Goal: Contribute content: Contribute content

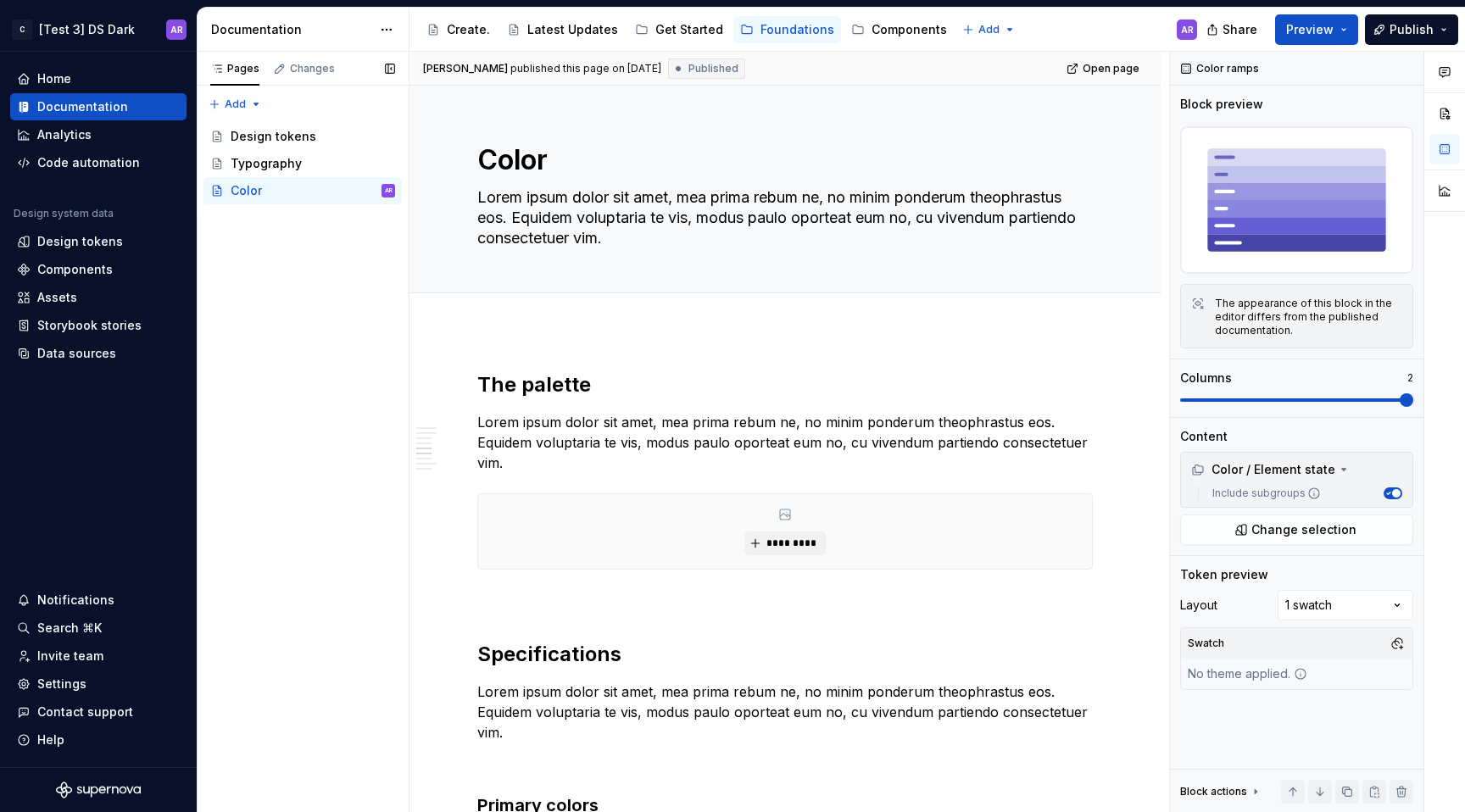
scroll to position [1456, 0]
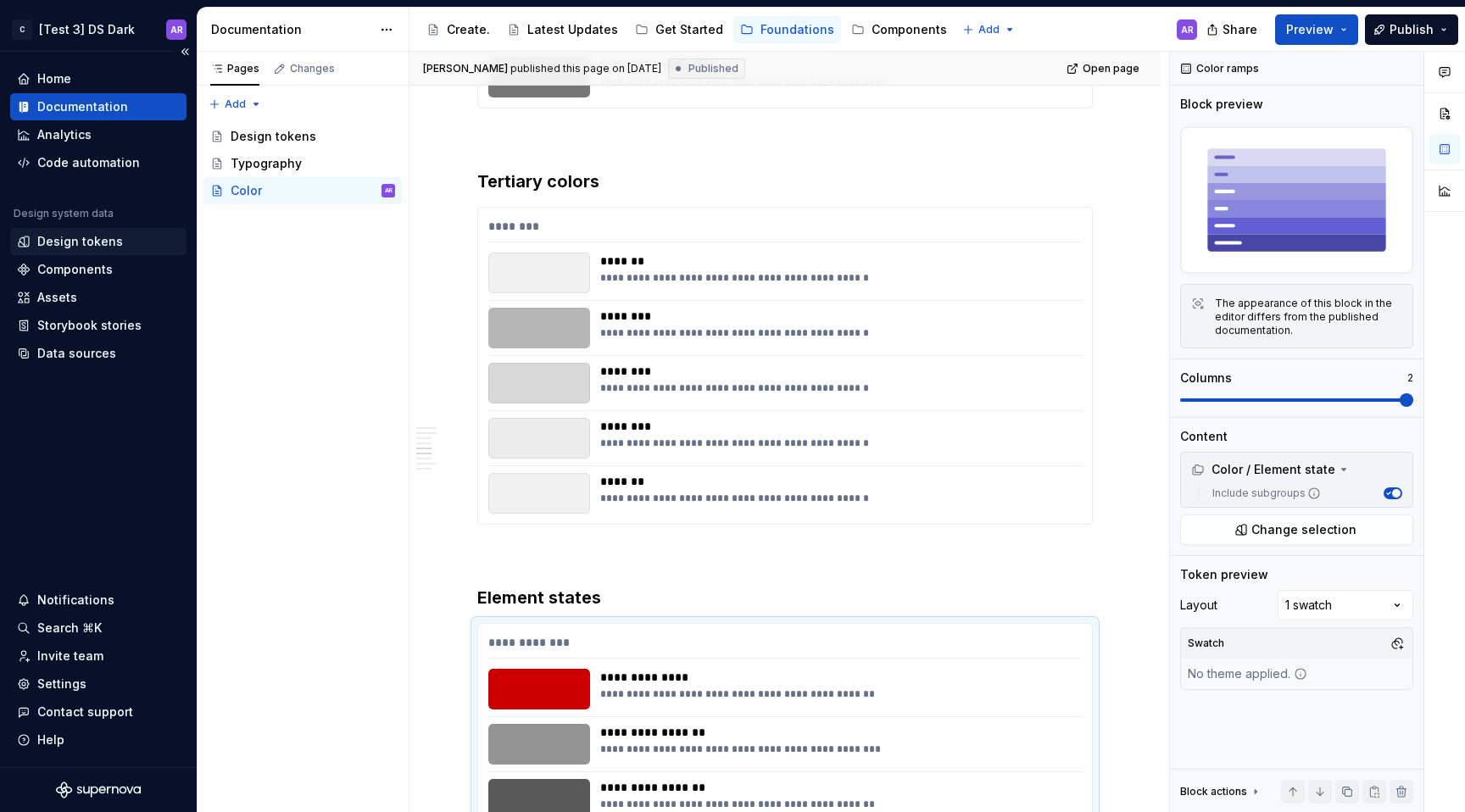
click at [102, 244] on div "Design tokens" at bounding box center [80, 241] width 86 height 17
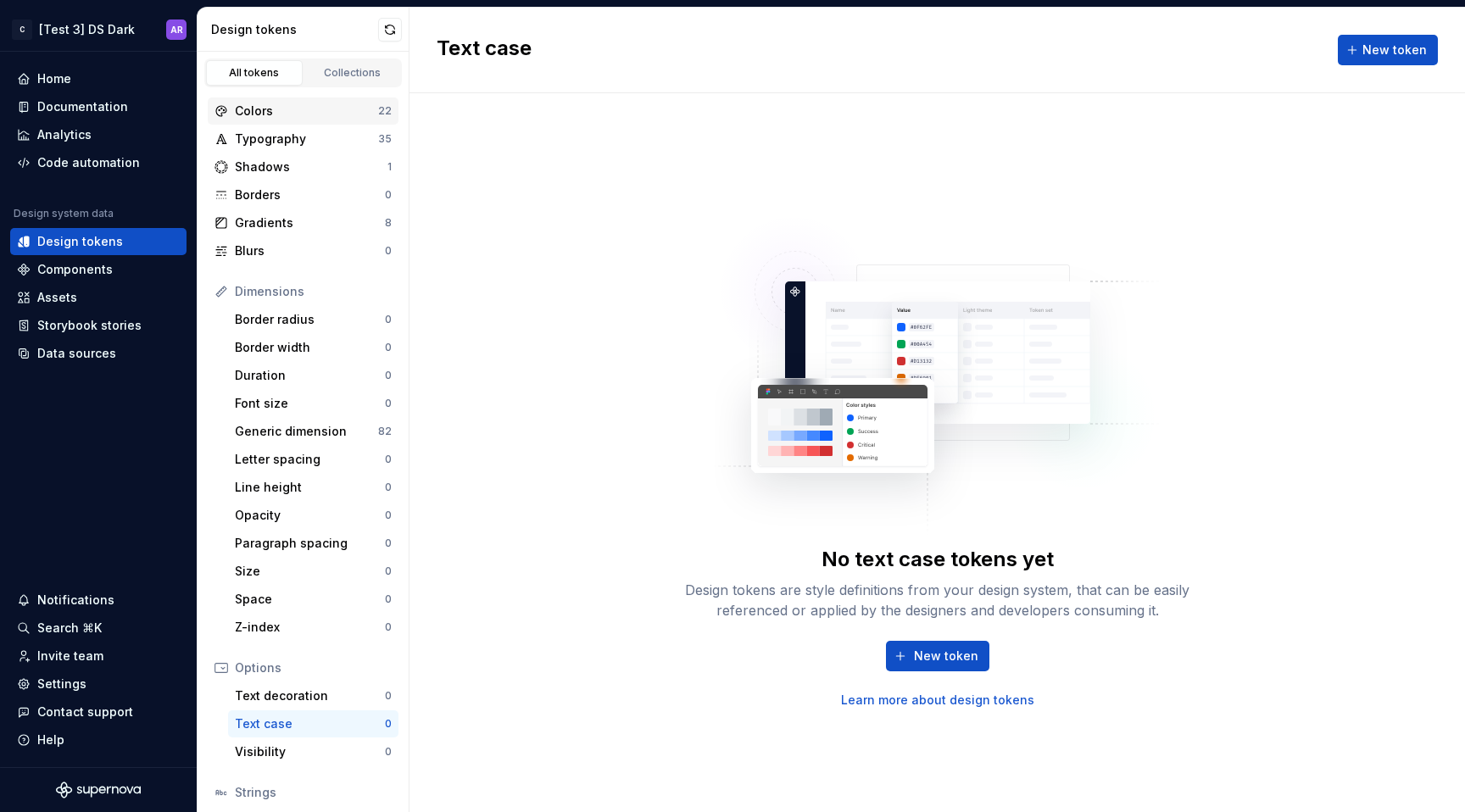
click at [340, 103] on div "Colors" at bounding box center [307, 111] width 144 height 17
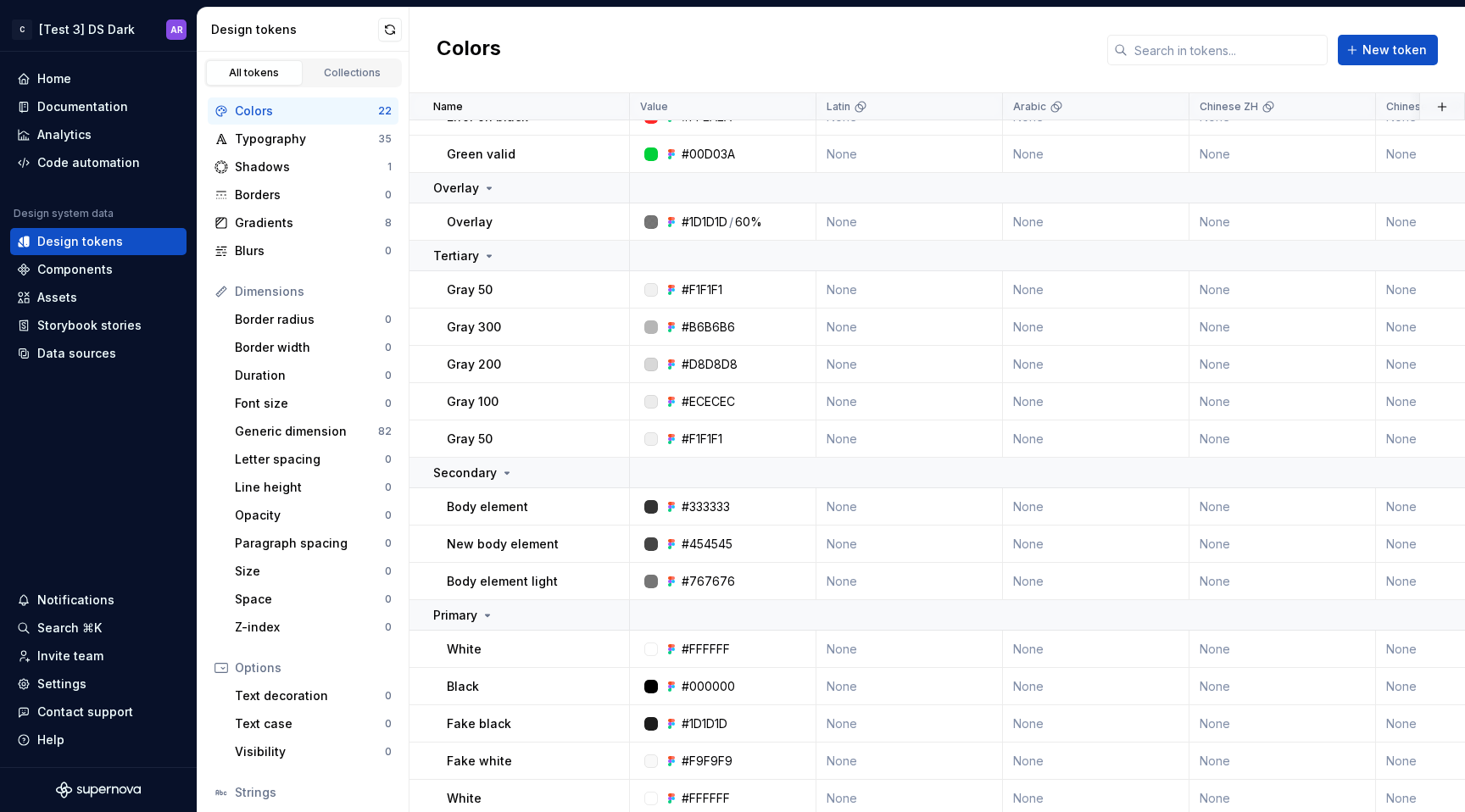
scroll to position [291, 0]
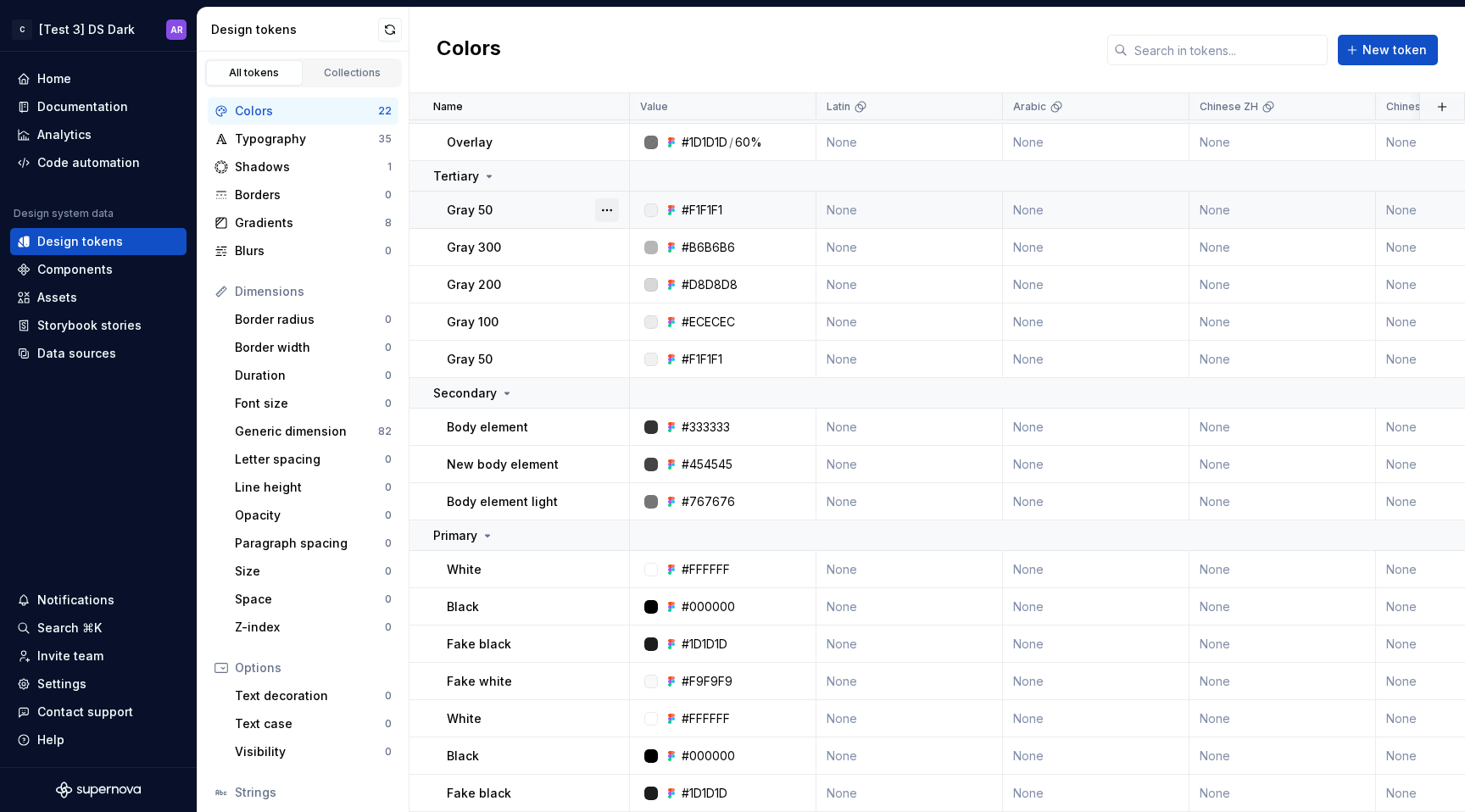
click at [611, 199] on button "button" at bounding box center [606, 210] width 23 height 23
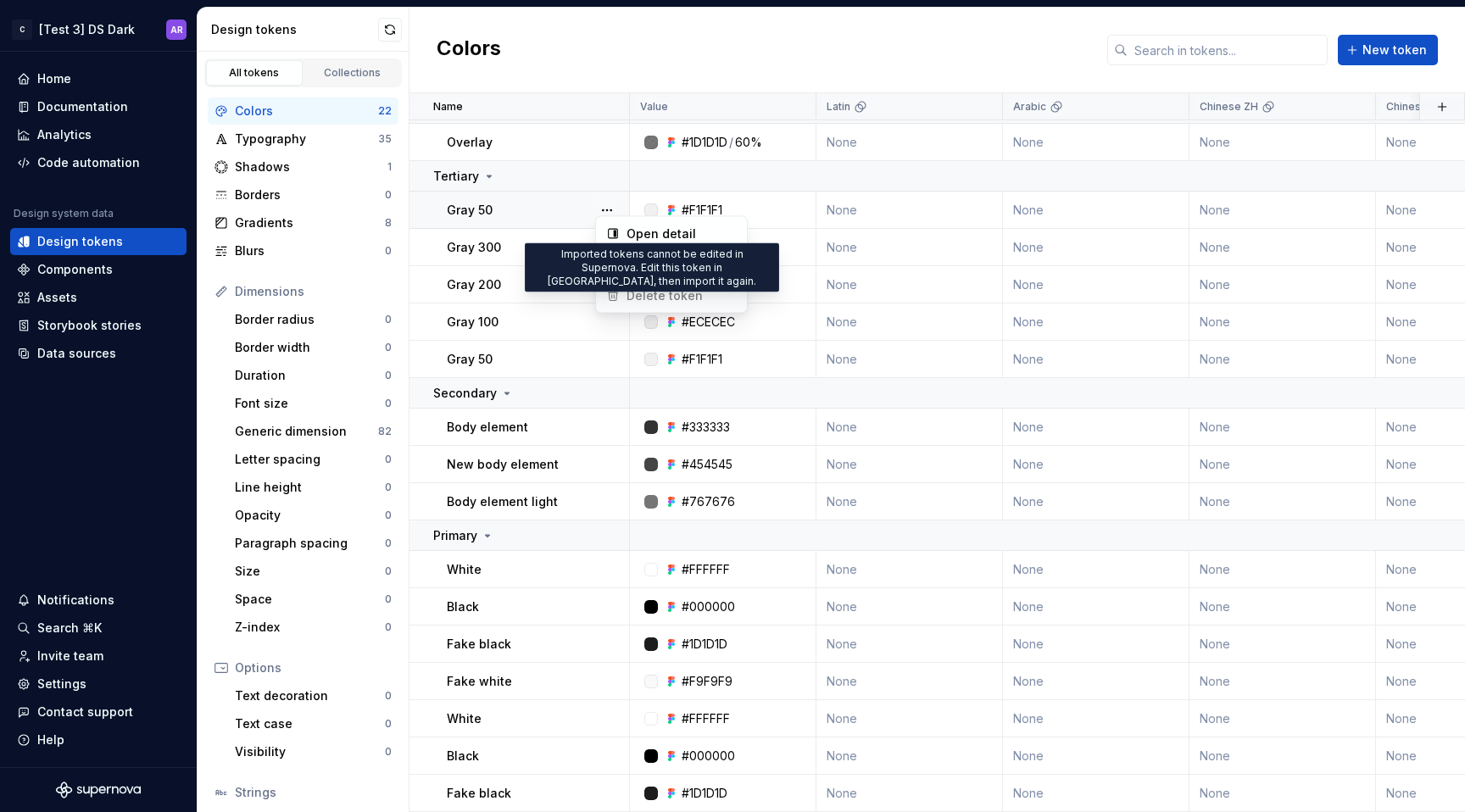
click at [657, 298] on span "Delete token" at bounding box center [655, 296] width 110 height 27
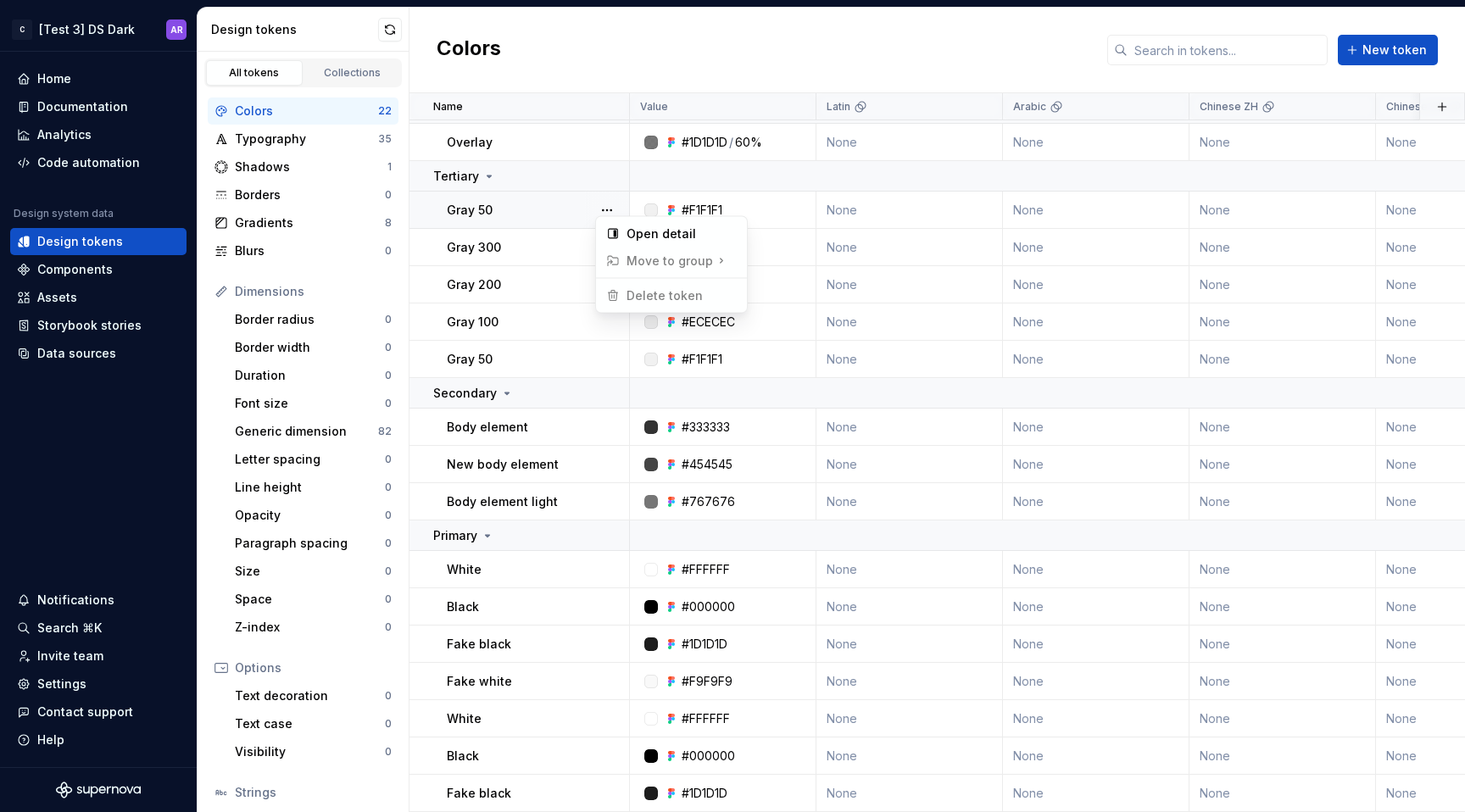
click at [593, 365] on html "C [Test 3] DS Dark AR Home Documentation Analytics Code automation Design syste…" at bounding box center [732, 406] width 1465 height 812
click at [600, 350] on button "button" at bounding box center [606, 359] width 23 height 23
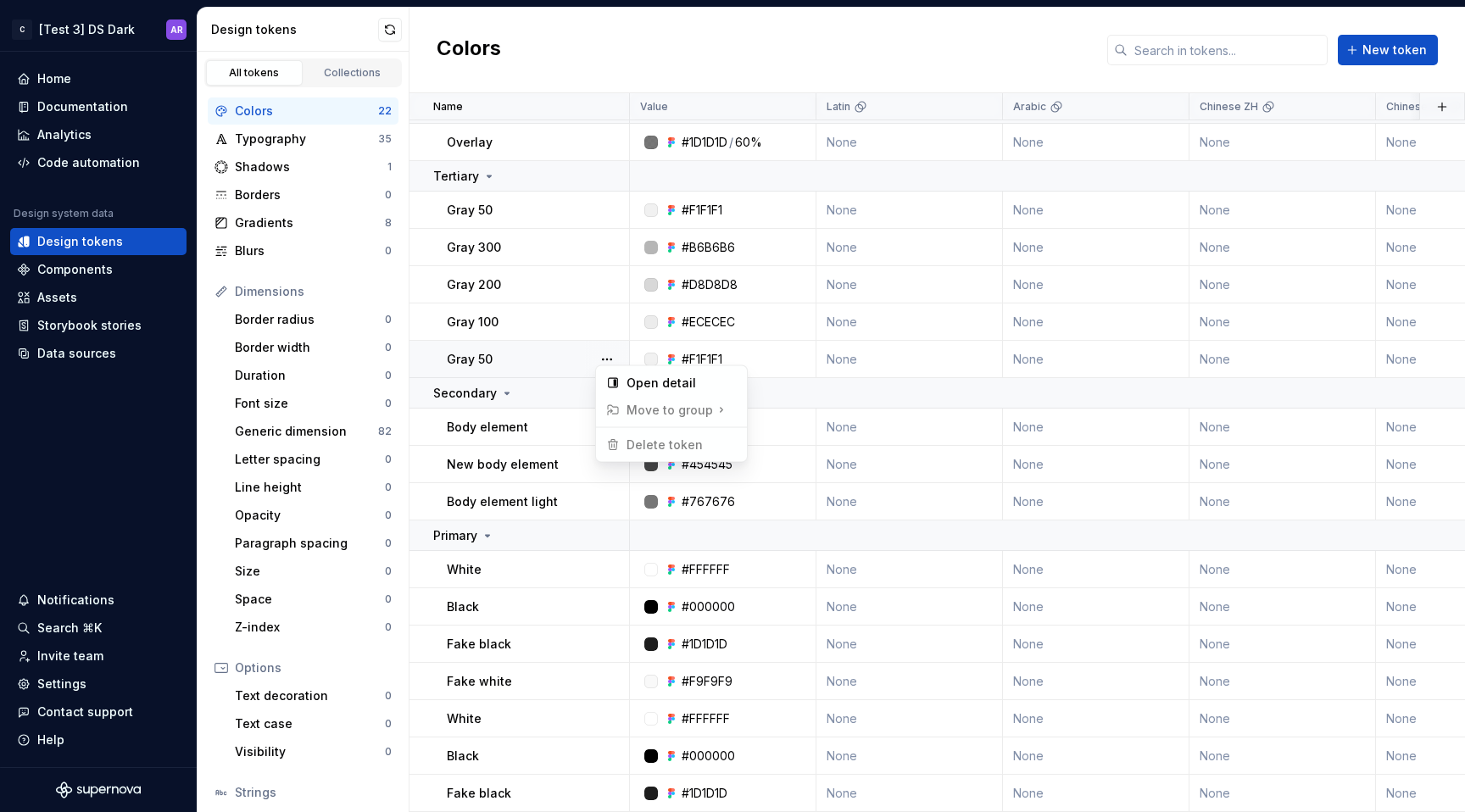
click at [598, 211] on html "C [Test 3] DS Dark AR Home Documentation Analytics Code automation Design syste…" at bounding box center [732, 406] width 1465 height 812
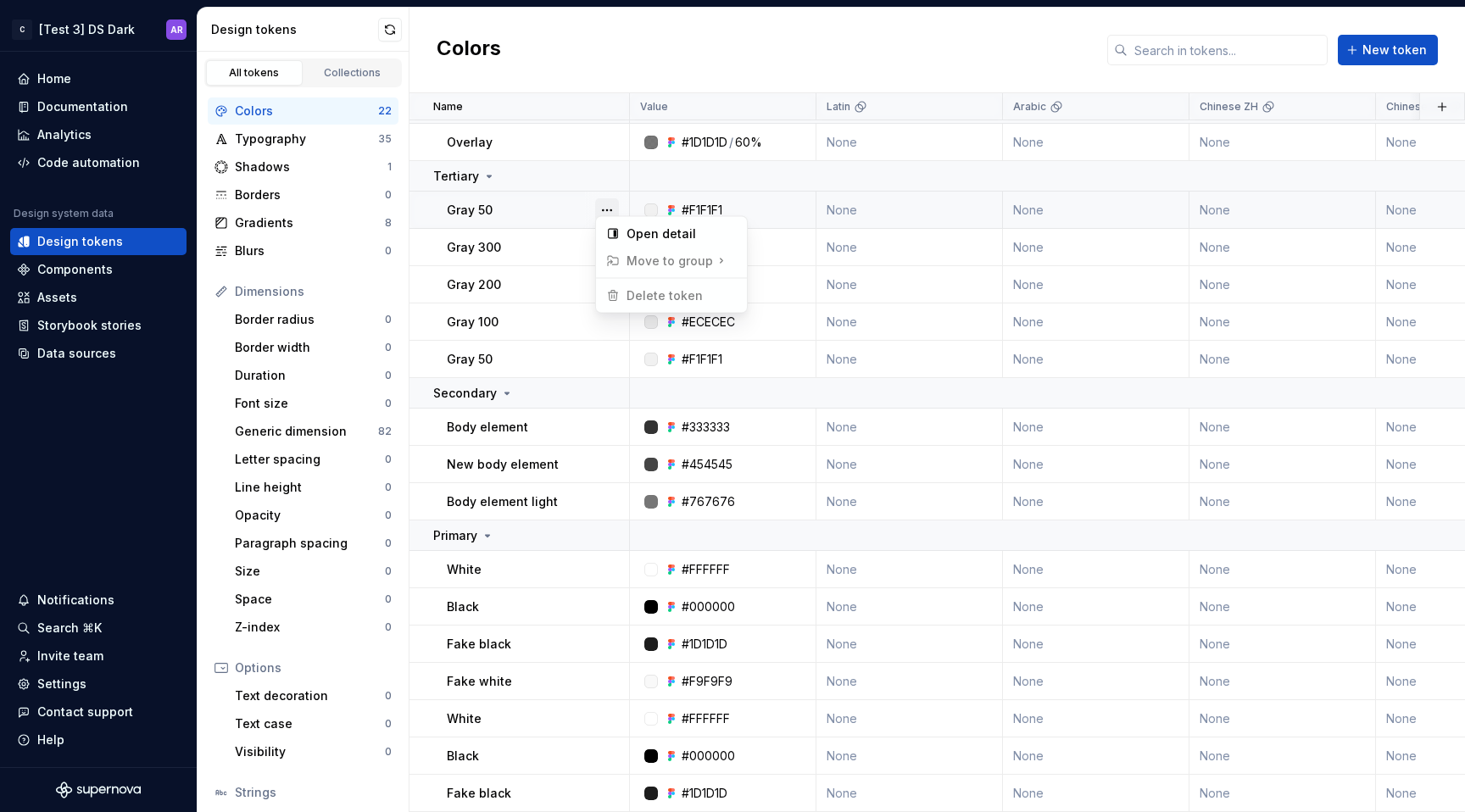
click at [598, 202] on button "button" at bounding box center [606, 210] width 23 height 23
click at [664, 234] on div "Open detail" at bounding box center [682, 234] width 110 height 17
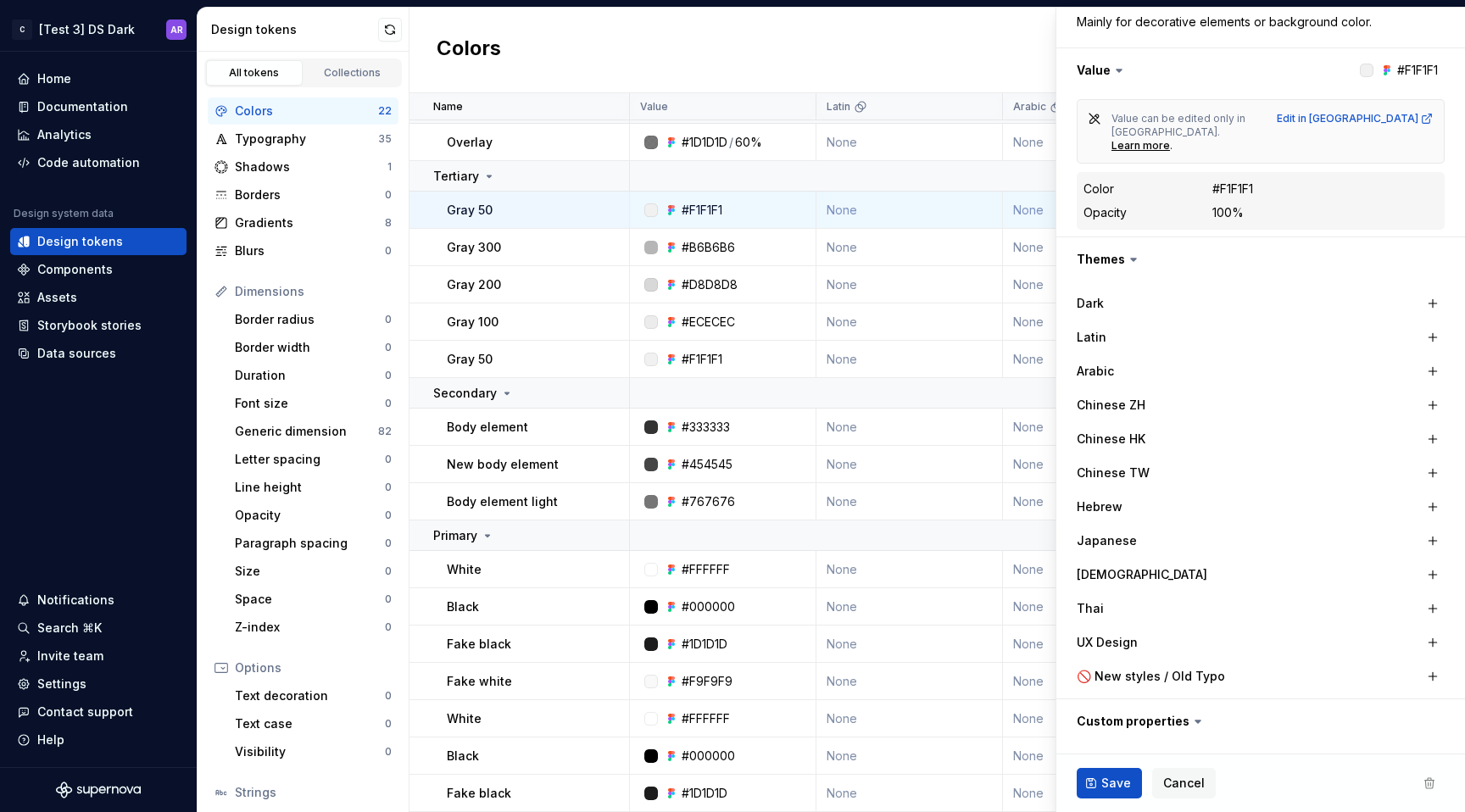
scroll to position [318, 0]
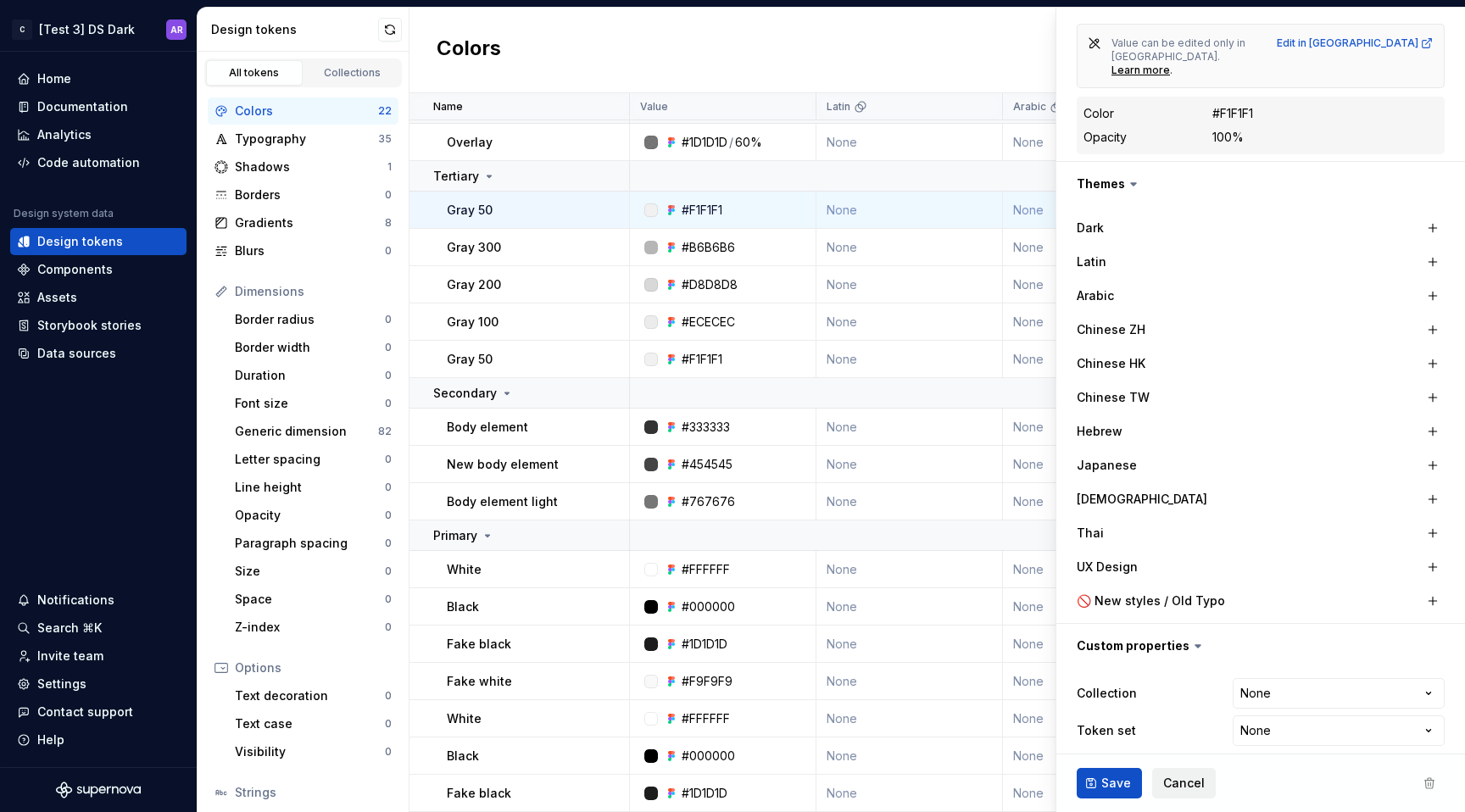
click at [1173, 789] on span "Cancel" at bounding box center [1183, 783] width 42 height 17
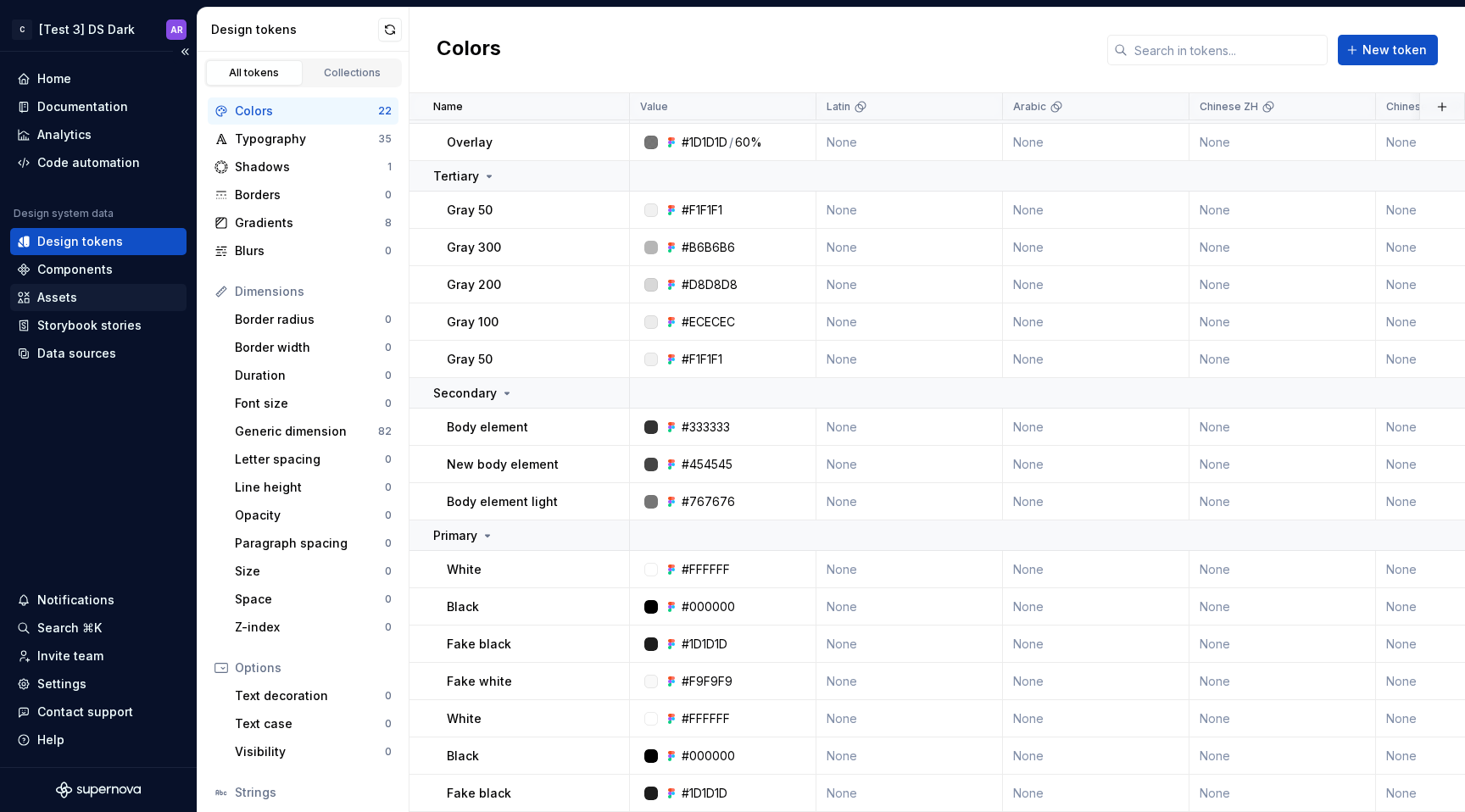
click at [105, 296] on div "Assets" at bounding box center [98, 297] width 163 height 17
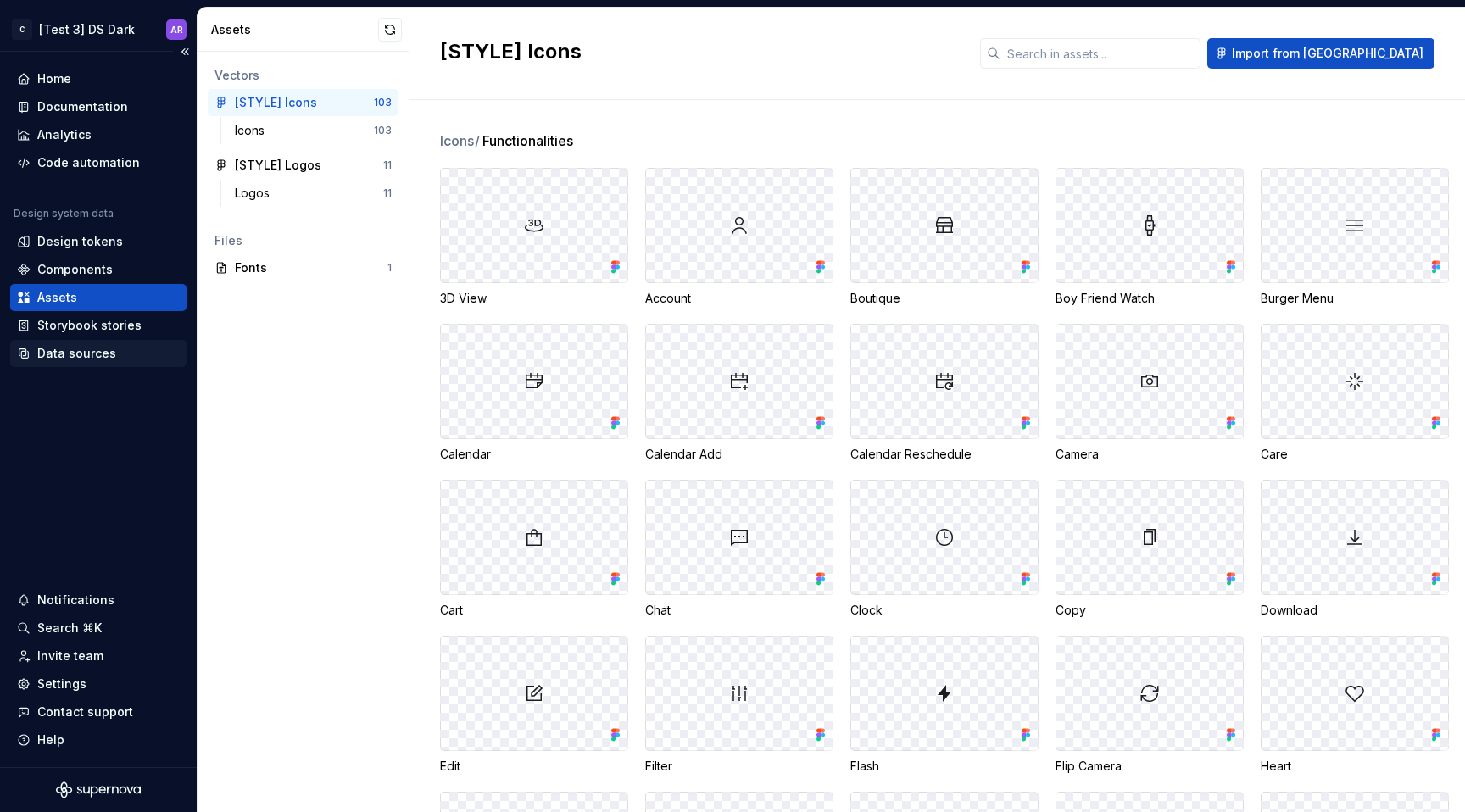
click at [112, 345] on div "Data sources" at bounding box center [98, 353] width 163 height 17
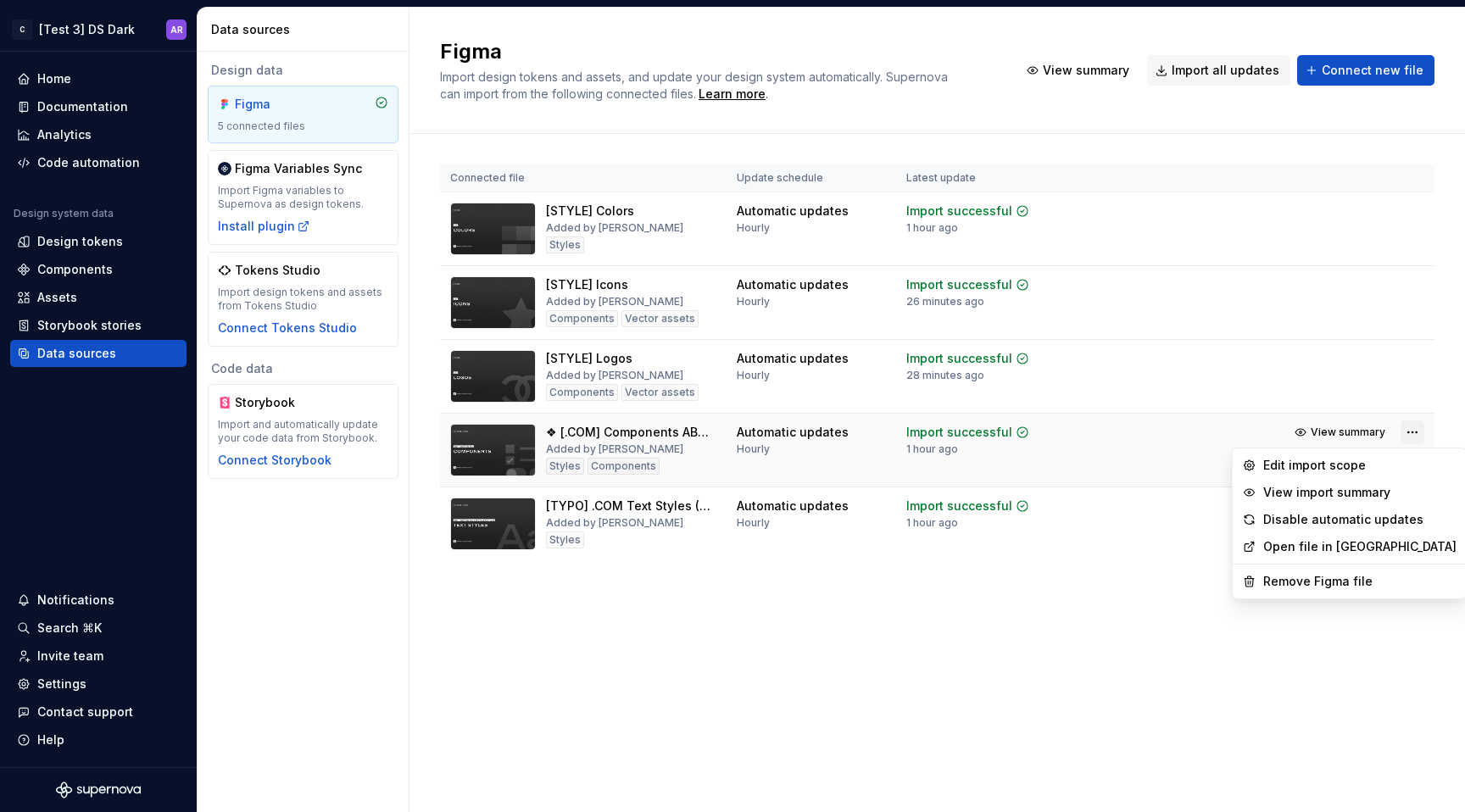
click at [1415, 434] on html "C [Test 3] DS Dark AR Home Documentation Analytics Code automation Design syste…" at bounding box center [732, 406] width 1465 height 812
click at [1375, 461] on div "Edit import scope" at bounding box center [1360, 465] width 193 height 17
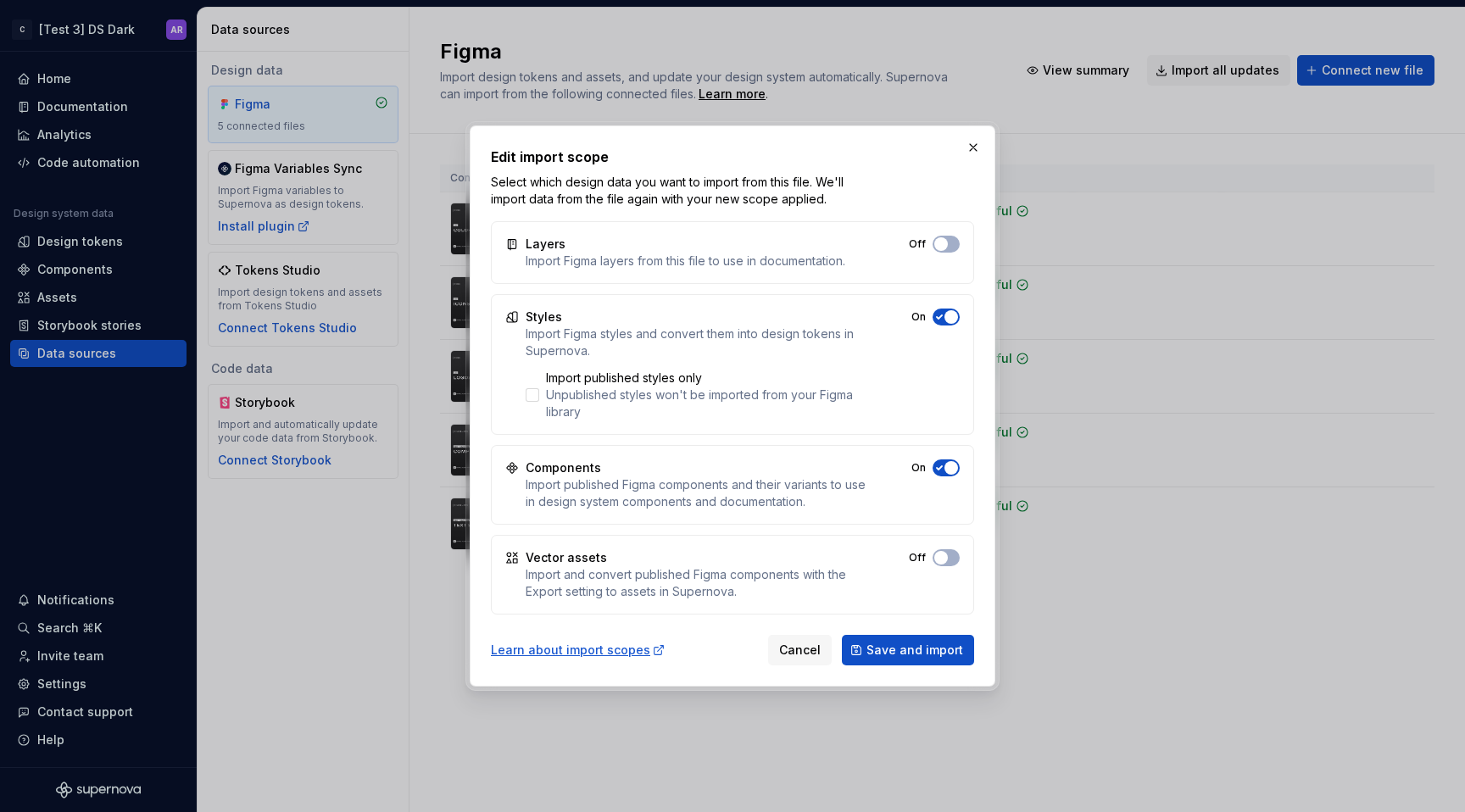
click at [940, 312] on icon "button" at bounding box center [939, 317] width 14 height 10
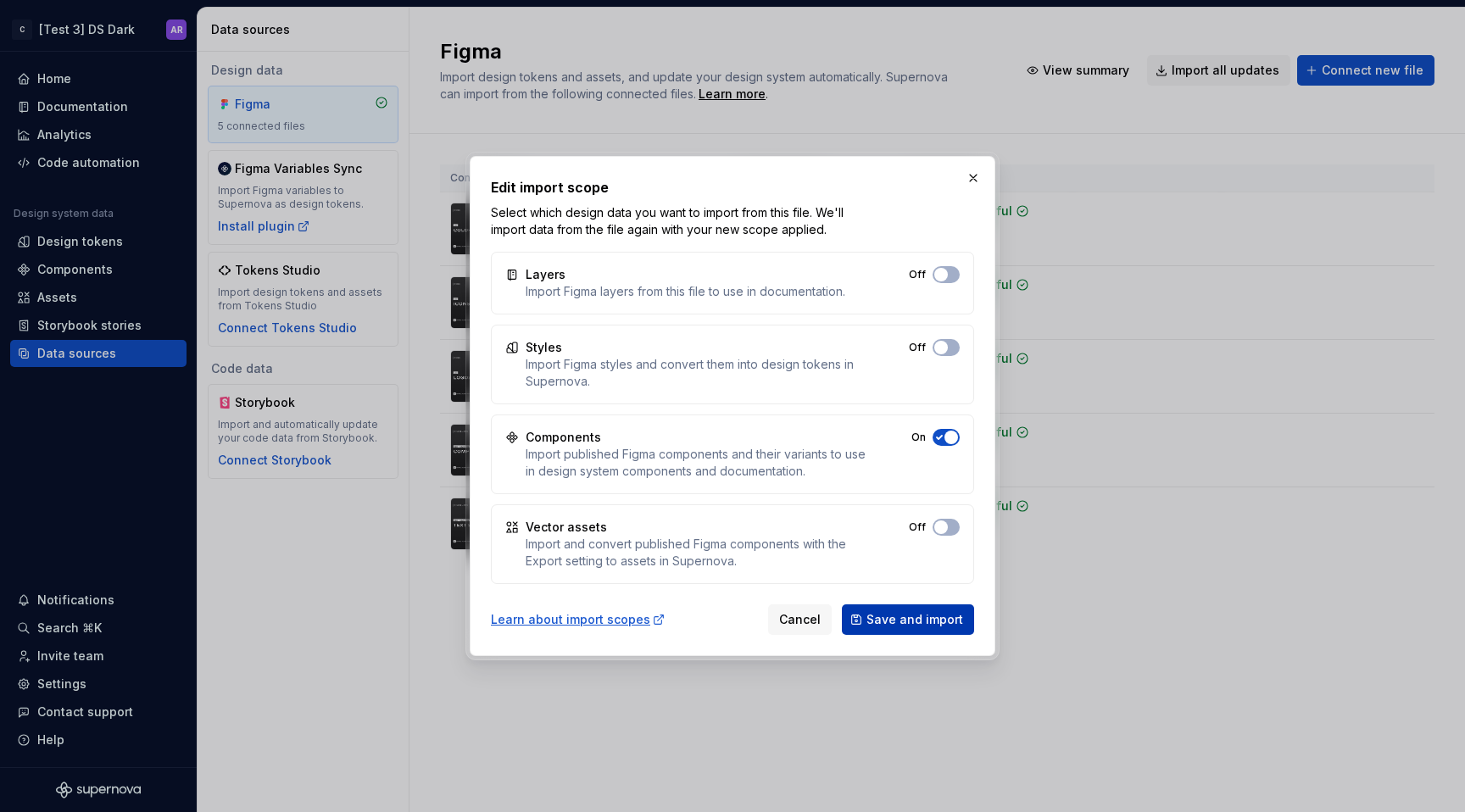
click at [893, 617] on span "Save and import" at bounding box center [915, 620] width 97 height 17
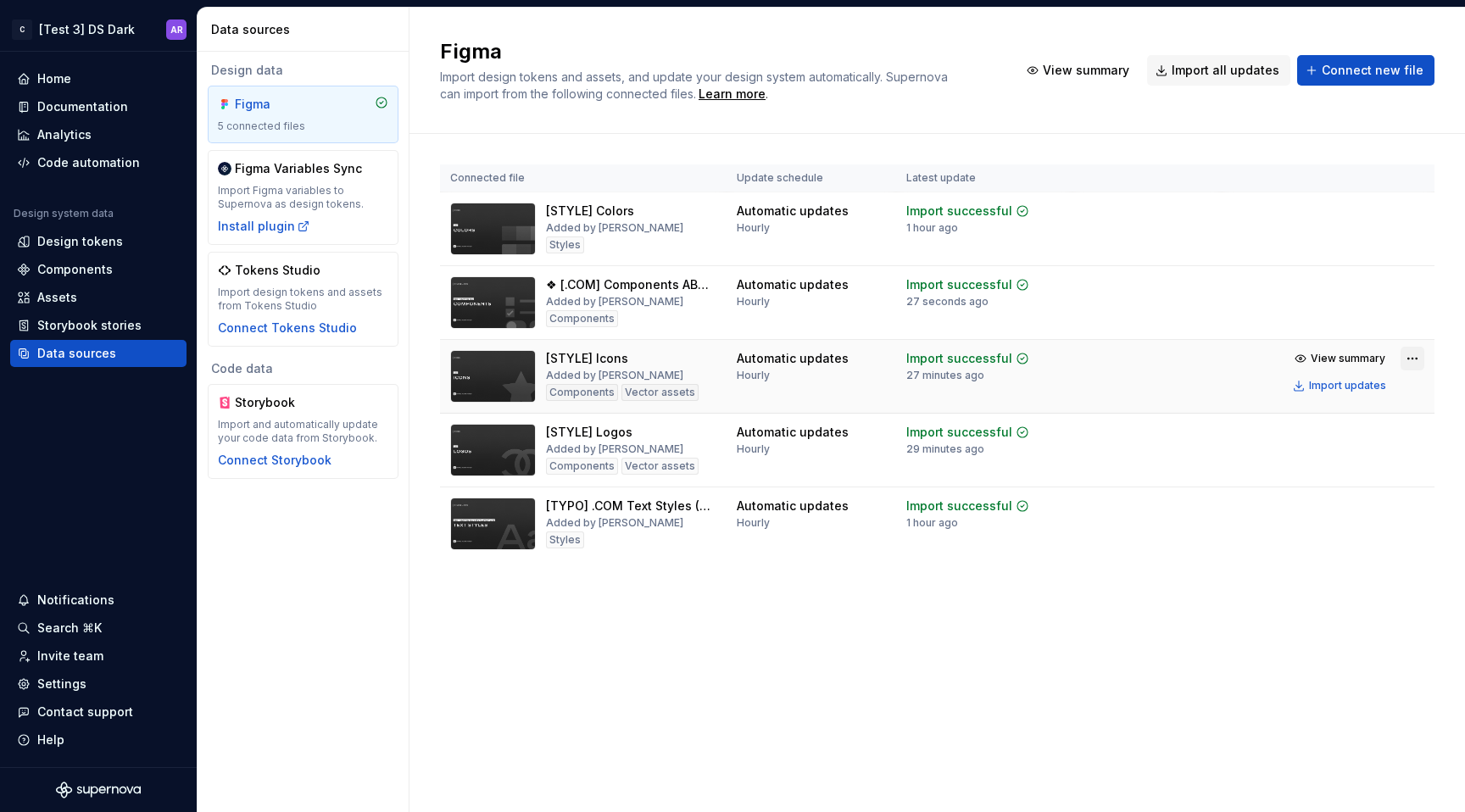
click at [1415, 359] on html "C [Test 3] DS Dark AR Home Documentation Analytics Code automation Design syste…" at bounding box center [732, 406] width 1465 height 812
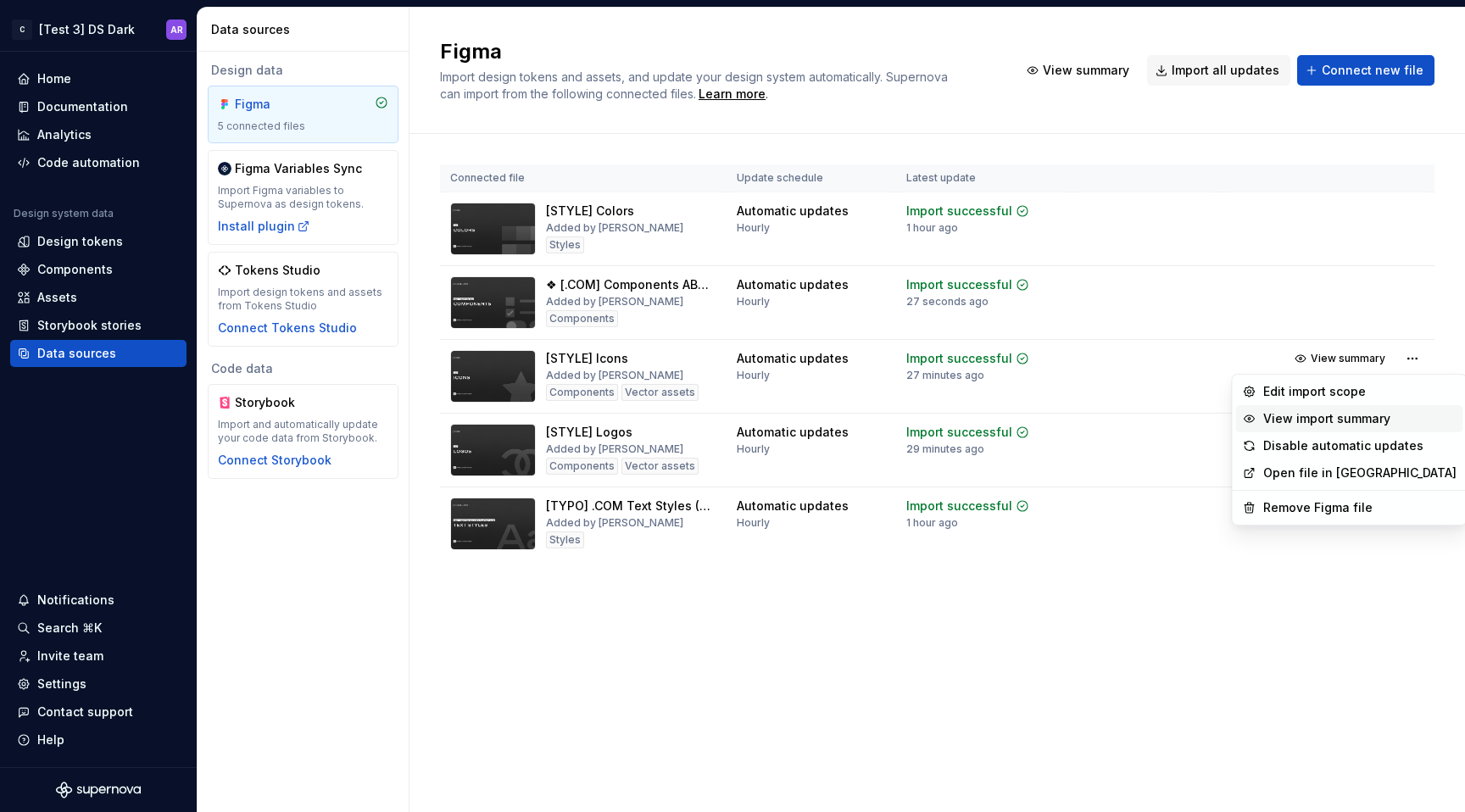
click at [1364, 409] on div "View import summary" at bounding box center [1350, 419] width 228 height 27
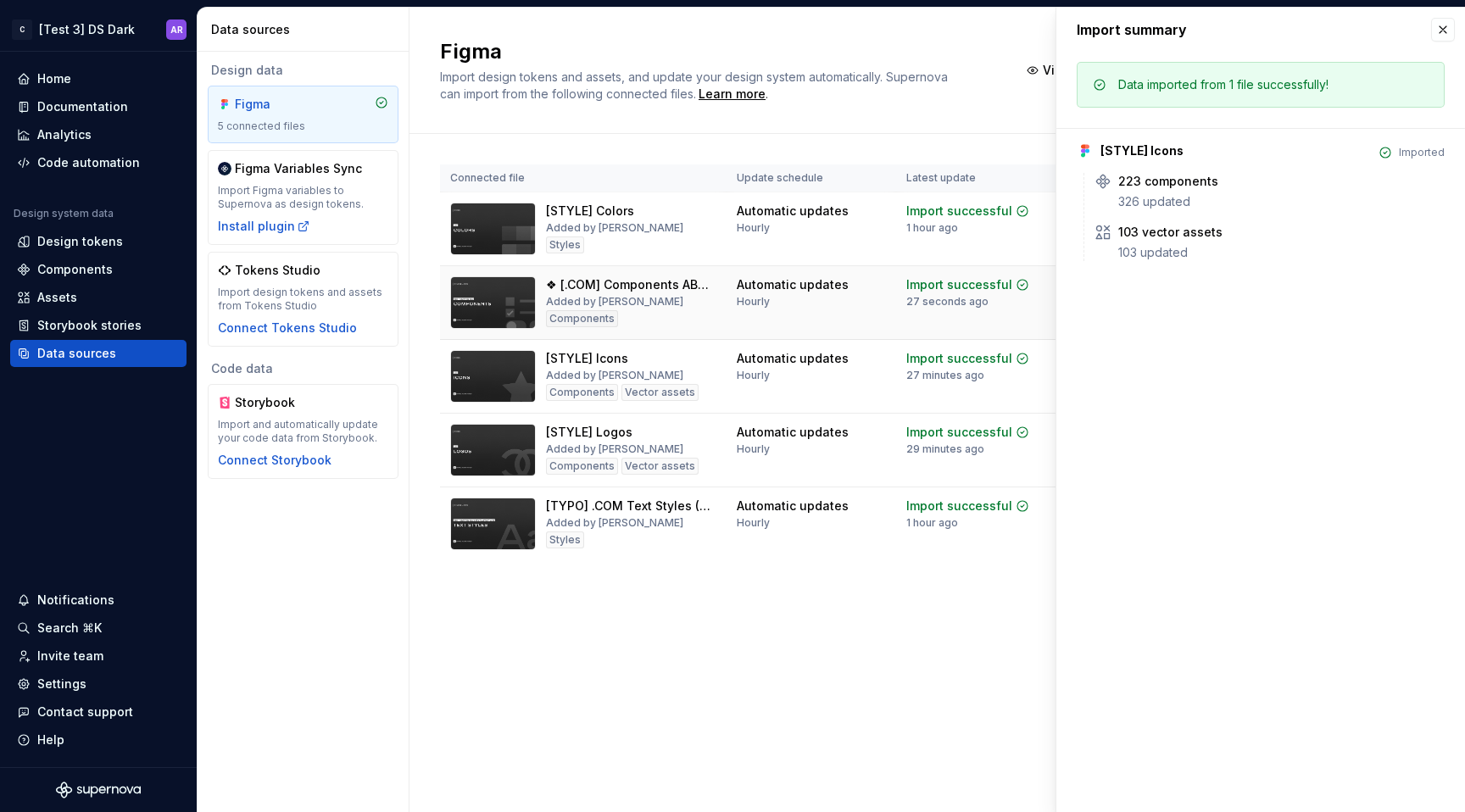
click at [864, 337] on td "Automatic updates Hourly" at bounding box center [811, 302] width 170 height 74
click at [1443, 31] on button "button" at bounding box center [1443, 29] width 23 height 23
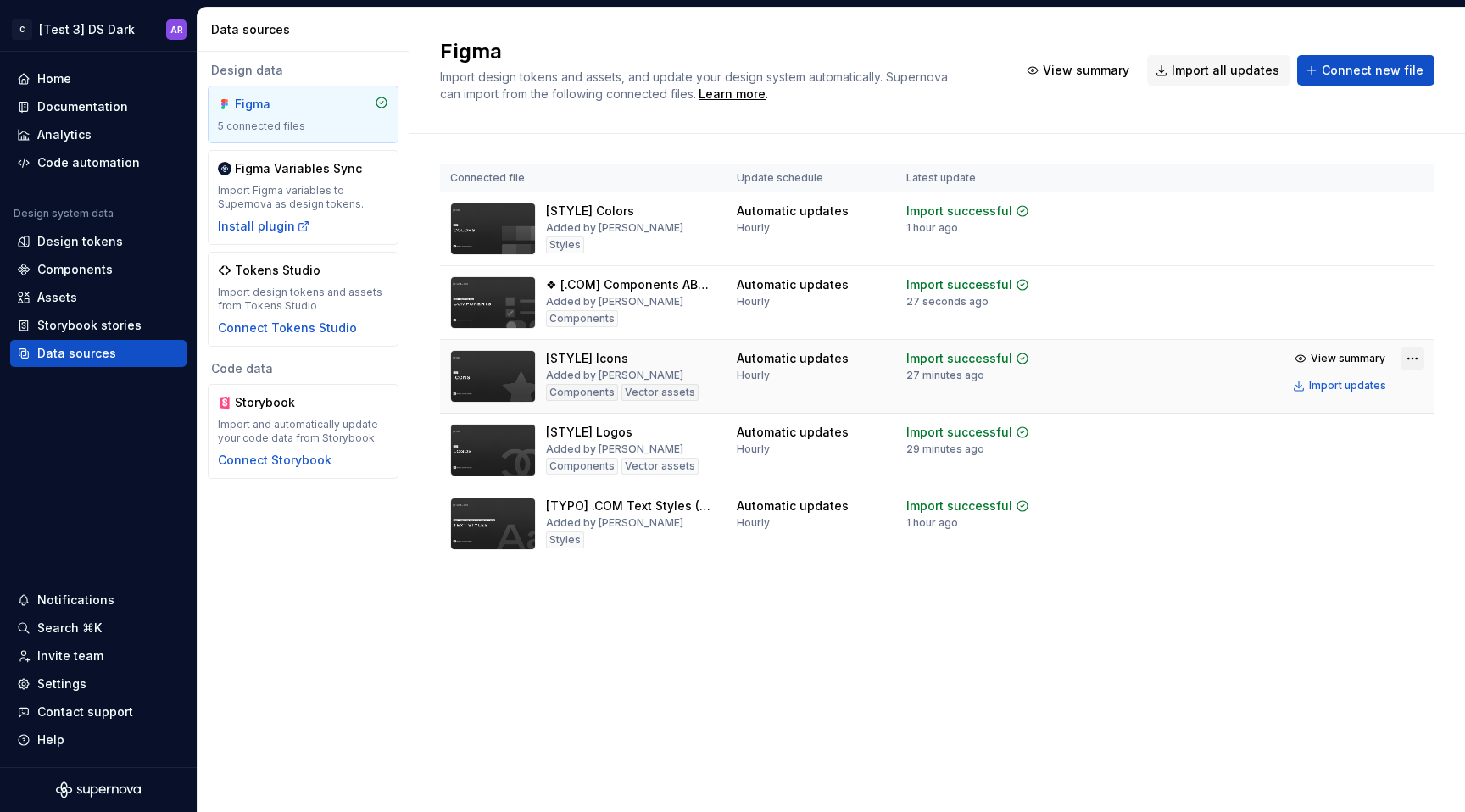
click at [1420, 355] on html "C [Test 3] DS Dark AR Home Documentation Analytics Code automation Design syste…" at bounding box center [732, 406] width 1465 height 812
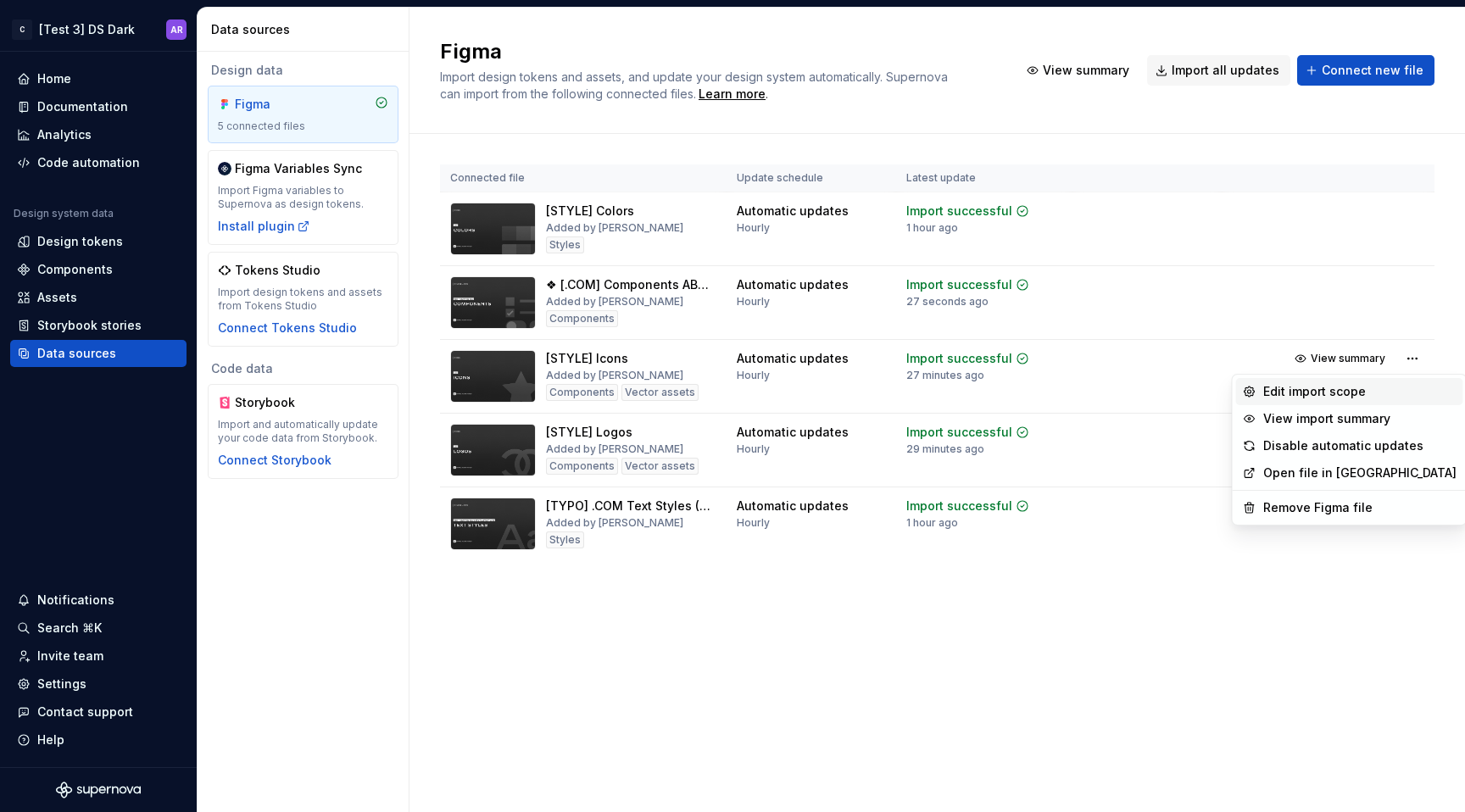
click at [1375, 393] on div "Edit import scope" at bounding box center [1360, 392] width 193 height 17
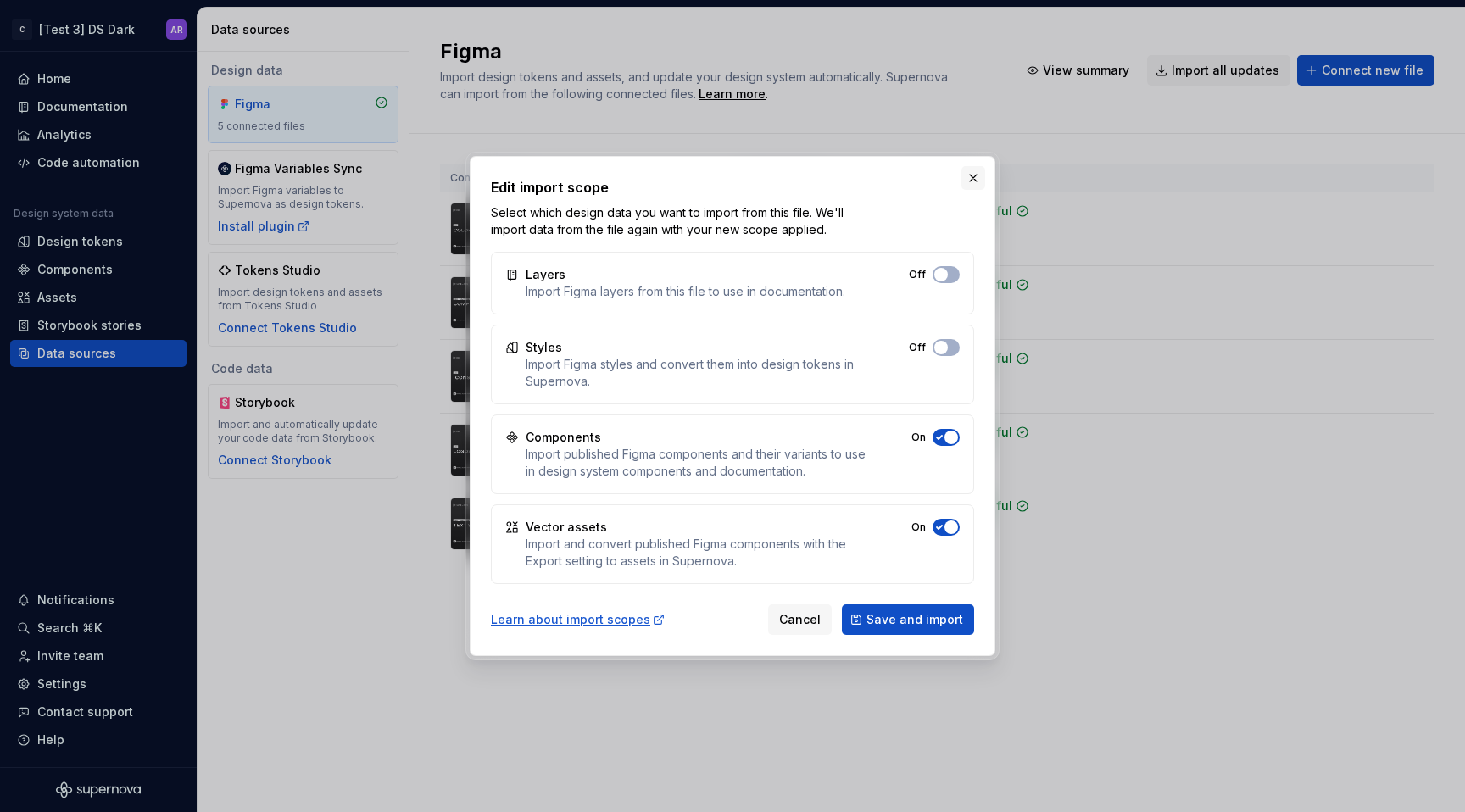
click at [974, 179] on button "button" at bounding box center [973, 177] width 23 height 23
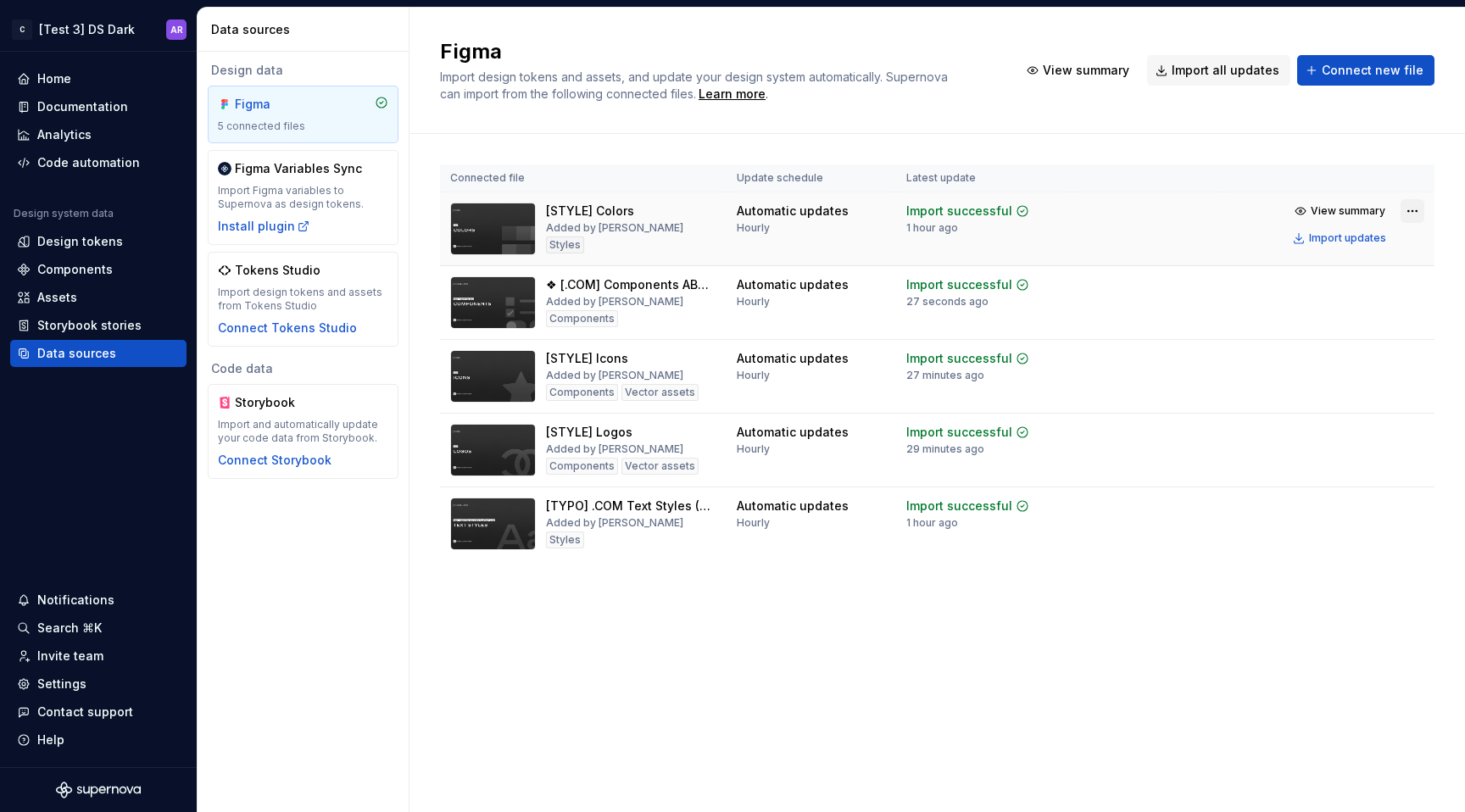
click at [1416, 211] on html "C [Test 3] DS Dark AR Home Documentation Analytics Code automation Design syste…" at bounding box center [732, 406] width 1465 height 812
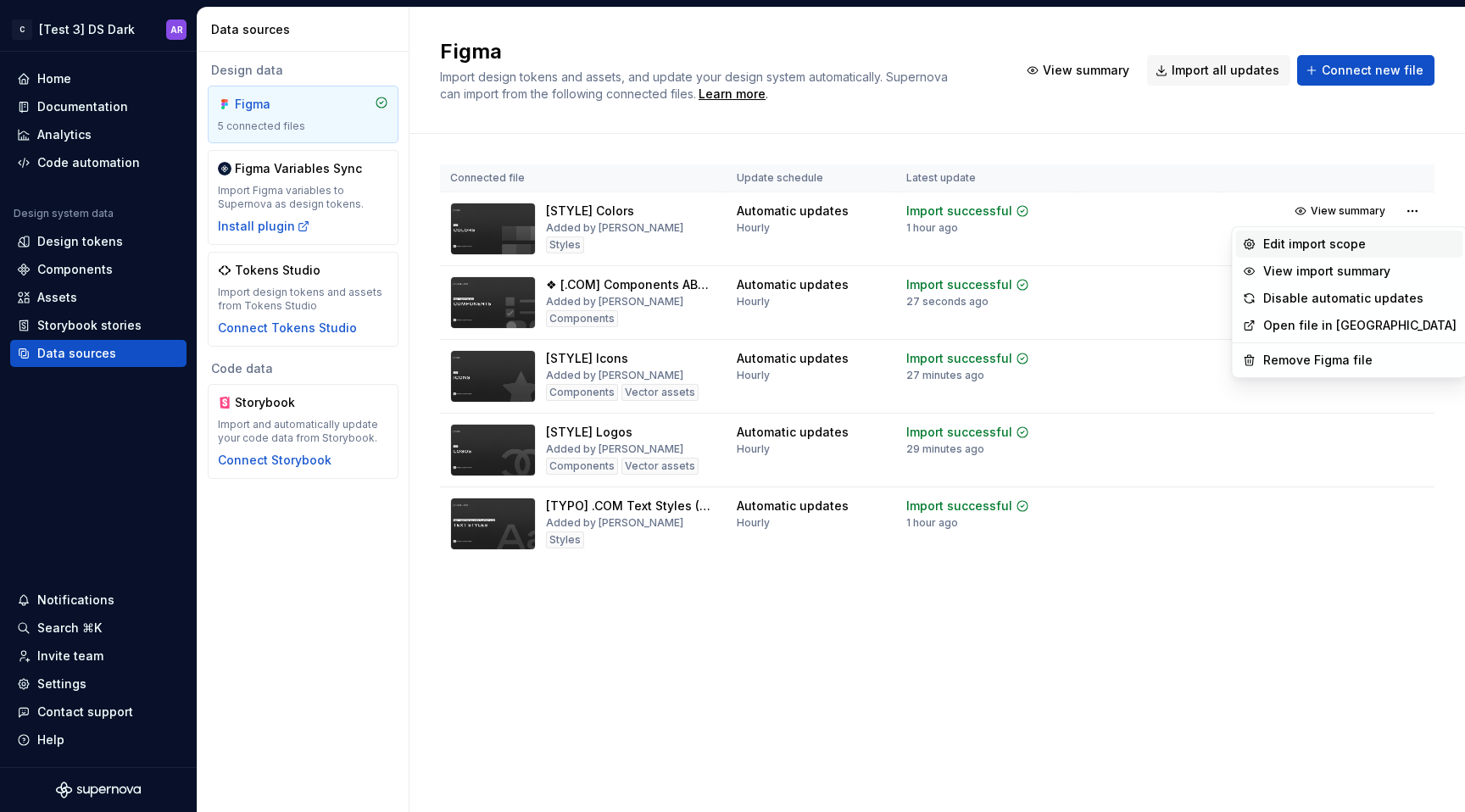
click at [1383, 239] on div "Edit import scope" at bounding box center [1360, 244] width 193 height 17
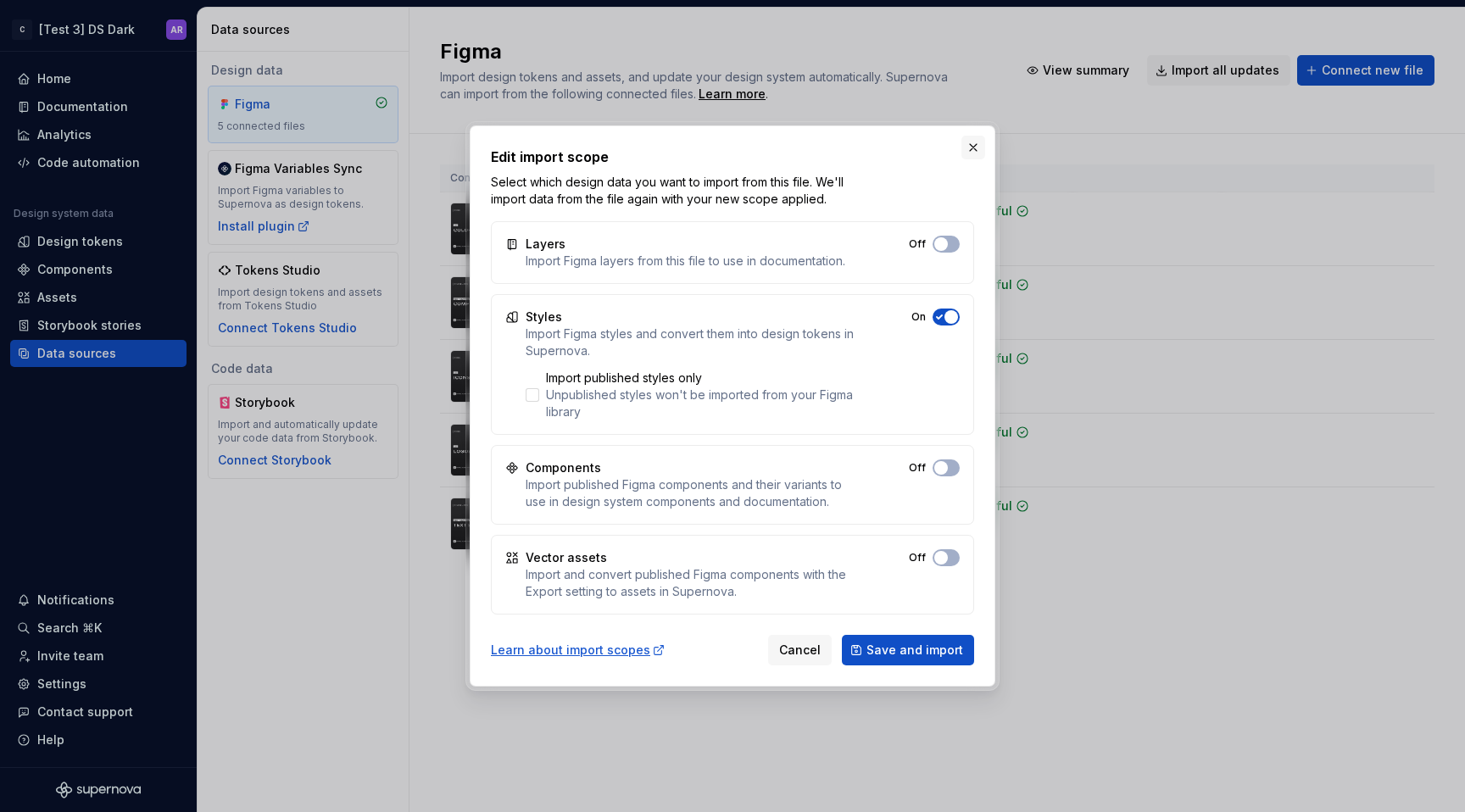
click at [979, 154] on button "button" at bounding box center [973, 146] width 23 height 23
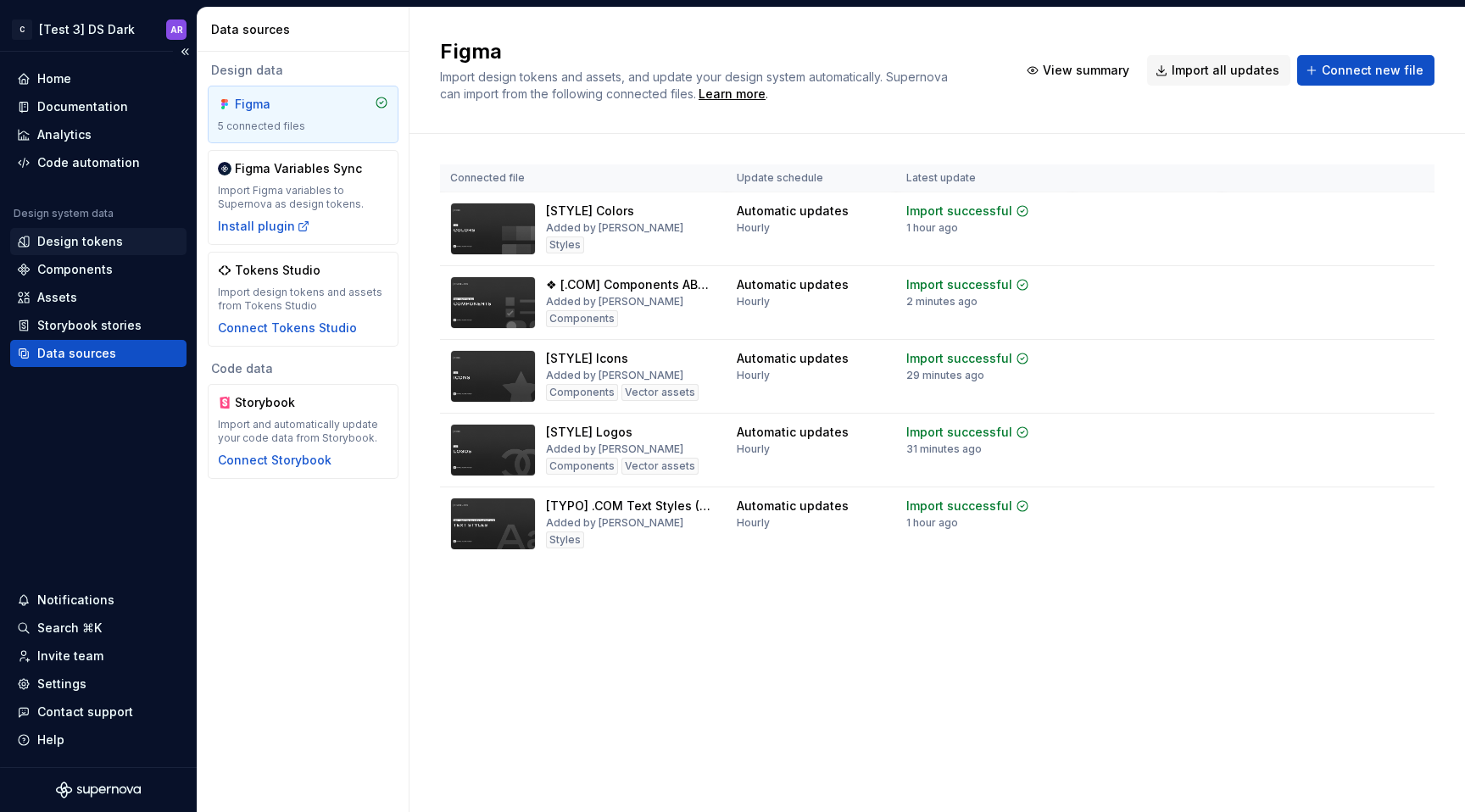
click at [69, 244] on div "Design tokens" at bounding box center [80, 241] width 86 height 17
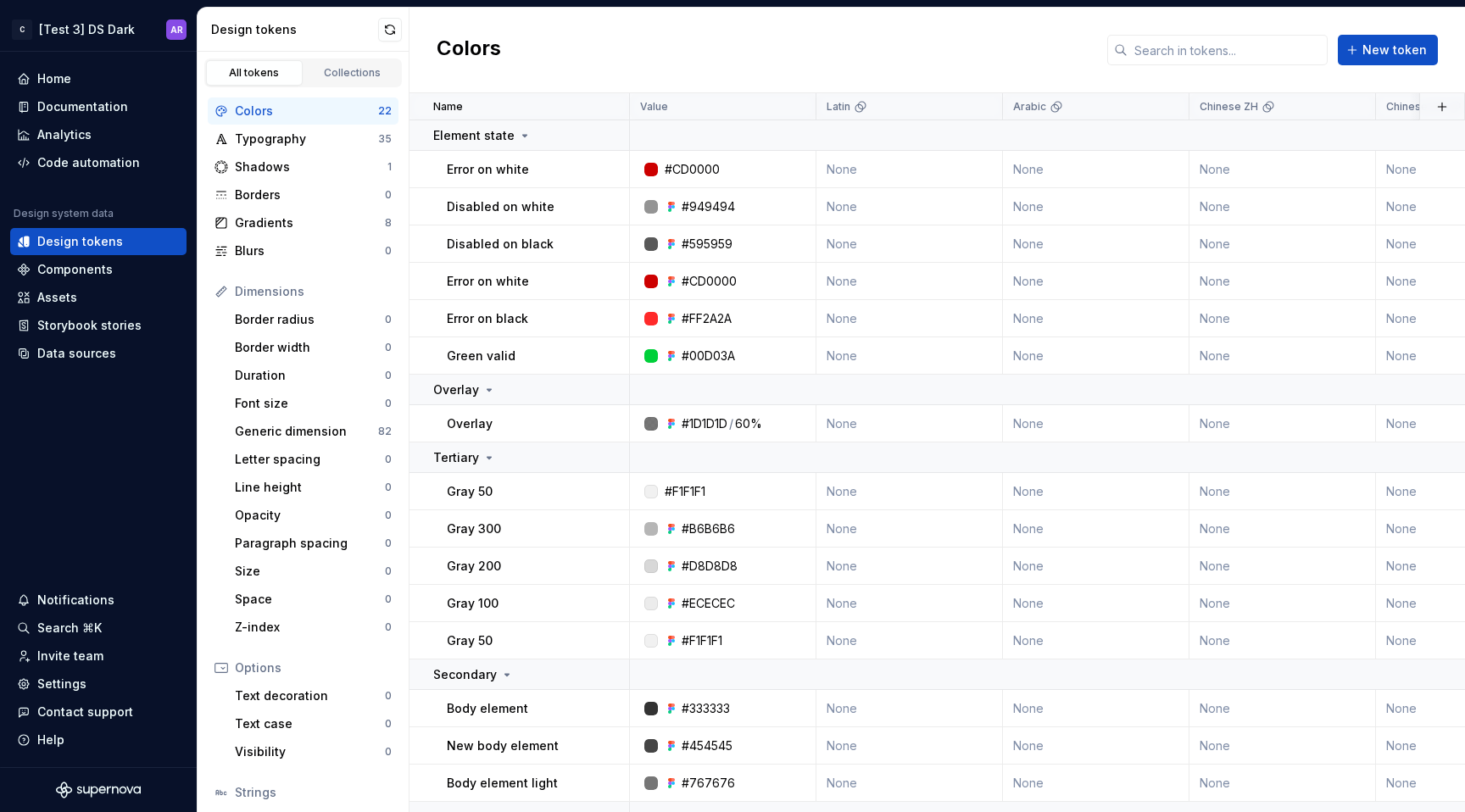
click at [380, 47] on div "Design tokens" at bounding box center [303, 29] width 212 height 44
click at [384, 34] on button "button" at bounding box center [390, 29] width 23 height 23
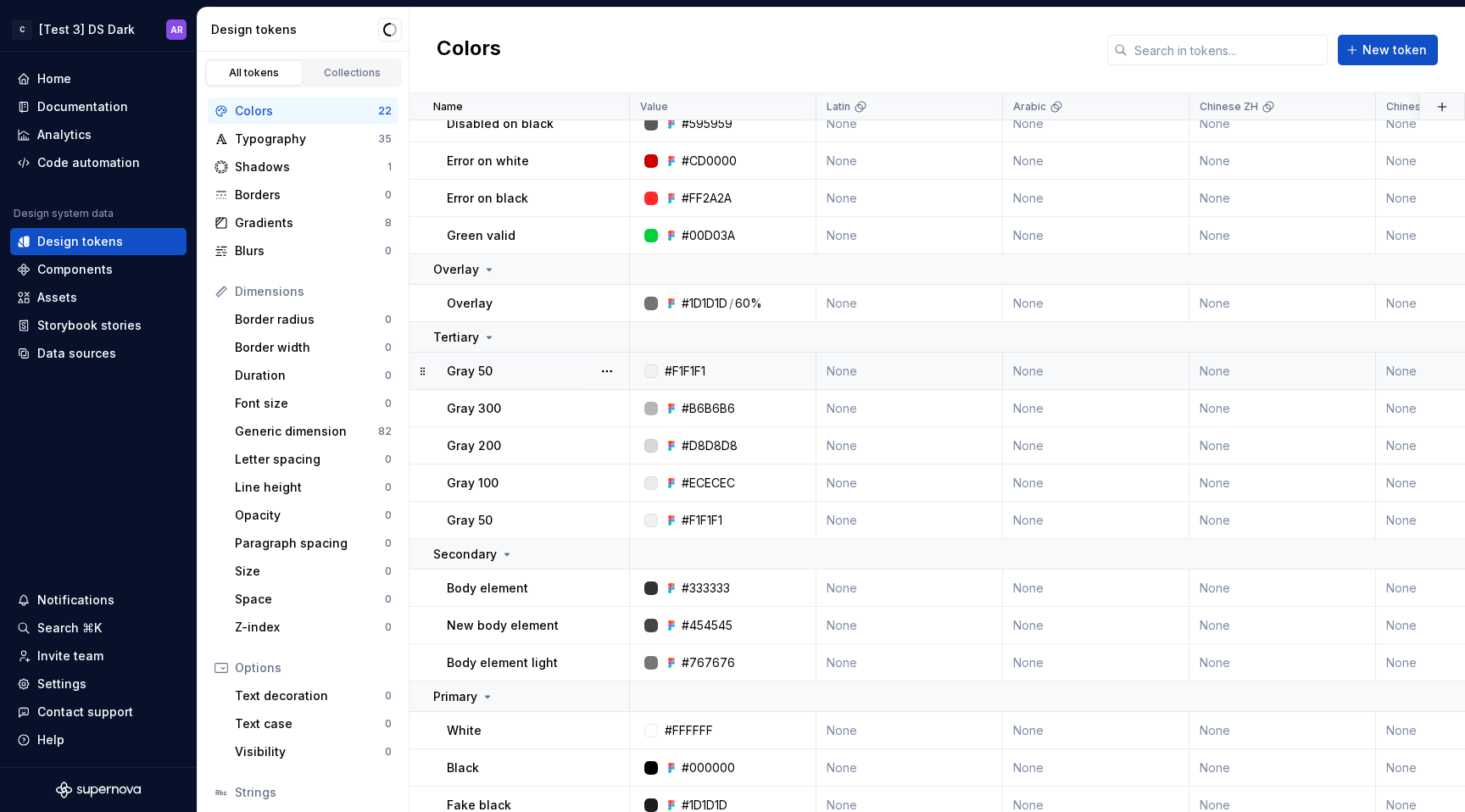
scroll to position [291, 0]
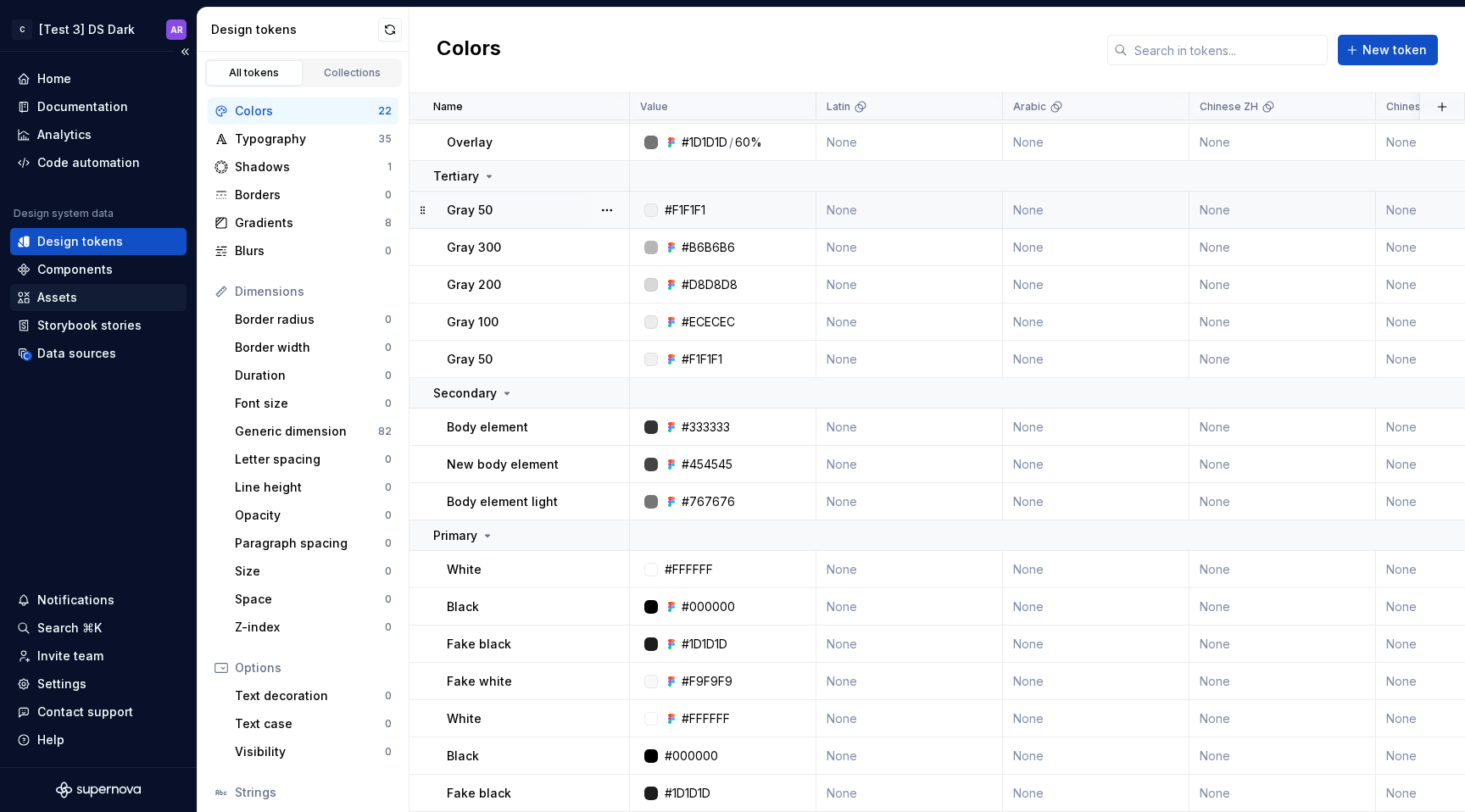
click at [83, 305] on div "Assets" at bounding box center [98, 297] width 163 height 17
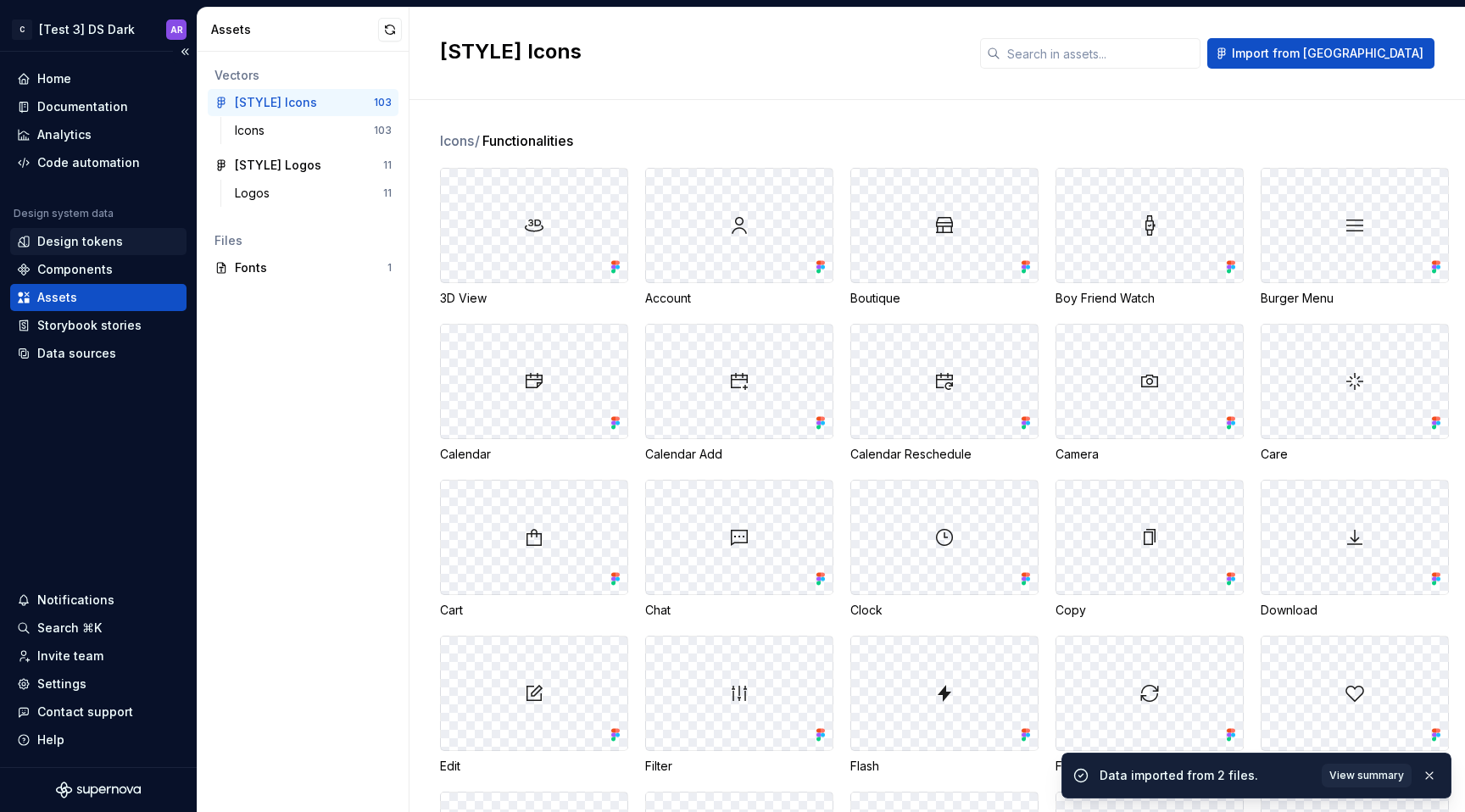
click at [100, 243] on div "Design tokens" at bounding box center [80, 241] width 86 height 17
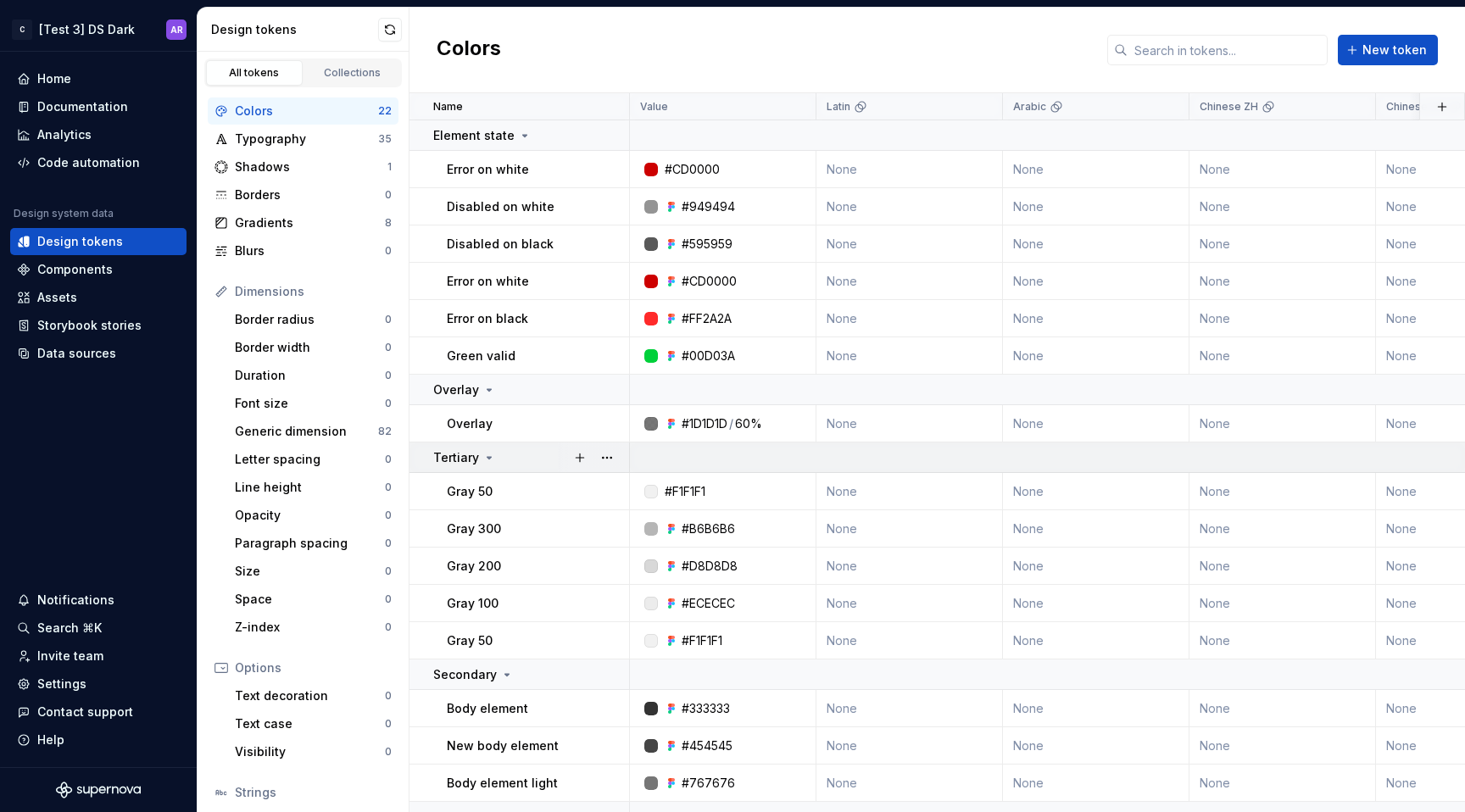
click at [490, 453] on icon at bounding box center [489, 458] width 14 height 14
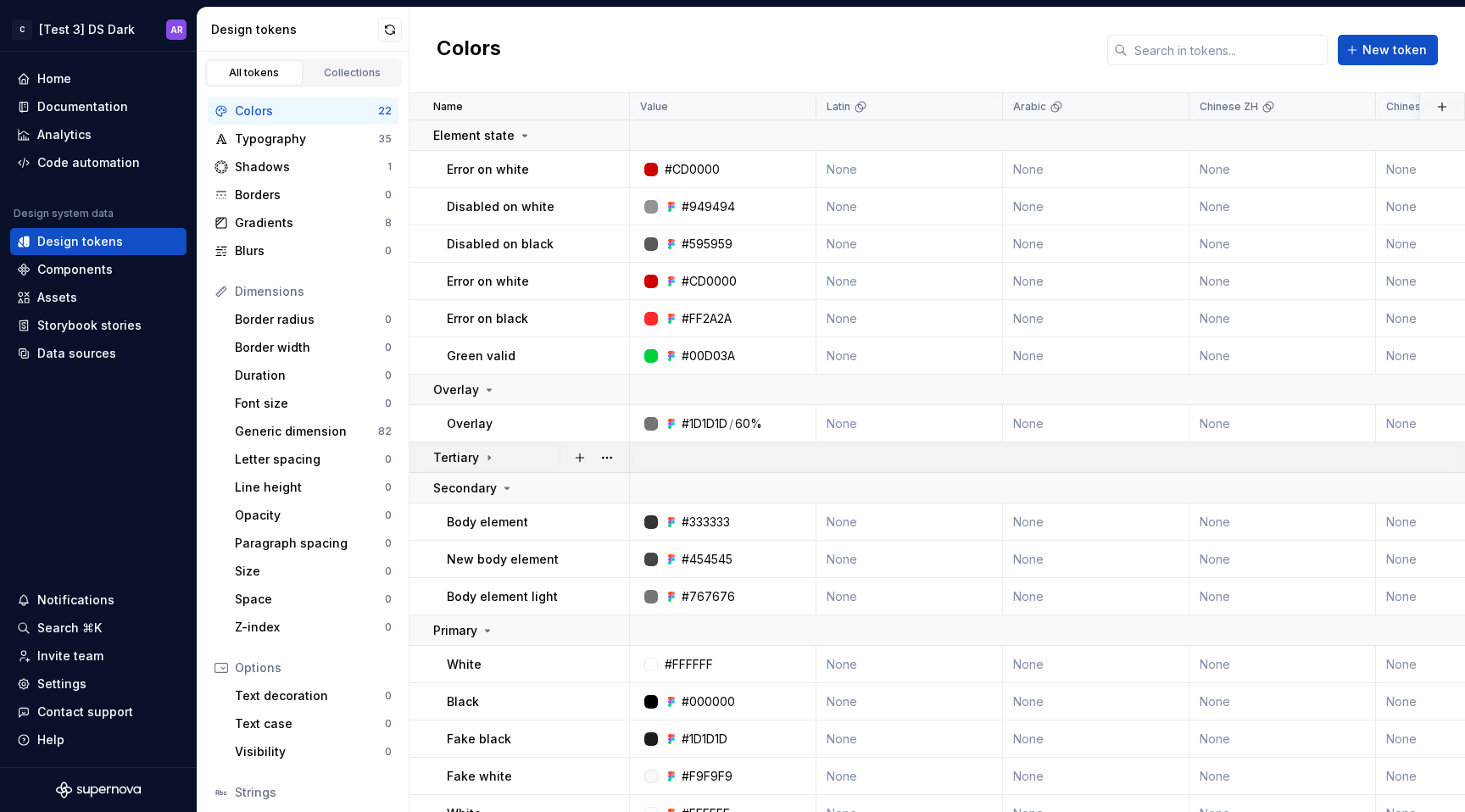
click at [490, 453] on icon at bounding box center [489, 458] width 14 height 14
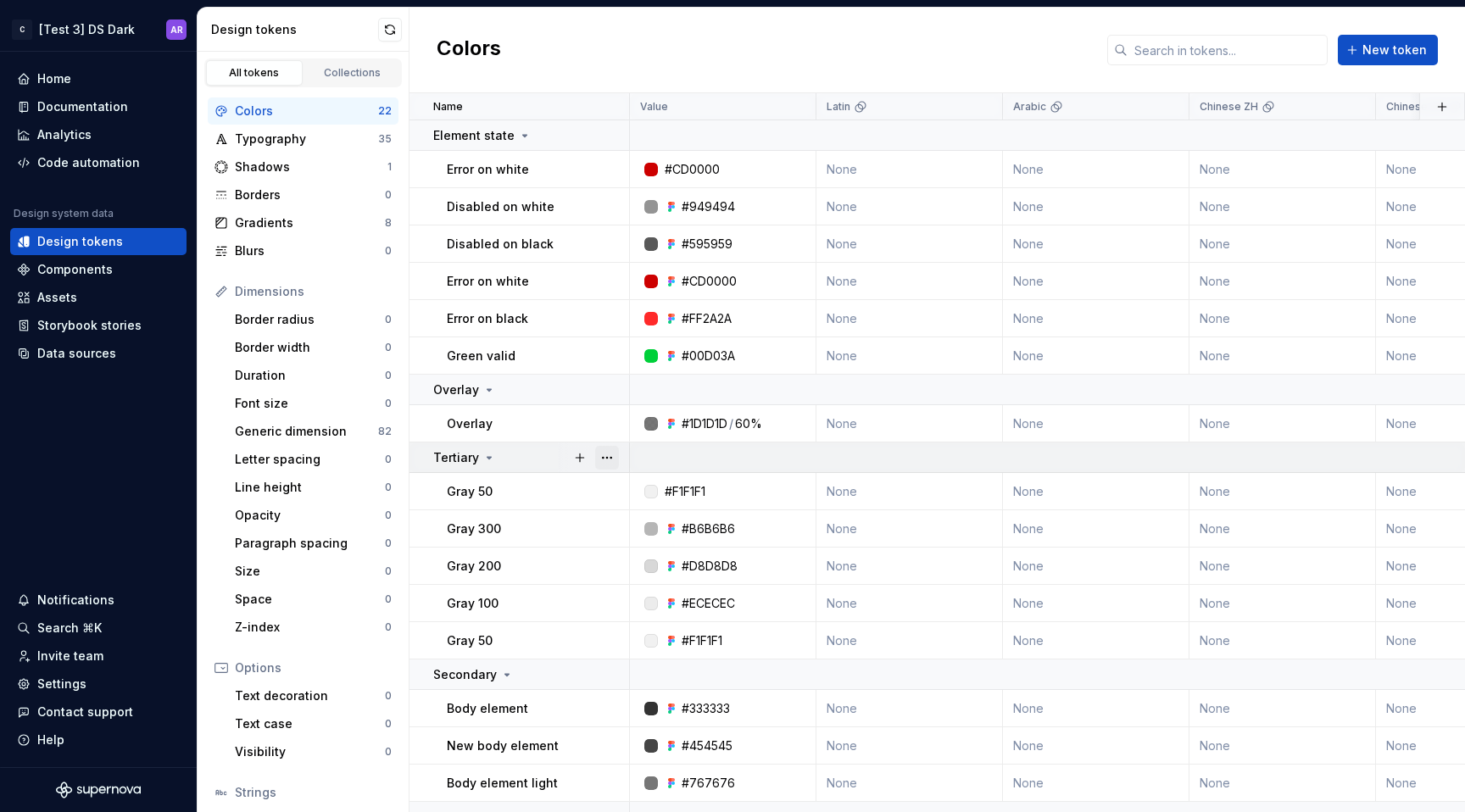
click at [611, 459] on button "button" at bounding box center [606, 457] width 23 height 23
click at [748, 368] on html "C [Test 3] DS Dark AR Home Documentation Analytics Code automation Design syste…" at bounding box center [732, 406] width 1465 height 812
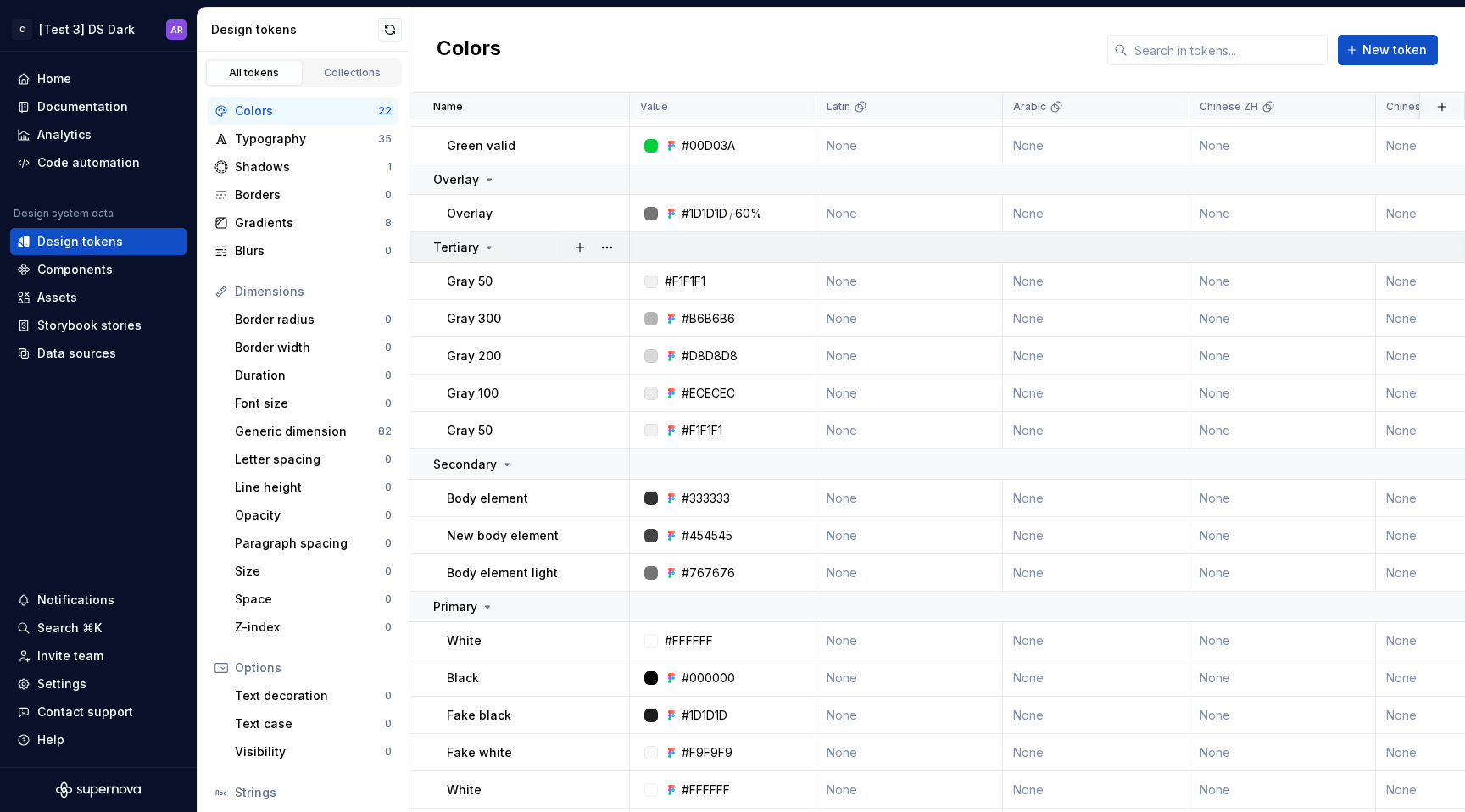
scroll to position [263, 0]
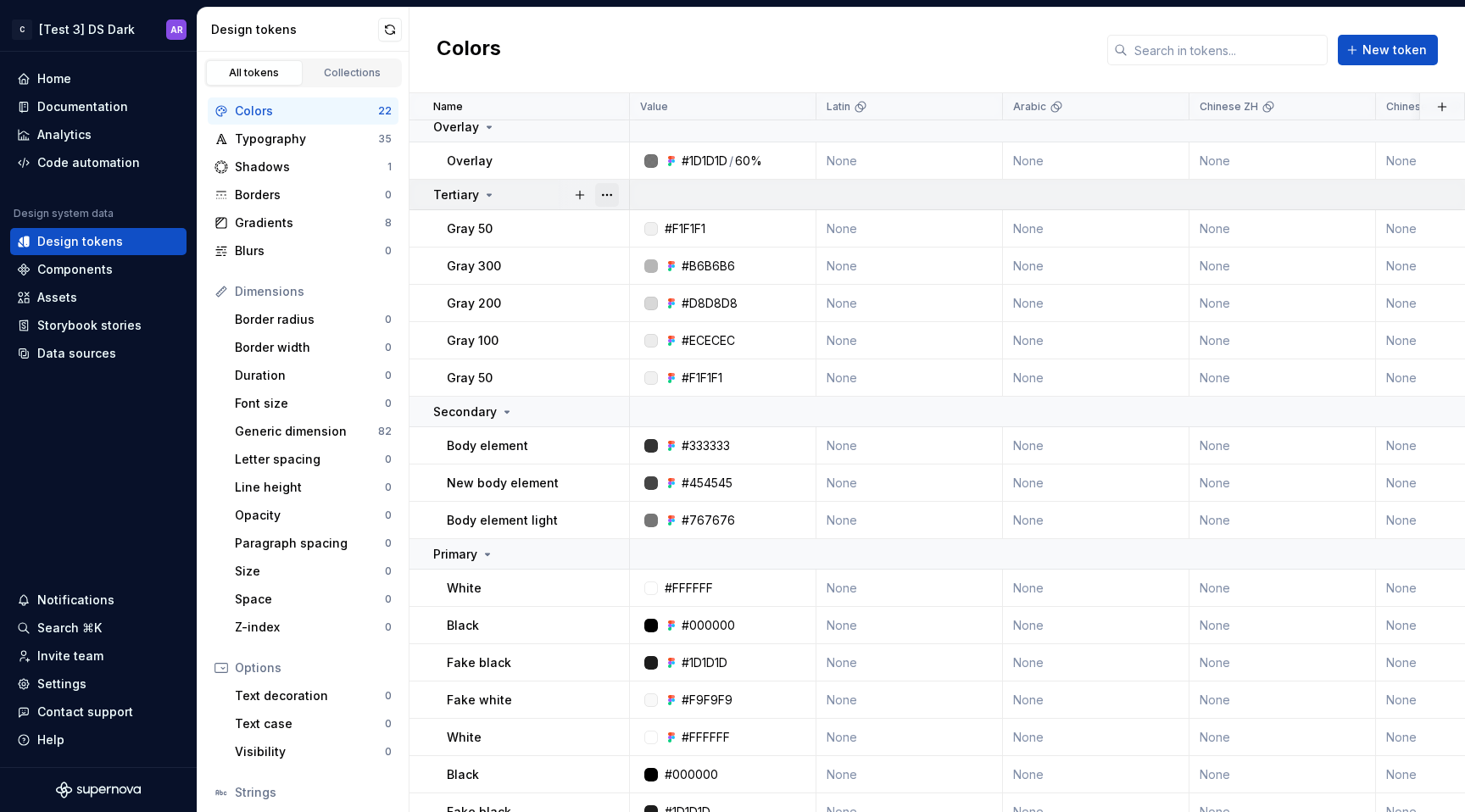
click at [614, 194] on button "button" at bounding box center [606, 194] width 23 height 23
click at [510, 367] on html "C [Test 3] DS Dark AR Home Documentation Analytics Code automation Design syste…" at bounding box center [732, 406] width 1465 height 812
click at [81, 275] on div "Components" at bounding box center [75, 269] width 76 height 17
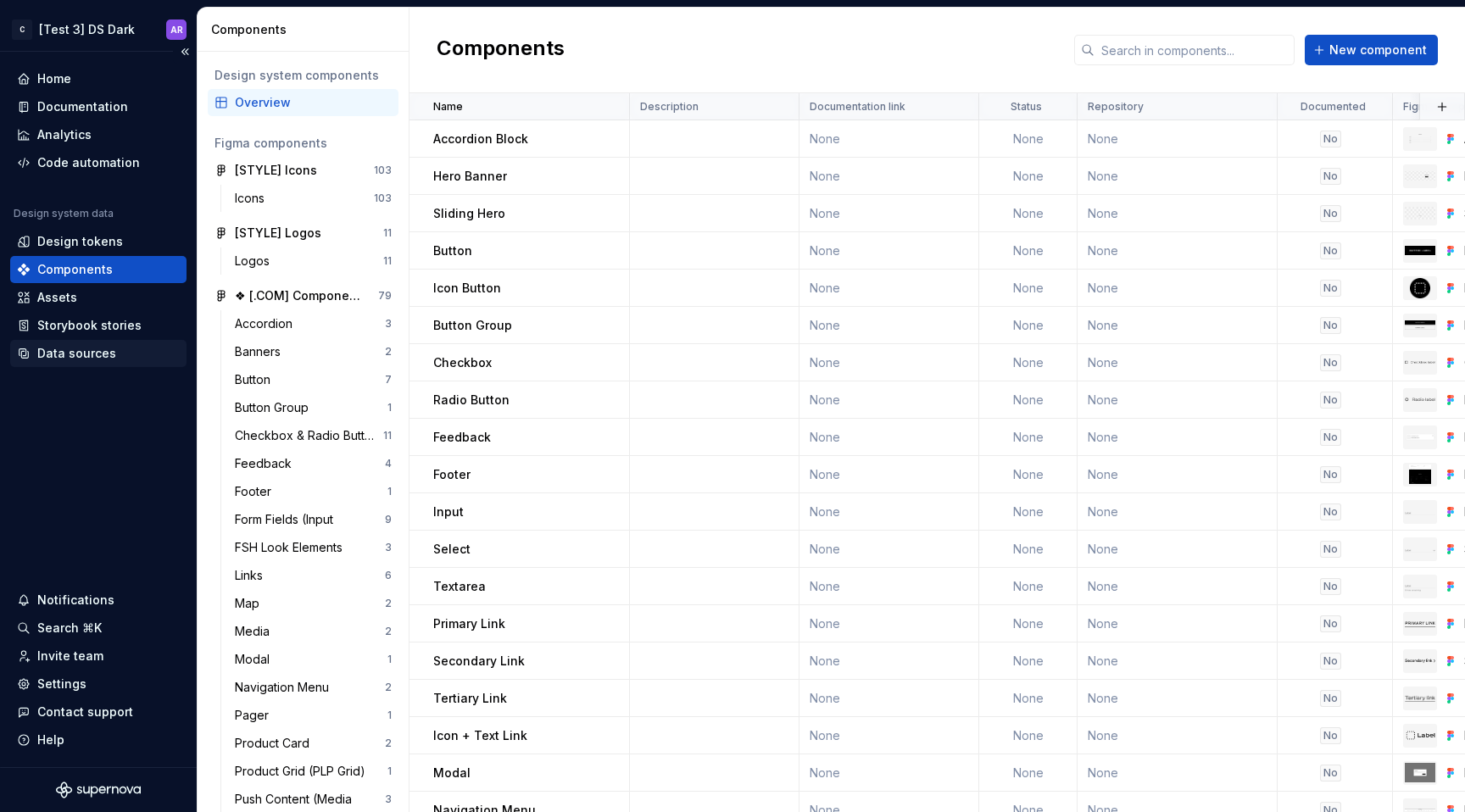
click at [117, 350] on div "Data sources" at bounding box center [98, 353] width 163 height 17
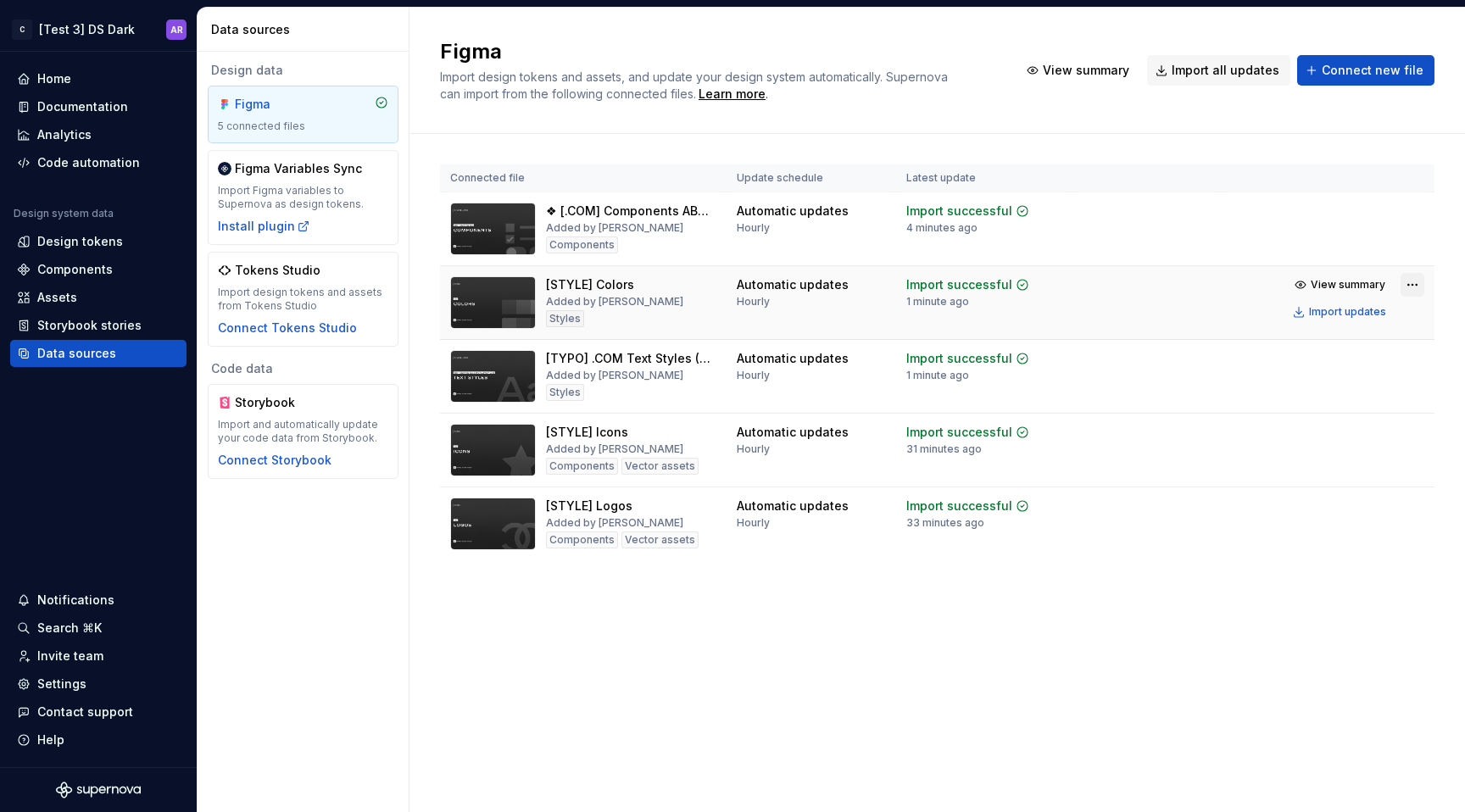
click at [1418, 285] on html "C [Test 3] DS Dark AR Home Documentation Analytics Code automation Design syste…" at bounding box center [732, 406] width 1465 height 812
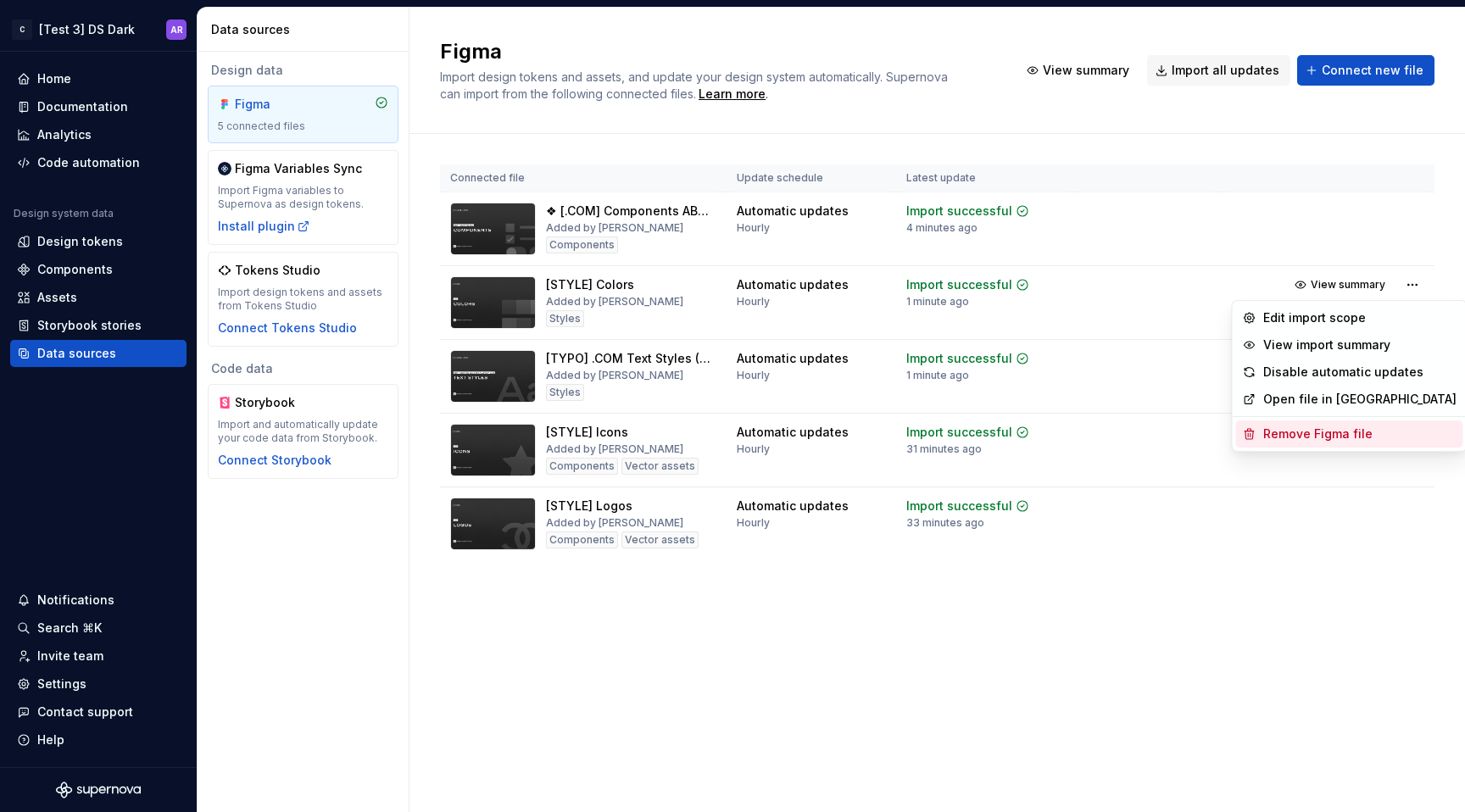
click at [1370, 430] on div "Remove Figma file" at bounding box center [1360, 434] width 193 height 17
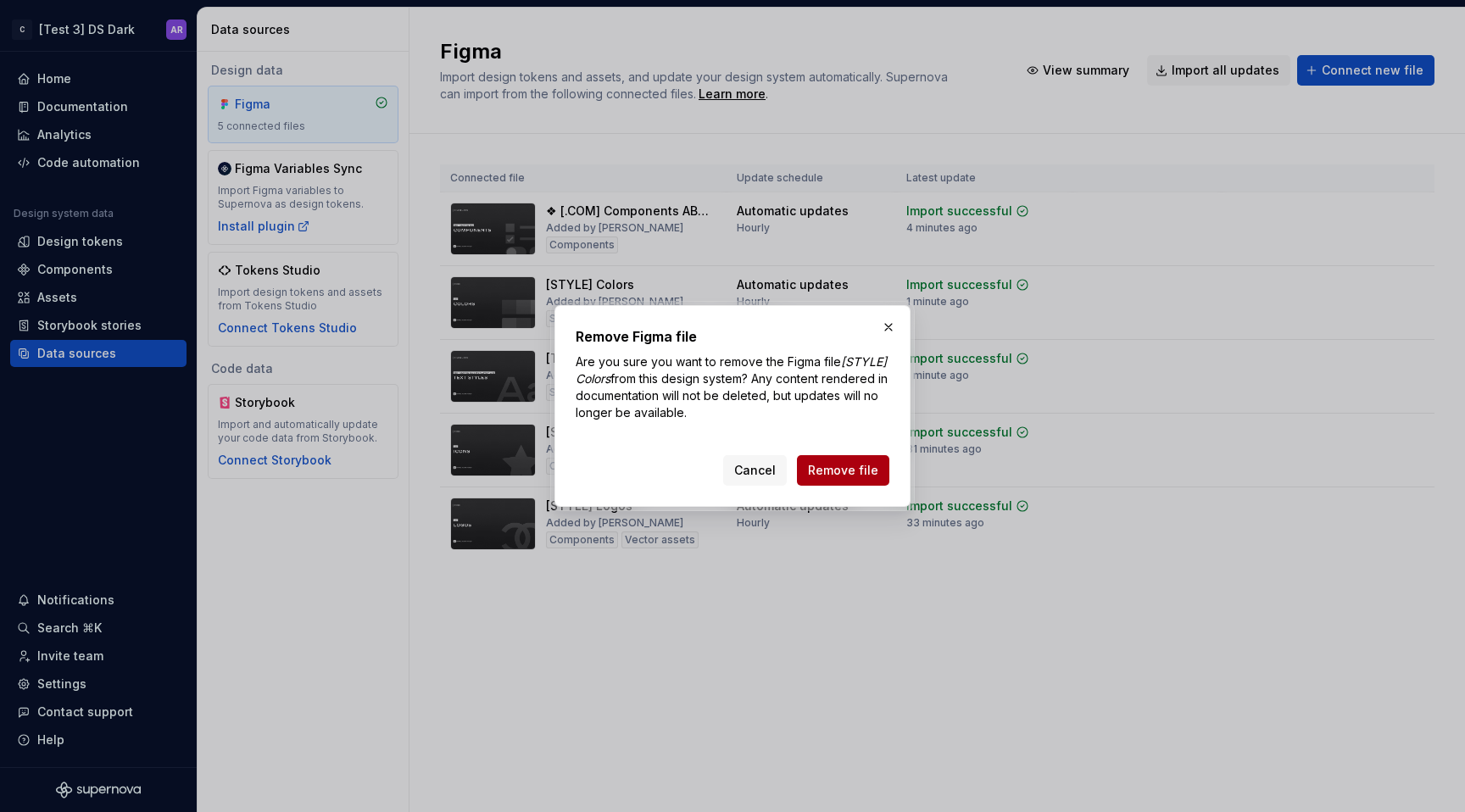
click at [873, 470] on span "Remove file" at bounding box center [842, 471] width 70 height 17
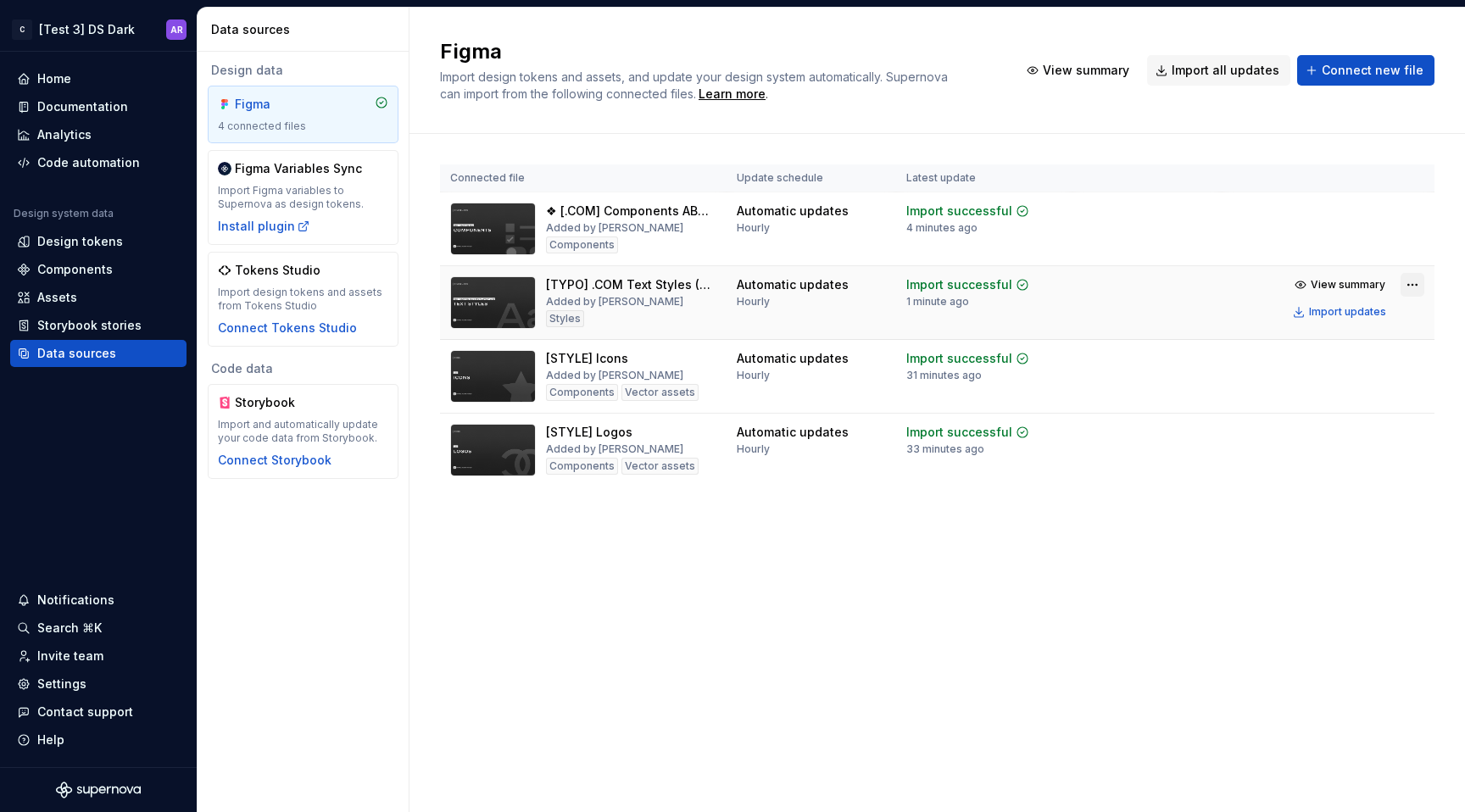
click at [1411, 279] on html "C [Test 3] DS Dark AR Home Documentation Analytics Code automation Design syste…" at bounding box center [732, 406] width 1465 height 812
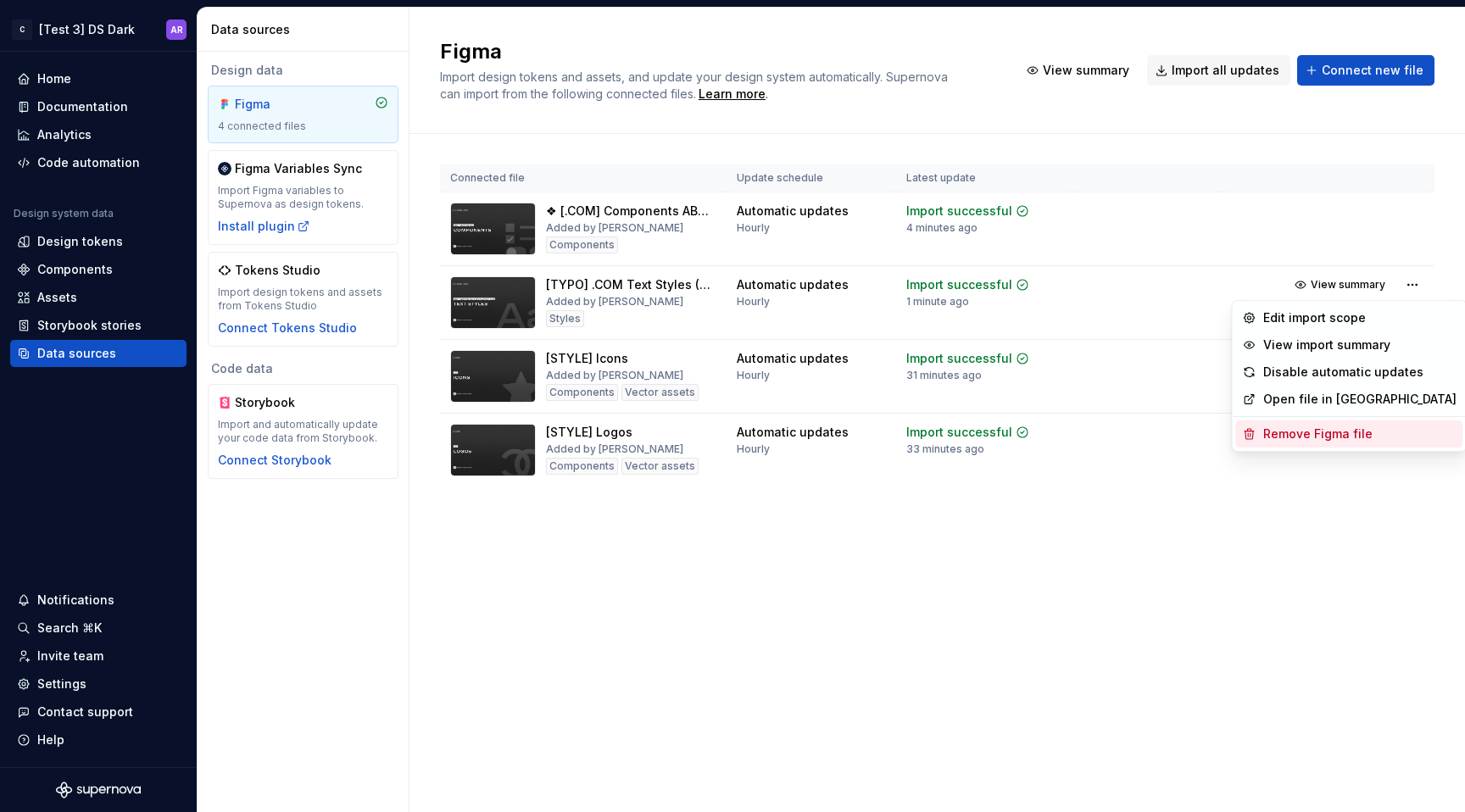
click at [1317, 438] on div "Remove Figma file" at bounding box center [1360, 434] width 193 height 17
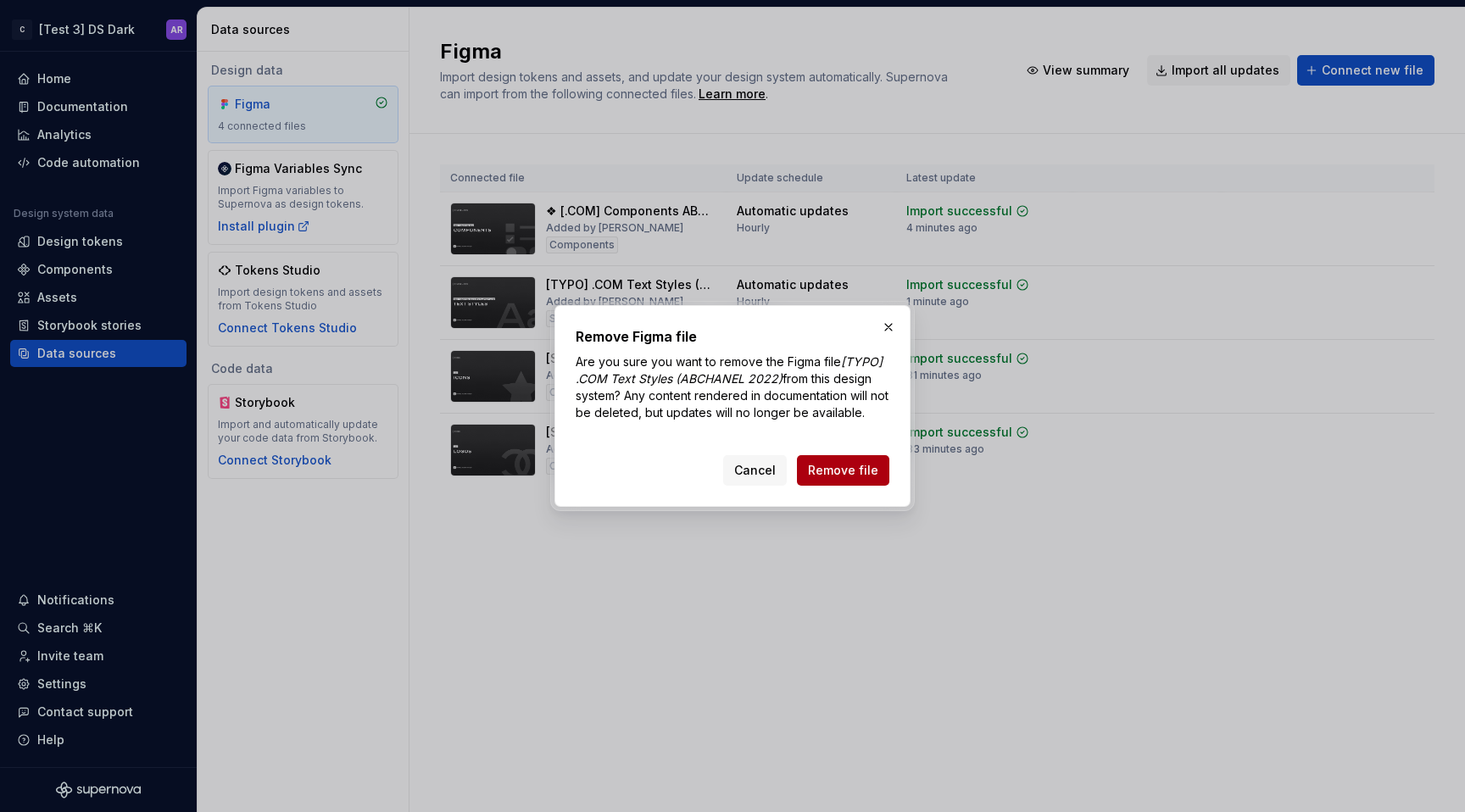
click at [837, 465] on span "Remove file" at bounding box center [842, 471] width 70 height 17
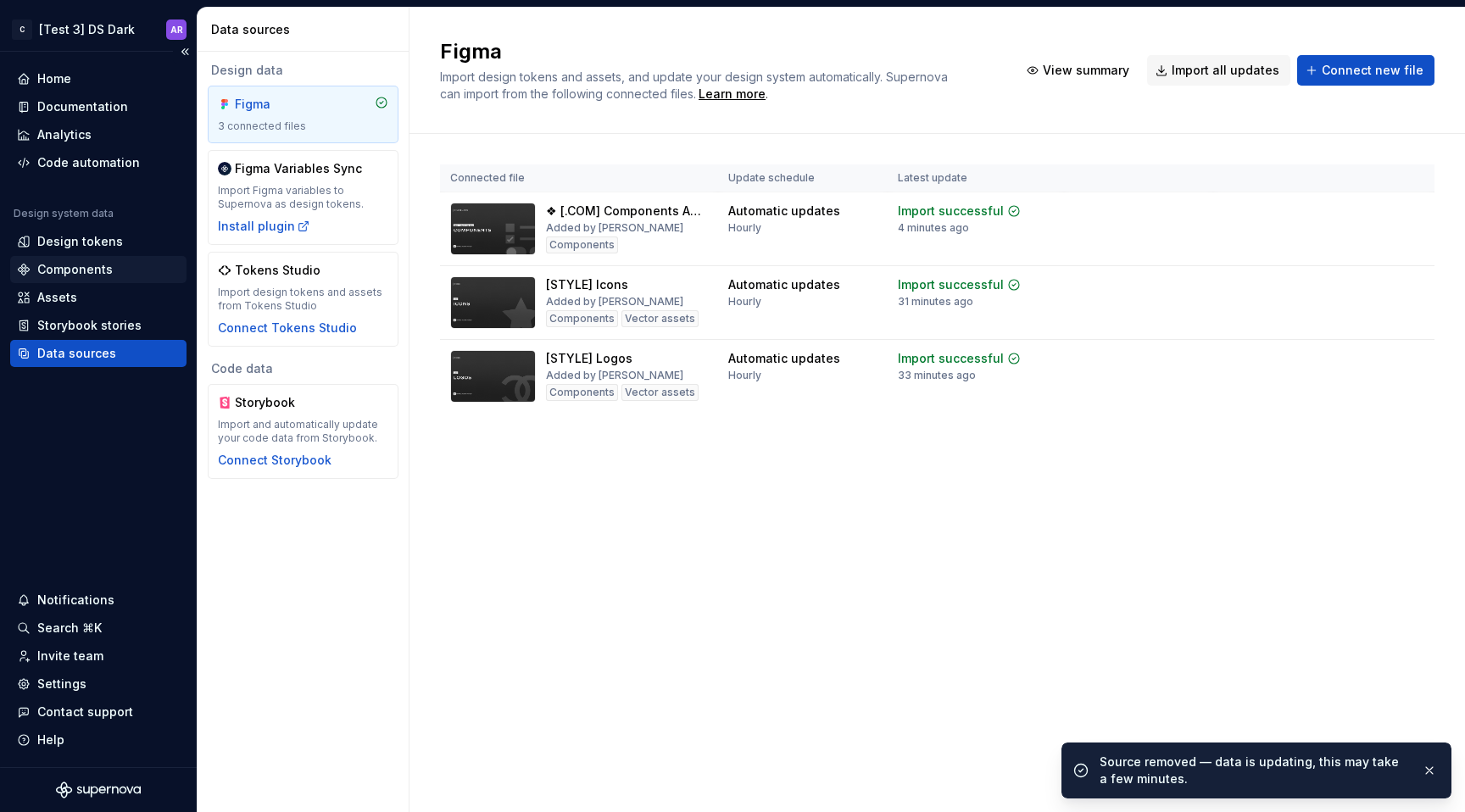
click at [90, 272] on div "Components" at bounding box center [75, 269] width 76 height 17
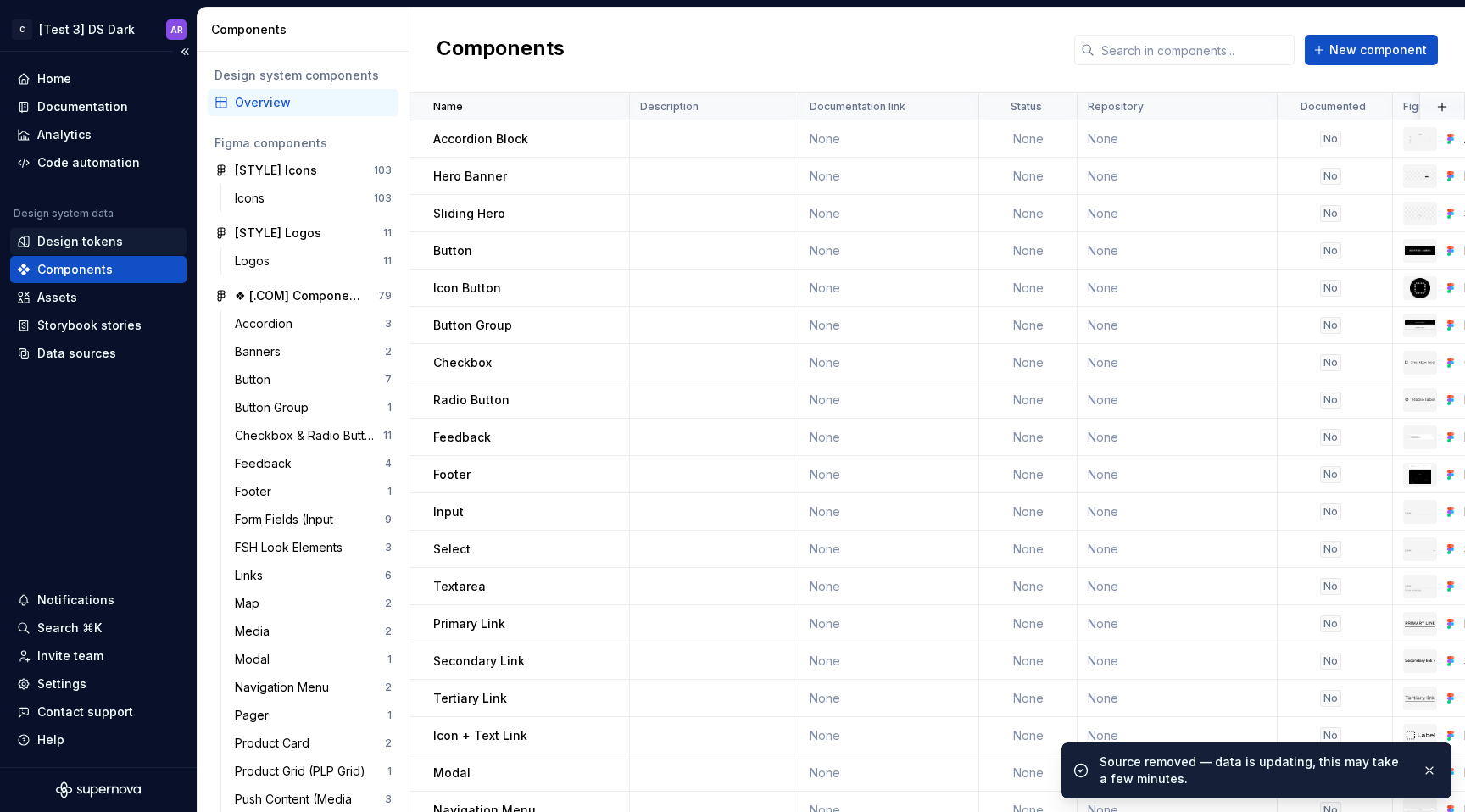
click at [115, 240] on div "Design tokens" at bounding box center [80, 241] width 86 height 17
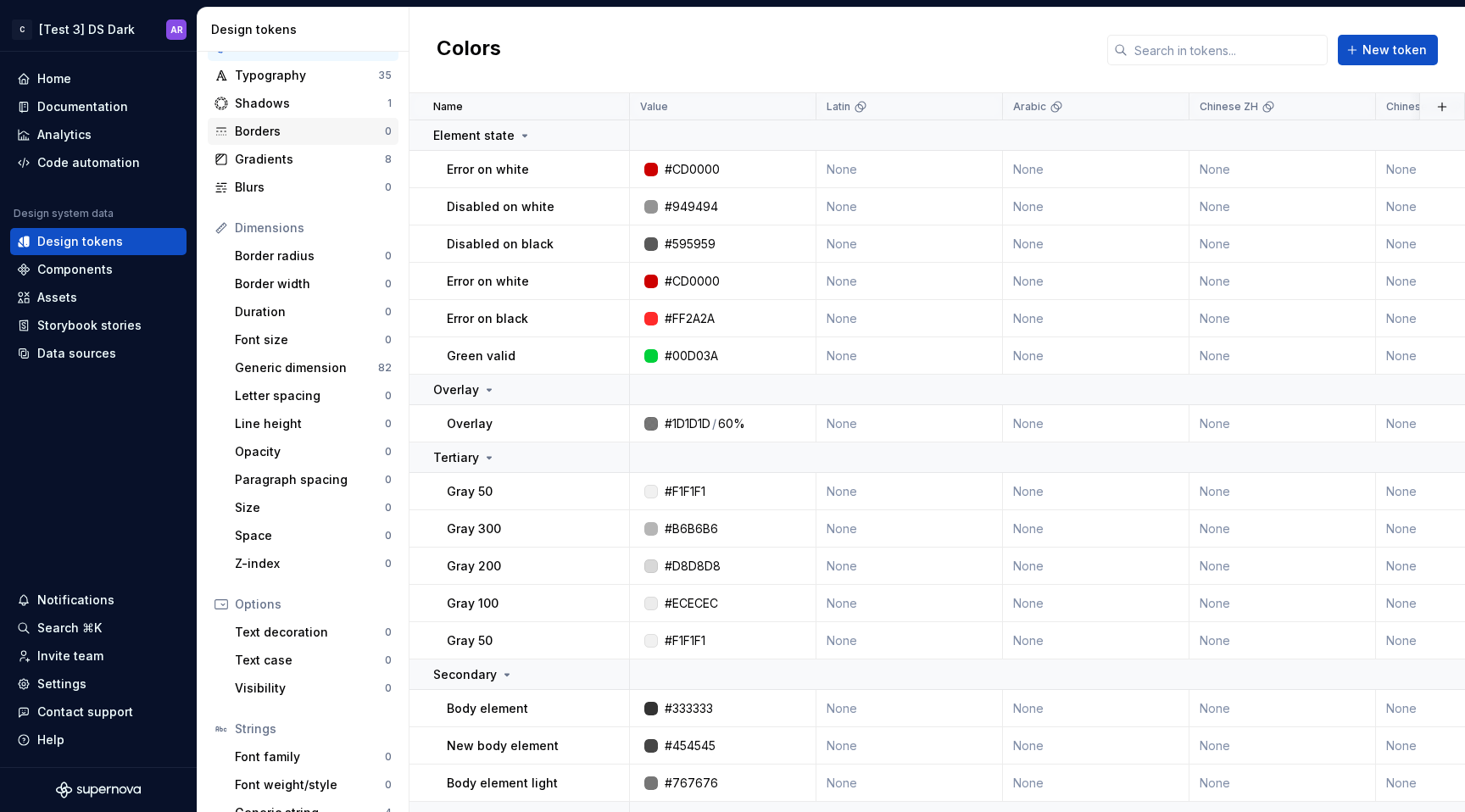
scroll to position [67, 0]
click at [483, 441] on td "Overlay" at bounding box center [519, 424] width 220 height 37
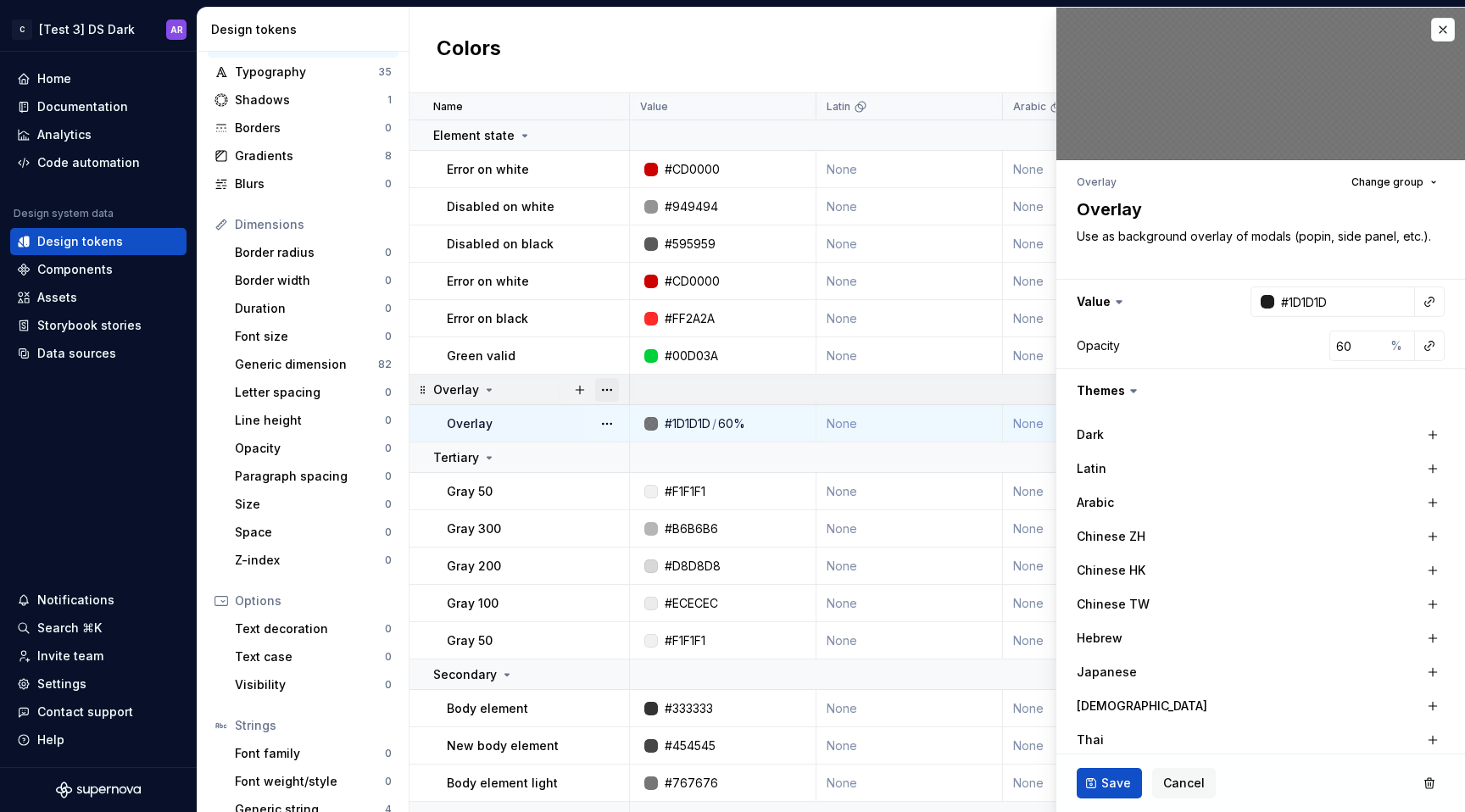
click at [607, 385] on button "button" at bounding box center [606, 390] width 23 height 23
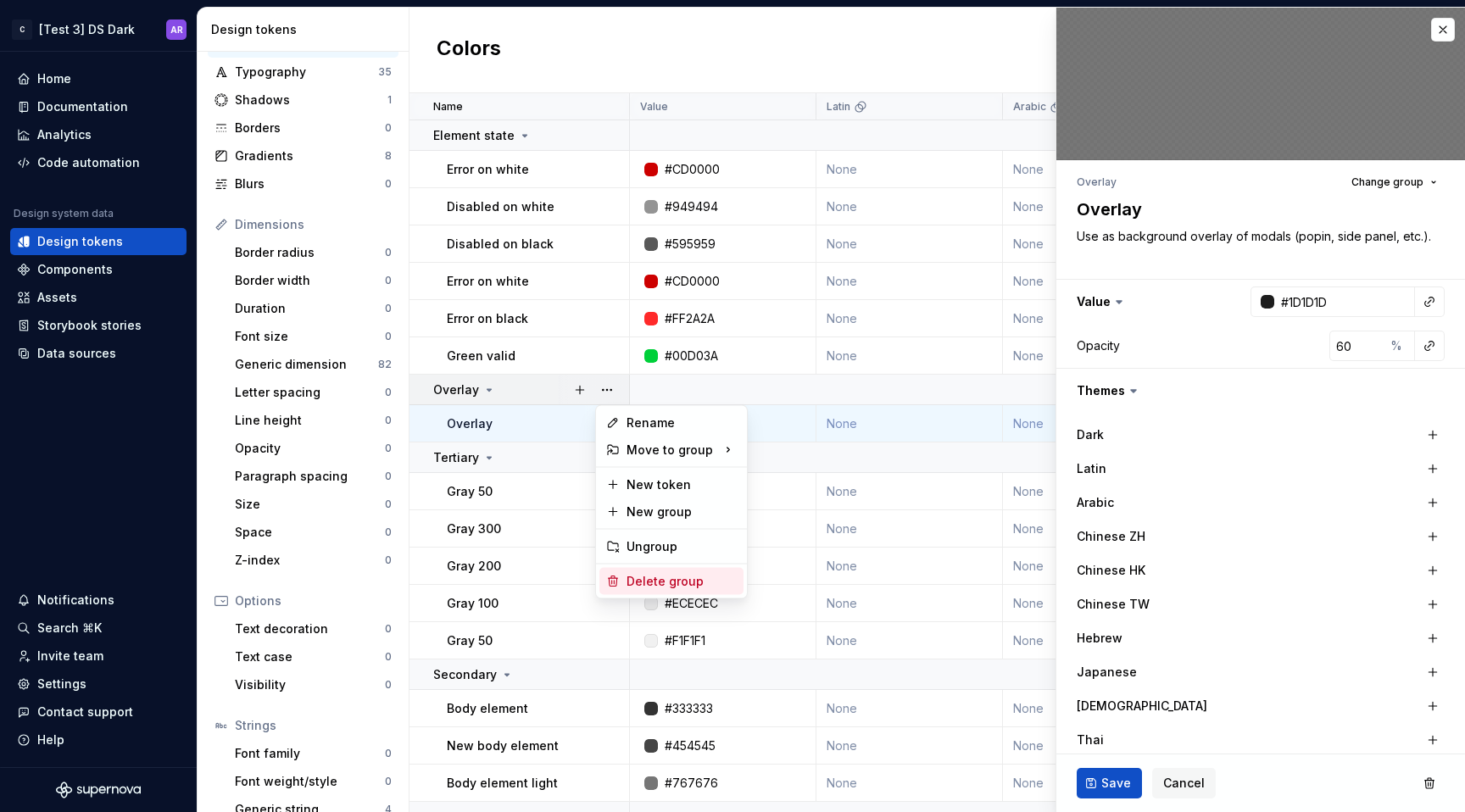
click at [665, 583] on div "Delete group" at bounding box center [682, 582] width 110 height 17
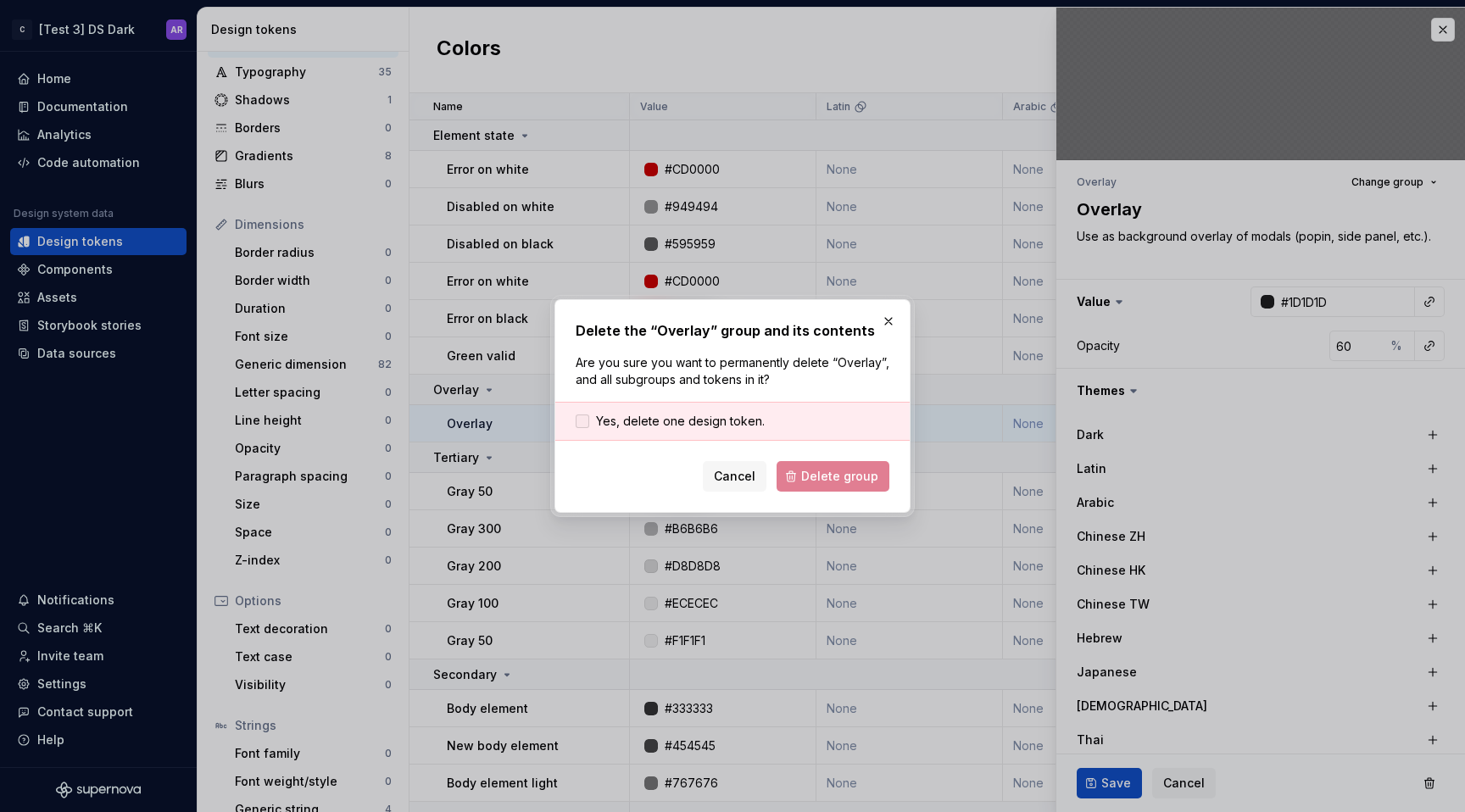
click at [704, 423] on span "Yes, delete one design token." at bounding box center [680, 421] width 169 height 17
click at [803, 472] on button "Delete group" at bounding box center [833, 476] width 113 height 31
type textarea "*"
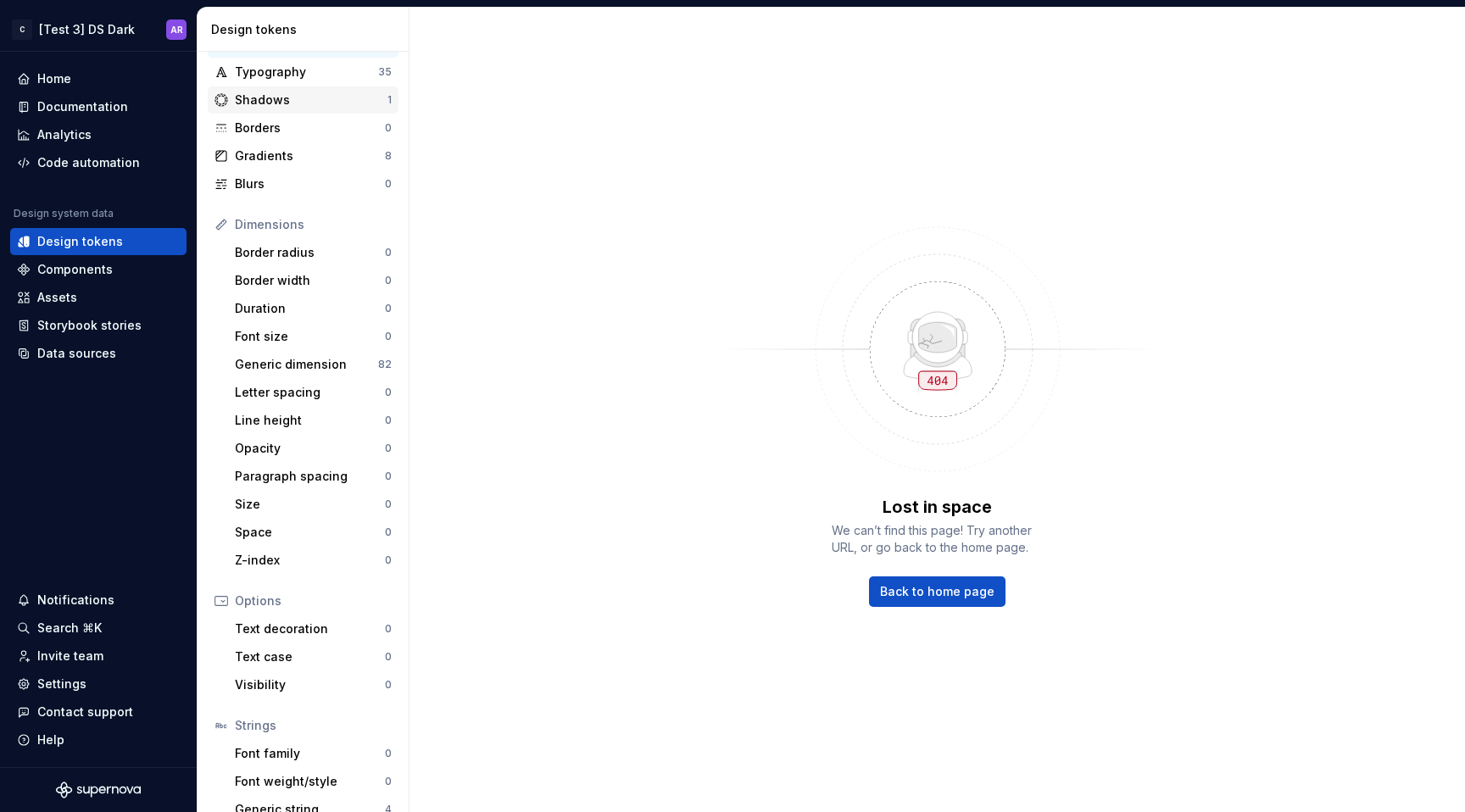
click at [341, 99] on div "Shadows" at bounding box center [311, 100] width 153 height 17
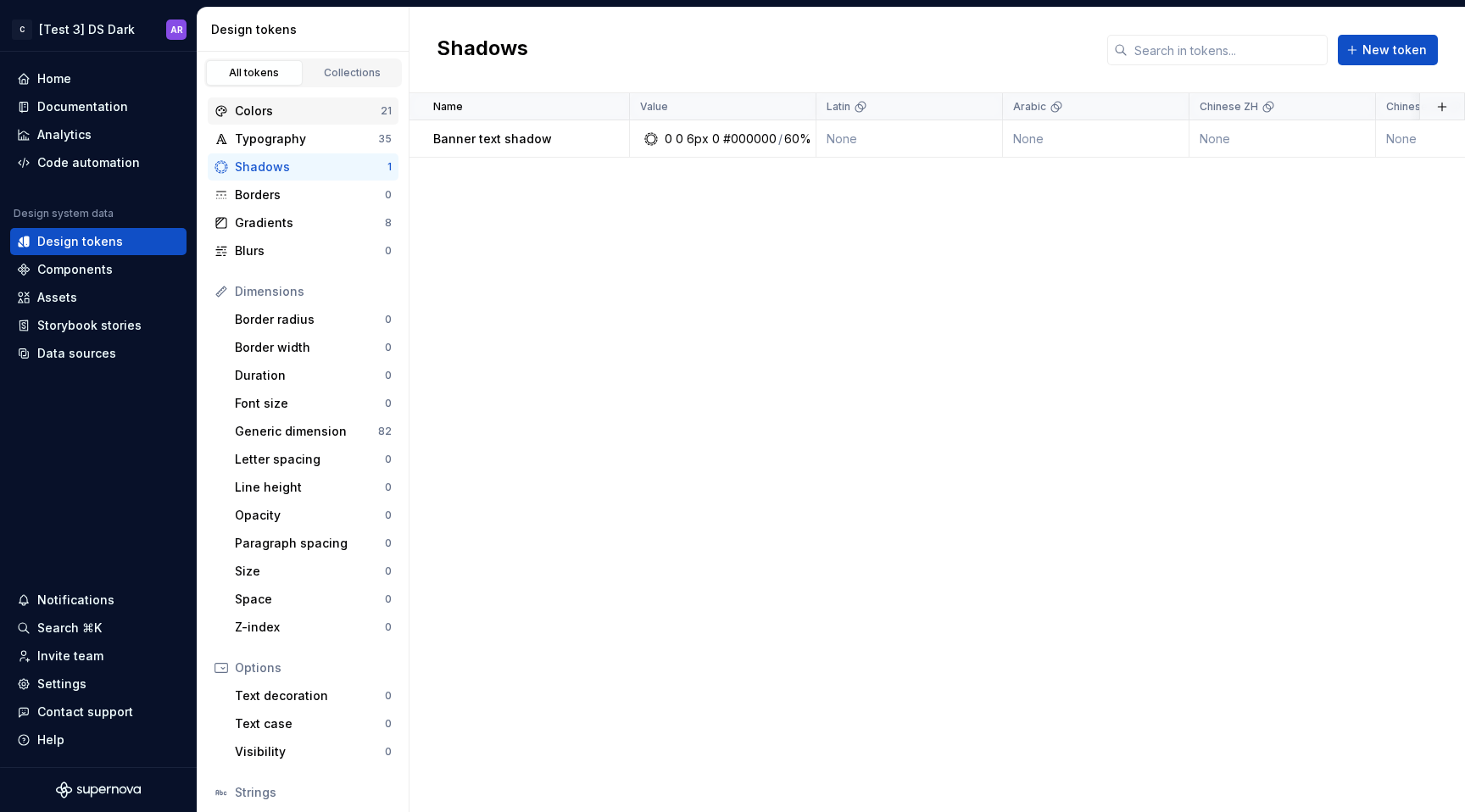
click at [295, 111] on div "Colors" at bounding box center [308, 111] width 145 height 17
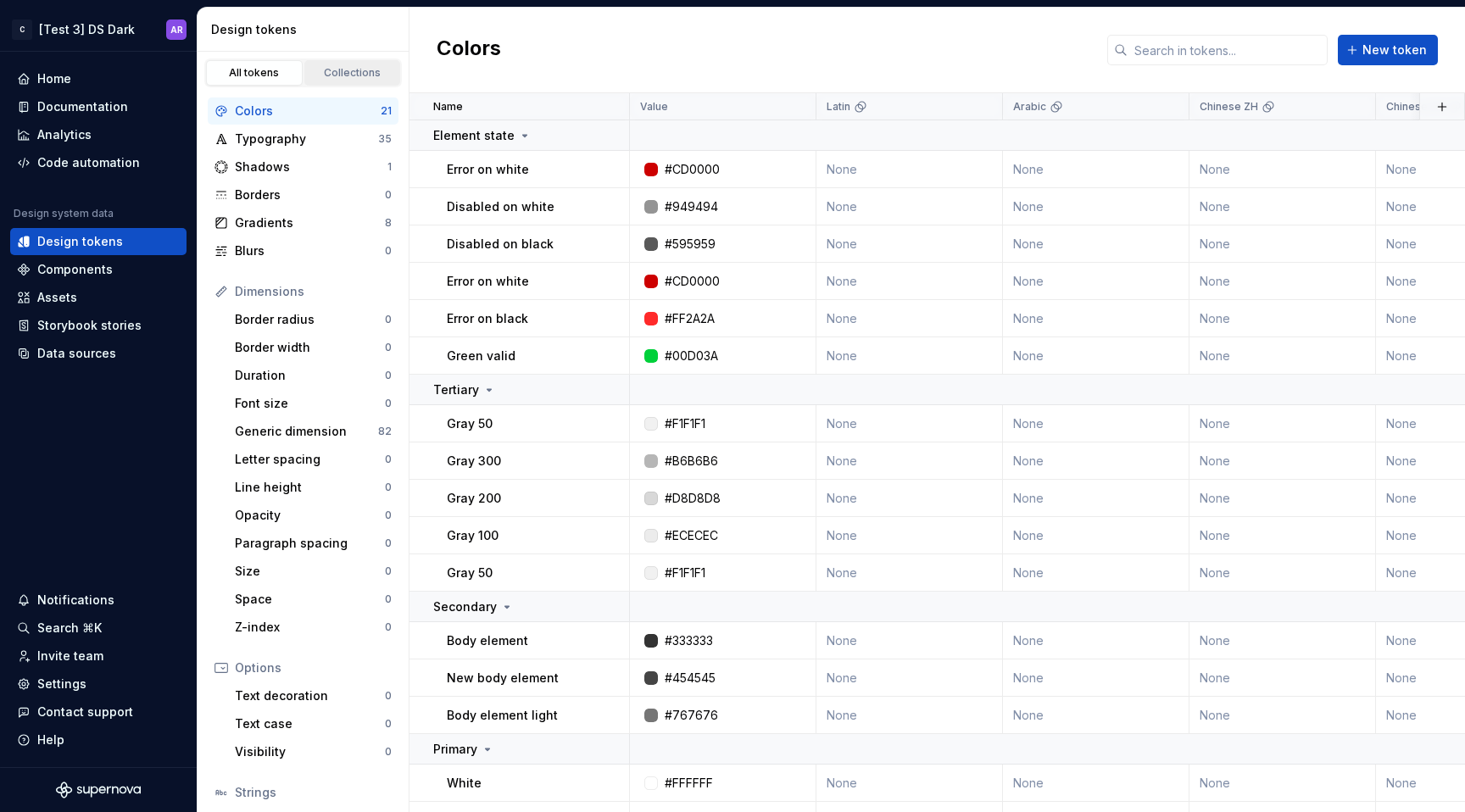
click at [350, 66] on div "Collections" at bounding box center [352, 73] width 85 height 14
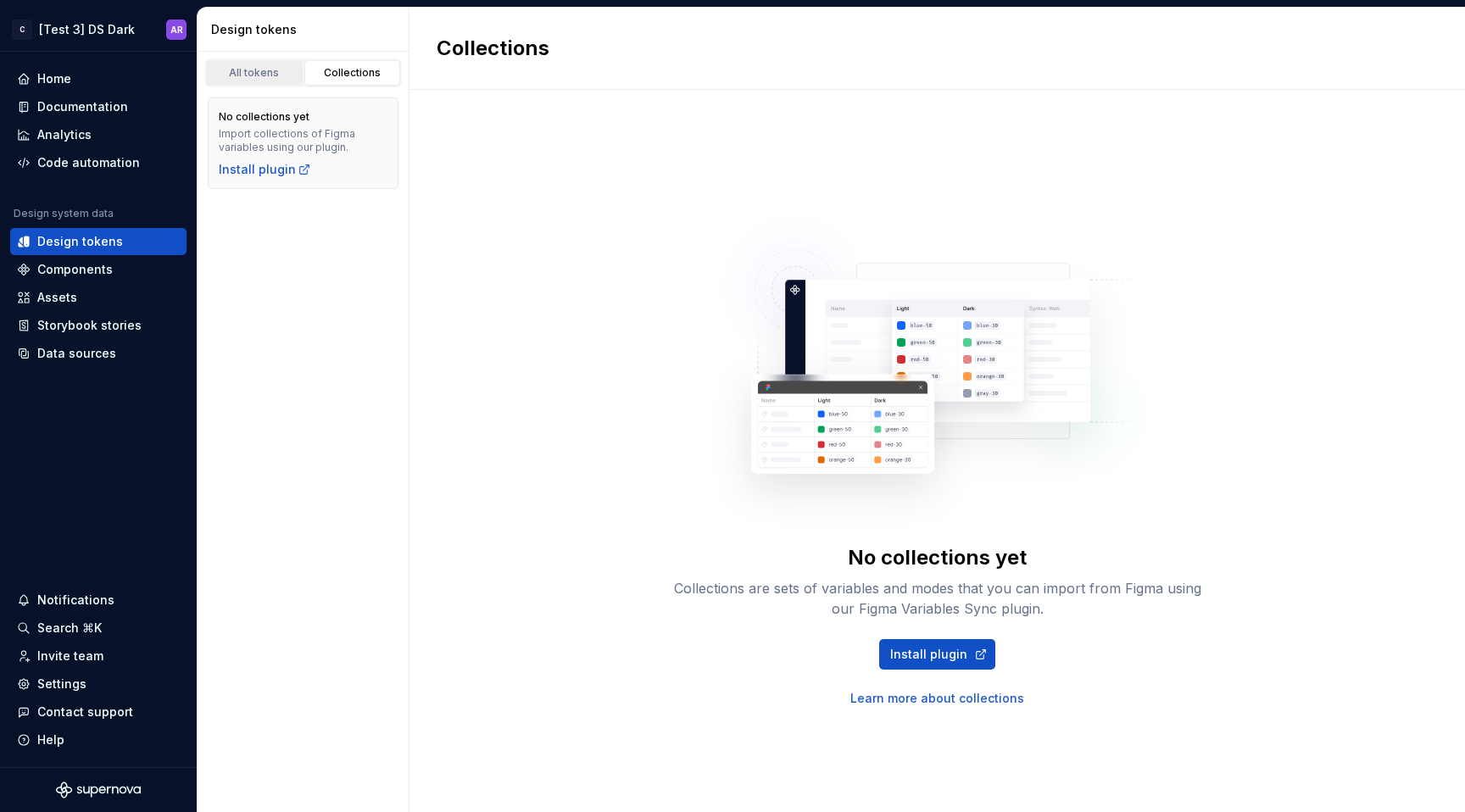
click at [245, 68] on div "All tokens" at bounding box center [254, 73] width 85 height 14
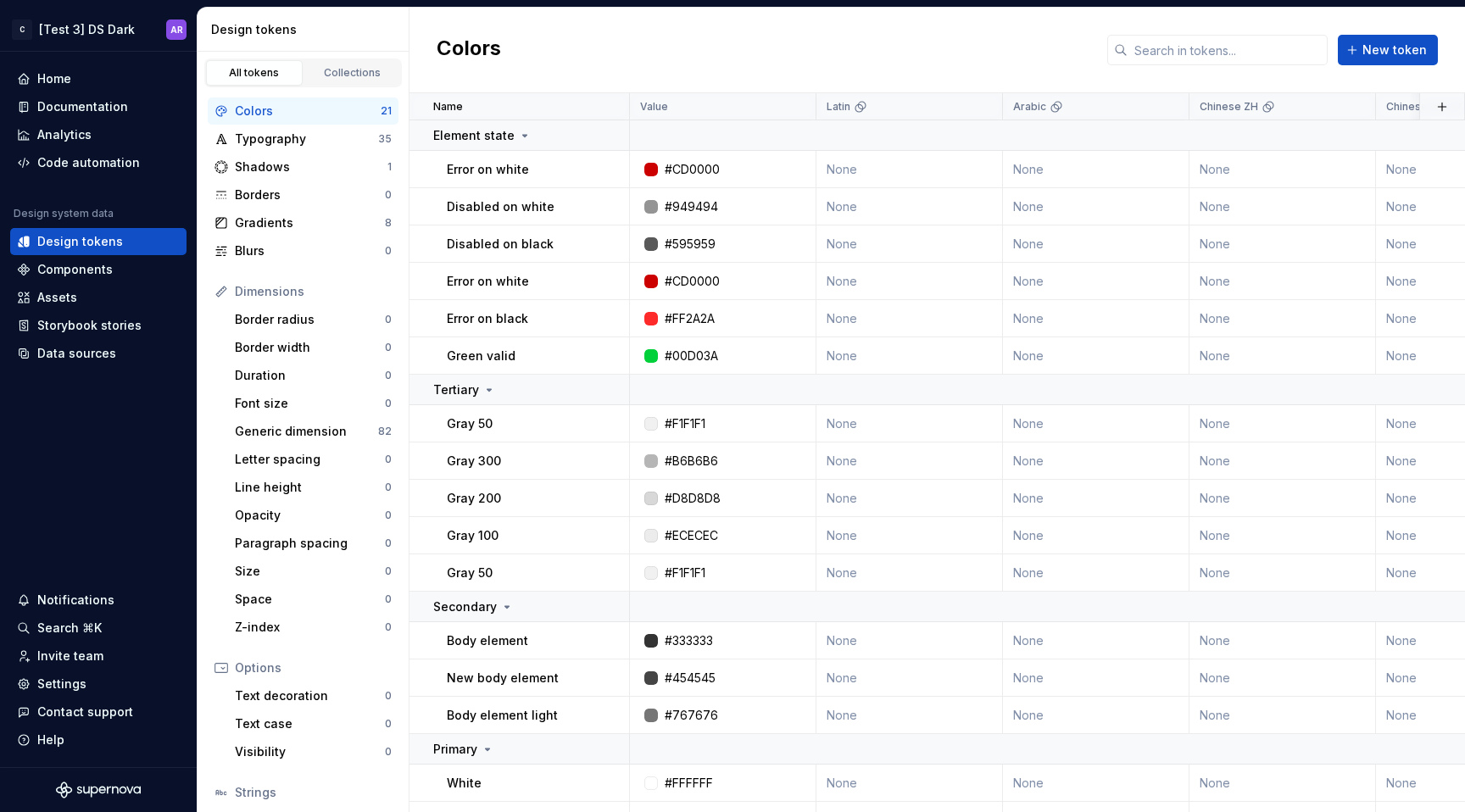
click at [319, 117] on div "Colors" at bounding box center [308, 111] width 145 height 17
click at [606, 135] on button "button" at bounding box center [606, 135] width 23 height 23
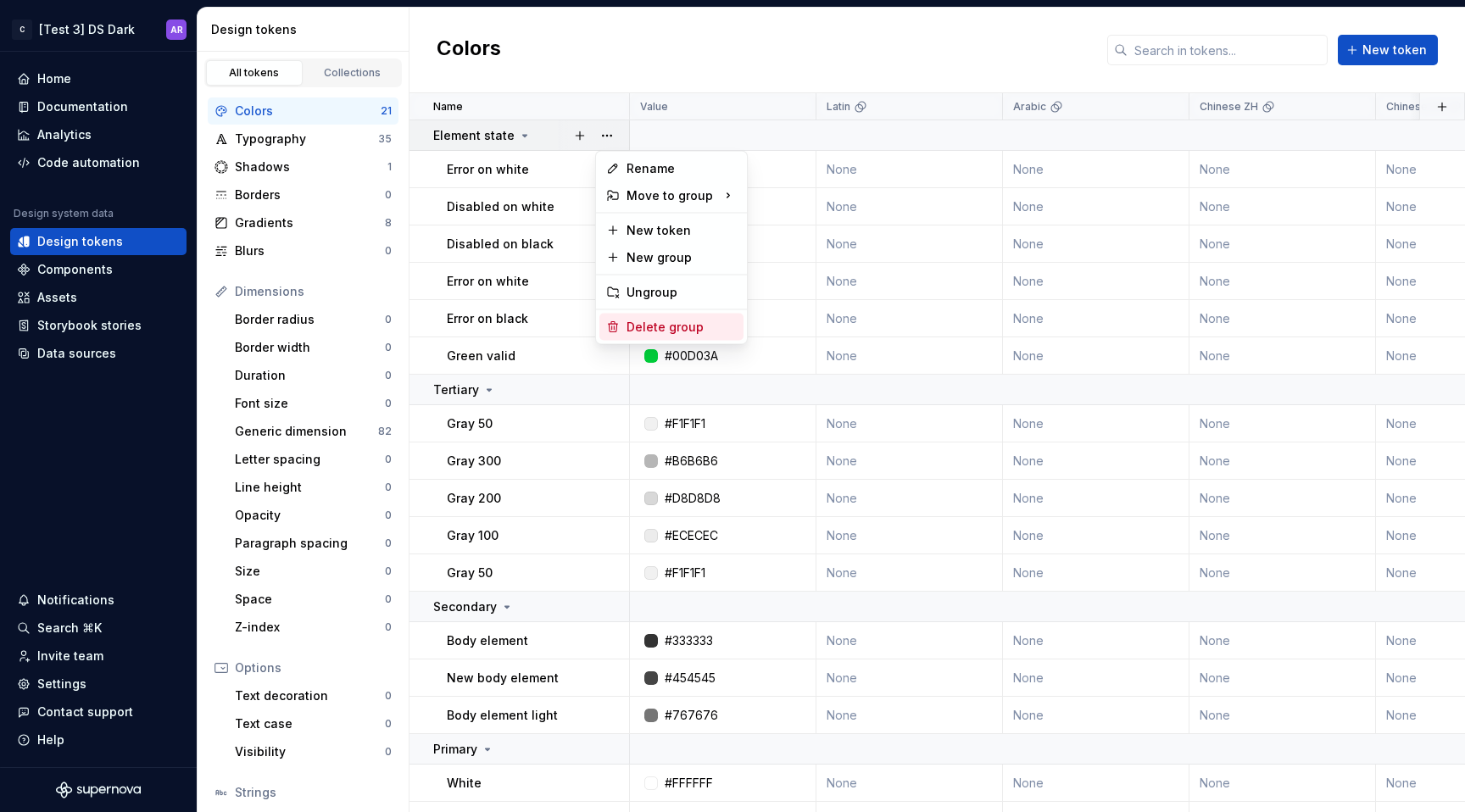
click at [691, 319] on div "Delete group" at bounding box center [682, 327] width 110 height 17
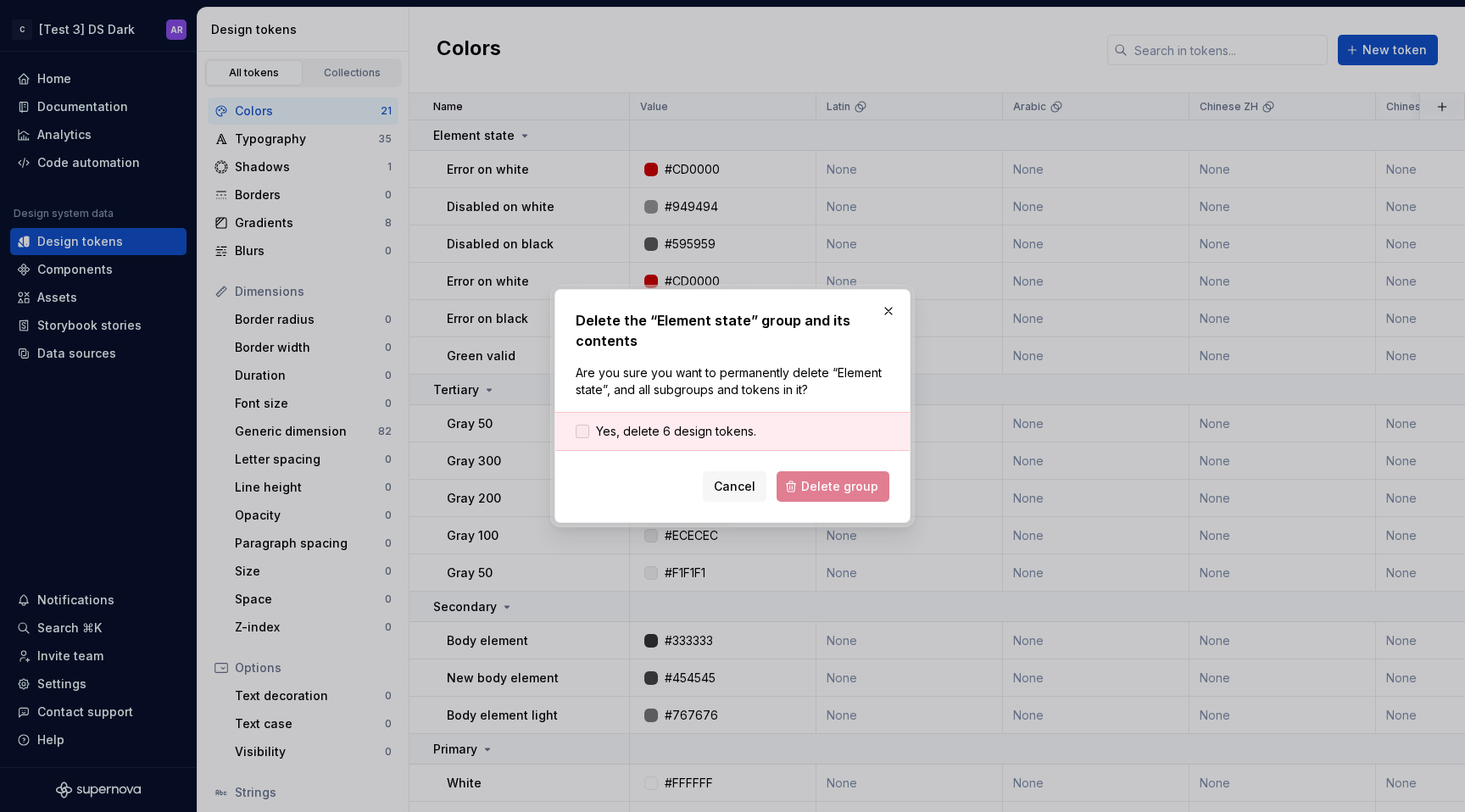
click at [736, 435] on span "Yes, delete 6 design tokens." at bounding box center [676, 432] width 160 height 17
click at [821, 475] on button "Delete group" at bounding box center [833, 487] width 113 height 31
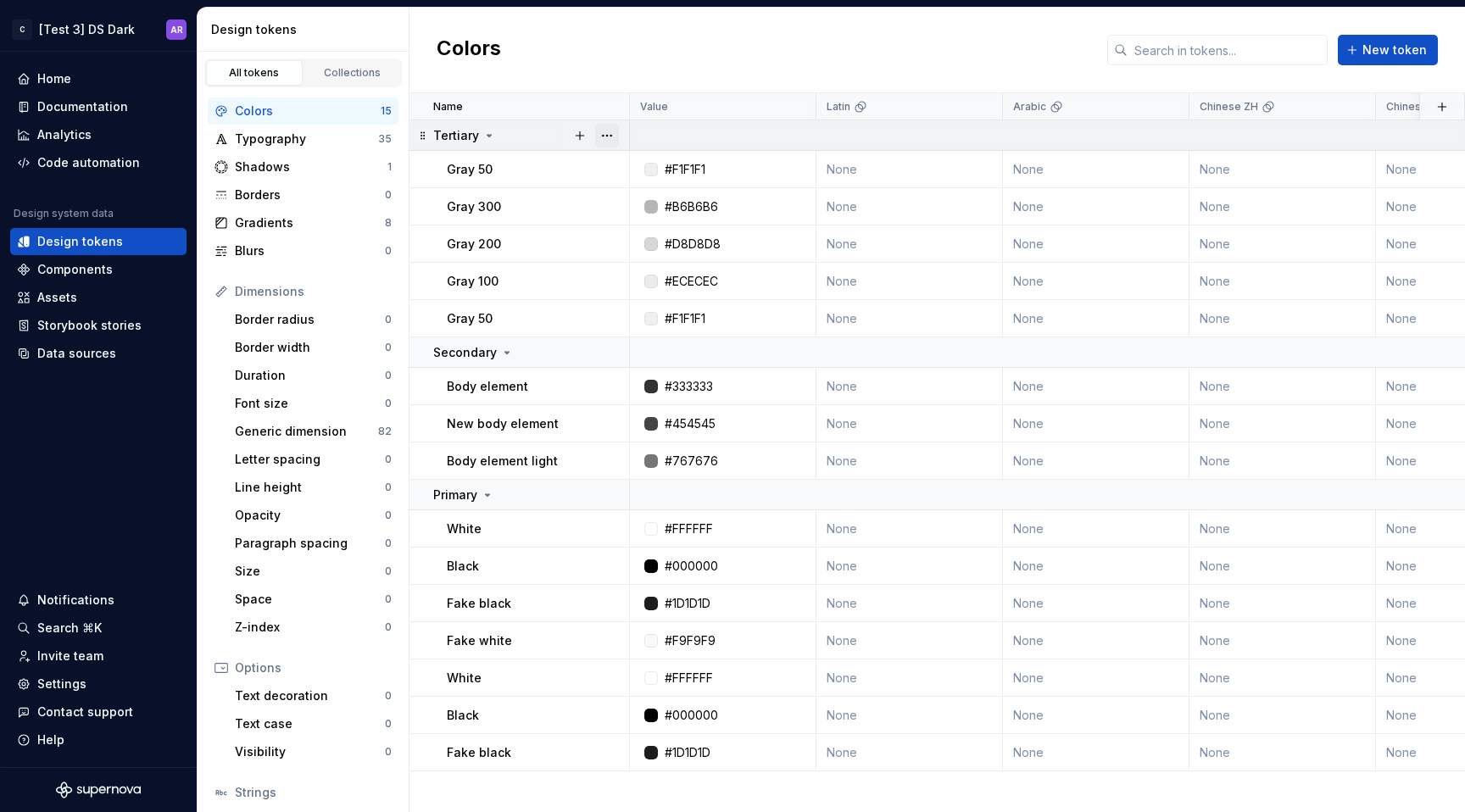
click at [616, 135] on button "button" at bounding box center [606, 135] width 23 height 23
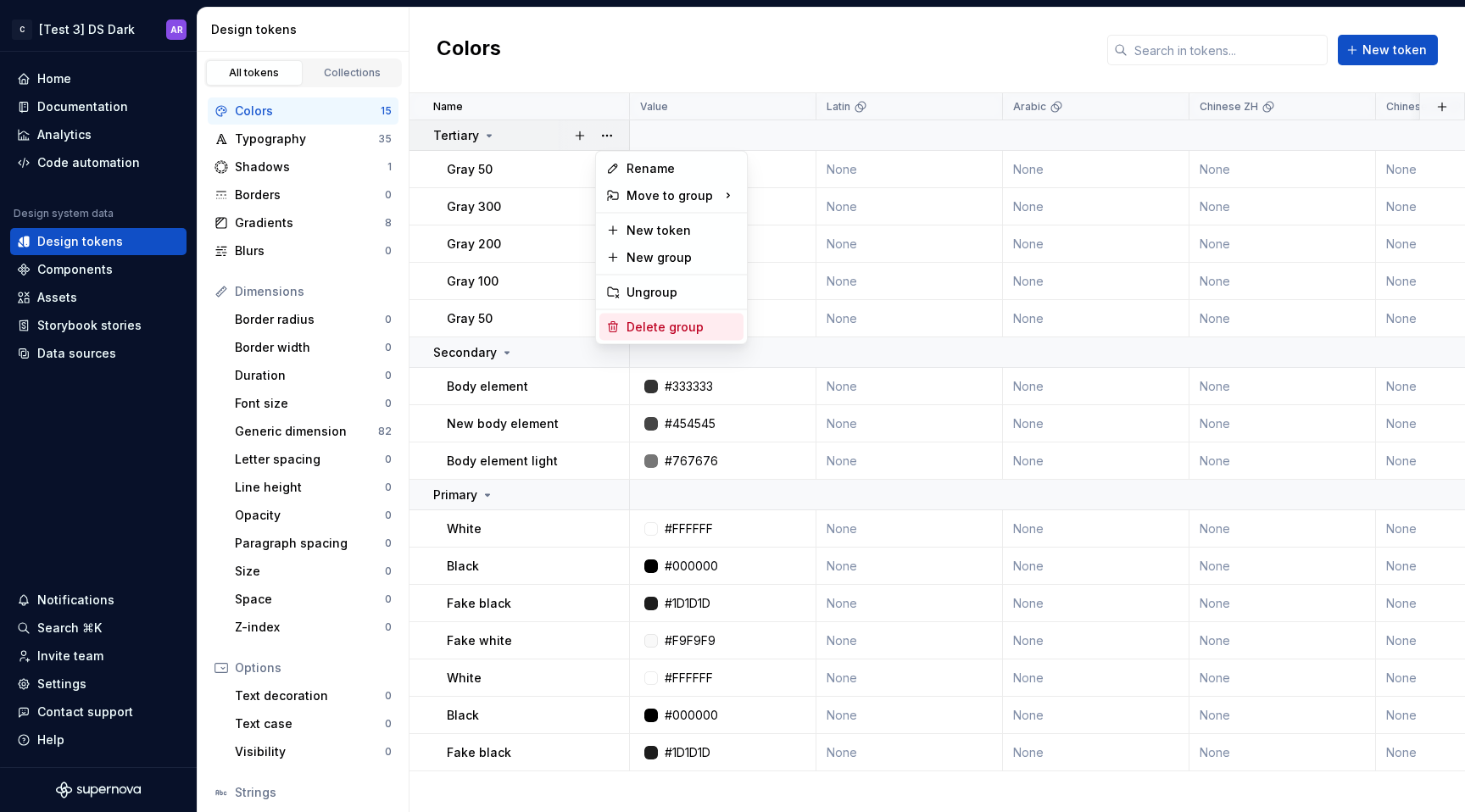
click at [678, 322] on div "Delete group" at bounding box center [682, 327] width 110 height 17
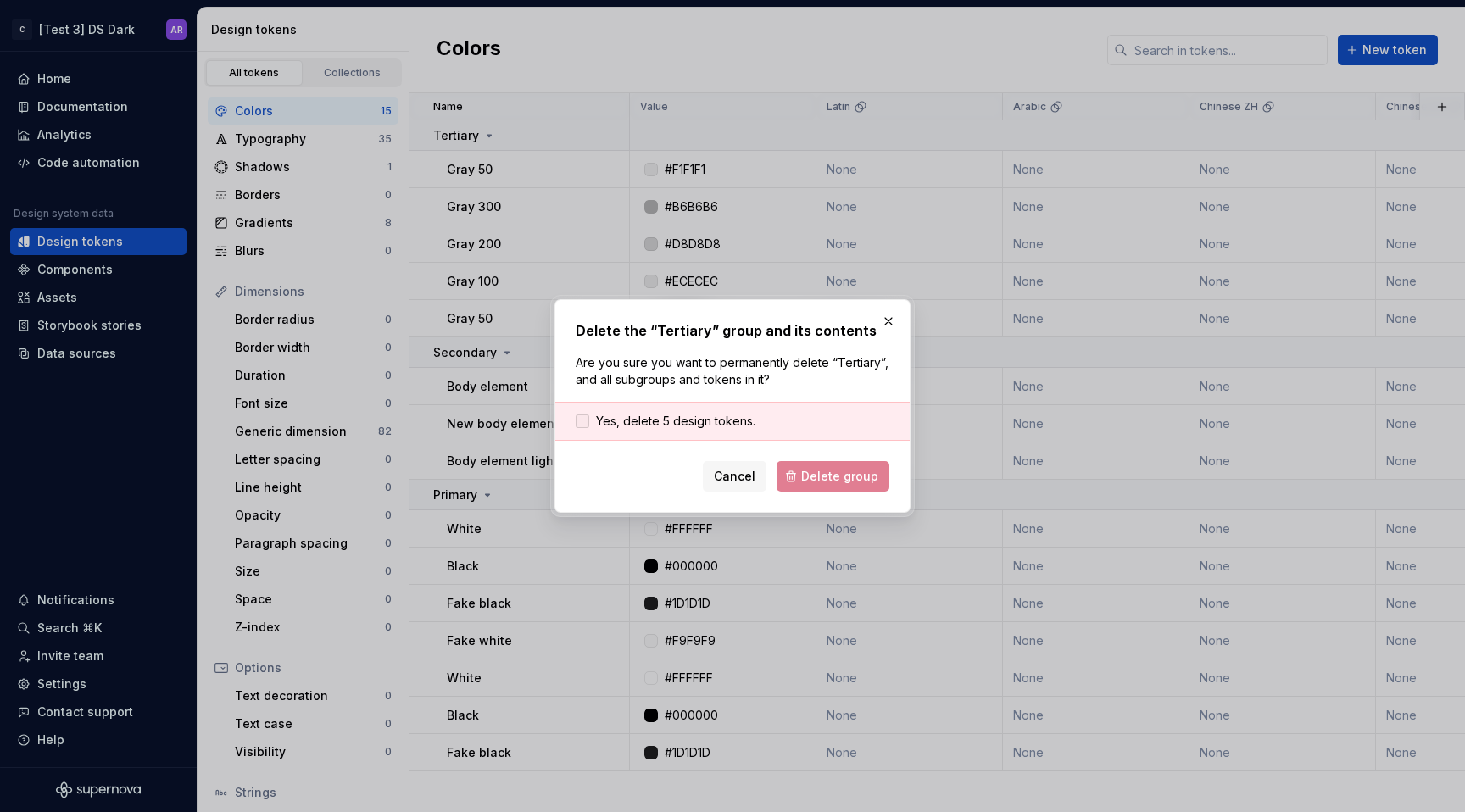
click at [716, 417] on span "Yes, delete 5 design tokens." at bounding box center [675, 421] width 159 height 17
click at [815, 466] on button "Delete group" at bounding box center [833, 476] width 113 height 31
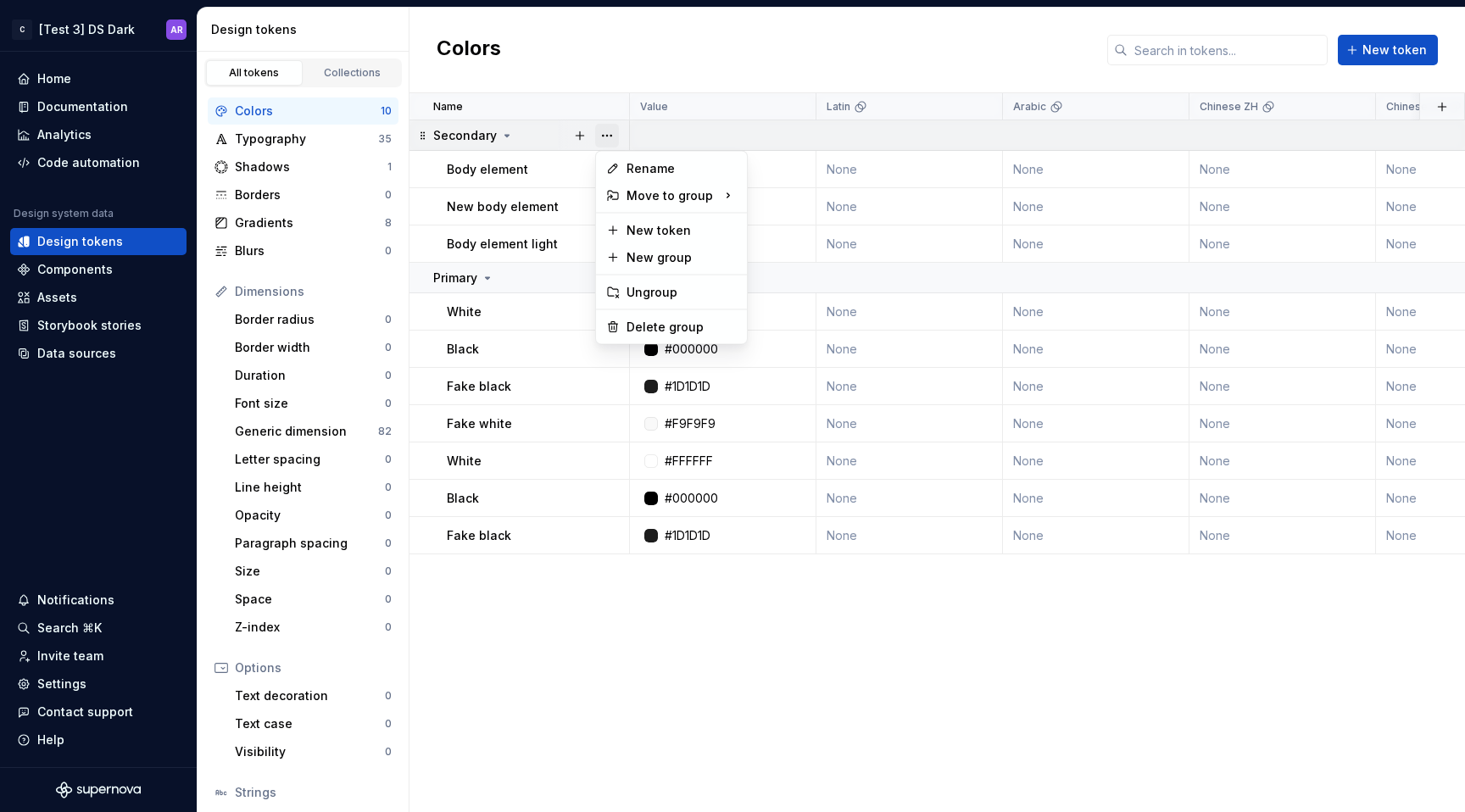
click at [602, 135] on button "button" at bounding box center [606, 135] width 23 height 23
click at [662, 330] on div "Delete group" at bounding box center [682, 327] width 110 height 17
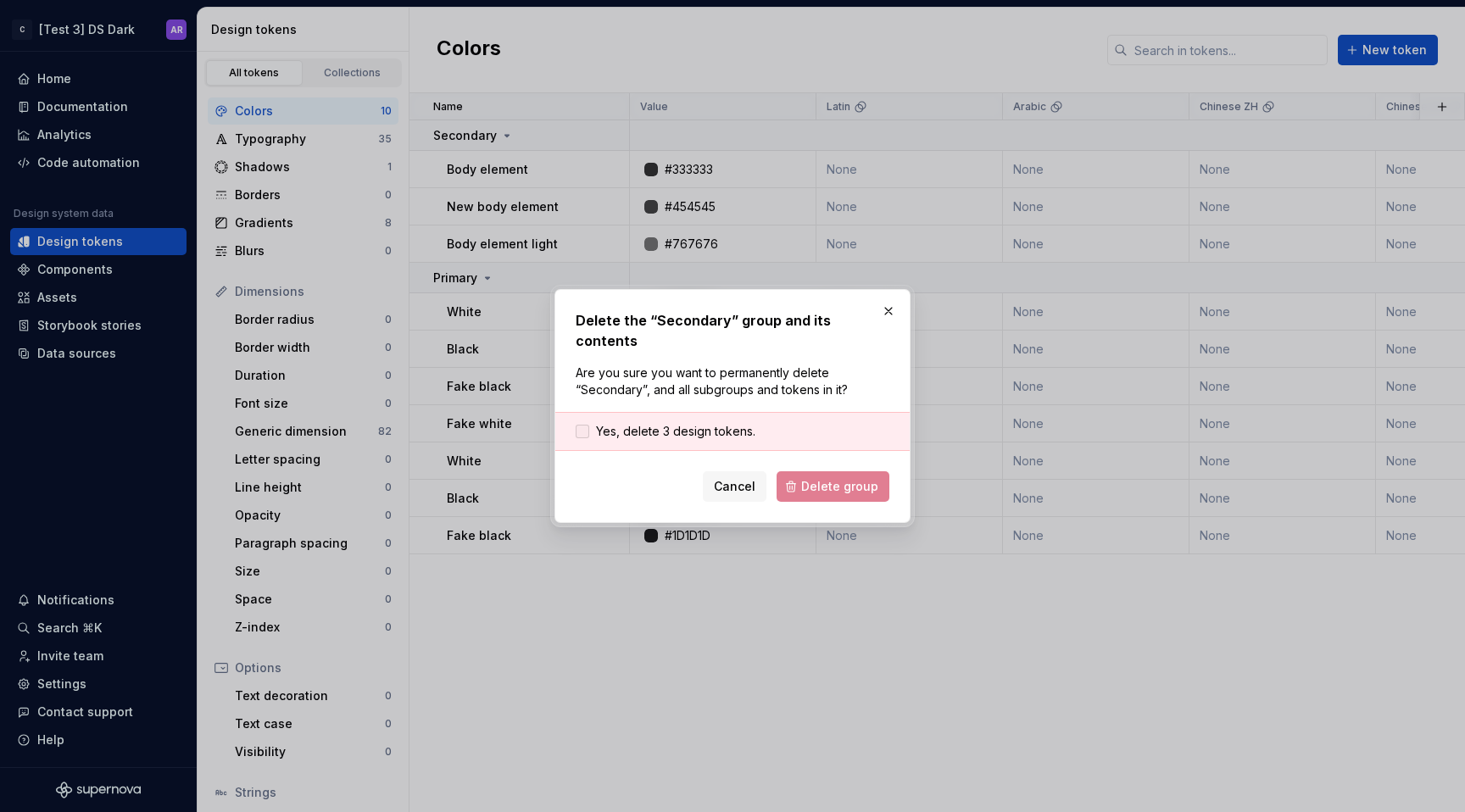
click at [741, 423] on span "Yes, delete 3 design tokens." at bounding box center [675, 432] width 159 height 17
click at [814, 478] on span "Delete group" at bounding box center [839, 487] width 77 height 17
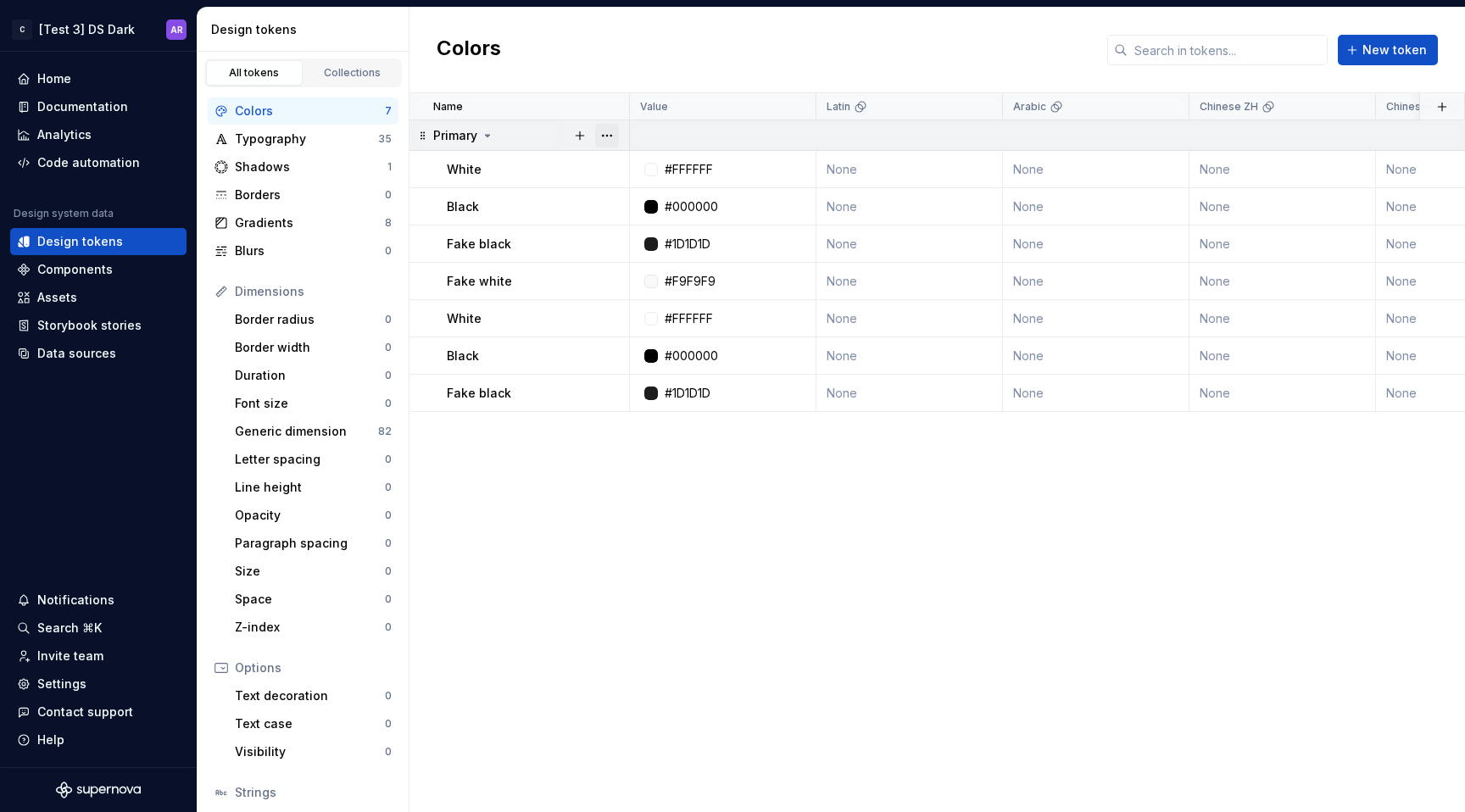
click at [606, 139] on button "button" at bounding box center [606, 135] width 23 height 23
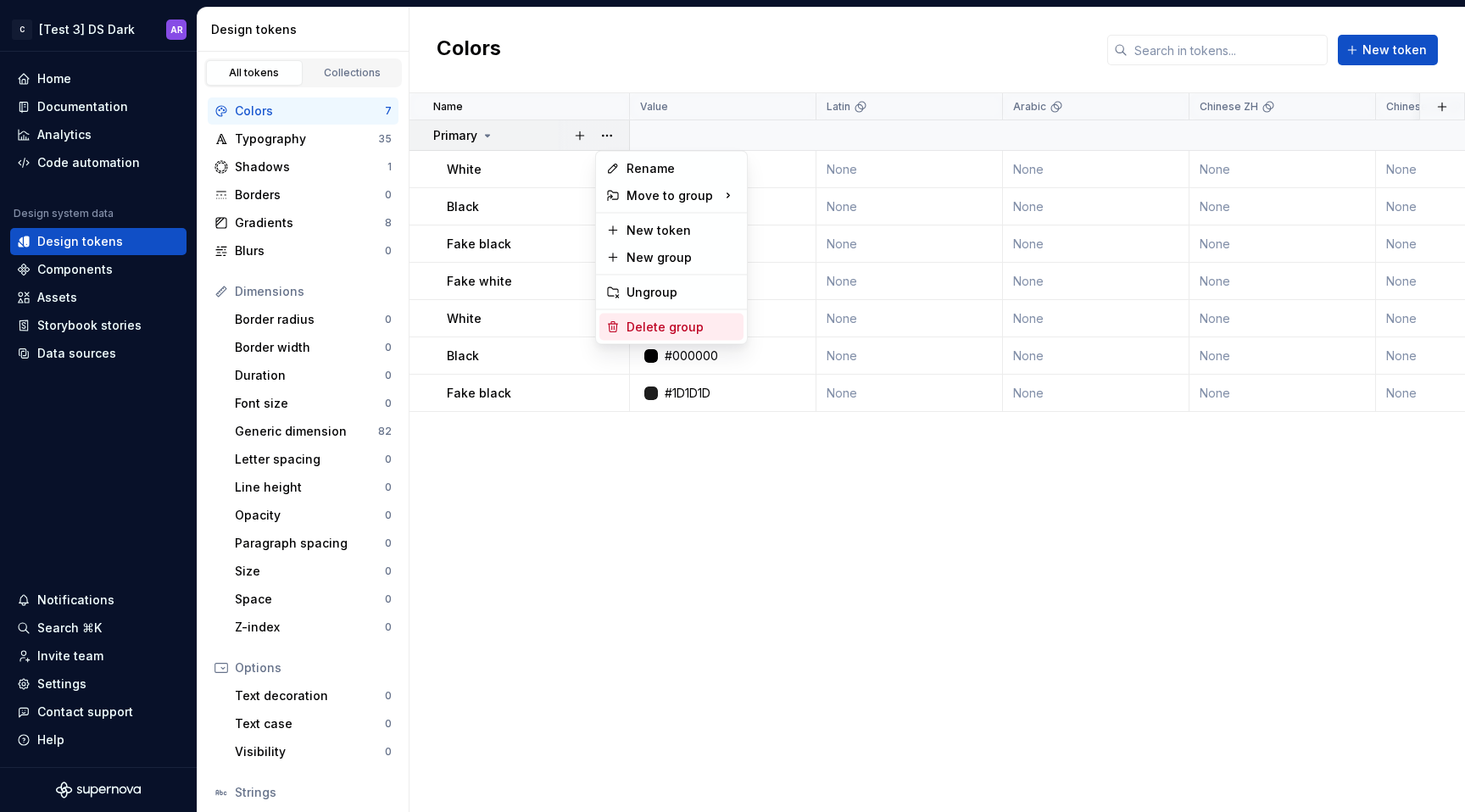
click at [653, 331] on div "Delete group" at bounding box center [682, 327] width 110 height 17
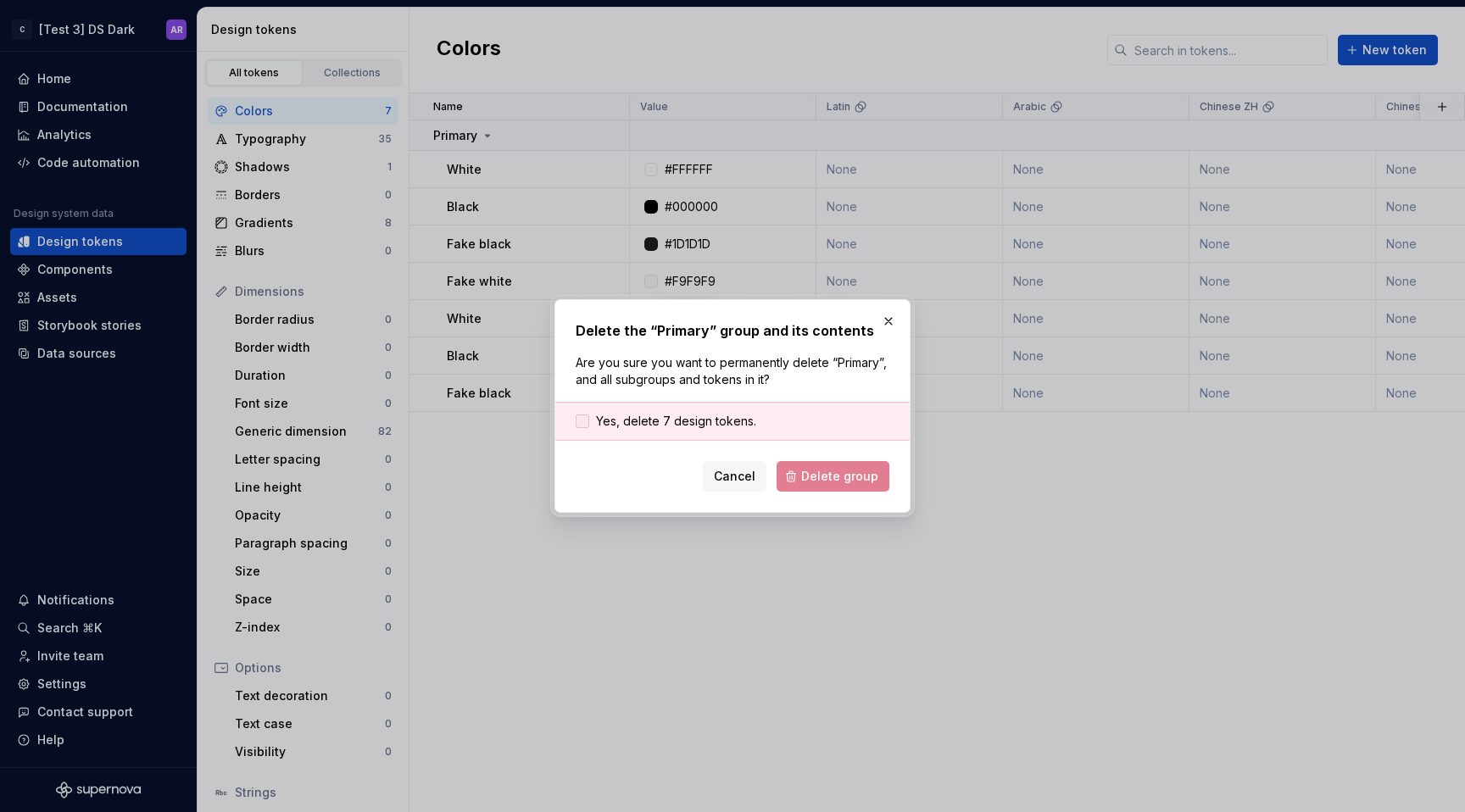
click at [718, 416] on span "Yes, delete 7 design tokens." at bounding box center [676, 421] width 160 height 17
click at [838, 473] on span "Delete group" at bounding box center [839, 476] width 77 height 17
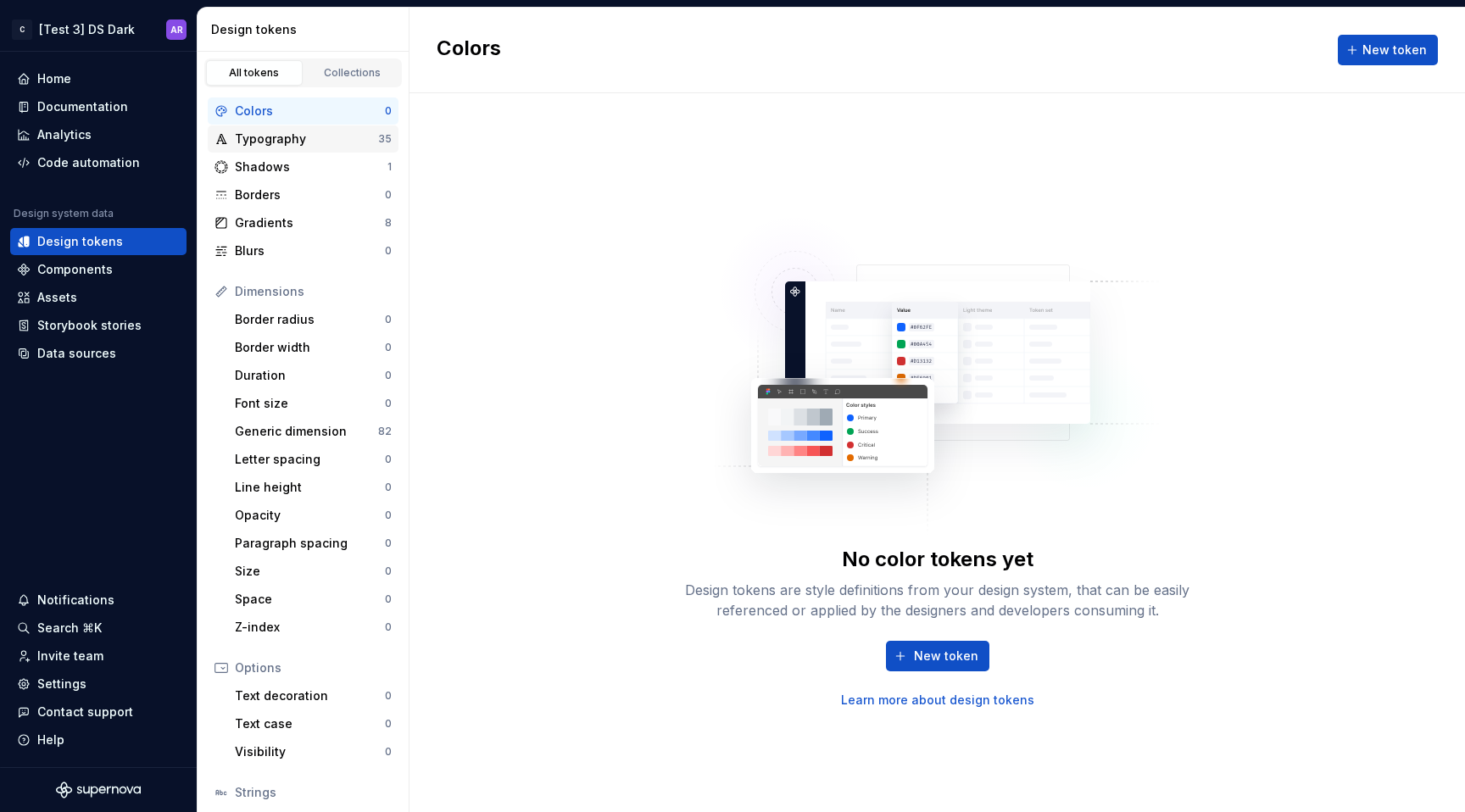
click at [271, 133] on div "Typography" at bounding box center [307, 139] width 144 height 17
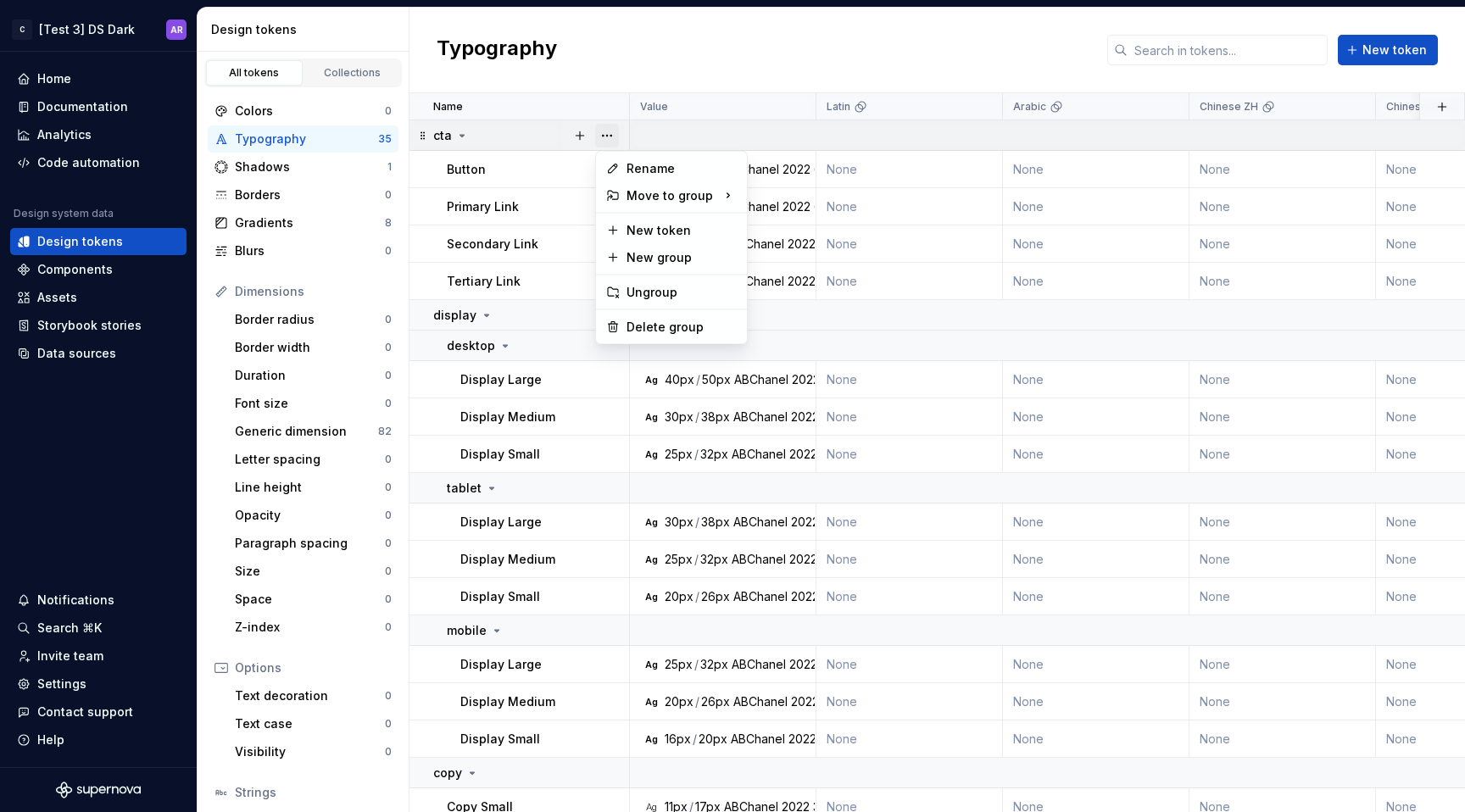
click at [602, 133] on button "button" at bounding box center [606, 135] width 23 height 23
click at [660, 319] on div "Delete group" at bounding box center [682, 327] width 110 height 17
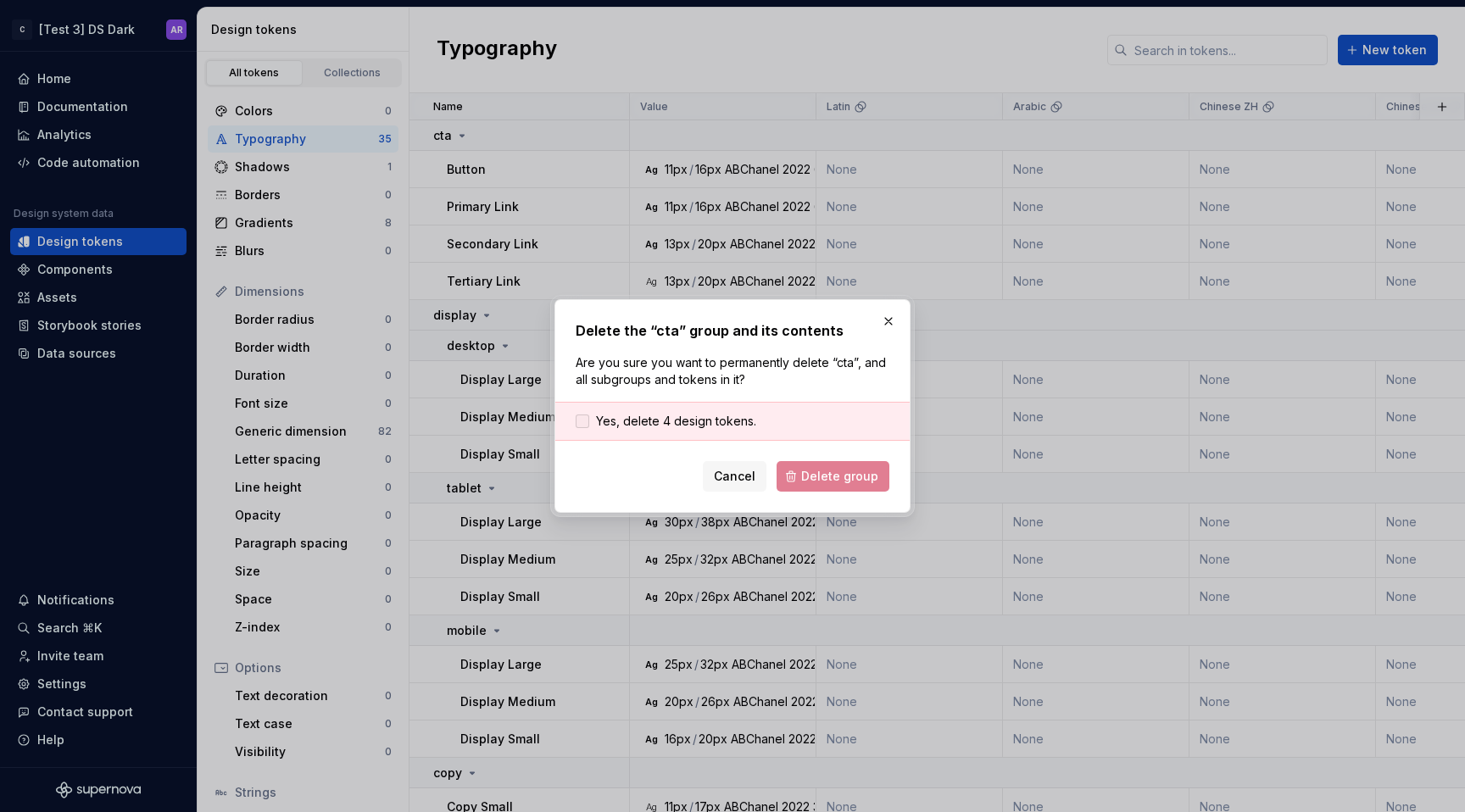
click at [752, 415] on span "Yes, delete 4 design tokens." at bounding box center [676, 421] width 160 height 17
click at [787, 466] on button "Delete group" at bounding box center [833, 476] width 113 height 31
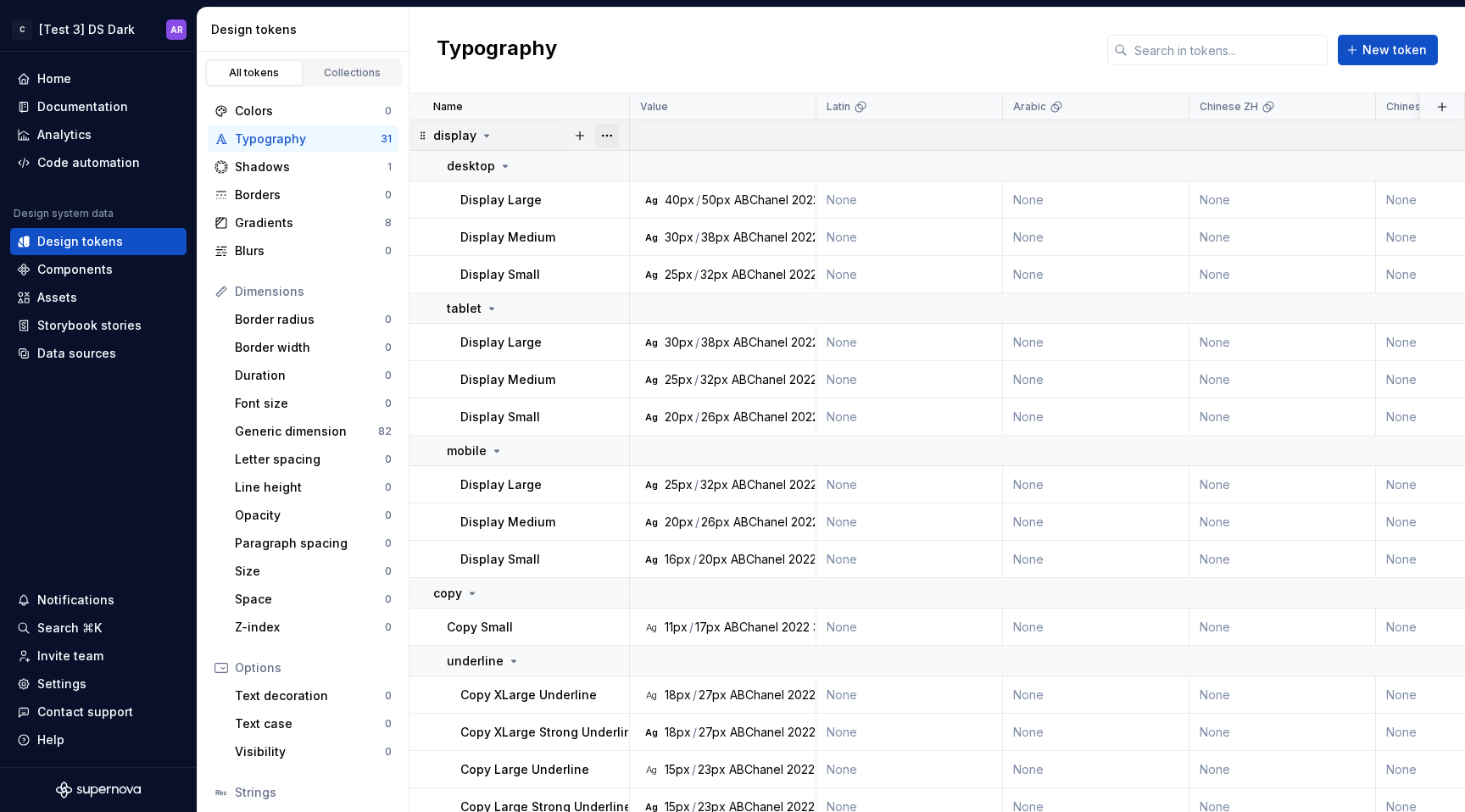
click at [605, 135] on button "button" at bounding box center [606, 135] width 23 height 23
click at [629, 329] on div "Delete group" at bounding box center [682, 327] width 110 height 17
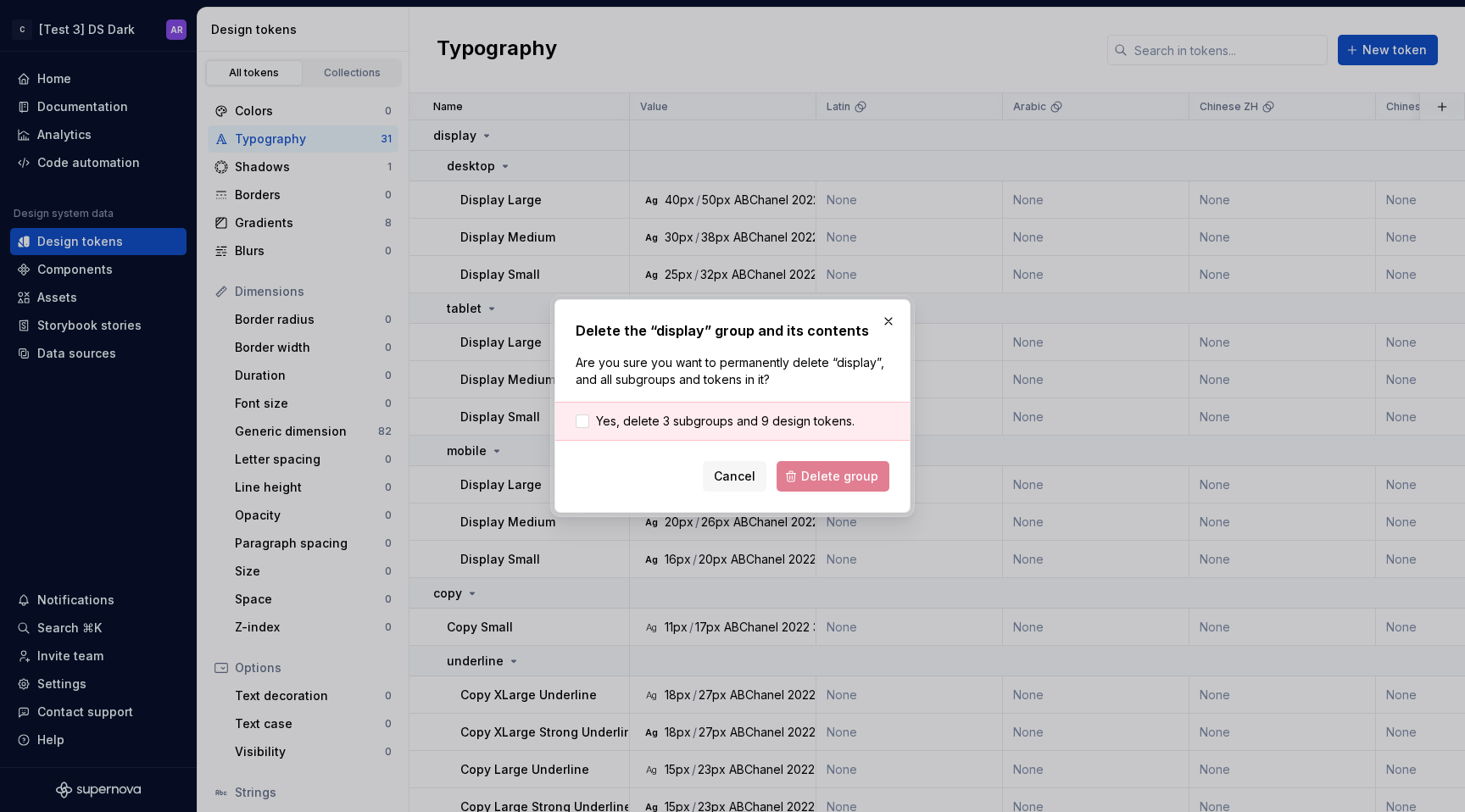
click at [718, 434] on div "Yes, delete 3 subgroups and 9 design tokens." at bounding box center [733, 421] width 354 height 39
click at [727, 418] on span "Yes, delete 3 subgroups and 9 design tokens." at bounding box center [725, 421] width 258 height 17
click at [807, 463] on button "Delete group" at bounding box center [833, 476] width 113 height 31
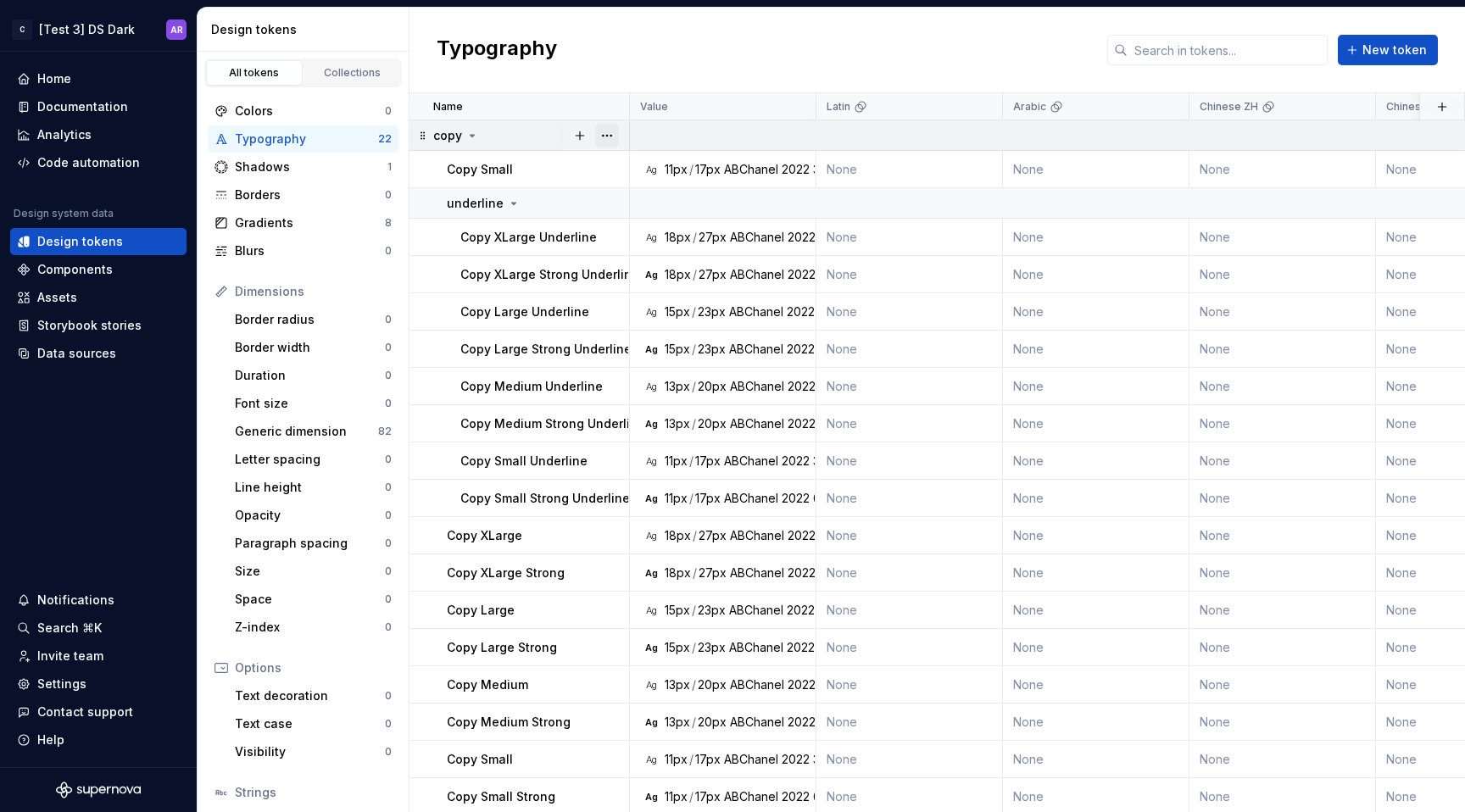
click at [605, 135] on button "button" at bounding box center [606, 135] width 23 height 23
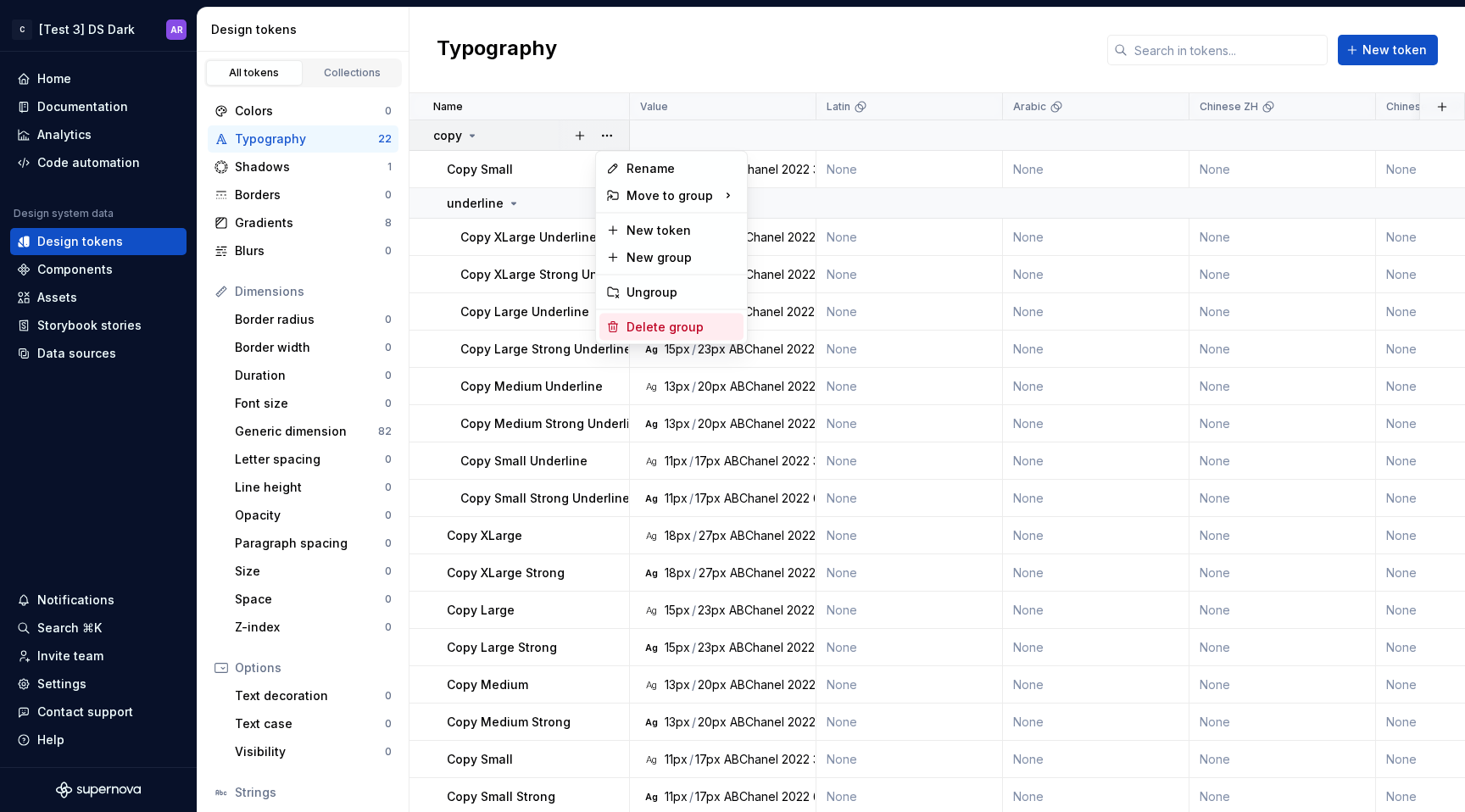
click at [663, 322] on div "Delete group" at bounding box center [682, 327] width 110 height 17
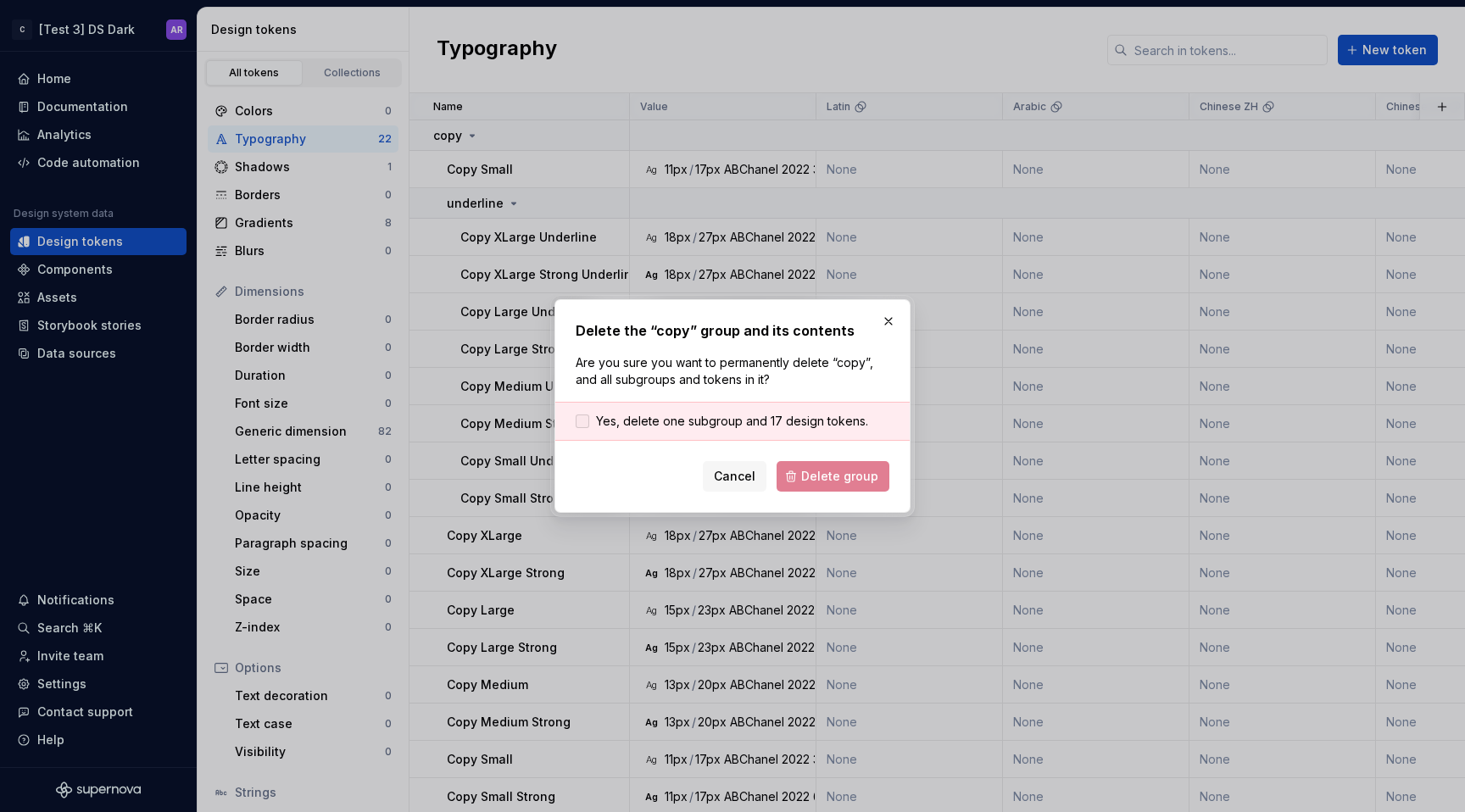
click at [756, 421] on span "Yes, delete one subgroup and 17 design tokens." at bounding box center [732, 421] width 272 height 17
click at [863, 475] on span "Delete group" at bounding box center [839, 476] width 77 height 17
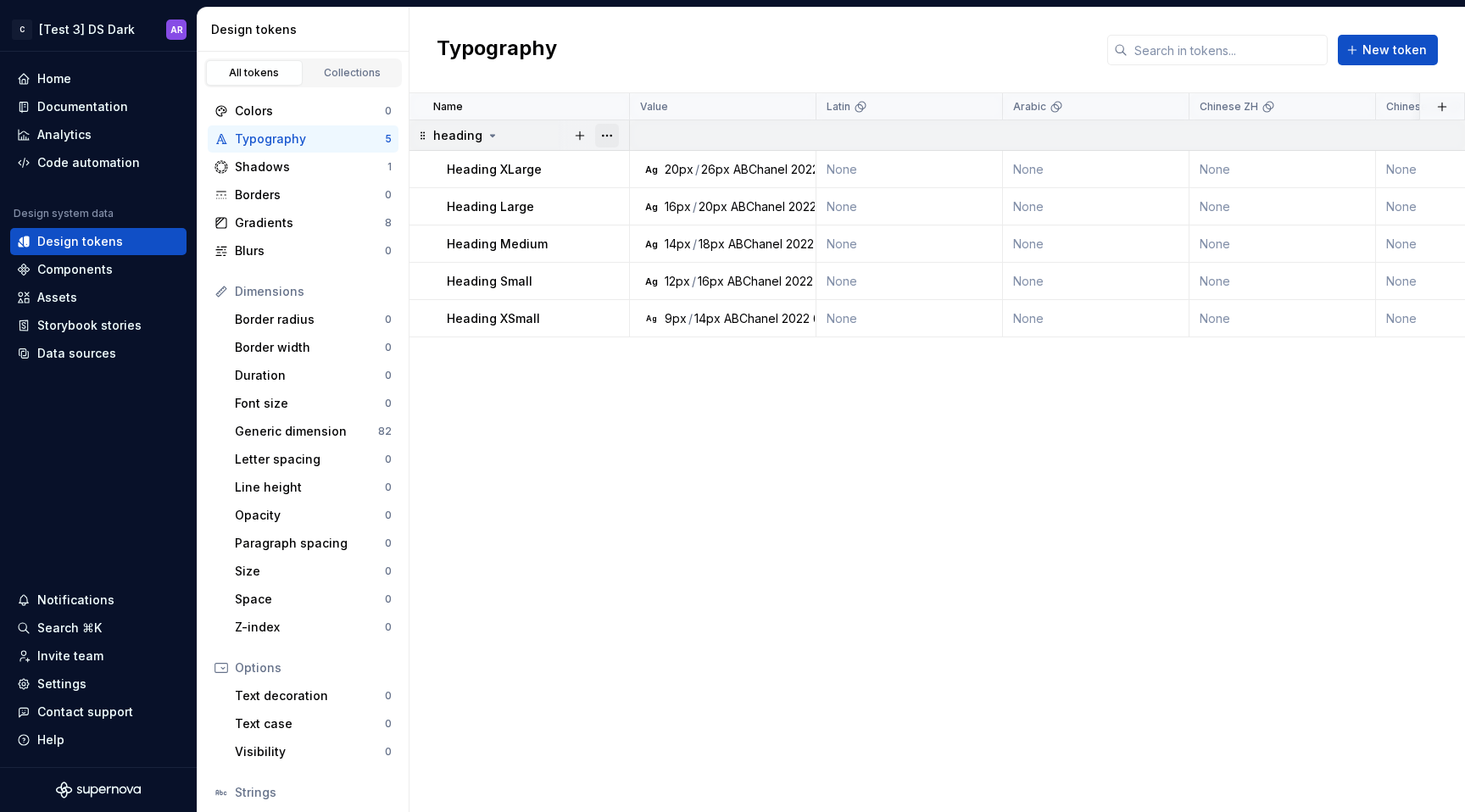
click at [613, 134] on button "button" at bounding box center [606, 135] width 23 height 23
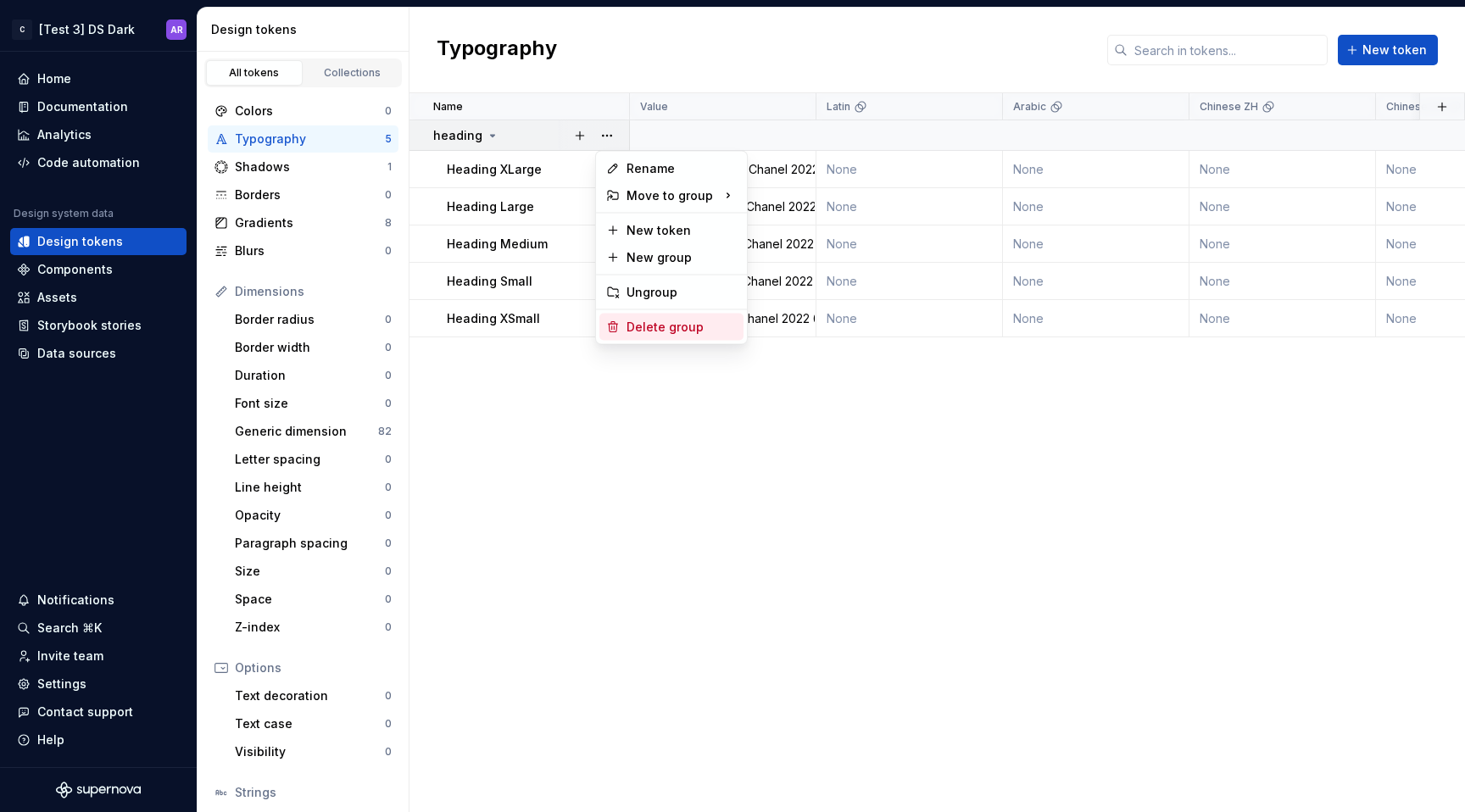
click at [669, 326] on div "Delete group" at bounding box center [682, 327] width 110 height 17
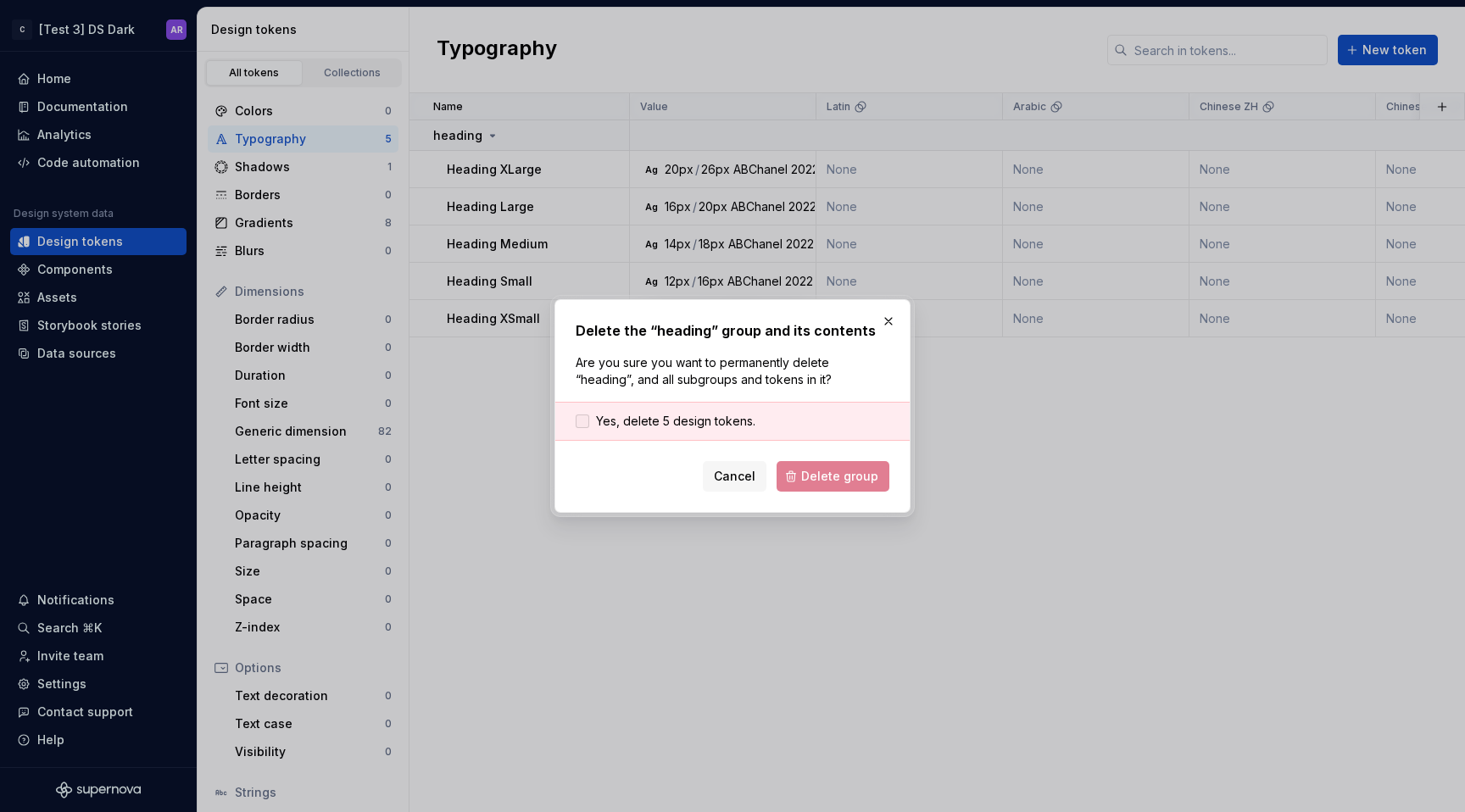
click at [738, 419] on span "Yes, delete 5 design tokens." at bounding box center [675, 421] width 159 height 17
click at [854, 486] on button "Delete group" at bounding box center [833, 476] width 113 height 31
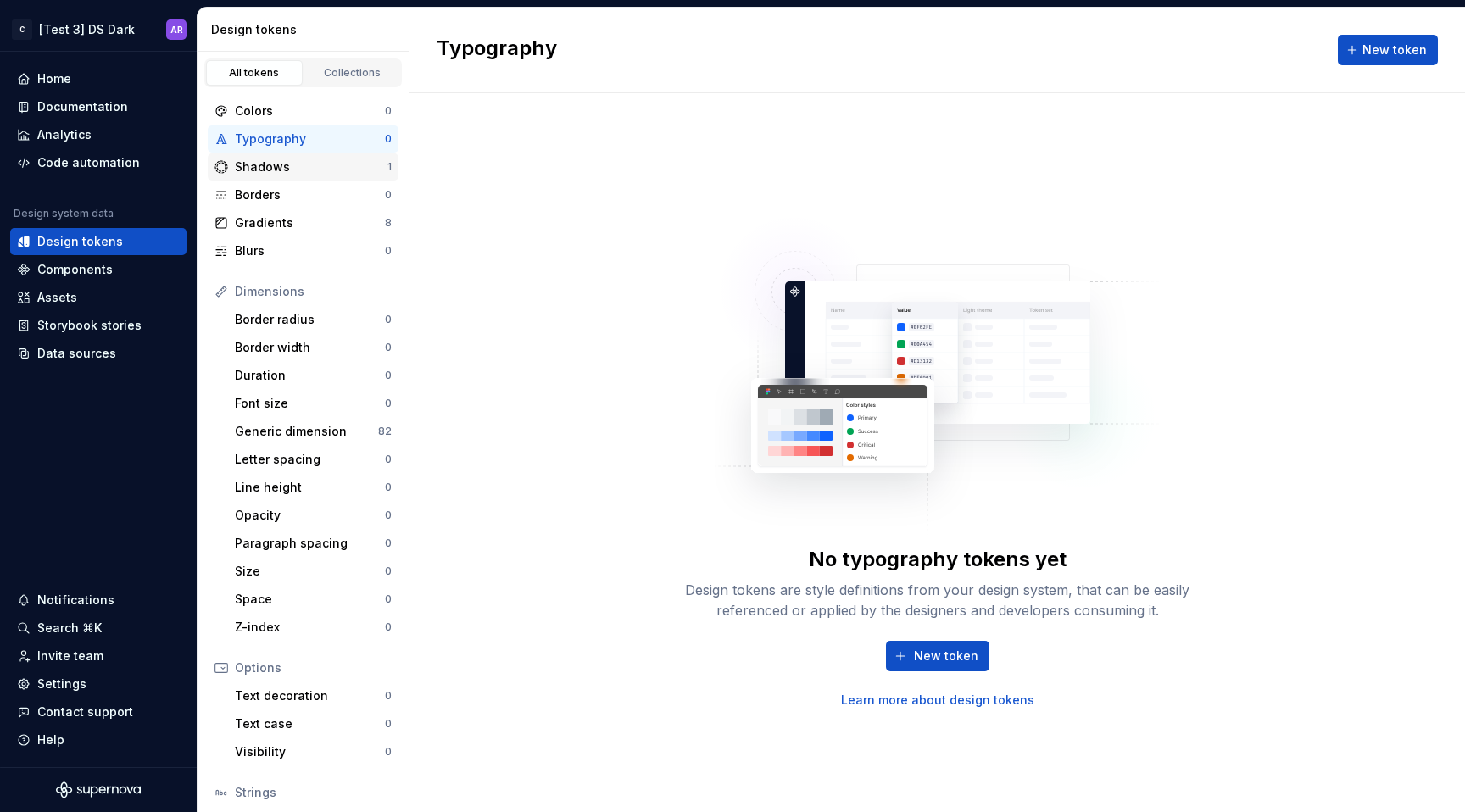
click at [300, 171] on div "Shadows" at bounding box center [311, 167] width 153 height 17
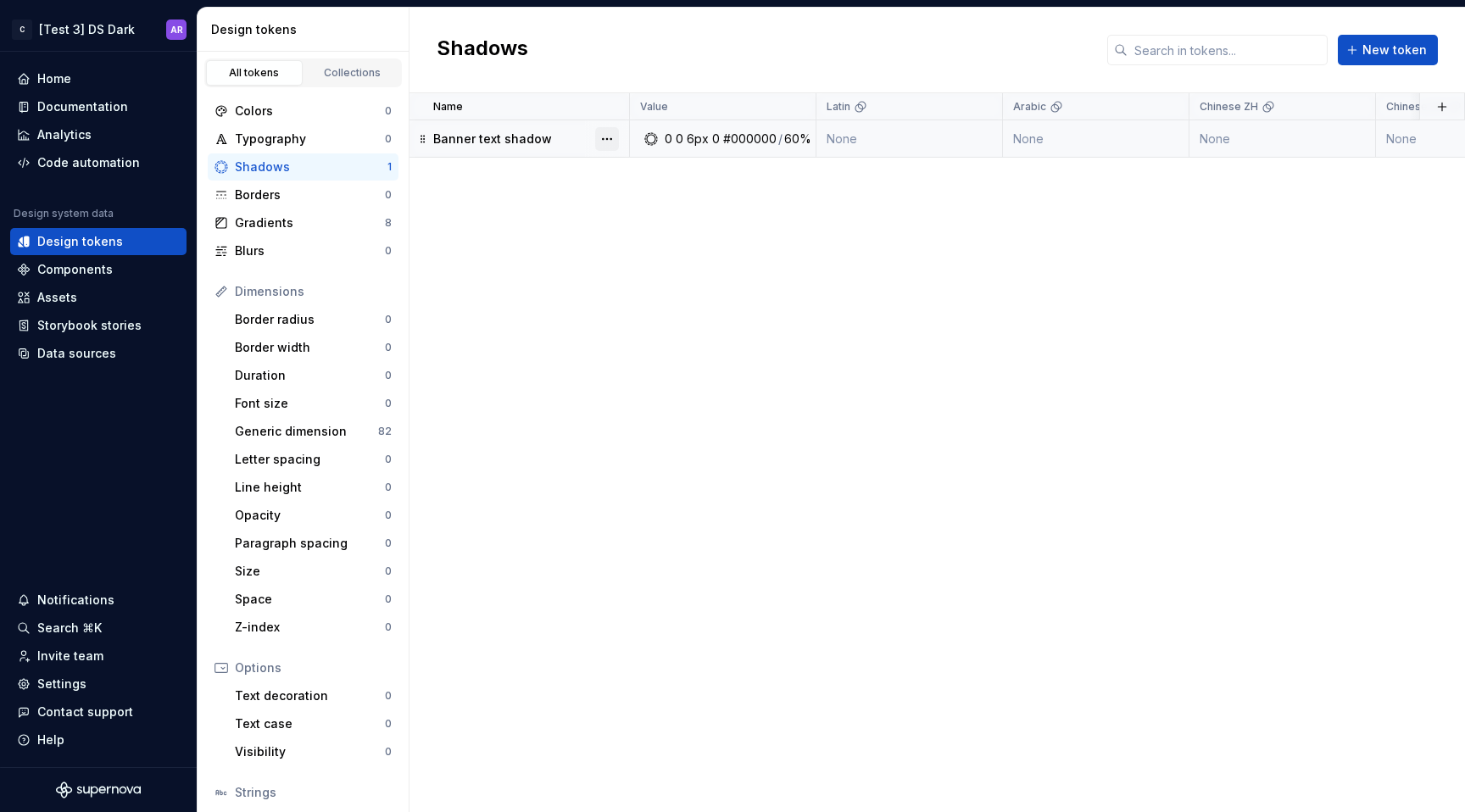
click at [609, 139] on button "button" at bounding box center [606, 138] width 23 height 23
click at [659, 228] on div "Delete token" at bounding box center [682, 234] width 110 height 17
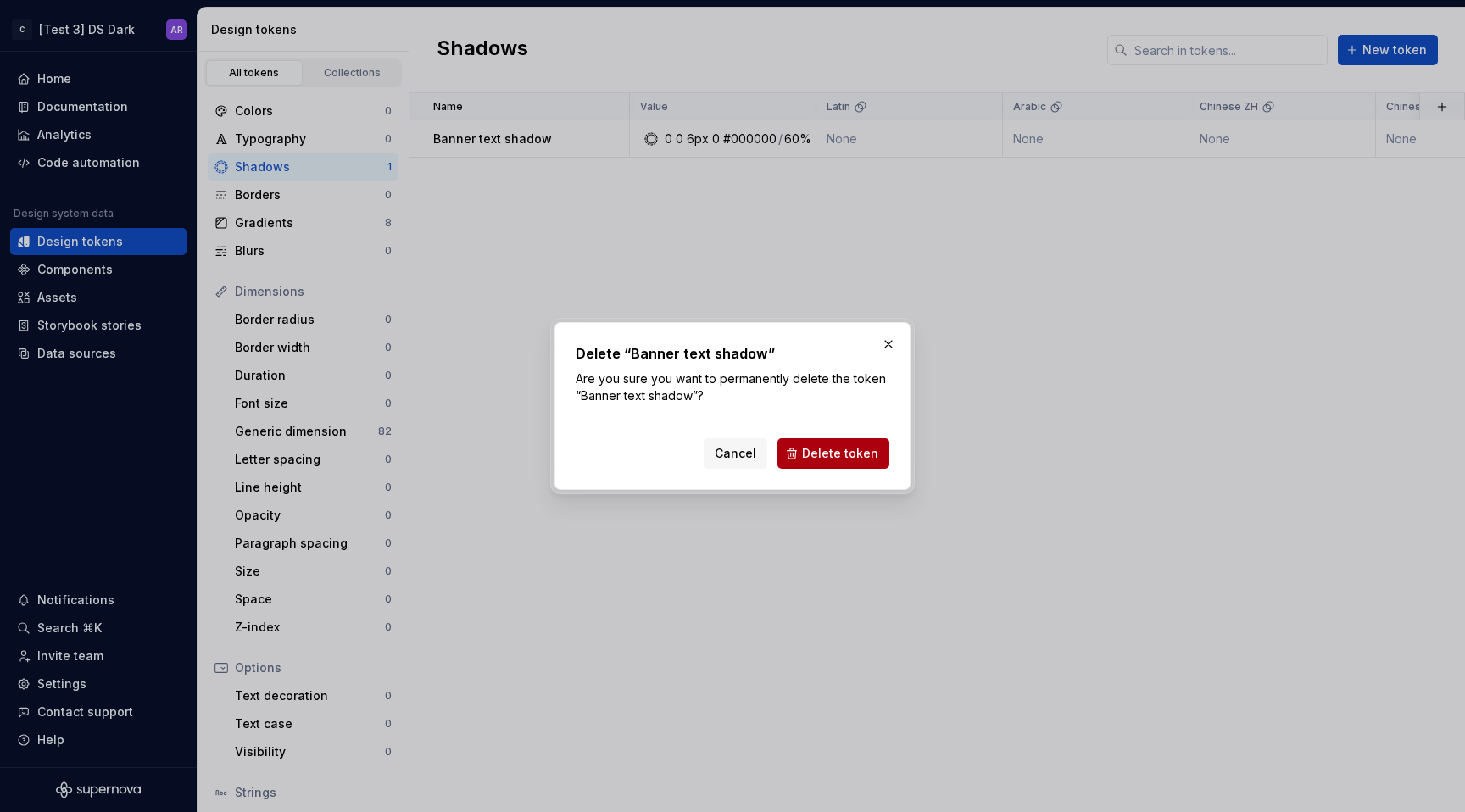
click at [819, 450] on span "Delete token" at bounding box center [840, 453] width 76 height 17
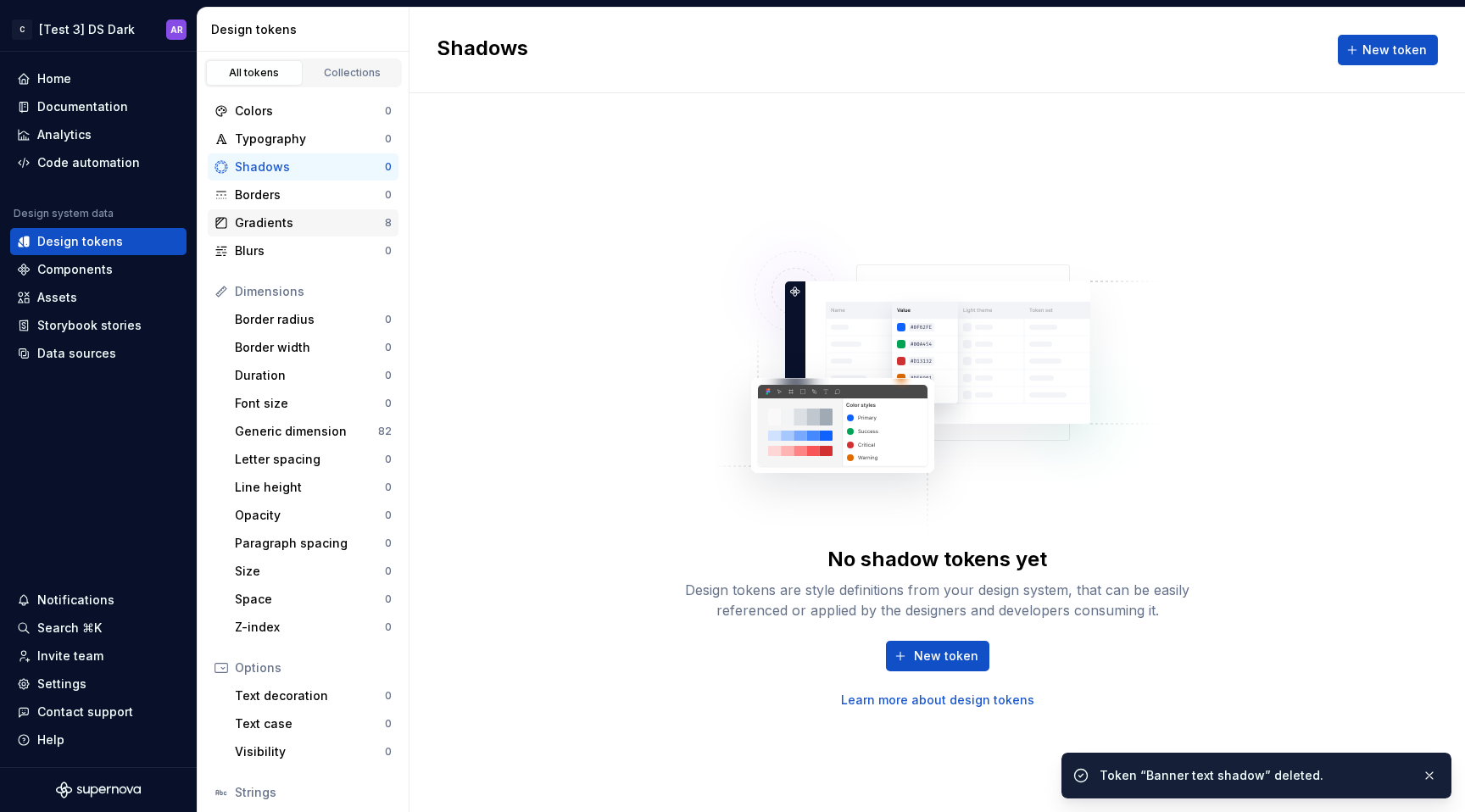
click at [294, 226] on div "Gradients" at bounding box center [310, 223] width 150 height 17
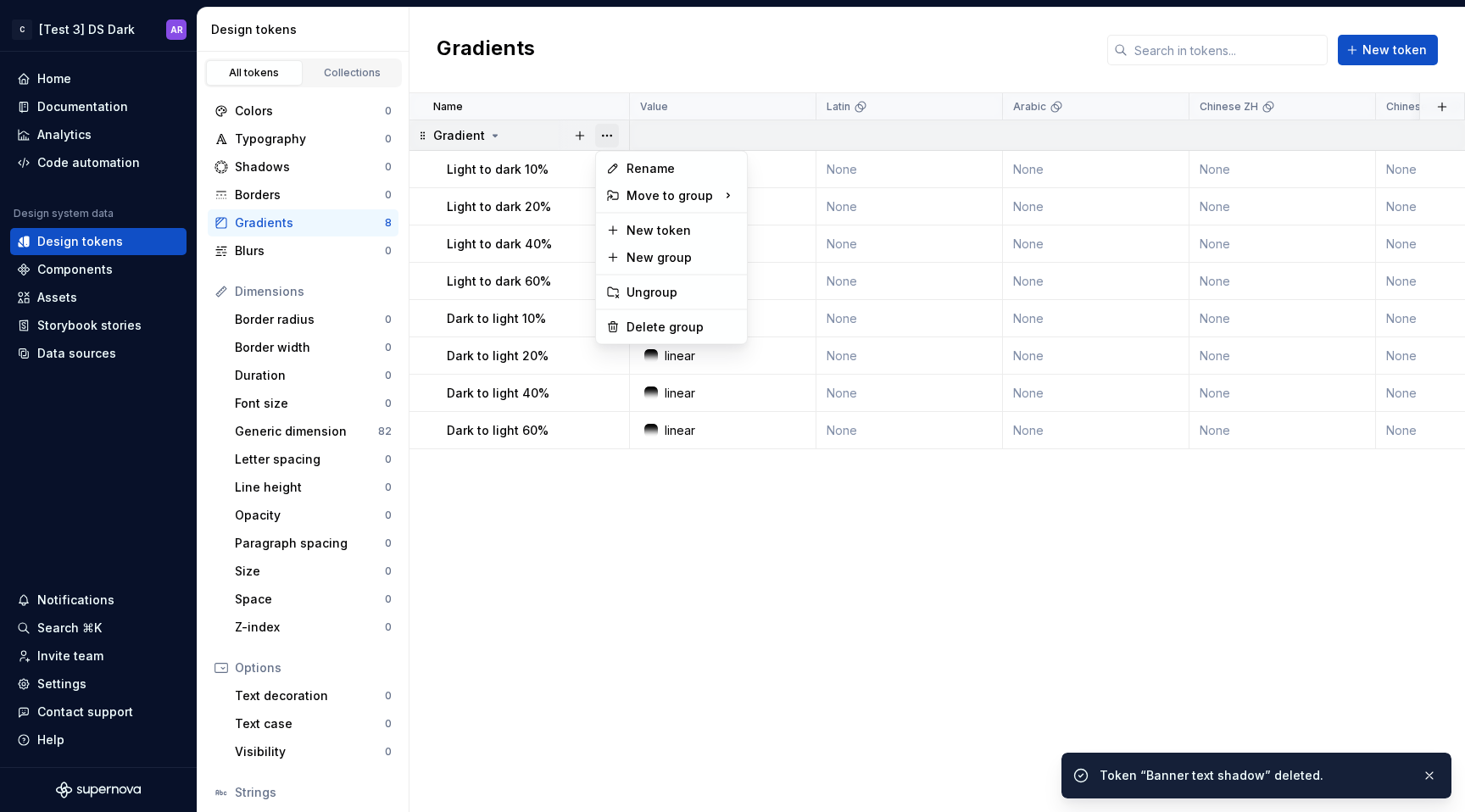
click at [611, 129] on button "button" at bounding box center [606, 135] width 23 height 23
click at [672, 329] on div "Delete group" at bounding box center [682, 327] width 110 height 17
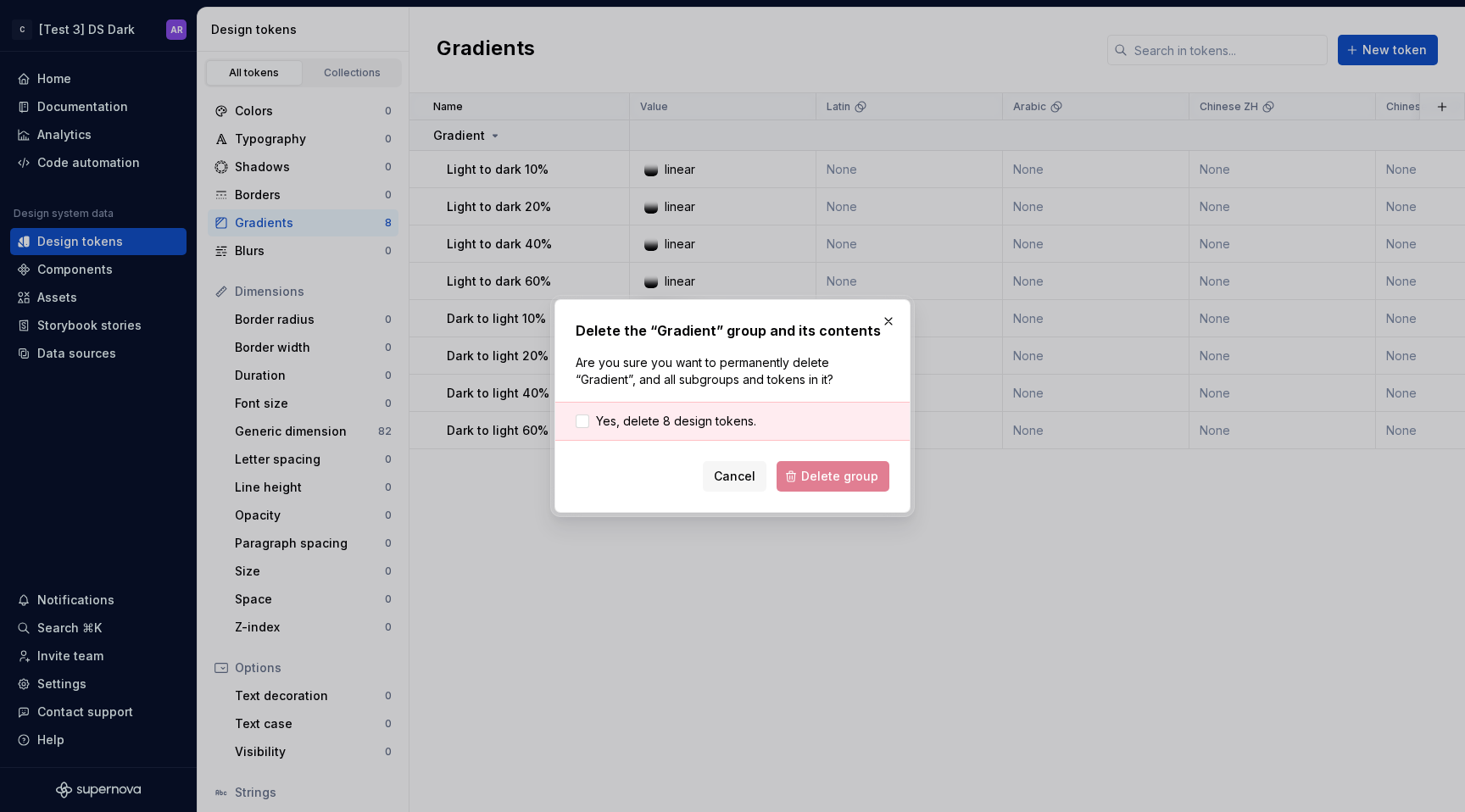
click at [843, 478] on div "Cancel Delete group" at bounding box center [732, 476] width 313 height 31
click at [693, 409] on div "Yes, delete 8 design tokens." at bounding box center [733, 421] width 354 height 39
click at [720, 412] on div "Yes, delete 8 design tokens." at bounding box center [733, 421] width 354 height 39
click at [723, 428] on span "Yes, delete 8 design tokens." at bounding box center [676, 421] width 160 height 17
click at [823, 466] on button "Delete group" at bounding box center [833, 476] width 113 height 31
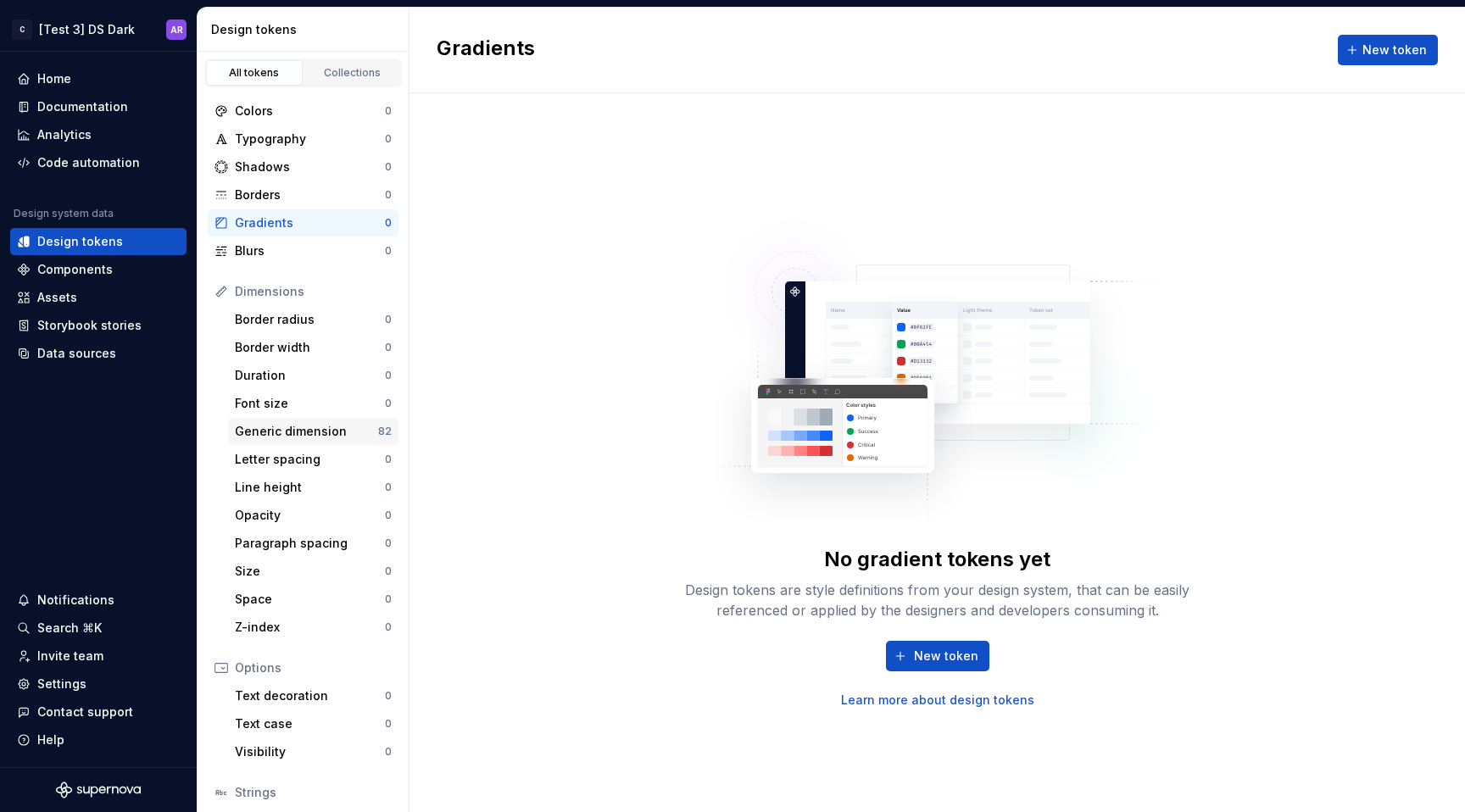
click at [319, 429] on div "Generic dimension" at bounding box center [307, 432] width 144 height 17
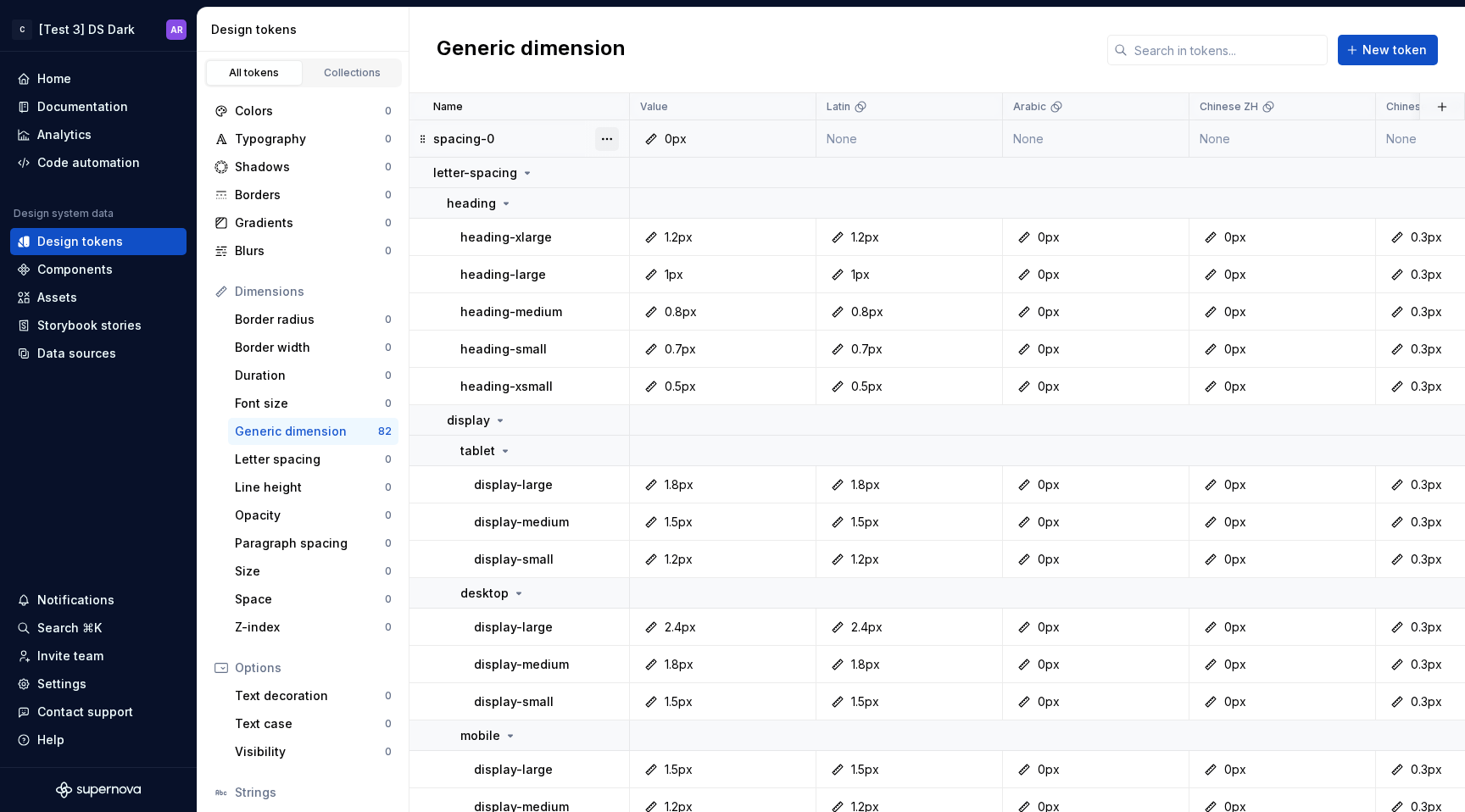
click at [609, 139] on button "button" at bounding box center [606, 138] width 23 height 23
click at [689, 238] on div "Delete token" at bounding box center [682, 234] width 110 height 17
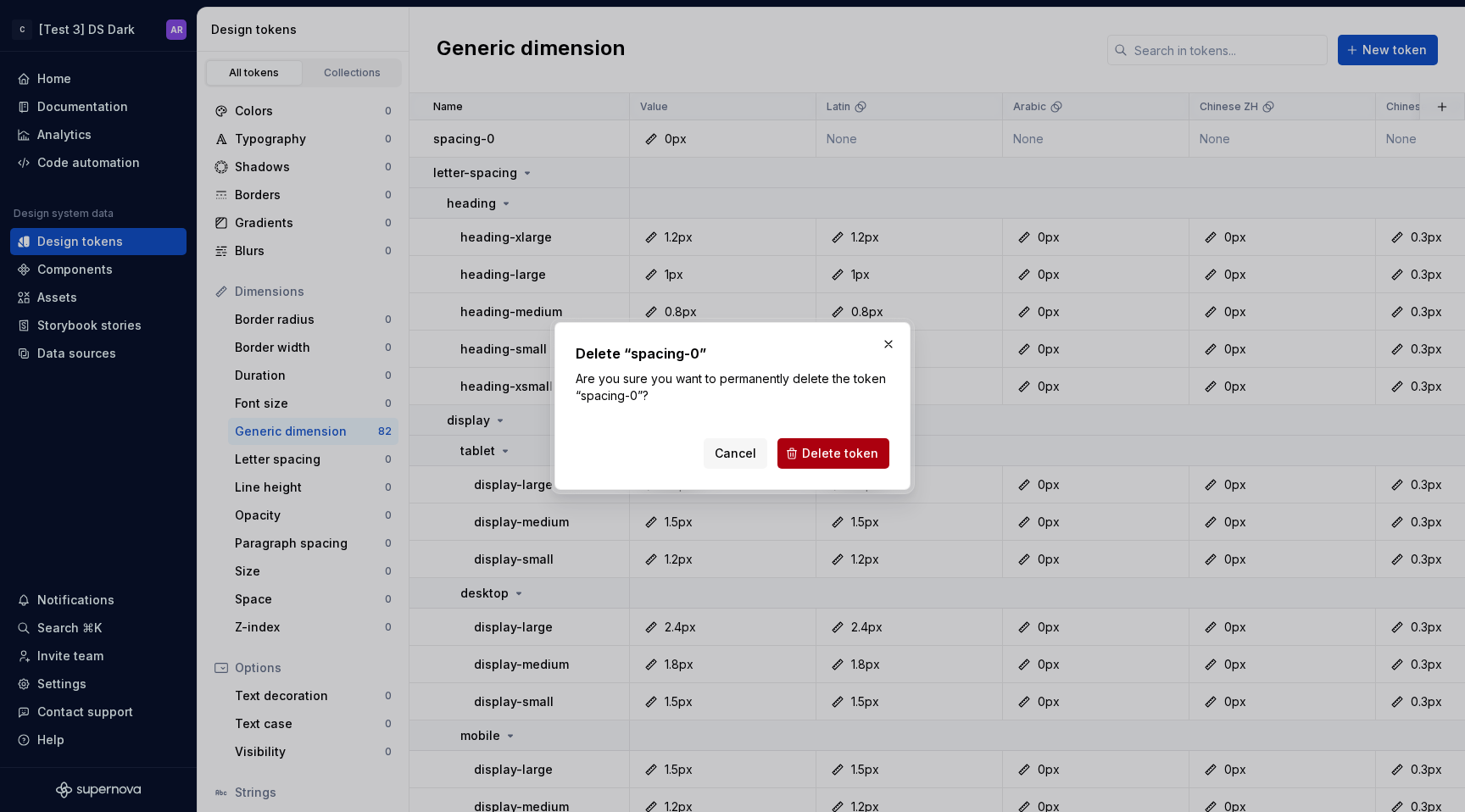
click at [828, 448] on span "Delete token" at bounding box center [840, 453] width 76 height 17
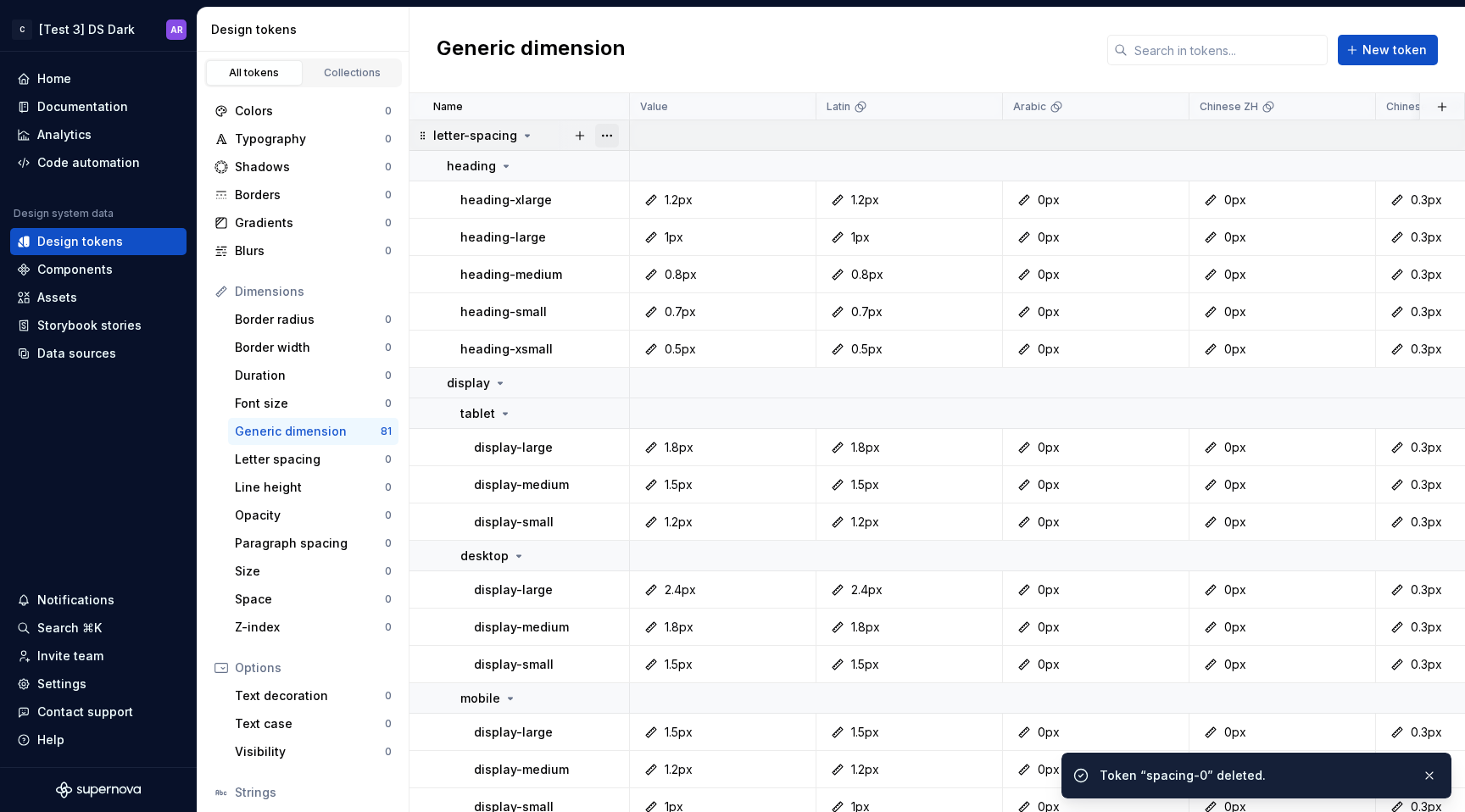
click at [605, 141] on button "button" at bounding box center [606, 135] width 23 height 23
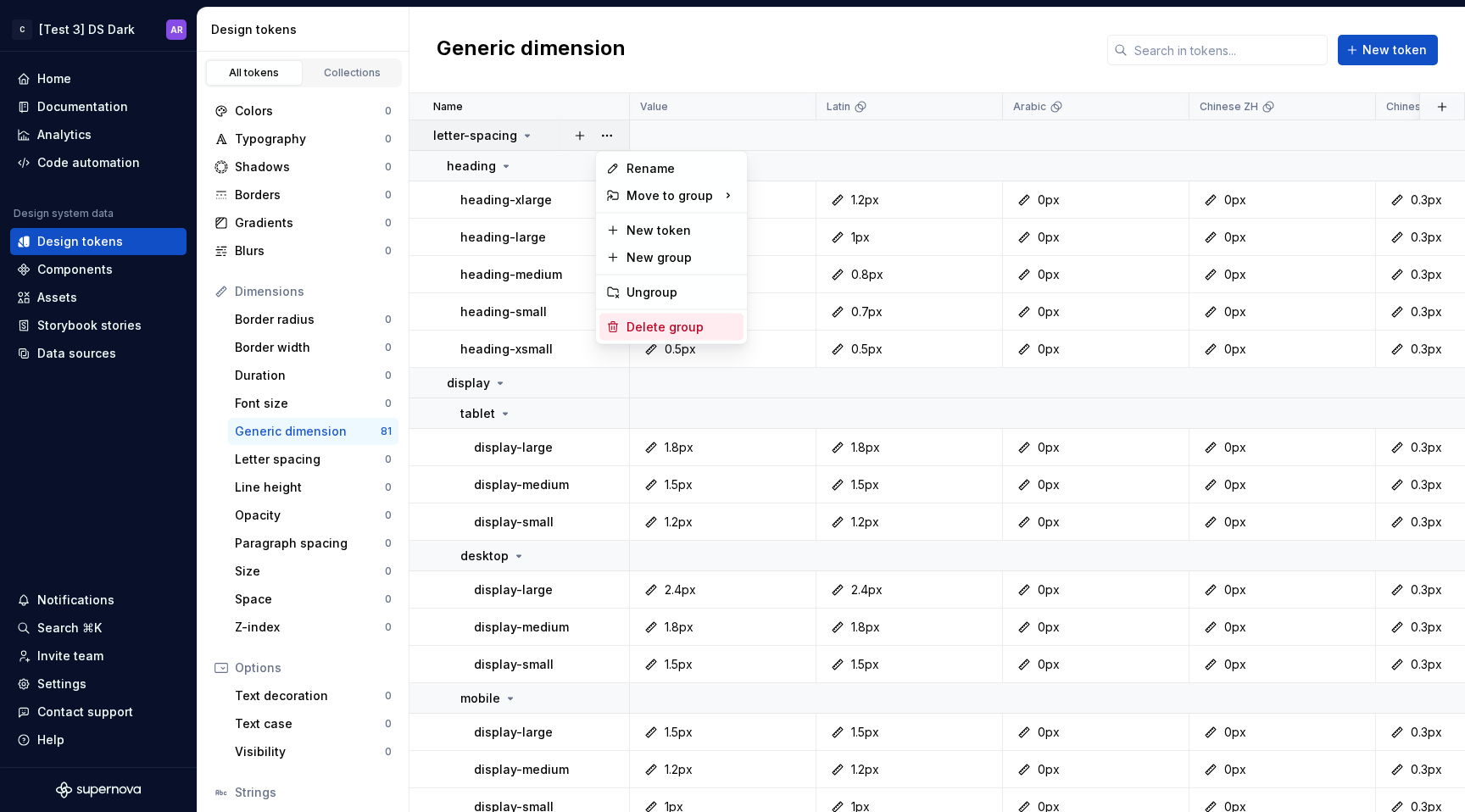
click at [684, 319] on div "Delete group" at bounding box center [682, 327] width 110 height 17
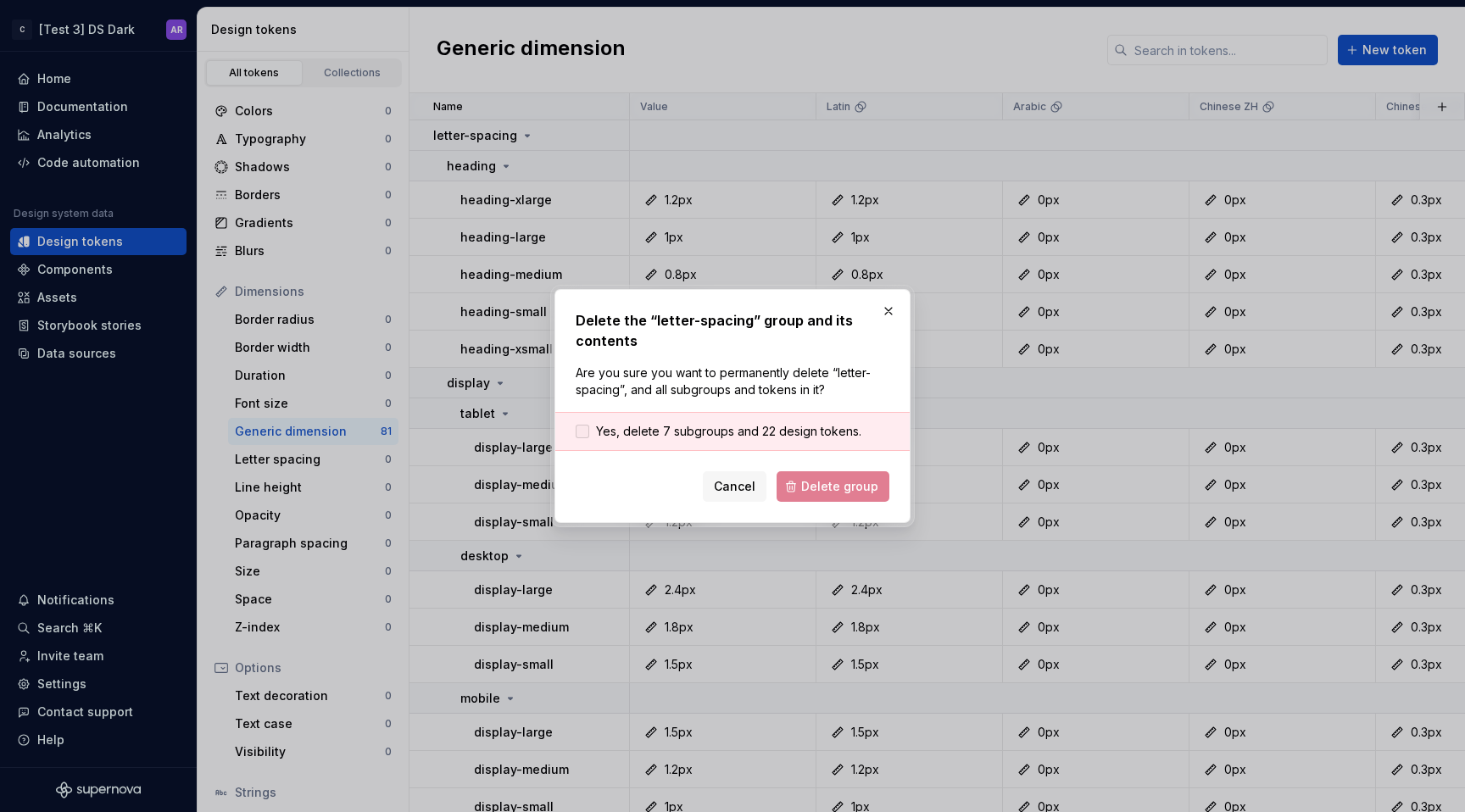
click at [851, 435] on span "Yes, delete 7 subgroups and 22 design tokens." at bounding box center [728, 432] width 266 height 17
click at [851, 479] on span "Delete group" at bounding box center [839, 487] width 77 height 17
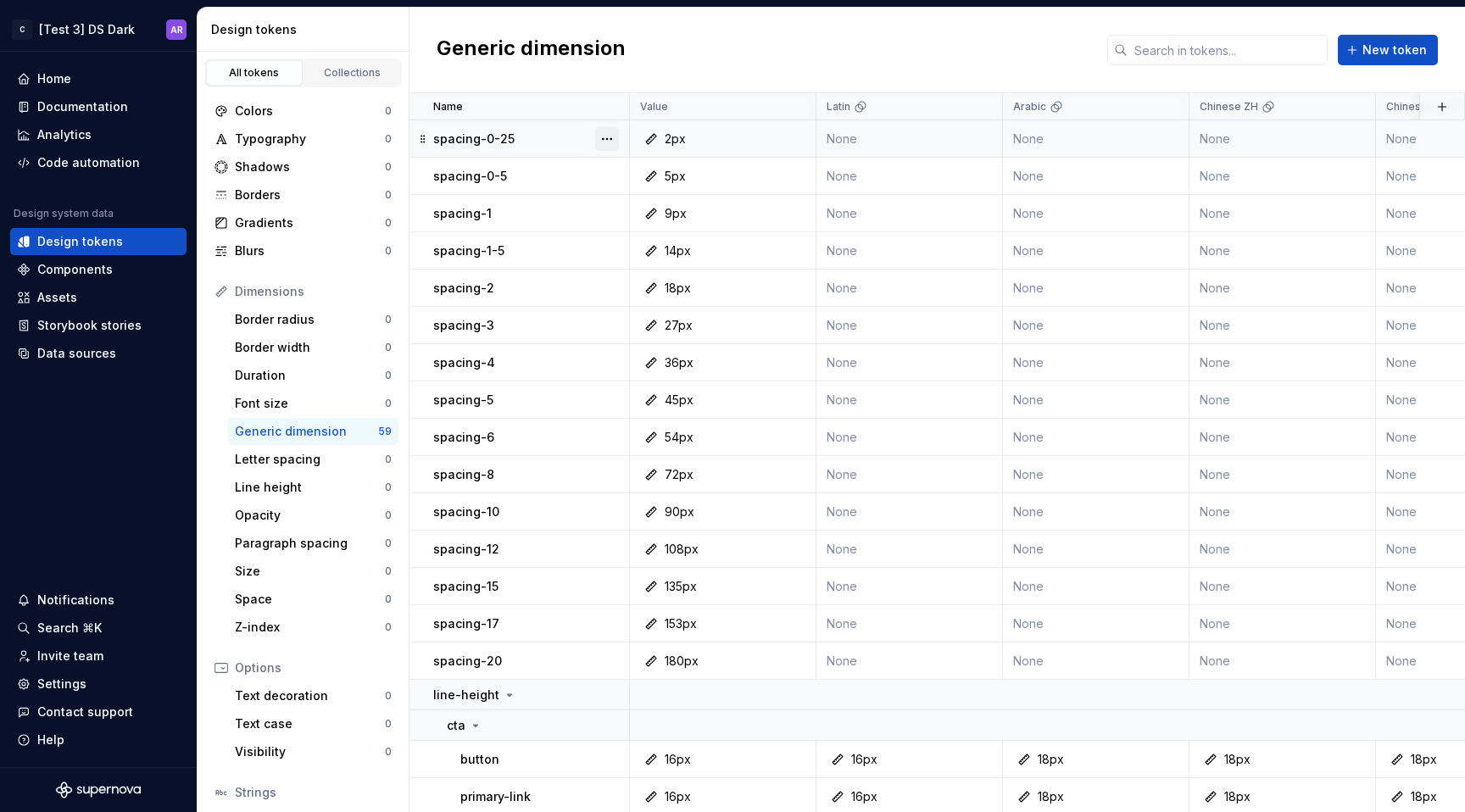
click at [610, 141] on button "button" at bounding box center [606, 138] width 23 height 23
click at [611, 139] on button "button" at bounding box center [606, 138] width 23 height 23
click at [346, 70] on div "Collections" at bounding box center [352, 73] width 85 height 14
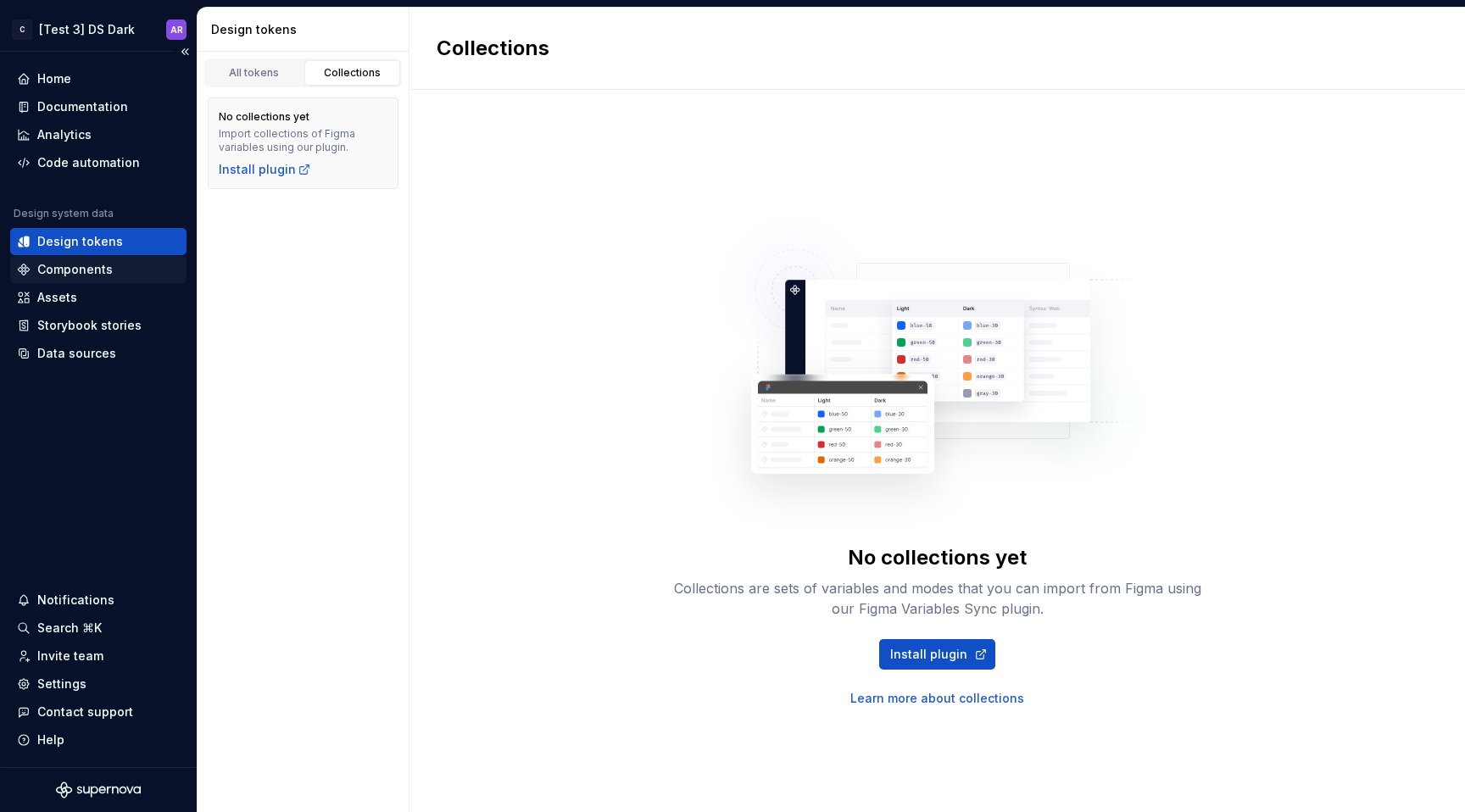
click at [139, 263] on div "Components" at bounding box center [98, 269] width 163 height 17
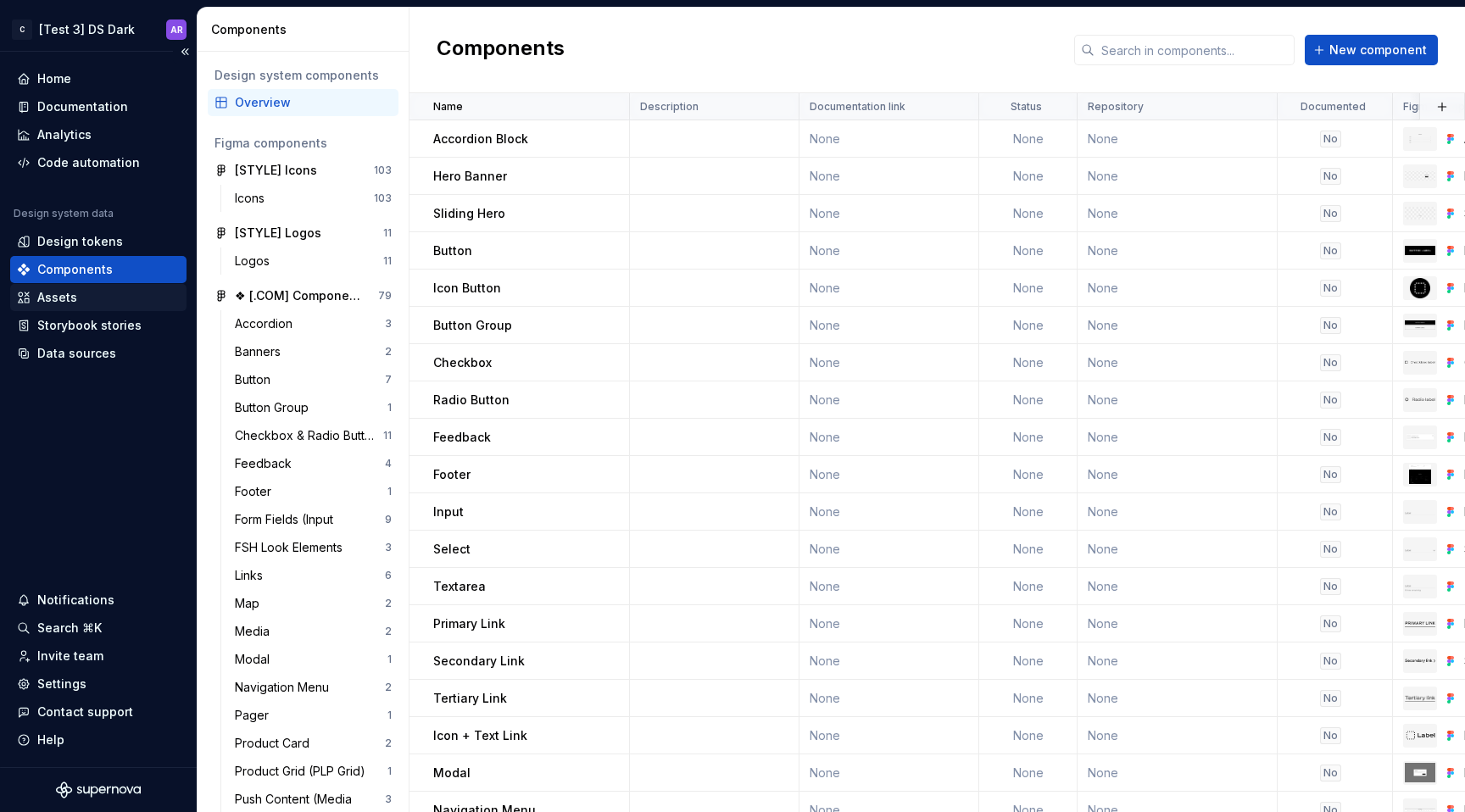
click at [126, 306] on div "Assets" at bounding box center [98, 297] width 176 height 27
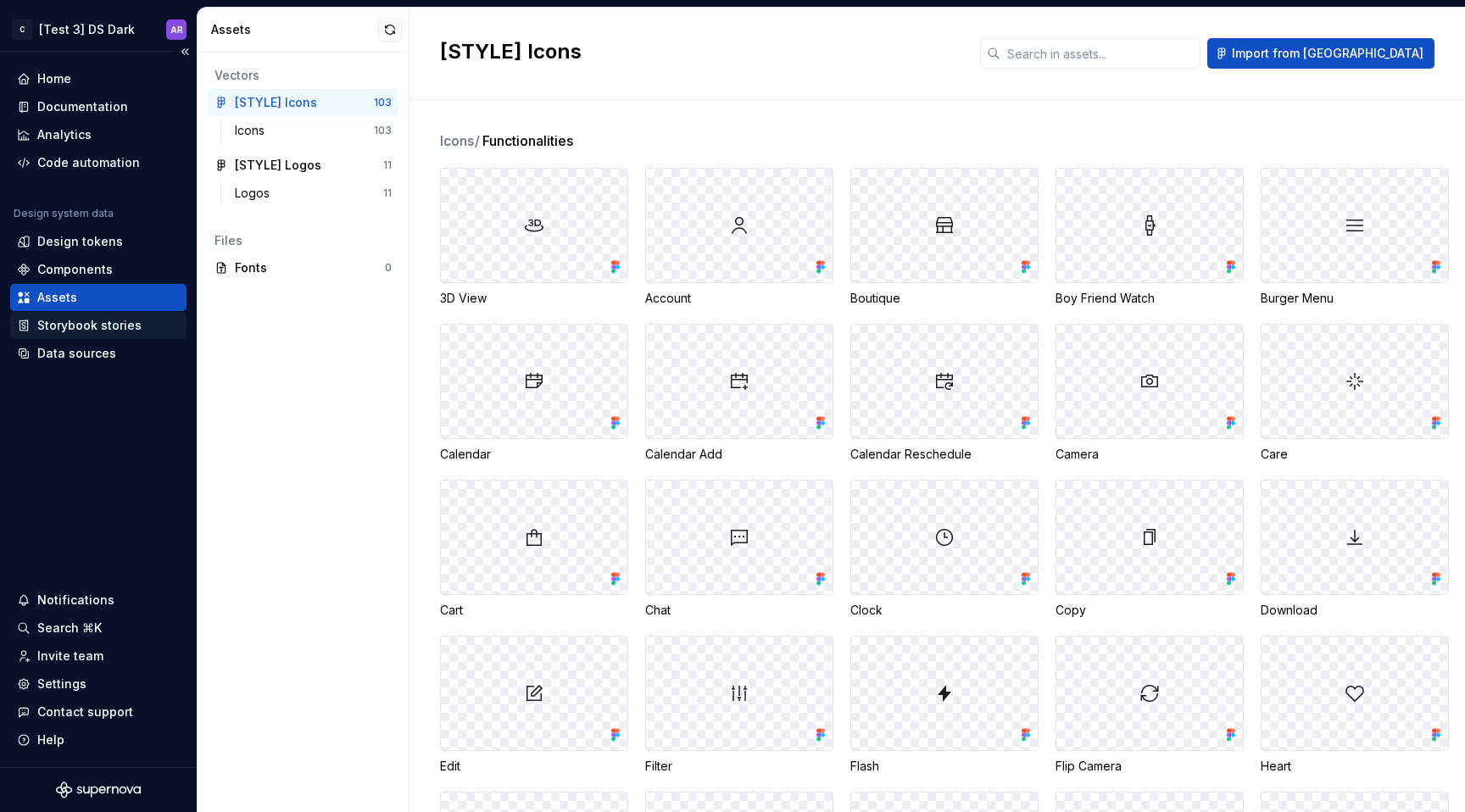
click at [129, 326] on div "Storybook stories" at bounding box center [90, 325] width 104 height 17
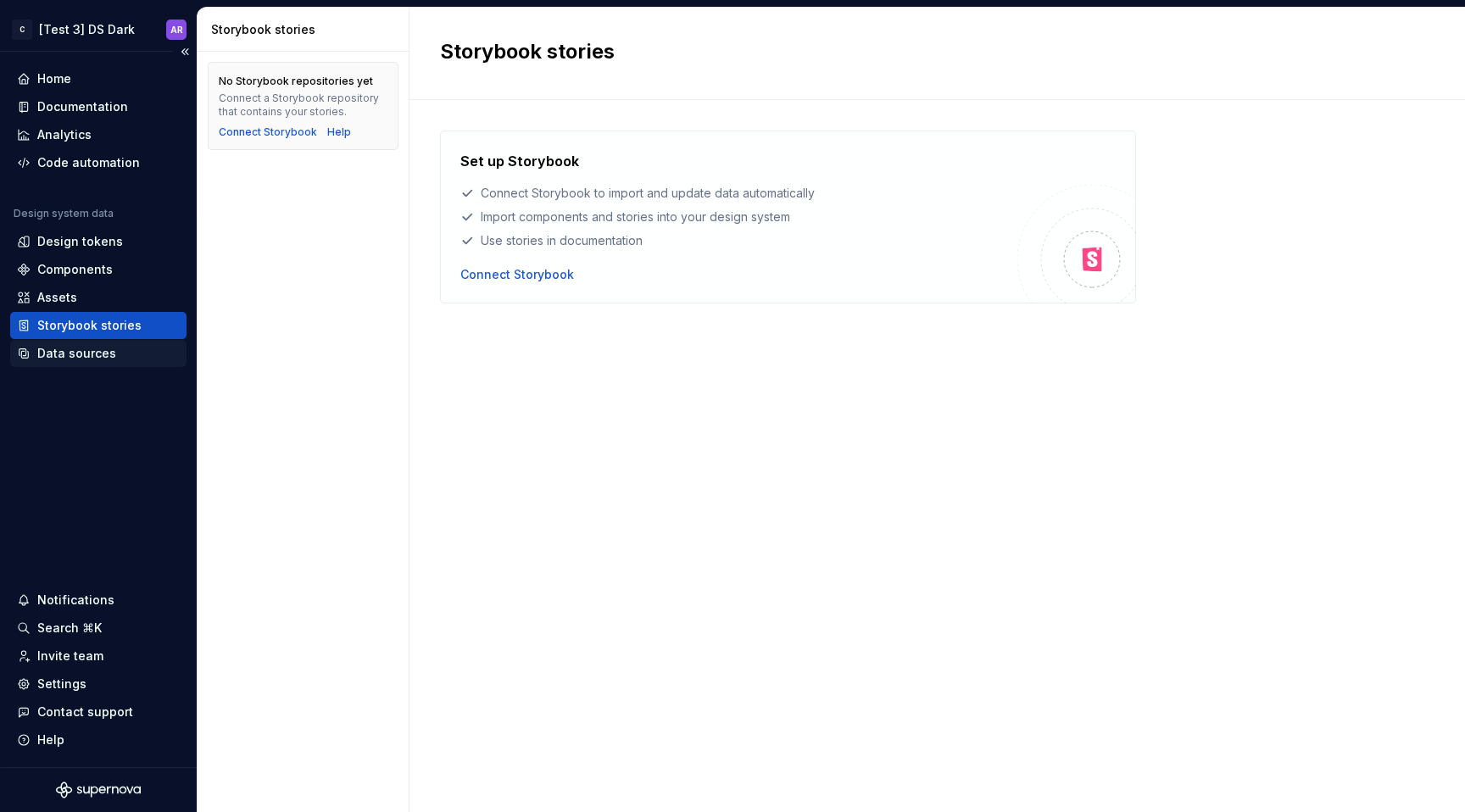
click at [115, 363] on div "Data sources" at bounding box center [98, 353] width 176 height 27
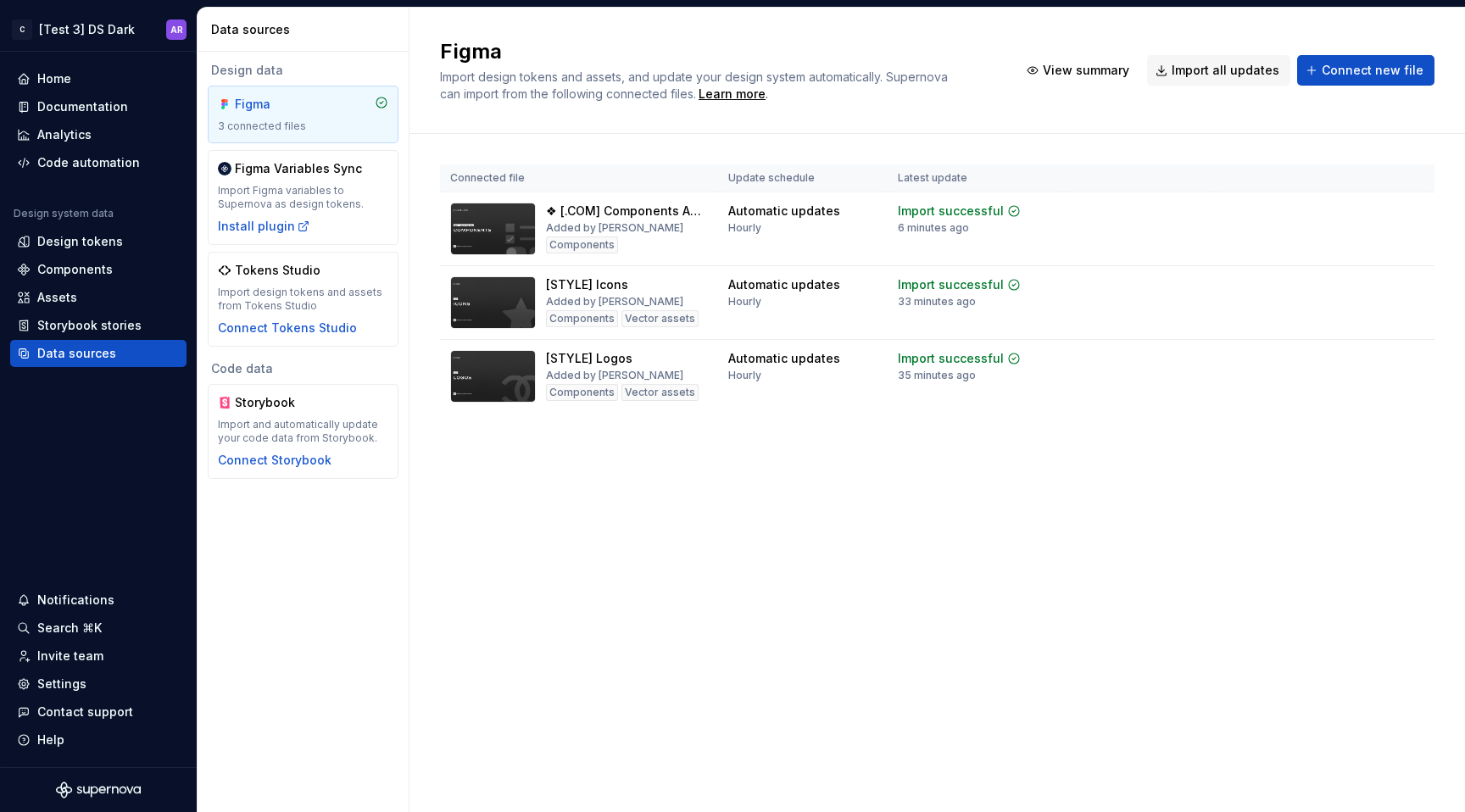
click at [1111, 93] on div "Figma Import design tokens and assets, and update your design system automatica…" at bounding box center [937, 70] width 994 height 64
click at [1104, 73] on span "View summary" at bounding box center [1085, 70] width 87 height 17
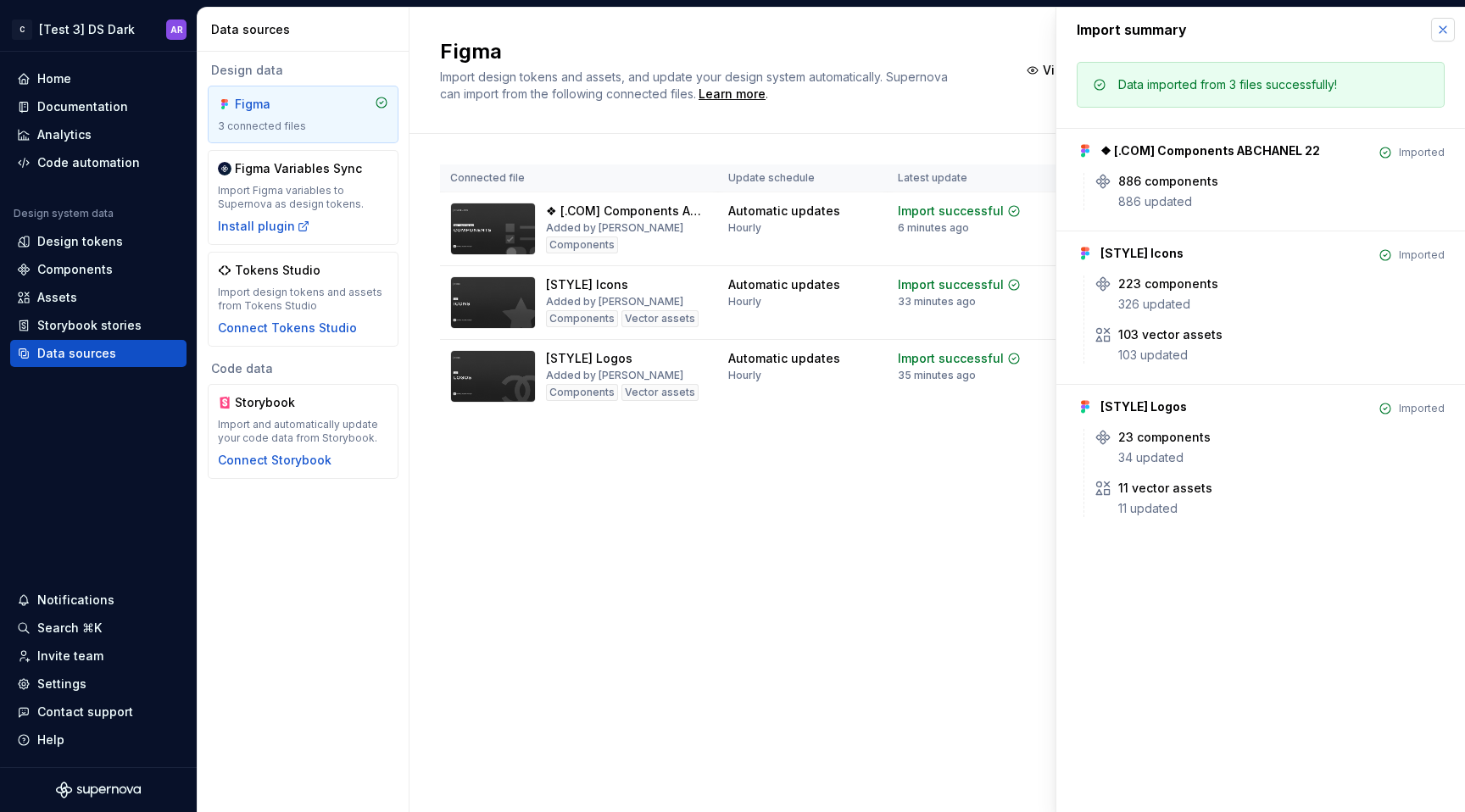
click at [1443, 33] on button "button" at bounding box center [1443, 29] width 23 height 23
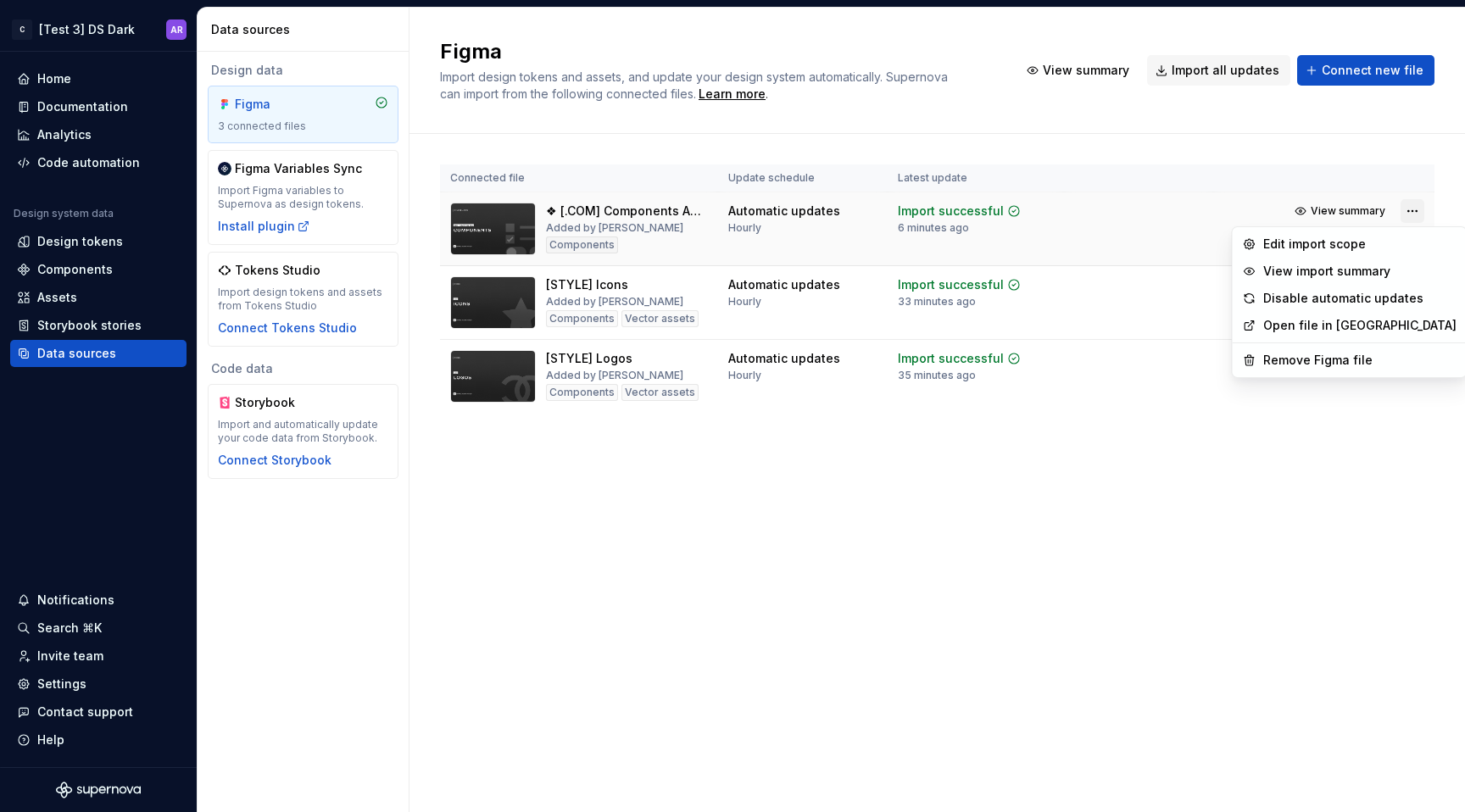
click at [1417, 218] on html "C [Test 3] DS Dark AR Home Documentation Analytics Code automation Design syste…" at bounding box center [732, 406] width 1465 height 812
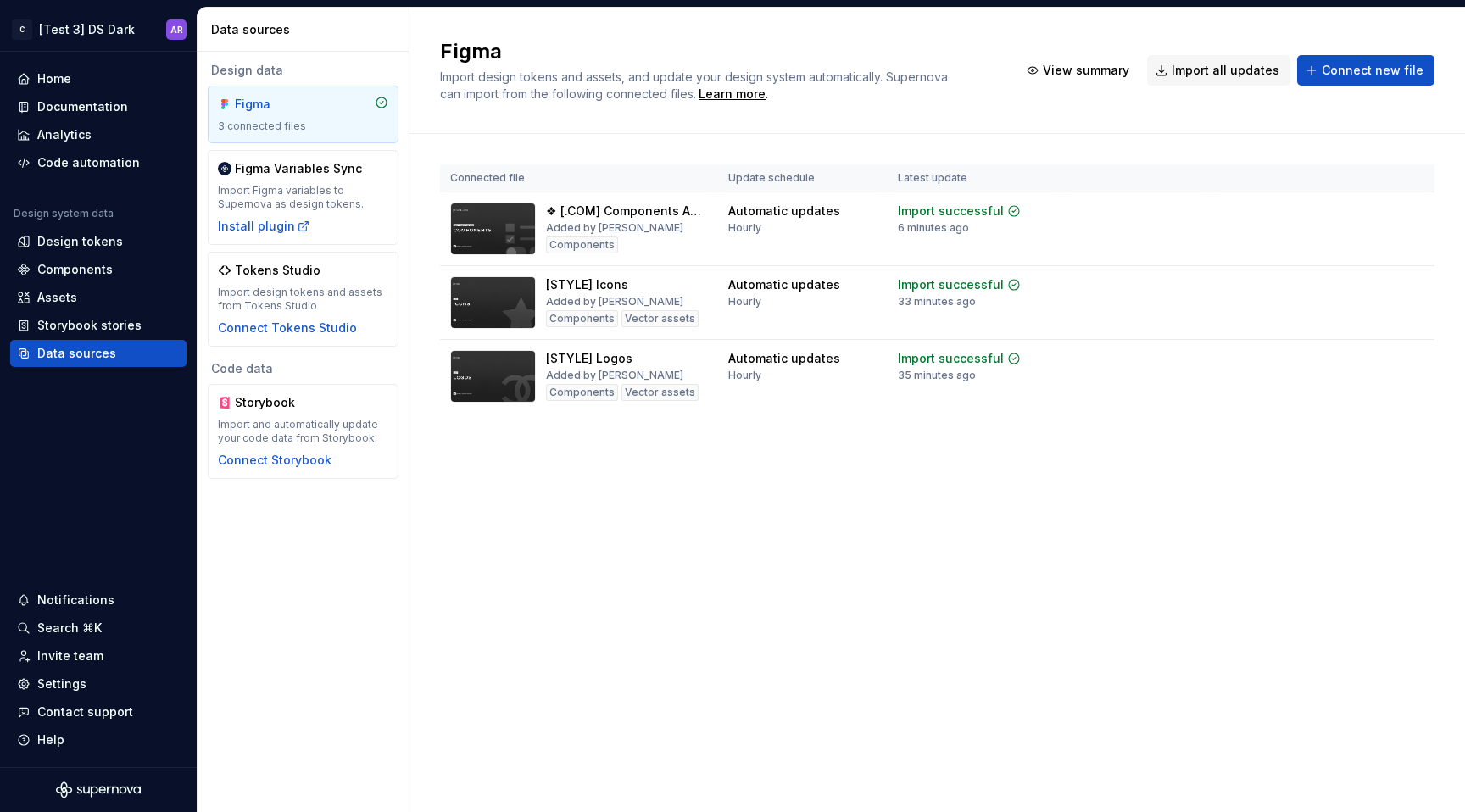
click at [1415, 217] on html "C [Test 3] DS Dark AR Home Documentation Analytics Code automation Design syste…" at bounding box center [732, 406] width 1465 height 812
click at [140, 232] on div "Design tokens" at bounding box center [98, 241] width 176 height 27
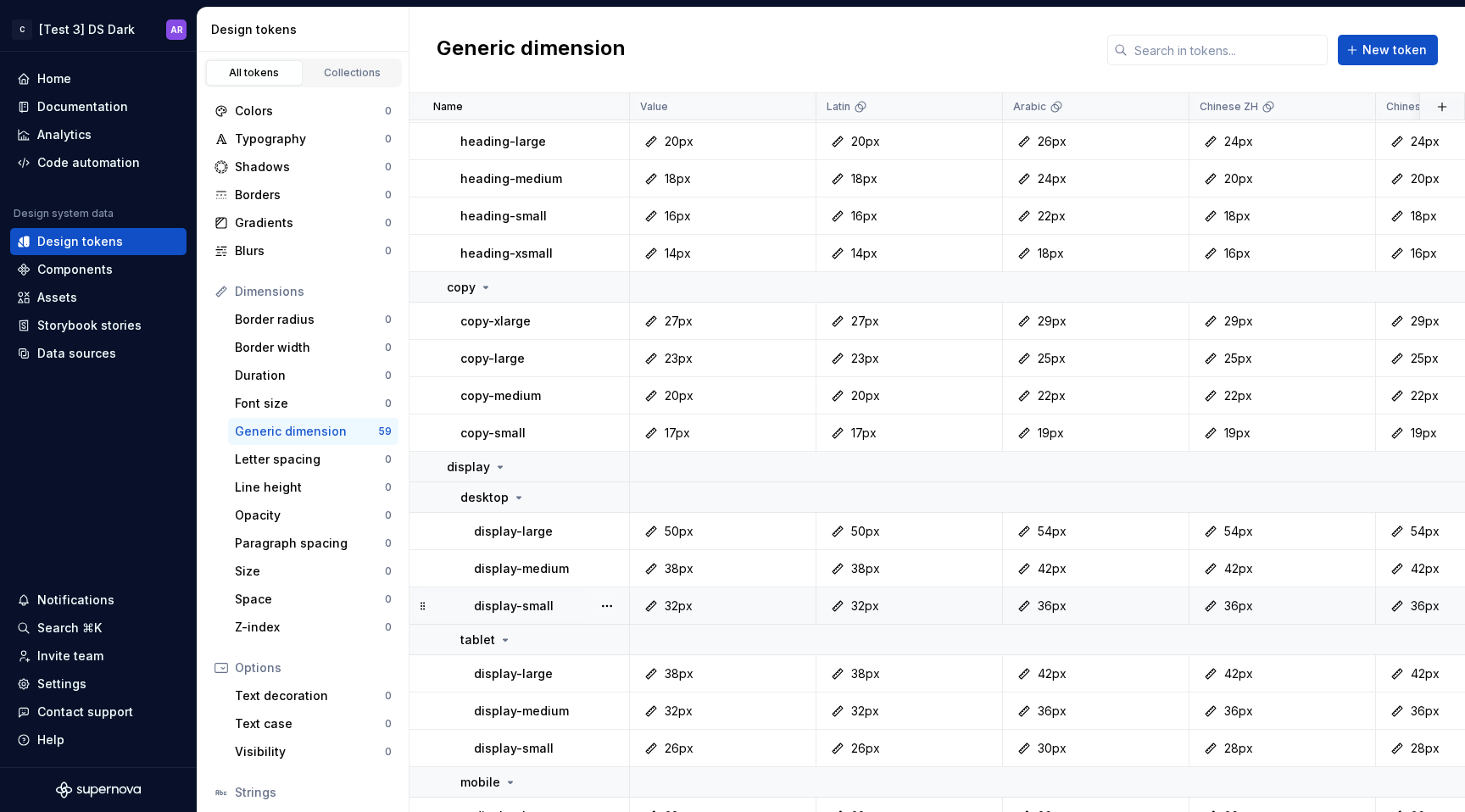
scroll to position [1012, 0]
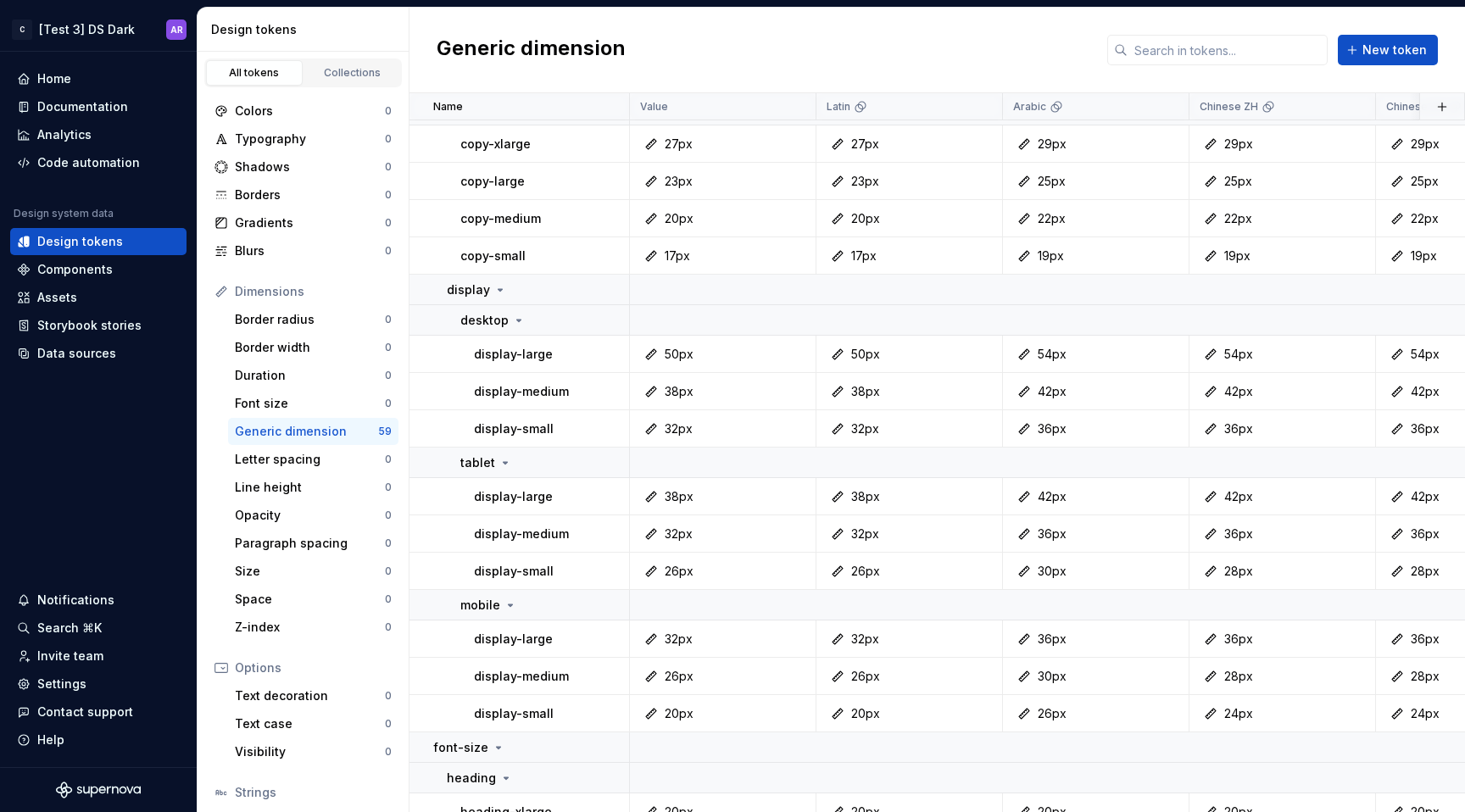
click at [331, 436] on div "Generic dimension" at bounding box center [307, 432] width 144 height 17
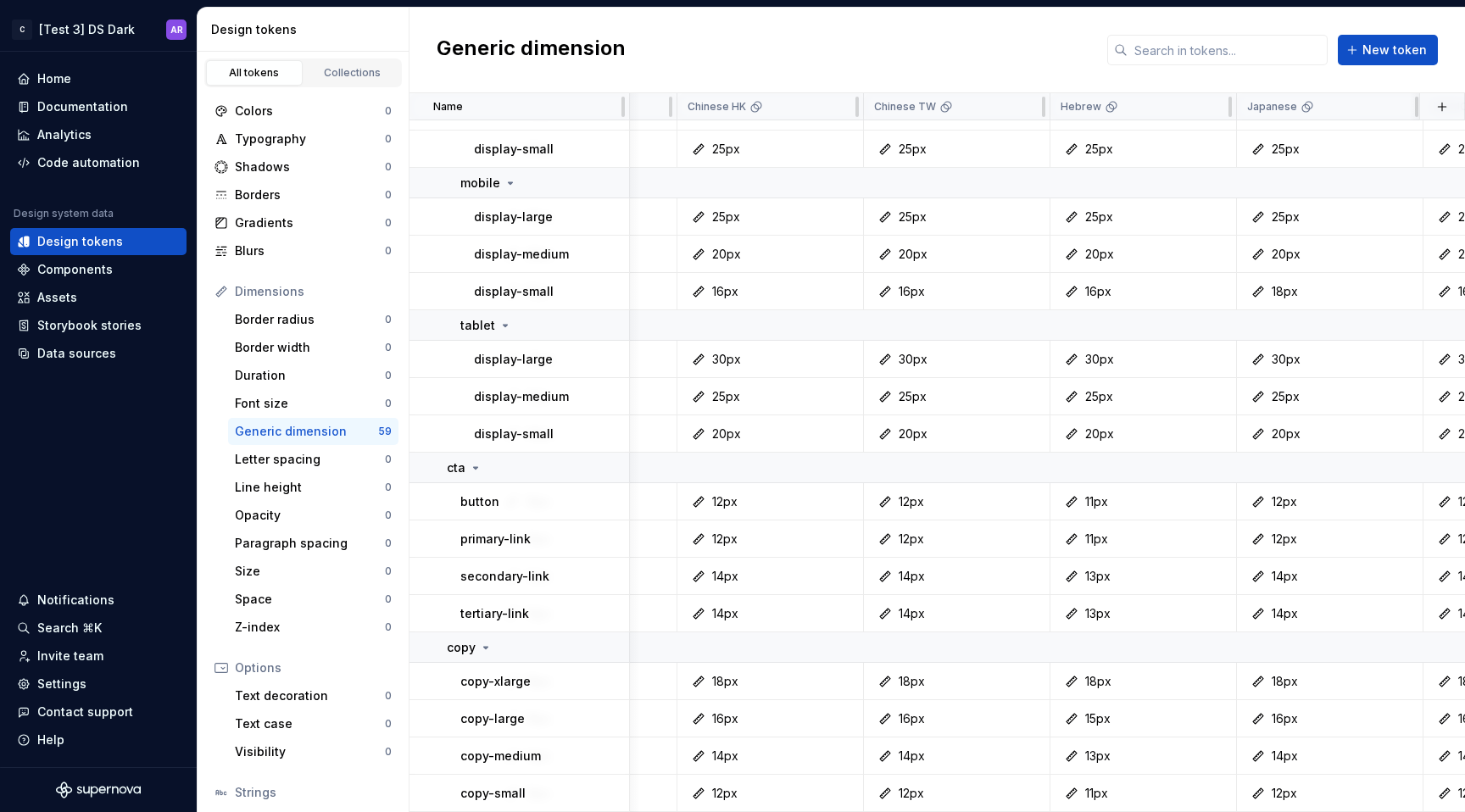
scroll to position [2006, 584]
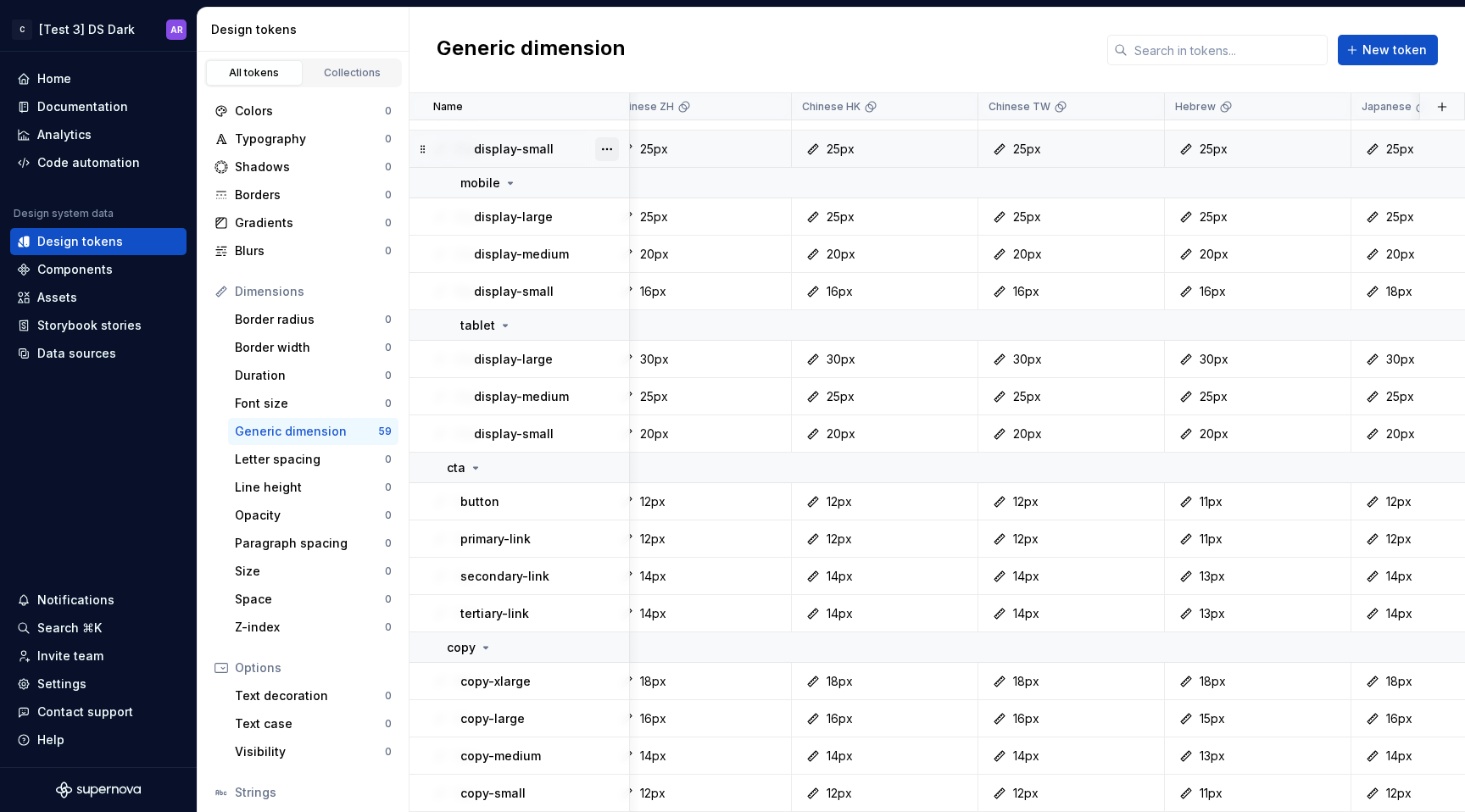
click at [610, 137] on button "button" at bounding box center [606, 148] width 23 height 23
click at [592, 133] on html "C [Test 3] DS Dark AR Home Documentation Analytics Code automation Design syste…" at bounding box center [732, 406] width 1465 height 812
click at [605, 172] on button "button" at bounding box center [606, 183] width 23 height 23
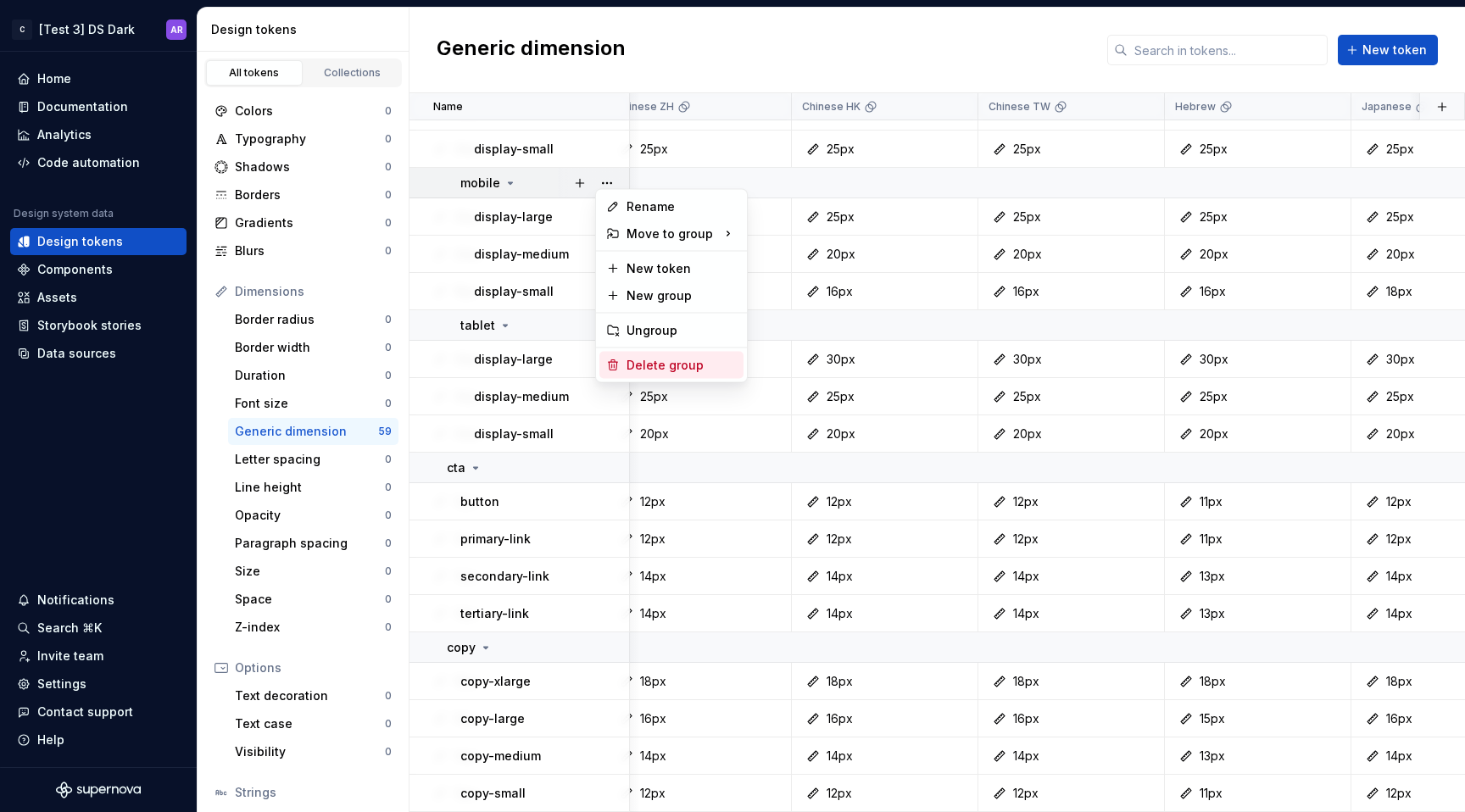
click at [632, 360] on div "Delete group" at bounding box center [682, 365] width 110 height 17
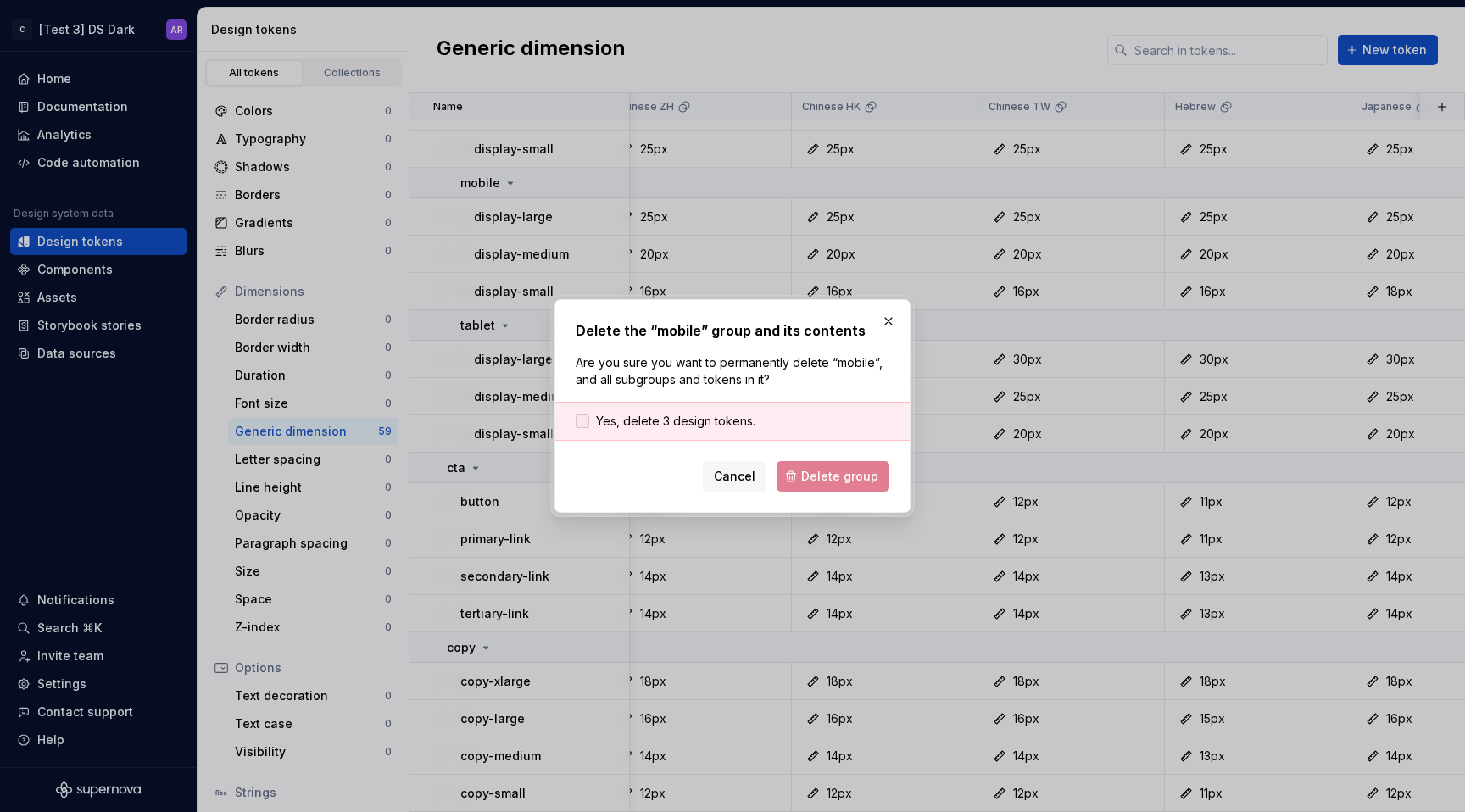
click at [714, 423] on span "Yes, delete 3 design tokens." at bounding box center [675, 421] width 159 height 17
click at [838, 472] on span "Delete group" at bounding box center [839, 476] width 77 height 17
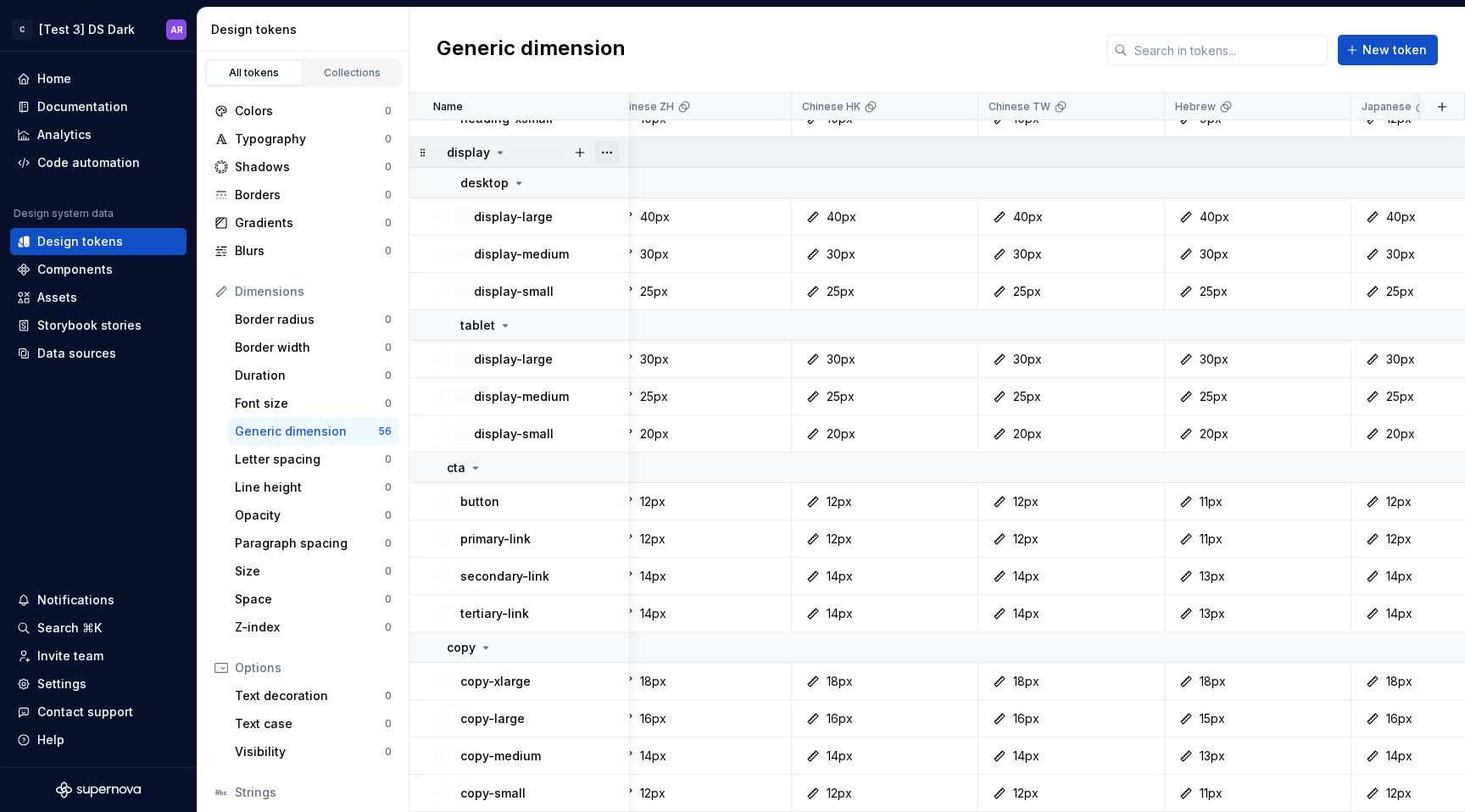
click at [615, 145] on button "button" at bounding box center [606, 152] width 23 height 23
click at [662, 334] on div "Delete group" at bounding box center [682, 335] width 110 height 17
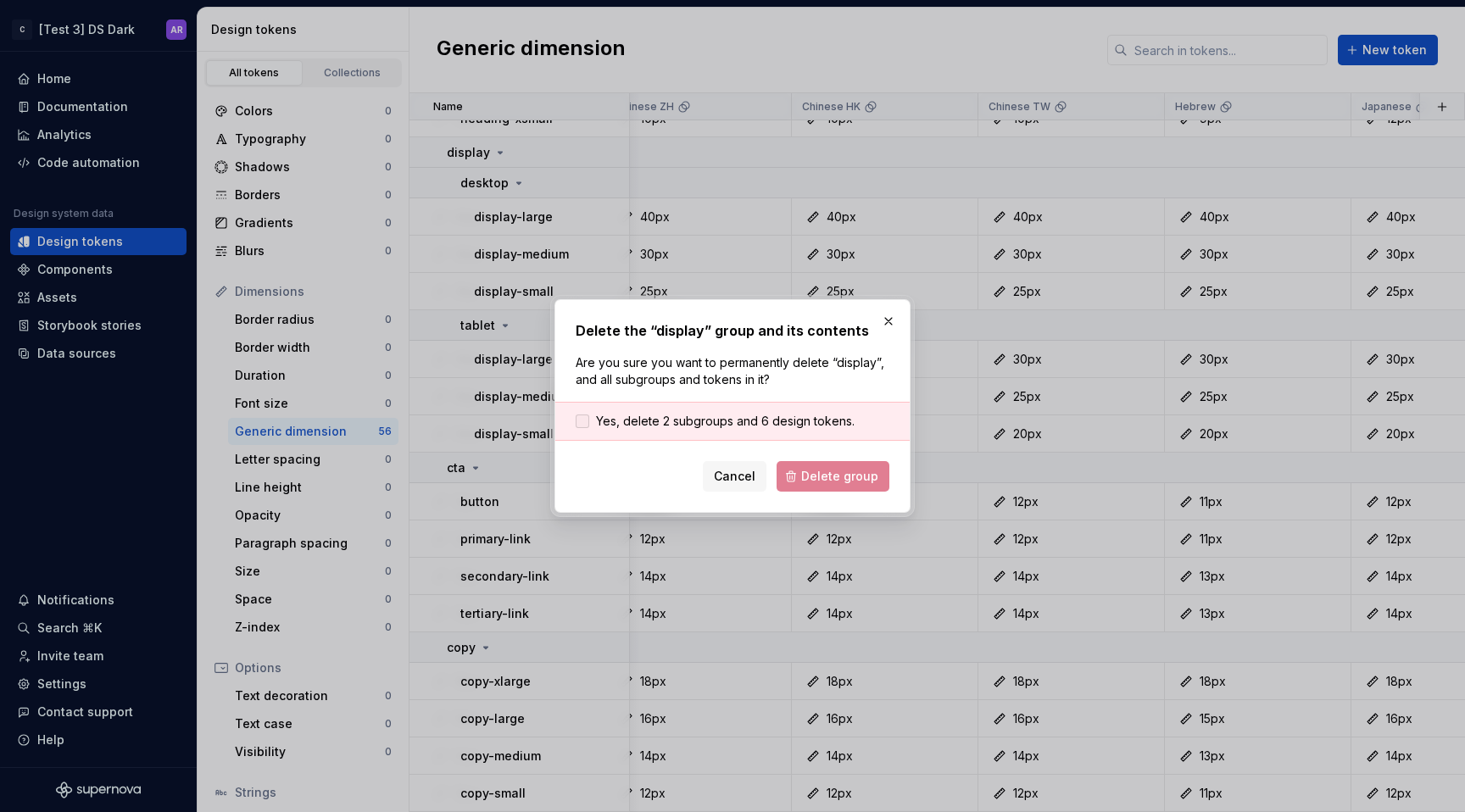
click at [783, 427] on span "Yes, delete 2 subgroups and 6 design tokens." at bounding box center [725, 421] width 258 height 17
click at [817, 474] on span "Delete group" at bounding box center [839, 476] width 77 height 17
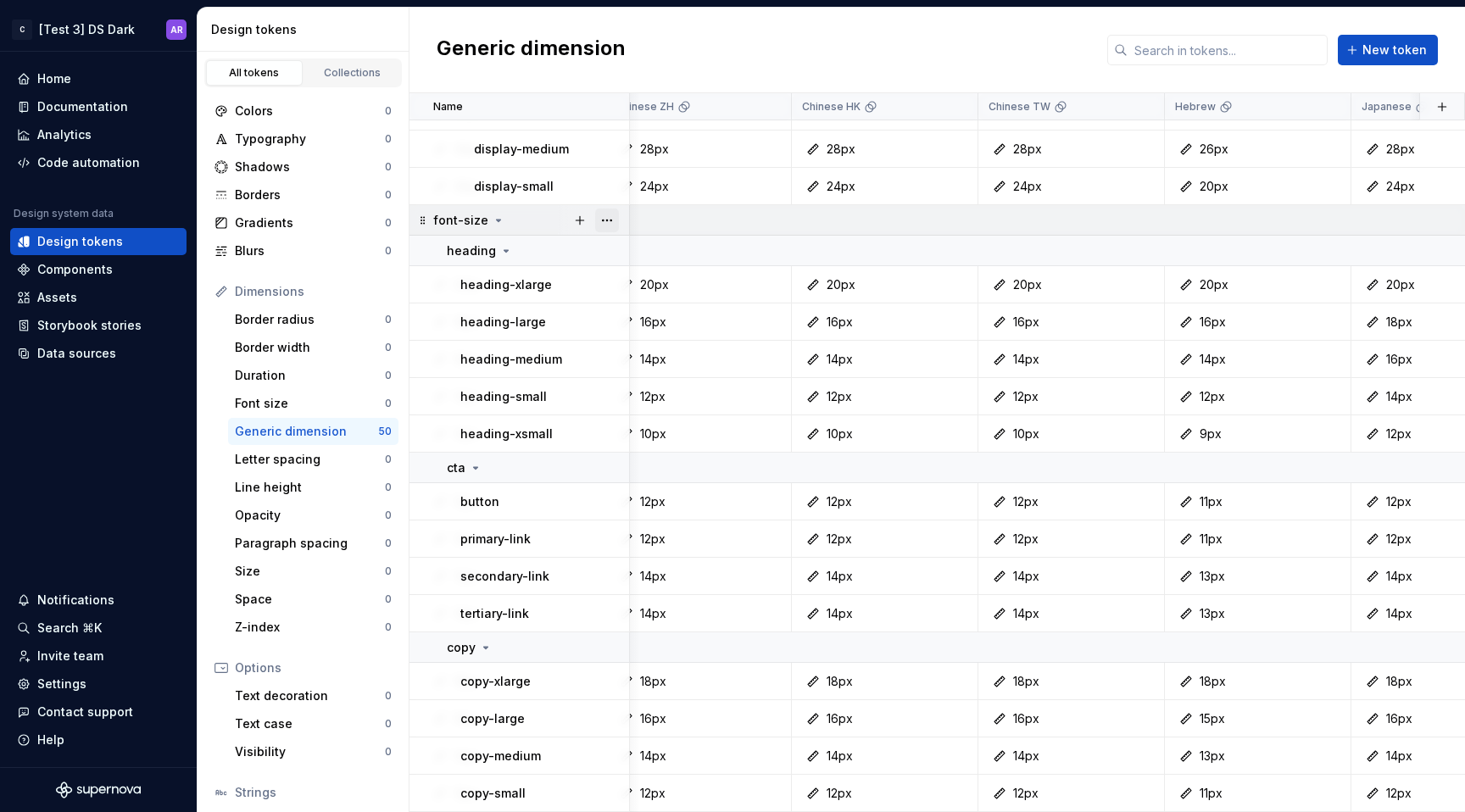
click at [604, 210] on button "button" at bounding box center [606, 220] width 23 height 23
click at [681, 406] on div "Delete group" at bounding box center [682, 403] width 110 height 17
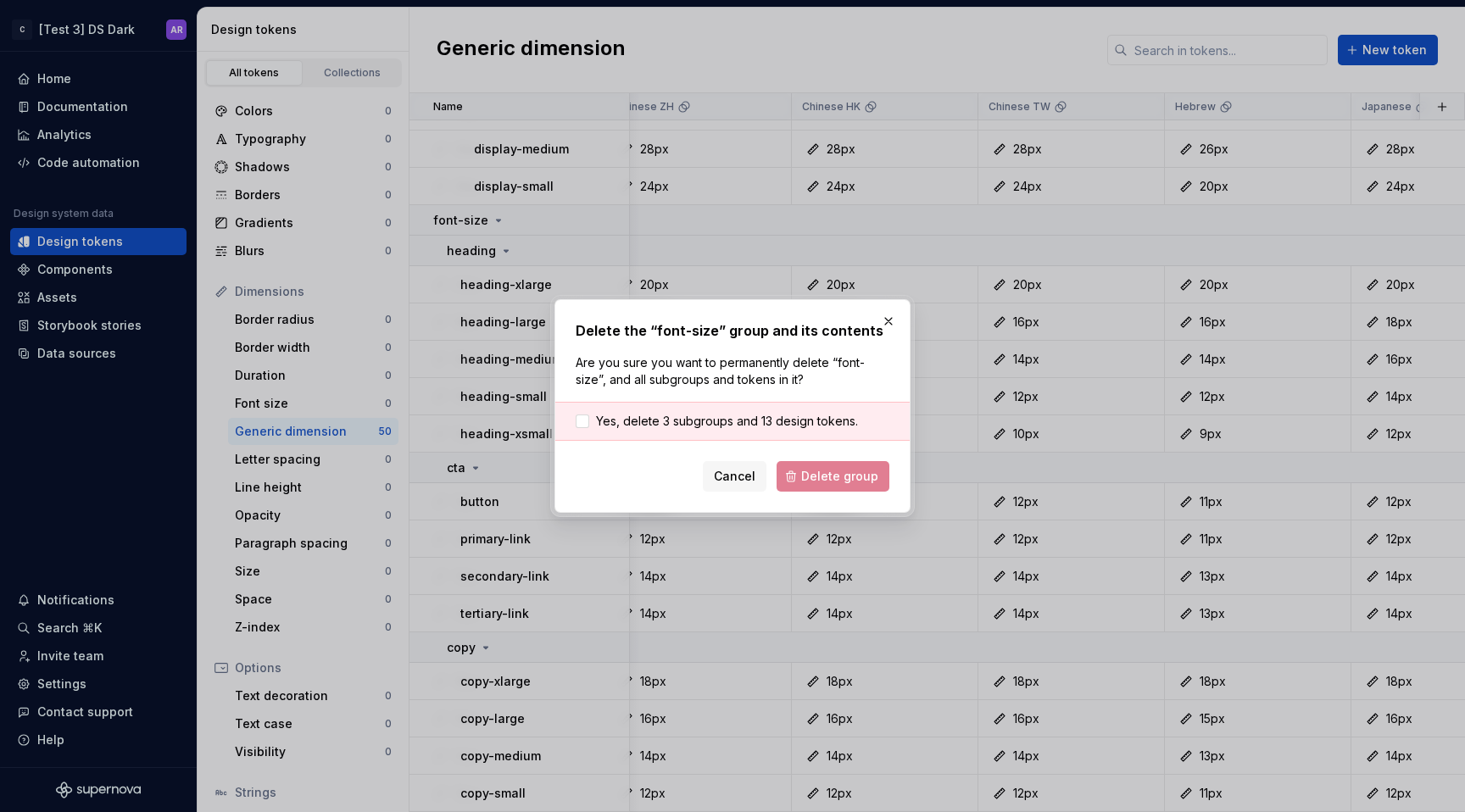
click at [761, 430] on div "Yes, delete 3 subgroups and 13 design tokens." at bounding box center [733, 421] width 354 height 39
click at [780, 425] on span "Yes, delete 3 subgroups and 13 design tokens." at bounding box center [726, 421] width 262 height 17
click at [798, 473] on button "Delete group" at bounding box center [833, 476] width 113 height 31
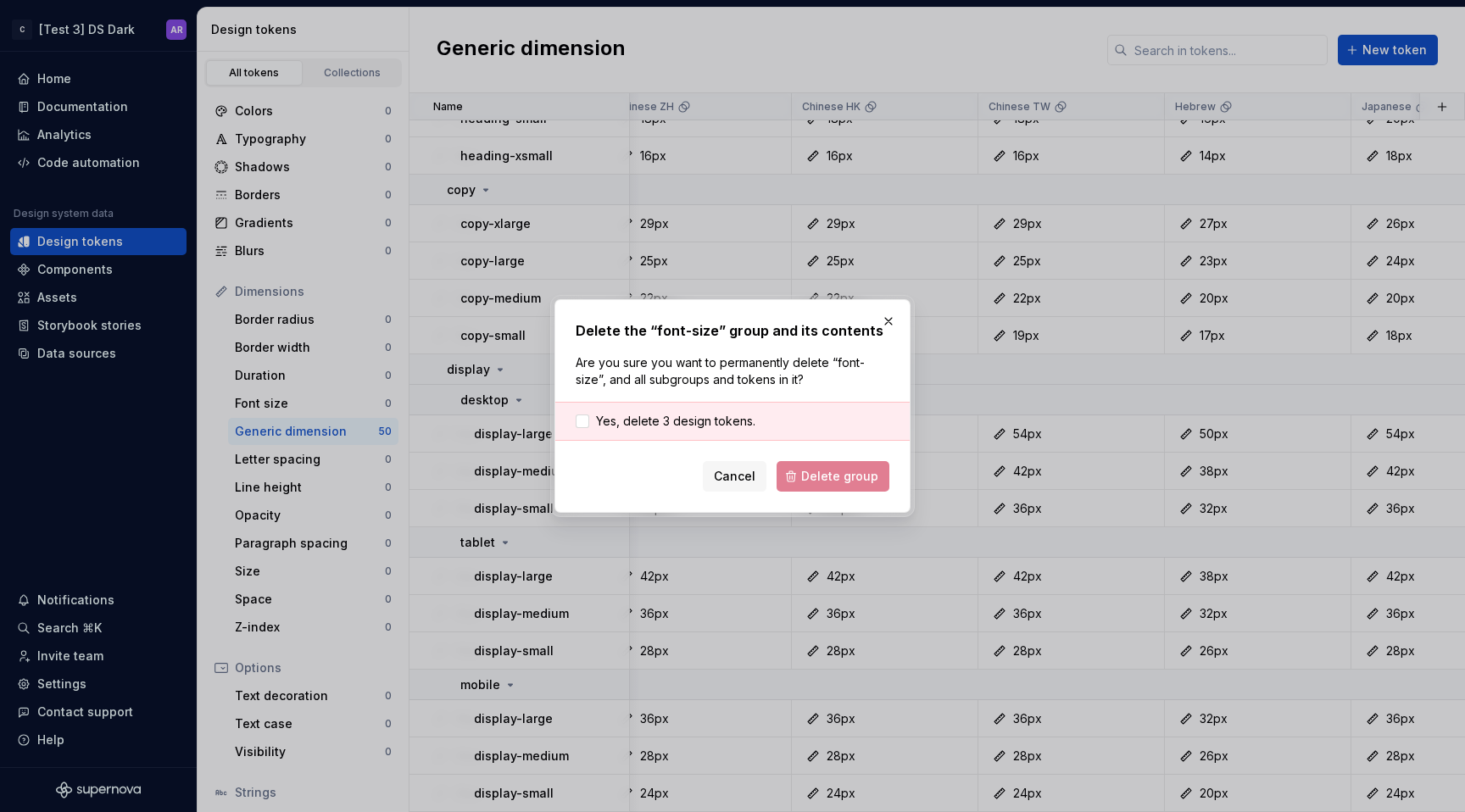
scroll to position [942, 584]
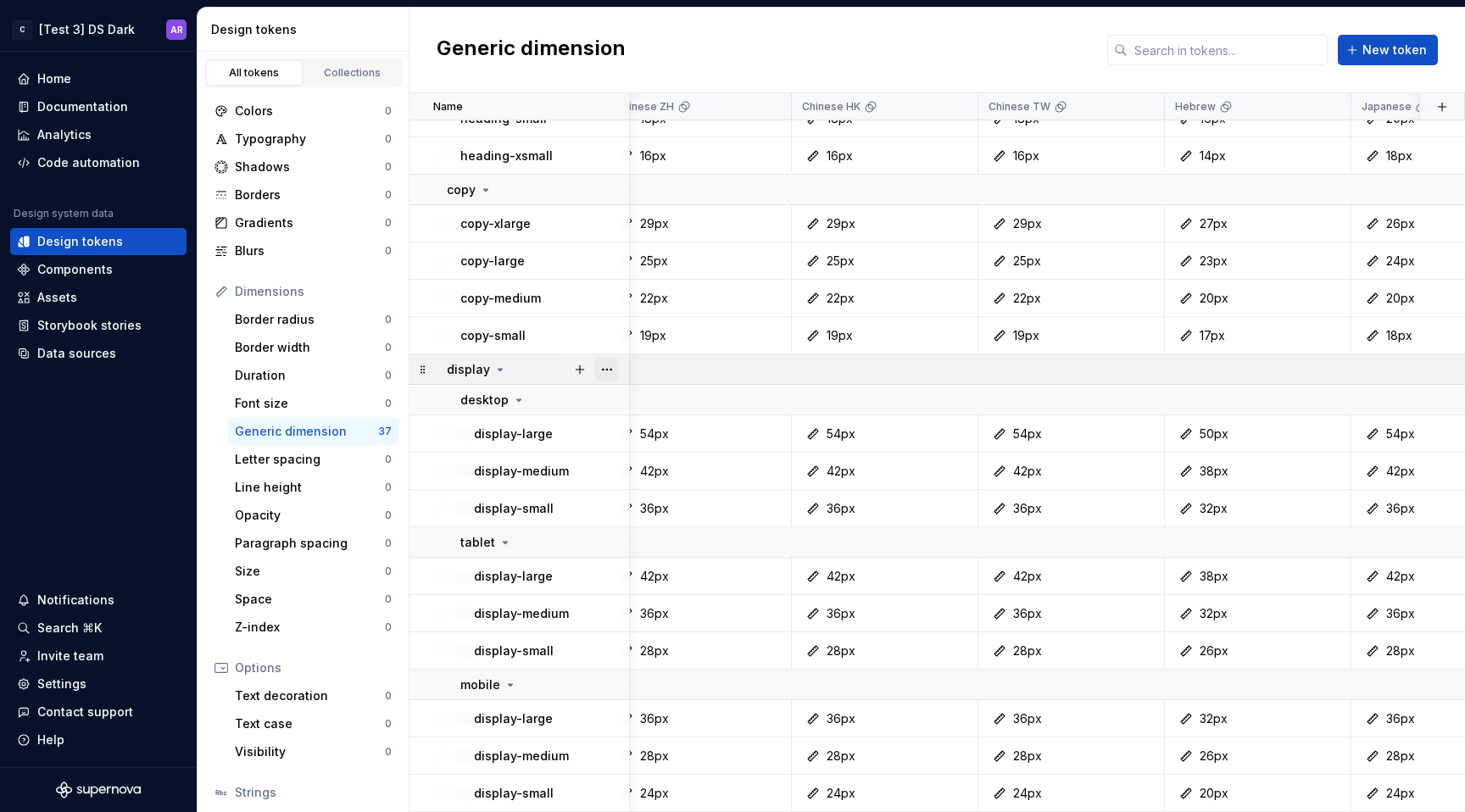
click at [608, 358] on button "button" at bounding box center [606, 369] width 23 height 23
click at [670, 550] on div "Delete group" at bounding box center [682, 552] width 110 height 17
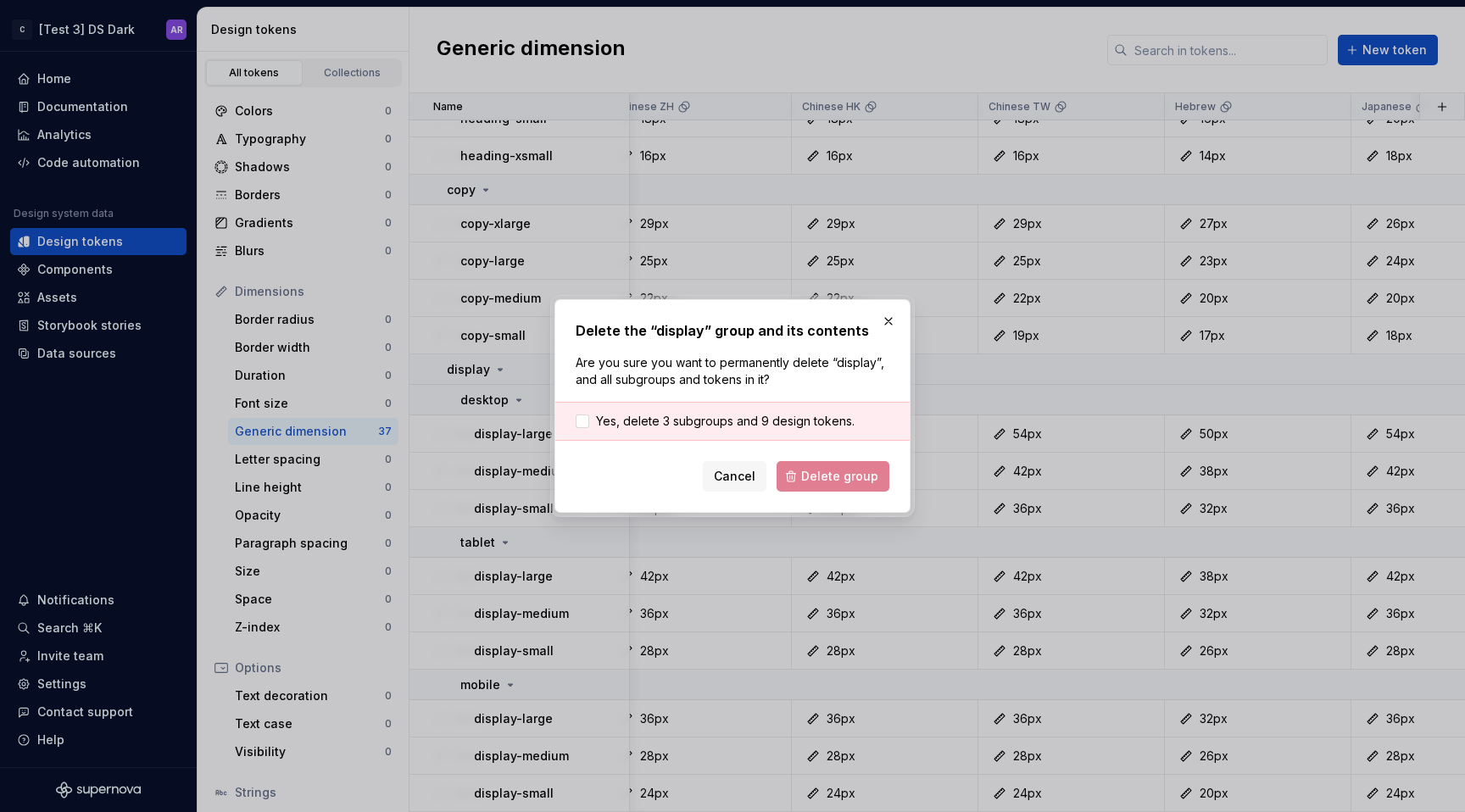
click at [813, 407] on div "Yes, delete 3 subgroups and 9 design tokens." at bounding box center [733, 421] width 354 height 39
click at [813, 417] on span "Yes, delete 3 subgroups and 9 design tokens." at bounding box center [725, 421] width 258 height 17
click at [816, 477] on span "Delete group" at bounding box center [839, 476] width 77 height 17
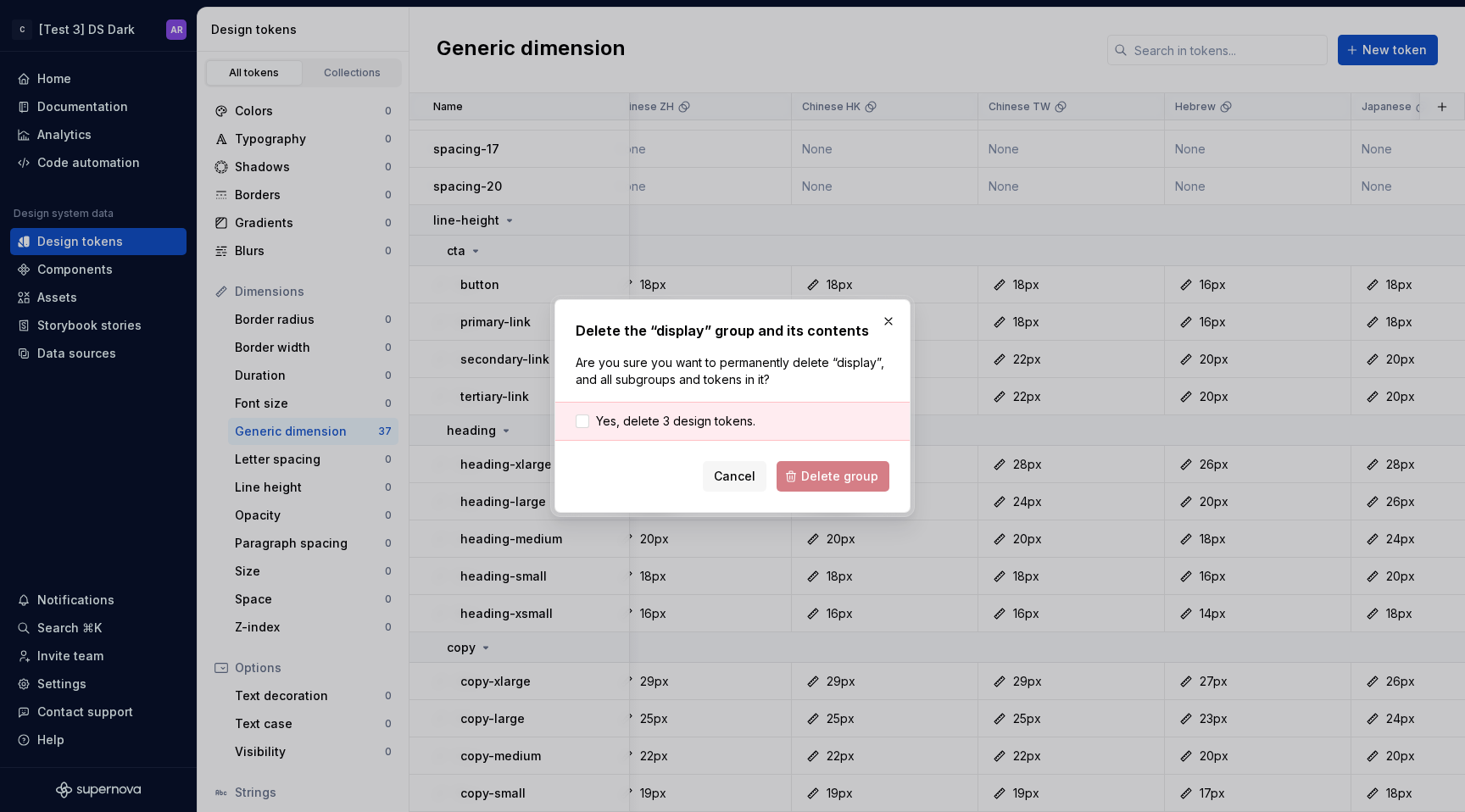
scroll to position [484, 584]
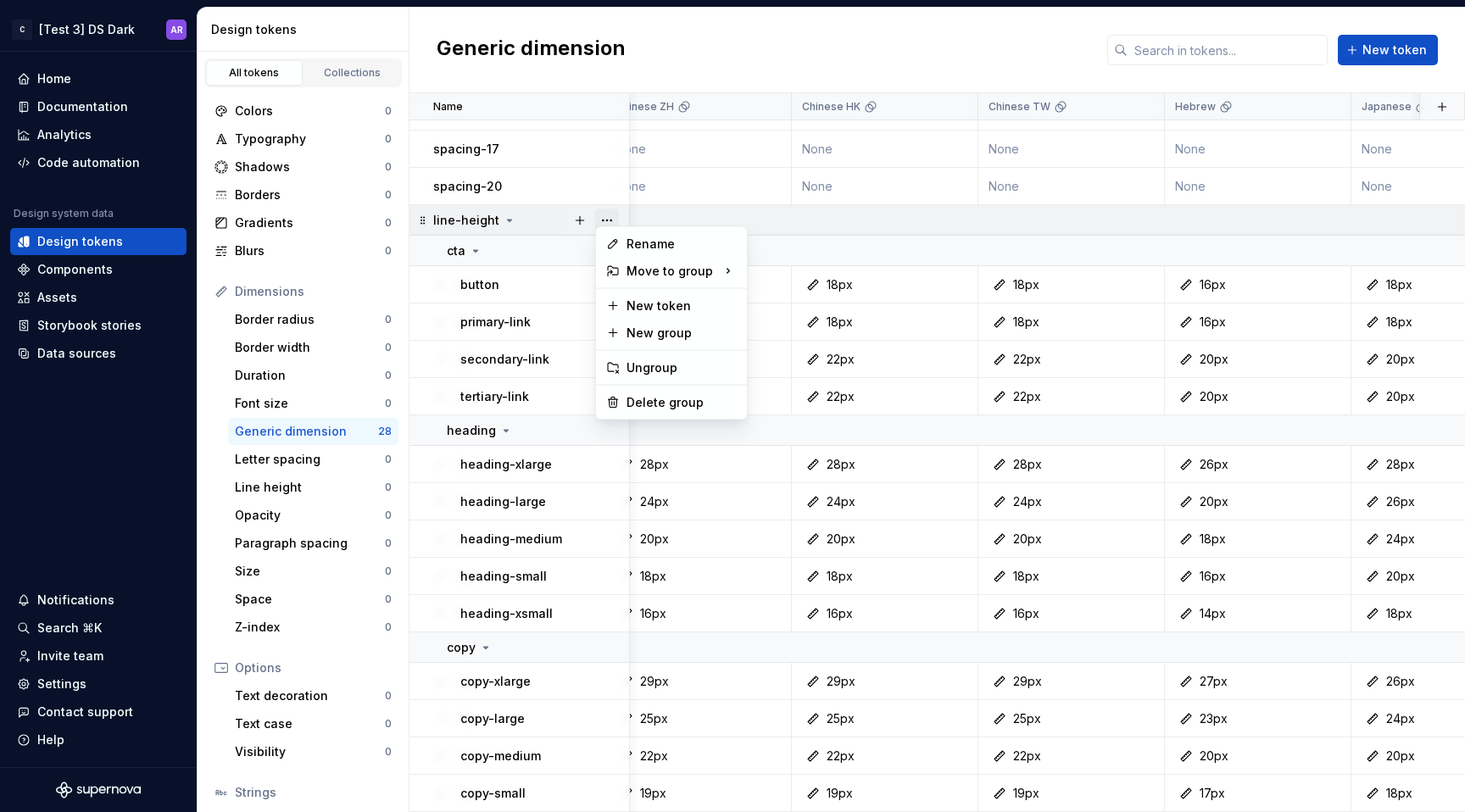
click at [612, 210] on button "button" at bounding box center [606, 220] width 23 height 23
click at [643, 403] on div "Delete group" at bounding box center [682, 403] width 110 height 17
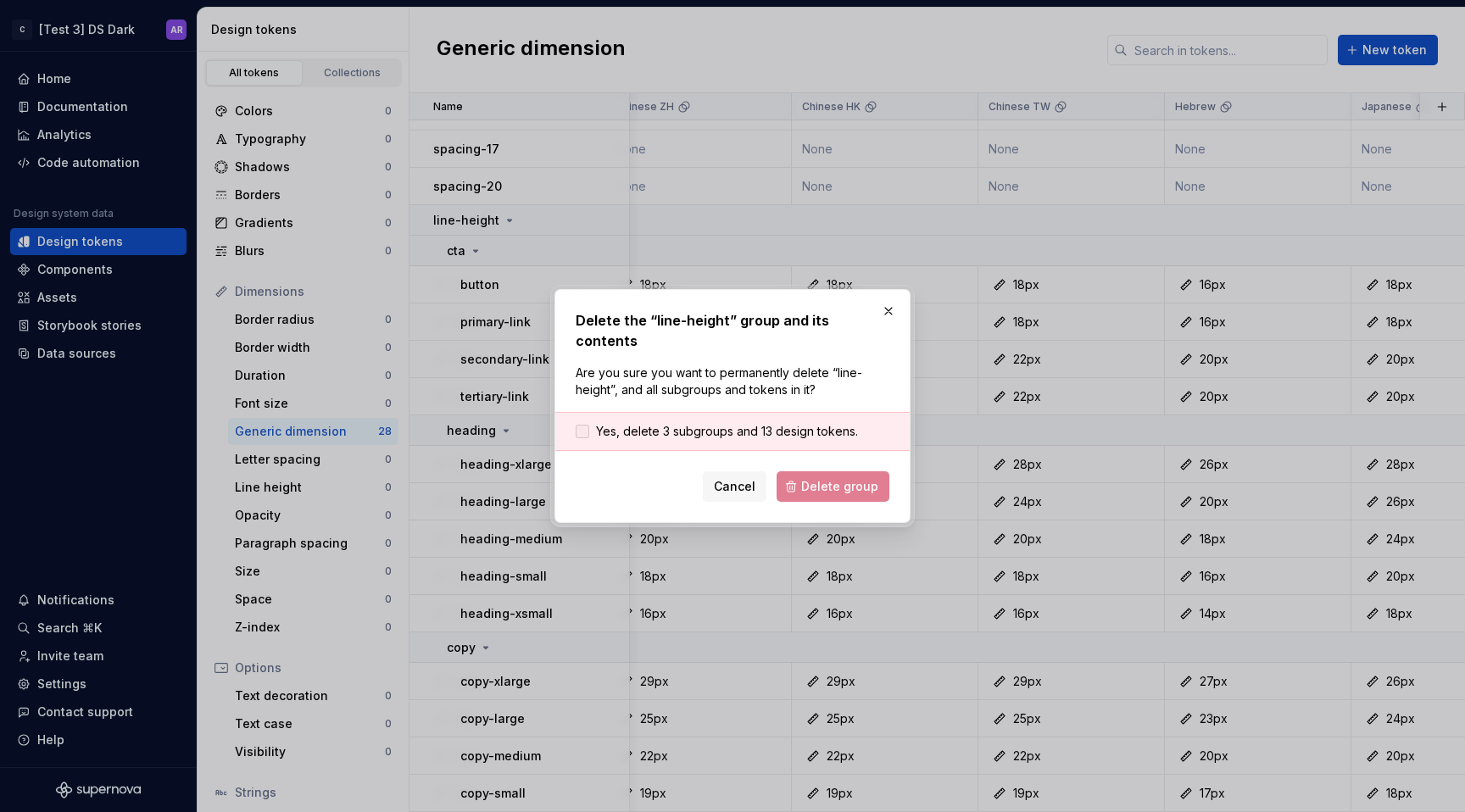
click at [809, 426] on span "Yes, delete 3 subgroups and 13 design tokens." at bounding box center [726, 432] width 262 height 17
click at [837, 482] on span "Delete group" at bounding box center [839, 487] width 77 height 17
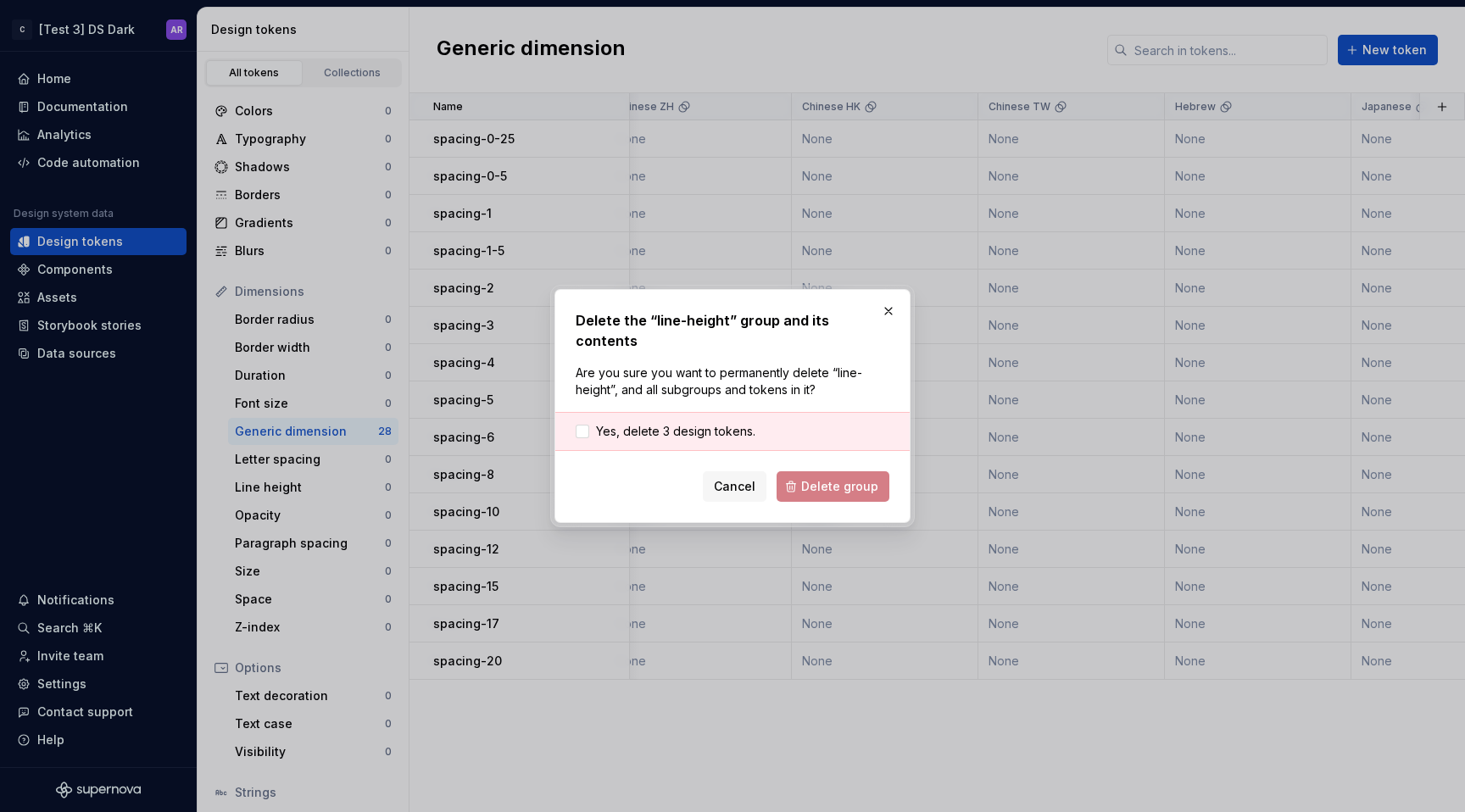
scroll to position [0, 584]
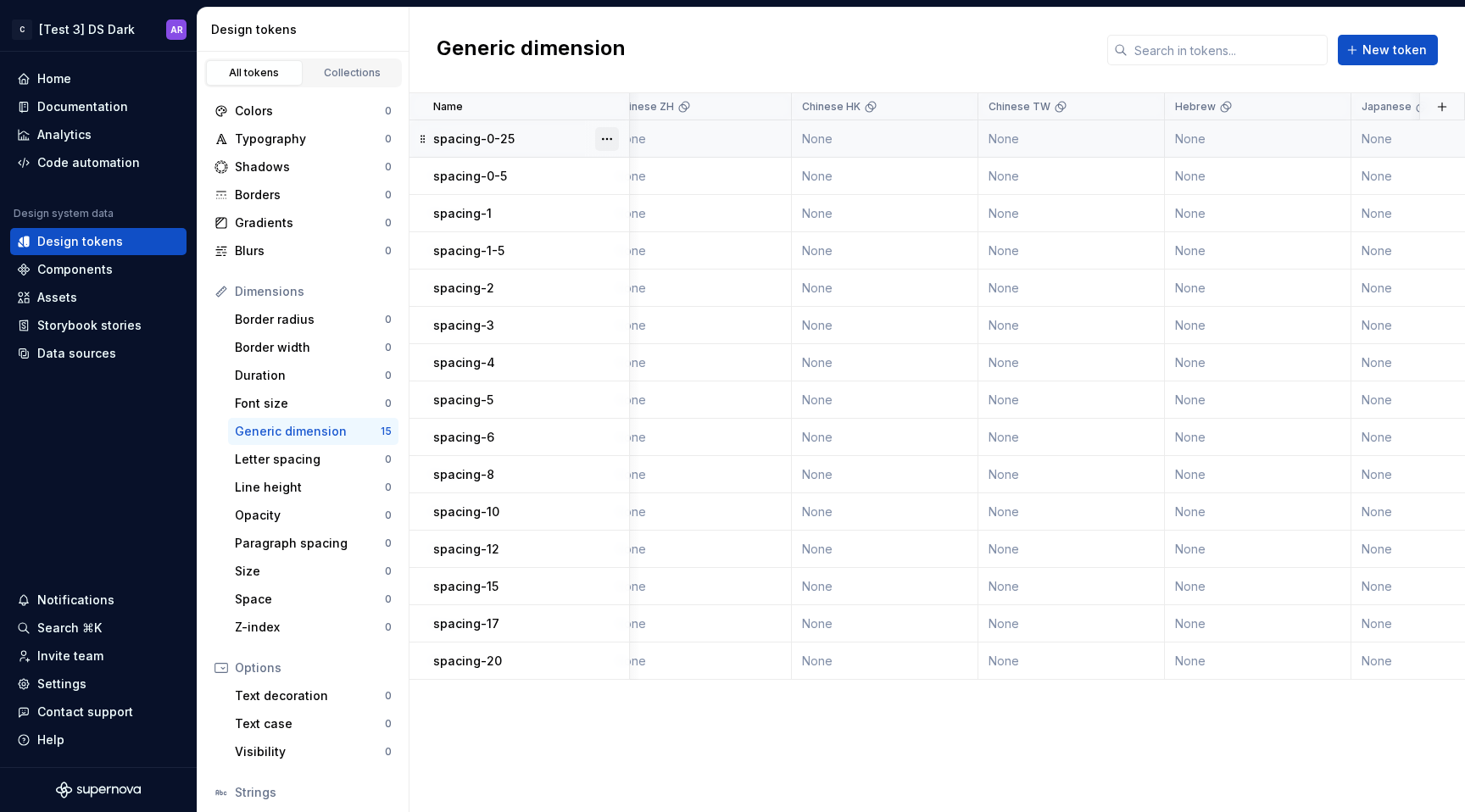
click at [612, 139] on button "button" at bounding box center [606, 138] width 23 height 23
click at [659, 238] on div "Delete token" at bounding box center [682, 234] width 110 height 17
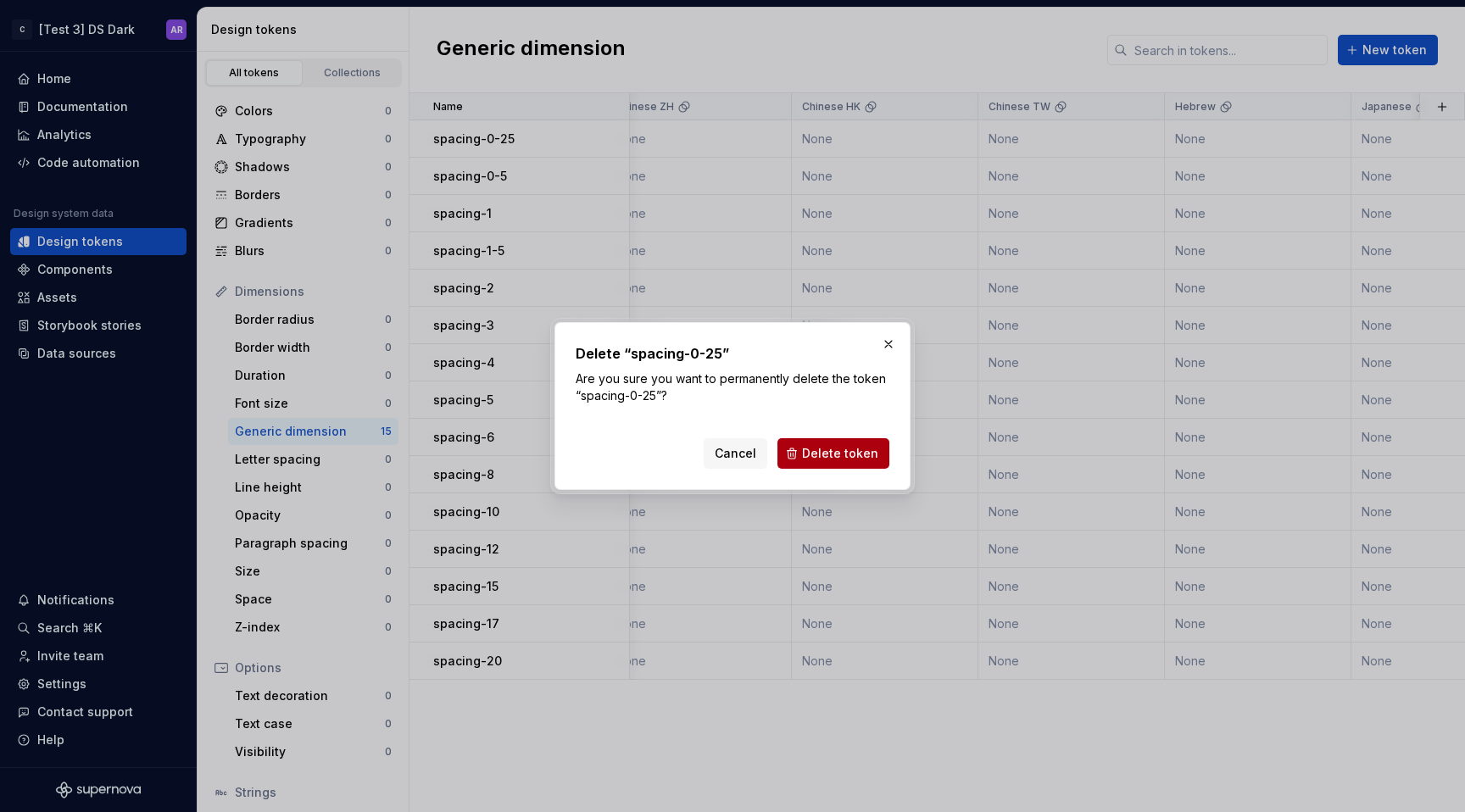
click at [854, 453] on span "Delete token" at bounding box center [840, 453] width 76 height 17
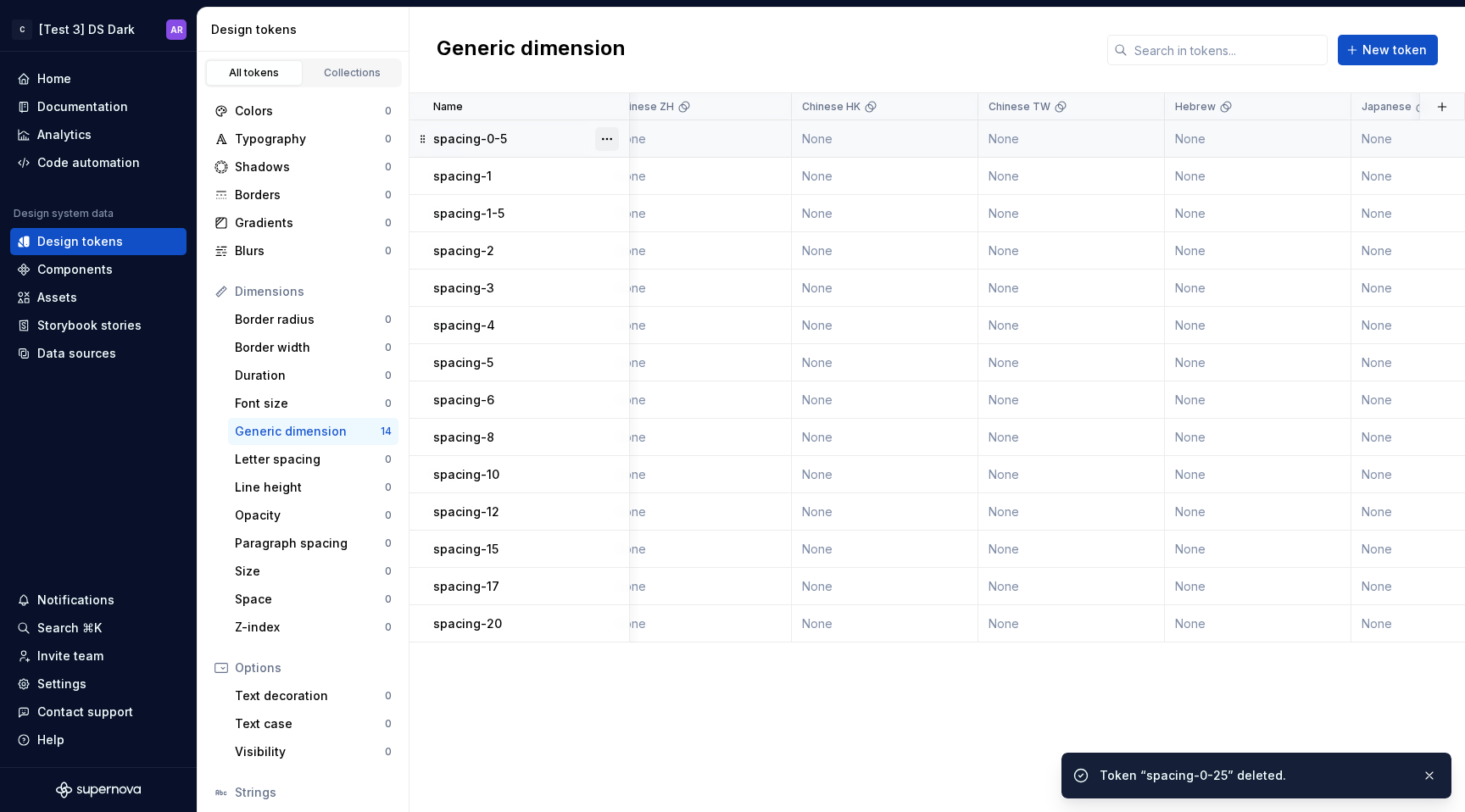
click at [600, 131] on button "button" at bounding box center [606, 138] width 23 height 23
click at [670, 234] on div "Delete token" at bounding box center [682, 234] width 110 height 17
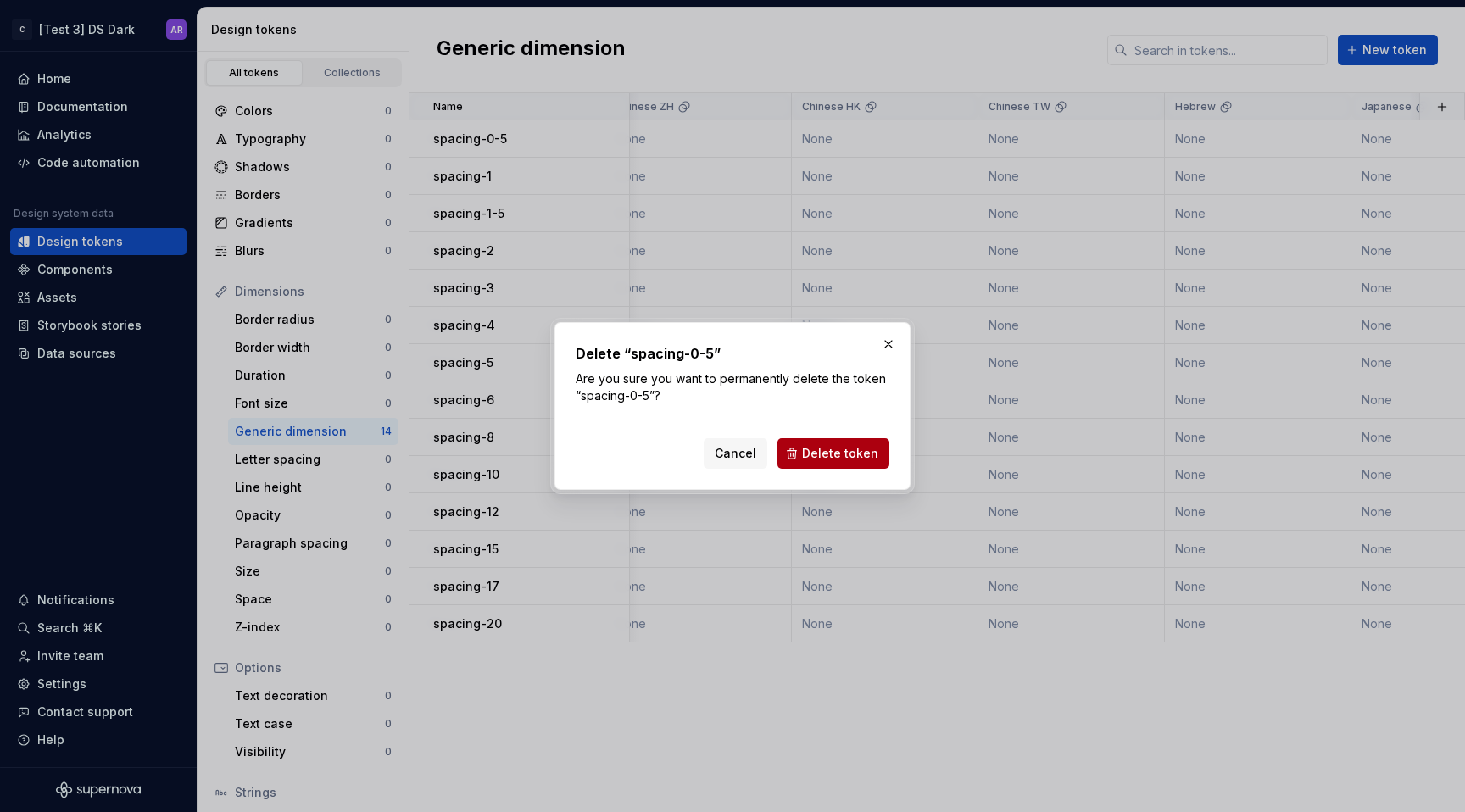
click at [853, 461] on span "Delete token" at bounding box center [840, 453] width 76 height 17
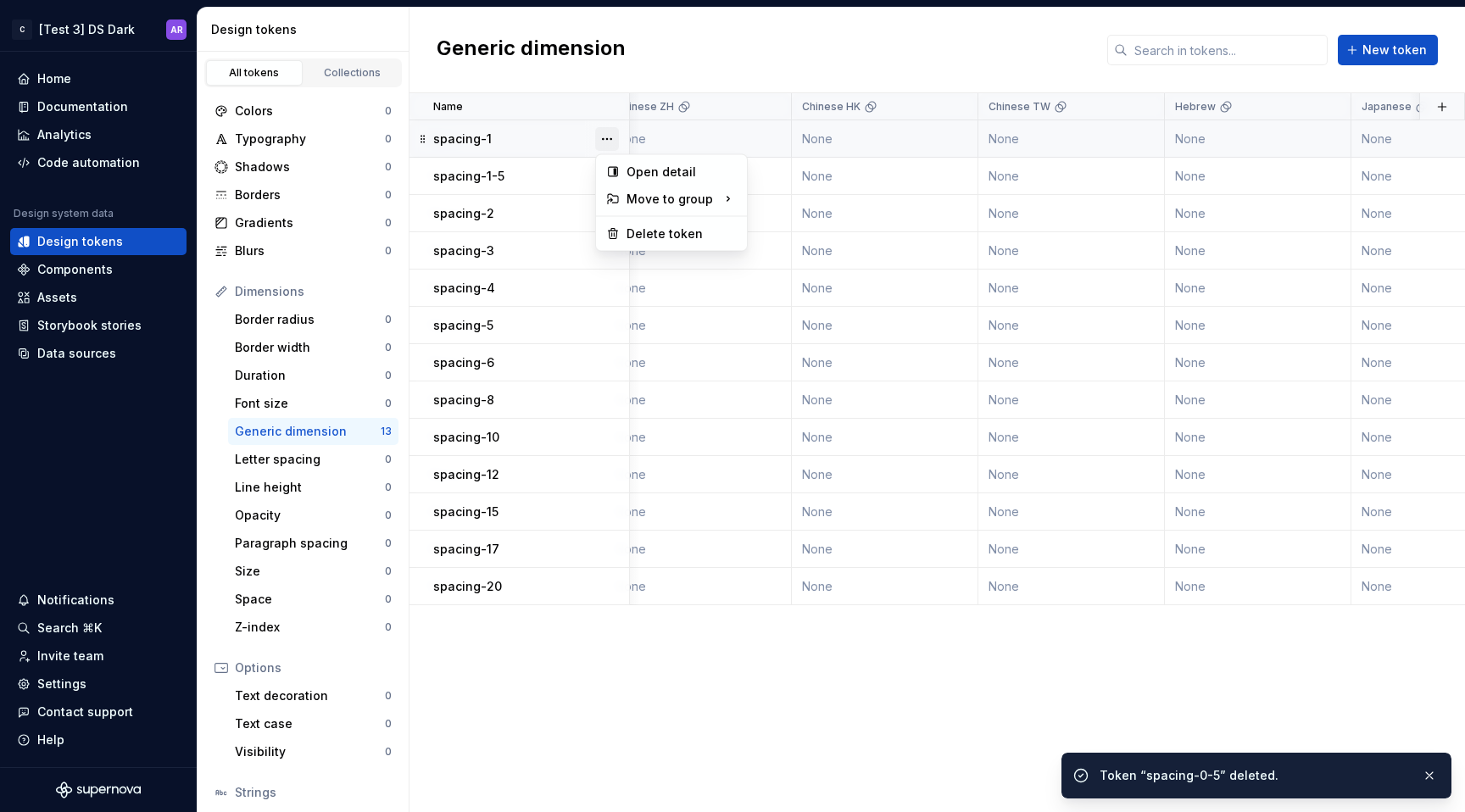
click at [604, 137] on button "button" at bounding box center [606, 138] width 23 height 23
click at [664, 228] on div "Delete token" at bounding box center [682, 234] width 110 height 17
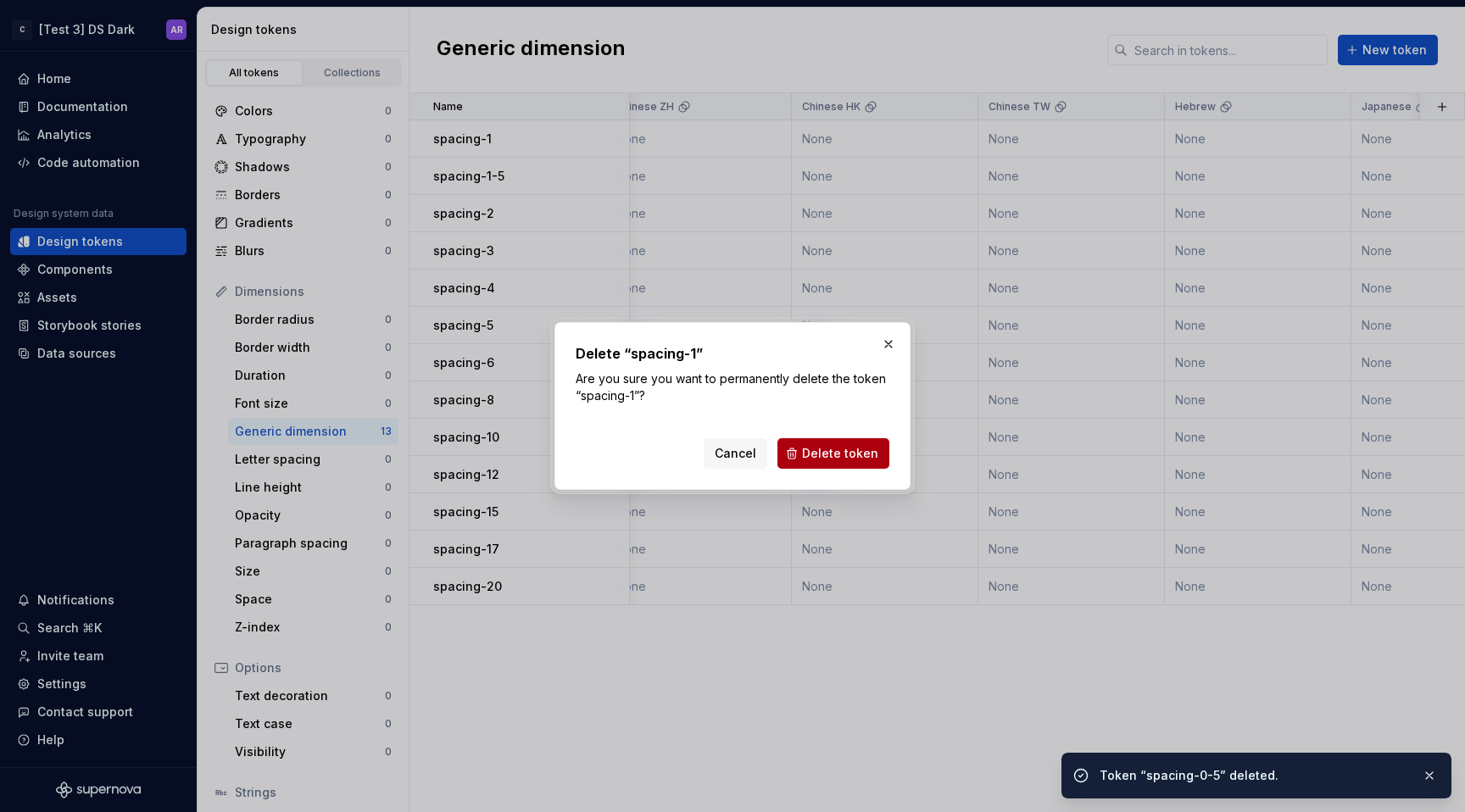
click at [850, 458] on span "Delete token" at bounding box center [840, 453] width 76 height 17
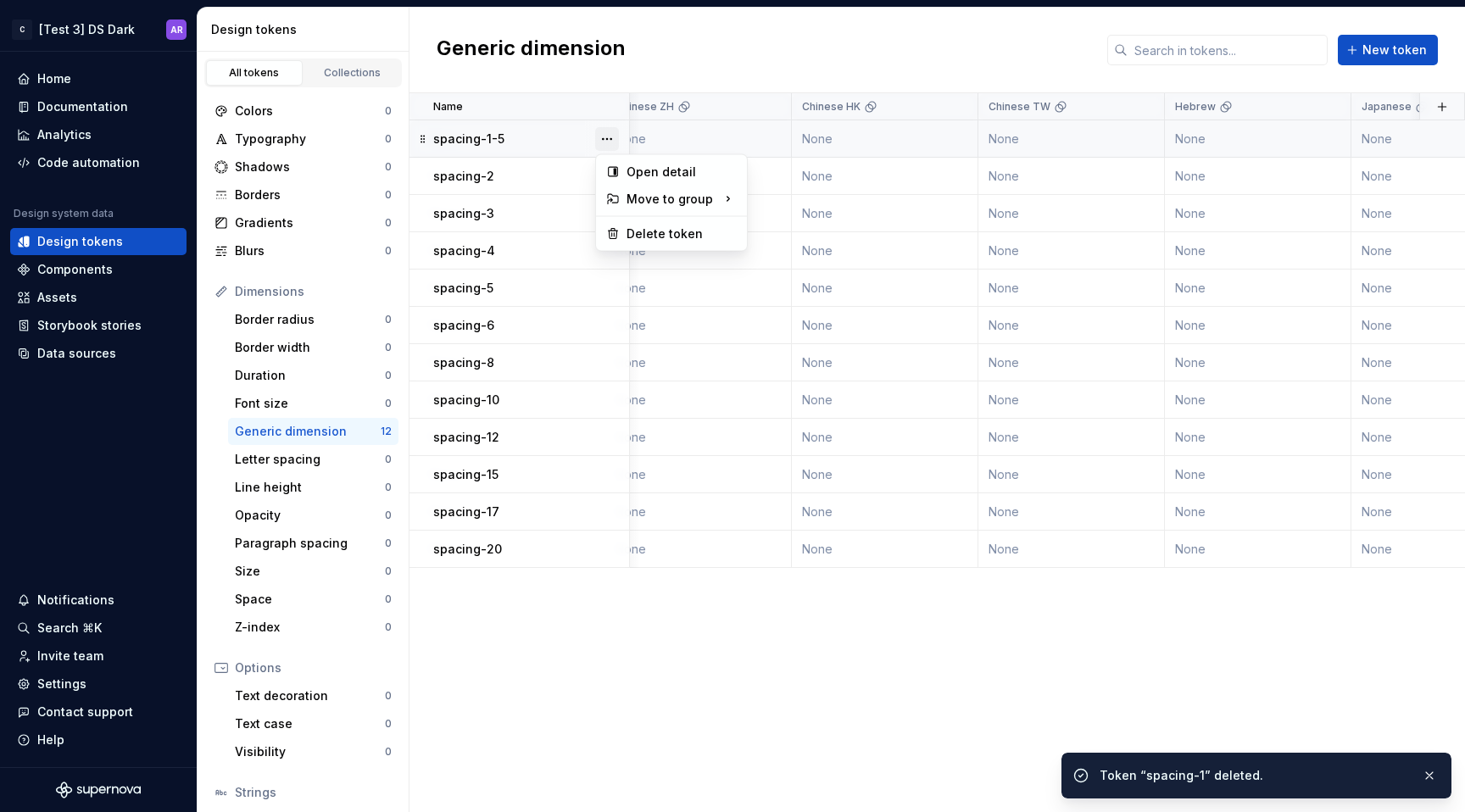
click at [596, 141] on button "button" at bounding box center [606, 138] width 23 height 23
click at [661, 237] on div "Delete token" at bounding box center [682, 234] width 110 height 17
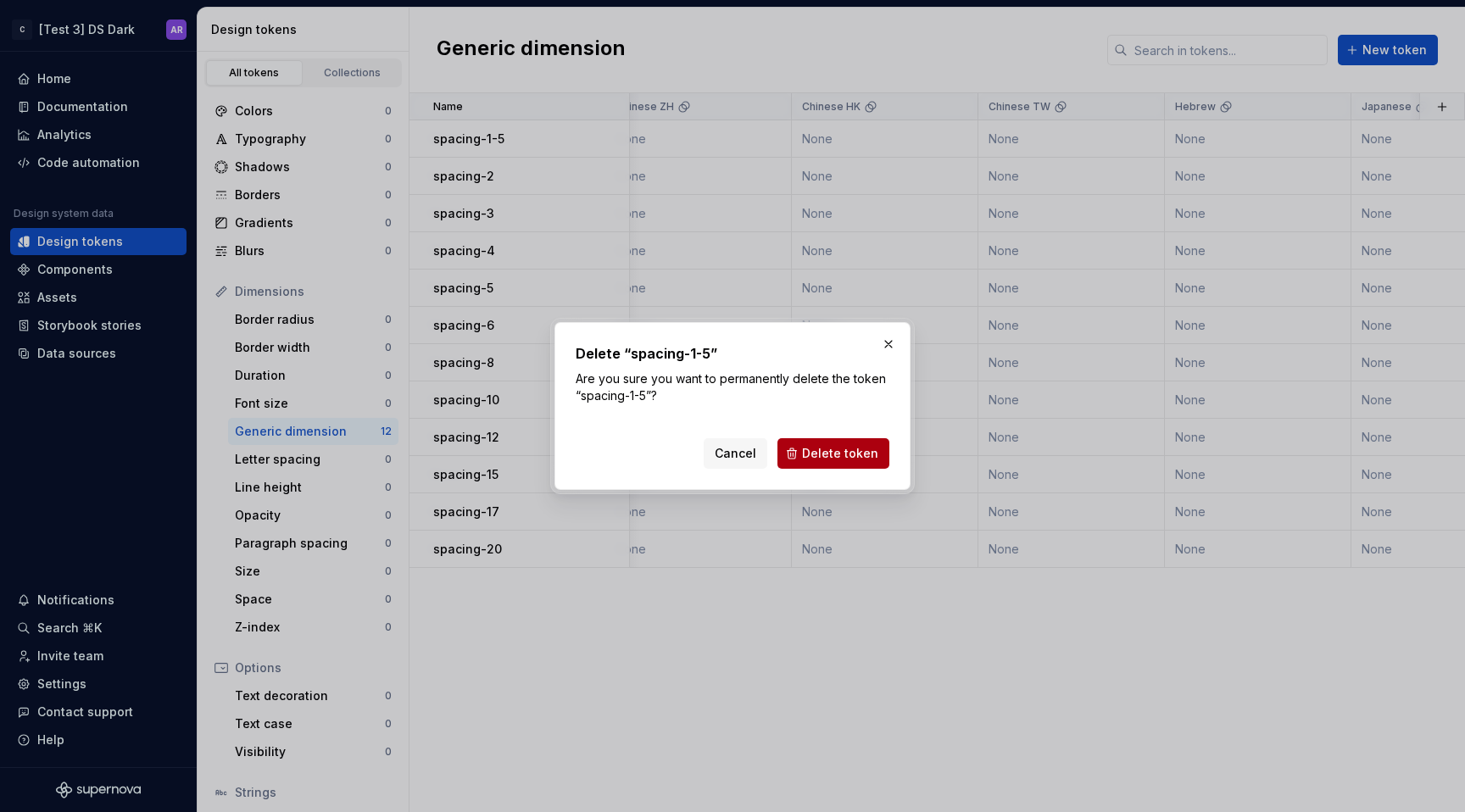
click at [822, 445] on span "Delete token" at bounding box center [840, 453] width 76 height 17
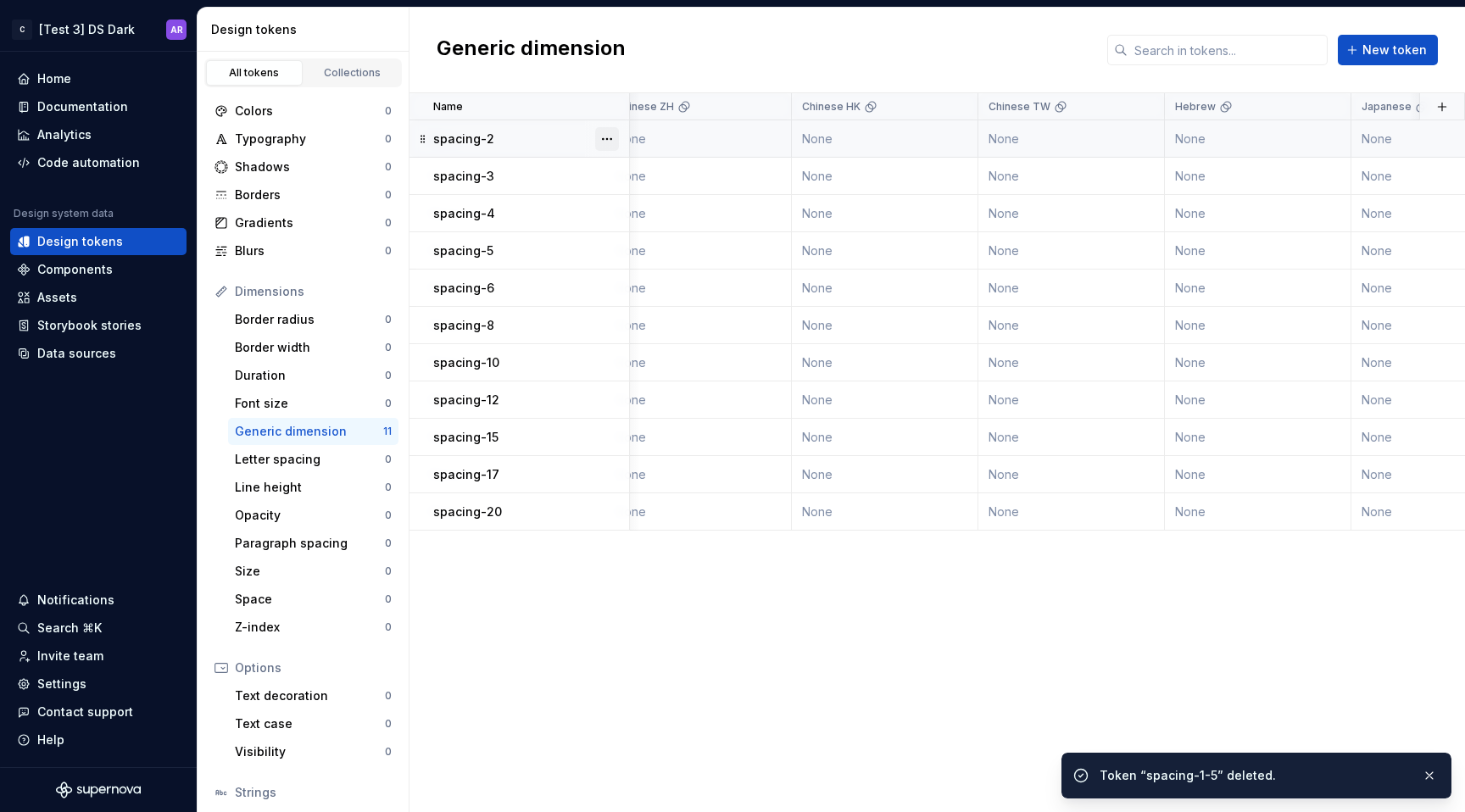
click at [603, 141] on button "button" at bounding box center [606, 138] width 23 height 23
click at [679, 229] on div "Delete token" at bounding box center [682, 234] width 110 height 17
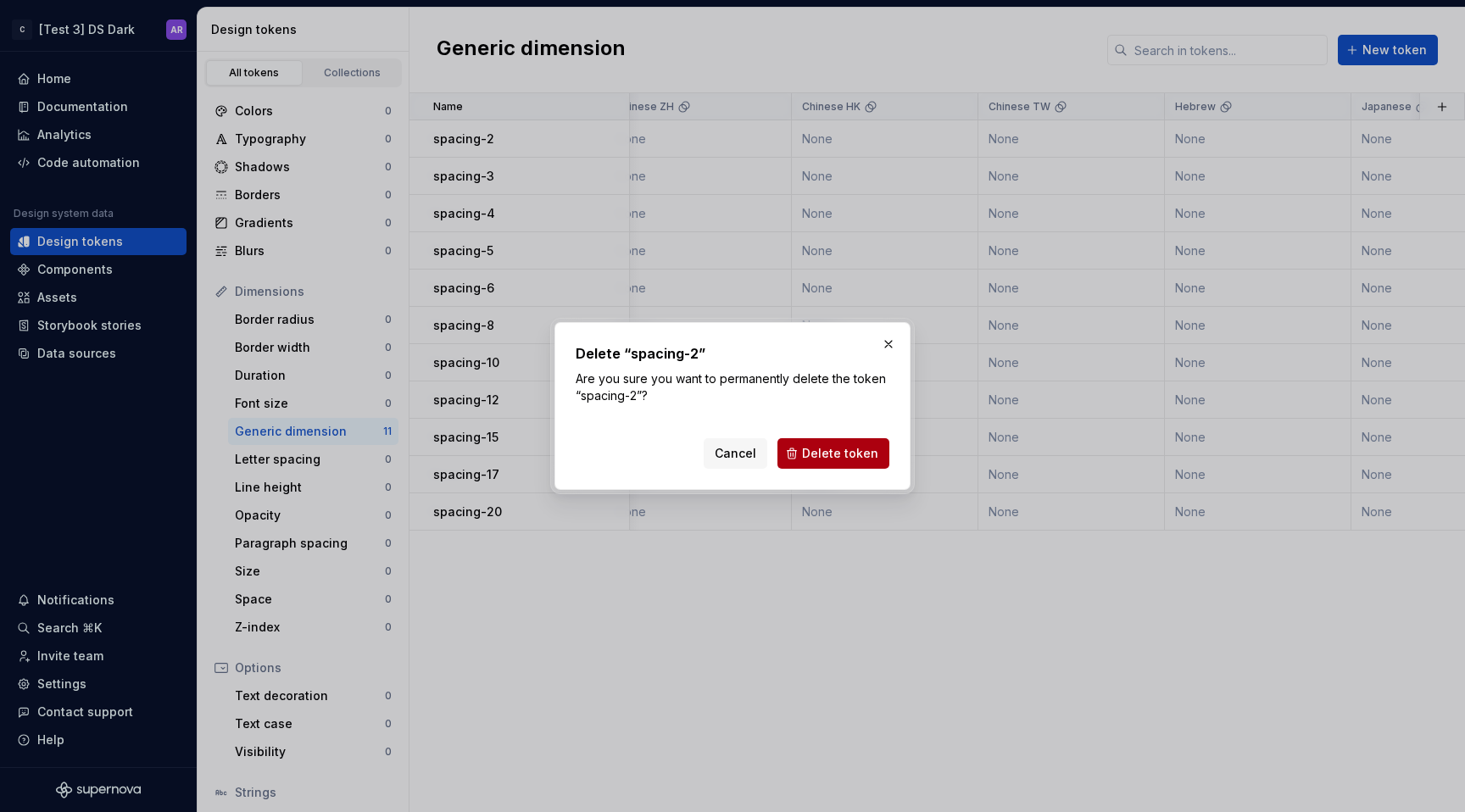
click at [860, 452] on span "Delete token" at bounding box center [840, 453] width 76 height 17
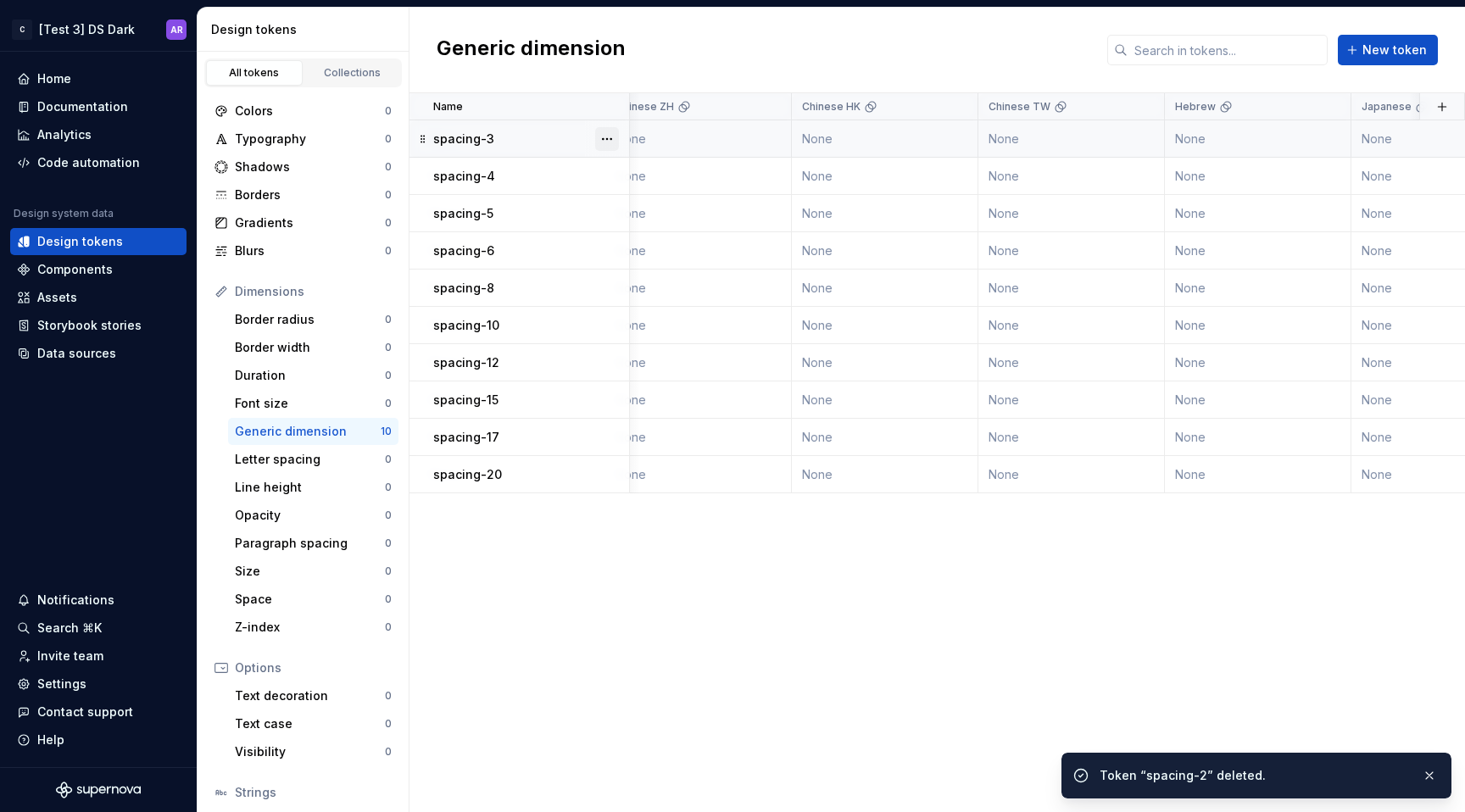
click at [610, 141] on button "button" at bounding box center [606, 138] width 23 height 23
click at [648, 228] on div "Delete token" at bounding box center [682, 234] width 110 height 17
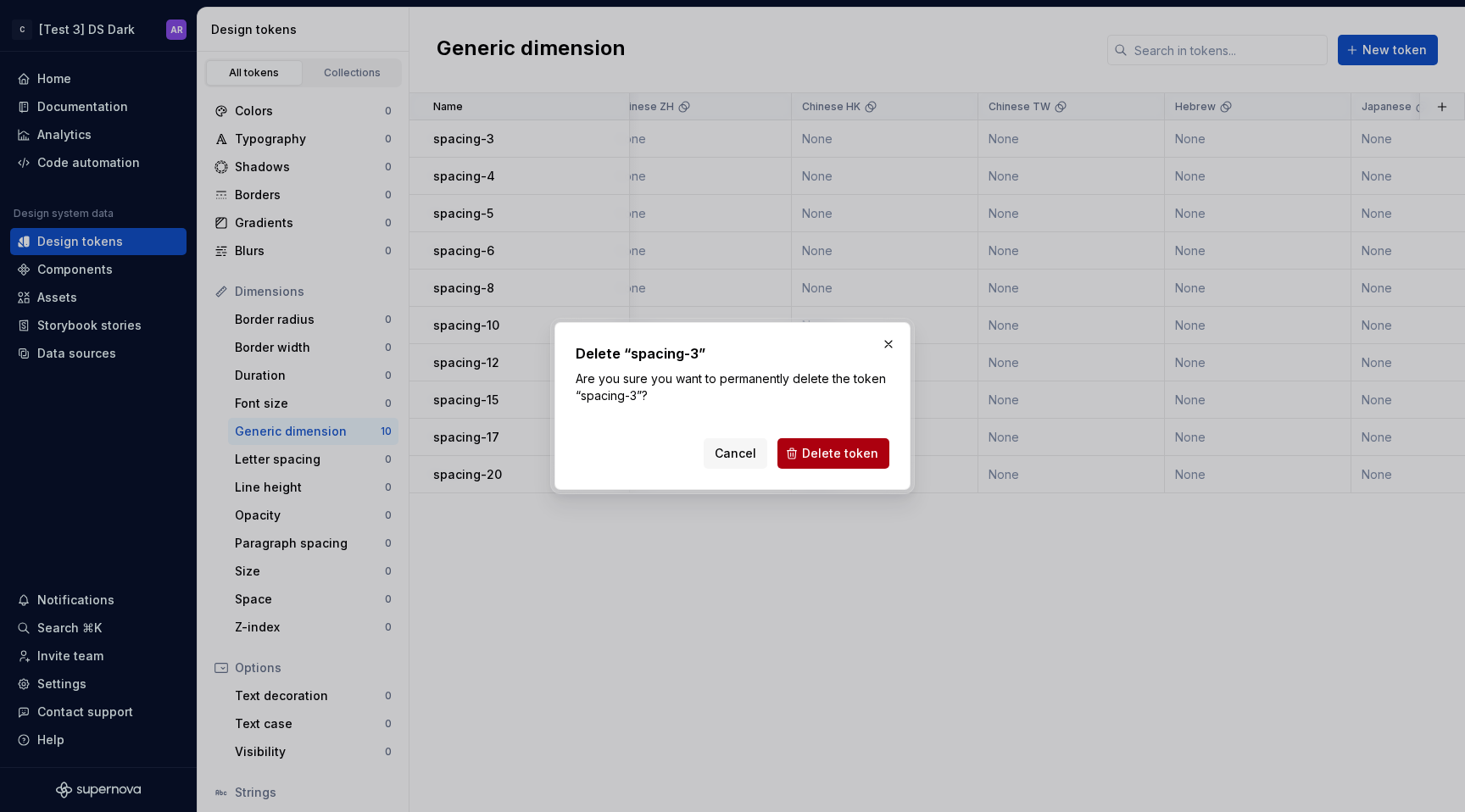
click at [852, 457] on span "Delete token" at bounding box center [840, 453] width 76 height 17
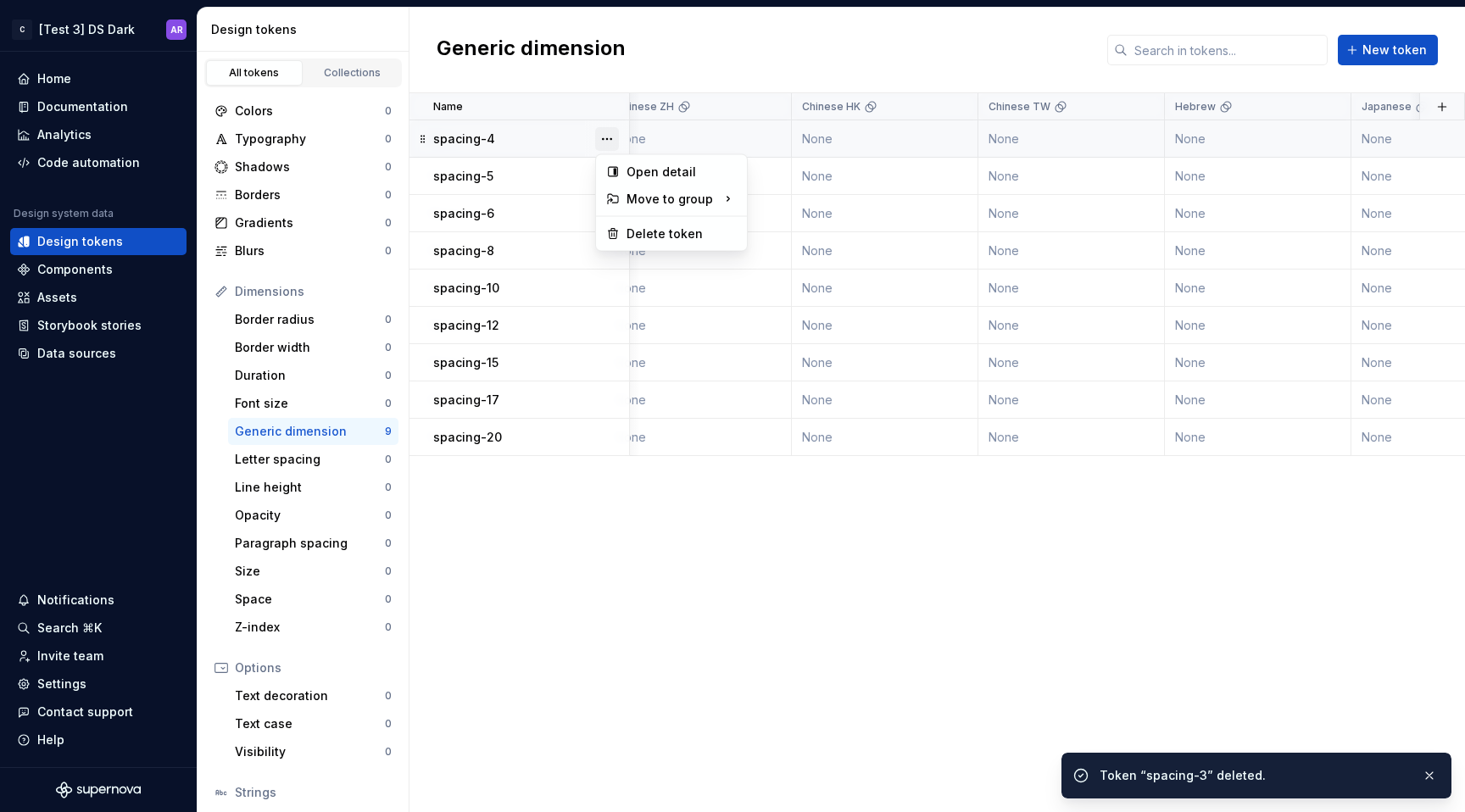
click at [599, 141] on button "button" at bounding box center [606, 138] width 23 height 23
click at [656, 230] on div "Delete token" at bounding box center [682, 234] width 110 height 17
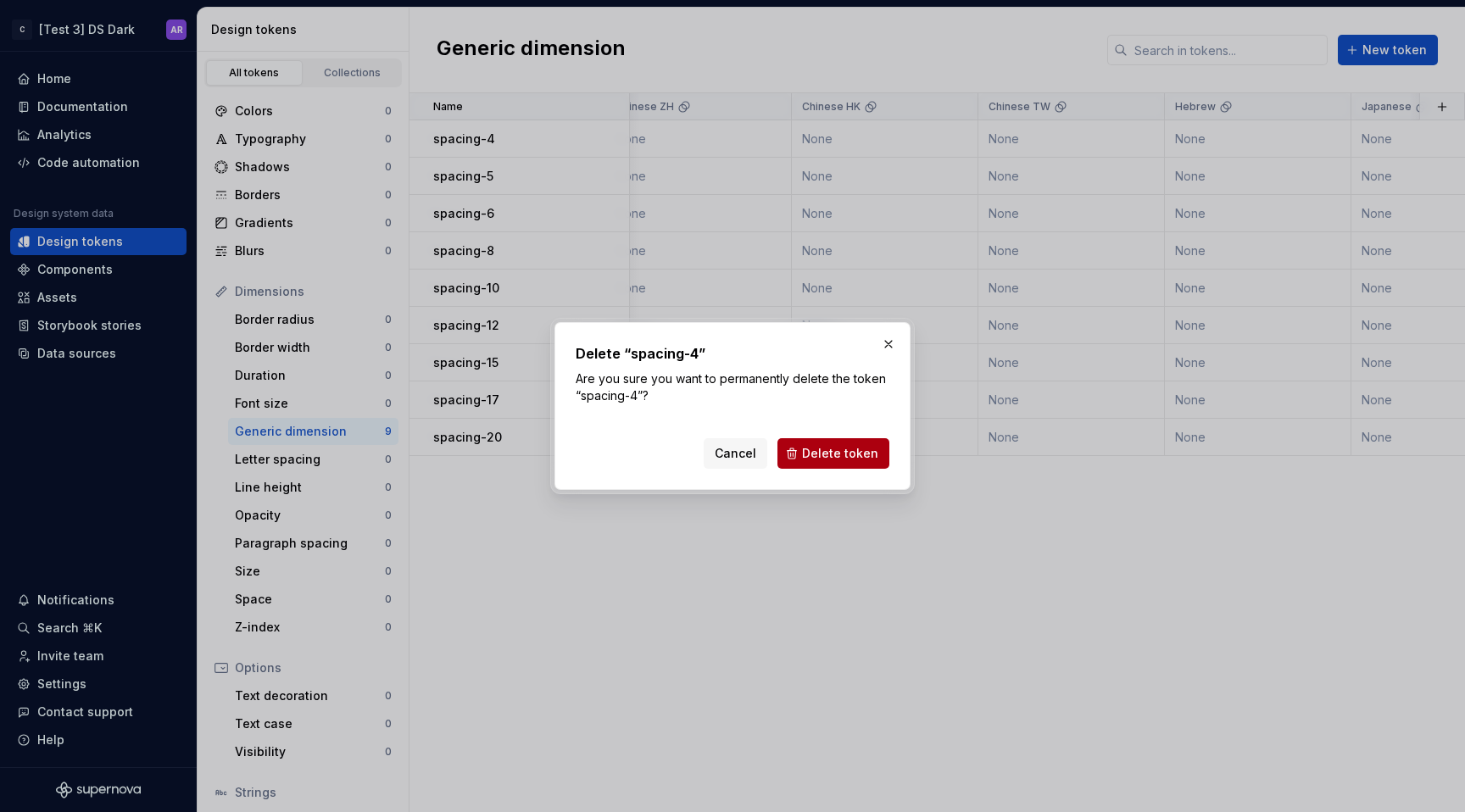
click at [818, 449] on span "Delete token" at bounding box center [840, 453] width 76 height 17
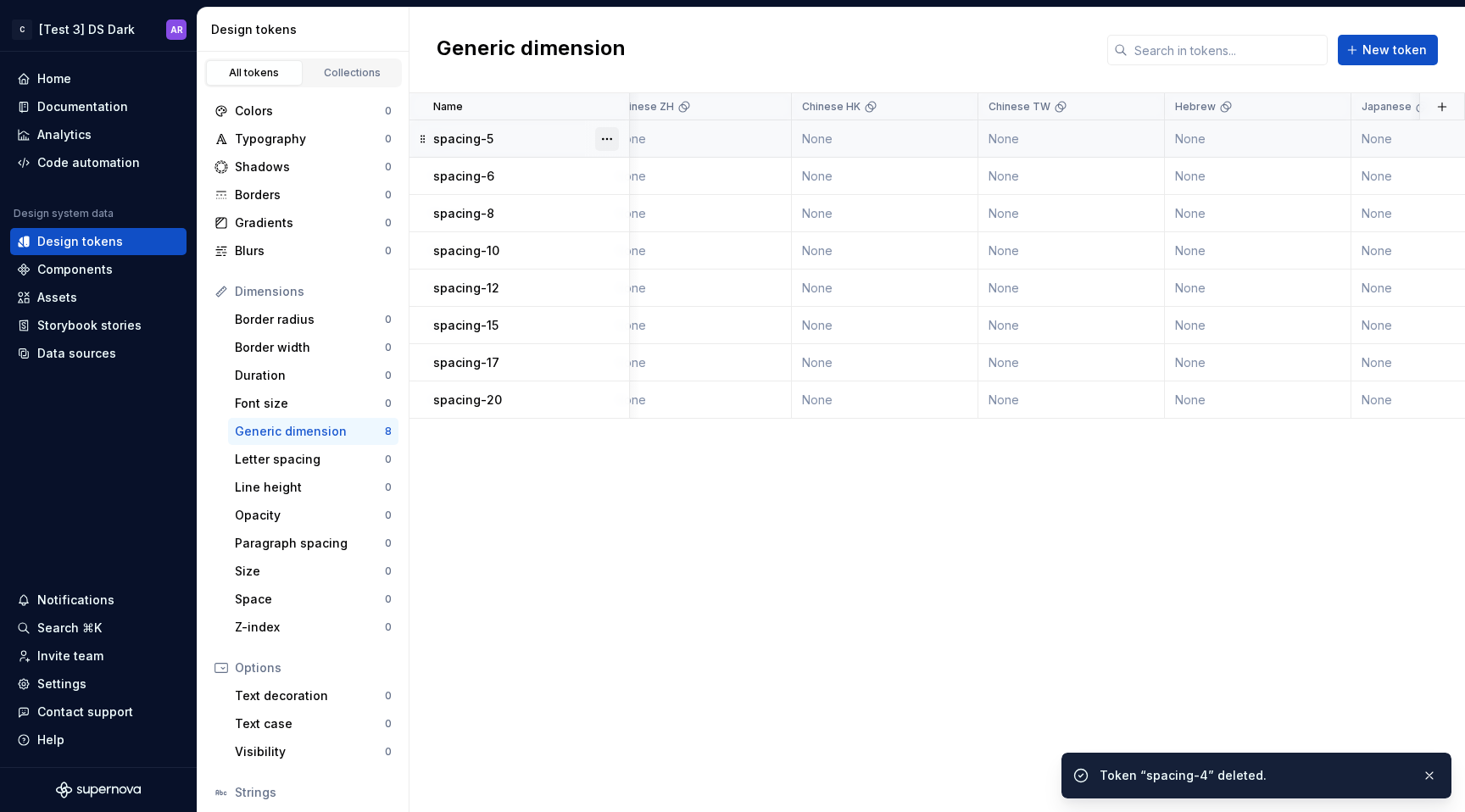
click at [602, 139] on button "button" at bounding box center [606, 138] width 23 height 23
click at [685, 229] on div "Delete token" at bounding box center [682, 234] width 110 height 17
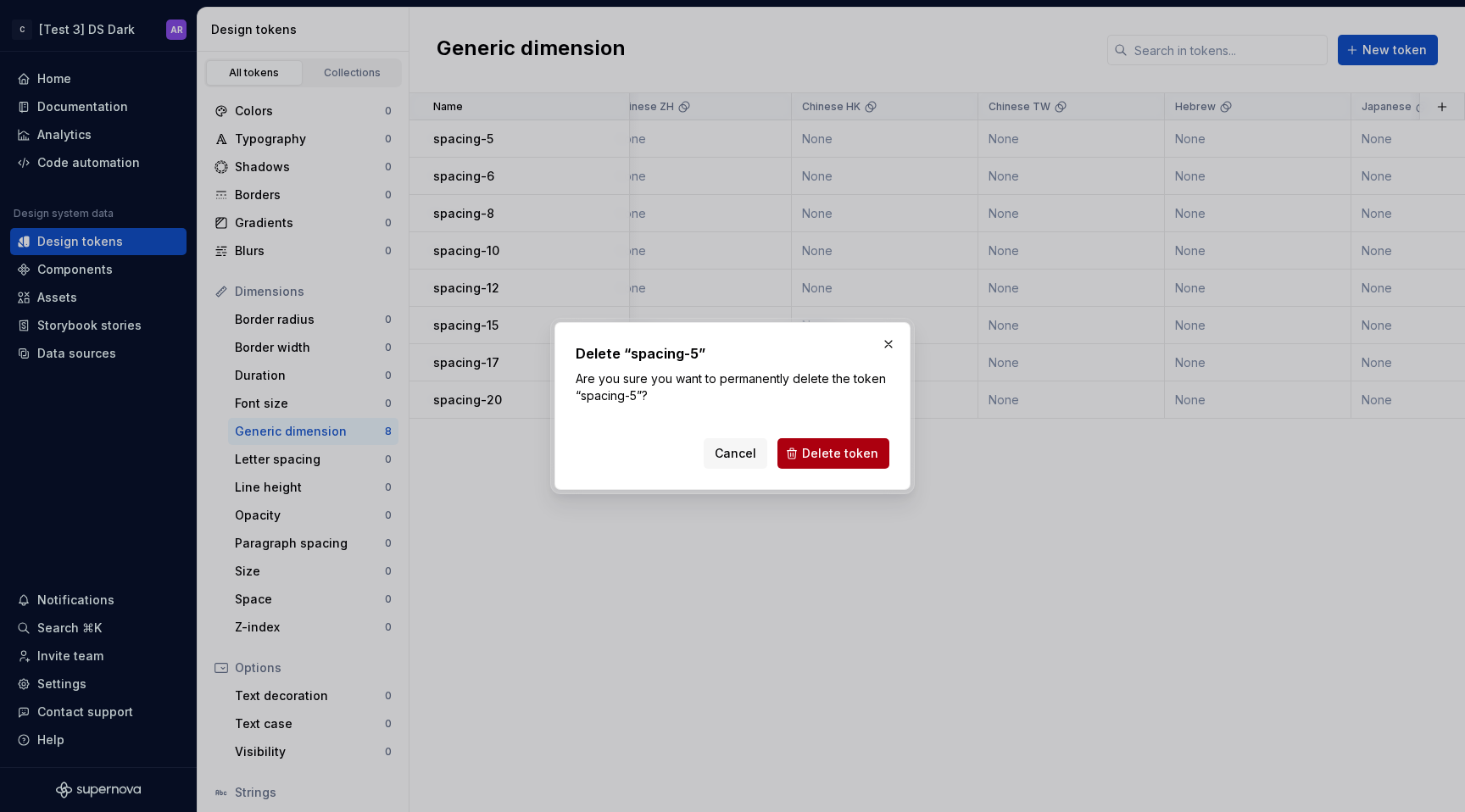
click at [867, 448] on span "Delete token" at bounding box center [840, 453] width 76 height 17
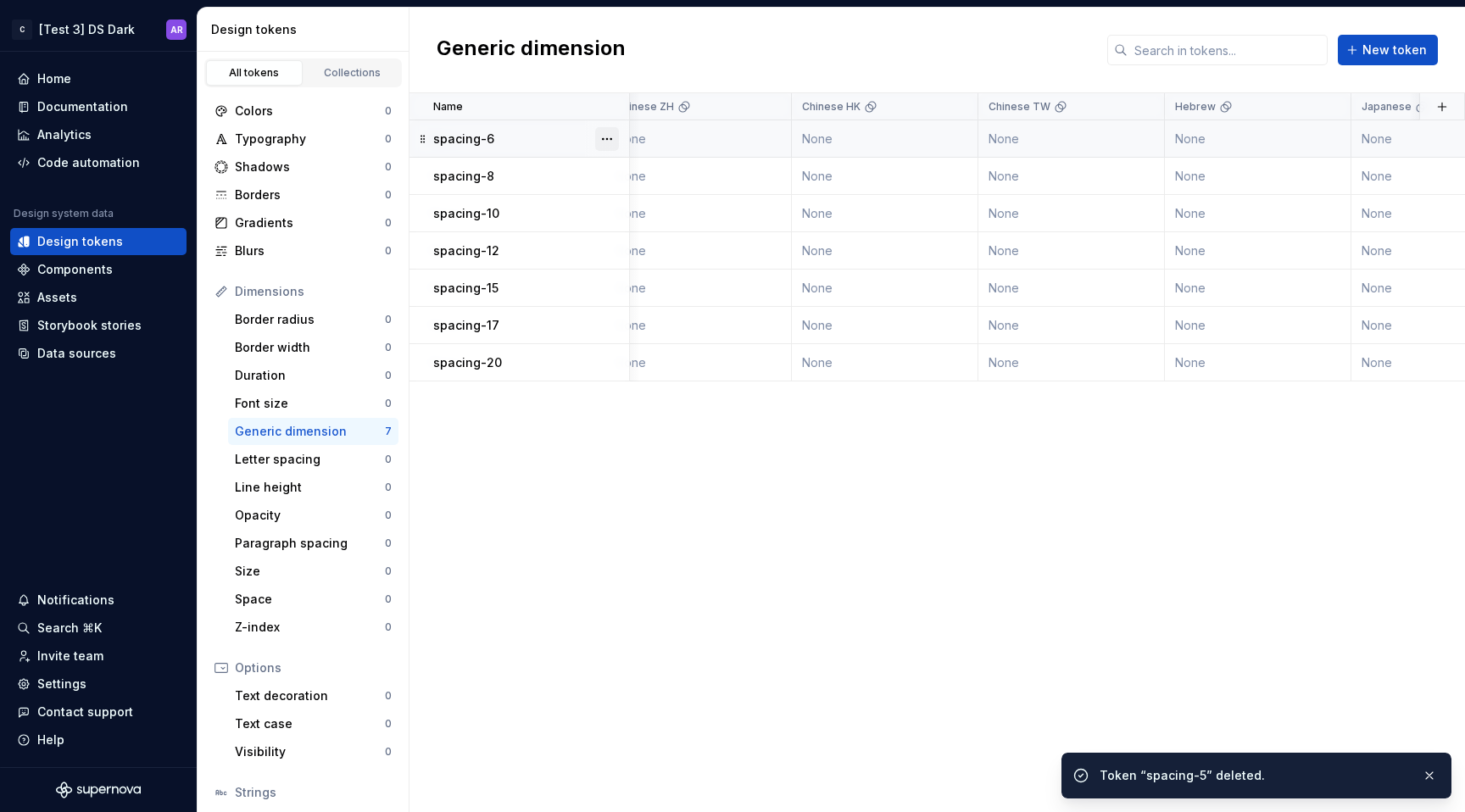
click at [600, 141] on button "button" at bounding box center [606, 138] width 23 height 23
click at [672, 238] on div "Delete token" at bounding box center [682, 234] width 110 height 17
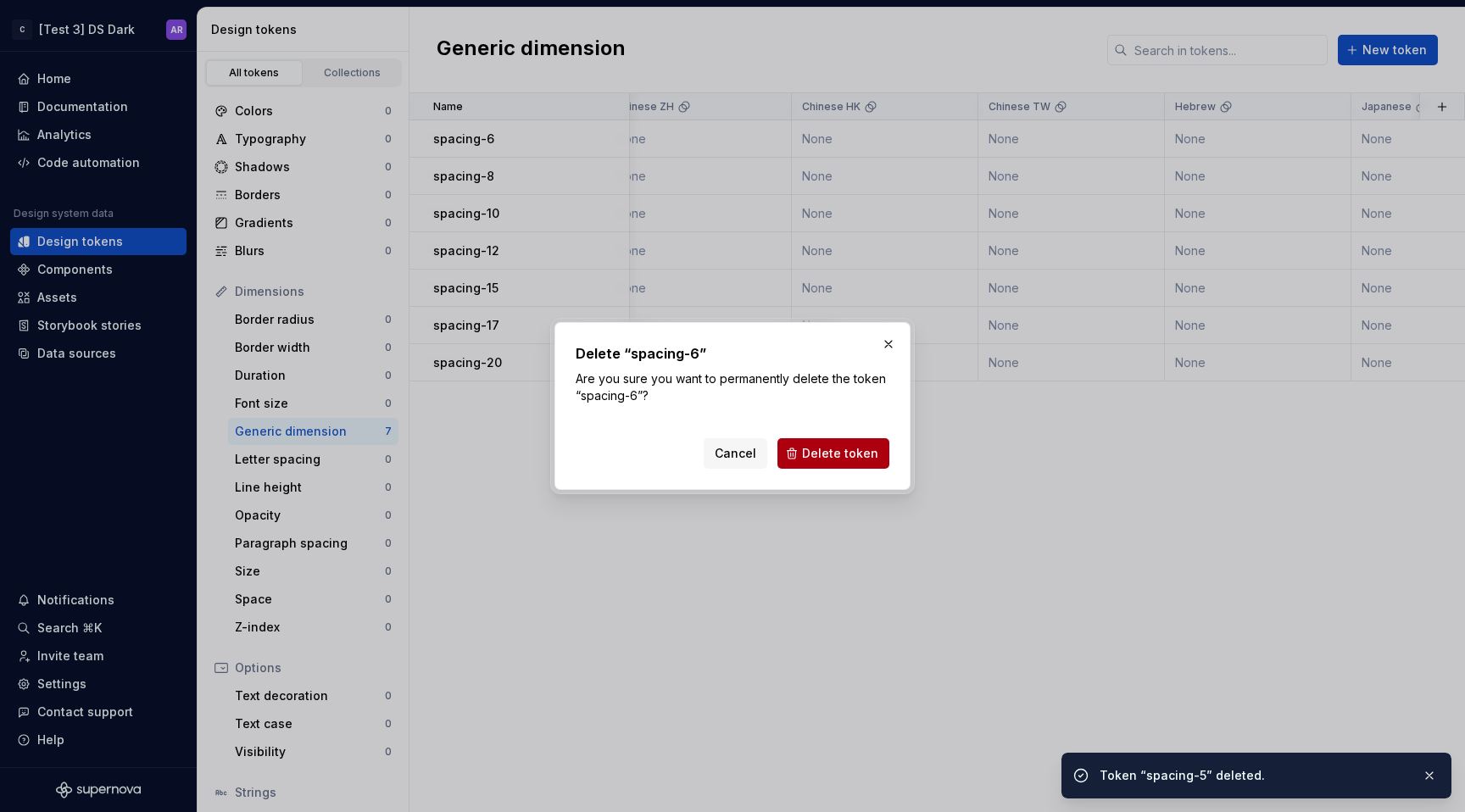
click at [839, 445] on span "Delete token" at bounding box center [840, 453] width 76 height 17
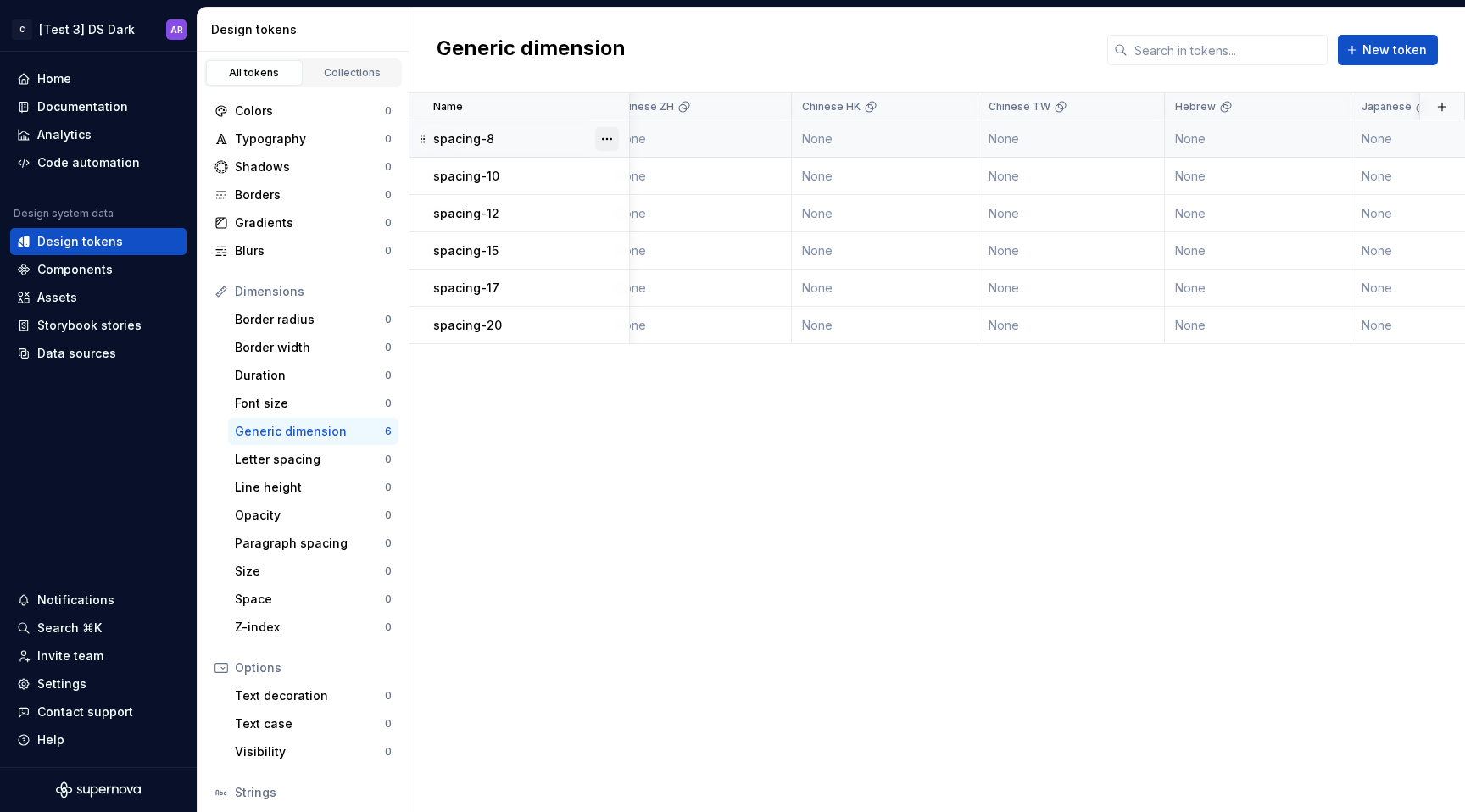
click at [604, 142] on button "button" at bounding box center [606, 138] width 23 height 23
click at [670, 236] on div "Delete token" at bounding box center [682, 234] width 110 height 17
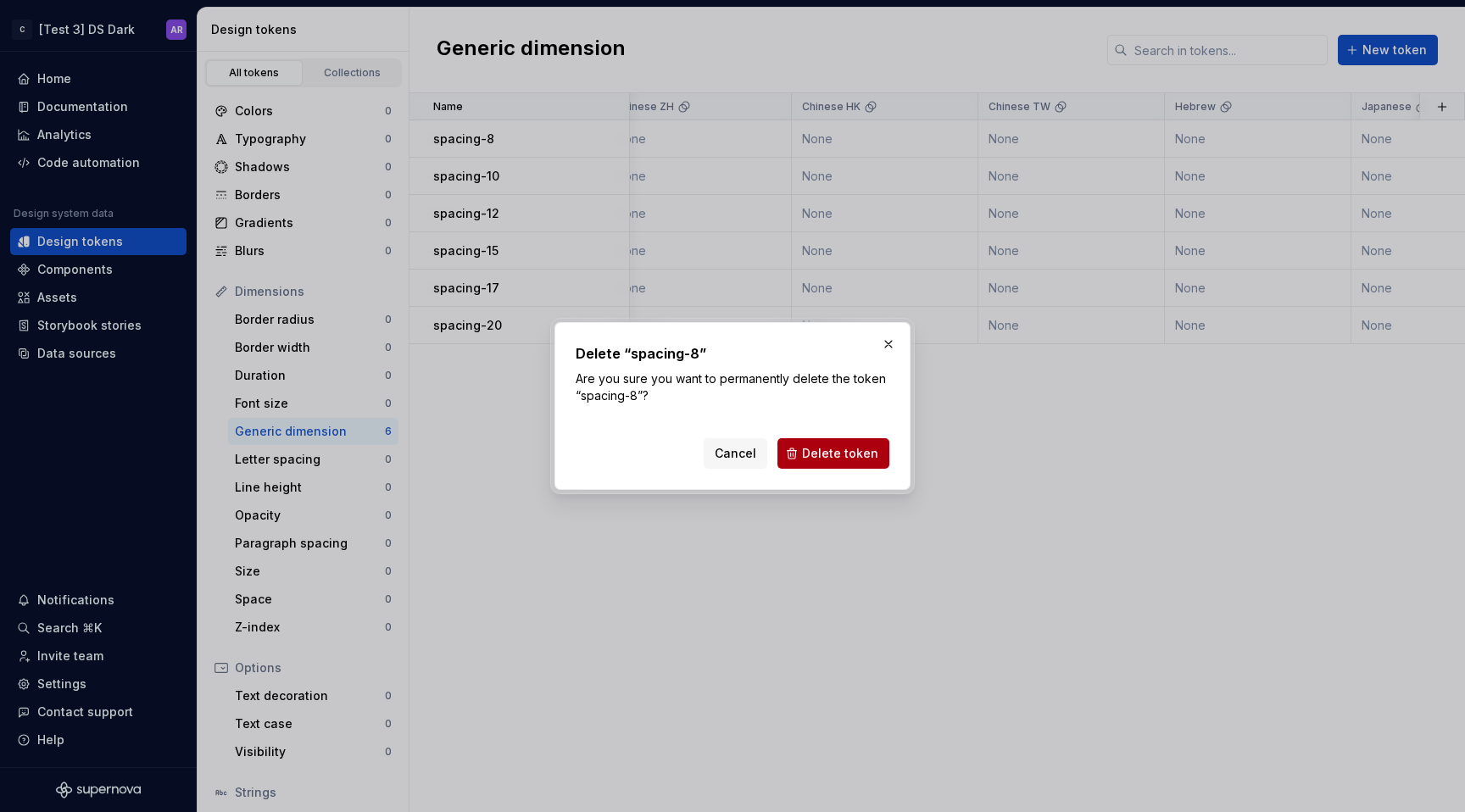
click at [857, 449] on span "Delete token" at bounding box center [840, 453] width 76 height 17
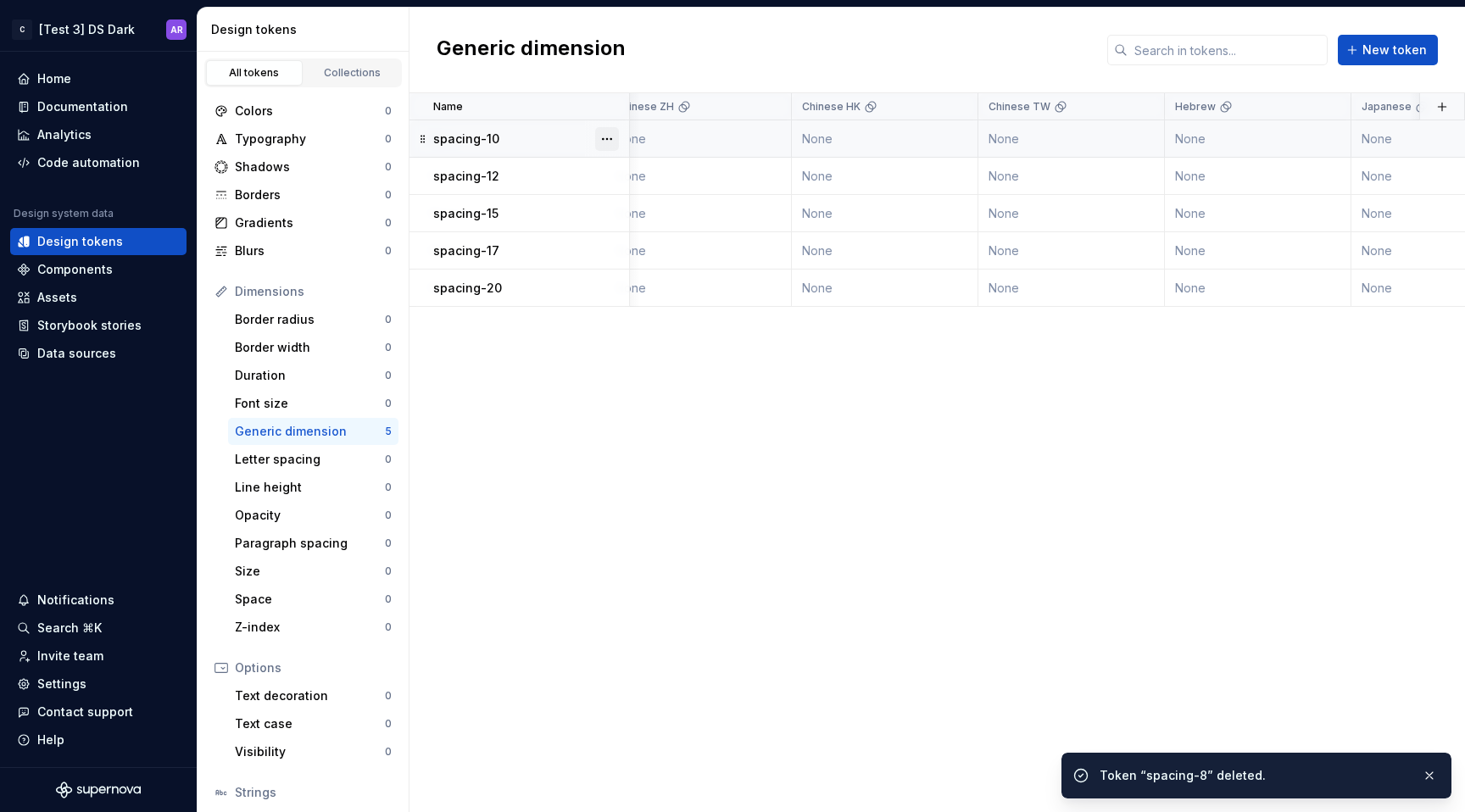
click at [607, 139] on button "button" at bounding box center [606, 138] width 23 height 23
click at [674, 239] on div "Delete token" at bounding box center [682, 234] width 110 height 17
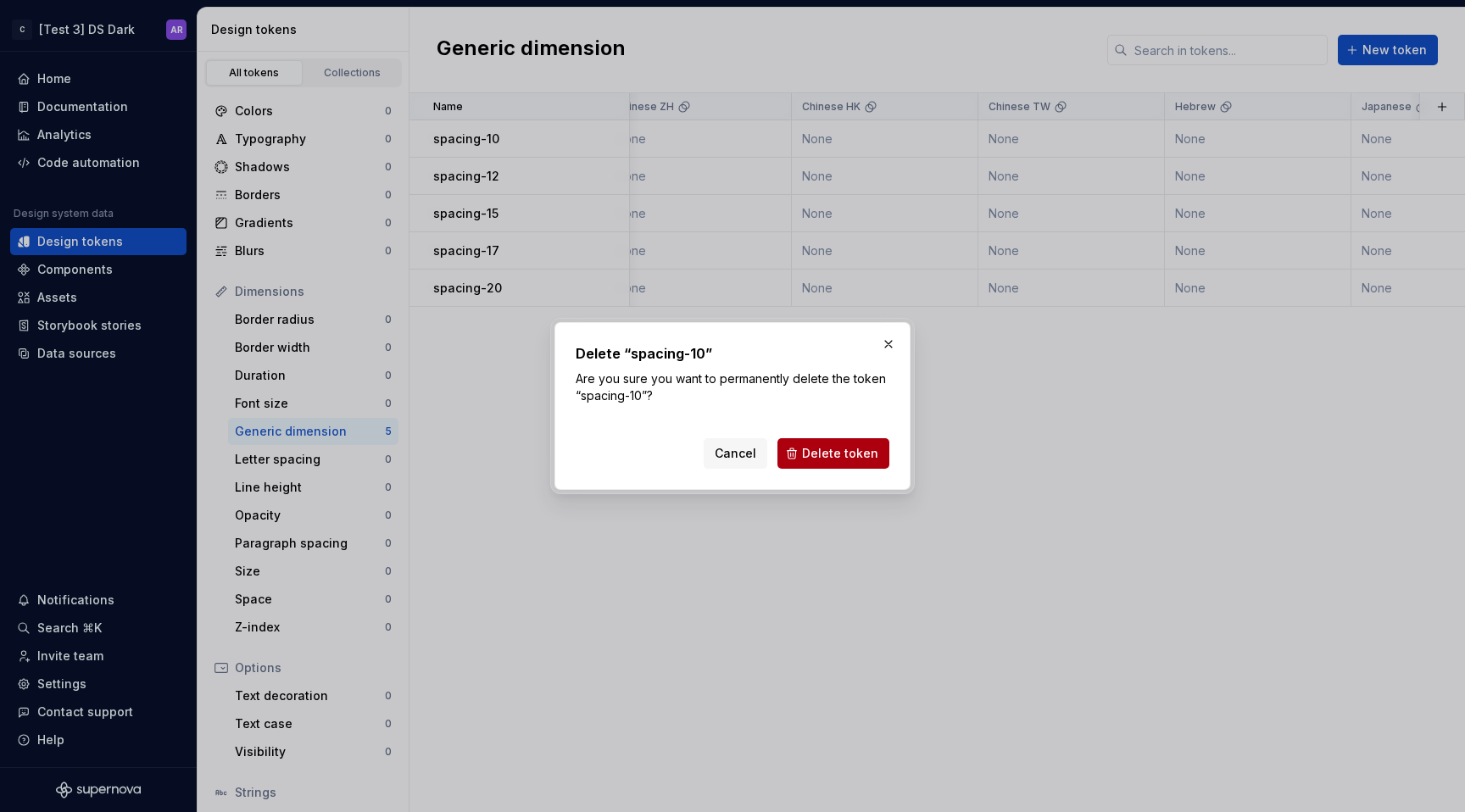
click at [854, 455] on span "Delete token" at bounding box center [840, 453] width 76 height 17
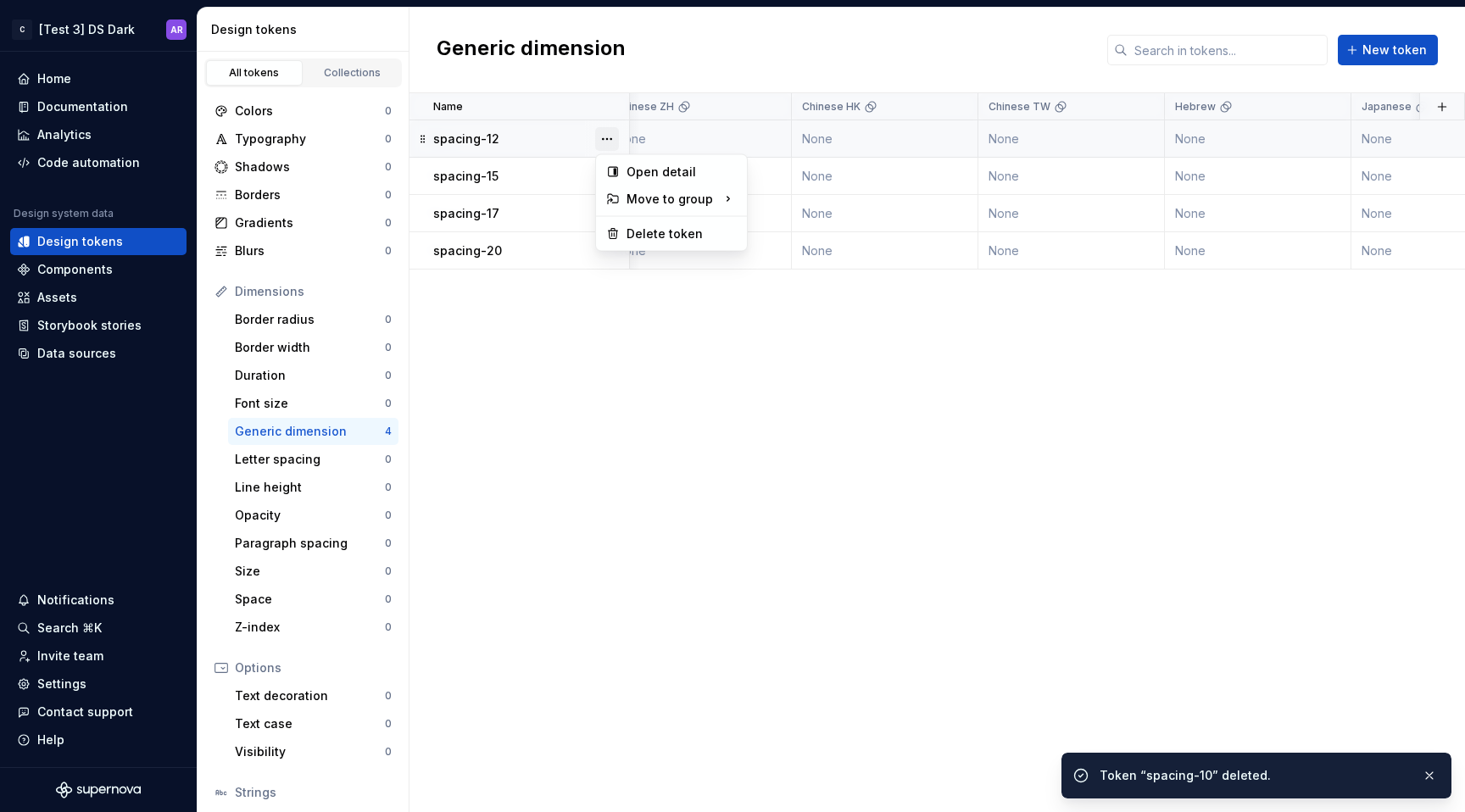
click at [602, 136] on button "button" at bounding box center [606, 138] width 23 height 23
click at [658, 218] on div "Open detail Move to group No group Create group Delete token" at bounding box center [671, 202] width 145 height 89
click at [658, 226] on div "Delete token" at bounding box center [682, 234] width 110 height 17
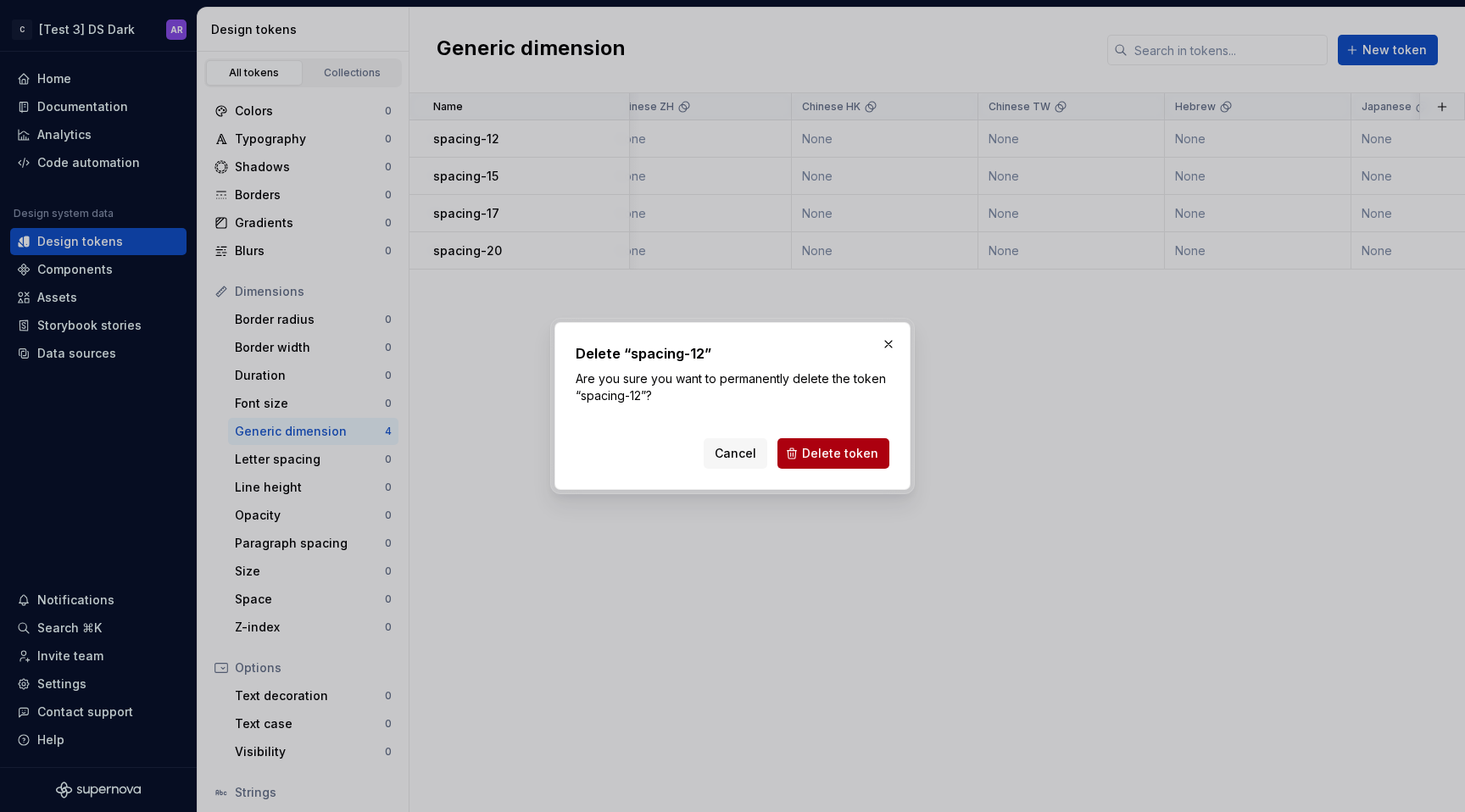
click at [853, 460] on span "Delete token" at bounding box center [840, 453] width 76 height 17
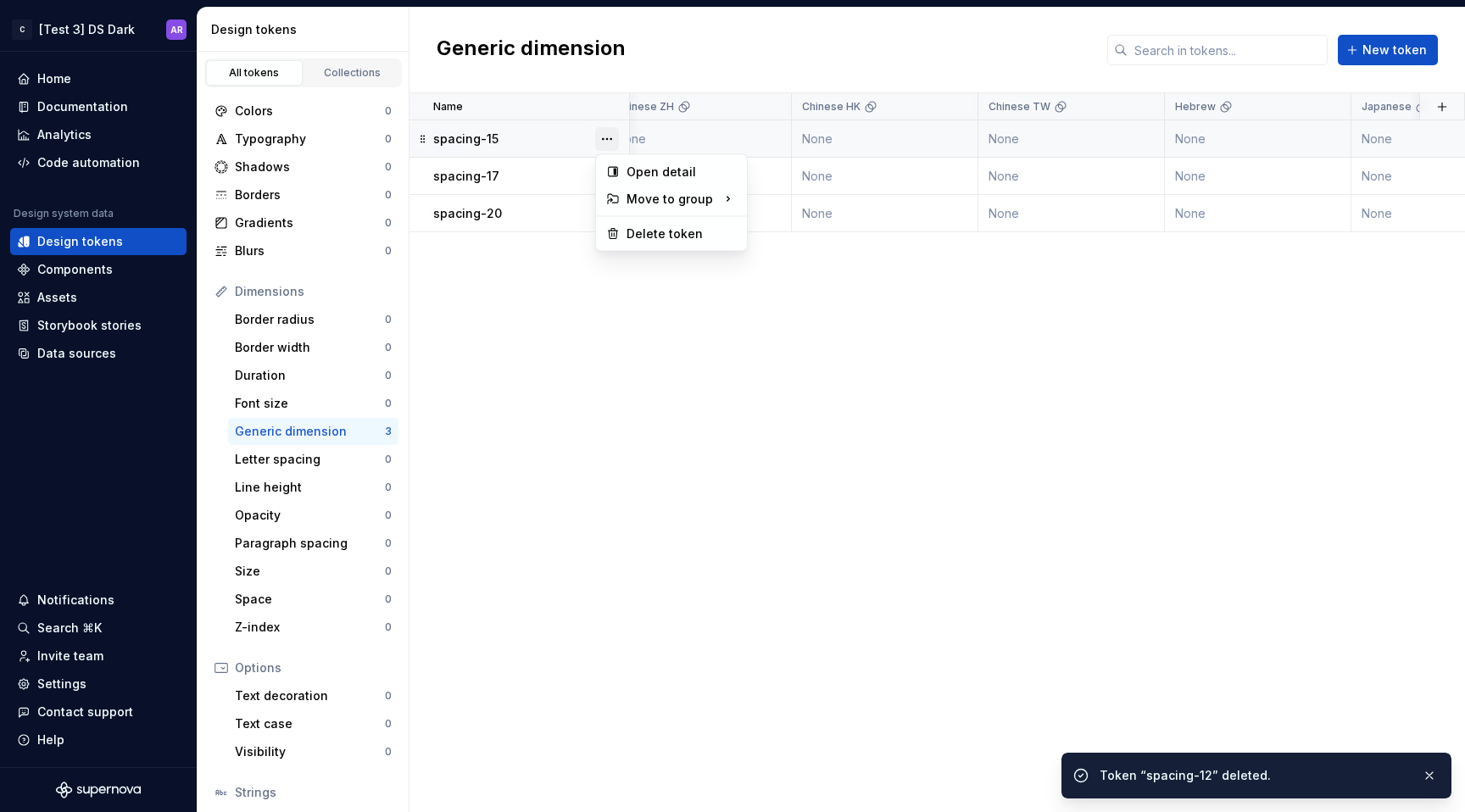
click at [615, 135] on button "button" at bounding box center [606, 138] width 23 height 23
click at [684, 234] on div "Delete token" at bounding box center [682, 234] width 110 height 17
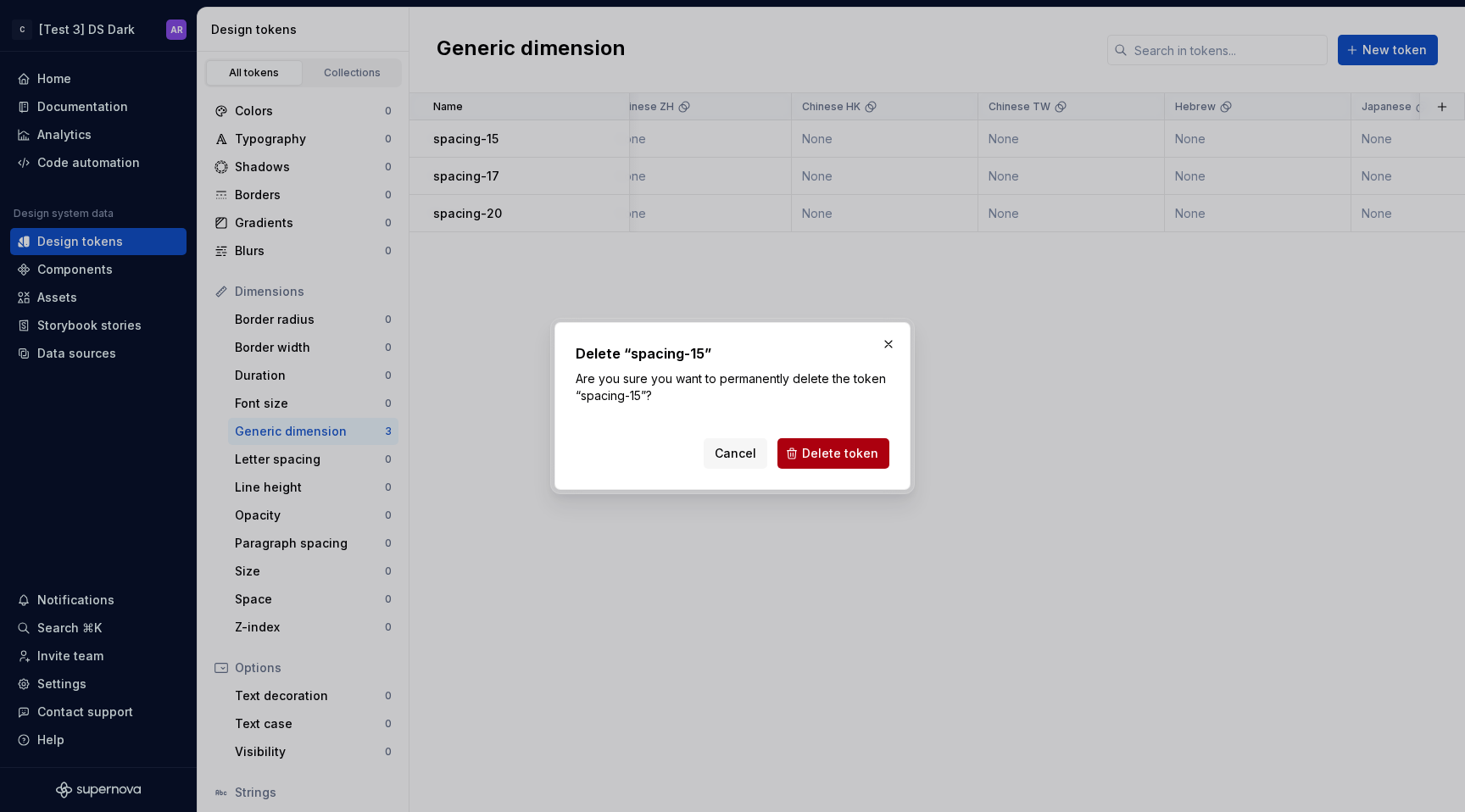
click at [867, 449] on span "Delete token" at bounding box center [840, 453] width 76 height 17
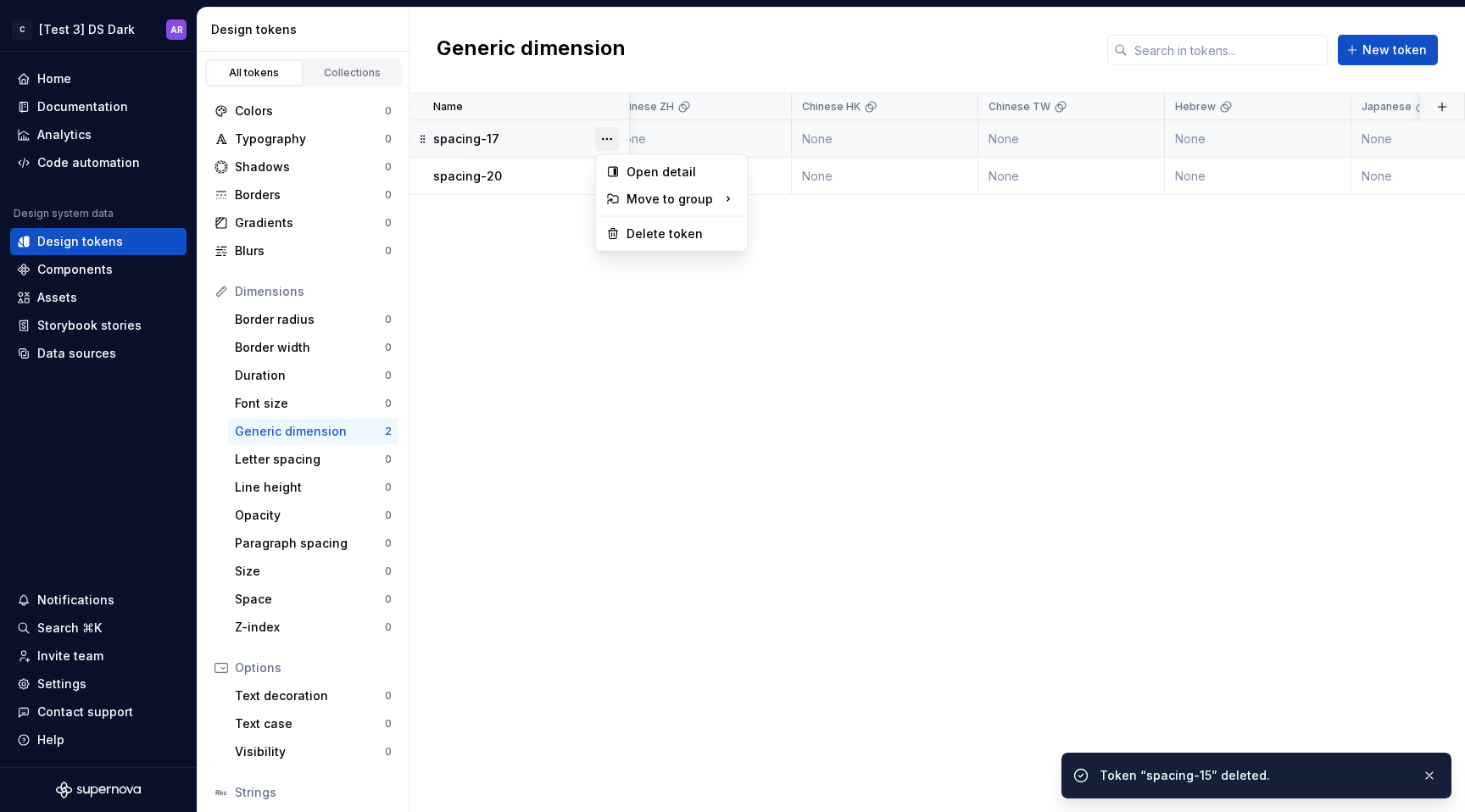
click at [609, 138] on button "button" at bounding box center [606, 138] width 23 height 23
click at [668, 232] on div "Delete token" at bounding box center [682, 234] width 110 height 17
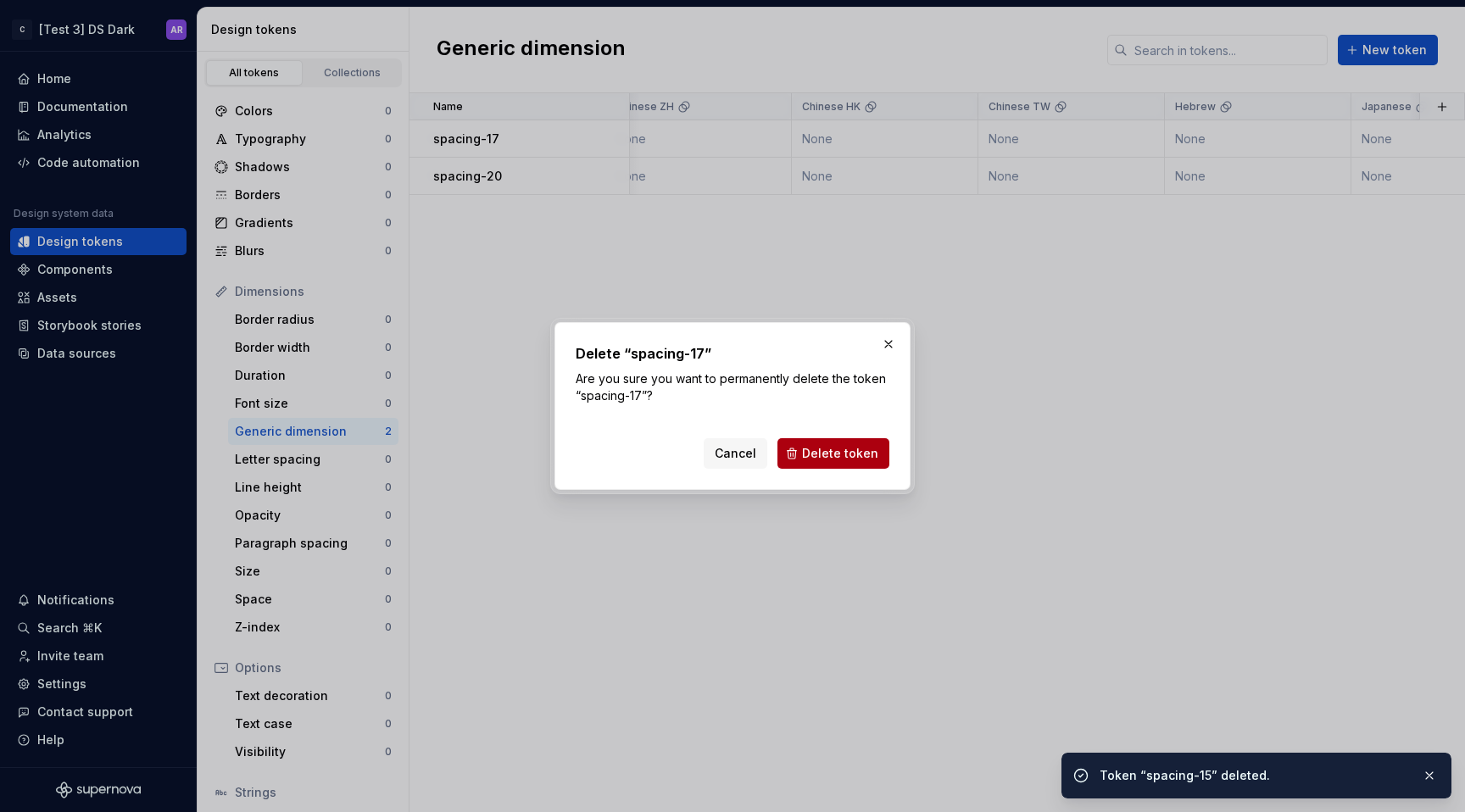
click at [863, 462] on button "Delete token" at bounding box center [834, 453] width 112 height 31
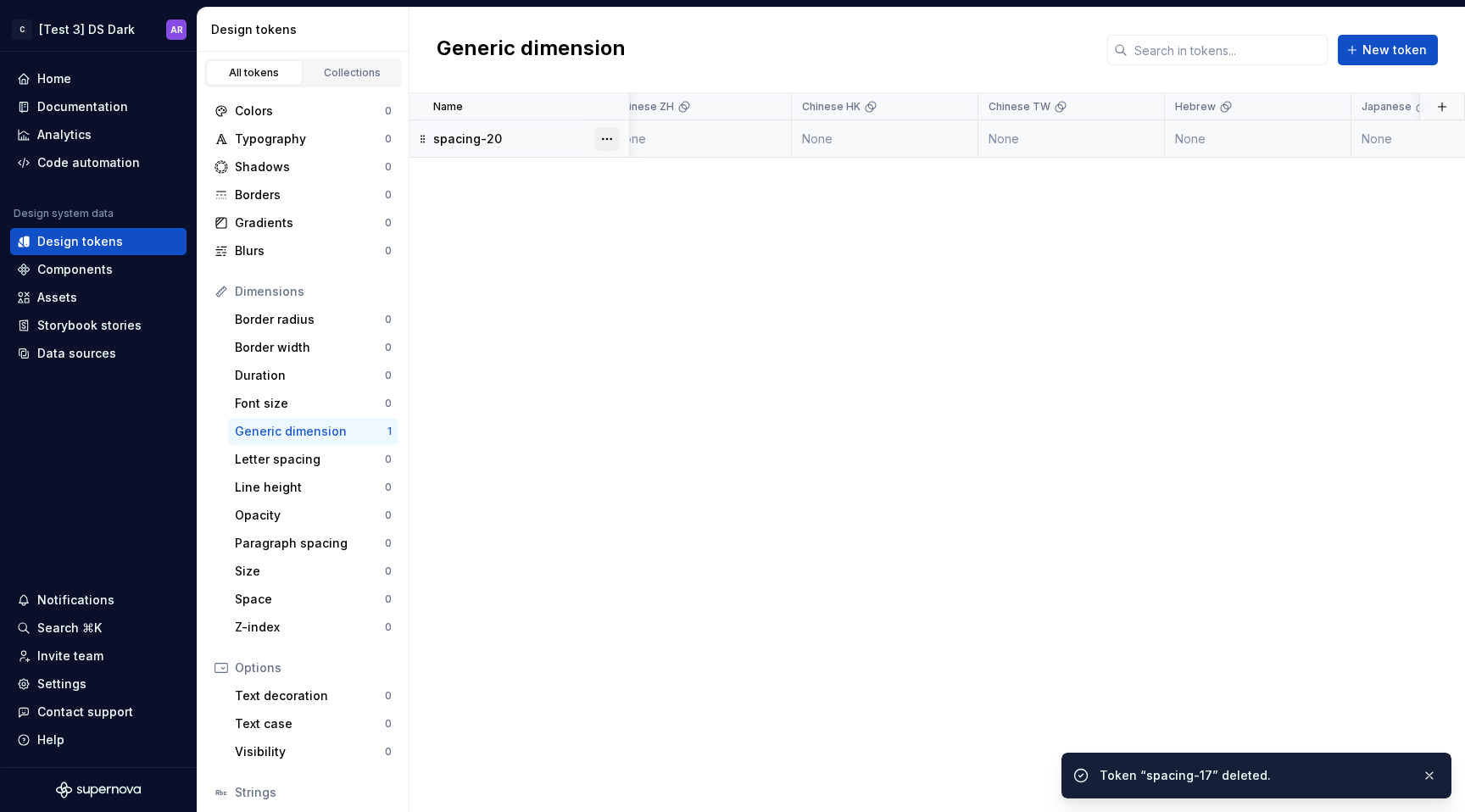
click at [599, 136] on button "button" at bounding box center [606, 138] width 23 height 23
click at [670, 239] on div "Delete token" at bounding box center [682, 234] width 110 height 17
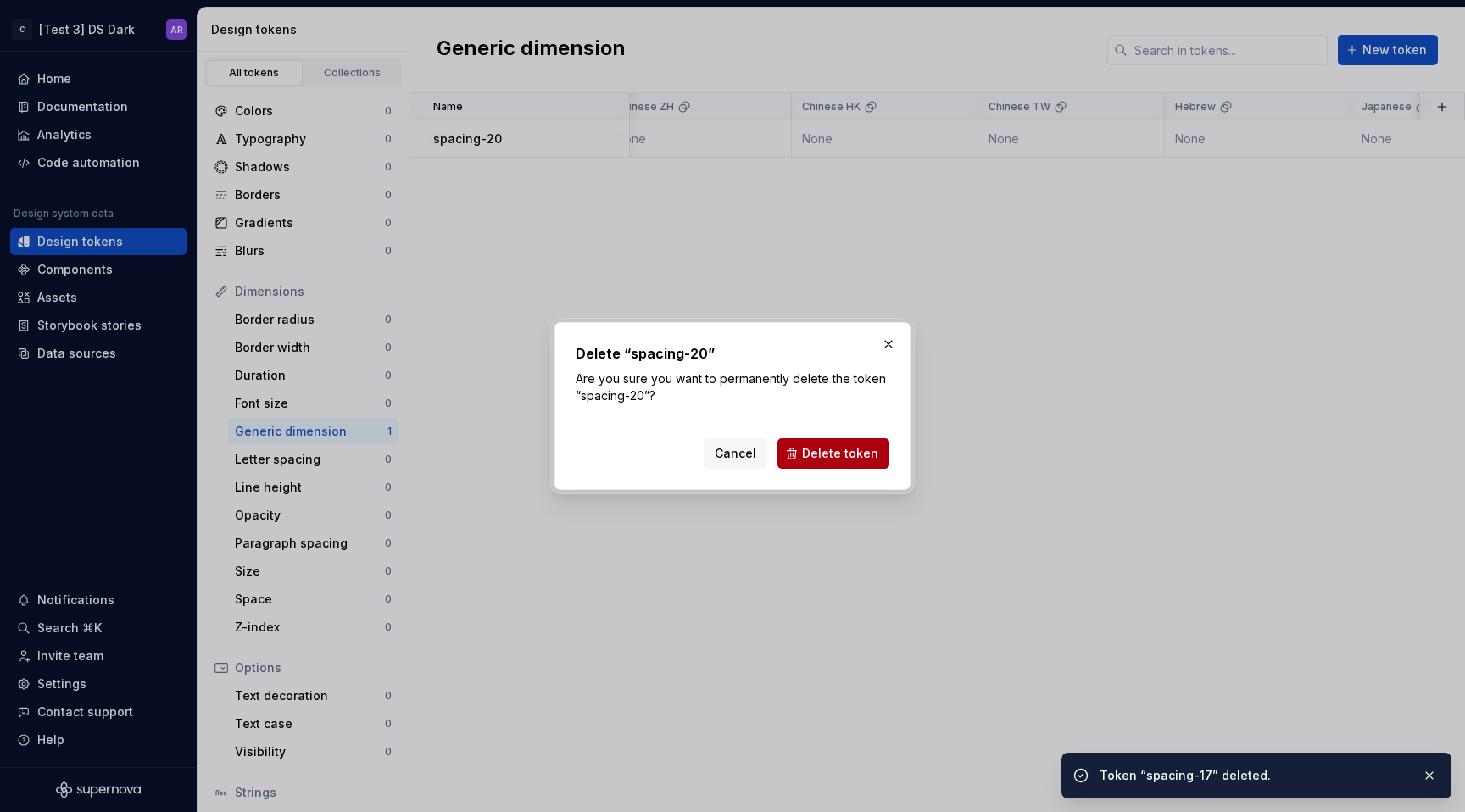
click at [836, 453] on span "Delete token" at bounding box center [840, 453] width 76 height 17
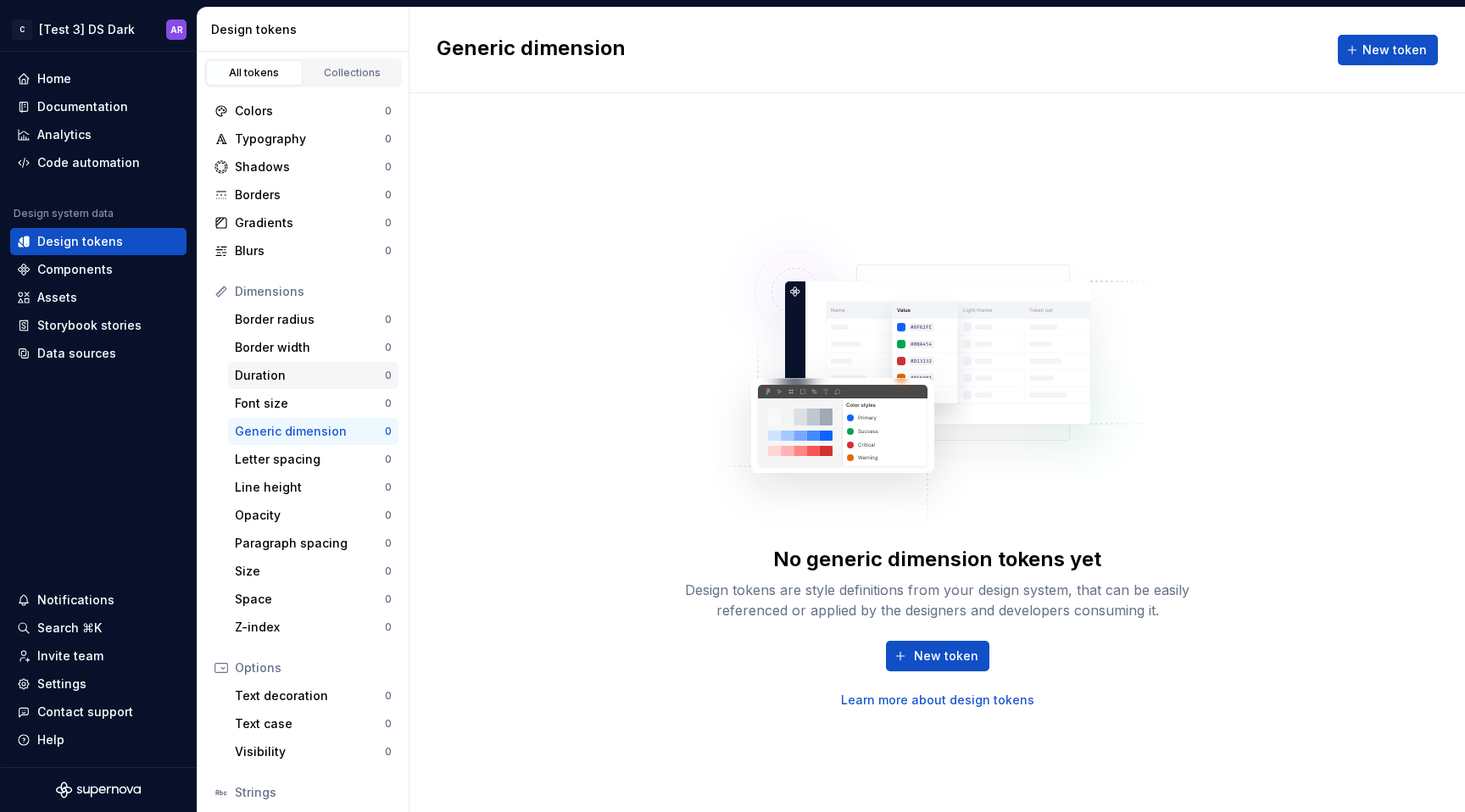
scroll to position [117, 0]
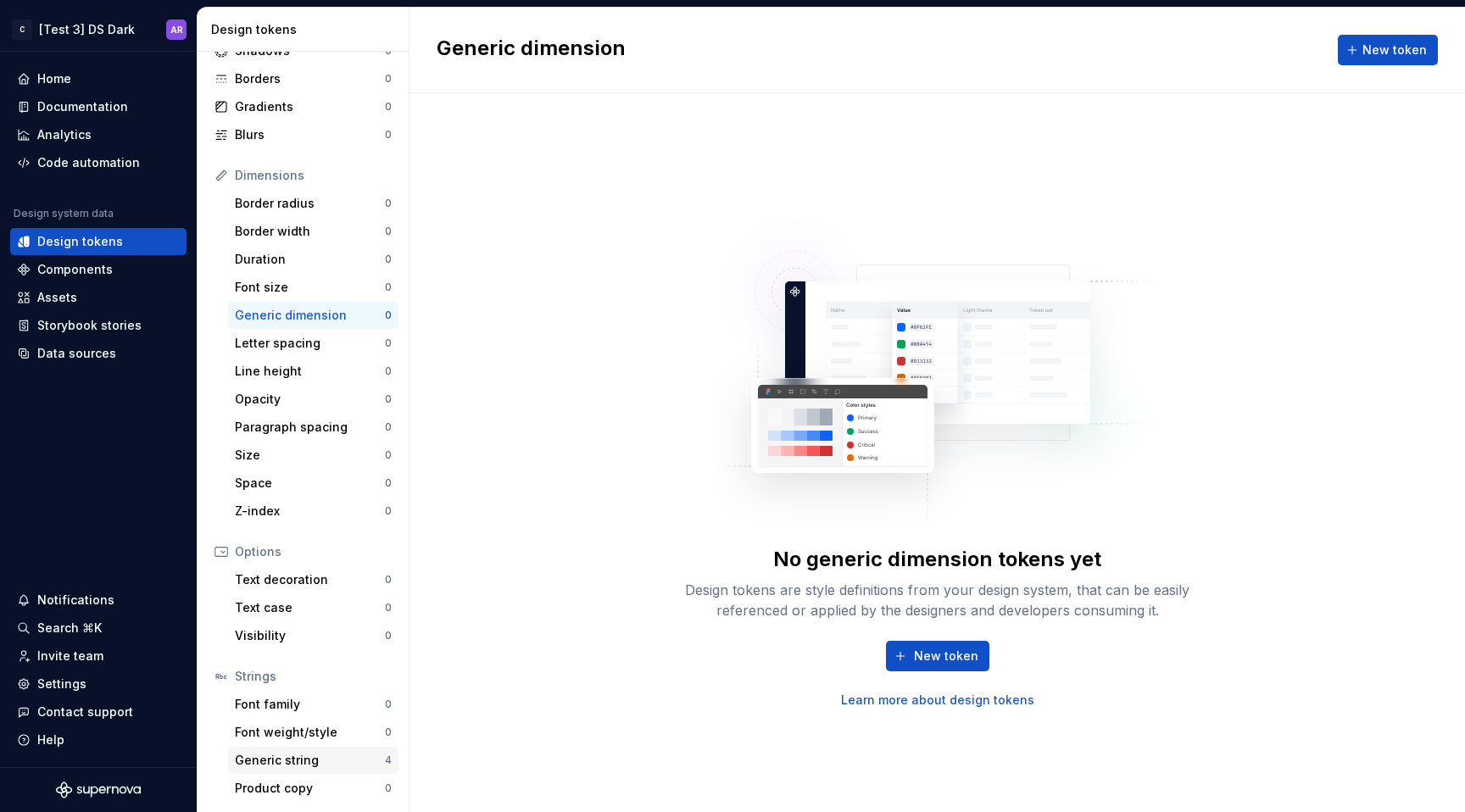
click at [299, 753] on div "Generic string" at bounding box center [310, 760] width 150 height 17
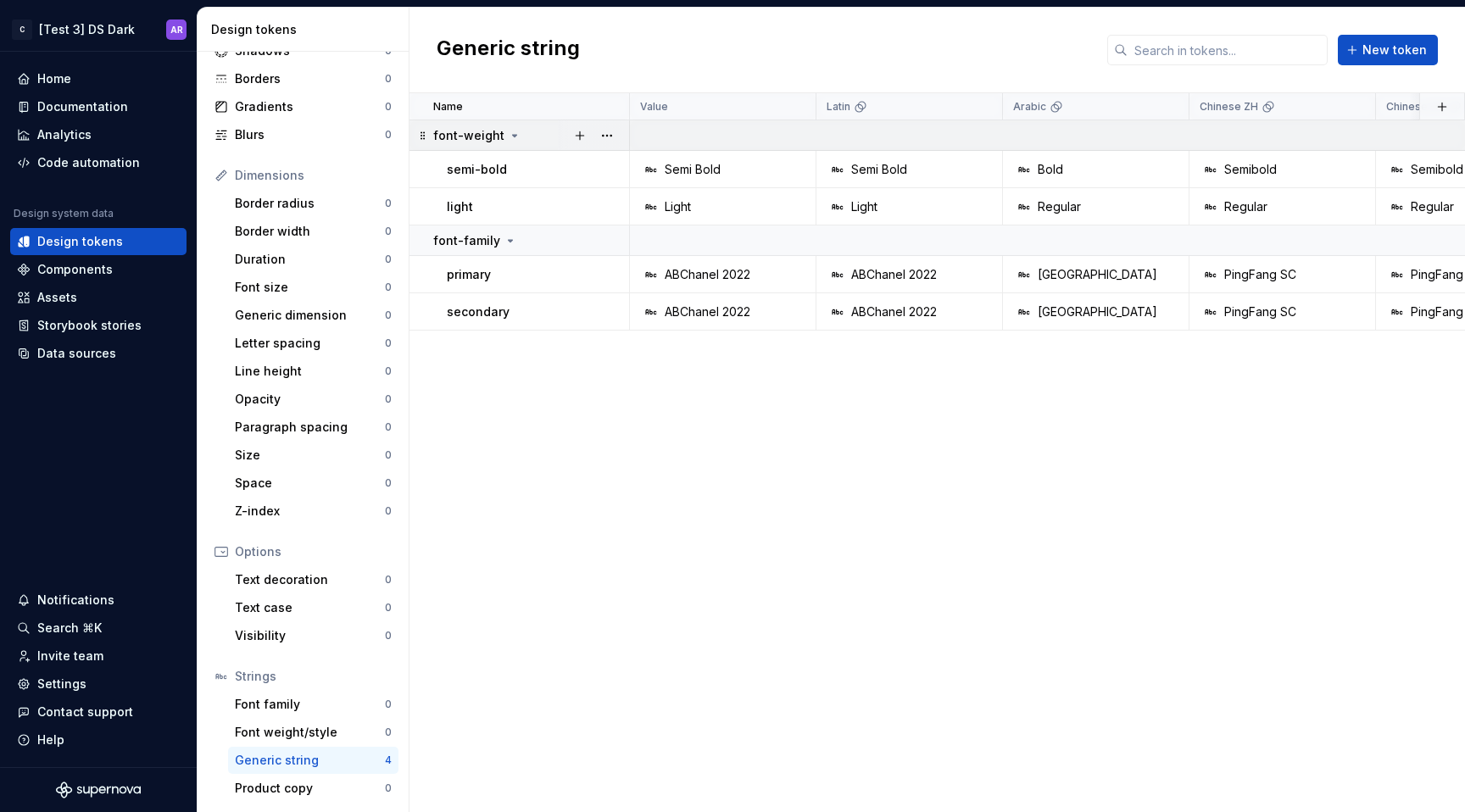
click at [623, 130] on div at bounding box center [593, 135] width 71 height 30
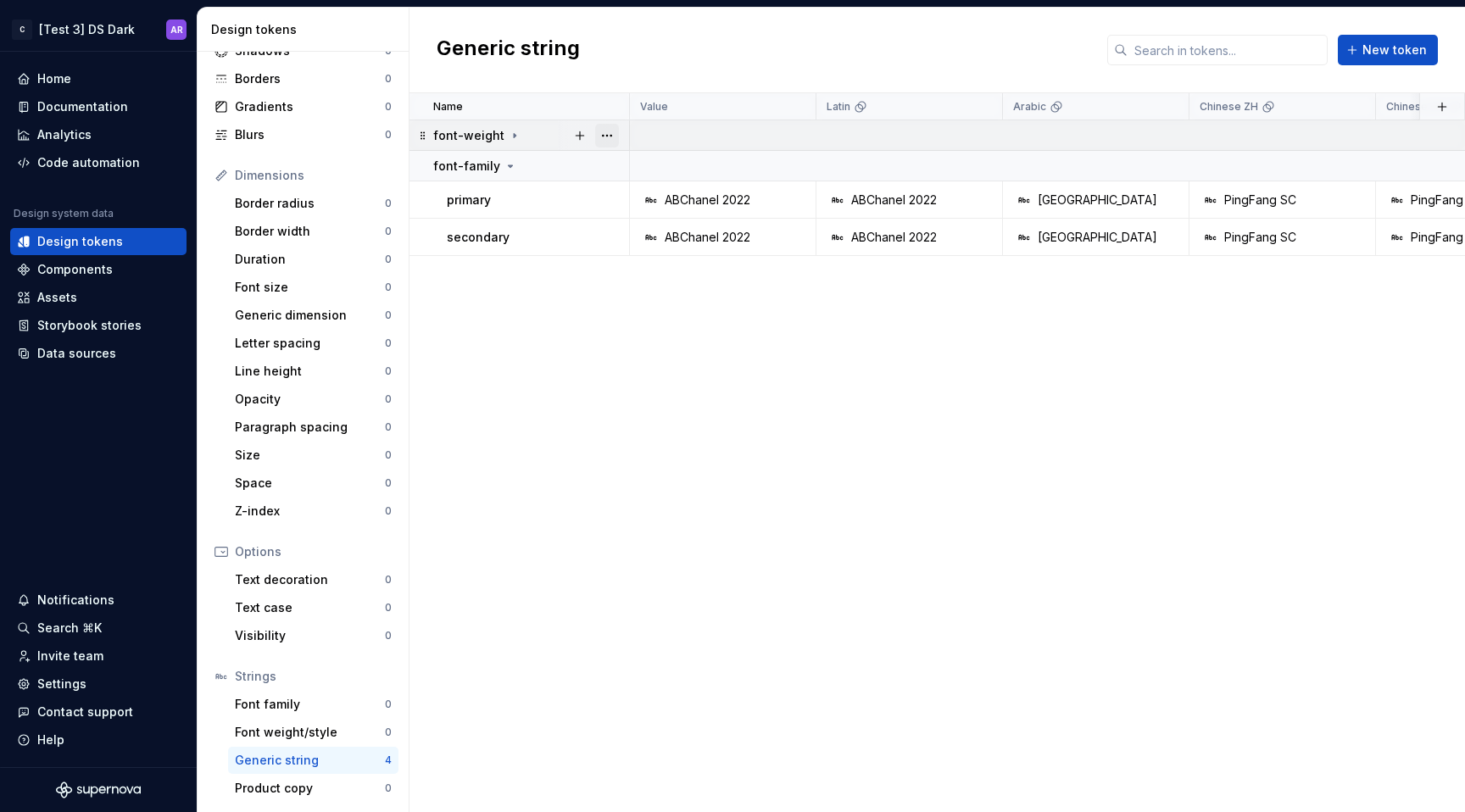
click at [612, 131] on button "button" at bounding box center [606, 135] width 23 height 23
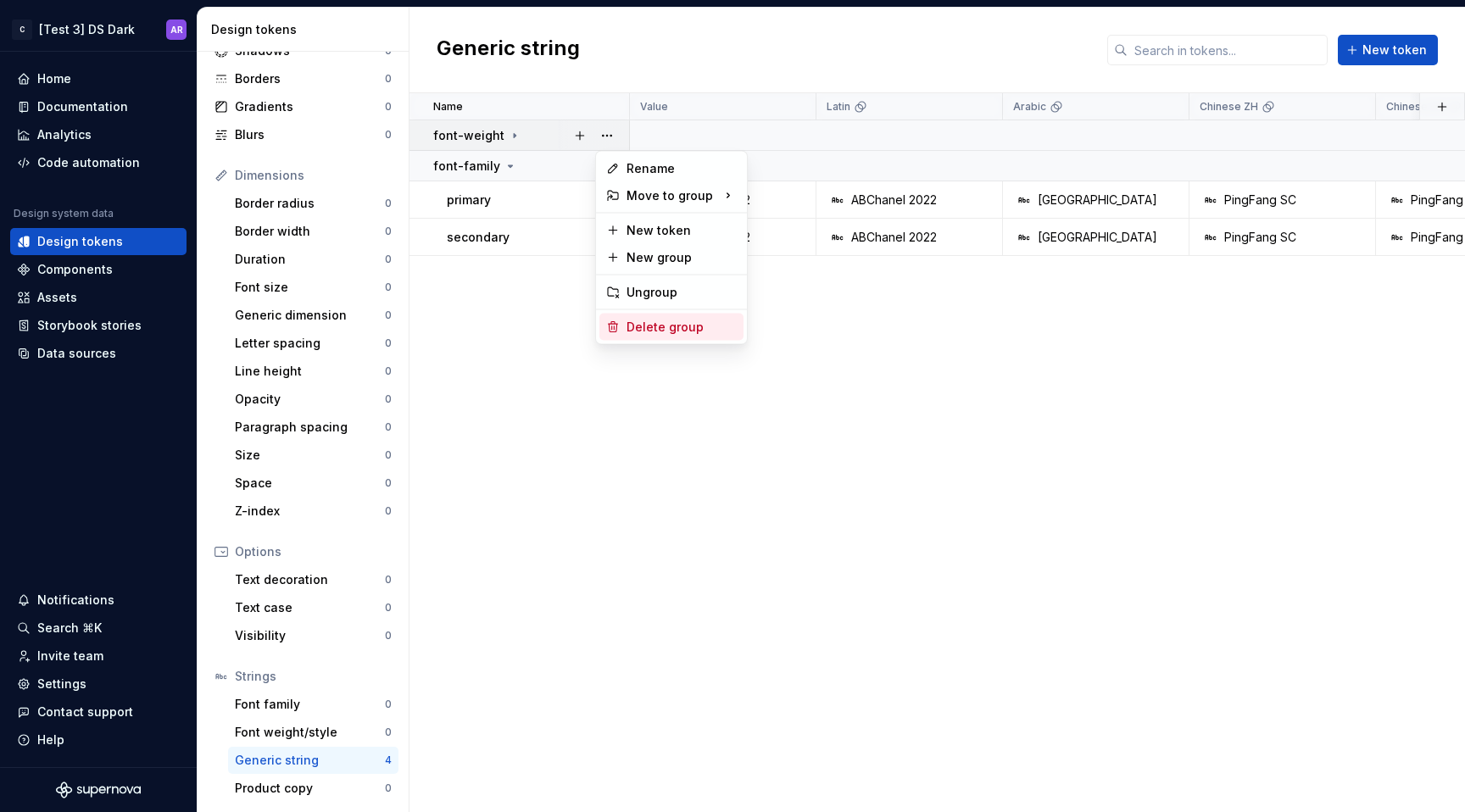
click at [666, 323] on div "Delete group" at bounding box center [682, 327] width 110 height 17
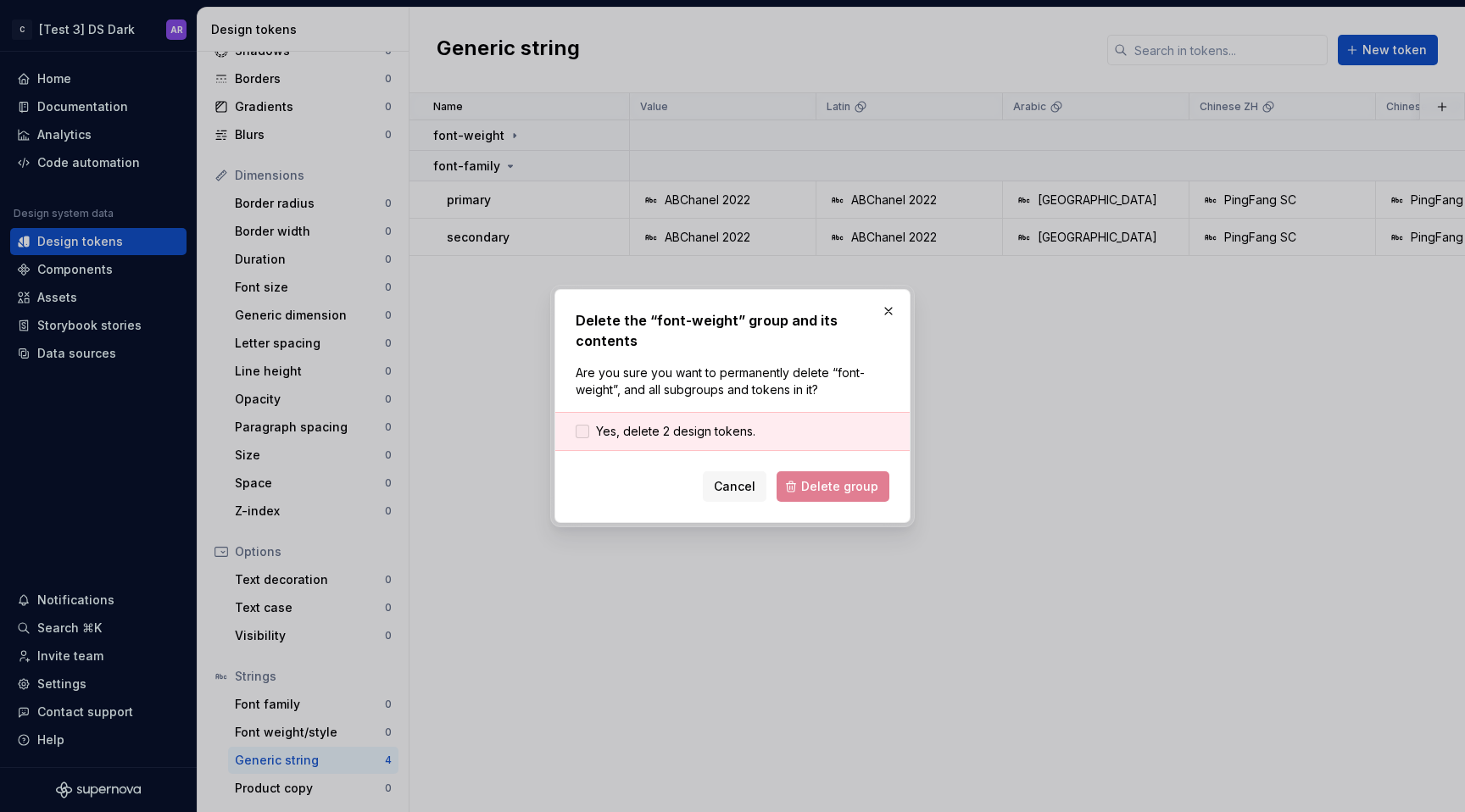
click at [742, 423] on span "Yes, delete 2 design tokens." at bounding box center [675, 432] width 159 height 17
click at [823, 481] on span "Delete group" at bounding box center [839, 487] width 77 height 17
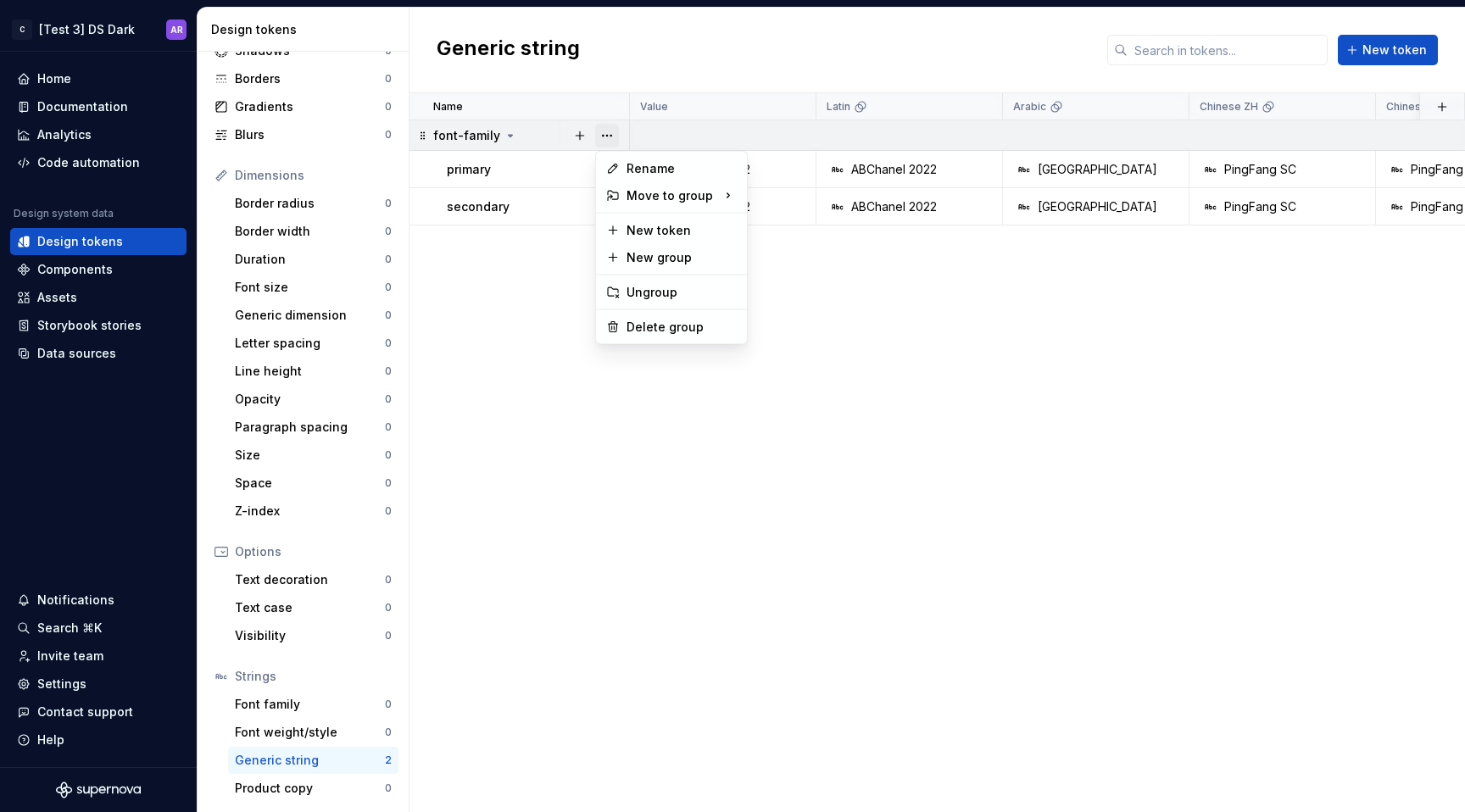
click at [605, 136] on button "button" at bounding box center [606, 135] width 23 height 23
click at [667, 334] on div "Delete group" at bounding box center [682, 327] width 110 height 17
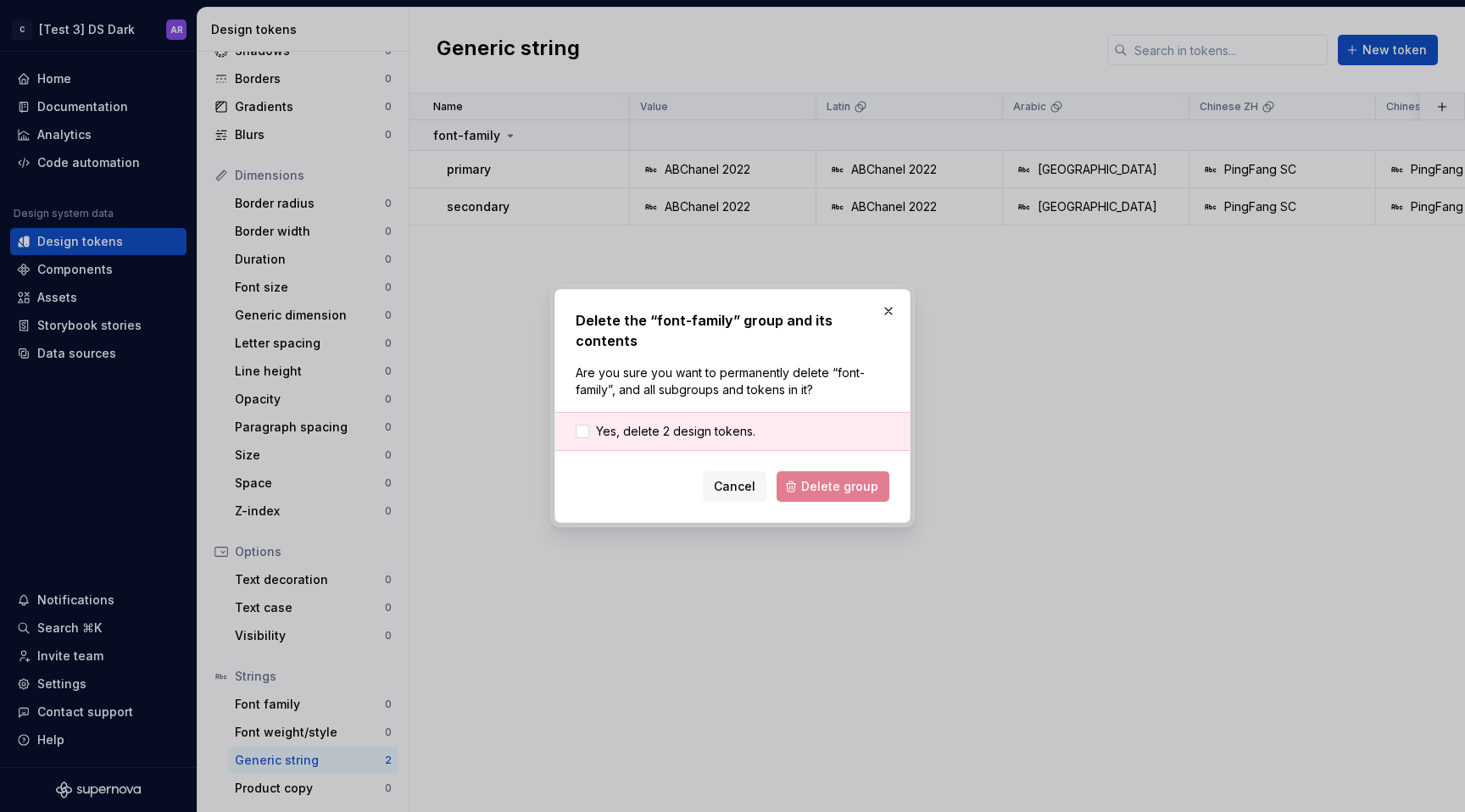
click at [751, 439] on div "Yes, delete 2 design tokens." at bounding box center [733, 432] width 354 height 39
click at [737, 425] on span "Yes, delete 2 design tokens." at bounding box center [675, 432] width 159 height 17
click at [836, 478] on span "Delete group" at bounding box center [839, 487] width 77 height 17
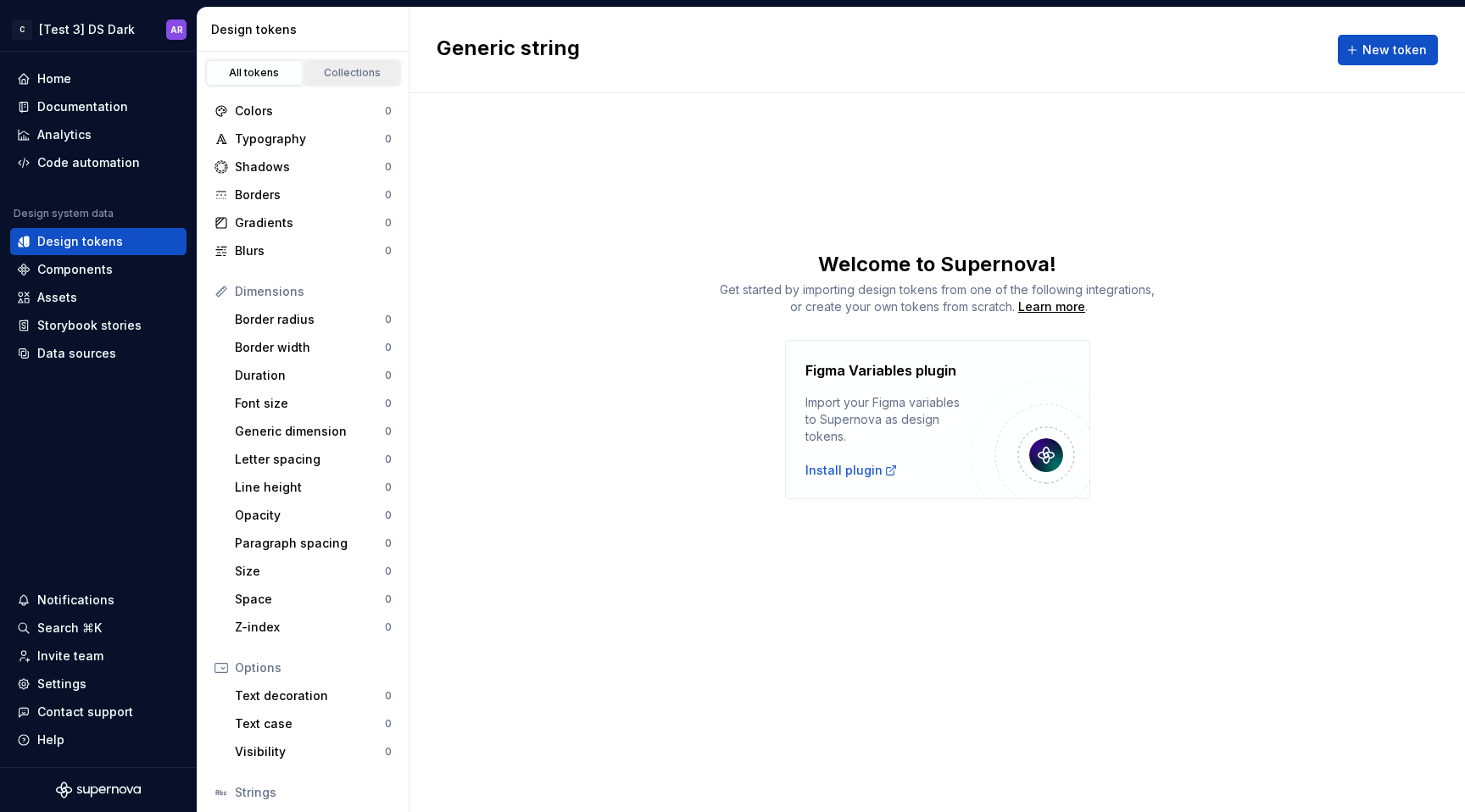
click at [330, 85] on link "Collections" at bounding box center [352, 73] width 97 height 25
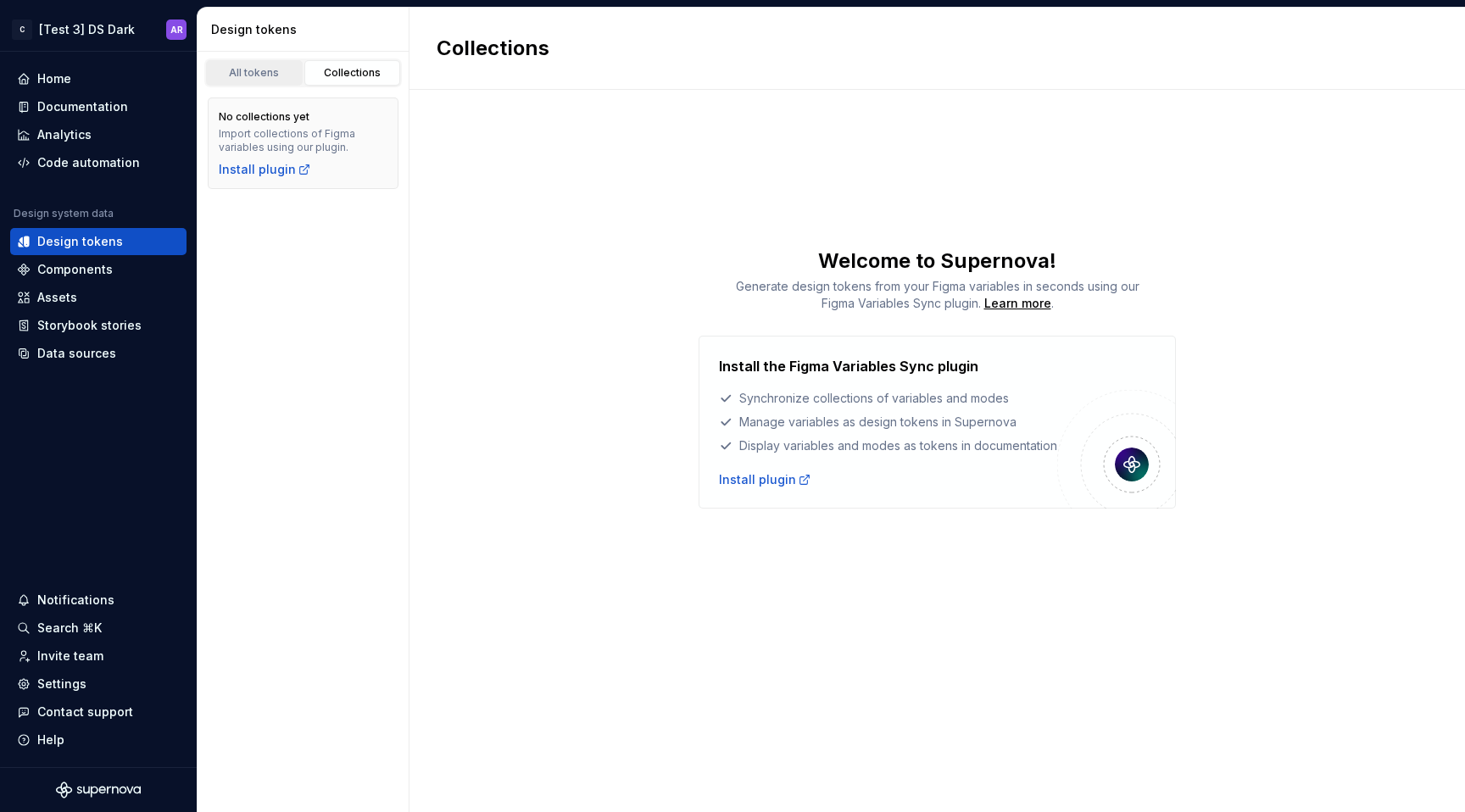
click at [300, 79] on link "All tokens" at bounding box center [255, 73] width 97 height 25
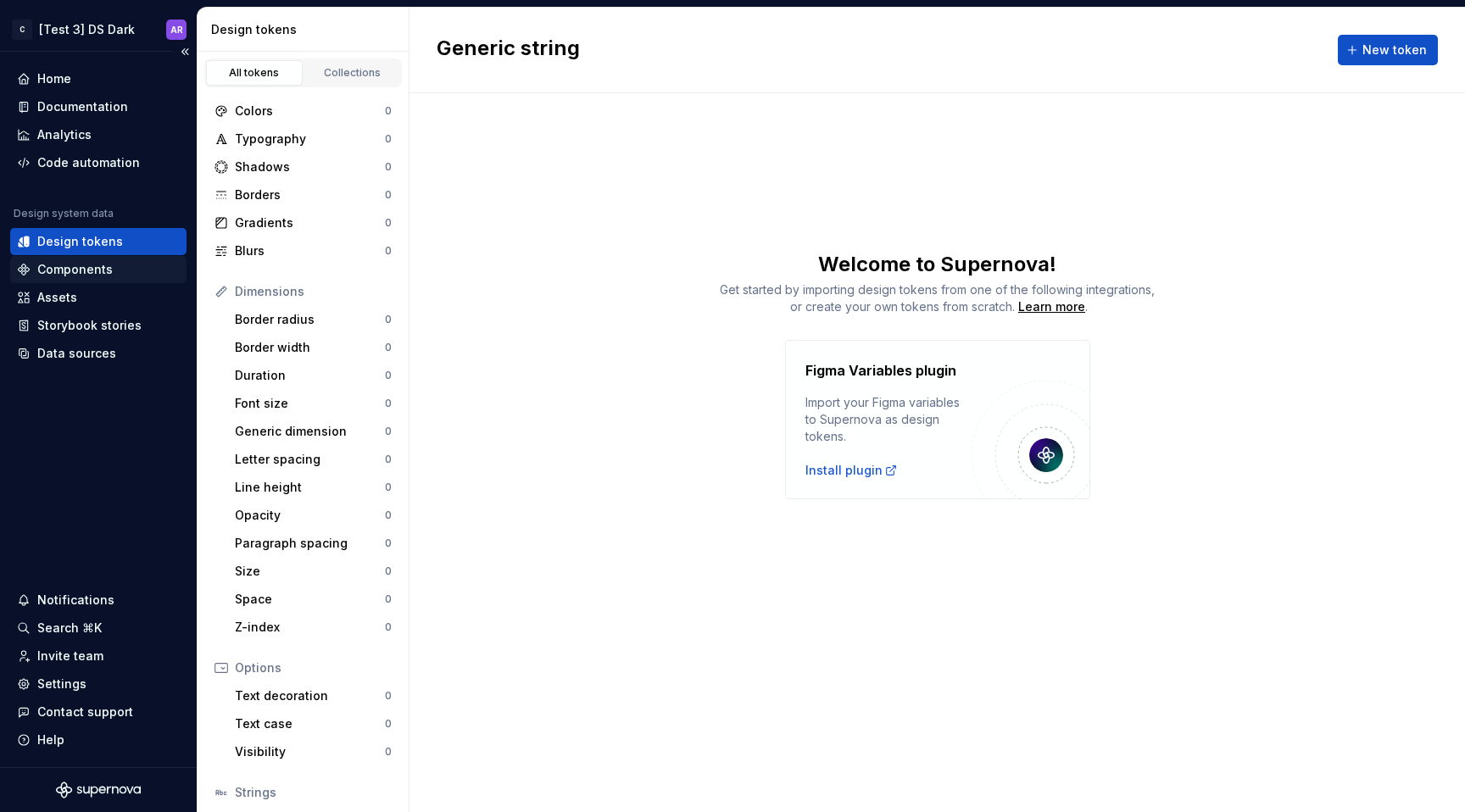
click at [115, 268] on div "Components" at bounding box center [98, 269] width 163 height 17
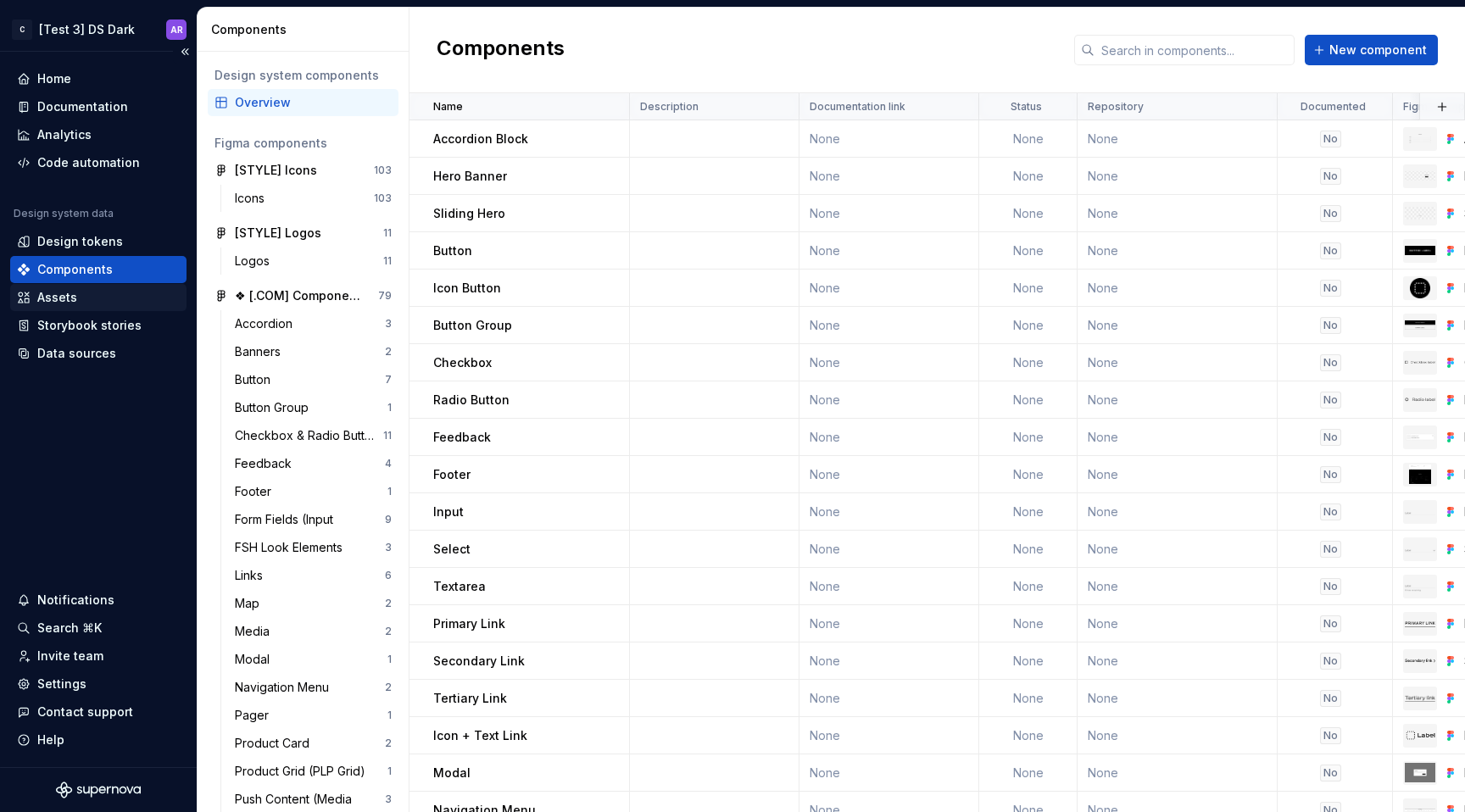
click at [135, 297] on div "Assets" at bounding box center [98, 297] width 163 height 17
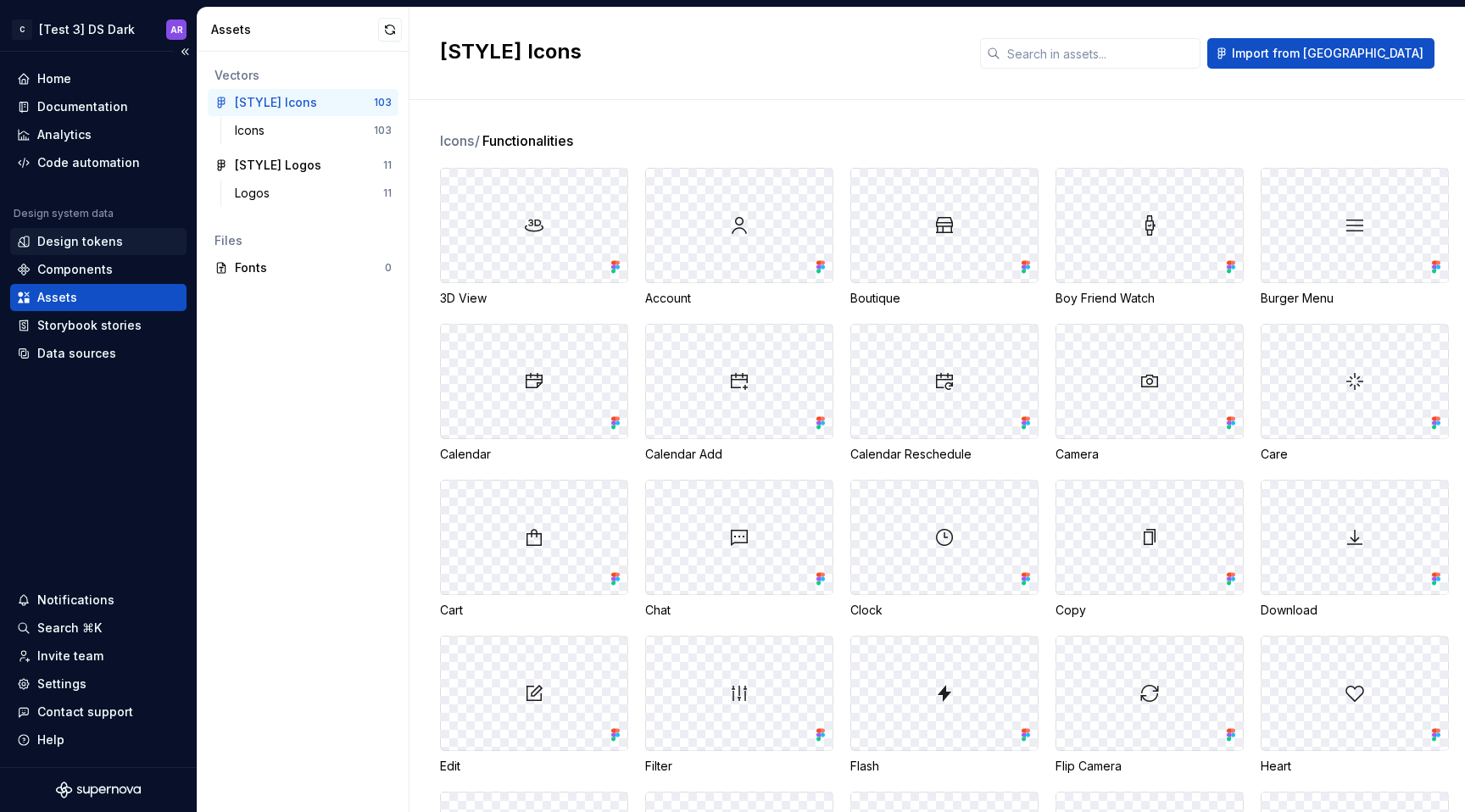
click at [100, 244] on div "Design tokens" at bounding box center [80, 241] width 86 height 17
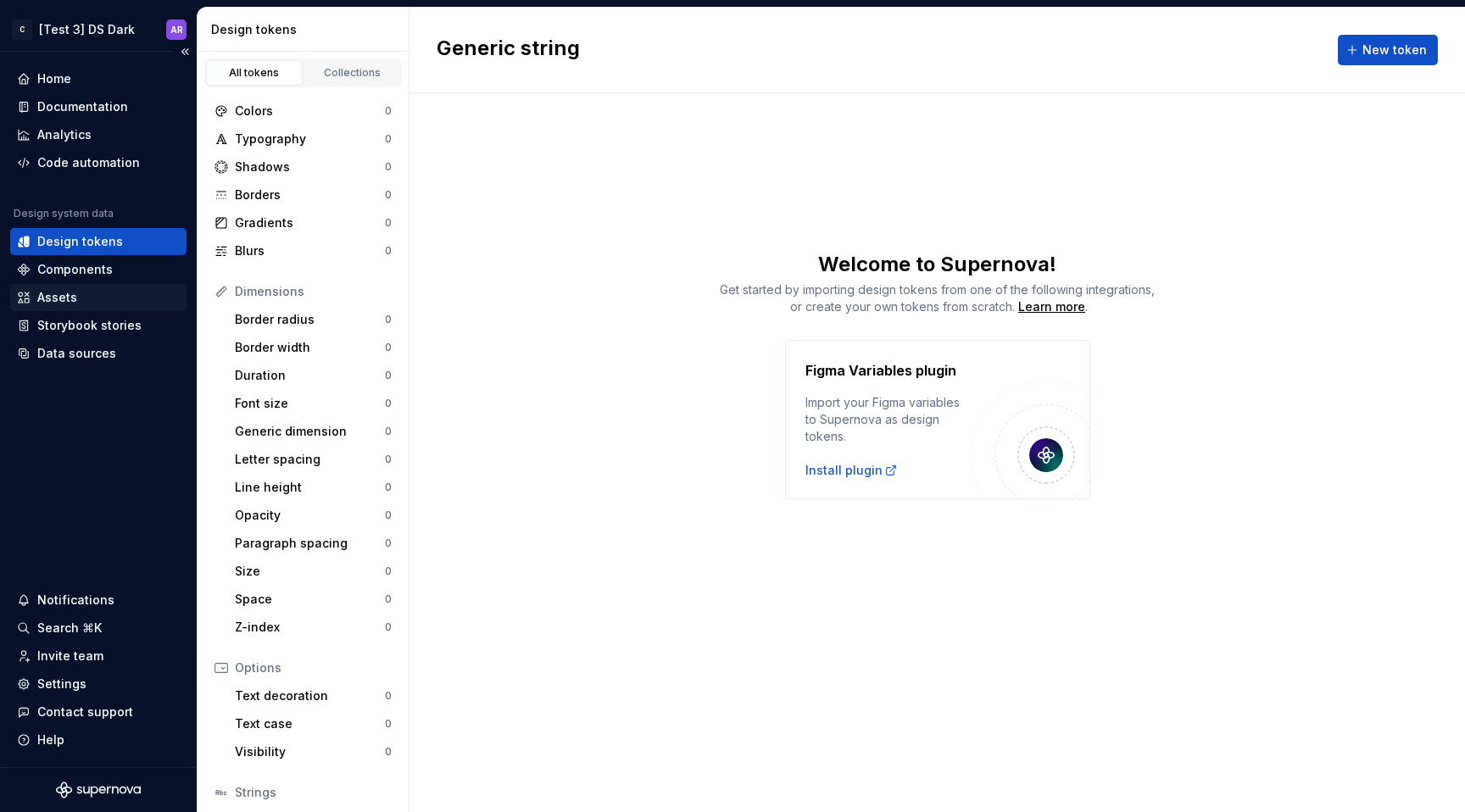
click at [73, 310] on div "Assets" at bounding box center [98, 297] width 176 height 27
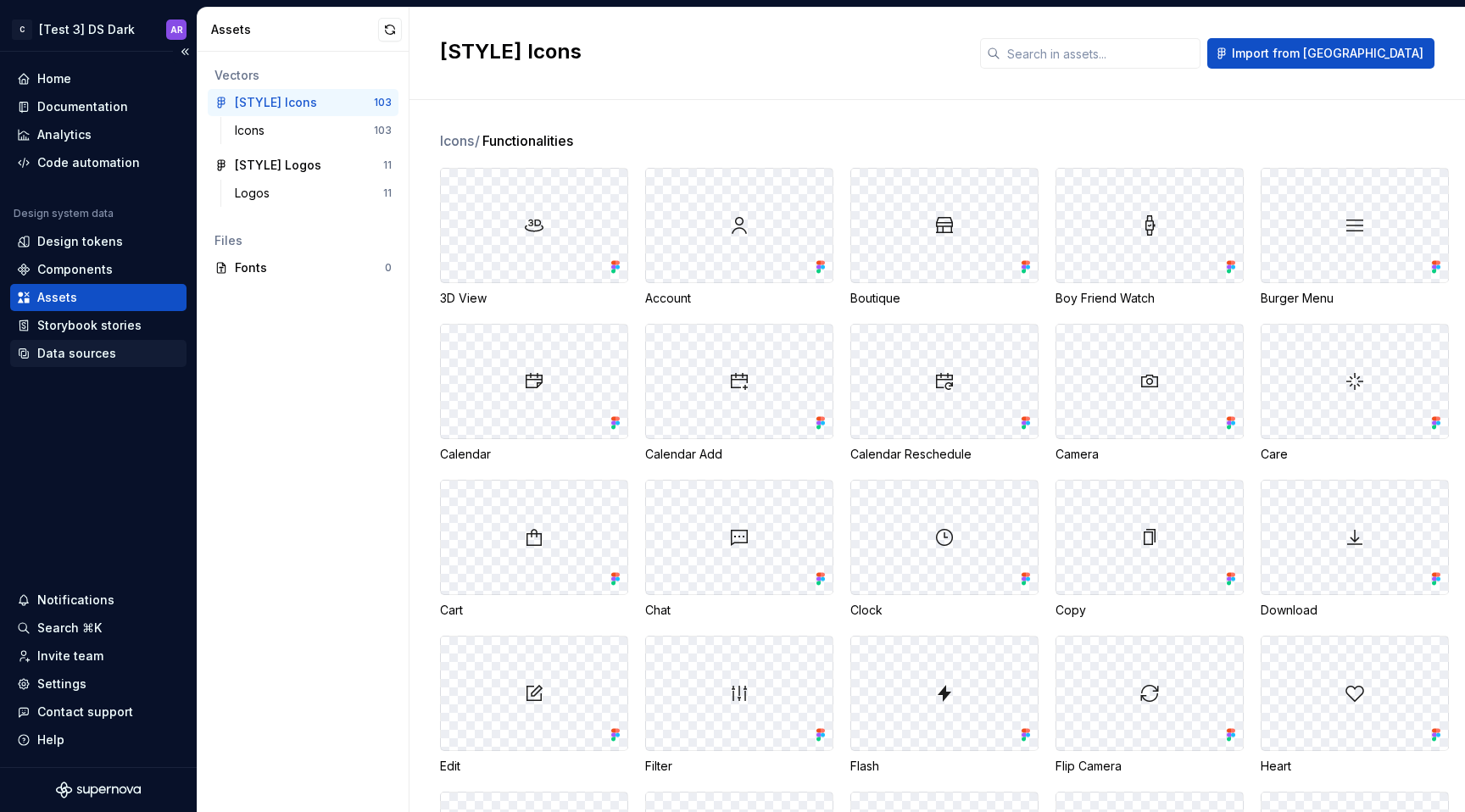
click at [98, 351] on div "Data sources" at bounding box center [76, 353] width 79 height 17
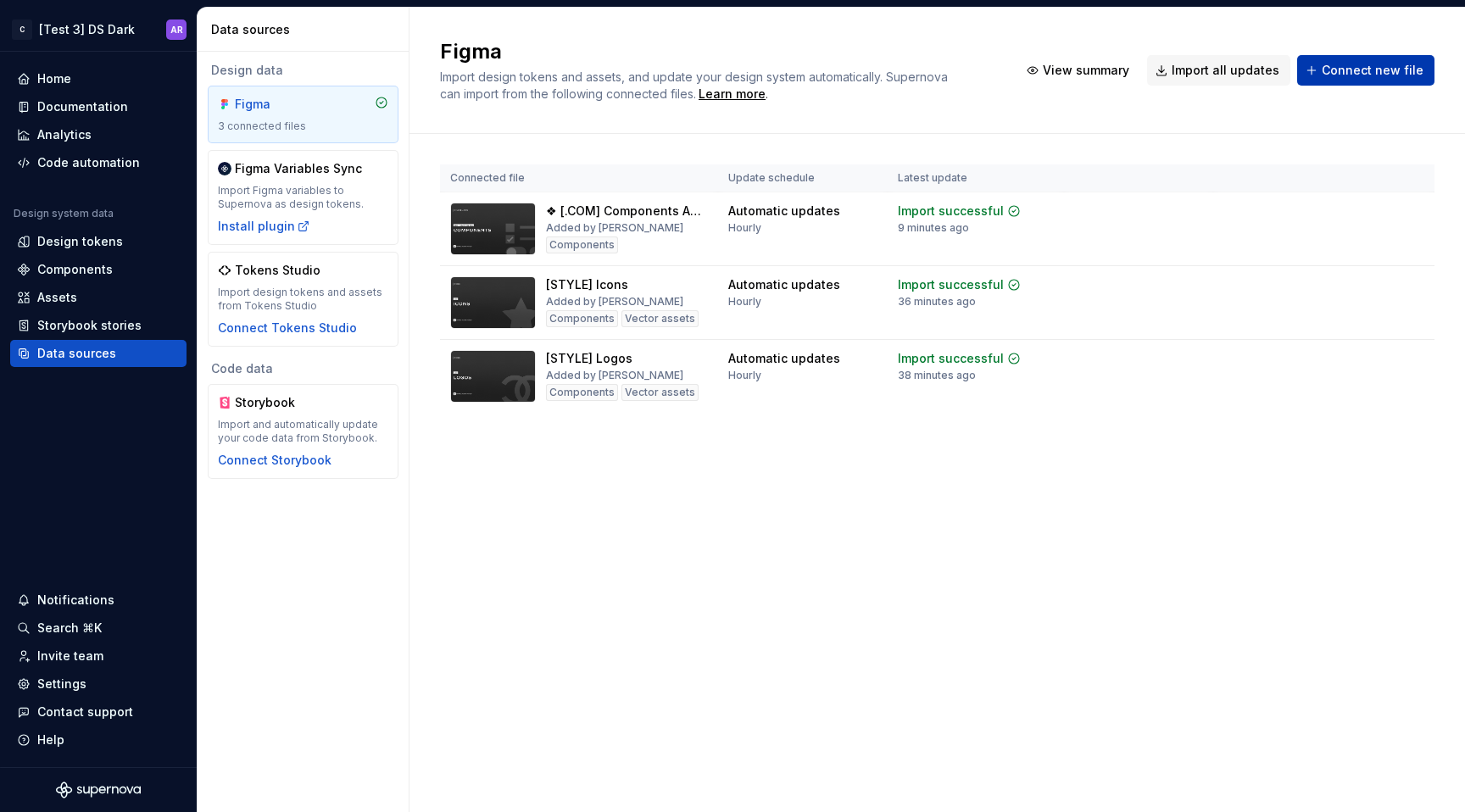
click at [1369, 63] on span "Connect new file" at bounding box center [1372, 70] width 102 height 17
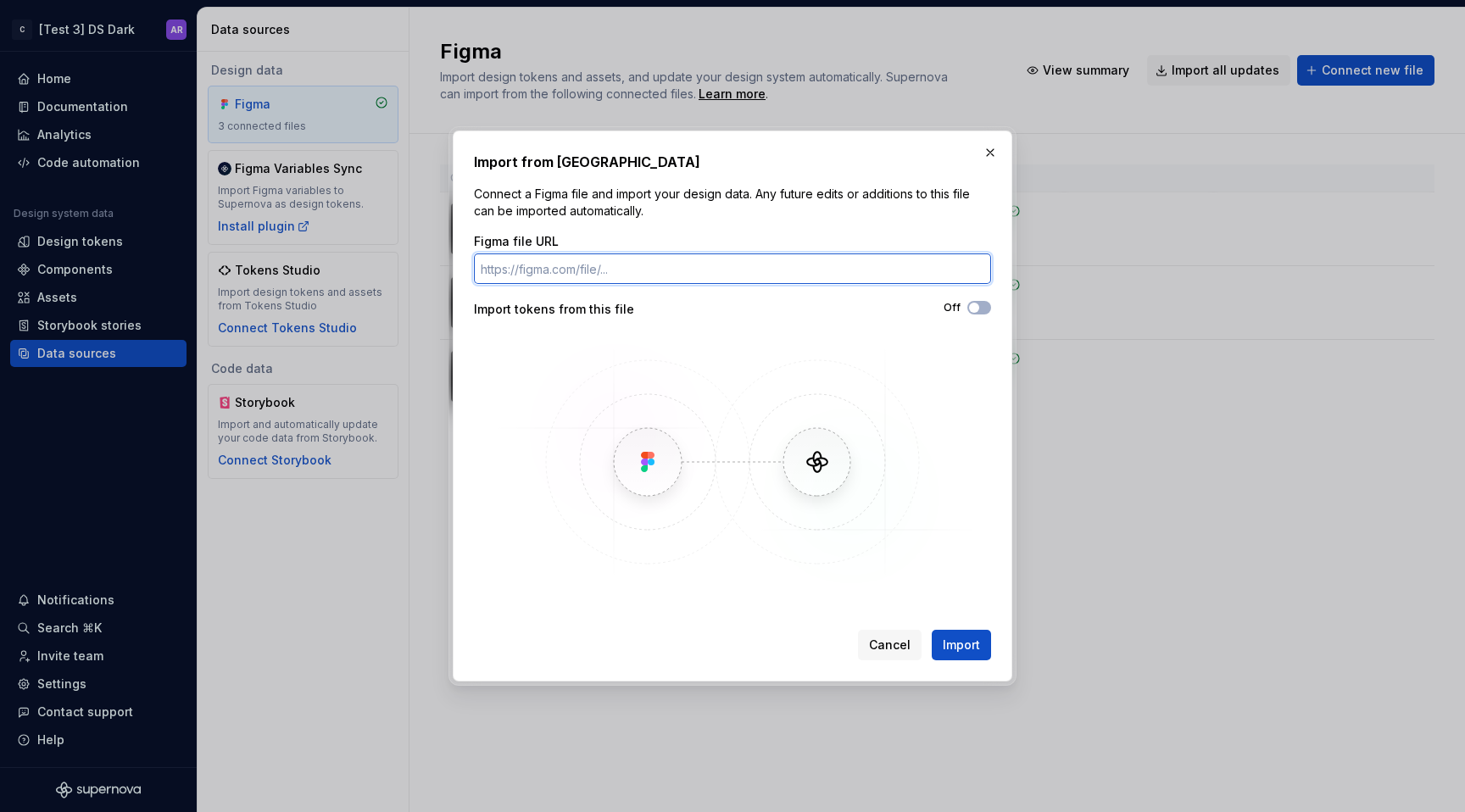
paste input "https://www.figma.com/design/y89uAPdACIIrMopqxKOIm3/-STYLE--Colors?node-id=9478…"
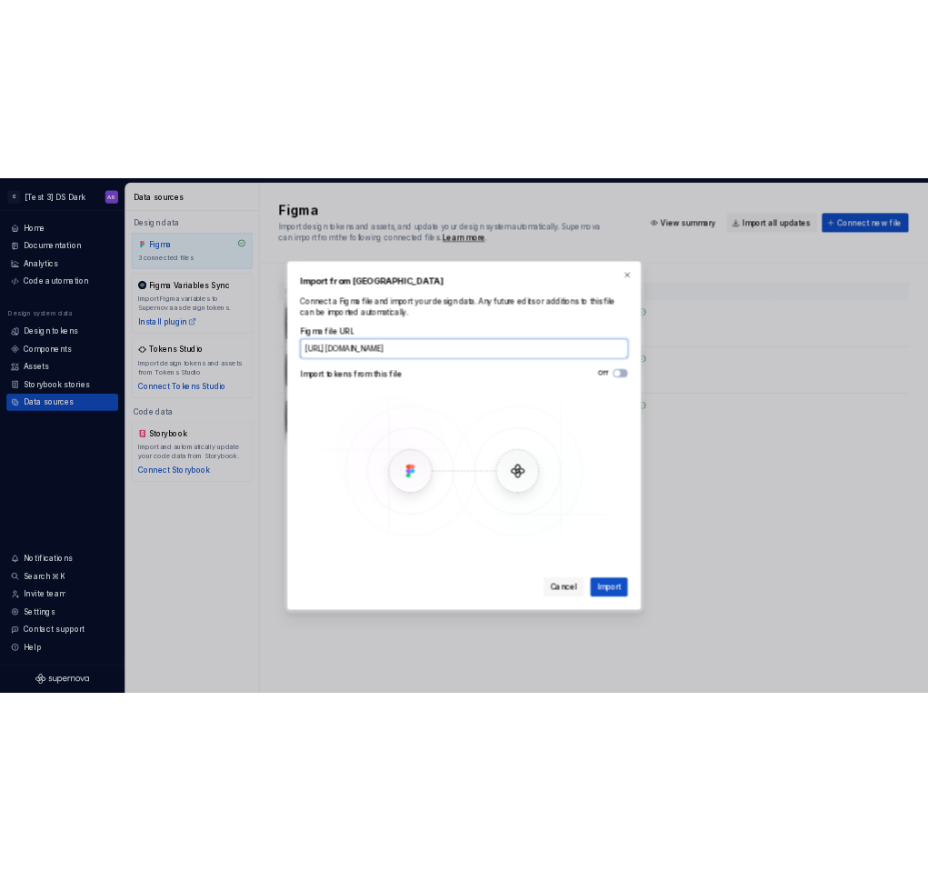
scroll to position [0, 234]
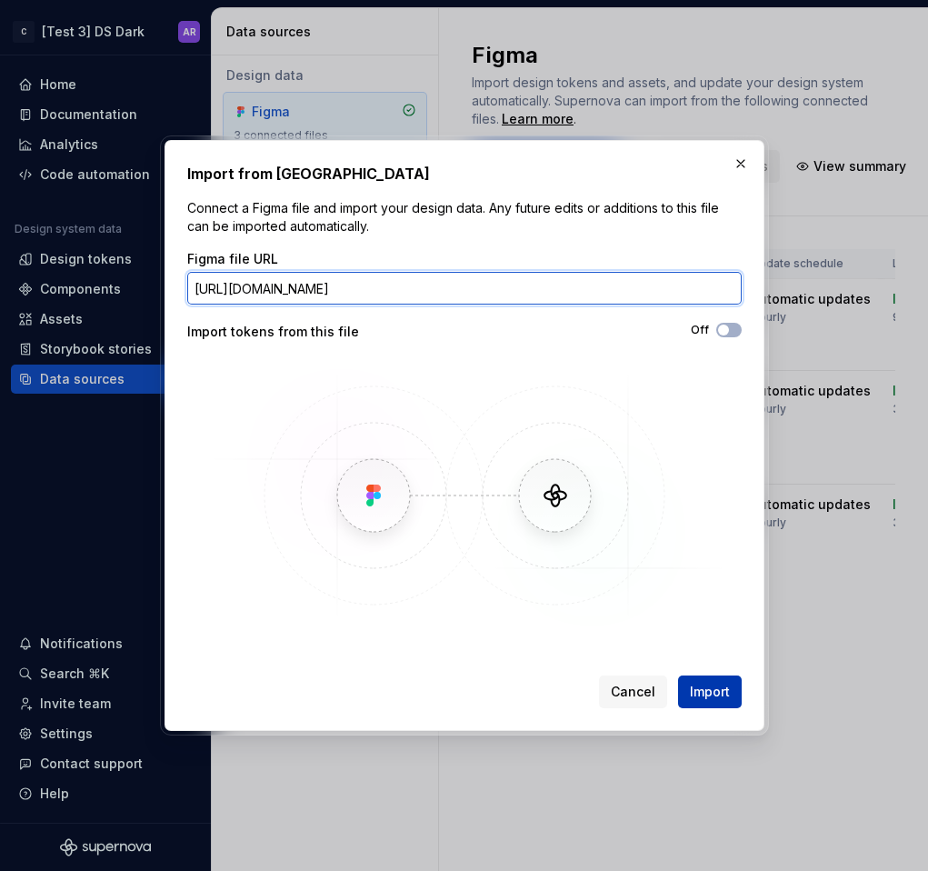
type input "https://www.figma.com/design/y89uAPdACIIrMopqxKOIm3/-STYLE--Colors?node-id=9478…"
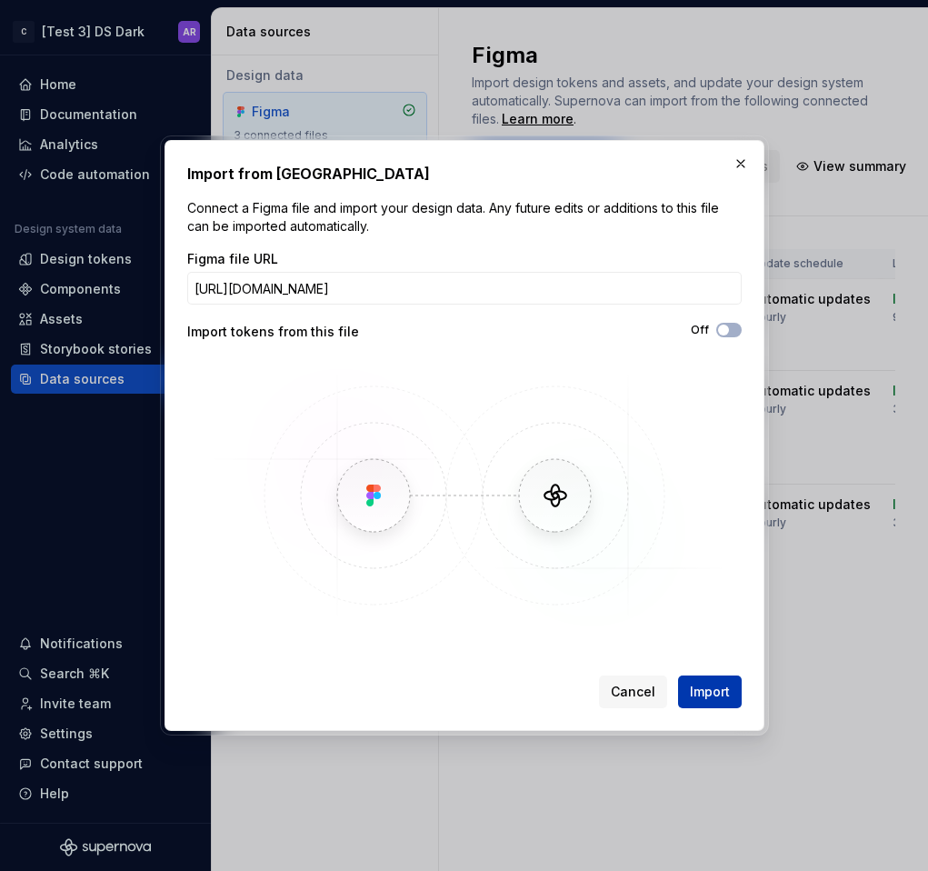
scroll to position [0, 0]
click at [714, 702] on button "Import" at bounding box center [710, 692] width 64 height 33
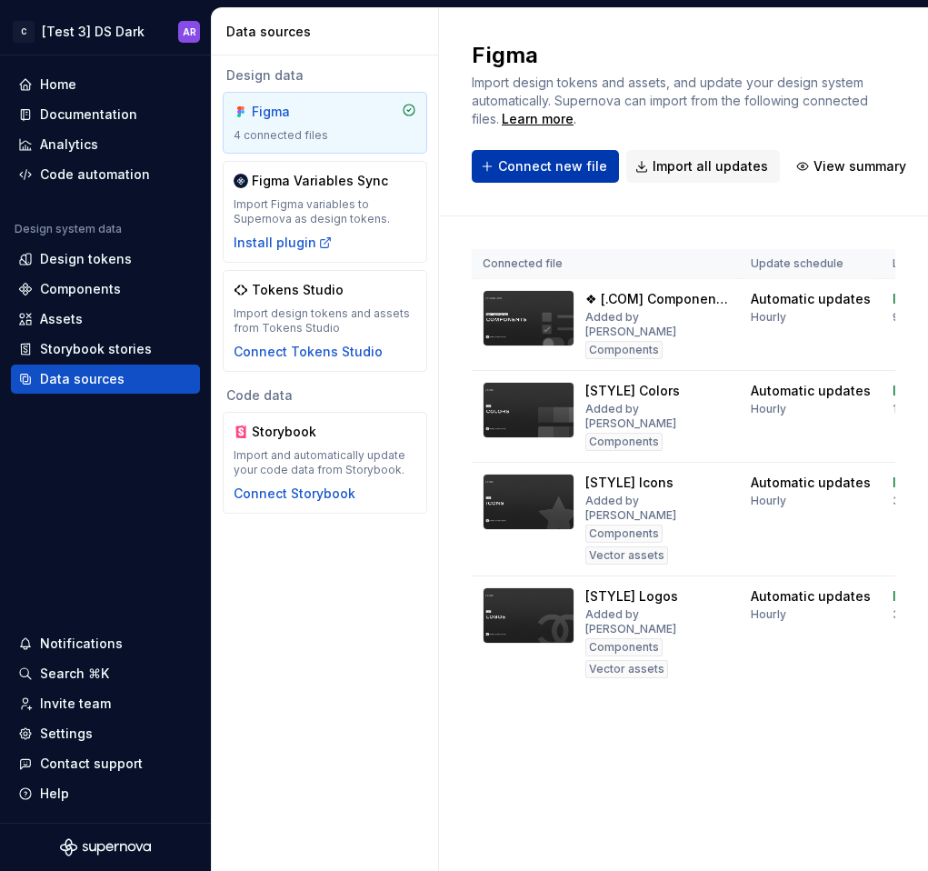
click at [539, 176] on button "Connect new file" at bounding box center [545, 166] width 147 height 33
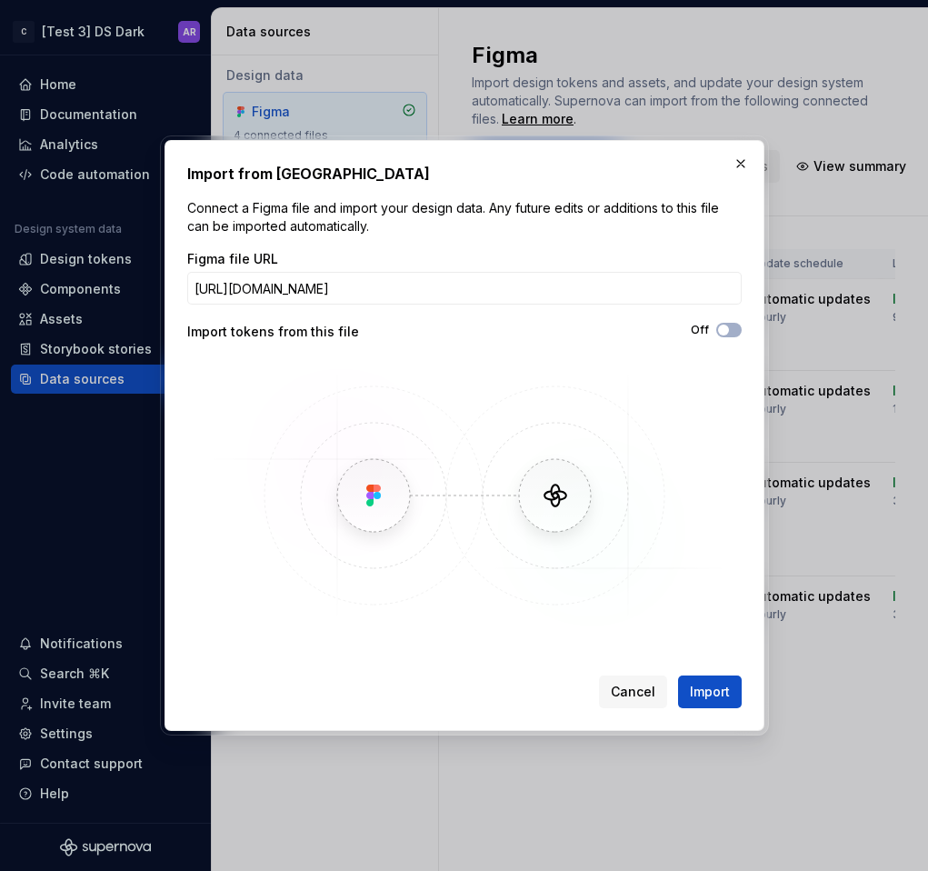
scroll to position [0, 306]
type input "https://www.figma.com/design/LACh3zIf79lyN1OJS2CC58/-TYPO--.COM-Text-Styles--AB…"
click at [733, 698] on button "Import" at bounding box center [710, 692] width 64 height 33
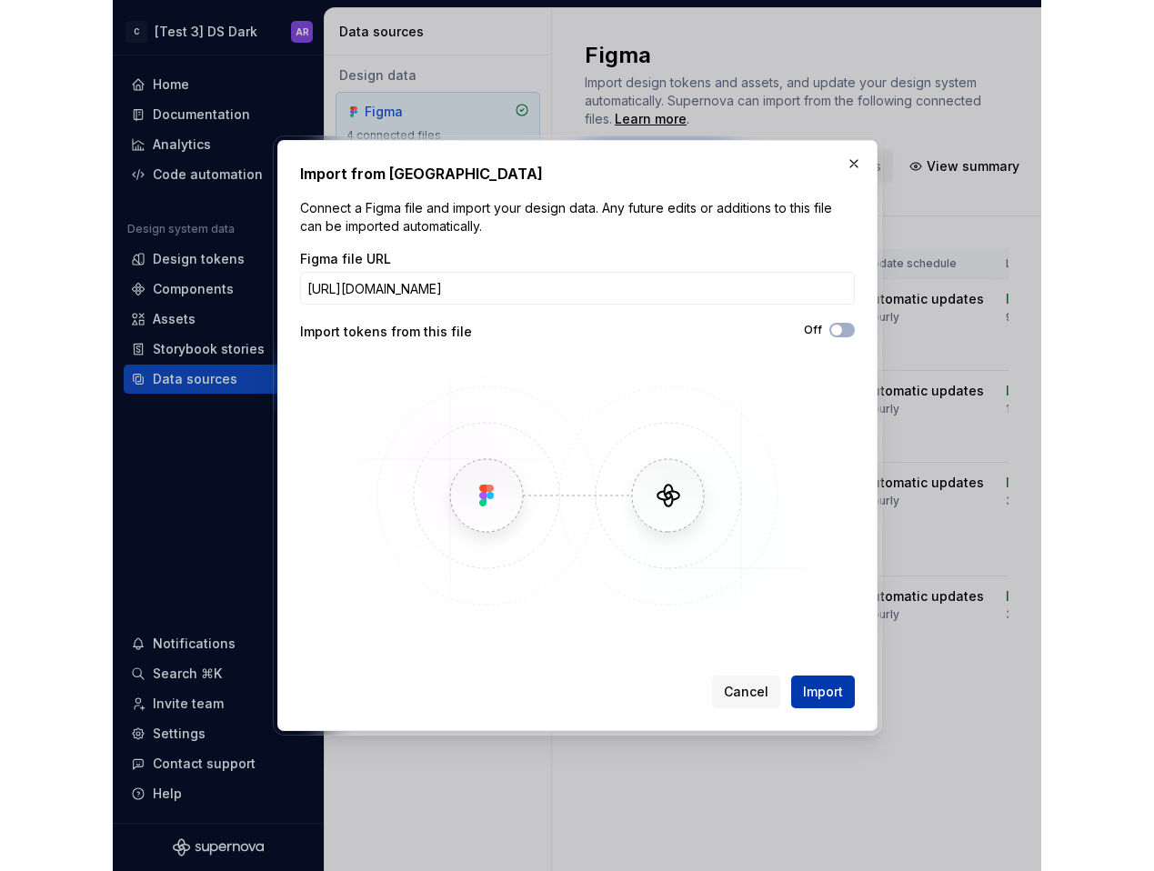
scroll to position [0, 0]
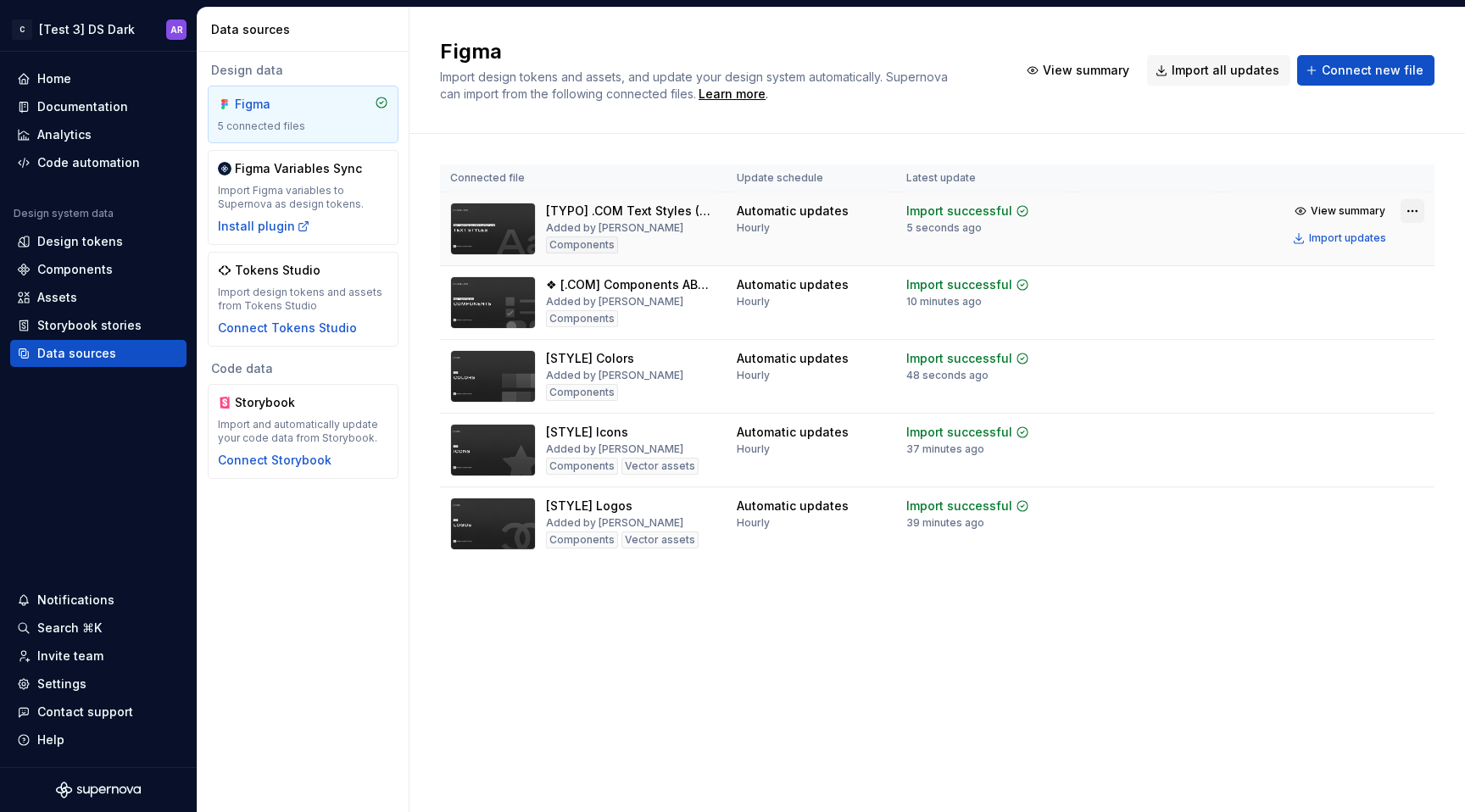
click at [1410, 207] on html "C [Test 3] DS Dark AR Home Documentation Analytics Code automation Design syste…" at bounding box center [732, 406] width 1465 height 812
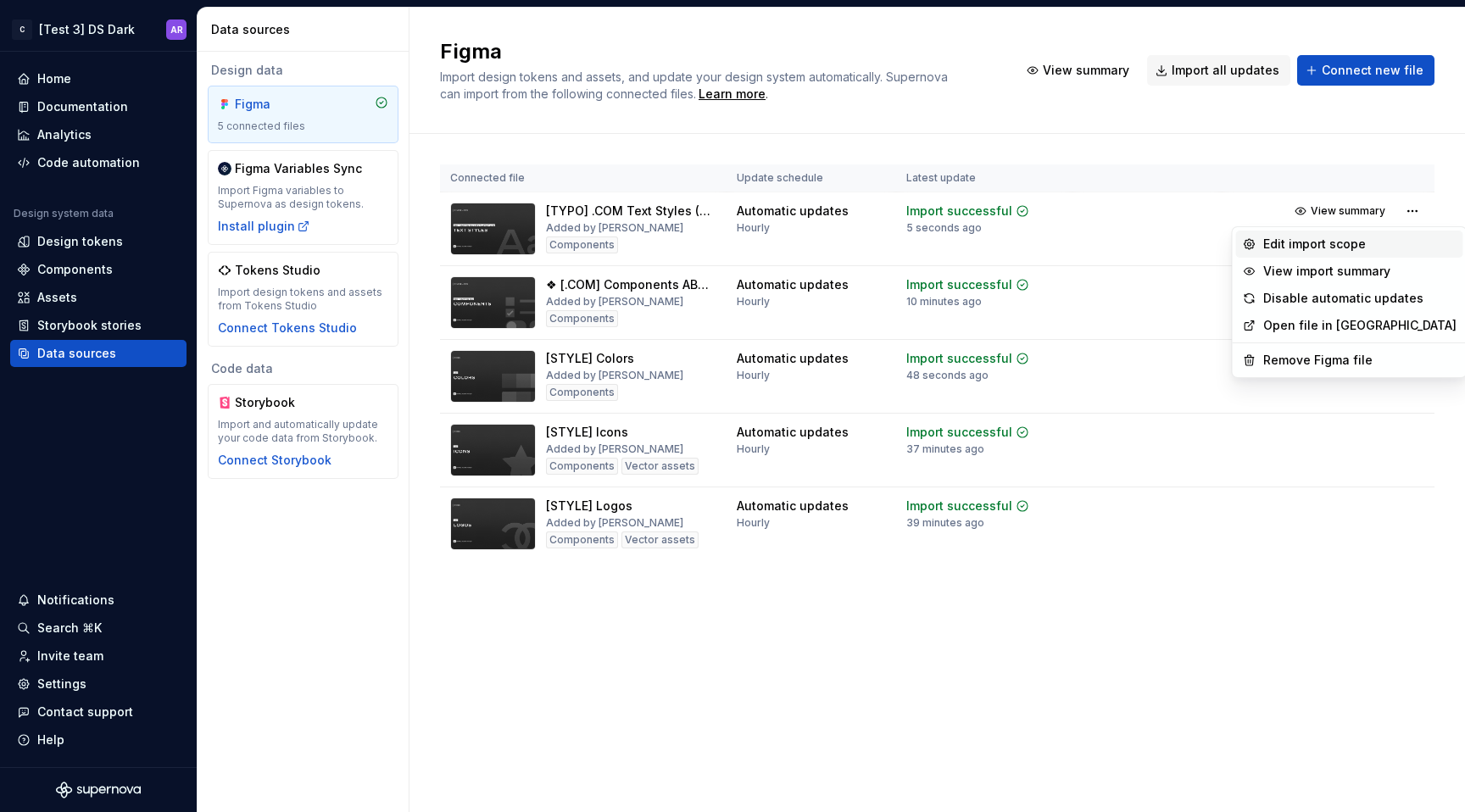
click at [1361, 247] on div "Edit import scope" at bounding box center [1360, 244] width 193 height 17
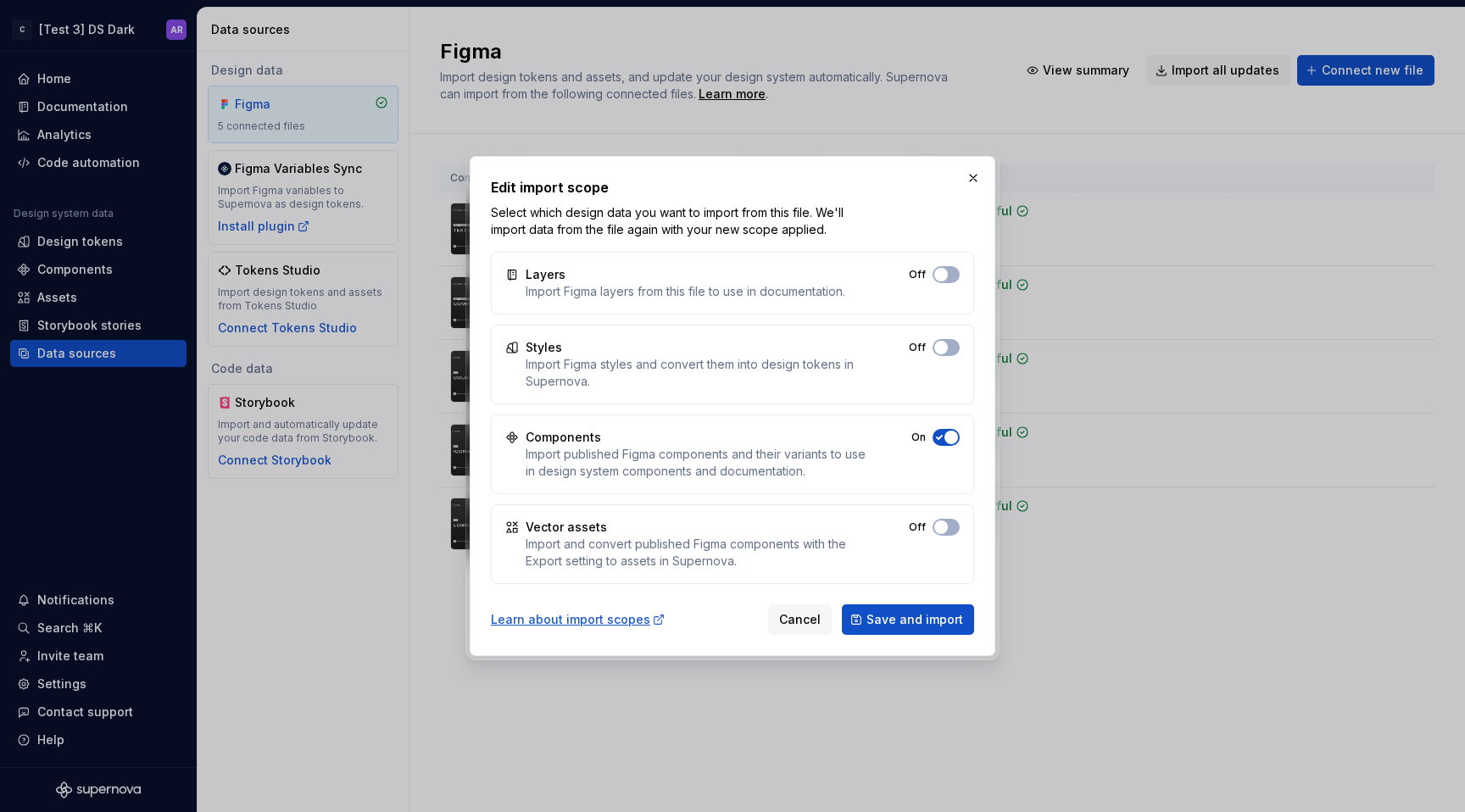
click at [938, 280] on icon "button" at bounding box center [939, 274] width 14 height 10
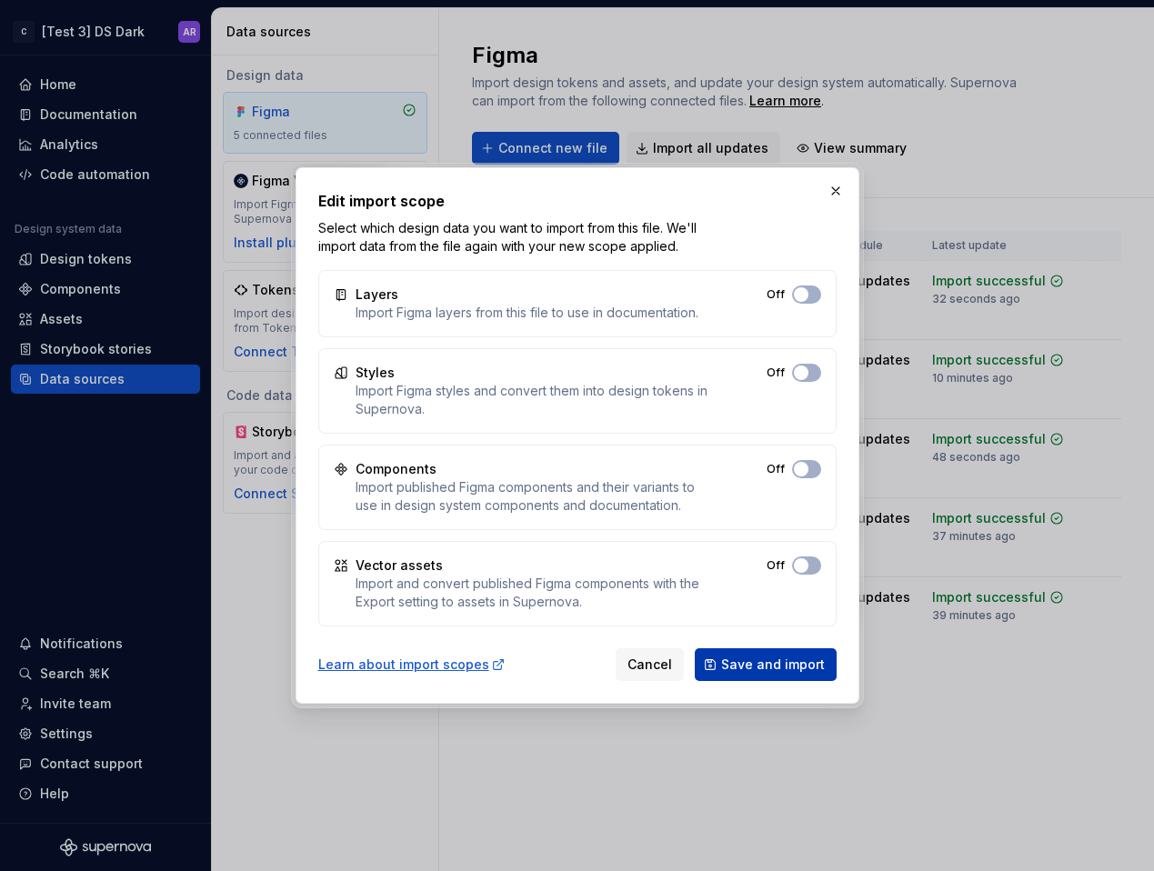
click at [757, 666] on span "Save and import" at bounding box center [773, 665] width 104 height 18
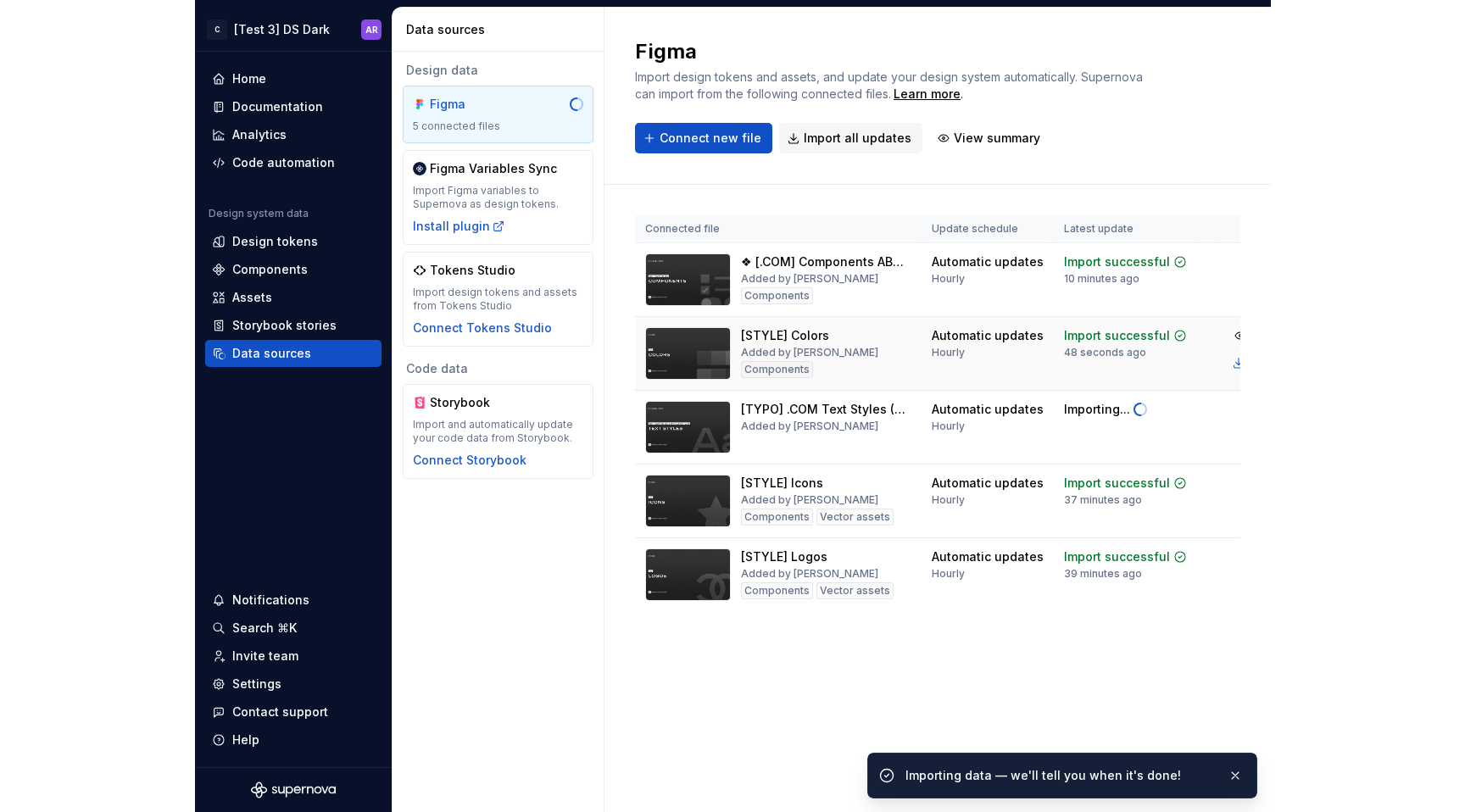
scroll to position [0, 118]
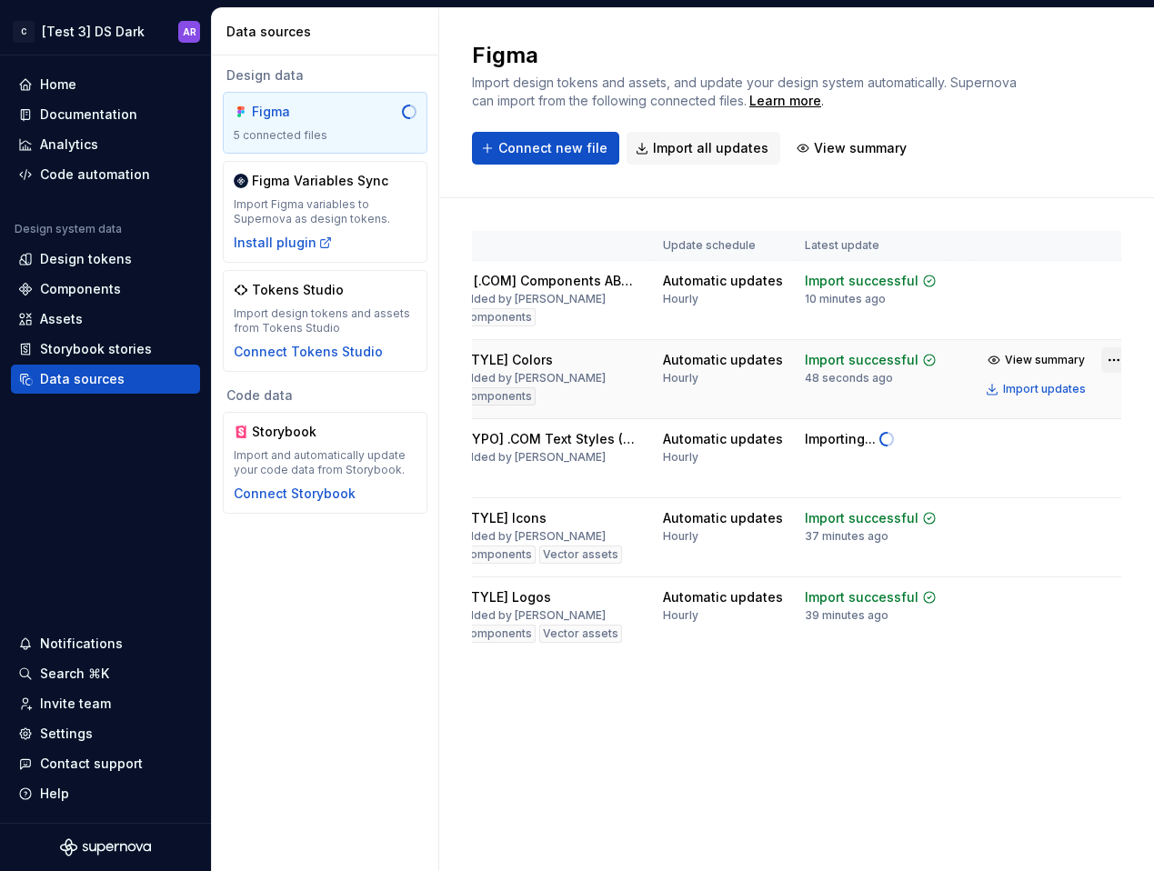
click at [1106, 348] on html "C [Test 3] DS Dark AR Home Documentation Analytics Code automation Design syste…" at bounding box center [577, 435] width 1154 height 871
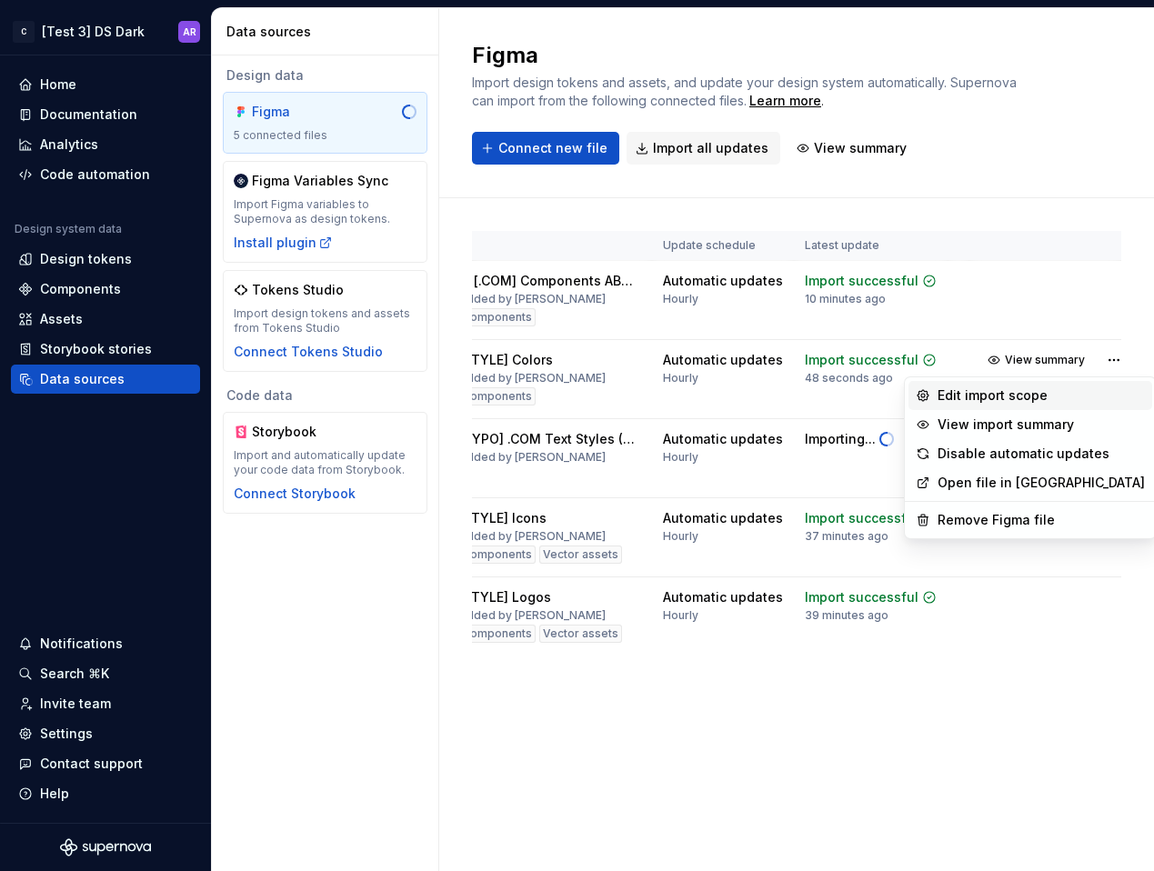
click at [1051, 398] on div "Edit import scope" at bounding box center [1040, 395] width 207 height 18
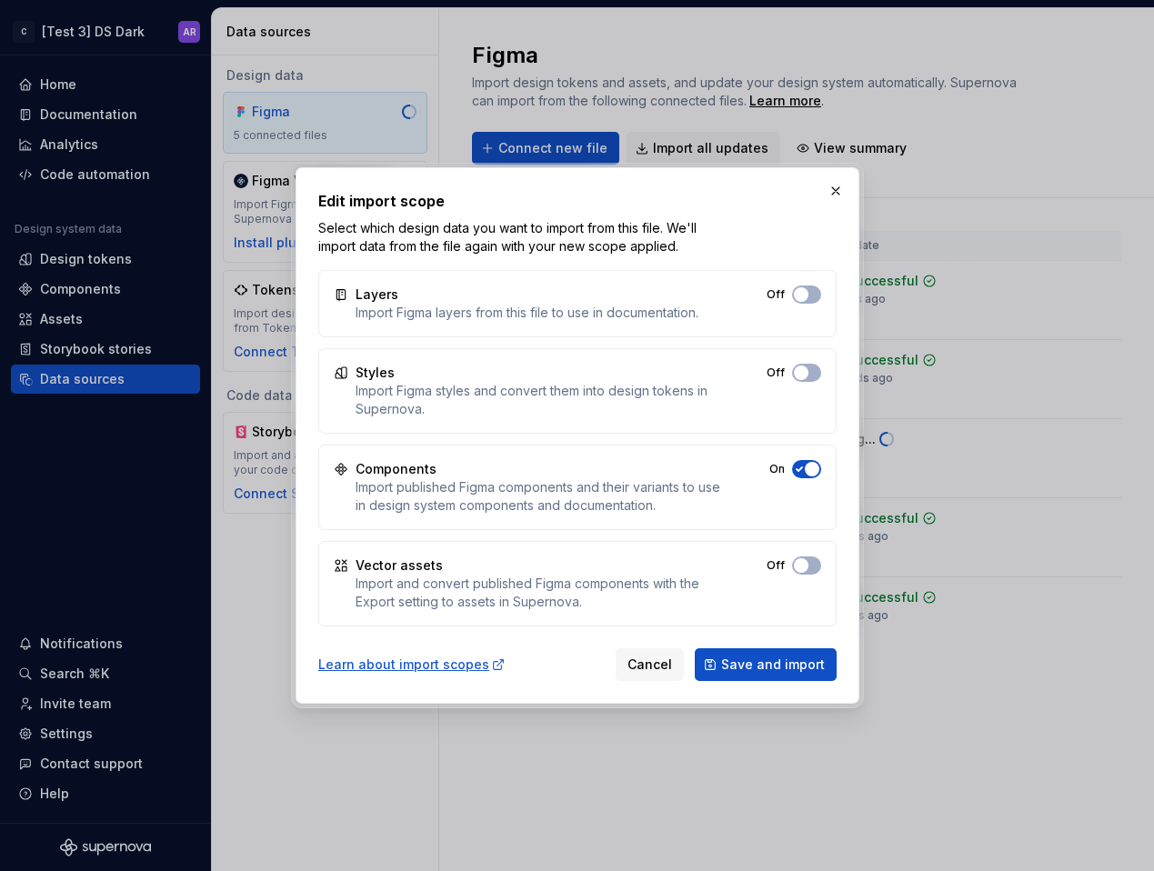
click at [818, 304] on button "Off" at bounding box center [806, 294] width 29 height 18
click at [777, 643] on div "Learn about import scopes Cancel Save and import" at bounding box center [577, 661] width 518 height 40
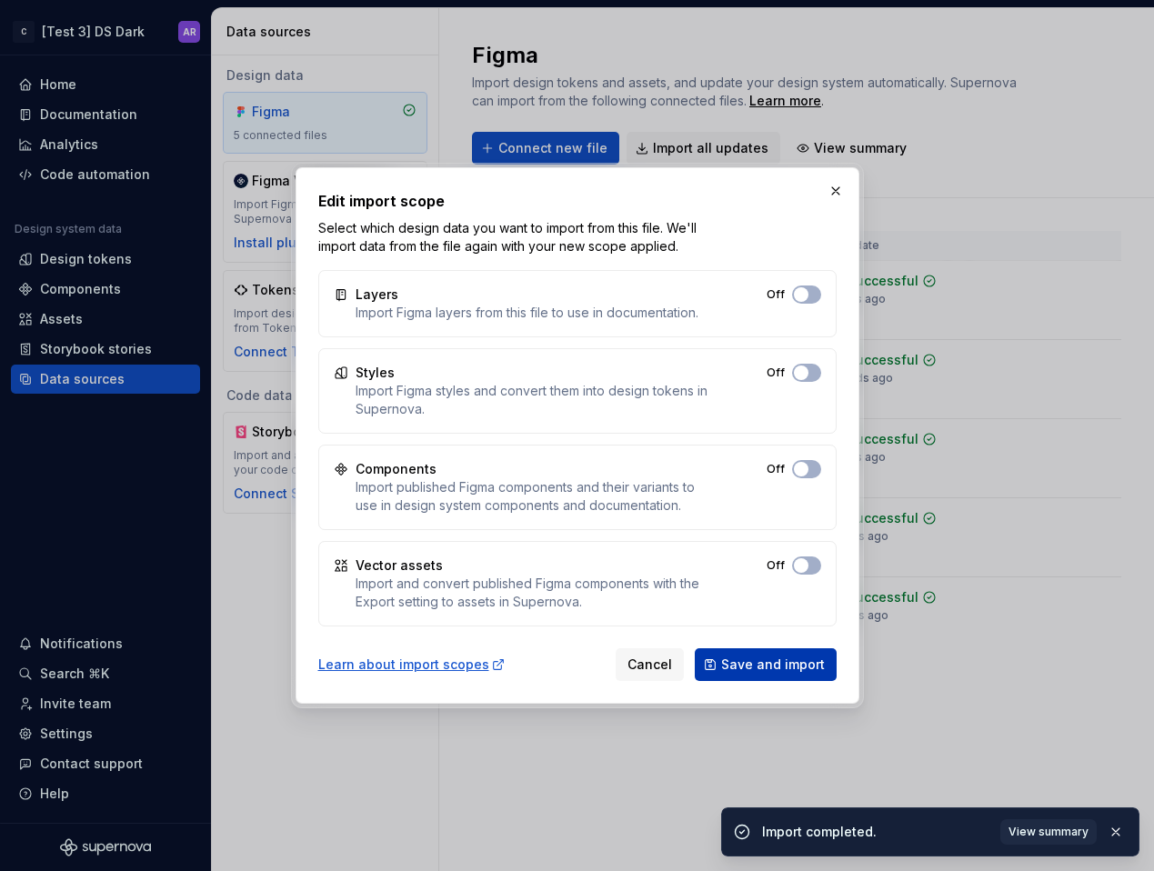
click at [777, 658] on span "Save and import" at bounding box center [773, 665] width 104 height 18
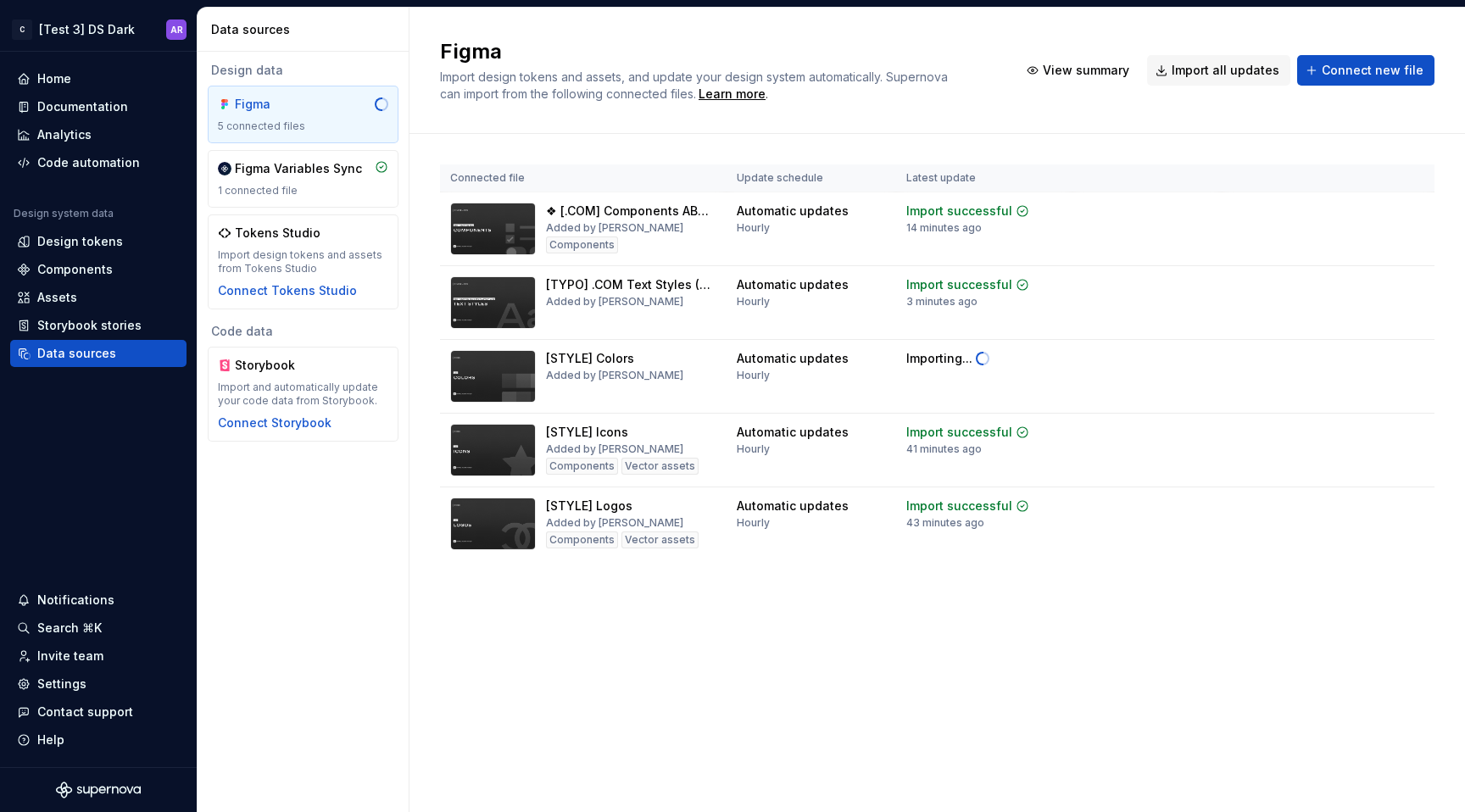
scroll to position [0, 0]
click at [284, 169] on div "Figma Variables Sync" at bounding box center [298, 169] width 127 height 17
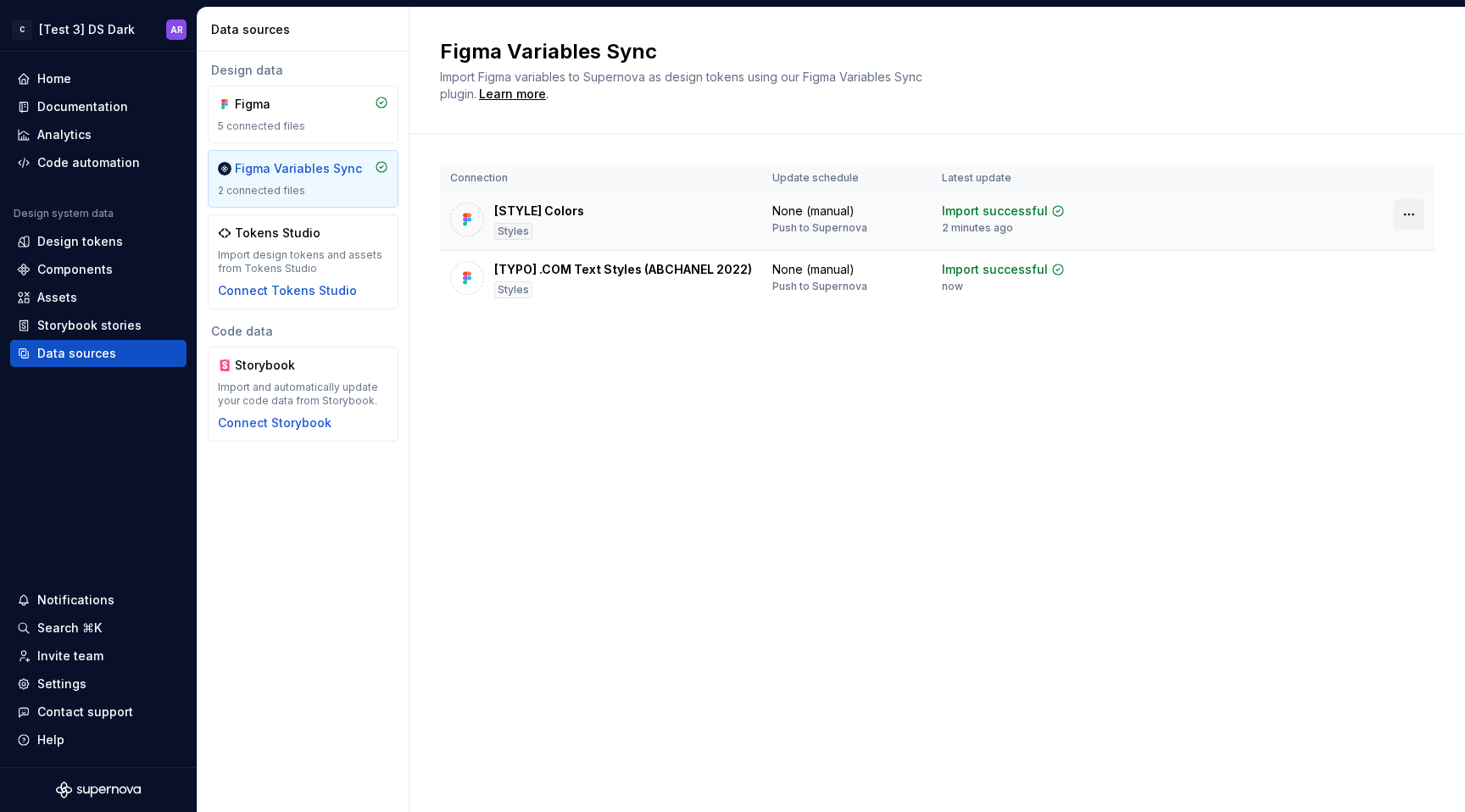
click at [1407, 221] on html "C [Test 3] DS Dark AR Home Documentation Analytics Code automation Design syste…" at bounding box center [732, 406] width 1465 height 812
click at [742, 278] on html "C [Test 3] DS Dark AR Home Documentation Analytics Code automation Design syste…" at bounding box center [732, 406] width 1465 height 812
click at [84, 229] on div "Design tokens" at bounding box center [98, 241] width 176 height 27
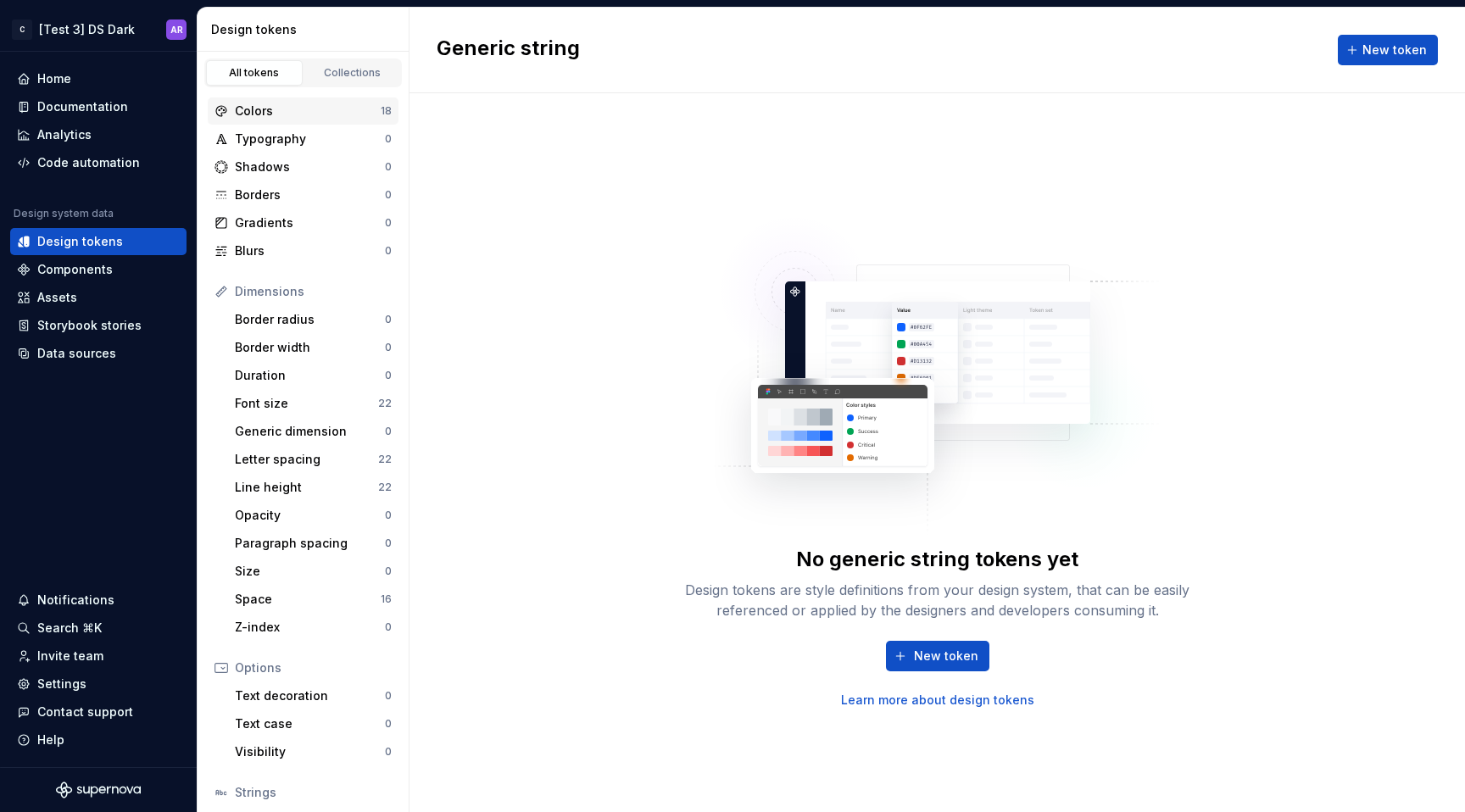
click at [312, 112] on div "Colors" at bounding box center [308, 111] width 145 height 17
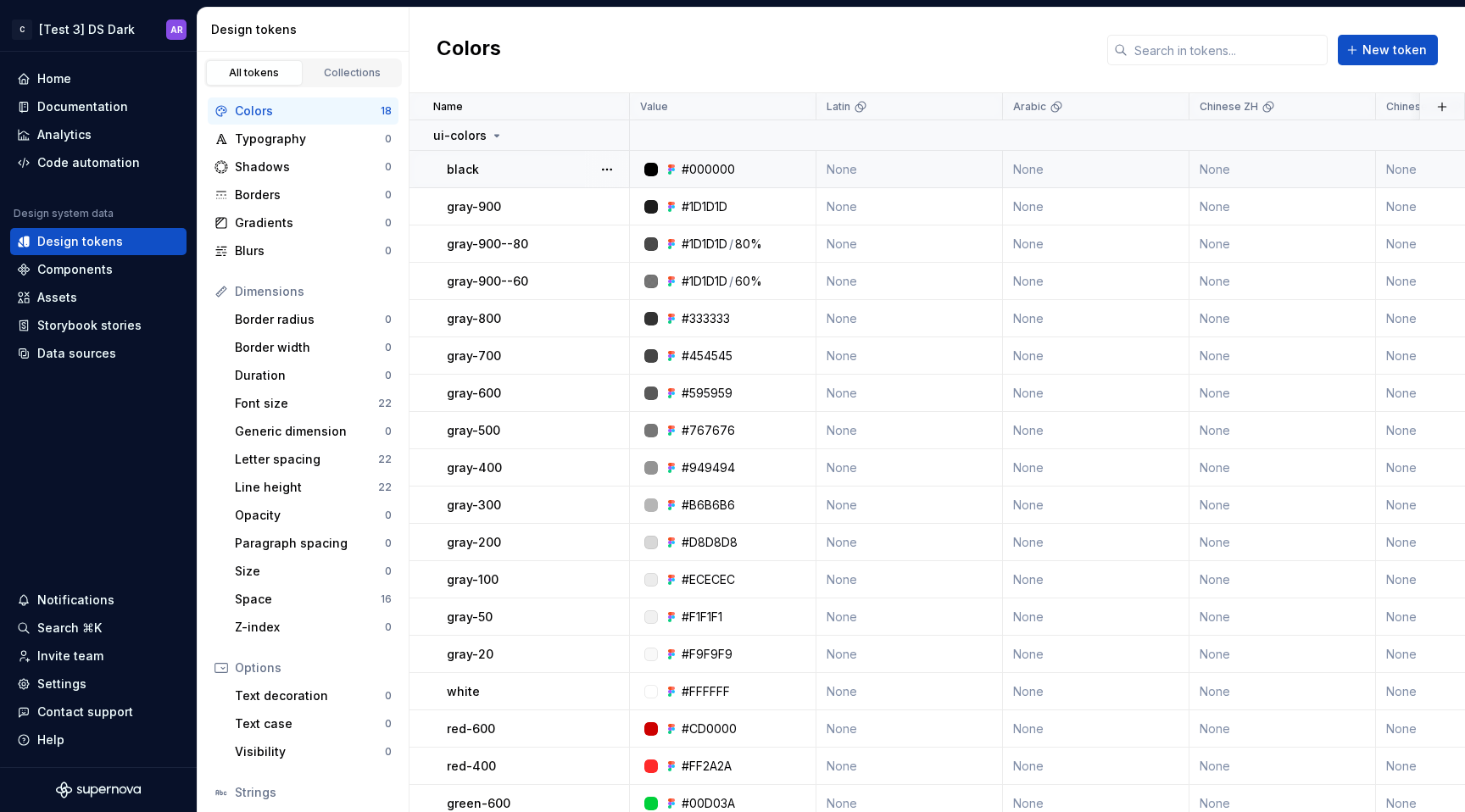
scroll to position [20, 0]
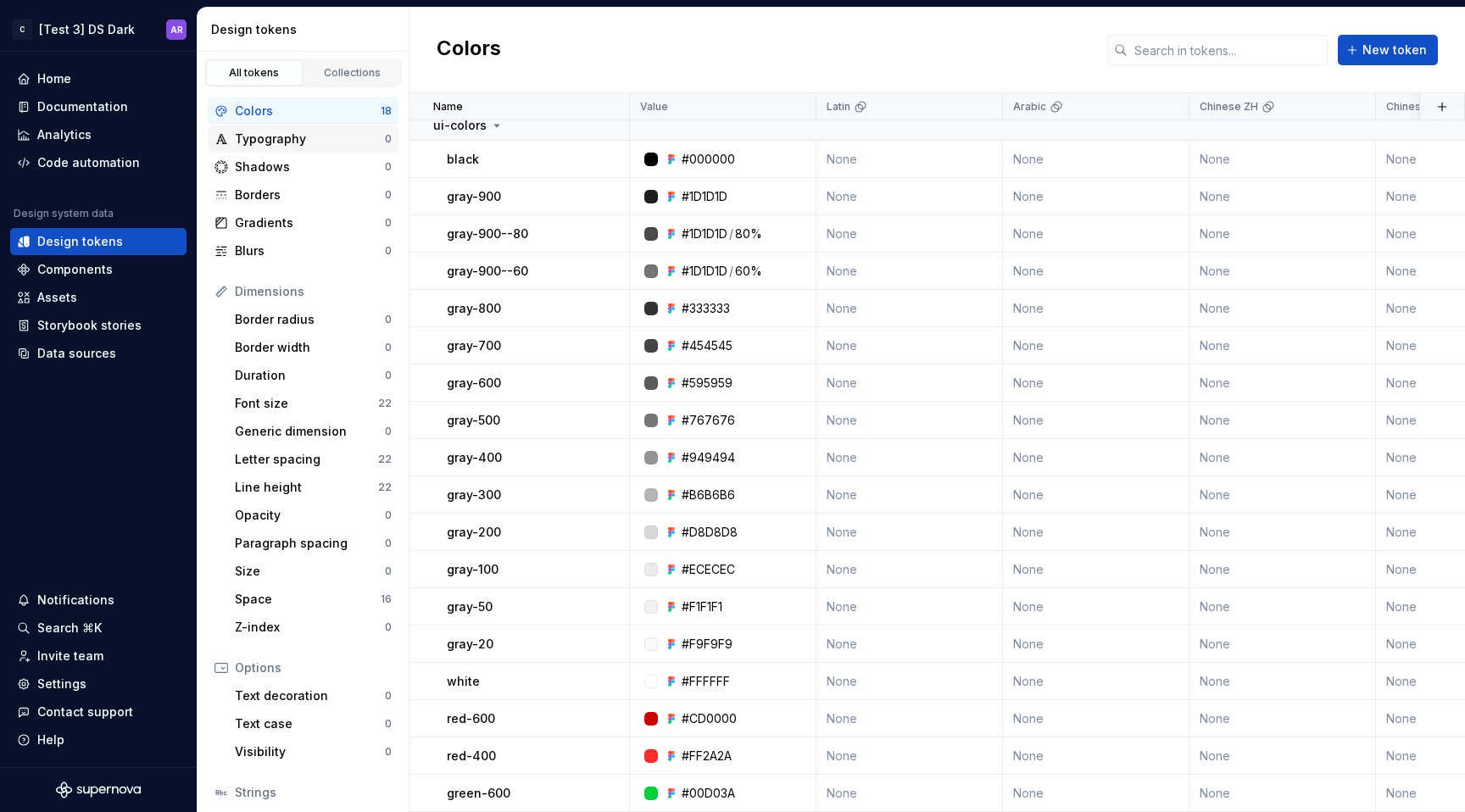
click at [261, 135] on div "Typography" at bounding box center [310, 139] width 150 height 17
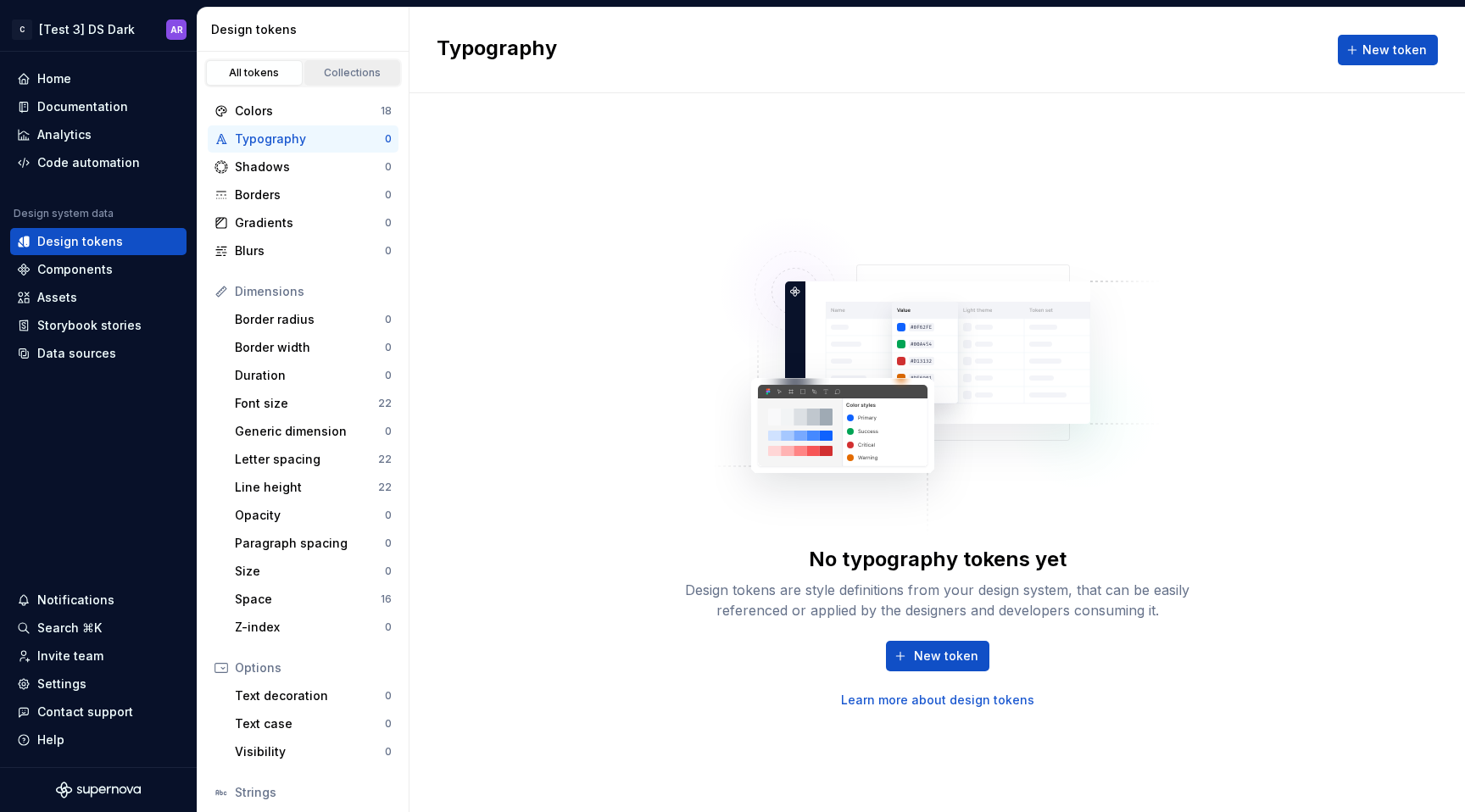
click at [363, 62] on link "Collections" at bounding box center [352, 73] width 97 height 25
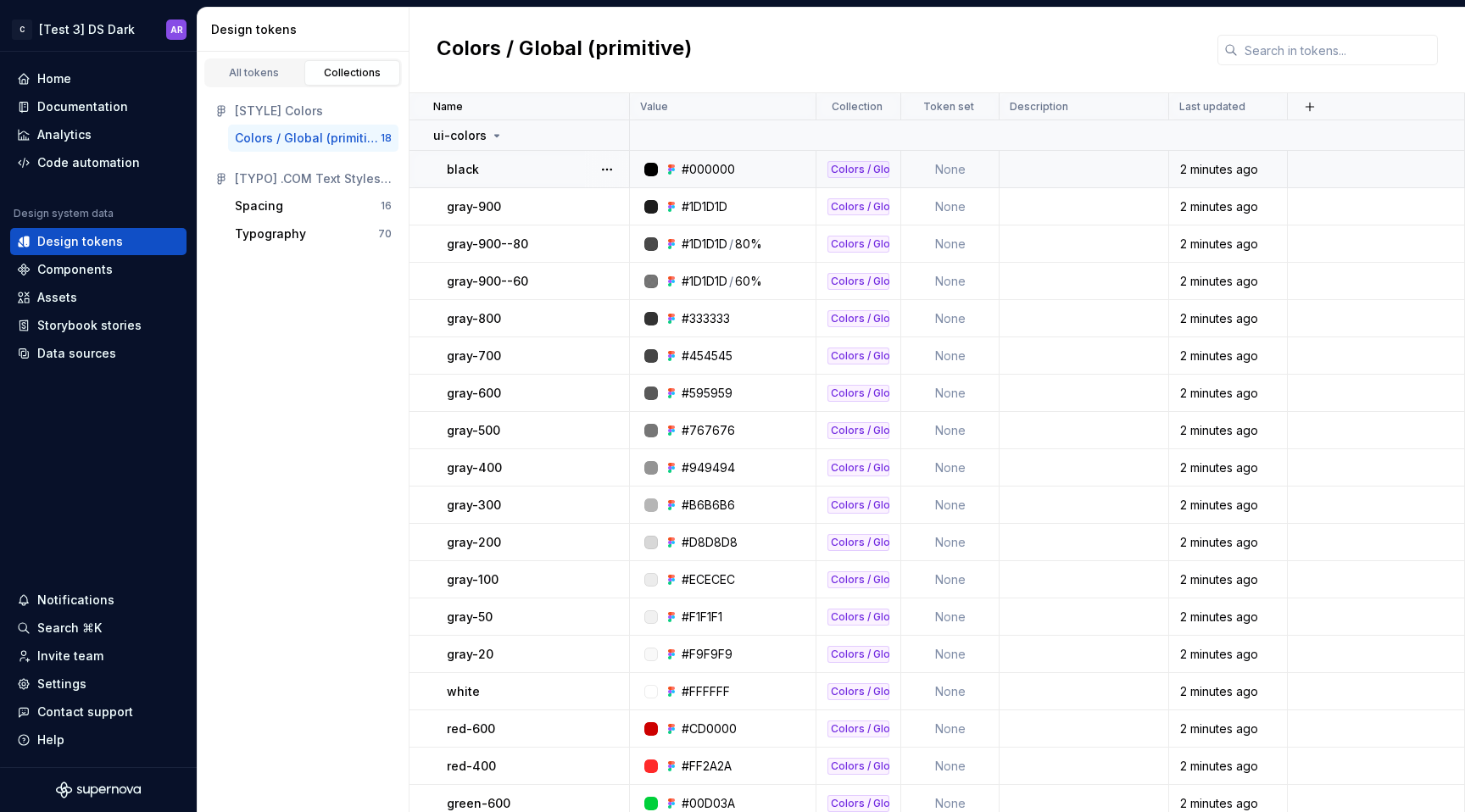
click at [854, 168] on div "Colors / Global (primitive)" at bounding box center [858, 170] width 62 height 17
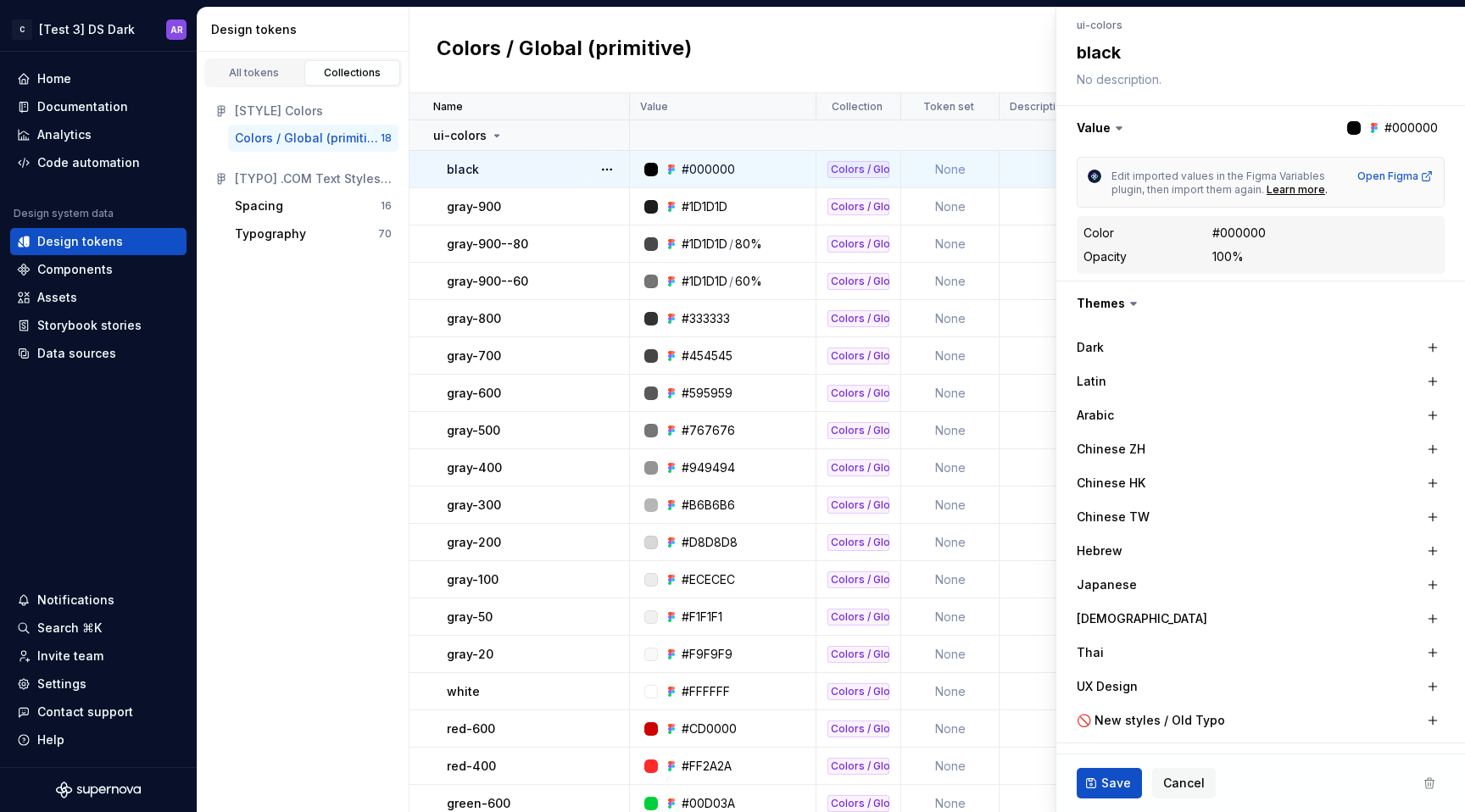
scroll to position [318, 0]
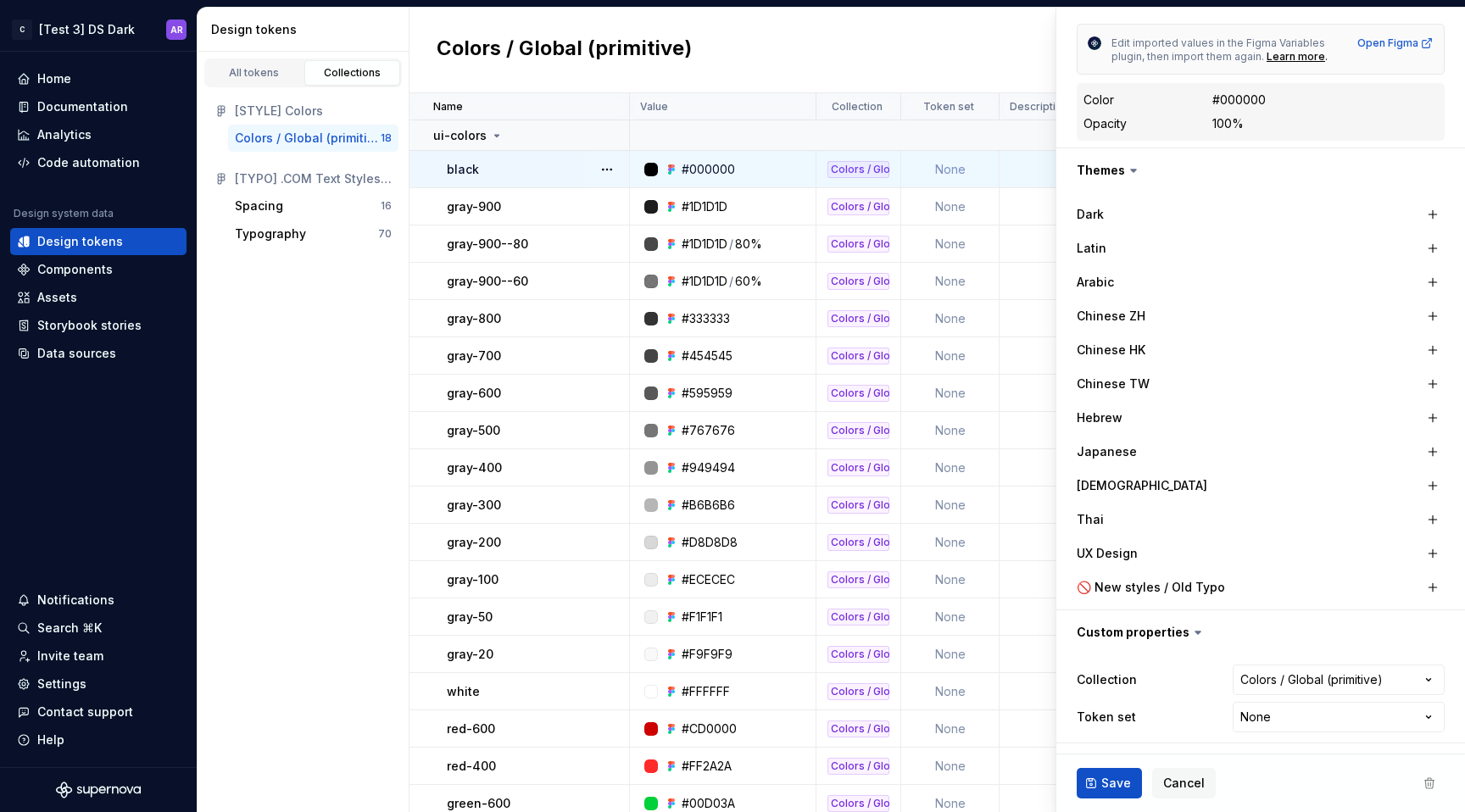
click at [1096, 213] on label "Dark" at bounding box center [1090, 214] width 27 height 17
click at [1347, 674] on html "C [Test 3] DS Dark AR Home Documentation Analytics Code automation Design syste…" at bounding box center [732, 406] width 1465 height 812
click at [1151, 641] on html "C [Test 3] DS Dark AR Home Documentation Analytics Code automation Design syste…" at bounding box center [732, 406] width 1465 height 812
click at [1268, 727] on html "C [Test 3] DS Dark AR Home Documentation Analytics Code automation Design syste…" at bounding box center [732, 406] width 1465 height 812
click at [992, 333] on html "C [Test 3] DS Dark AR Home Documentation Analytics Code automation Design syste…" at bounding box center [732, 406] width 1465 height 812
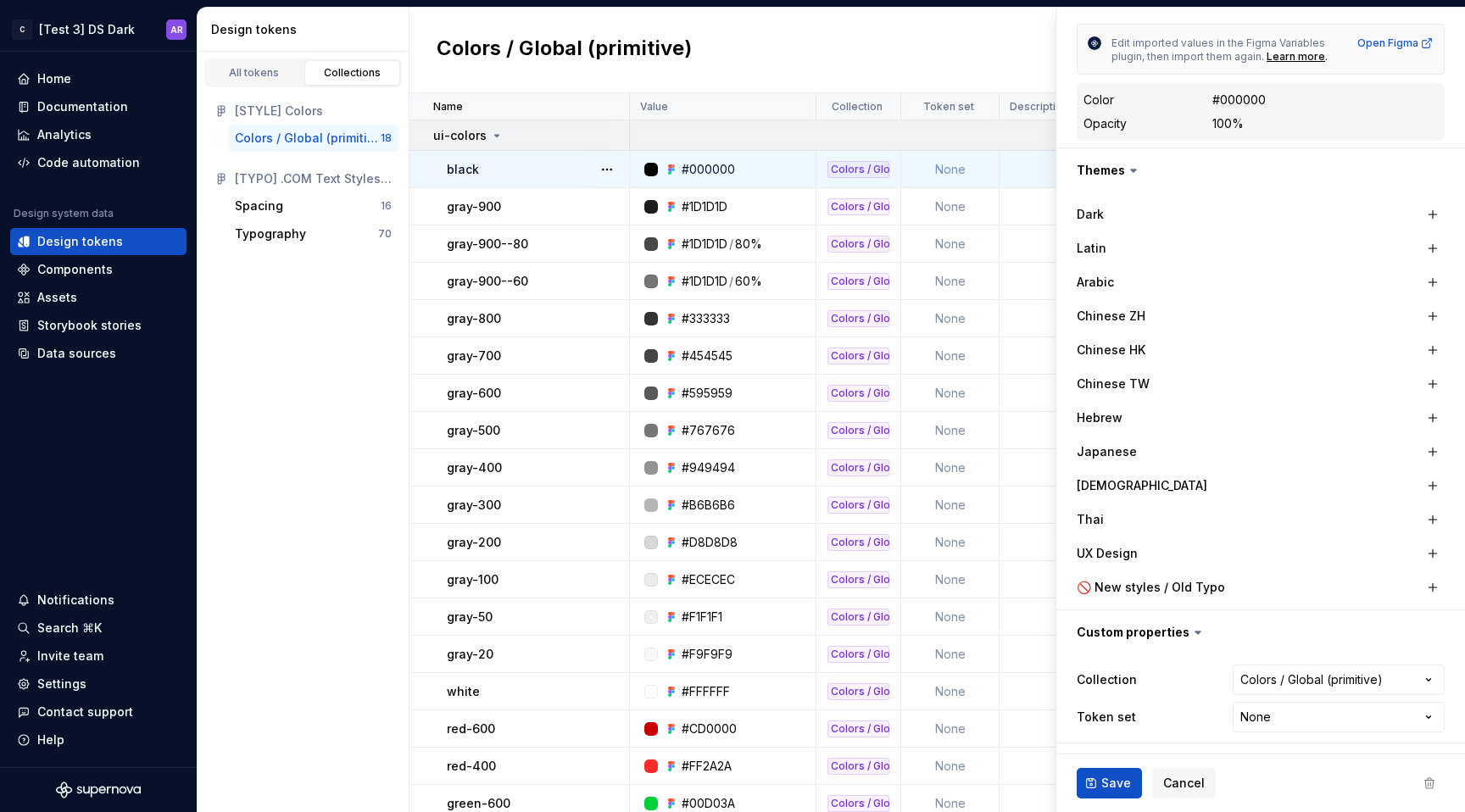
click at [564, 135] on div "ui-colors" at bounding box center [531, 135] width 195 height 17
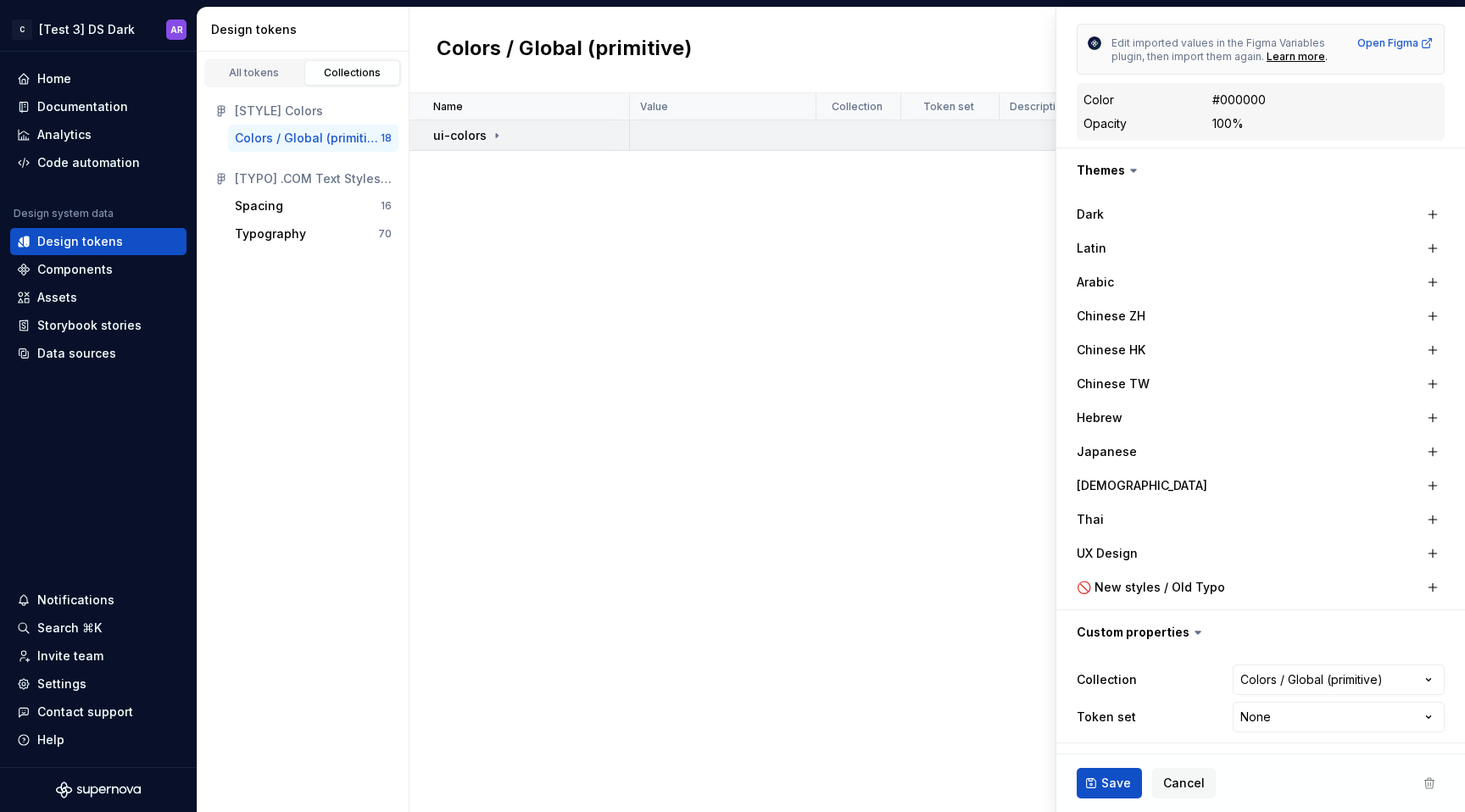
click at [537, 142] on div "ui-colors" at bounding box center [531, 135] width 195 height 17
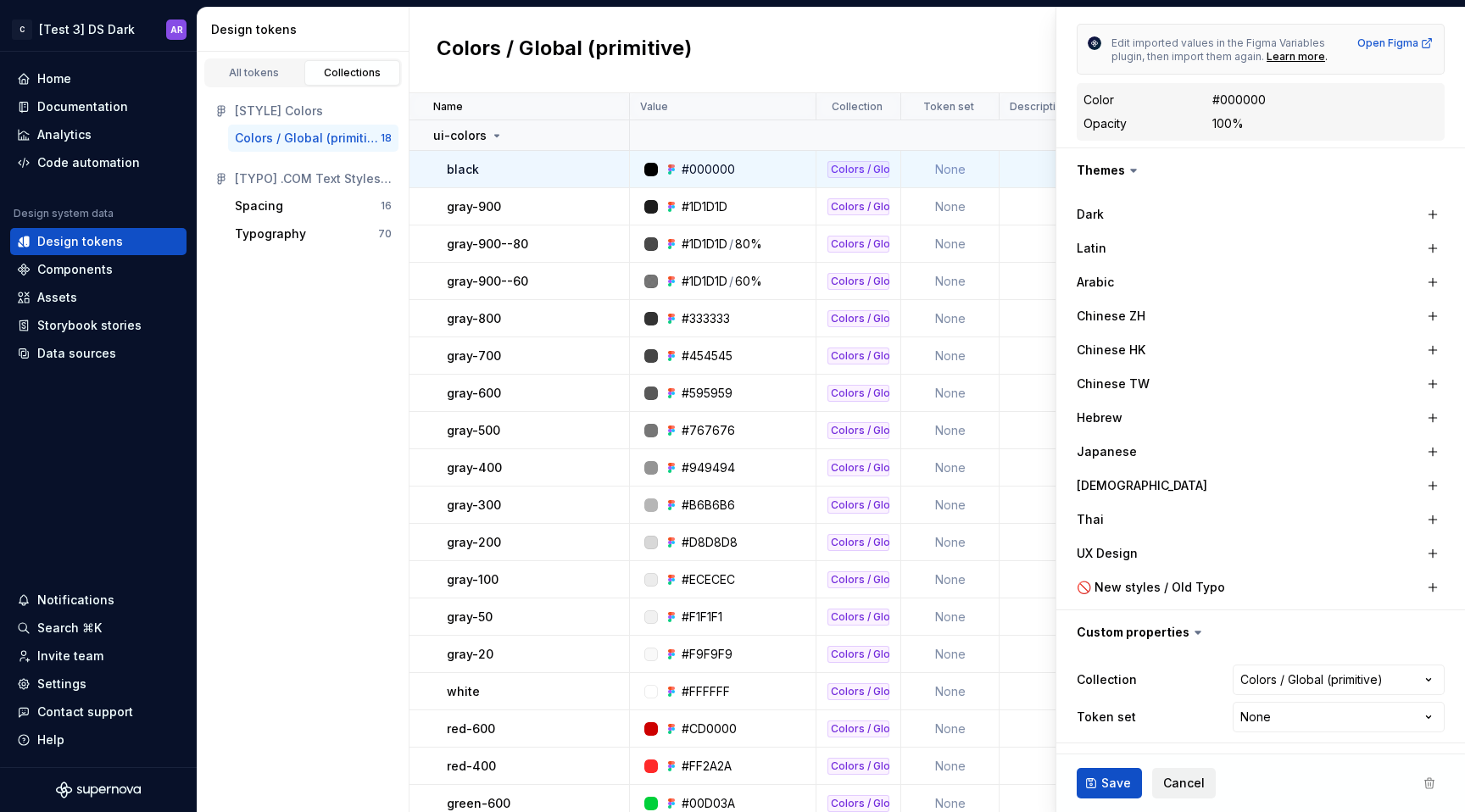
click at [1184, 785] on span "Cancel" at bounding box center [1183, 783] width 42 height 17
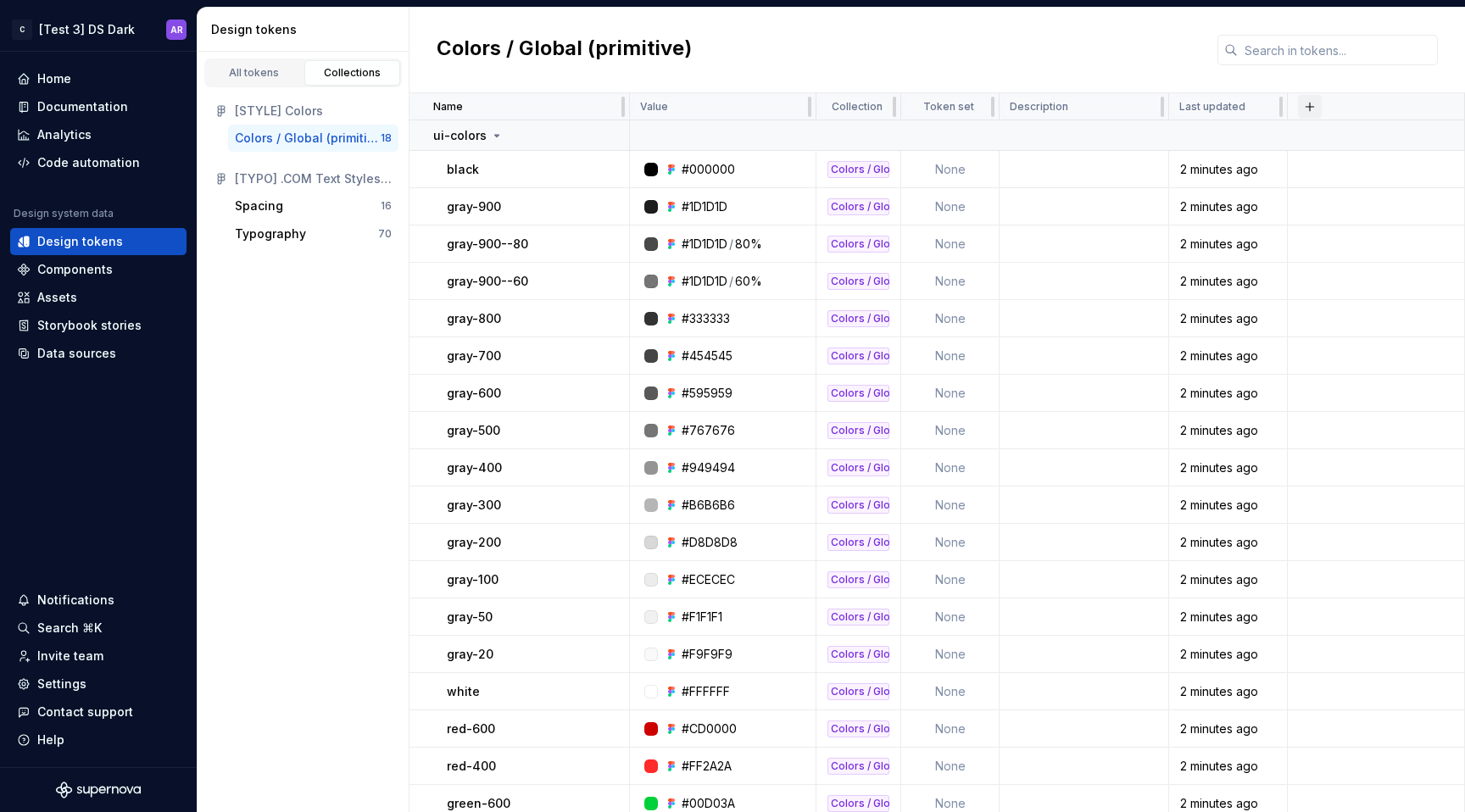
click at [1305, 103] on button "button" at bounding box center [1309, 106] width 23 height 23
click at [1163, 290] on td at bounding box center [1085, 282] width 170 height 37
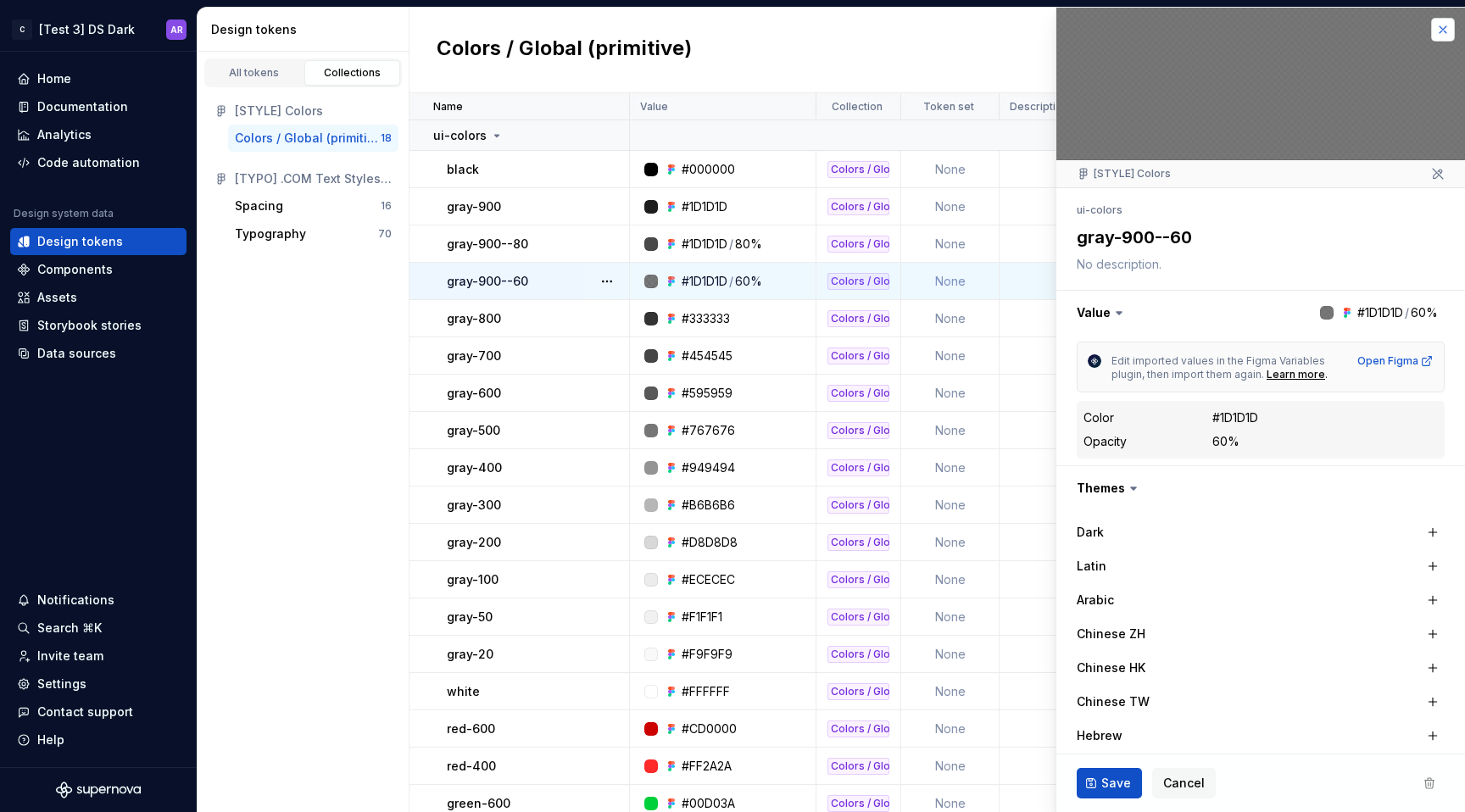
click at [1431, 33] on button "button" at bounding box center [1443, 29] width 23 height 23
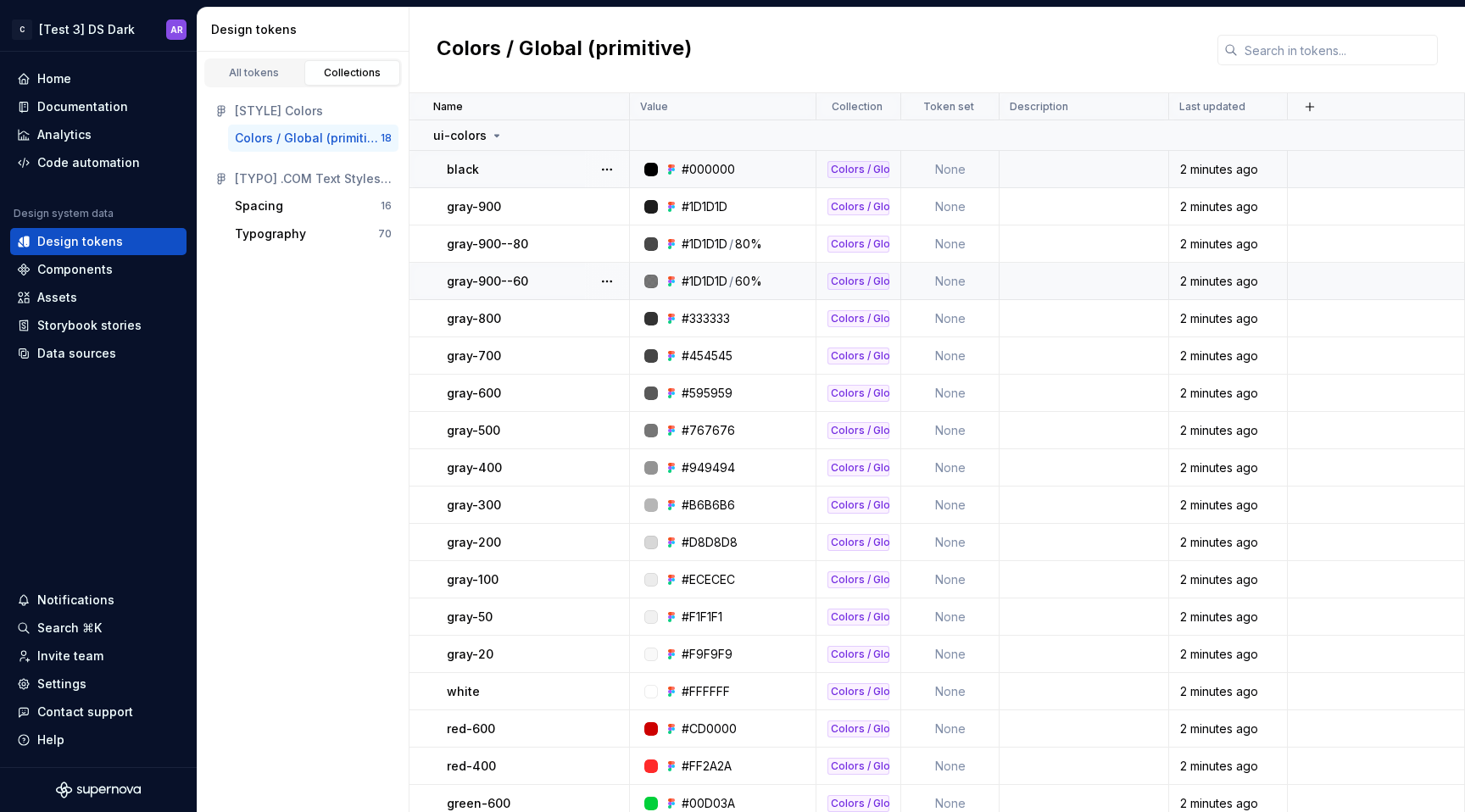
click at [877, 168] on div "Colors / Global (primitive)" at bounding box center [858, 170] width 62 height 17
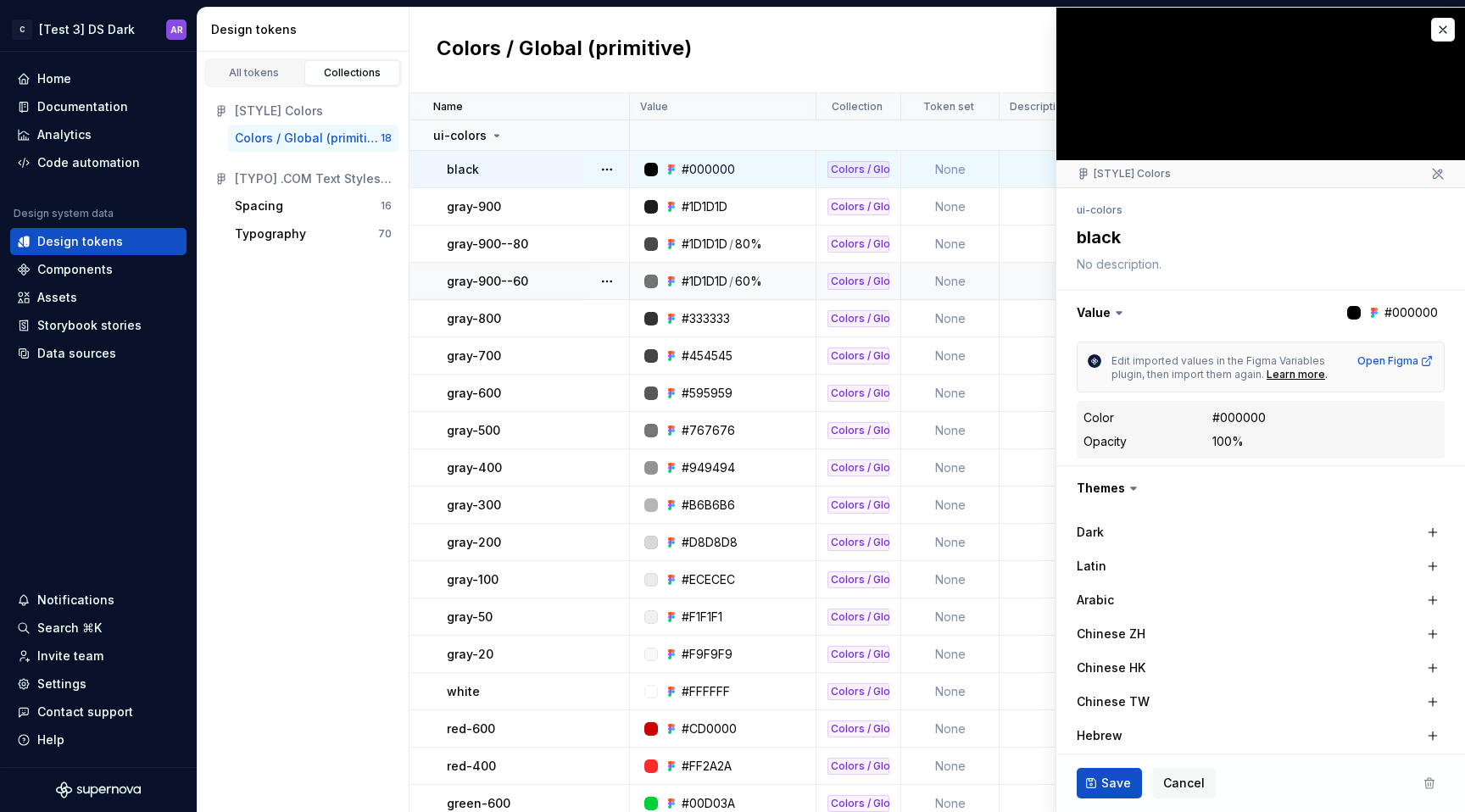
click at [373, 134] on div "Colors / Global (primitive)" at bounding box center [308, 138] width 145 height 17
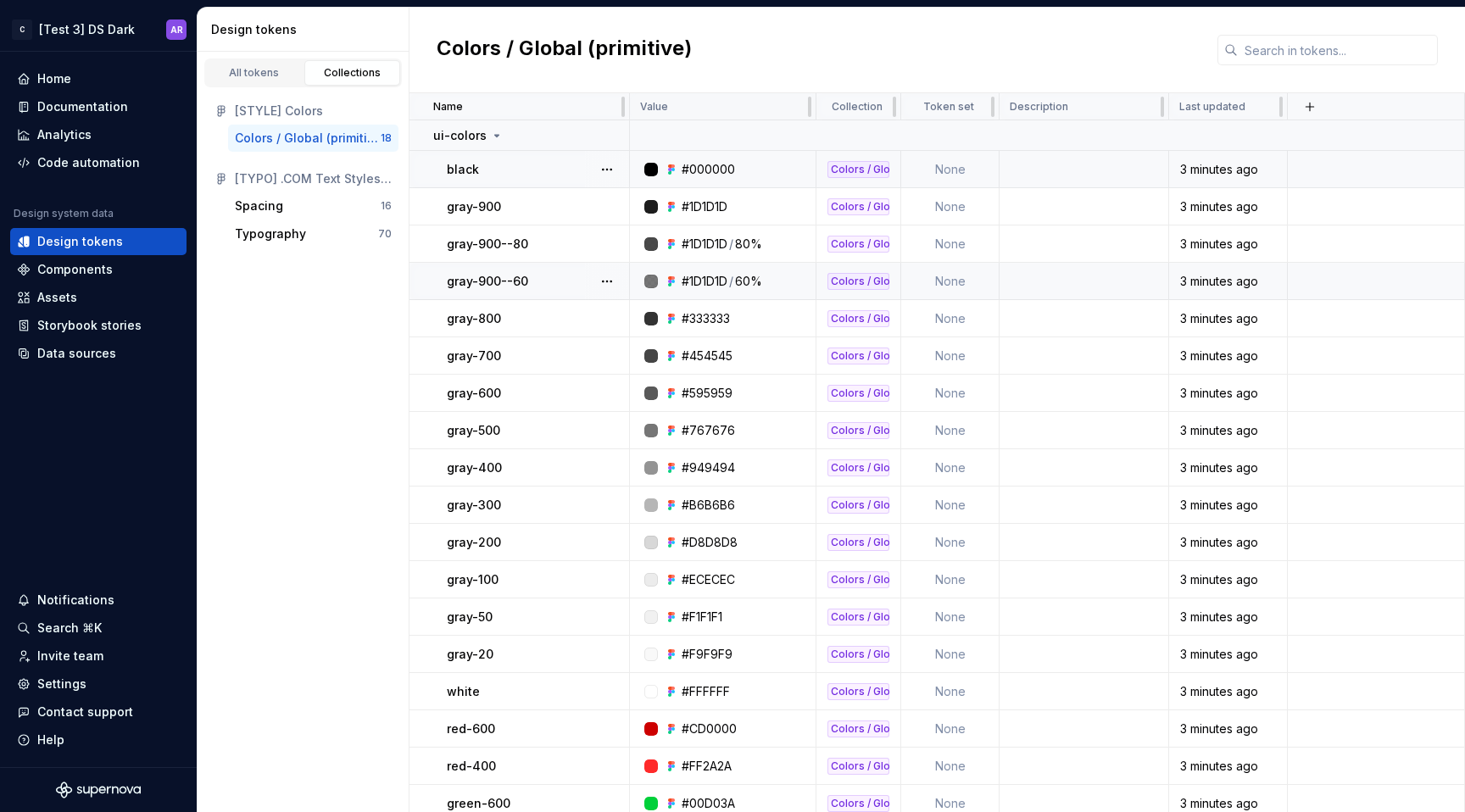
click at [657, 100] on p "Value" at bounding box center [654, 106] width 28 height 14
click at [1304, 110] on button "button" at bounding box center [1309, 106] width 23 height 23
click at [1251, 175] on div "New custom property" at bounding box center [1213, 174] width 127 height 17
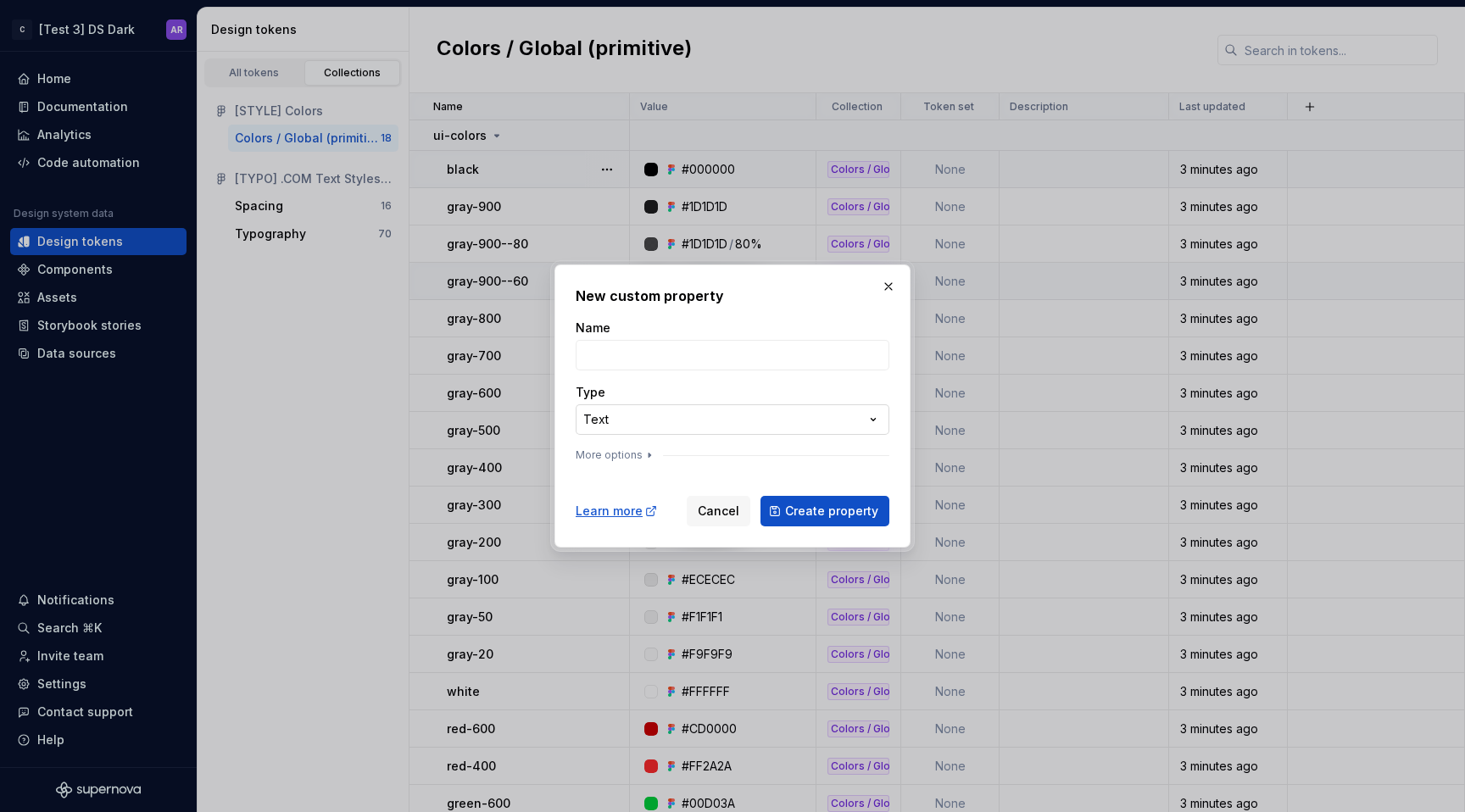
click at [669, 431] on div "**********" at bounding box center [732, 406] width 1465 height 812
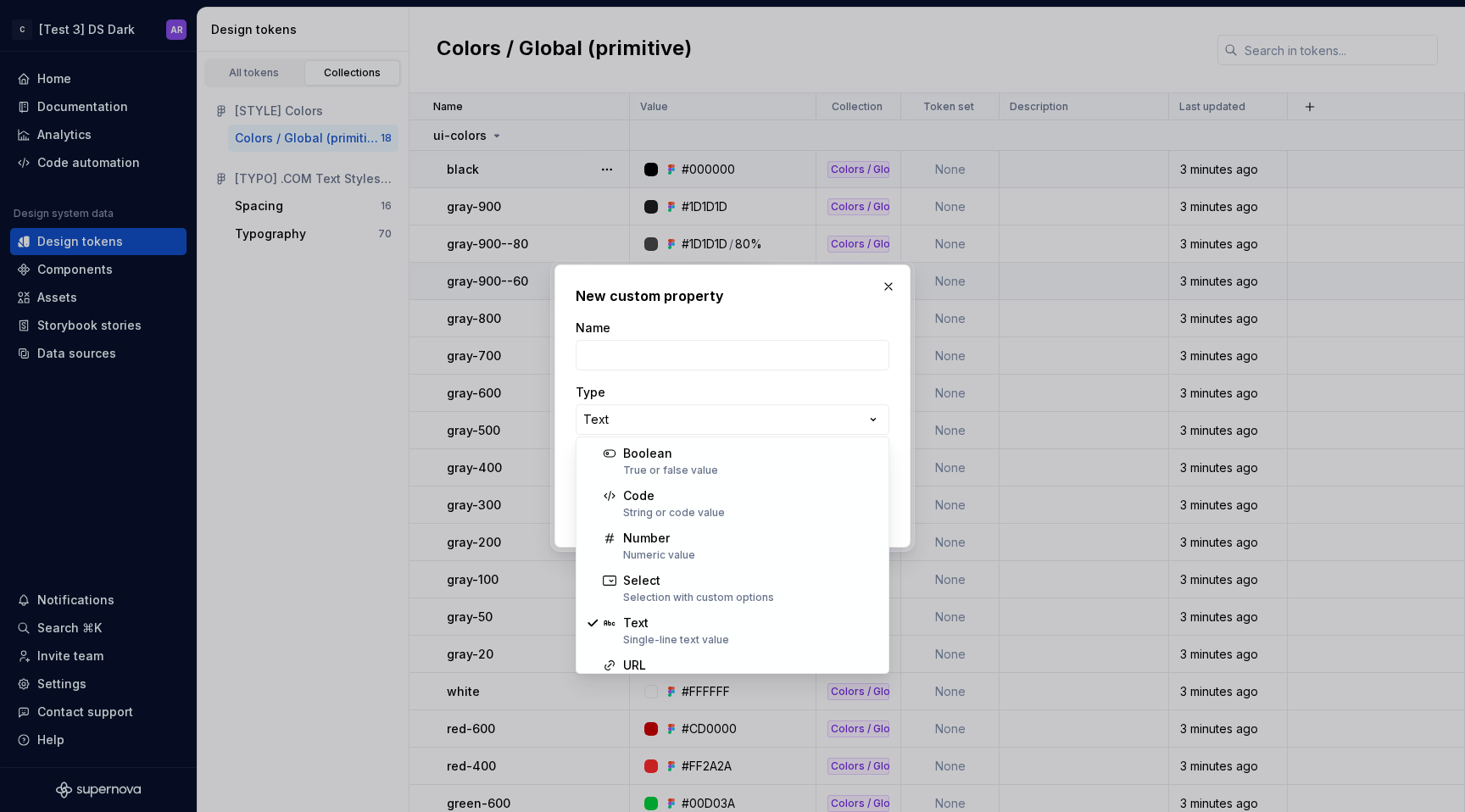
click at [677, 375] on div "**********" at bounding box center [732, 406] width 1465 height 812
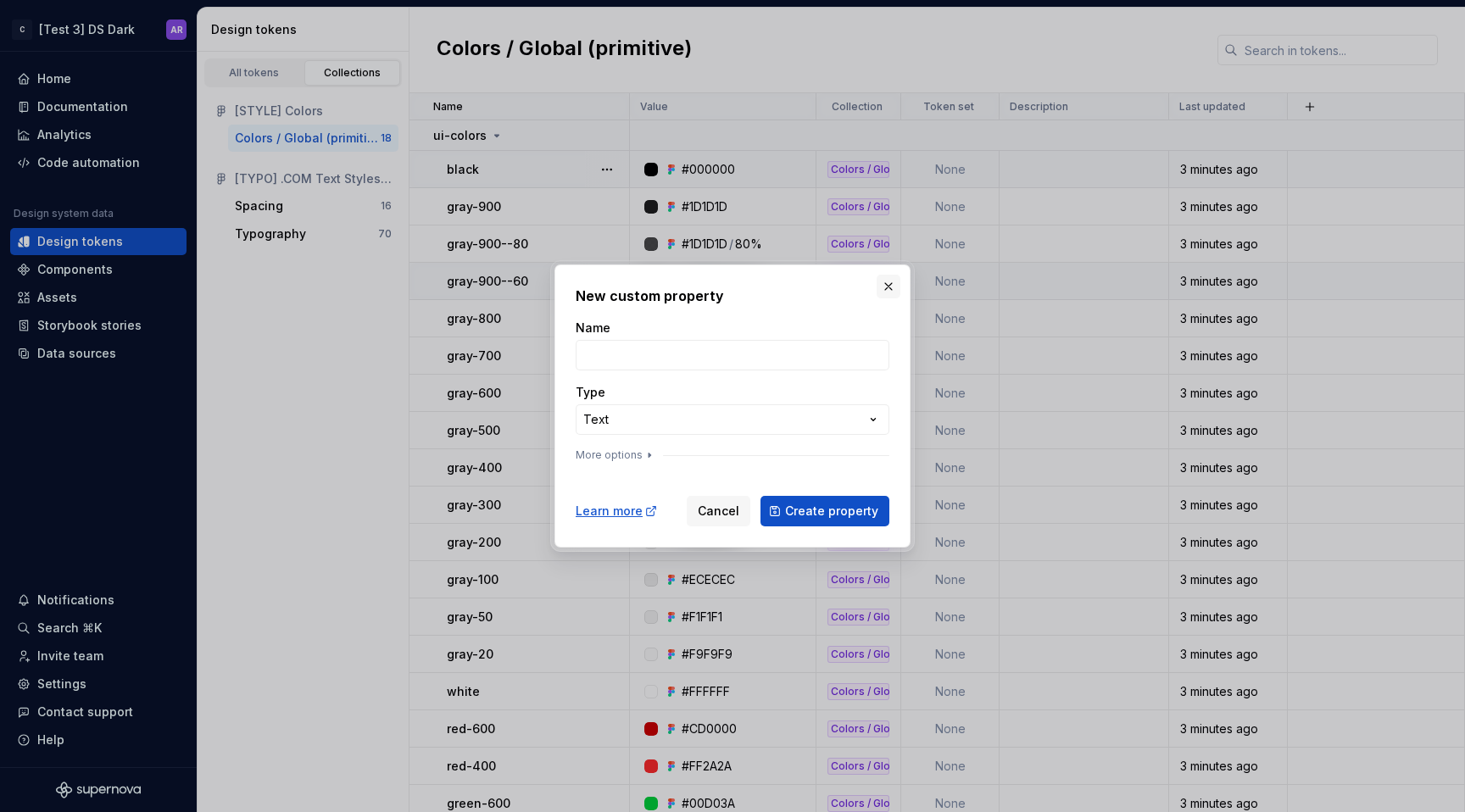
click at [888, 293] on button "button" at bounding box center [888, 286] width 23 height 23
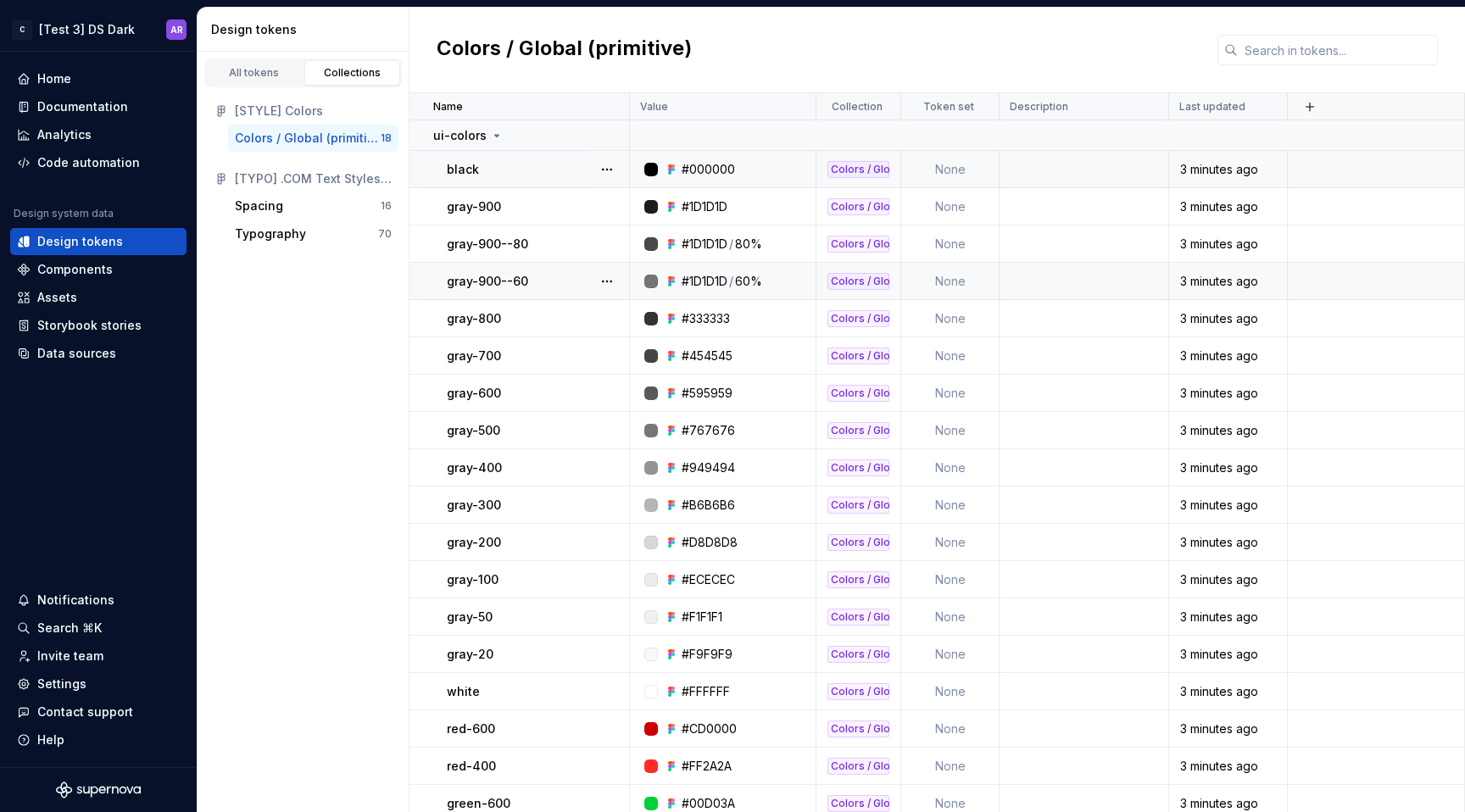
click at [862, 176] on div "Colors / Global (primitive)" at bounding box center [858, 170] width 62 height 17
type textarea "*"
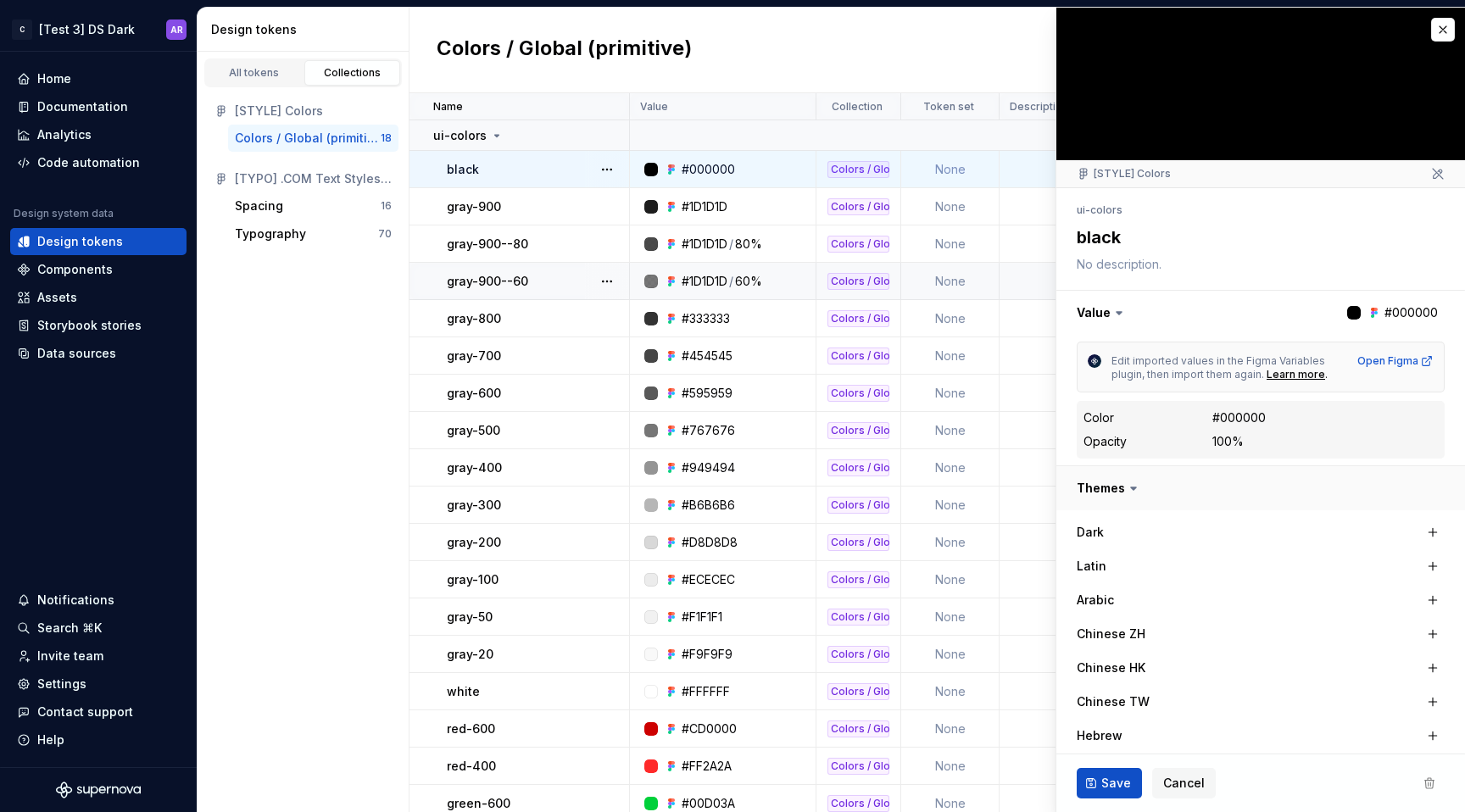
scroll to position [45, 0]
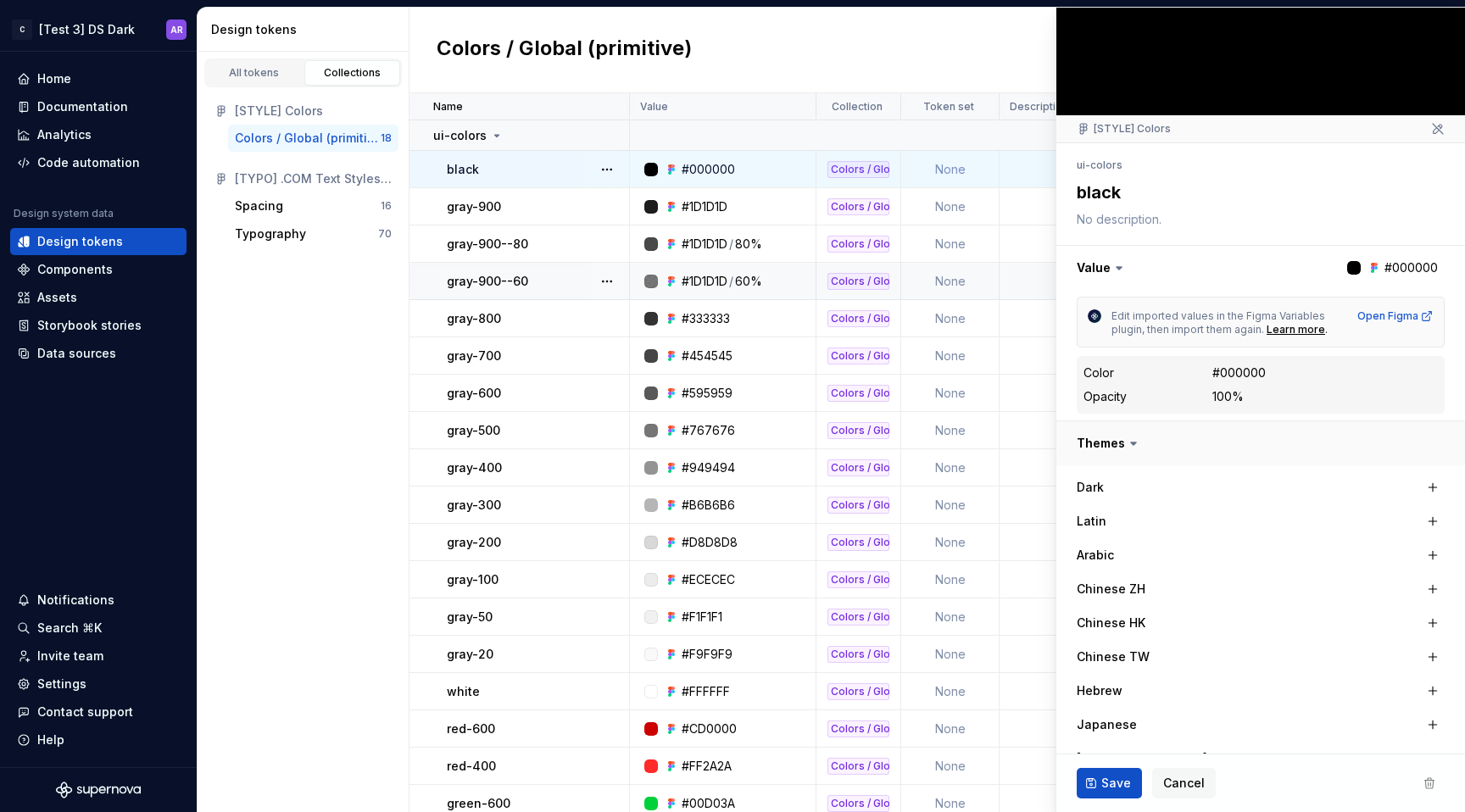
click at [1192, 444] on button "button" at bounding box center [1261, 443] width 408 height 44
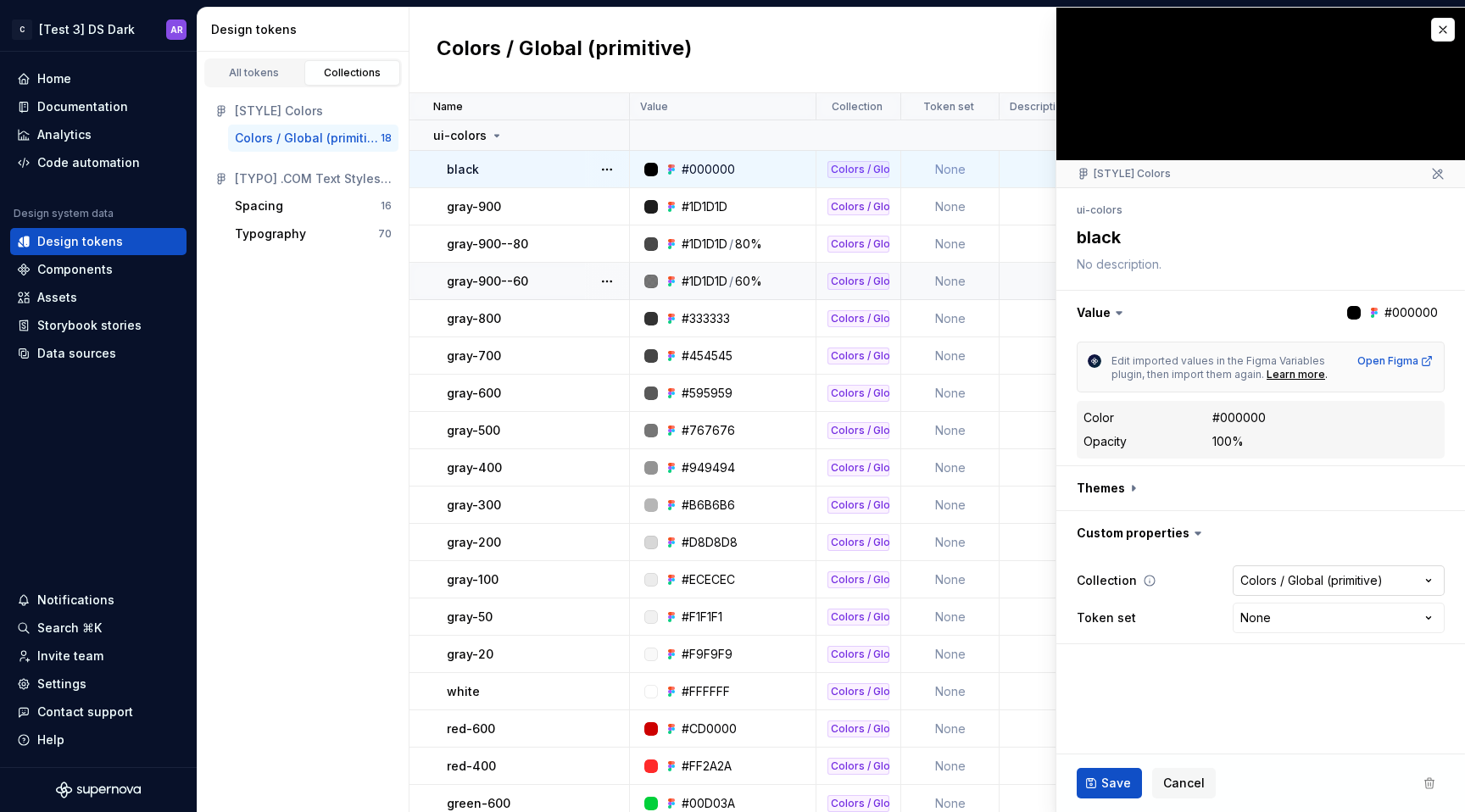
click at [1303, 585] on html "C [Test 3] DS Dark AR Home Documentation Analytics Code automation Design syste…" at bounding box center [732, 406] width 1465 height 812
click at [1328, 522] on html "C [Test 3] DS Dark AR Home Documentation Analytics Code automation Design syste…" at bounding box center [732, 406] width 1465 height 812
click at [1273, 625] on html "C [Test 3] DS Dark AR Home Documentation Analytics Code automation Design syste…" at bounding box center [732, 406] width 1465 height 812
select select "**********"
click at [1099, 786] on button "Save" at bounding box center [1110, 783] width 65 height 31
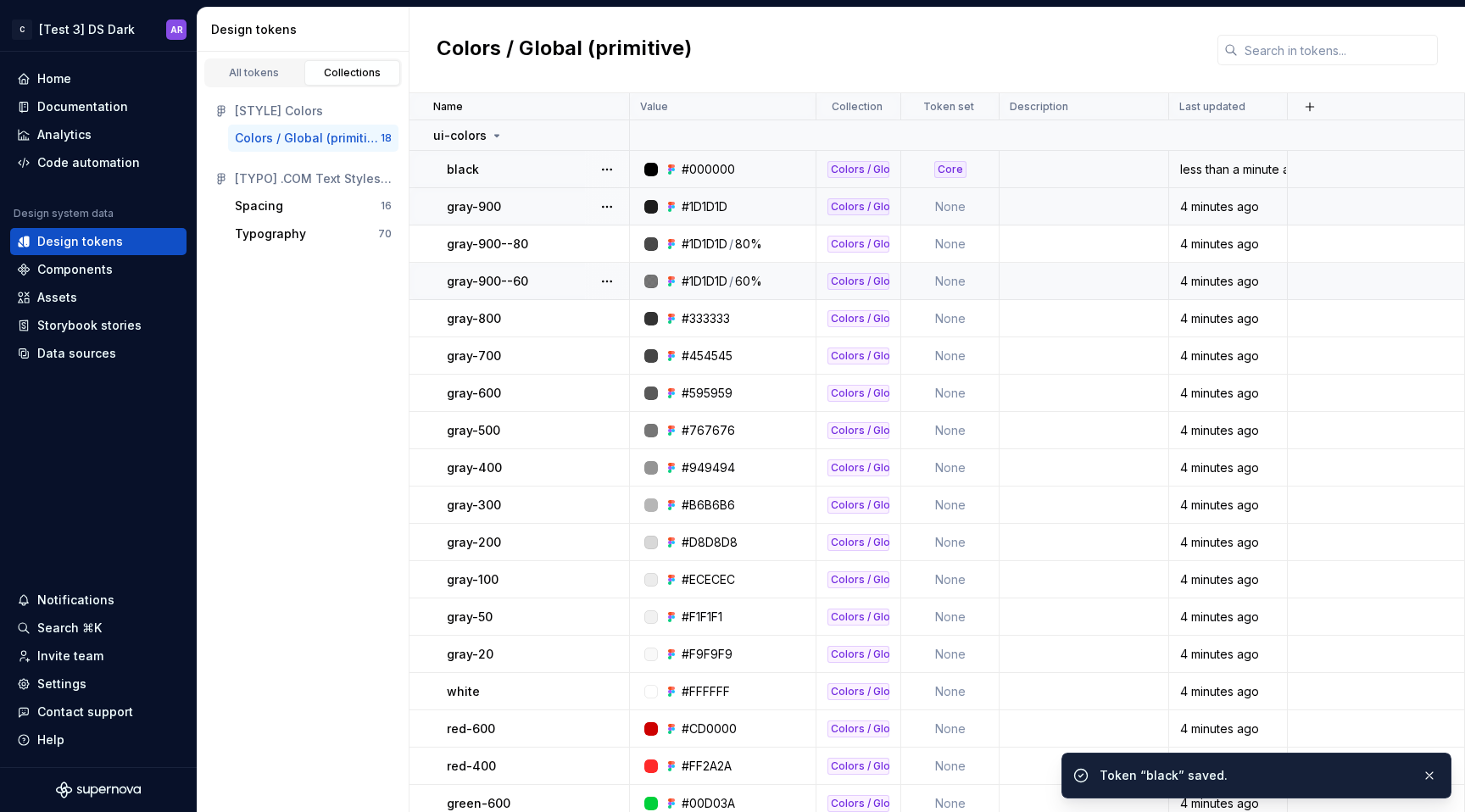
click at [935, 210] on td "None" at bounding box center [949, 207] width 98 height 37
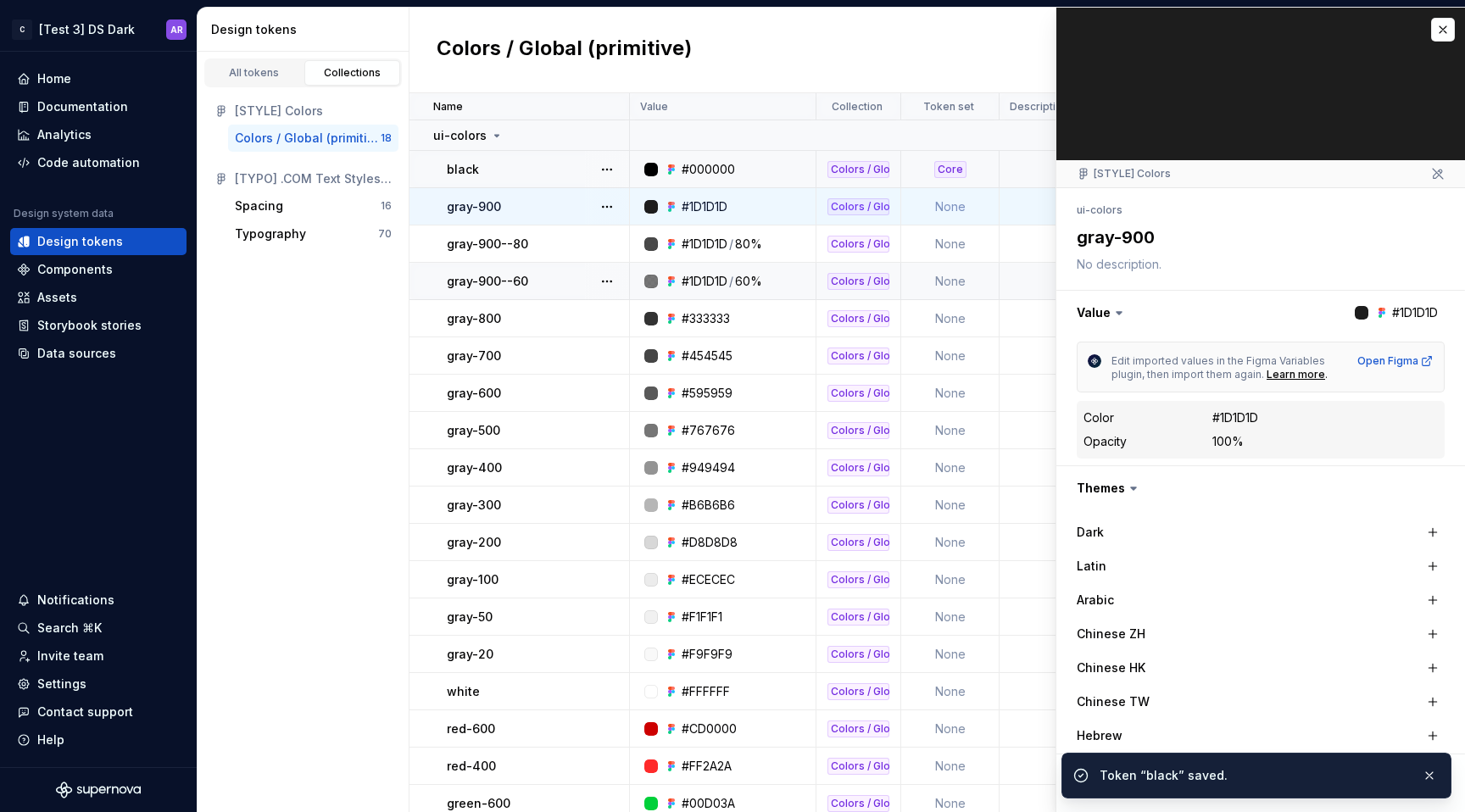
scroll to position [318, 0]
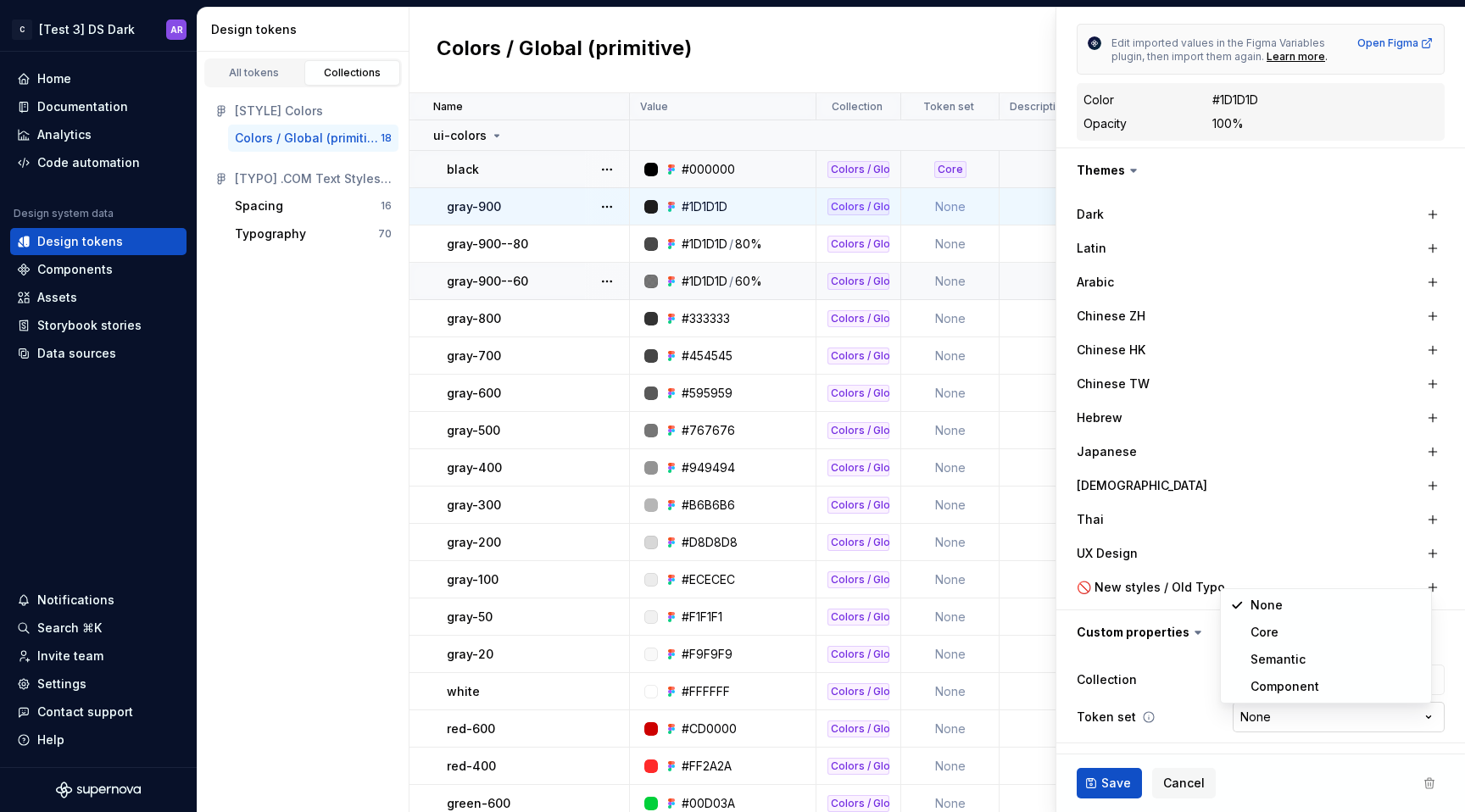
click at [1273, 724] on html "C [Test 3] DS Dark AR Home Documentation Analytics Code automation Design syste…" at bounding box center [732, 406] width 1465 height 812
type textarea "*"
select select "**********"
click at [1115, 782] on span "Save" at bounding box center [1116, 783] width 30 height 17
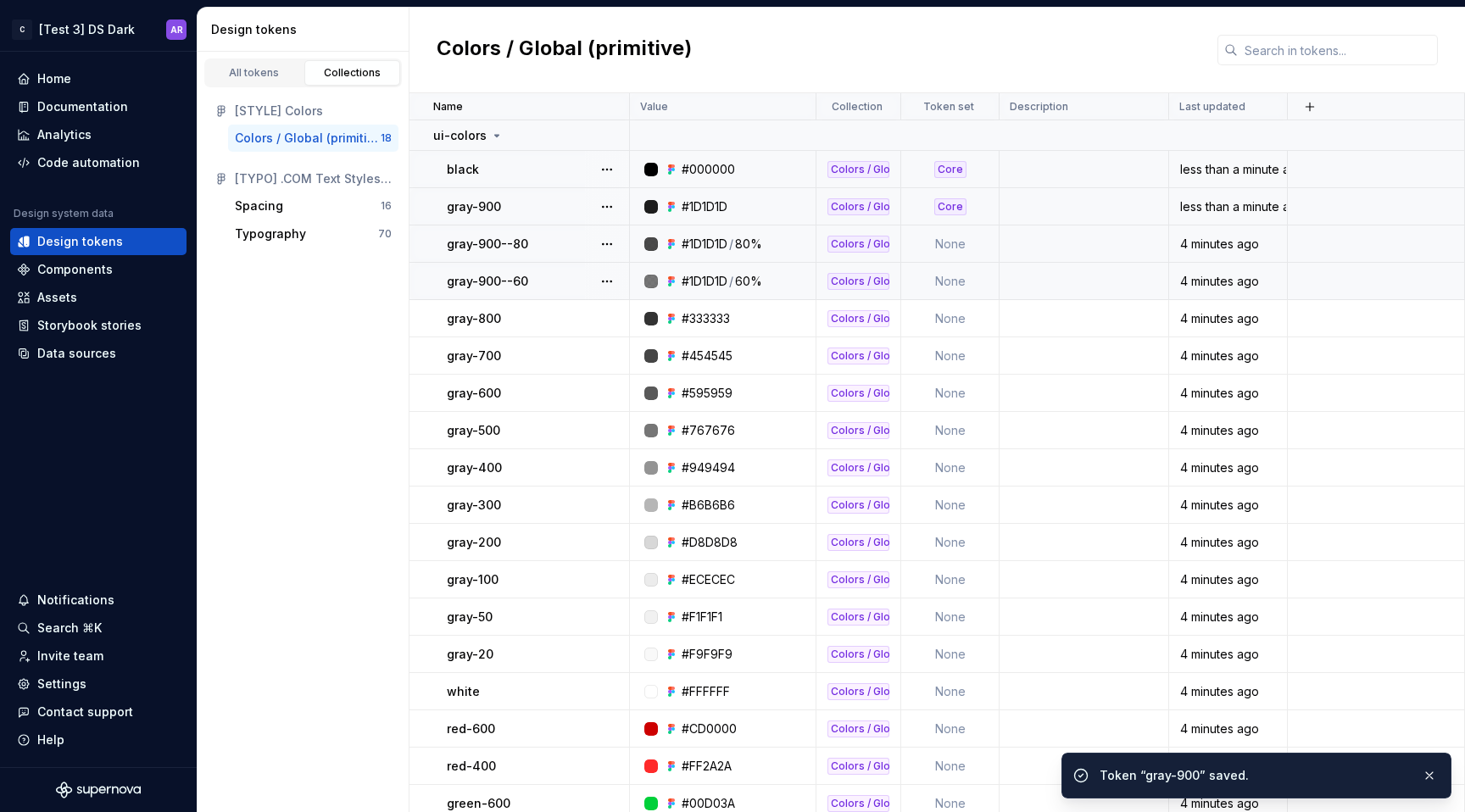
click at [950, 249] on td "None" at bounding box center [949, 244] width 98 height 37
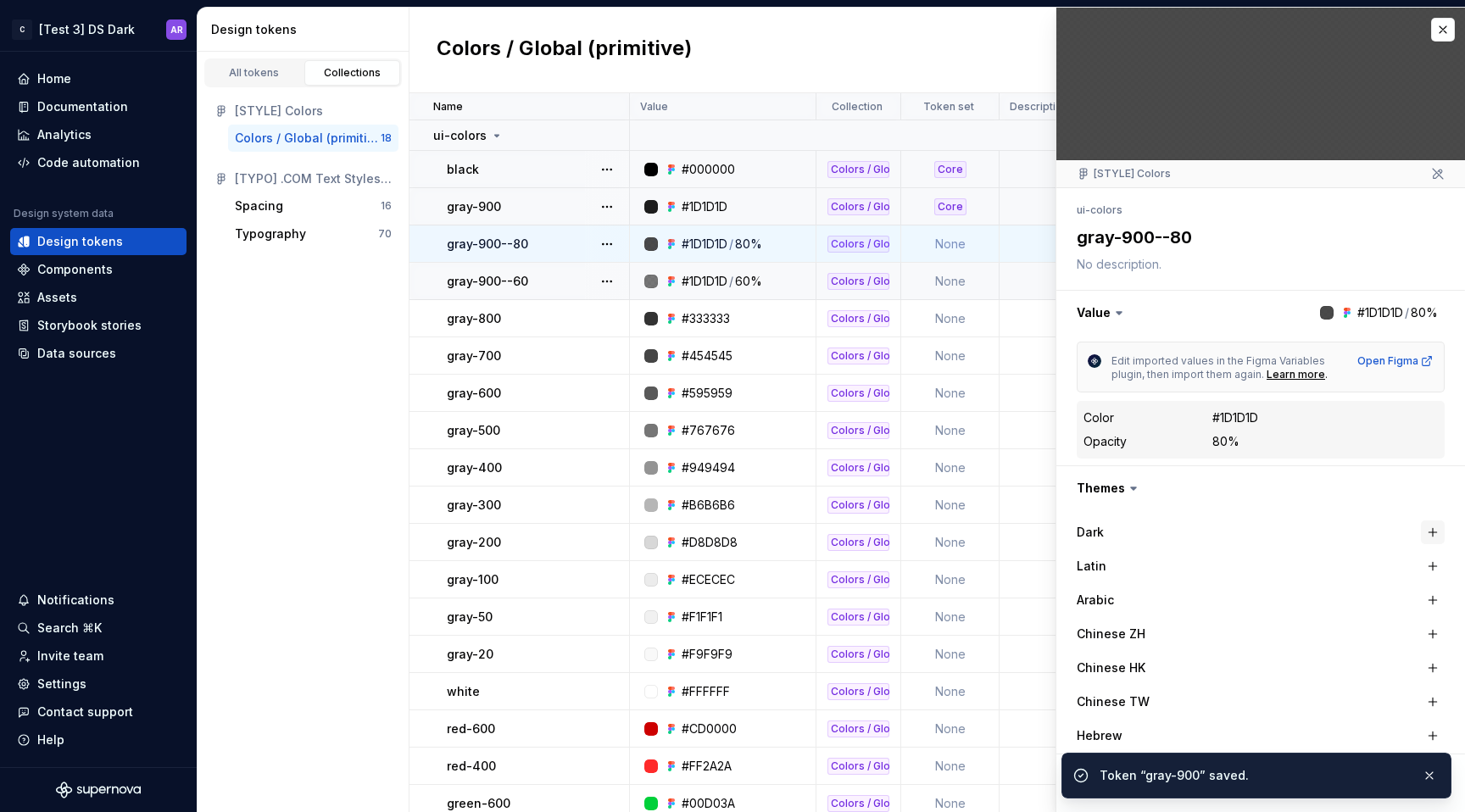
click at [1421, 527] on button "button" at bounding box center [1432, 531] width 23 height 23
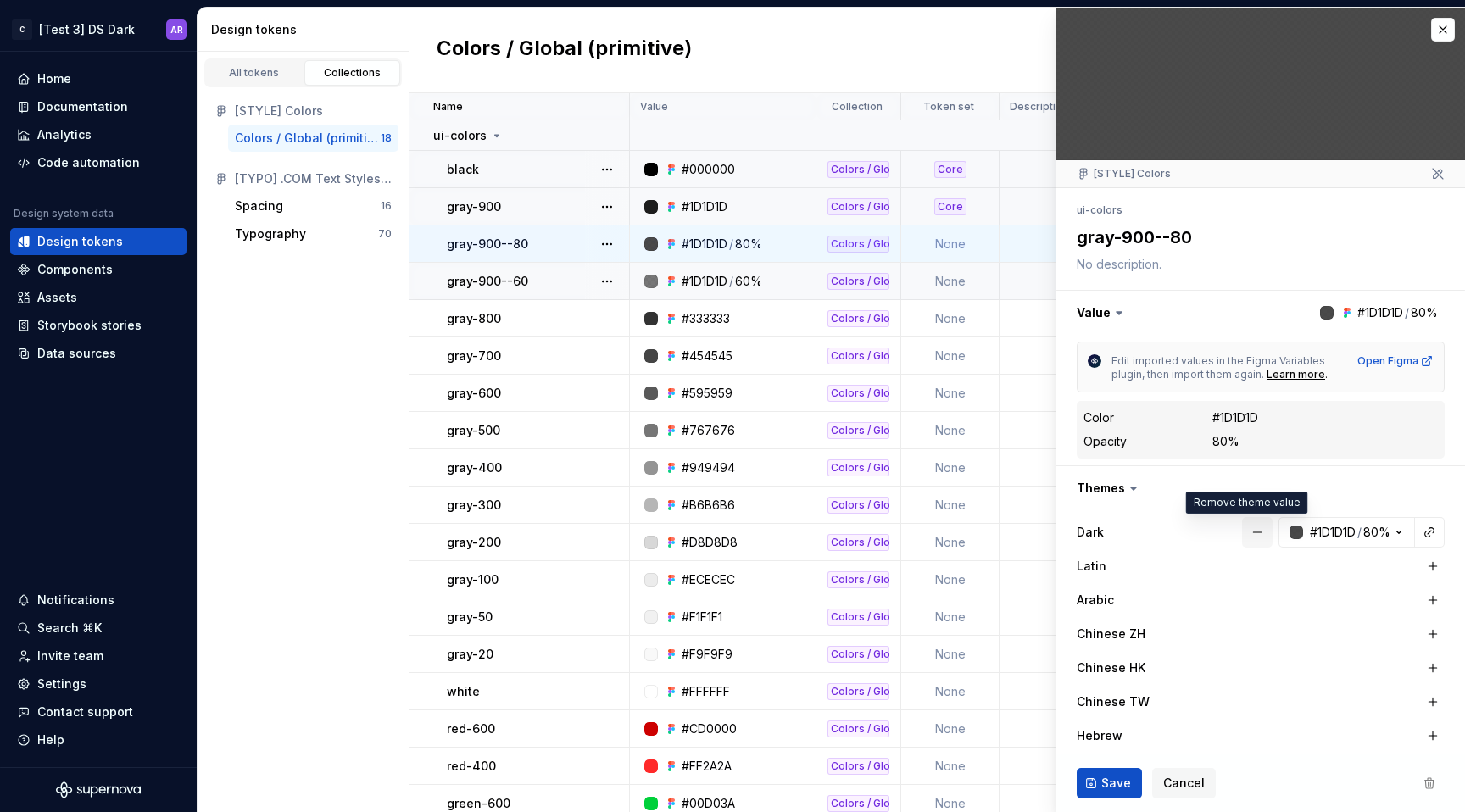
click at [1244, 534] on button "button" at bounding box center [1257, 532] width 31 height 31
click at [1113, 489] on button "button" at bounding box center [1261, 488] width 408 height 44
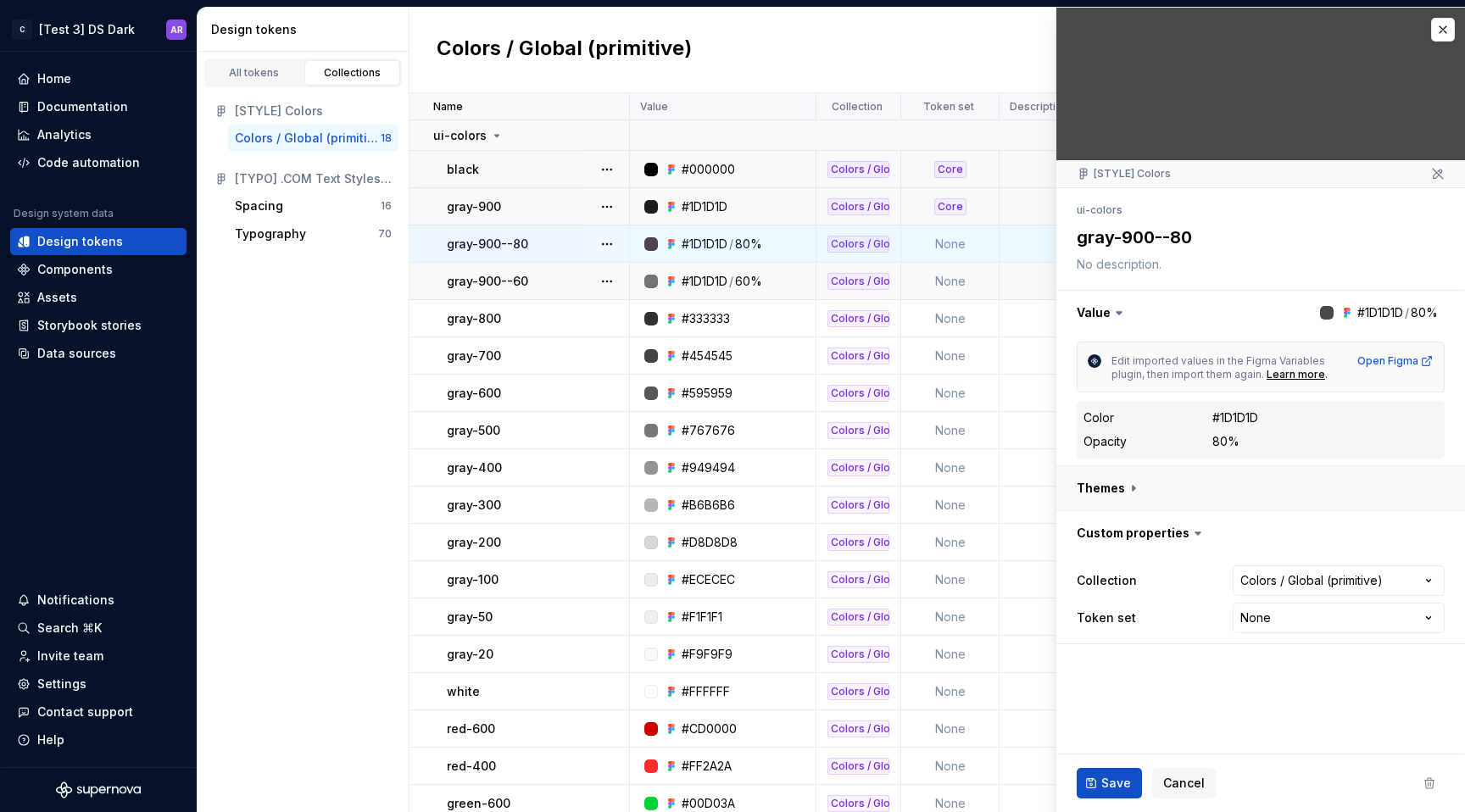
click at [1134, 488] on button "button" at bounding box center [1261, 488] width 408 height 44
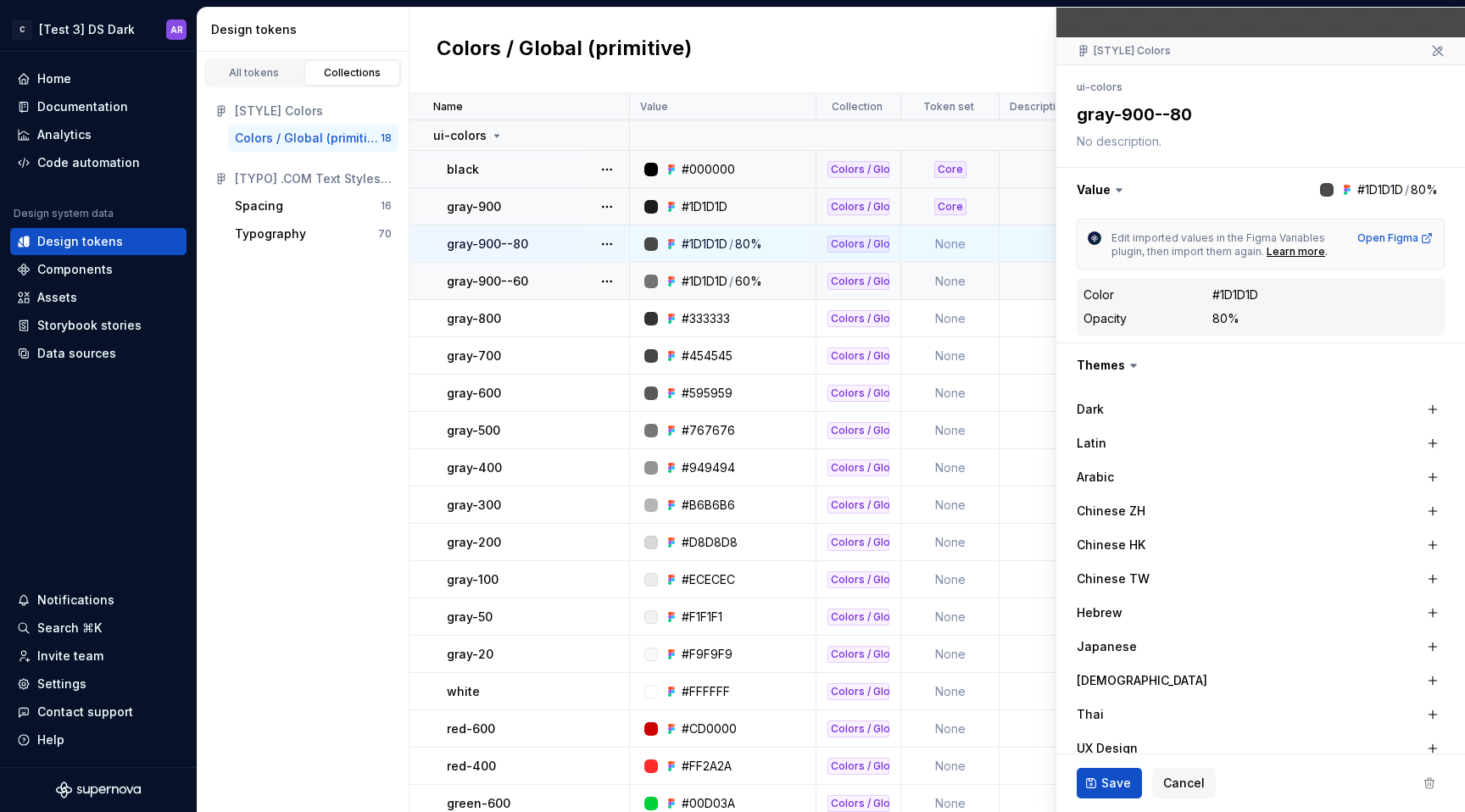
scroll to position [254, 0]
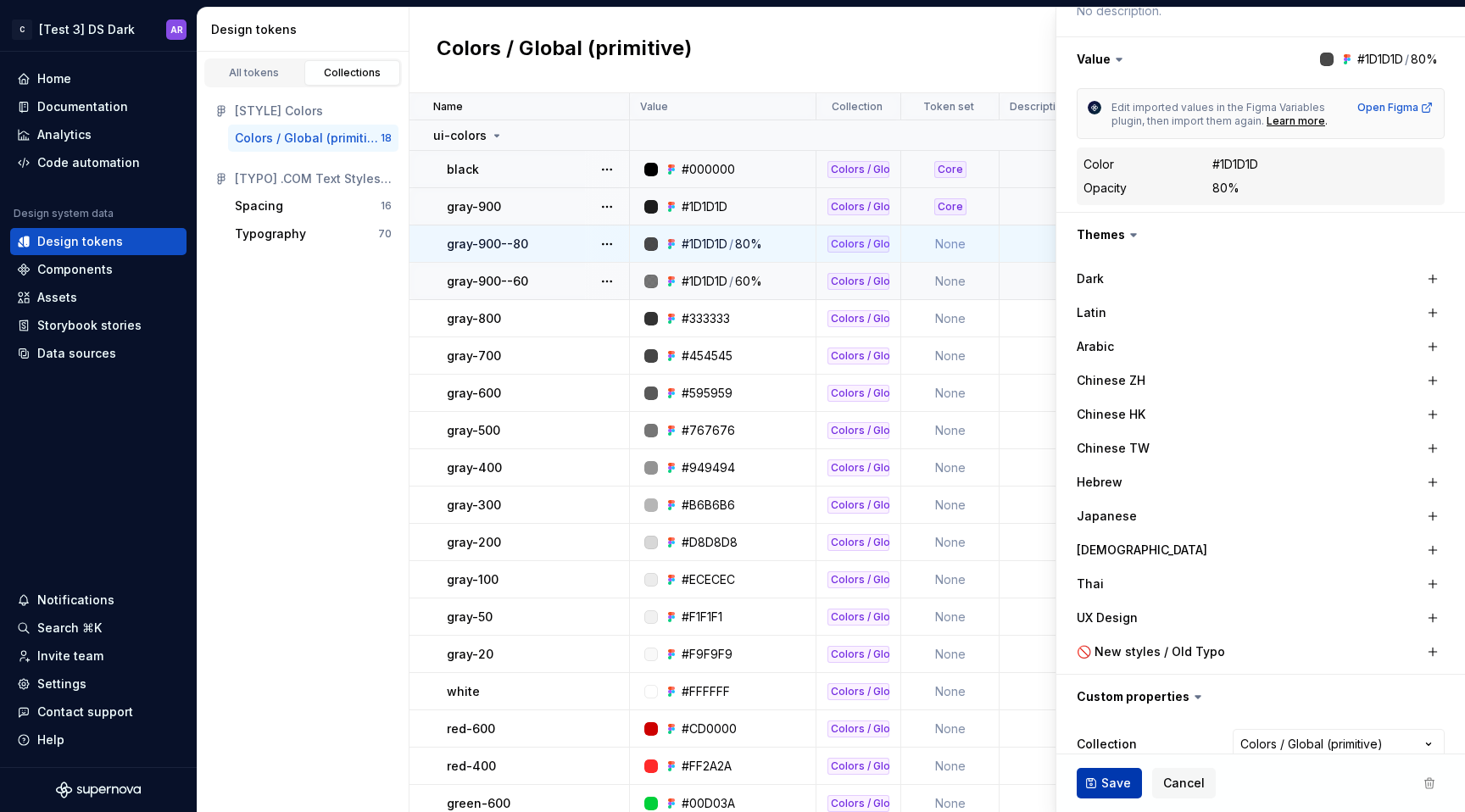
click at [1114, 778] on span "Save" at bounding box center [1116, 783] width 30 height 17
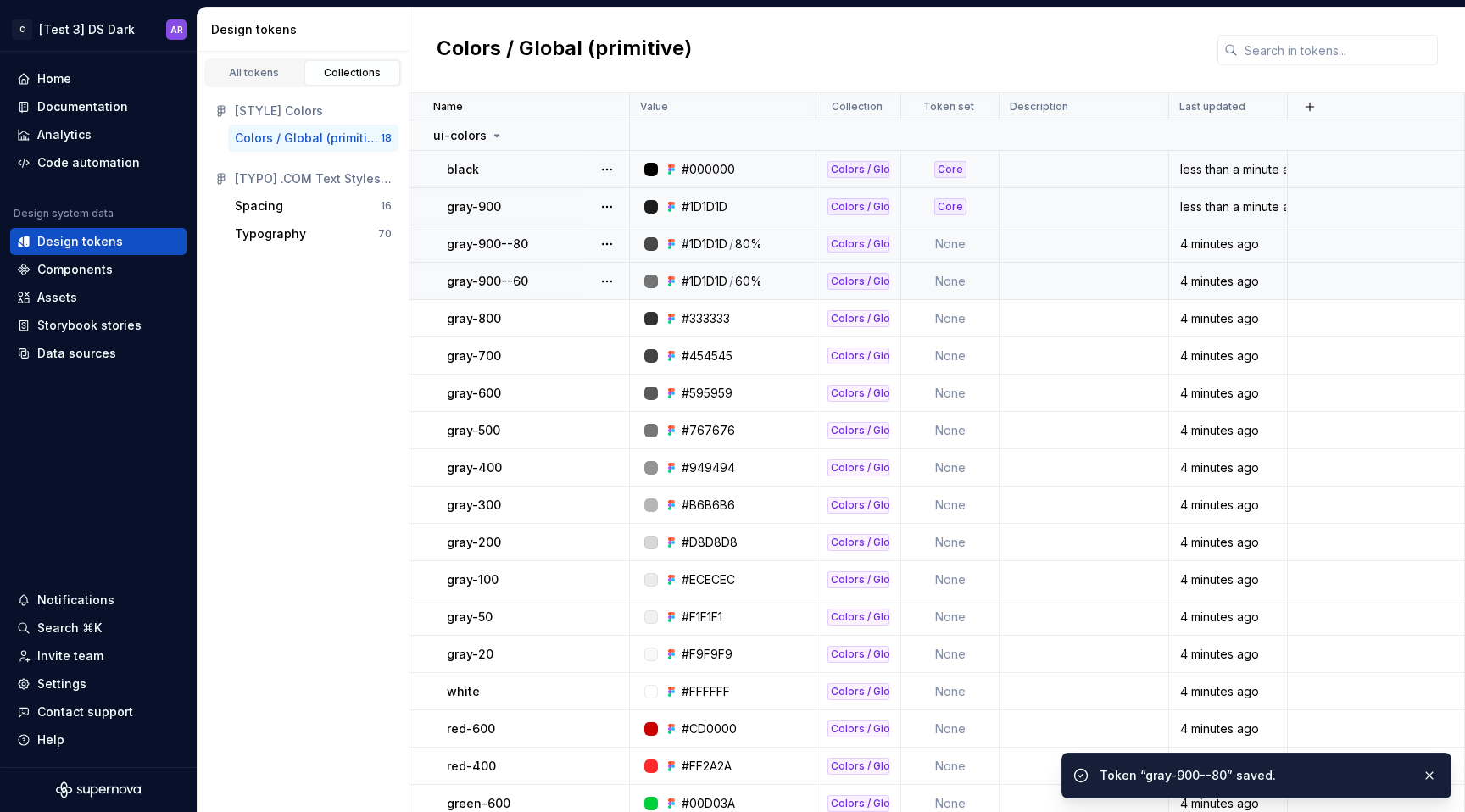
click at [961, 245] on td "None" at bounding box center [949, 244] width 98 height 37
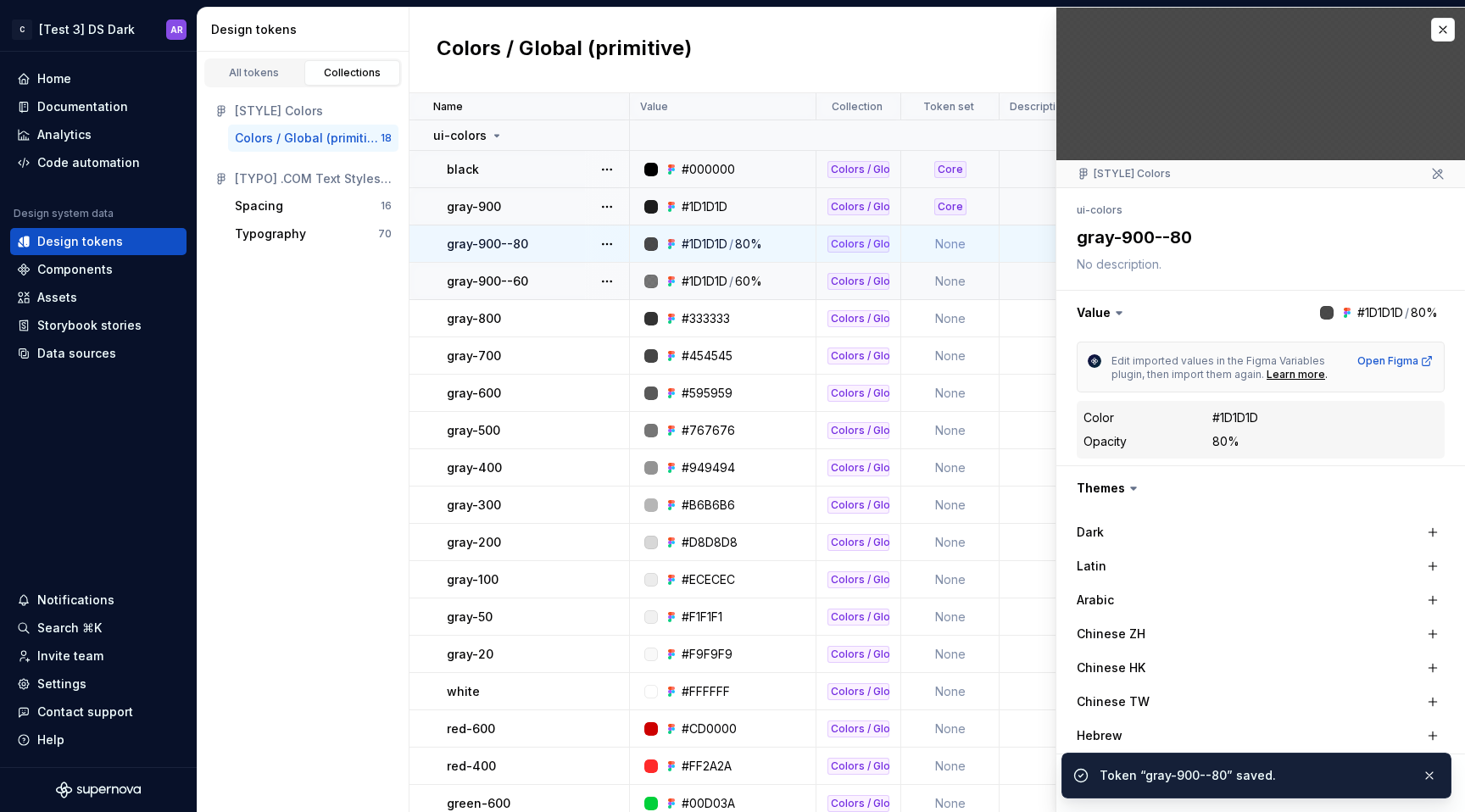
scroll to position [318, 0]
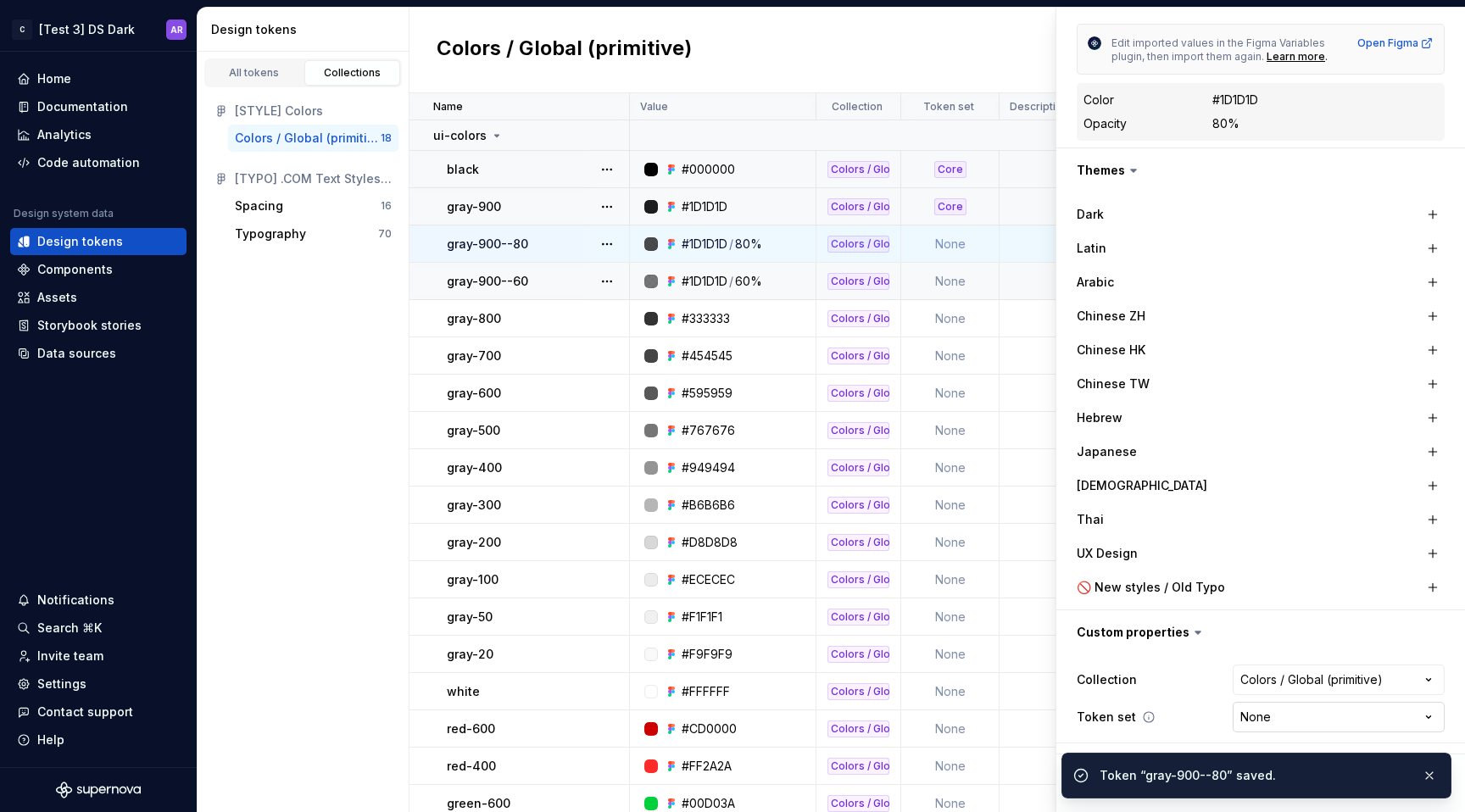
click at [1280, 722] on html "C [Test 3] DS Dark AR Home Documentation Analytics Code automation Design syste…" at bounding box center [732, 406] width 1465 height 812
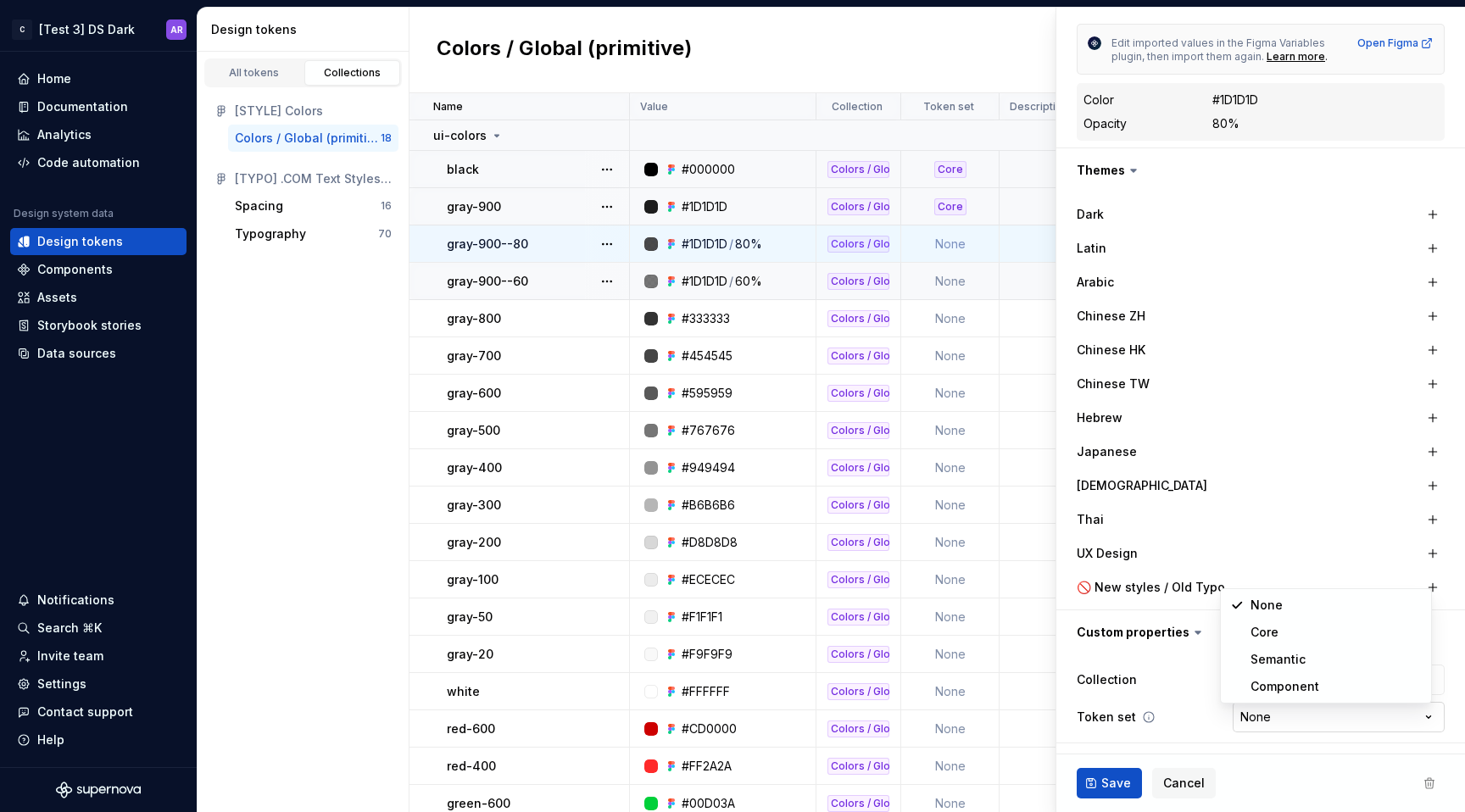
type textarea "*"
select select "**********"
click at [1116, 779] on span "Save" at bounding box center [1116, 783] width 30 height 17
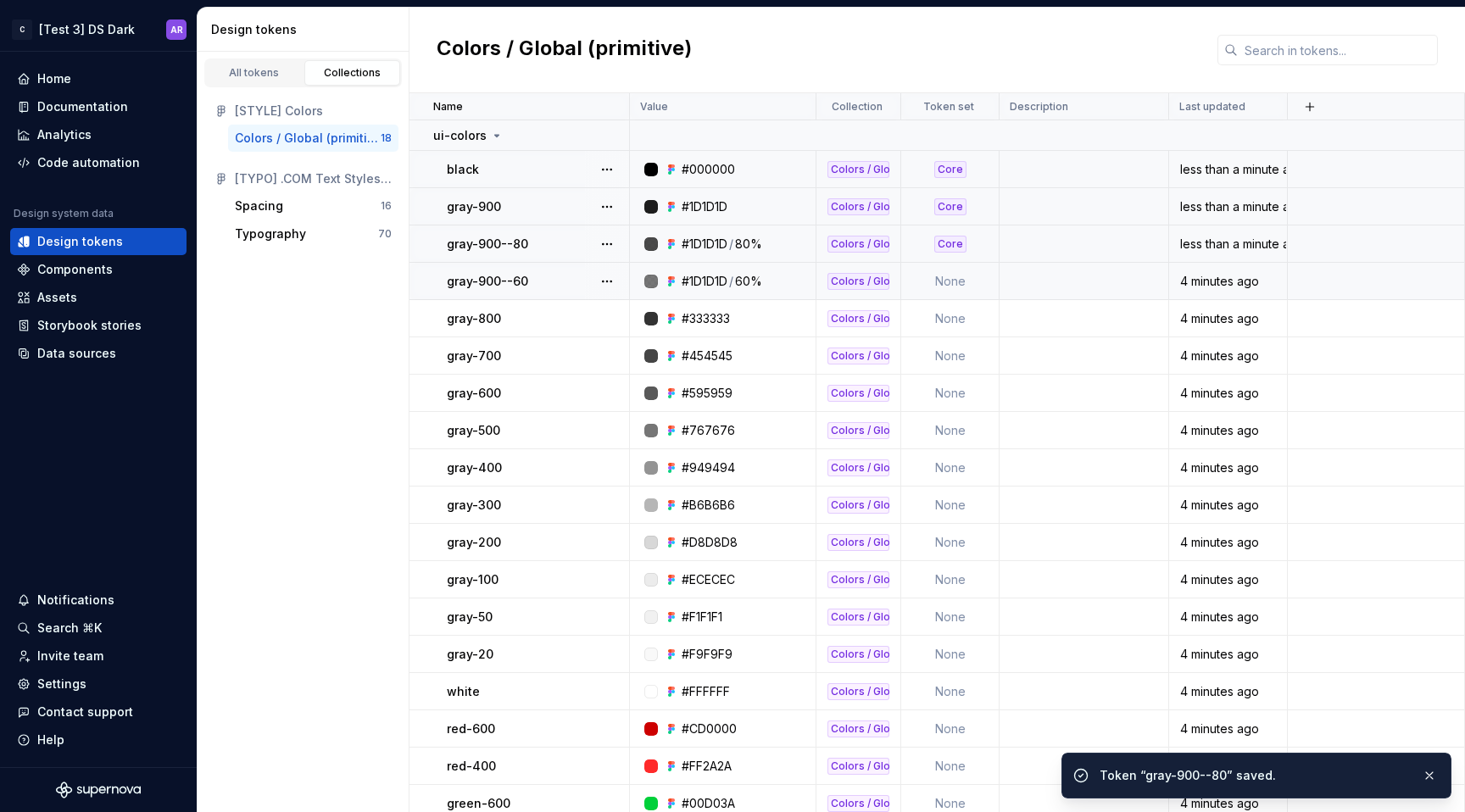
click at [961, 287] on td "None" at bounding box center [949, 282] width 98 height 37
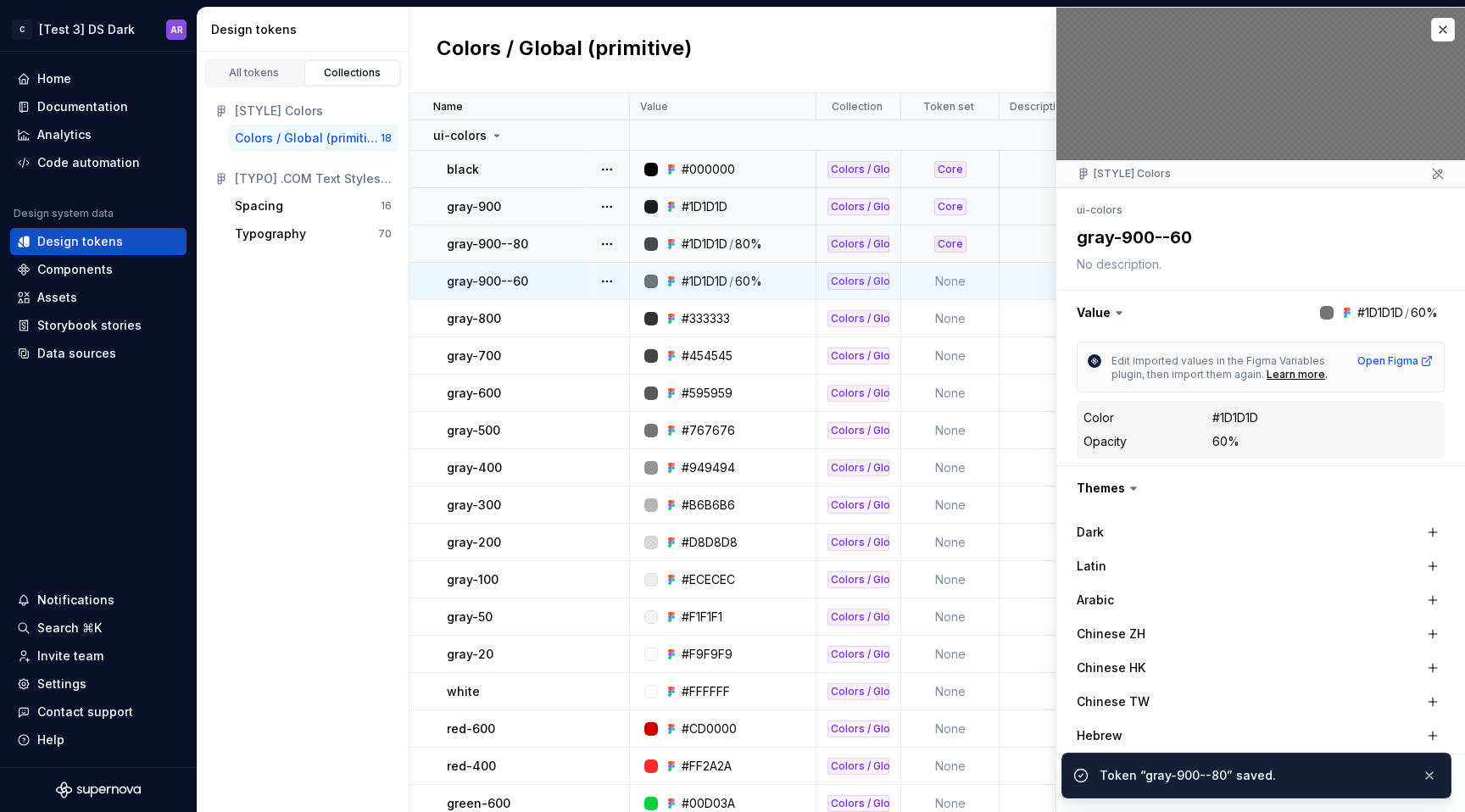
scroll to position [318, 0]
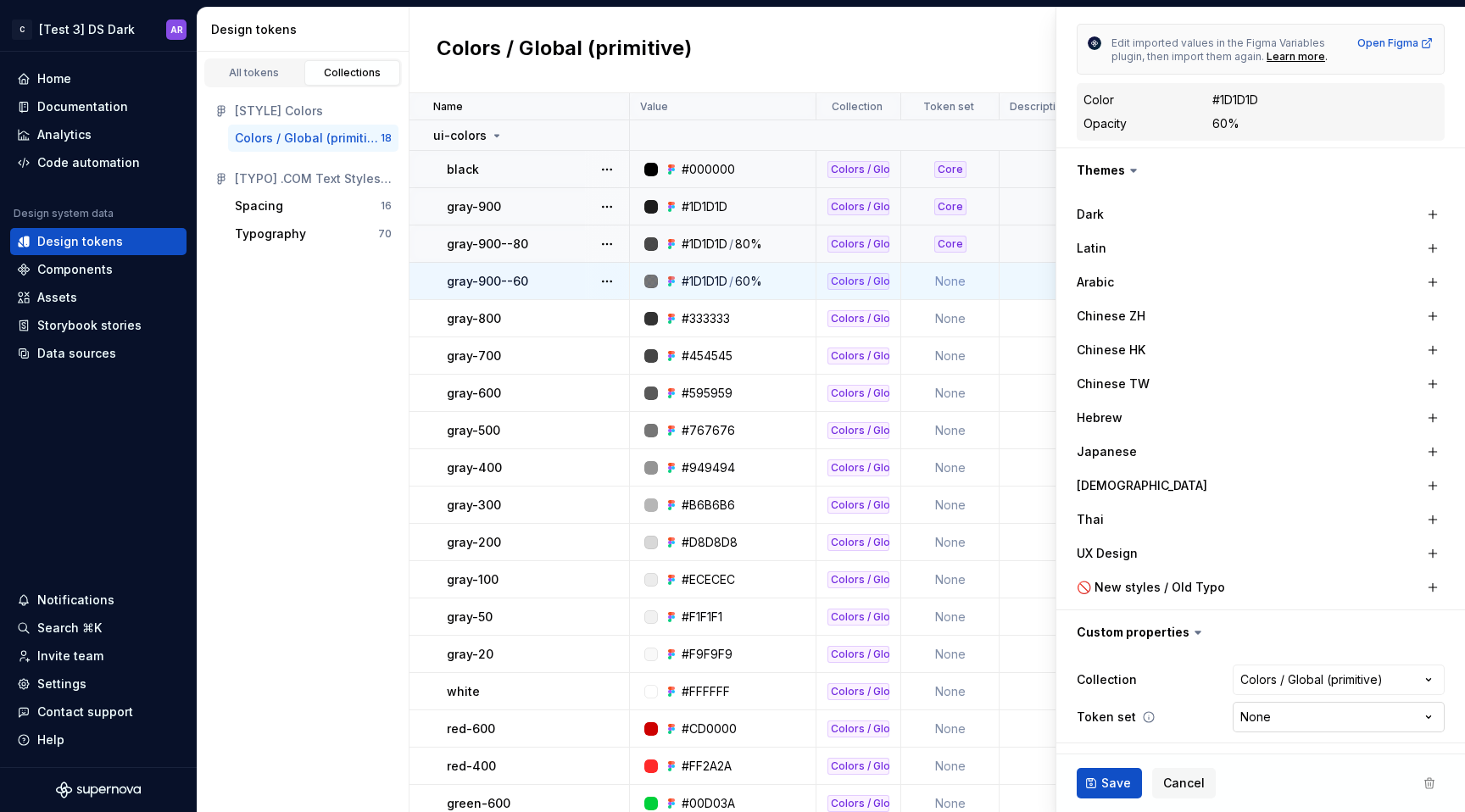
type textarea "*"
click at [1272, 707] on html "C [Test 3] DS Dark AR Home Documentation Analytics Code automation Design syste…" at bounding box center [732, 406] width 1465 height 812
select select "**********"
click at [1109, 782] on span "Save" at bounding box center [1116, 783] width 30 height 17
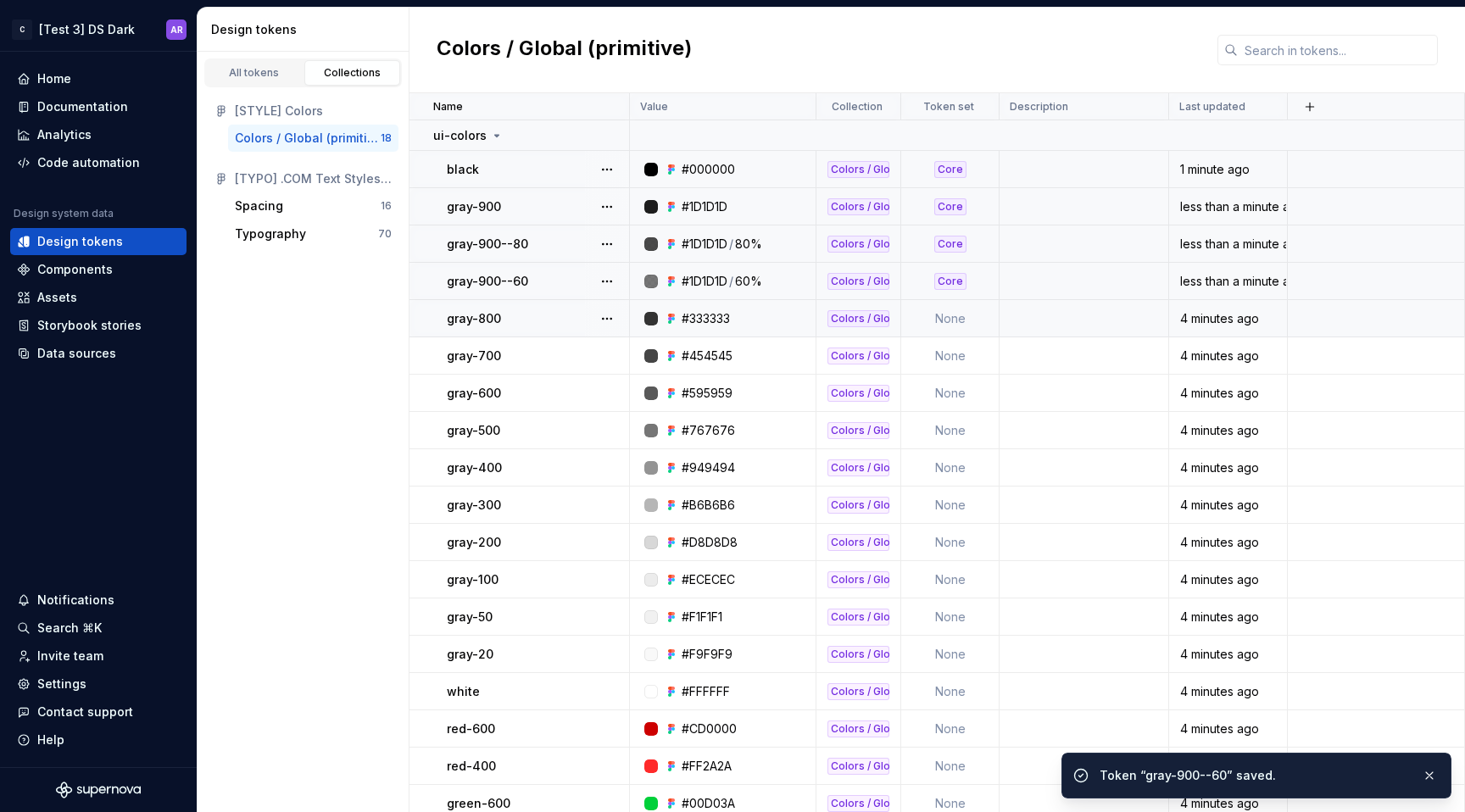
click at [955, 322] on td "None" at bounding box center [949, 319] width 98 height 37
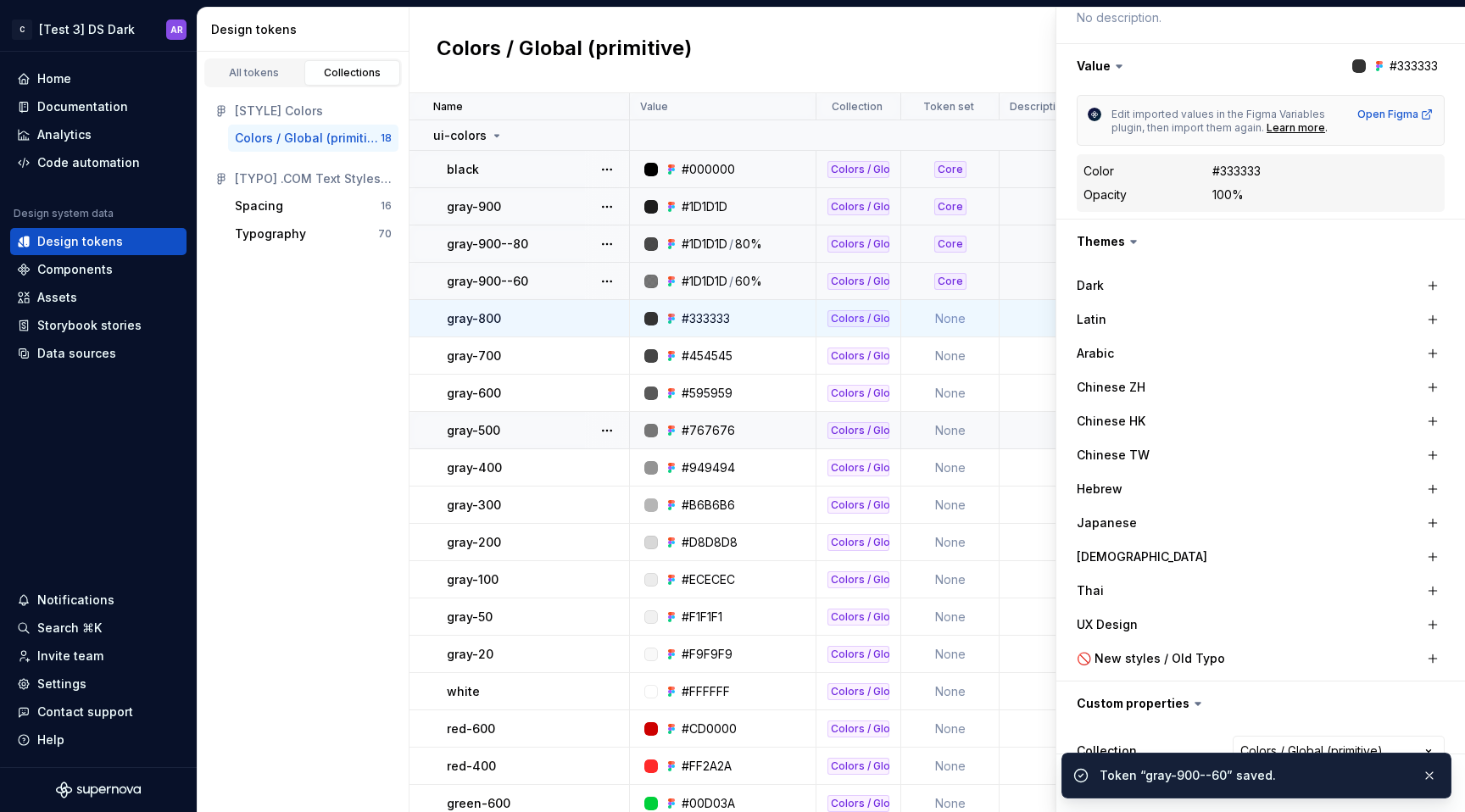
scroll to position [318, 0]
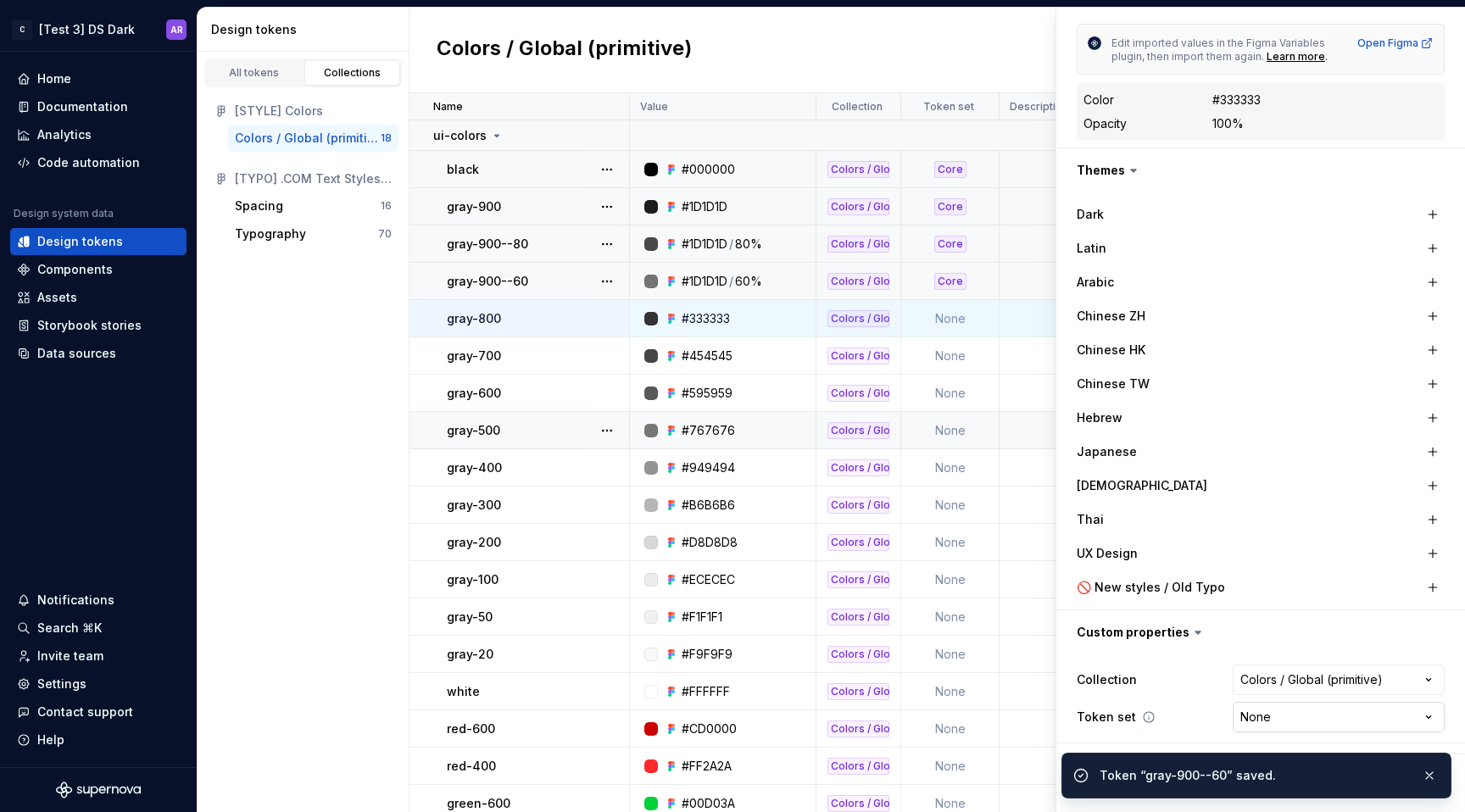
click at [1237, 716] on html "C [Test 3] DS Dark AR Home Documentation Analytics Code automation Design syste…" at bounding box center [732, 406] width 1465 height 812
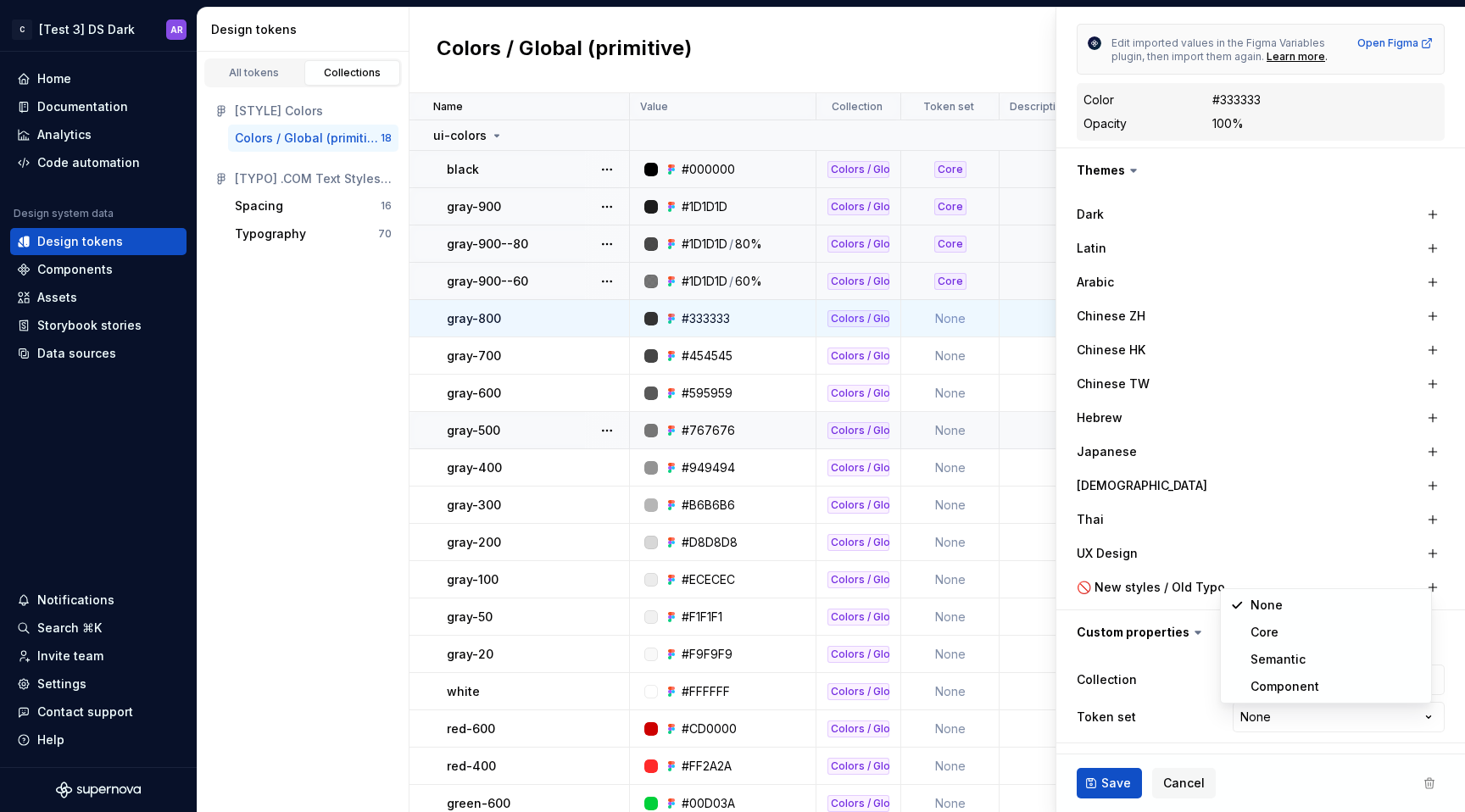
type textarea "*"
select select "**********"
click at [1105, 779] on span "Save" at bounding box center [1116, 783] width 30 height 17
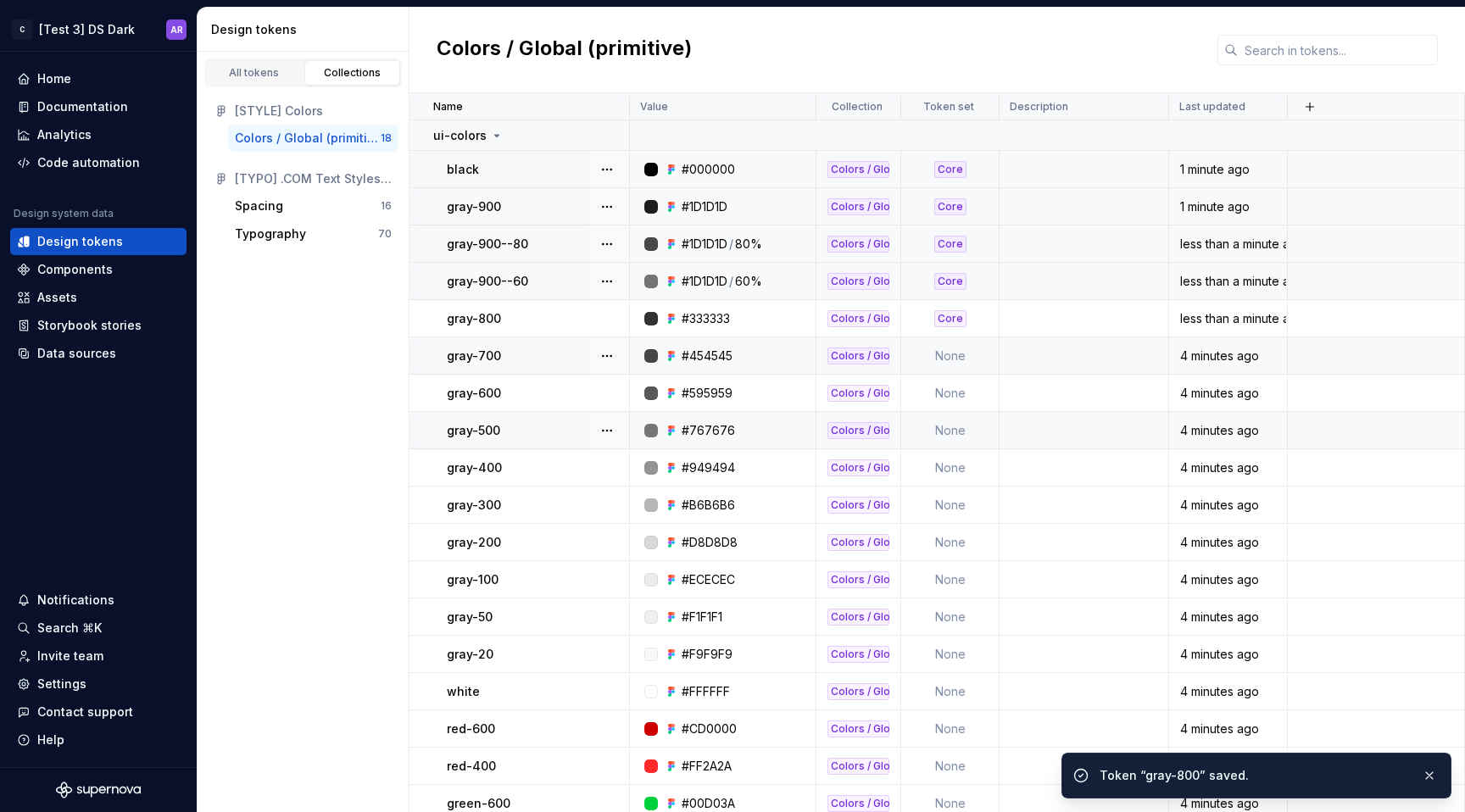
click at [958, 362] on td "None" at bounding box center [949, 356] width 98 height 37
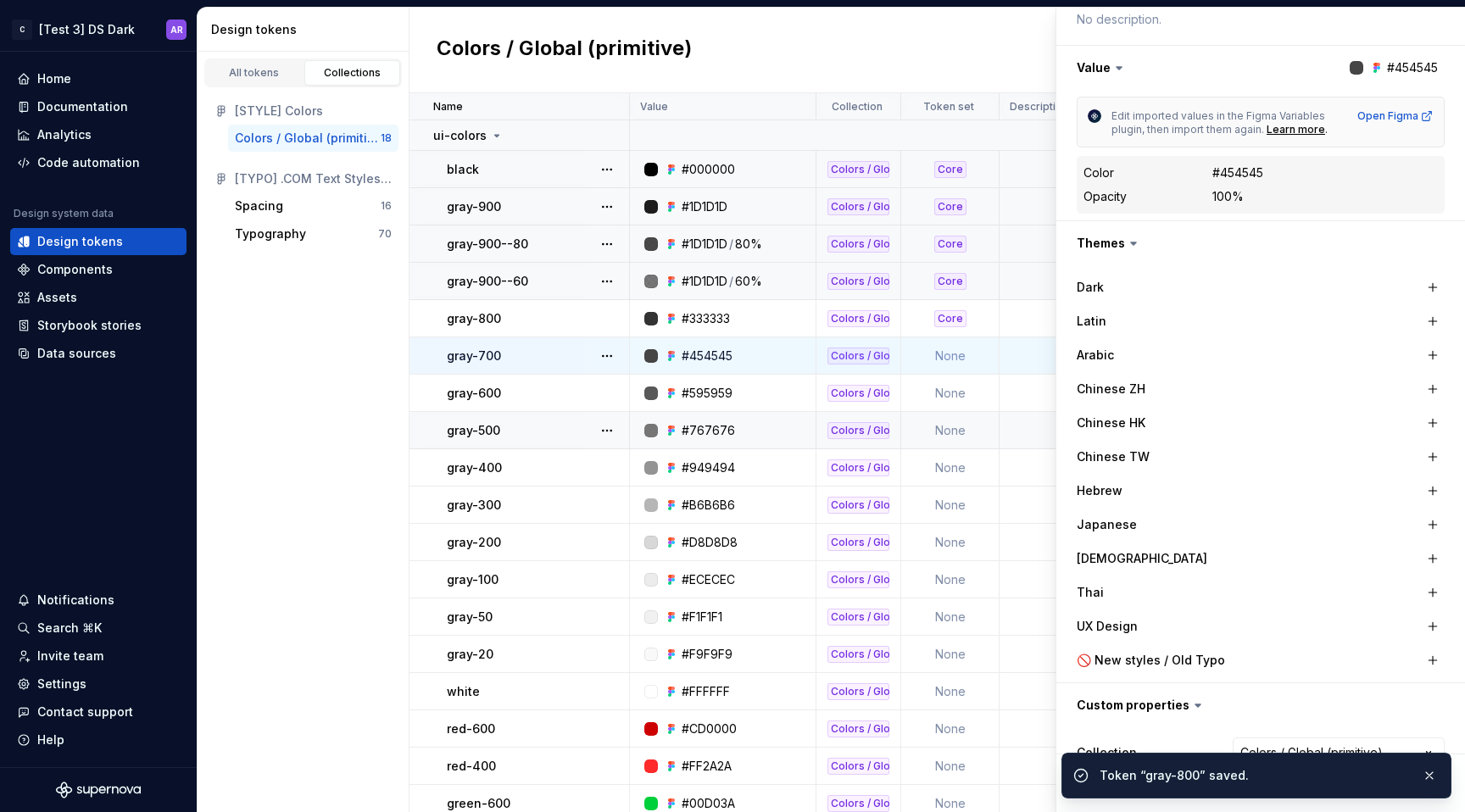
scroll to position [318, 0]
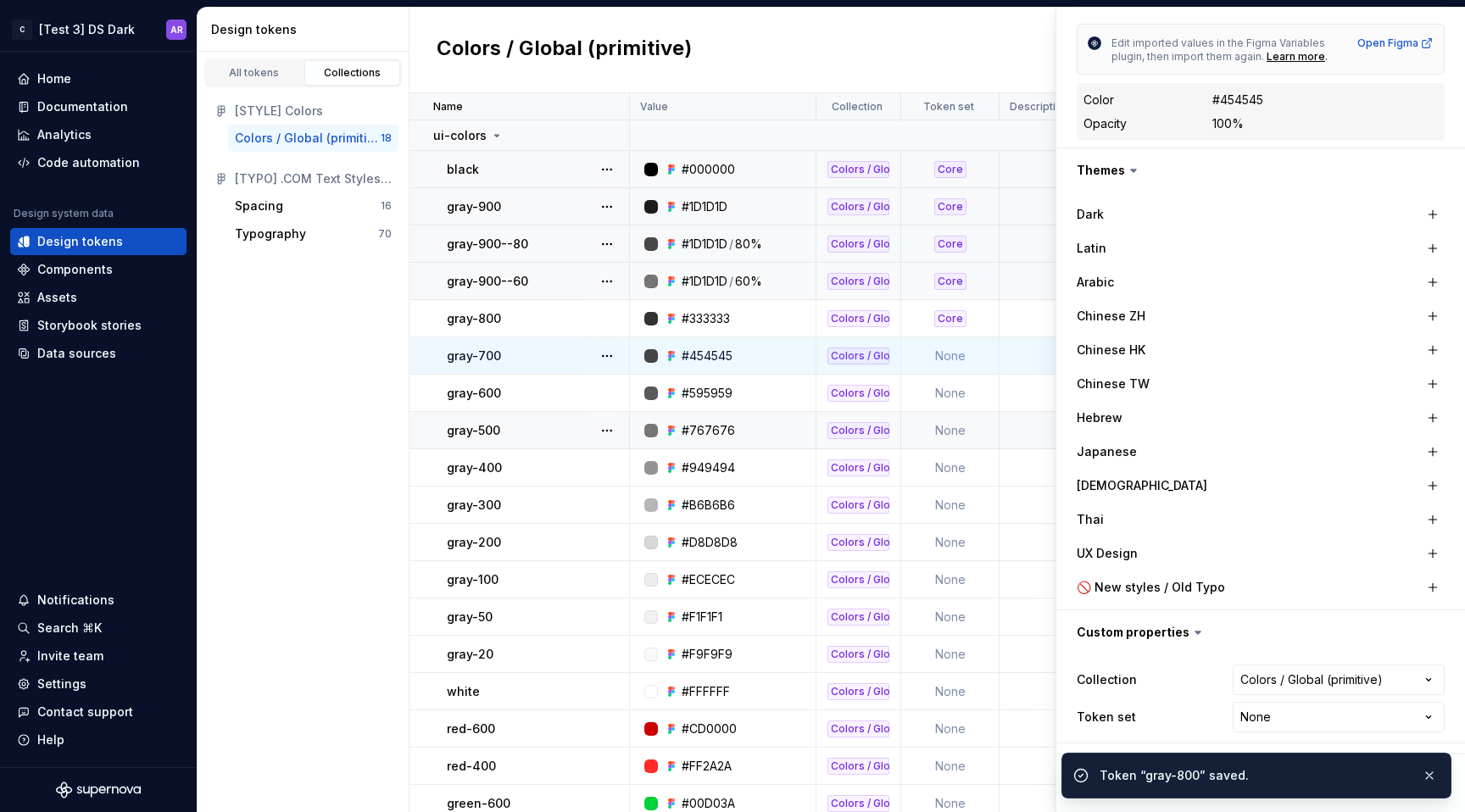
click at [1295, 699] on div "**********" at bounding box center [1261, 698] width 368 height 75
click at [1292, 712] on html "C [Test 3] DS Dark AR Home Documentation Analytics Code automation Design syste…" at bounding box center [732, 406] width 1465 height 812
type textarea "*"
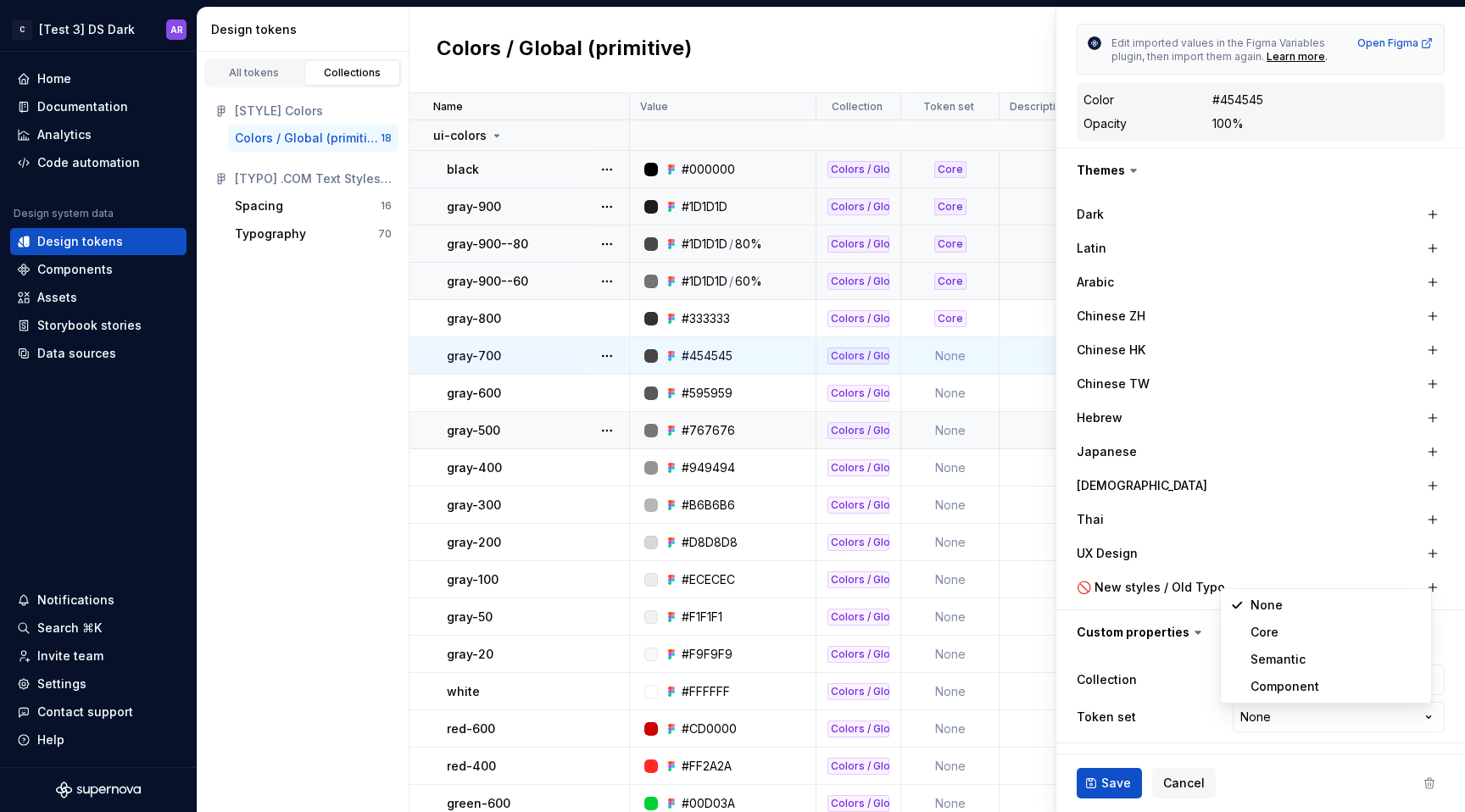
select select "**********"
click at [1110, 779] on span "Save" at bounding box center [1116, 783] width 30 height 17
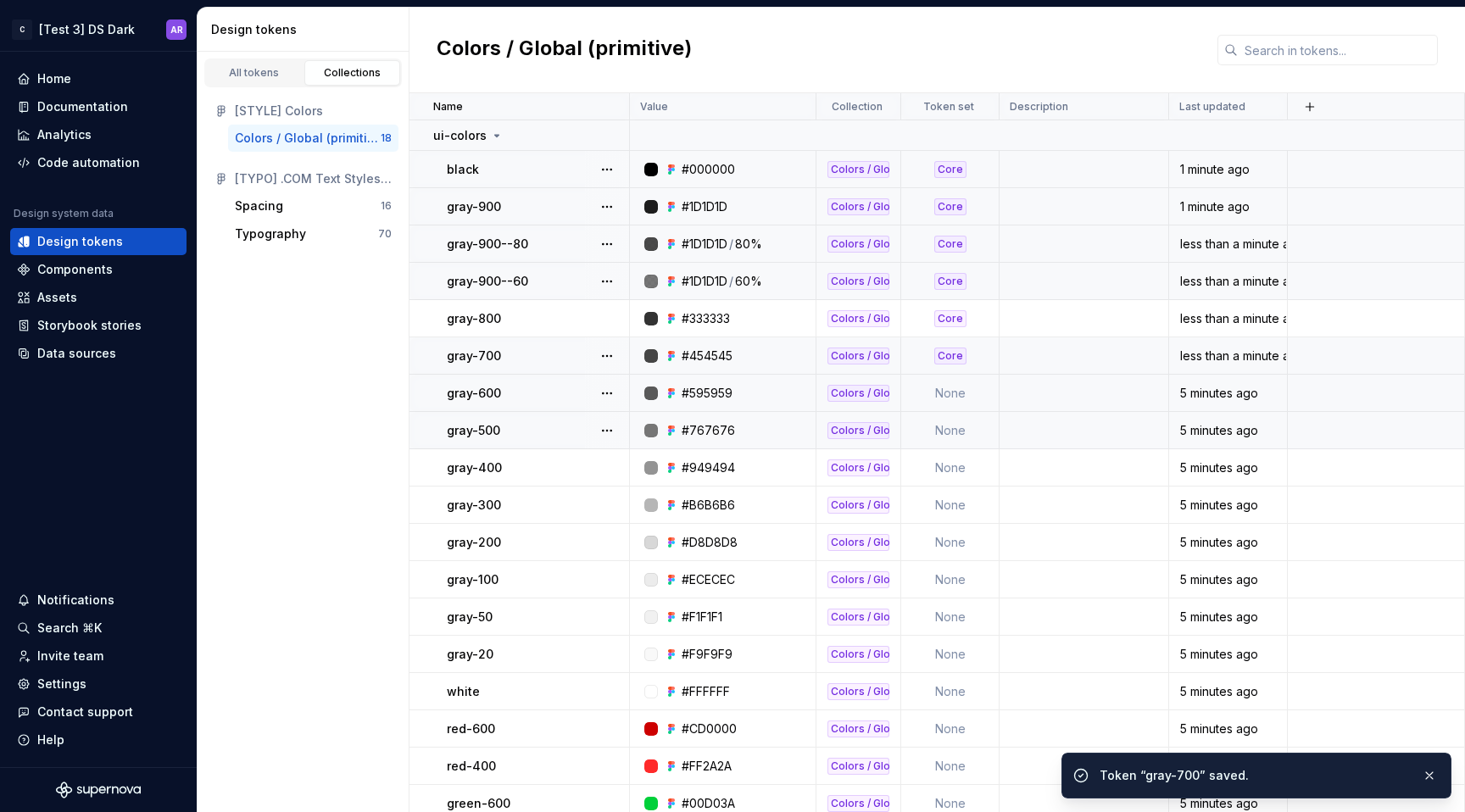
click at [959, 388] on td "None" at bounding box center [949, 393] width 98 height 37
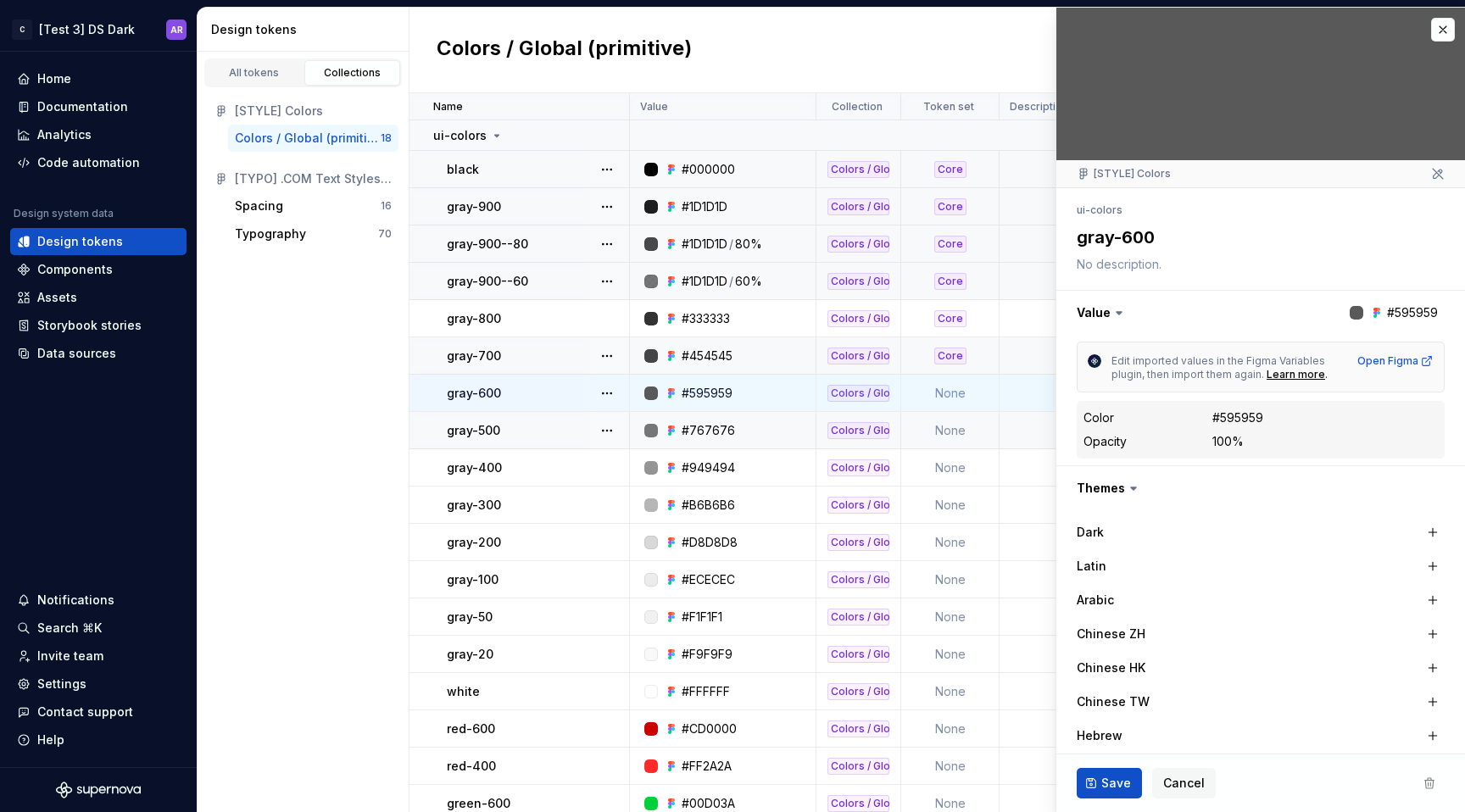
type textarea "*"
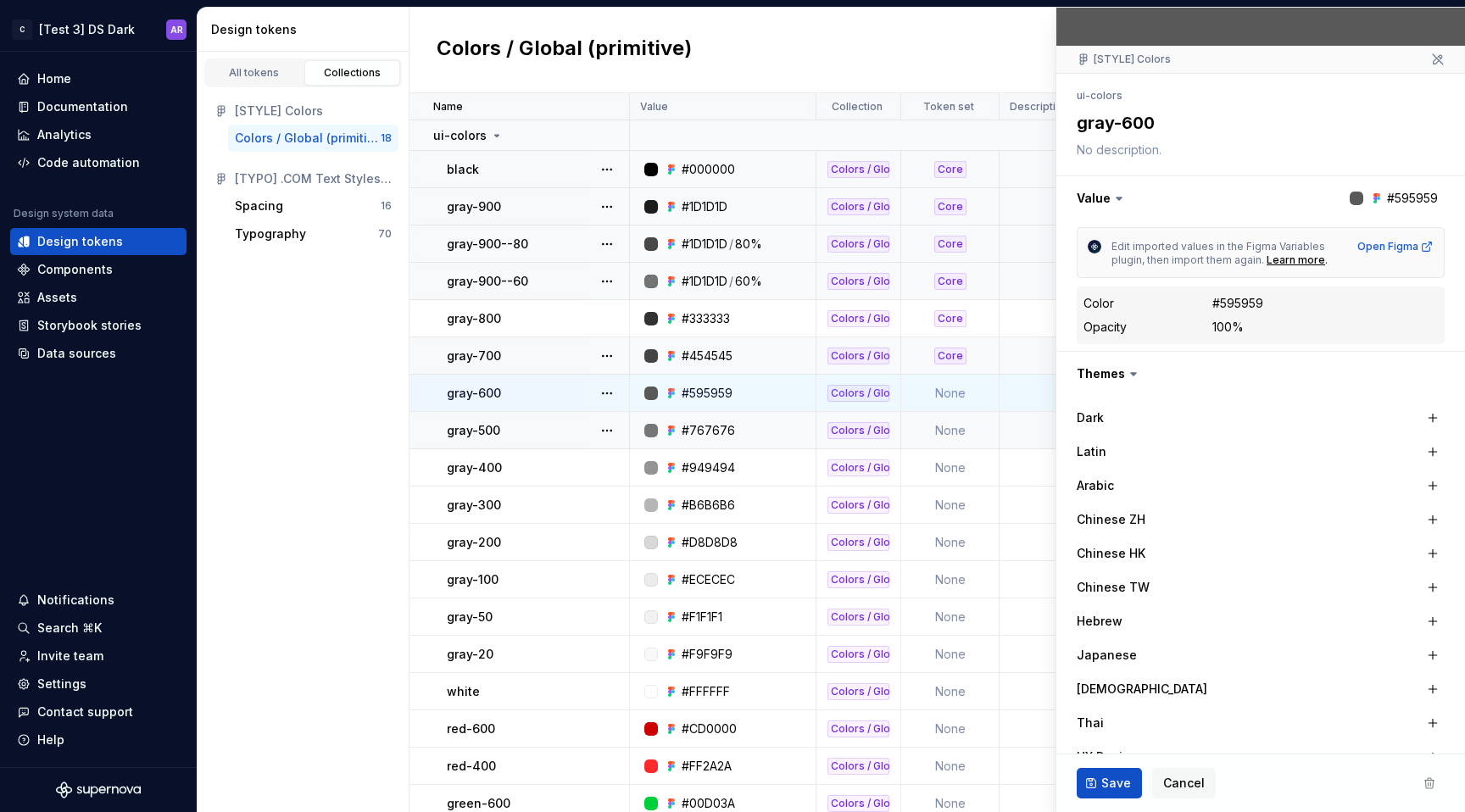
scroll to position [318, 0]
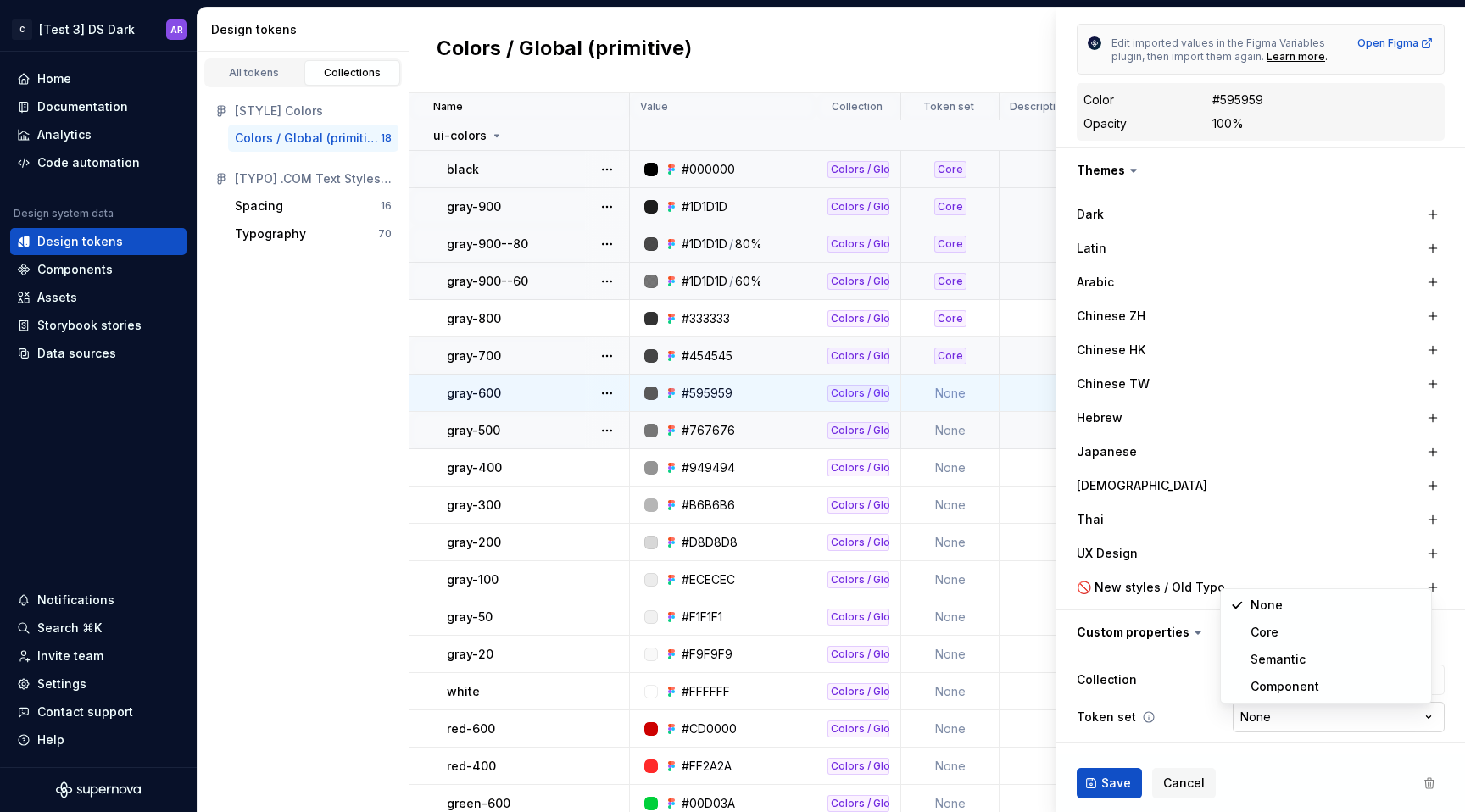
click at [1241, 714] on html "C [Test 3] DS Dark AR Home Documentation Analytics Code automation Design syste…" at bounding box center [732, 406] width 1465 height 812
select select "**********"
click at [1117, 774] on button "Save" at bounding box center [1110, 783] width 65 height 31
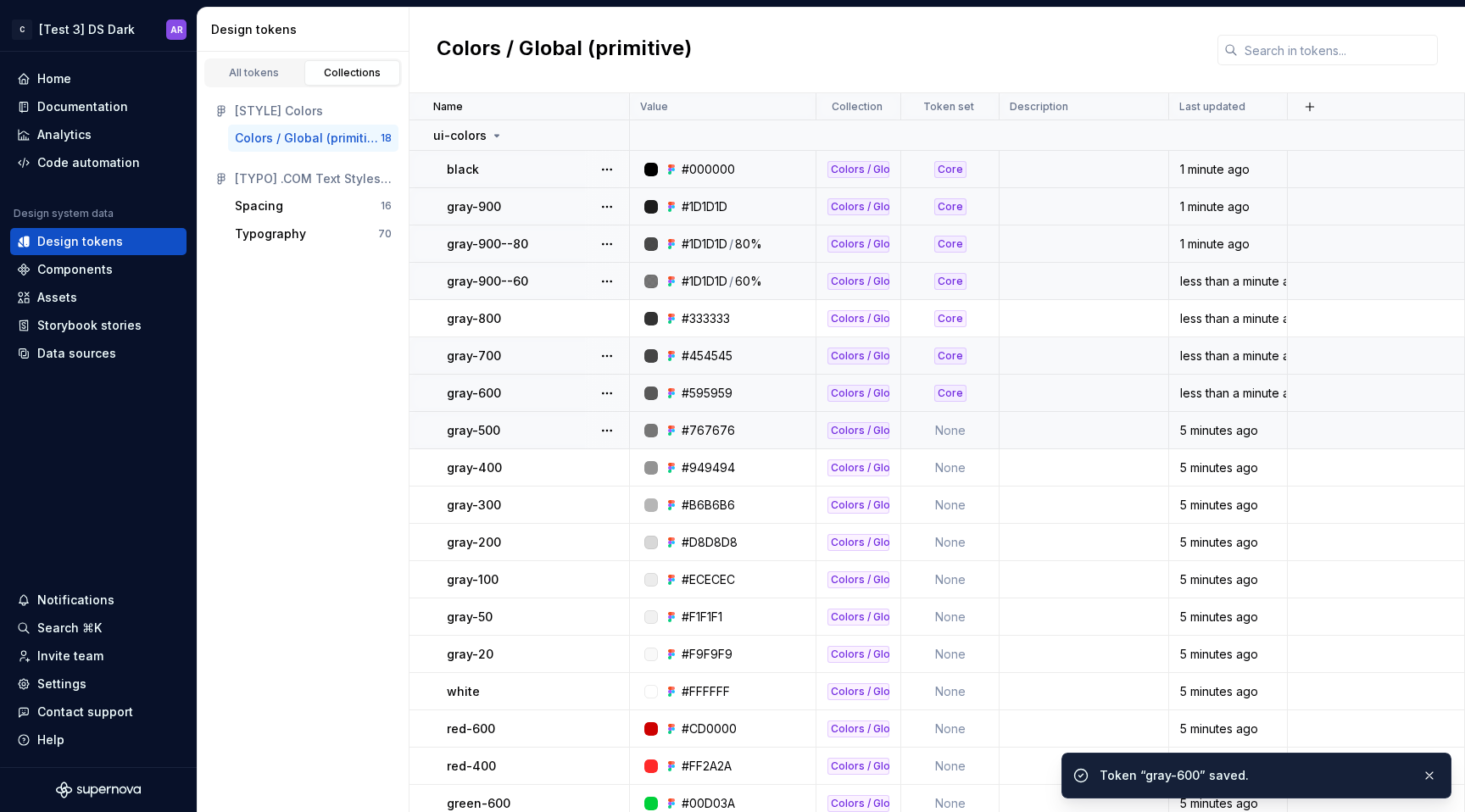
click at [958, 434] on td "None" at bounding box center [949, 431] width 98 height 37
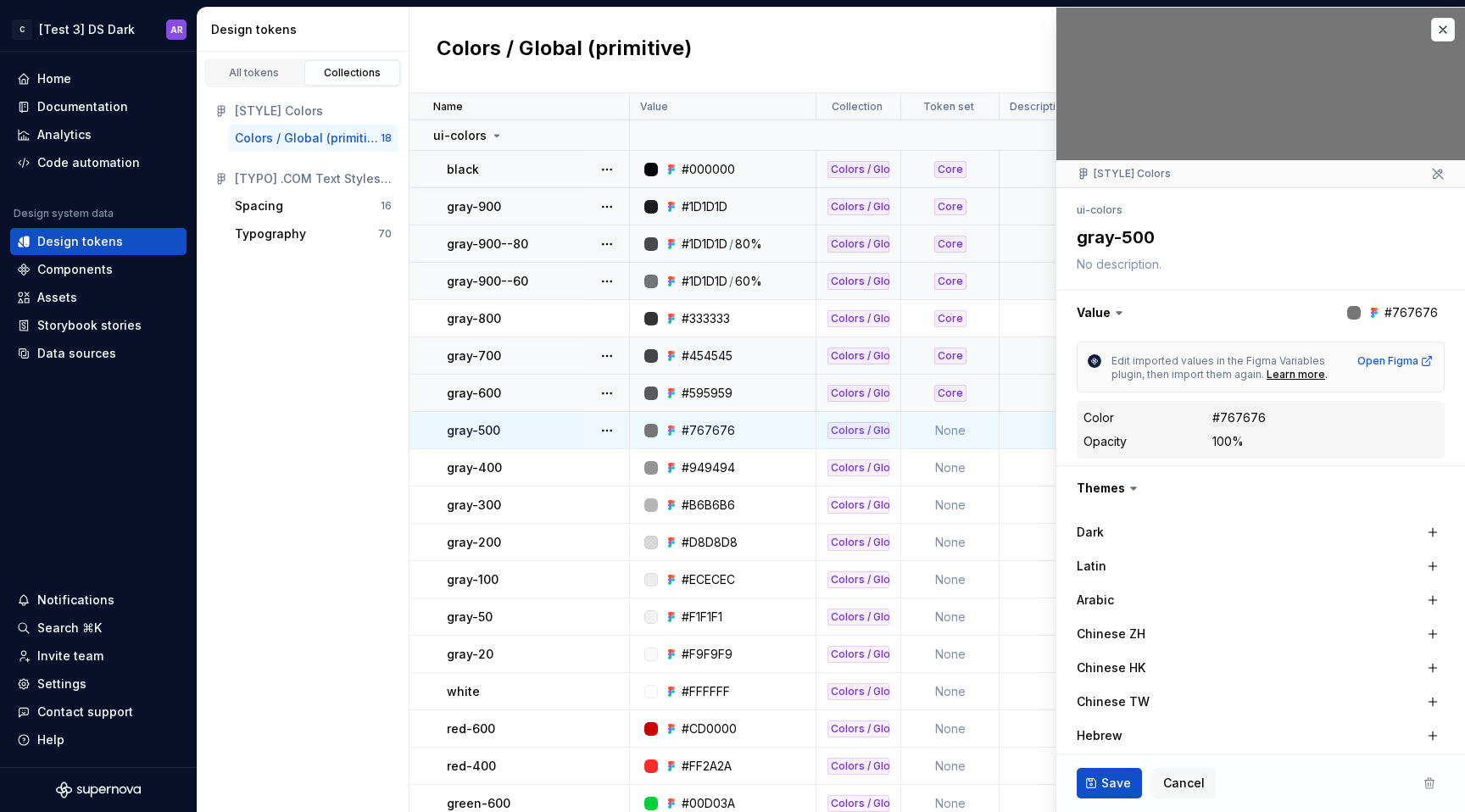
click at [957, 433] on td "None" at bounding box center [949, 431] width 98 height 37
type textarea "*"
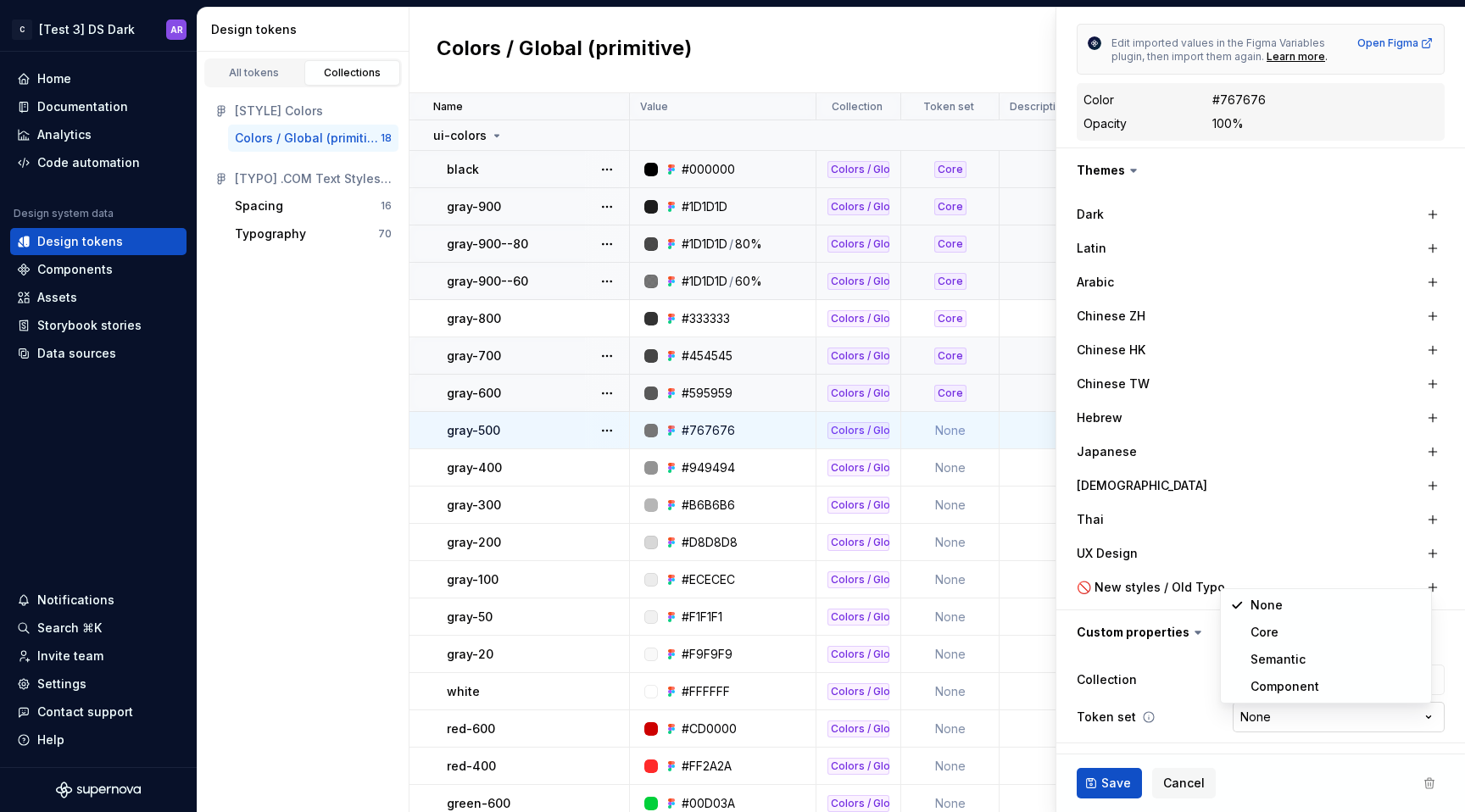
click at [1279, 720] on html "C [Test 3] DS Dark AR Home Documentation Analytics Code automation Design syste…" at bounding box center [732, 406] width 1465 height 812
select select "**********"
click at [1121, 780] on span "Save" at bounding box center [1116, 783] width 30 height 17
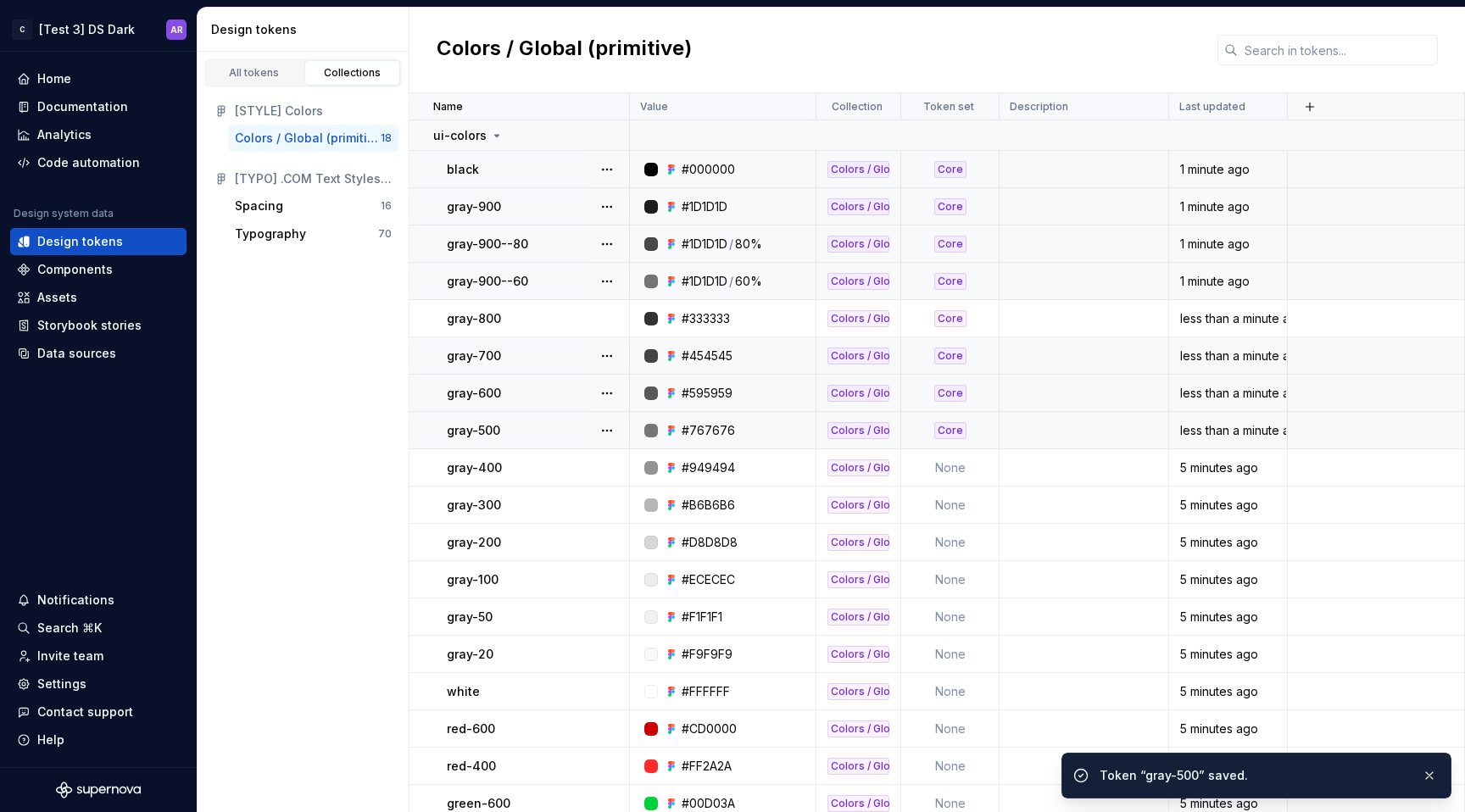
click at [956, 481] on td "None" at bounding box center [949, 468] width 98 height 37
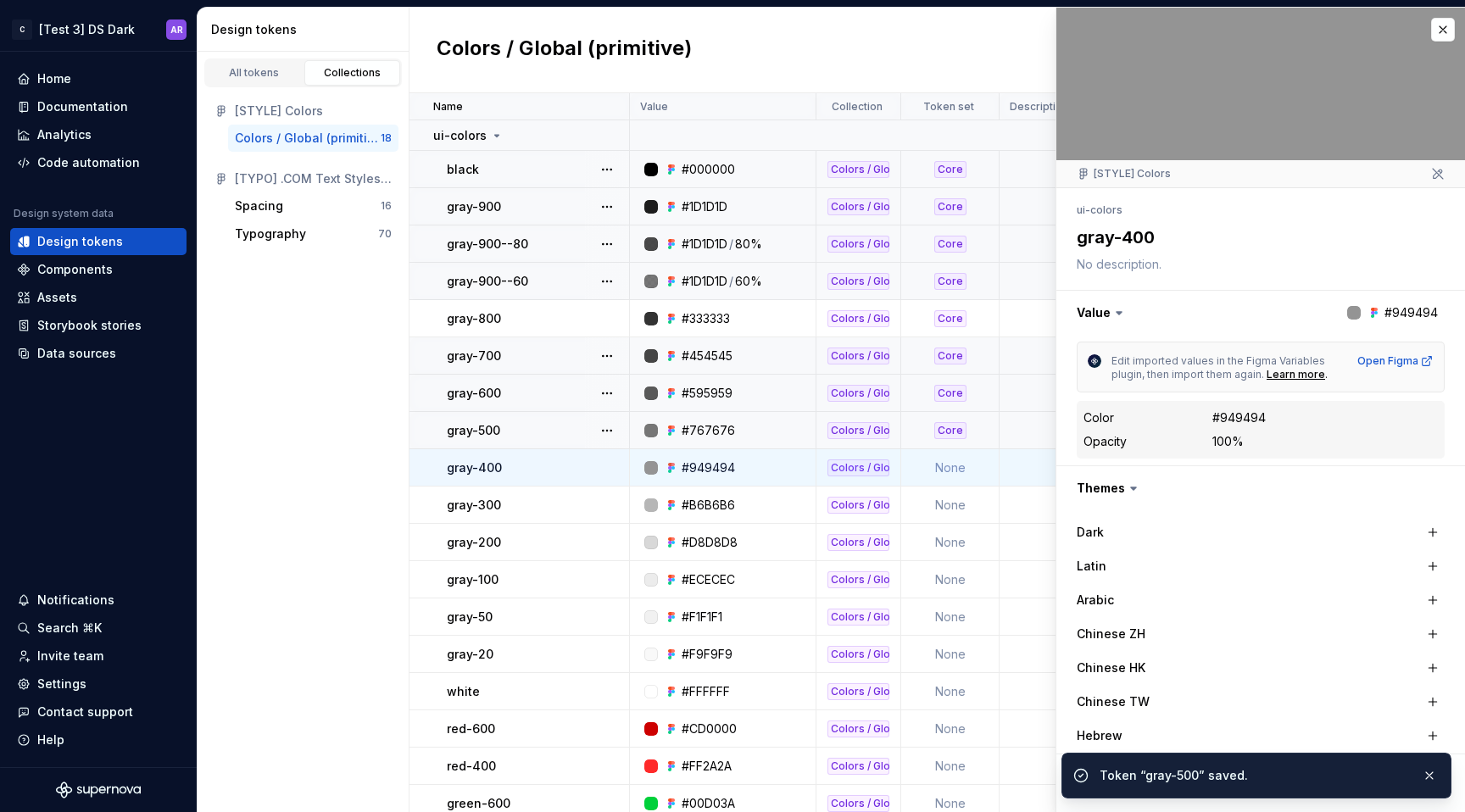
scroll to position [318, 0]
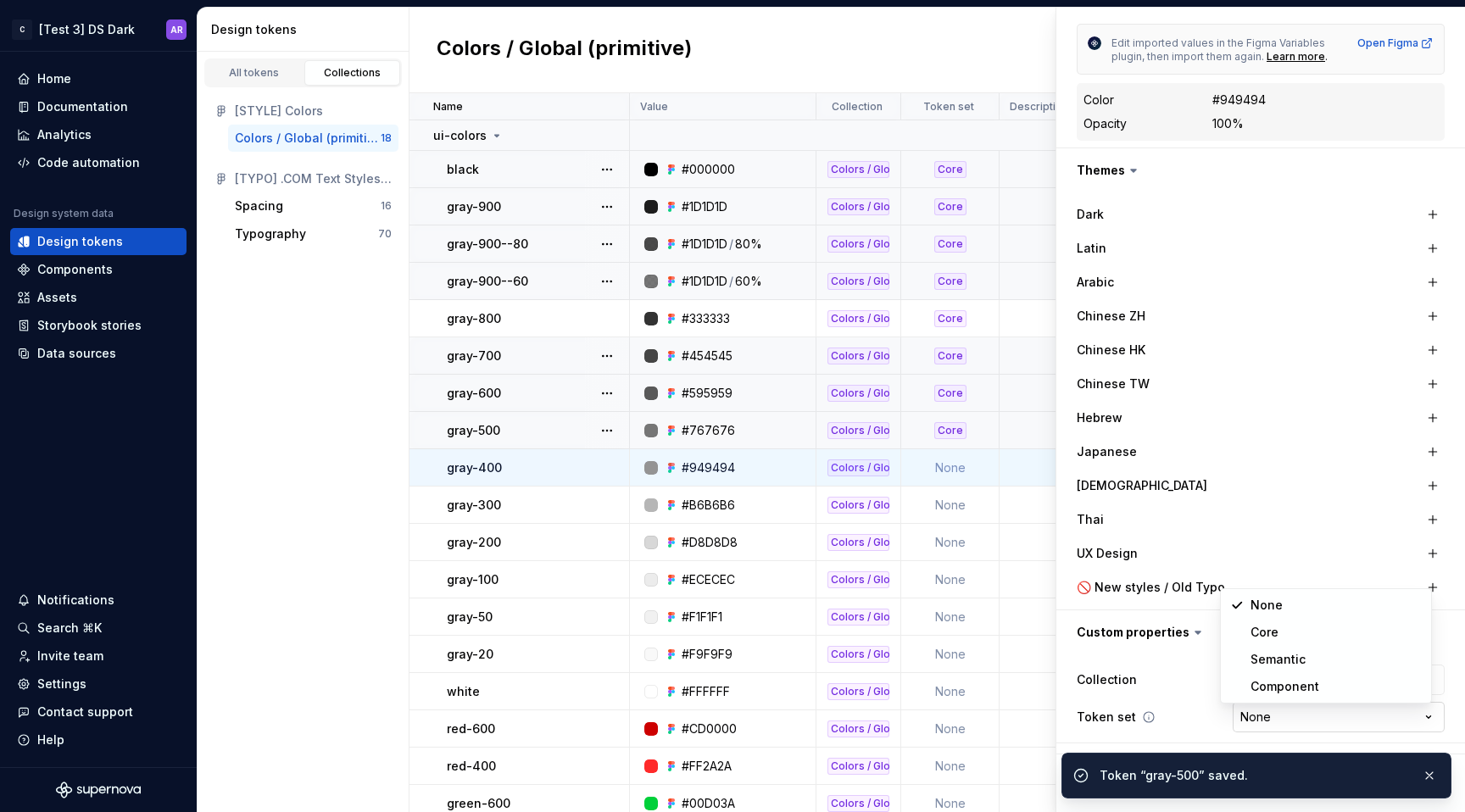
click at [1241, 710] on html "C [Test 3] DS Dark AR Home Documentation Analytics Code automation Design syste…" at bounding box center [732, 406] width 1465 height 812
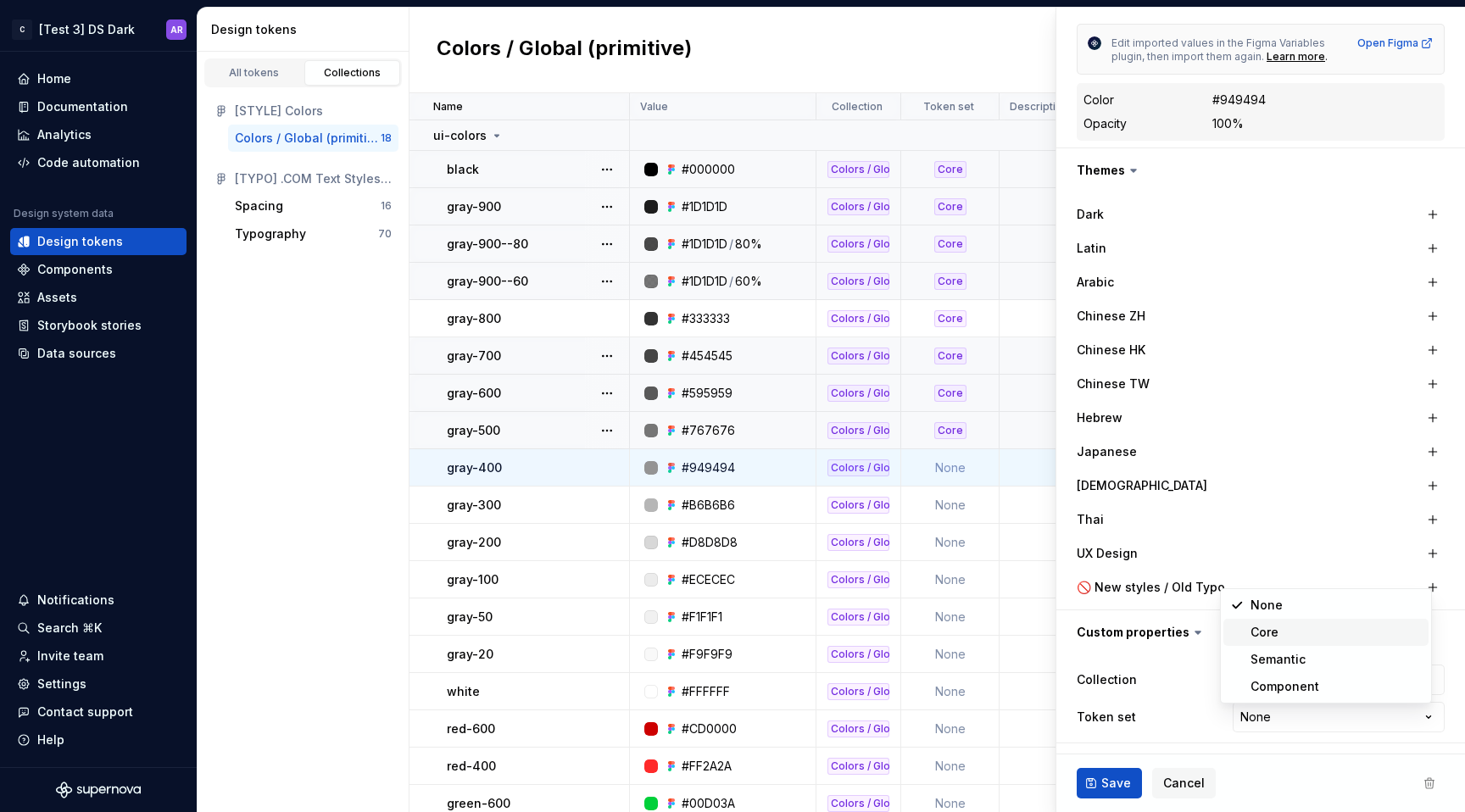
type textarea "*"
select select "**********"
click at [1117, 776] on span "Save" at bounding box center [1116, 783] width 30 height 17
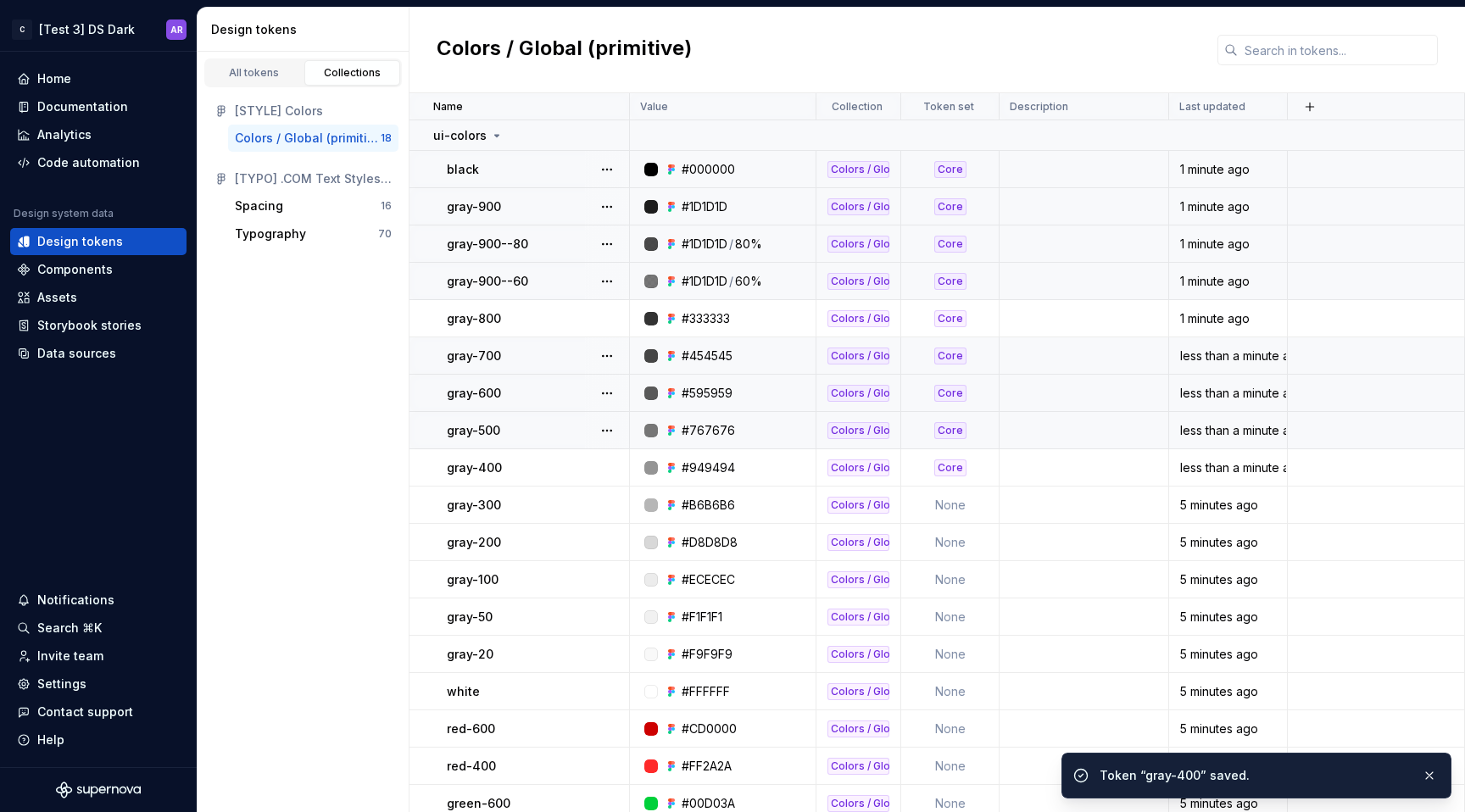
scroll to position [10, 0]
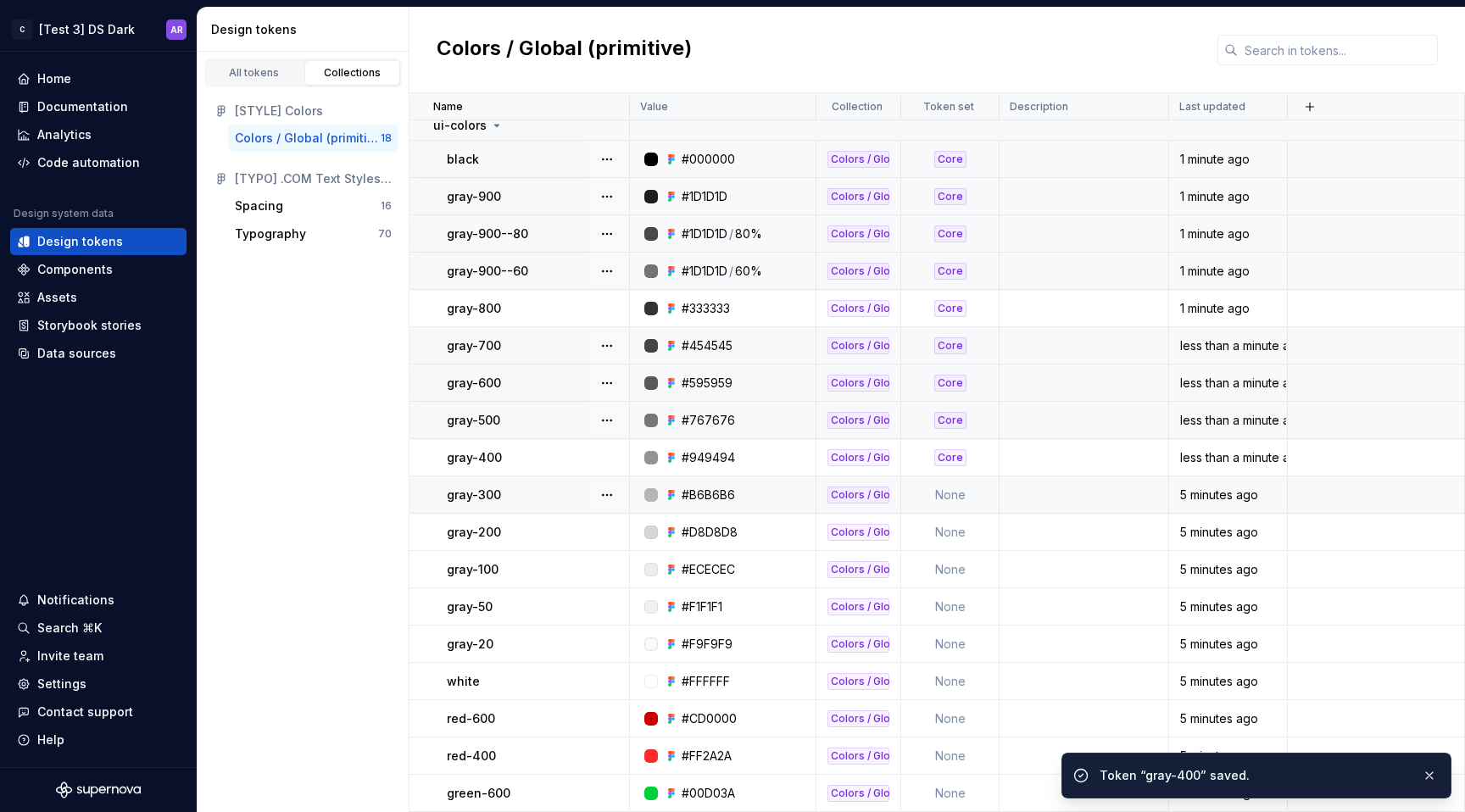
click at [957, 489] on td "None" at bounding box center [949, 495] width 98 height 37
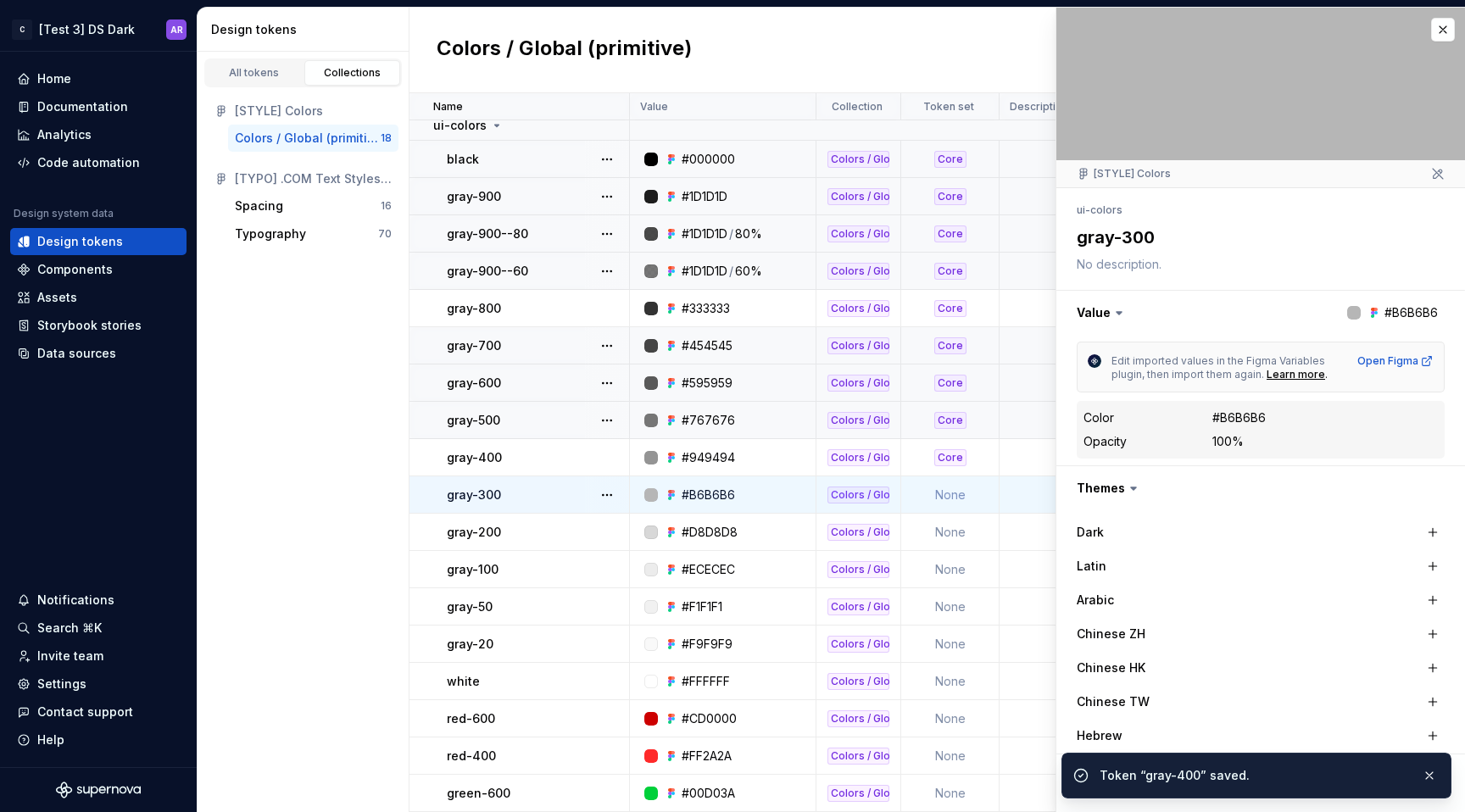
scroll to position [318, 0]
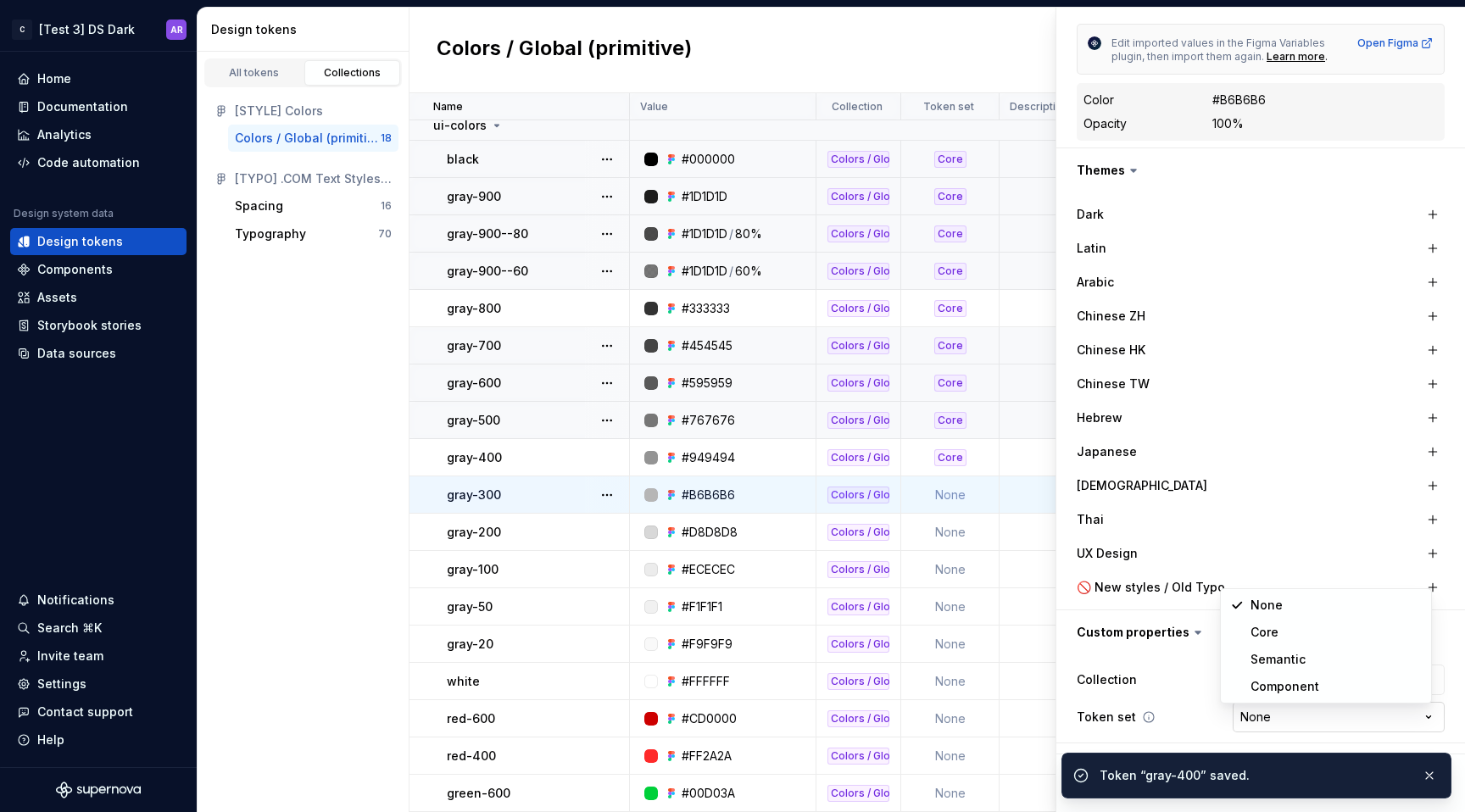
click at [1237, 709] on html "C [Test 3] DS Dark AR Home Documentation Analytics Code automation Design syste…" at bounding box center [732, 406] width 1465 height 812
type textarea "*"
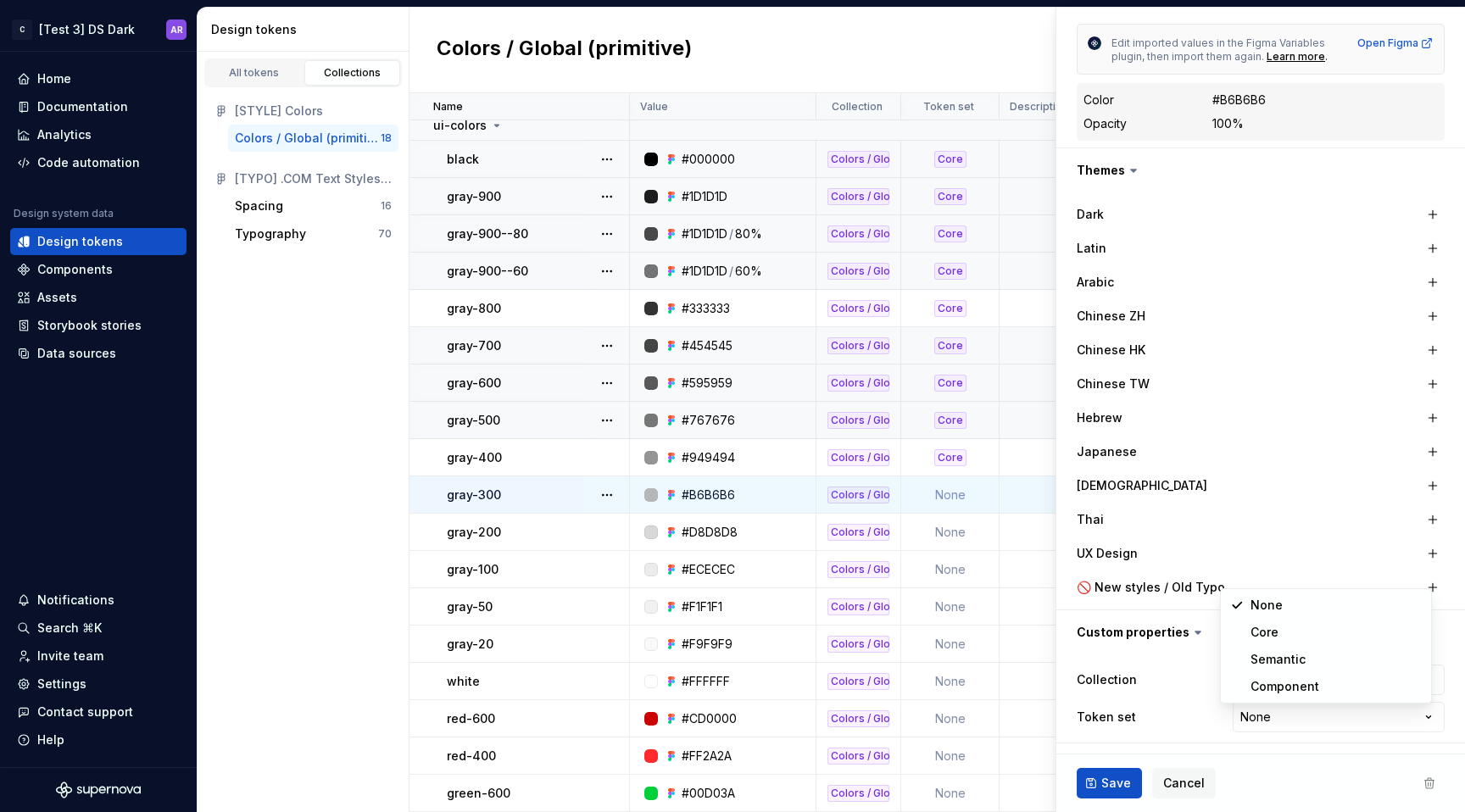
select select "**********"
click at [1116, 779] on span "Save" at bounding box center [1116, 783] width 30 height 17
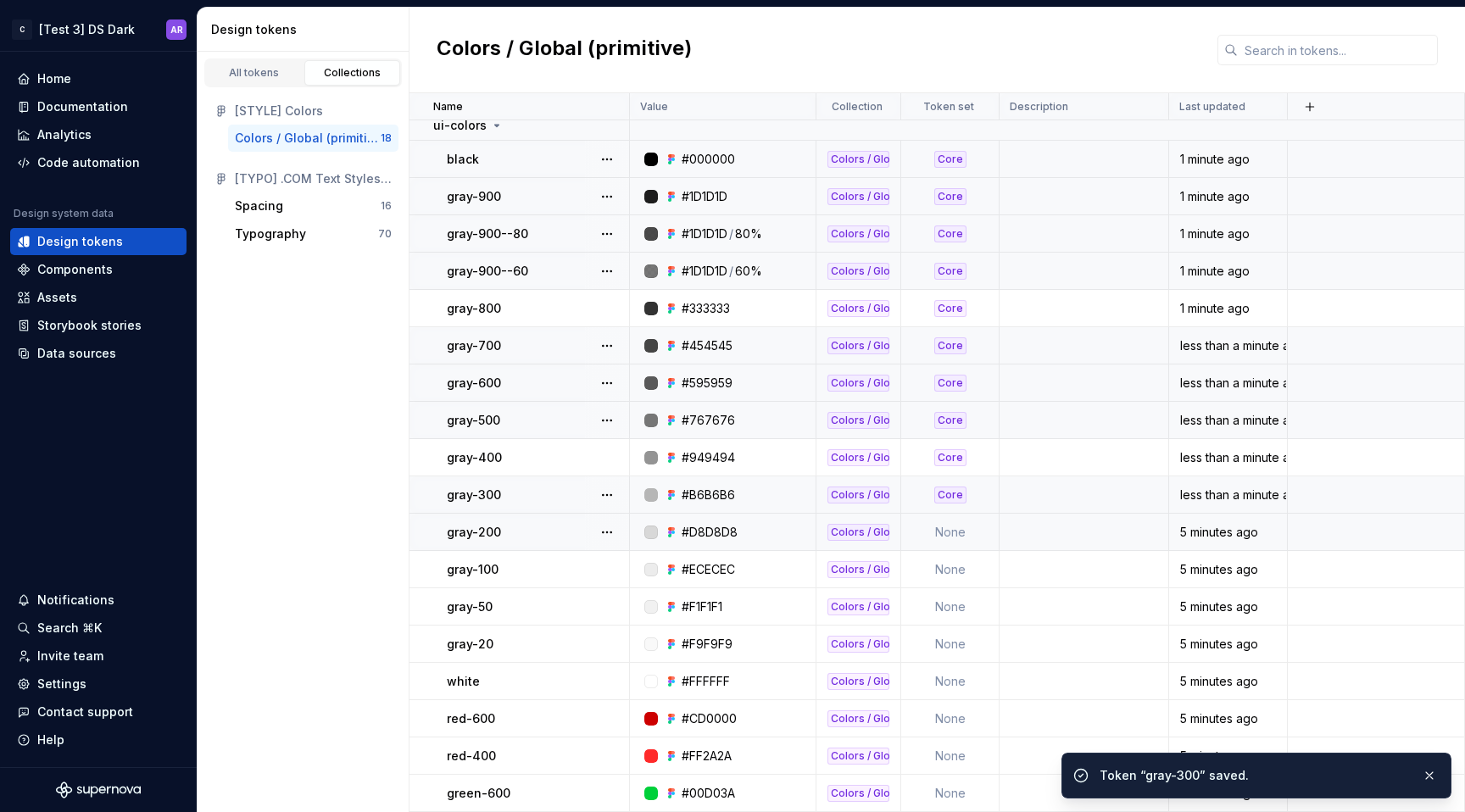
click at [946, 536] on td "None" at bounding box center [949, 532] width 98 height 37
type textarea "*"
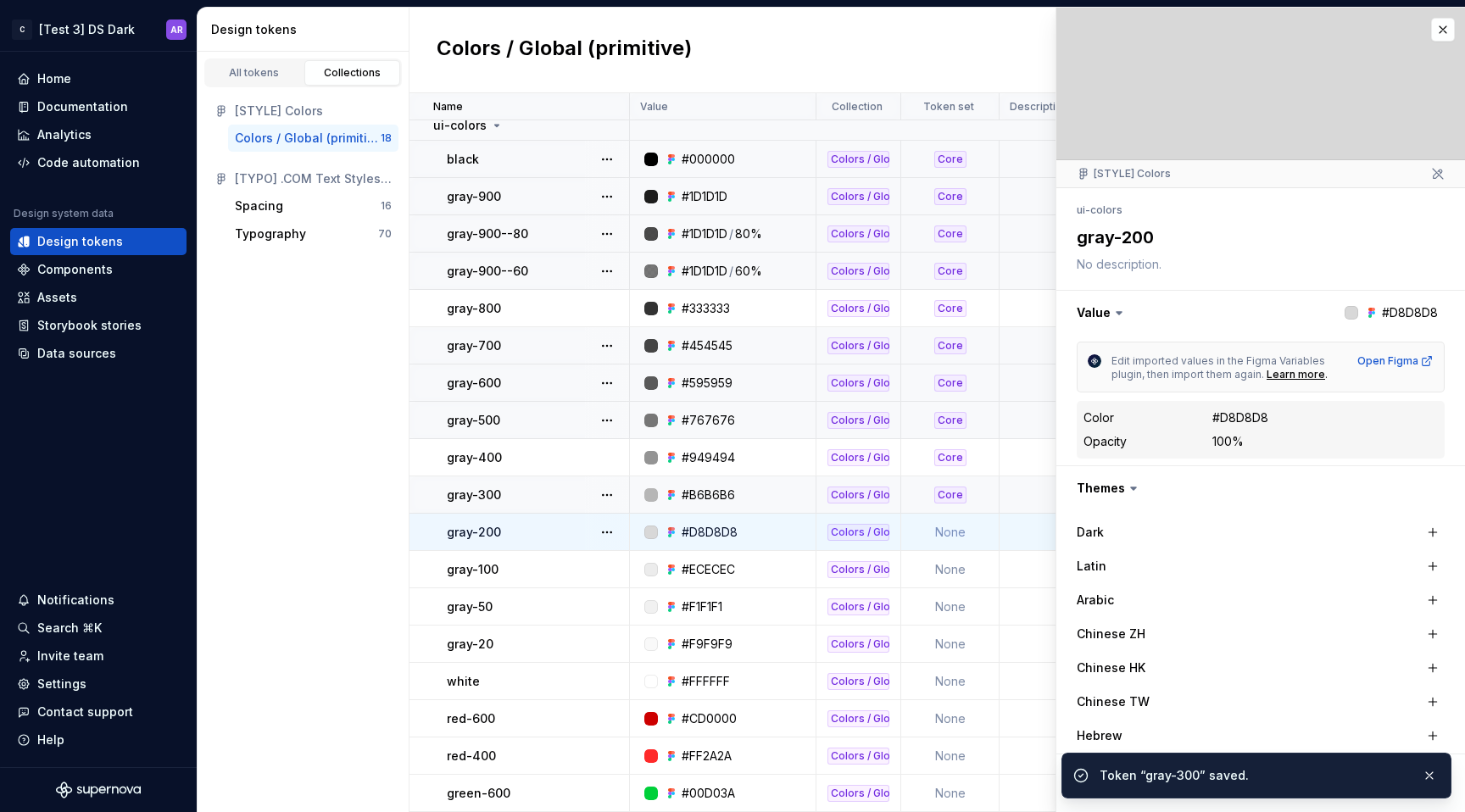
scroll to position [318, 0]
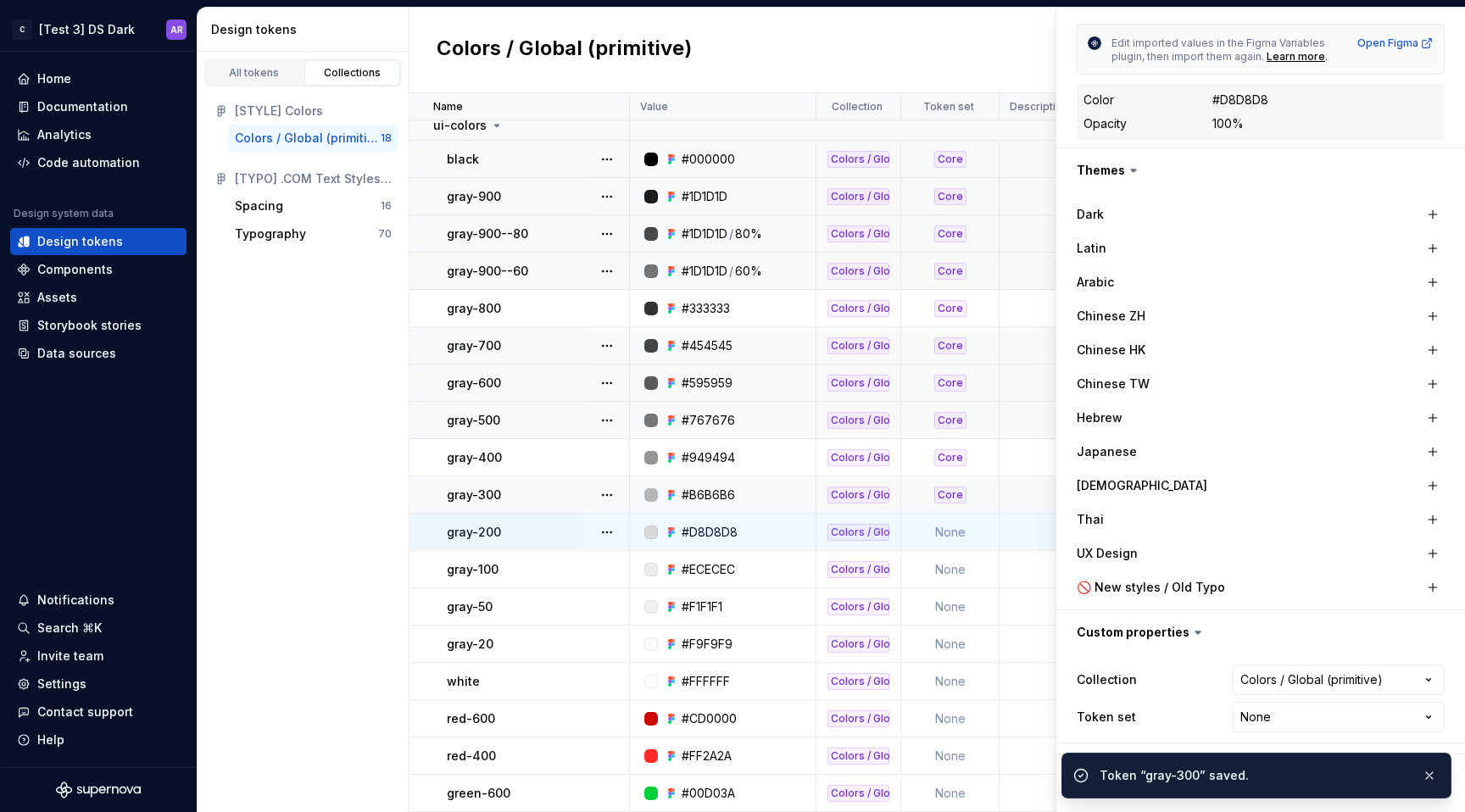
click at [1259, 733] on ul "Token “gray-300” saved." at bounding box center [1256, 772] width 417 height 79
click at [1258, 714] on html "C [Test 3] DS Dark AR Home Documentation Analytics Code automation Design syste…" at bounding box center [732, 406] width 1465 height 812
select select "**********"
click at [1421, 777] on button "button" at bounding box center [1430, 775] width 22 height 23
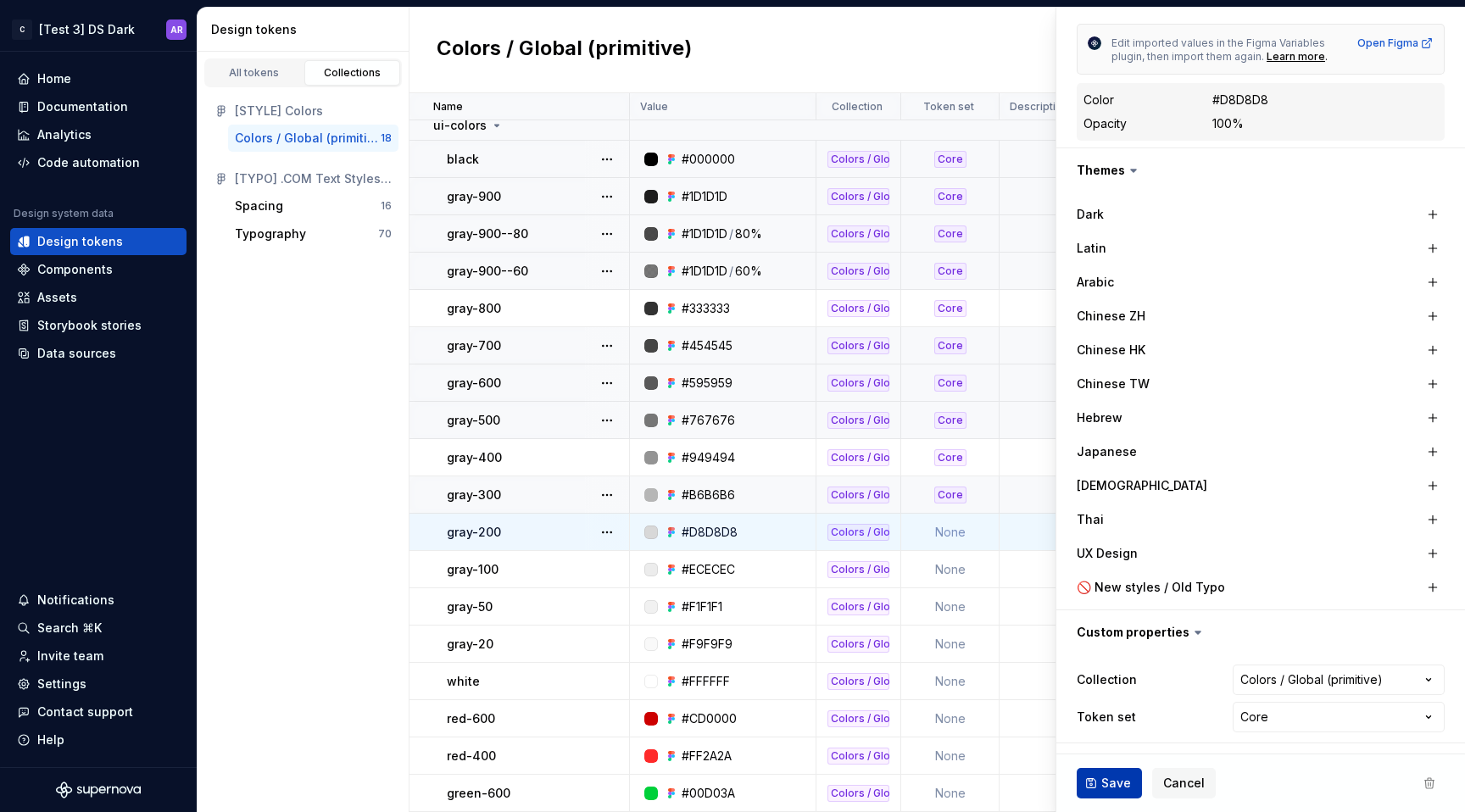
click at [1119, 775] on span "Save" at bounding box center [1116, 783] width 30 height 17
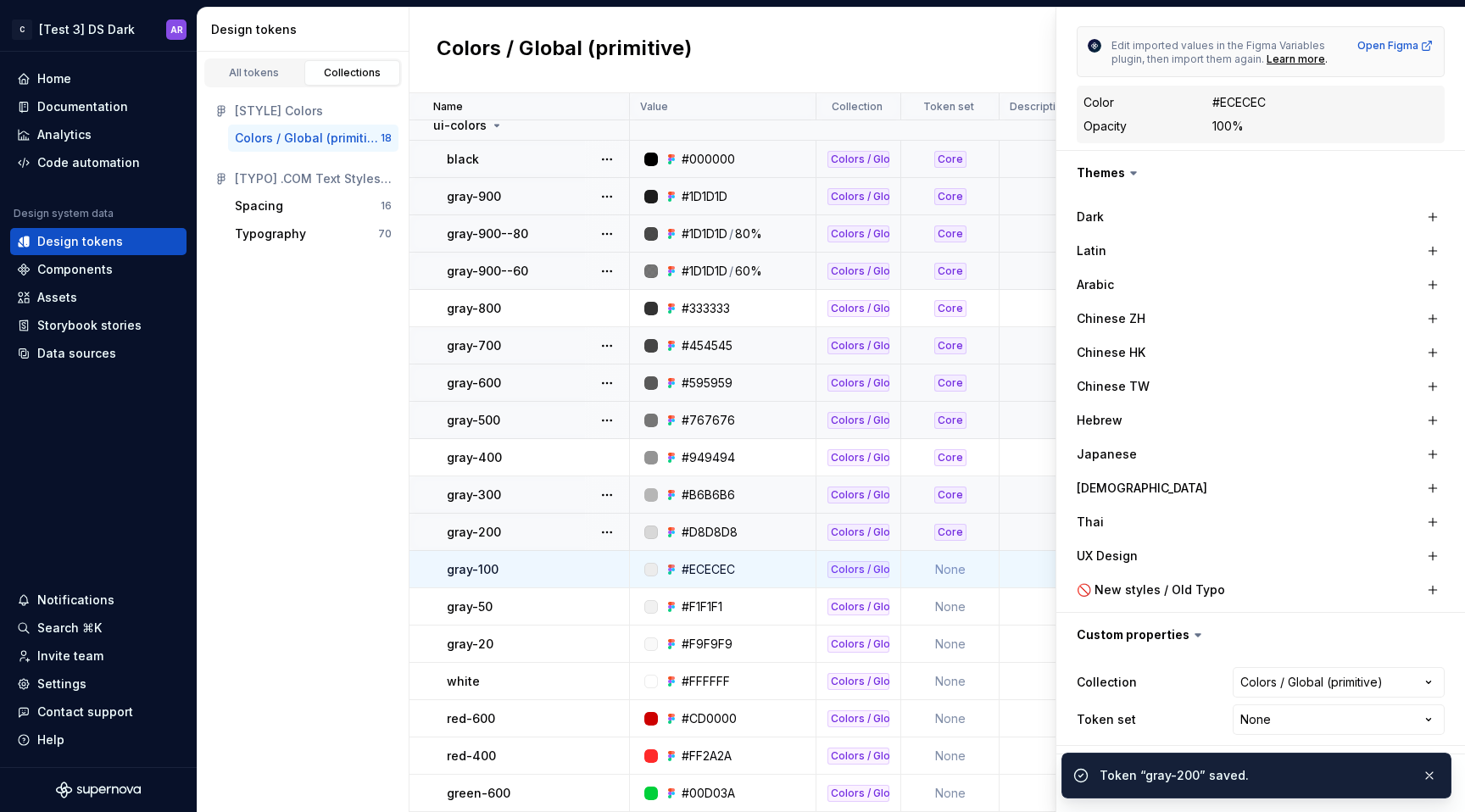
scroll to position [318, 0]
click at [1244, 713] on html "C [Test 3] DS Dark AR Home Documentation Analytics Code automation Design syste…" at bounding box center [732, 406] width 1465 height 812
type textarea "*"
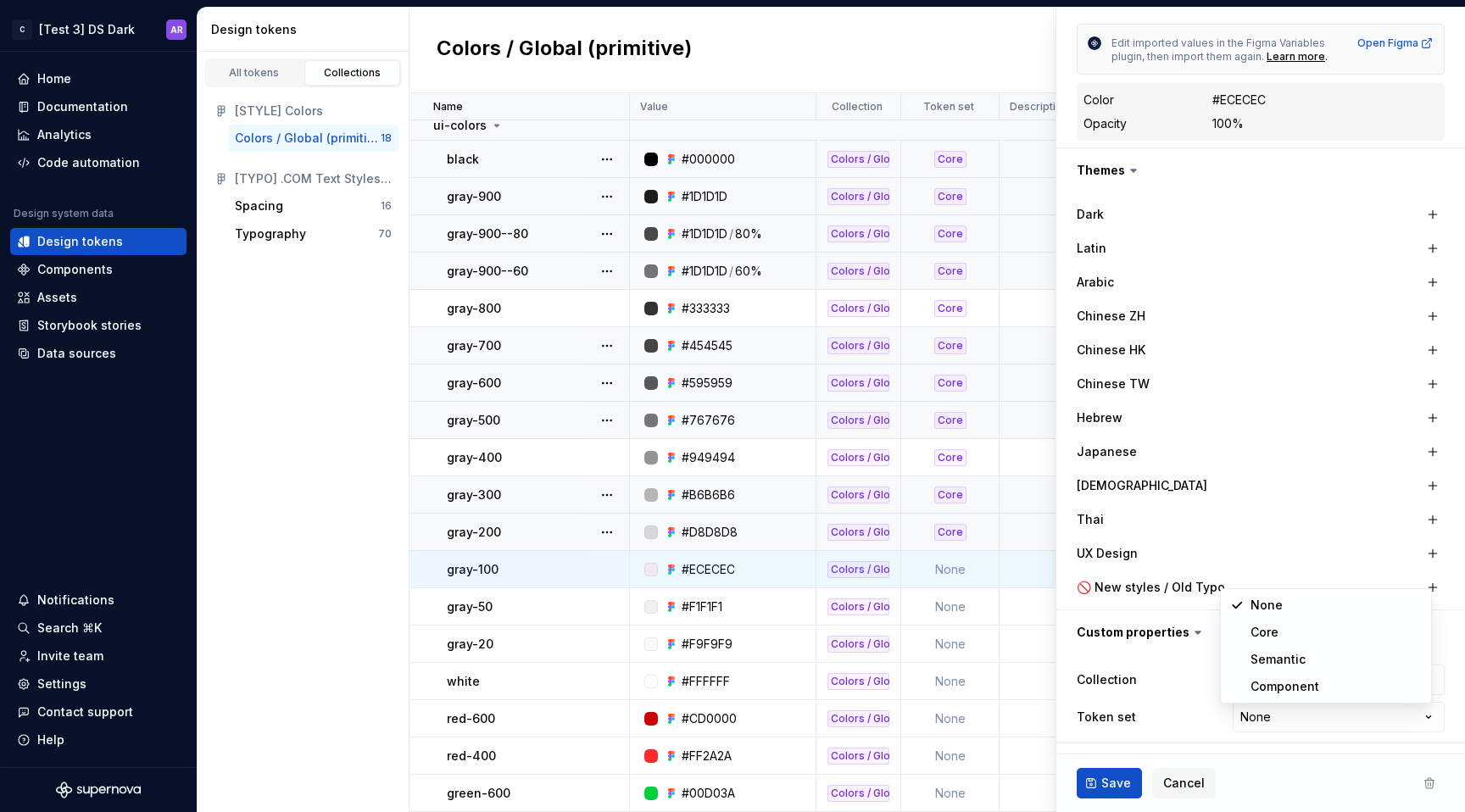
select select "**********"
click at [1107, 783] on span "Save" at bounding box center [1116, 783] width 30 height 17
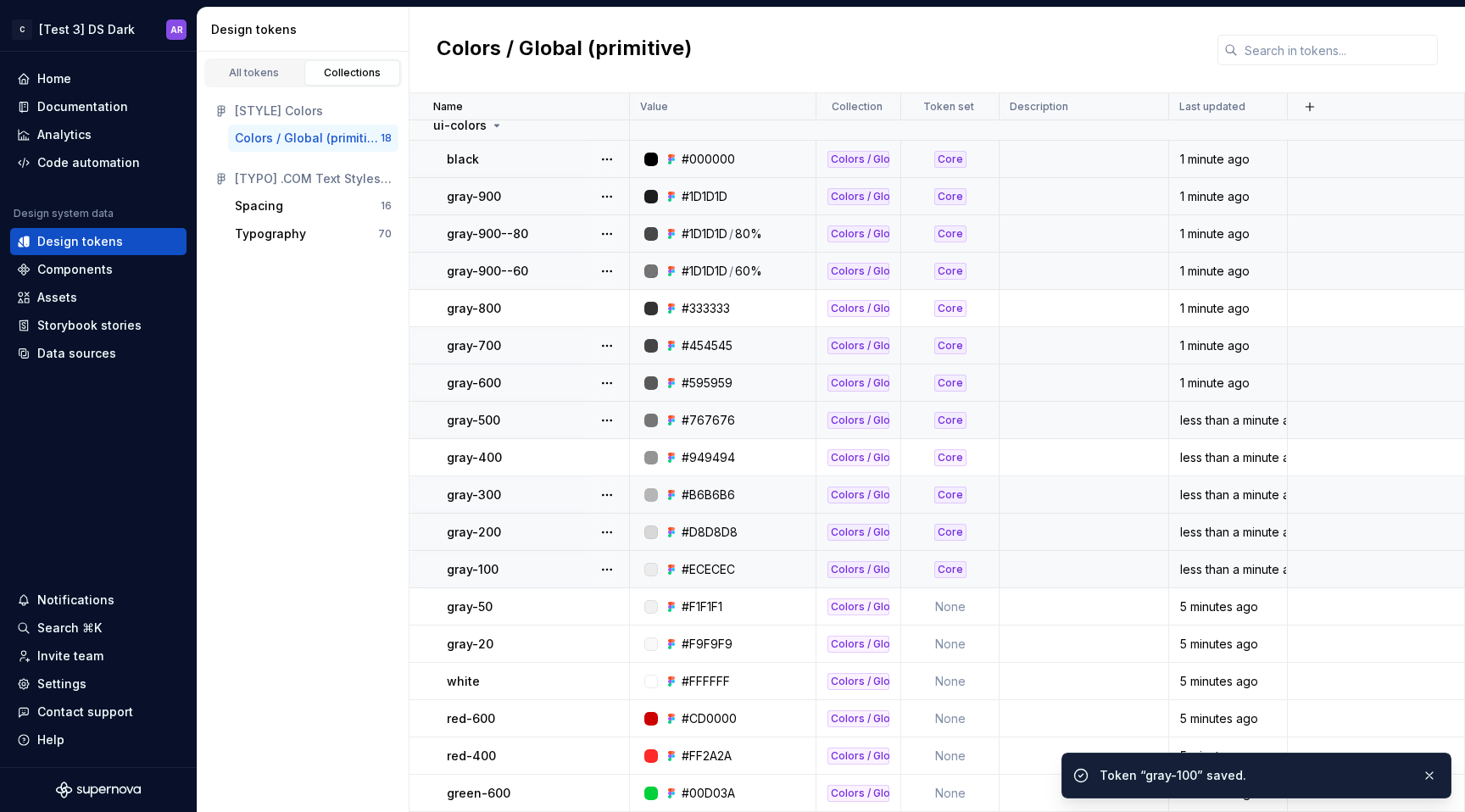
click at [966, 612] on td "None" at bounding box center [949, 607] width 98 height 37
type textarea "*"
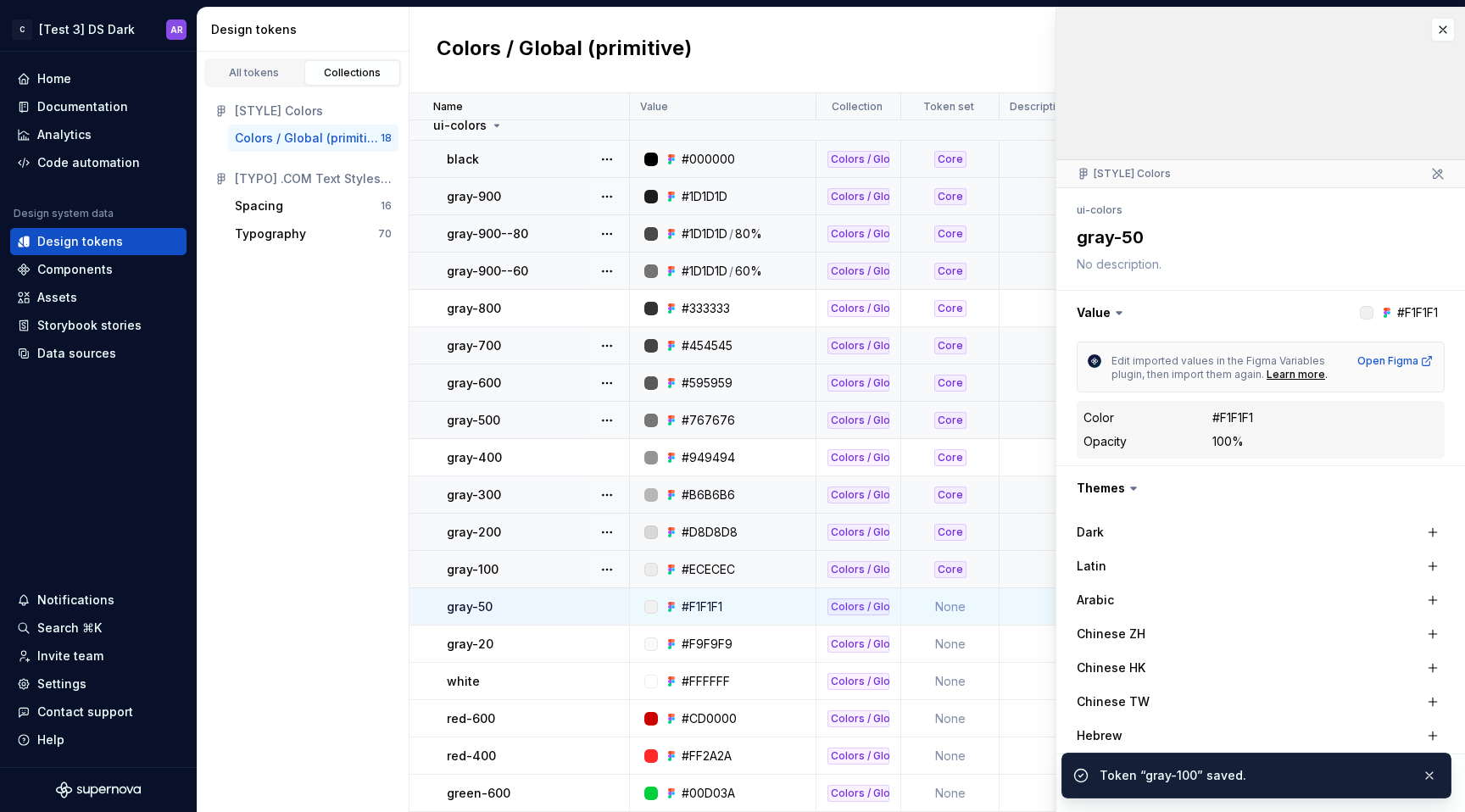
scroll to position [318, 0]
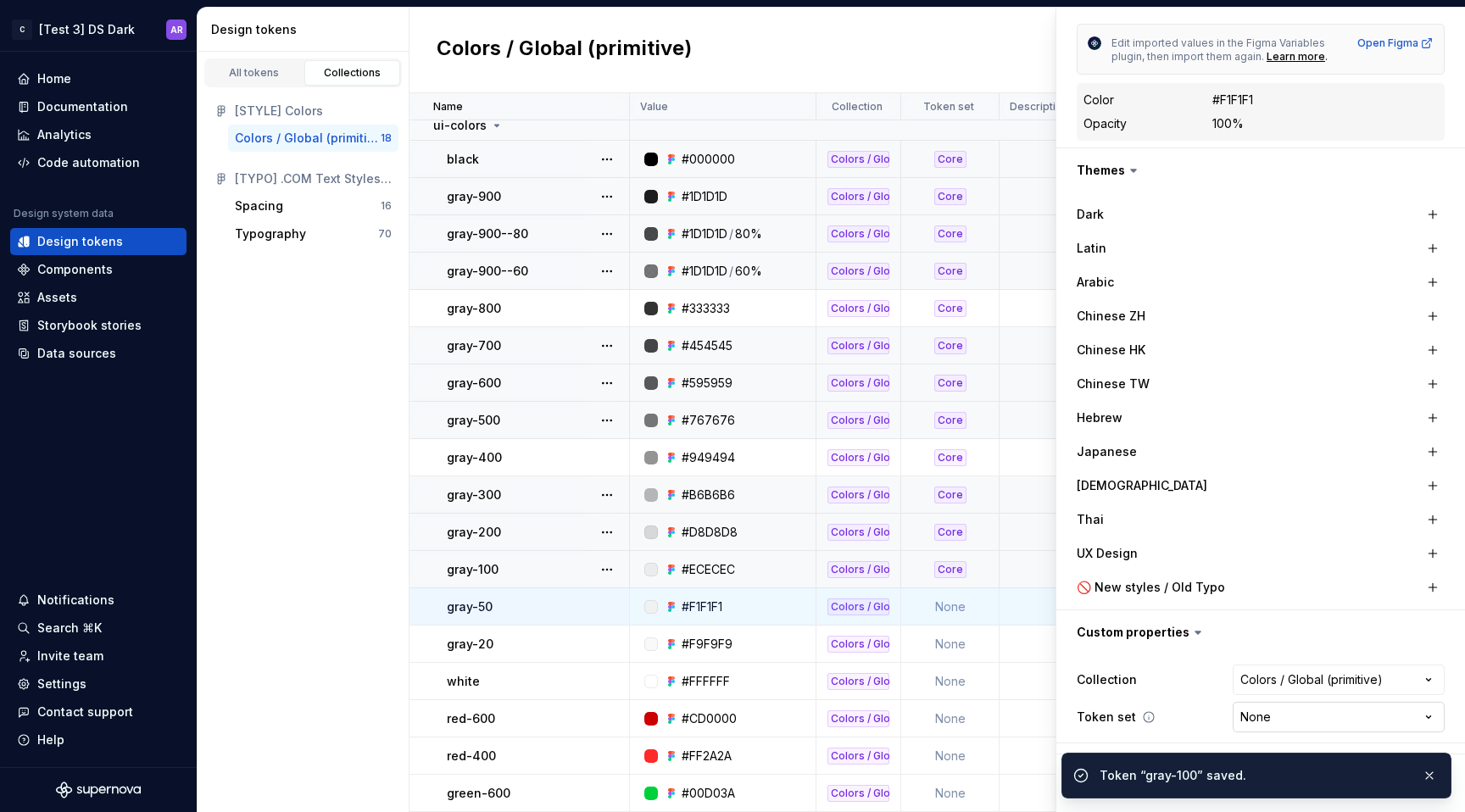
click at [1237, 720] on html "C [Test 3] DS Dark AR Home Documentation Analytics Code automation Design syste…" at bounding box center [732, 406] width 1465 height 812
select select "**********"
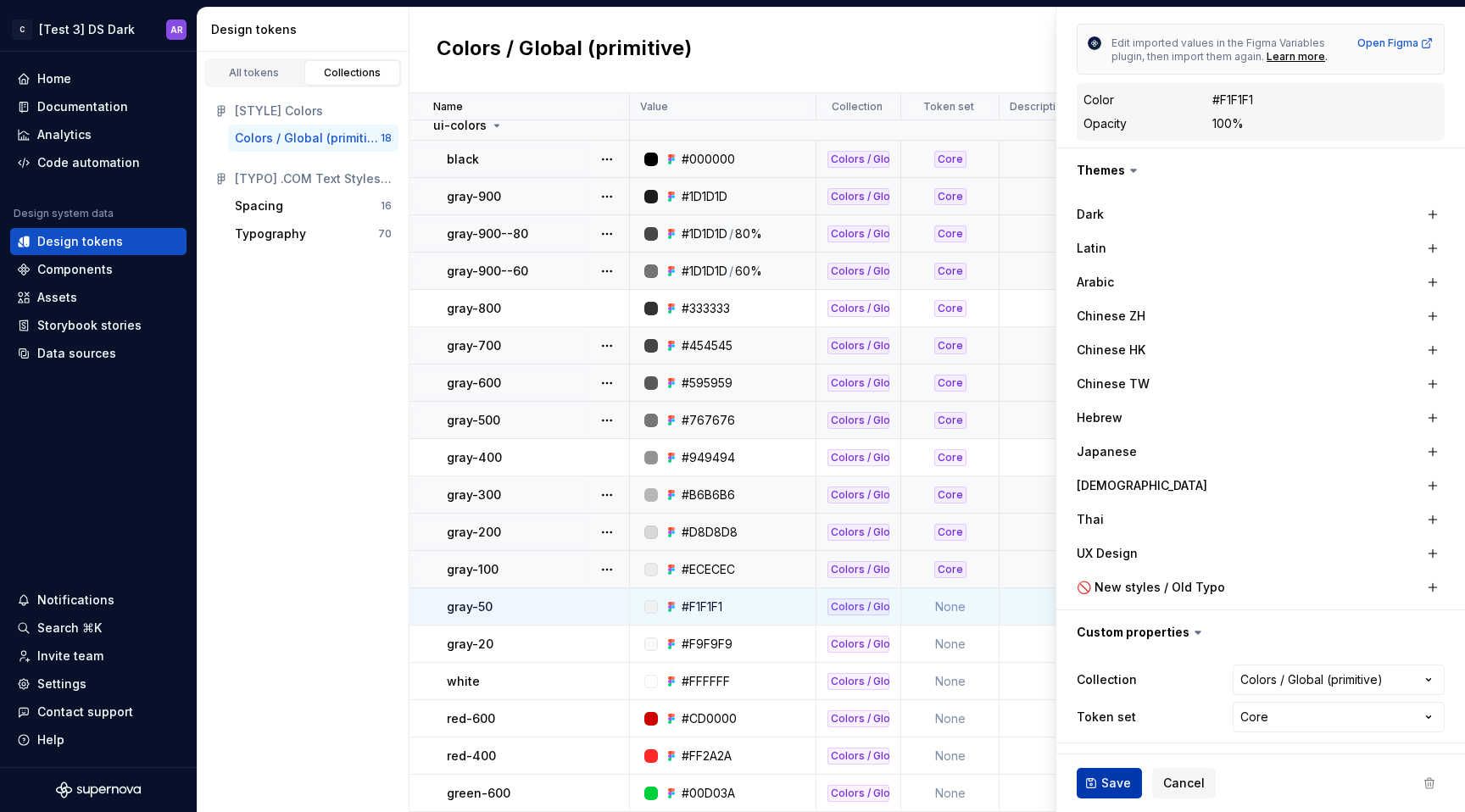
click at [1120, 774] on button "Save" at bounding box center [1110, 783] width 65 height 31
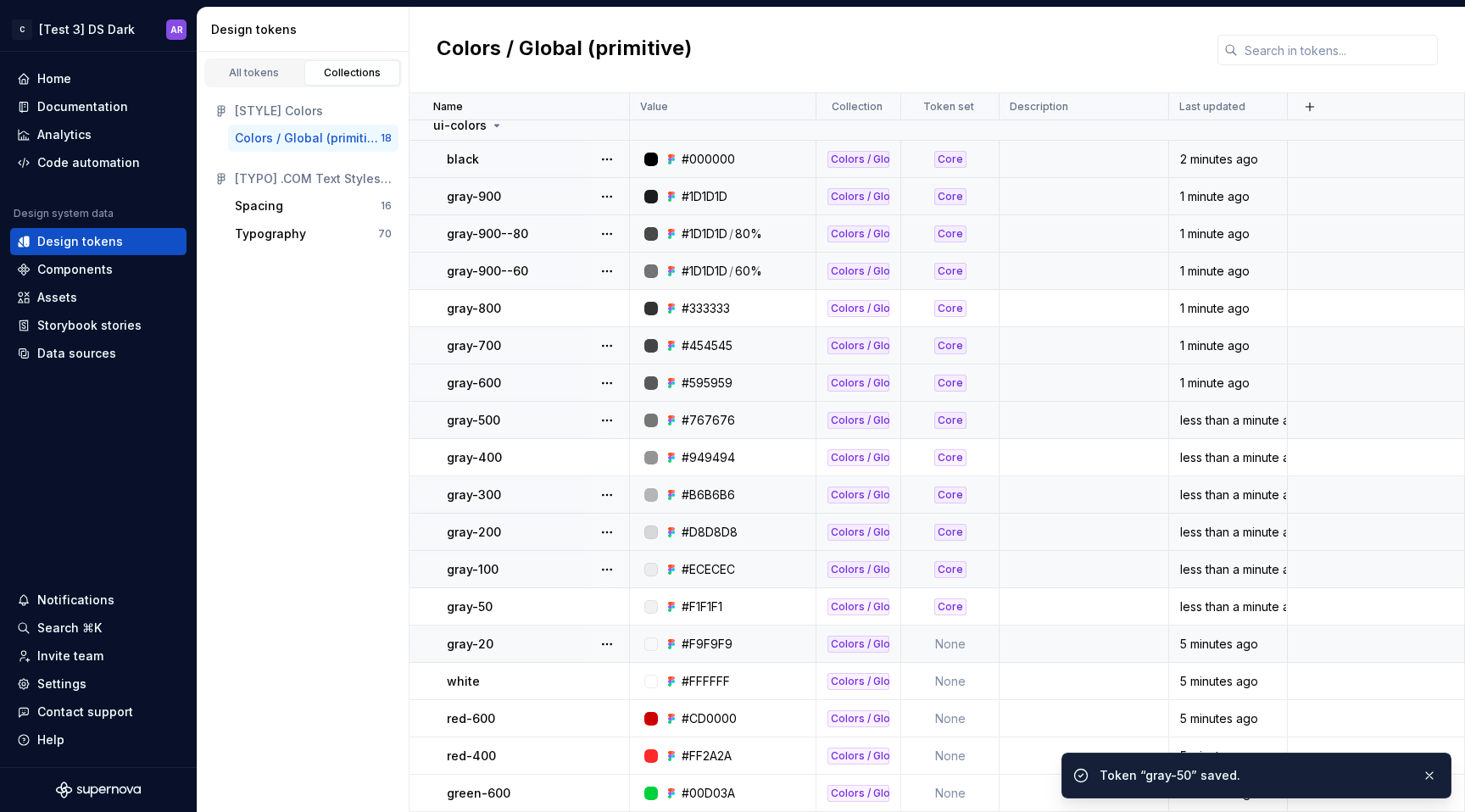
click at [951, 639] on td "None" at bounding box center [949, 644] width 98 height 37
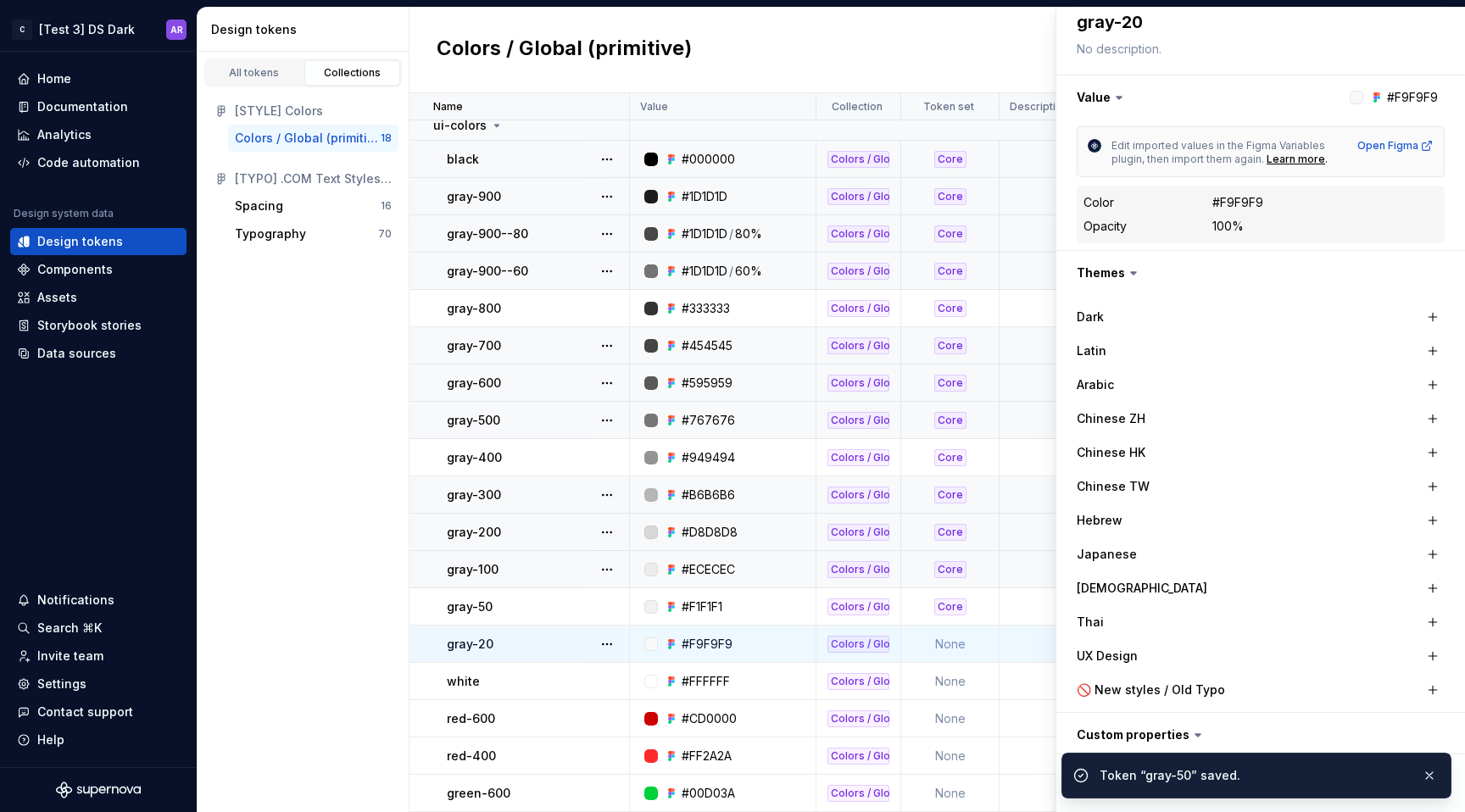
scroll to position [318, 0]
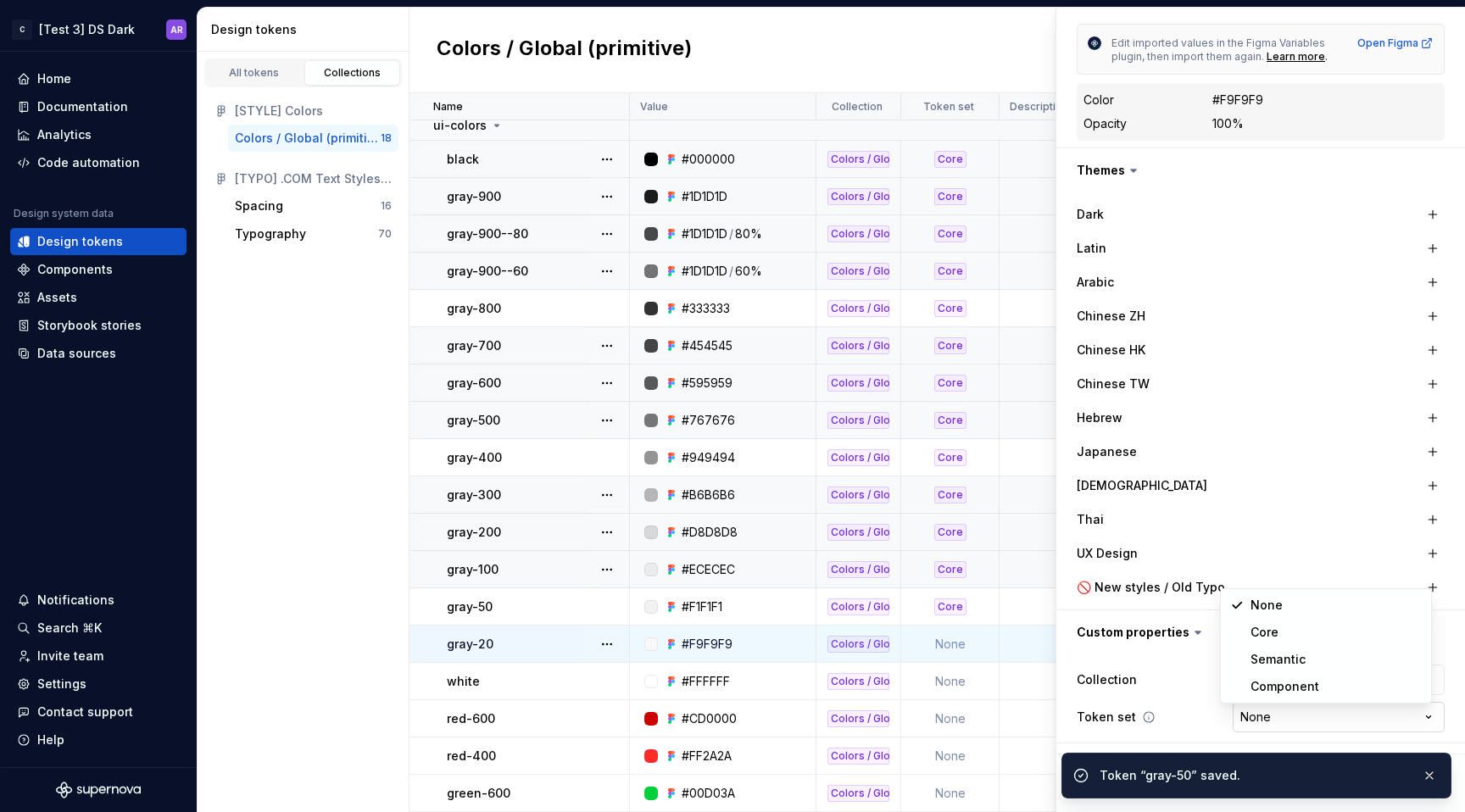
click at [1284, 724] on html "C [Test 3] DS Dark AR Home Documentation Analytics Code automation Design syste…" at bounding box center [732, 406] width 1465 height 812
type textarea "*"
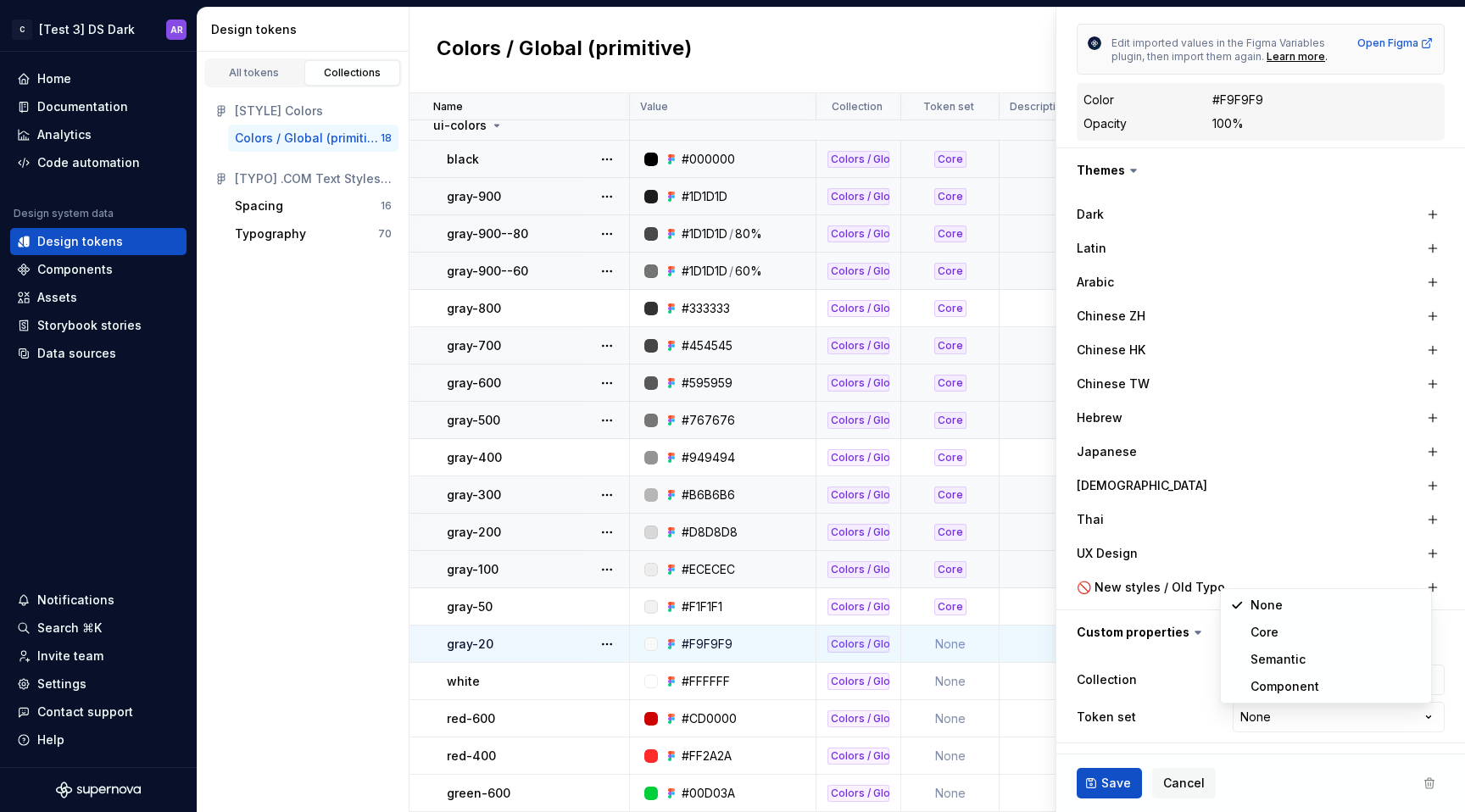
select select "**********"
click at [1114, 784] on span "Save" at bounding box center [1116, 783] width 30 height 17
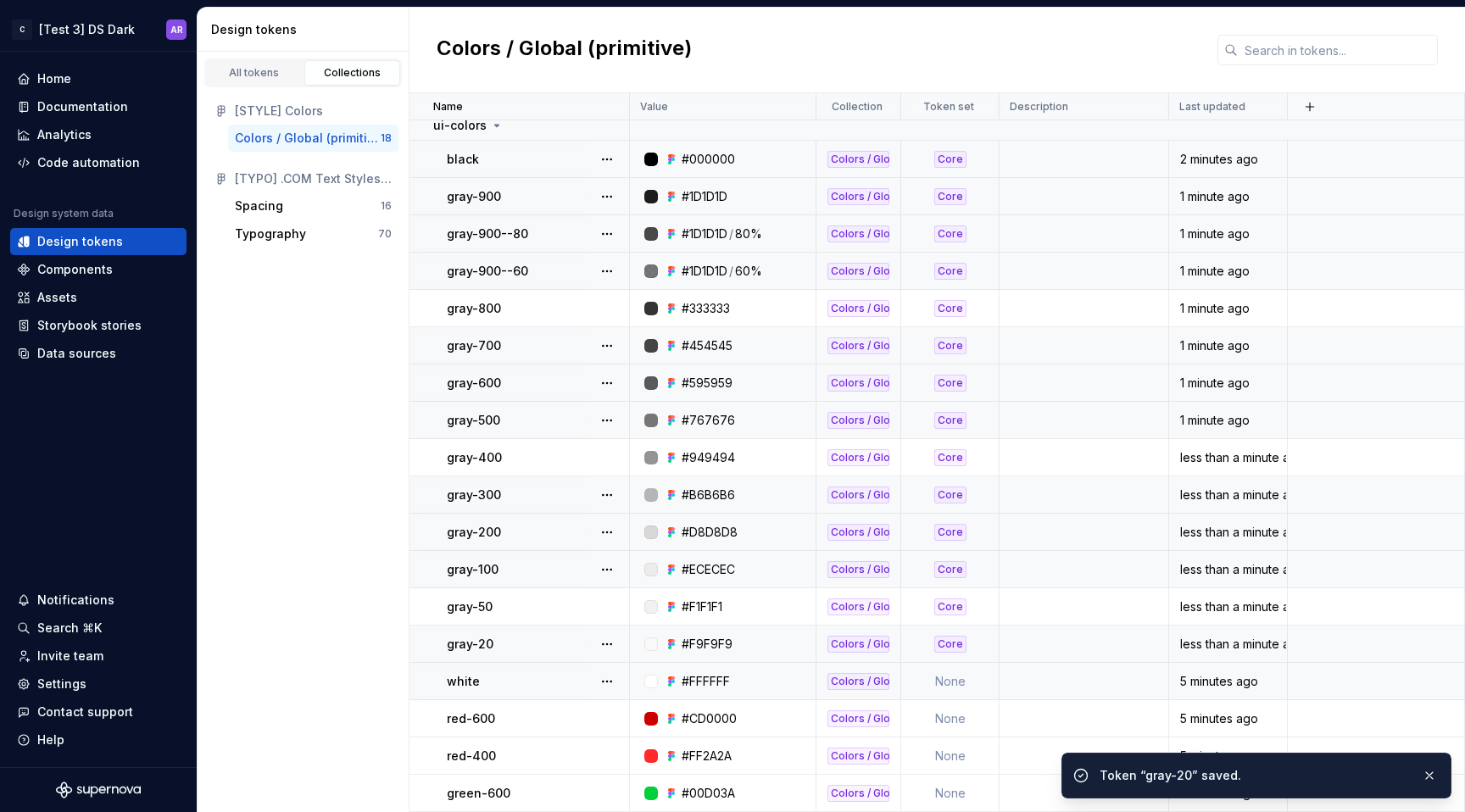
click at [966, 681] on td "None" at bounding box center [949, 681] width 98 height 37
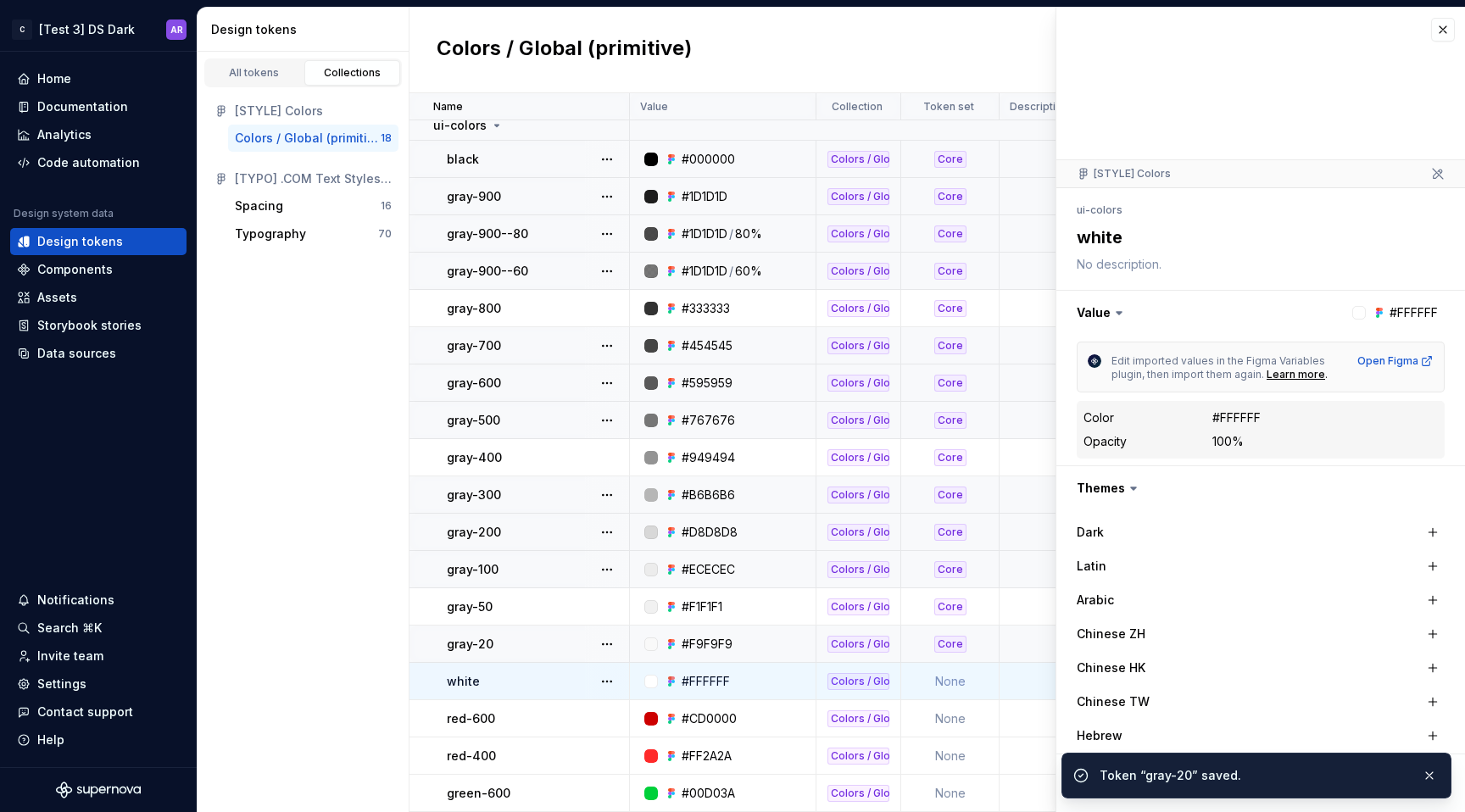
scroll to position [318, 0]
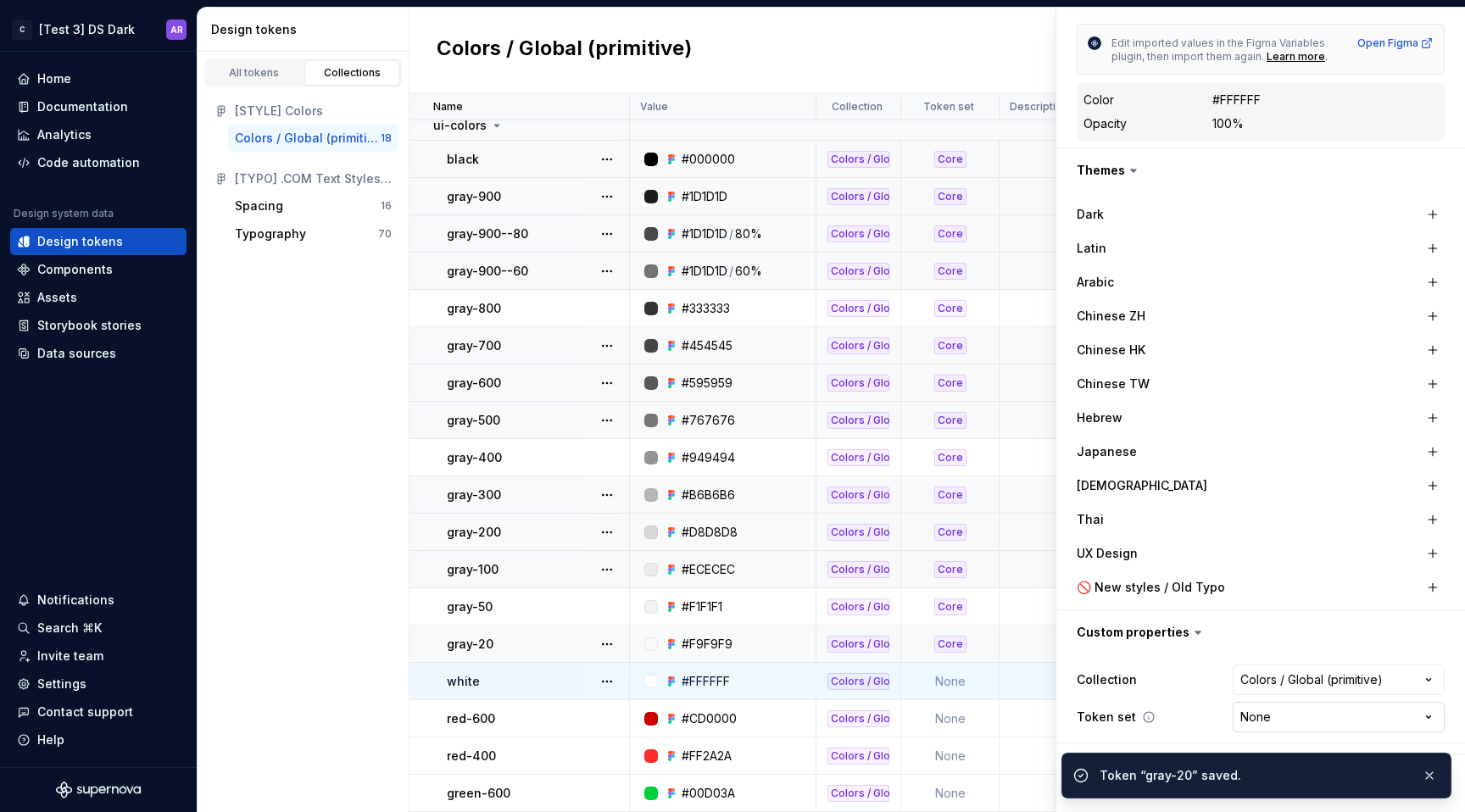
click at [1254, 723] on html "C [Test 3] DS Dark AR Home Documentation Analytics Code automation Design syste…" at bounding box center [732, 406] width 1465 height 812
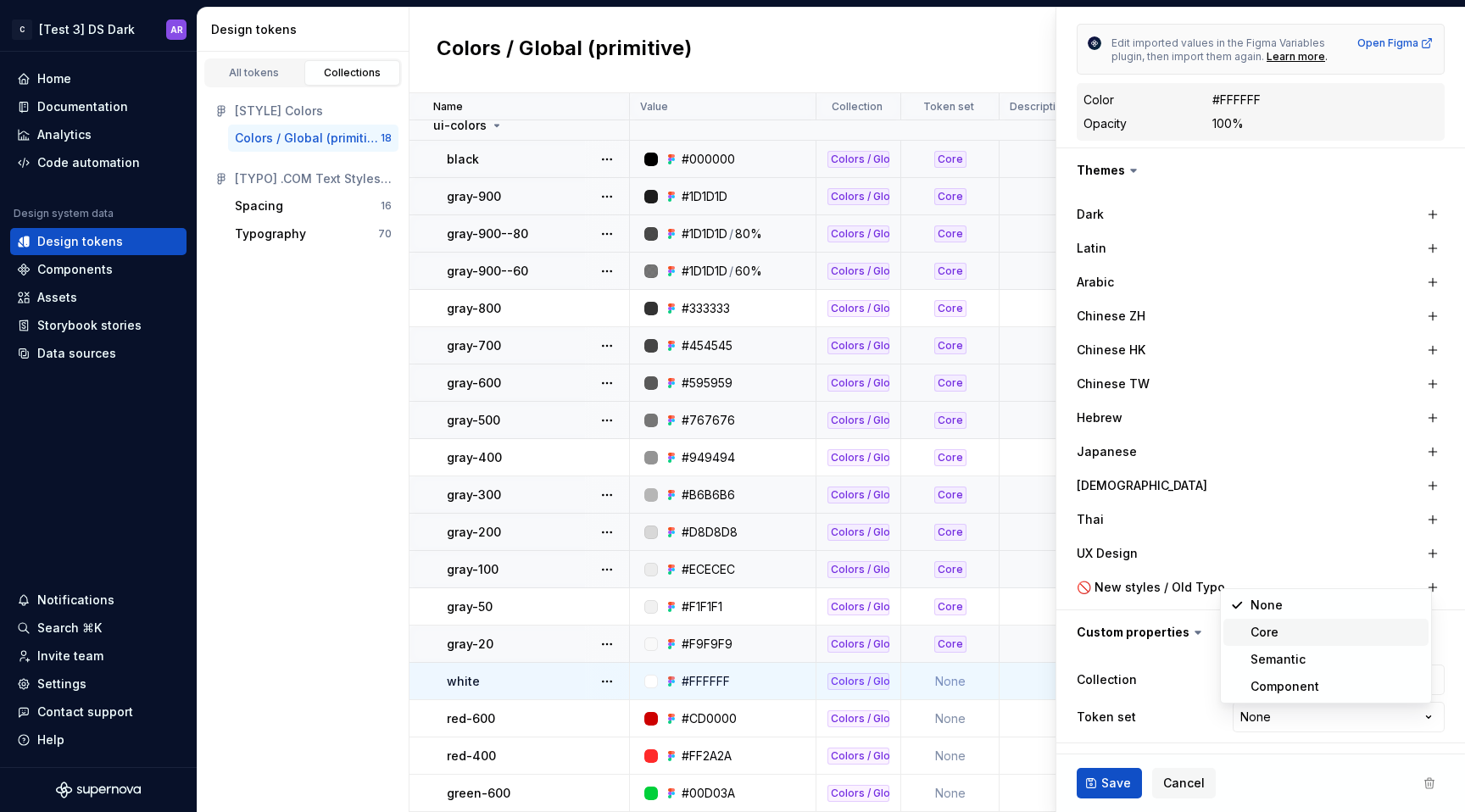
type textarea "*"
select select "**********"
click at [1124, 771] on button "Save" at bounding box center [1110, 783] width 65 height 31
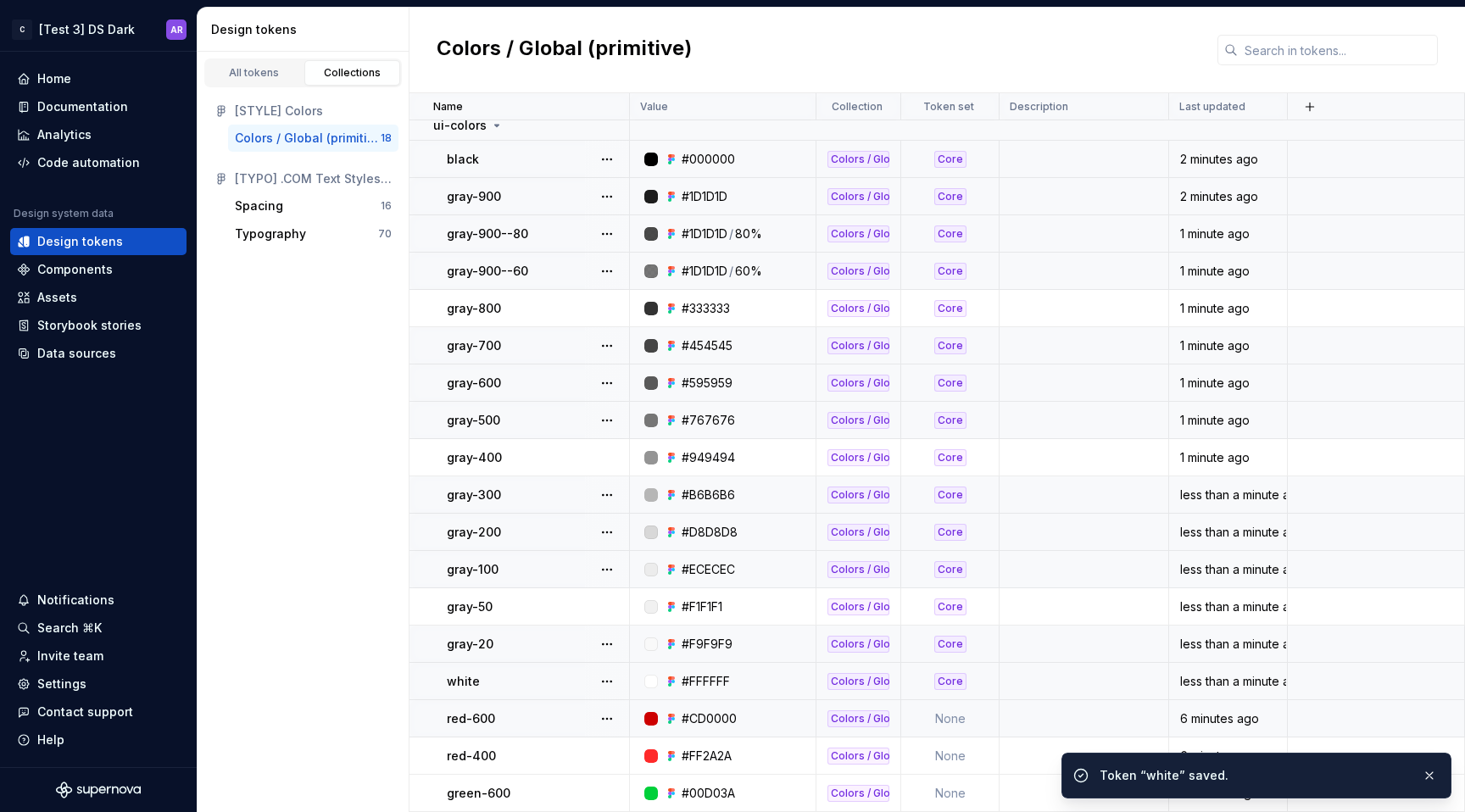
click at [953, 730] on td "None" at bounding box center [949, 719] width 98 height 37
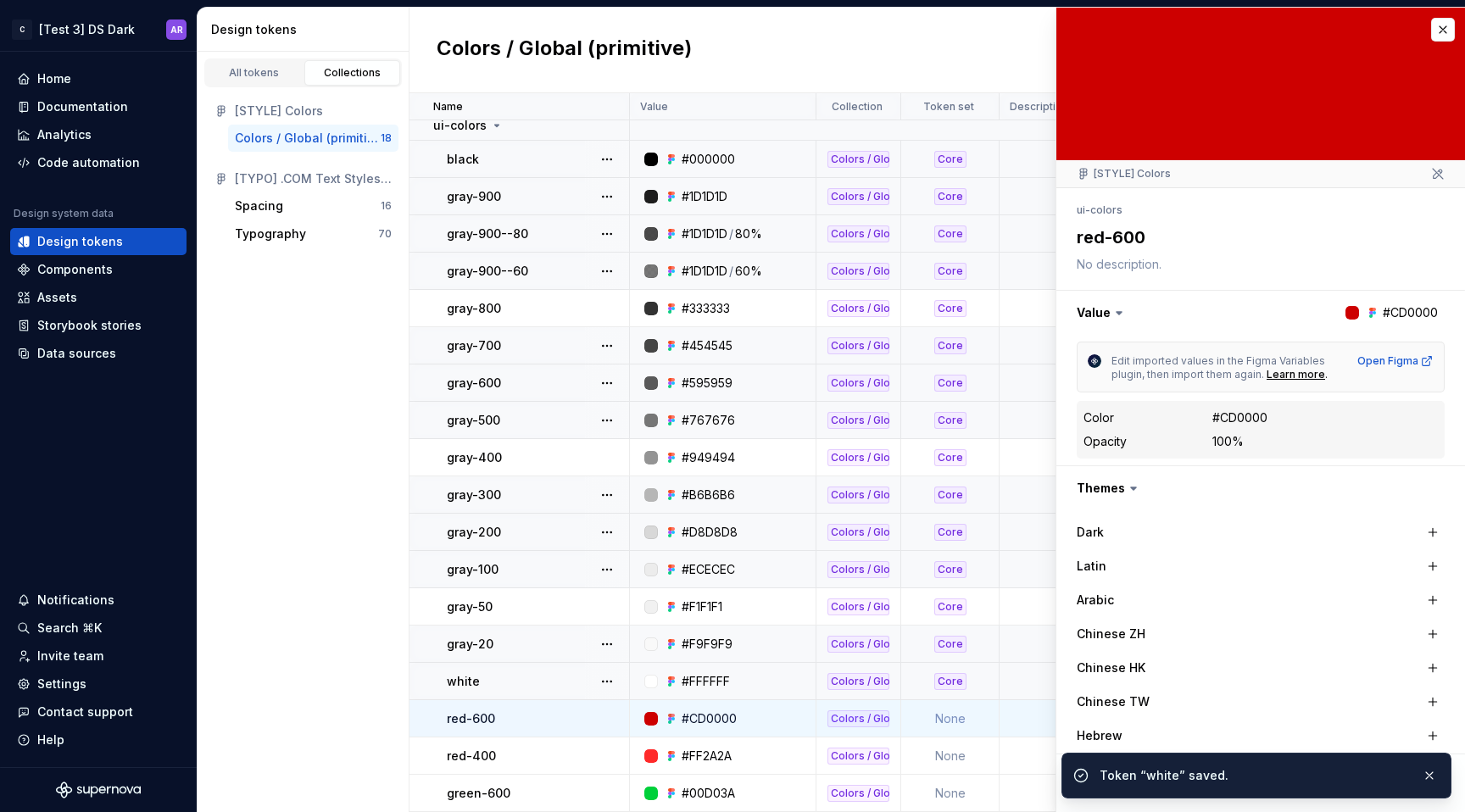
type textarea "*"
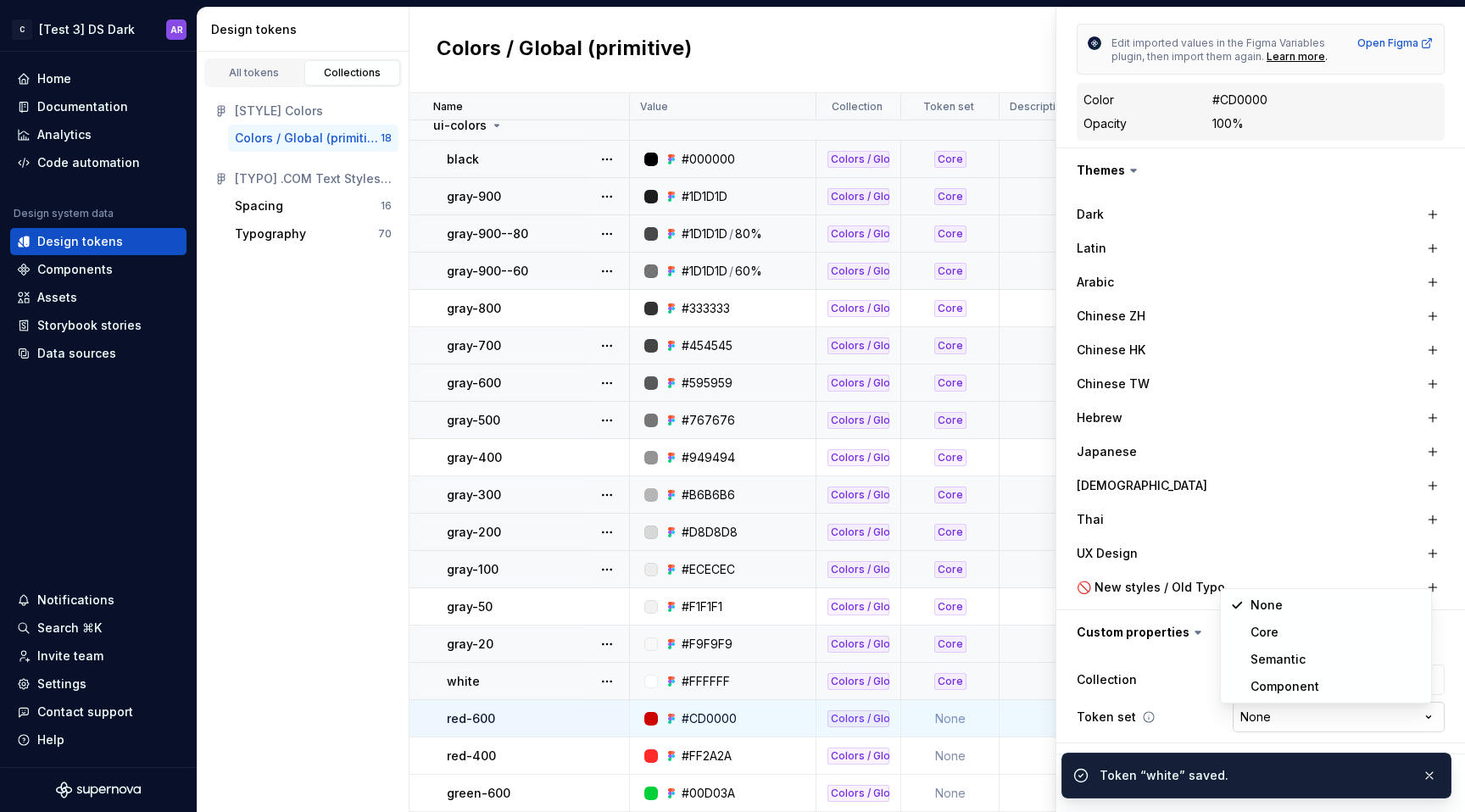
click at [1265, 715] on html "C [Test 3] DS Dark AR Home Documentation Analytics Code automation Design syste…" at bounding box center [732, 406] width 1465 height 812
select select "**********"
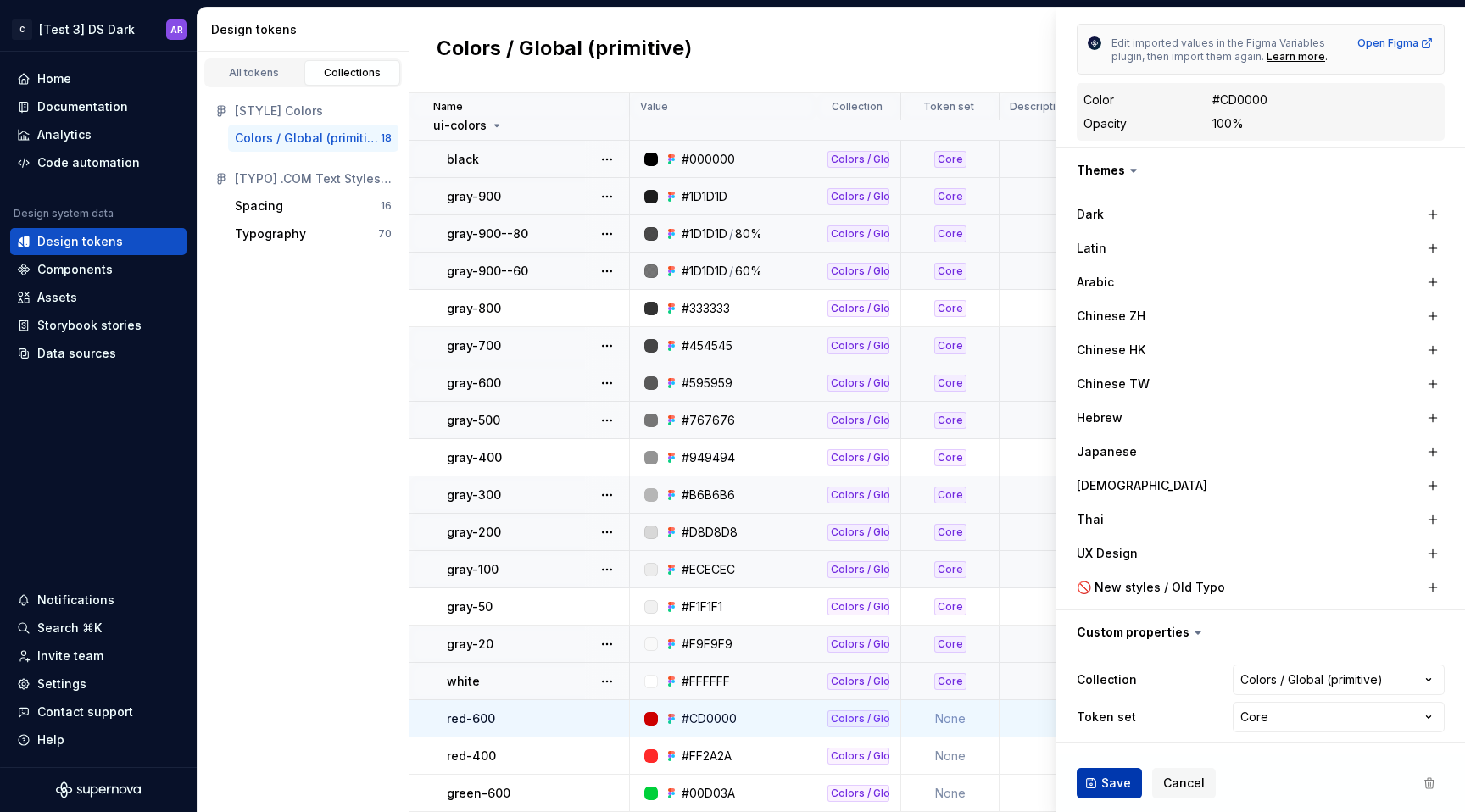
click at [1118, 778] on span "Save" at bounding box center [1116, 783] width 30 height 17
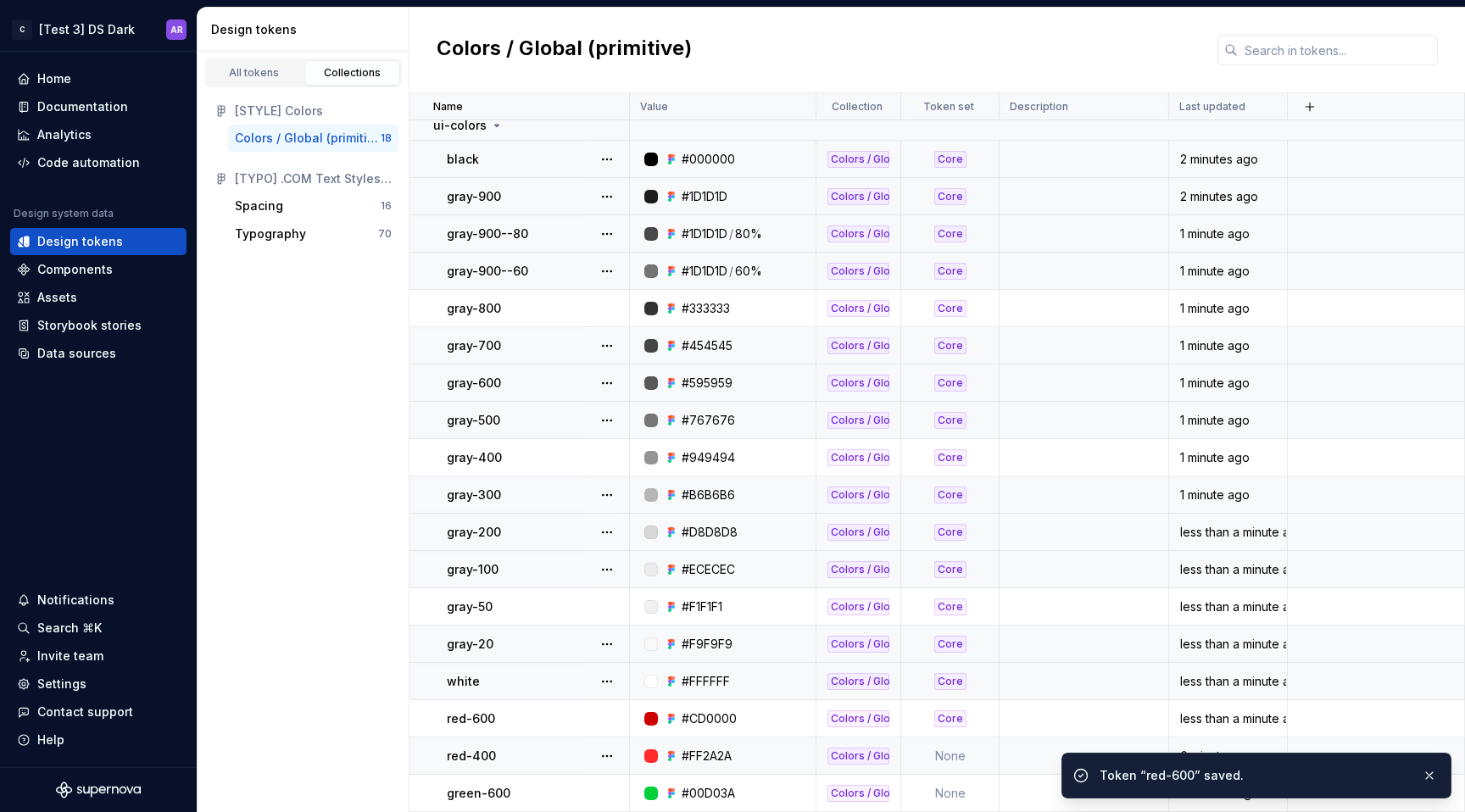
click at [951, 750] on td "None" at bounding box center [949, 756] width 98 height 37
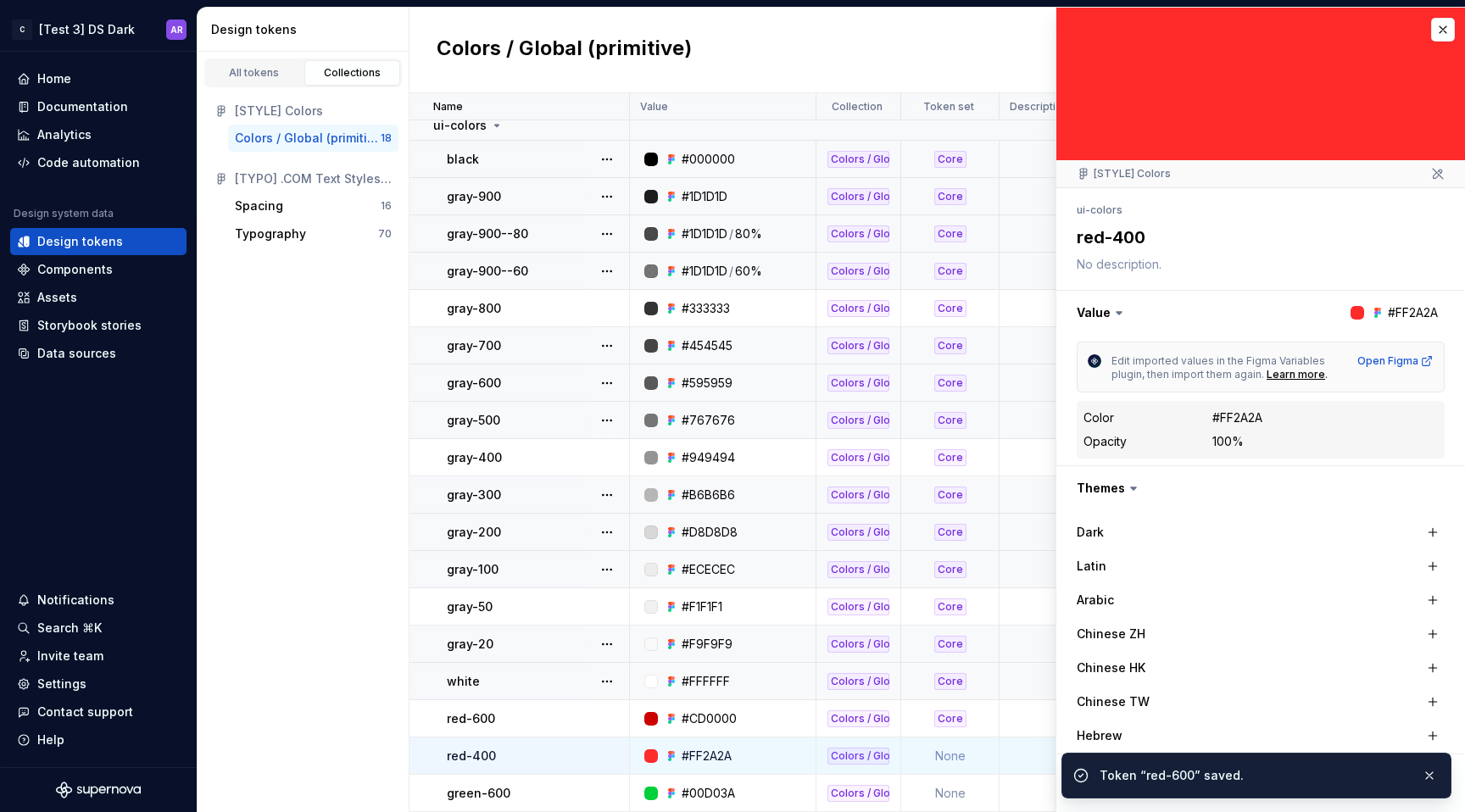
scroll to position [318, 0]
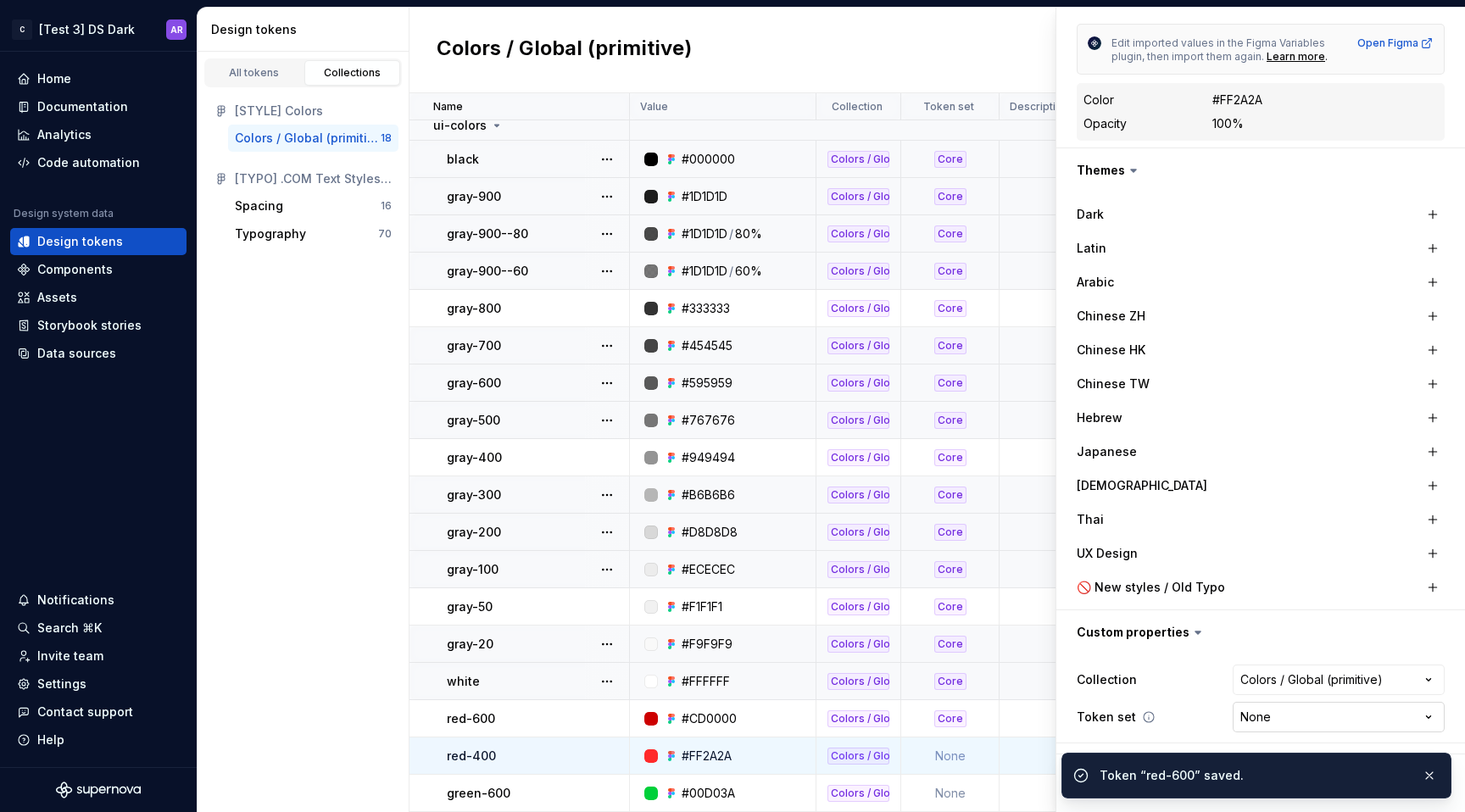
click at [1245, 709] on html "C [Test 3] DS Dark AR Home Documentation Analytics Code automation Design syste…" at bounding box center [732, 406] width 1465 height 812
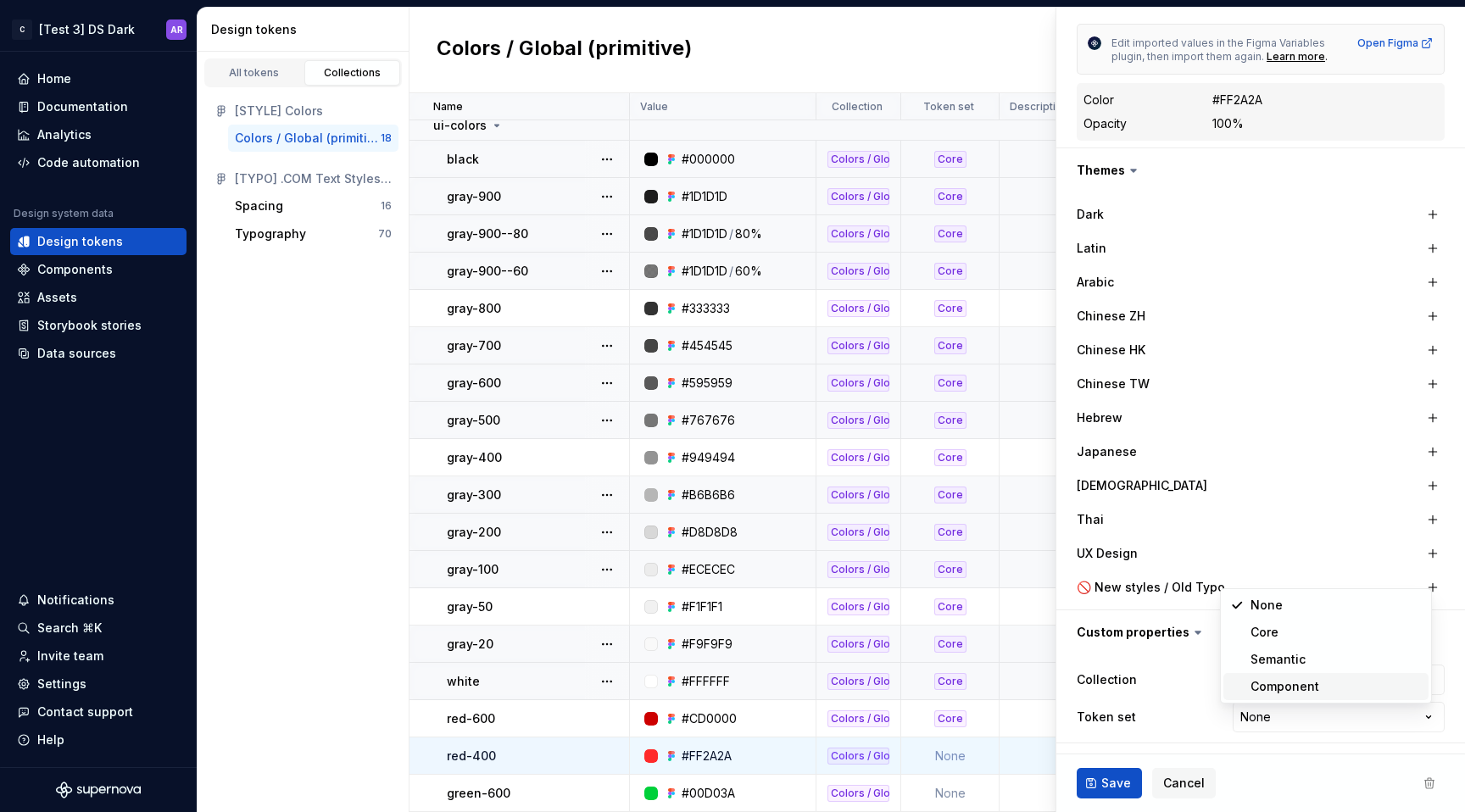
type textarea "*"
select select "**********"
click at [1106, 787] on span "Save" at bounding box center [1116, 783] width 30 height 17
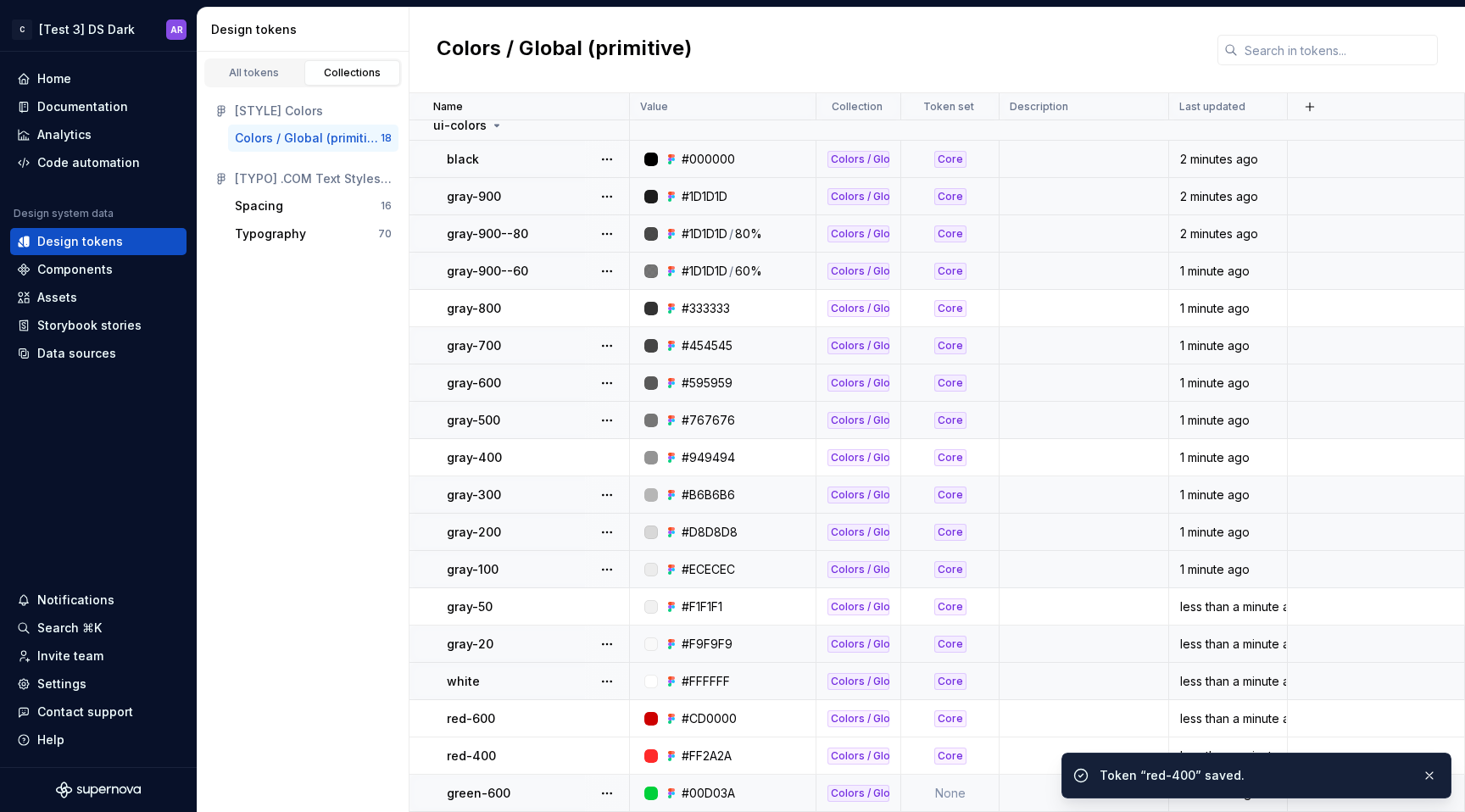
click at [962, 789] on td "None" at bounding box center [949, 793] width 98 height 37
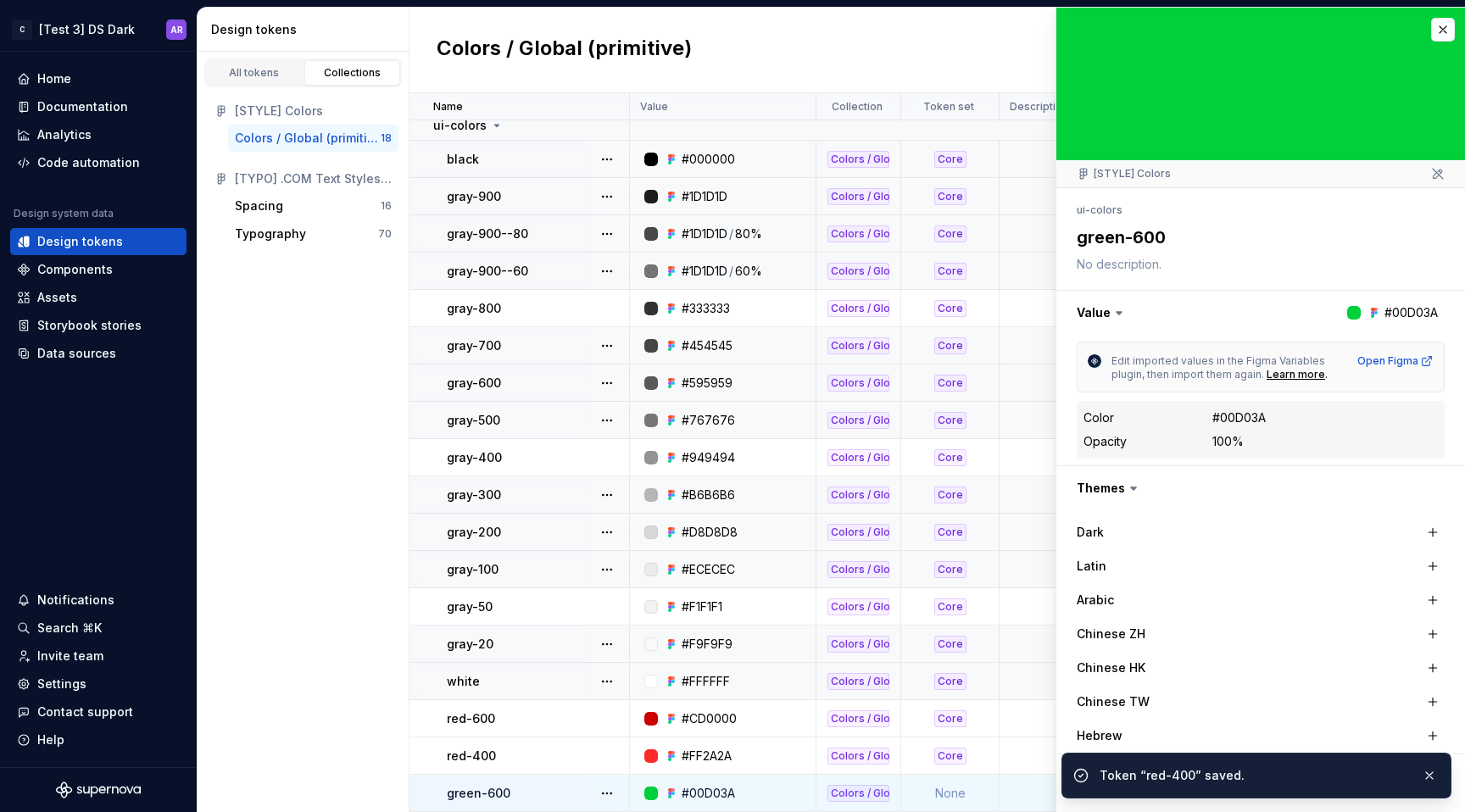
scroll to position [318, 0]
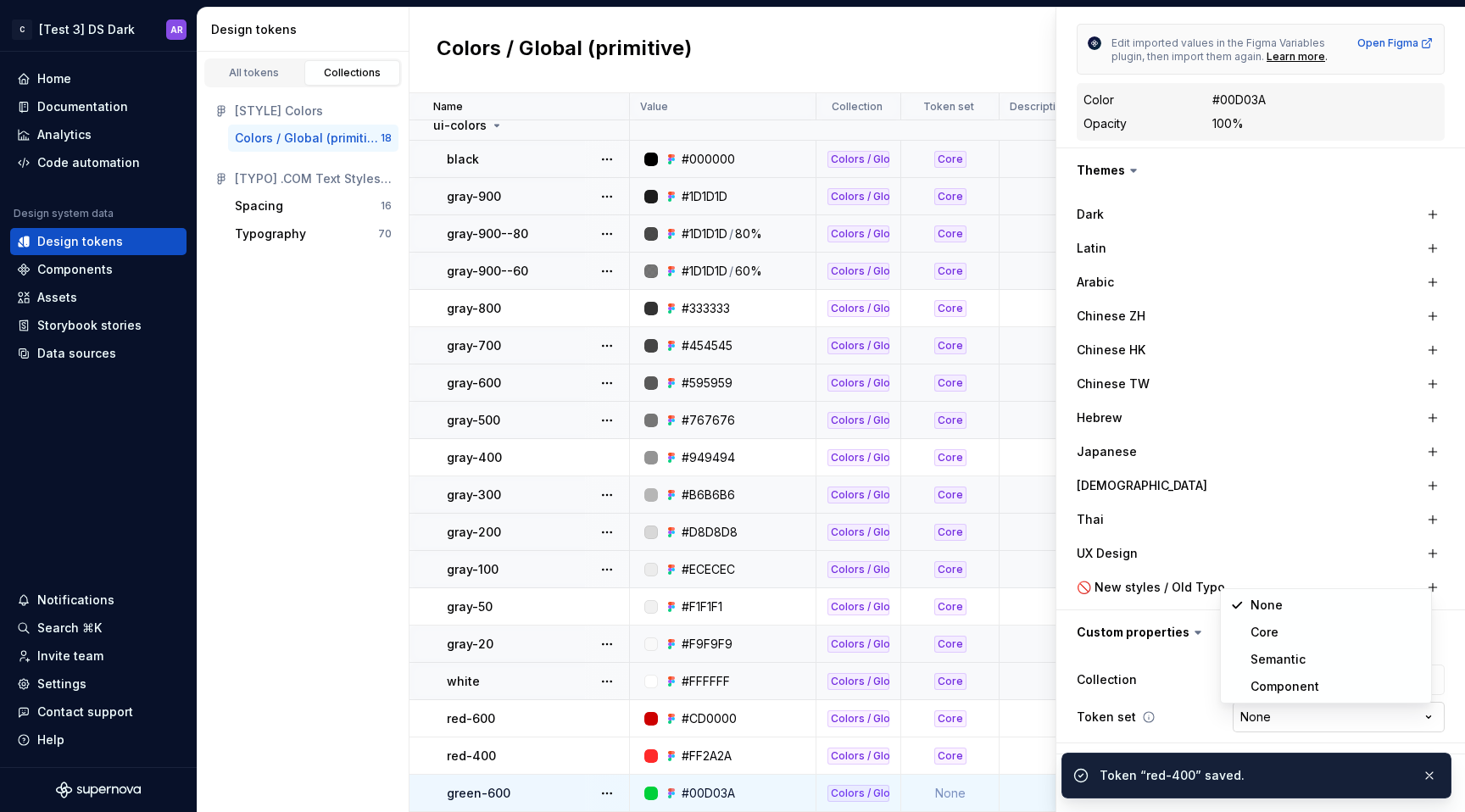
click at [1234, 725] on html "C [Test 3] DS Dark AR Home Documentation Analytics Code automation Design syste…" at bounding box center [732, 406] width 1465 height 812
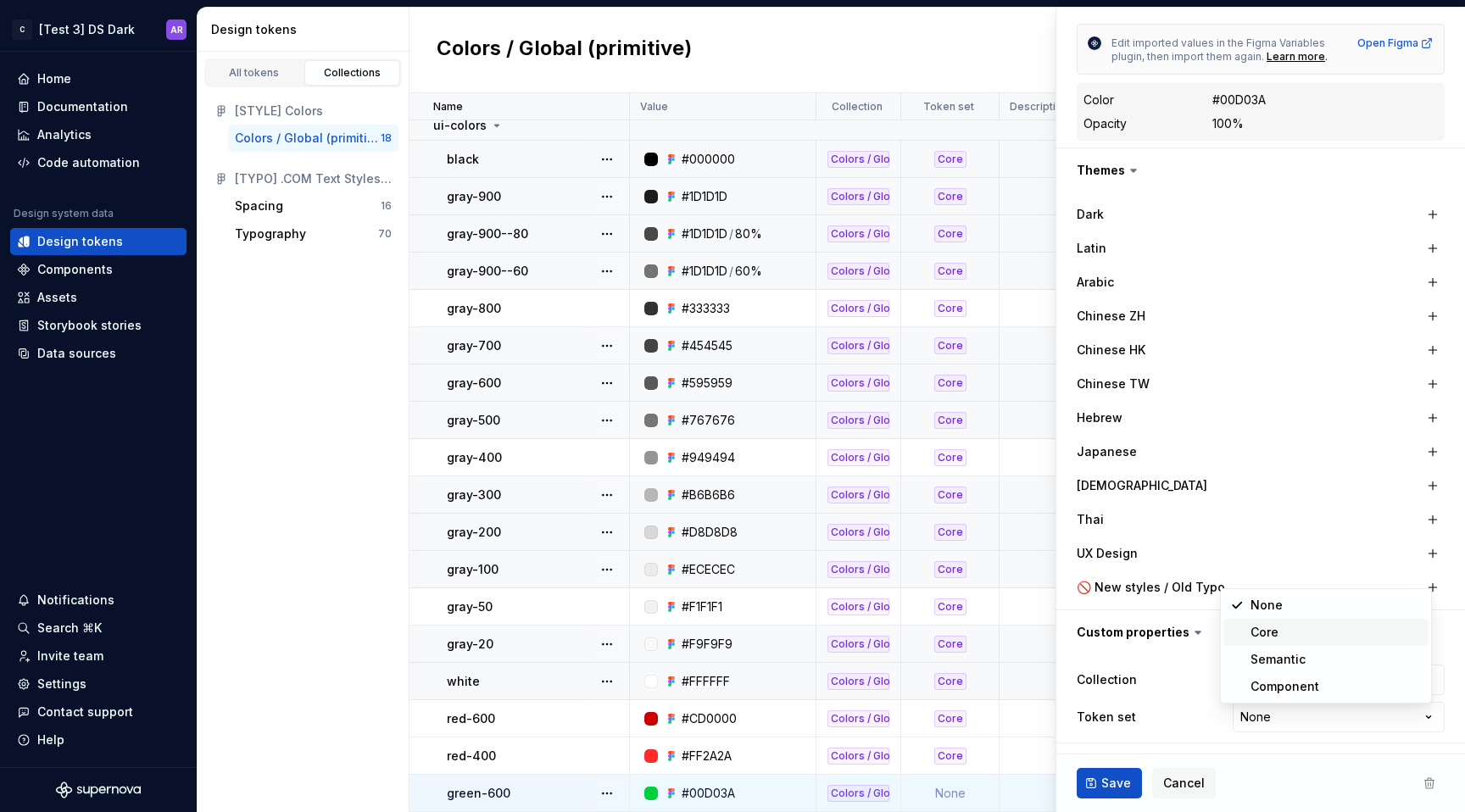
type textarea "*"
select select "**********"
click at [1114, 772] on button "Save" at bounding box center [1110, 783] width 65 height 31
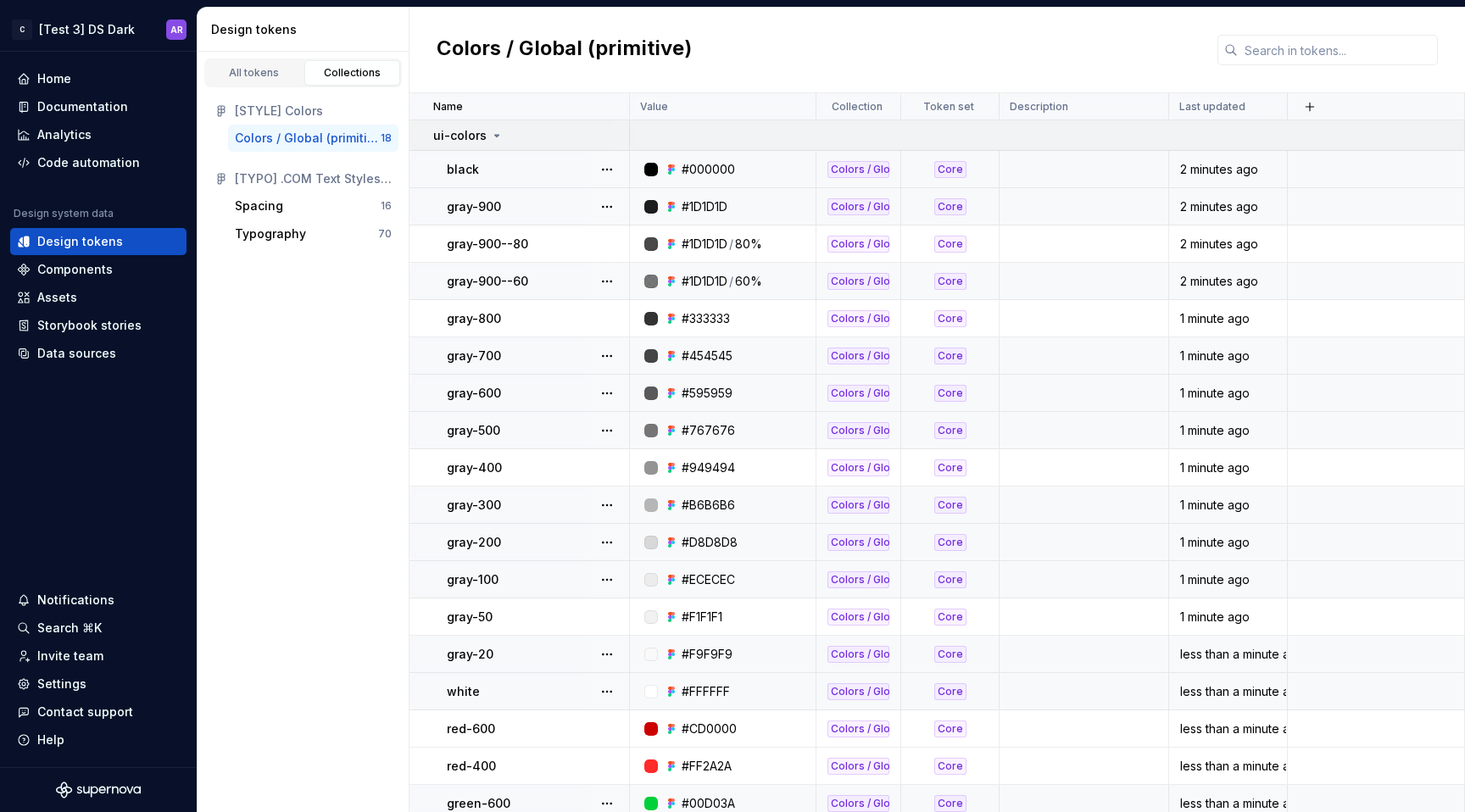
click at [491, 131] on icon at bounding box center [497, 135] width 14 height 14
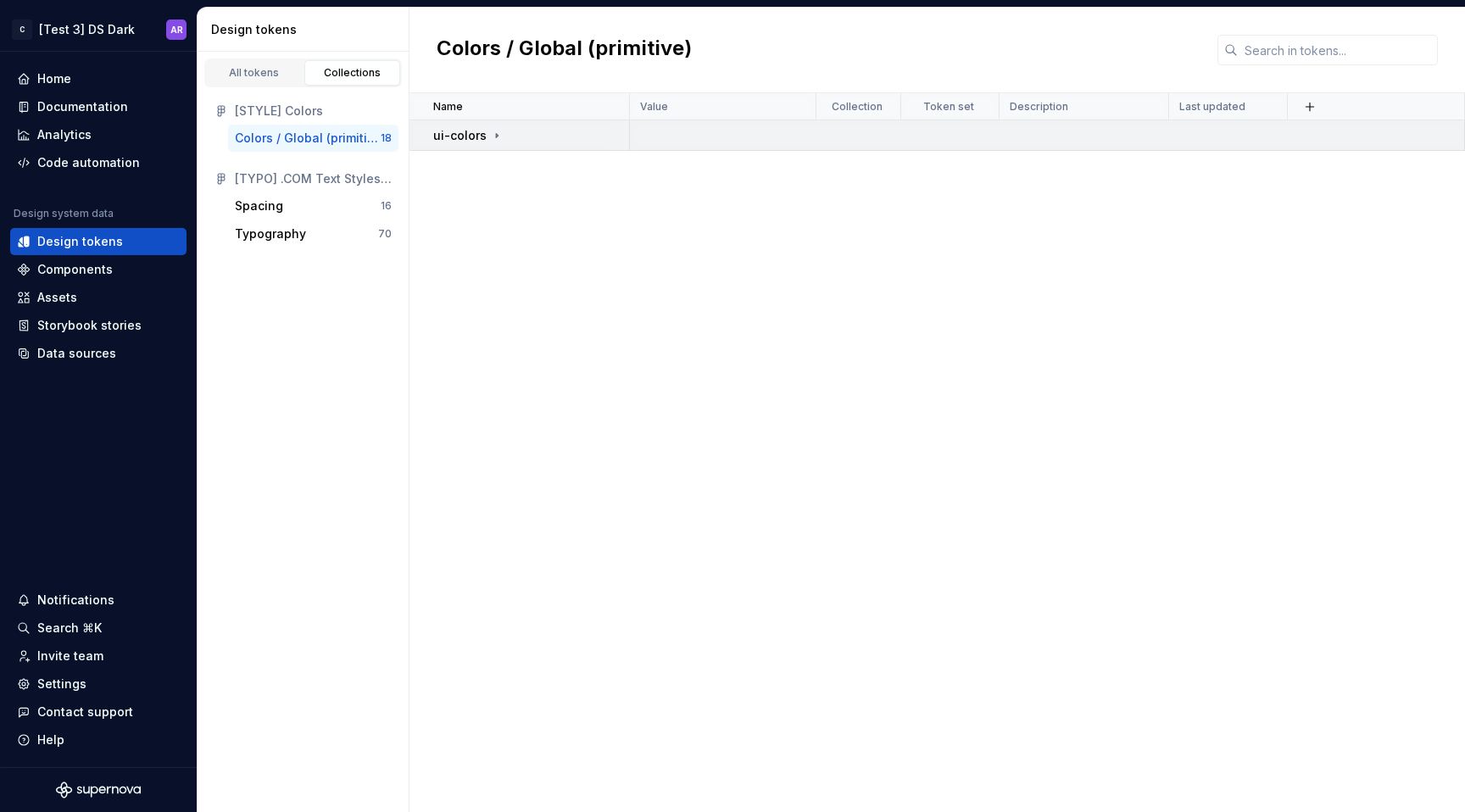
click at [499, 134] on icon at bounding box center [497, 135] width 14 height 14
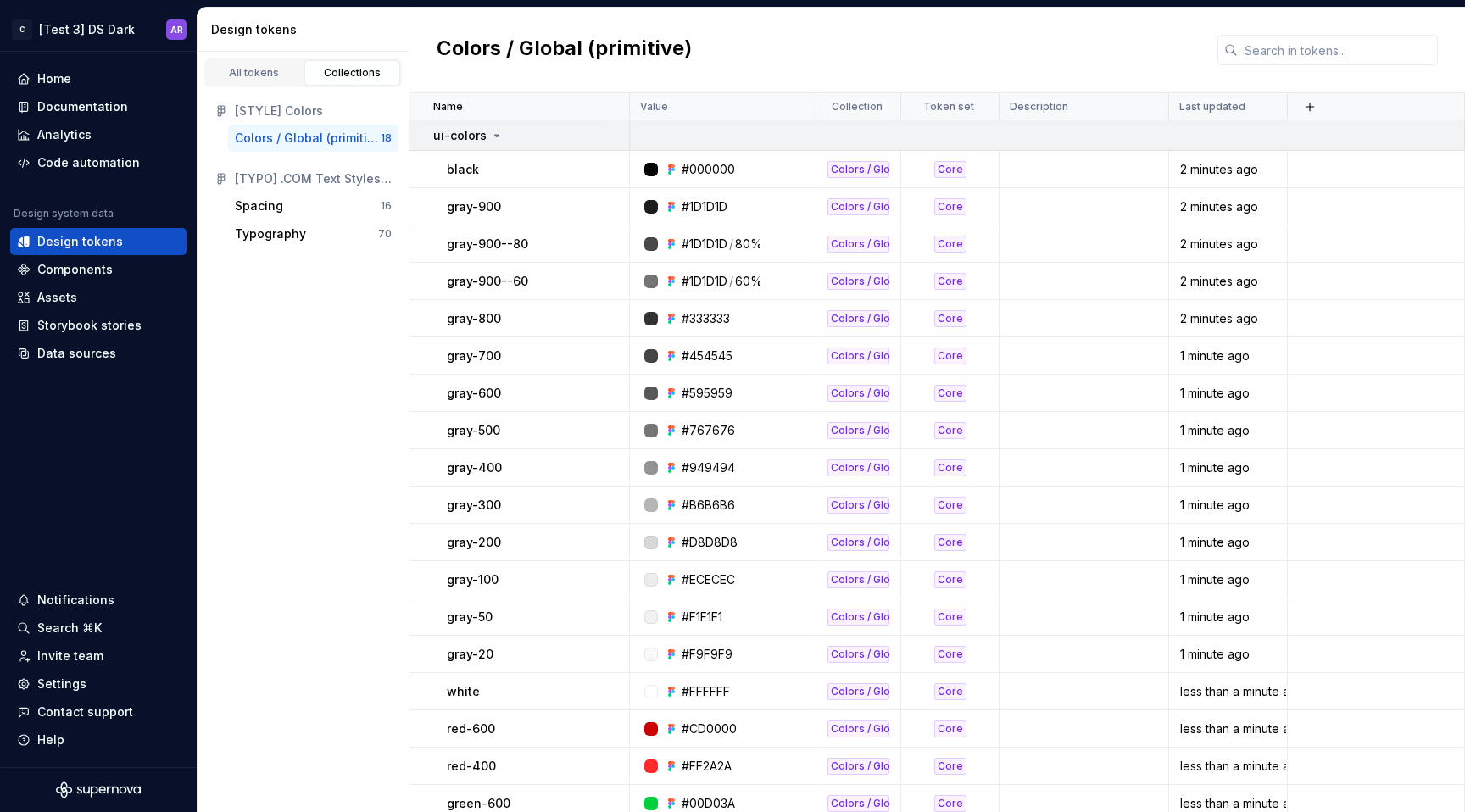
click at [491, 140] on icon at bounding box center [497, 135] width 14 height 14
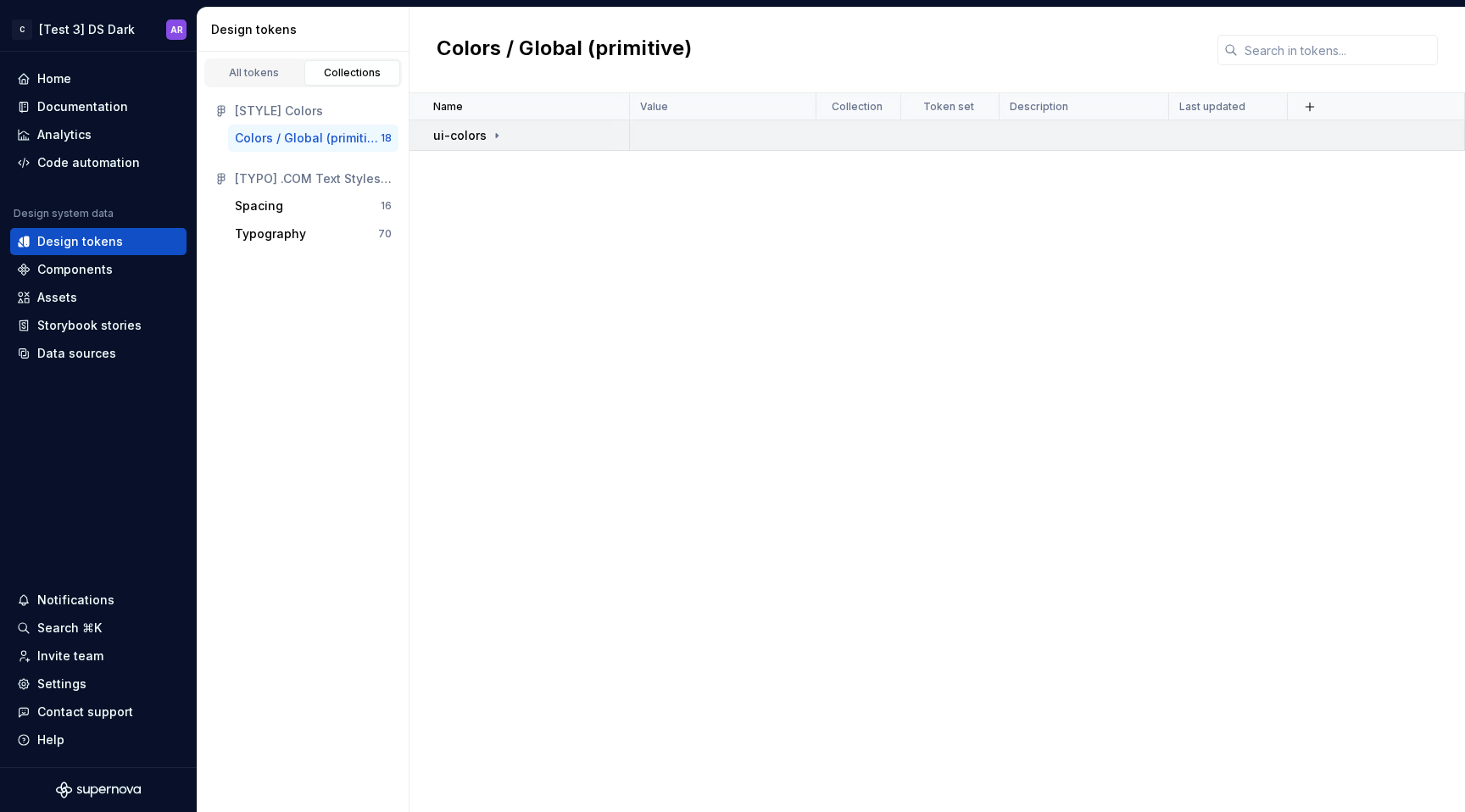
click at [491, 140] on icon at bounding box center [497, 135] width 14 height 14
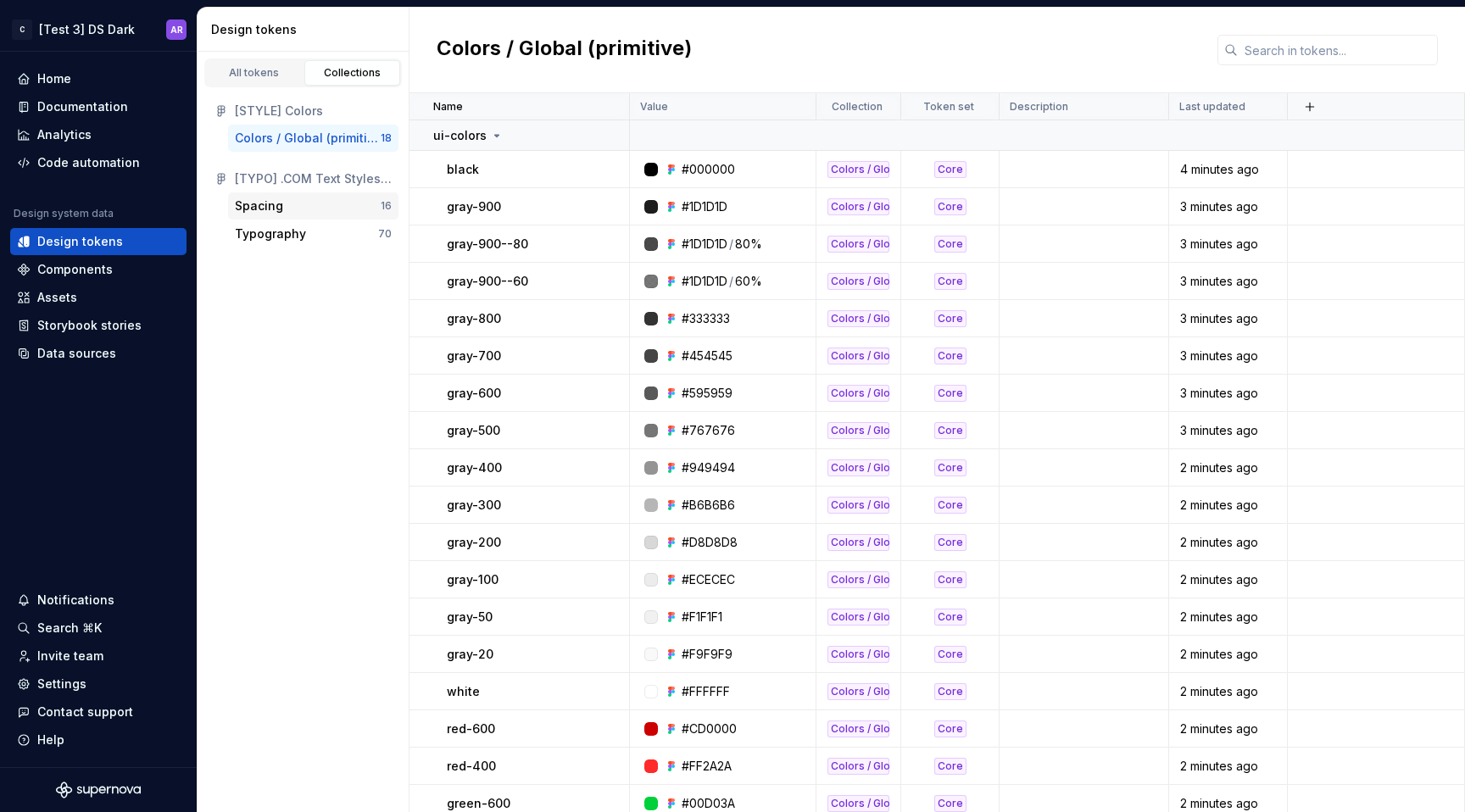
click at [322, 204] on div "Spacing" at bounding box center [308, 206] width 145 height 17
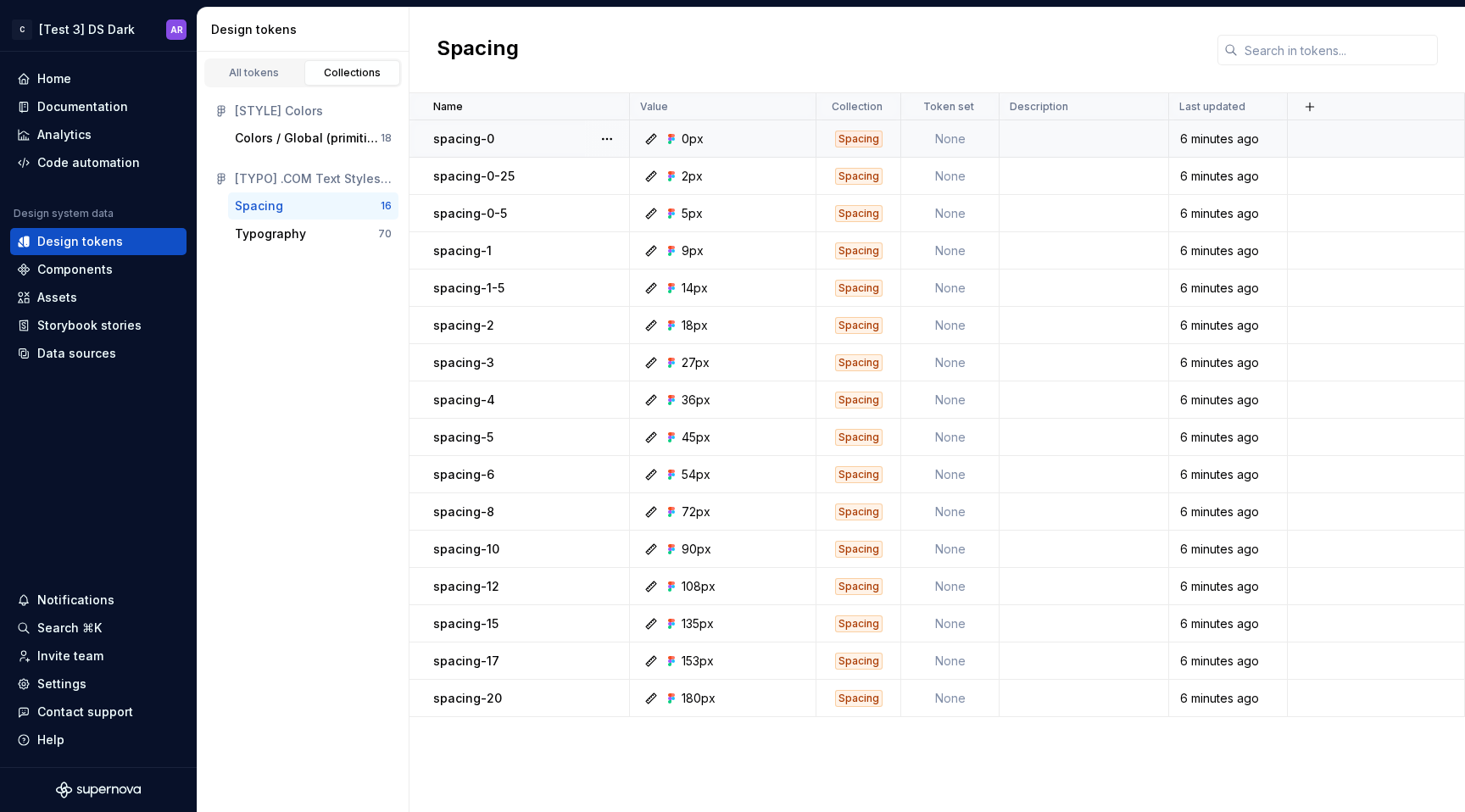
click at [861, 135] on div "Spacing" at bounding box center [859, 139] width 48 height 17
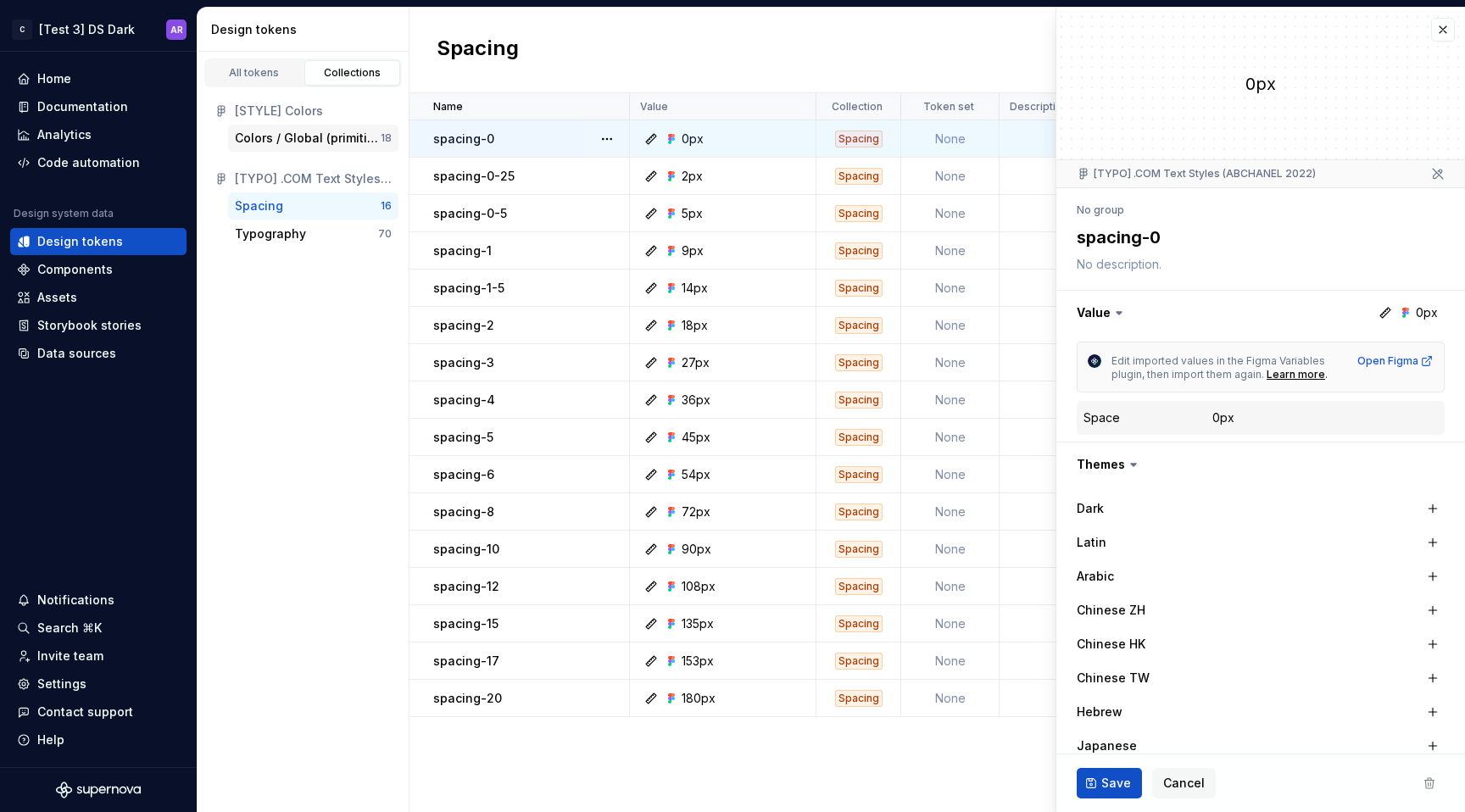
click at [277, 131] on div "Colors / Global (primitive)" at bounding box center [308, 138] width 145 height 17
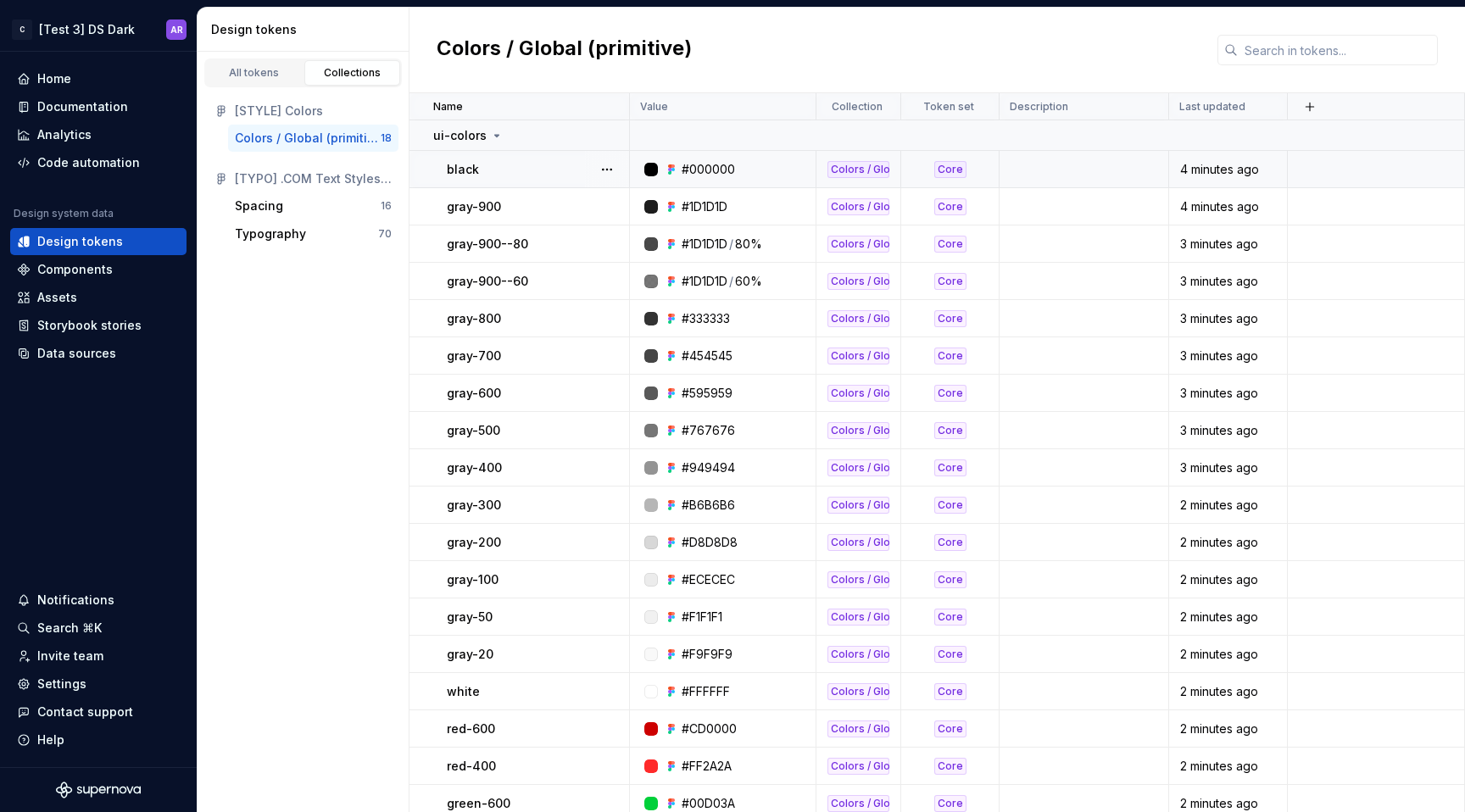
click at [861, 161] on div "Colors / Global (primitive)" at bounding box center [858, 170] width 62 height 17
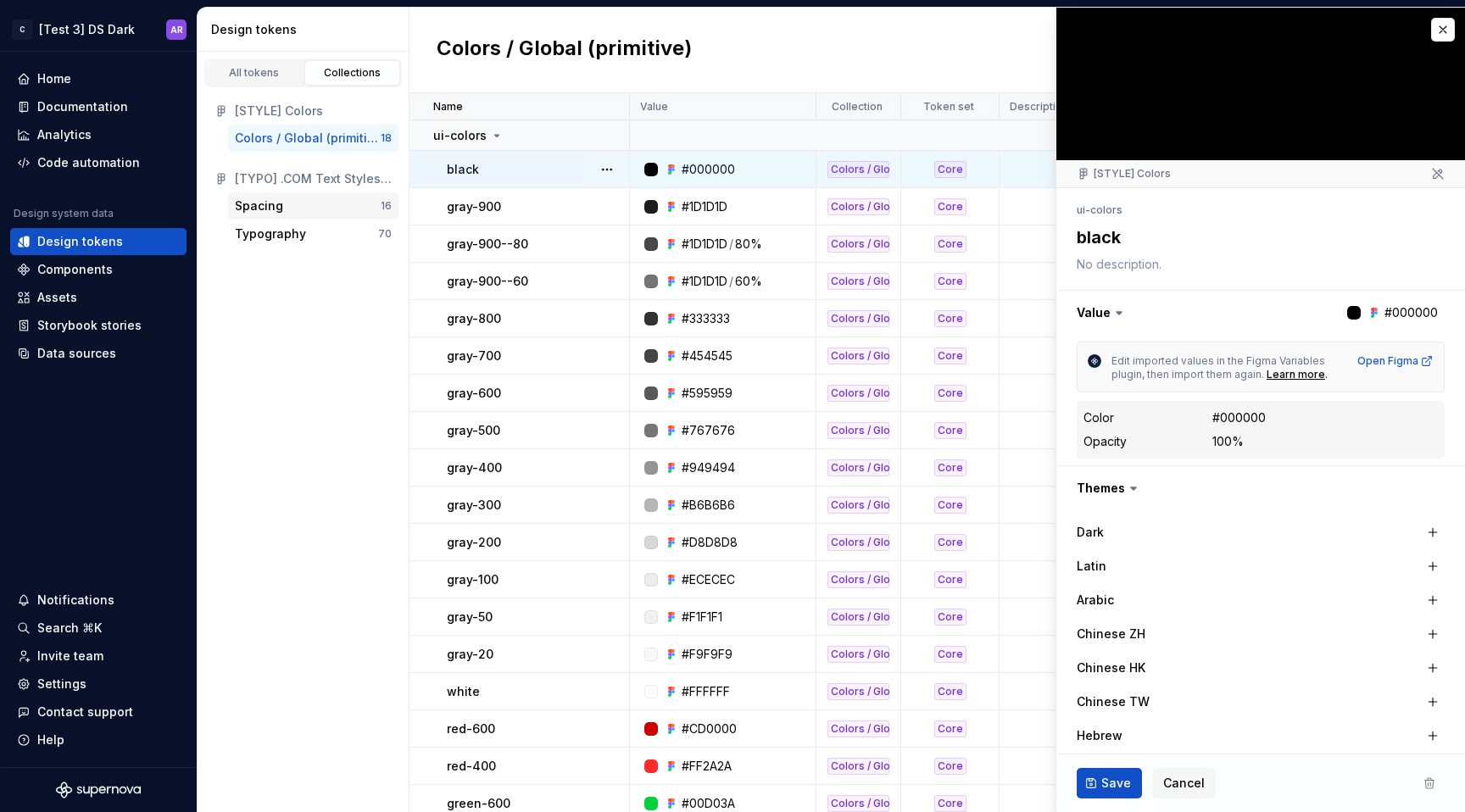
click at [316, 217] on div "Spacing 16" at bounding box center [313, 205] width 171 height 27
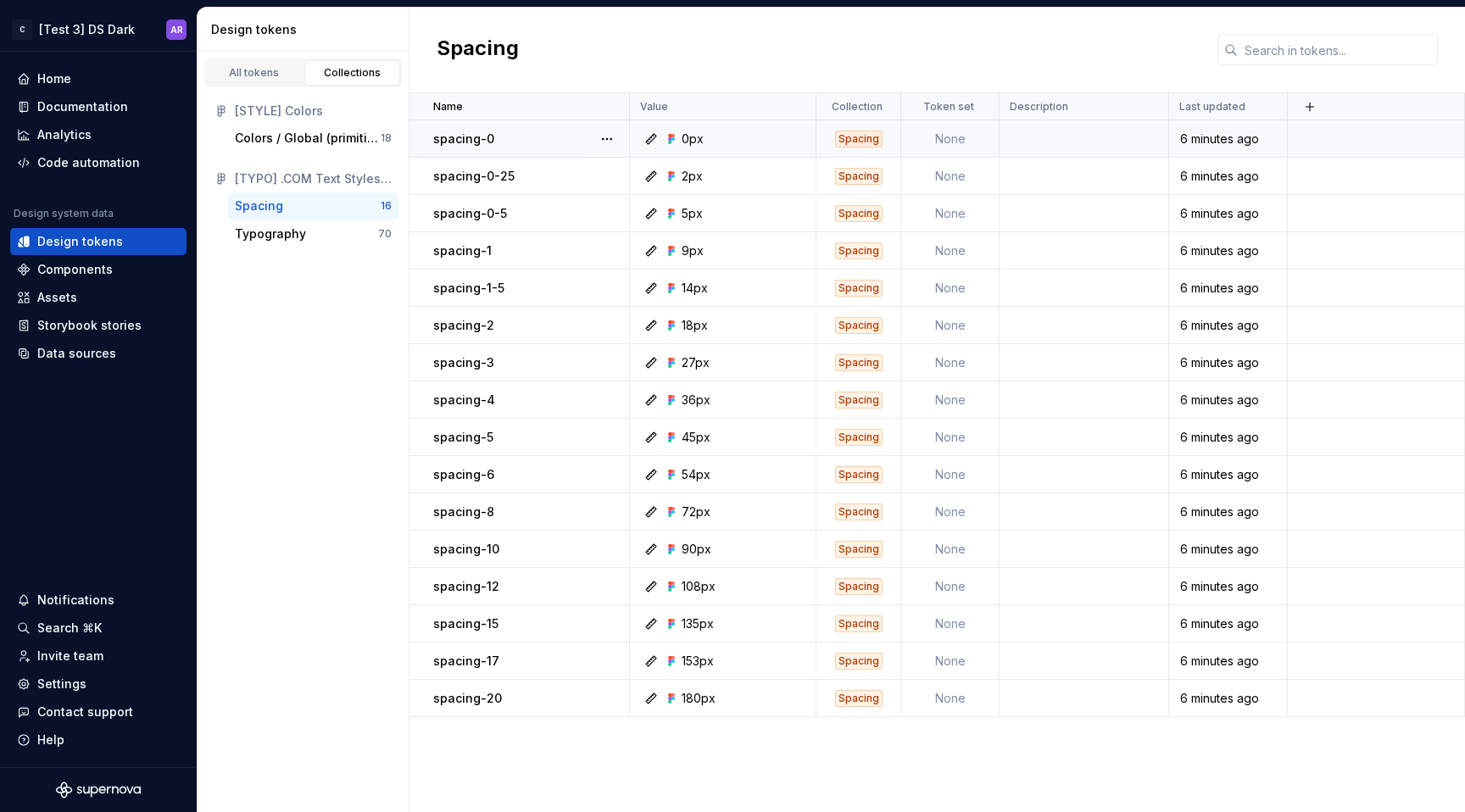
click at [865, 145] on div "Spacing" at bounding box center [859, 139] width 48 height 17
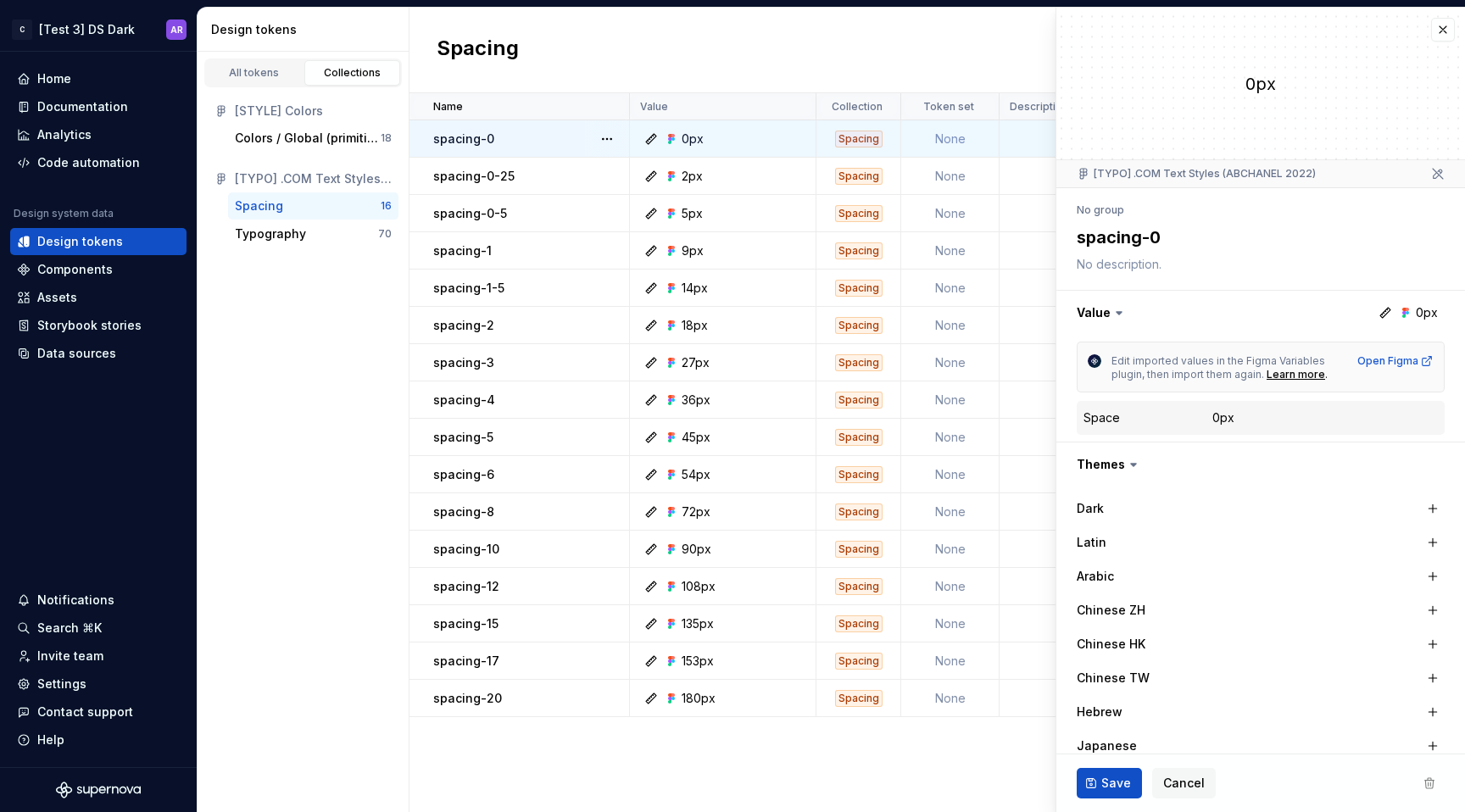
click at [860, 136] on div "Spacing" at bounding box center [859, 139] width 48 height 17
type textarea "*"
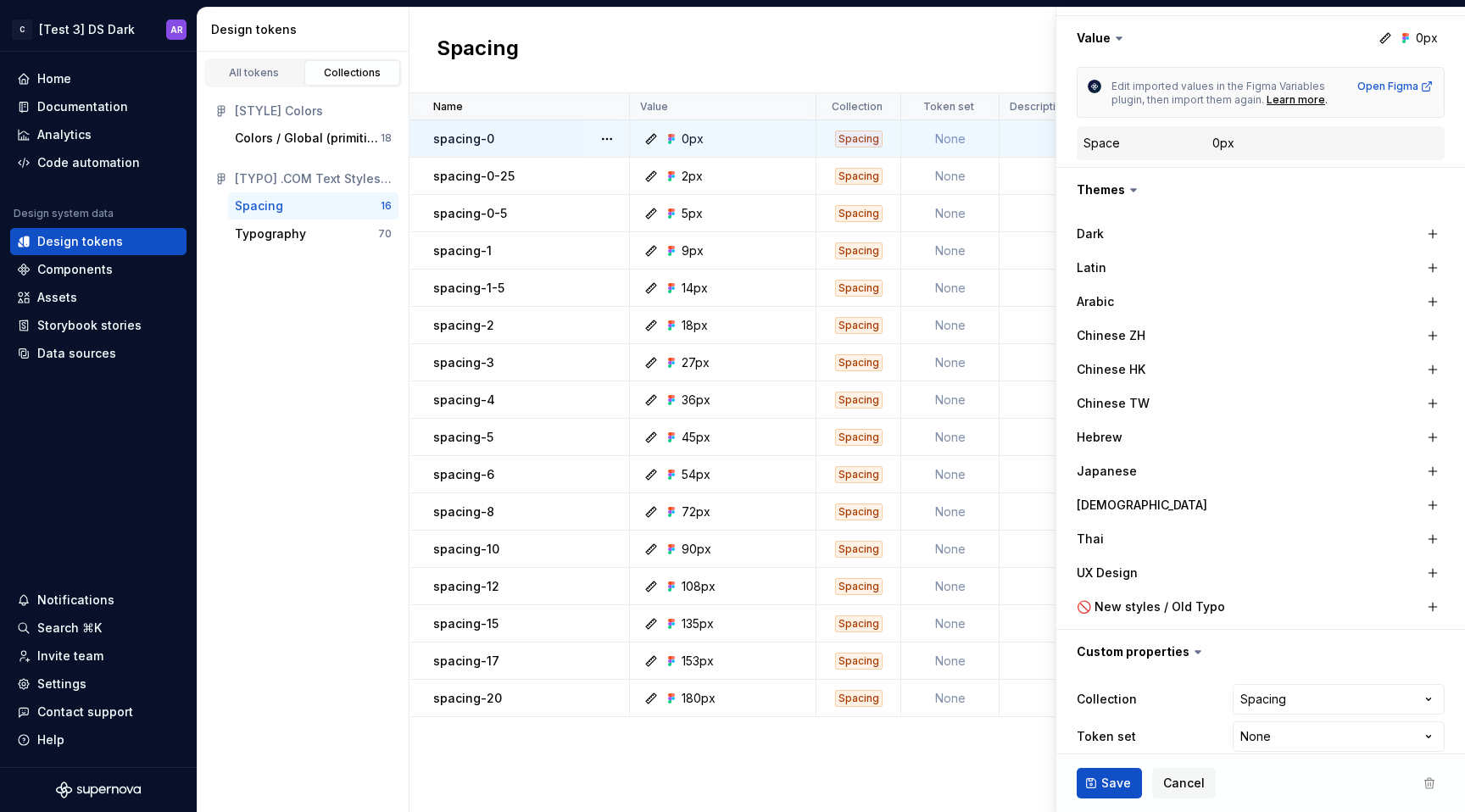
scroll to position [294, 0]
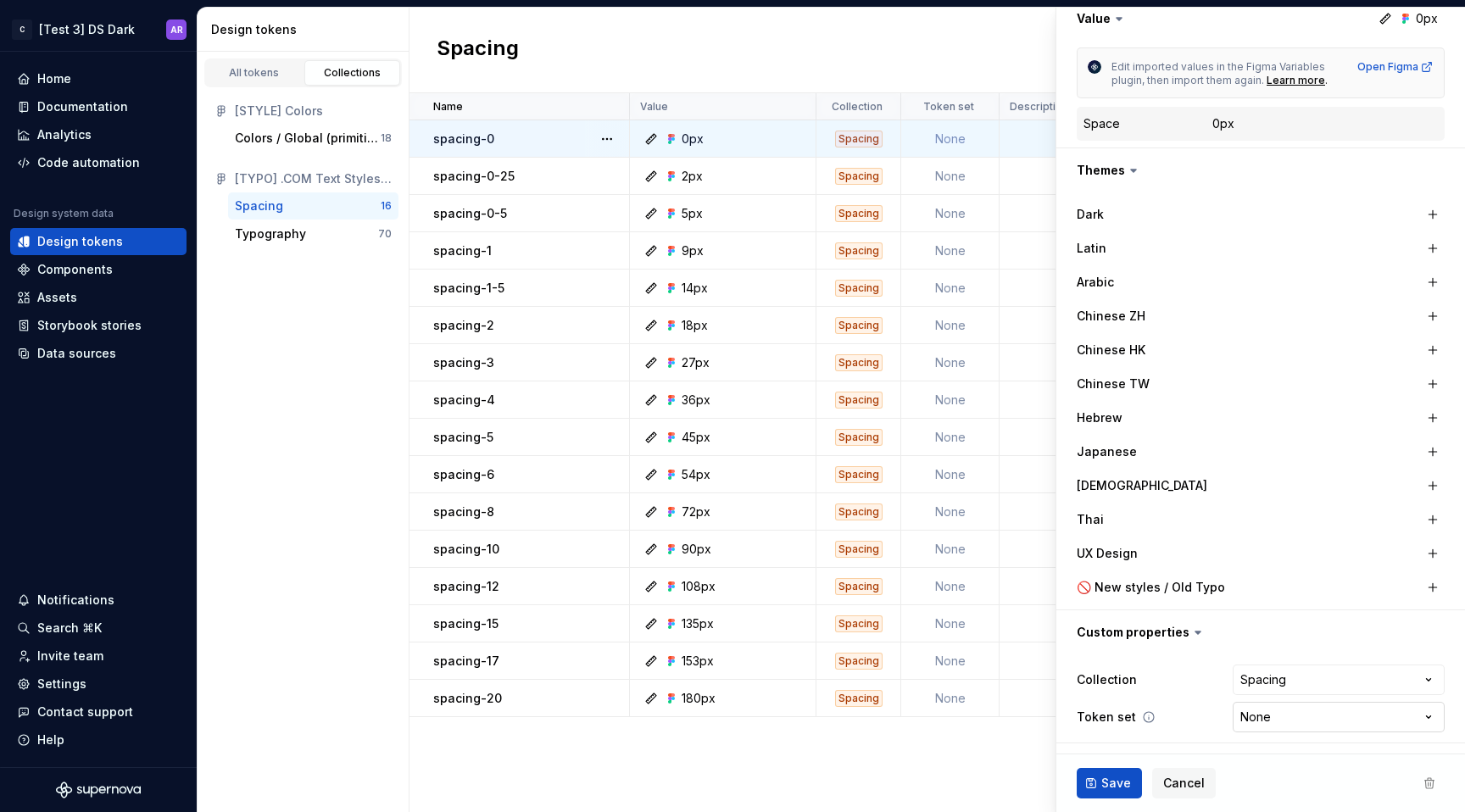
click at [1281, 718] on html "C [Test 3] DS Dark AR Home Documentation Analytics Code automation Design syste…" at bounding box center [732, 406] width 1465 height 812
select select "**********"
click at [1113, 788] on span "Save" at bounding box center [1116, 783] width 30 height 17
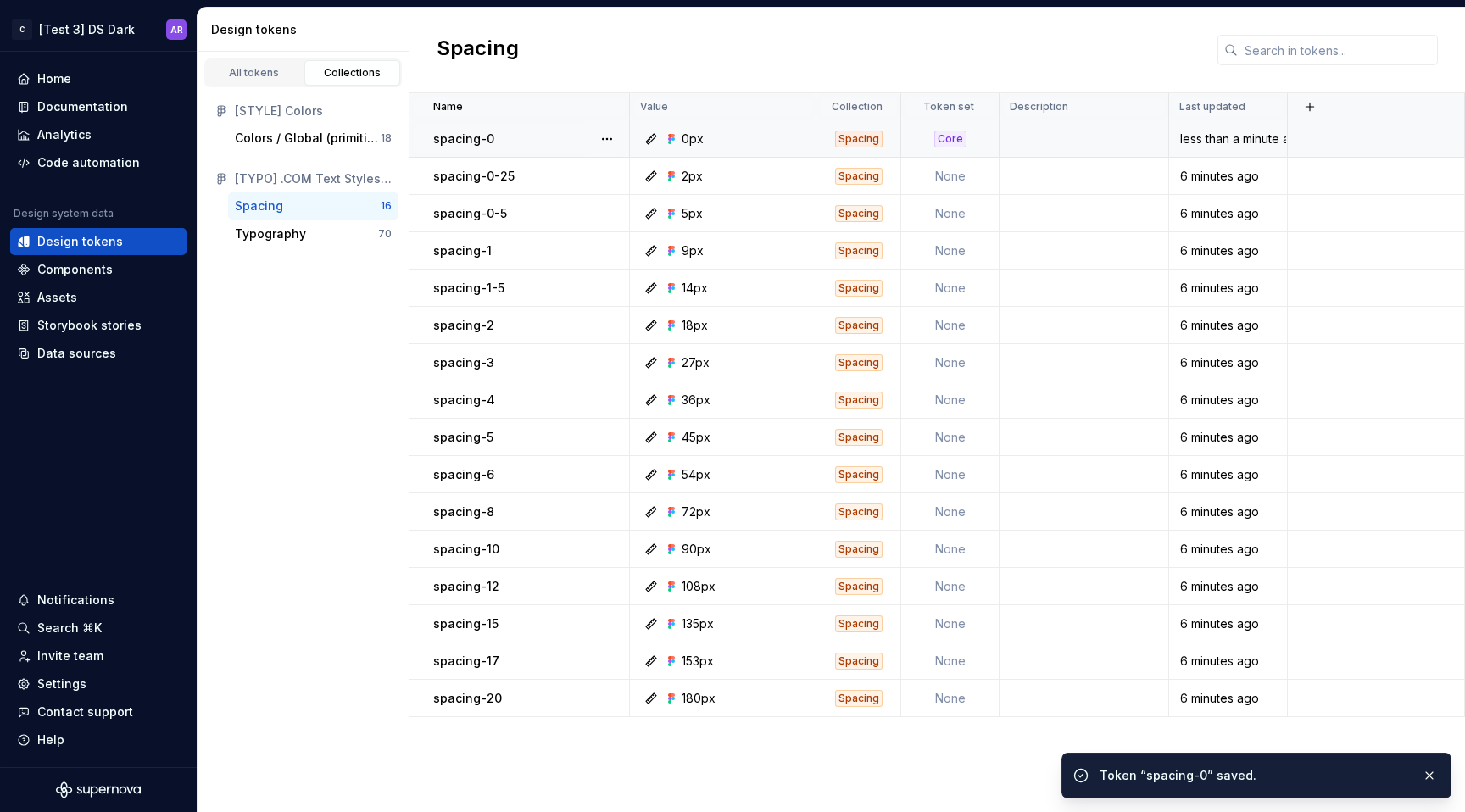
type textarea "*"
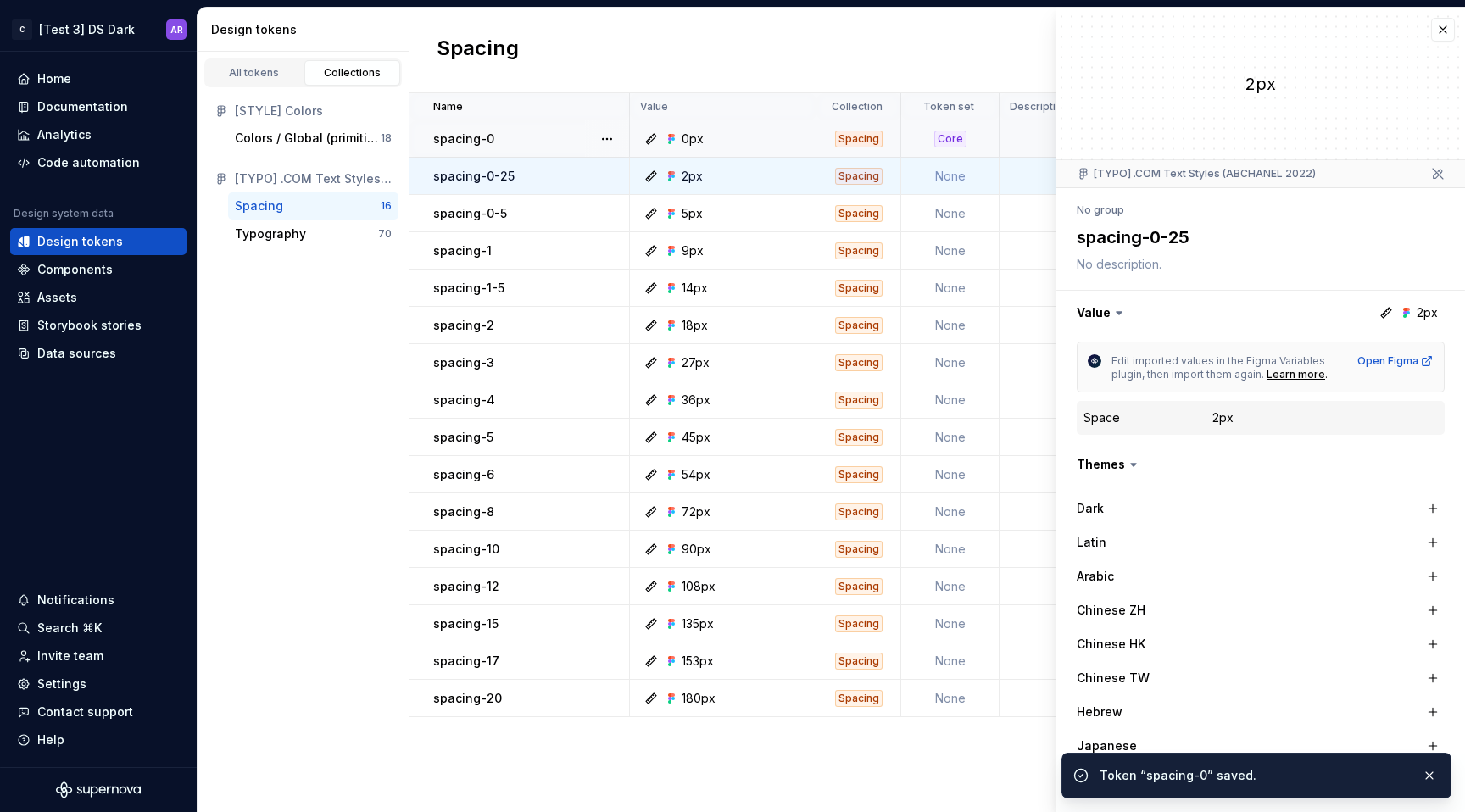
scroll to position [294, 0]
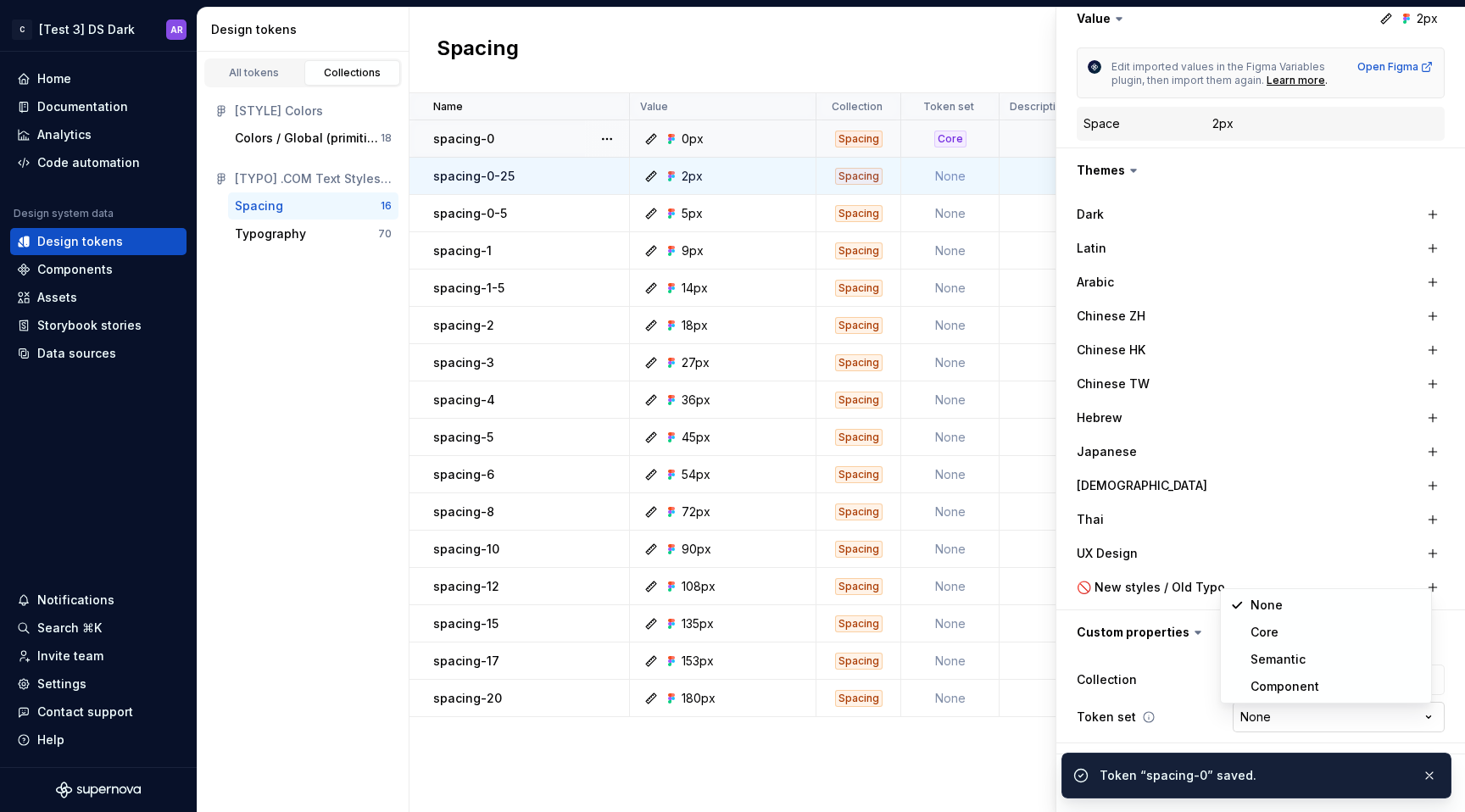
click at [1244, 723] on html "C [Test 3] DS Dark AR Home Documentation Analytics Code automation Design syste…" at bounding box center [732, 406] width 1465 height 812
select select "**********"
click at [1108, 789] on div "Token “spacing-0” saved." at bounding box center [1256, 775] width 390 height 46
click at [1429, 780] on button "button" at bounding box center [1430, 775] width 22 height 23
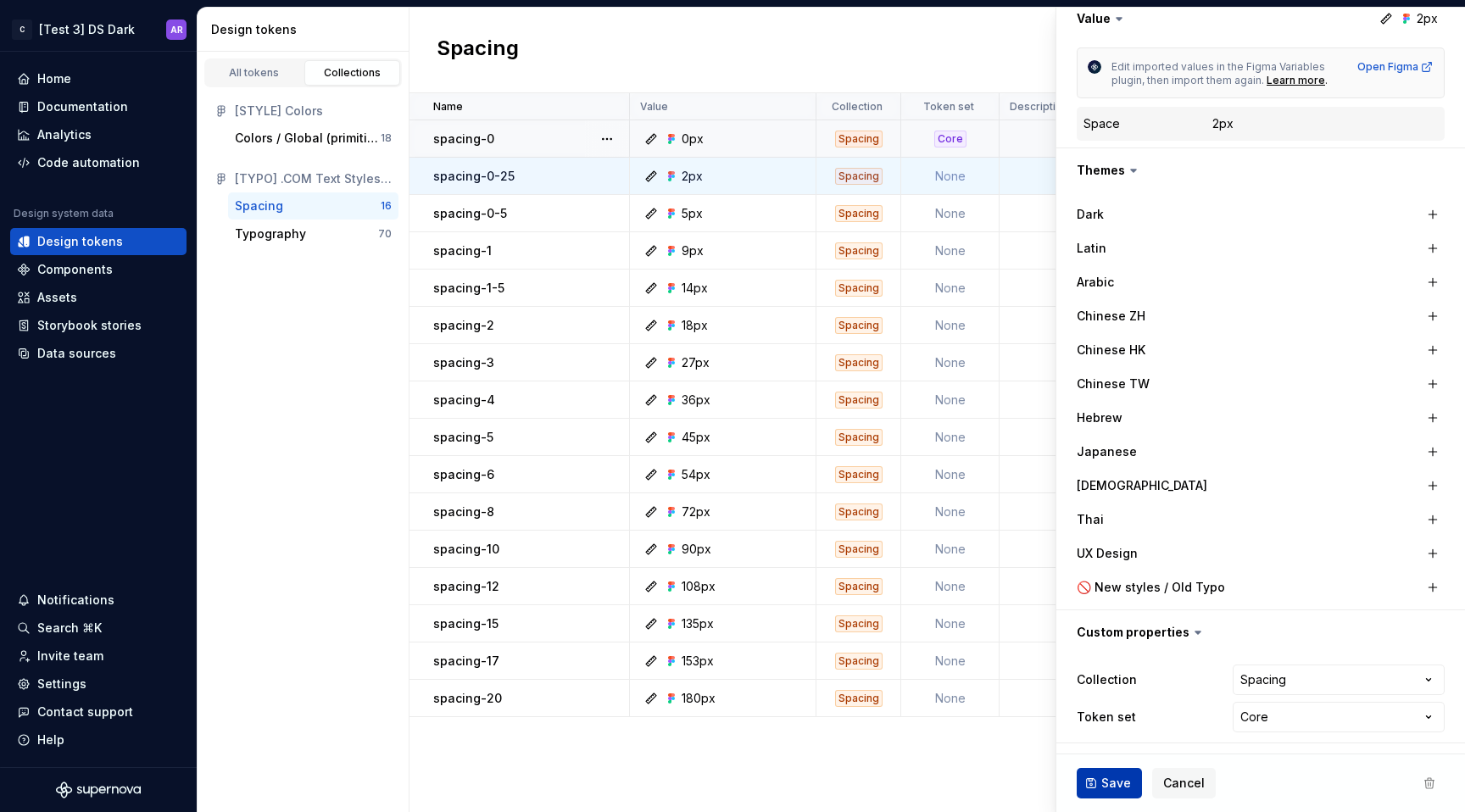
click at [1094, 774] on button "Save" at bounding box center [1110, 783] width 65 height 31
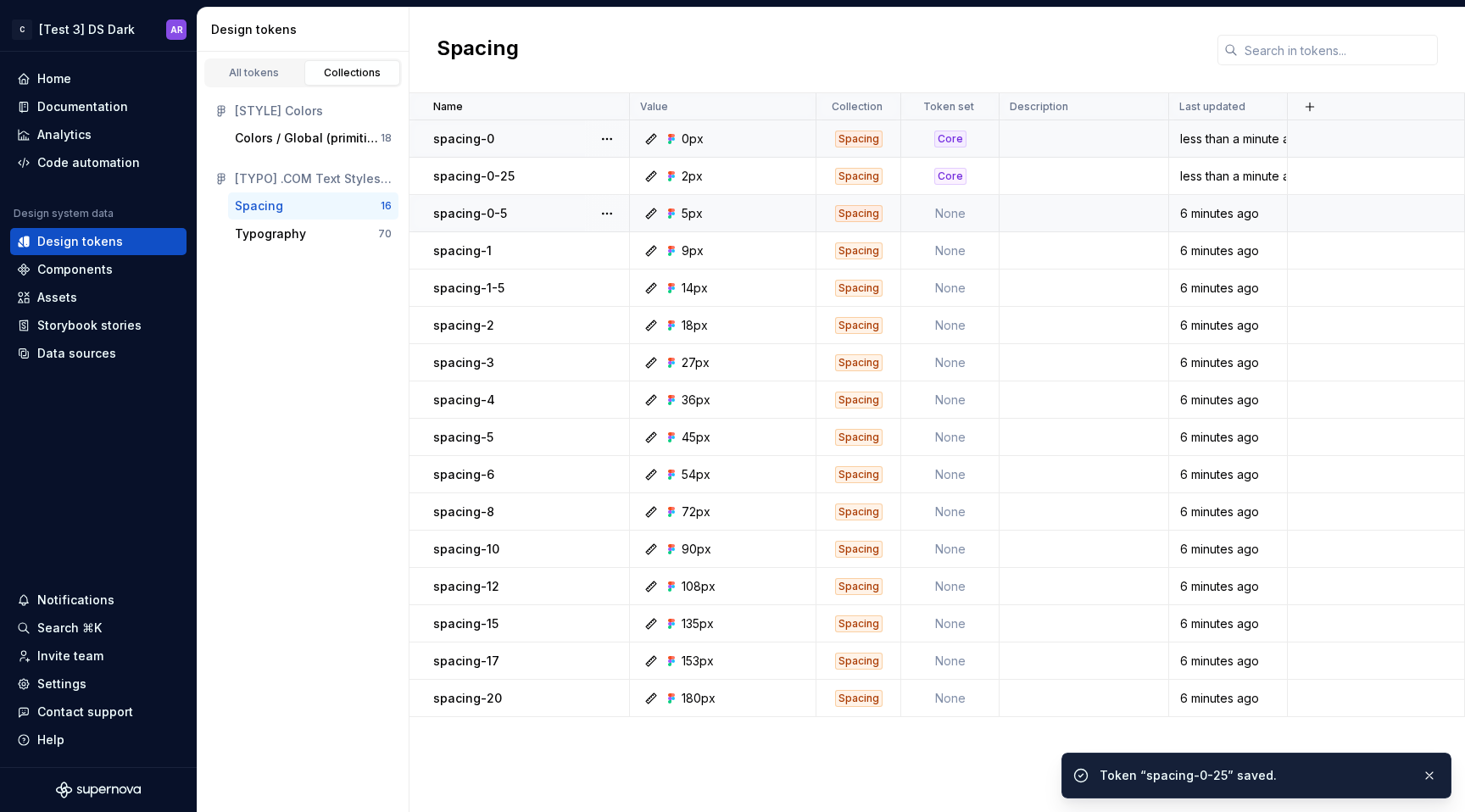
type textarea "*"
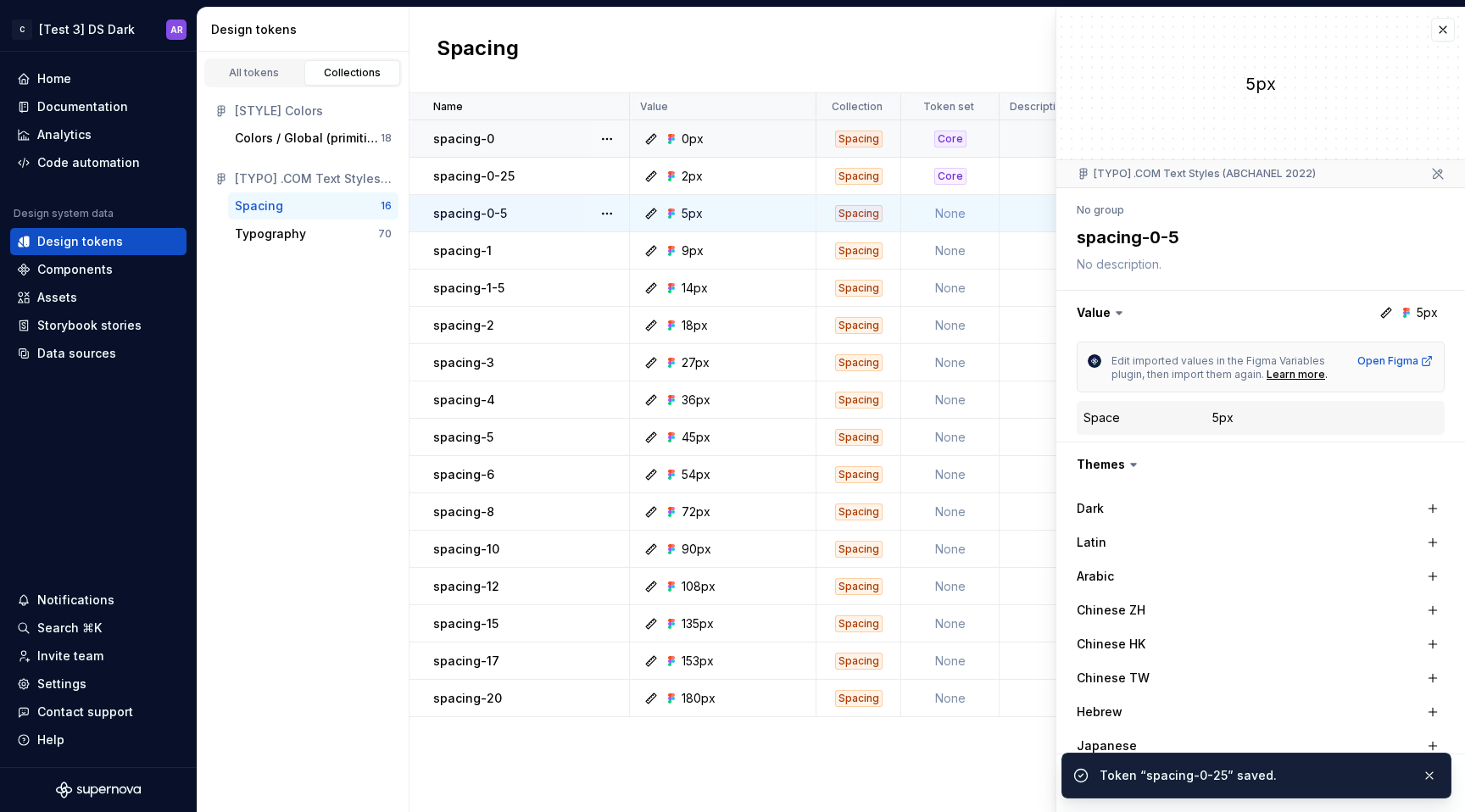
scroll to position [294, 0]
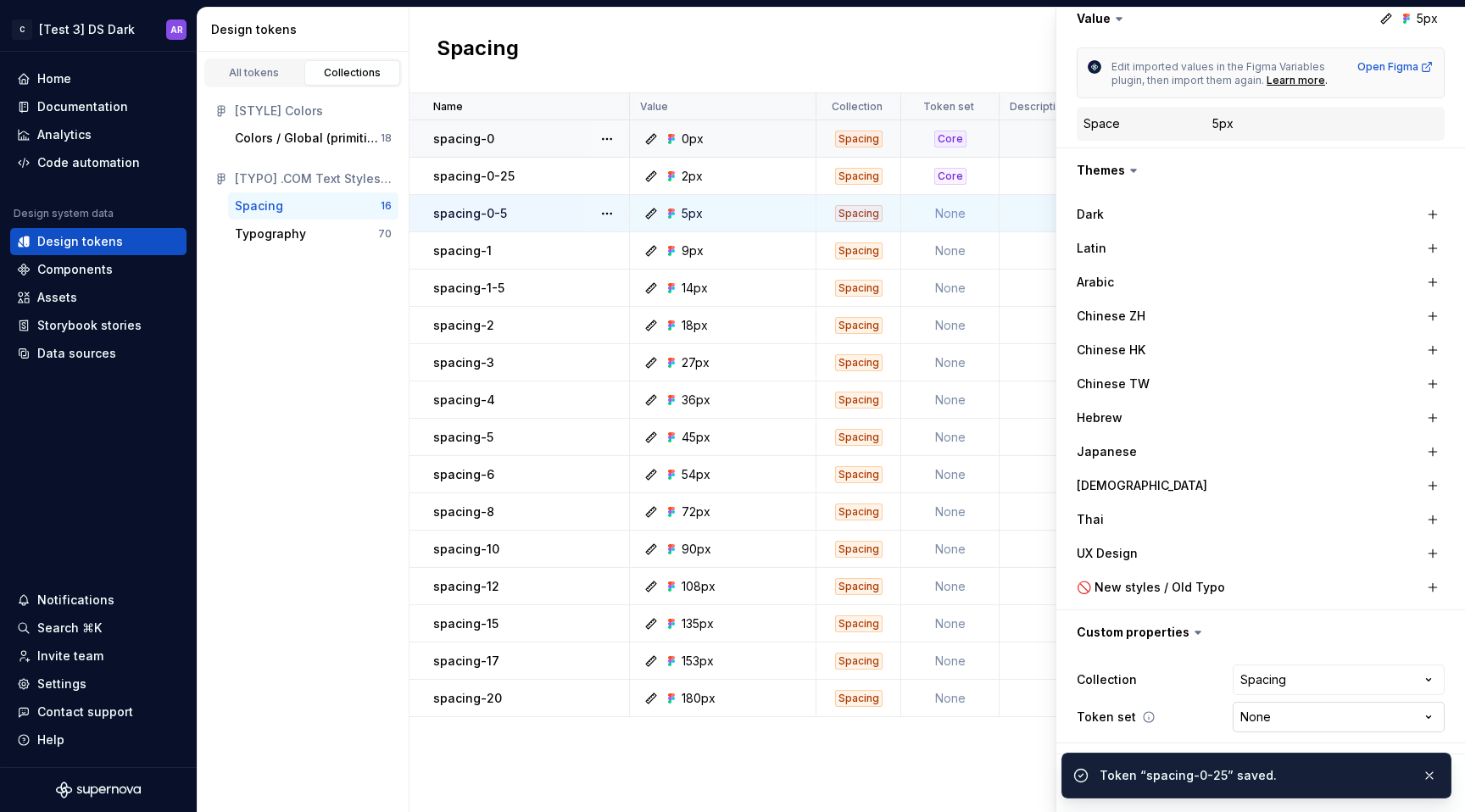
click at [1312, 723] on html "C [Test 3] DS Dark AR Home Documentation Analytics Code automation Design syste…" at bounding box center [732, 406] width 1465 height 812
select select "**********"
click at [1433, 779] on button "button" at bounding box center [1430, 775] width 22 height 23
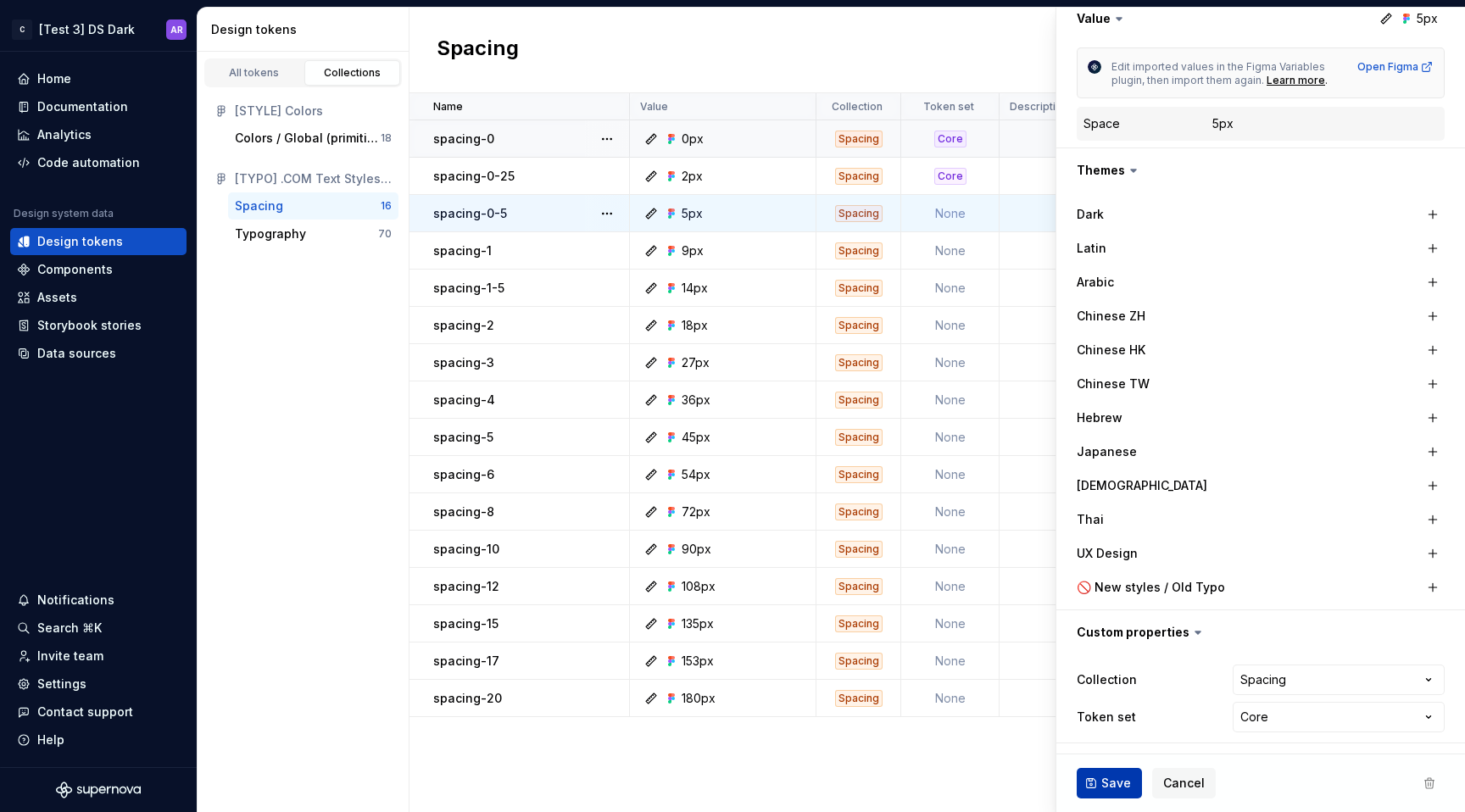
click at [1106, 787] on span "Save" at bounding box center [1116, 783] width 30 height 17
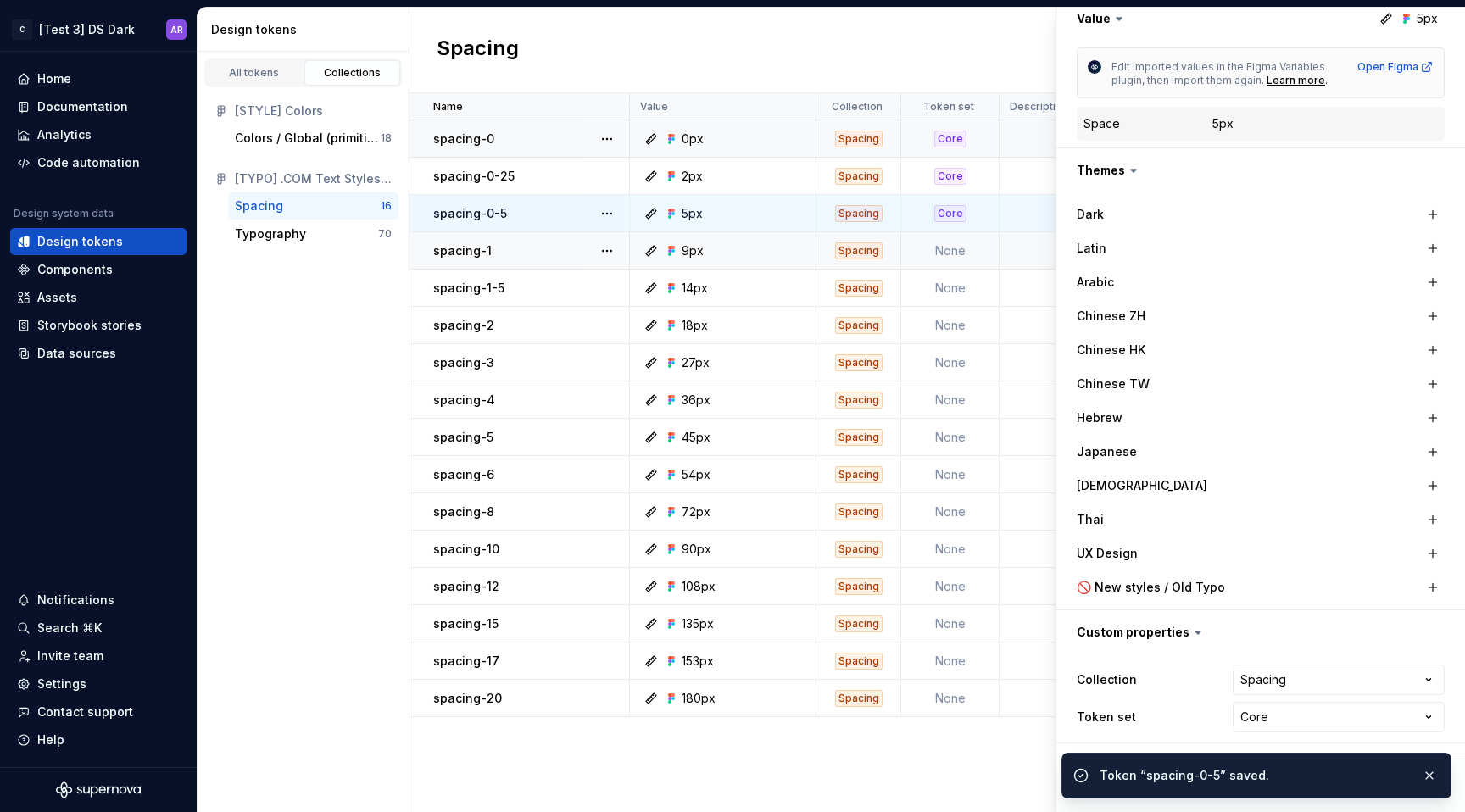
click at [959, 248] on td "None" at bounding box center [949, 251] width 98 height 37
click at [1429, 770] on button "button" at bounding box center [1430, 775] width 22 height 23
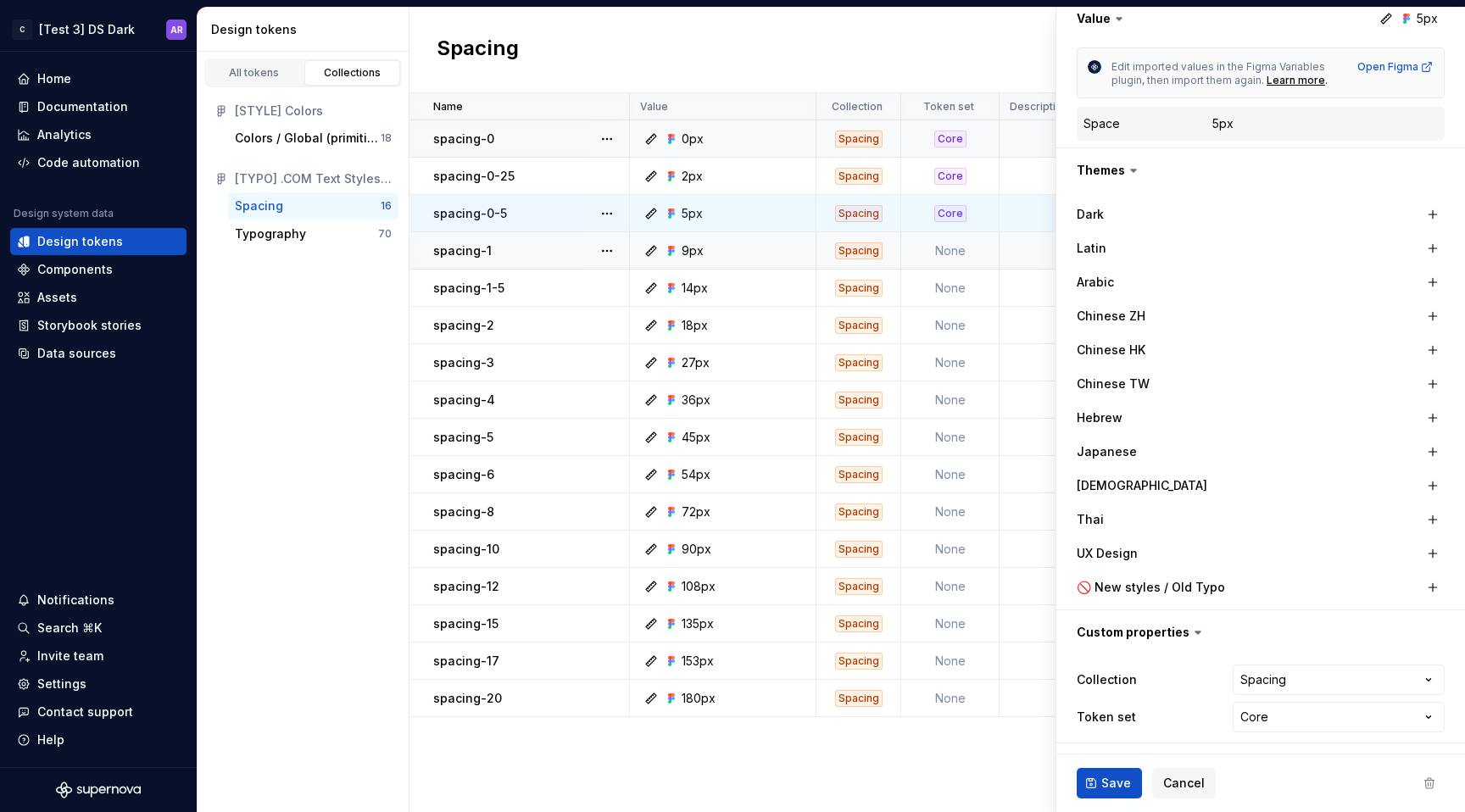
click at [951, 252] on td "None" at bounding box center [949, 251] width 98 height 37
click at [1113, 787] on span "Save" at bounding box center [1116, 783] width 30 height 17
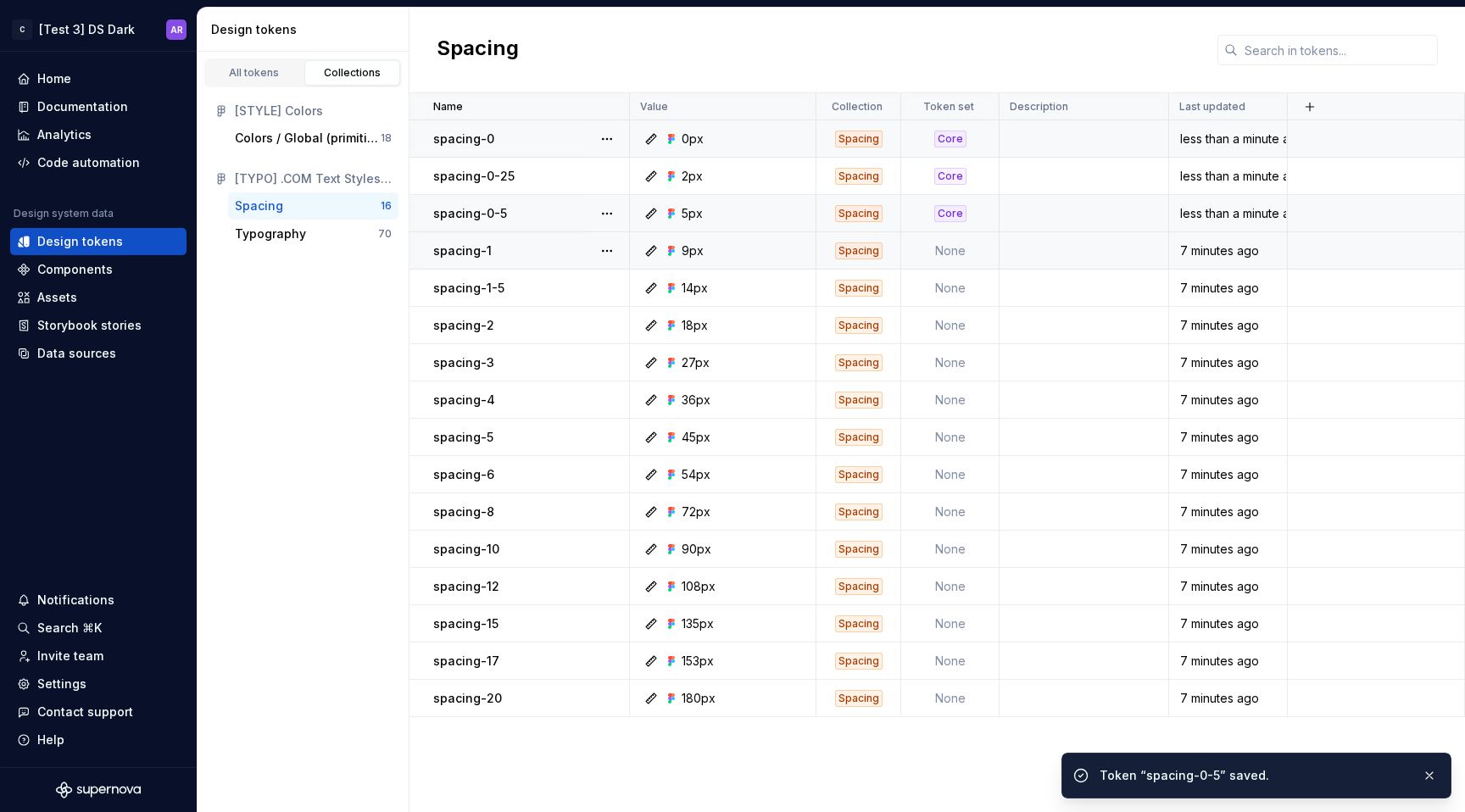
click at [956, 244] on td "None" at bounding box center [949, 251] width 98 height 37
type textarea "*"
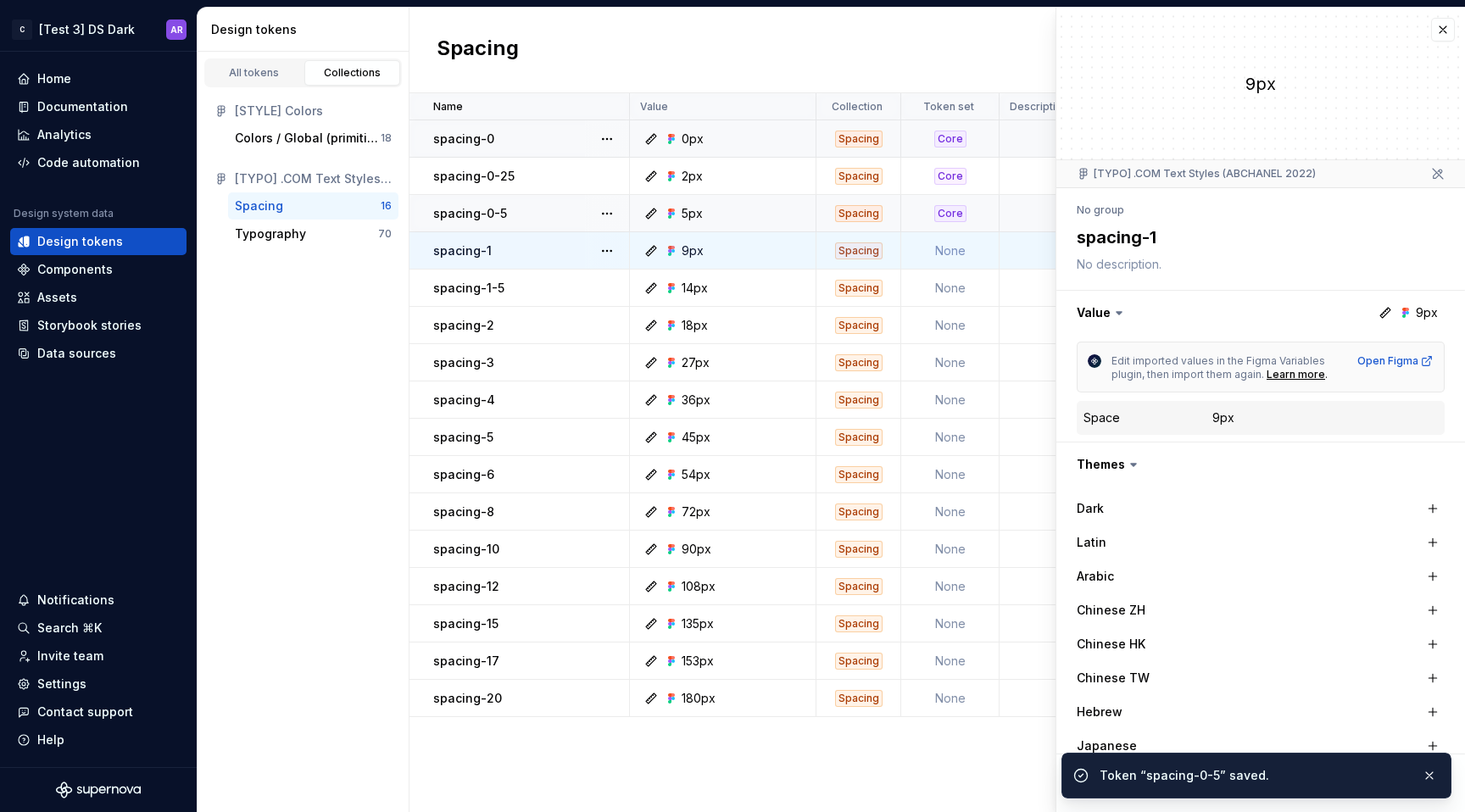
scroll to position [294, 0]
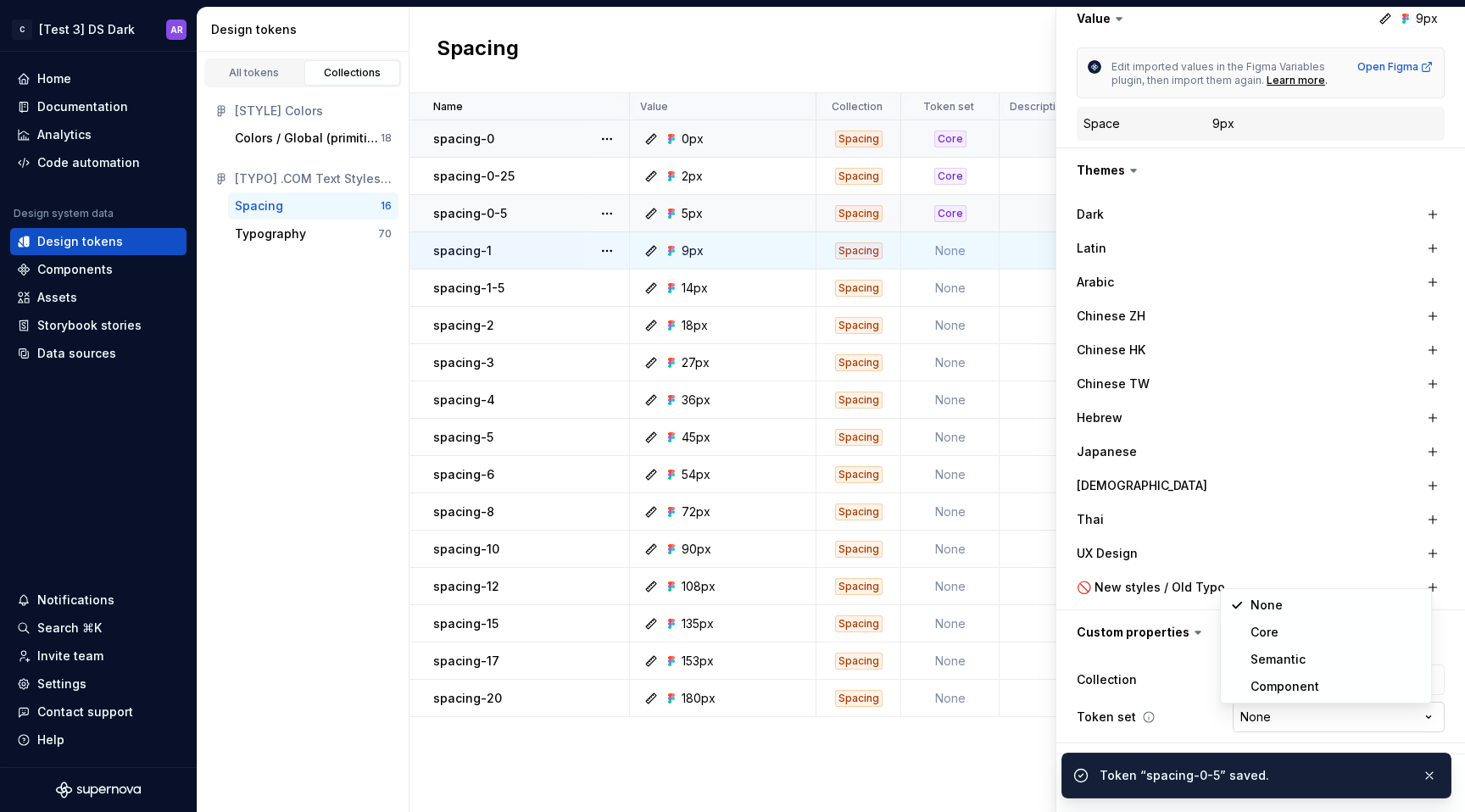
click at [1328, 706] on html "C [Test 3] DS Dark AR Home Documentation Analytics Code automation Design syste…" at bounding box center [732, 406] width 1465 height 812
select select "**********"
click at [1431, 777] on button "button" at bounding box center [1430, 775] width 22 height 23
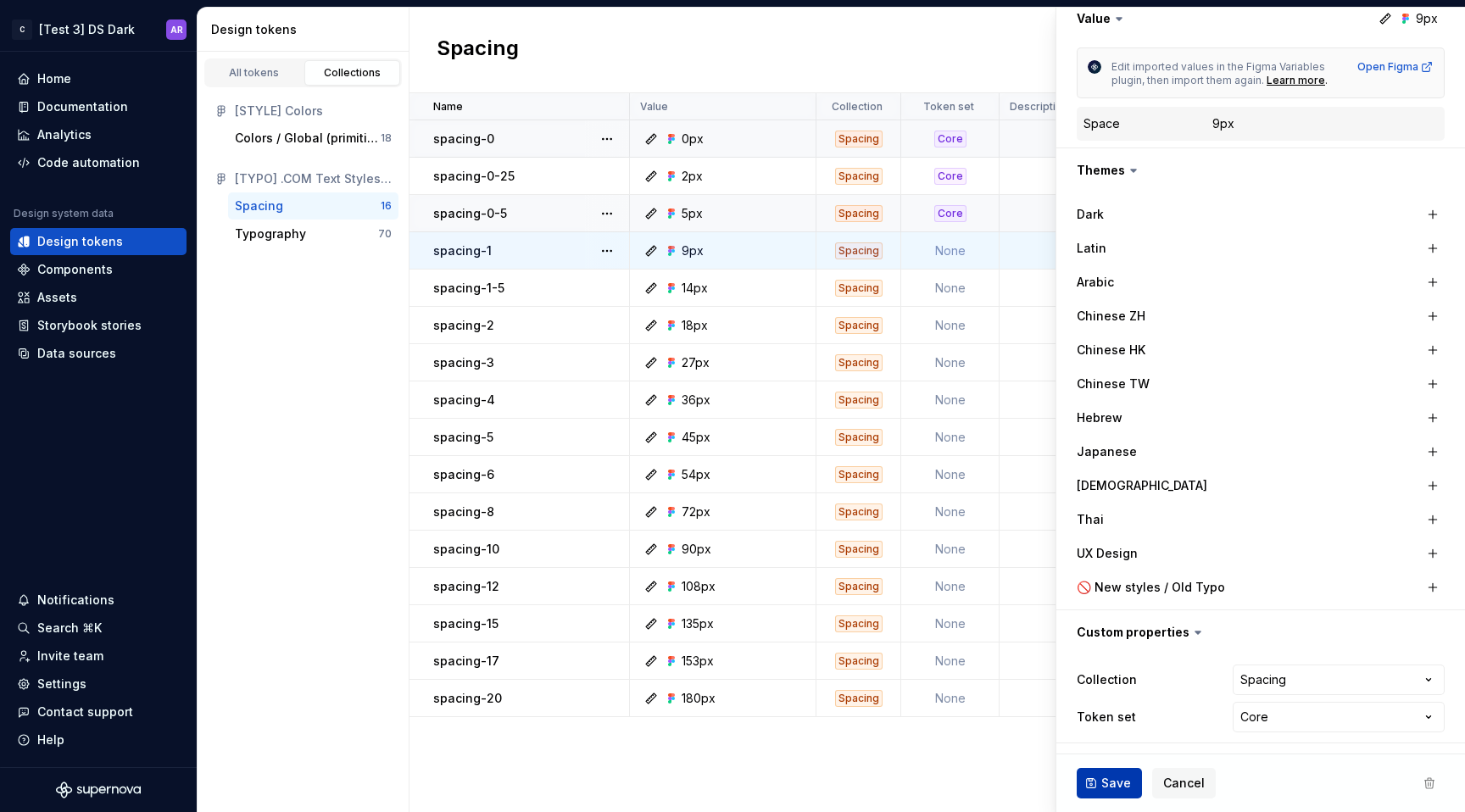
click at [1112, 778] on span "Save" at bounding box center [1116, 783] width 30 height 17
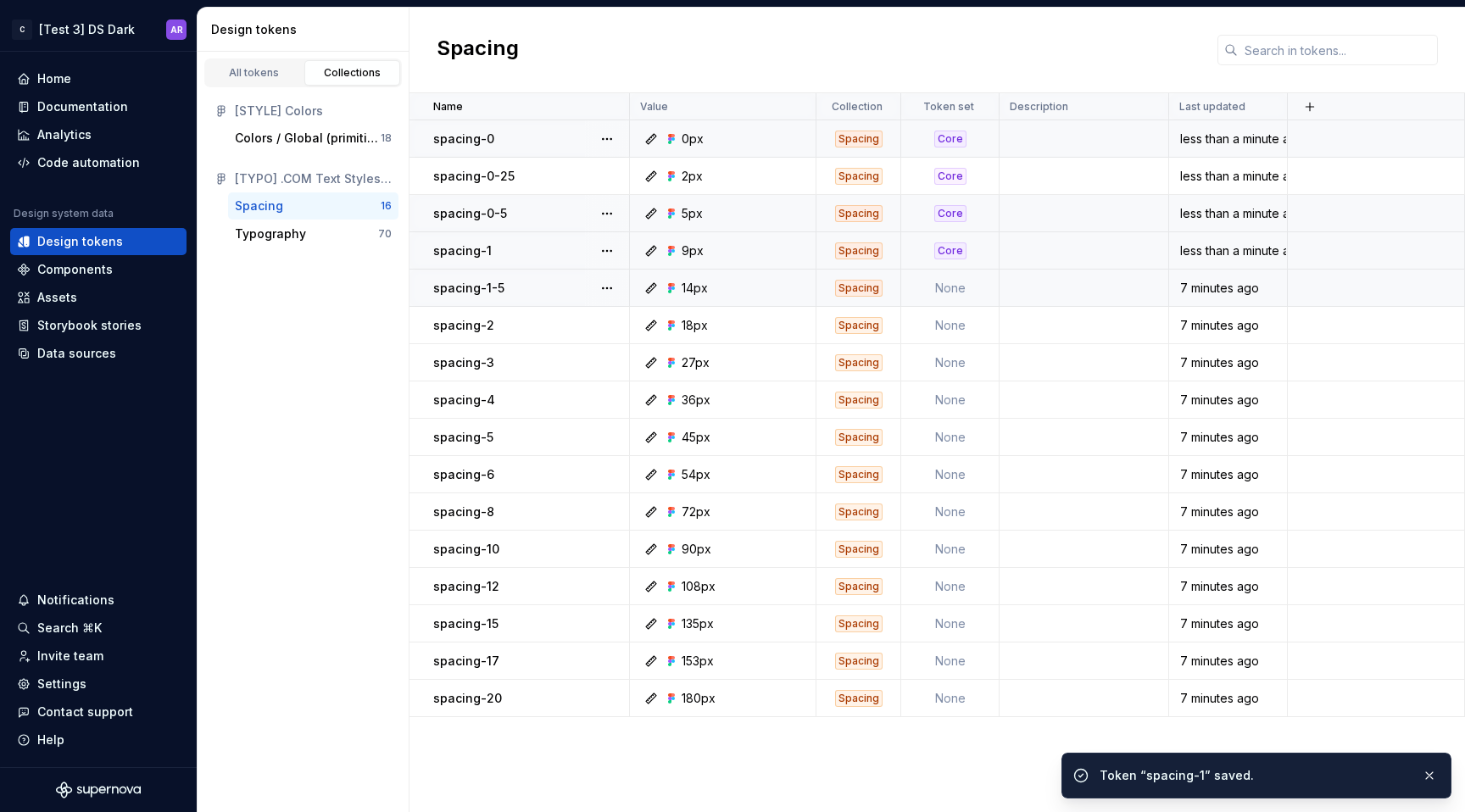
click at [966, 291] on td "None" at bounding box center [949, 288] width 98 height 37
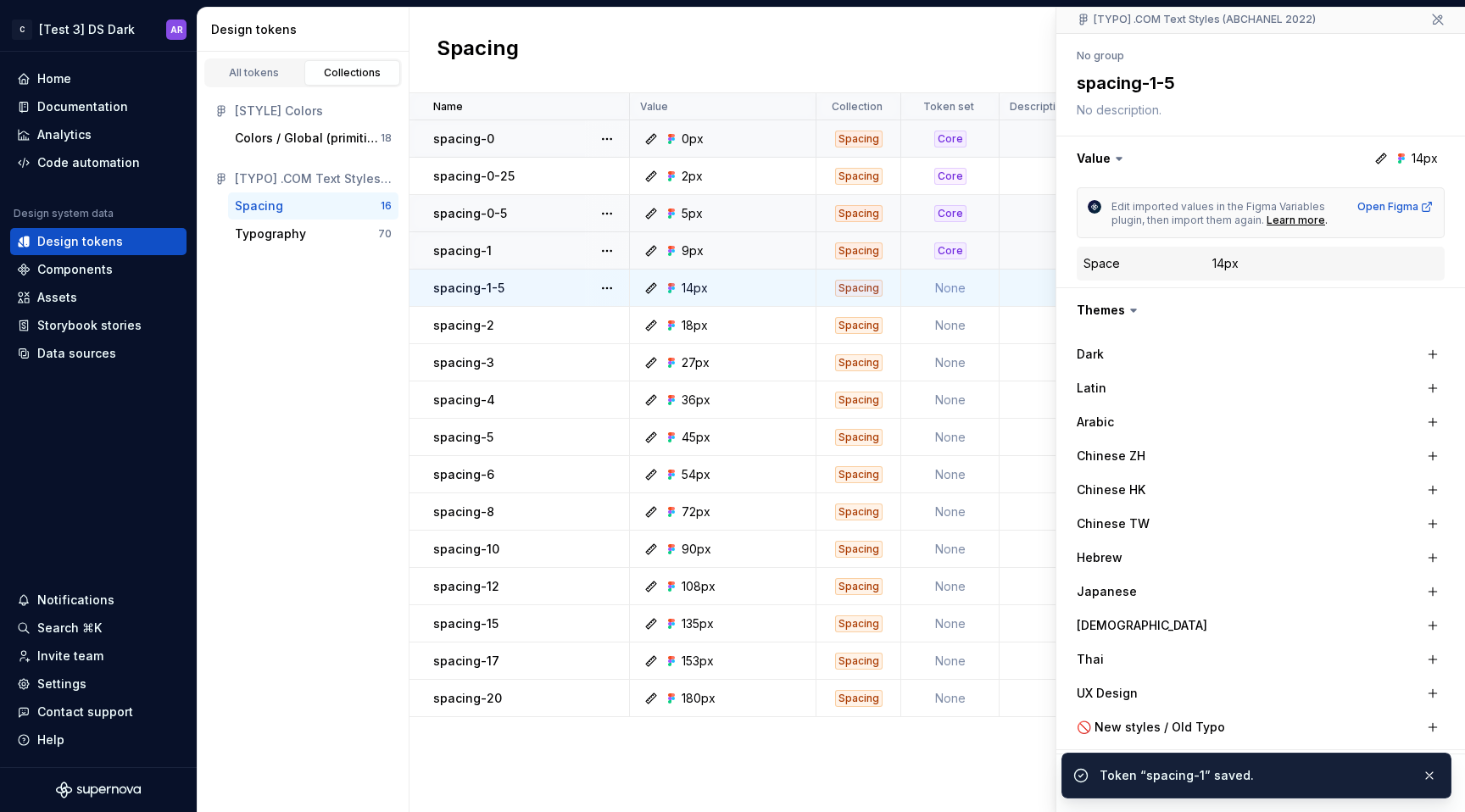
scroll to position [294, 0]
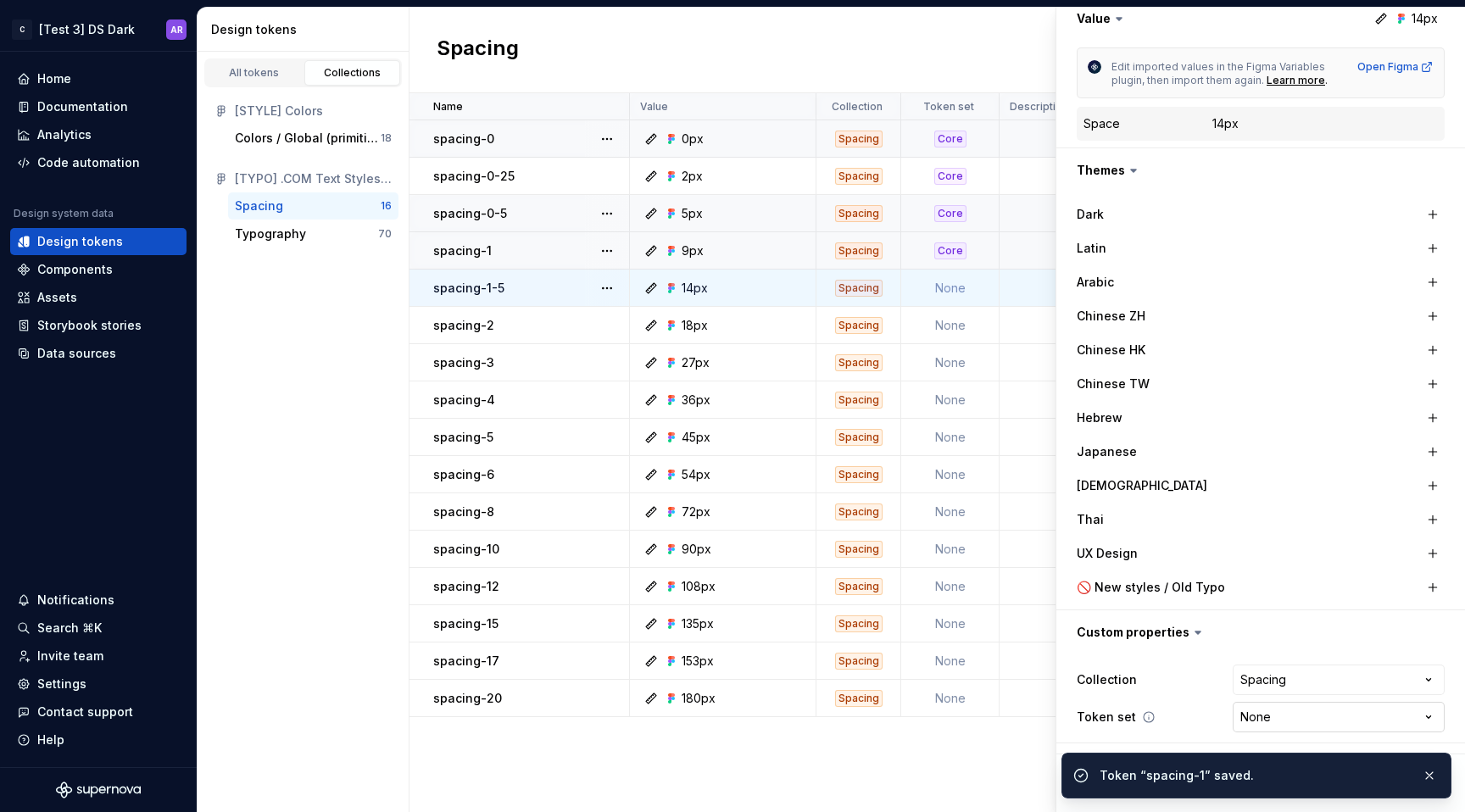
click at [1345, 724] on html "C [Test 3] DS Dark AR Home Documentation Analytics Code automation Design syste…" at bounding box center [732, 406] width 1465 height 812
type textarea "*"
select select "**********"
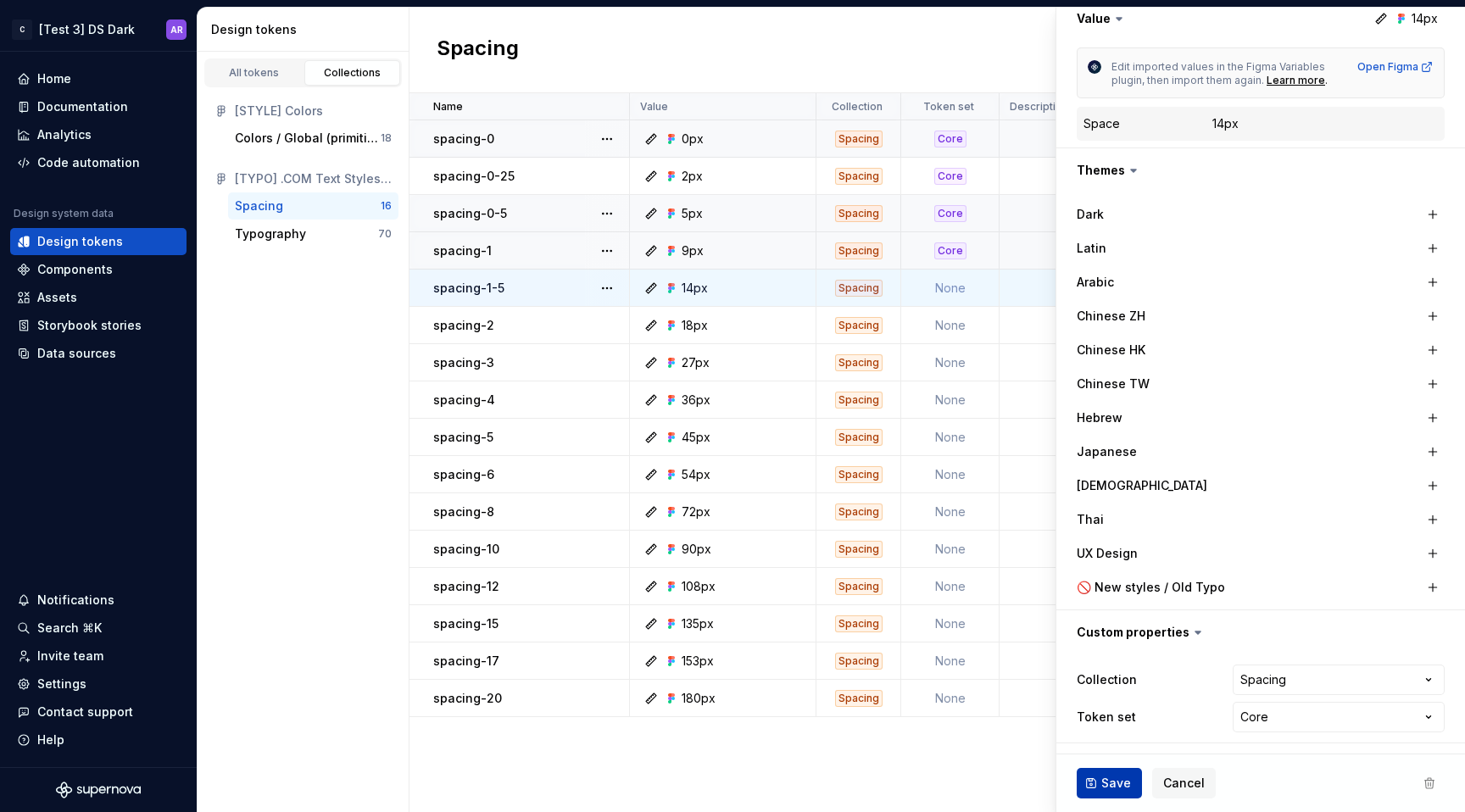
click at [1120, 786] on span "Save" at bounding box center [1116, 783] width 30 height 17
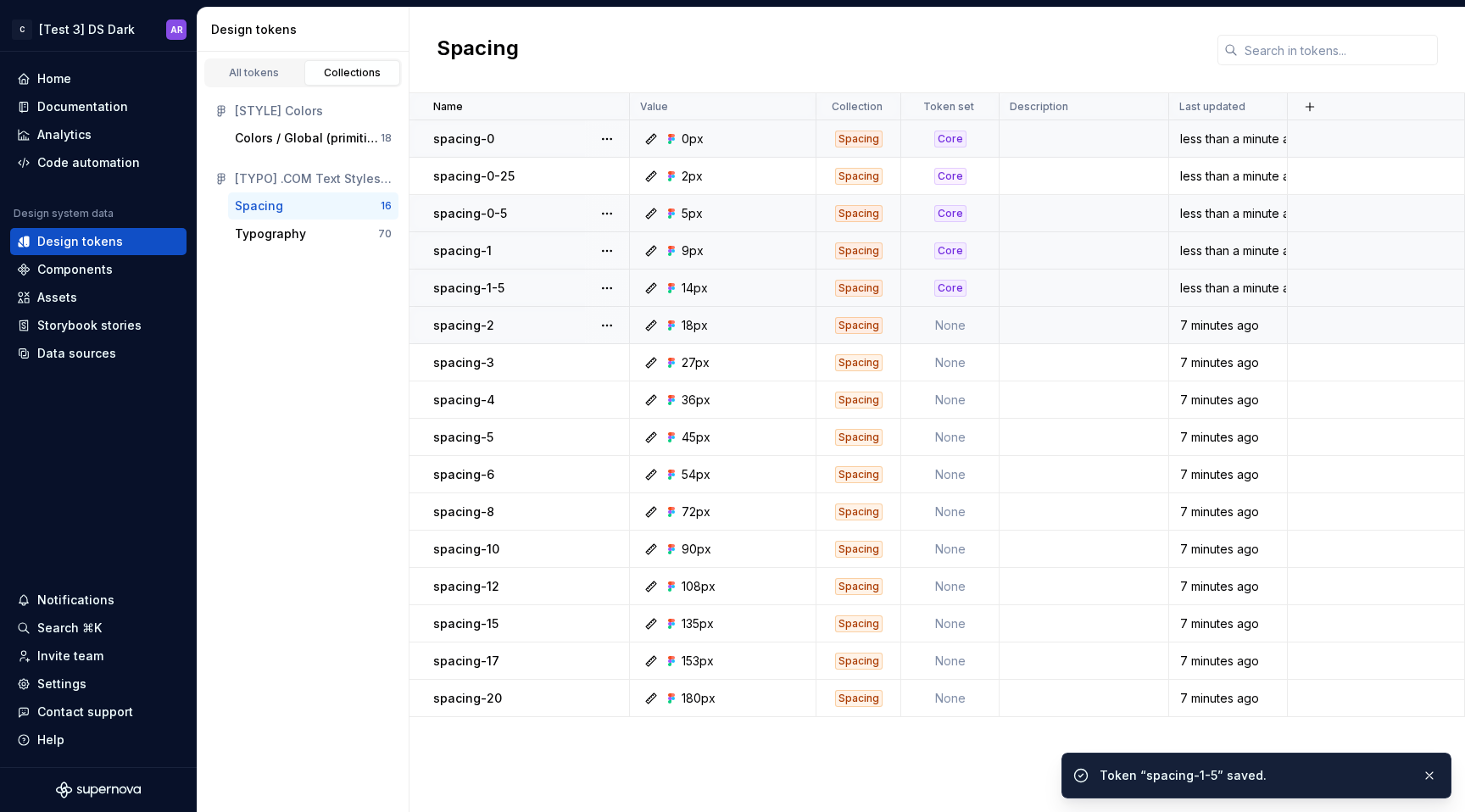
type textarea "*"
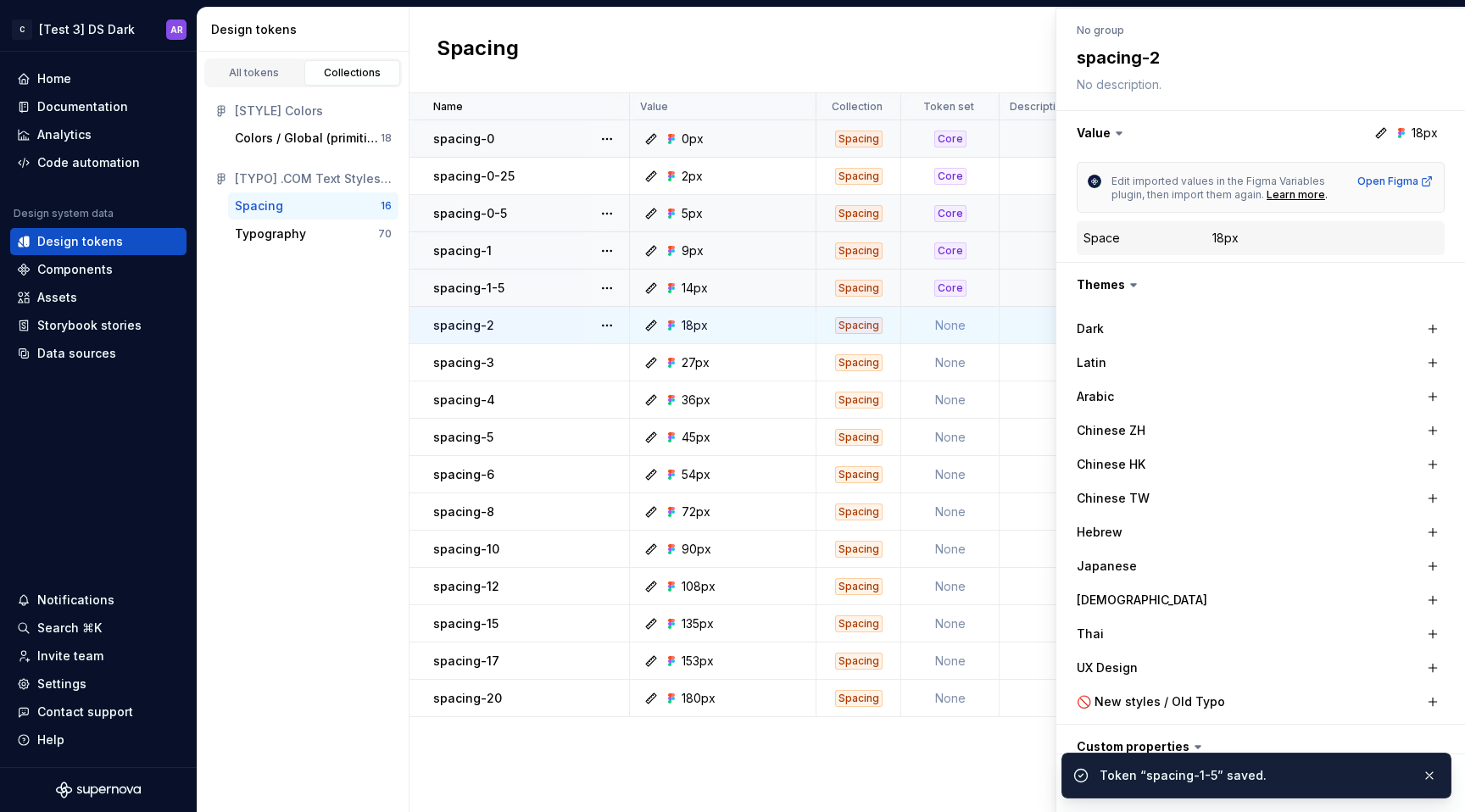
scroll to position [294, 0]
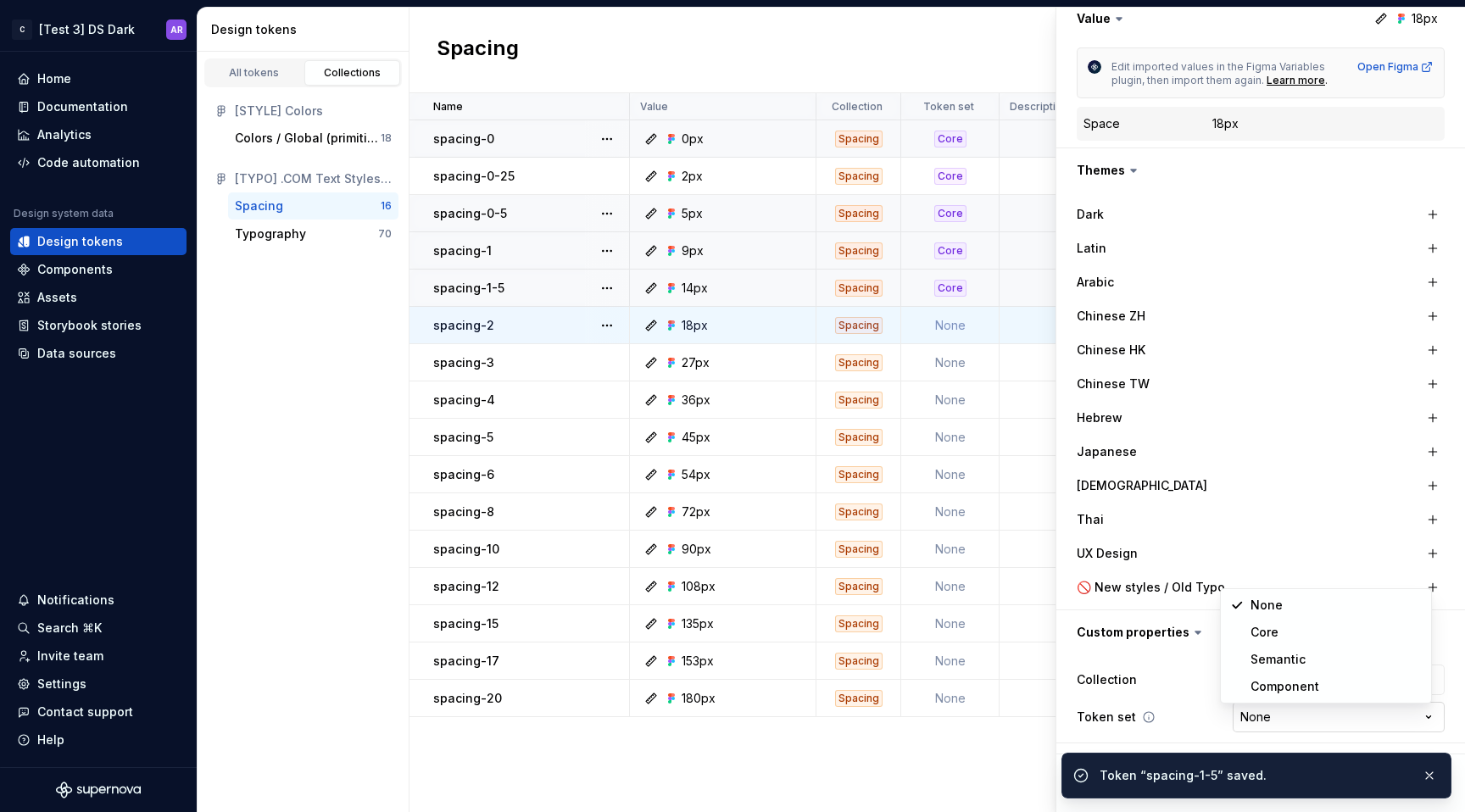
click at [1280, 717] on html "C [Test 3] DS Dark AR Home Documentation Analytics Code automation Design syste…" at bounding box center [732, 406] width 1465 height 812
select select "**********"
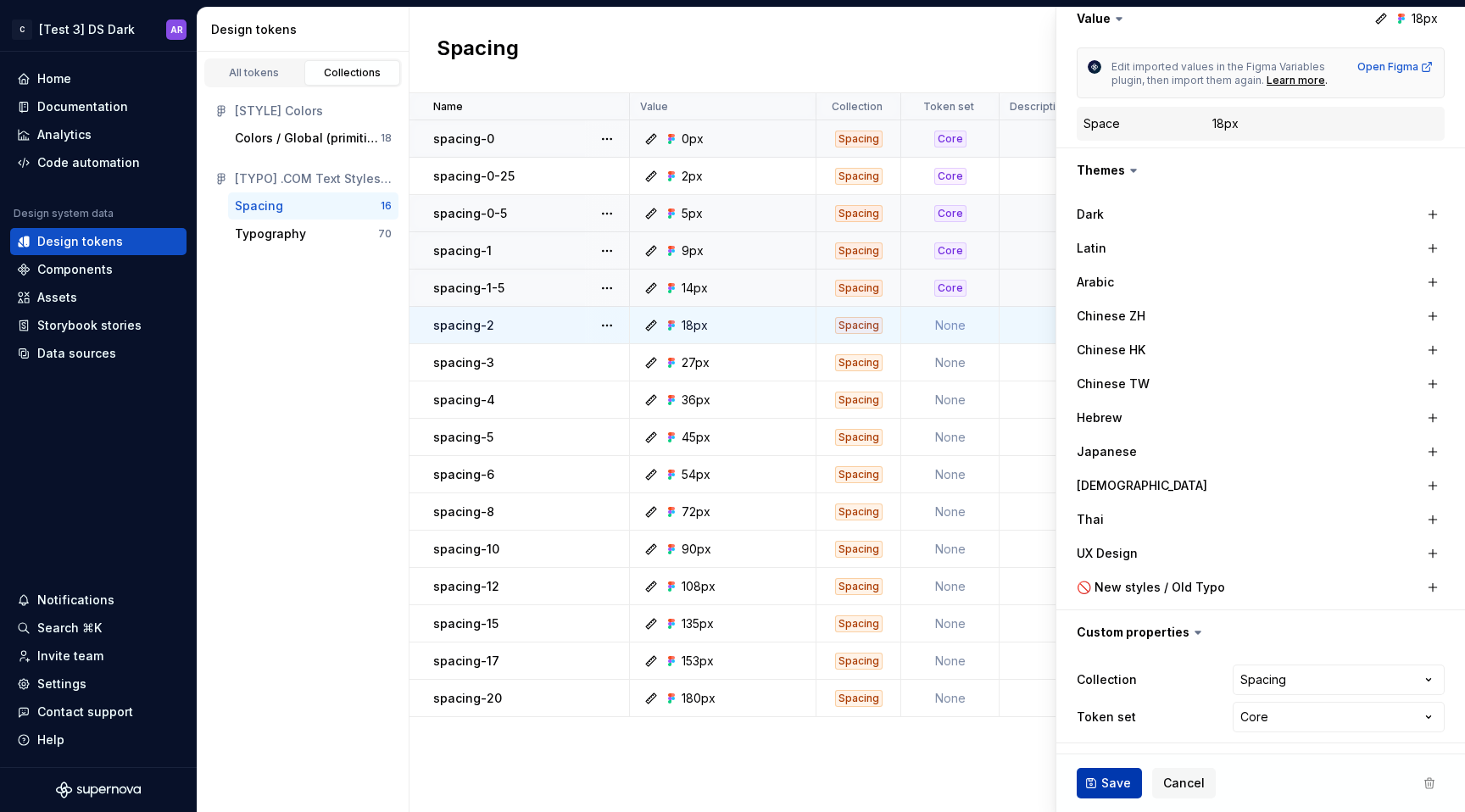
click at [1105, 782] on span "Save" at bounding box center [1116, 783] width 30 height 17
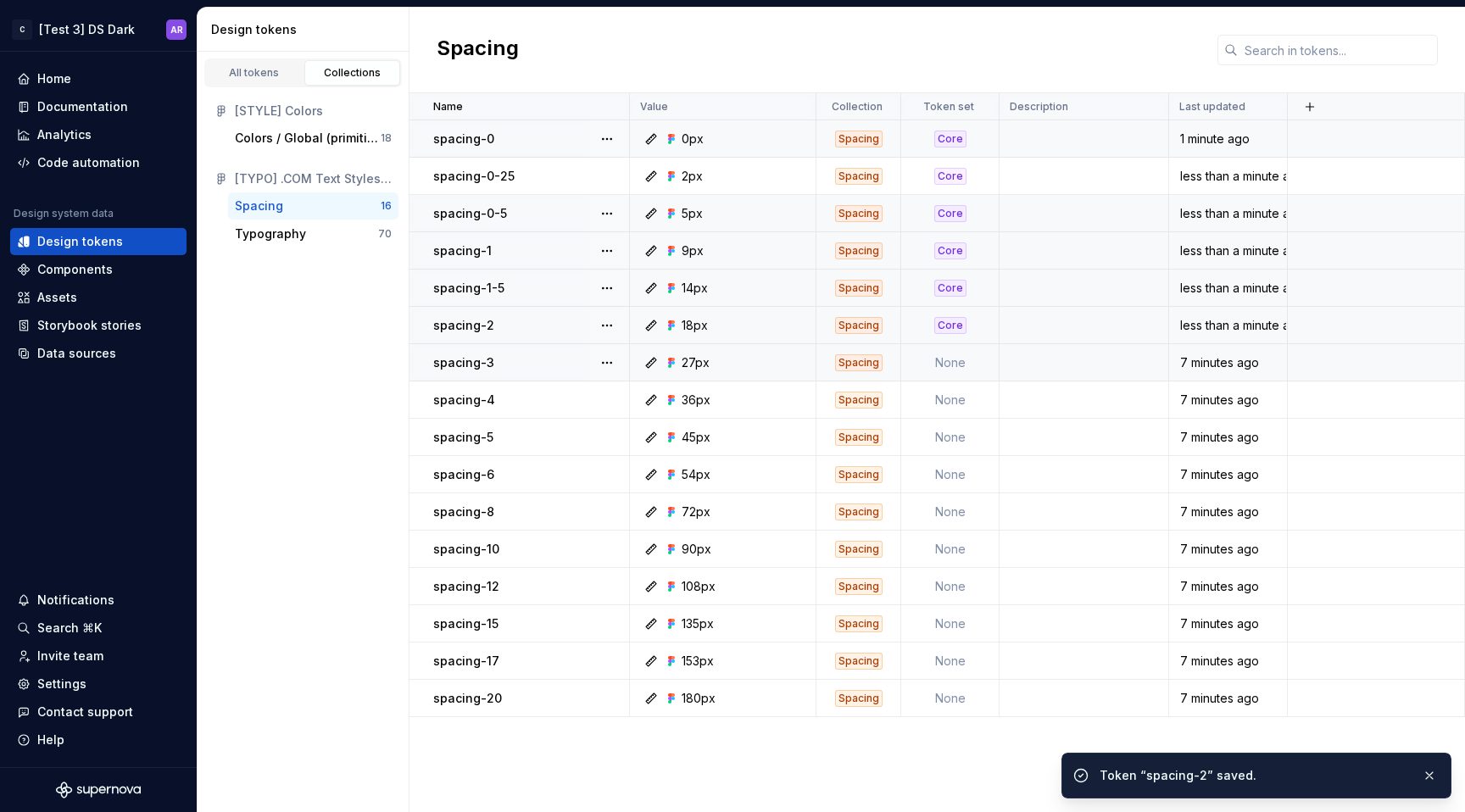
click at [953, 356] on td "None" at bounding box center [949, 363] width 98 height 37
type textarea "*"
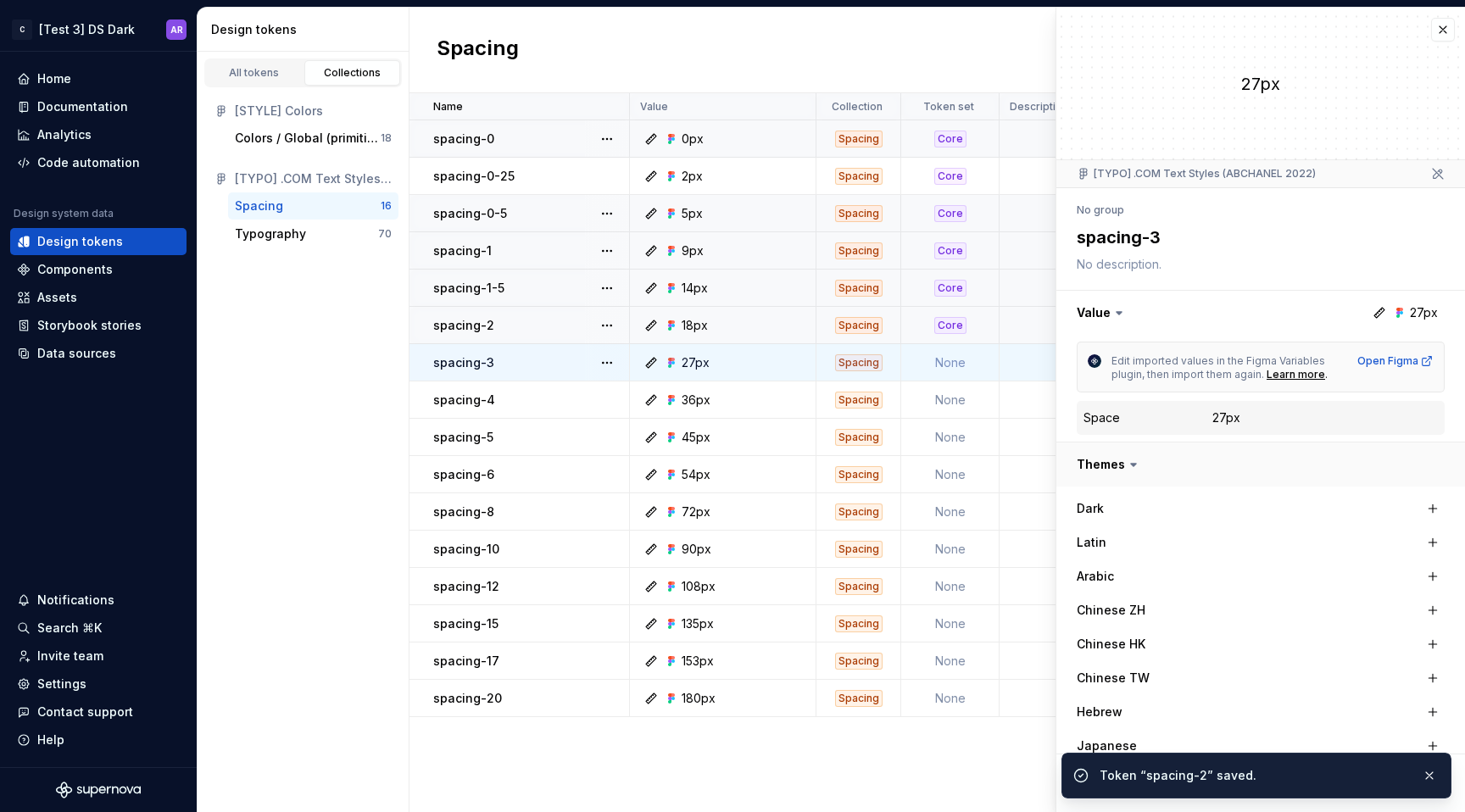
scroll to position [294, 0]
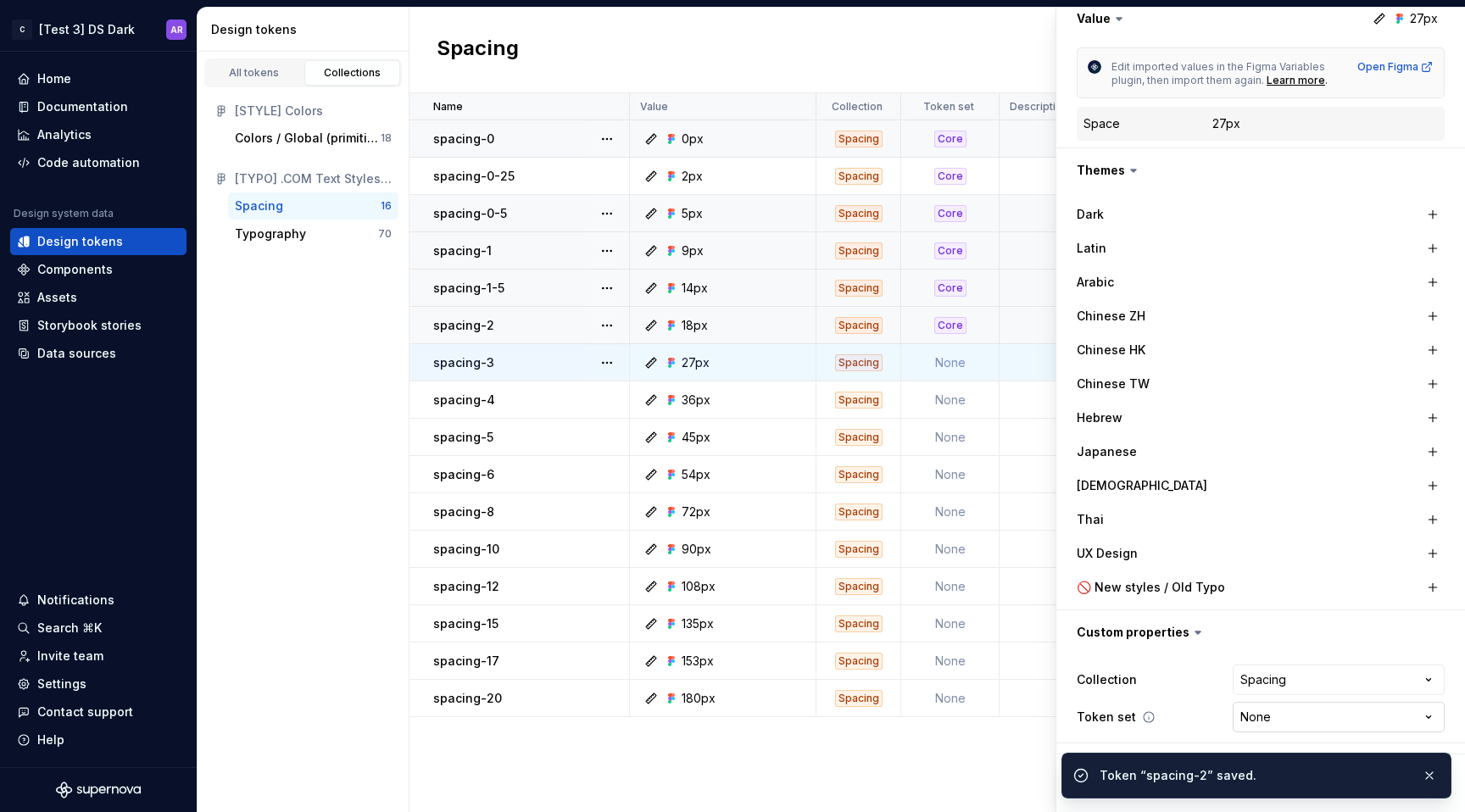
click at [1237, 711] on html "C [Test 3] DS Dark AR Home Documentation Analytics Code automation Design syste…" at bounding box center [732, 406] width 1465 height 812
select select "**********"
click at [1424, 770] on button "button" at bounding box center [1430, 775] width 22 height 23
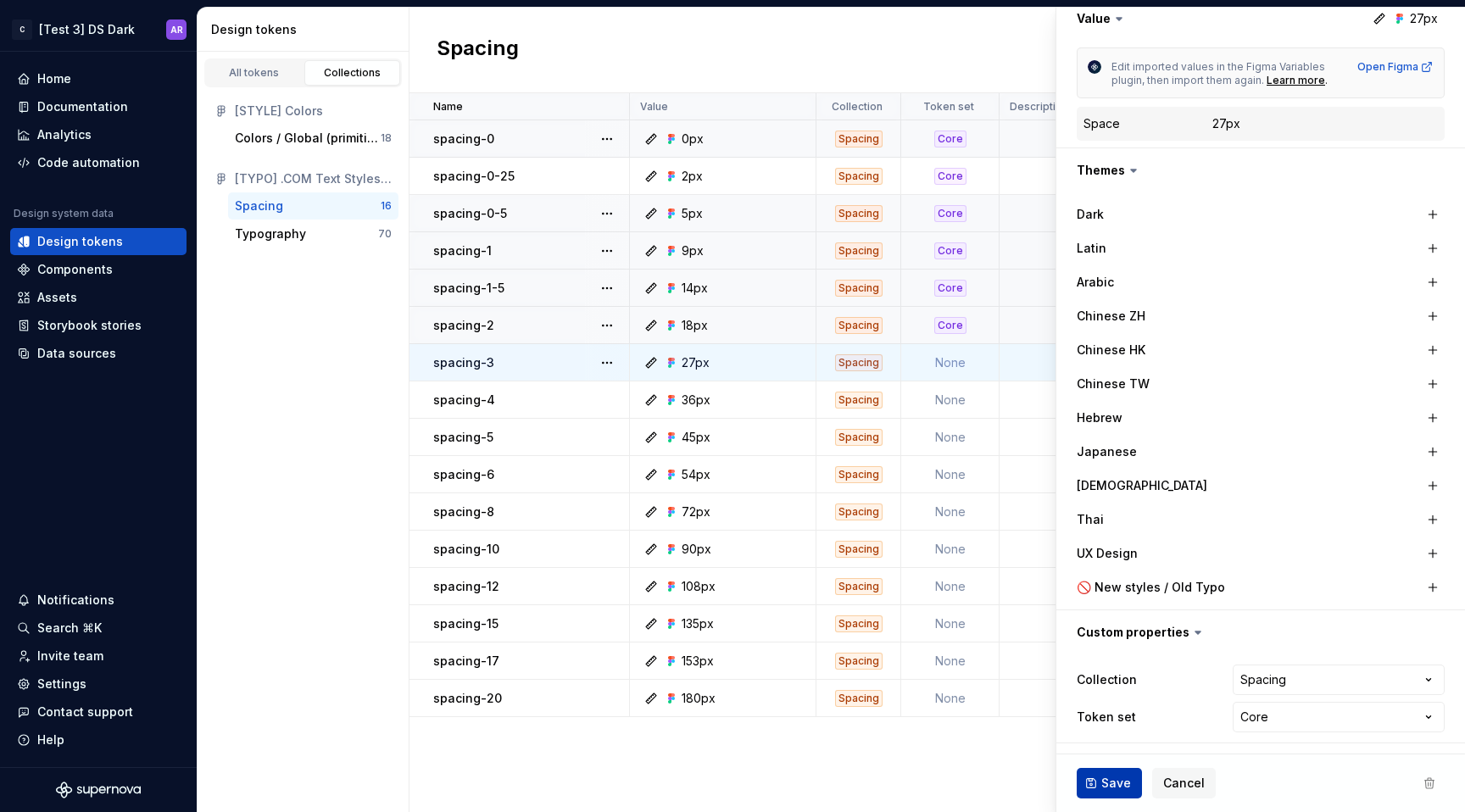
click at [1099, 791] on button "Save" at bounding box center [1110, 783] width 65 height 31
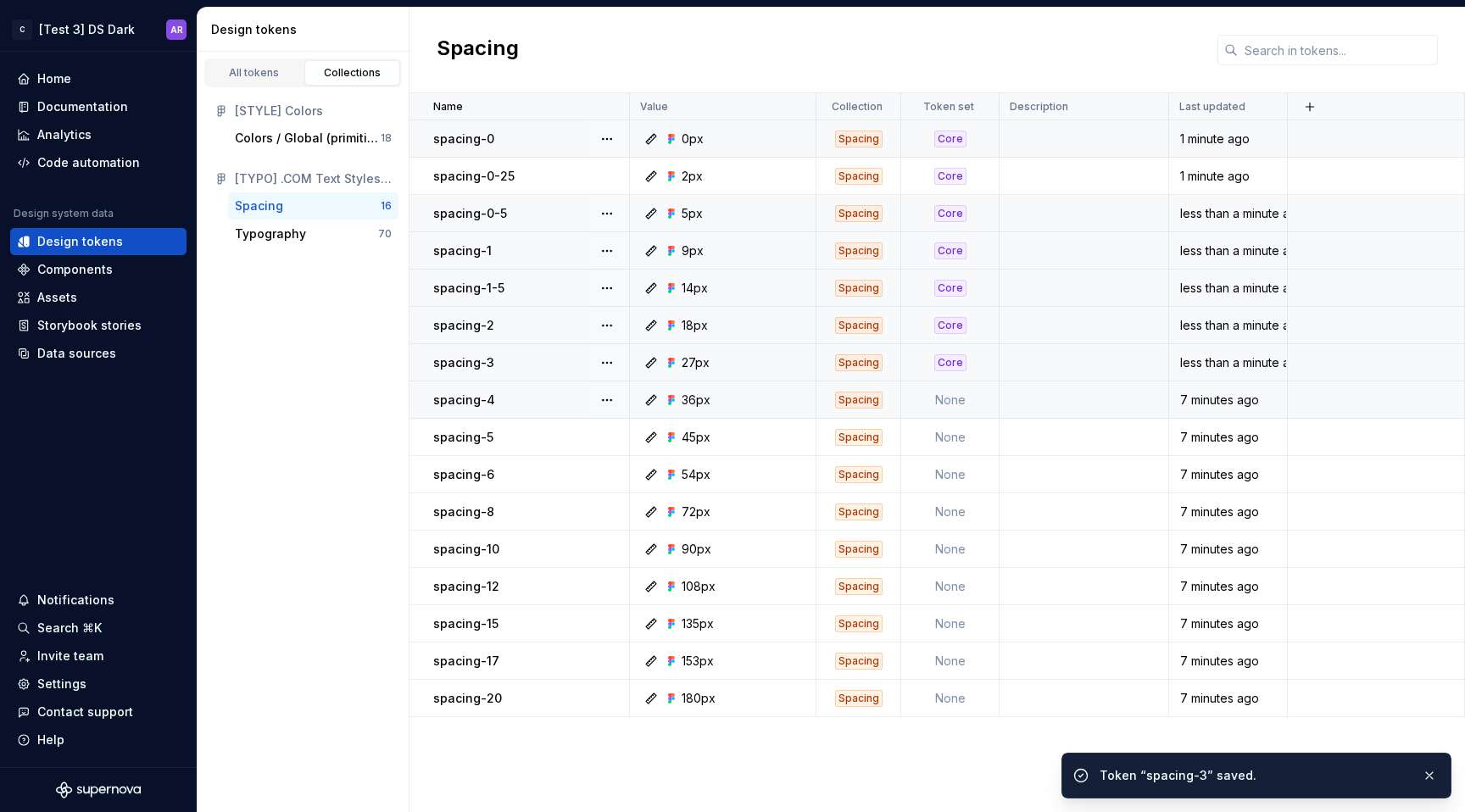
click at [945, 411] on td "None" at bounding box center [949, 400] width 98 height 37
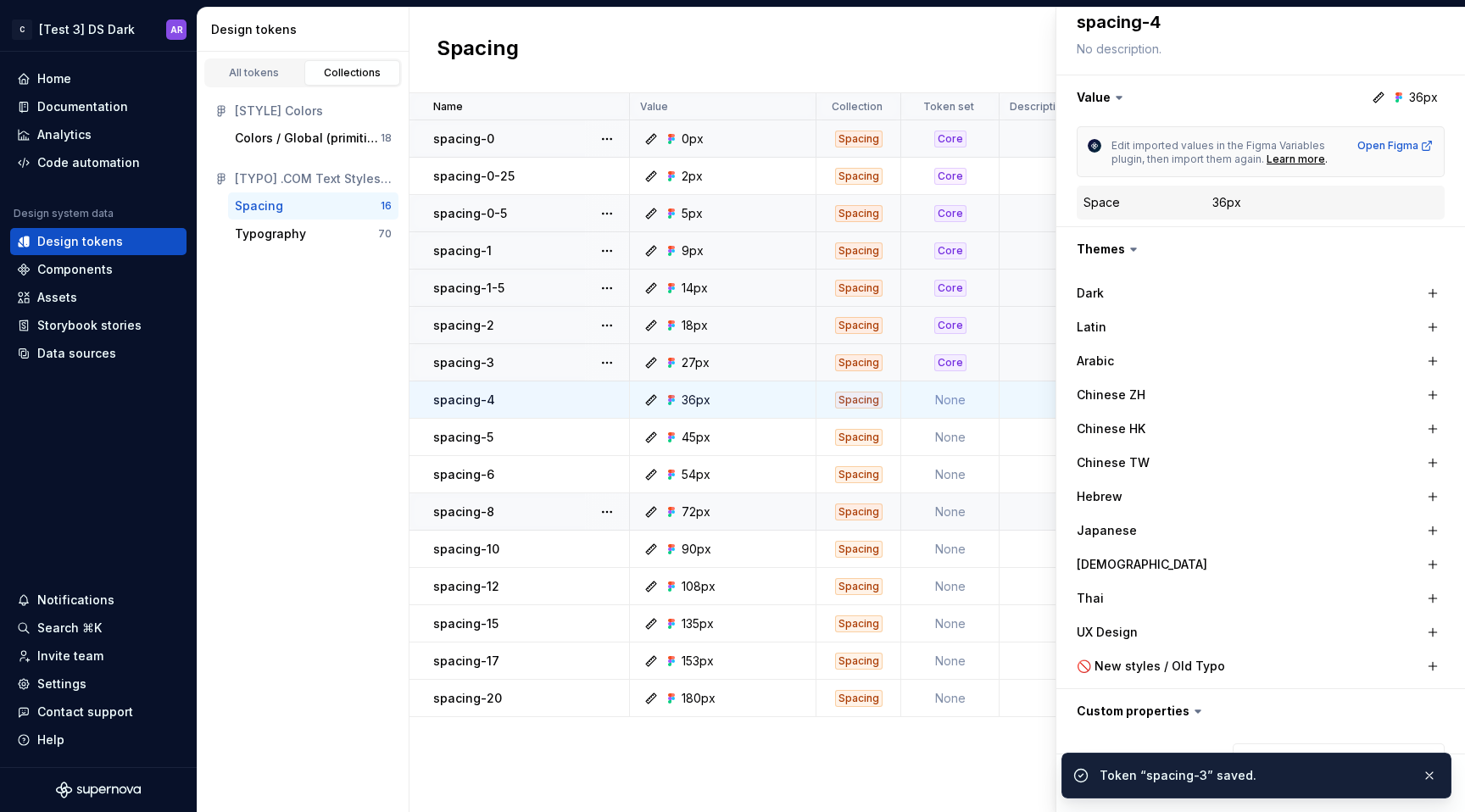
scroll to position [294, 0]
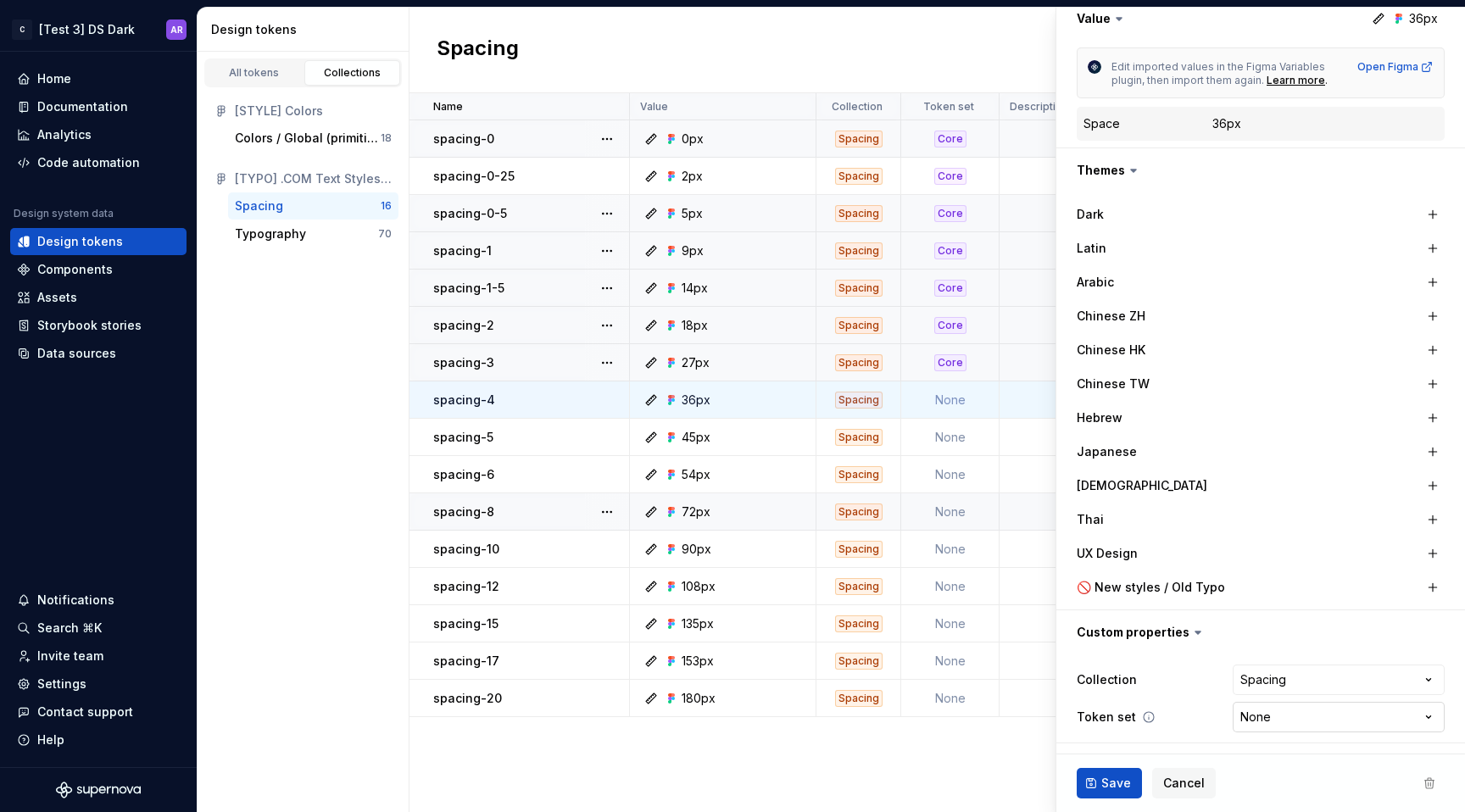
click at [1317, 723] on html "C [Test 3] DS Dark AR Home Documentation Analytics Code automation Design syste…" at bounding box center [732, 406] width 1465 height 812
type textarea "*"
select select "**********"
click at [1126, 773] on button "Save" at bounding box center [1110, 783] width 65 height 31
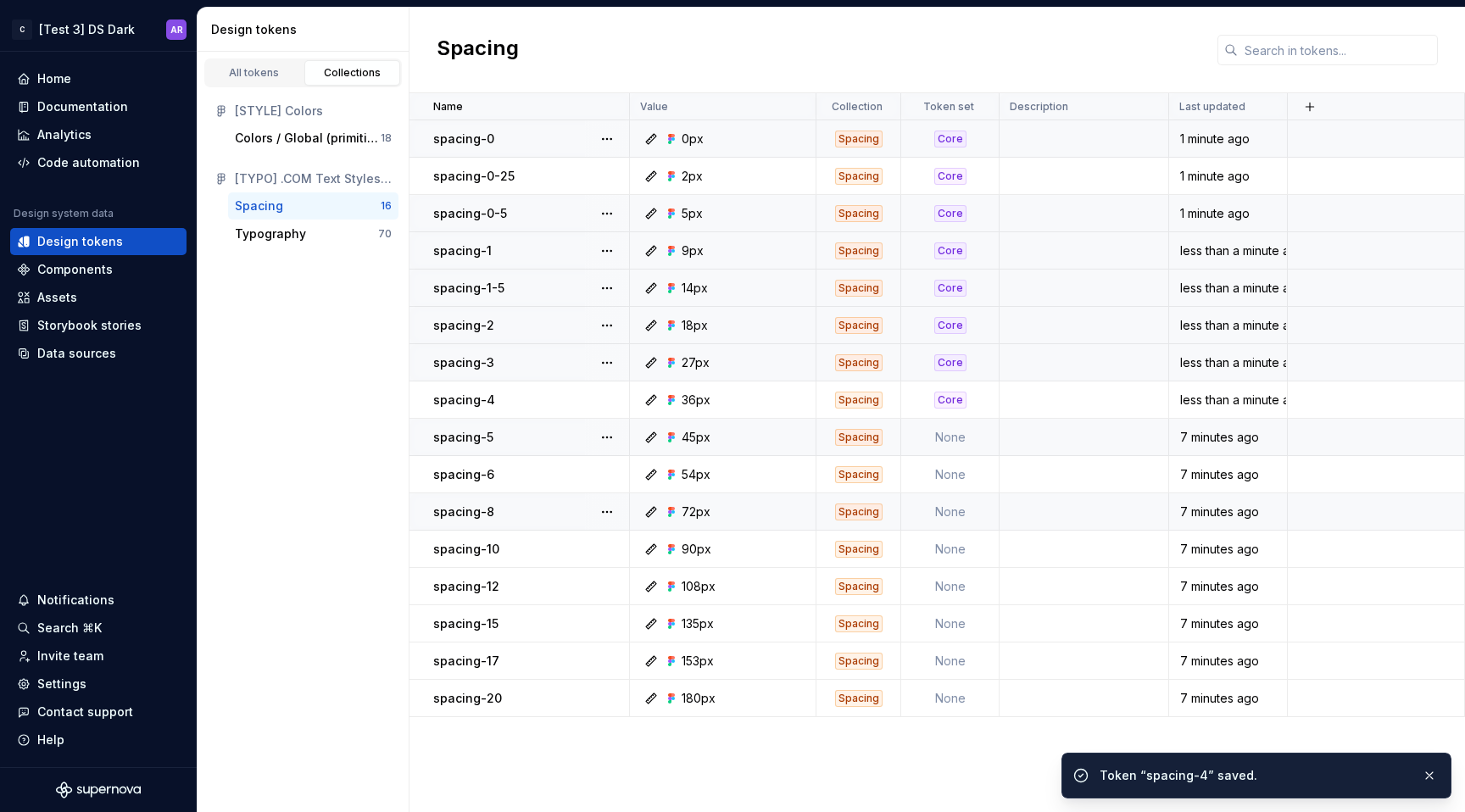
click at [963, 447] on td "None" at bounding box center [949, 437] width 98 height 37
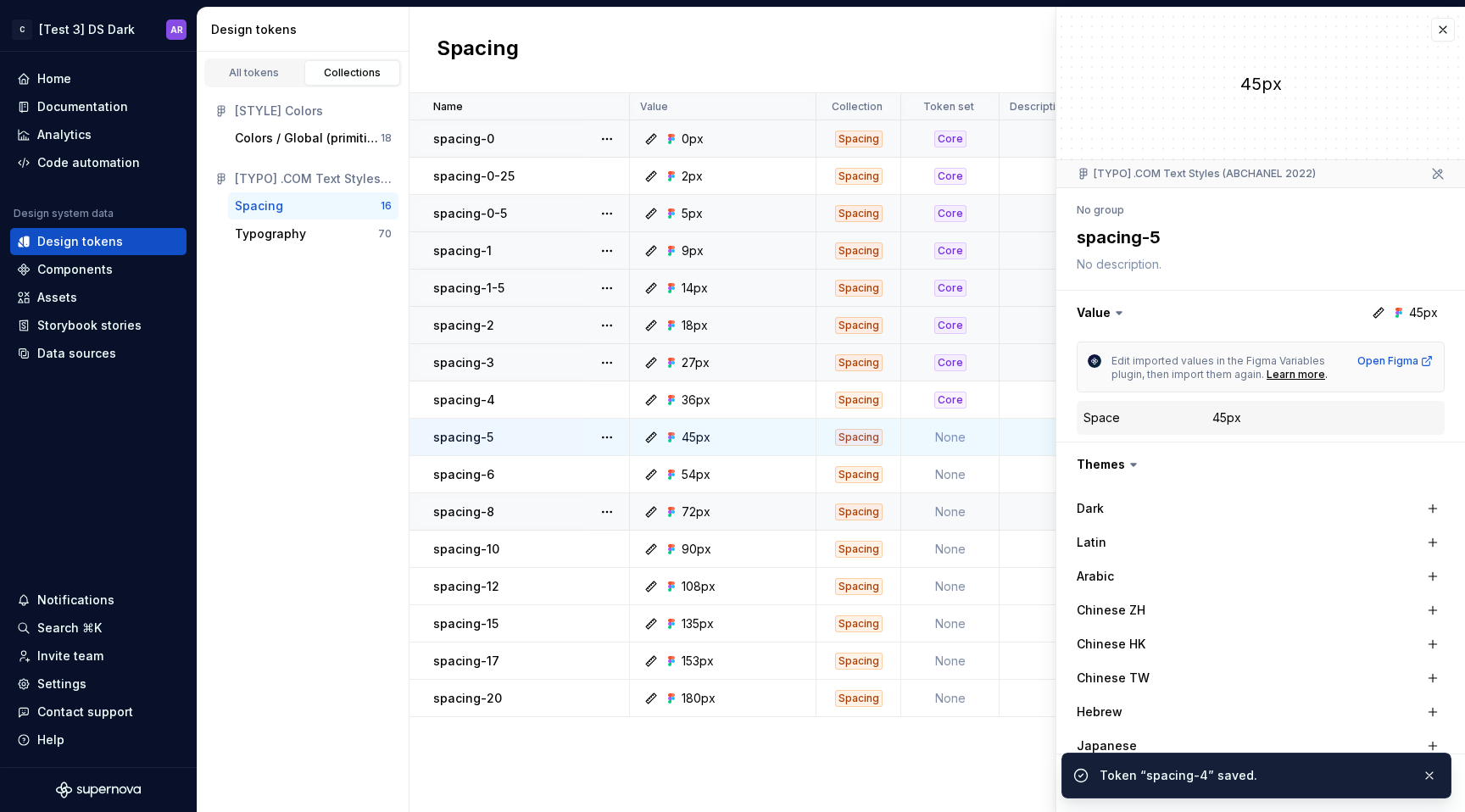
scroll to position [294, 0]
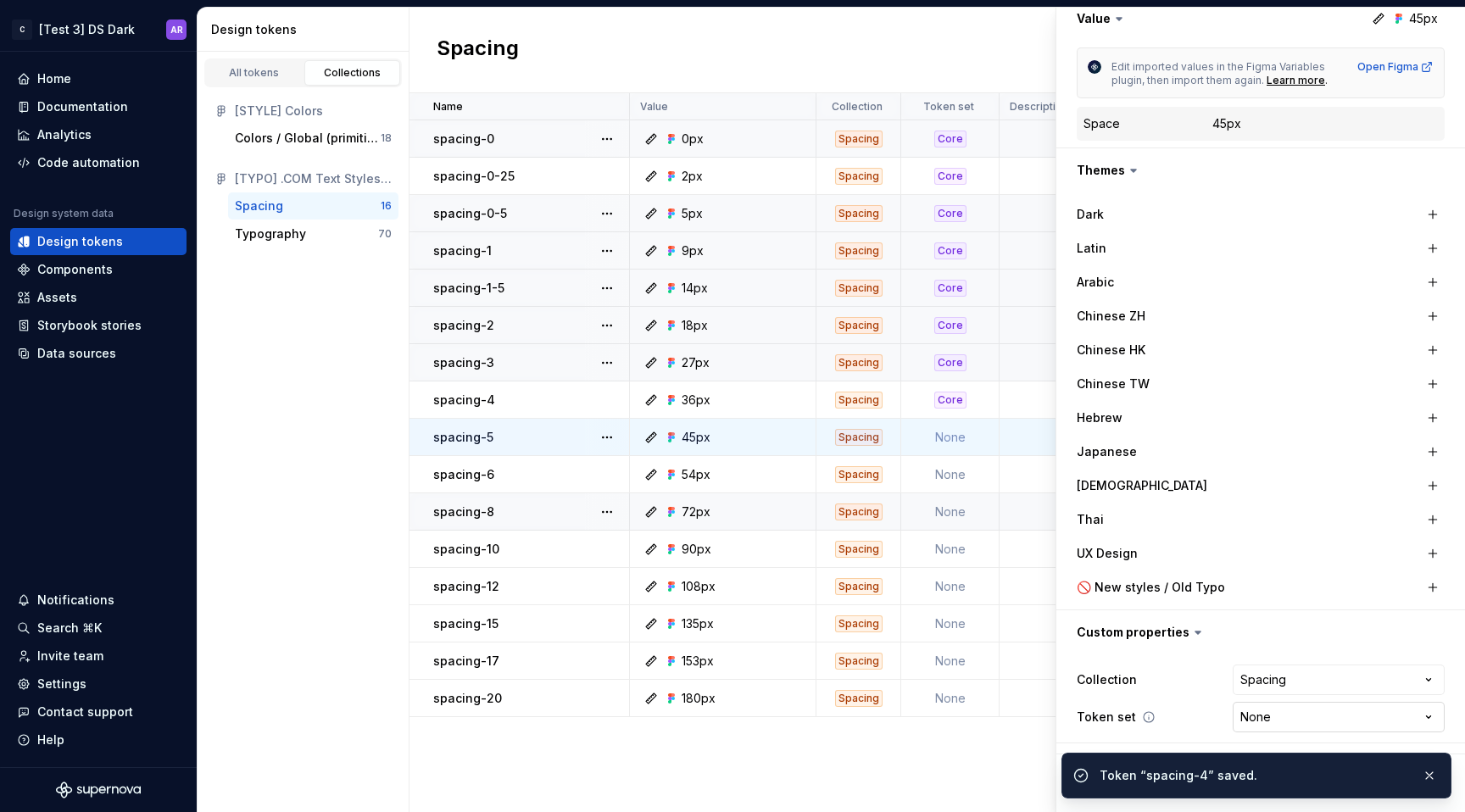
click at [1359, 723] on html "C [Test 3] DS Dark AR Home Documentation Analytics Code automation Design syste…" at bounding box center [732, 406] width 1465 height 812
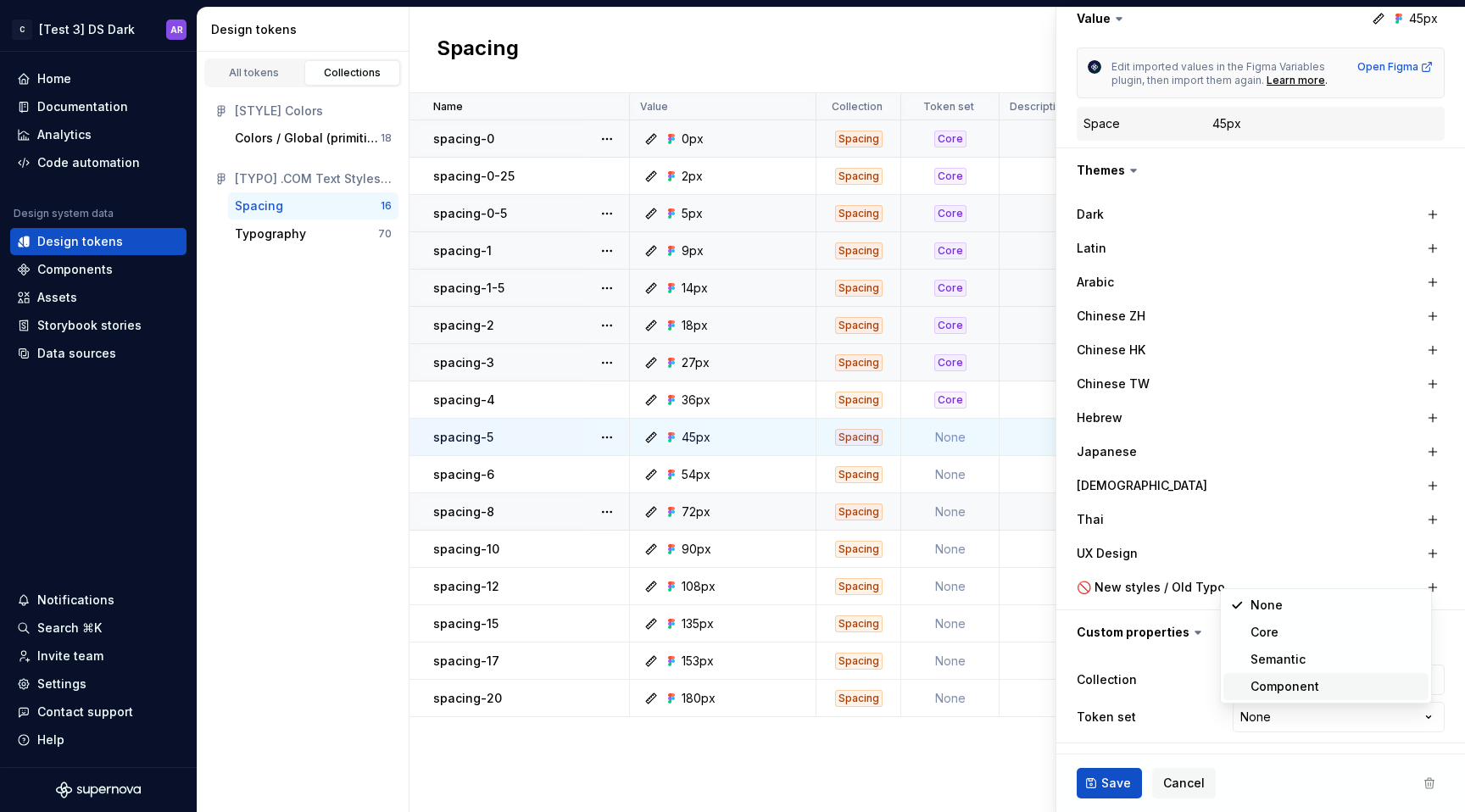
type textarea "*"
select select "**********"
click at [1126, 778] on span "Save" at bounding box center [1116, 783] width 30 height 17
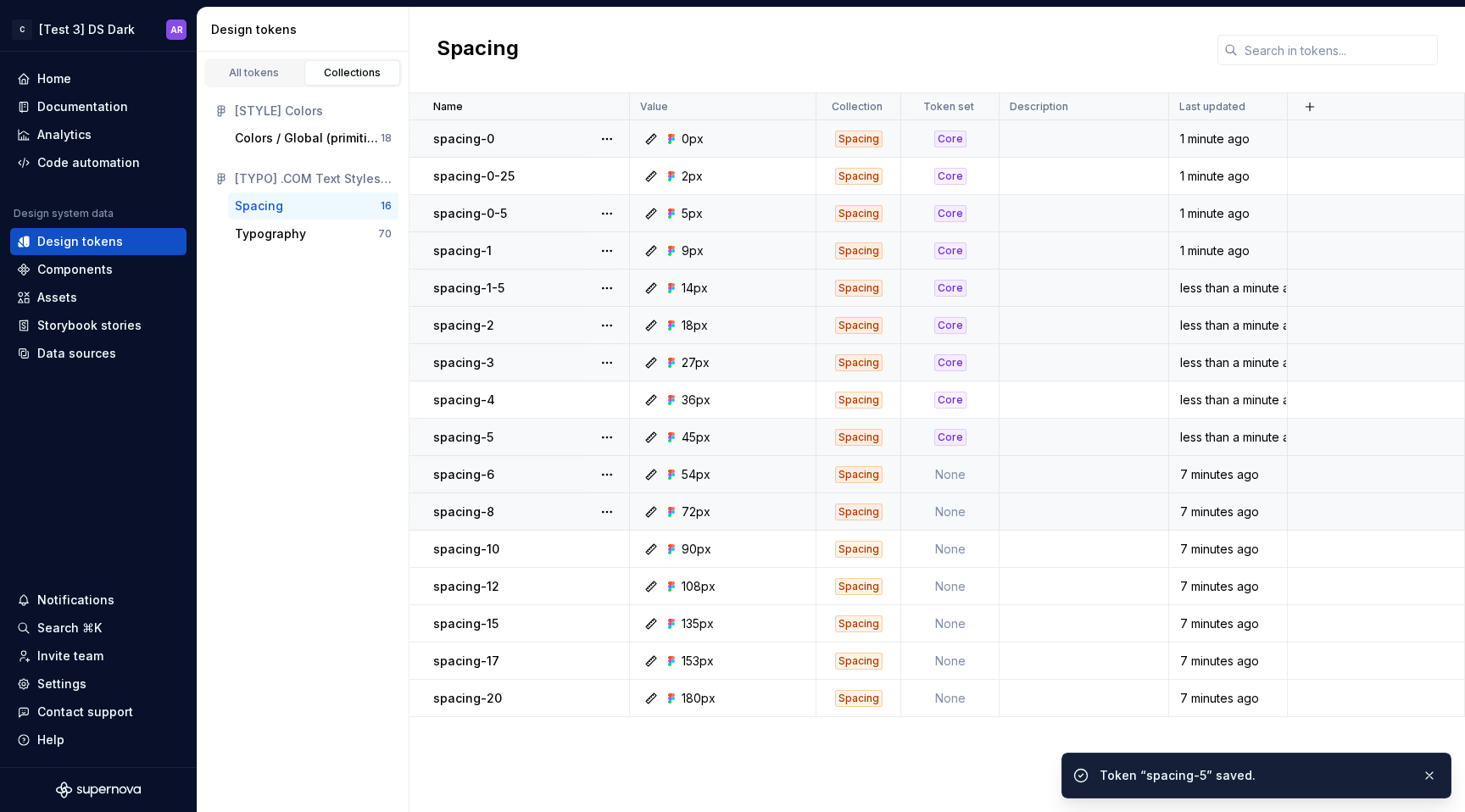
click at [961, 482] on td "None" at bounding box center [949, 475] width 98 height 37
type textarea "*"
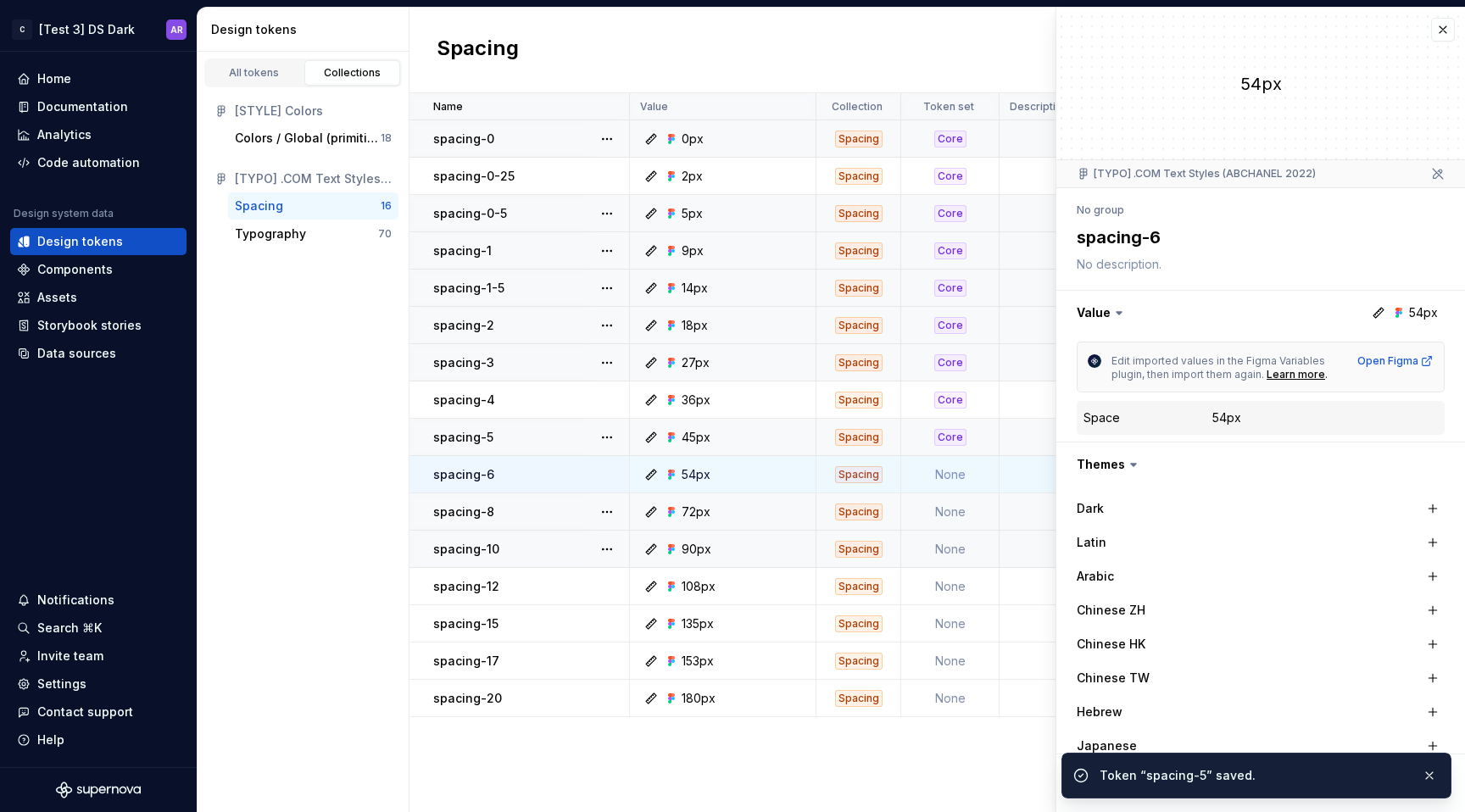
scroll to position [294, 0]
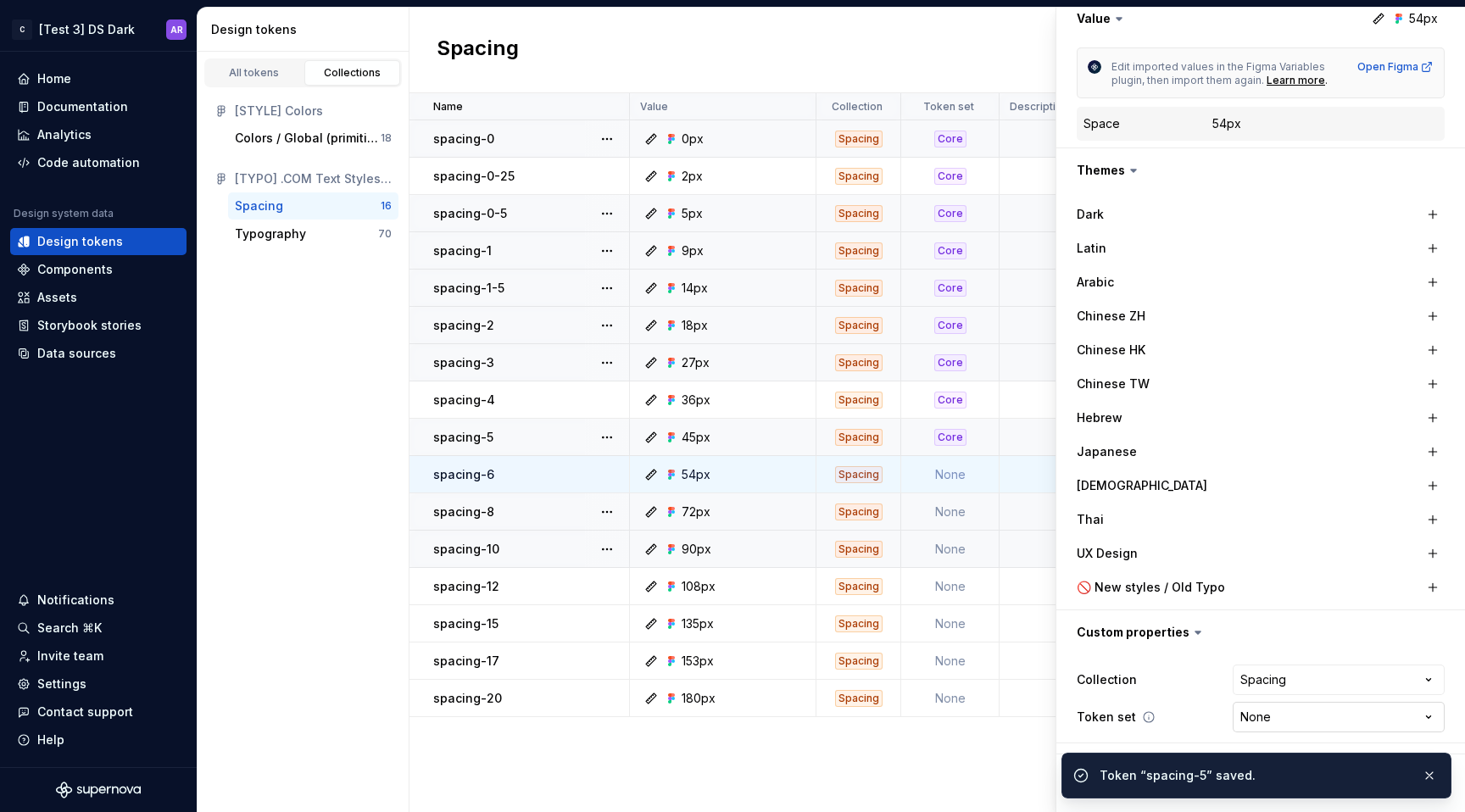
click at [1285, 716] on html "C [Test 3] DS Dark AR Home Documentation Analytics Code automation Design syste…" at bounding box center [732, 406] width 1465 height 812
select select "**********"
click at [1426, 770] on button "button" at bounding box center [1430, 775] width 22 height 23
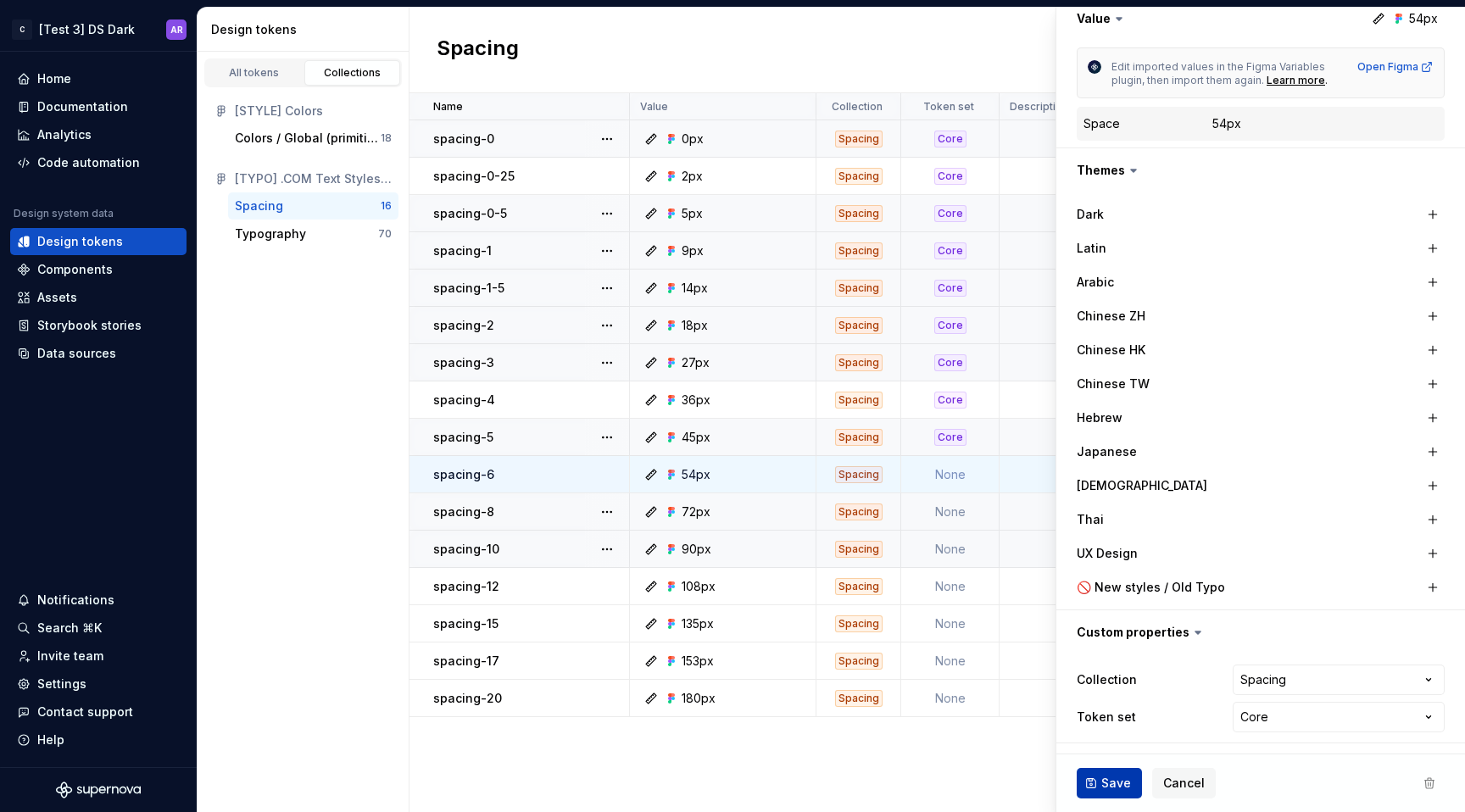
click at [1116, 775] on span "Save" at bounding box center [1116, 783] width 30 height 17
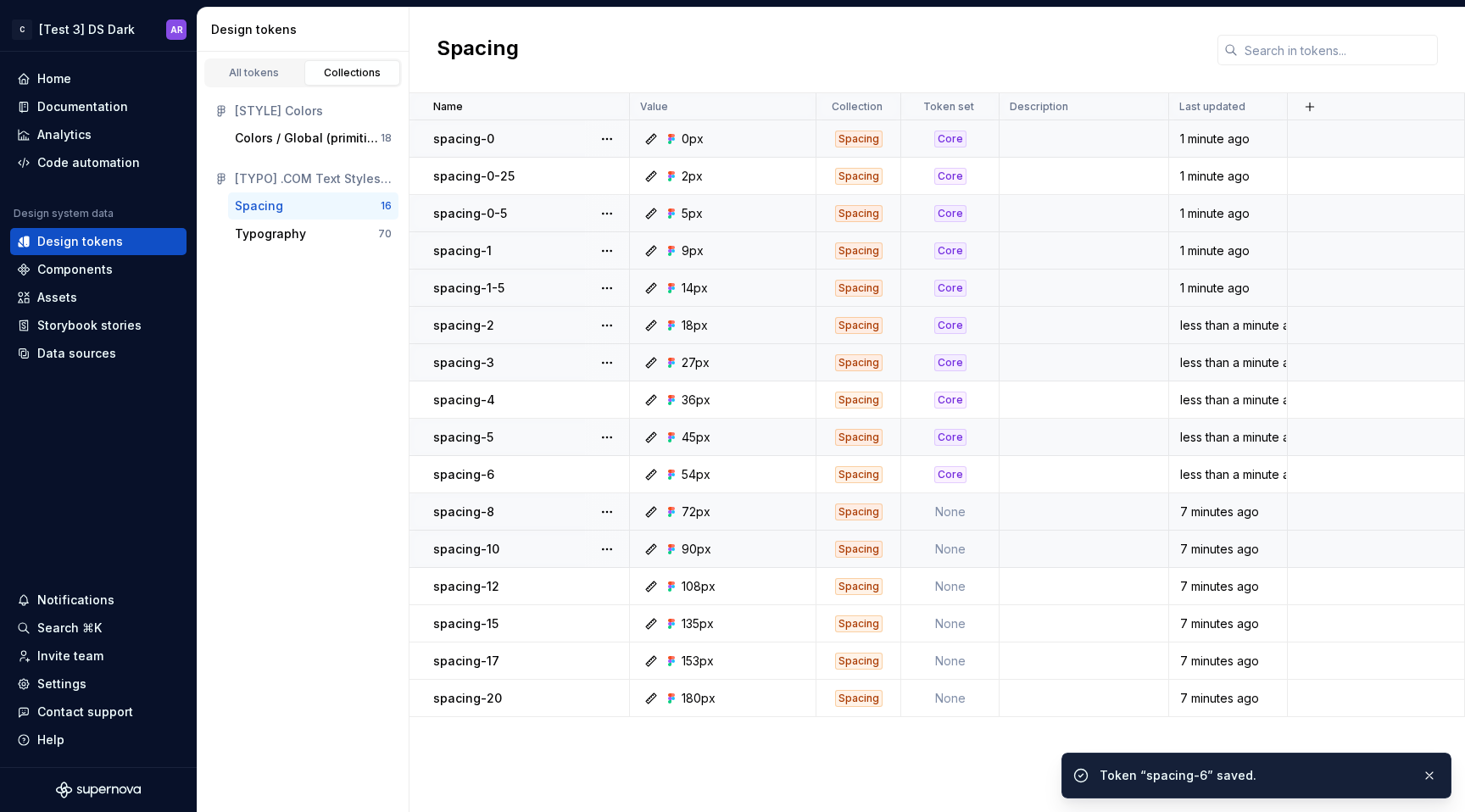
click at [961, 509] on td "None" at bounding box center [949, 512] width 98 height 37
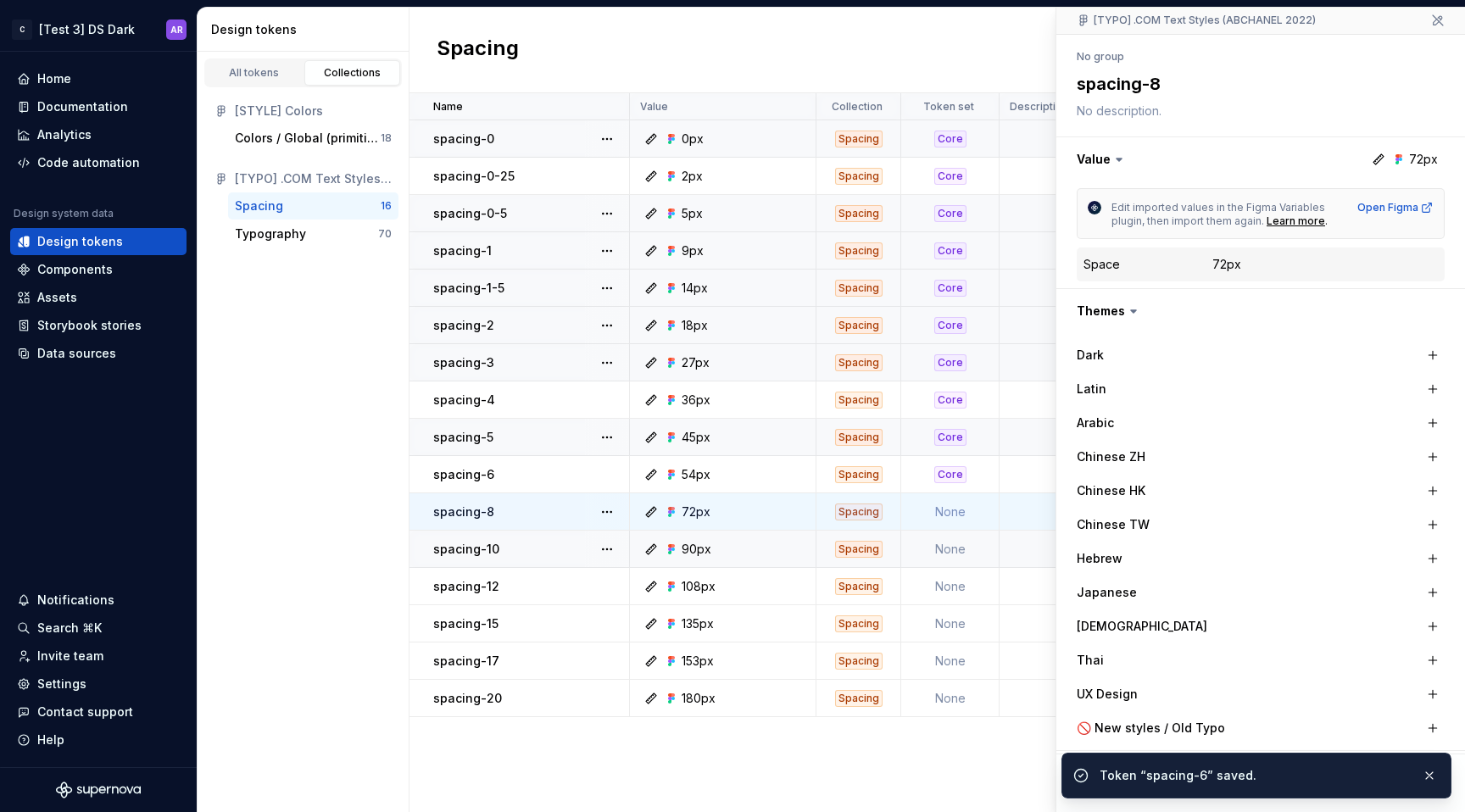
scroll to position [294, 0]
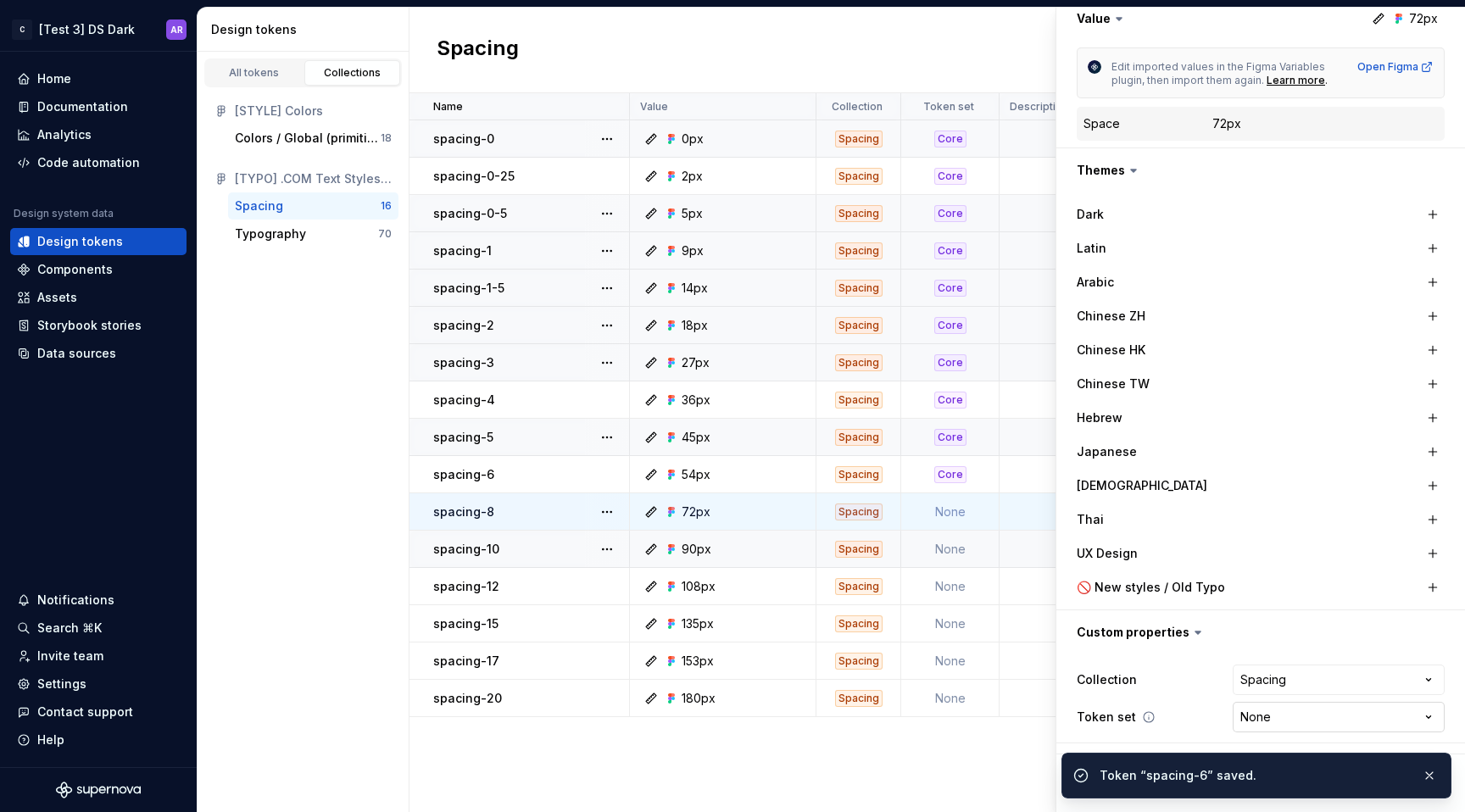
click at [1278, 724] on html "C [Test 3] DS Dark AR Home Documentation Analytics Code automation Design syste…" at bounding box center [732, 406] width 1465 height 812
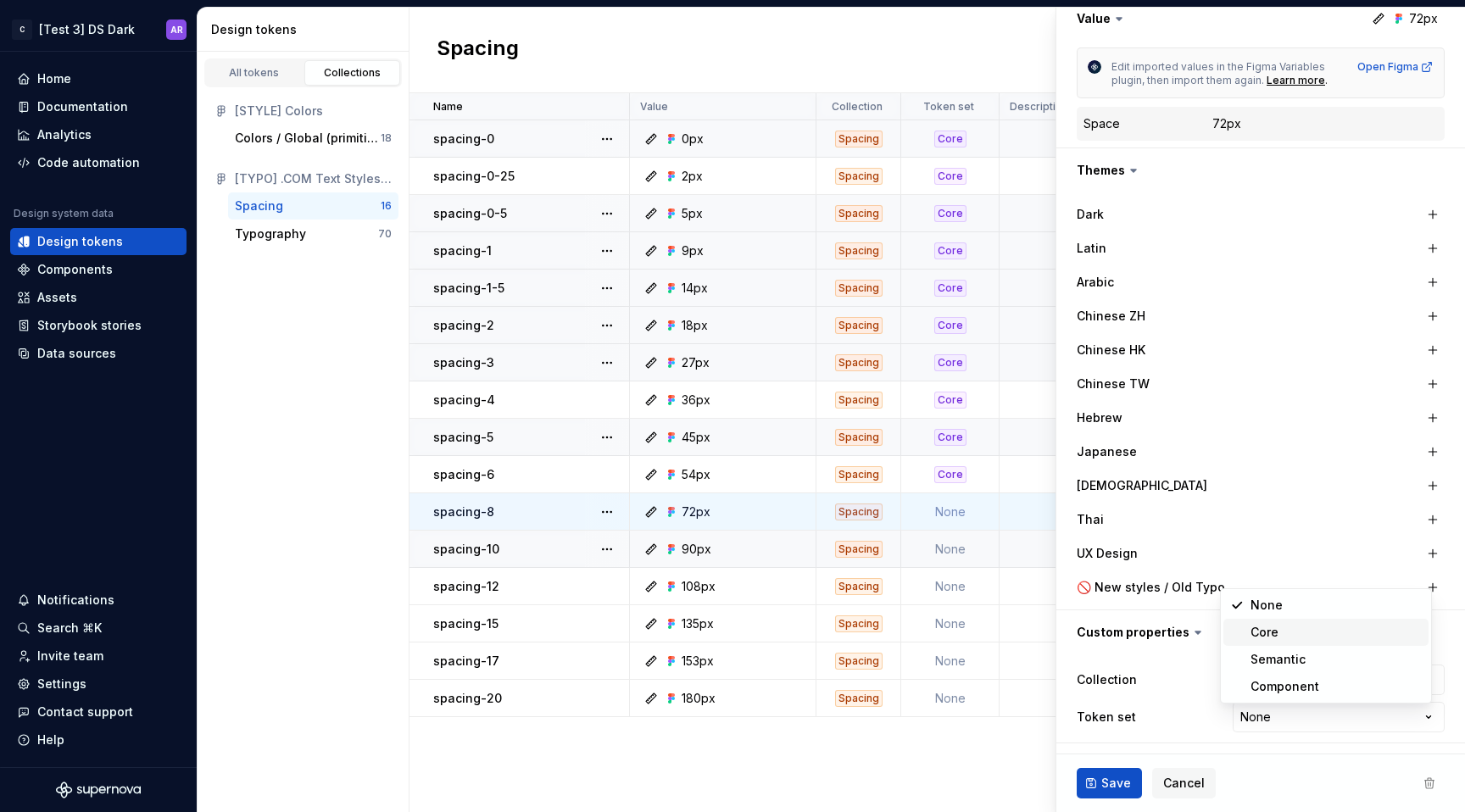
type textarea "*"
select select "**********"
click at [1119, 778] on span "Save" at bounding box center [1116, 783] width 30 height 17
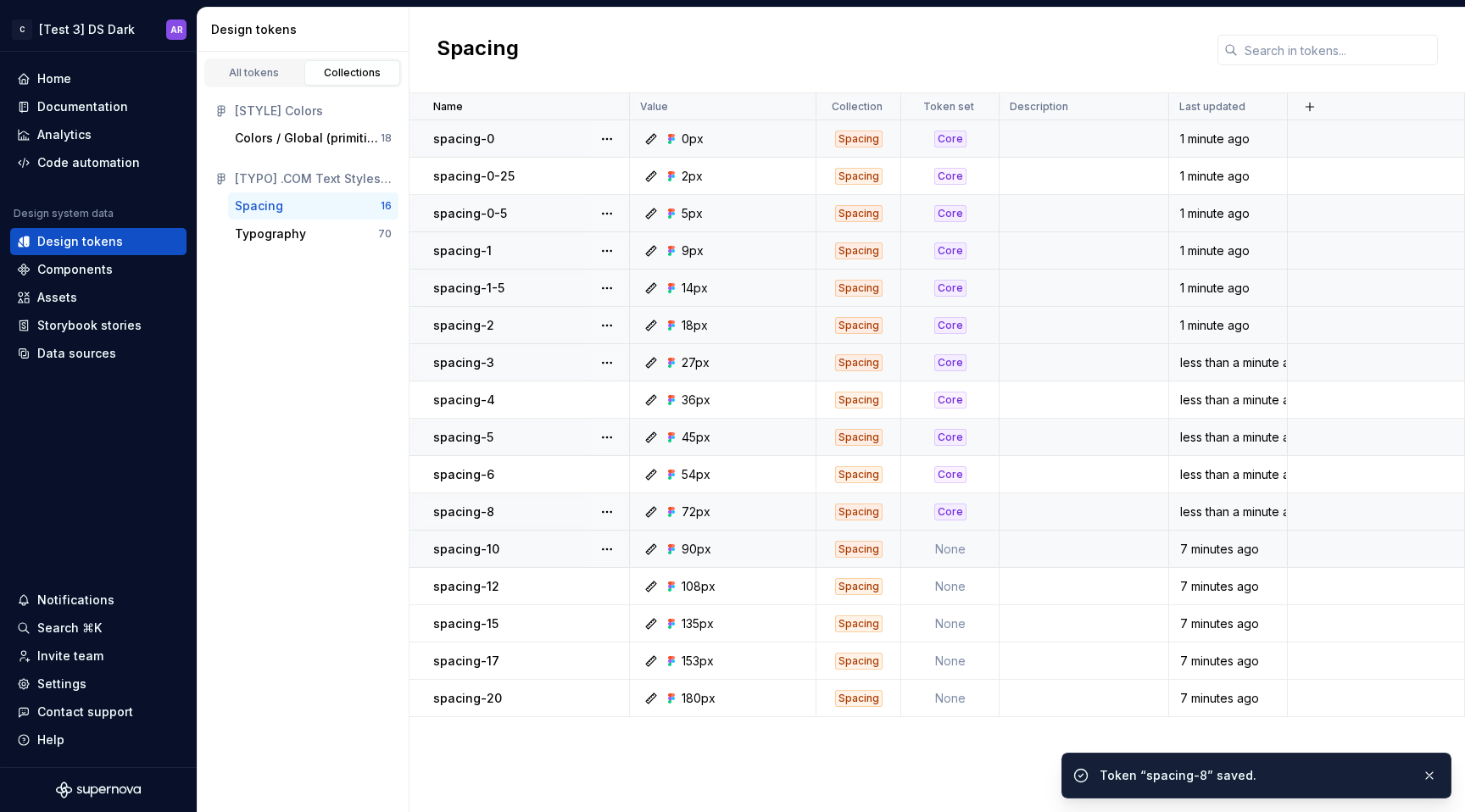
click at [964, 551] on td "None" at bounding box center [949, 549] width 98 height 37
type textarea "*"
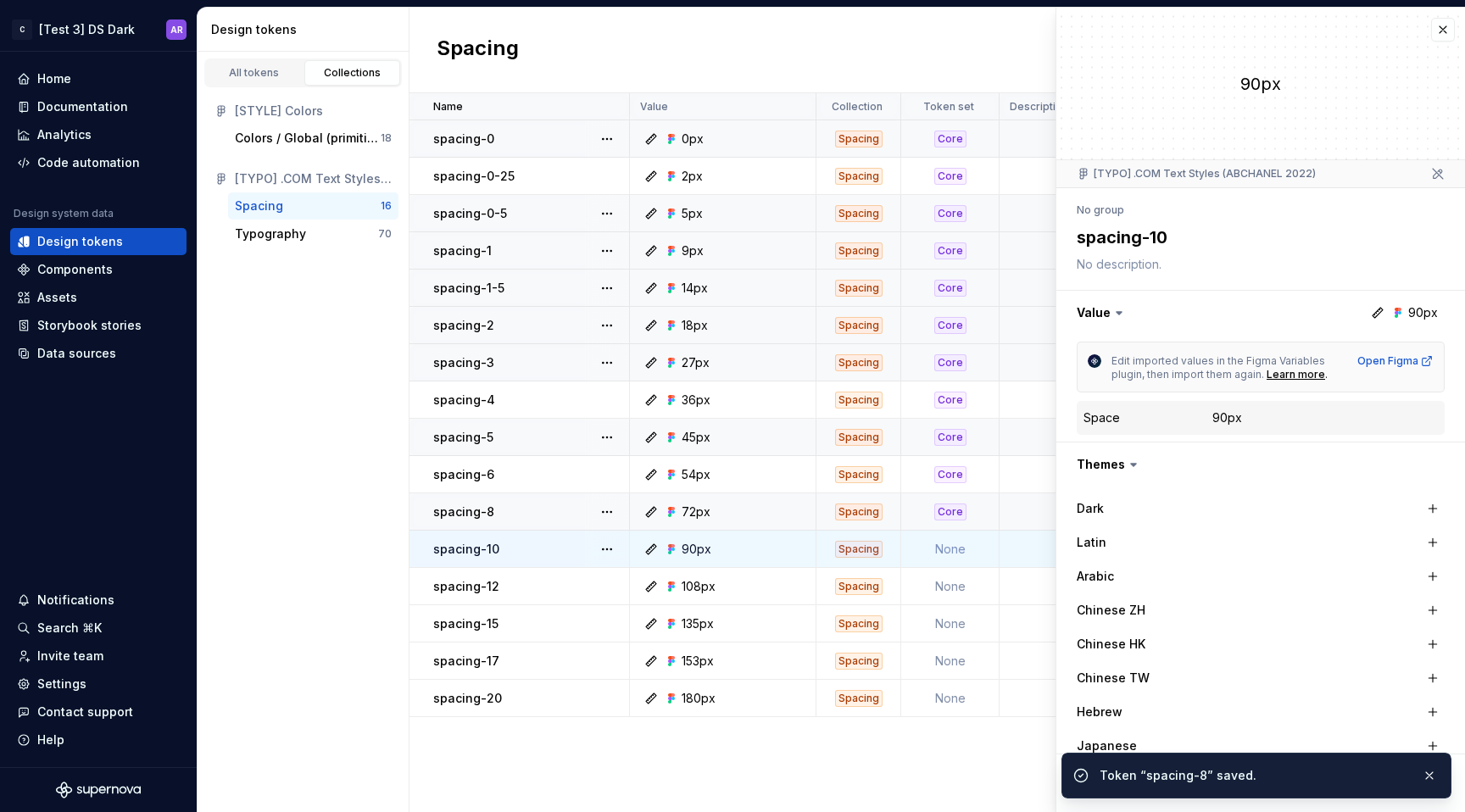
scroll to position [294, 0]
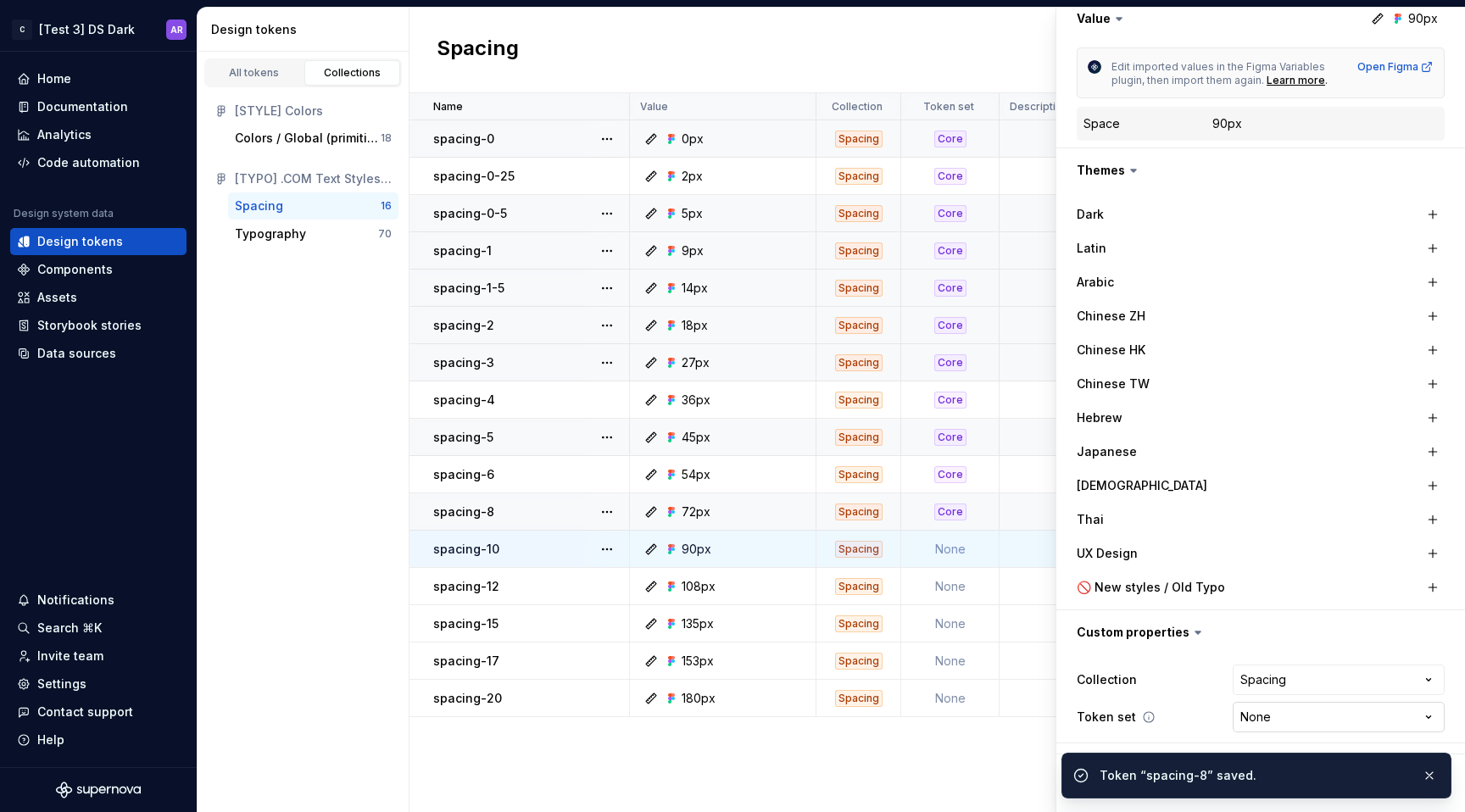
click at [1272, 706] on html "C [Test 3] DS Dark AR Home Documentation Analytics Code automation Design syste…" at bounding box center [732, 406] width 1465 height 812
select select "**********"
click at [1429, 765] on button "button" at bounding box center [1430, 775] width 22 height 23
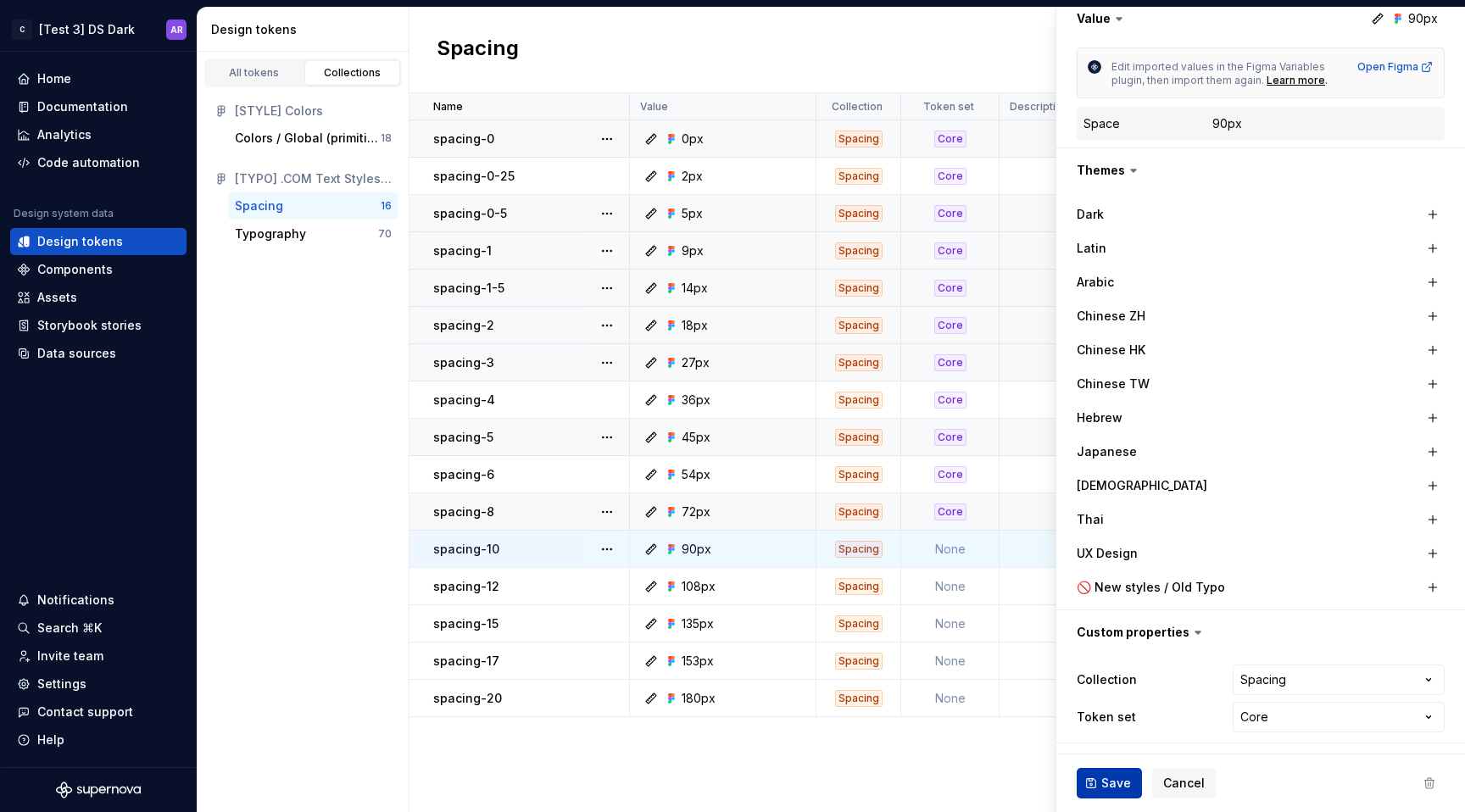
click at [1125, 781] on span "Save" at bounding box center [1116, 783] width 30 height 17
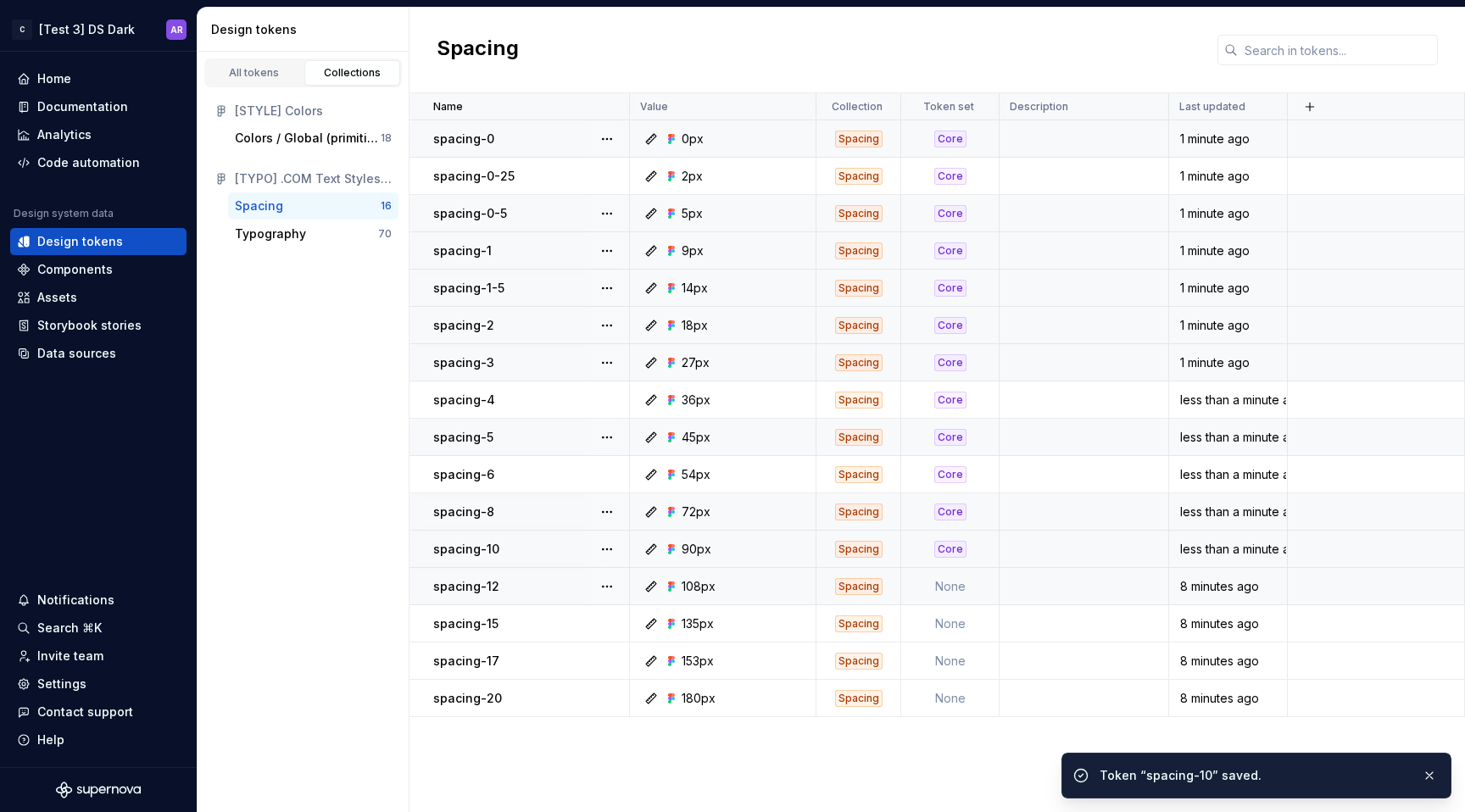
click at [965, 591] on td "None" at bounding box center [949, 586] width 98 height 37
type textarea "*"
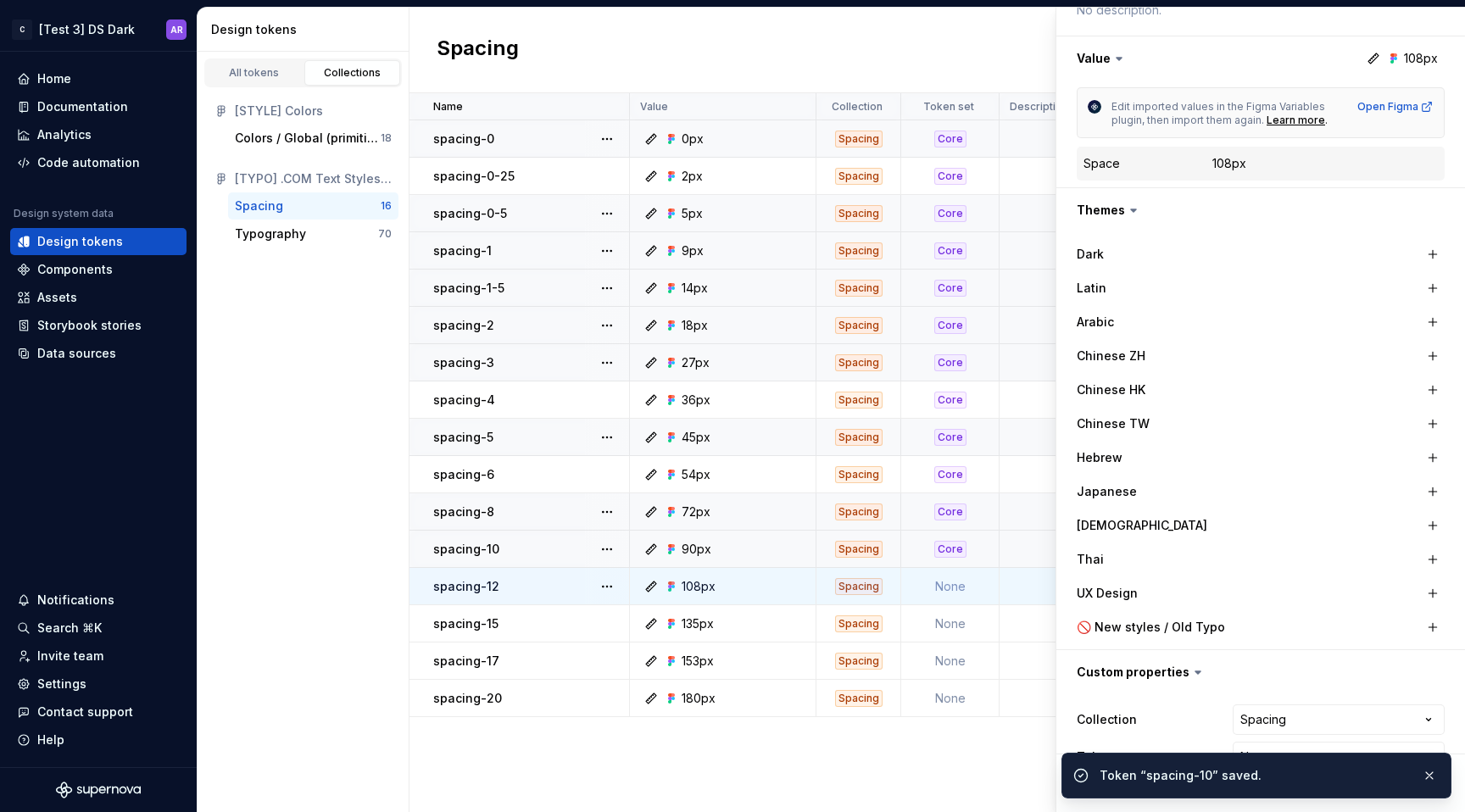
scroll to position [294, 0]
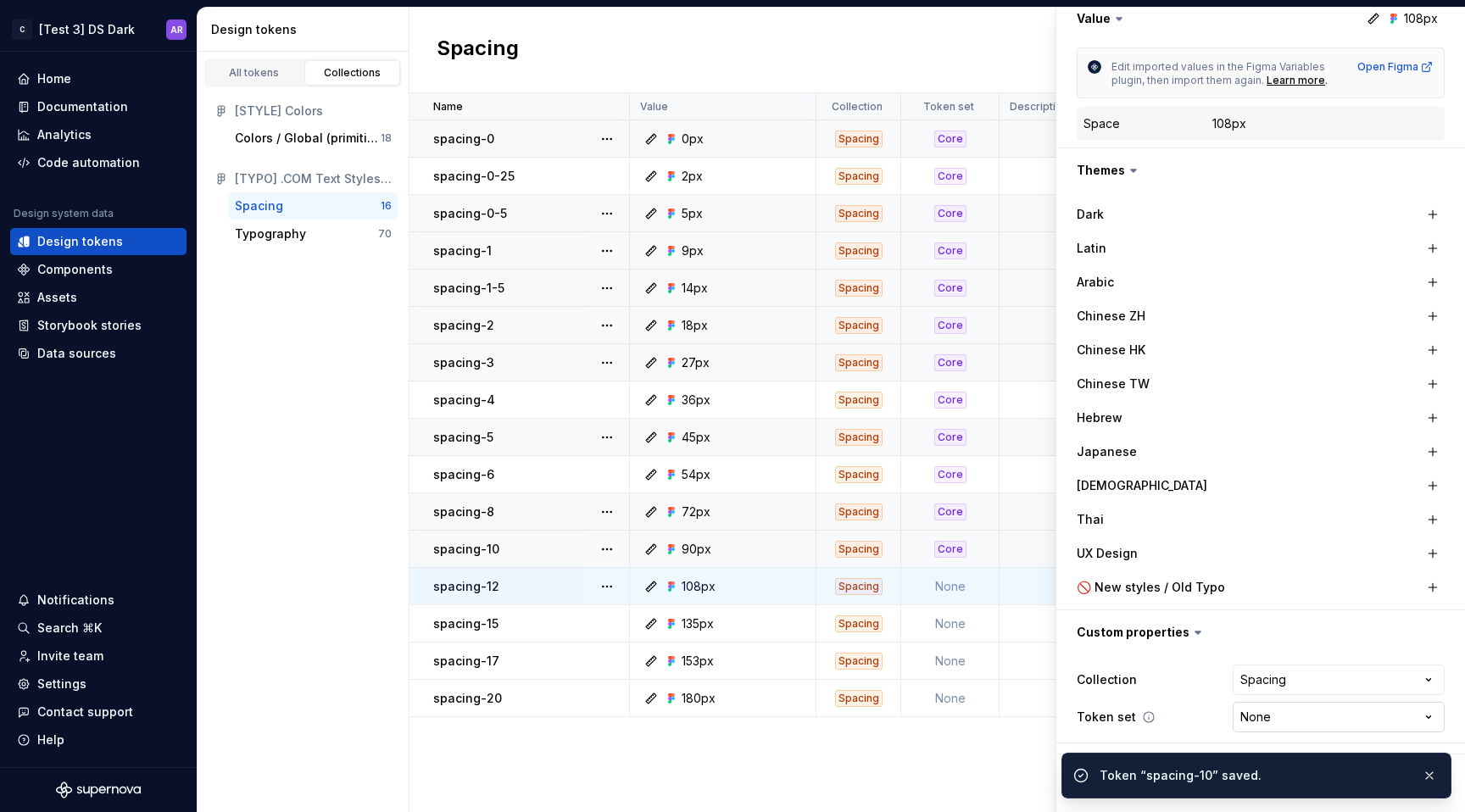
click at [1280, 717] on html "C [Test 3] DS Dark AR Home Documentation Analytics Code automation Design syste…" at bounding box center [732, 406] width 1465 height 812
select select "**********"
click at [1425, 773] on button "button" at bounding box center [1430, 775] width 22 height 23
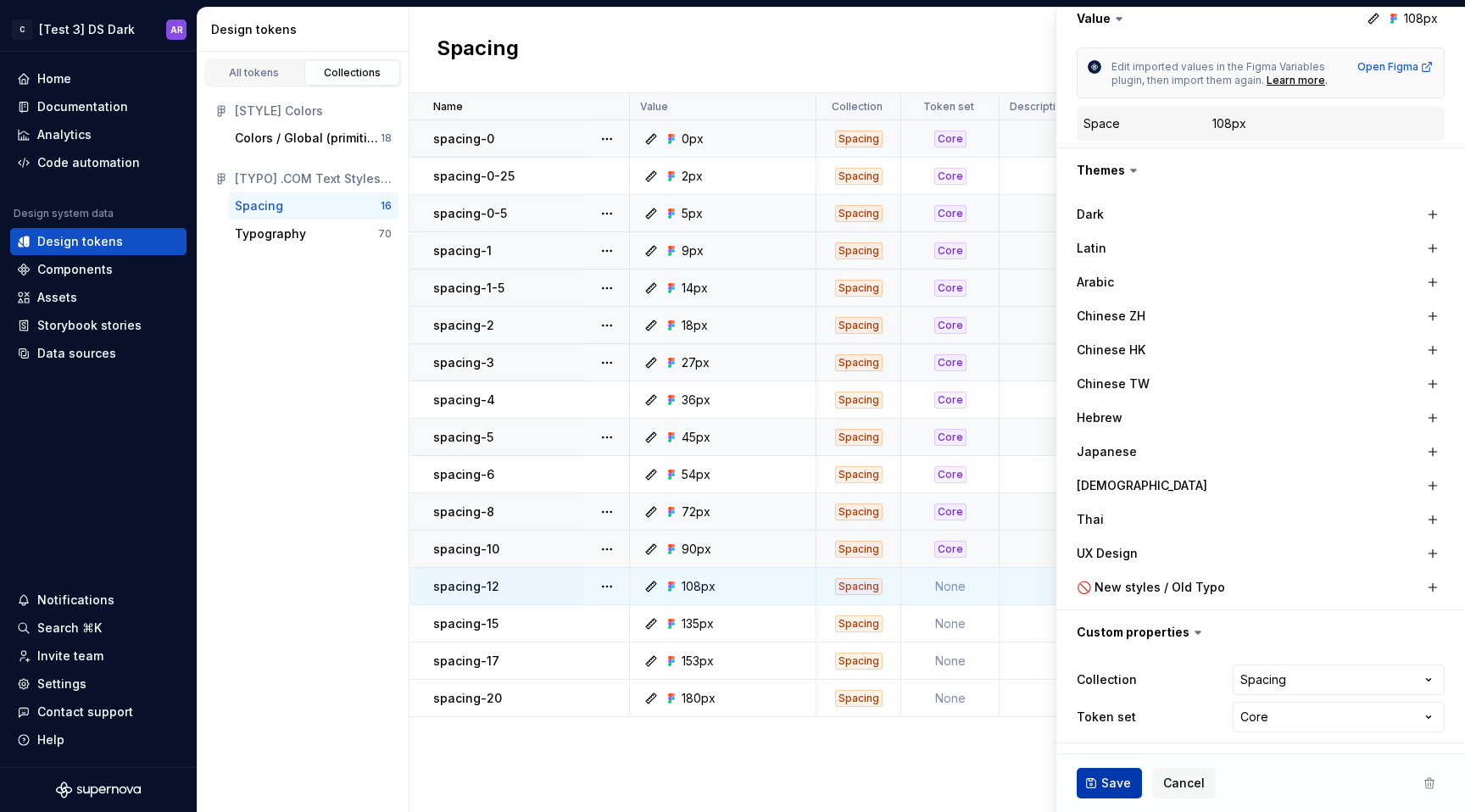
click at [1122, 779] on span "Save" at bounding box center [1116, 783] width 30 height 17
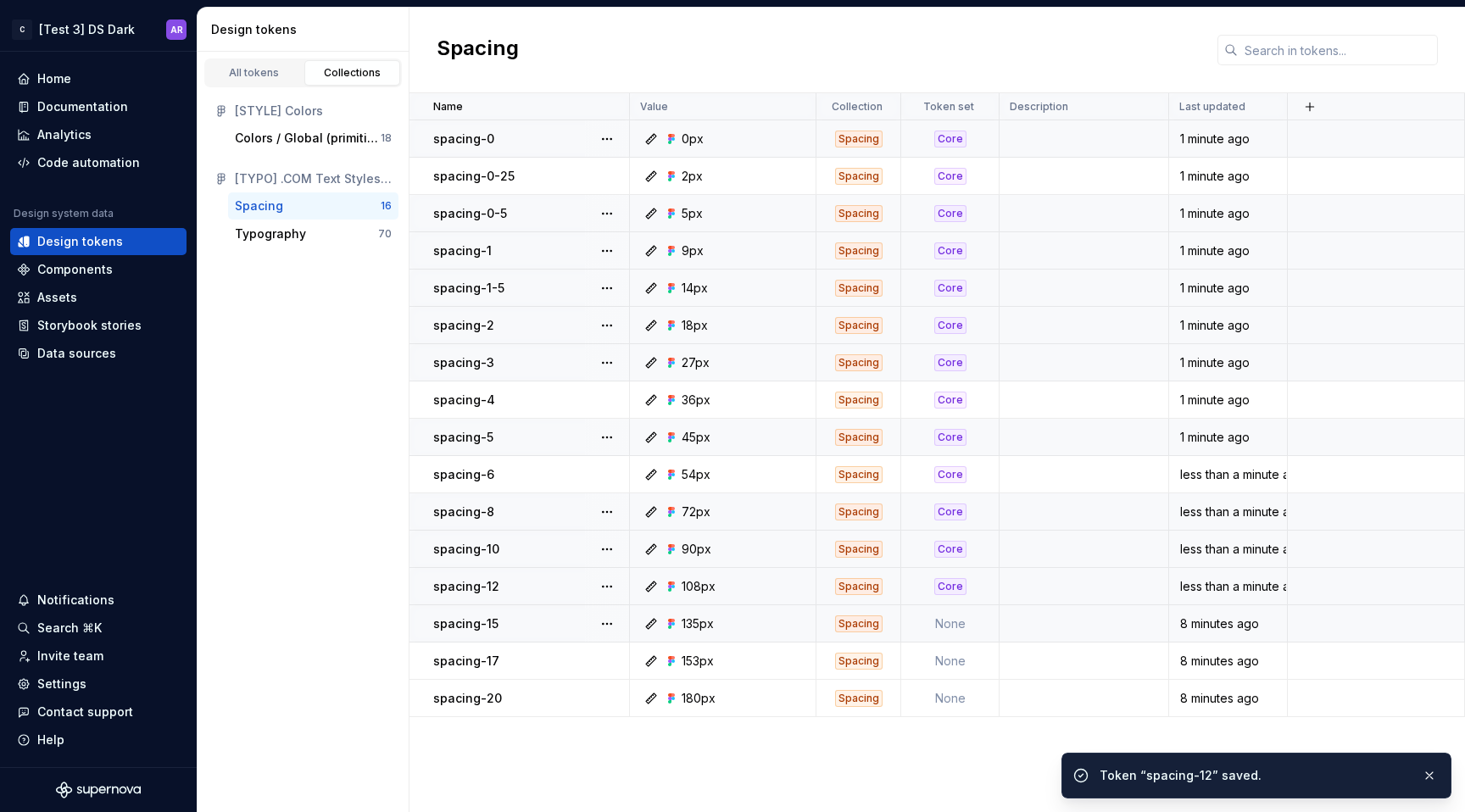
click at [953, 621] on td "None" at bounding box center [949, 624] width 98 height 37
type textarea "*"
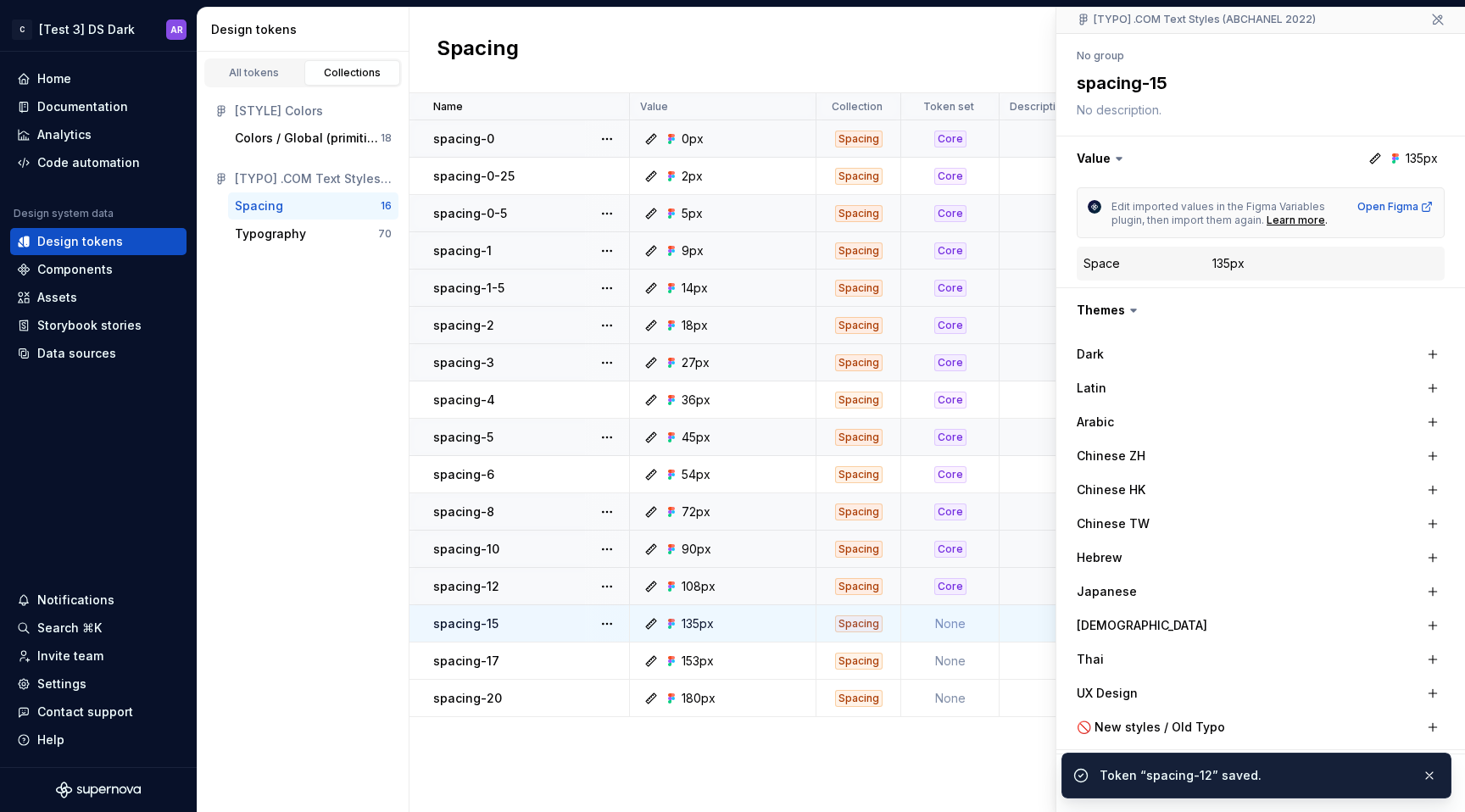
scroll to position [294, 0]
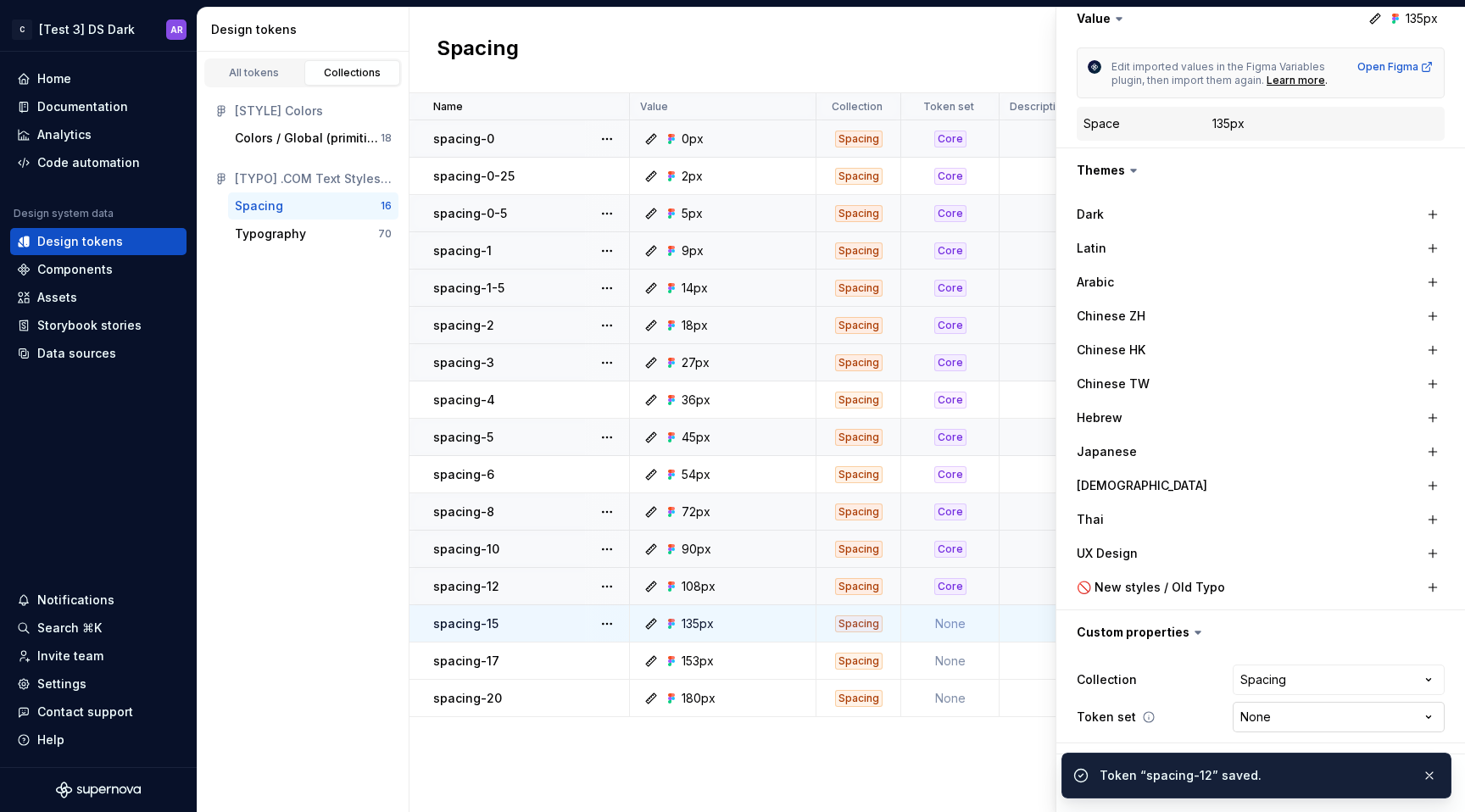
click at [1402, 723] on html "C [Test 3] DS Dark AR Home Documentation Analytics Code automation Design syste…" at bounding box center [732, 406] width 1465 height 812
select select "**********"
click at [1434, 782] on button "button" at bounding box center [1430, 775] width 22 height 23
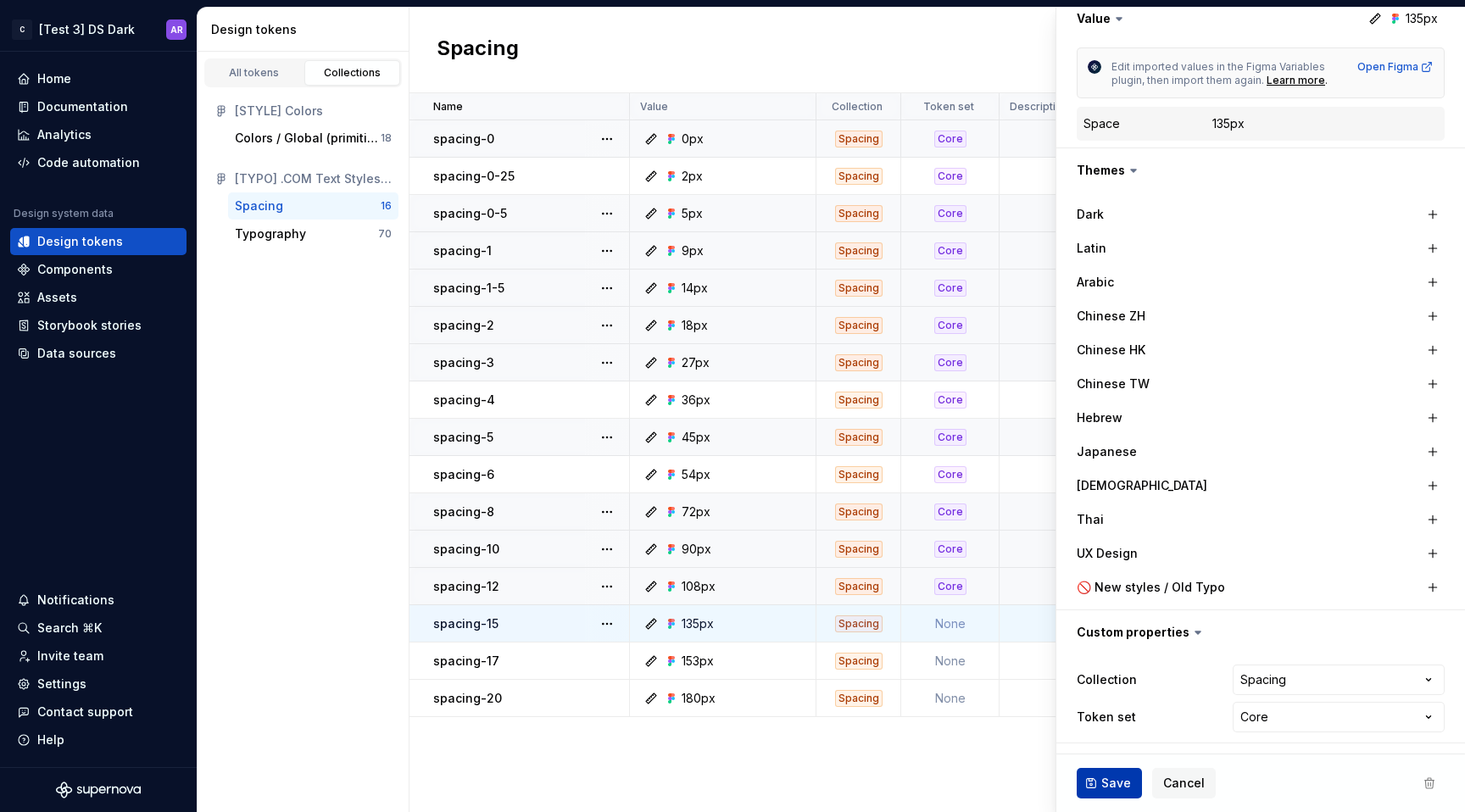
click at [1100, 773] on button "Save" at bounding box center [1110, 783] width 65 height 31
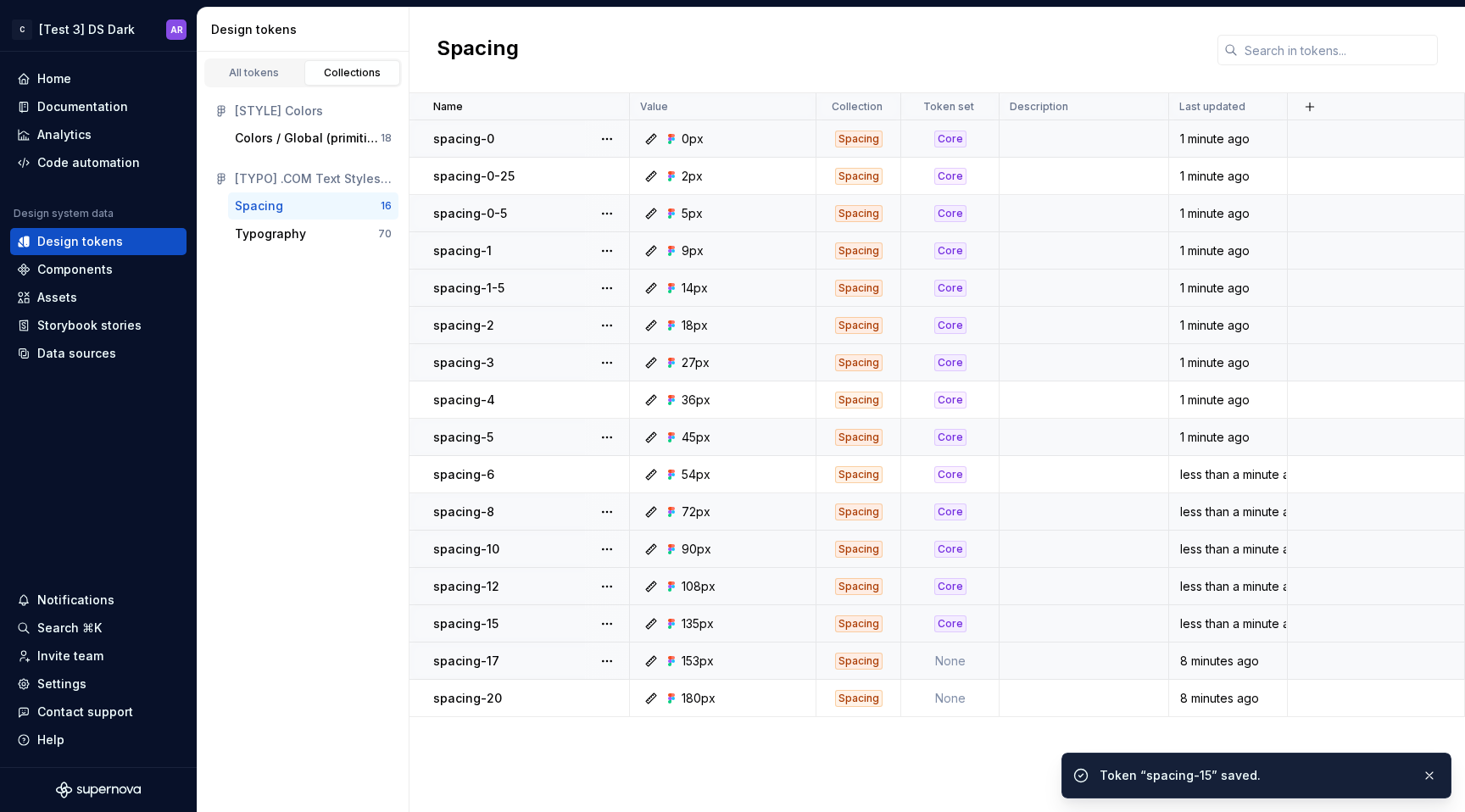
click at [949, 653] on td "None" at bounding box center [949, 661] width 98 height 37
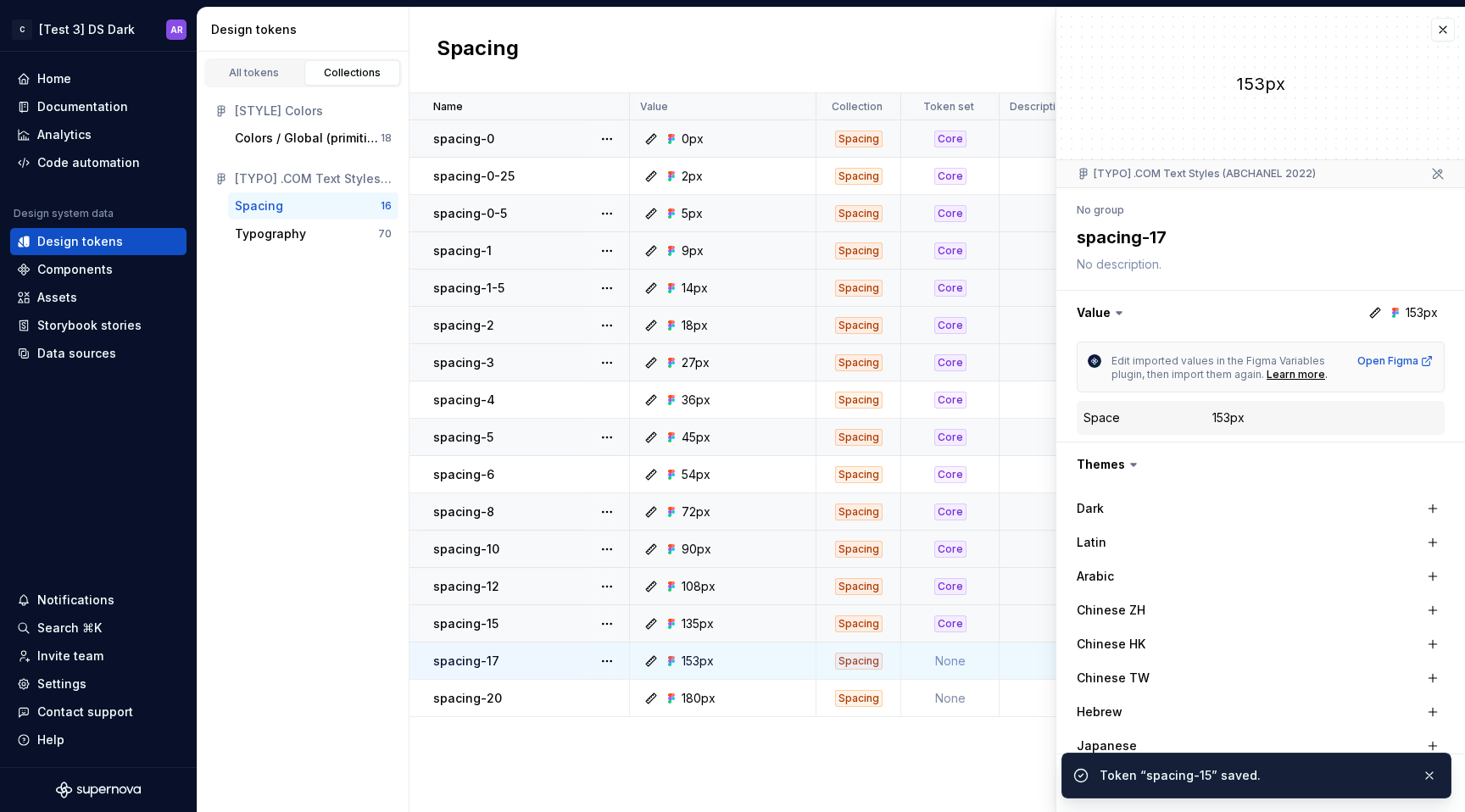
type textarea "*"
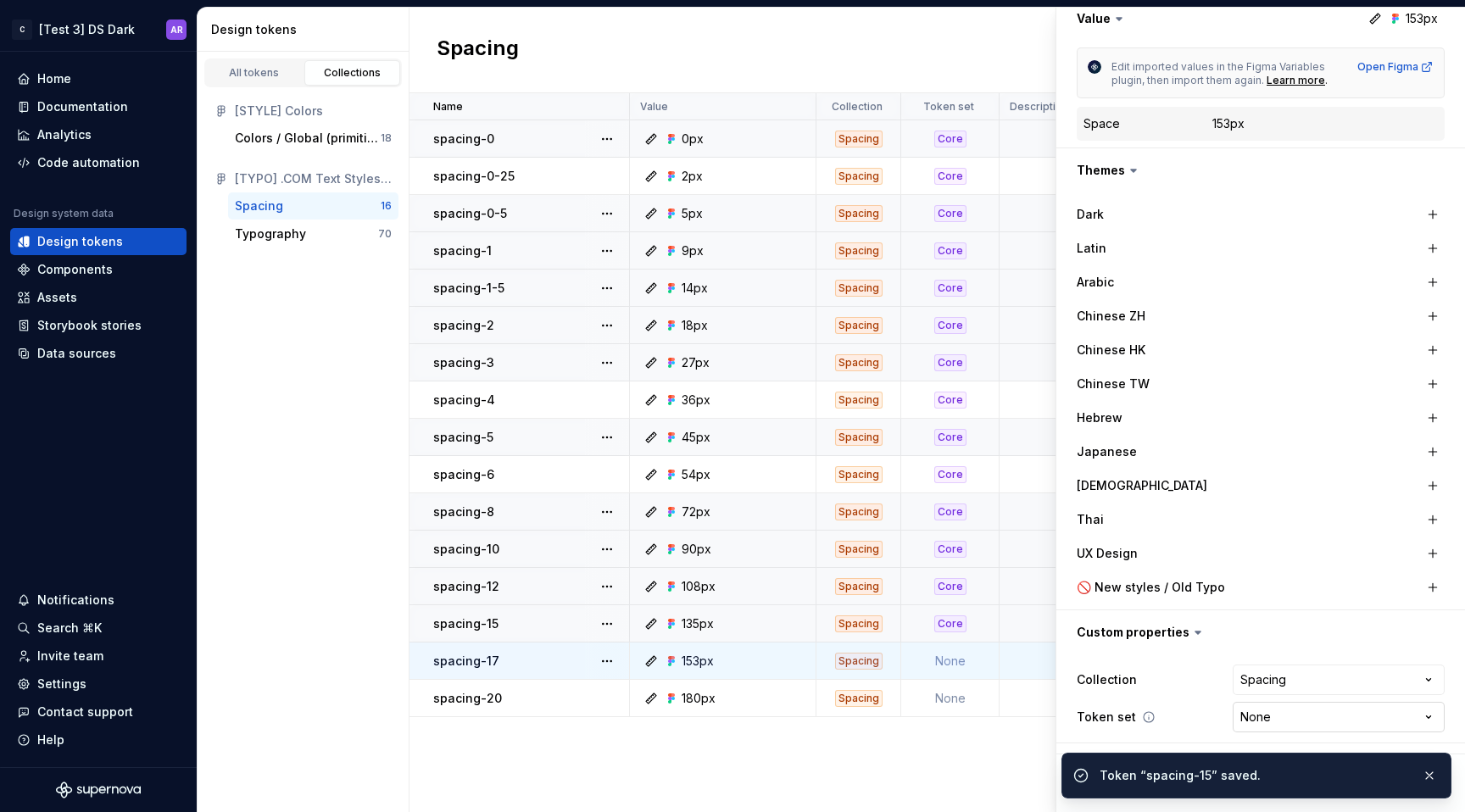
click at [1384, 712] on html "C [Test 3] DS Dark AR Home Documentation Analytics Code automation Design syste…" at bounding box center [732, 406] width 1465 height 812
select select "**********"
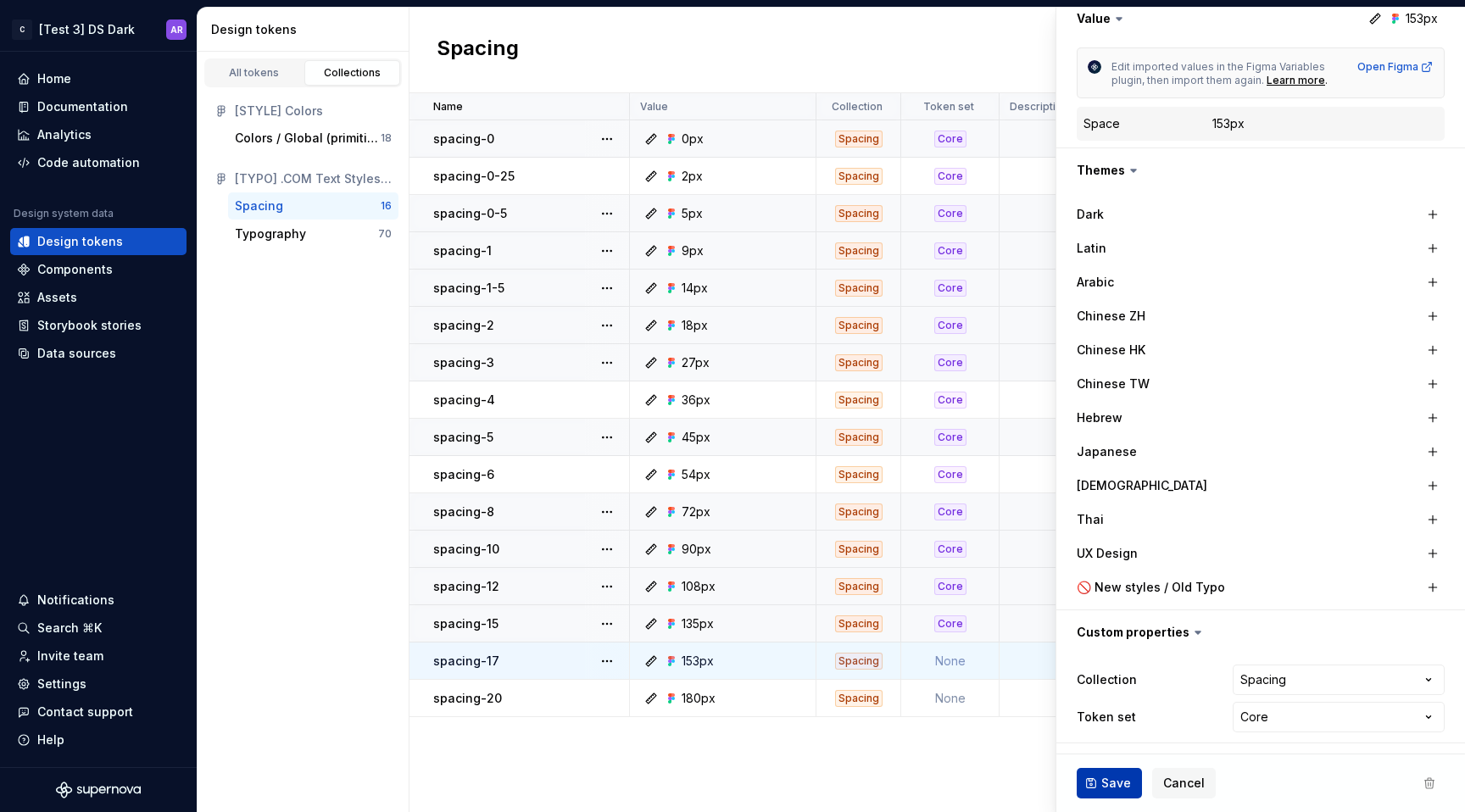
click at [1089, 794] on button "Save" at bounding box center [1110, 783] width 65 height 31
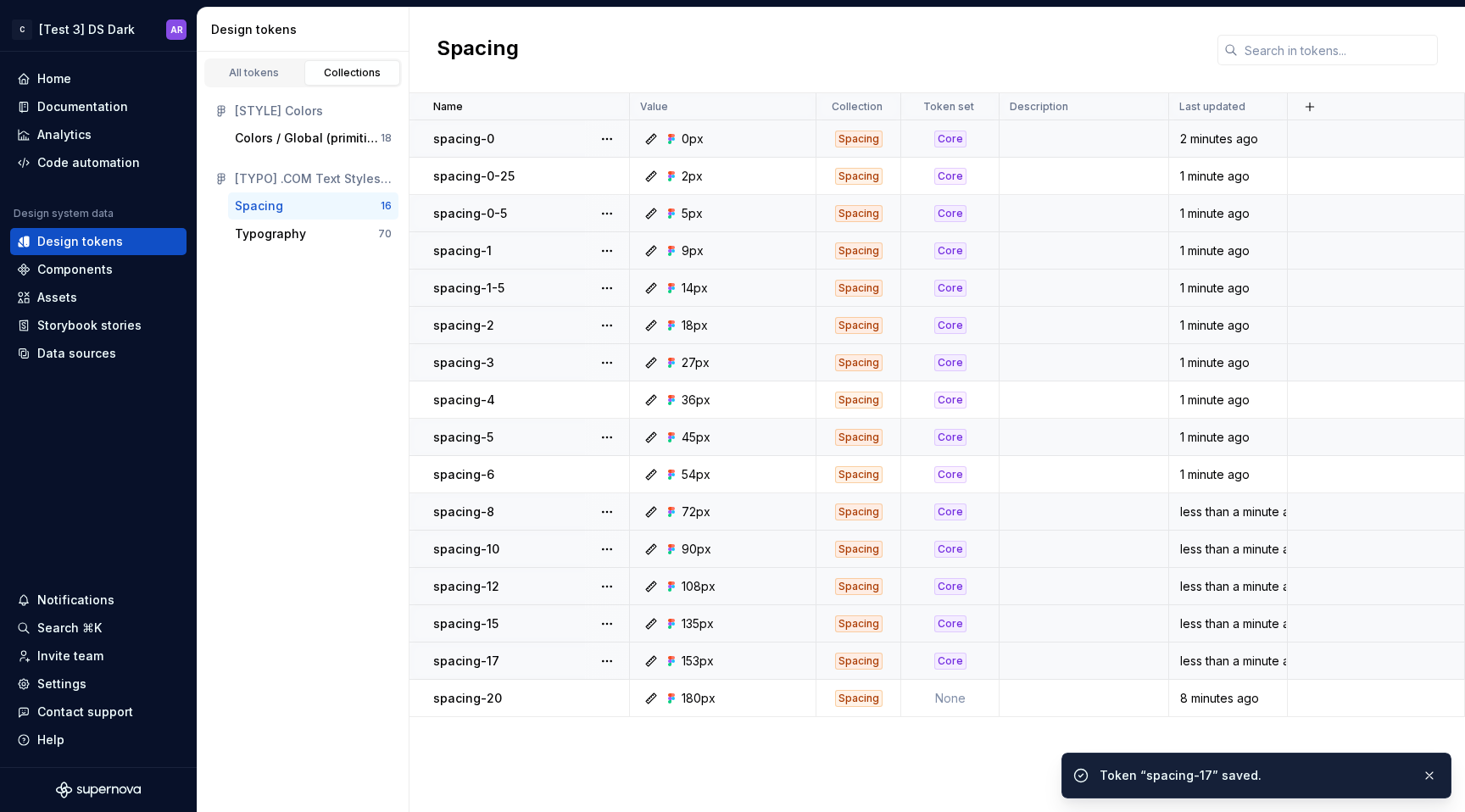
click at [982, 679] on td "Core" at bounding box center [949, 661] width 98 height 37
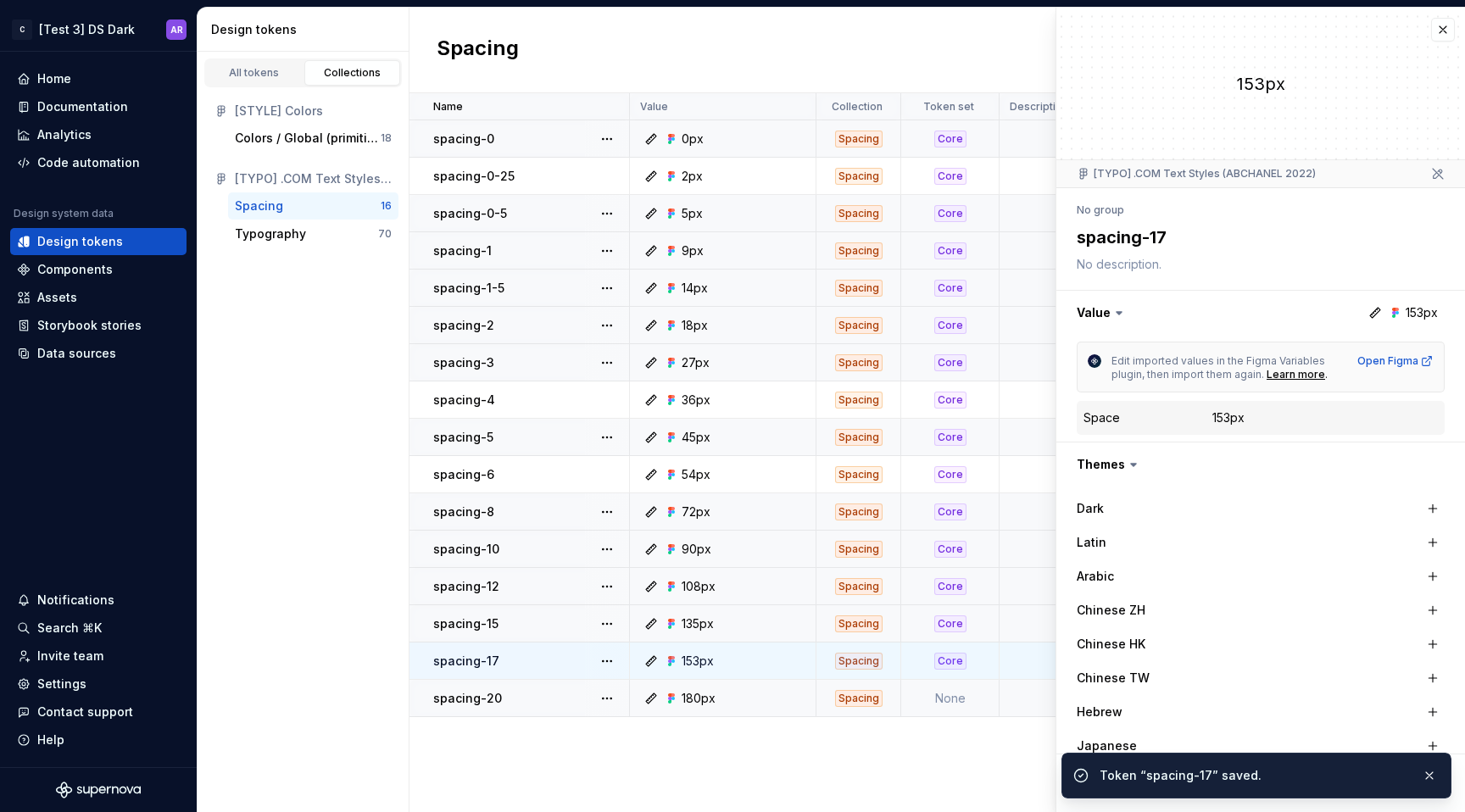
click at [966, 695] on td "None" at bounding box center [949, 698] width 98 height 37
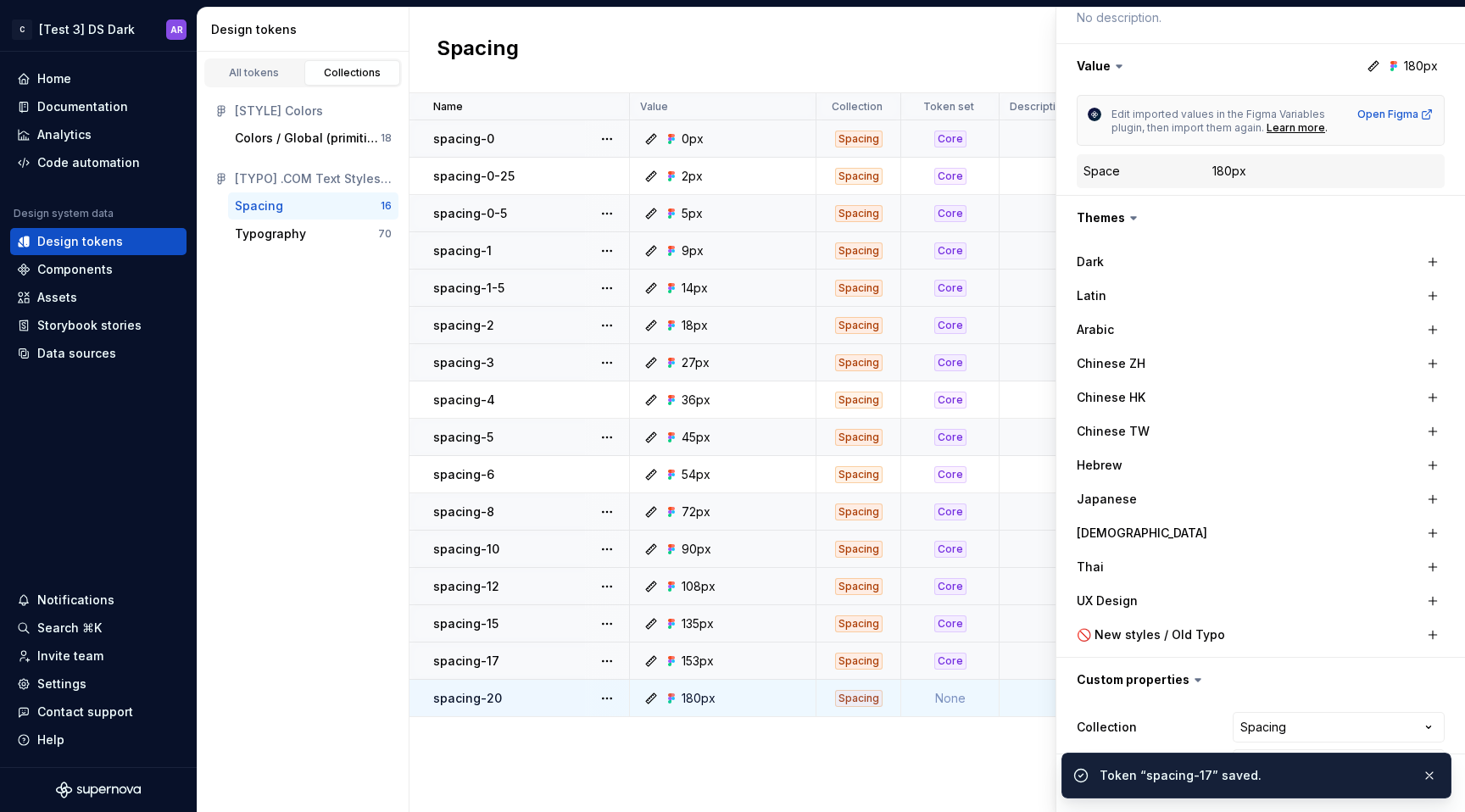
scroll to position [294, 0]
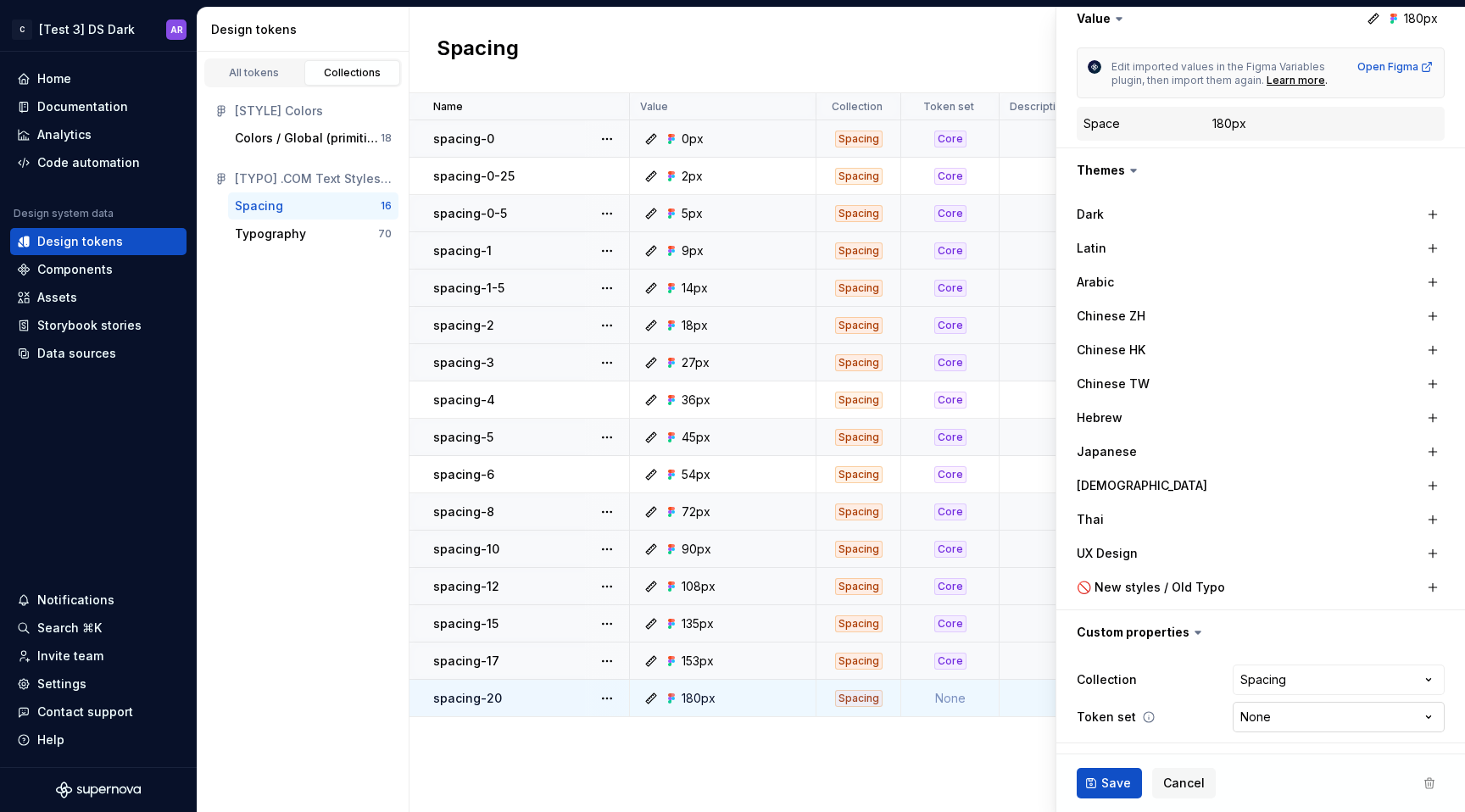
type textarea "*"
click at [1248, 717] on html "C [Test 3] DS Dark AR Home Documentation Analytics Code automation Design syste…" at bounding box center [732, 406] width 1465 height 812
select select "**********"
click at [1126, 771] on button "Save" at bounding box center [1110, 783] width 65 height 31
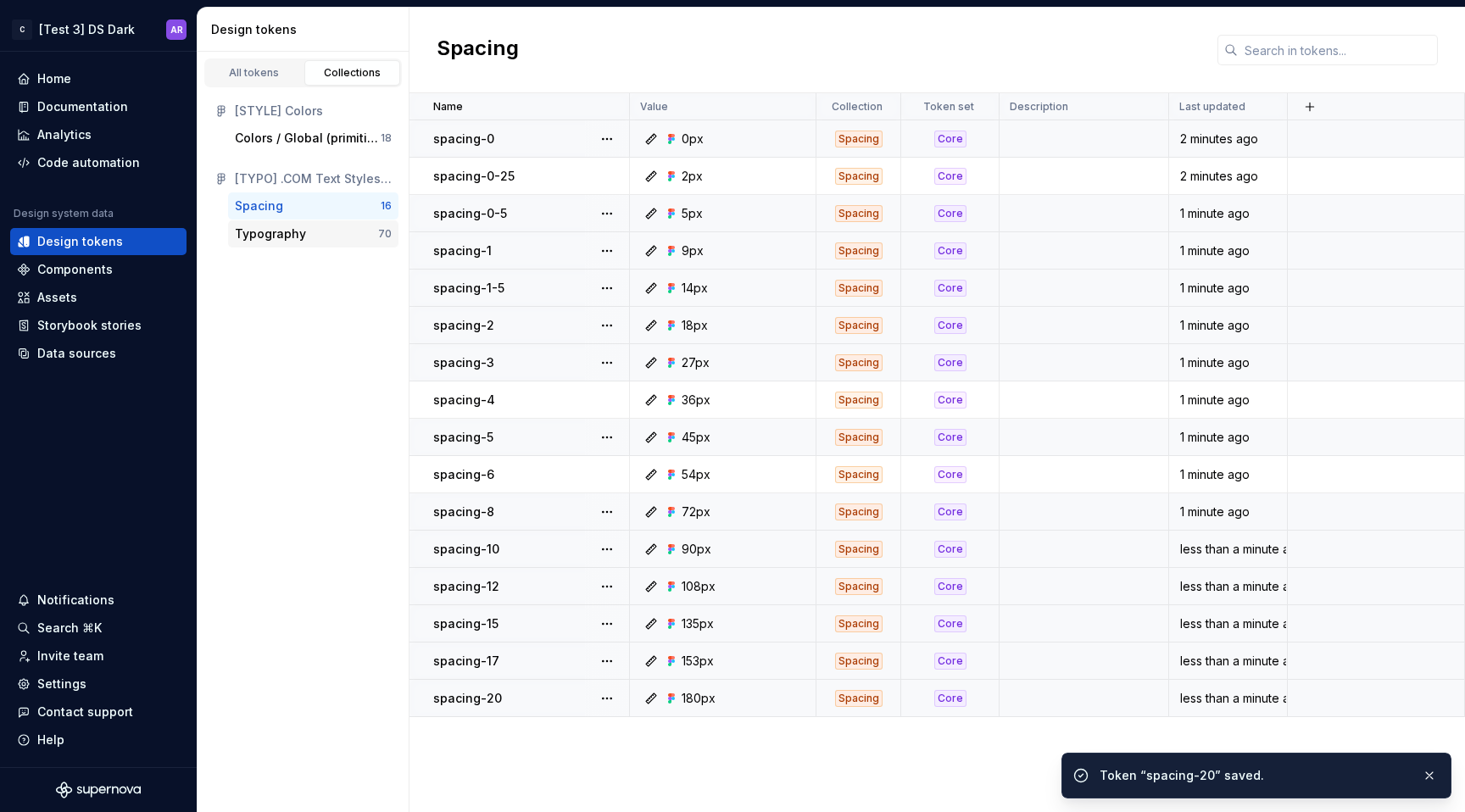
click at [305, 231] on div "Typography" at bounding box center [307, 234] width 144 height 17
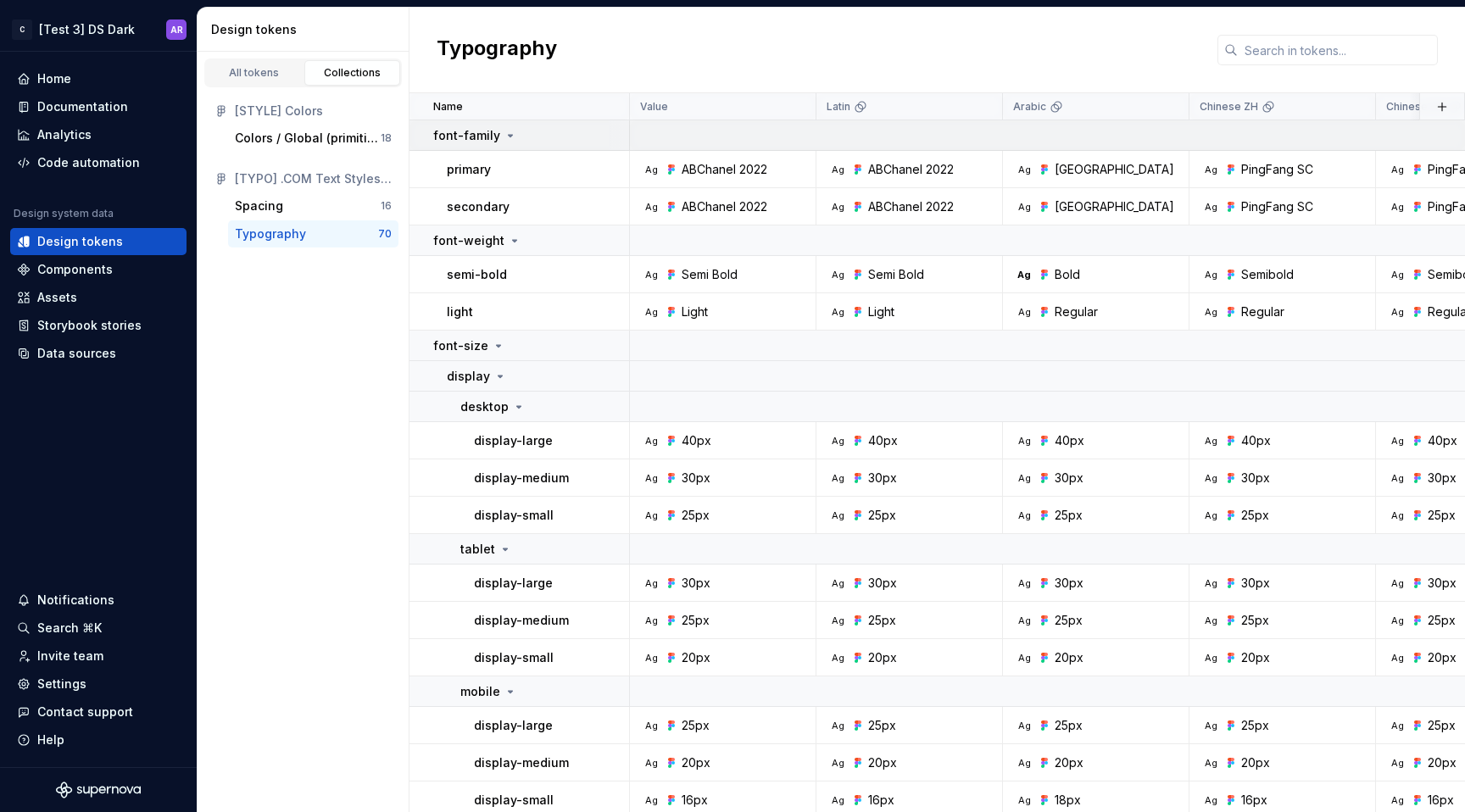
click at [507, 131] on icon at bounding box center [510, 135] width 14 height 14
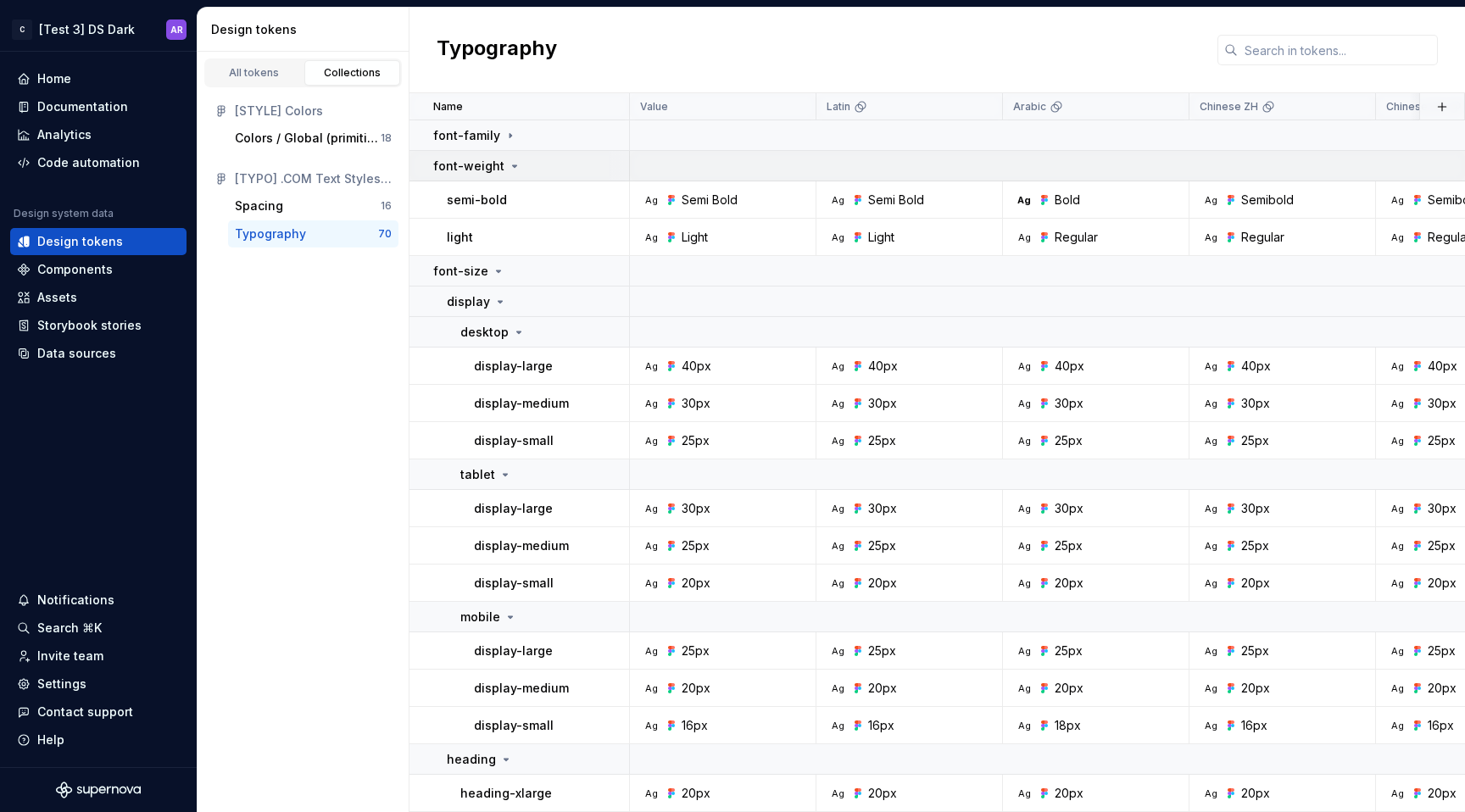
click at [512, 156] on td "font-weight" at bounding box center [519, 166] width 220 height 31
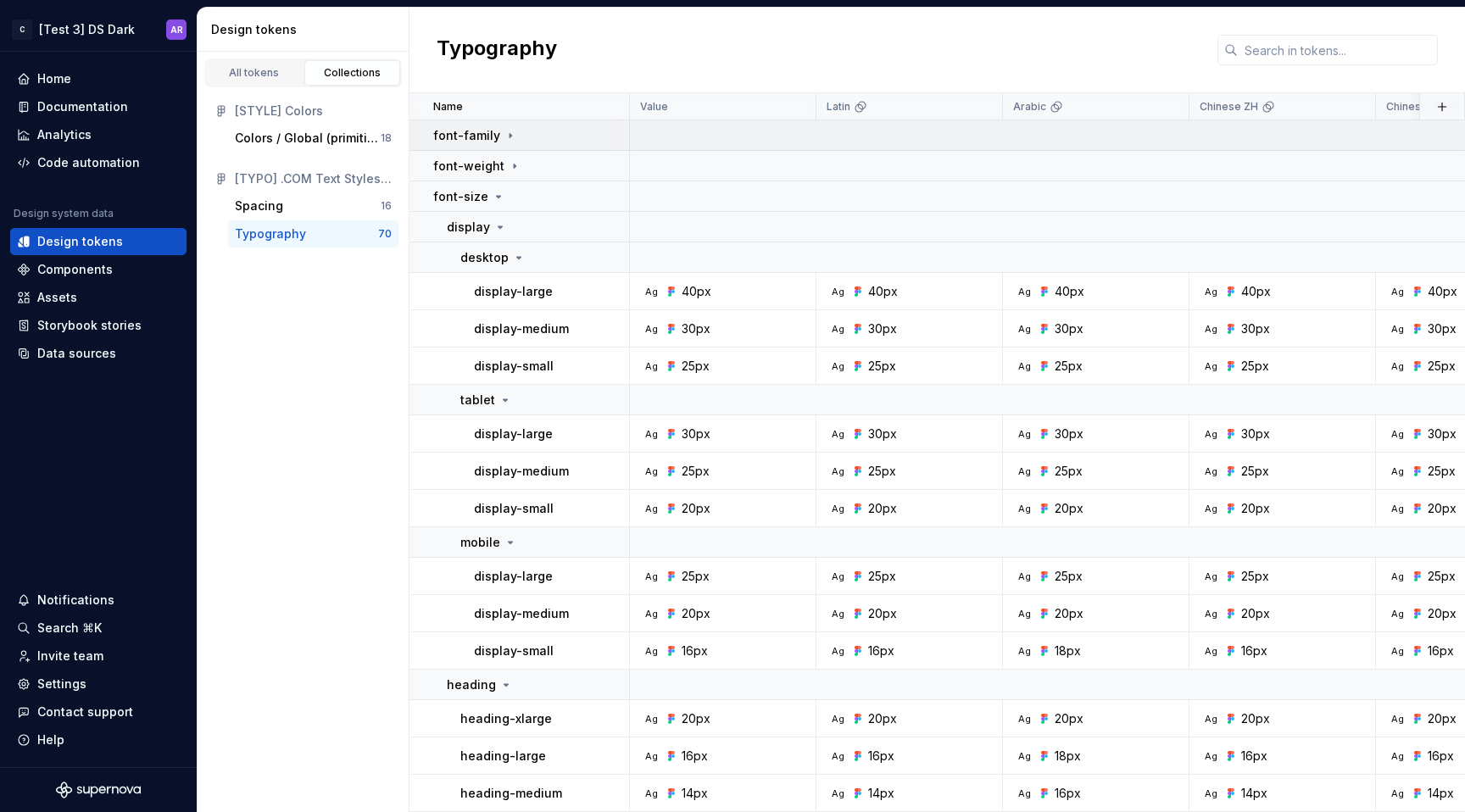
click at [511, 132] on icon at bounding box center [510, 135] width 14 height 14
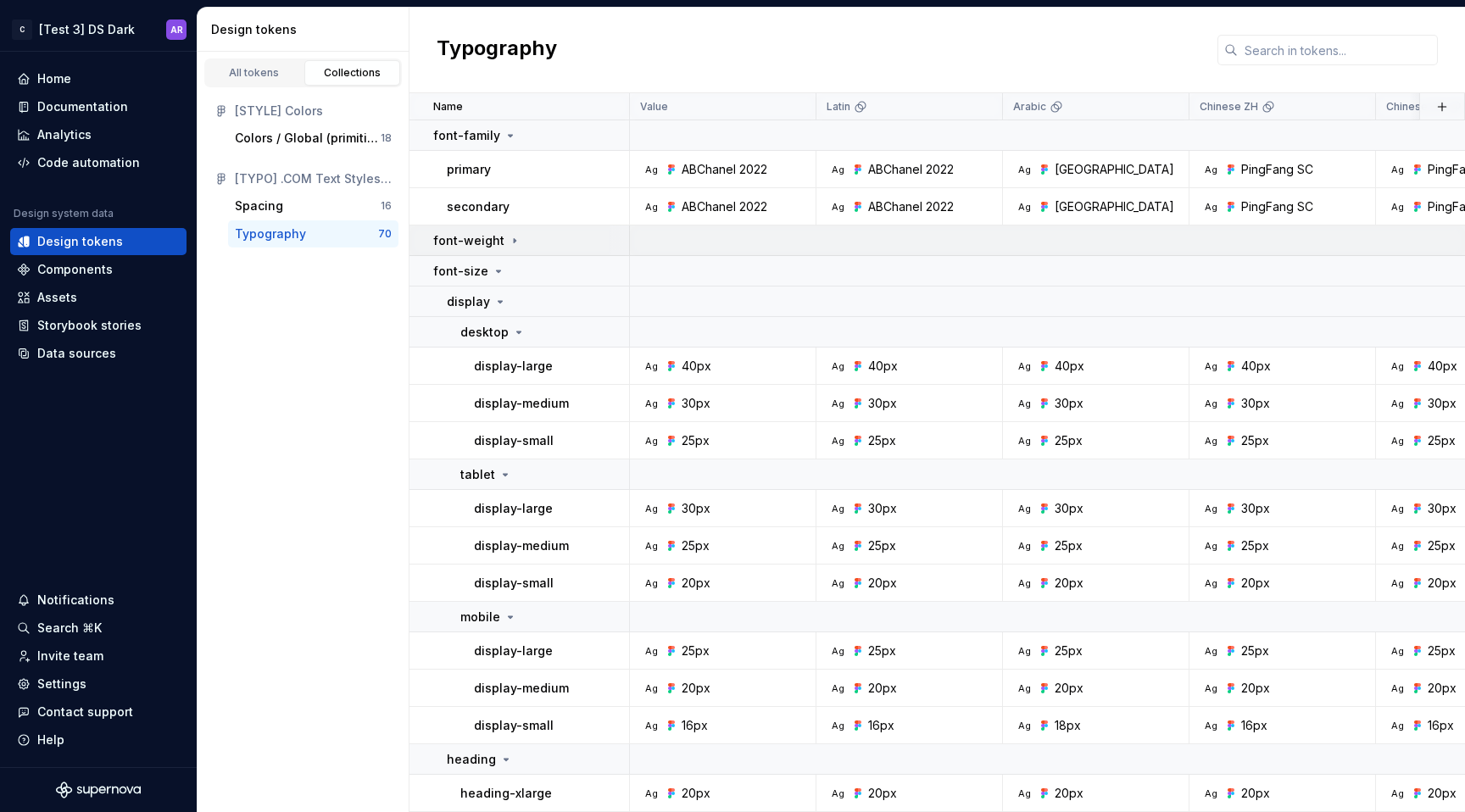
click at [512, 236] on icon at bounding box center [515, 241] width 14 height 14
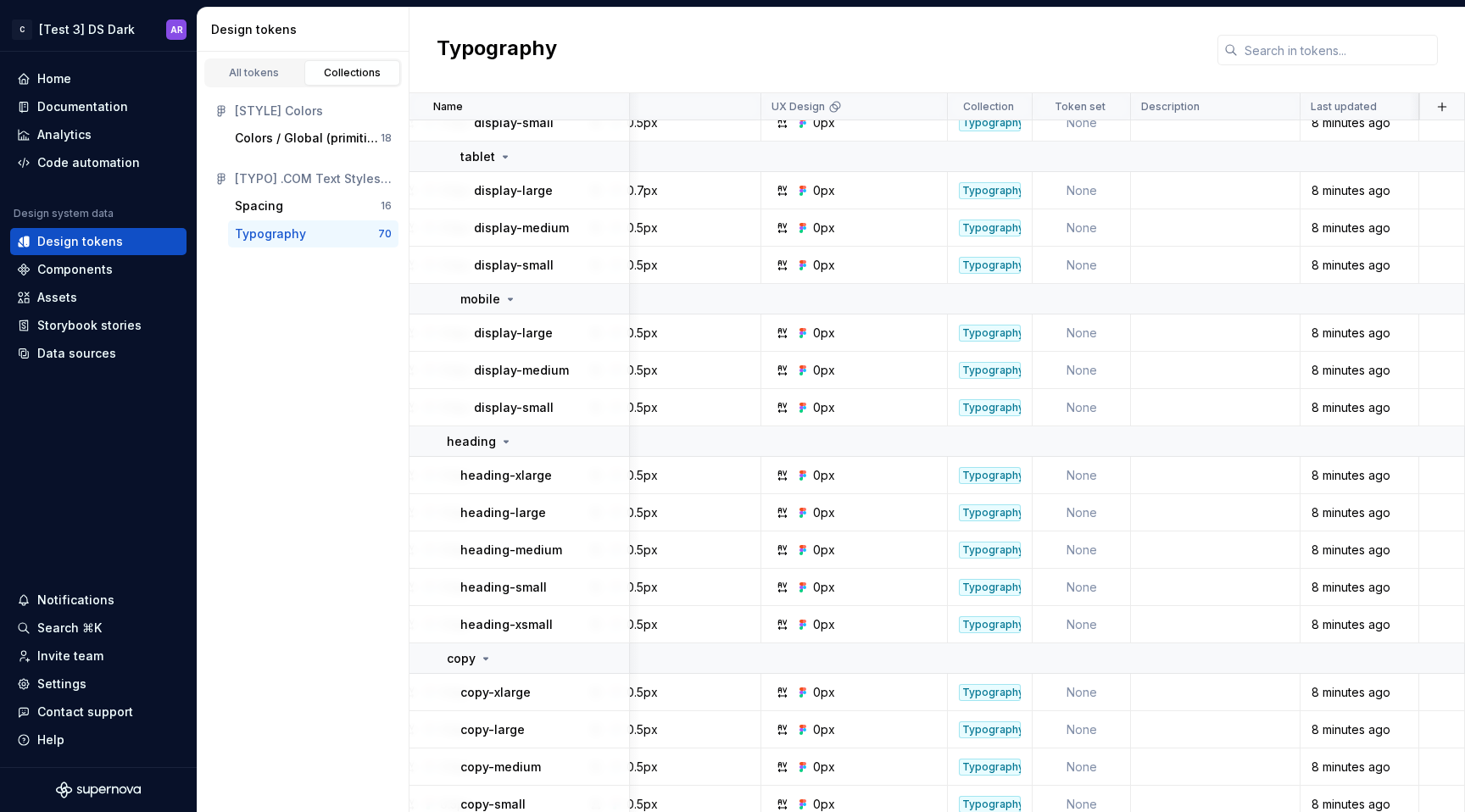
scroll to position [2721, 1742]
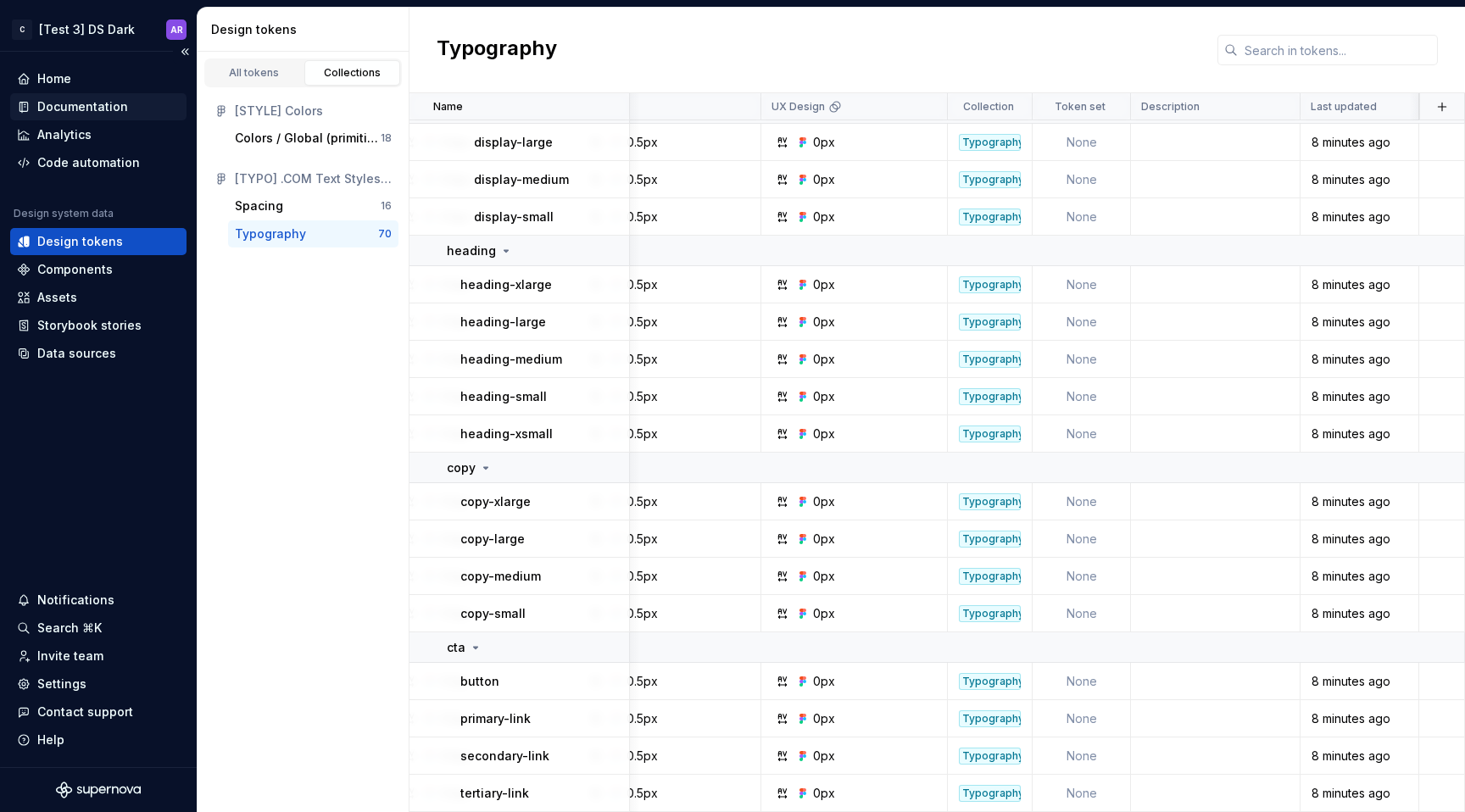
click at [61, 110] on div "Documentation" at bounding box center [82, 106] width 90 height 17
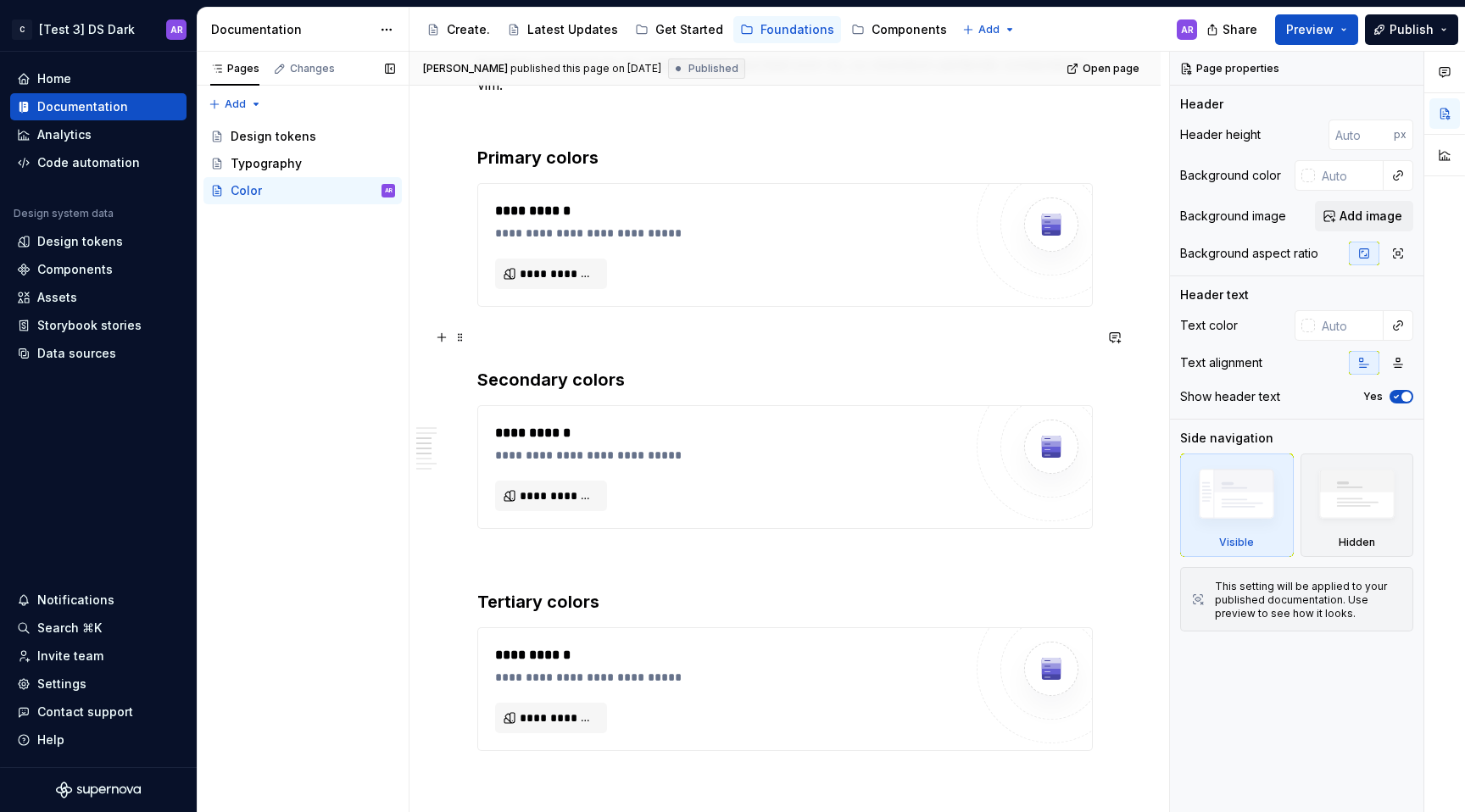
scroll to position [696, 0]
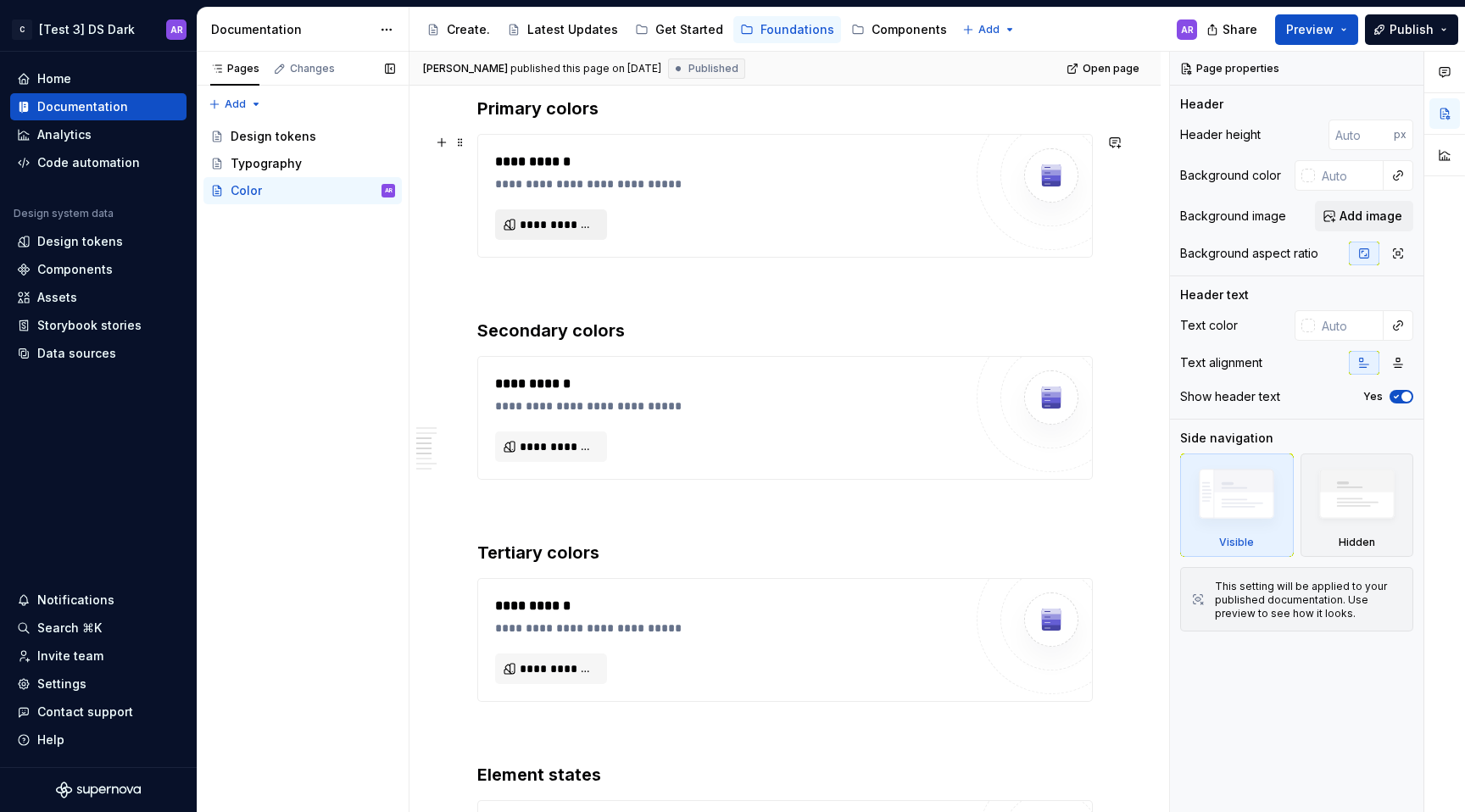
click at [551, 223] on span "**********" at bounding box center [558, 225] width 76 height 17
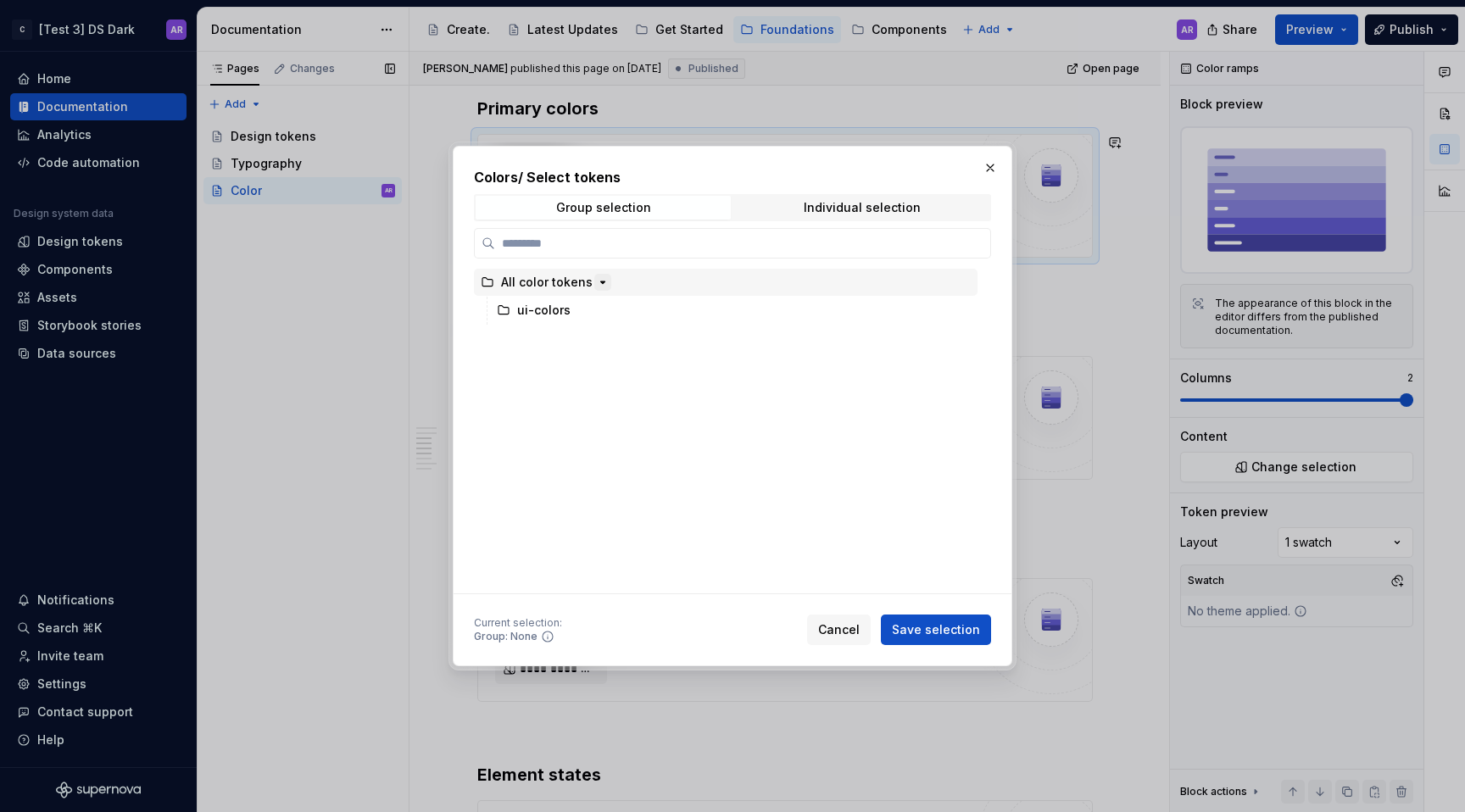
click at [602, 280] on icon "button" at bounding box center [602, 282] width 14 height 14
click at [858, 199] on span "Individual selection" at bounding box center [862, 207] width 256 height 23
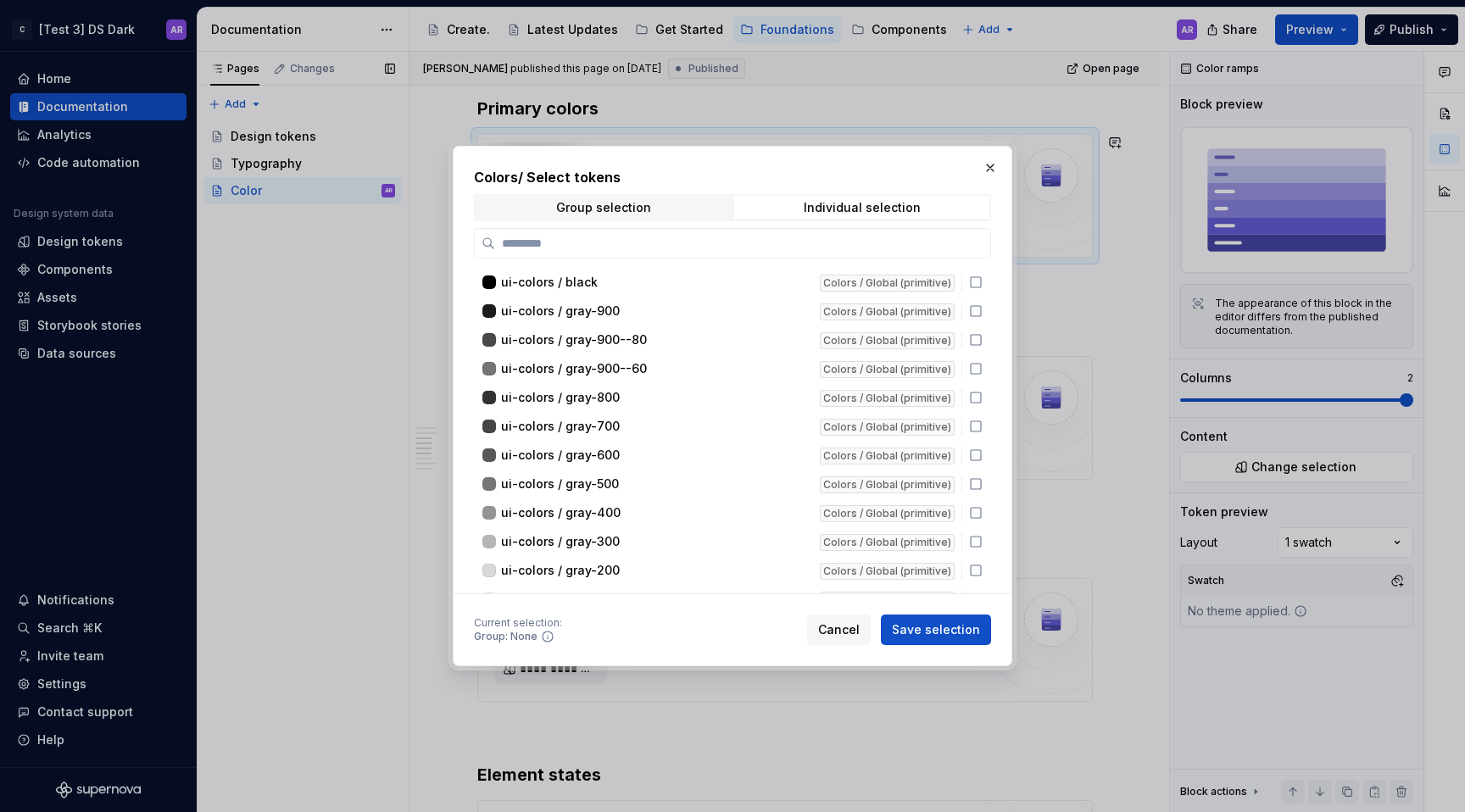
scroll to position [188, 0]
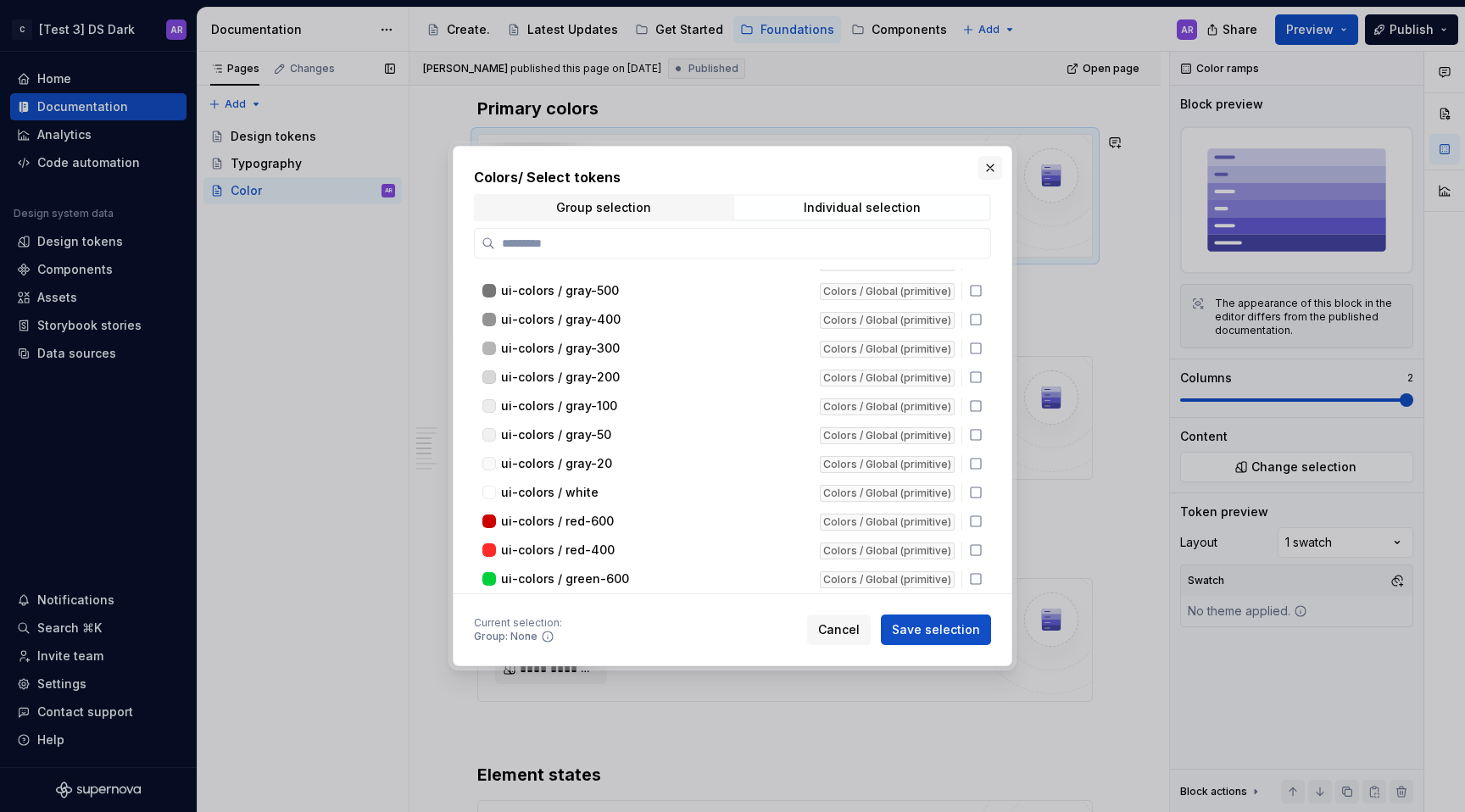
click at [986, 167] on button "button" at bounding box center [989, 167] width 23 height 23
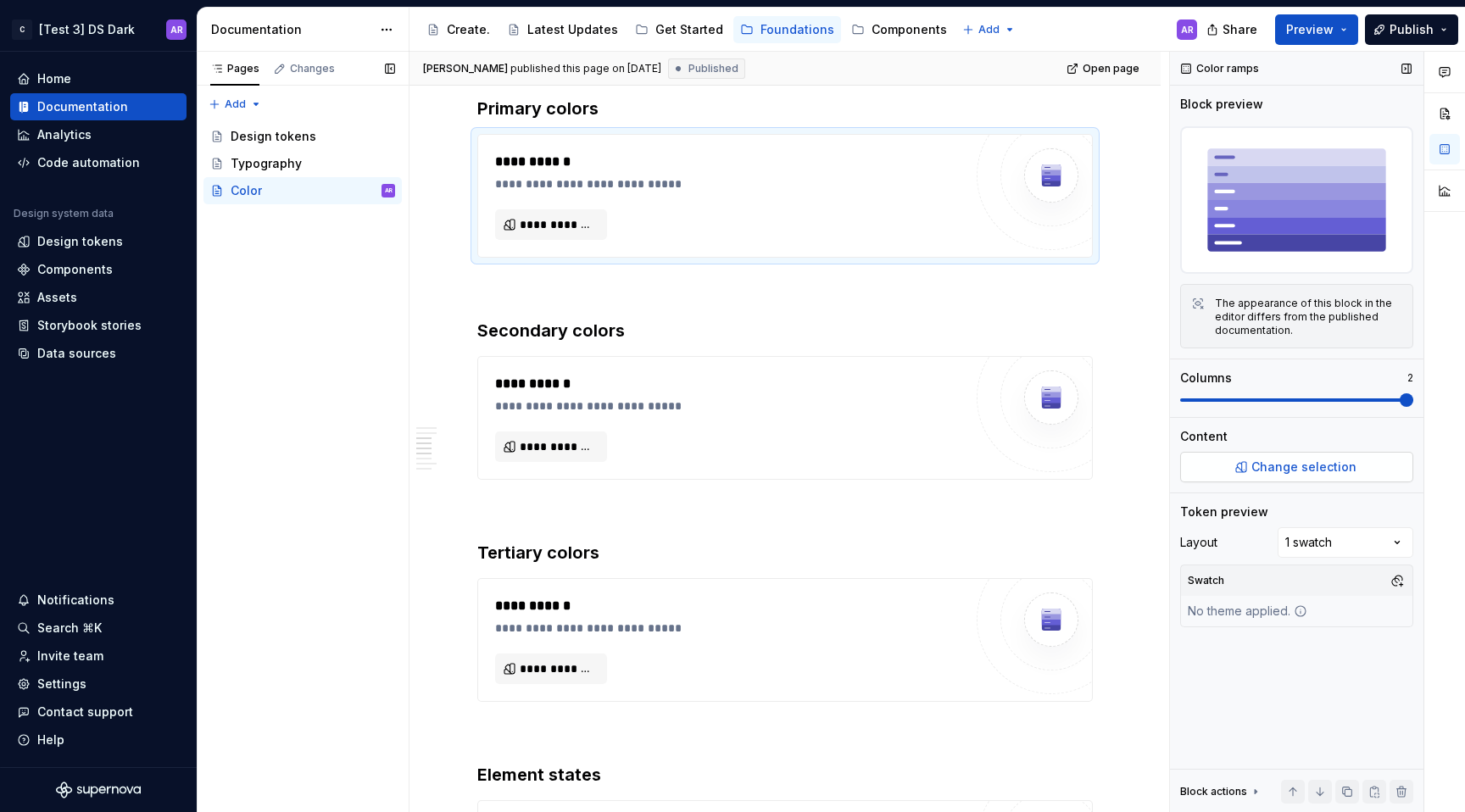
click at [1298, 470] on span "Change selection" at bounding box center [1304, 467] width 105 height 17
click at [1352, 543] on div "Comments Open comments No comments yet Select ‘Comment’ from the block context …" at bounding box center [1318, 432] width 295 height 761
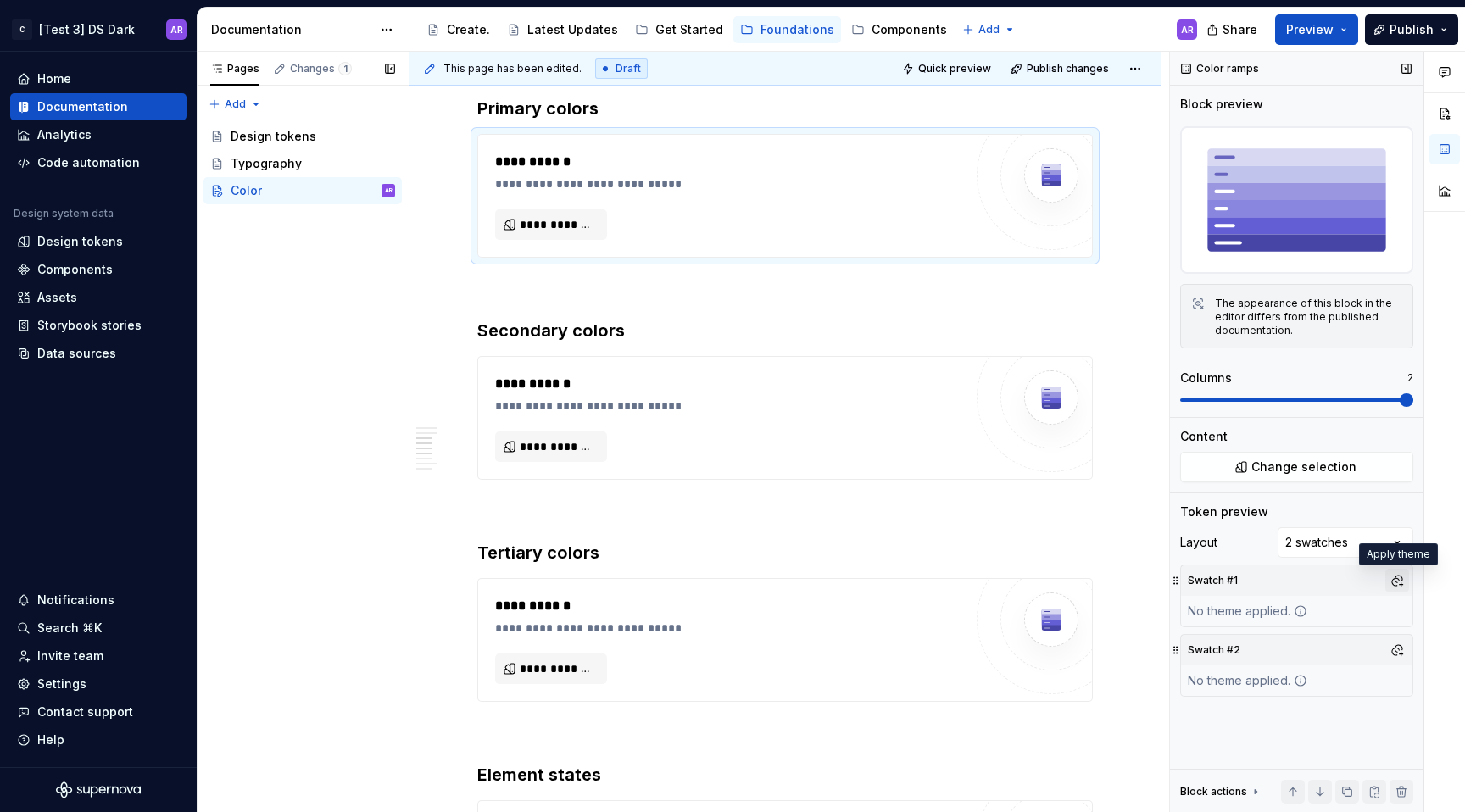
click at [1405, 579] on button "button" at bounding box center [1397, 580] width 23 height 23
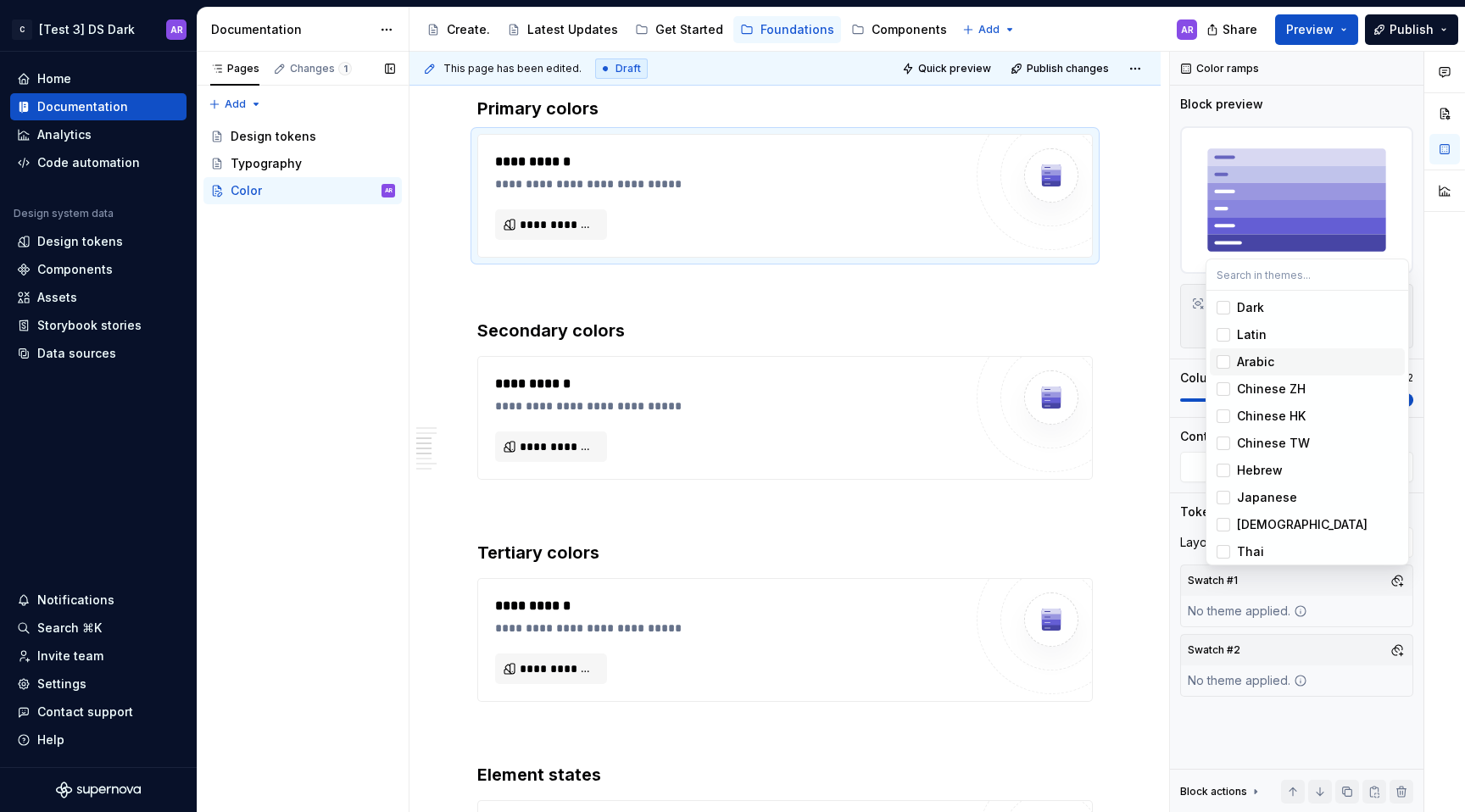
scroll to position [59, 0]
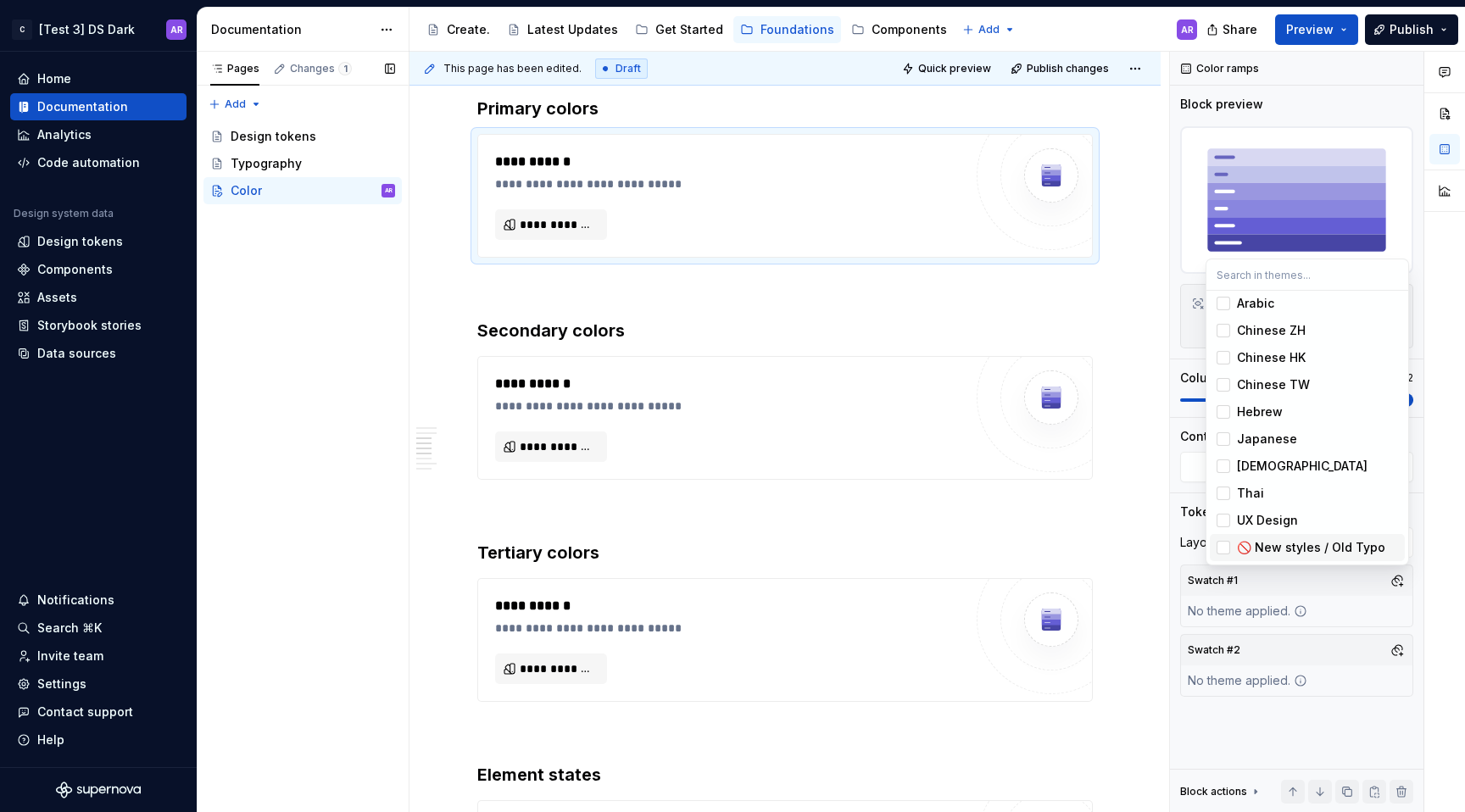
click at [1324, 600] on div "Comments Open comments No comments yet Select ‘Comment’ from the block context …" at bounding box center [1318, 432] width 295 height 761
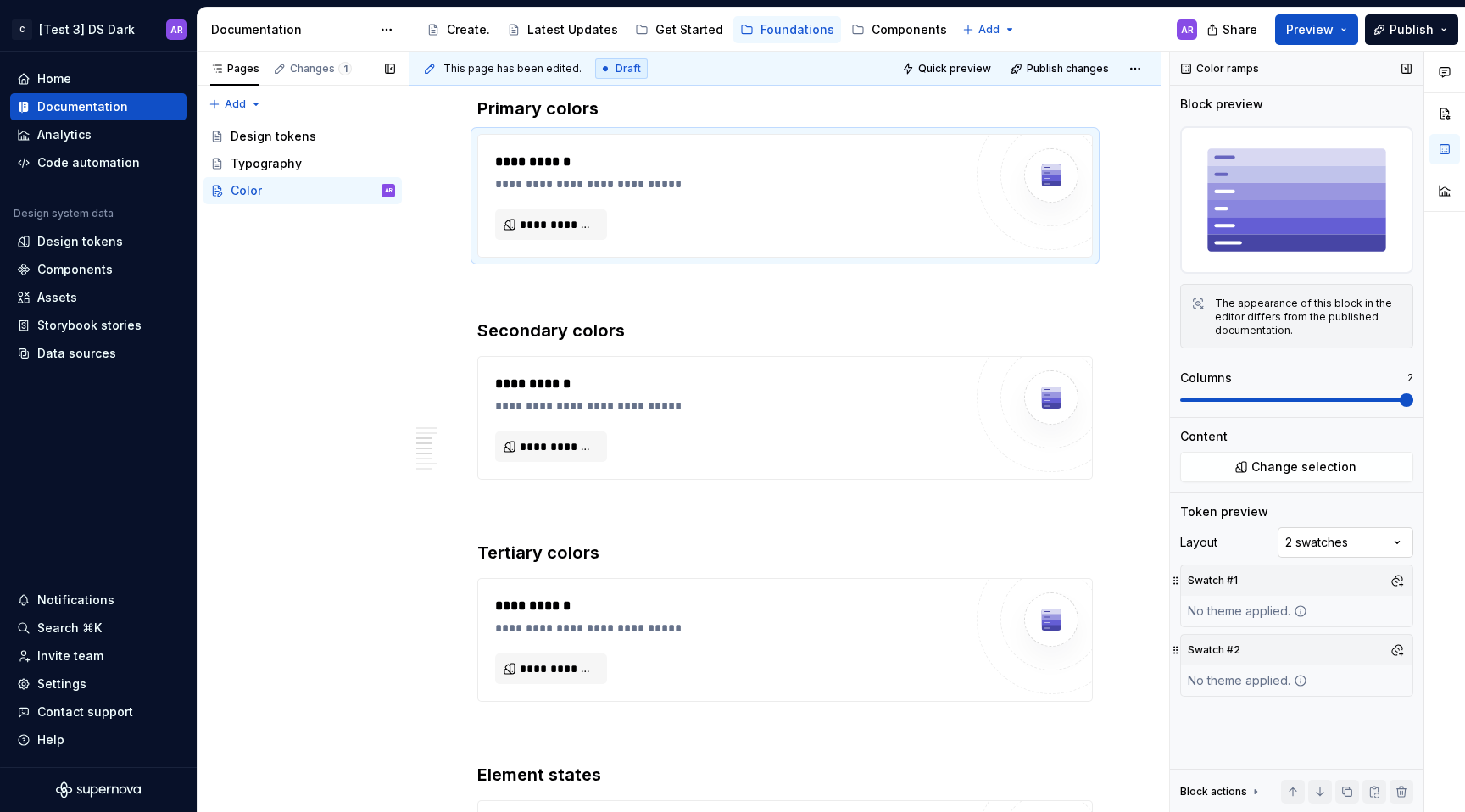
click at [1348, 544] on div "Comments Open comments No comments yet Select ‘Comment’ from the block context …" at bounding box center [1318, 432] width 295 height 761
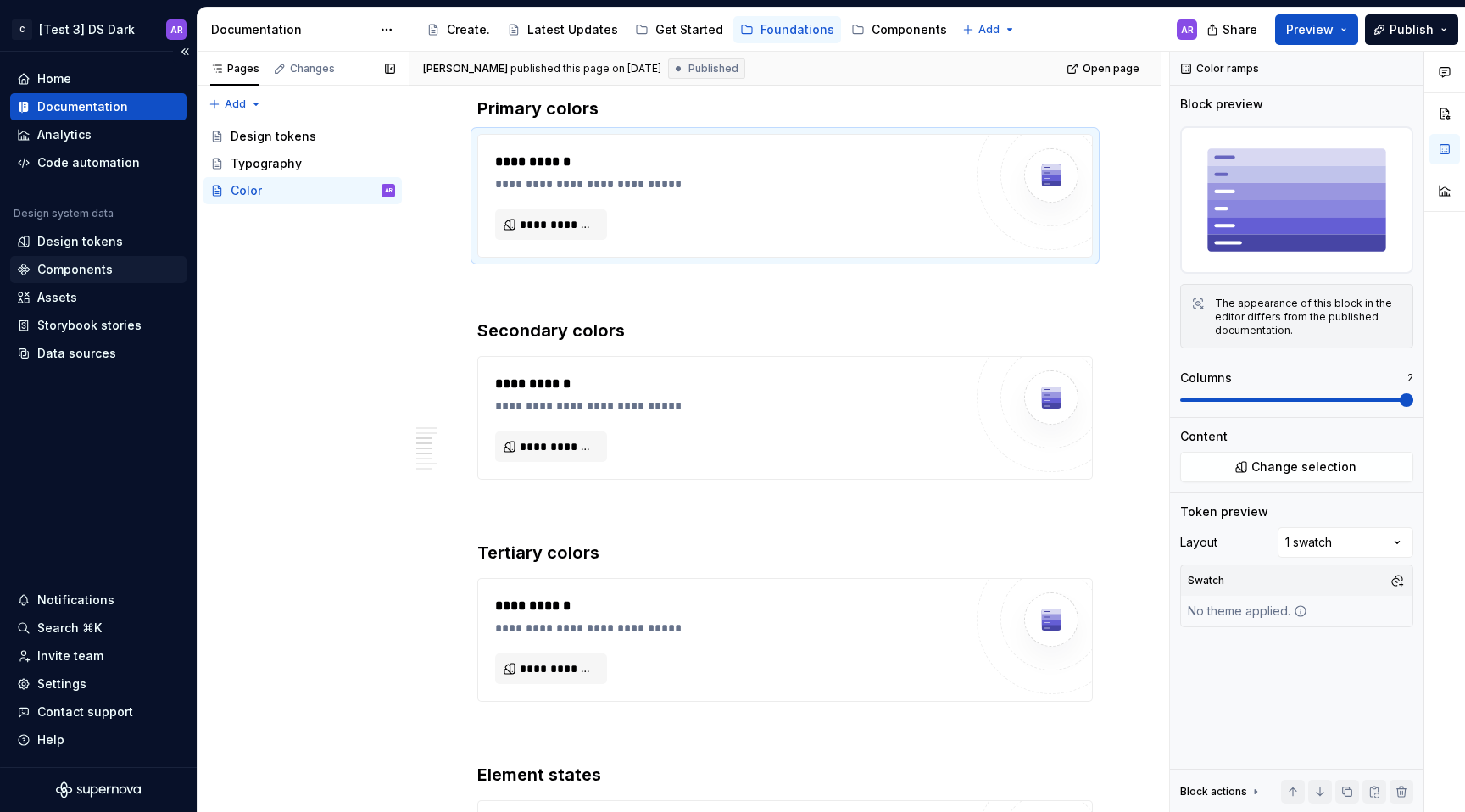
click at [76, 262] on div "Components" at bounding box center [75, 269] width 76 height 17
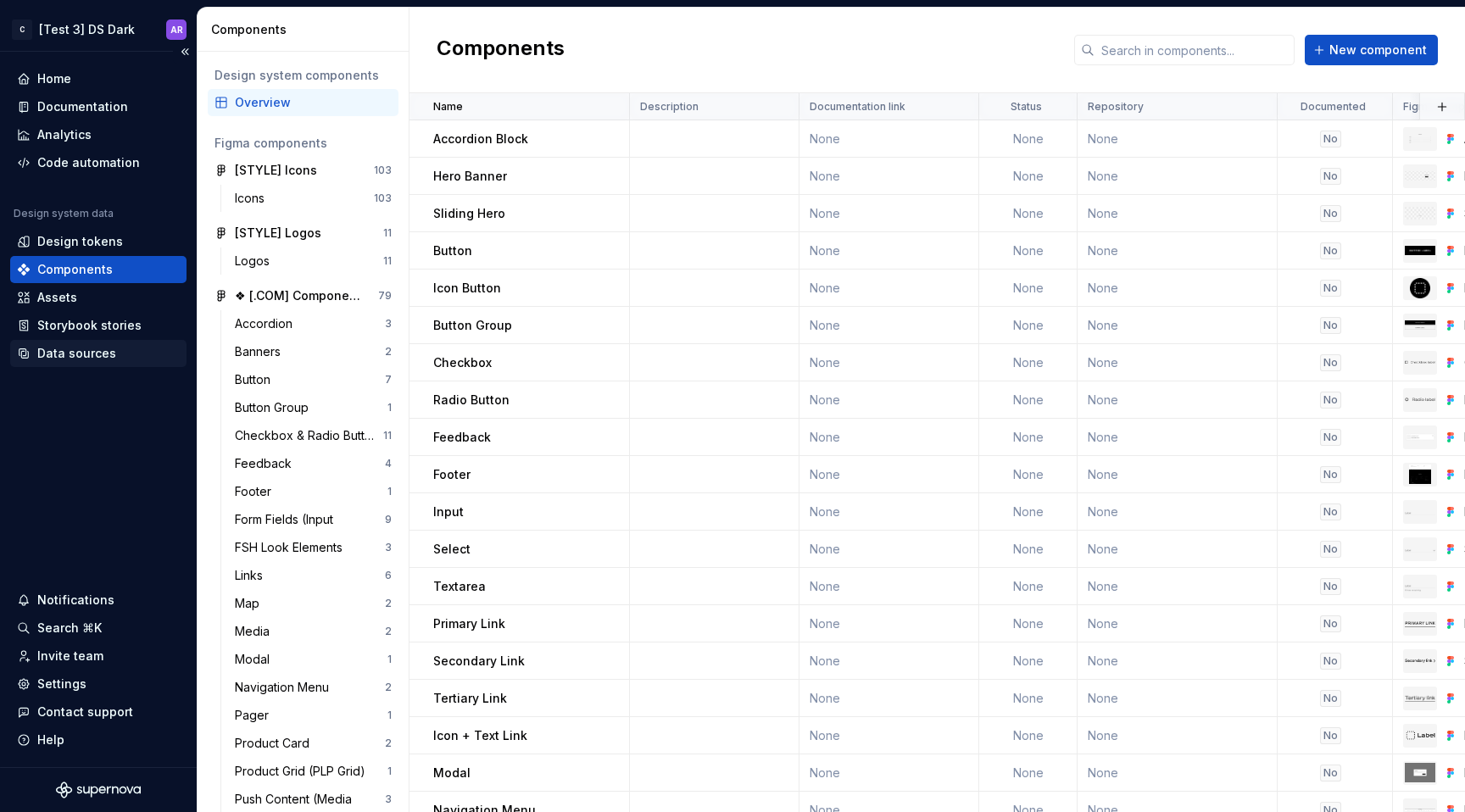
click at [89, 351] on div "Data sources" at bounding box center [76, 353] width 79 height 17
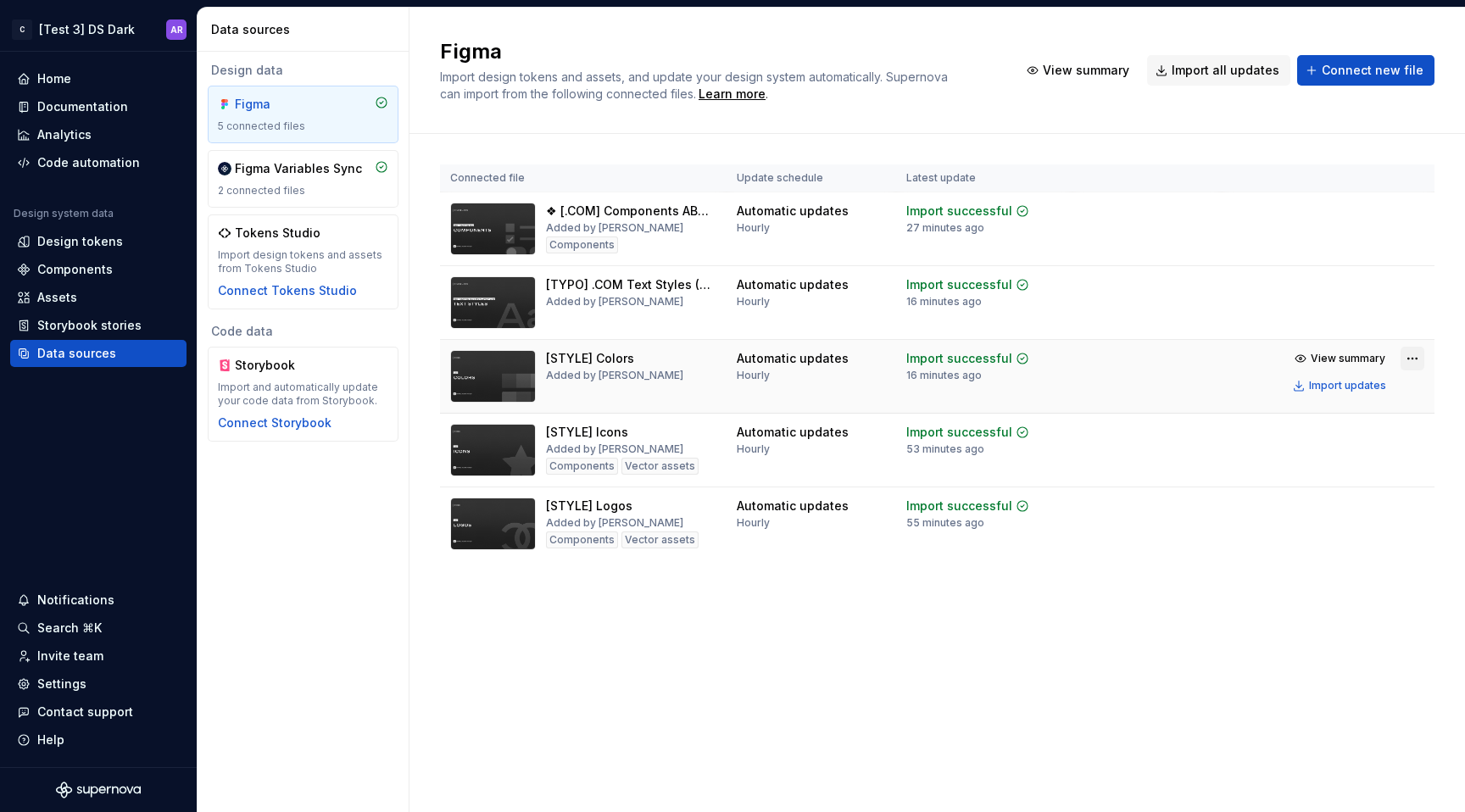
click at [1411, 358] on html "C [Test 3] DS Dark AR Home Documentation Analytics Code automation Design syste…" at bounding box center [732, 406] width 1465 height 812
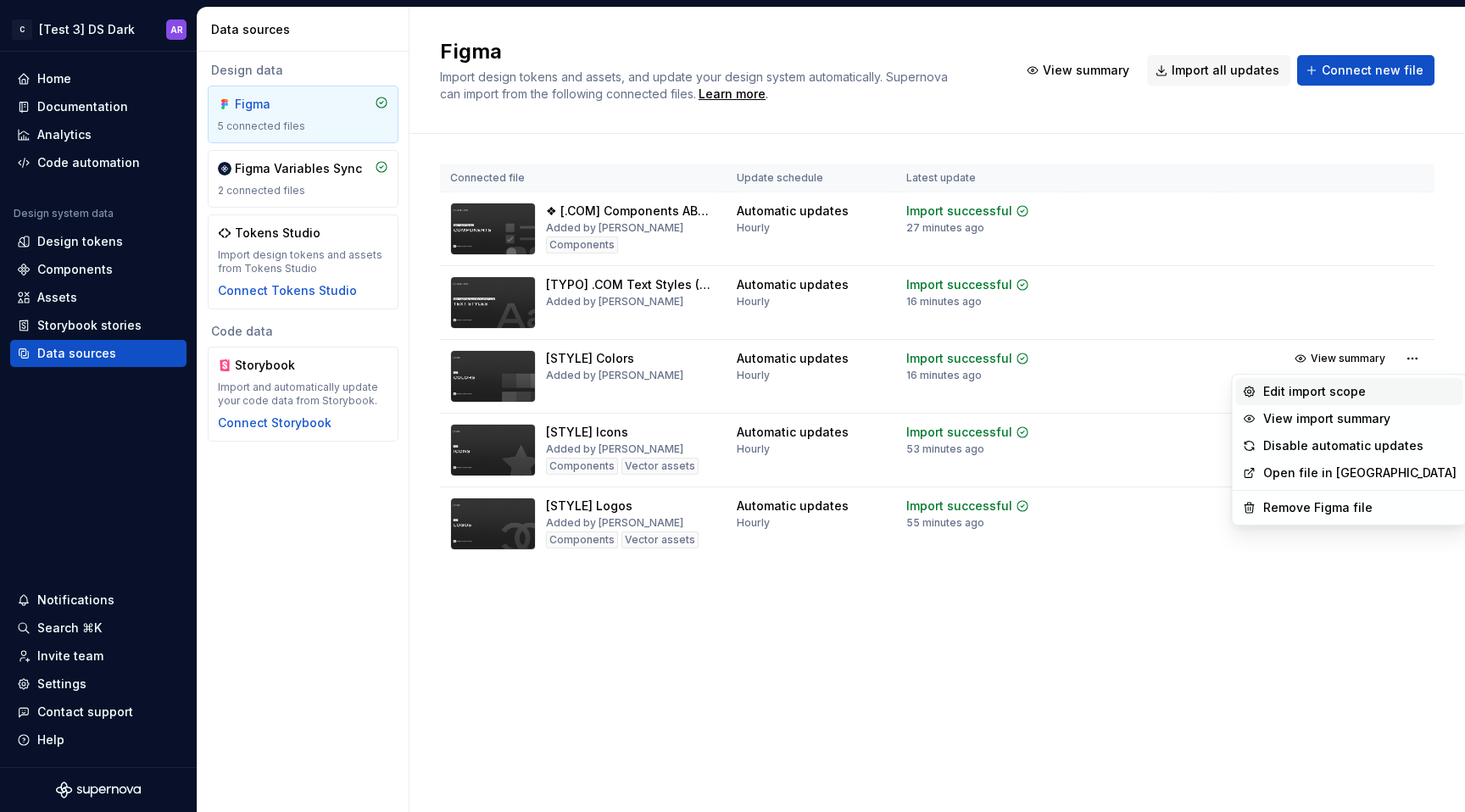
click at [1373, 396] on div "Edit import scope" at bounding box center [1360, 392] width 193 height 17
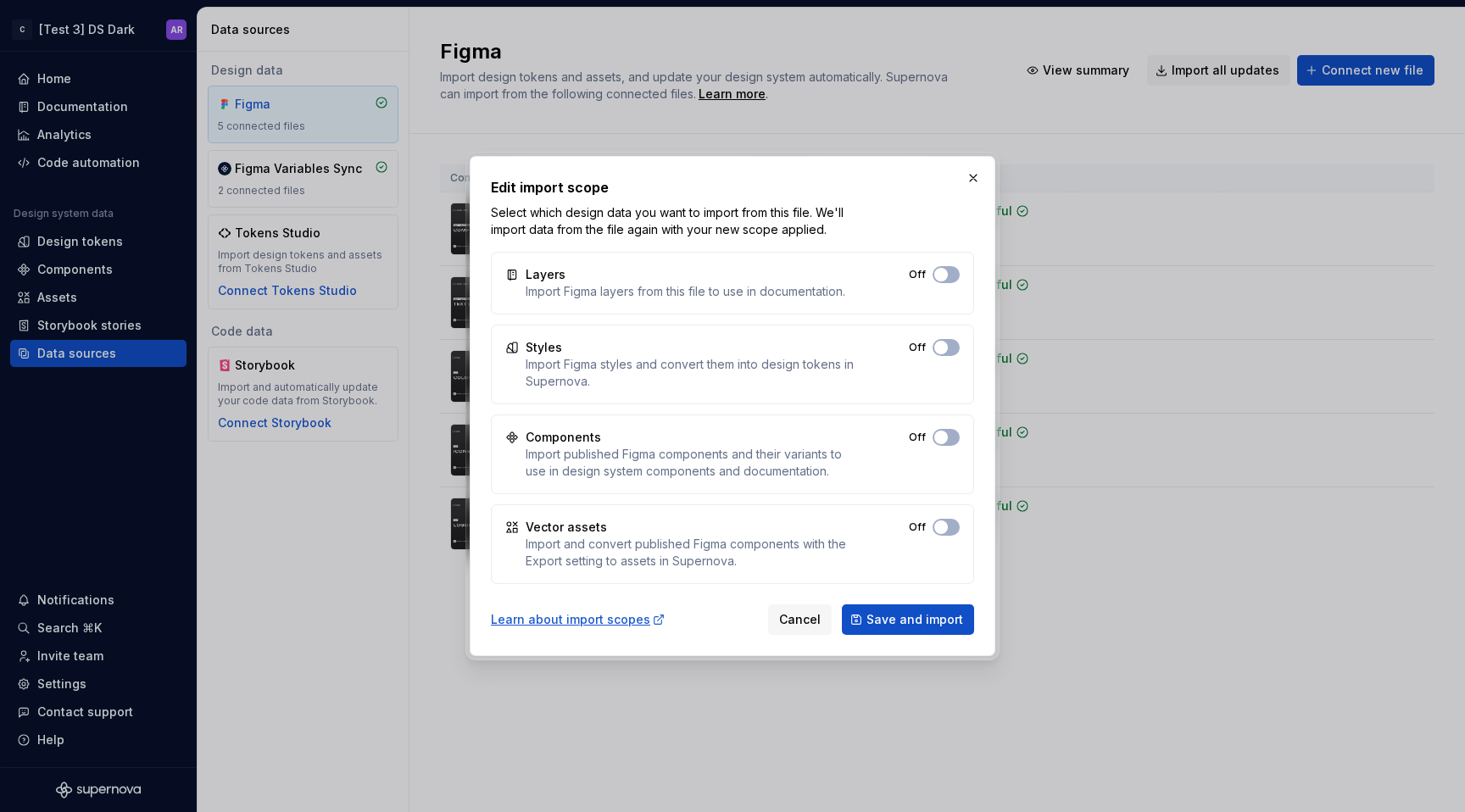
click at [962, 351] on div "Styles Import Figma styles and convert them into design tokens in Supernova. Off" at bounding box center [732, 364] width 483 height 79
click at [949, 351] on button "Off" at bounding box center [946, 348] width 27 height 17
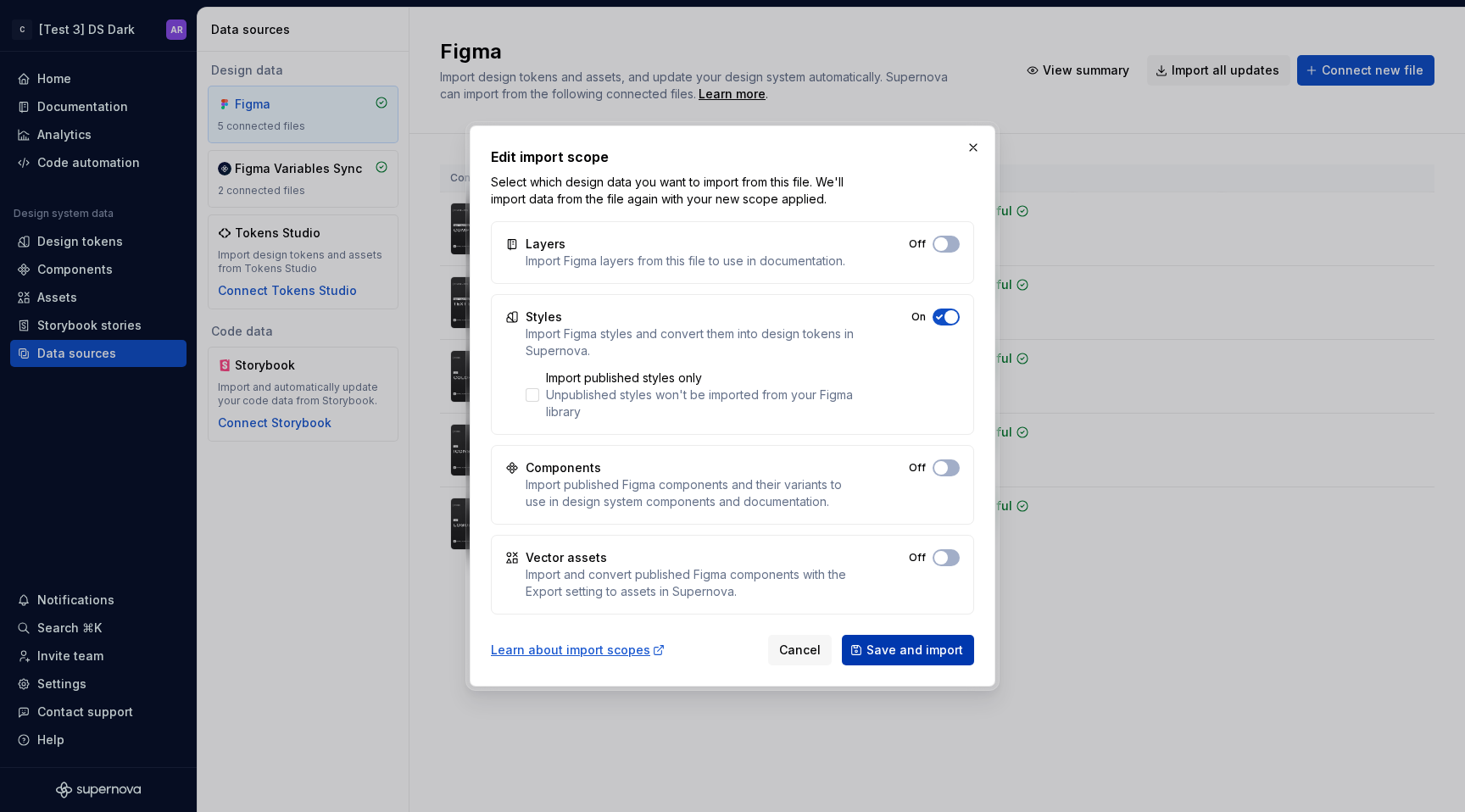
click at [935, 654] on span "Save and import" at bounding box center [915, 650] width 97 height 17
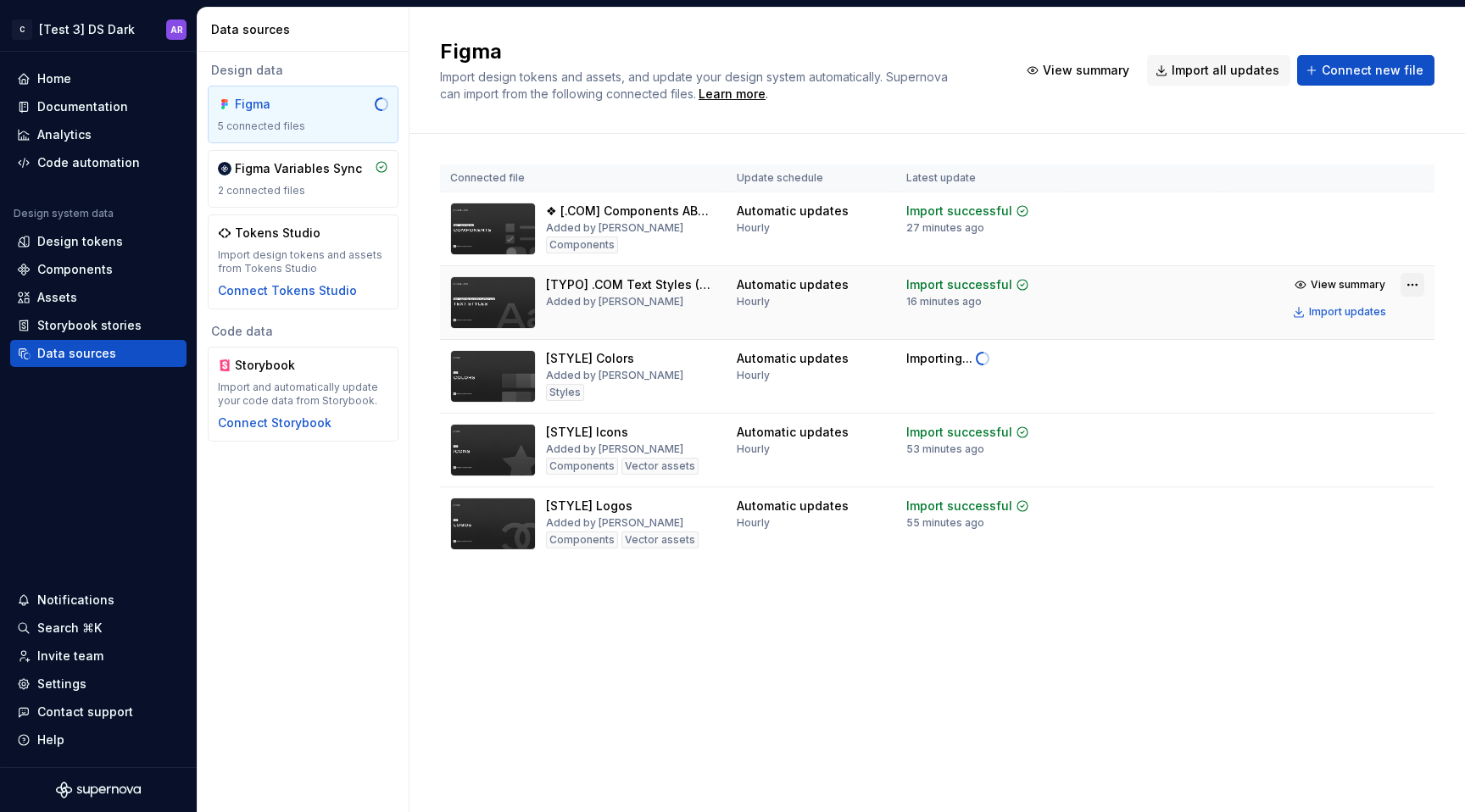
click at [1409, 279] on html "C [Test 3] DS Dark AR Home Documentation Analytics Code automation Design syste…" at bounding box center [732, 406] width 1465 height 812
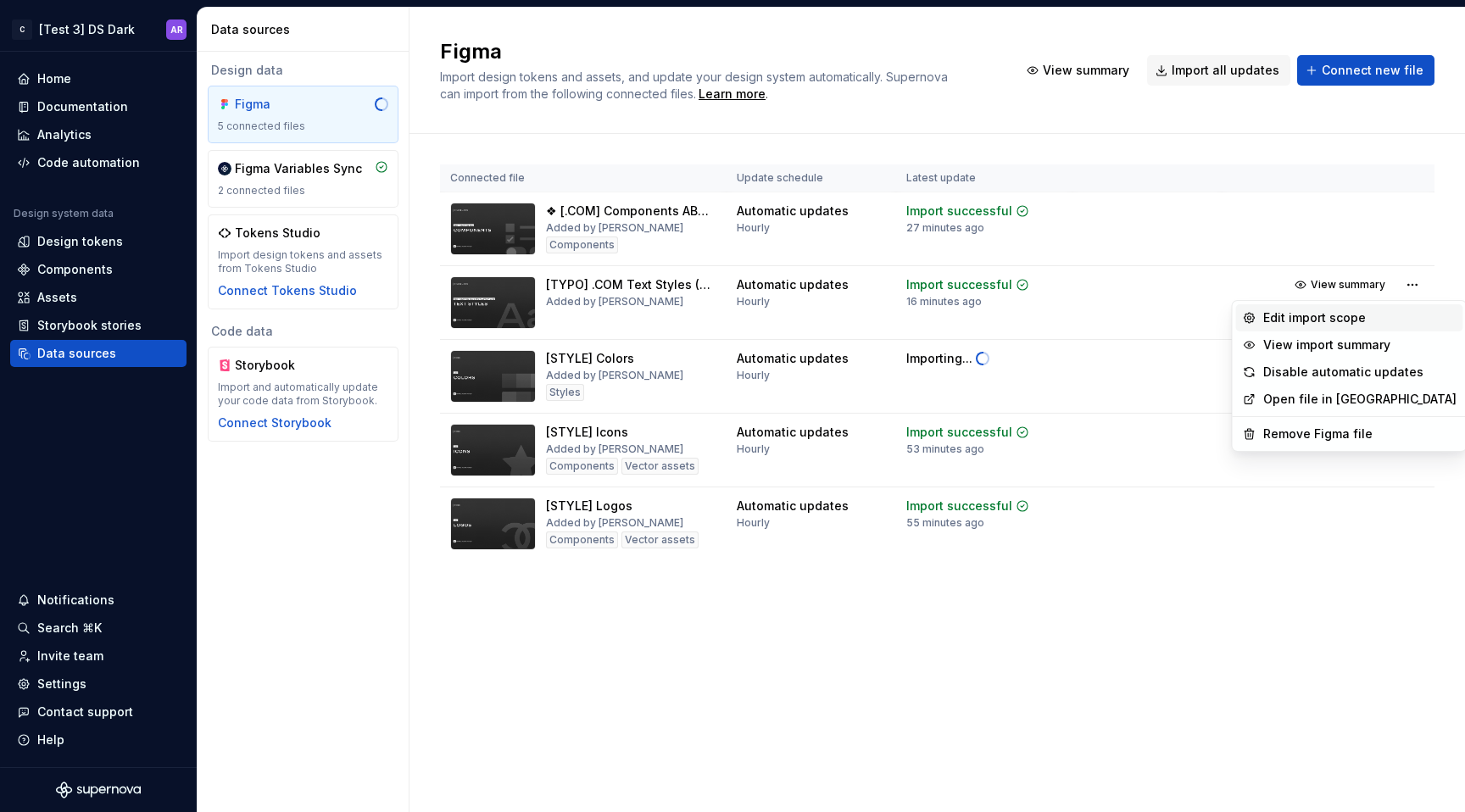
click at [1361, 320] on div "Edit import scope" at bounding box center [1360, 318] width 193 height 17
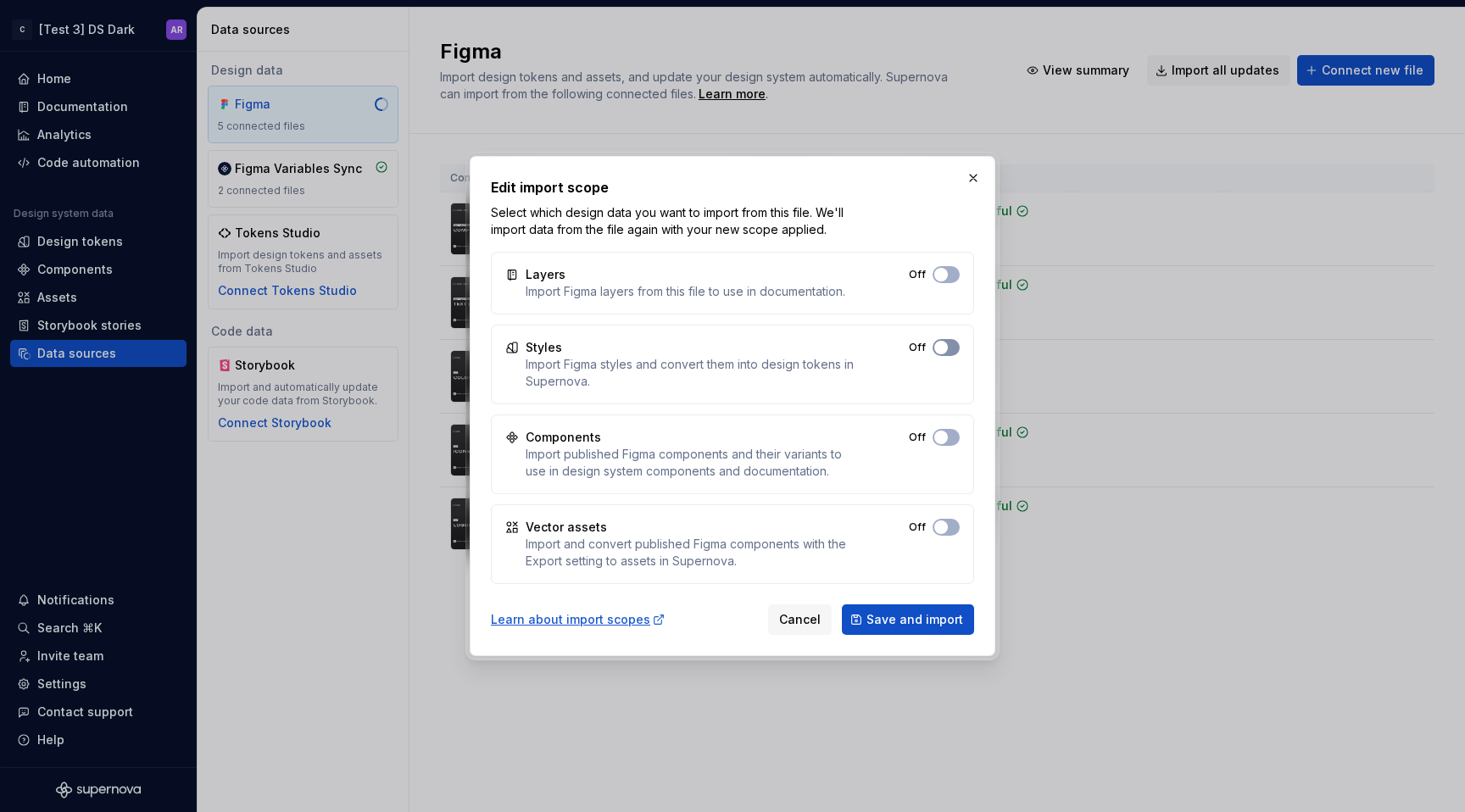
click at [951, 350] on button "Off" at bounding box center [946, 348] width 27 height 17
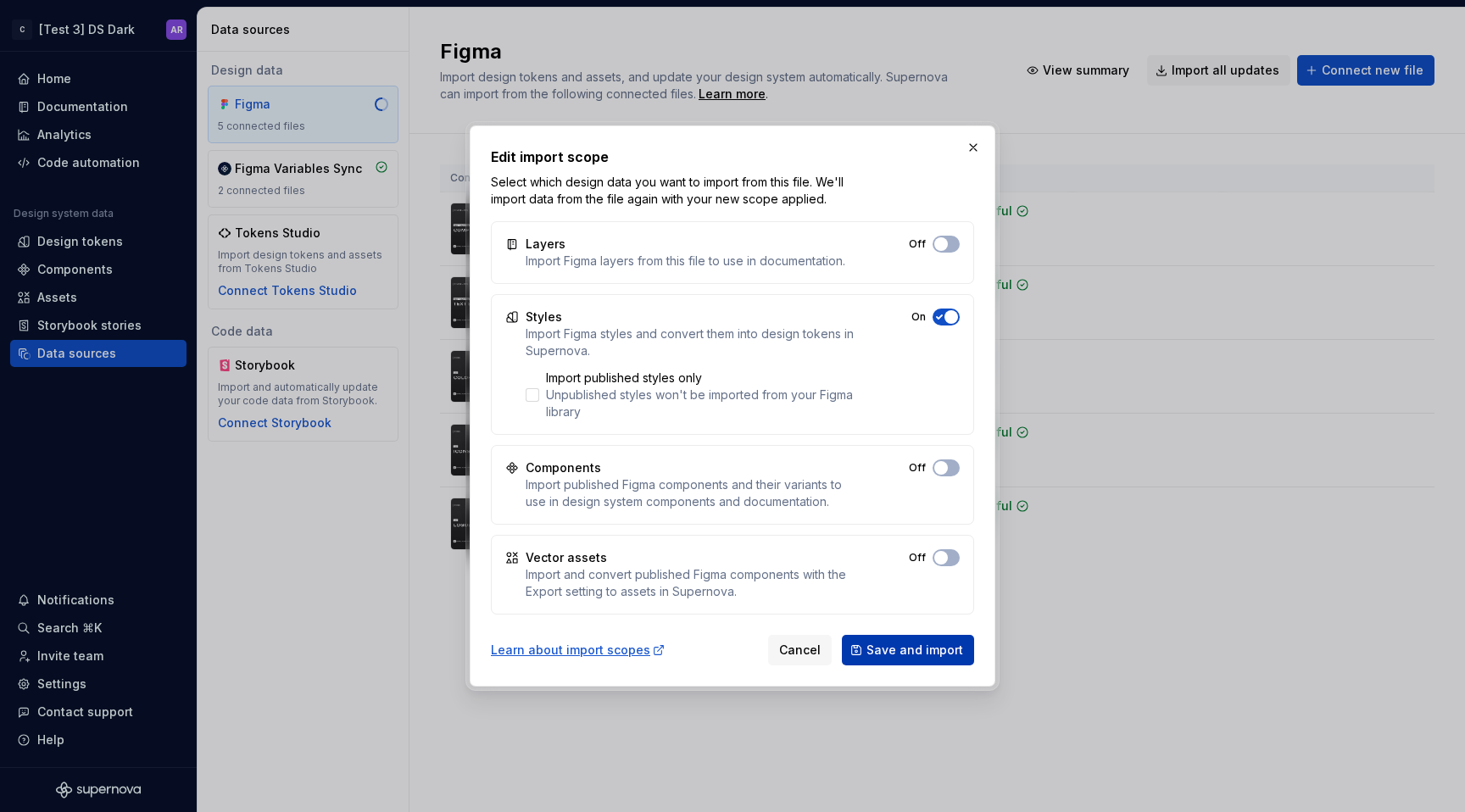
click at [927, 652] on span "Save and import" at bounding box center [915, 650] width 97 height 17
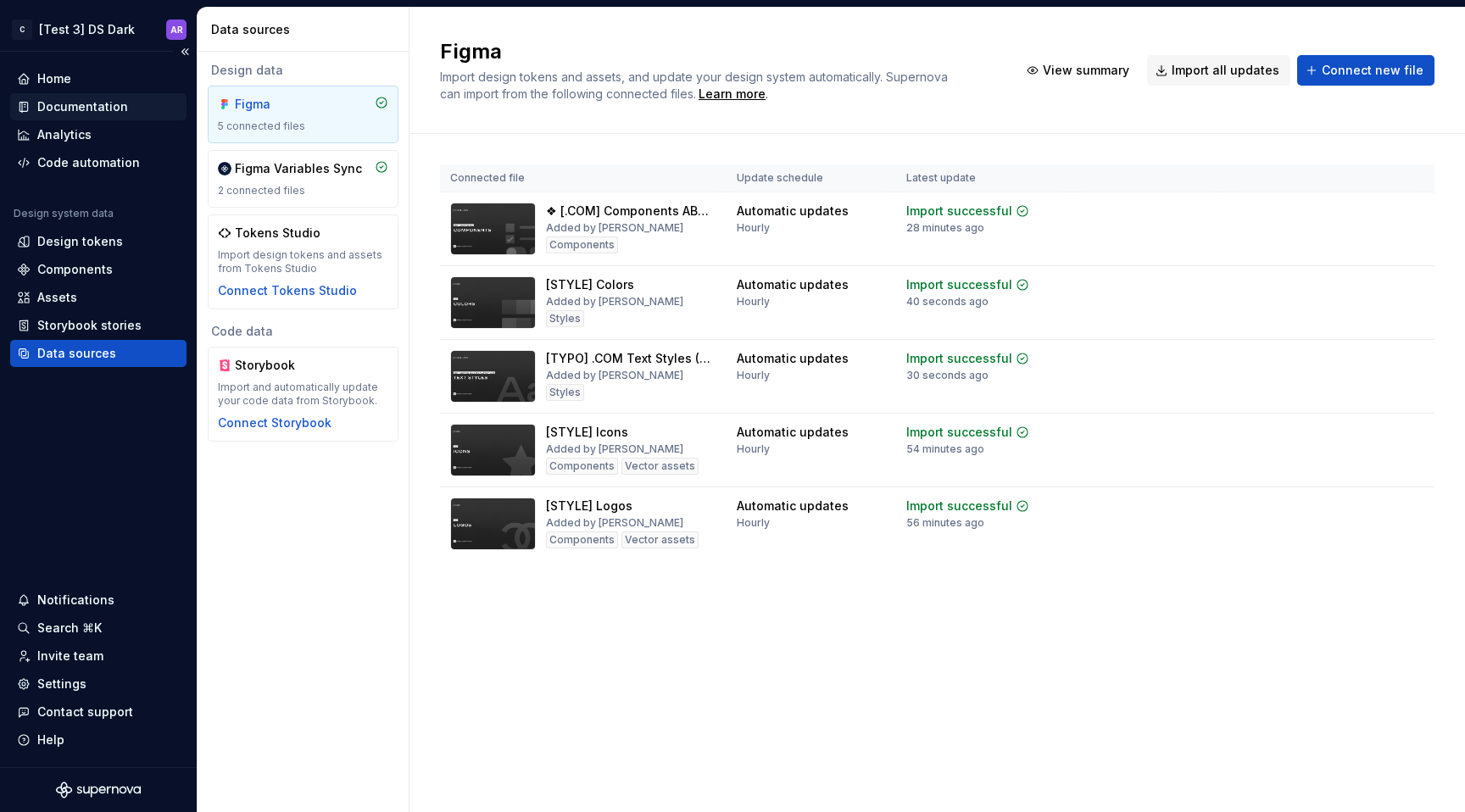
click at [54, 105] on div "Documentation" at bounding box center [82, 106] width 90 height 17
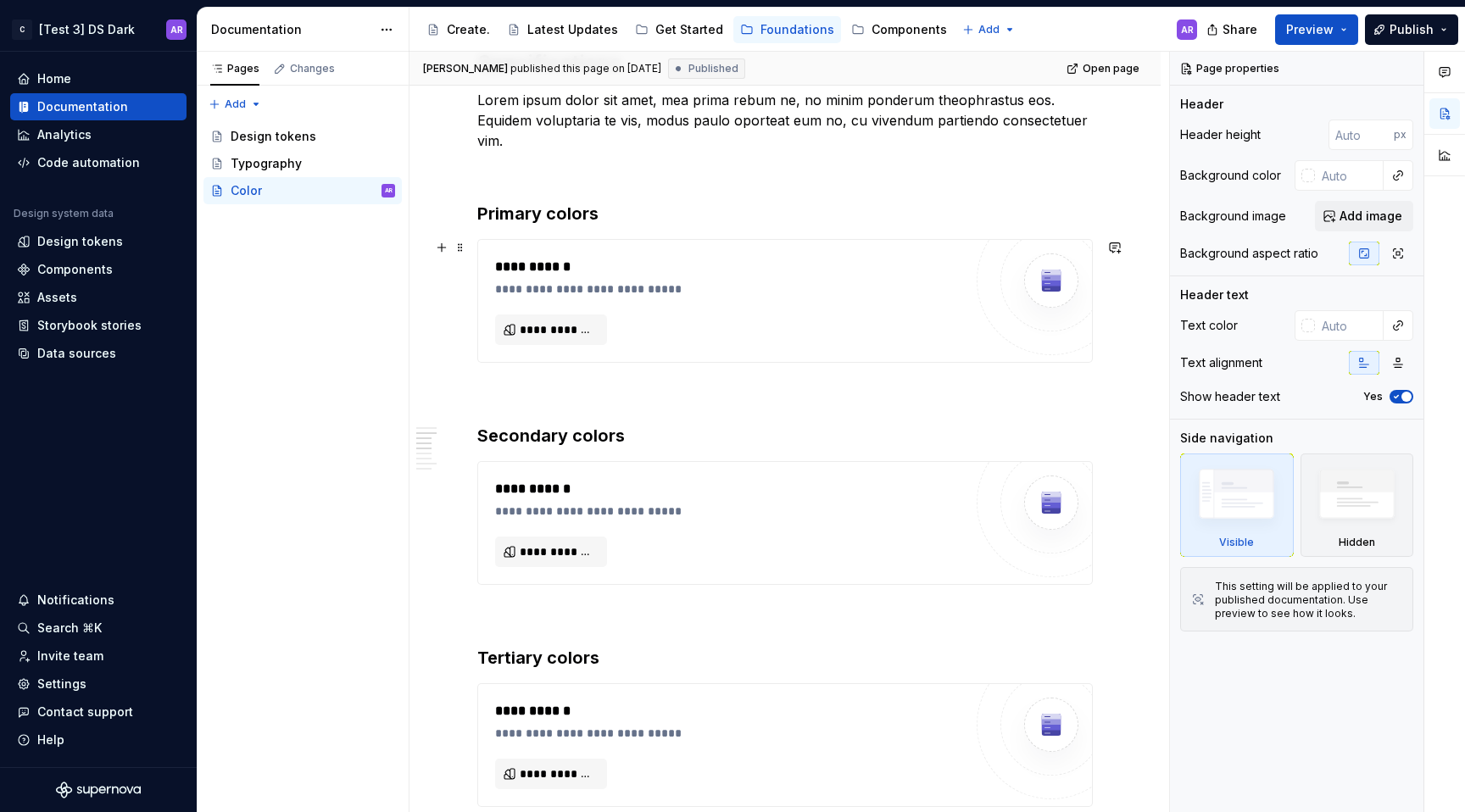
scroll to position [609, 0]
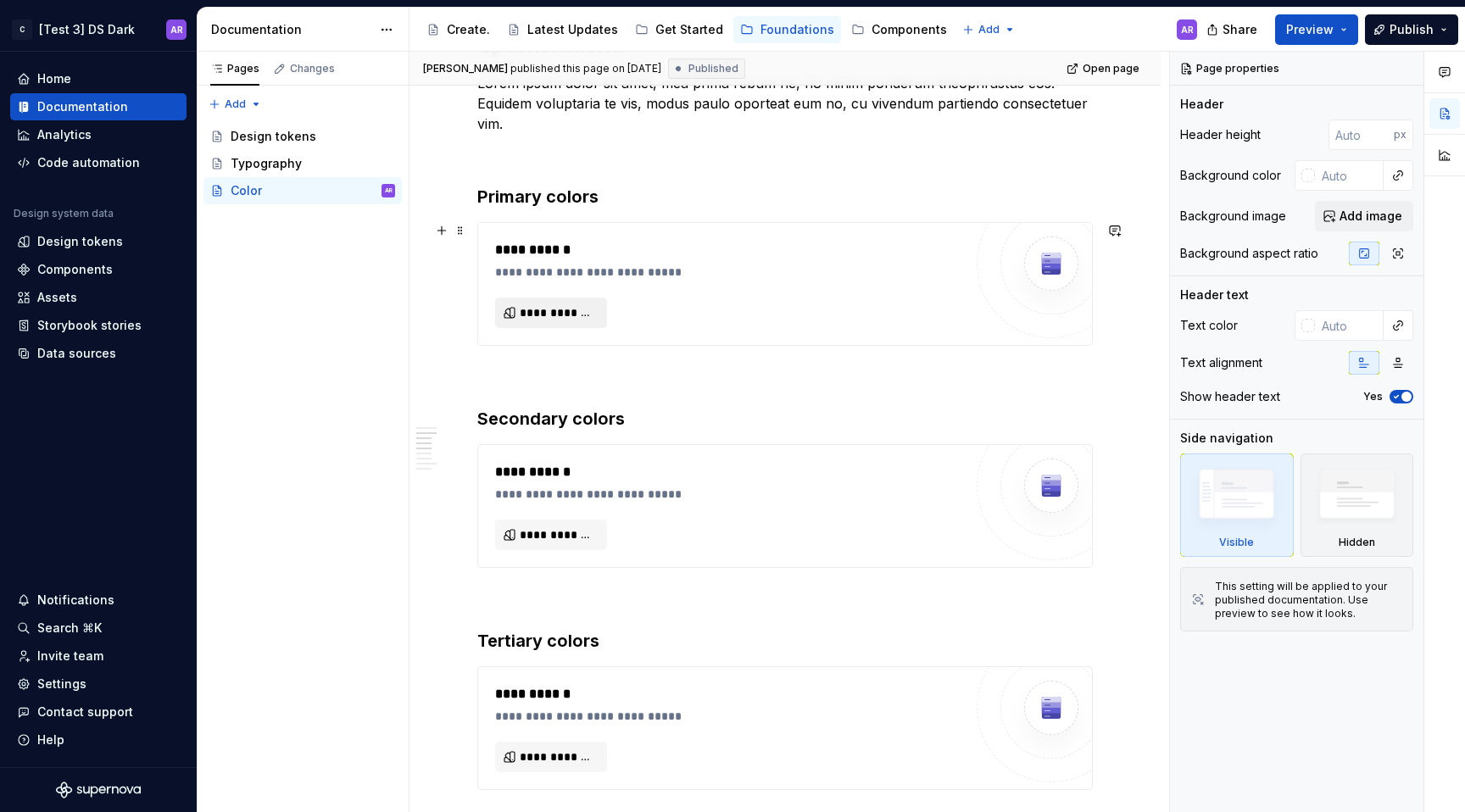
click at [564, 323] on button "**********" at bounding box center [551, 312] width 112 height 31
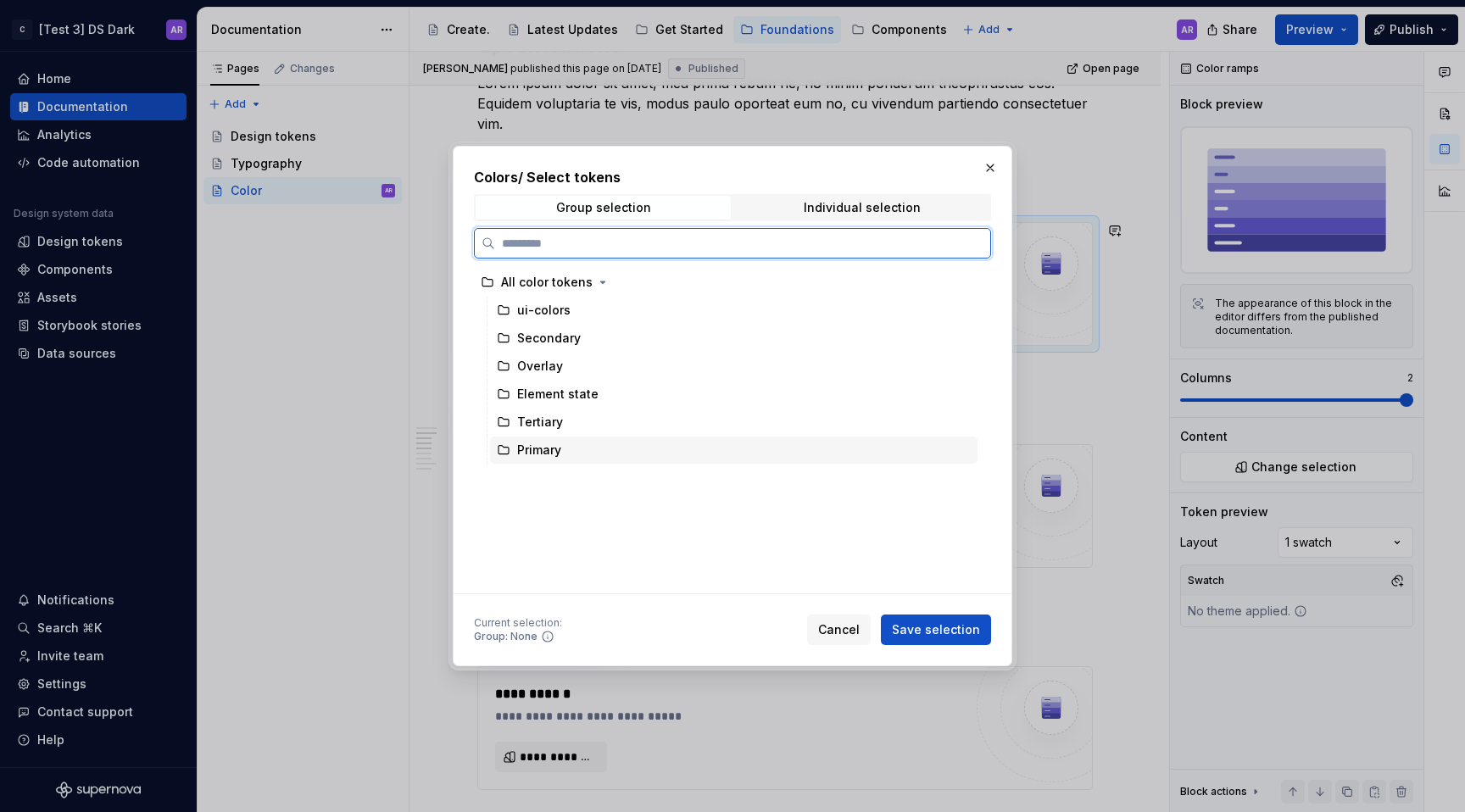
click at [567, 457] on div "Primary" at bounding box center [734, 449] width 488 height 27
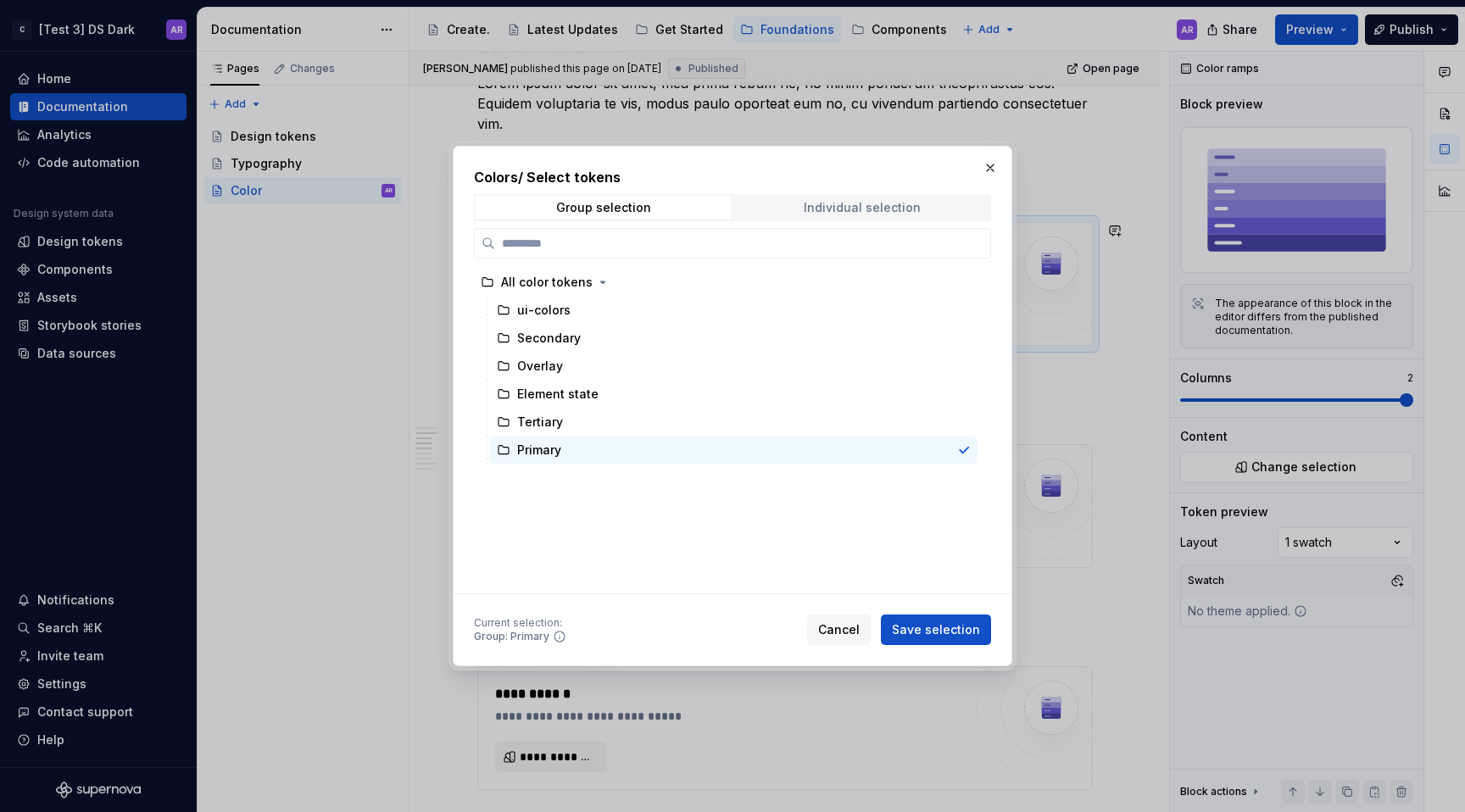
click at [880, 202] on div "Individual selection" at bounding box center [862, 207] width 117 height 14
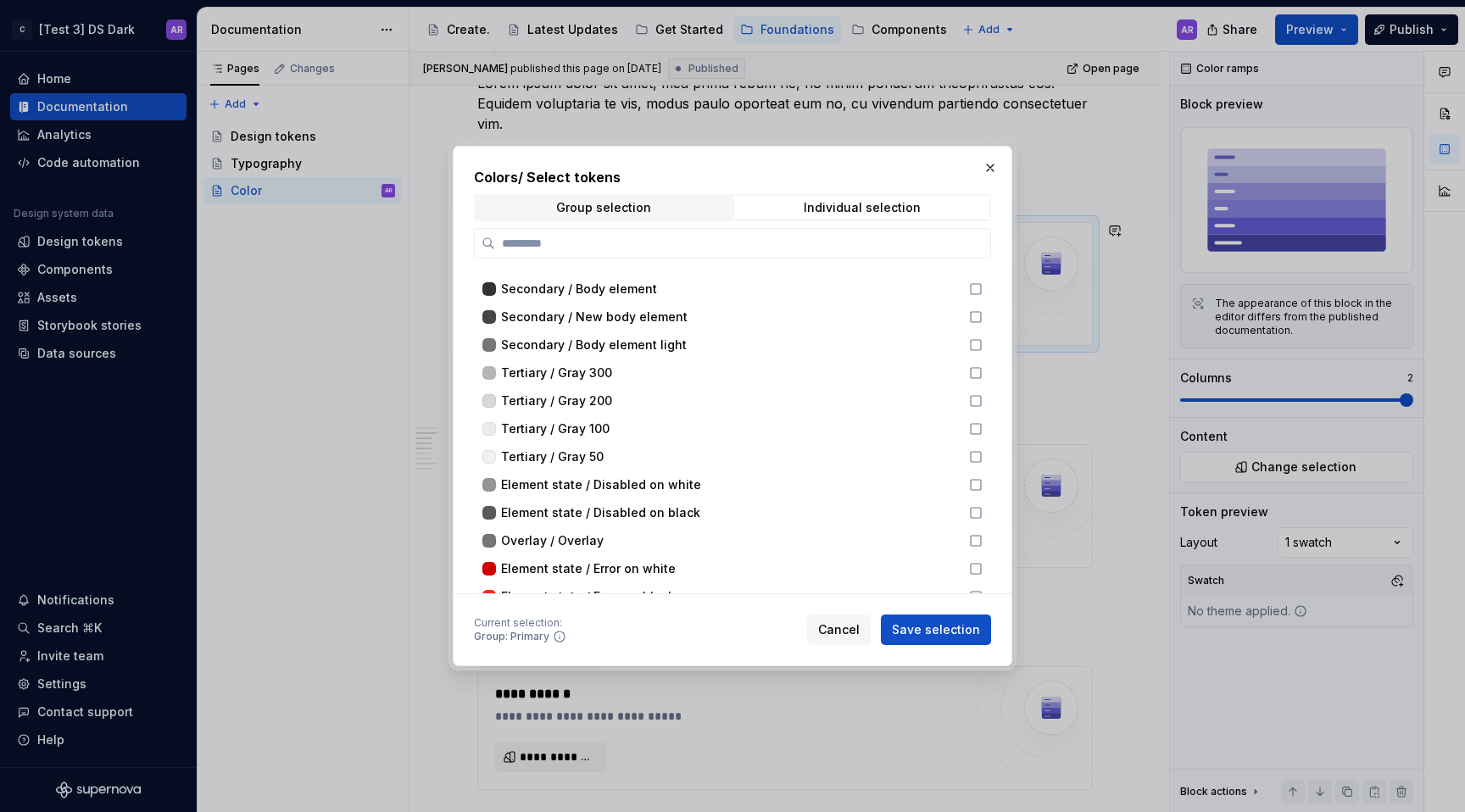
scroll to position [649, 0]
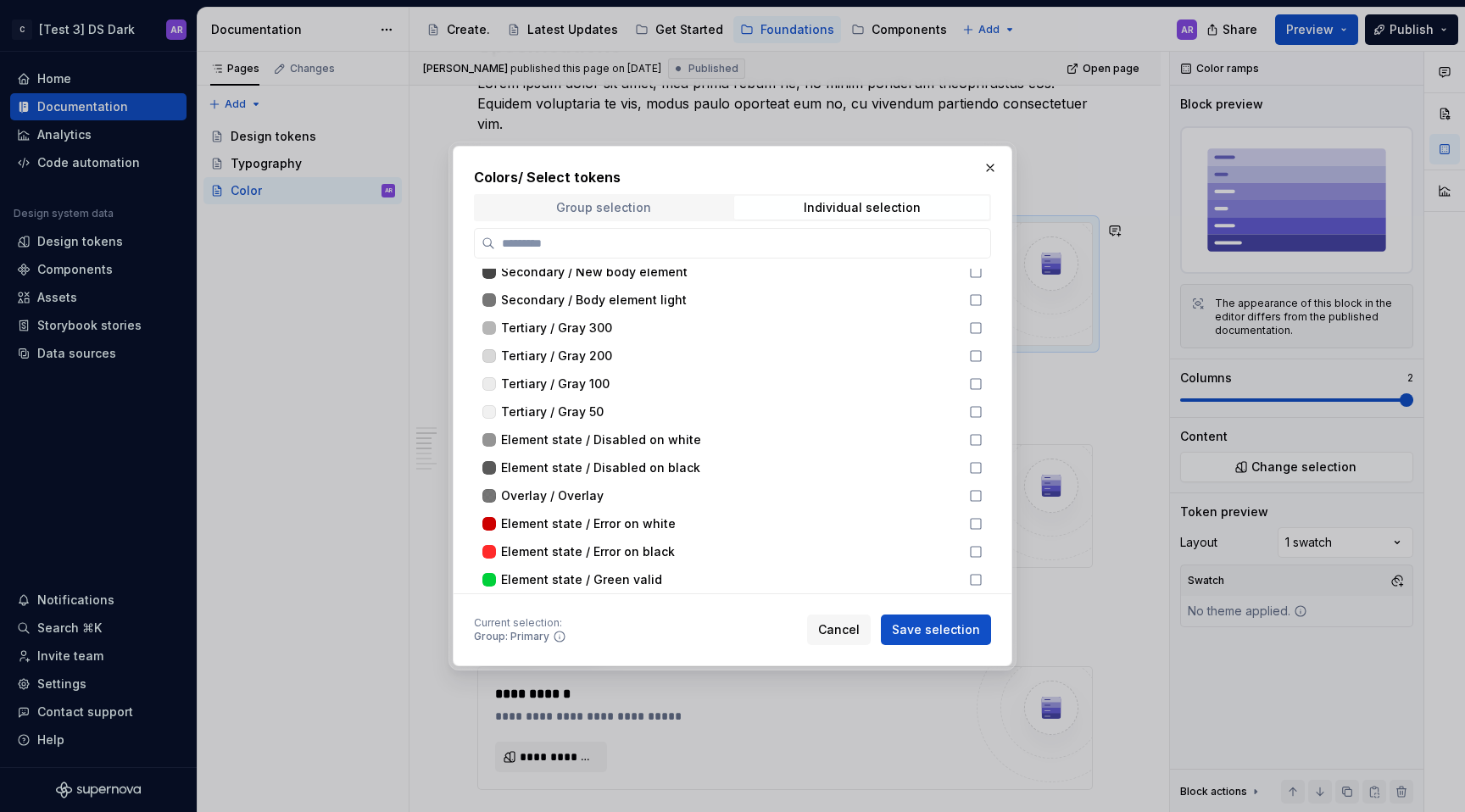
click at [654, 196] on span "Group selection" at bounding box center [603, 207] width 256 height 23
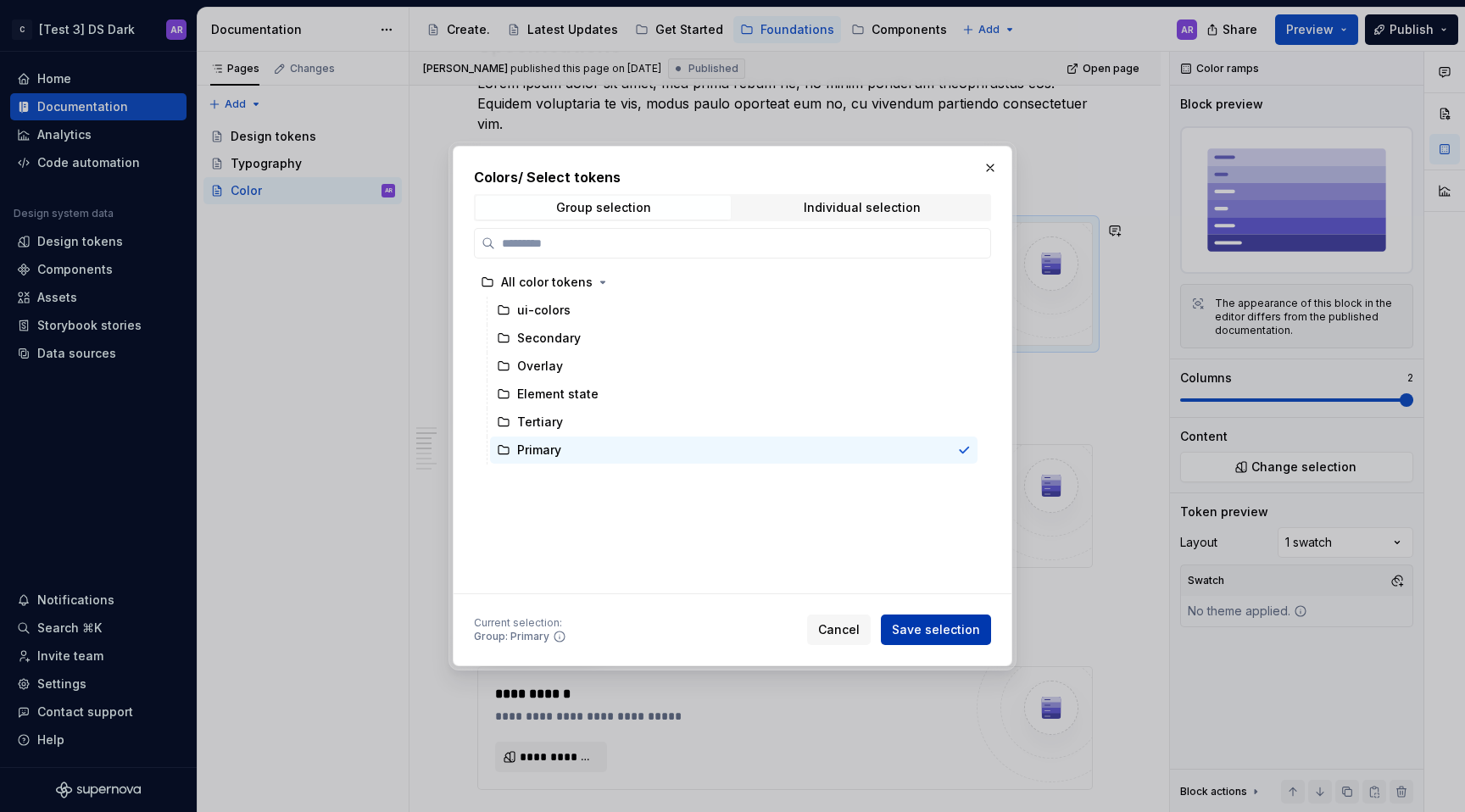
click at [952, 618] on button "Save selection" at bounding box center [936, 629] width 110 height 31
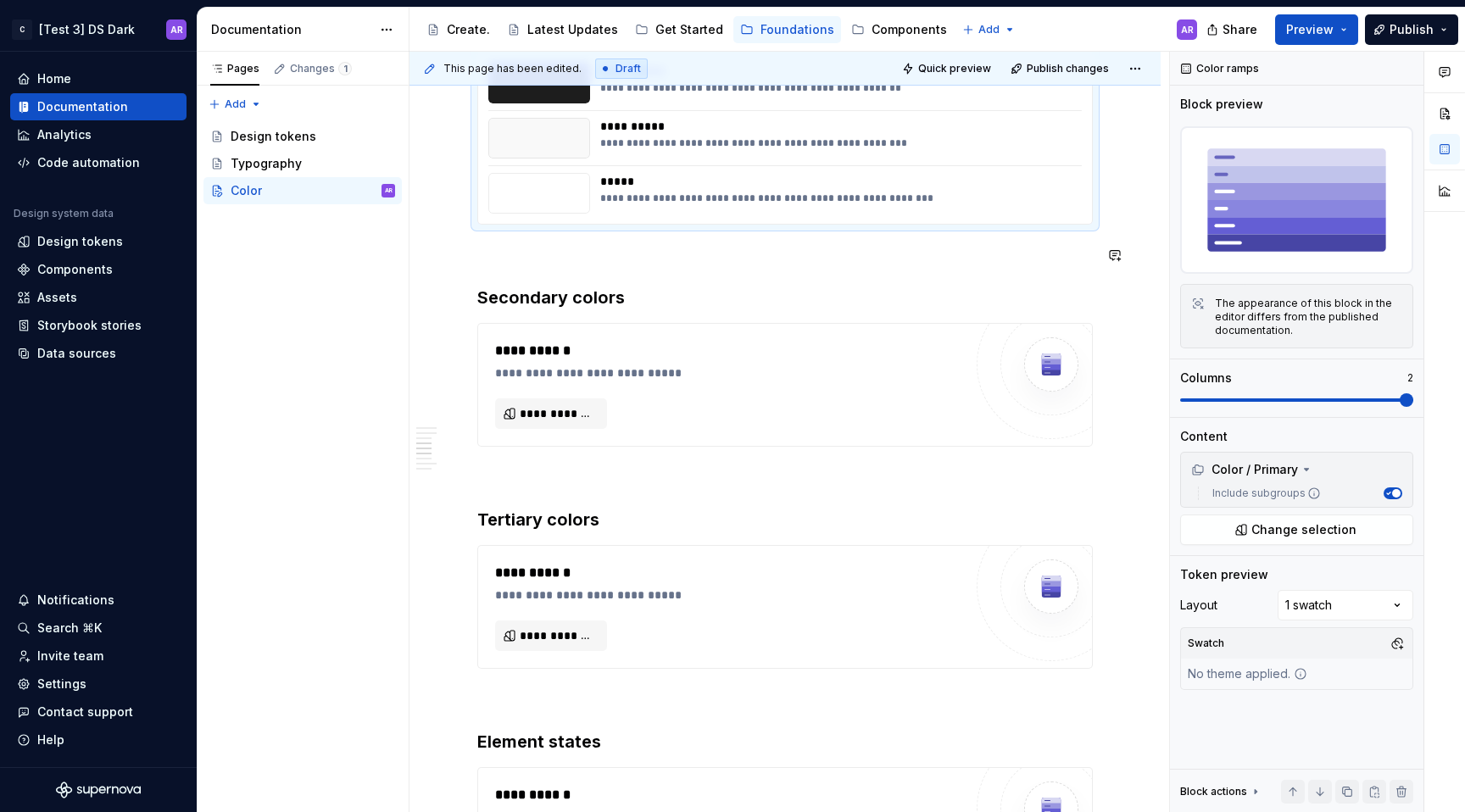
scroll to position [899, 0]
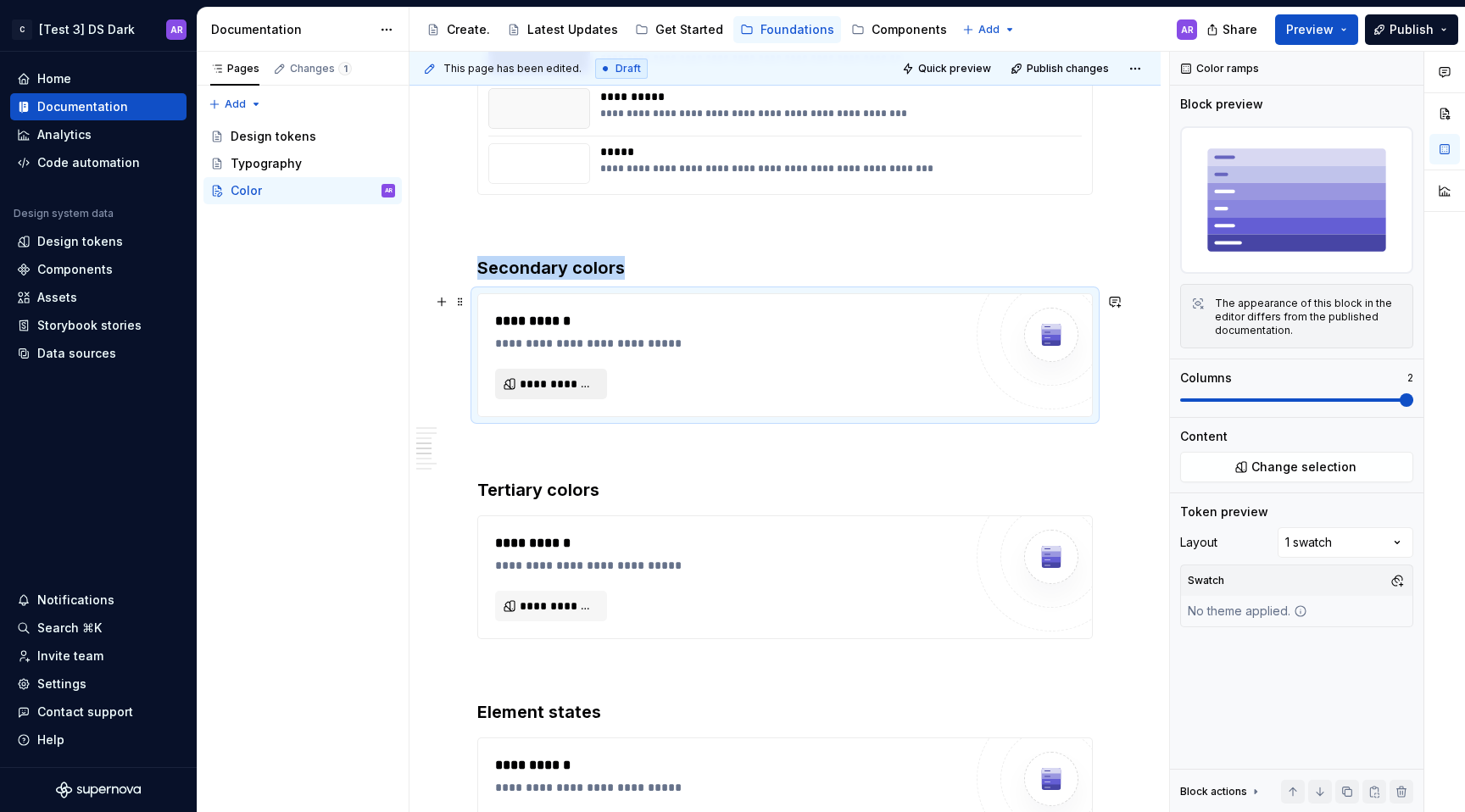
click at [574, 372] on button "**********" at bounding box center [551, 383] width 112 height 31
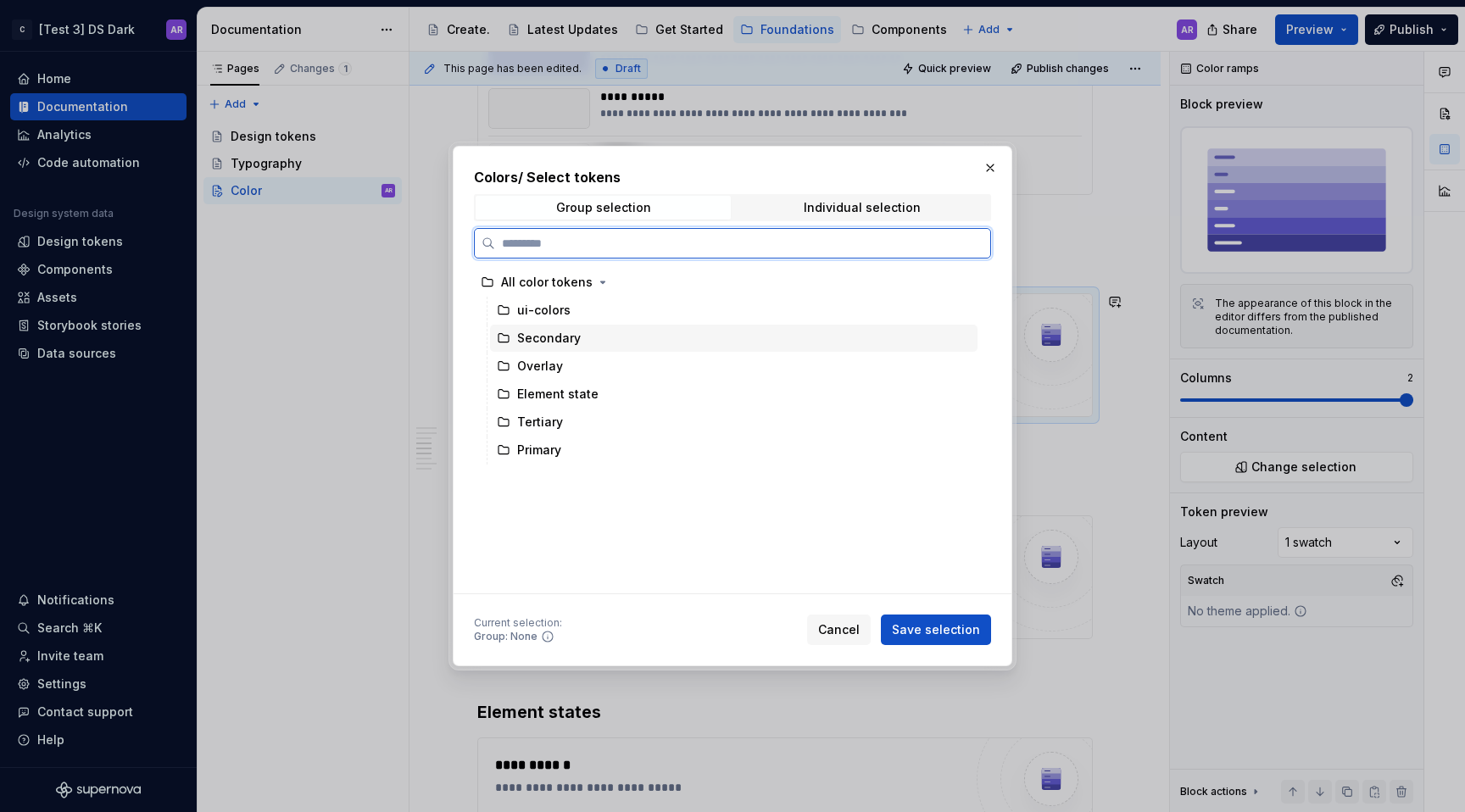
click at [638, 344] on div "Secondary" at bounding box center [734, 337] width 488 height 27
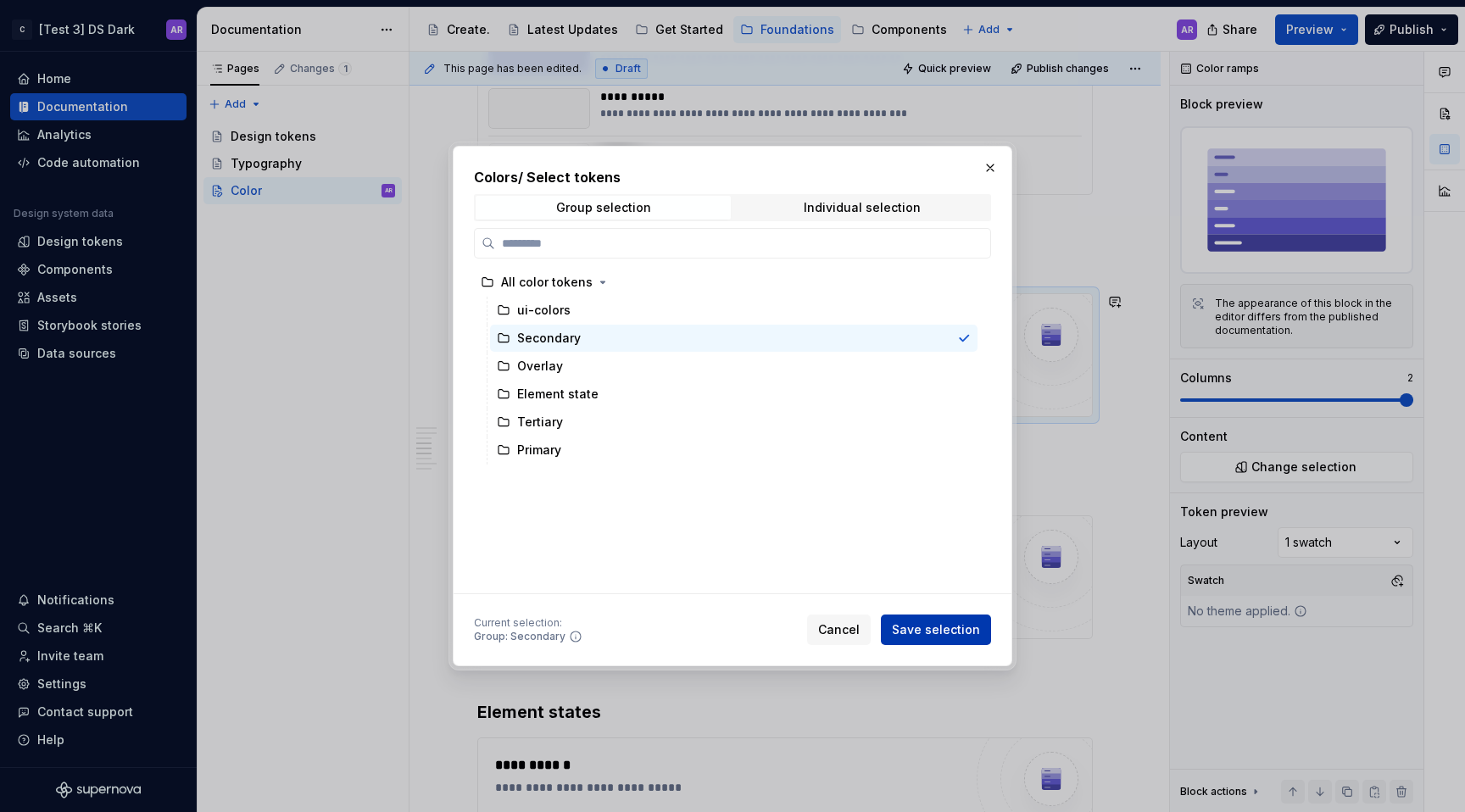
click at [943, 620] on button "Save selection" at bounding box center [936, 629] width 110 height 31
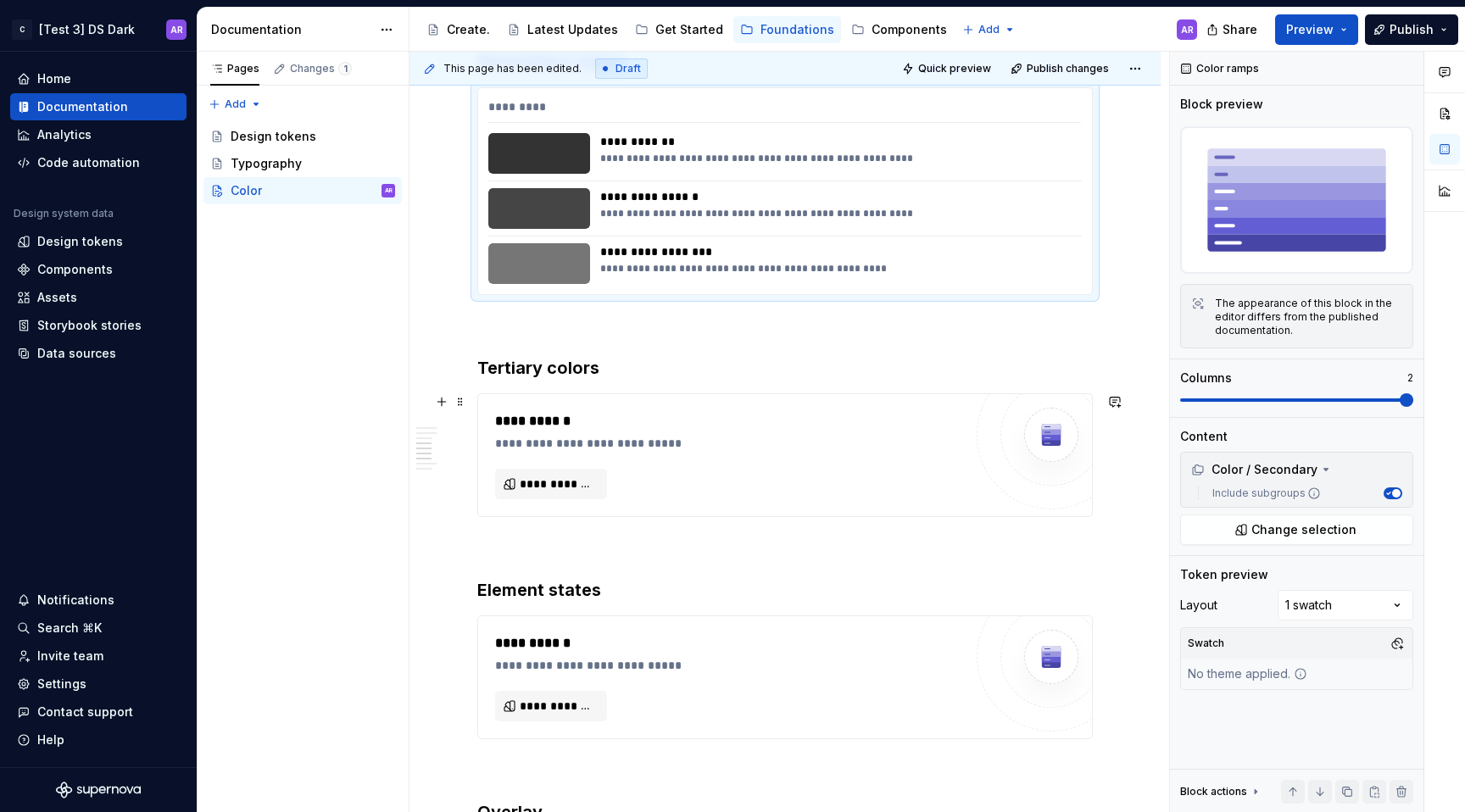
scroll to position [1179, 0]
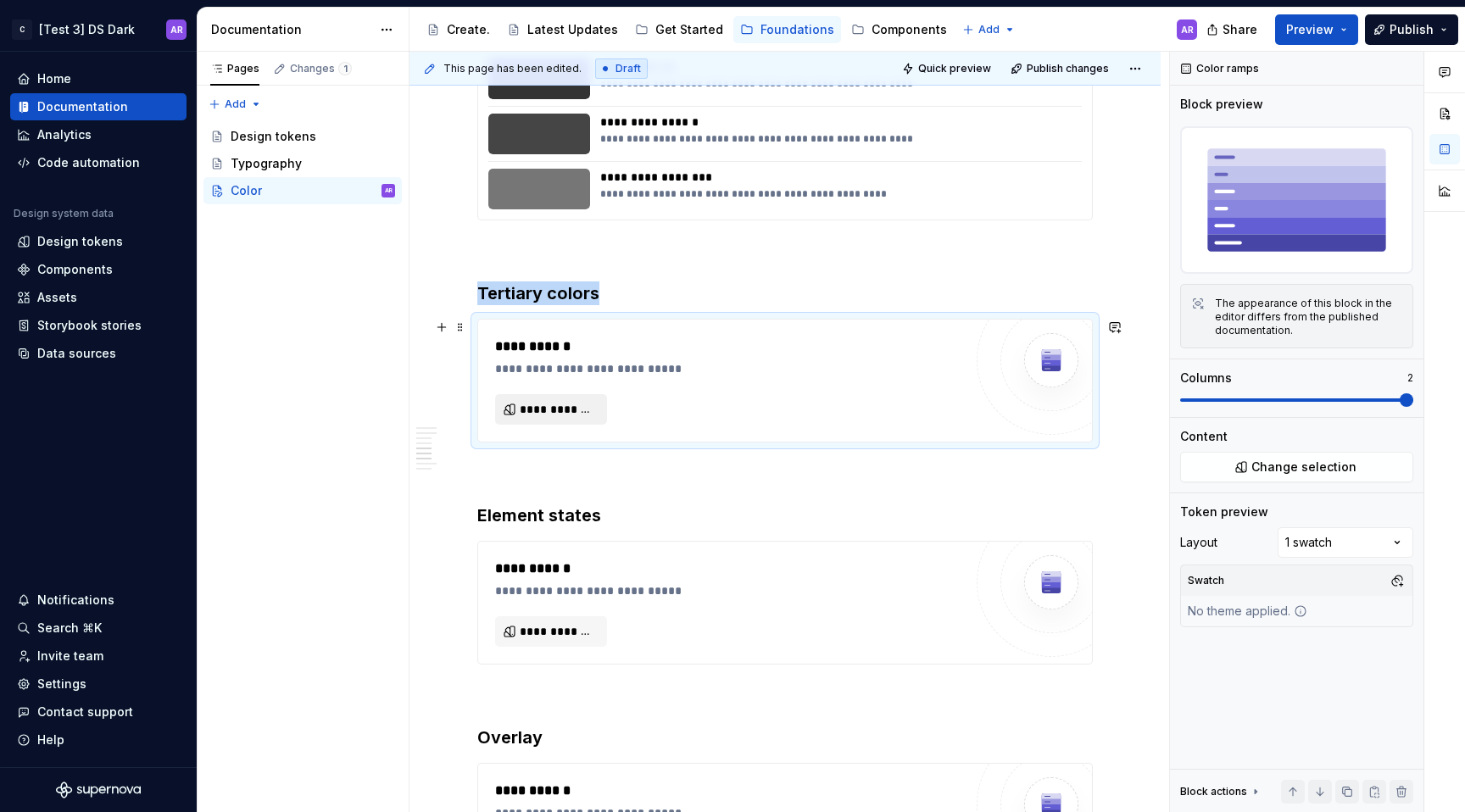
click at [574, 405] on span "**********" at bounding box center [558, 409] width 76 height 17
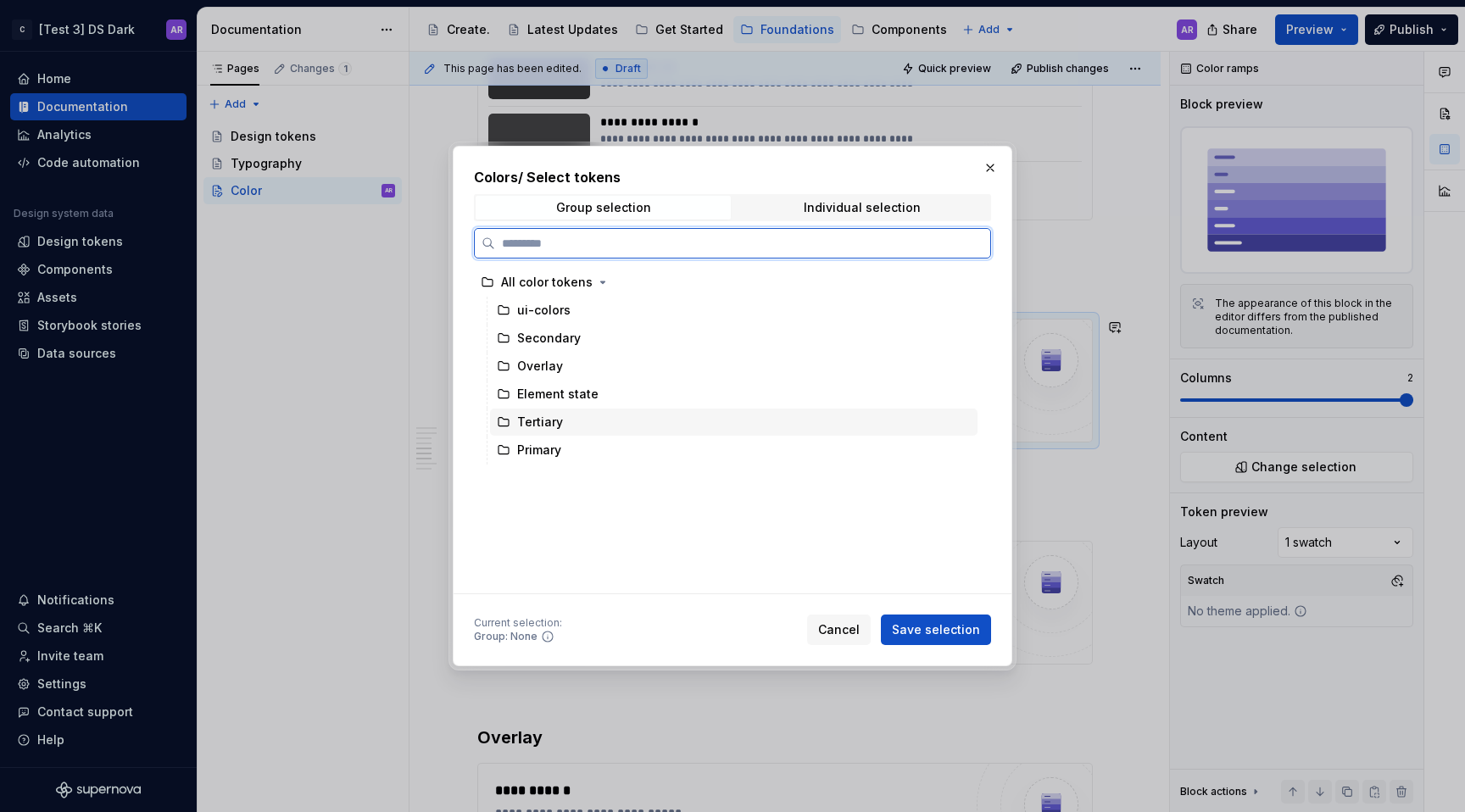
click at [574, 424] on div "Tertiary" at bounding box center [734, 421] width 488 height 27
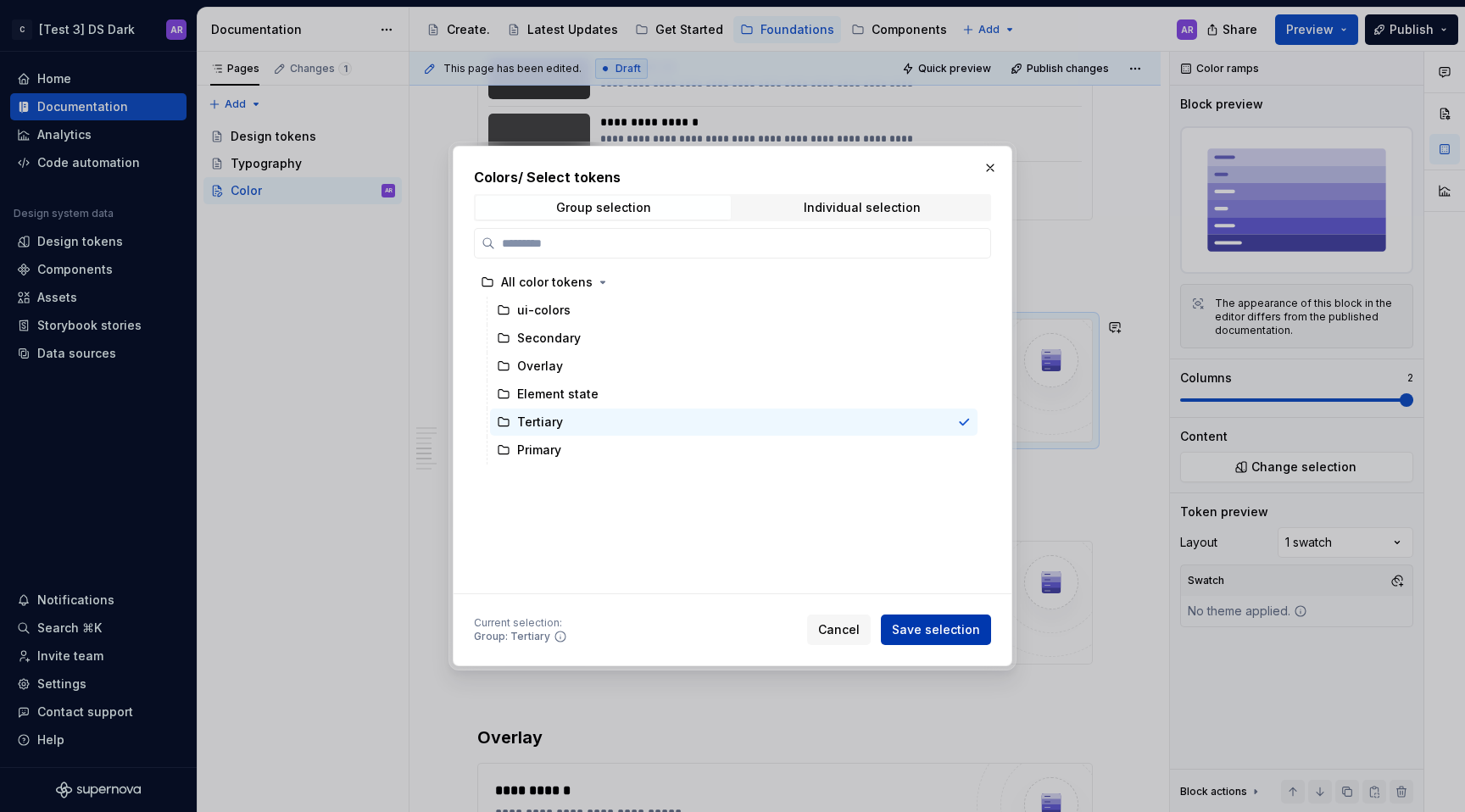
click at [934, 625] on span "Save selection" at bounding box center [935, 629] width 89 height 17
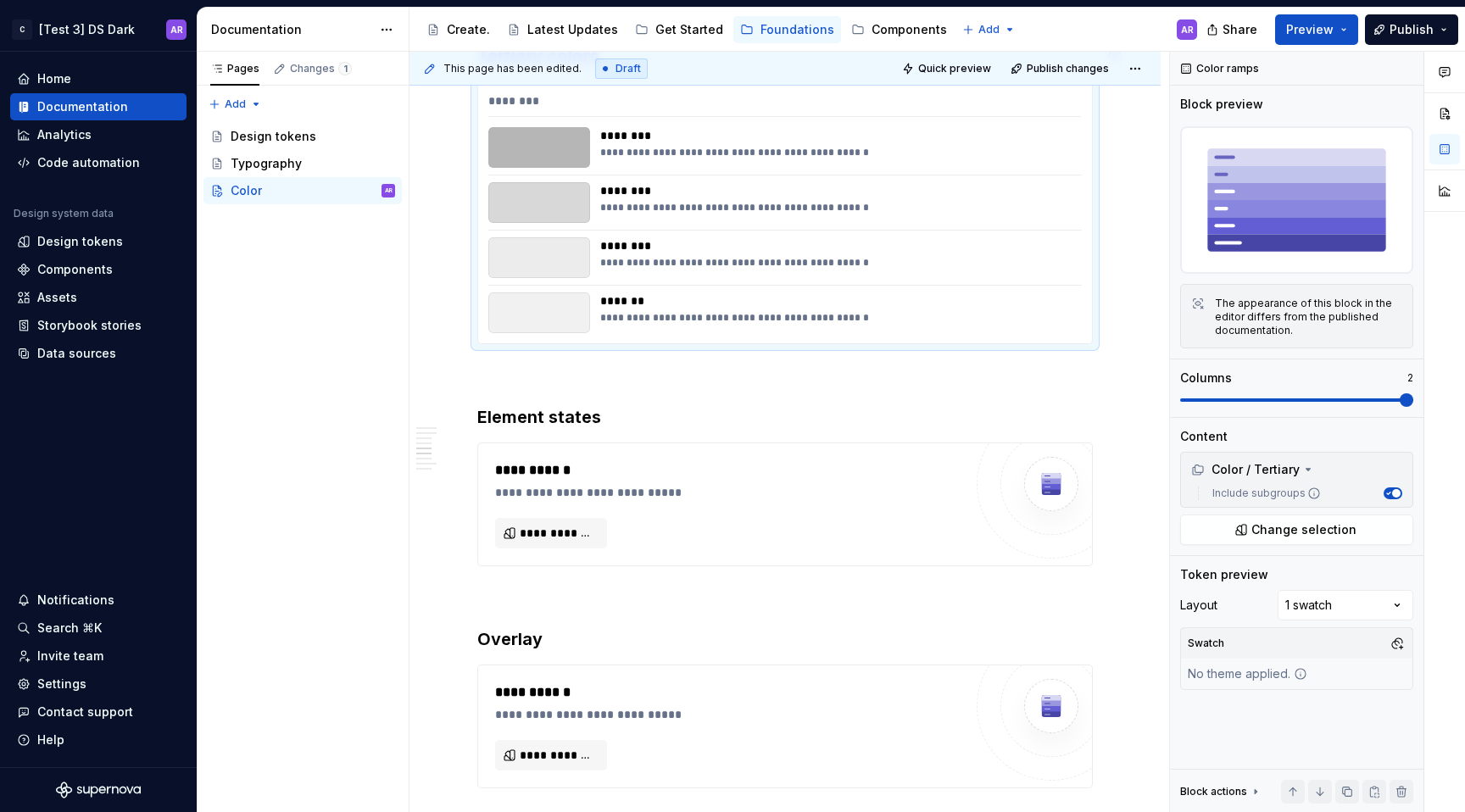
scroll to position [1525, 0]
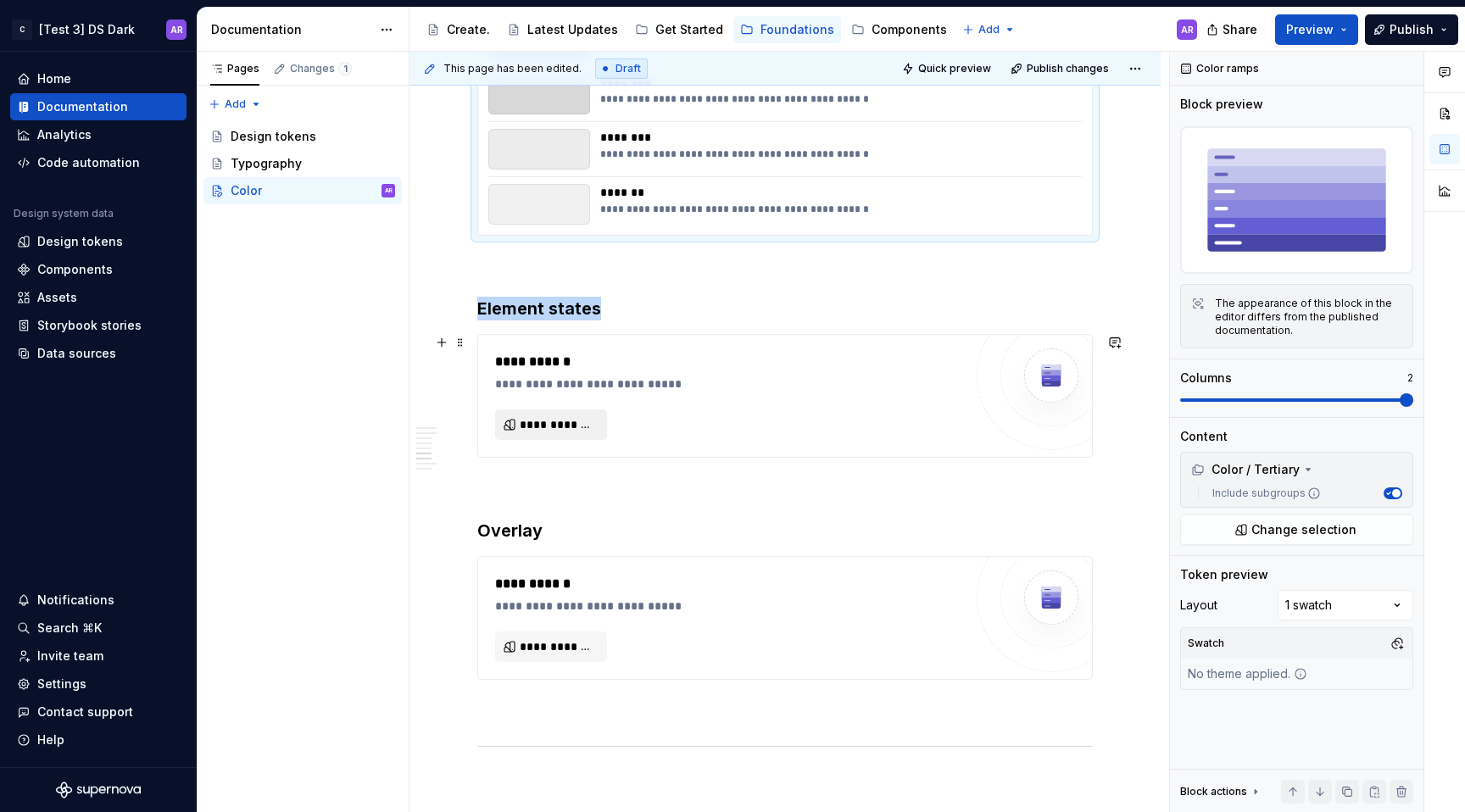
click at [572, 412] on button "**********" at bounding box center [551, 424] width 112 height 31
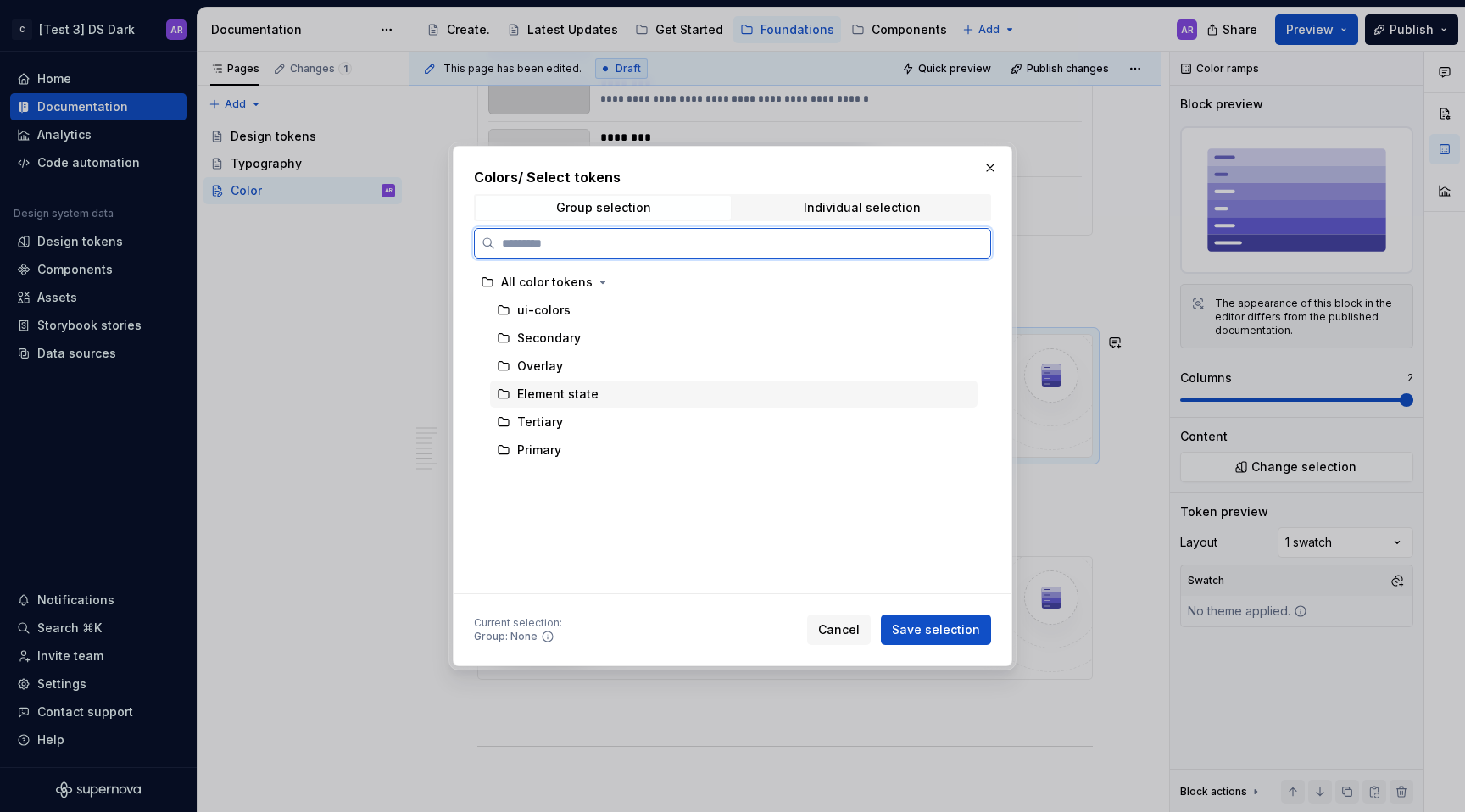
click at [760, 392] on div "Element state" at bounding box center [734, 393] width 488 height 27
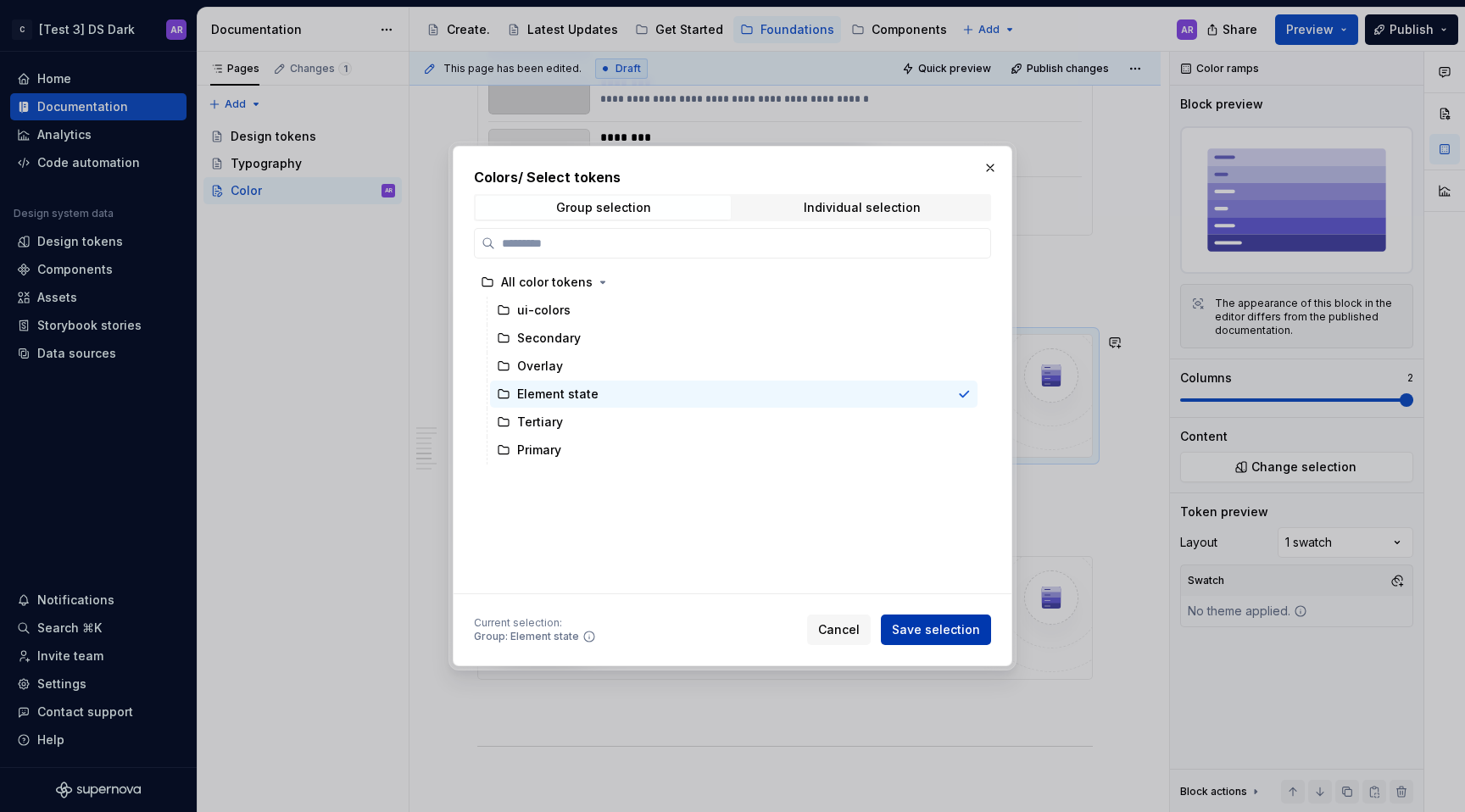
click at [952, 622] on span "Save selection" at bounding box center [935, 629] width 89 height 17
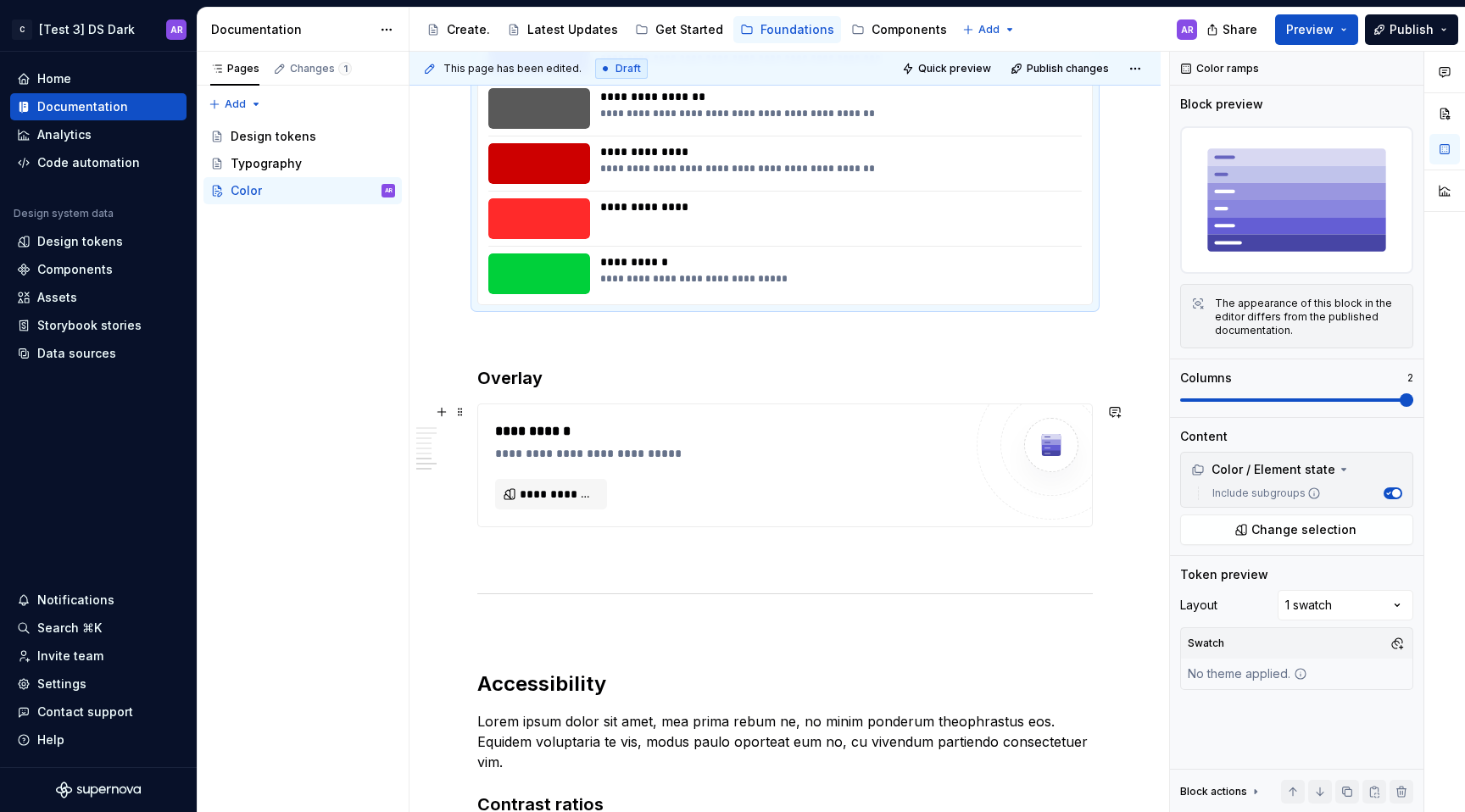
scroll to position [1872, 0]
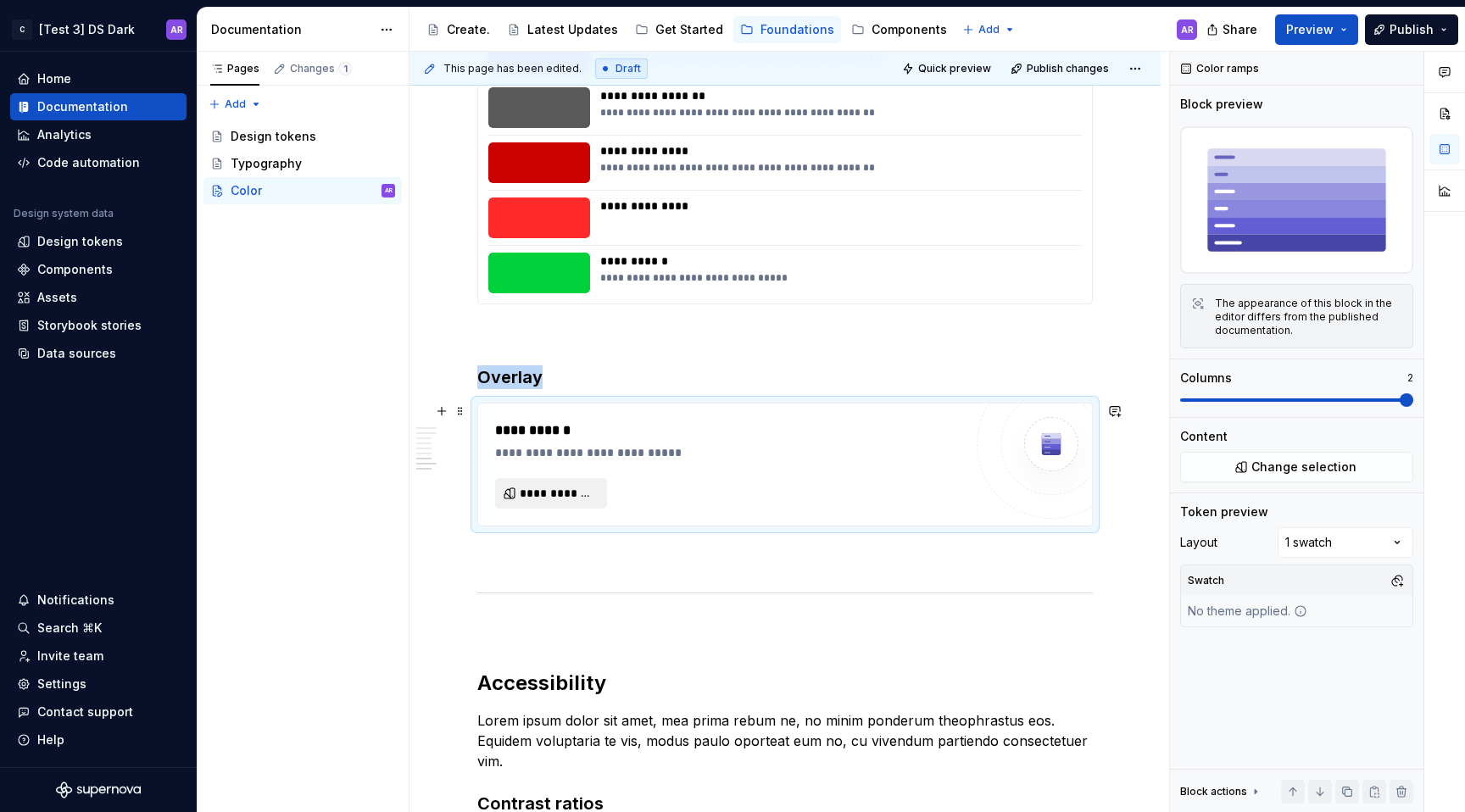
click at [565, 491] on span "**********" at bounding box center [558, 493] width 76 height 17
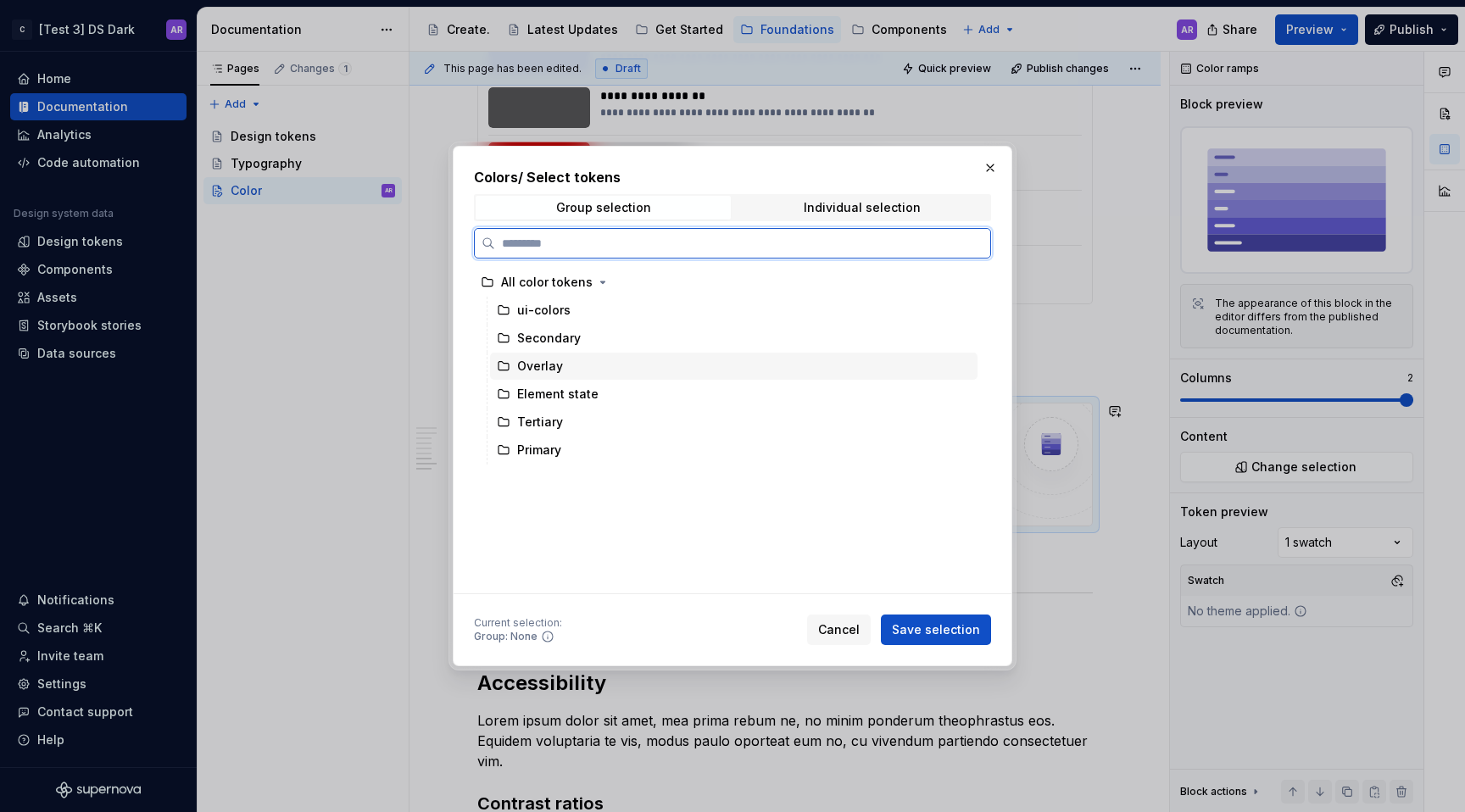
click at [679, 369] on div "Overlay" at bounding box center [734, 365] width 488 height 27
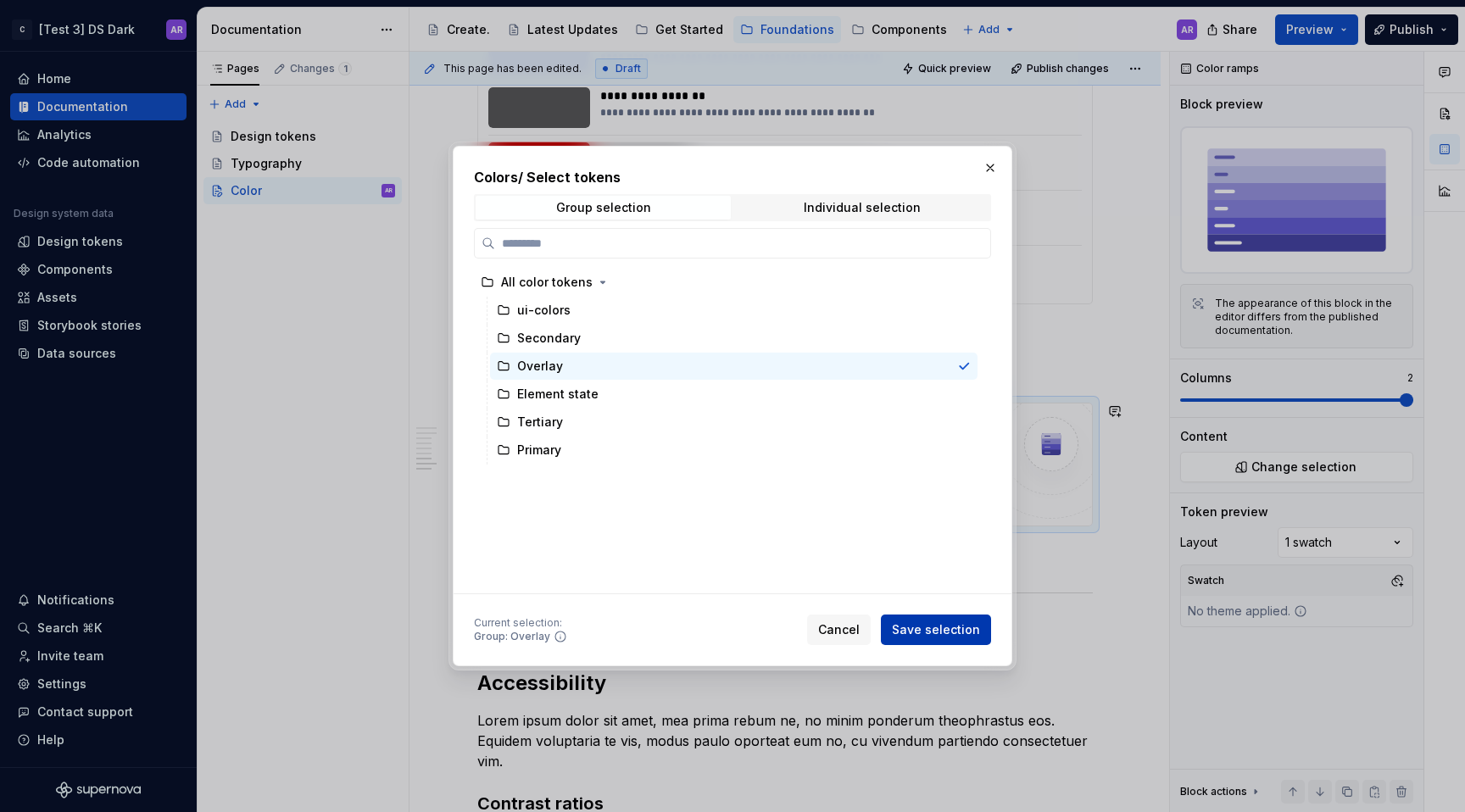
click at [910, 626] on span "Save selection" at bounding box center [935, 629] width 89 height 17
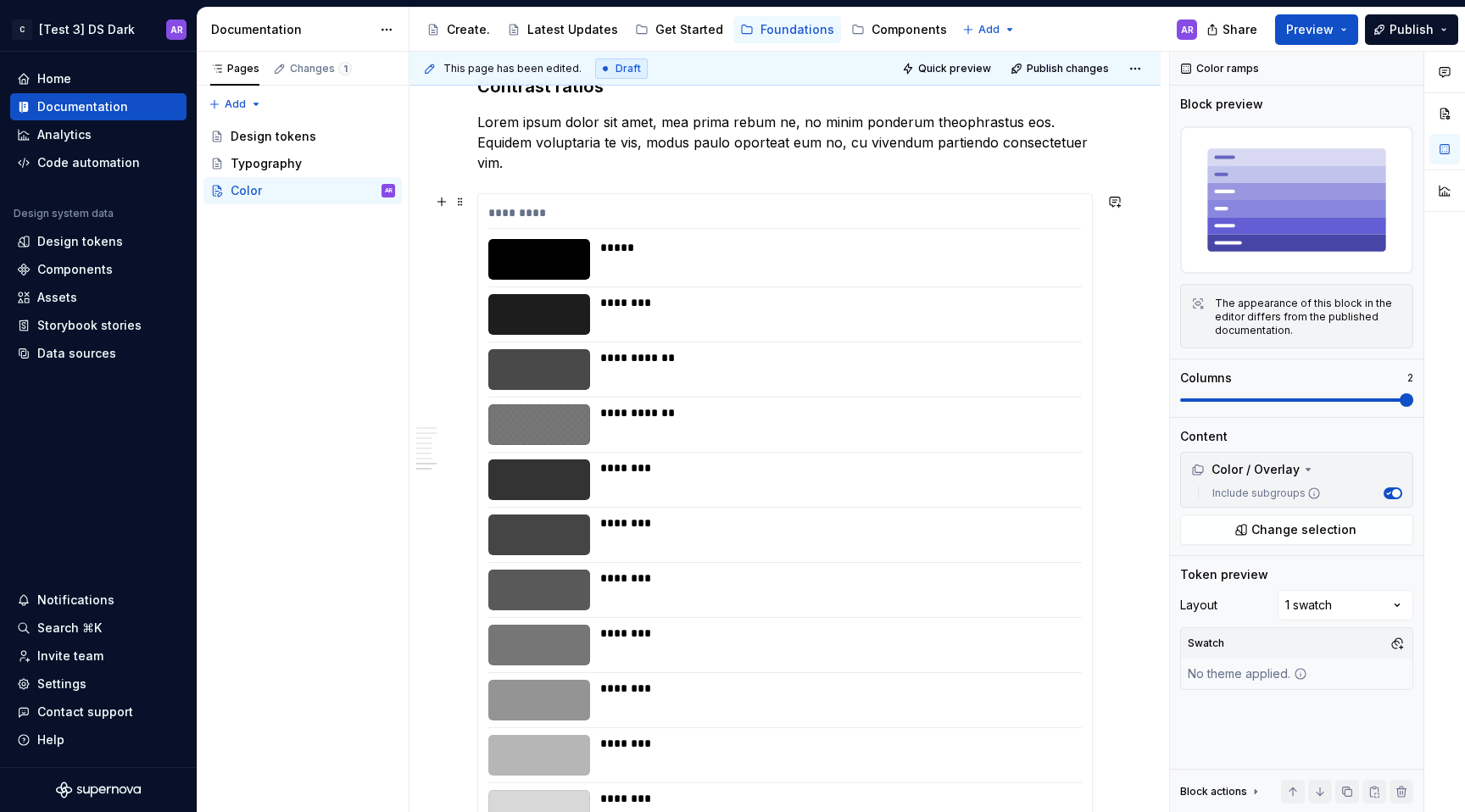
scroll to position [2469, 0]
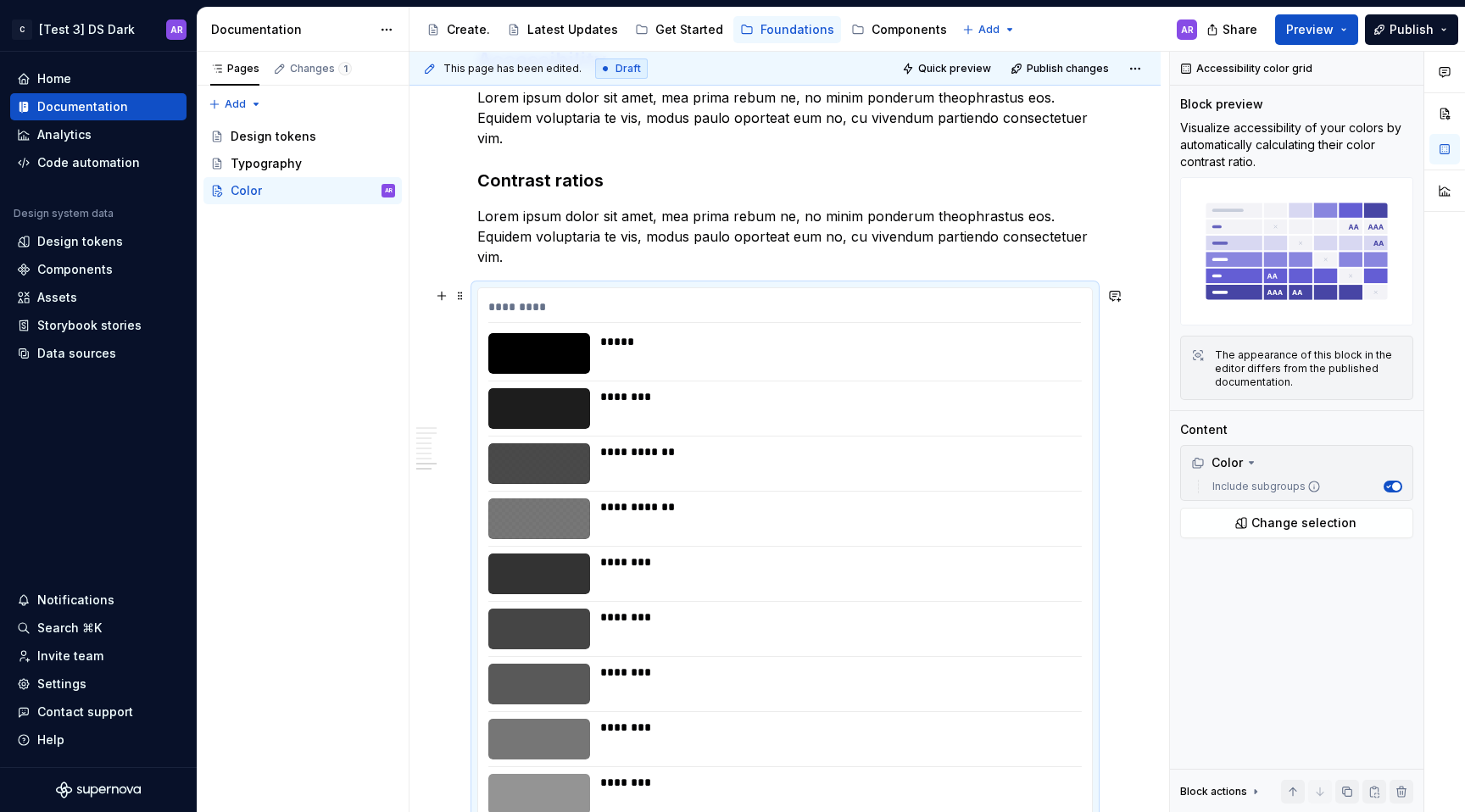
click at [1024, 317] on div "*********" at bounding box center [785, 310] width 593 height 24
click at [1315, 522] on span "Change selection" at bounding box center [1304, 523] width 105 height 17
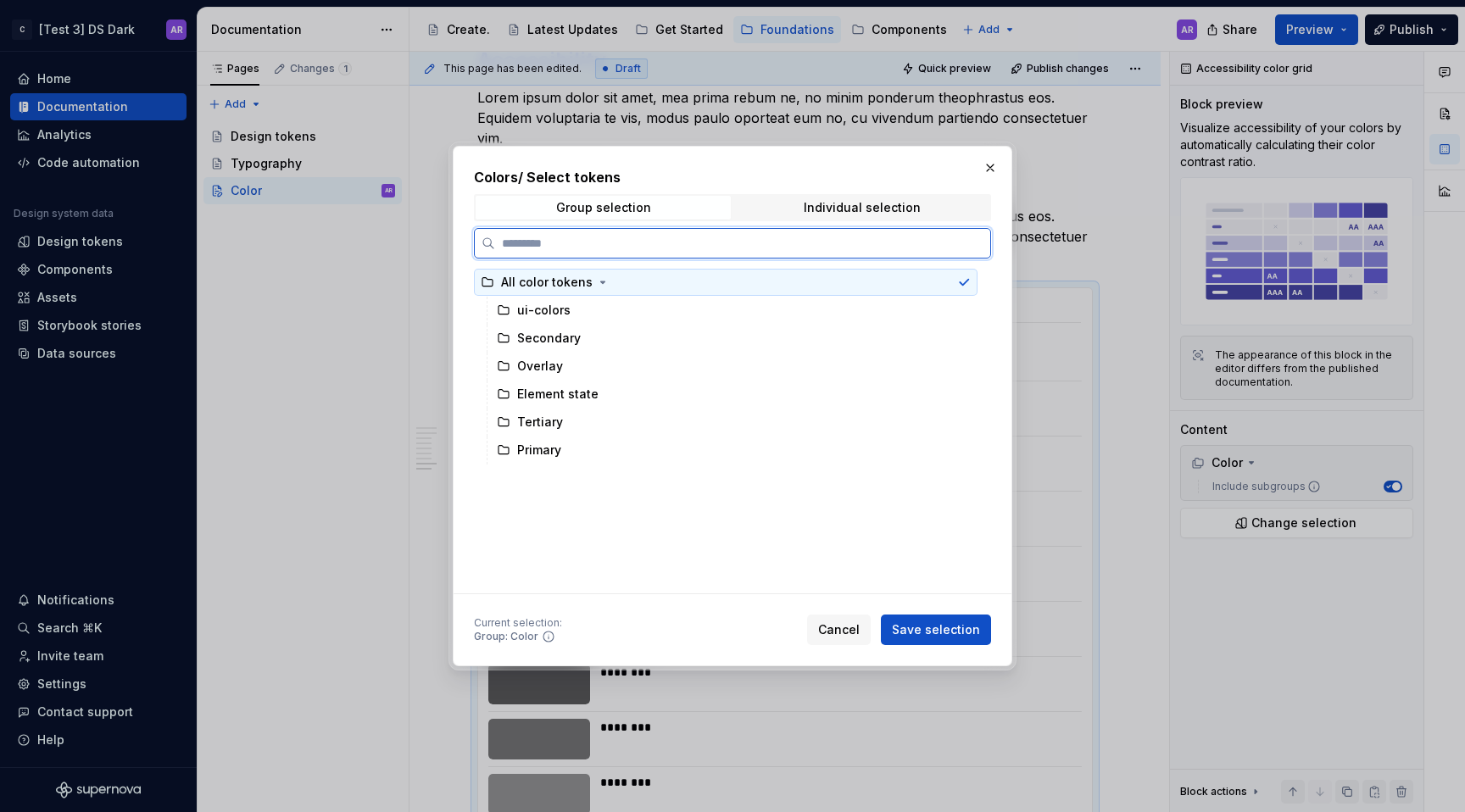
click at [819, 286] on div "All color tokens" at bounding box center [726, 282] width 504 height 27
click at [968, 281] on icon at bounding box center [963, 282] width 14 height 14
click at [903, 320] on div "ui-colors" at bounding box center [734, 310] width 488 height 27
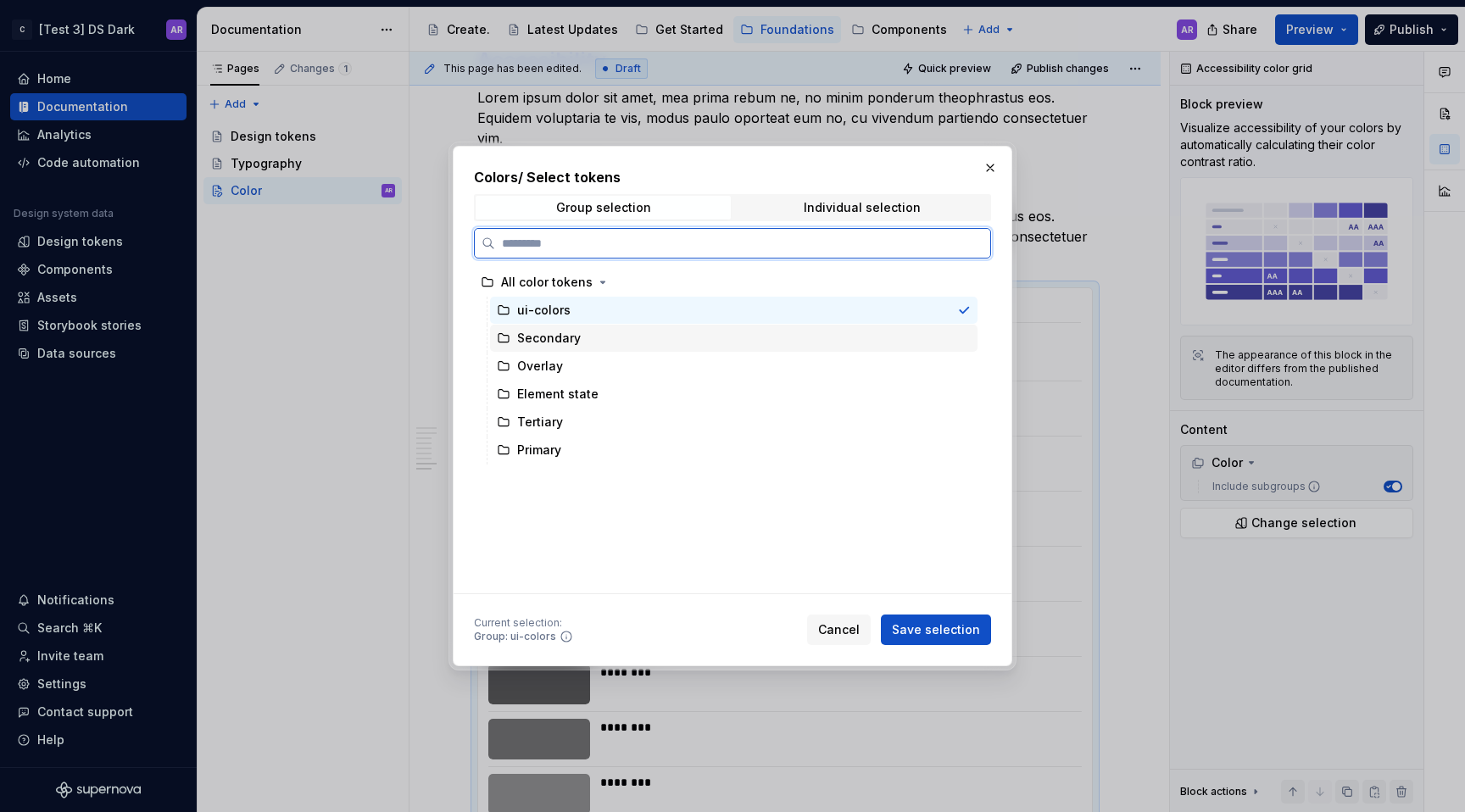
click at [904, 342] on div "Secondary" at bounding box center [734, 337] width 488 height 27
click at [878, 368] on div "Overlay" at bounding box center [734, 365] width 488 height 27
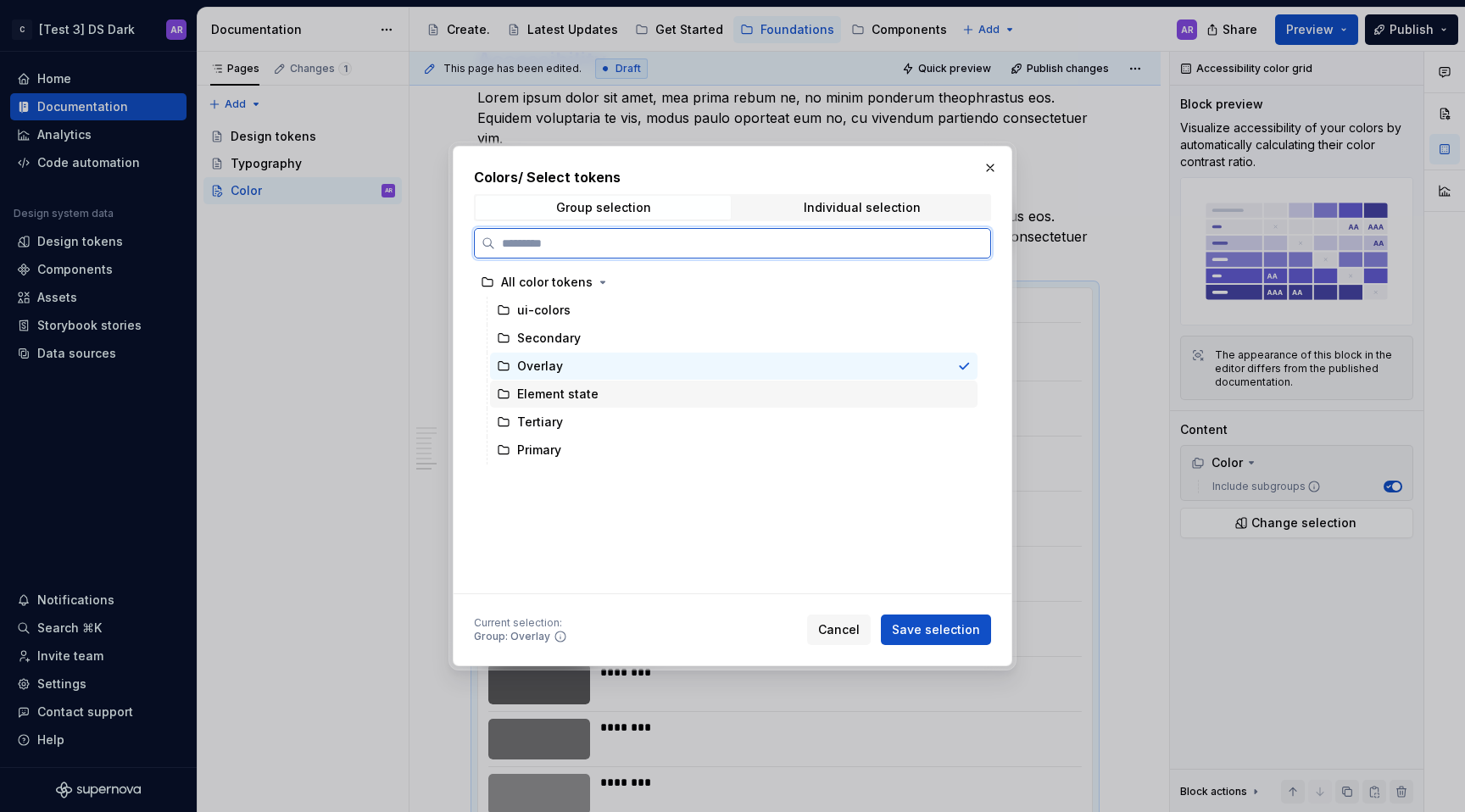
click at [878, 398] on div "Element state" at bounding box center [734, 393] width 488 height 27
click at [873, 438] on div "Primary" at bounding box center [734, 449] width 488 height 27
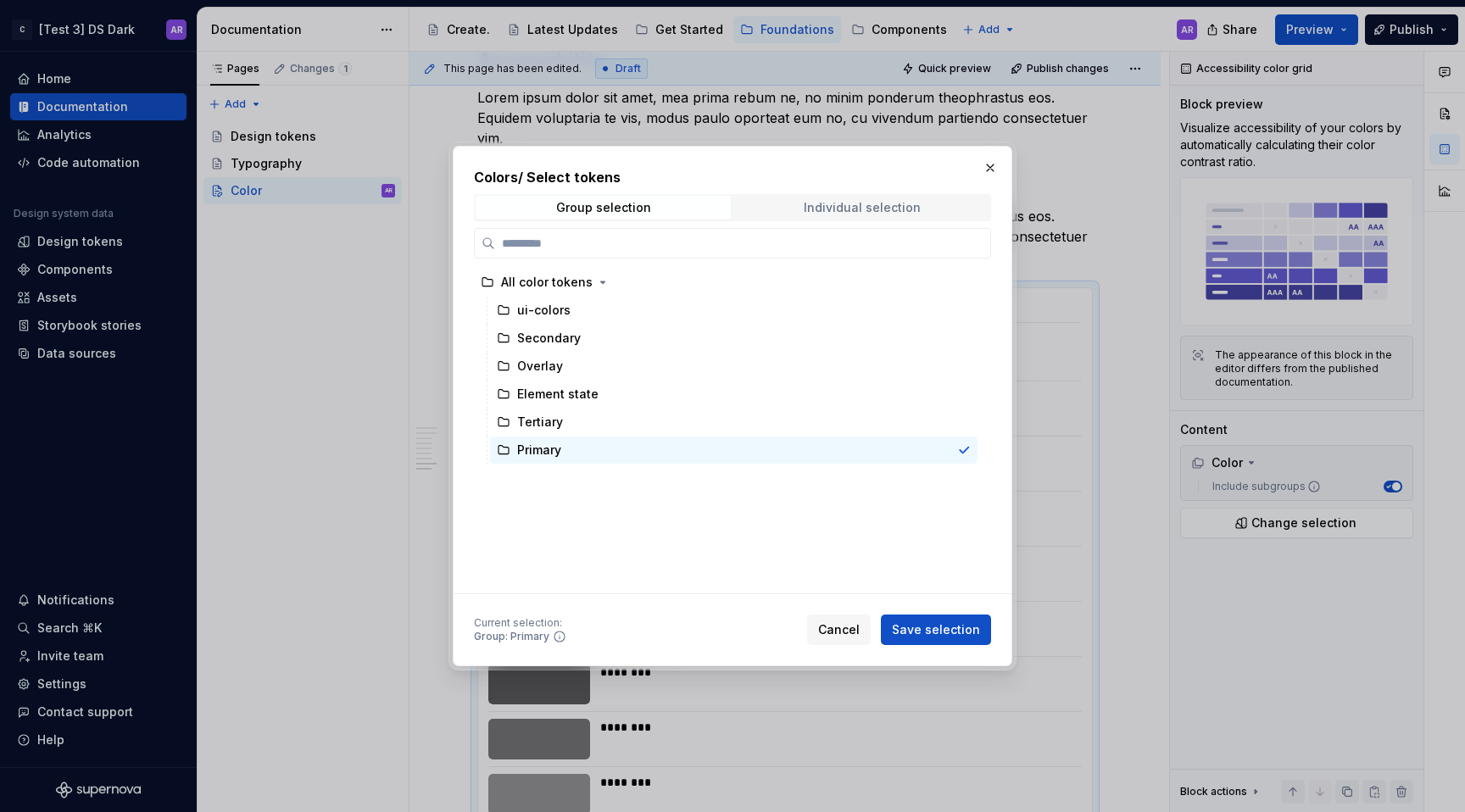
click at [913, 214] on div "Individual selection" at bounding box center [862, 207] width 117 height 14
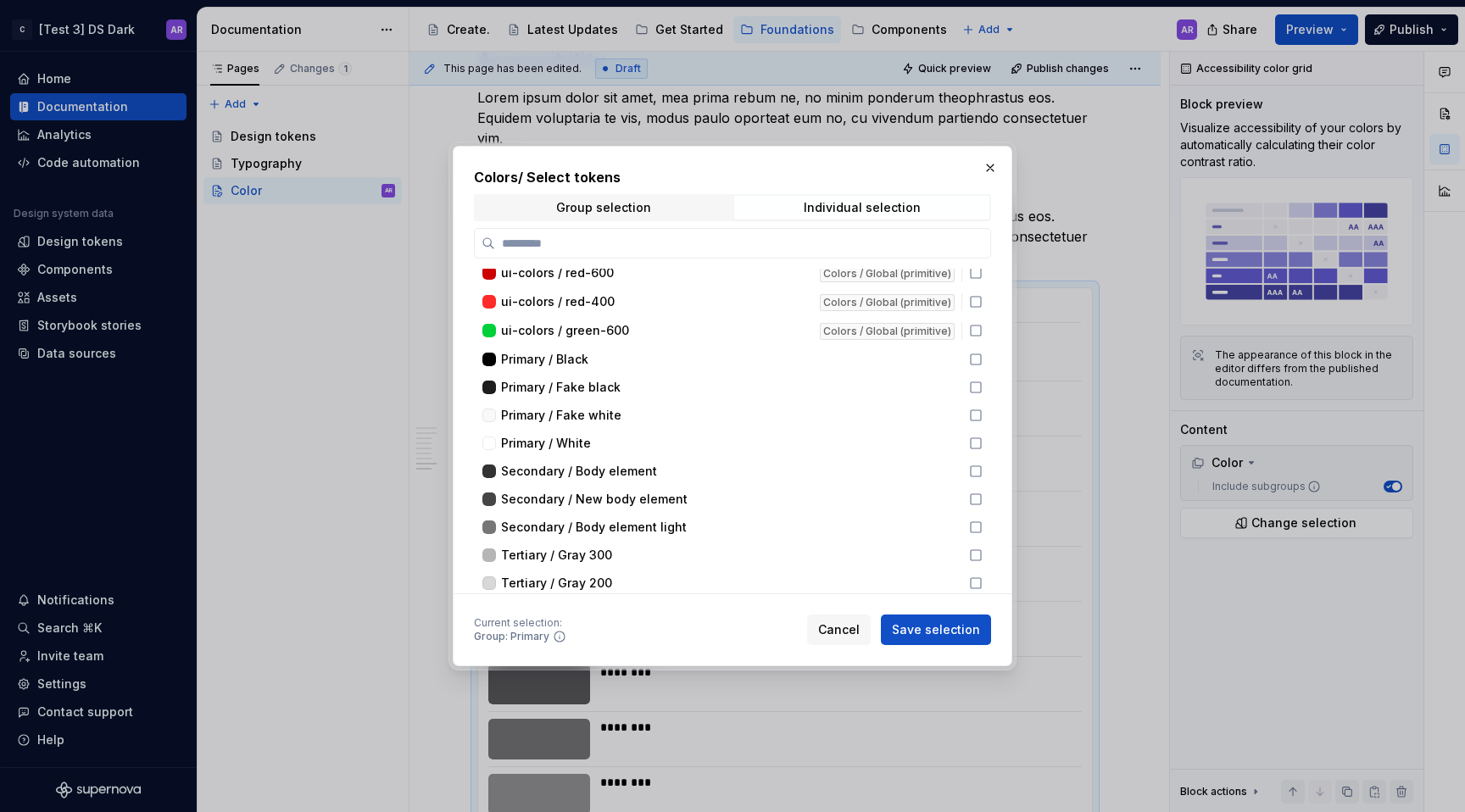
scroll to position [438, 0]
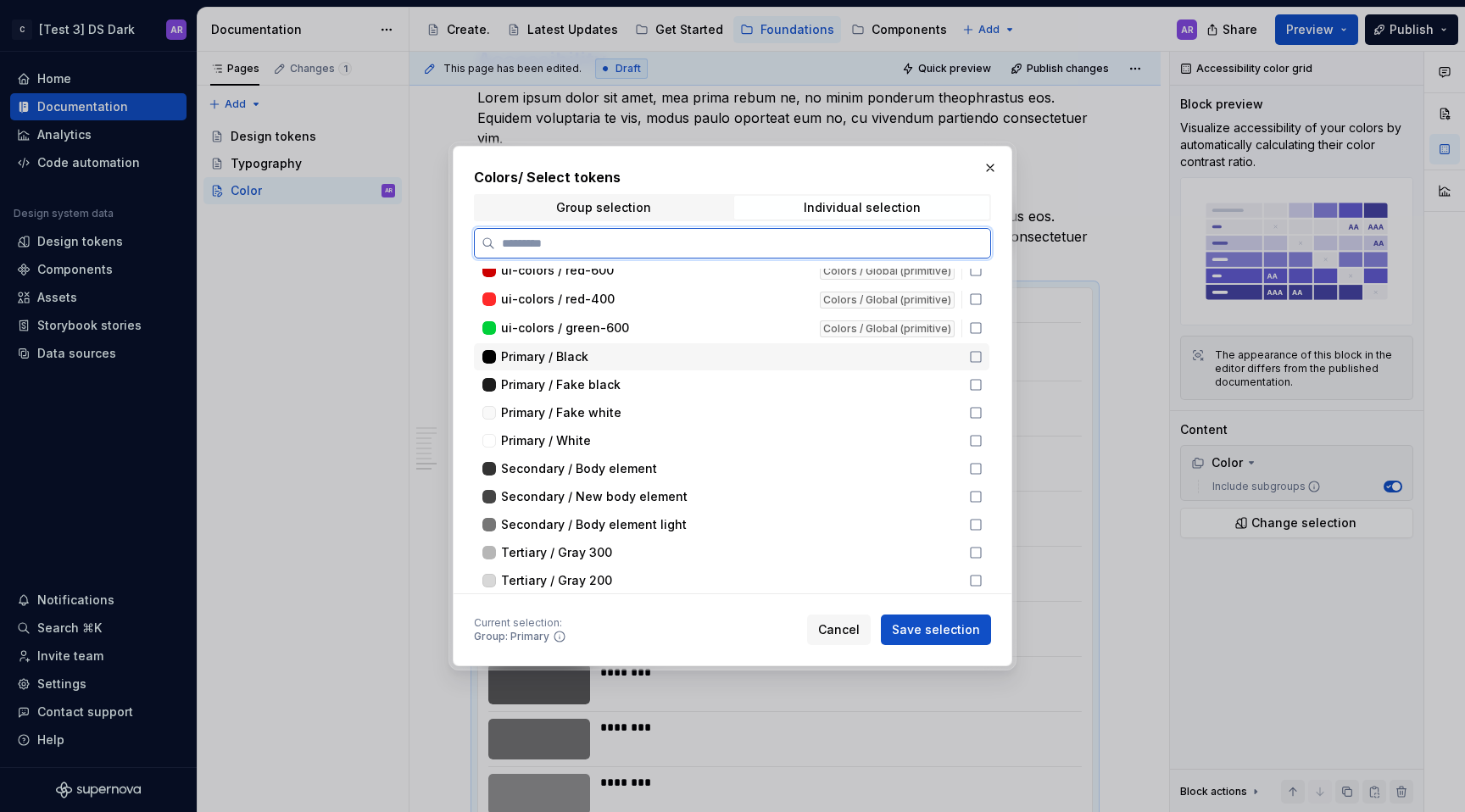
click at [974, 356] on icon at bounding box center [975, 356] width 14 height 14
click at [974, 382] on icon at bounding box center [975, 385] width 14 height 14
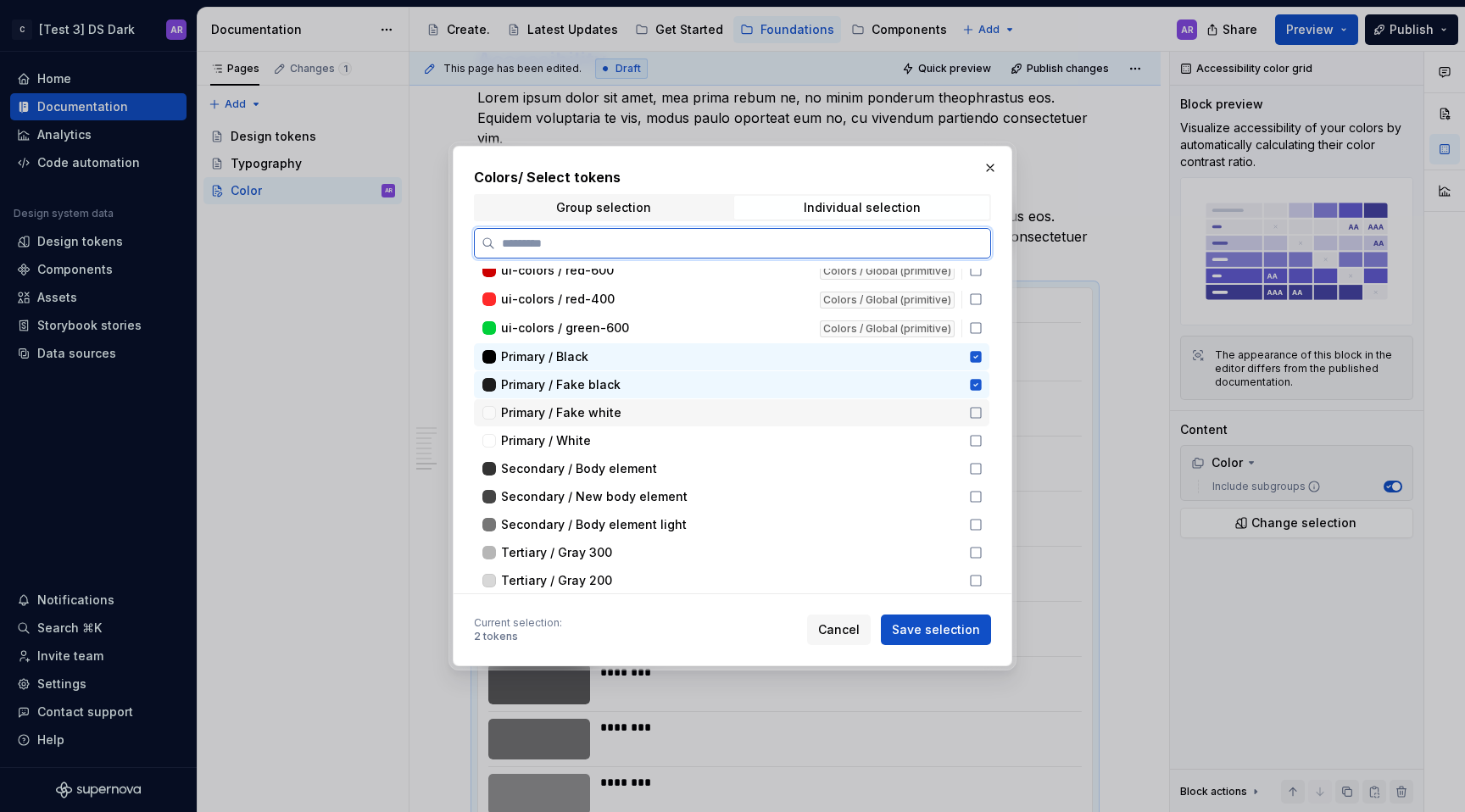
click at [974, 414] on icon at bounding box center [975, 413] width 14 height 14
click at [976, 439] on icon at bounding box center [975, 441] width 14 height 14
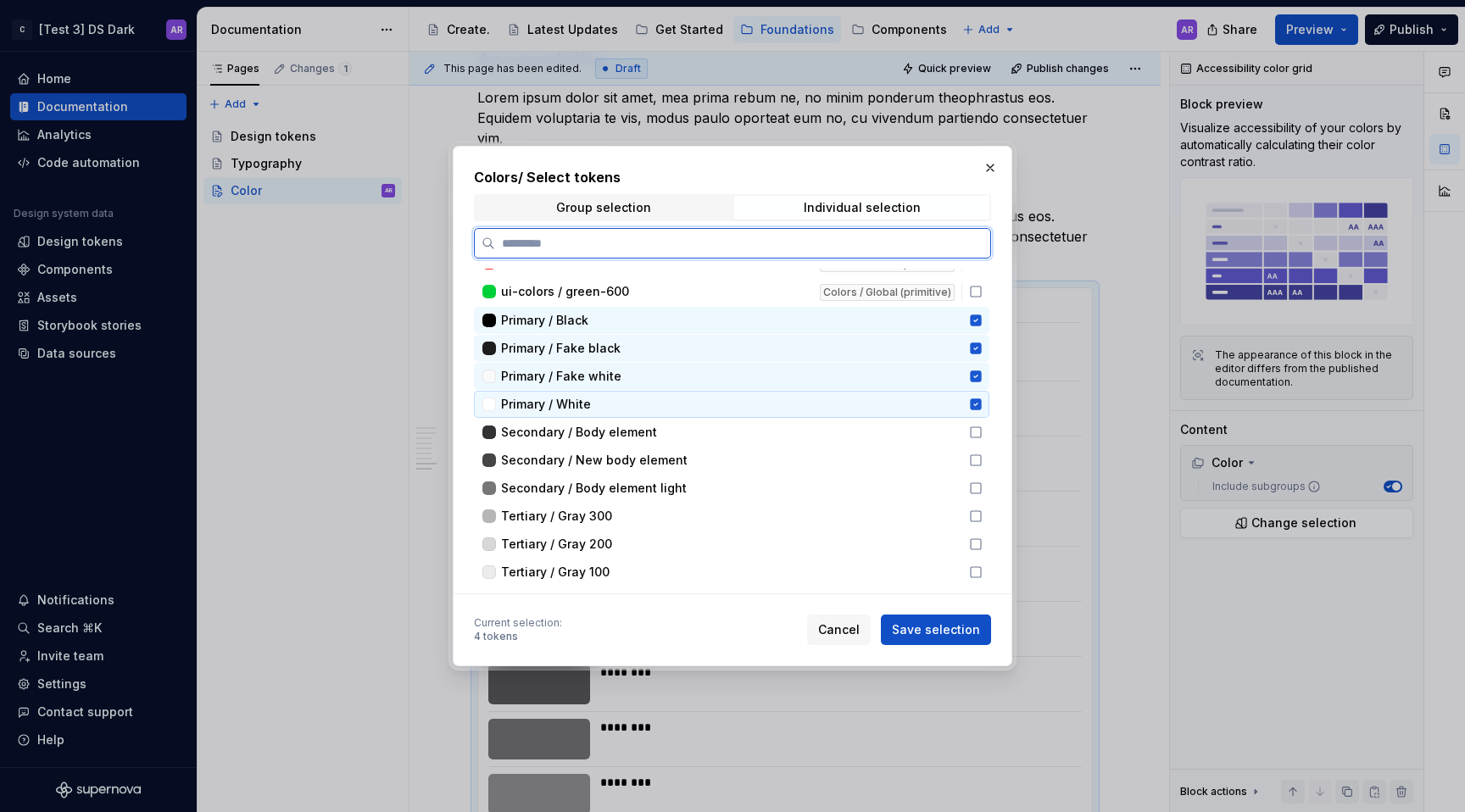
scroll to position [487, 0]
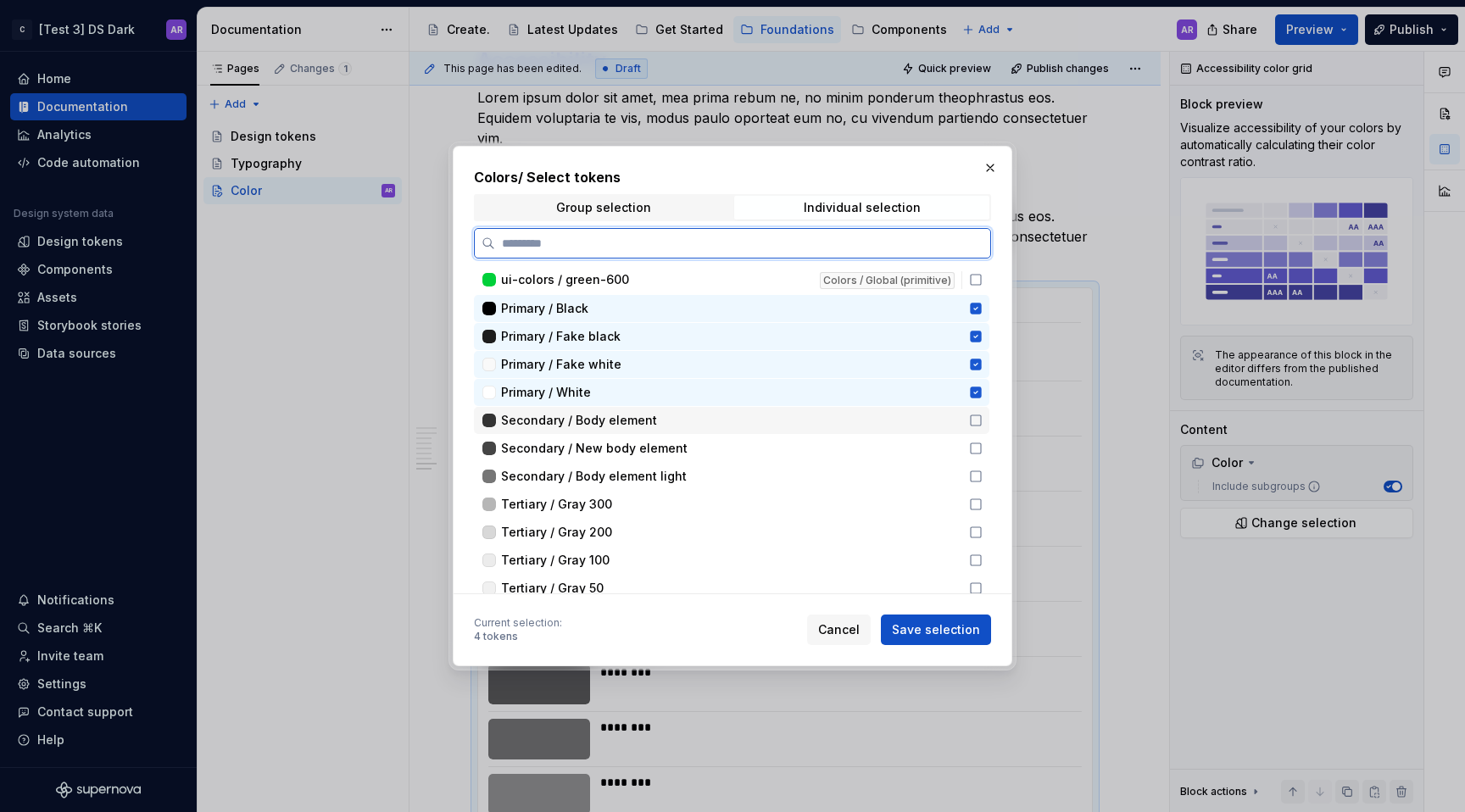
click at [974, 421] on icon at bounding box center [975, 420] width 14 height 14
click at [974, 454] on icon at bounding box center [975, 448] width 14 height 14
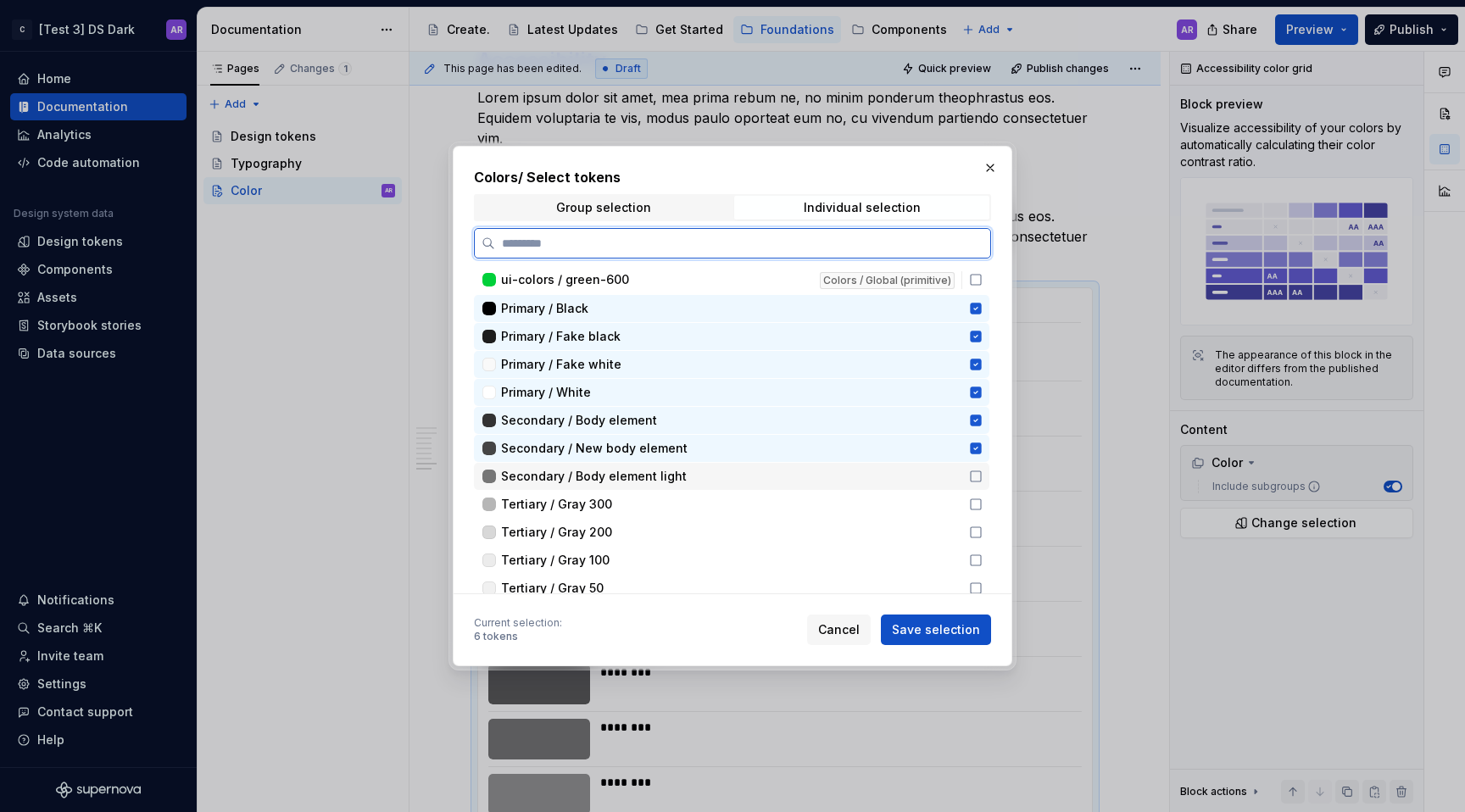
click at [974, 475] on icon at bounding box center [975, 476] width 14 height 14
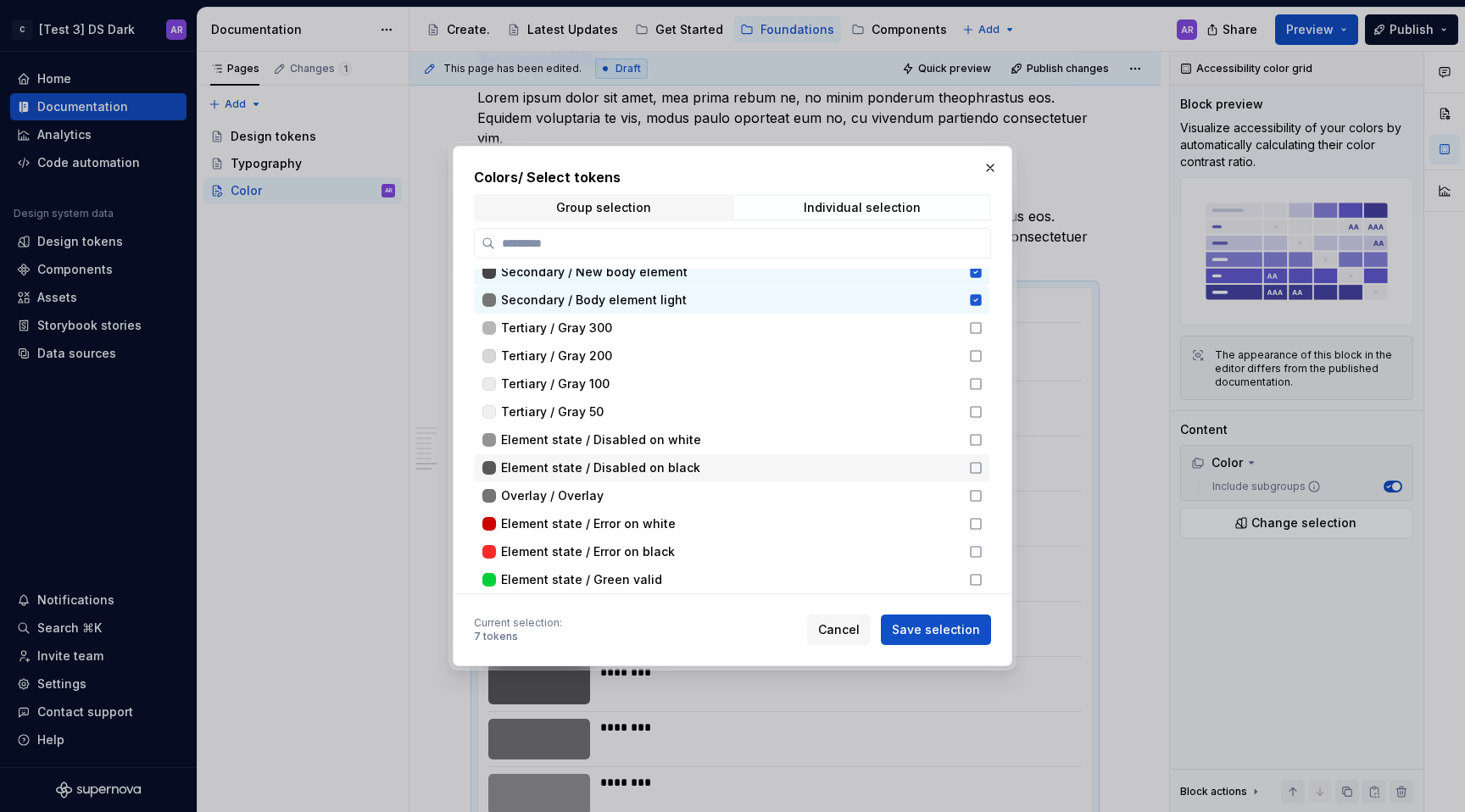
scroll to position [626, 0]
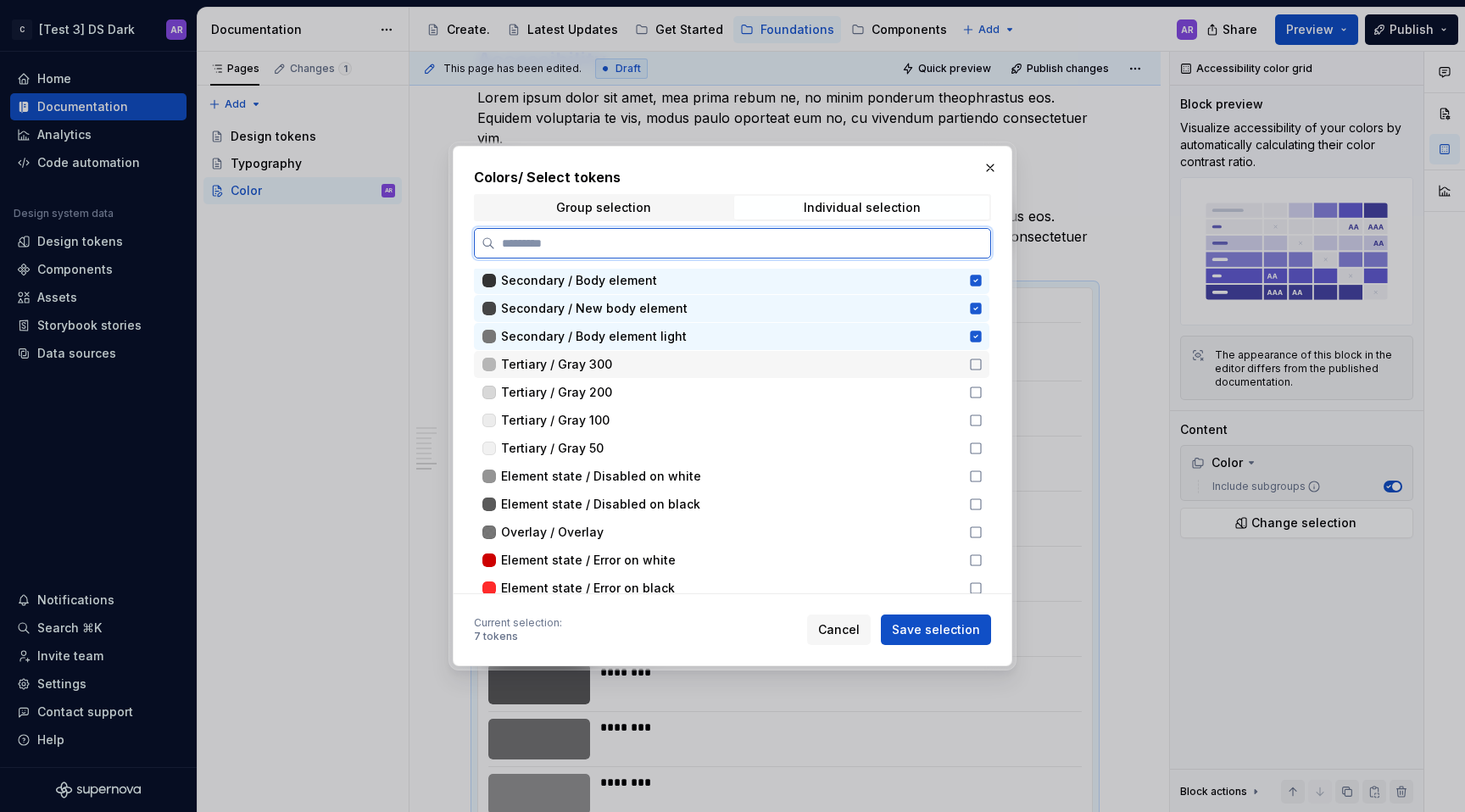
click at [974, 366] on icon at bounding box center [975, 365] width 14 height 14
click at [974, 383] on div "Tertiary / Gray 200" at bounding box center [731, 392] width 516 height 27
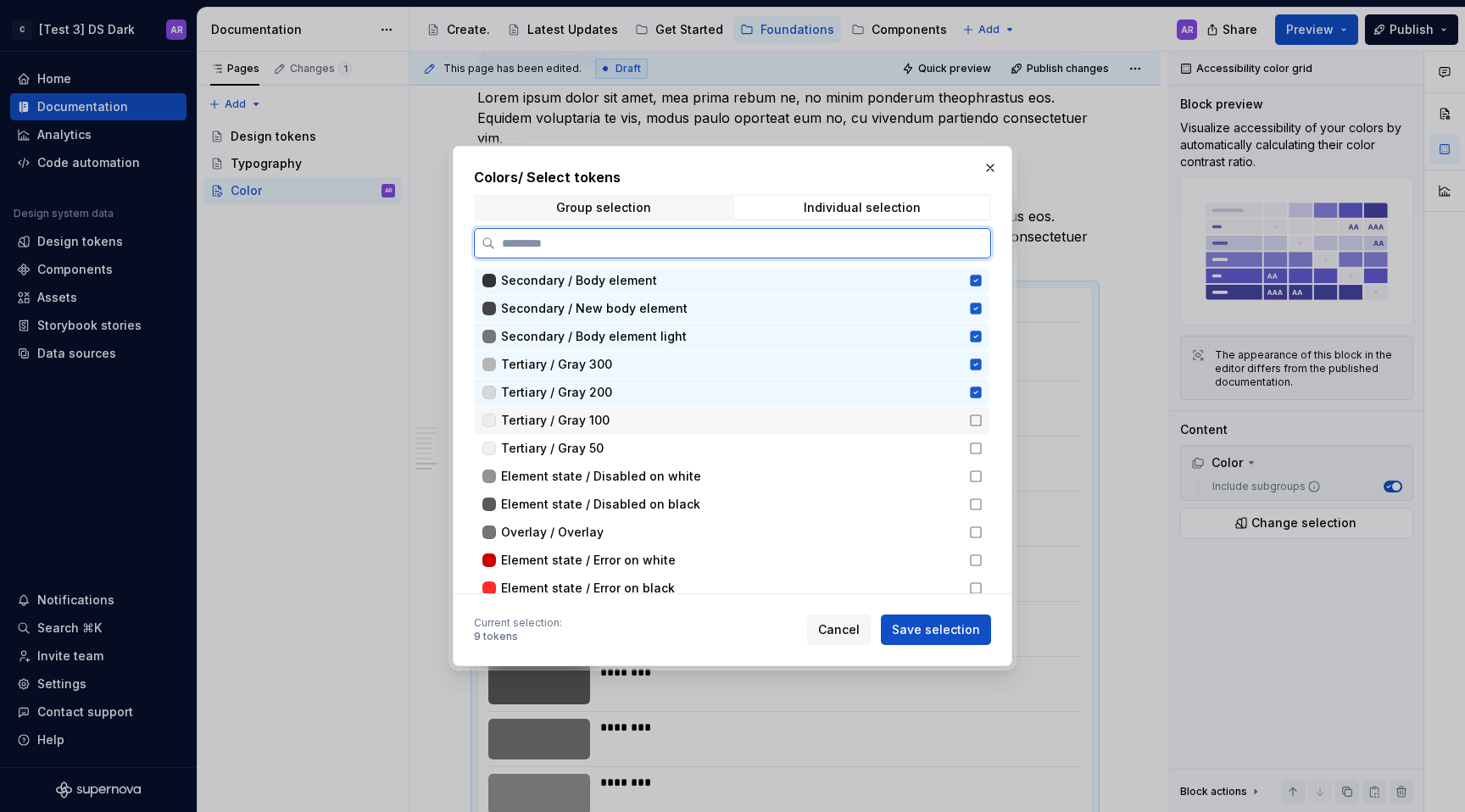
click at [975, 416] on icon at bounding box center [975, 420] width 10 height 10
click at [975, 445] on icon at bounding box center [975, 448] width 14 height 14
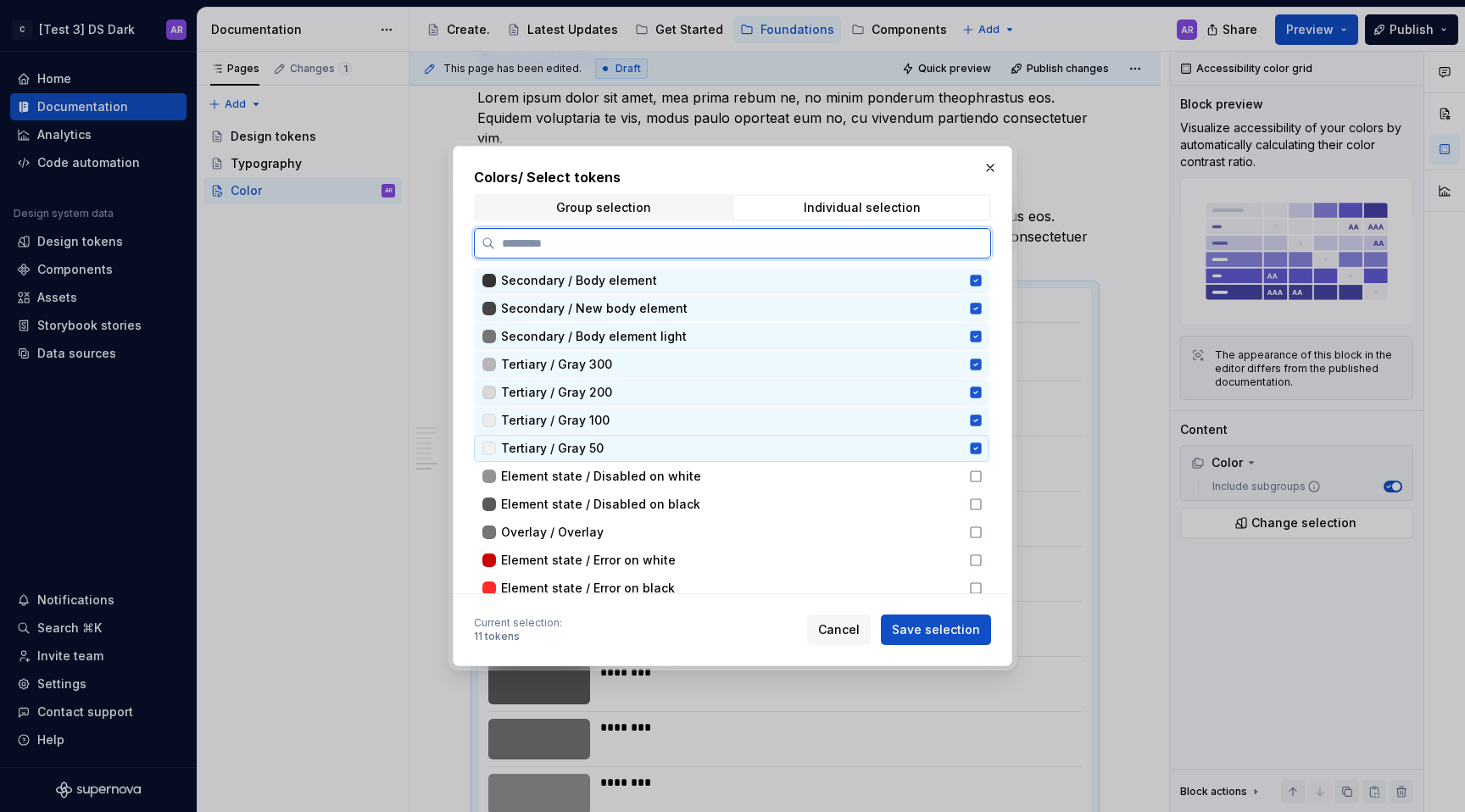
scroll to position [649, 0]
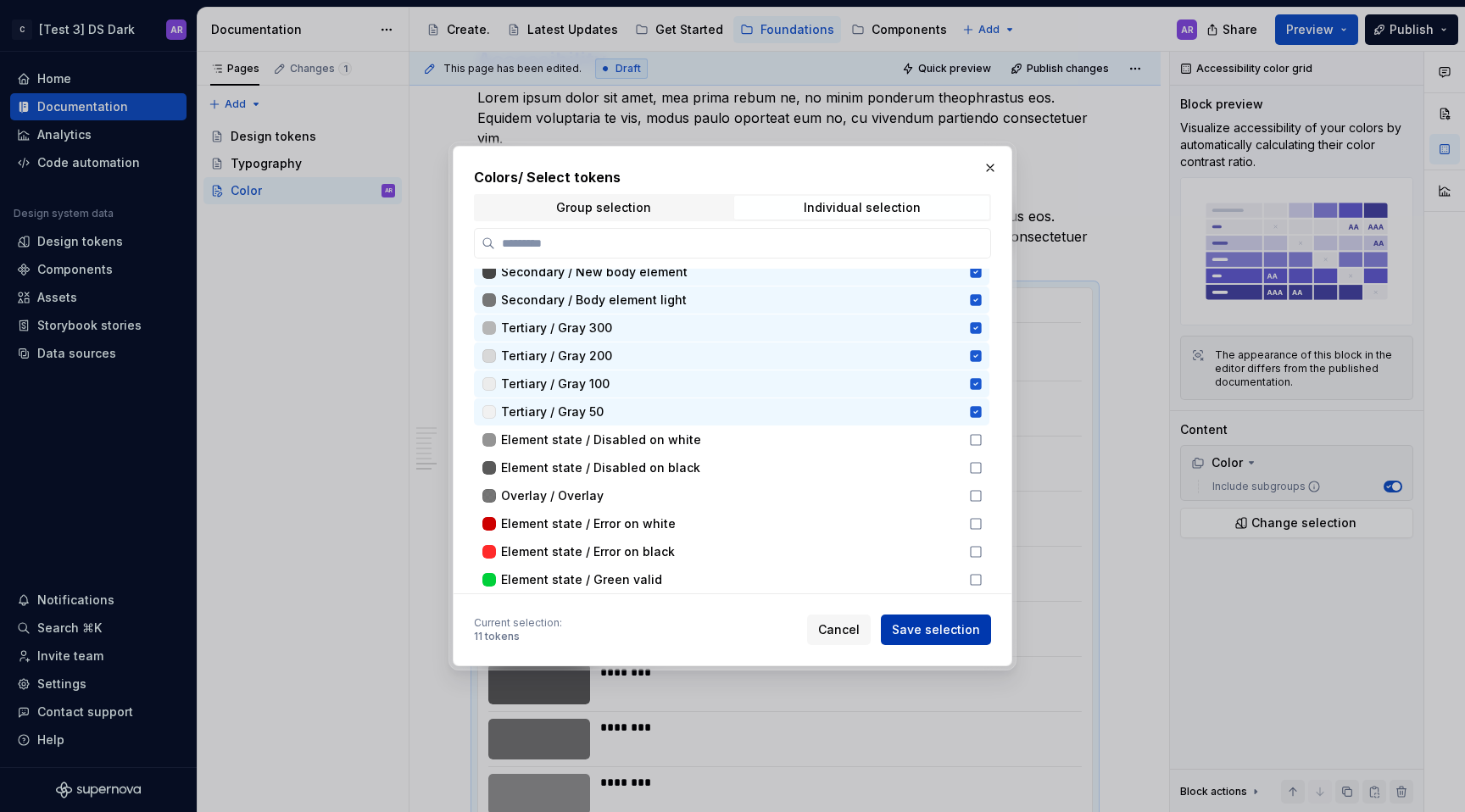
click at [964, 625] on span "Save selection" at bounding box center [935, 629] width 89 height 17
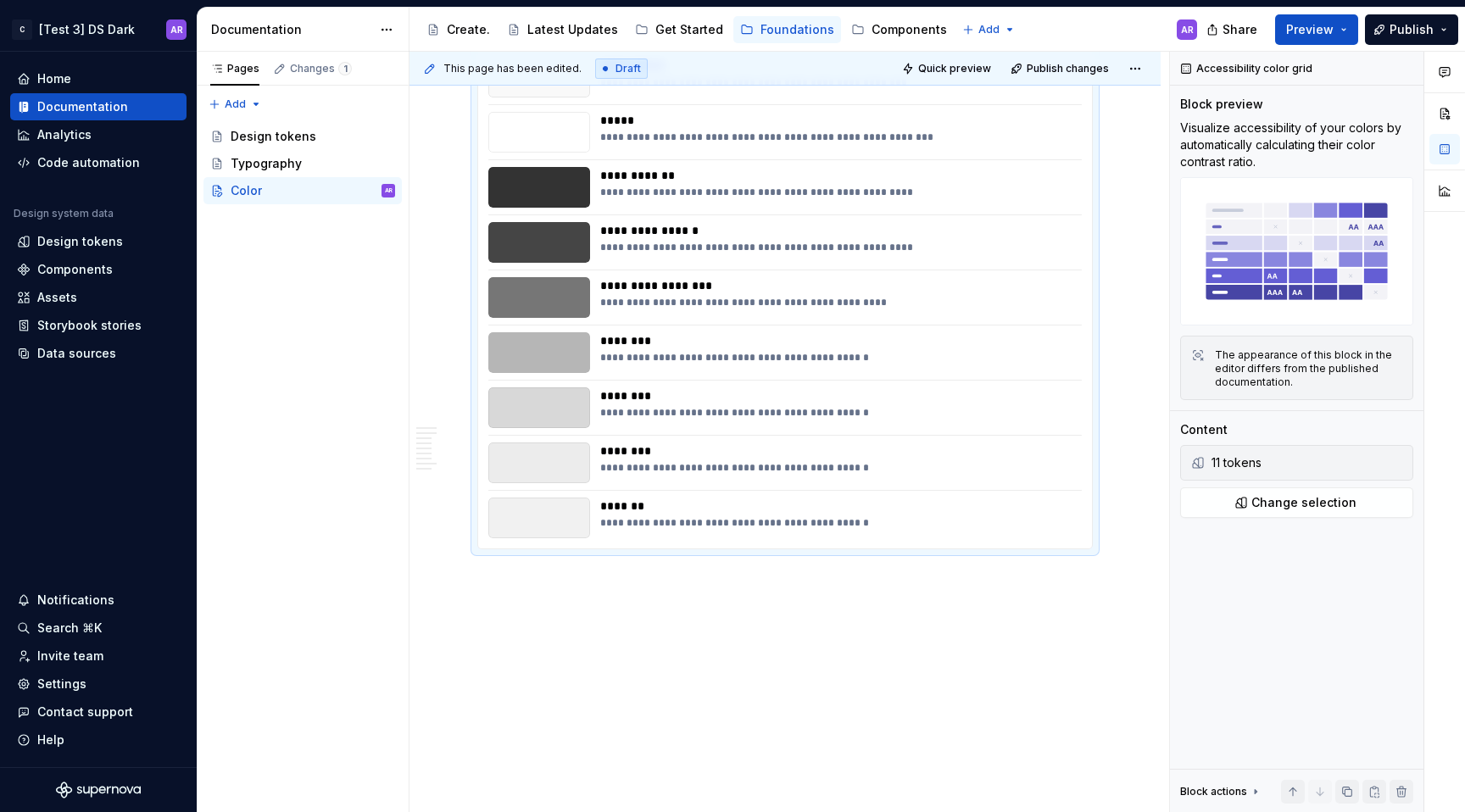
scroll to position [2821, 0]
click at [1404, 24] on span "Publish" at bounding box center [1411, 30] width 44 height 17
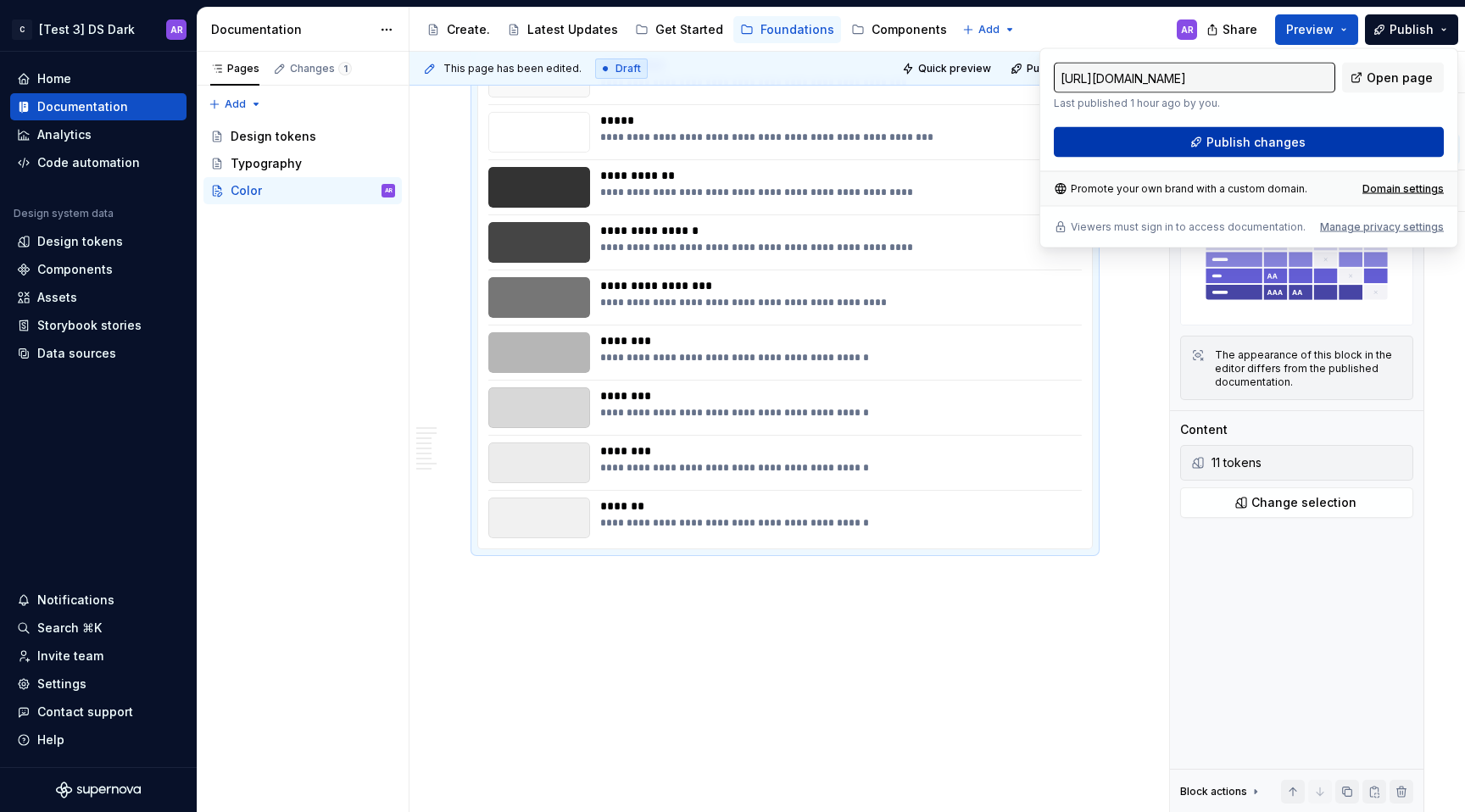
click at [1350, 143] on button "Publish changes" at bounding box center [1249, 142] width 390 height 31
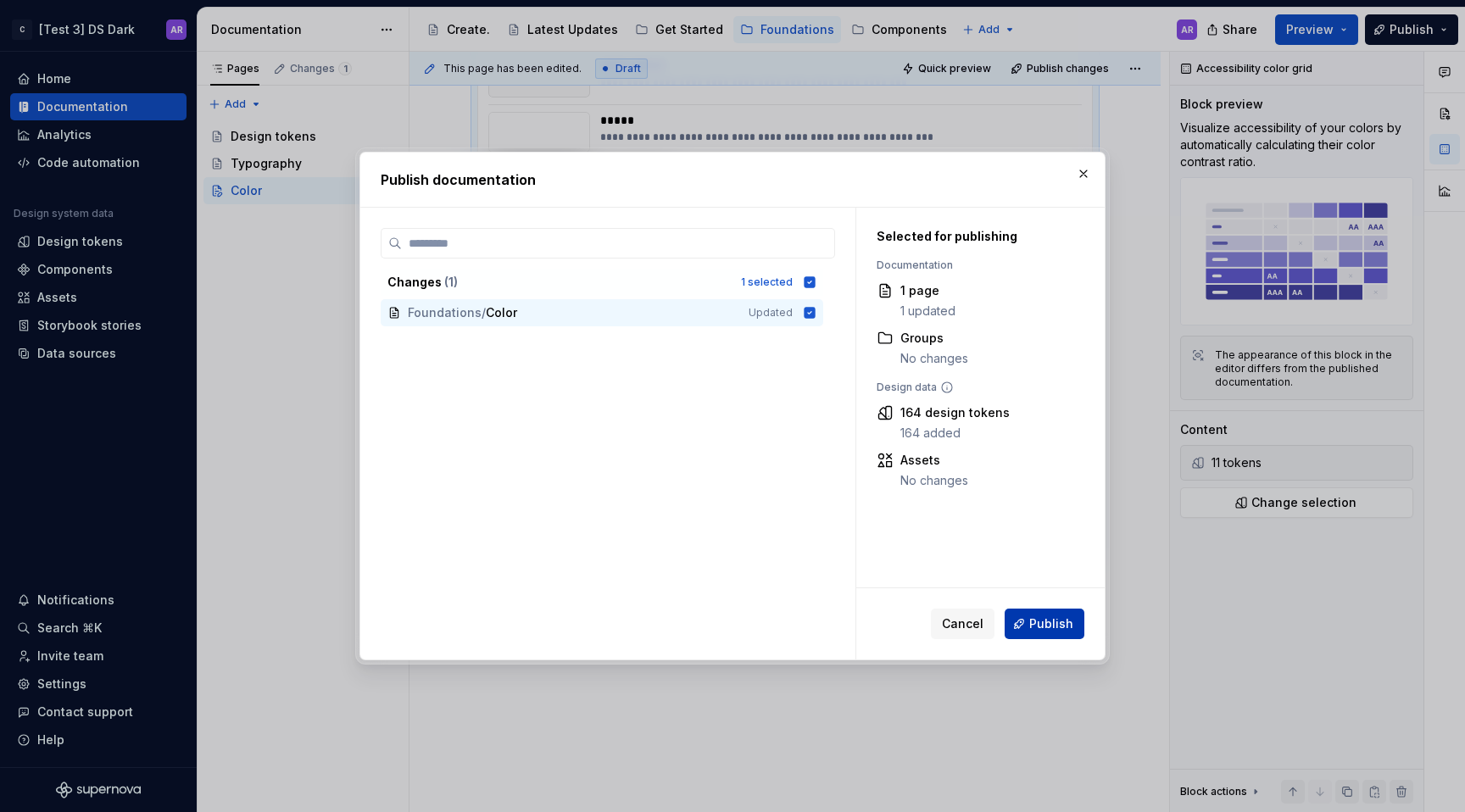
click at [1031, 636] on button "Publish" at bounding box center [1043, 624] width 79 height 31
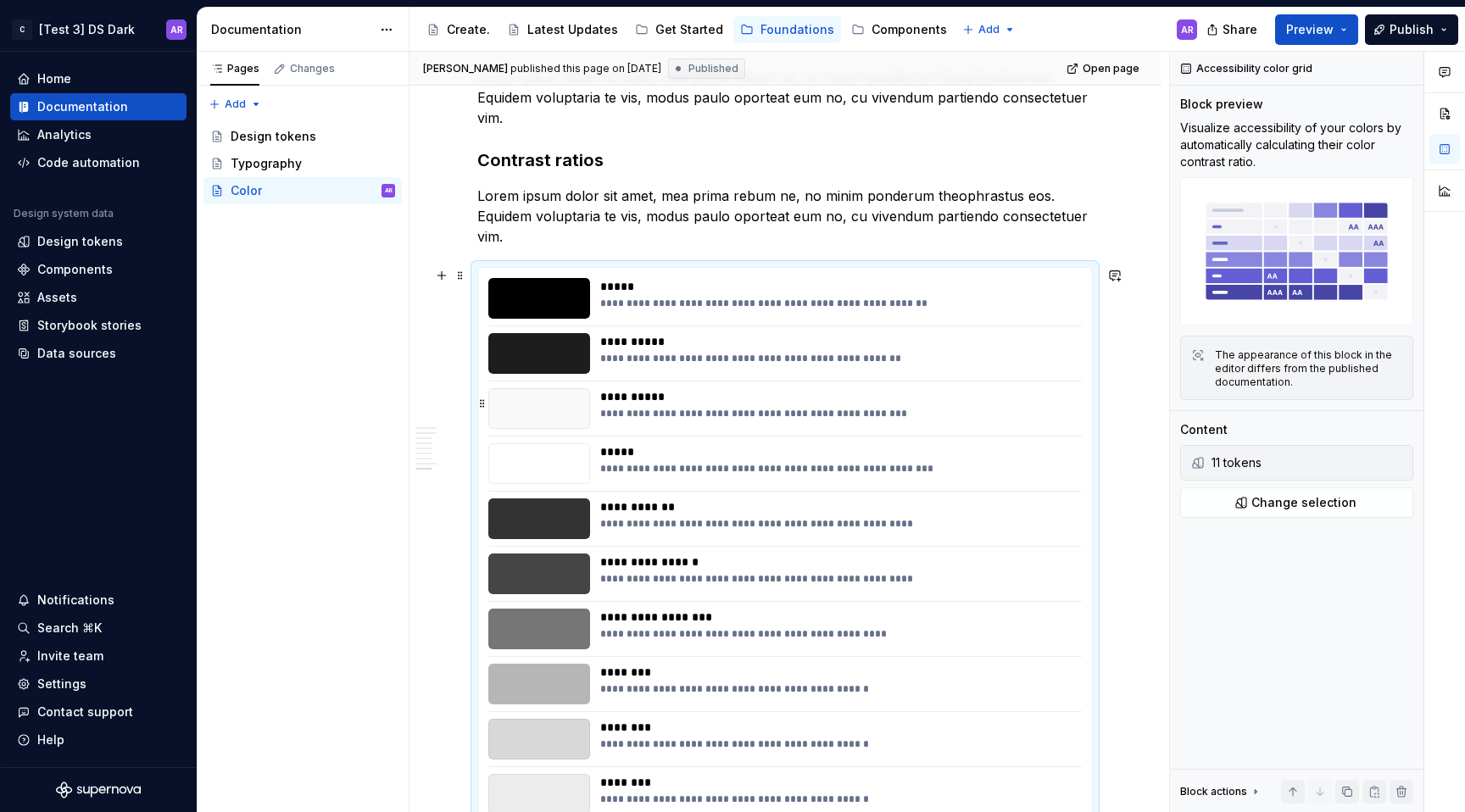
scroll to position [2427, 0]
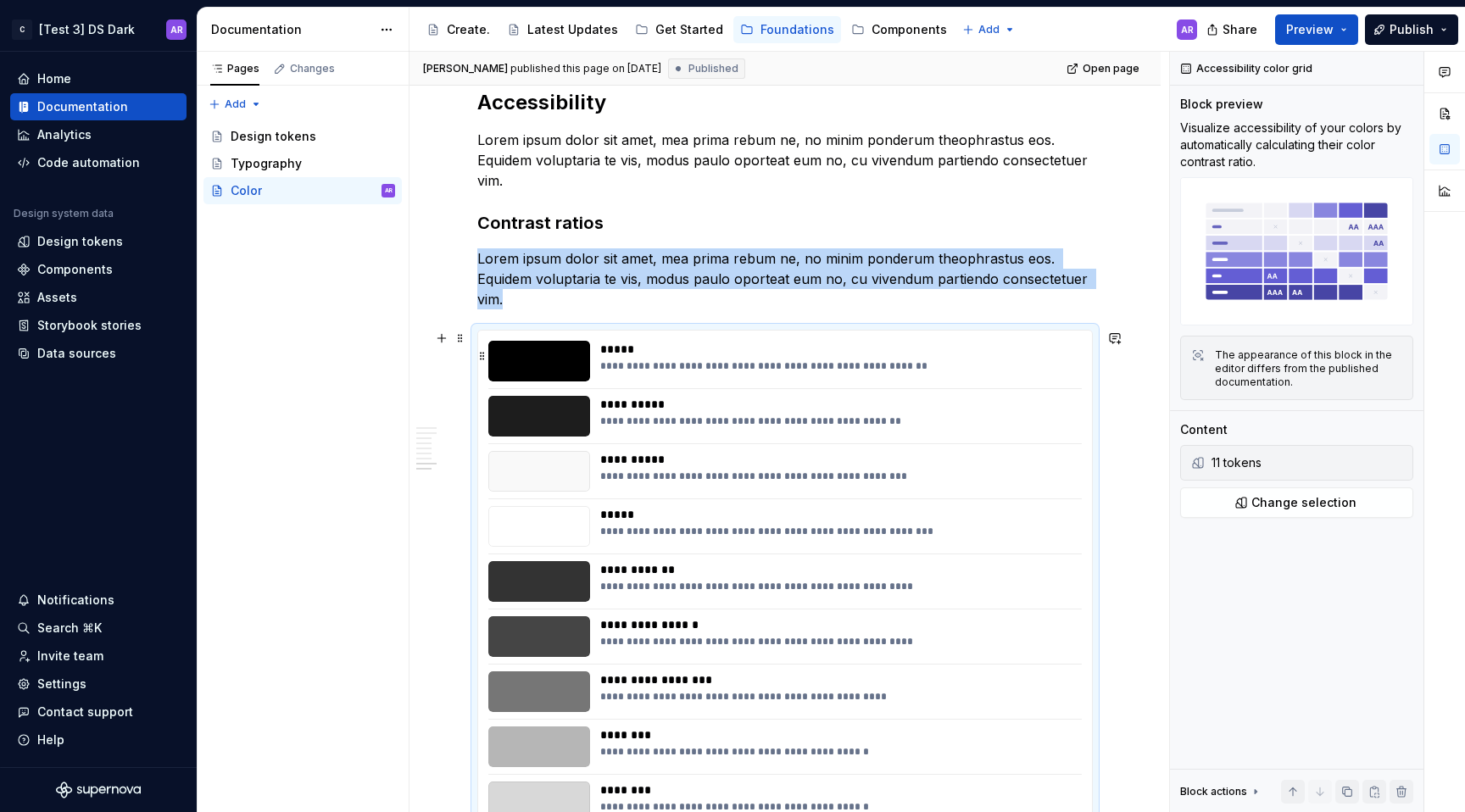
click at [694, 345] on div "*****" at bounding box center [836, 349] width 471 height 17
click at [1245, 509] on button "Change selection" at bounding box center [1297, 502] width 233 height 31
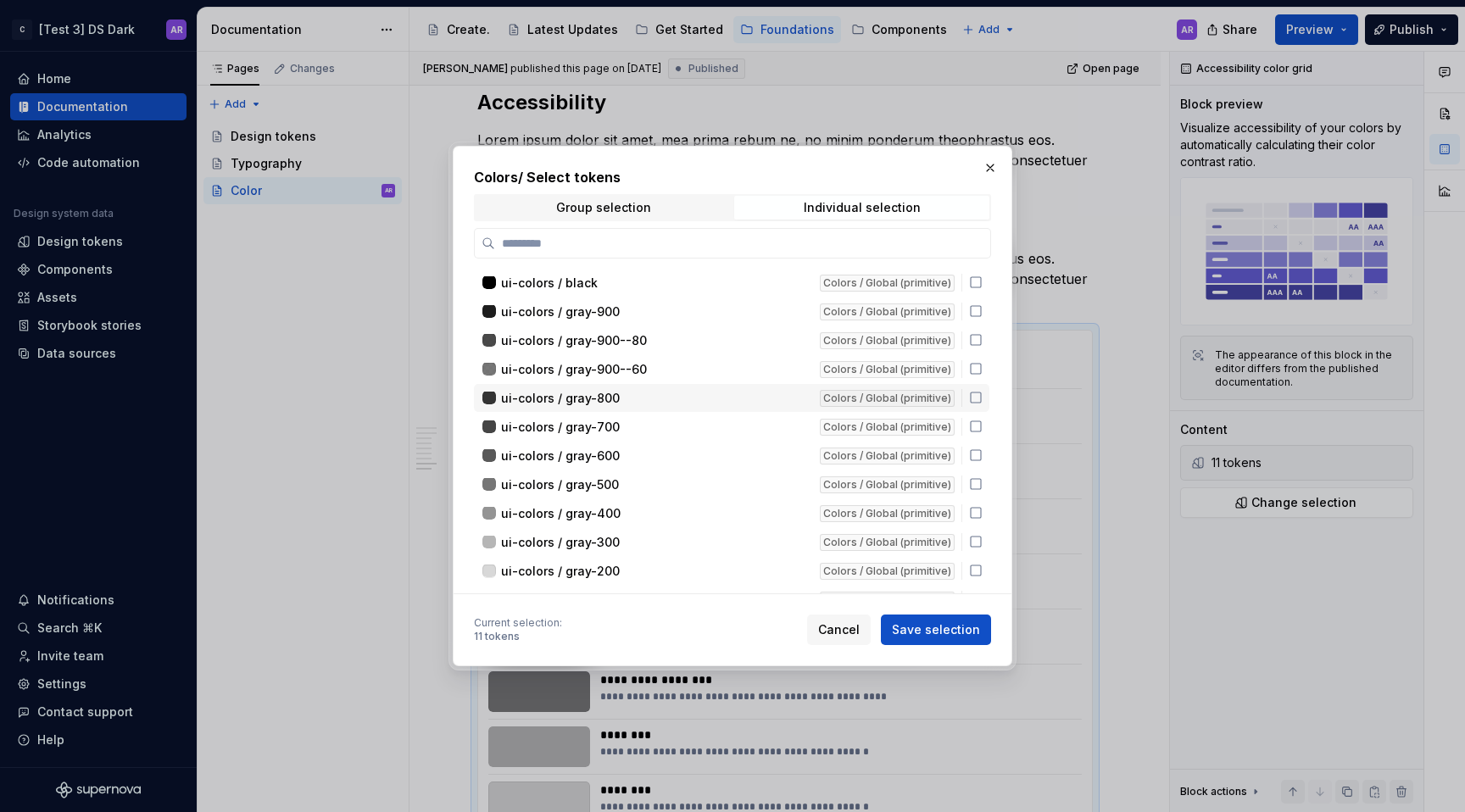
scroll to position [655, 0]
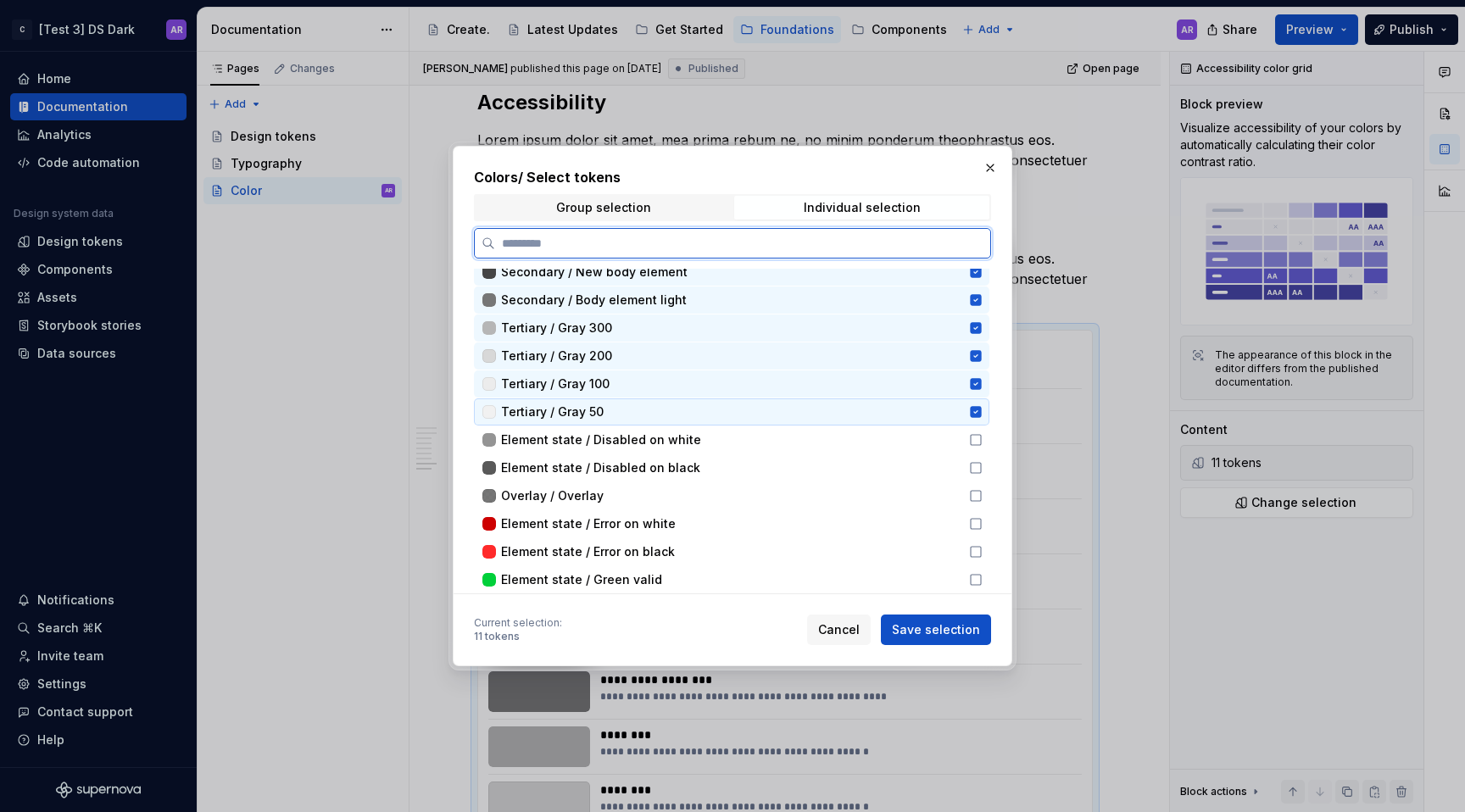
click at [789, 414] on div "Tertiary / Gray 50" at bounding box center [729, 412] width 458 height 17
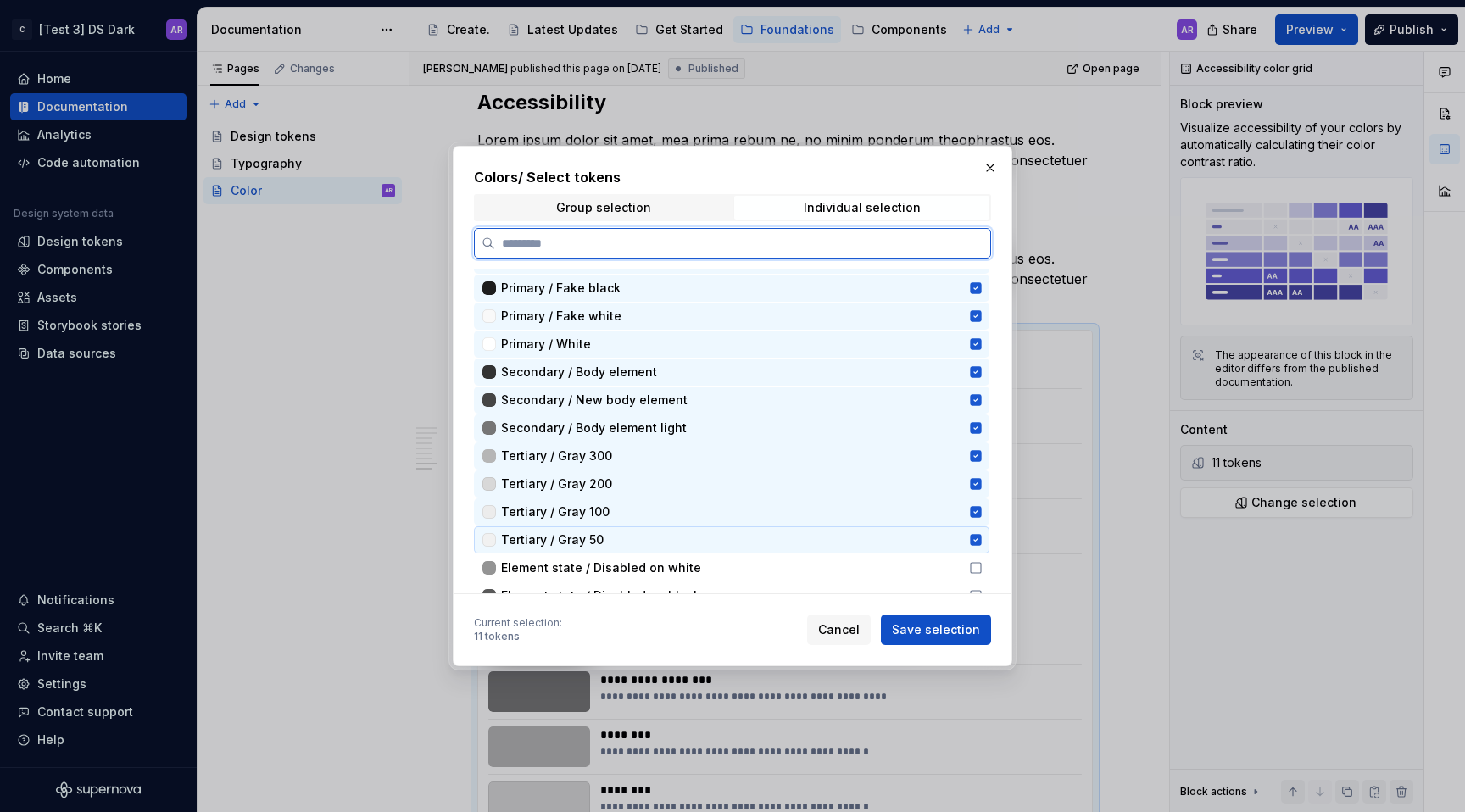
scroll to position [499, 0]
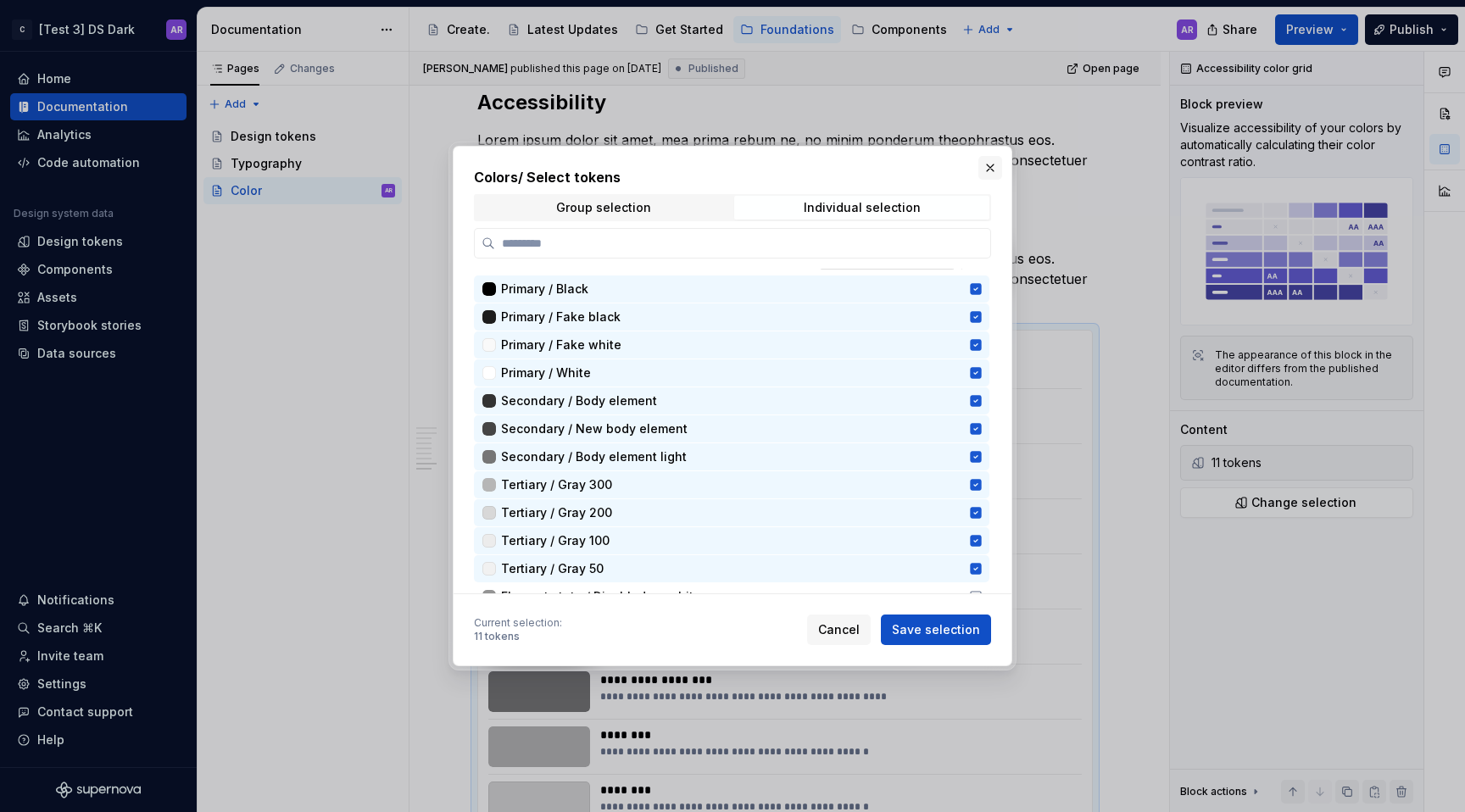
click at [981, 166] on button "button" at bounding box center [989, 167] width 23 height 23
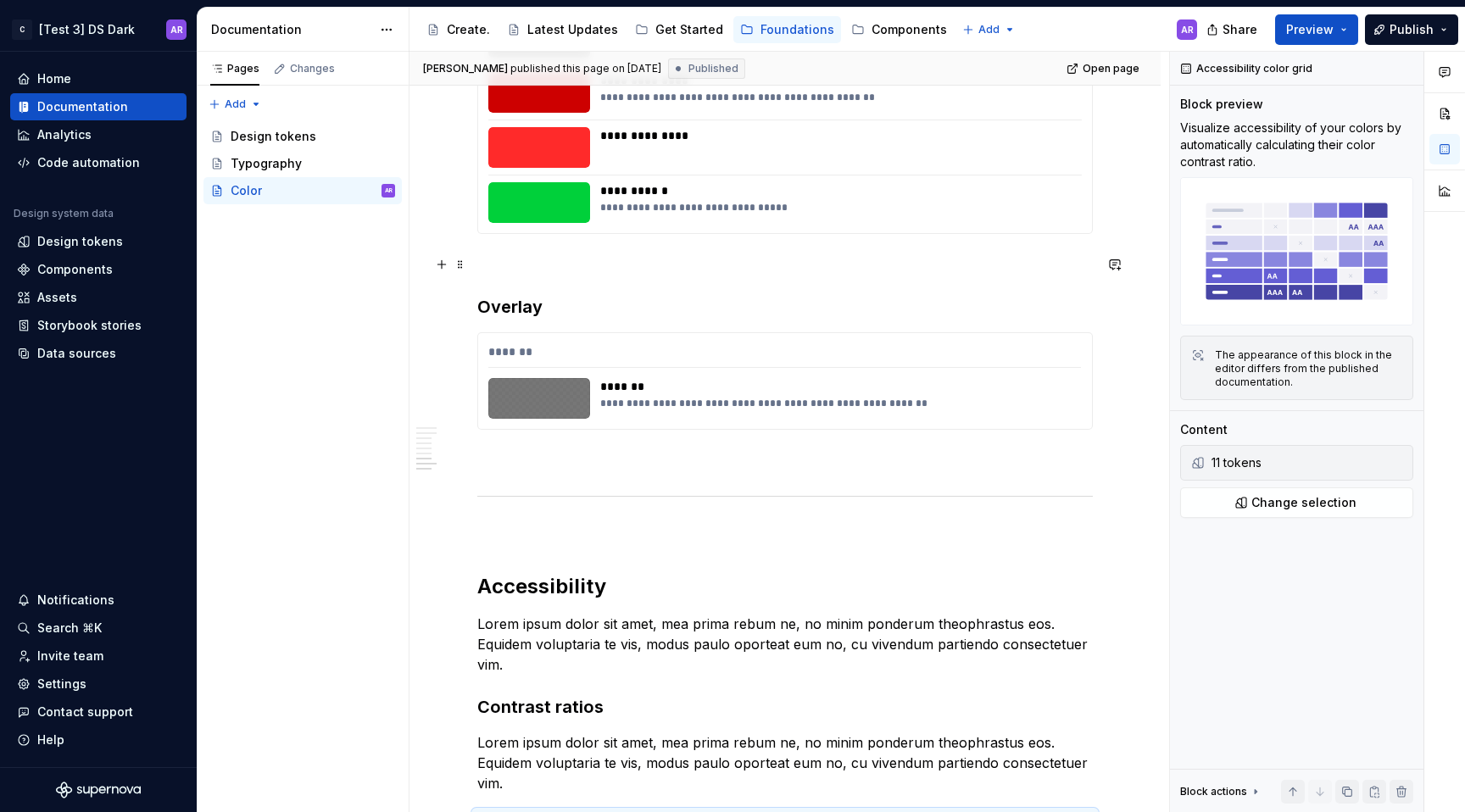
scroll to position [1844, 0]
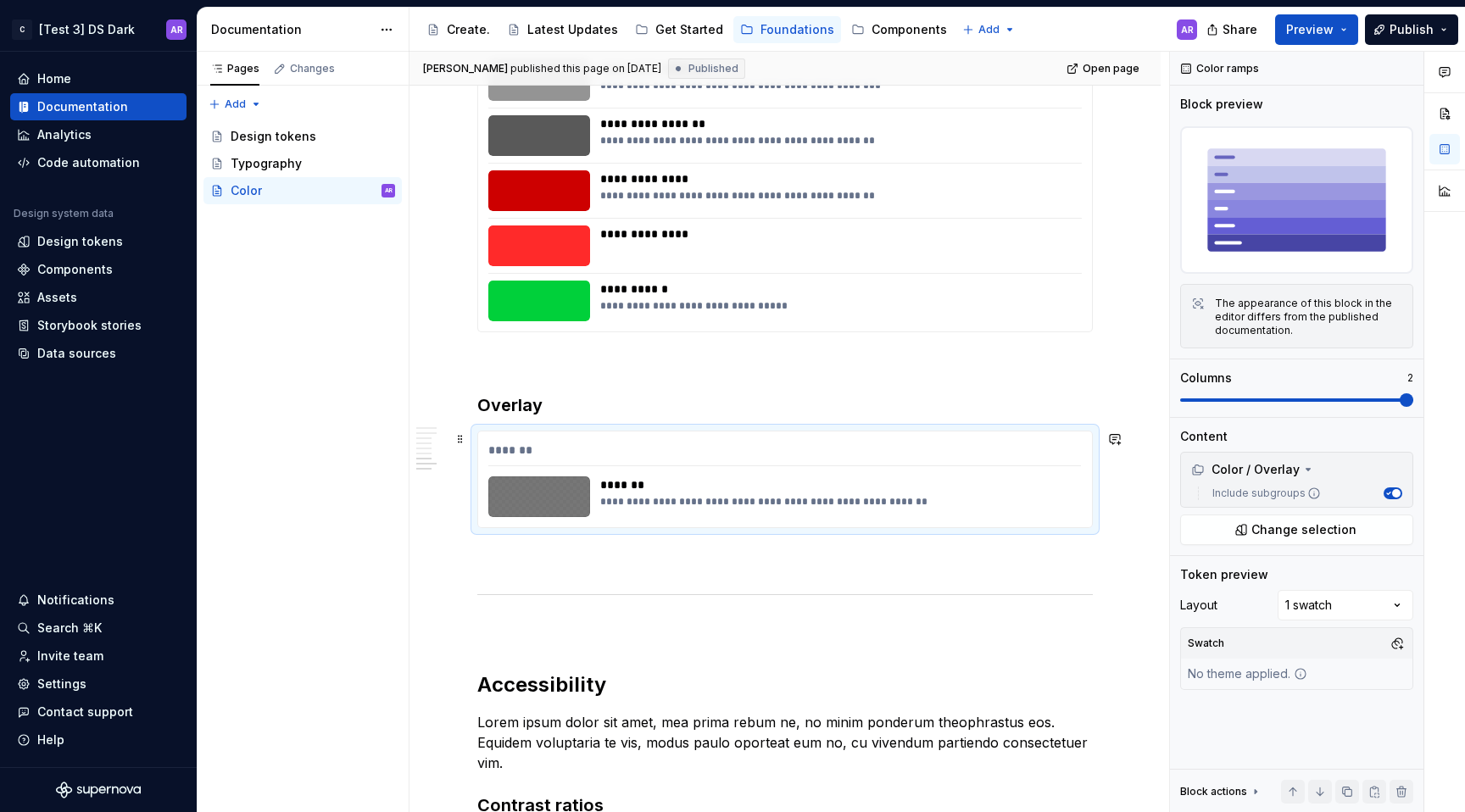
click at [757, 453] on div "*******" at bounding box center [785, 454] width 593 height 24
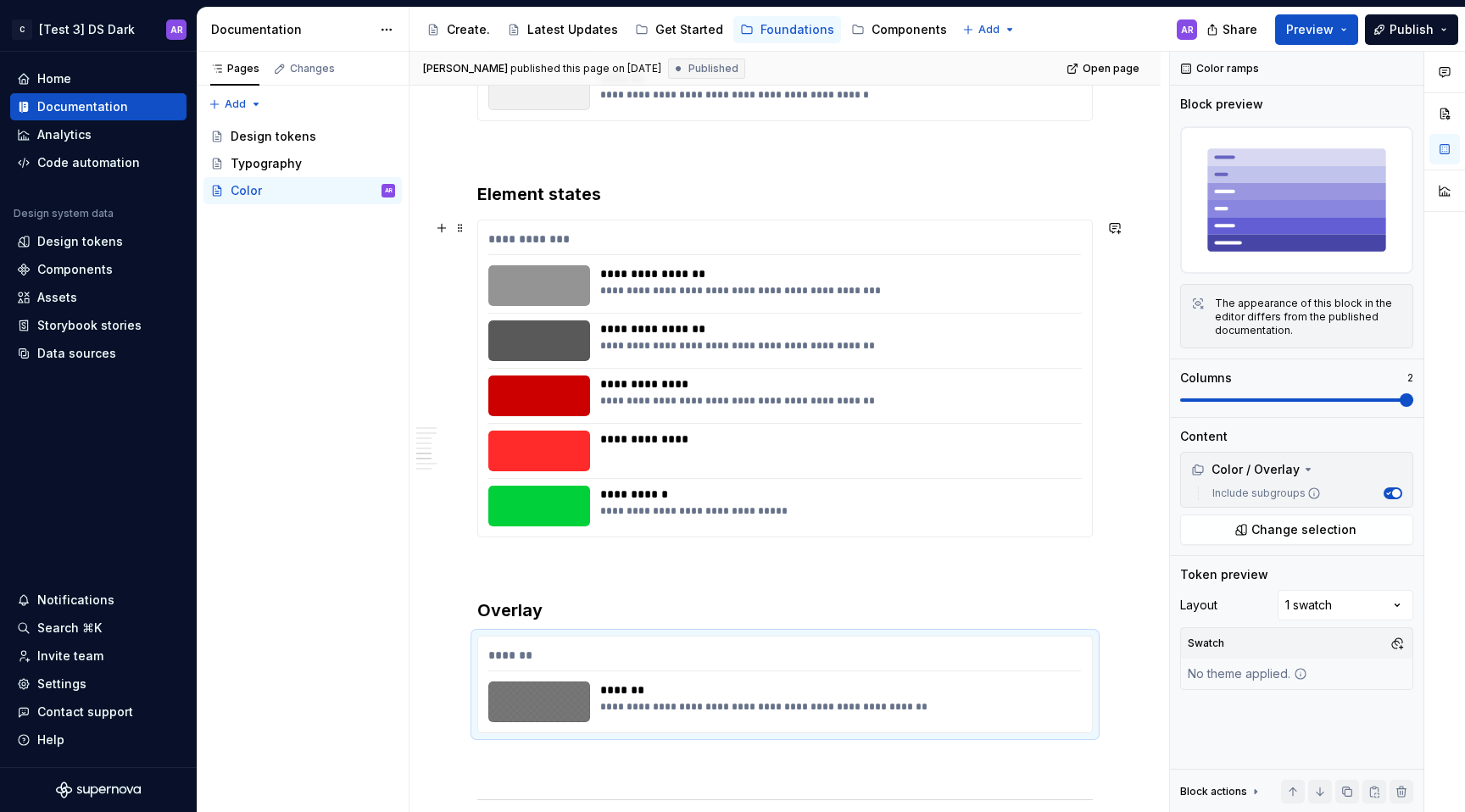
click at [602, 231] on div "**********" at bounding box center [785, 242] width 593 height 24
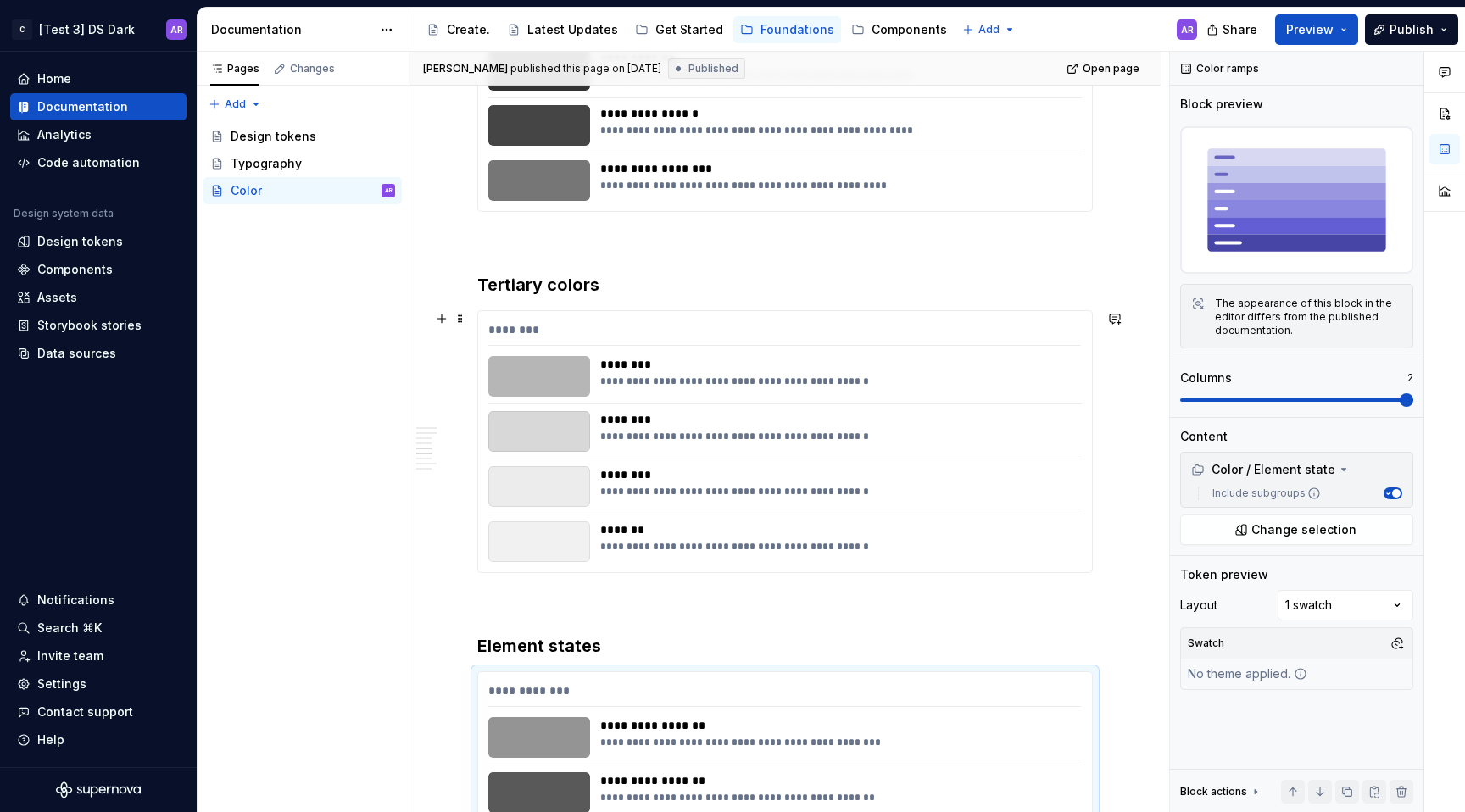
scroll to position [1124, 0]
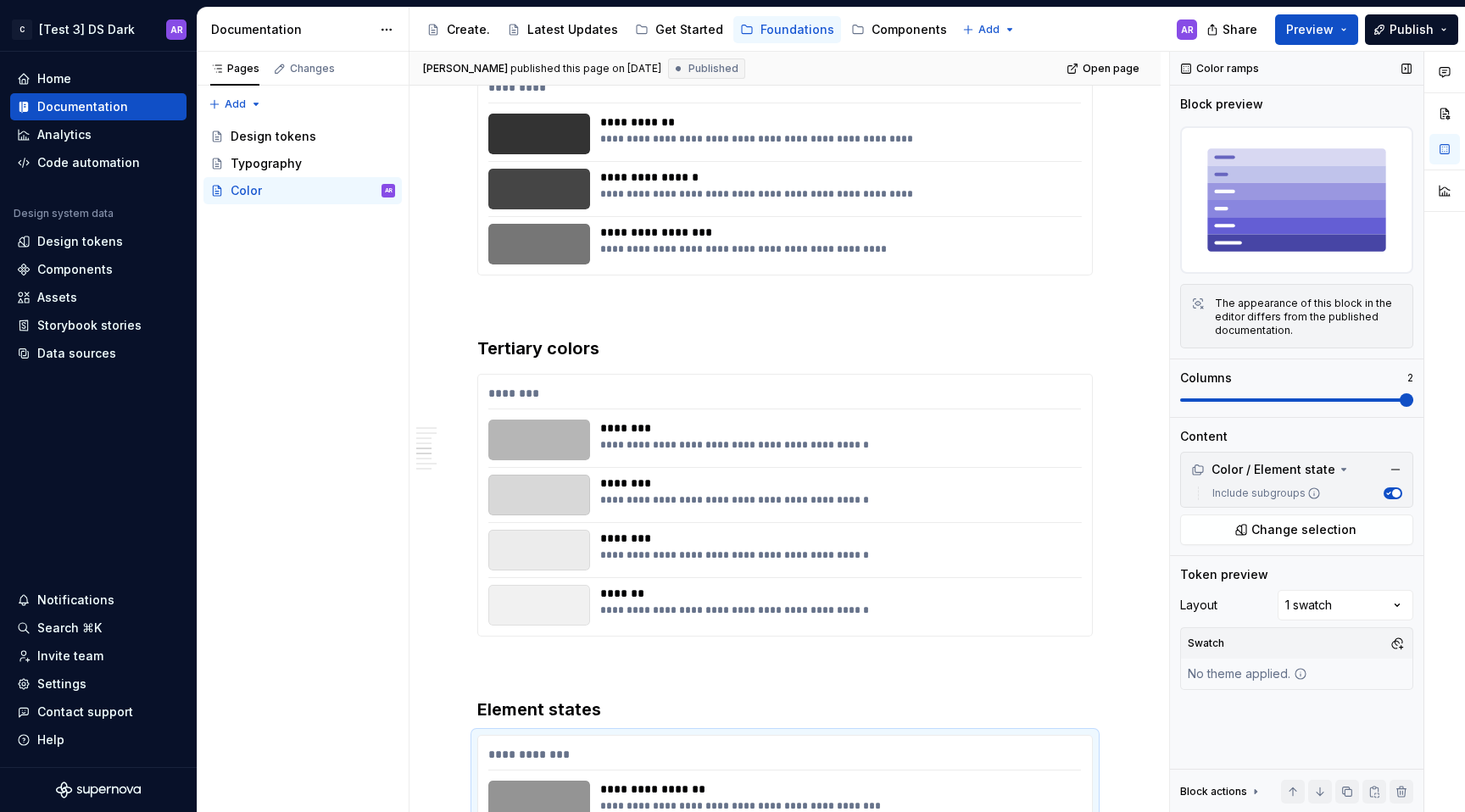
click at [1387, 490] on icon "button" at bounding box center [1388, 493] width 8 height 8
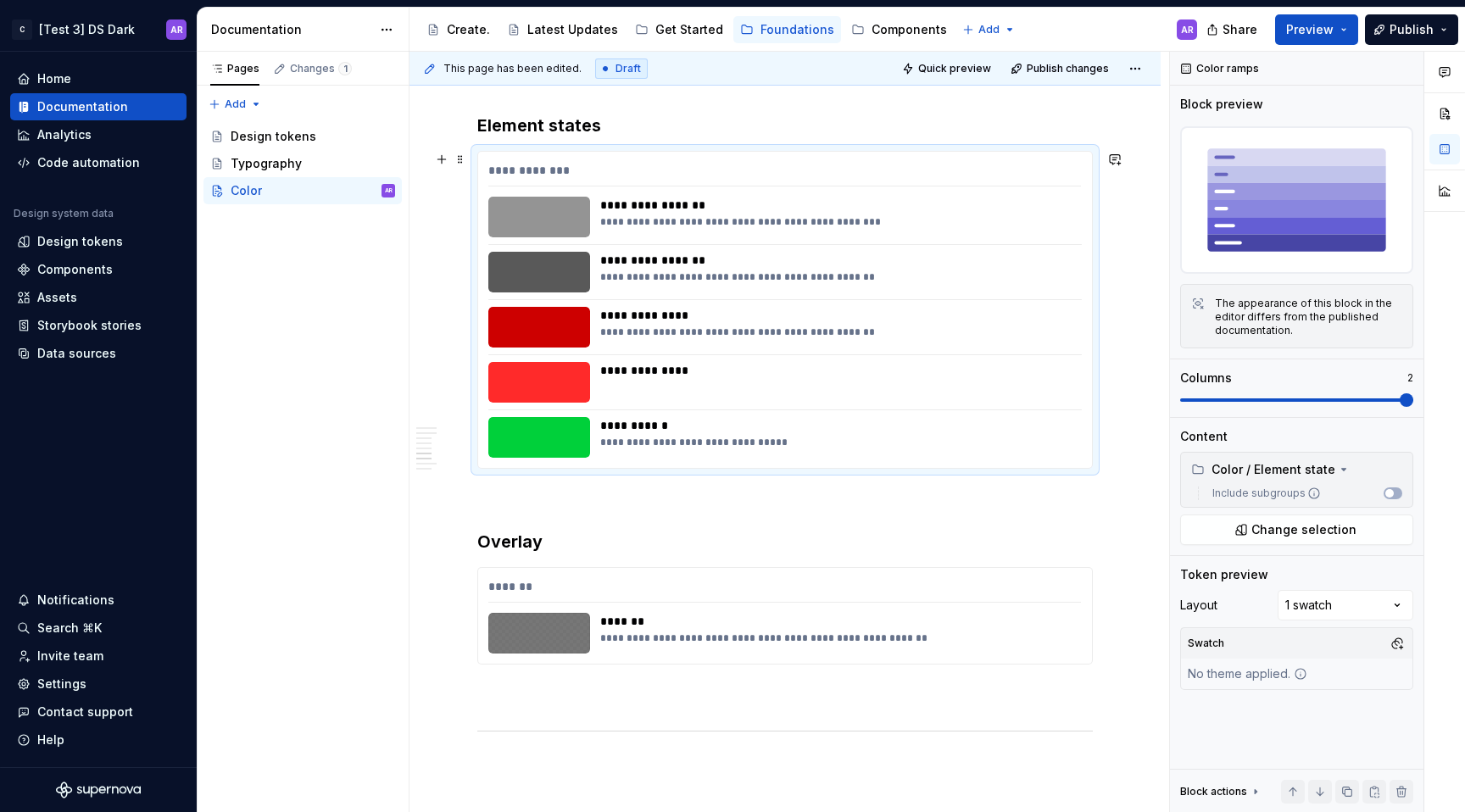
scroll to position [1978, 0]
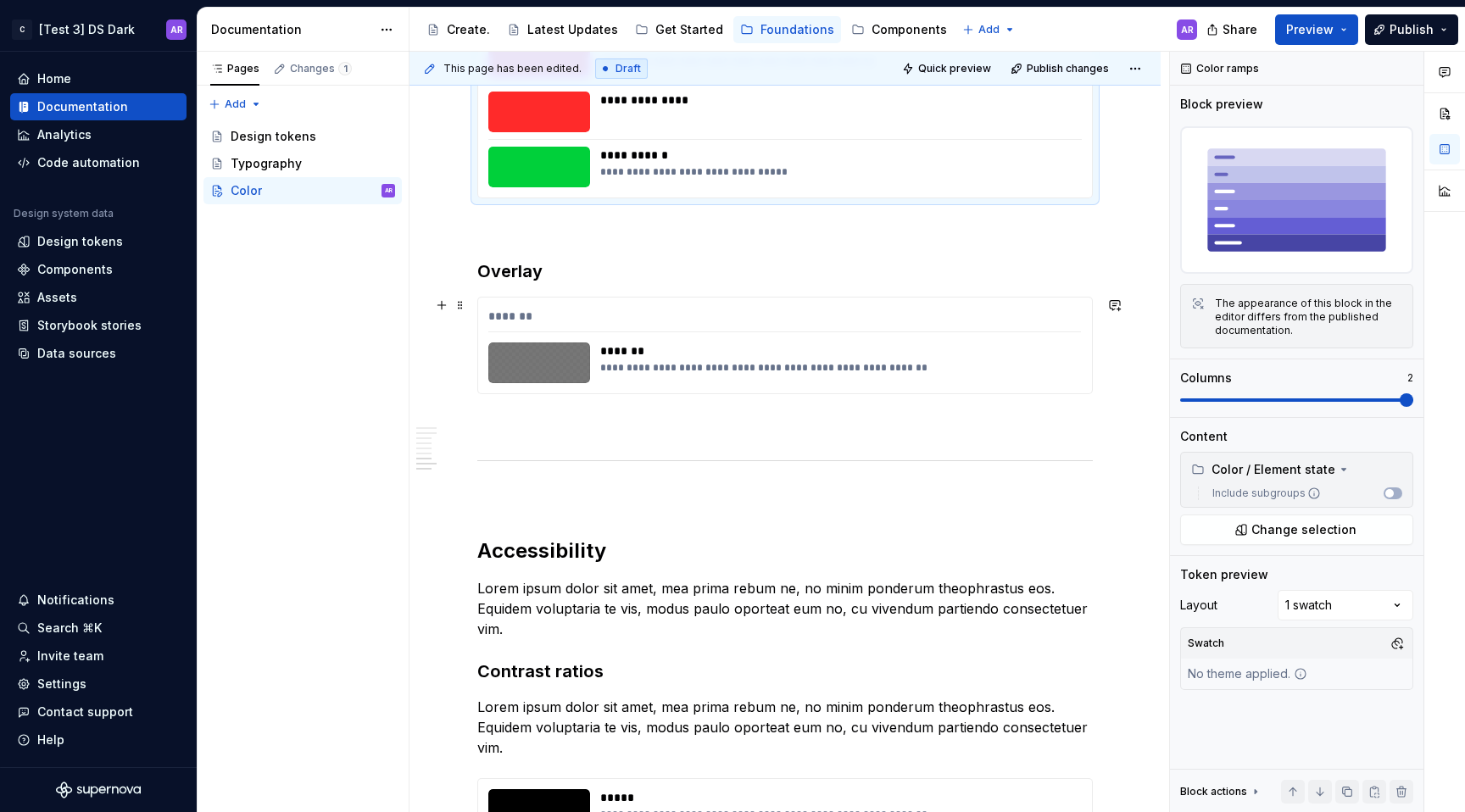
click at [665, 312] on div "*******" at bounding box center [785, 320] width 593 height 24
click at [1399, 490] on span "button" at bounding box center [1396, 493] width 8 height 8
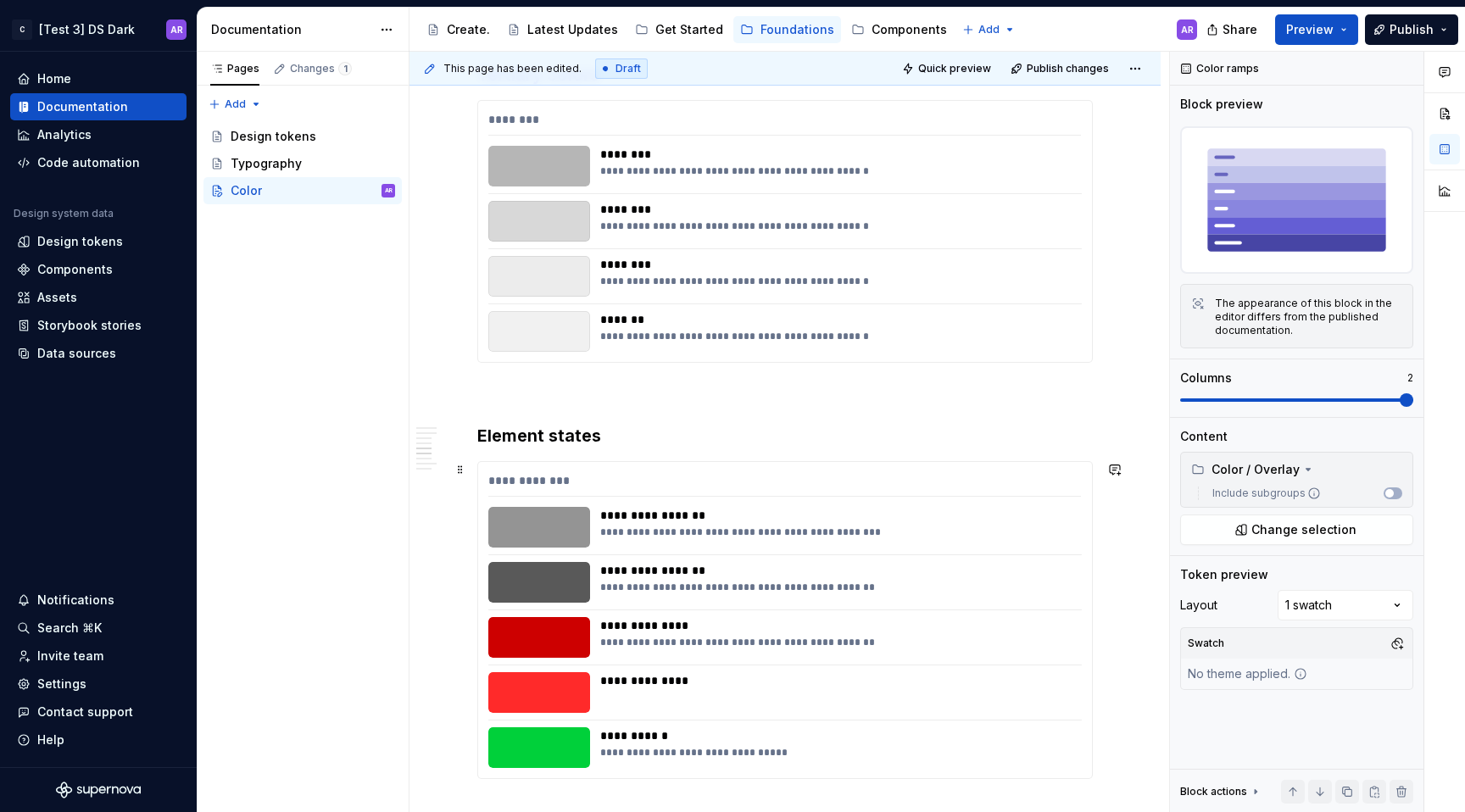
click at [742, 489] on div "**********" at bounding box center [785, 484] width 593 height 24
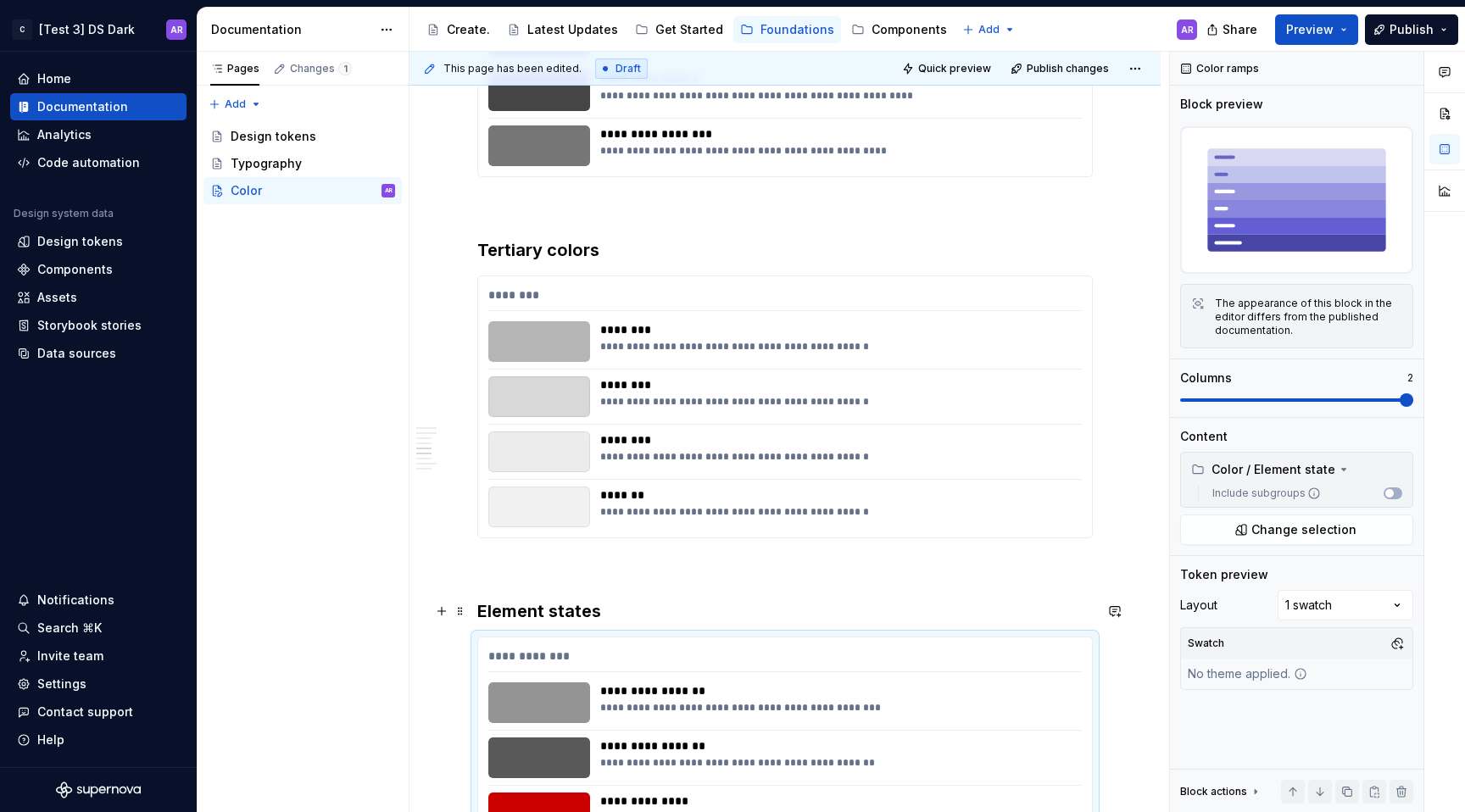
scroll to position [1075, 0]
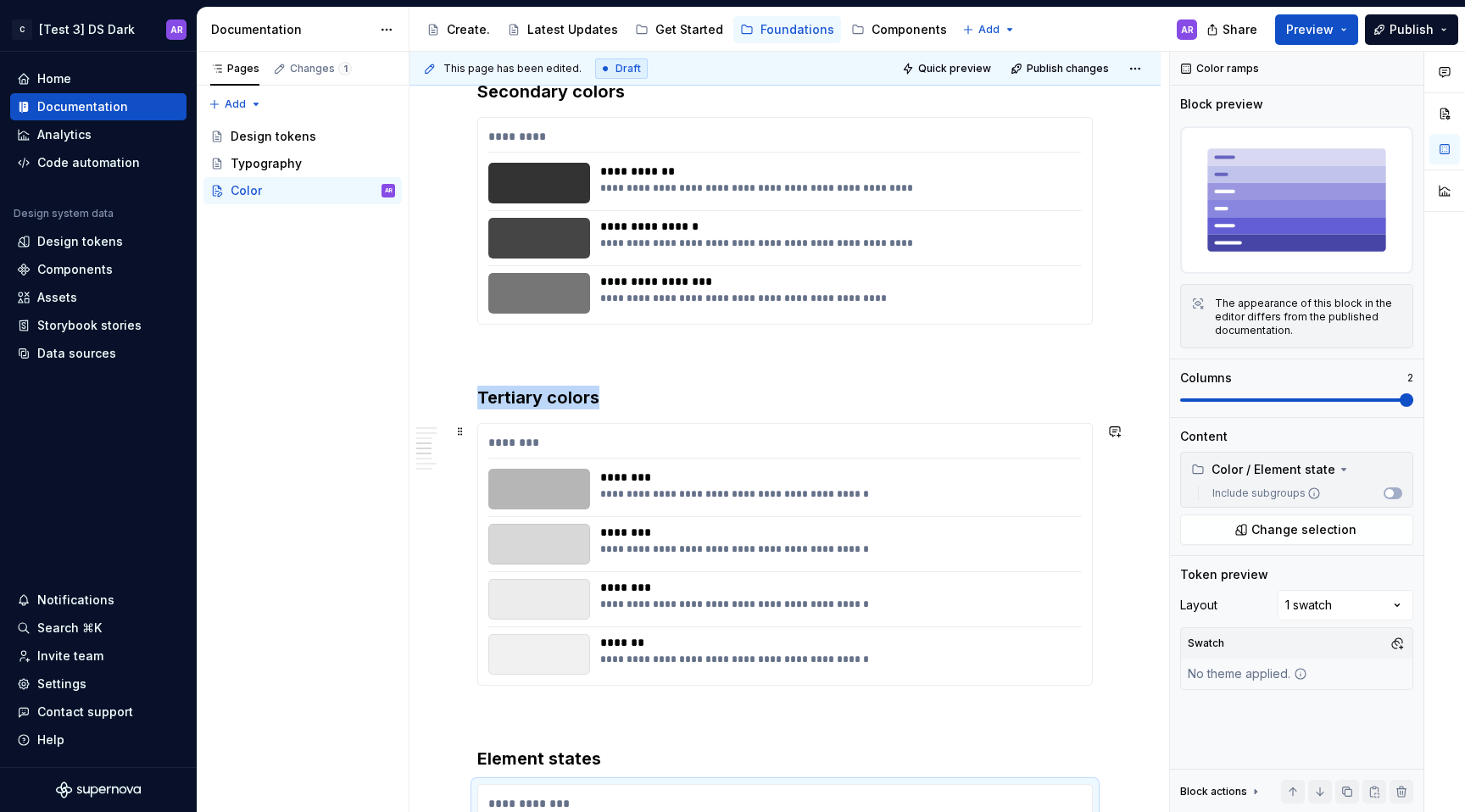
click at [728, 438] on div "********" at bounding box center [785, 447] width 593 height 24
click at [1401, 495] on button "Include subgroups" at bounding box center [1393, 493] width 19 height 12
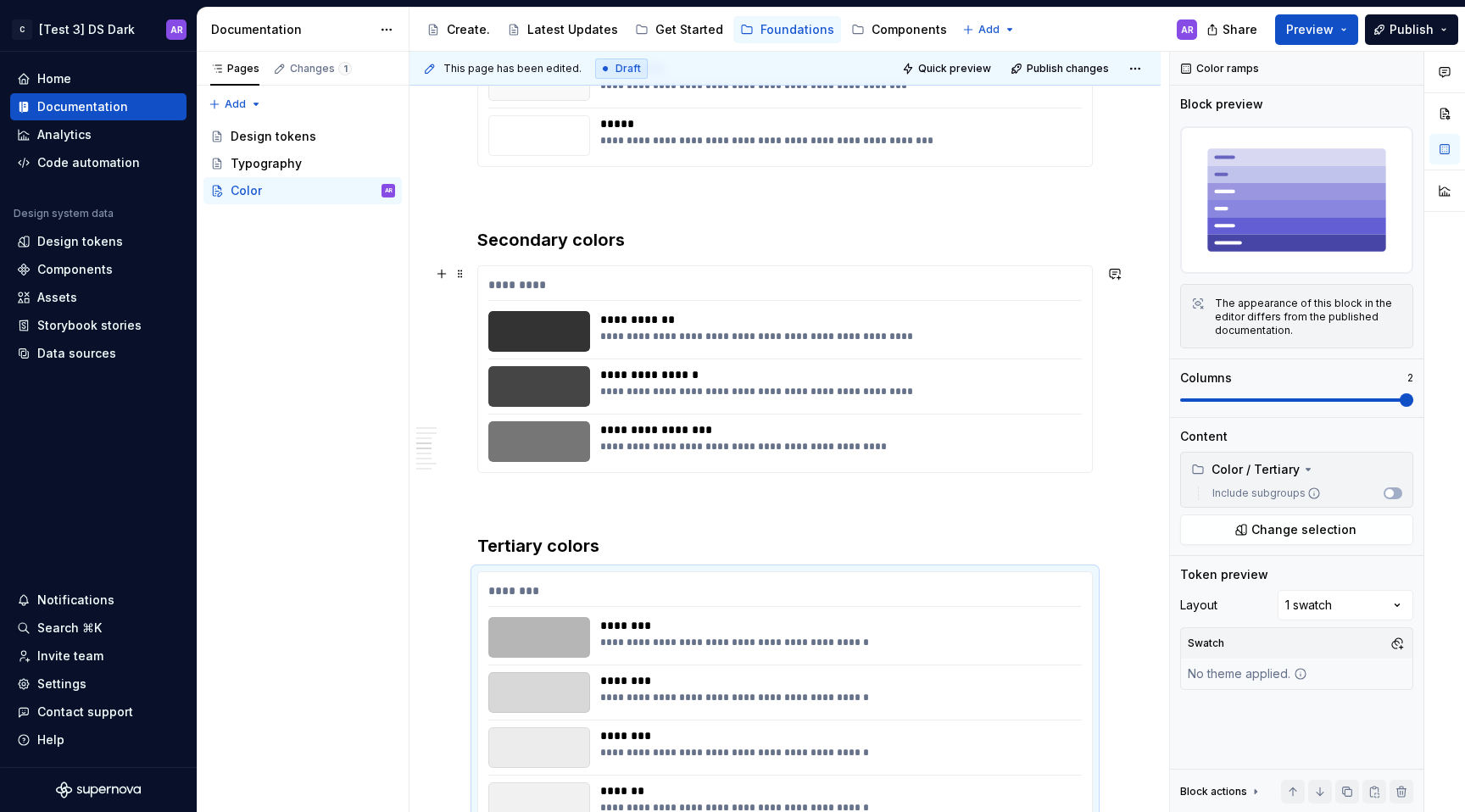
scroll to position [869, 0]
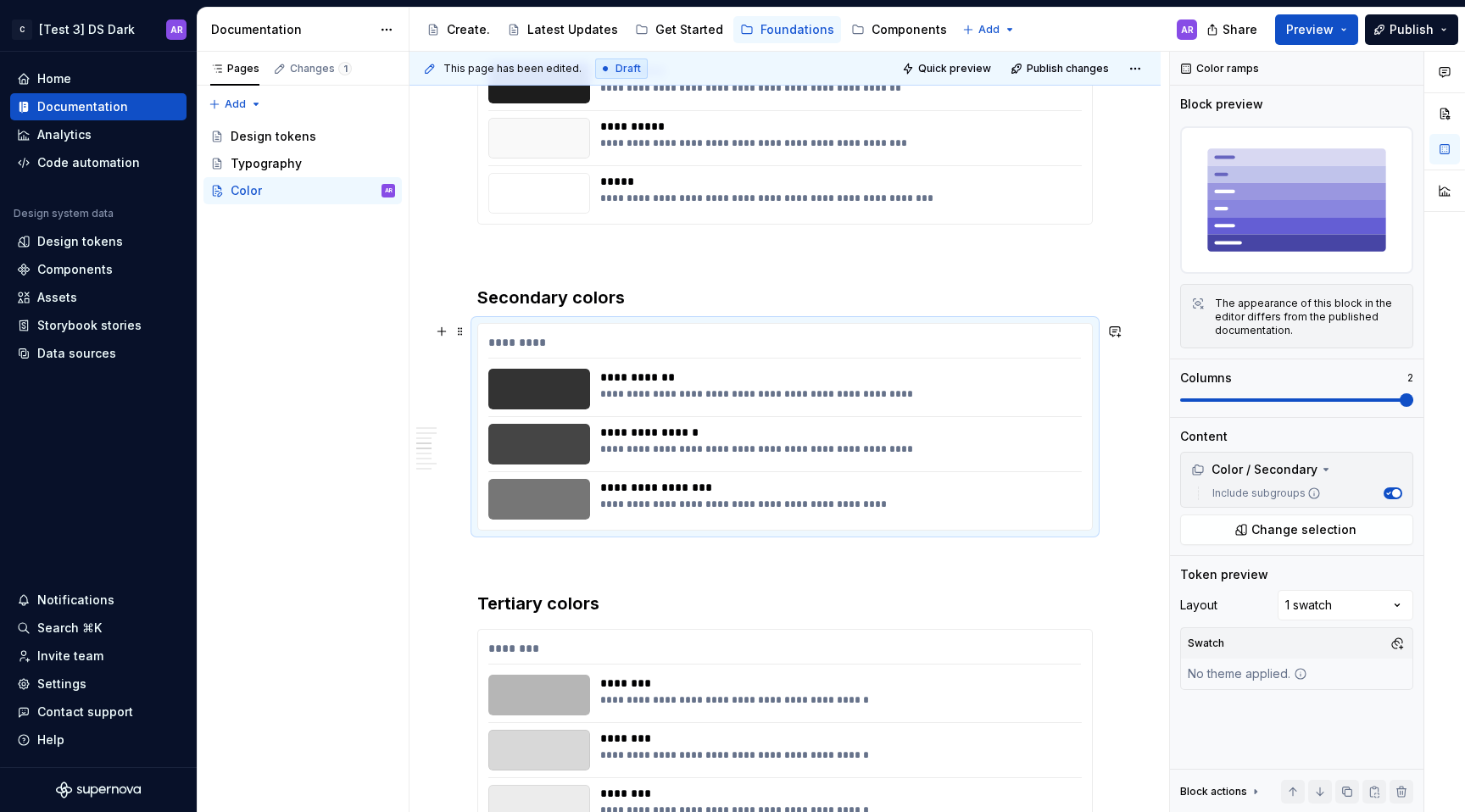
click at [718, 332] on div "**********" at bounding box center [785, 426] width 614 height 206
click at [1400, 497] on button "Include subgroups" at bounding box center [1393, 493] width 19 height 12
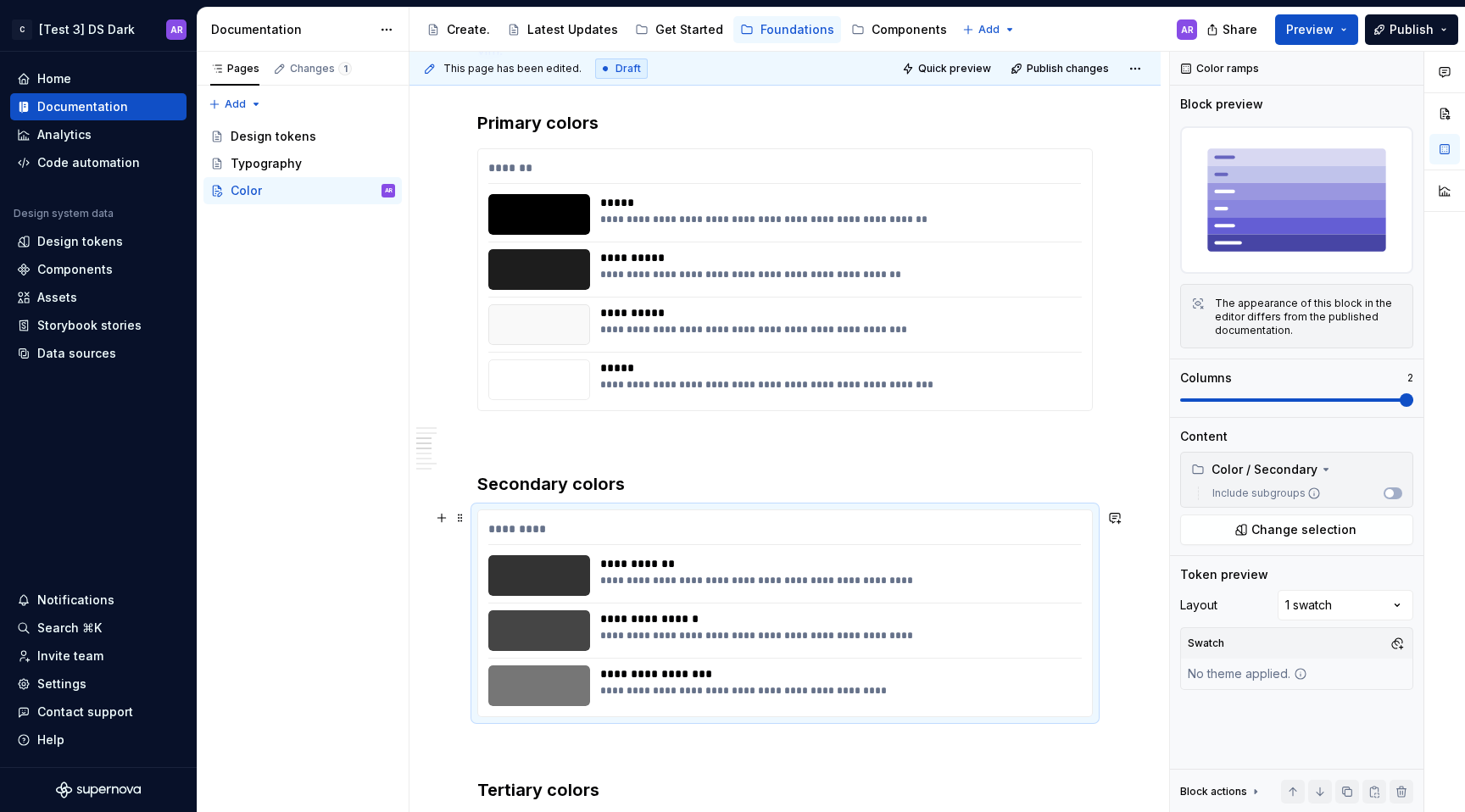
scroll to position [499, 0]
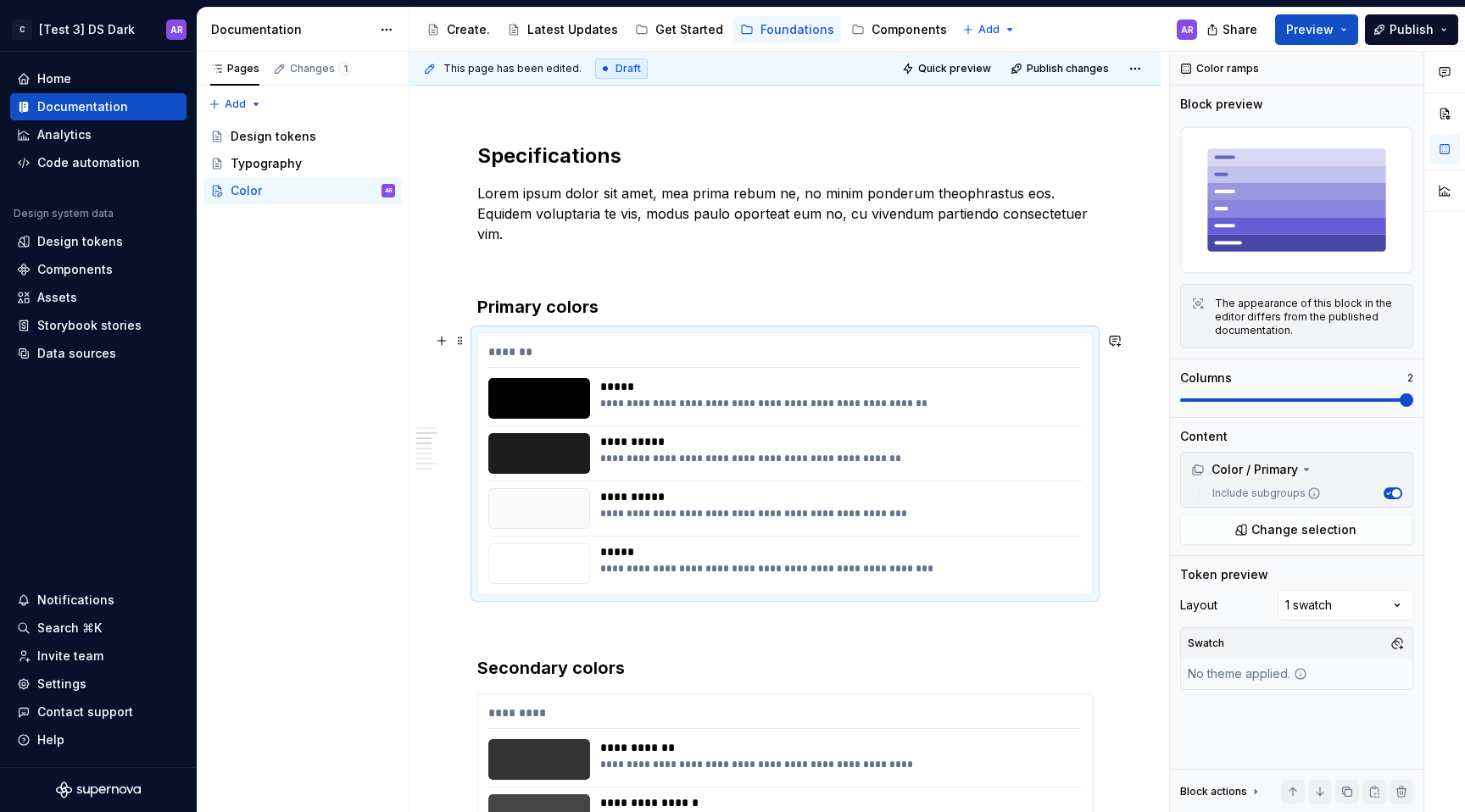
click at [785, 350] on div "*******" at bounding box center [785, 355] width 593 height 24
click at [1389, 495] on icon "button" at bounding box center [1388, 493] width 8 height 8
click at [1403, 12] on div "Share Preview Publish" at bounding box center [1337, 29] width 255 height 43
click at [1403, 23] on span "Publish" at bounding box center [1411, 30] width 44 height 17
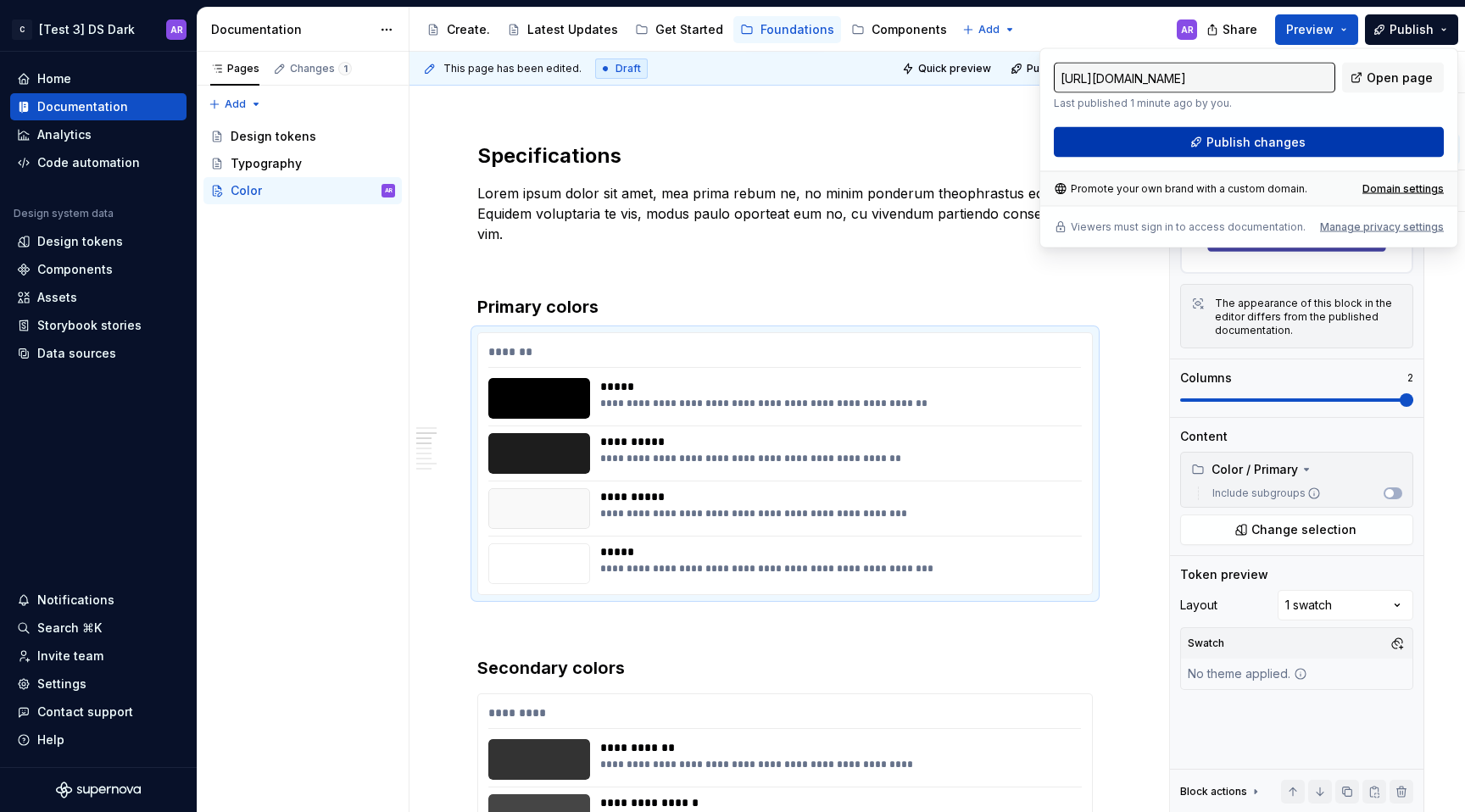
click at [1368, 141] on button "Publish changes" at bounding box center [1249, 142] width 390 height 31
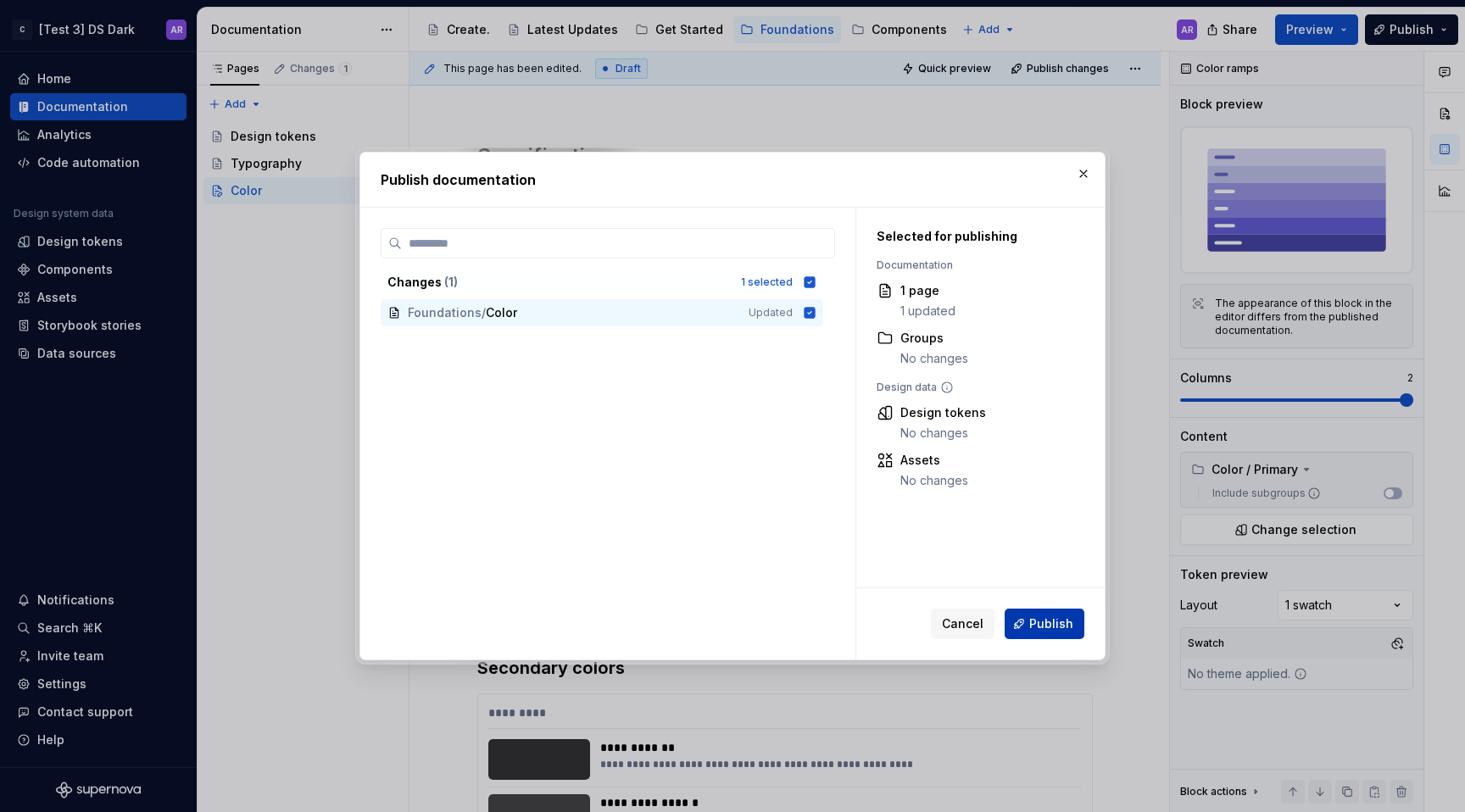
click at [1035, 634] on button "Publish" at bounding box center [1043, 624] width 79 height 31
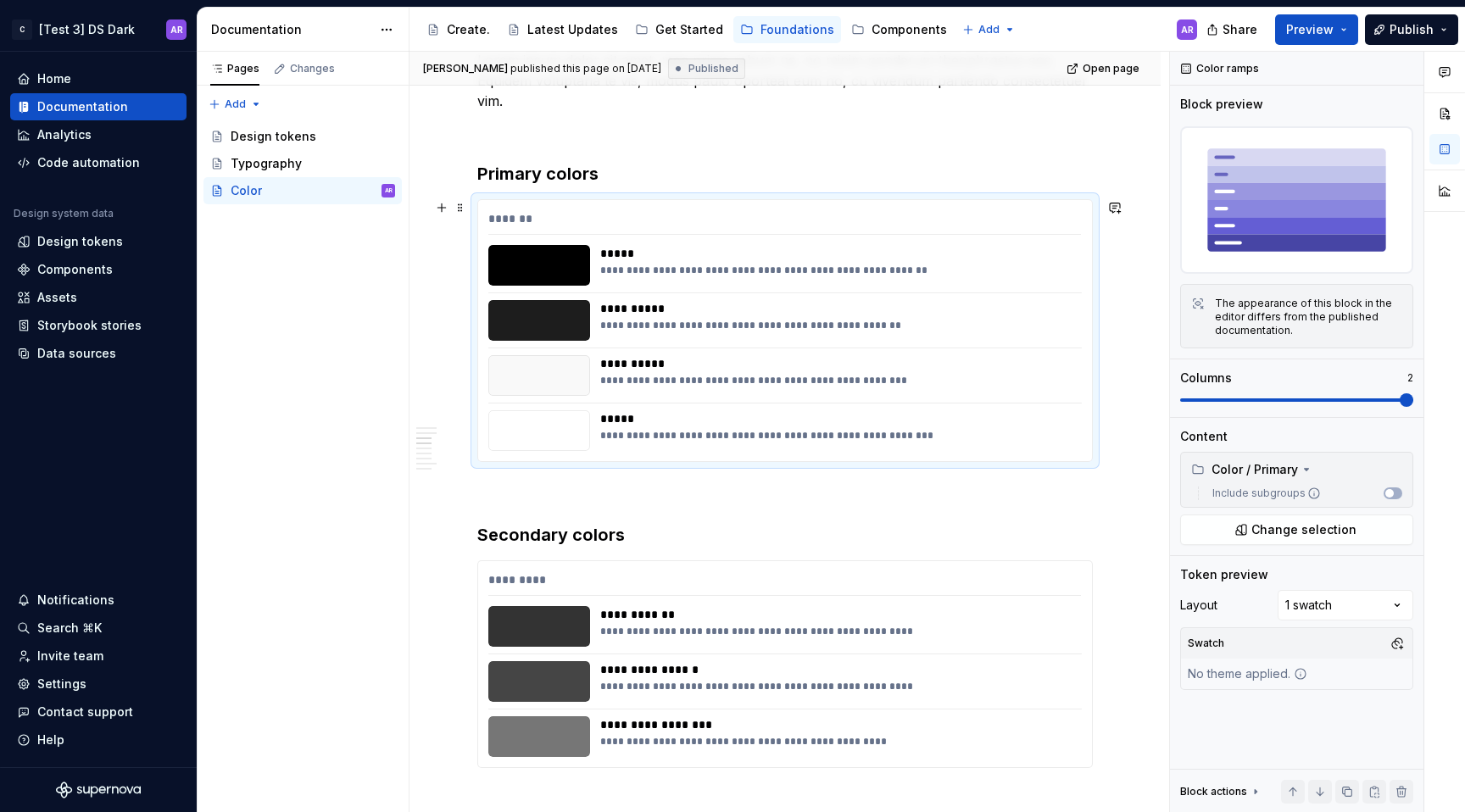
scroll to position [646, 0]
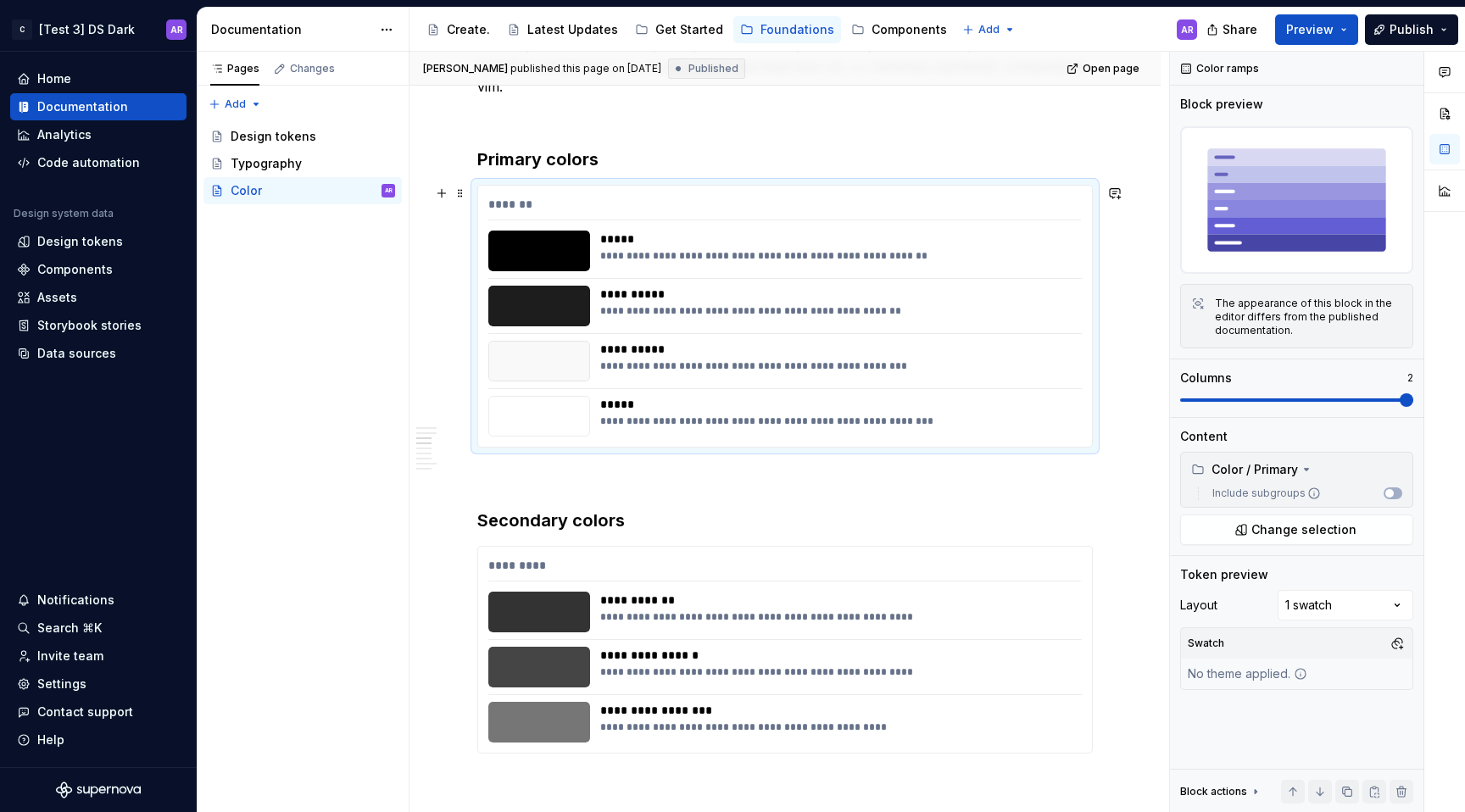
click at [619, 200] on div "*******" at bounding box center [785, 208] width 593 height 24
click at [1324, 533] on span "Change selection" at bounding box center [1304, 530] width 105 height 17
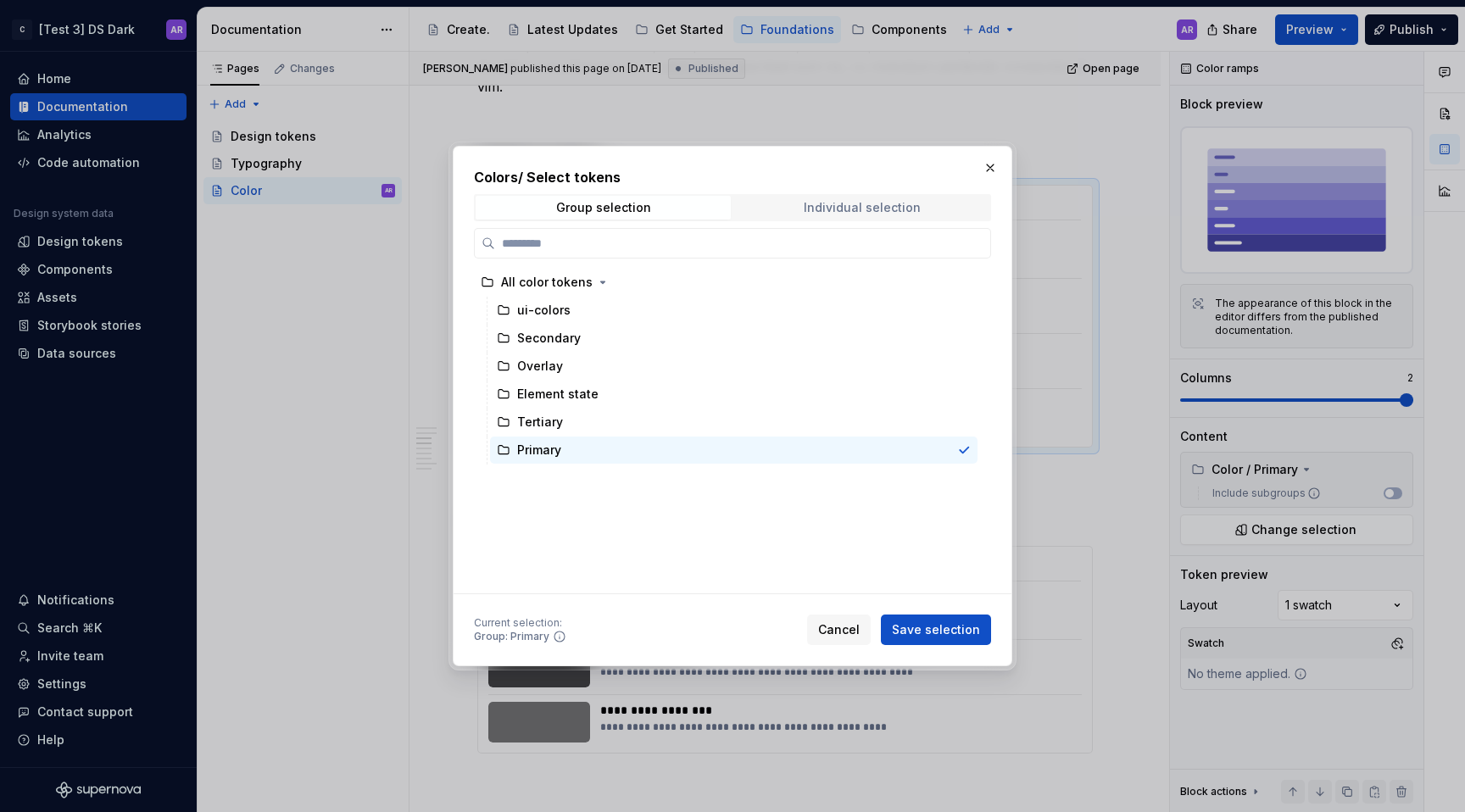
click at [859, 214] on span "Individual selection" at bounding box center [862, 207] width 256 height 23
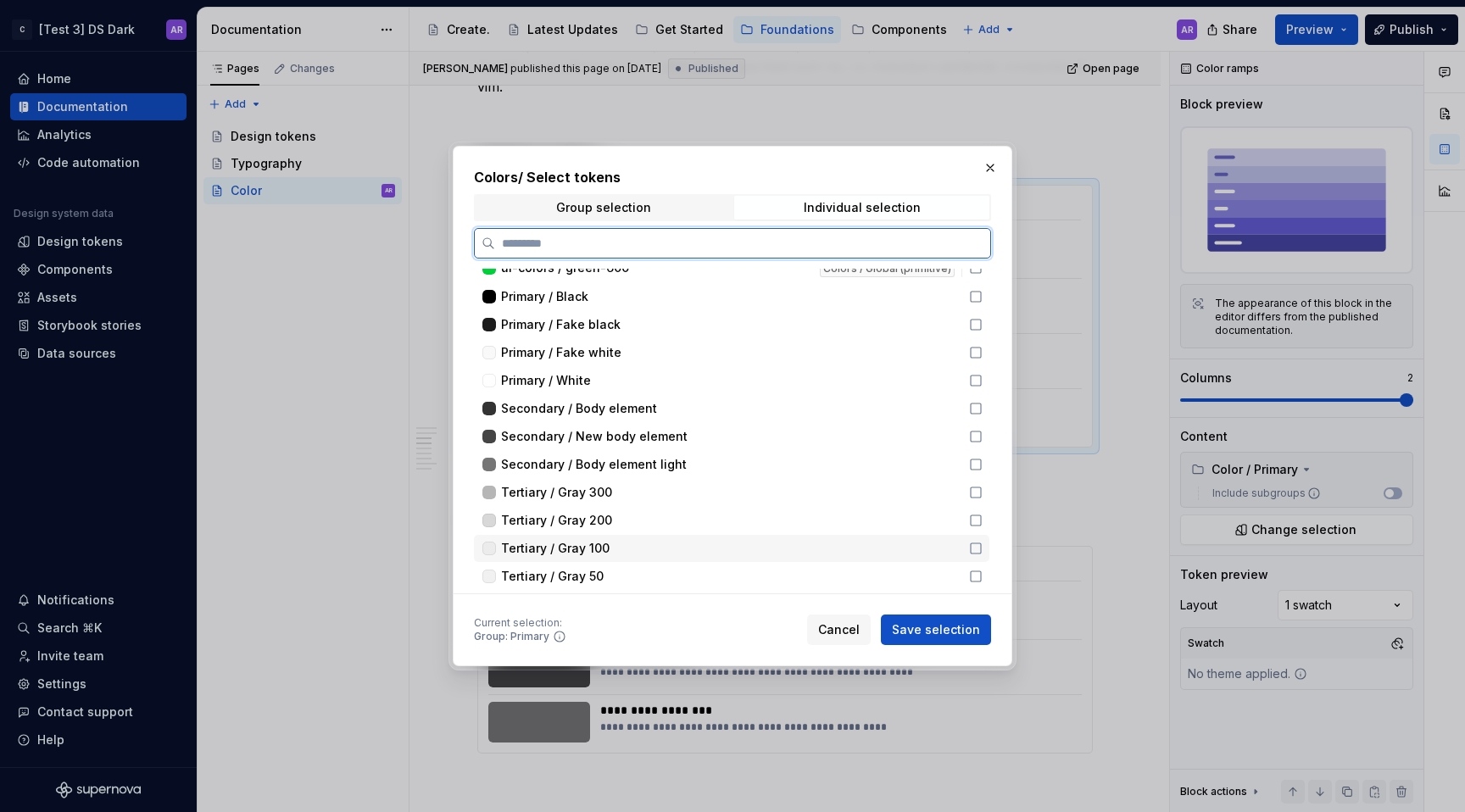
scroll to position [442, 0]
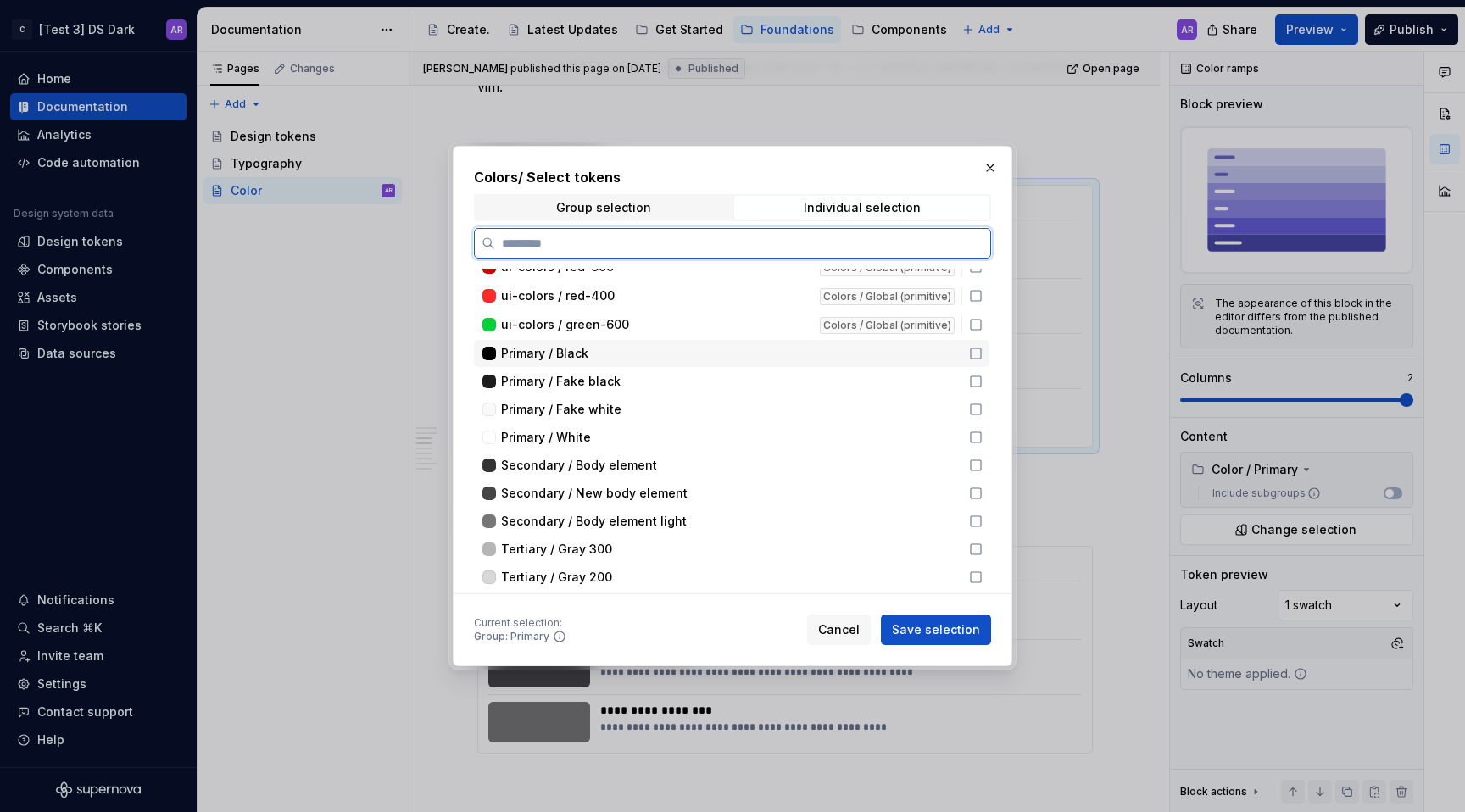
click at [974, 352] on icon at bounding box center [975, 353] width 14 height 14
click at [974, 378] on icon at bounding box center [975, 381] width 14 height 14
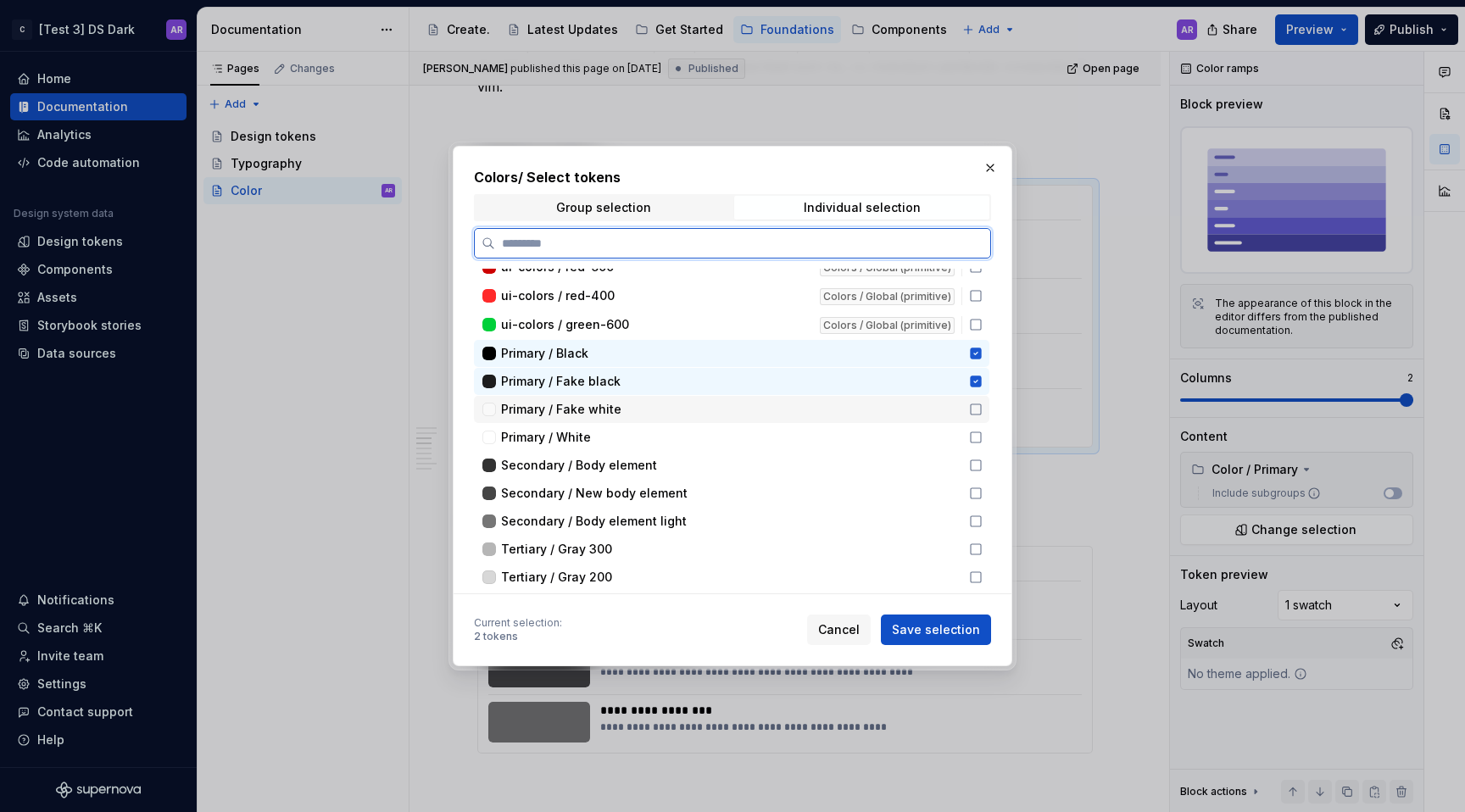
click at [974, 406] on icon at bounding box center [975, 409] width 14 height 14
click at [974, 434] on icon at bounding box center [975, 437] width 14 height 14
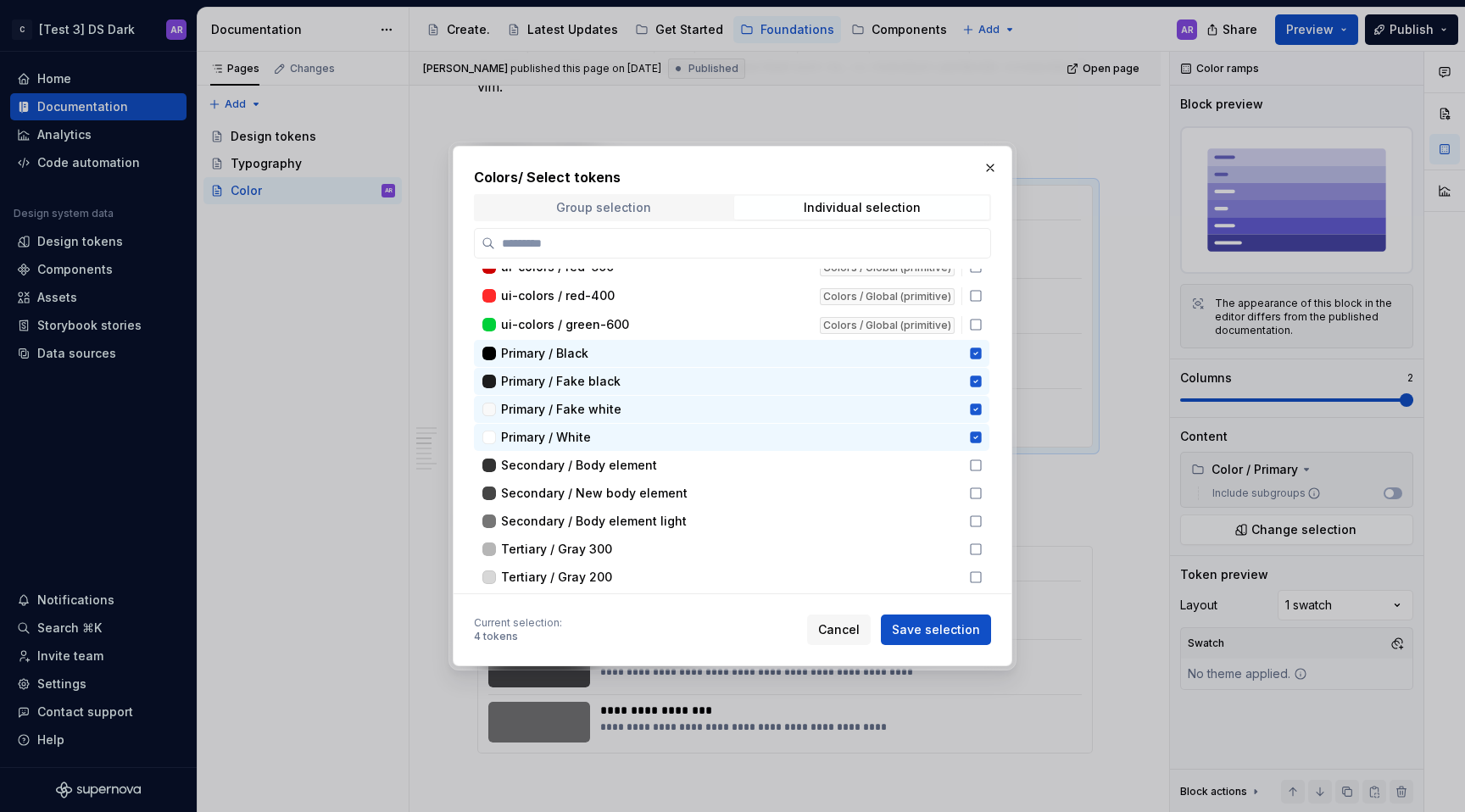
click at [672, 201] on span "Group selection" at bounding box center [603, 207] width 256 height 23
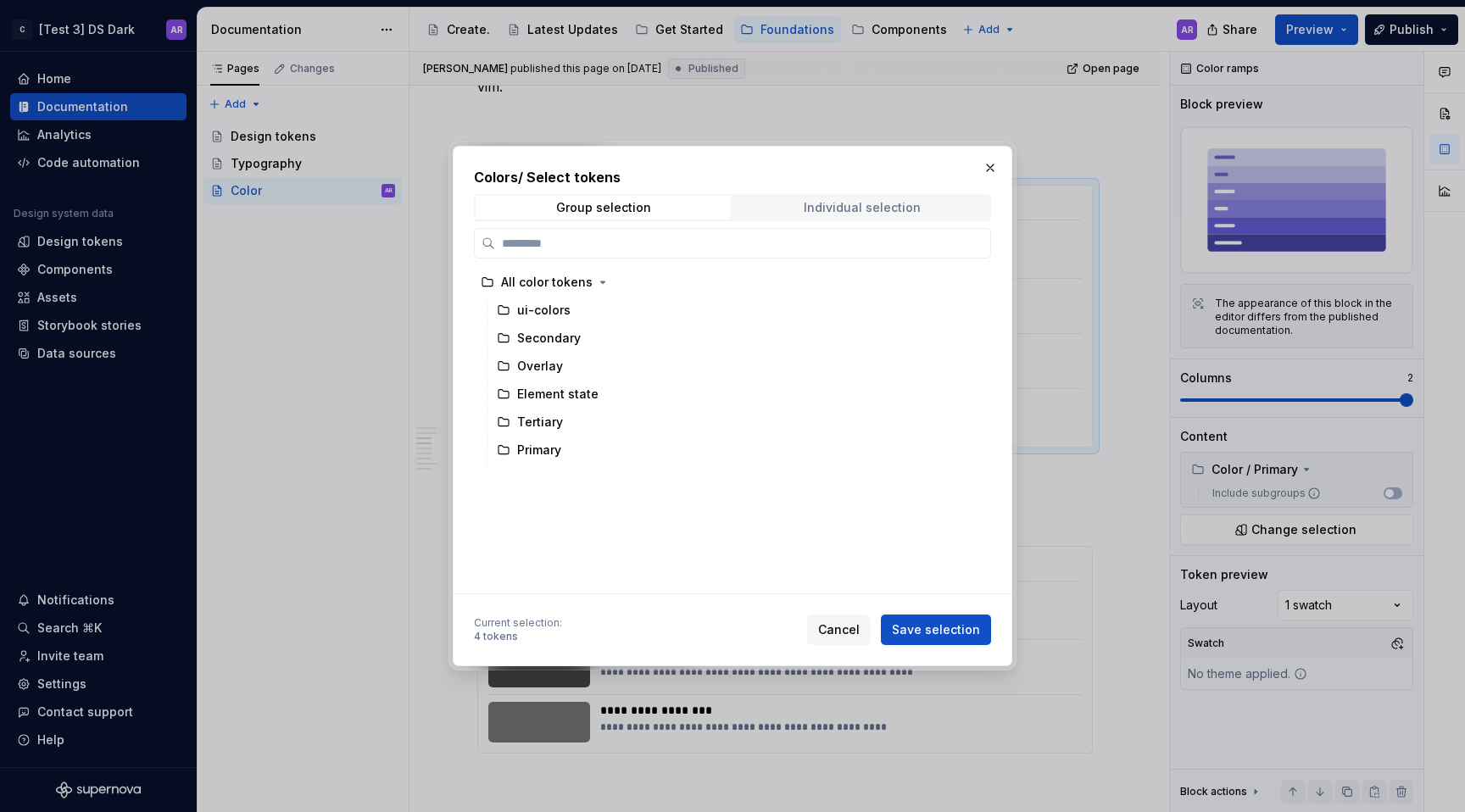
click at [836, 202] on div "Individual selection" at bounding box center [862, 207] width 117 height 14
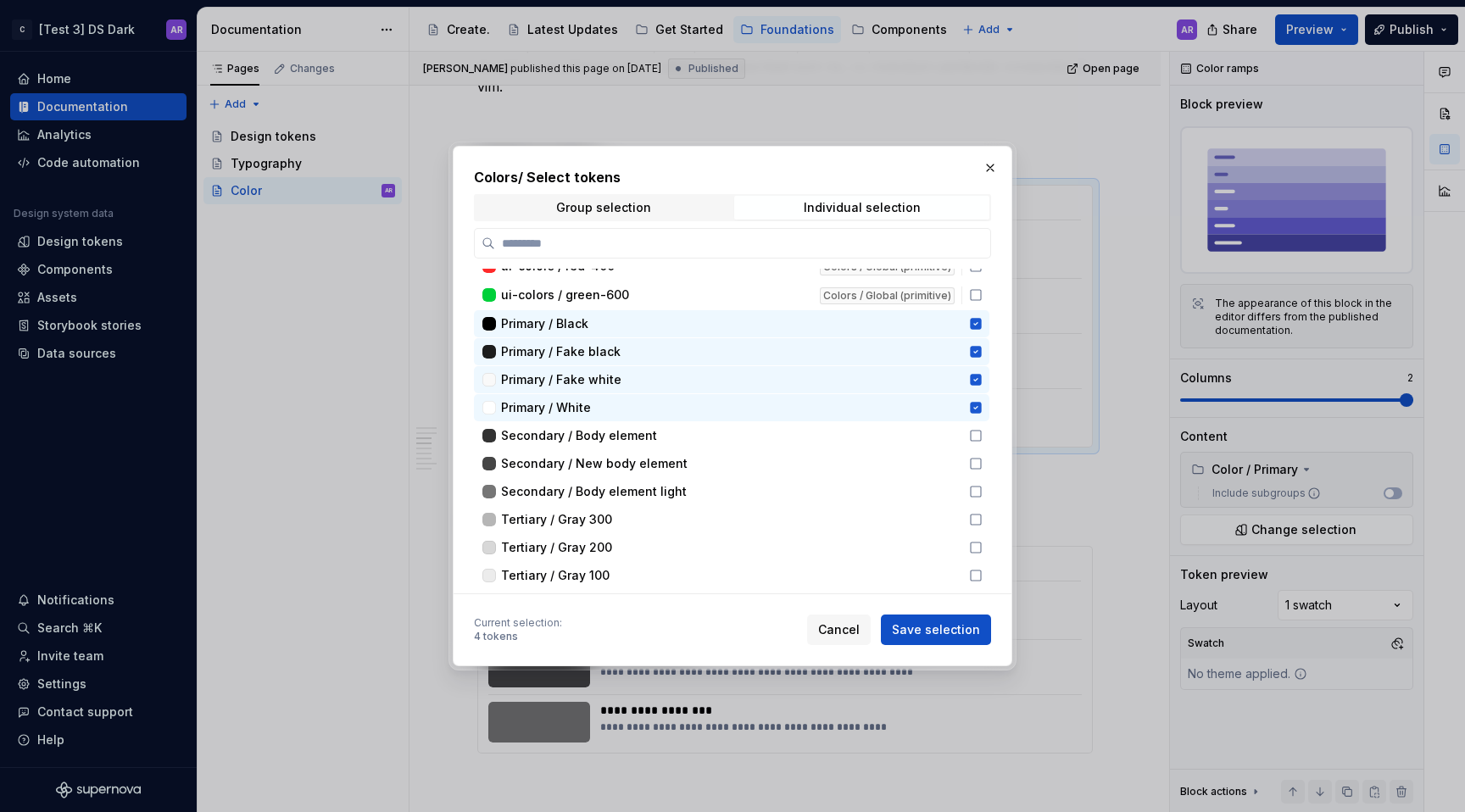
scroll to position [434, 0]
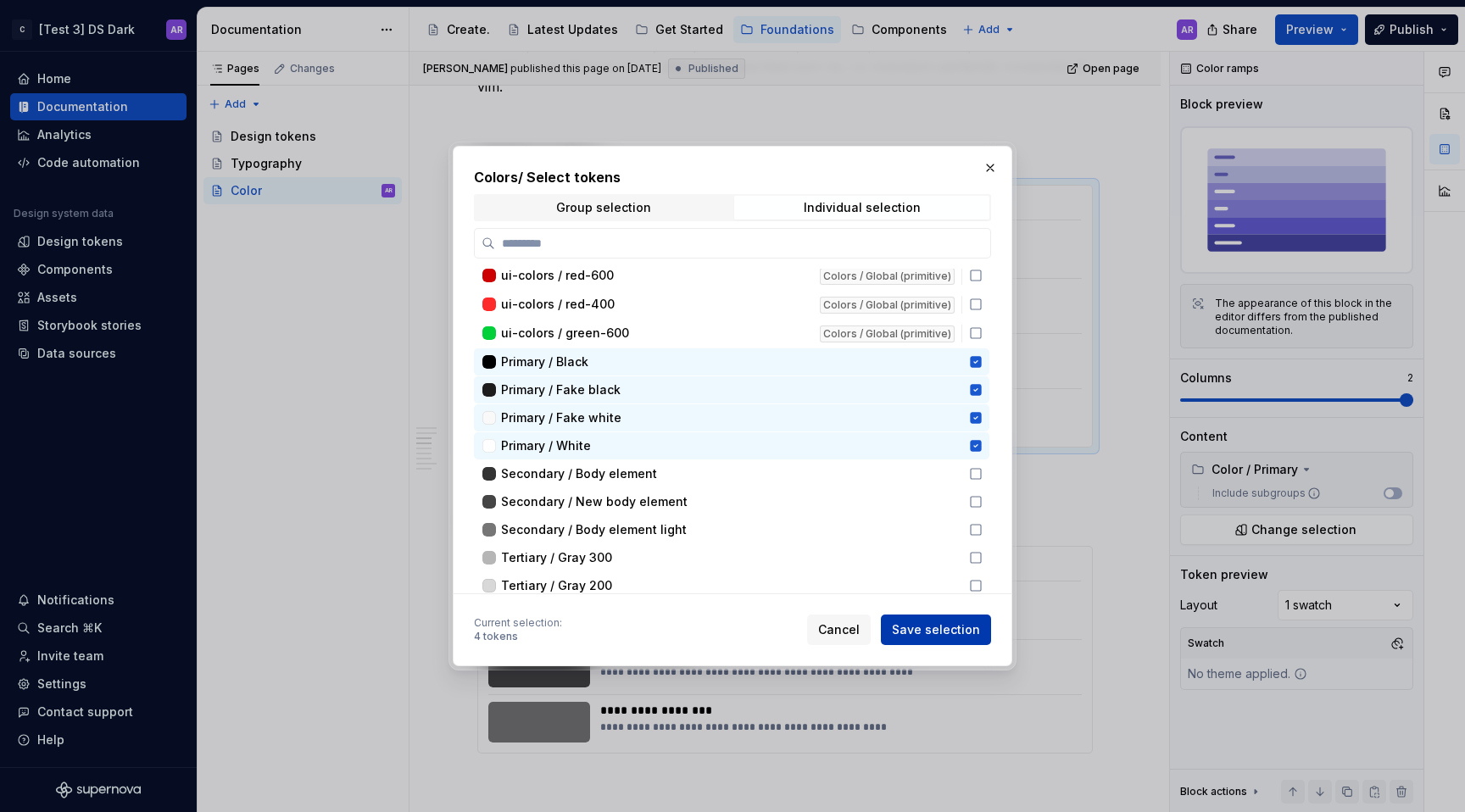
click at [958, 621] on span "Save selection" at bounding box center [935, 629] width 89 height 17
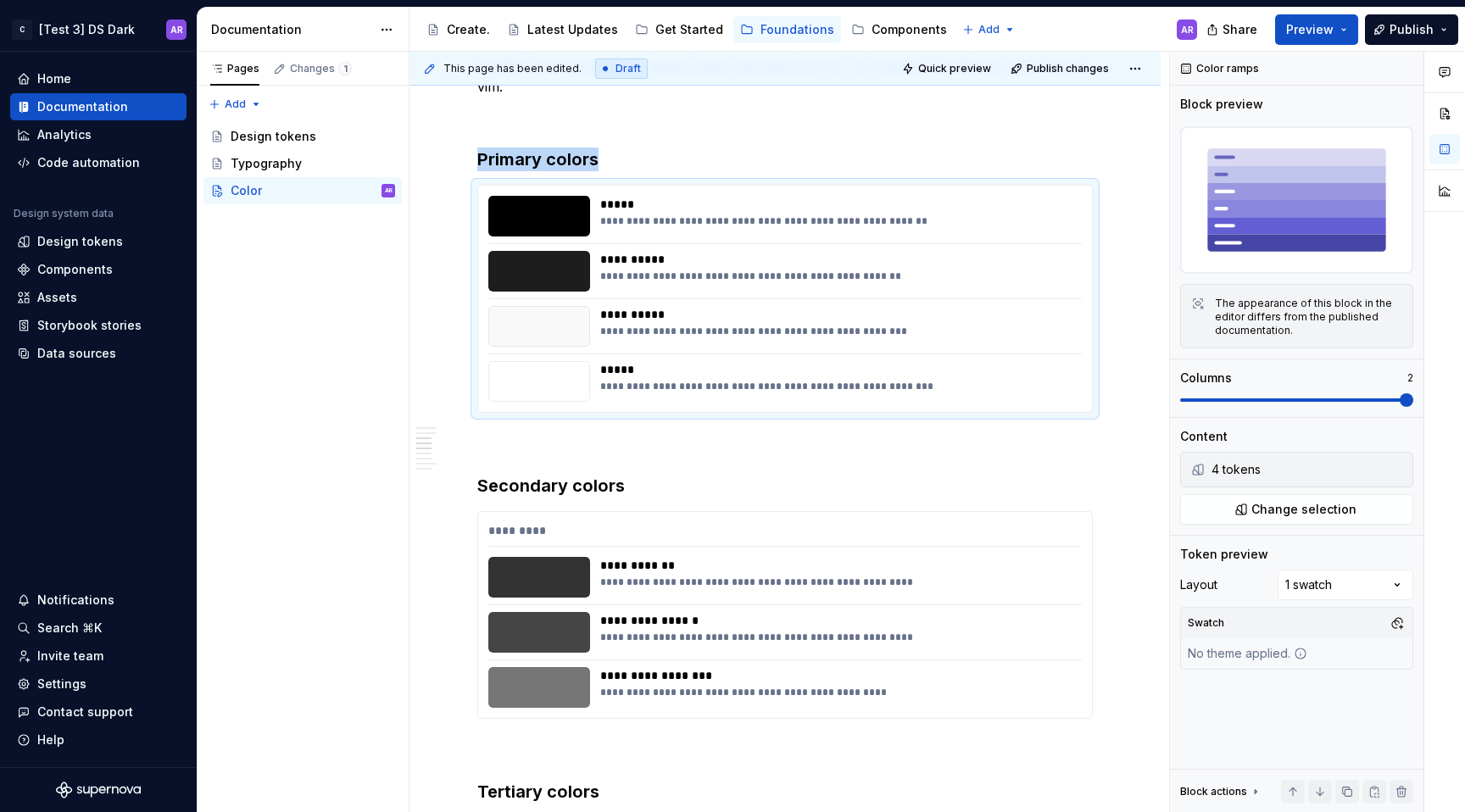
type textarea "*"
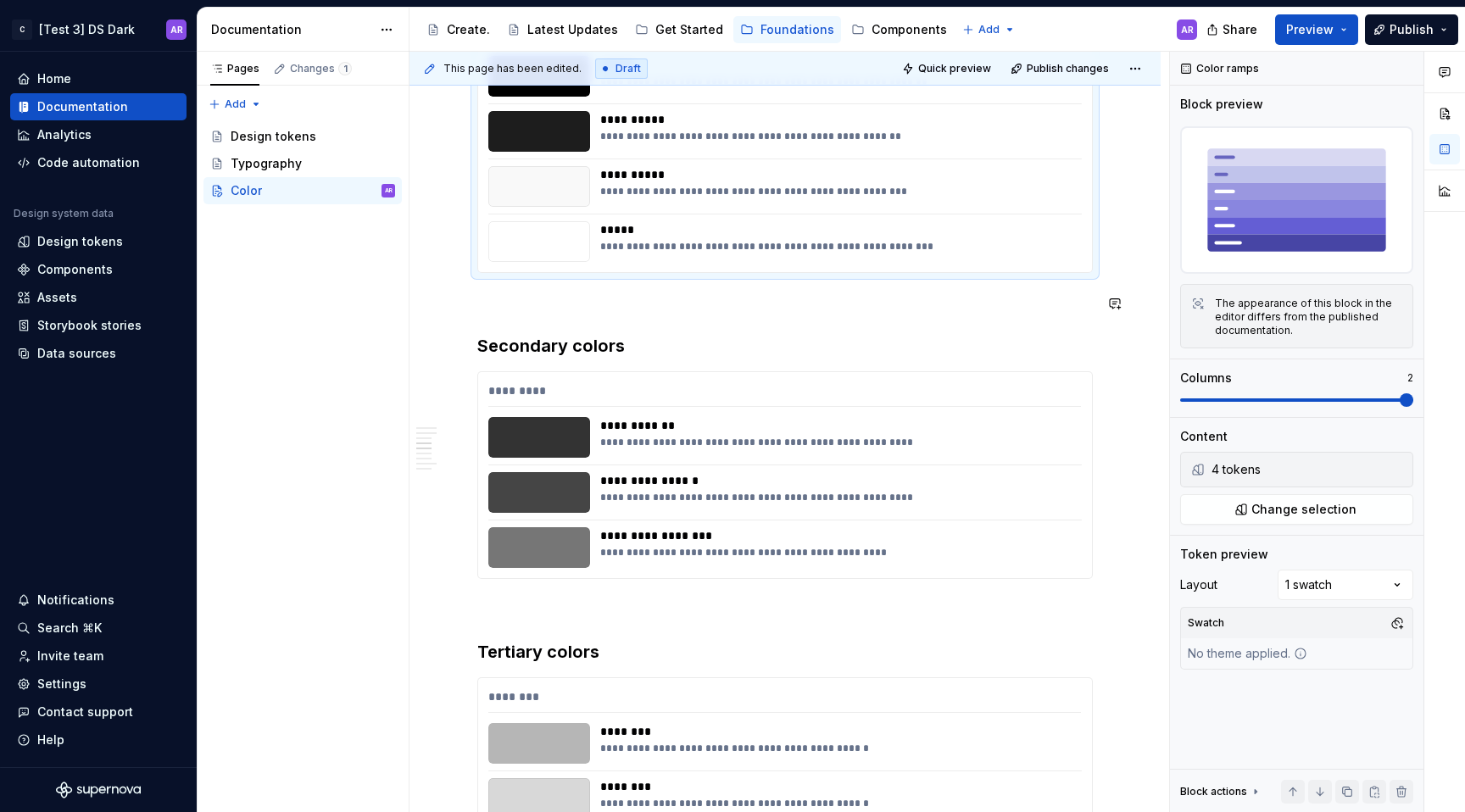
scroll to position [818, 0]
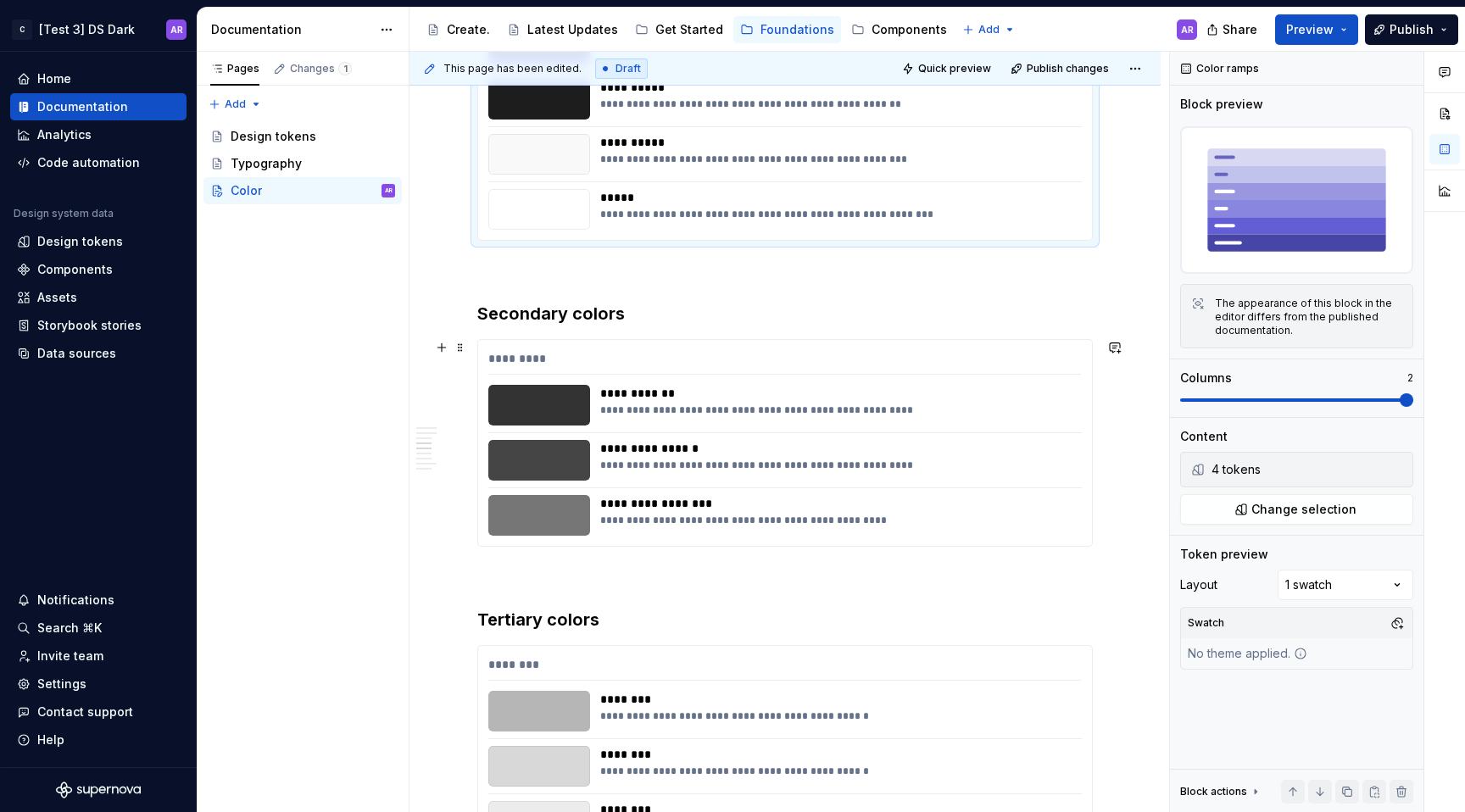
click at [974, 357] on div "*********" at bounding box center [785, 362] width 593 height 24
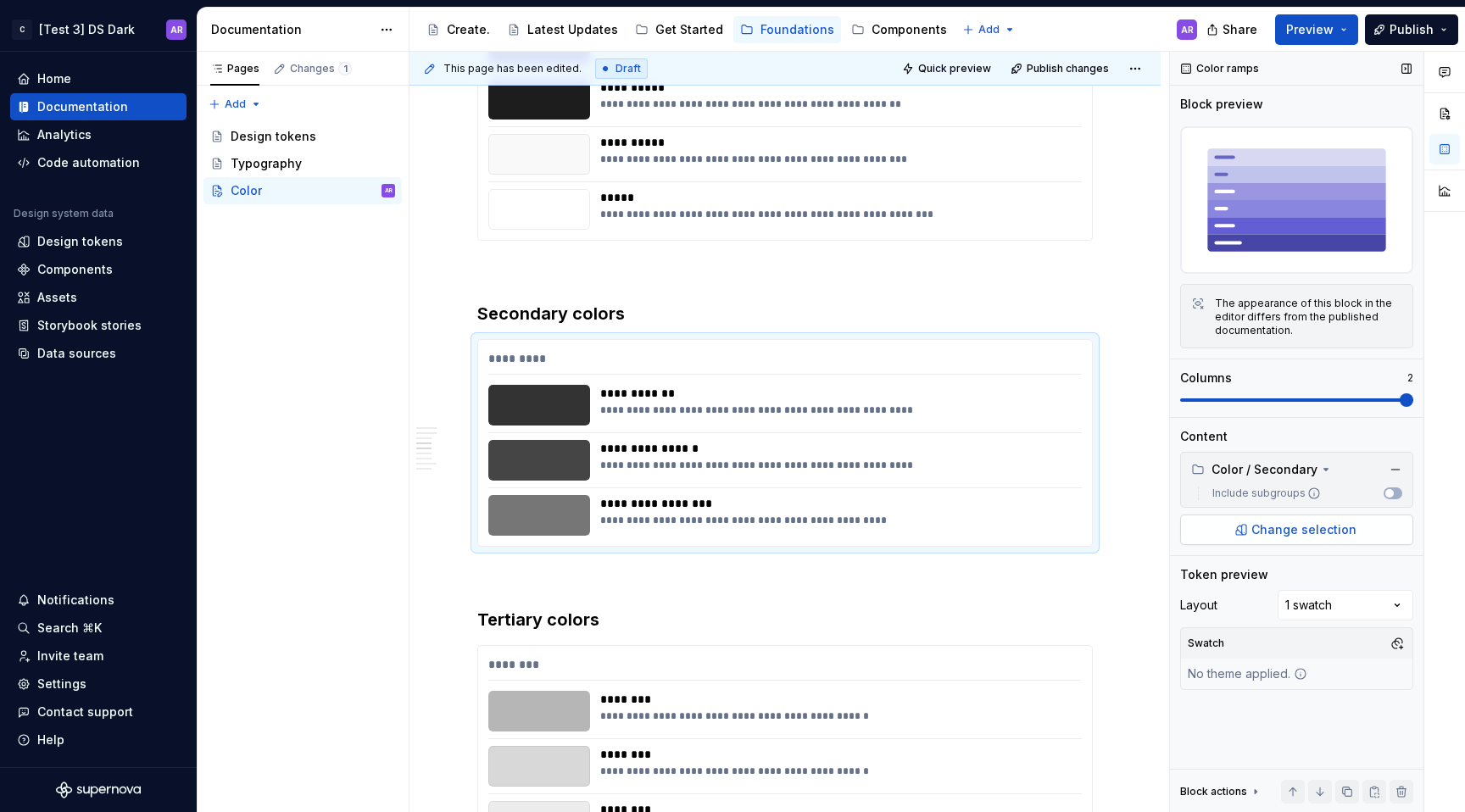
click at [1322, 524] on span "Change selection" at bounding box center [1304, 530] width 105 height 17
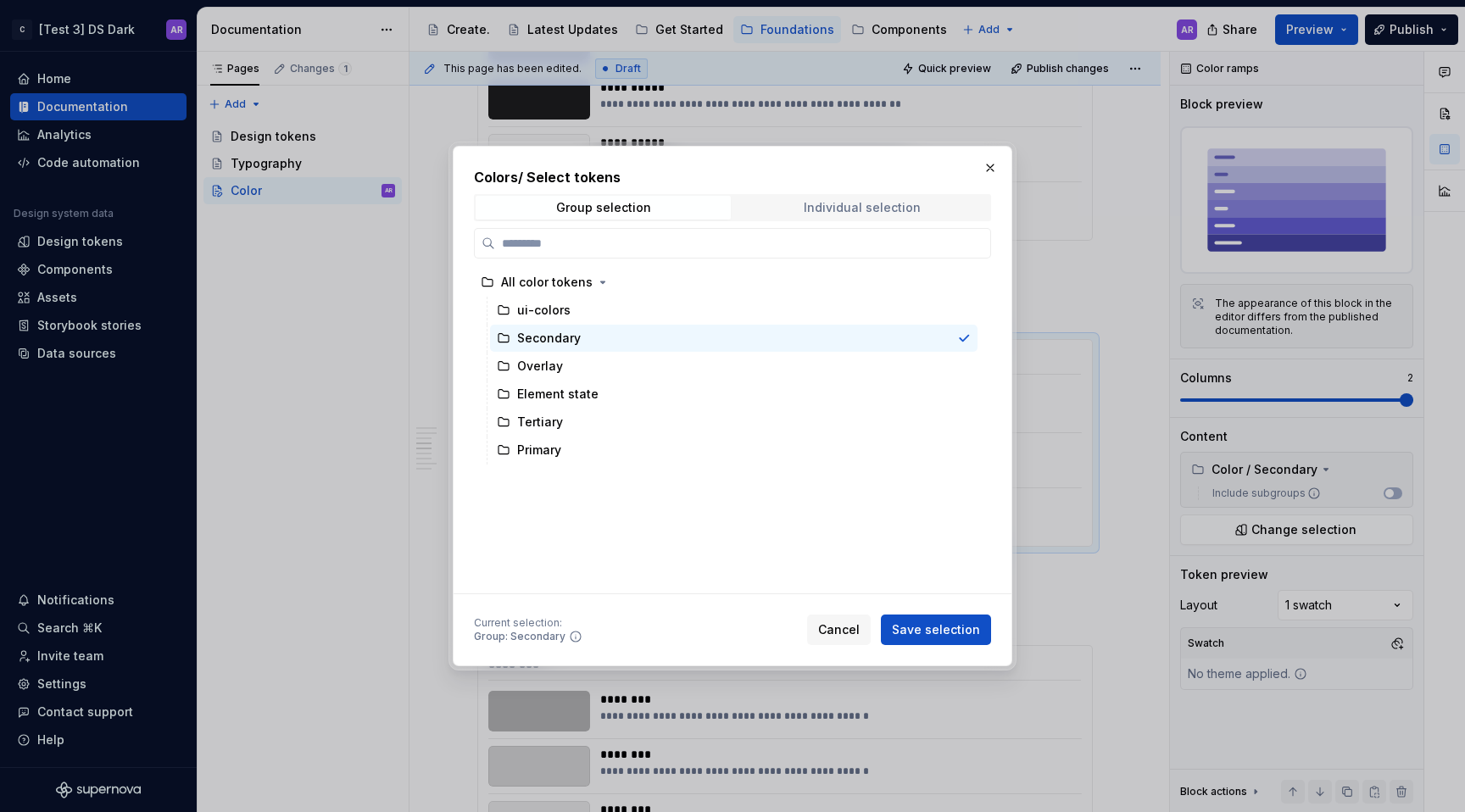
click at [858, 201] on div "Individual selection" at bounding box center [862, 207] width 117 height 14
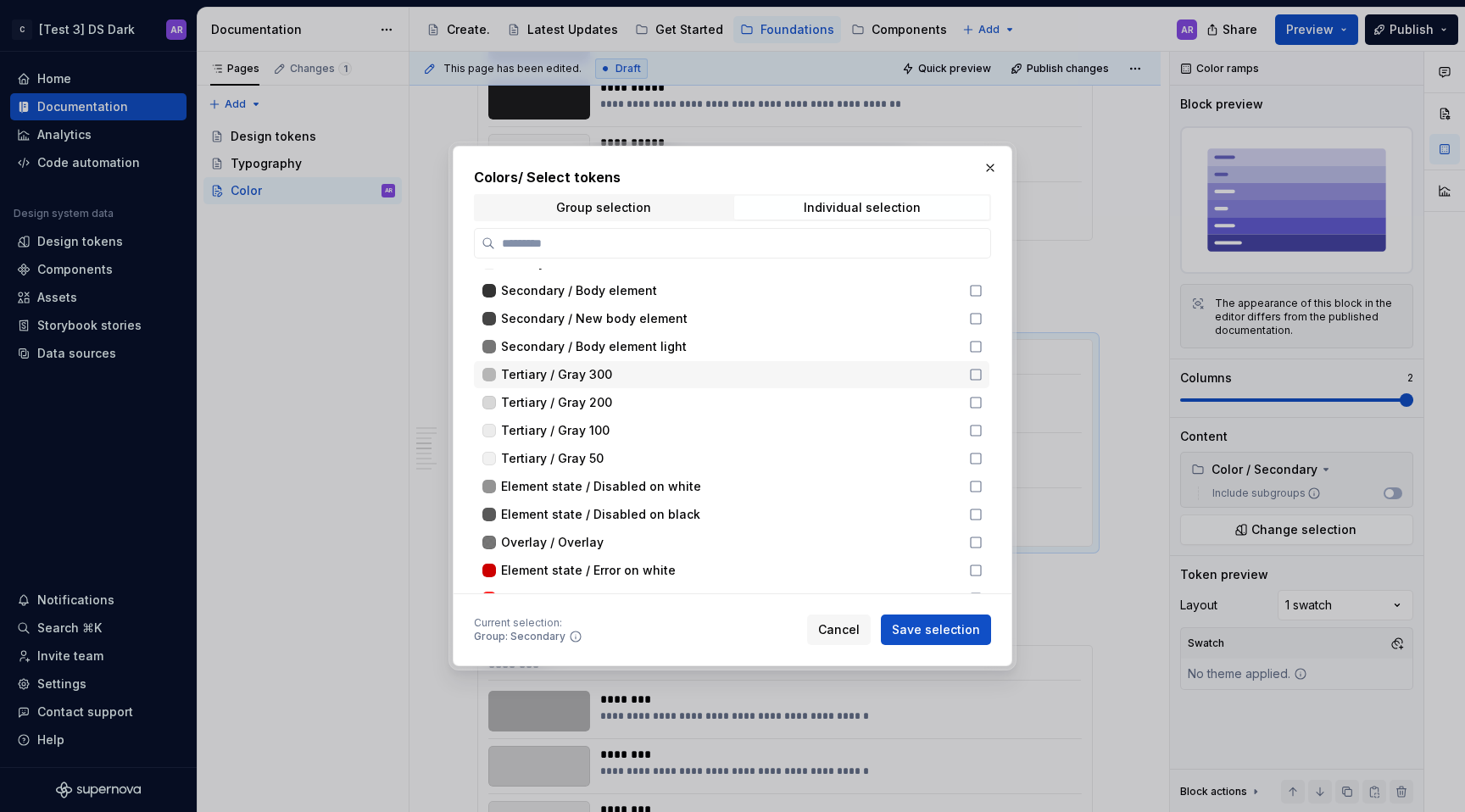
scroll to position [596, 0]
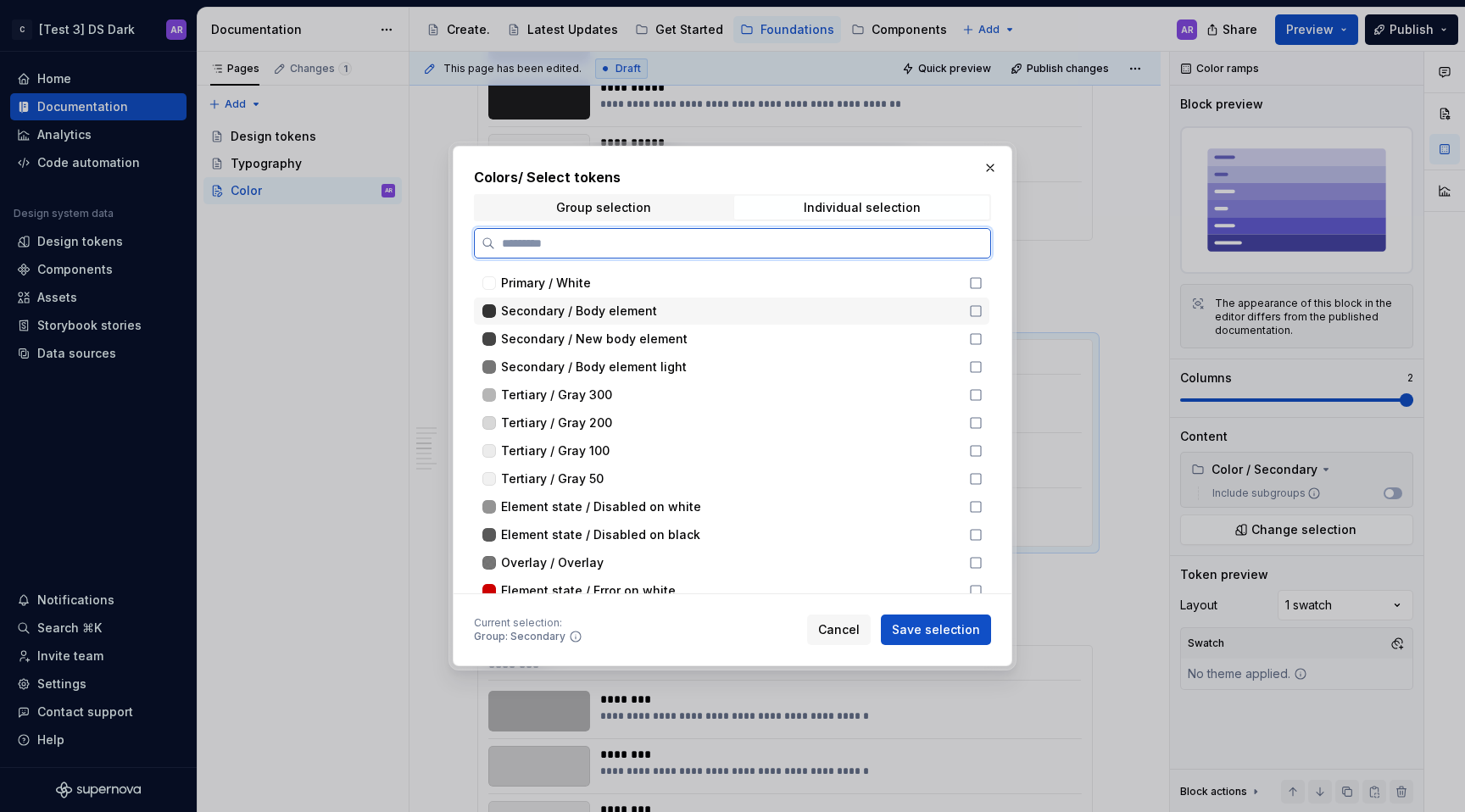
click at [975, 310] on icon at bounding box center [975, 310] width 14 height 14
click at [975, 325] on div "Secondary / New body element" at bounding box center [731, 338] width 516 height 27
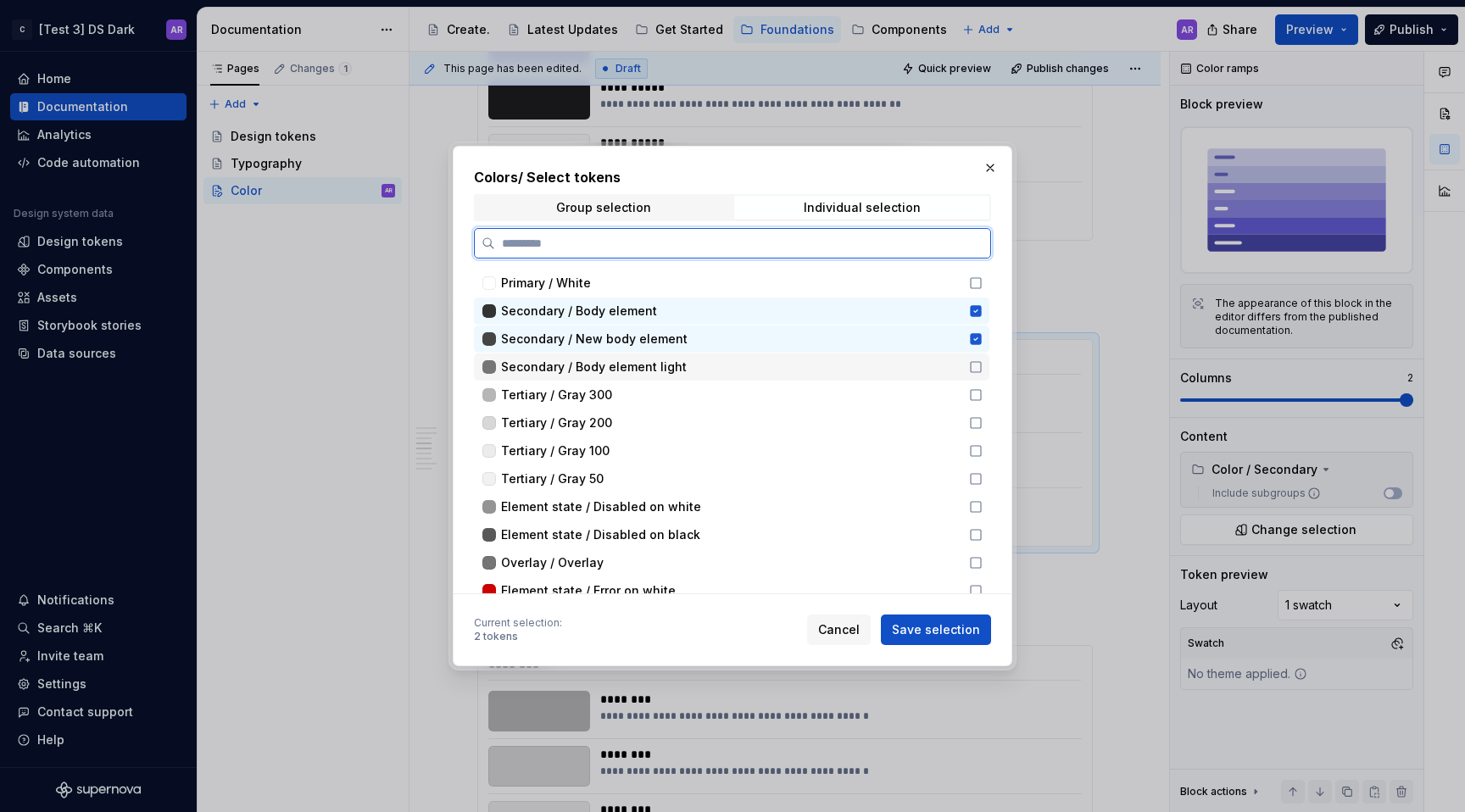
click at [975, 371] on icon at bounding box center [975, 366] width 14 height 14
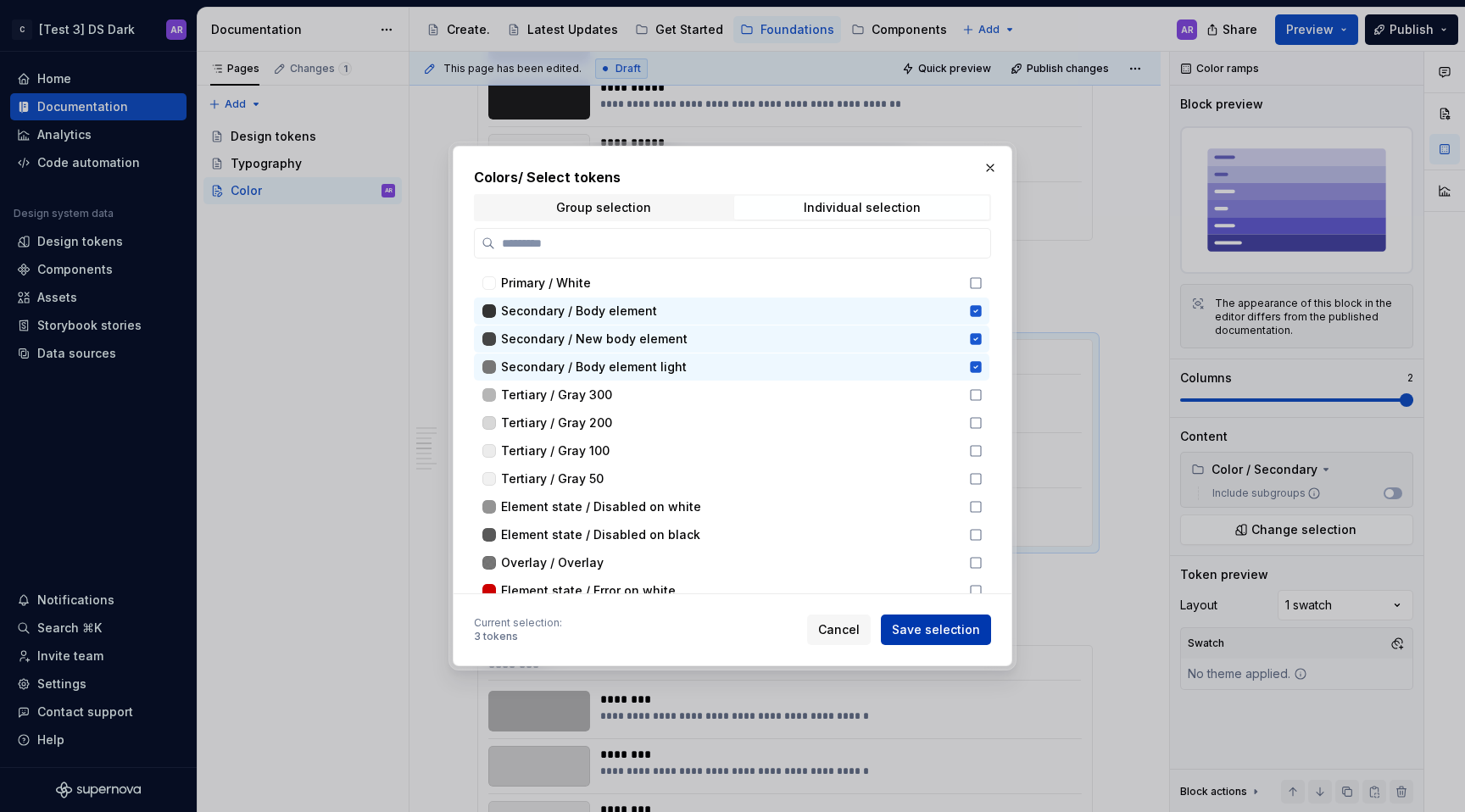
click at [962, 625] on span "Save selection" at bounding box center [935, 629] width 89 height 17
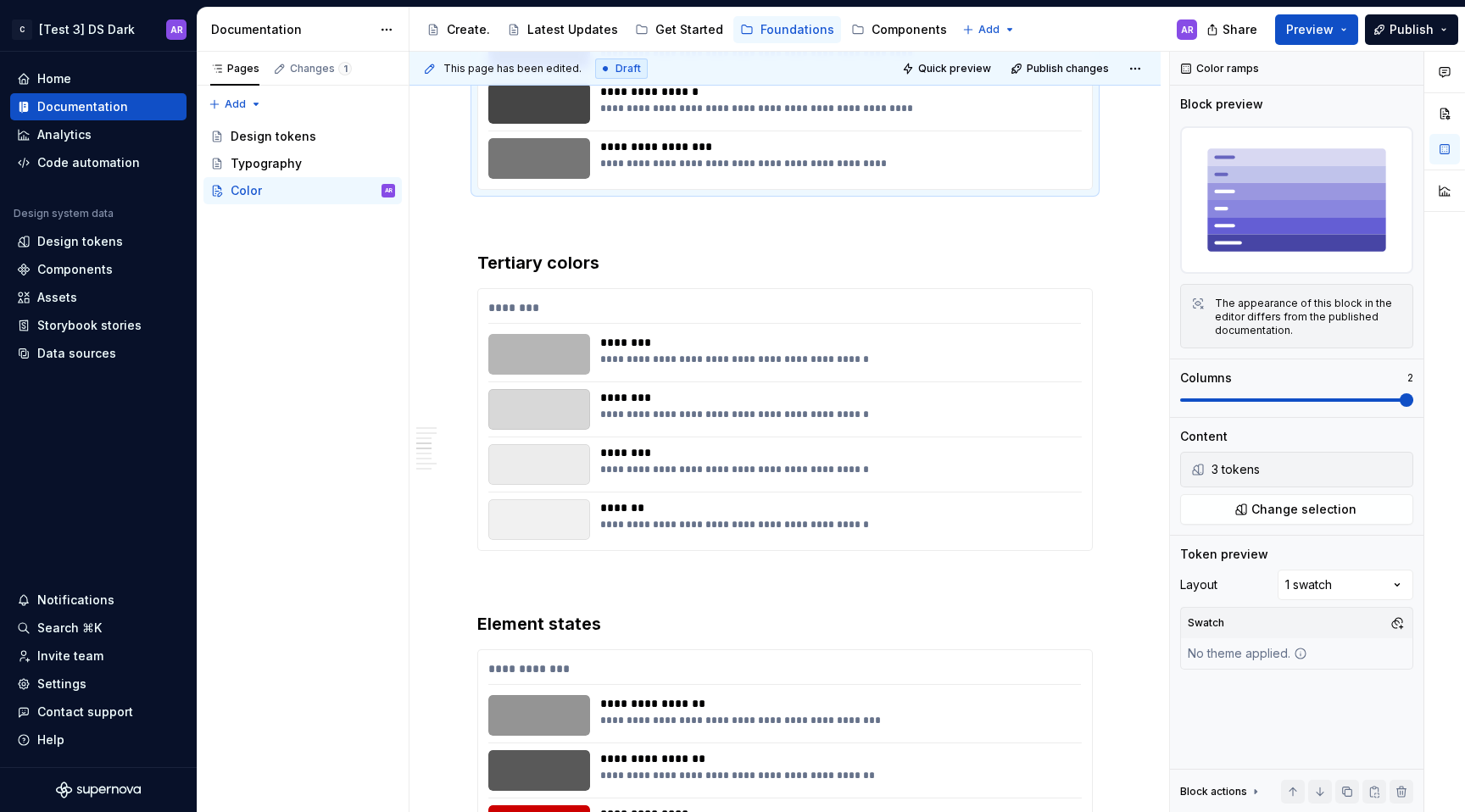
scroll to position [1245, 0]
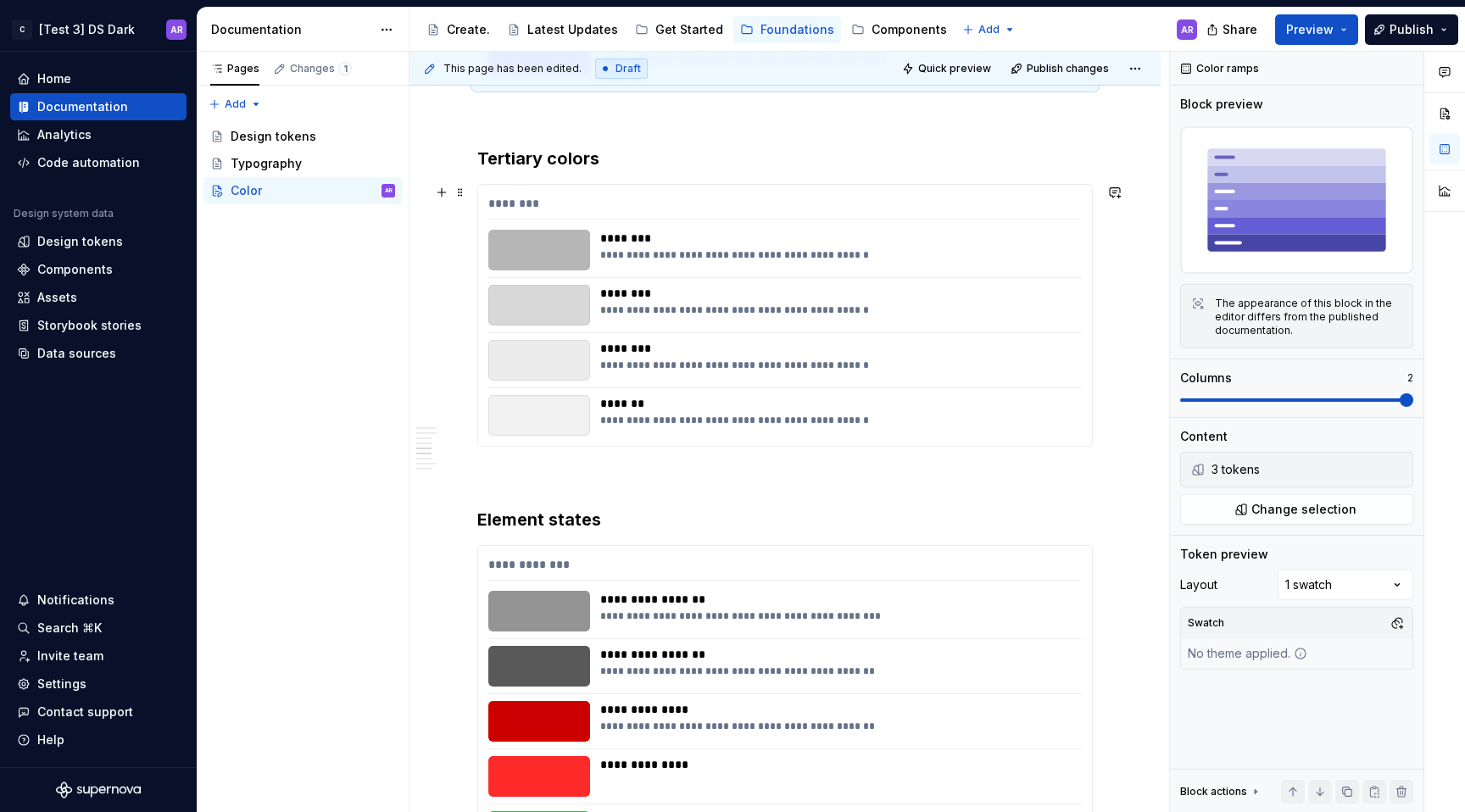
click at [685, 193] on div "**********" at bounding box center [785, 315] width 614 height 261
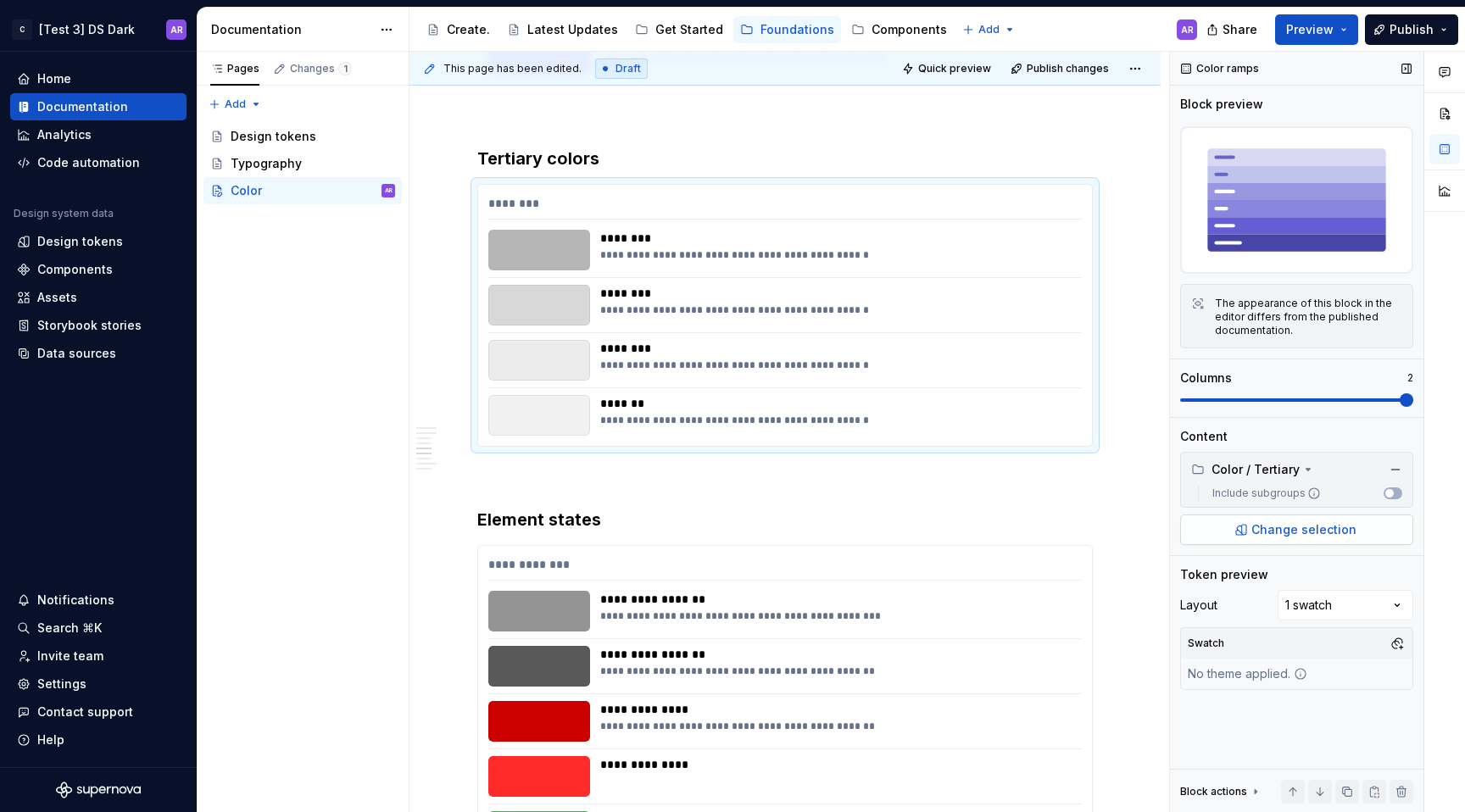
click at [1284, 535] on span "Change selection" at bounding box center [1304, 530] width 105 height 17
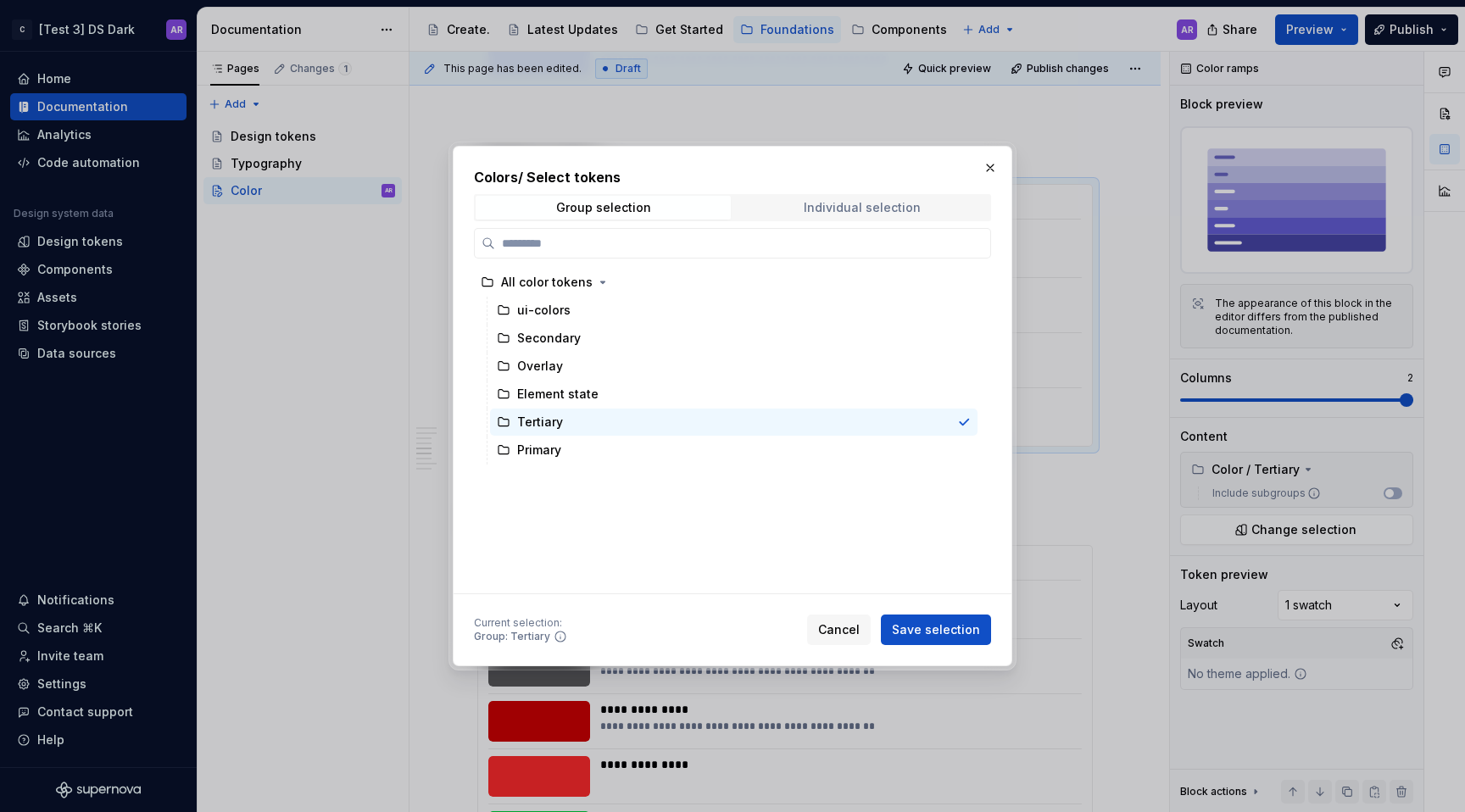
click at [897, 208] on div "Individual selection" at bounding box center [862, 207] width 117 height 14
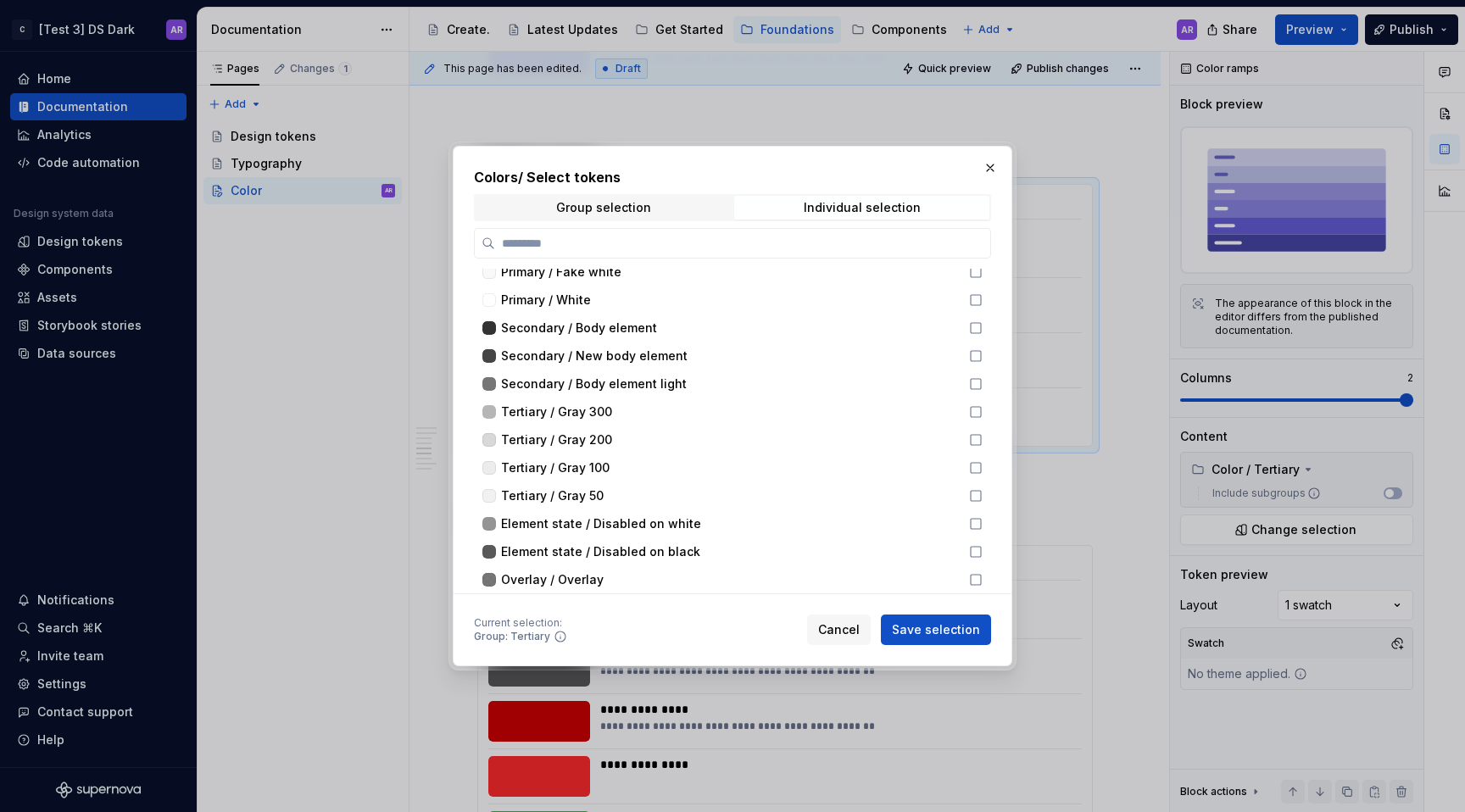
scroll to position [649, 0]
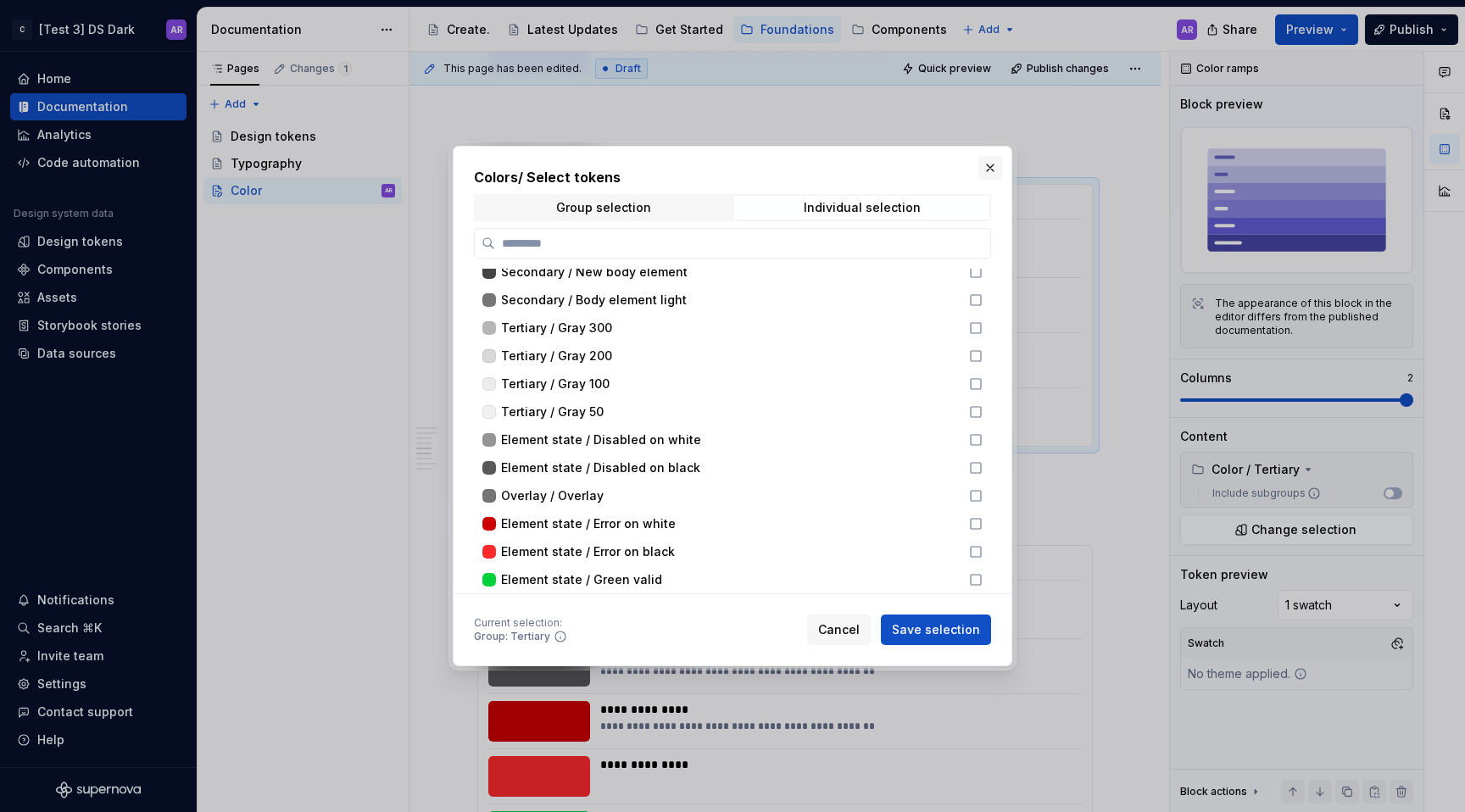
click at [996, 169] on button "button" at bounding box center [989, 167] width 23 height 23
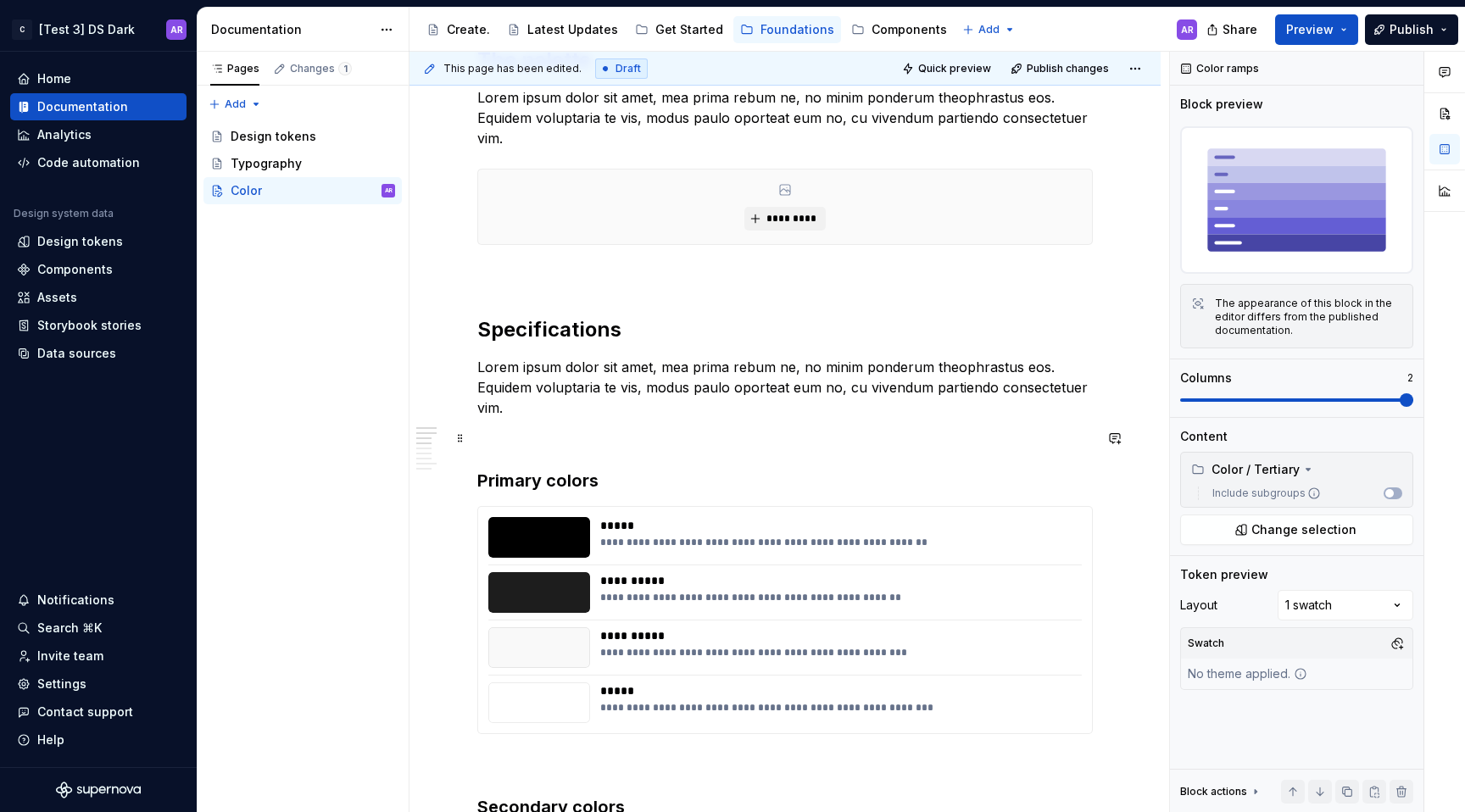
scroll to position [326, 0]
click at [763, 474] on h3 "Primary colors" at bounding box center [785, 478] width 615 height 23
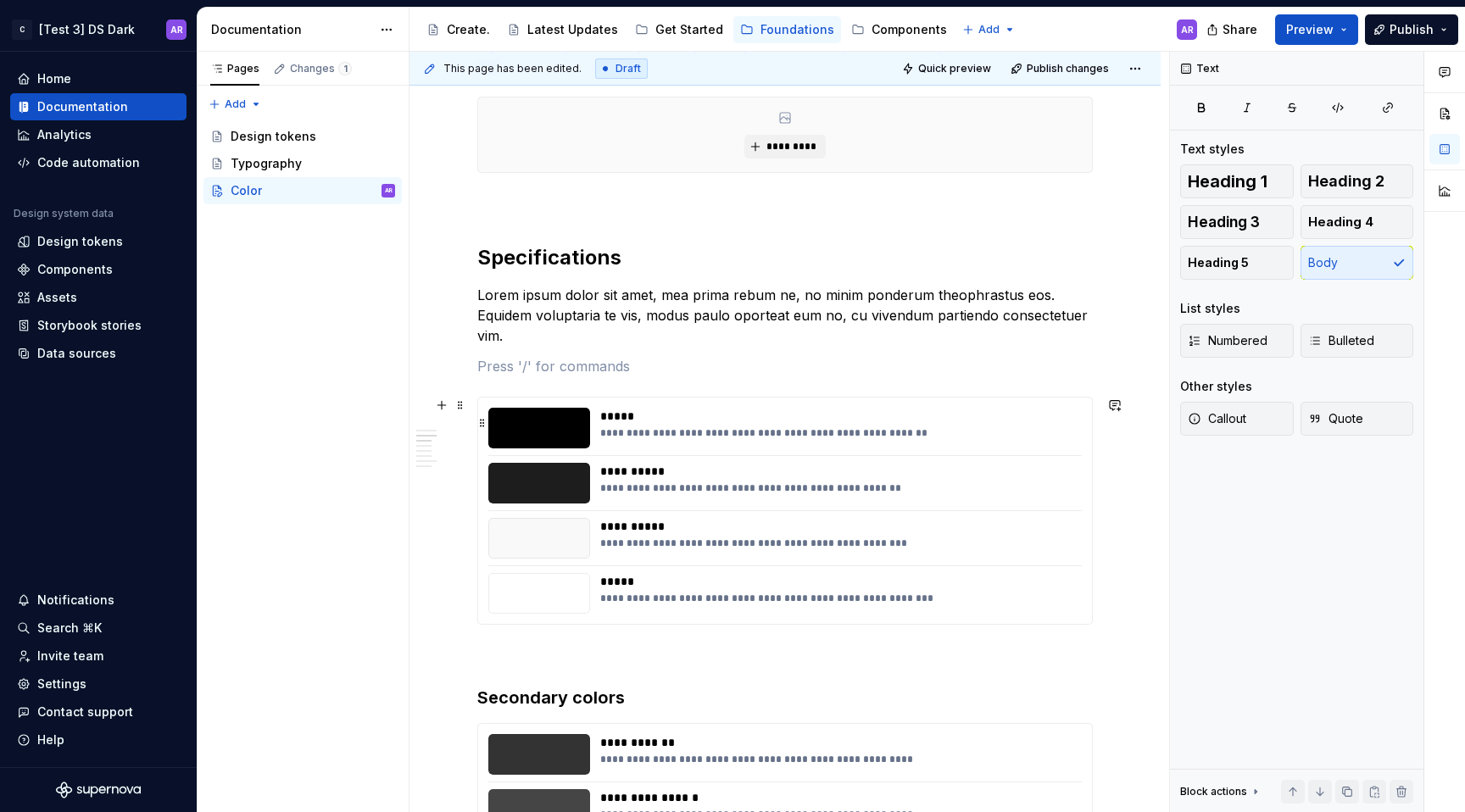
scroll to position [538, 0]
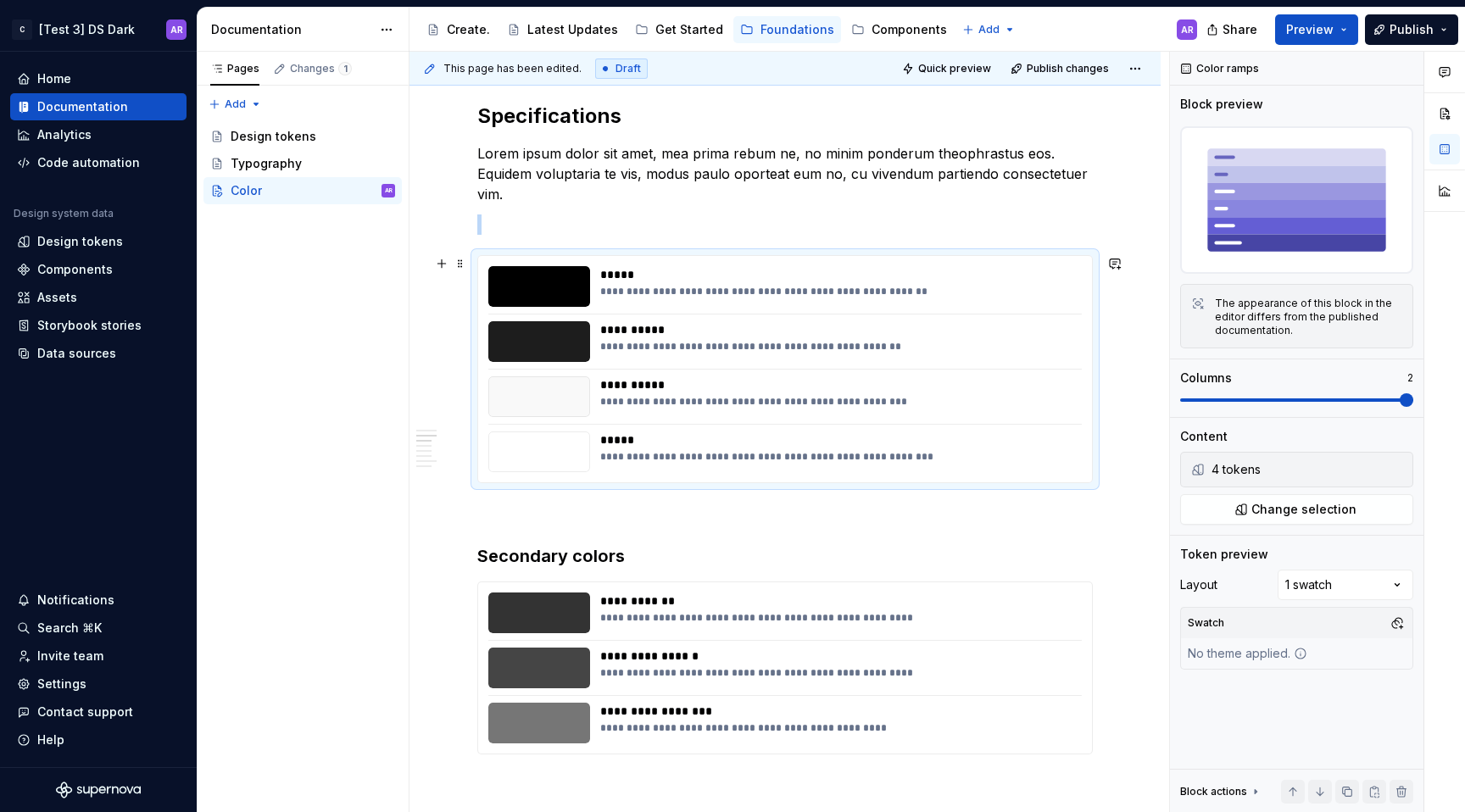
click at [482, 263] on div "**********" at bounding box center [785, 369] width 614 height 227
click at [1320, 509] on span "Change selection" at bounding box center [1304, 509] width 105 height 17
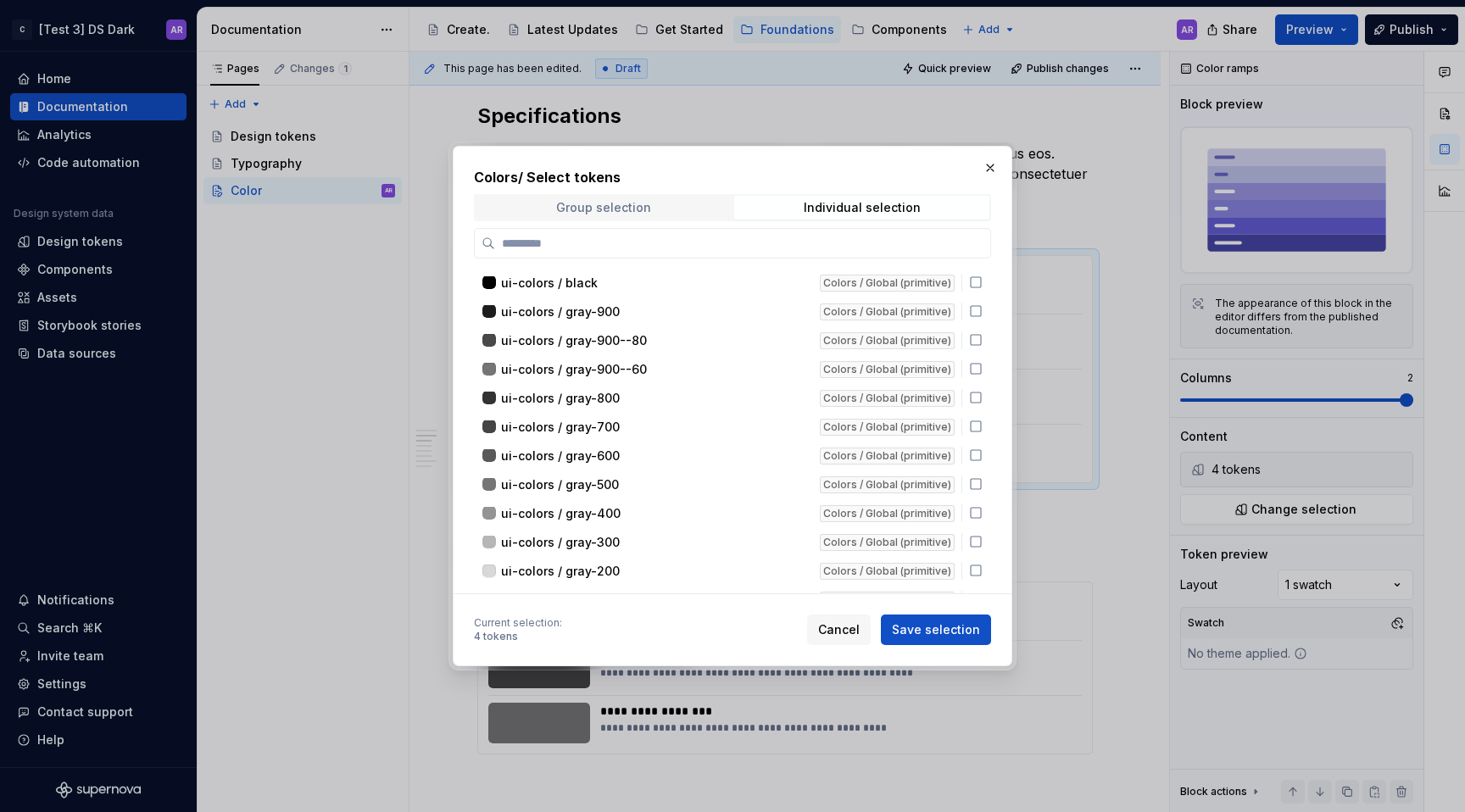
click at [698, 196] on span "Group selection" at bounding box center [603, 207] width 256 height 23
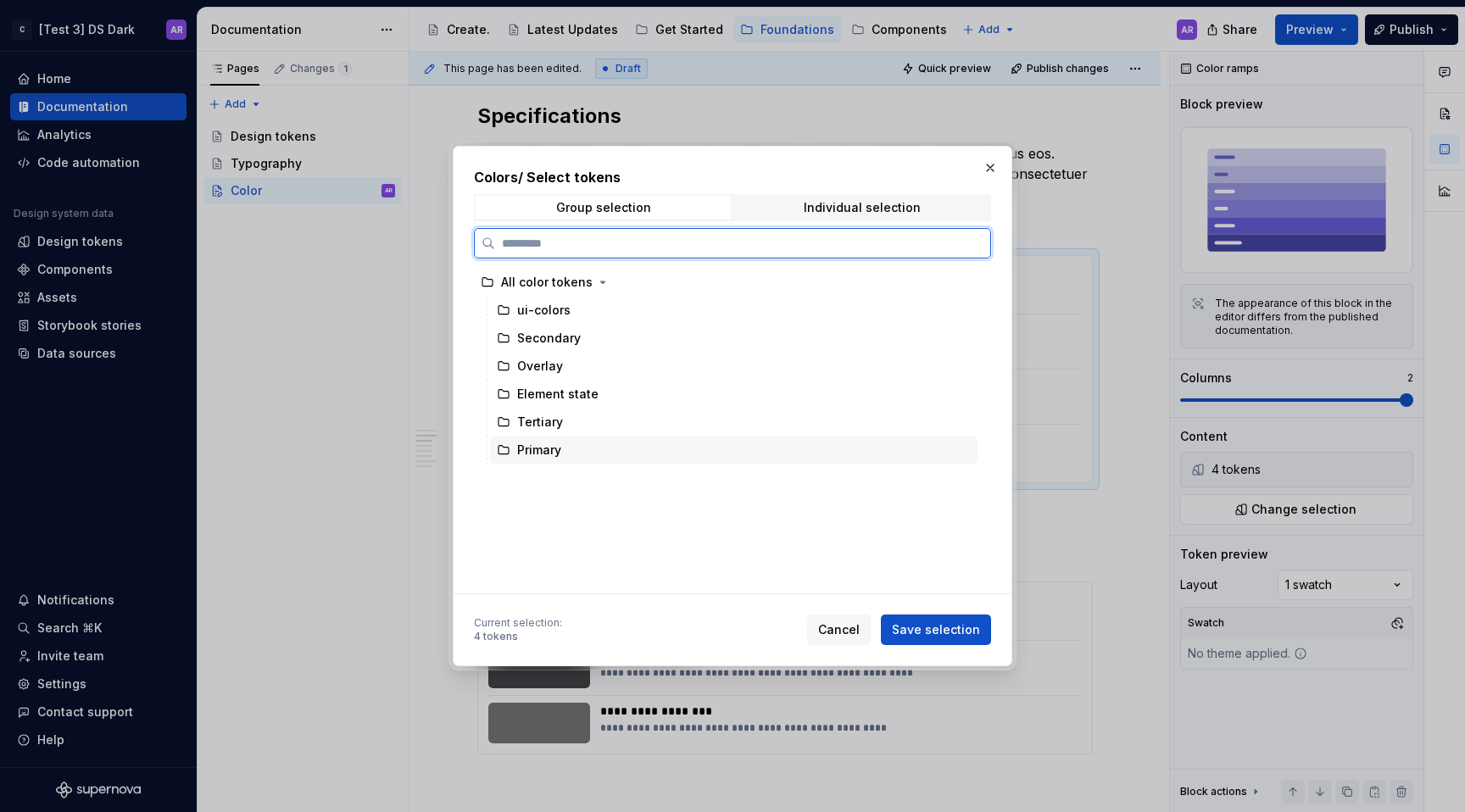
click at [702, 453] on div "Primary" at bounding box center [734, 449] width 488 height 27
click at [704, 325] on div "Secondary" at bounding box center [734, 337] width 488 height 27
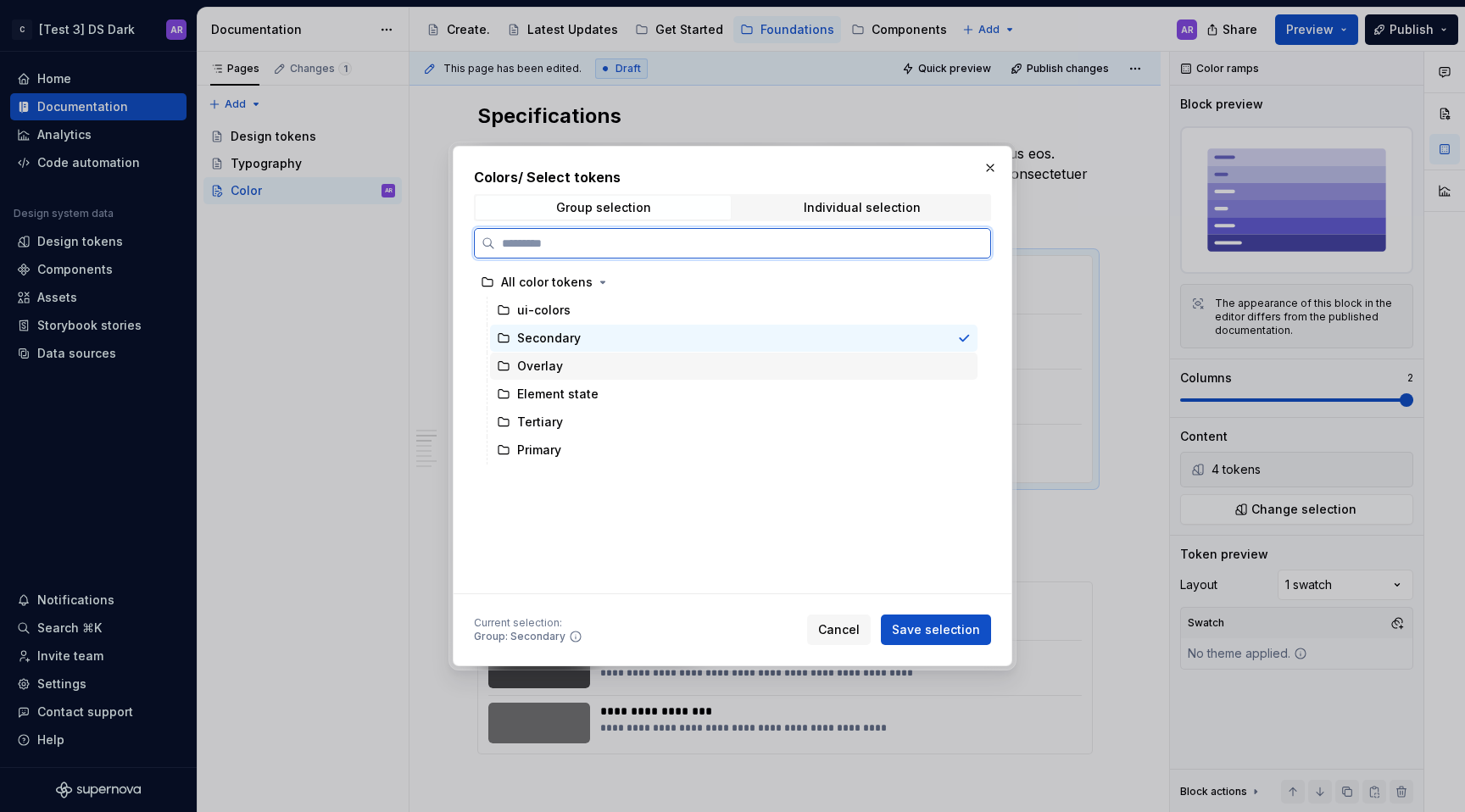
click at [698, 364] on div "Overlay" at bounding box center [734, 365] width 488 height 27
click at [700, 398] on div "Element state" at bounding box center [734, 393] width 488 height 27
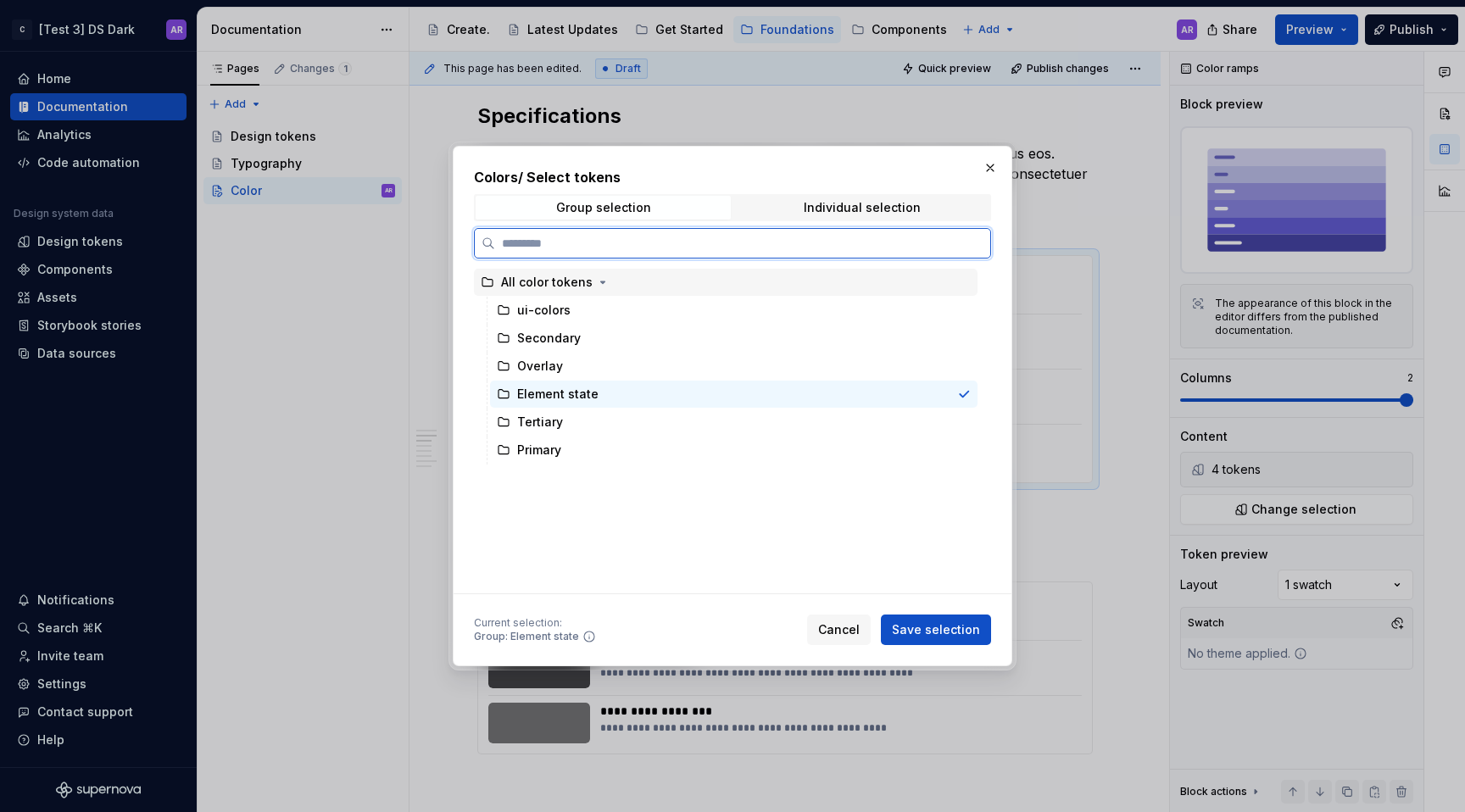
click at [731, 277] on div "All color tokens" at bounding box center [726, 282] width 504 height 27
click at [709, 334] on div "Secondary" at bounding box center [734, 337] width 488 height 27
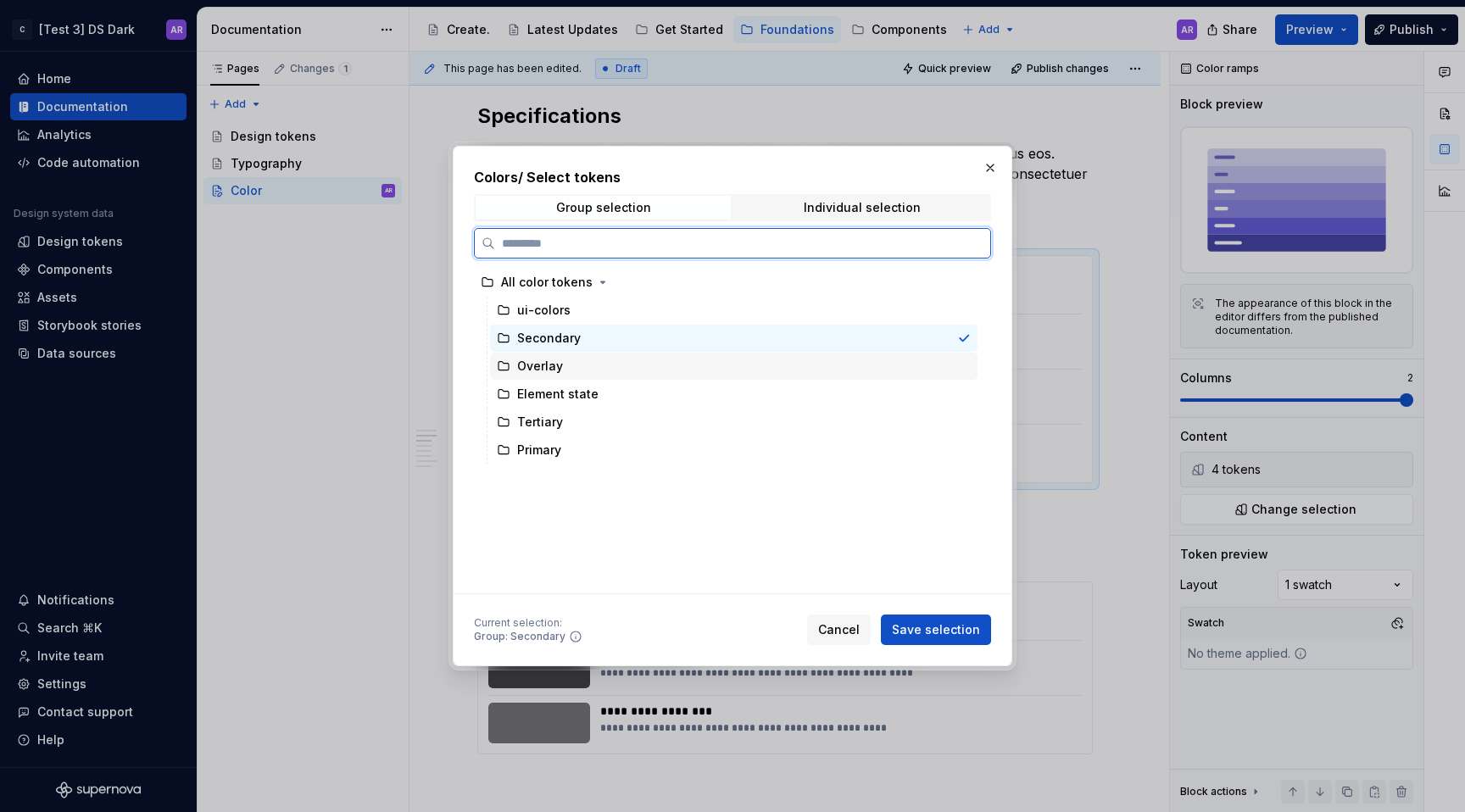
click at [711, 359] on div "Overlay" at bounding box center [734, 365] width 488 height 27
click at [714, 394] on div "Element state" at bounding box center [734, 393] width 488 height 27
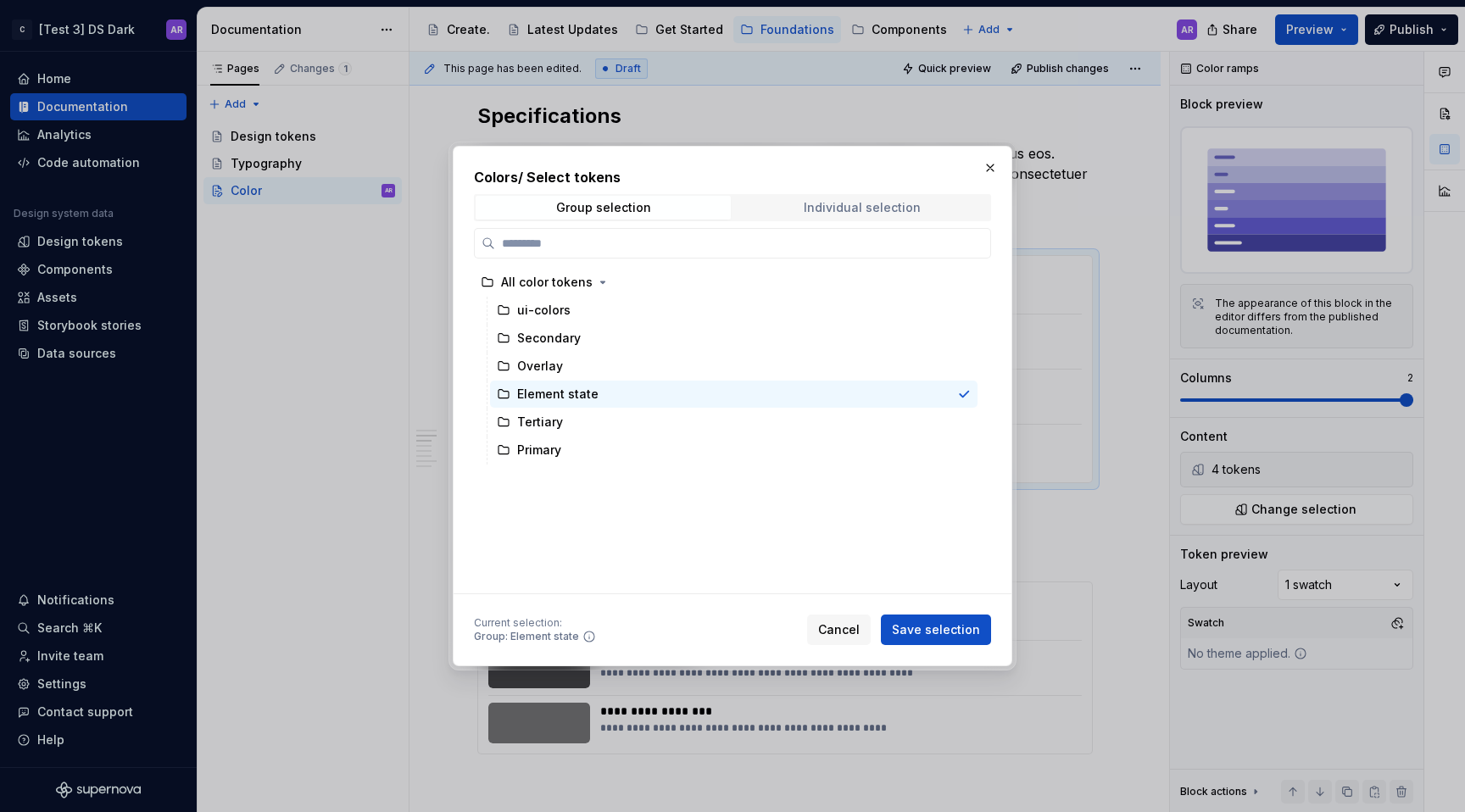
click at [827, 203] on div "Individual selection" at bounding box center [862, 207] width 117 height 14
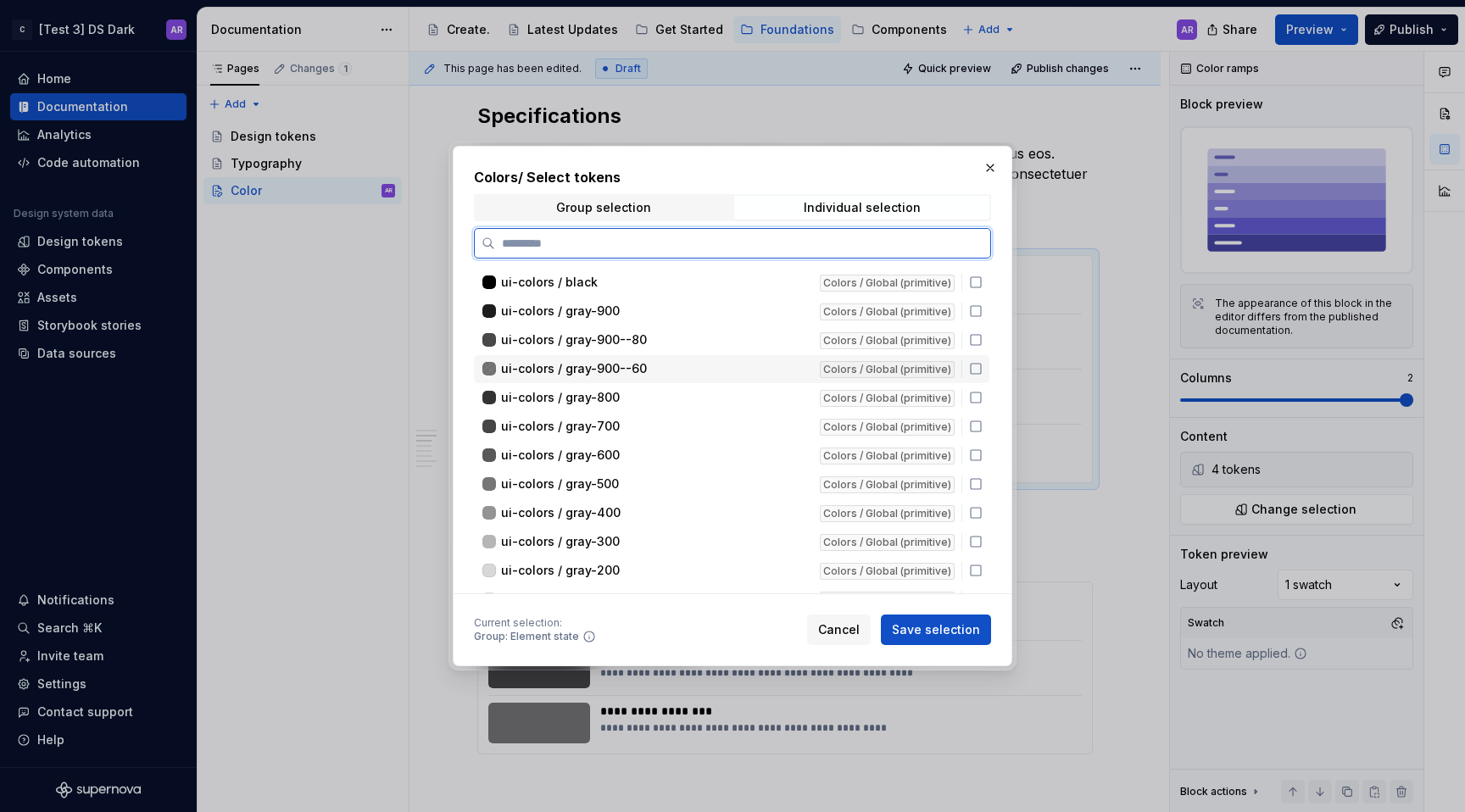
click at [809, 372] on div "ui-colors / gray-900--60" at bounding box center [655, 368] width 309 height 17
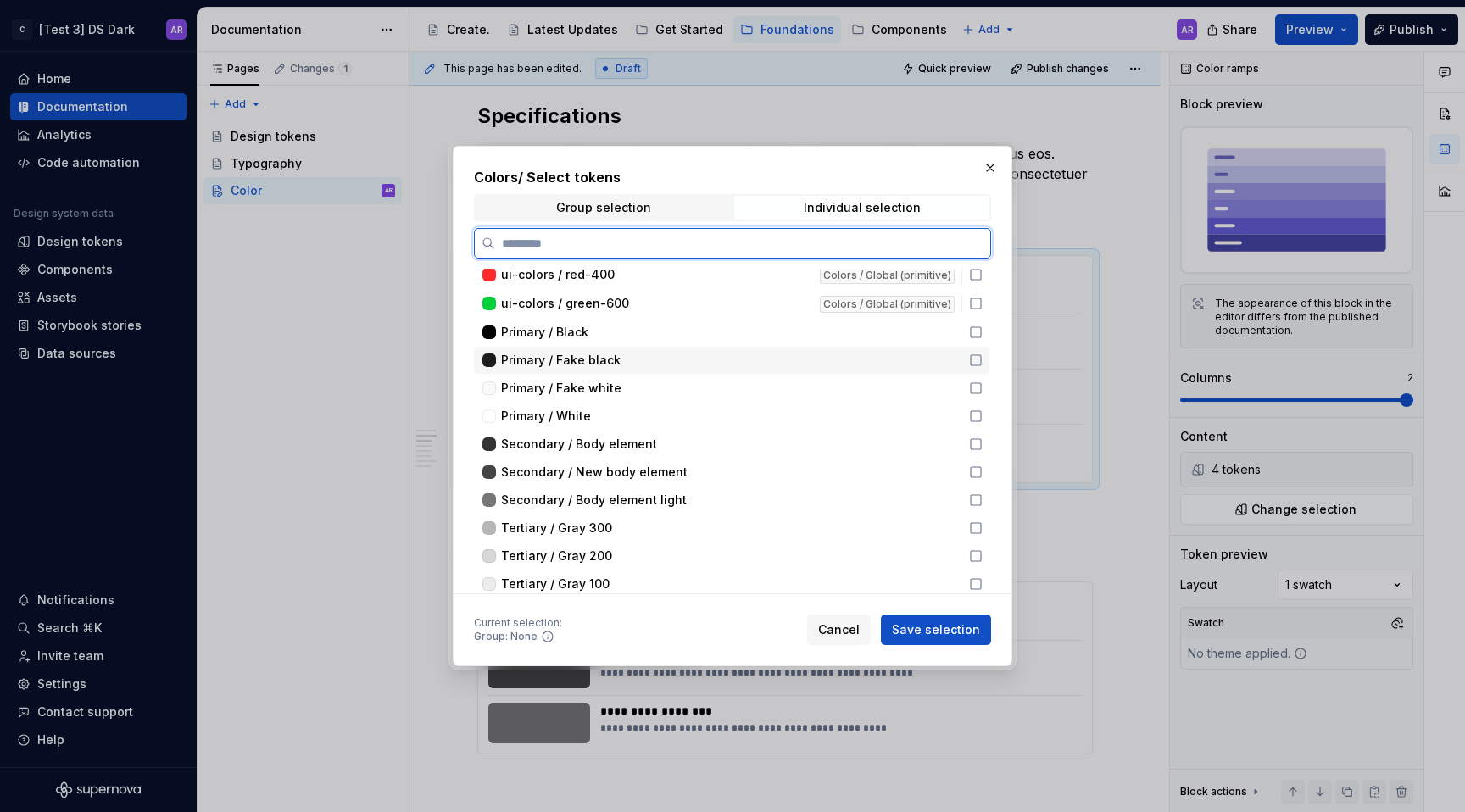
scroll to position [455, 0]
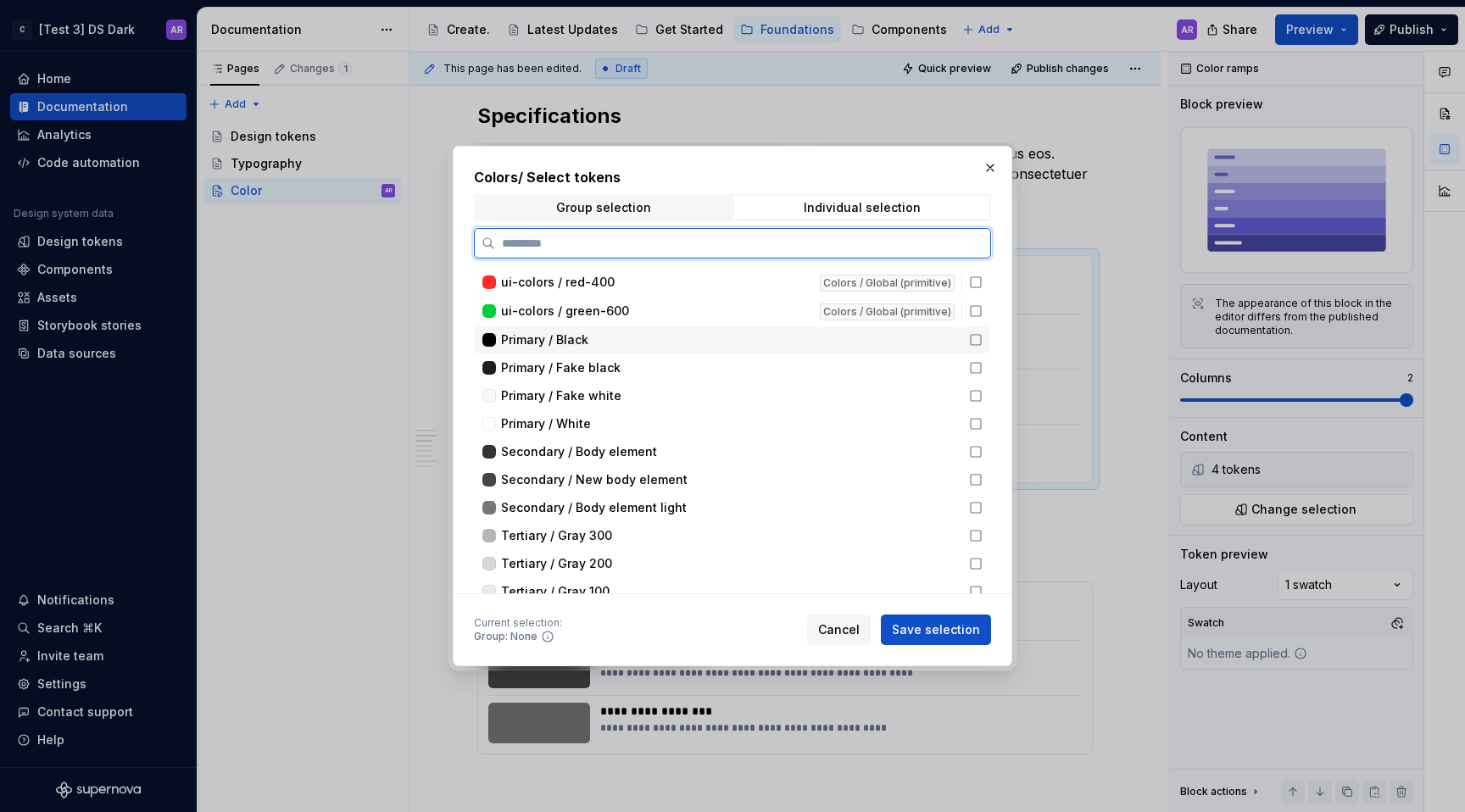
click at [971, 342] on icon at bounding box center [975, 339] width 10 height 10
click at [971, 368] on icon at bounding box center [975, 367] width 10 height 10
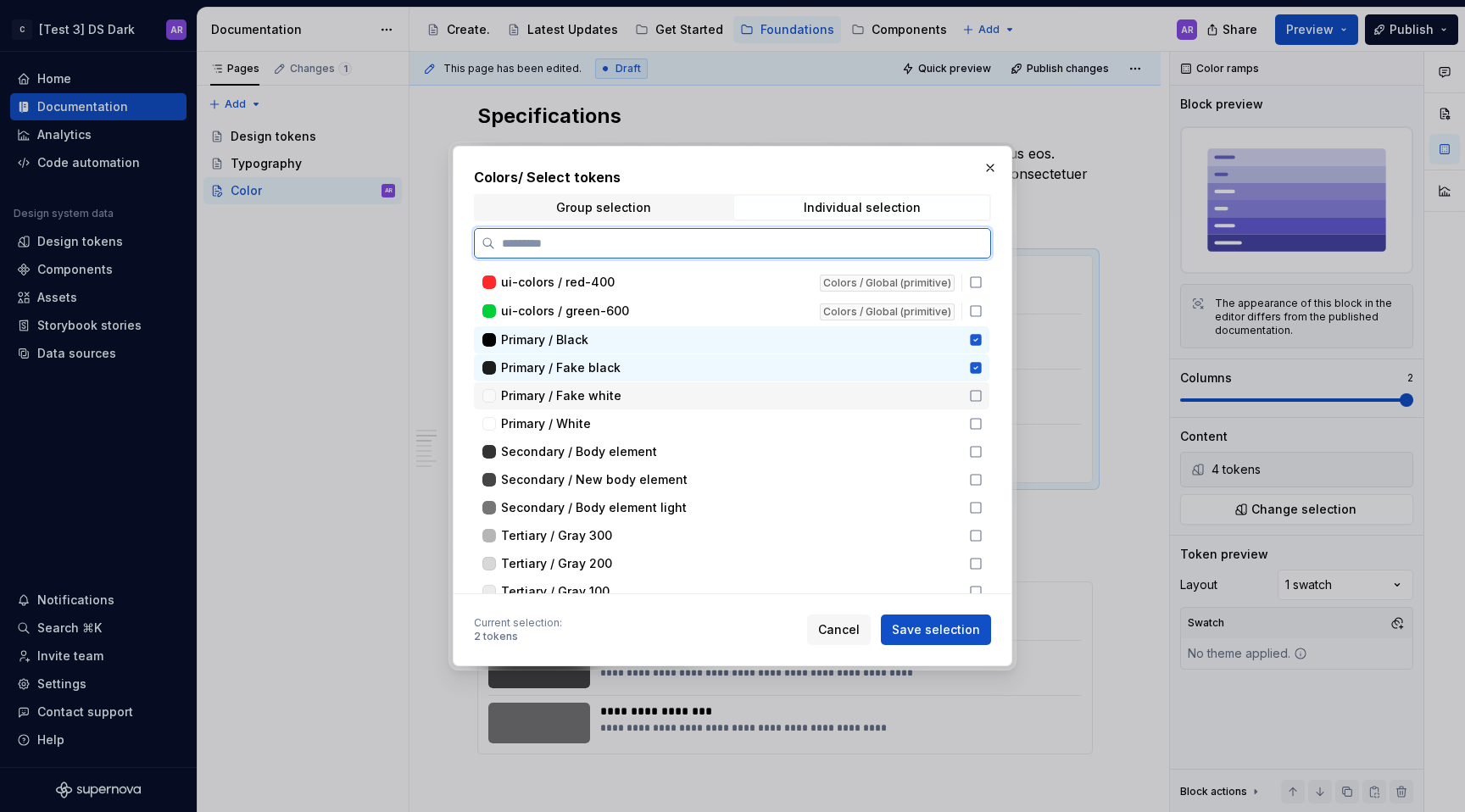
click at [975, 396] on icon at bounding box center [975, 395] width 14 height 14
click at [975, 420] on icon at bounding box center [975, 423] width 14 height 14
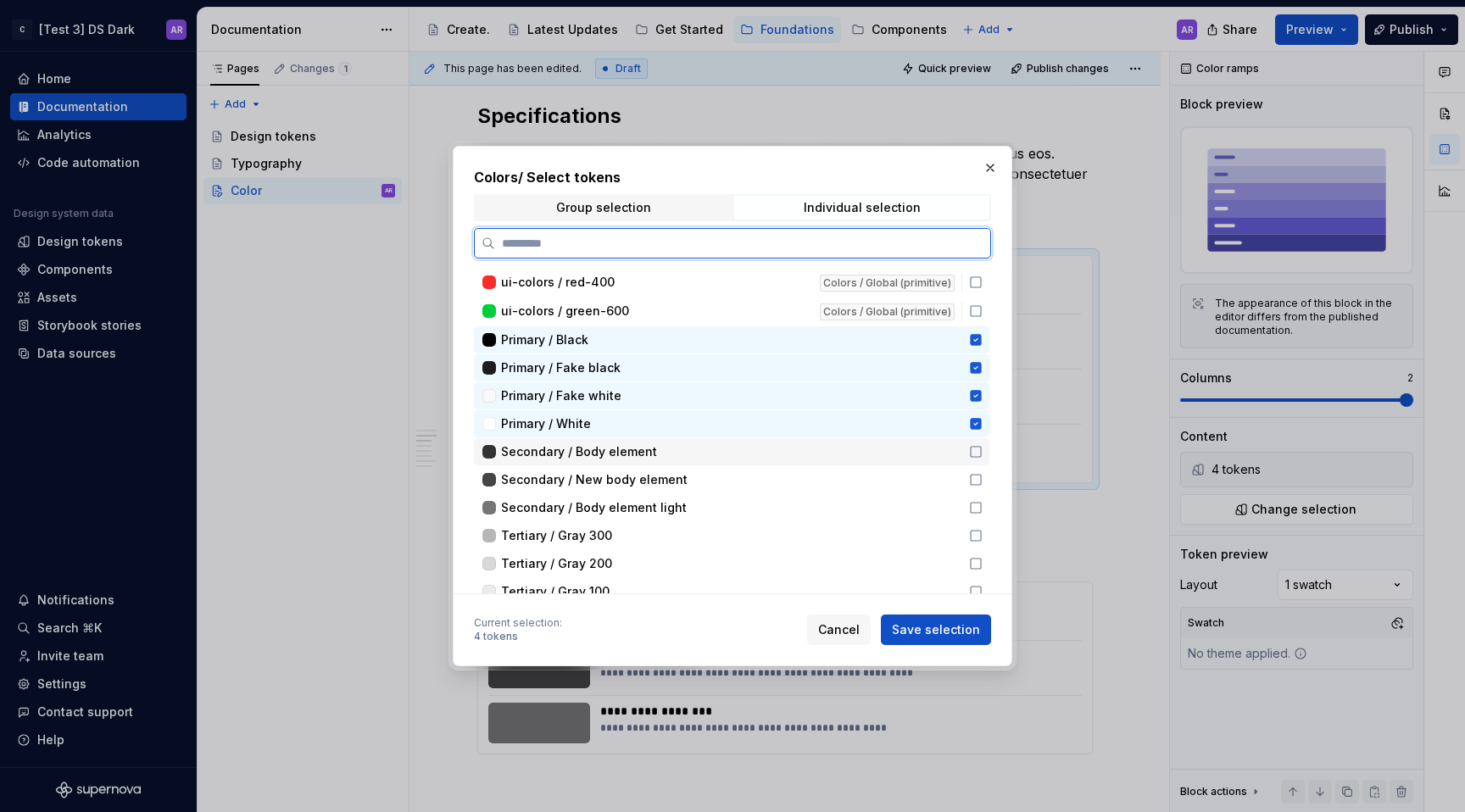
click at [975, 457] on icon at bounding box center [975, 451] width 10 height 10
type textarea "*"
click at [974, 479] on icon at bounding box center [975, 479] width 14 height 14
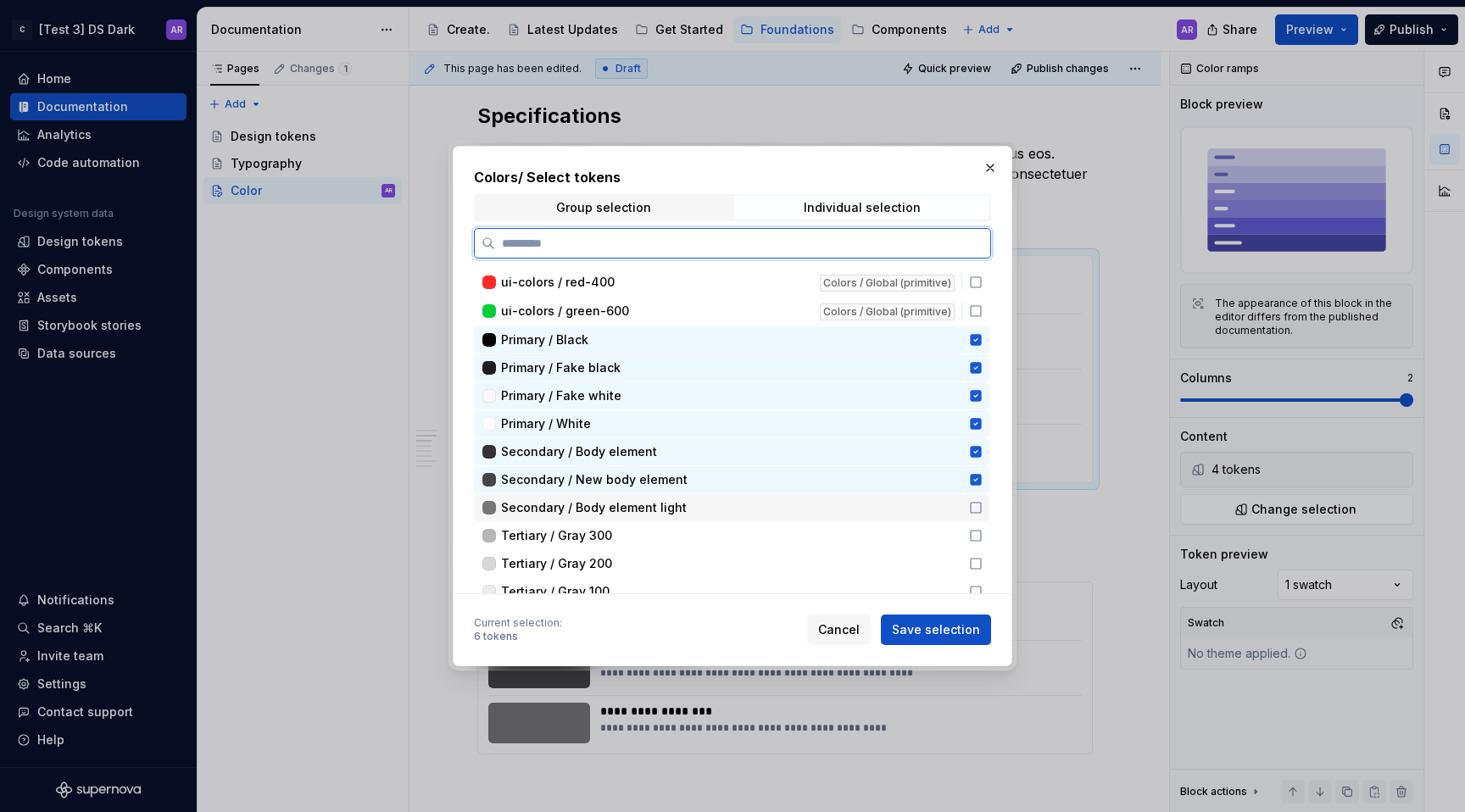
click at [974, 498] on div "Secondary / Body element light" at bounding box center [731, 507] width 516 height 27
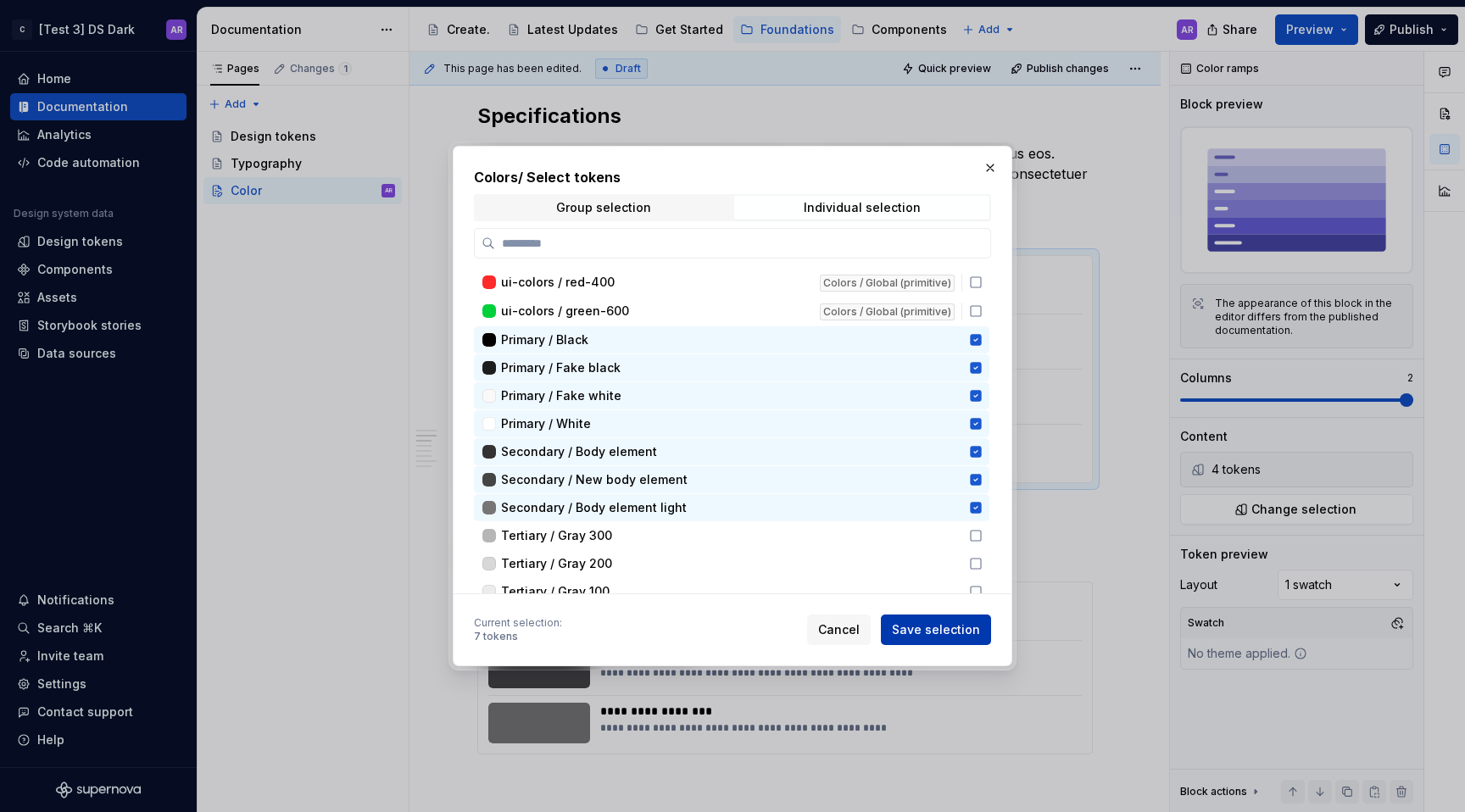
click at [969, 617] on button "Save selection" at bounding box center [936, 629] width 110 height 31
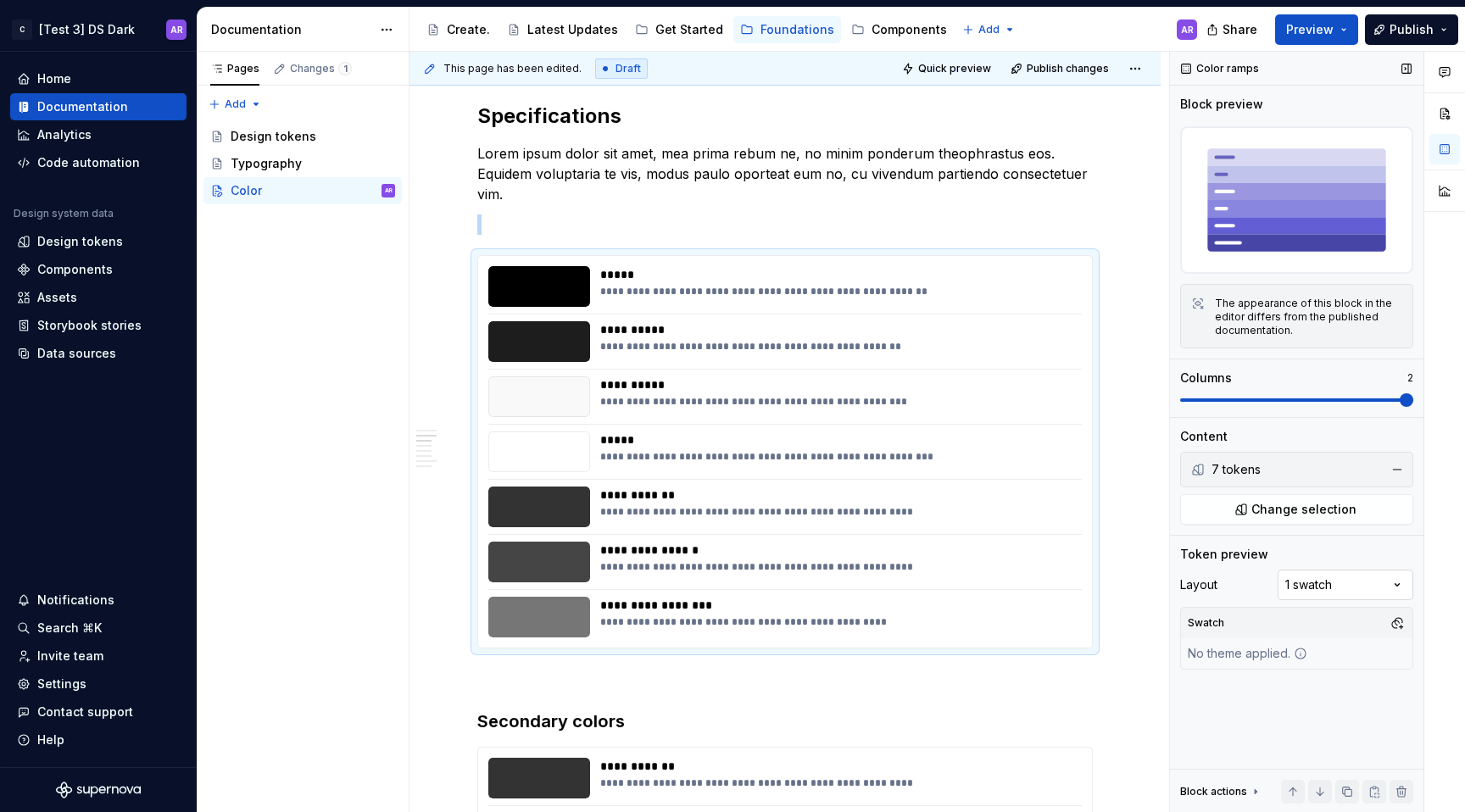
click at [1404, 579] on div "Comments Open comments No comments yet Select ‘Comment’ from the block context …" at bounding box center [1318, 432] width 295 height 761
click at [1456, 526] on div at bounding box center [1444, 432] width 41 height 761
click at [1293, 513] on span "Change selection" at bounding box center [1304, 509] width 105 height 17
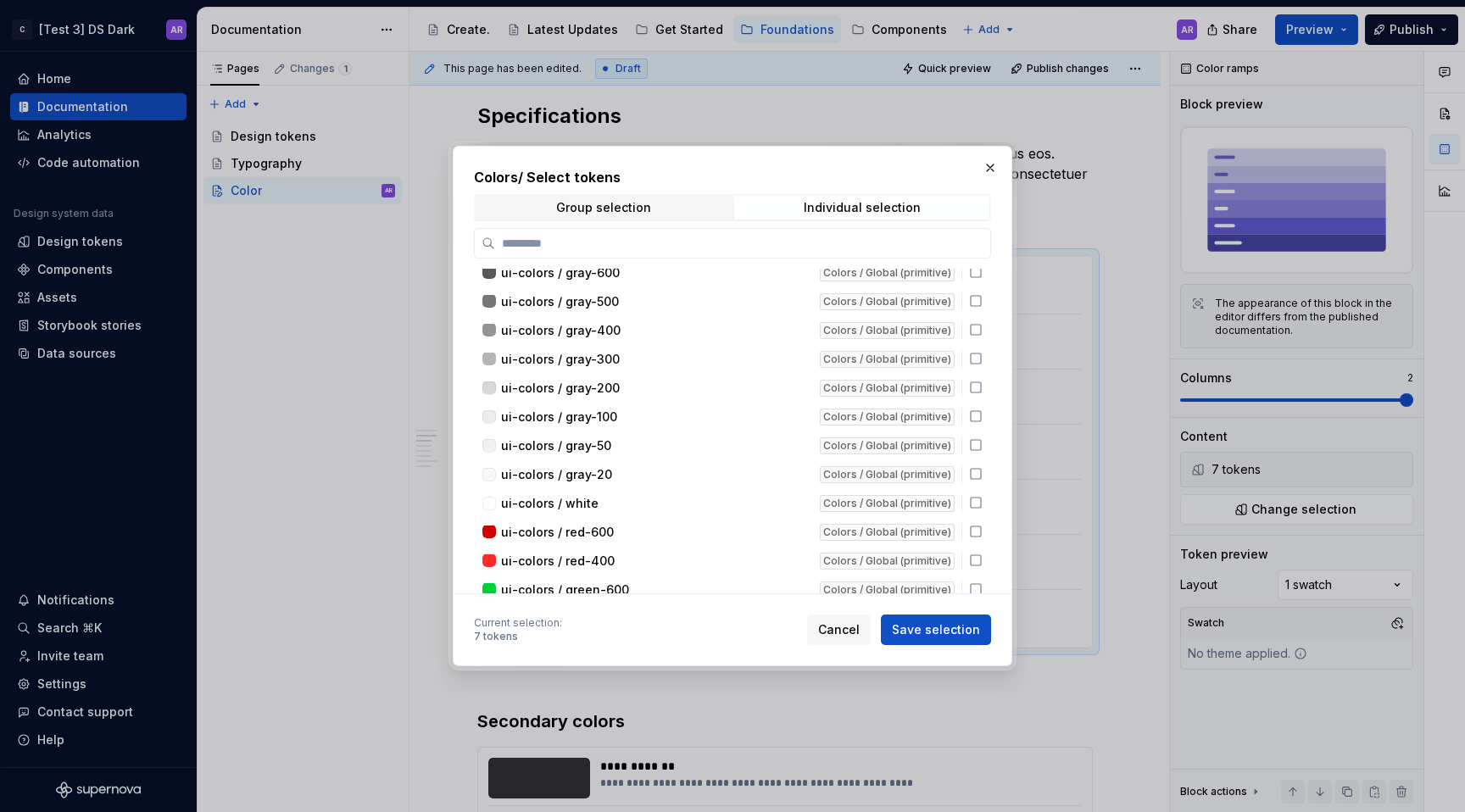
scroll to position [175, 0]
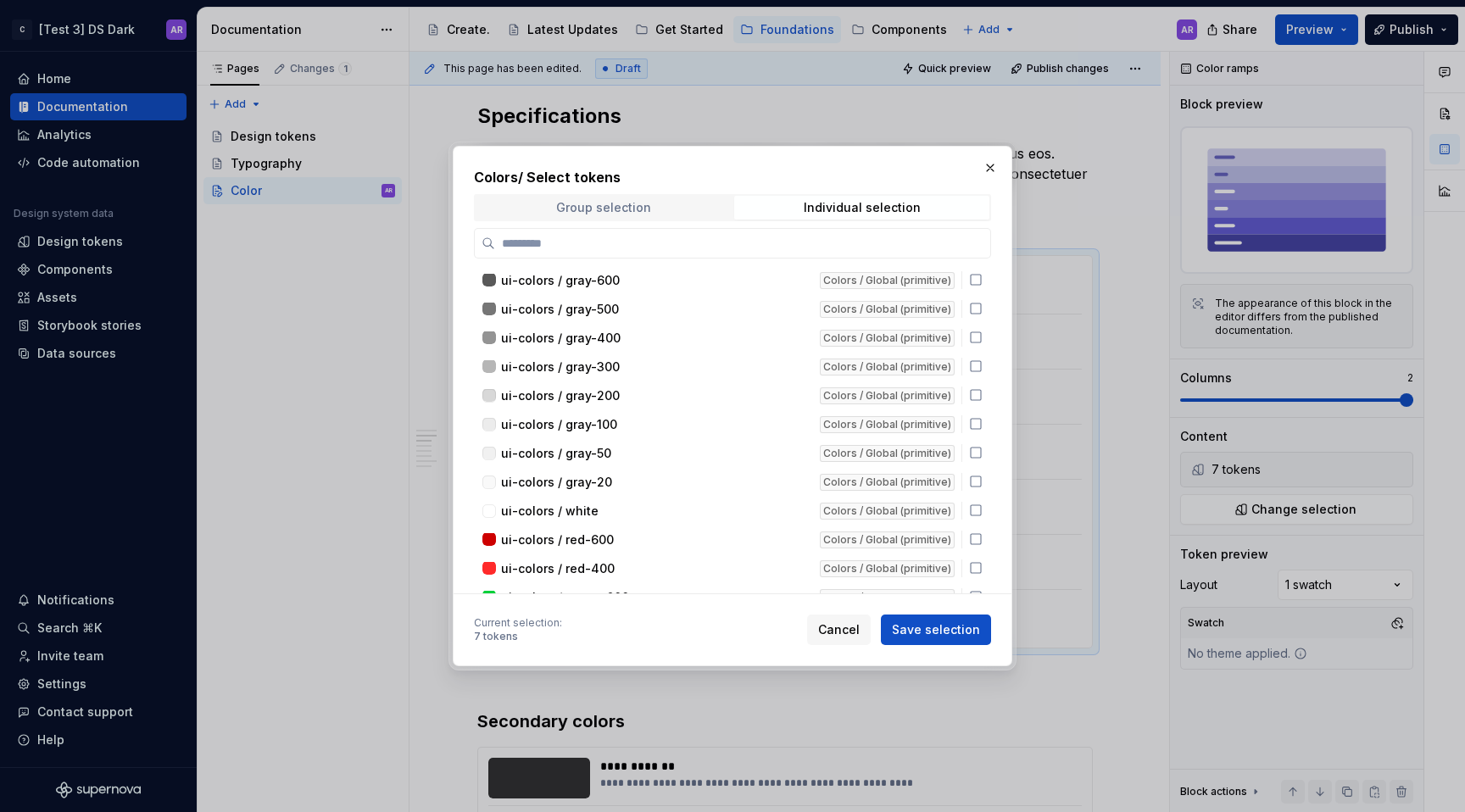
click at [668, 201] on span "Group selection" at bounding box center [603, 207] width 256 height 23
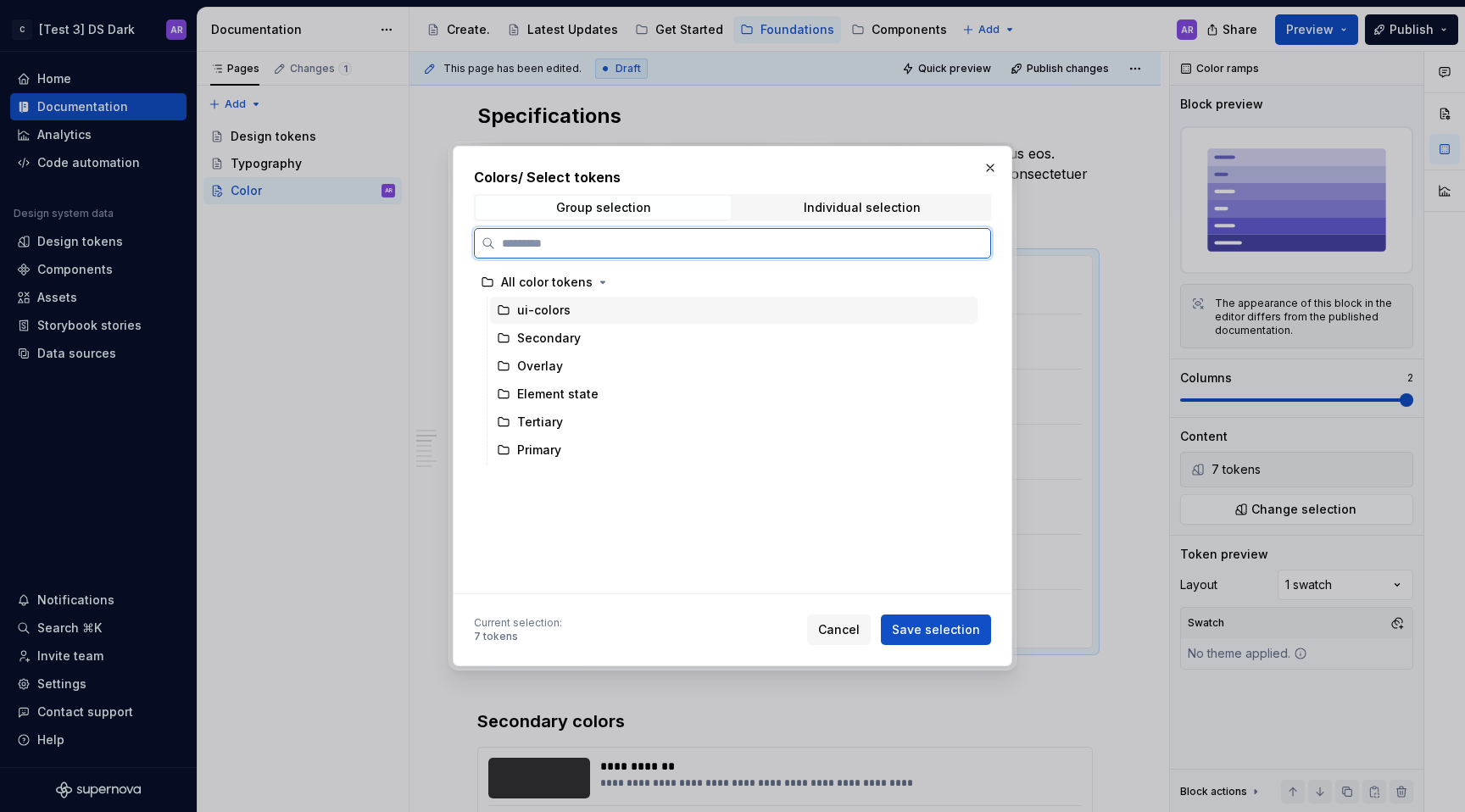
click at [733, 314] on div "ui-colors" at bounding box center [734, 310] width 488 height 27
click at [733, 349] on div "Secondary" at bounding box center [734, 337] width 488 height 27
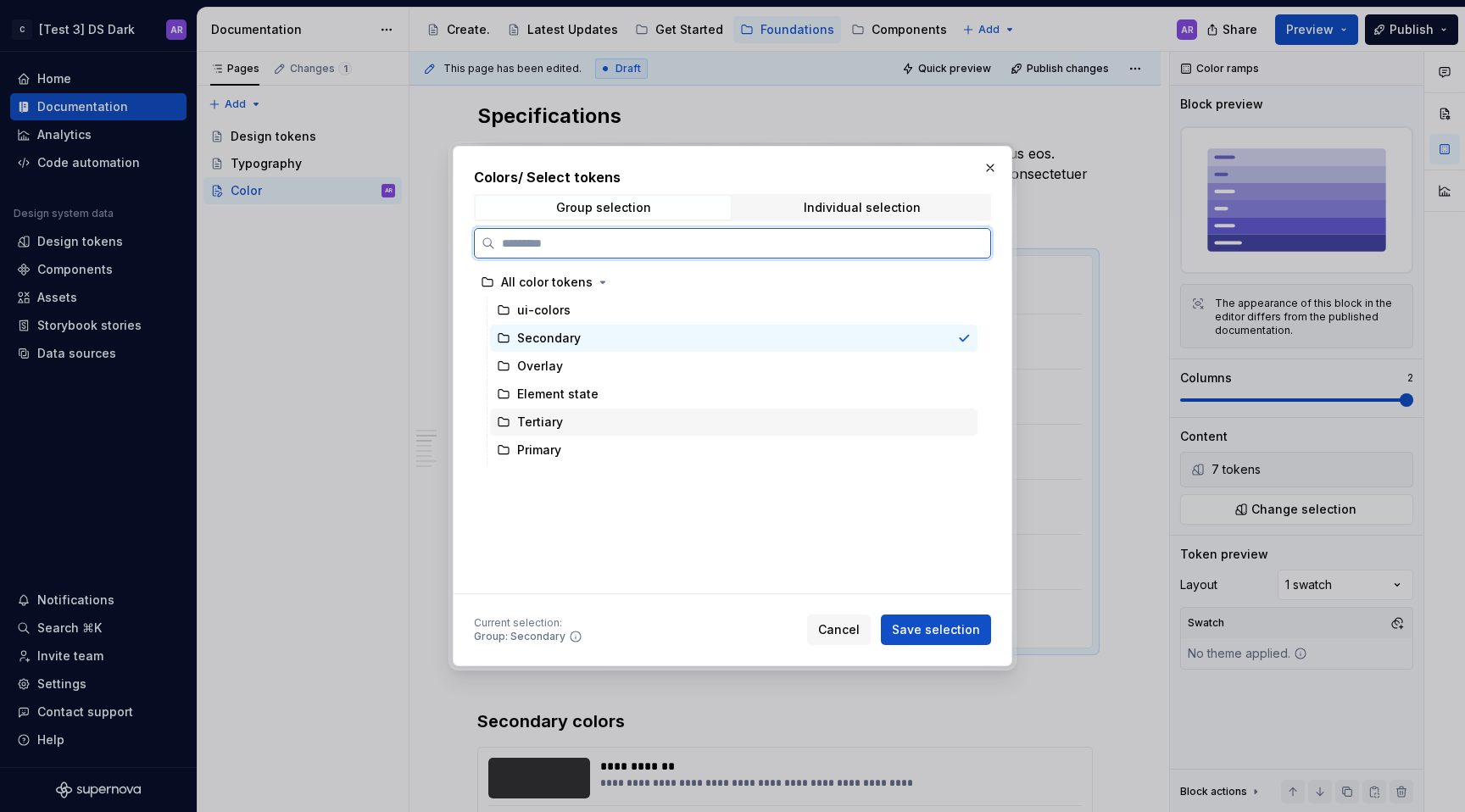
click at [733, 410] on div "Tertiary" at bounding box center [734, 421] width 488 height 27
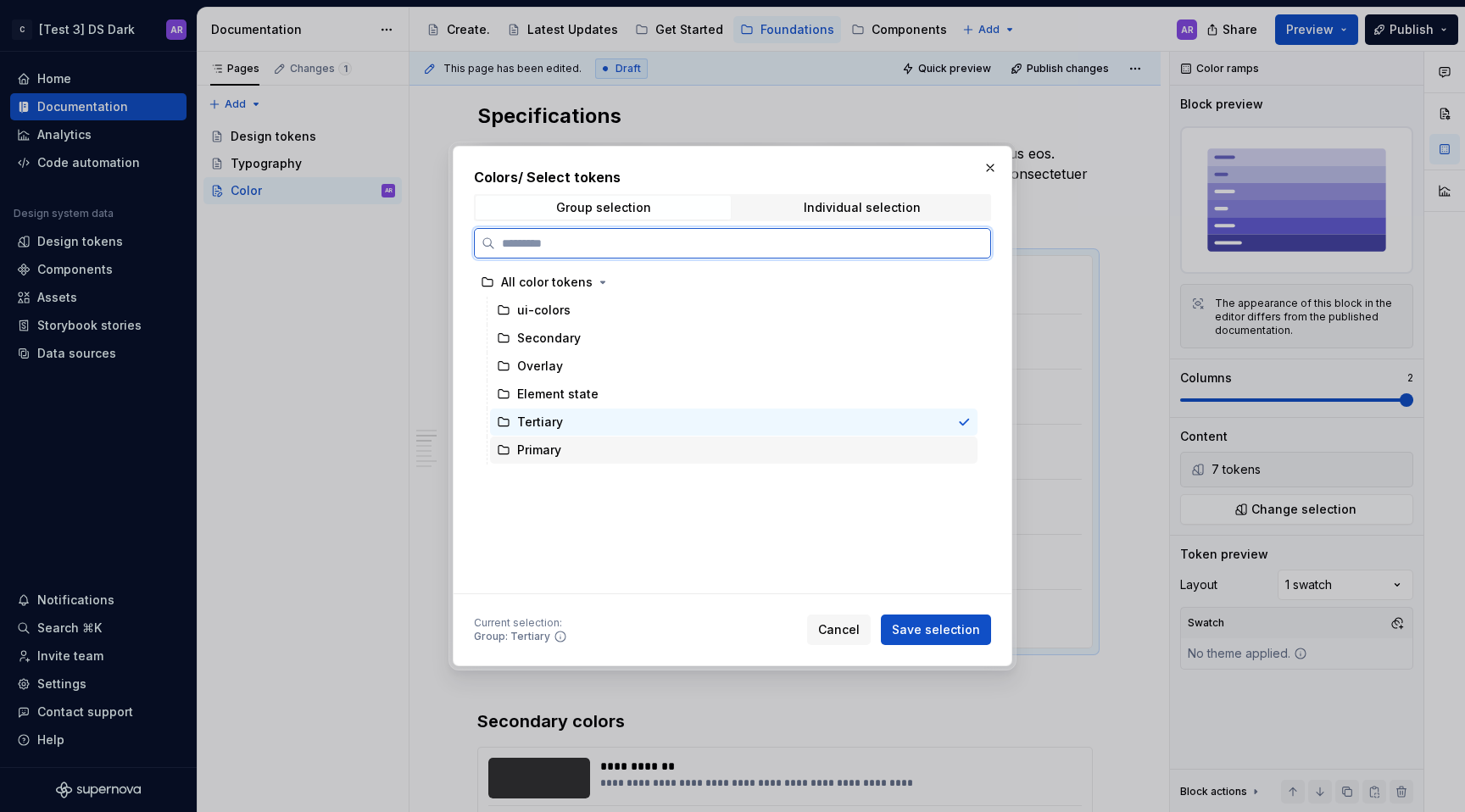
click at [746, 441] on div "Primary" at bounding box center [734, 449] width 488 height 27
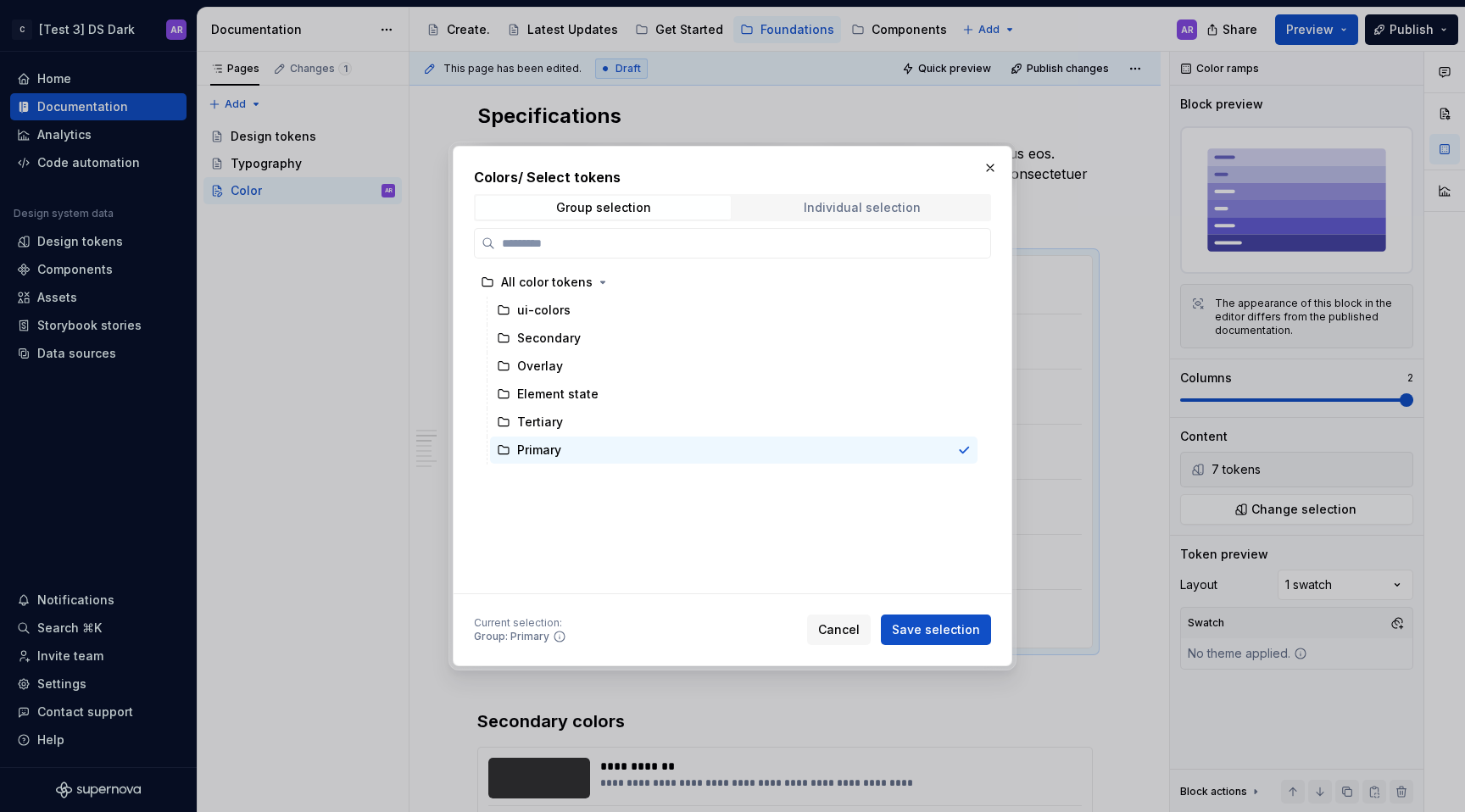
click at [894, 212] on div "Individual selection" at bounding box center [862, 207] width 117 height 14
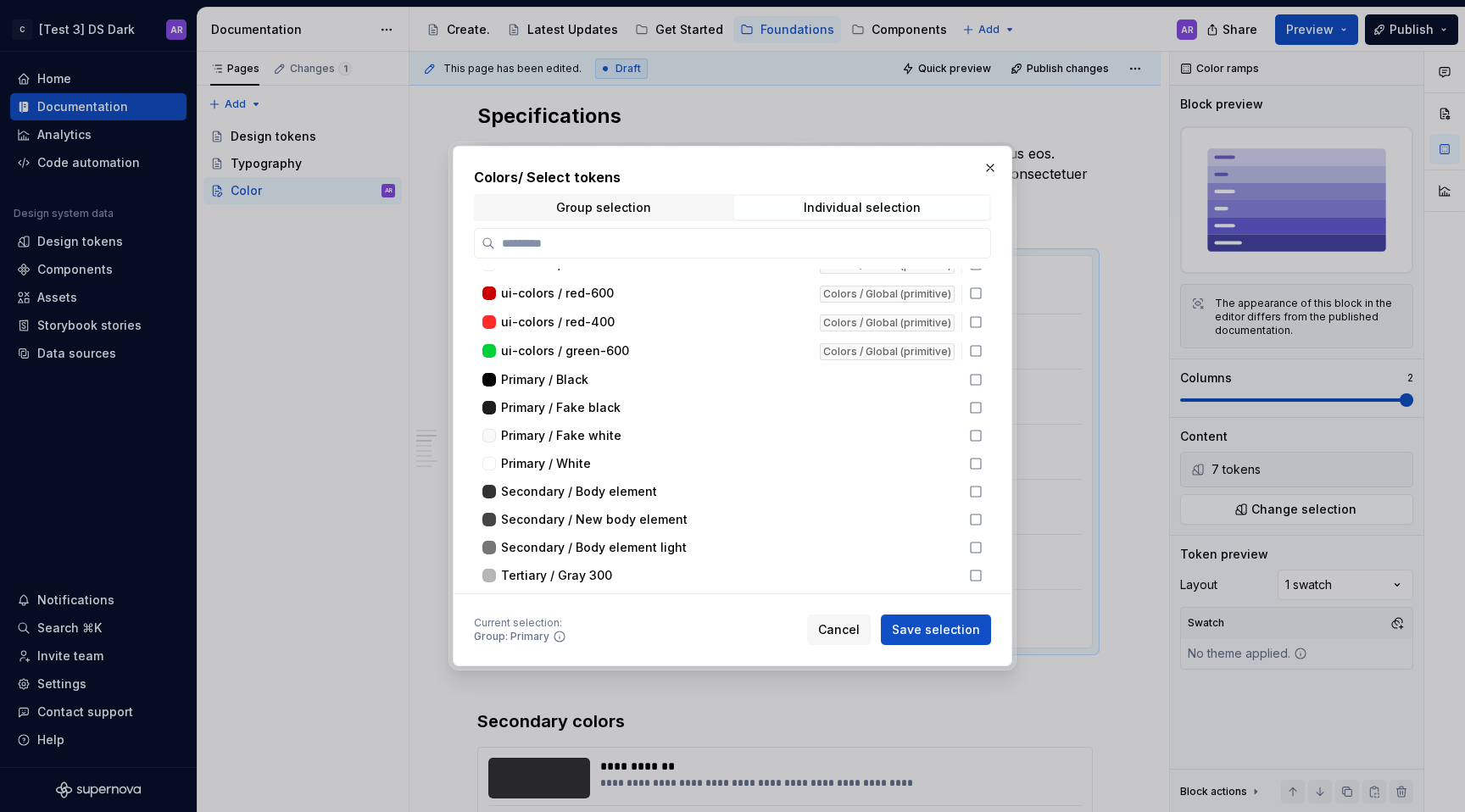
scroll to position [434, 0]
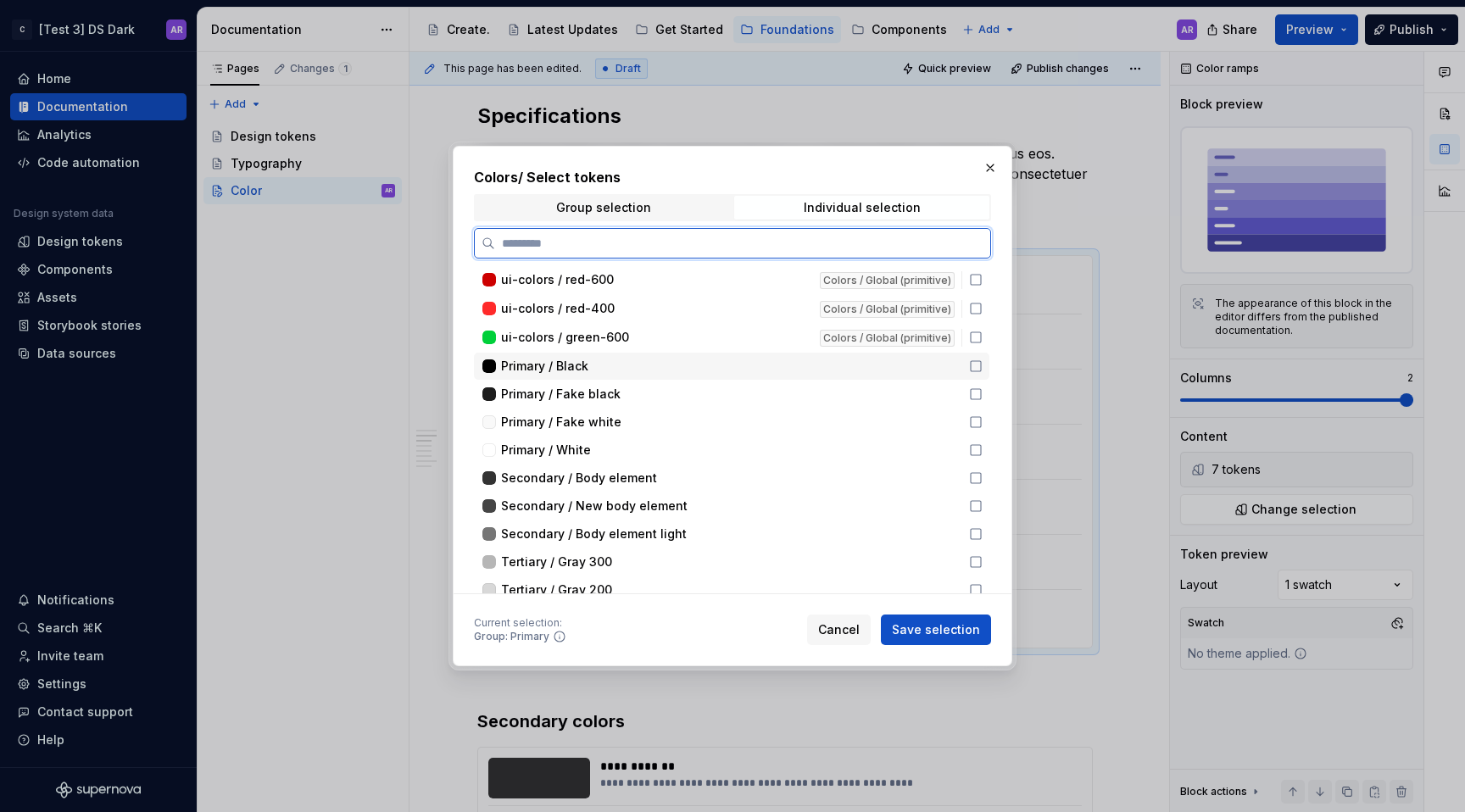
drag, startPoint x: 969, startPoint y: 368, endPoint x: 969, endPoint y: 378, distance: 10.0
click at [969, 368] on icon at bounding box center [975, 365] width 14 height 14
click at [971, 394] on icon at bounding box center [975, 393] width 10 height 10
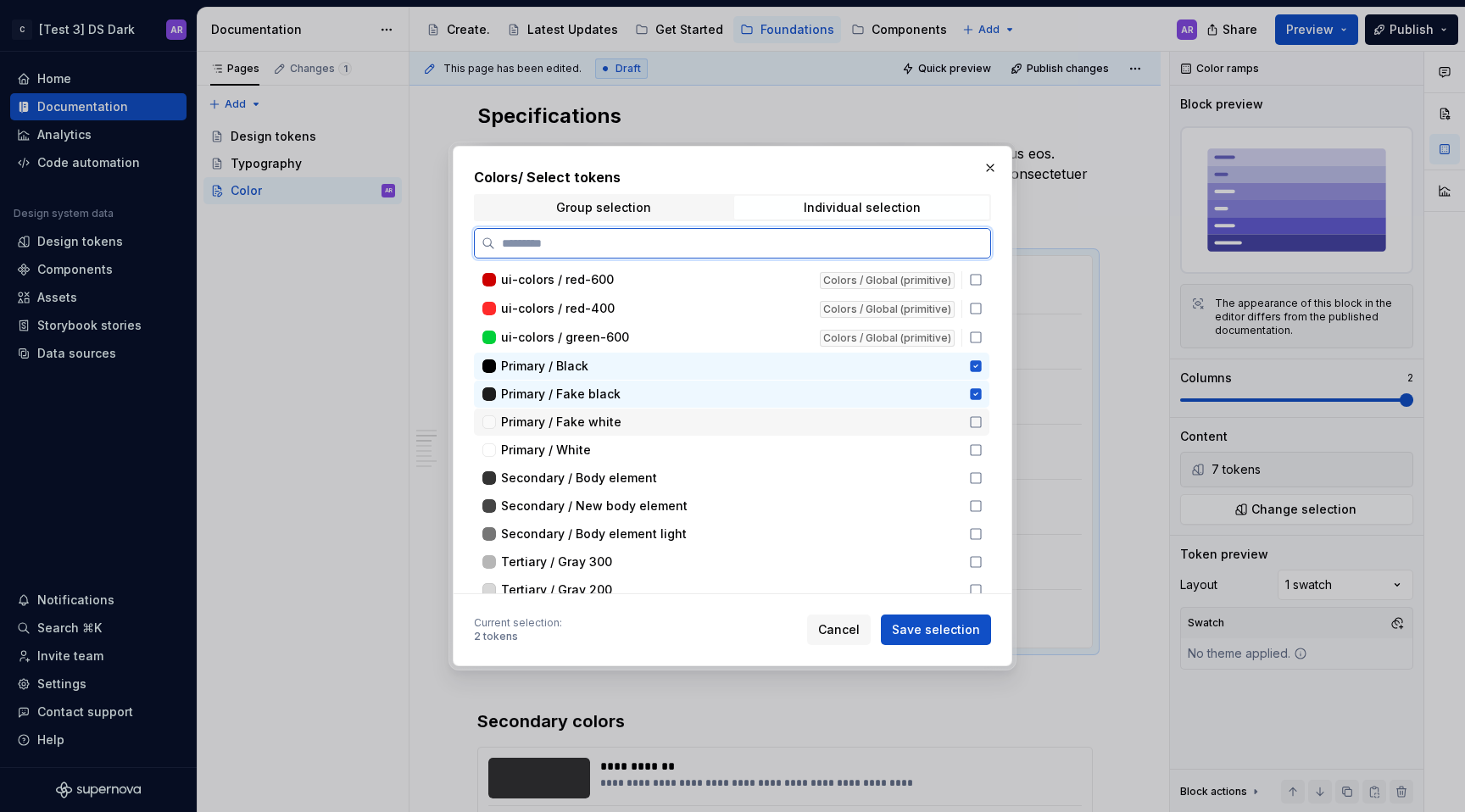
click at [971, 419] on icon at bounding box center [975, 421] width 10 height 10
click at [972, 448] on icon at bounding box center [975, 450] width 14 height 14
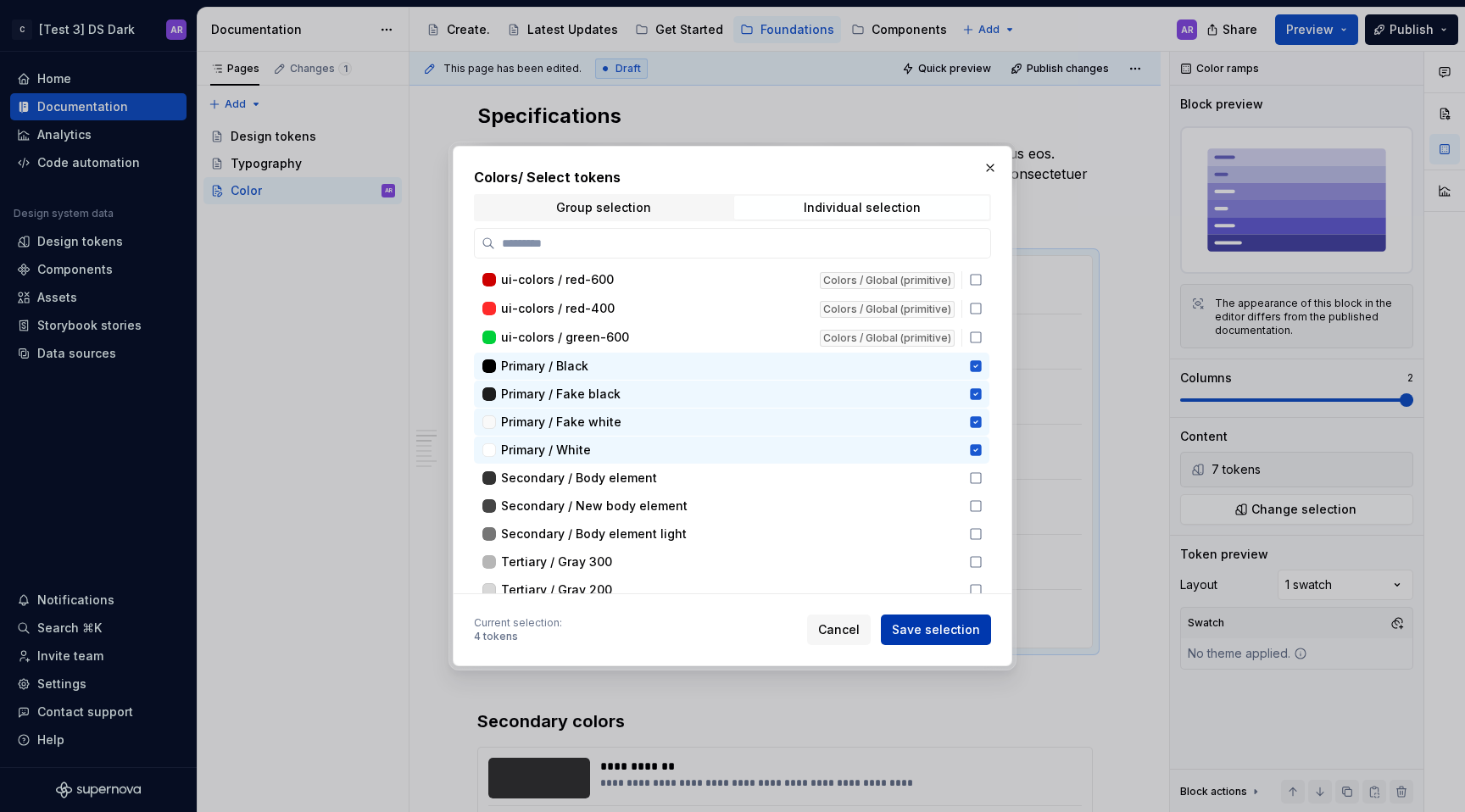
click at [966, 634] on span "Save selection" at bounding box center [935, 629] width 89 height 17
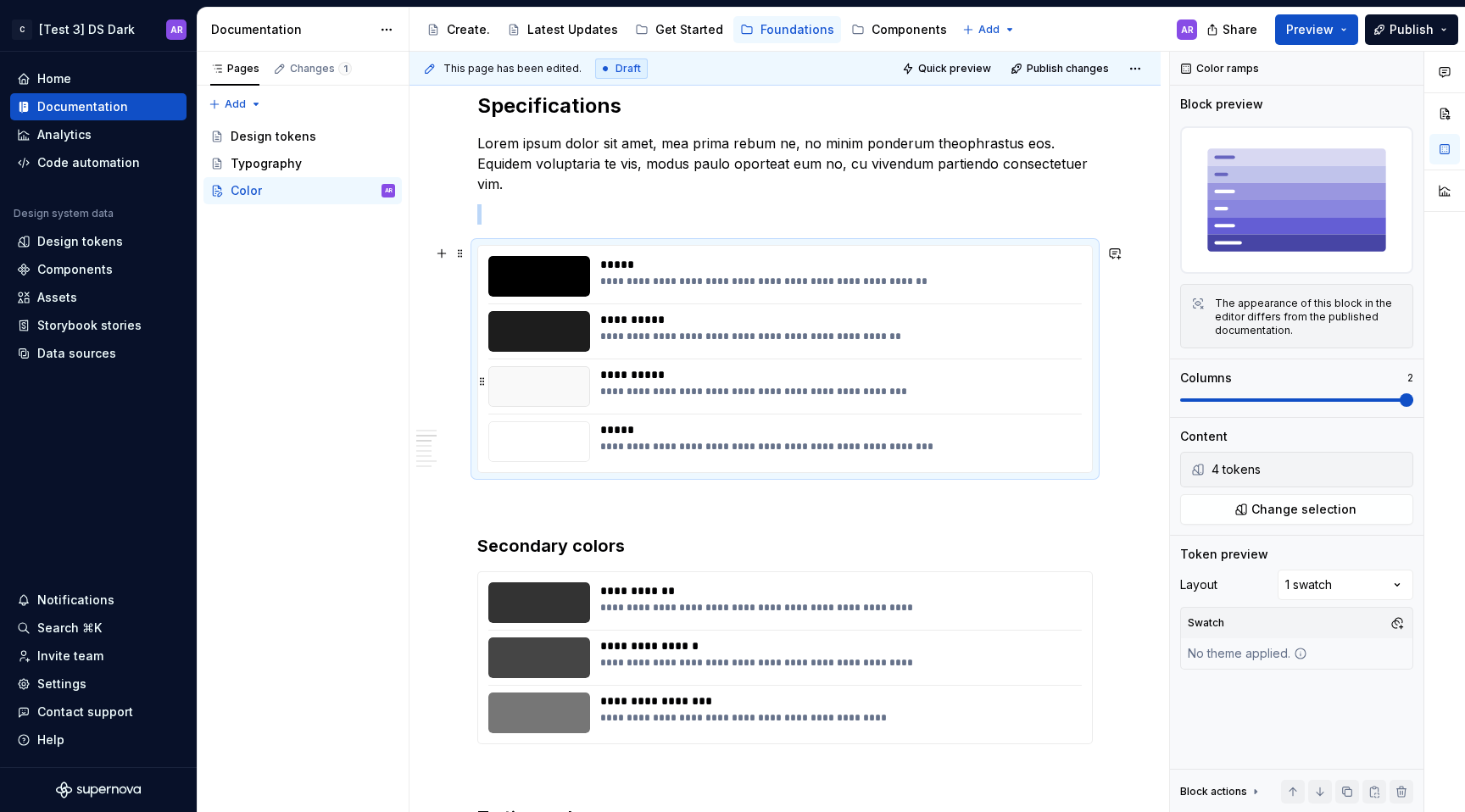
scroll to position [537, 0]
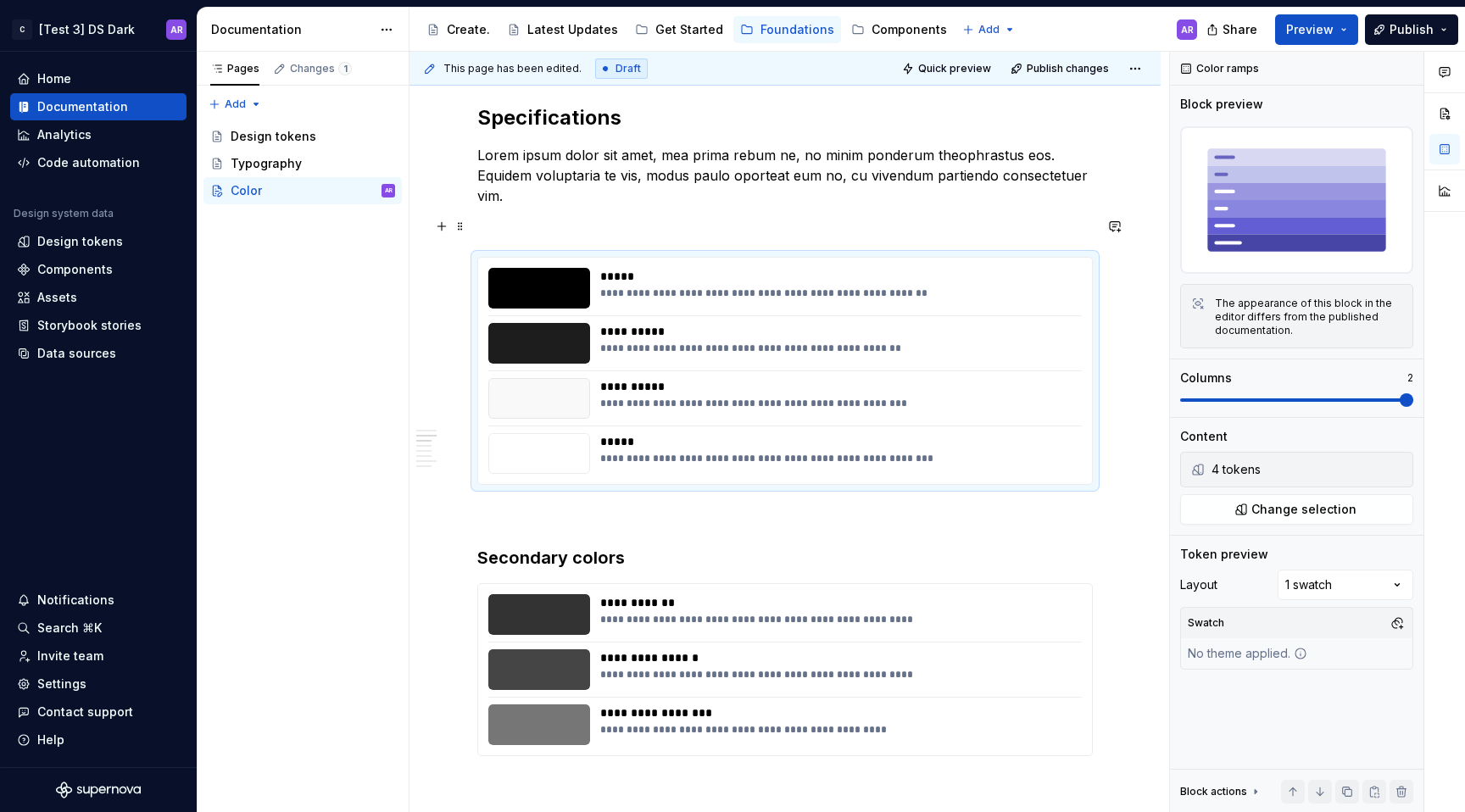
click at [596, 234] on p at bounding box center [785, 227] width 615 height 21
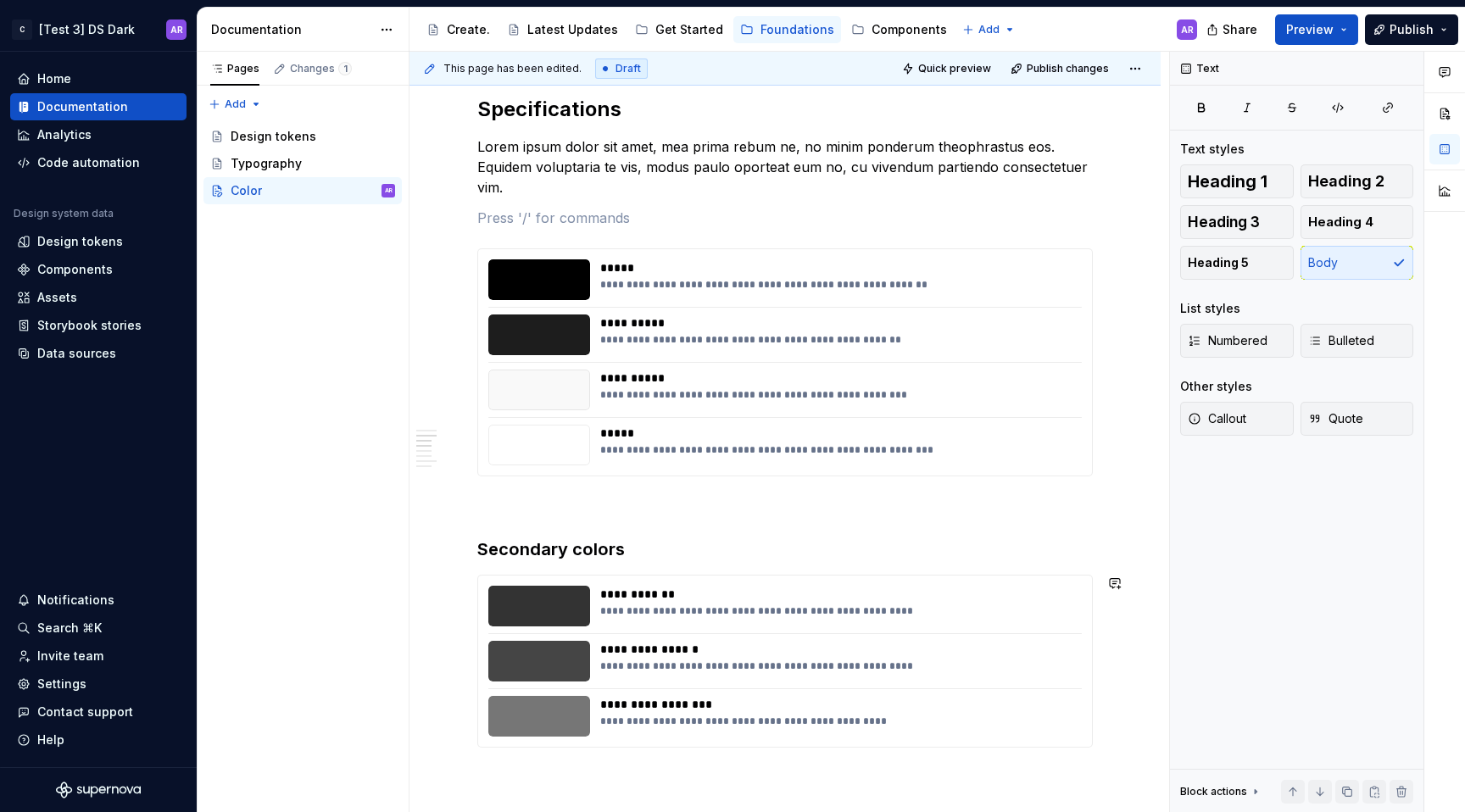
scroll to position [543, 0]
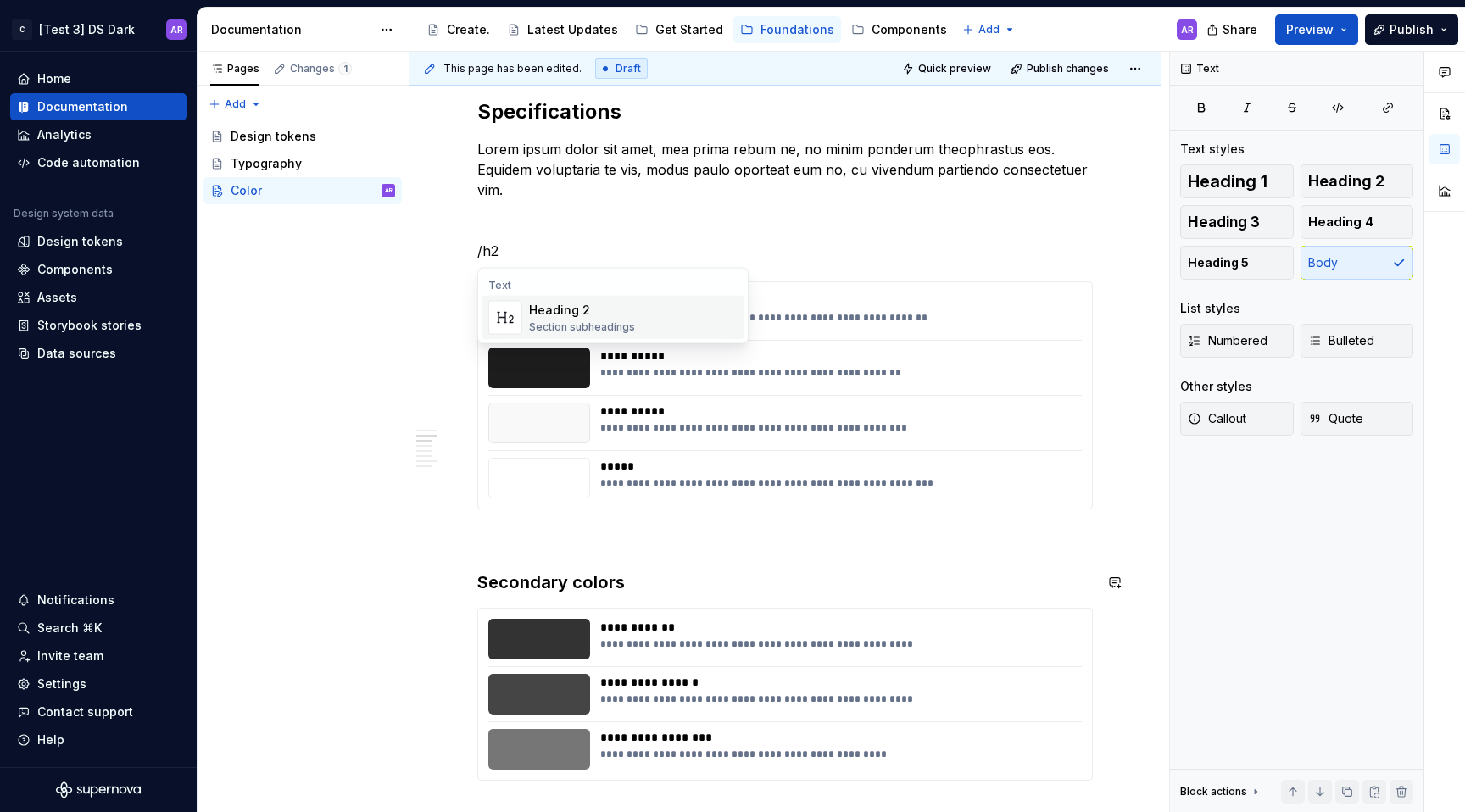
click at [540, 329] on div "Section subheadings" at bounding box center [582, 327] width 106 height 14
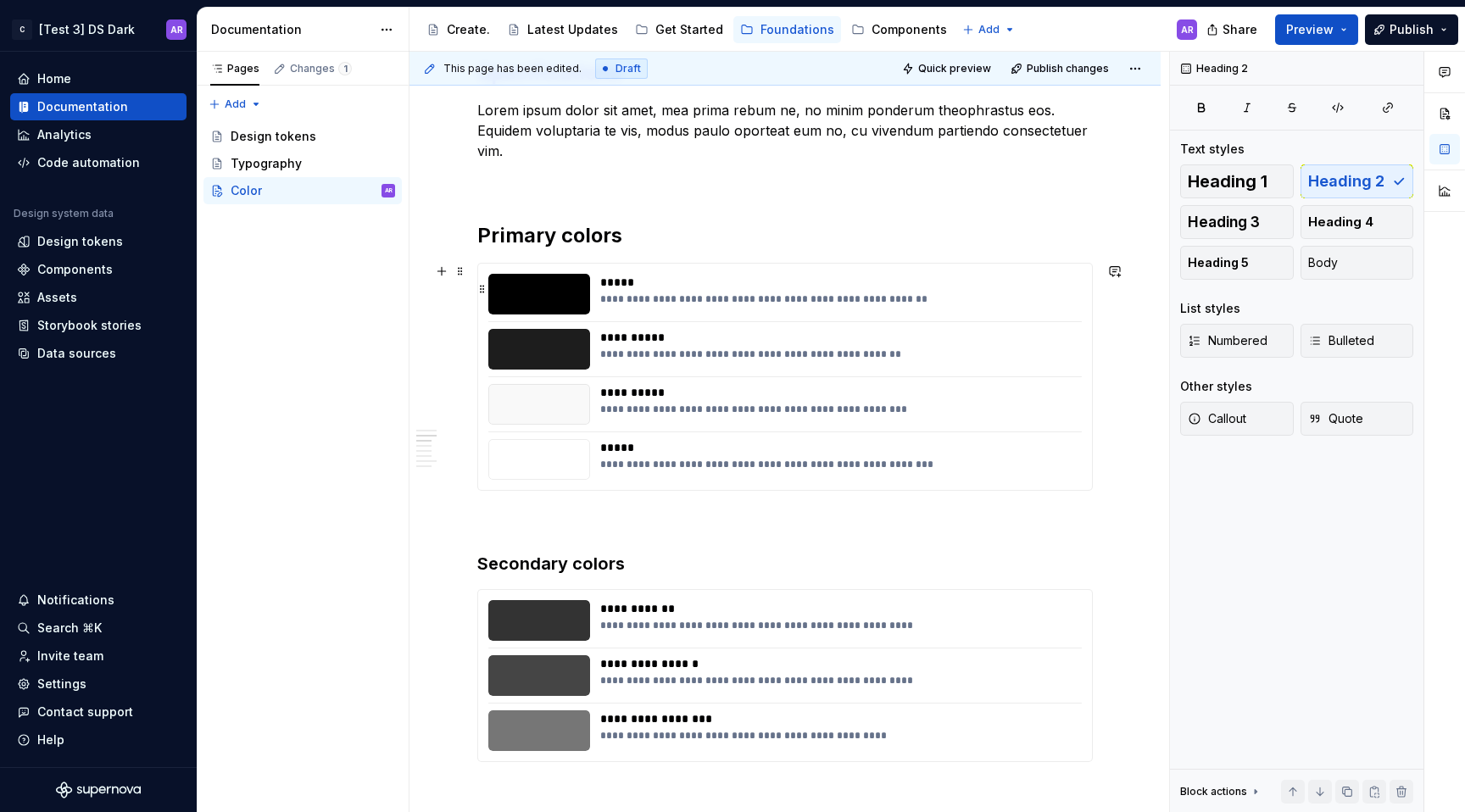
scroll to position [598, 0]
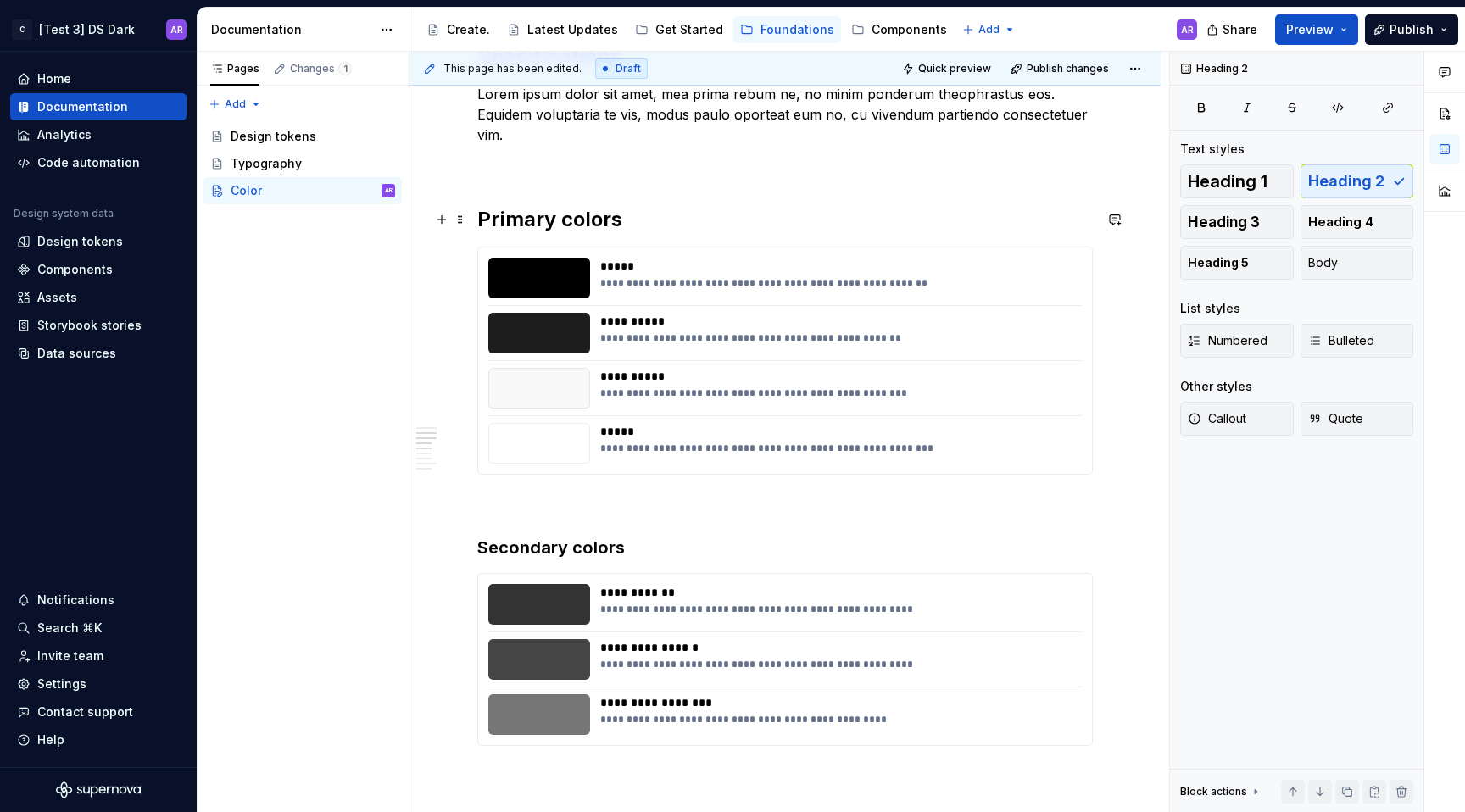
click at [531, 218] on h2 "Primary colors" at bounding box center [785, 219] width 615 height 27
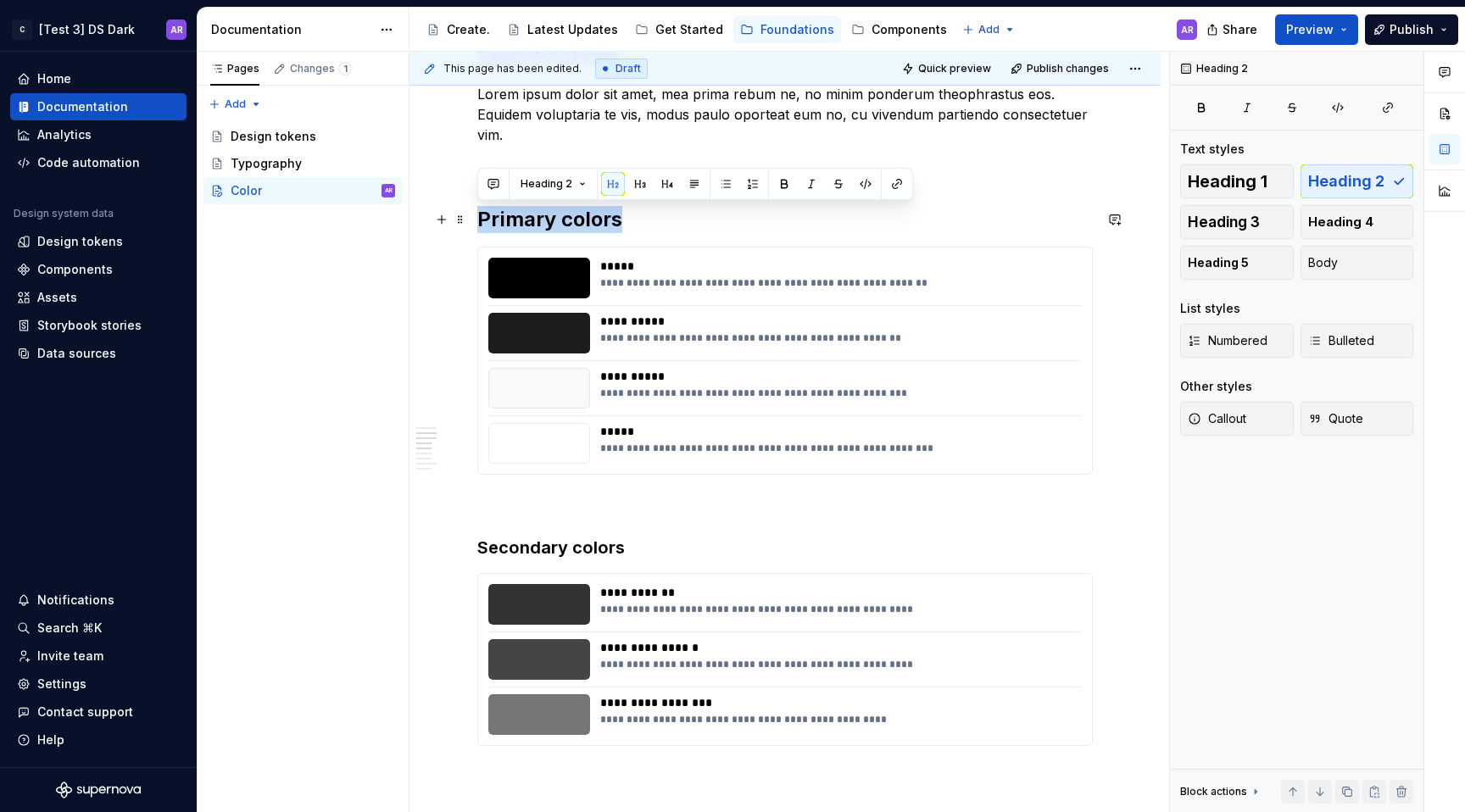
click at [531, 218] on h2 "Primary colors" at bounding box center [785, 219] width 615 height 27
click at [626, 196] on div "Heading 2" at bounding box center [695, 184] width 435 height 33
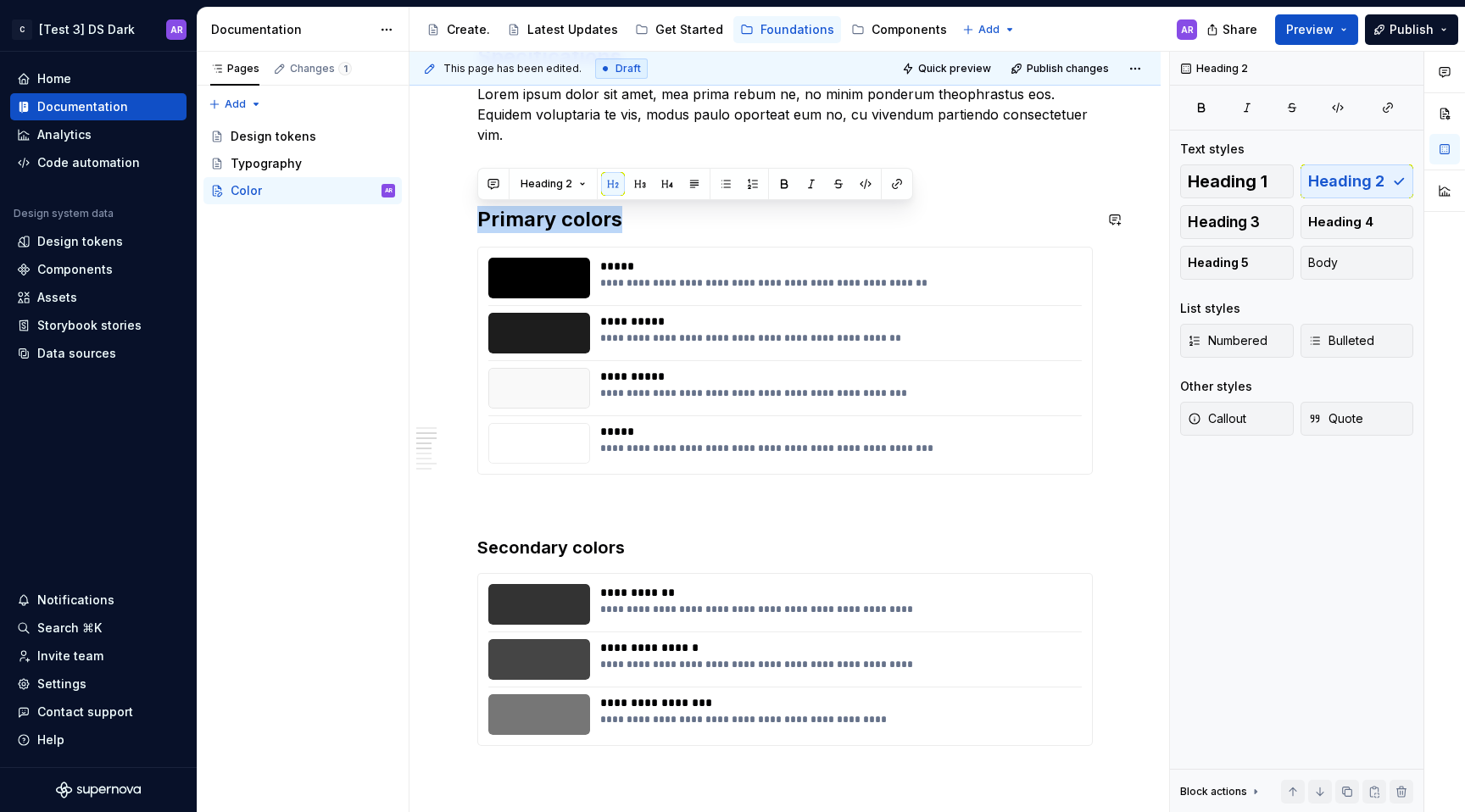
click at [635, 185] on button "button" at bounding box center [640, 184] width 23 height 23
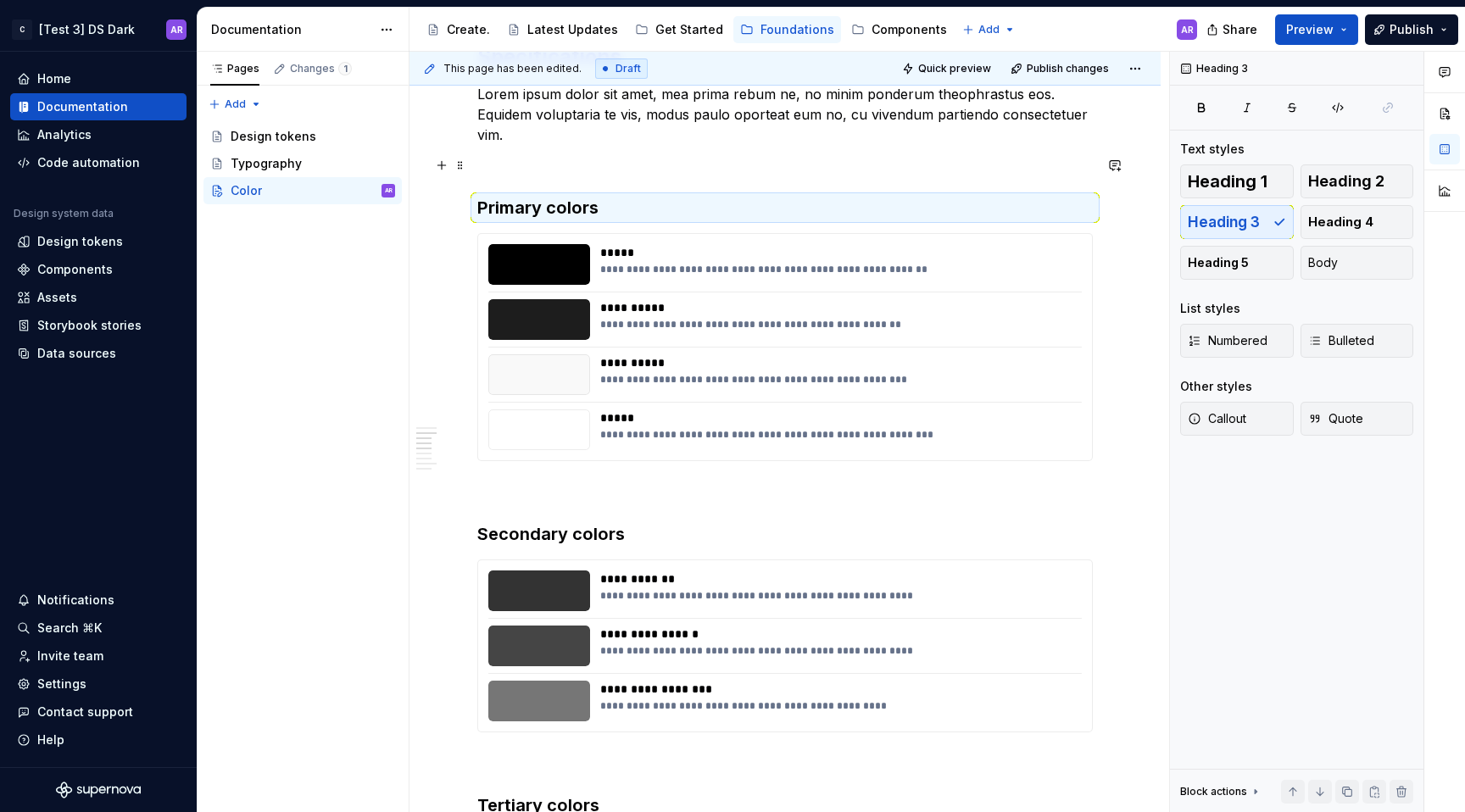
click at [629, 158] on p at bounding box center [785, 165] width 615 height 21
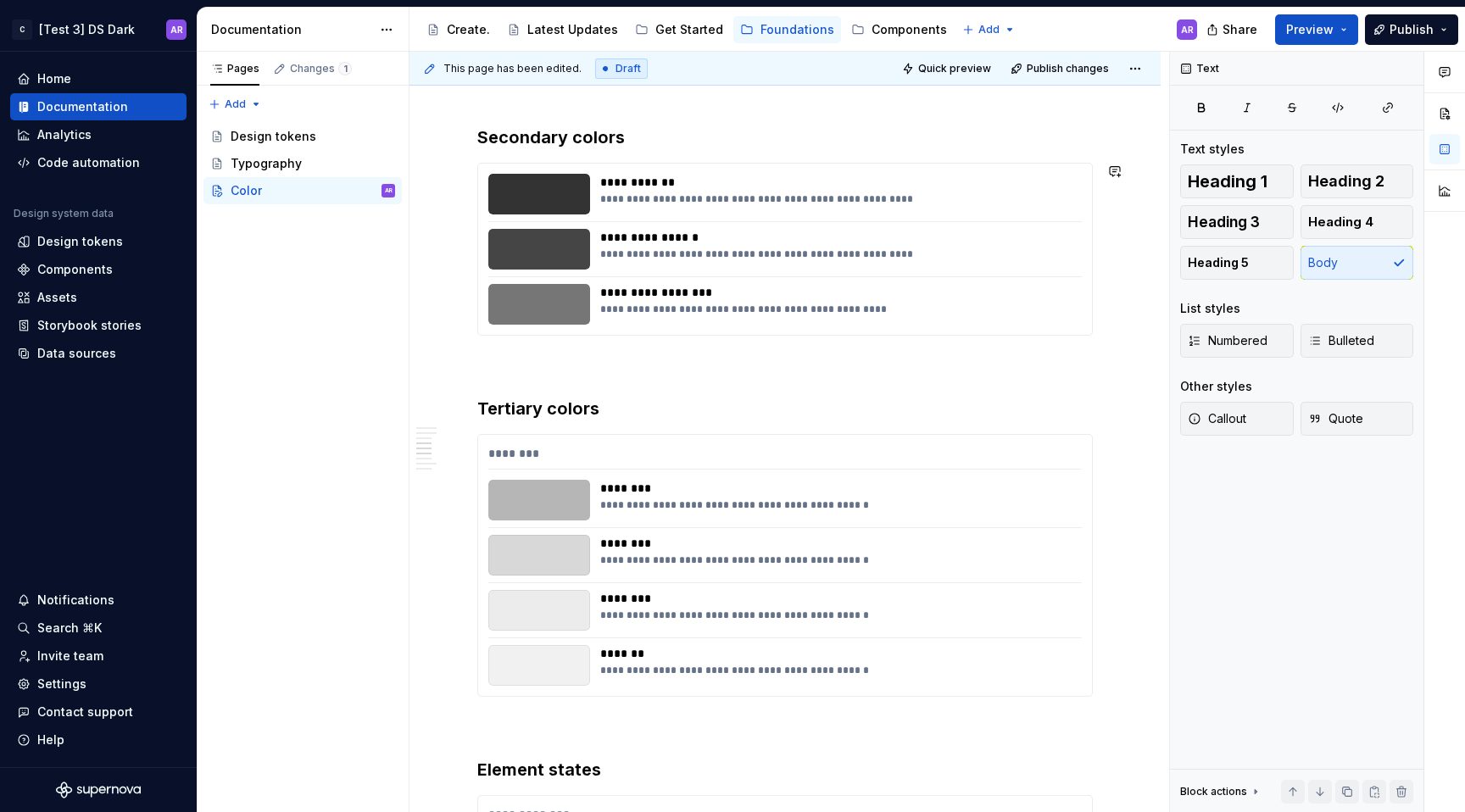
scroll to position [1195, 0]
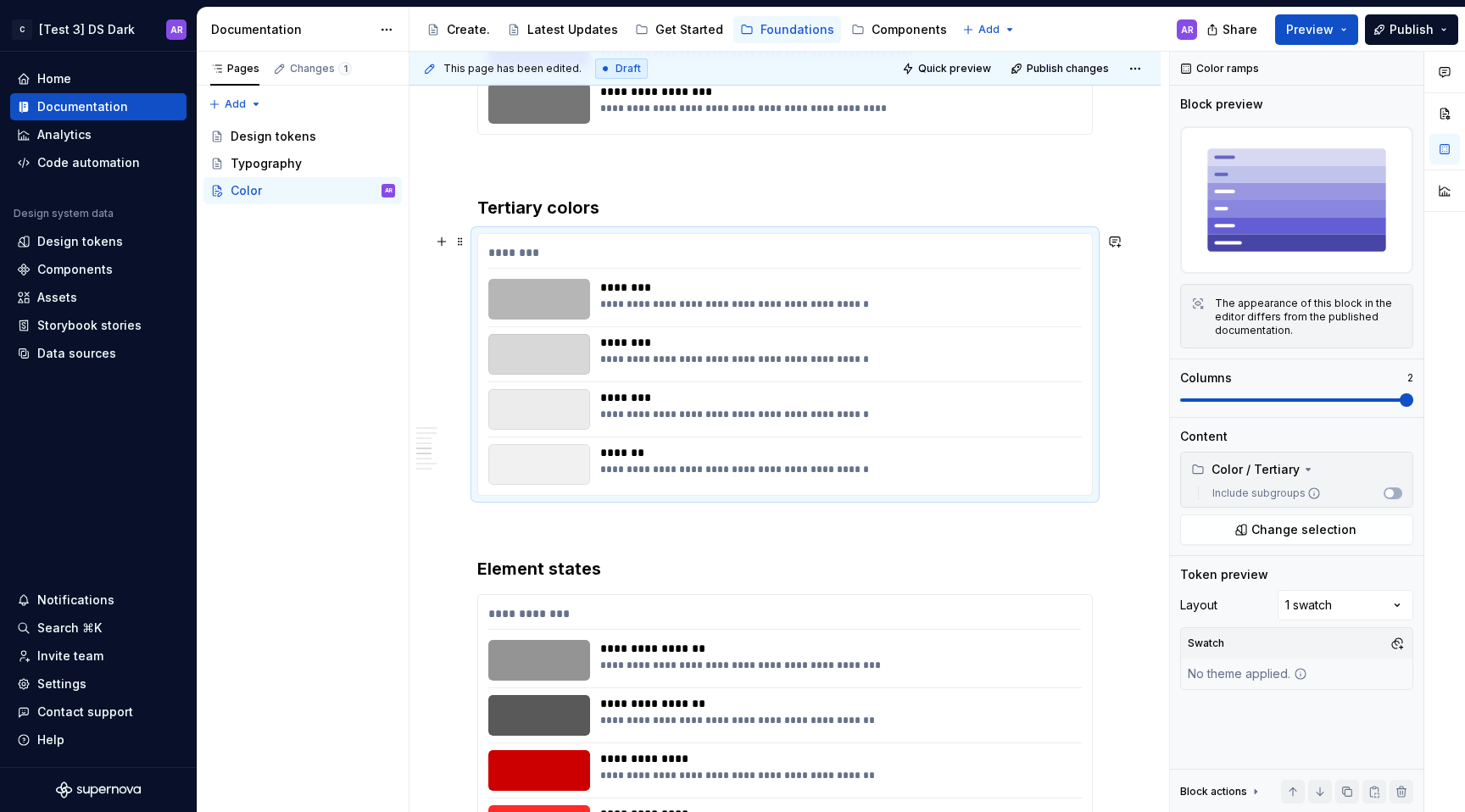
click at [908, 256] on div "********" at bounding box center [785, 256] width 593 height 24
type textarea "*"
click at [1251, 521] on button "Change selection" at bounding box center [1297, 530] width 233 height 31
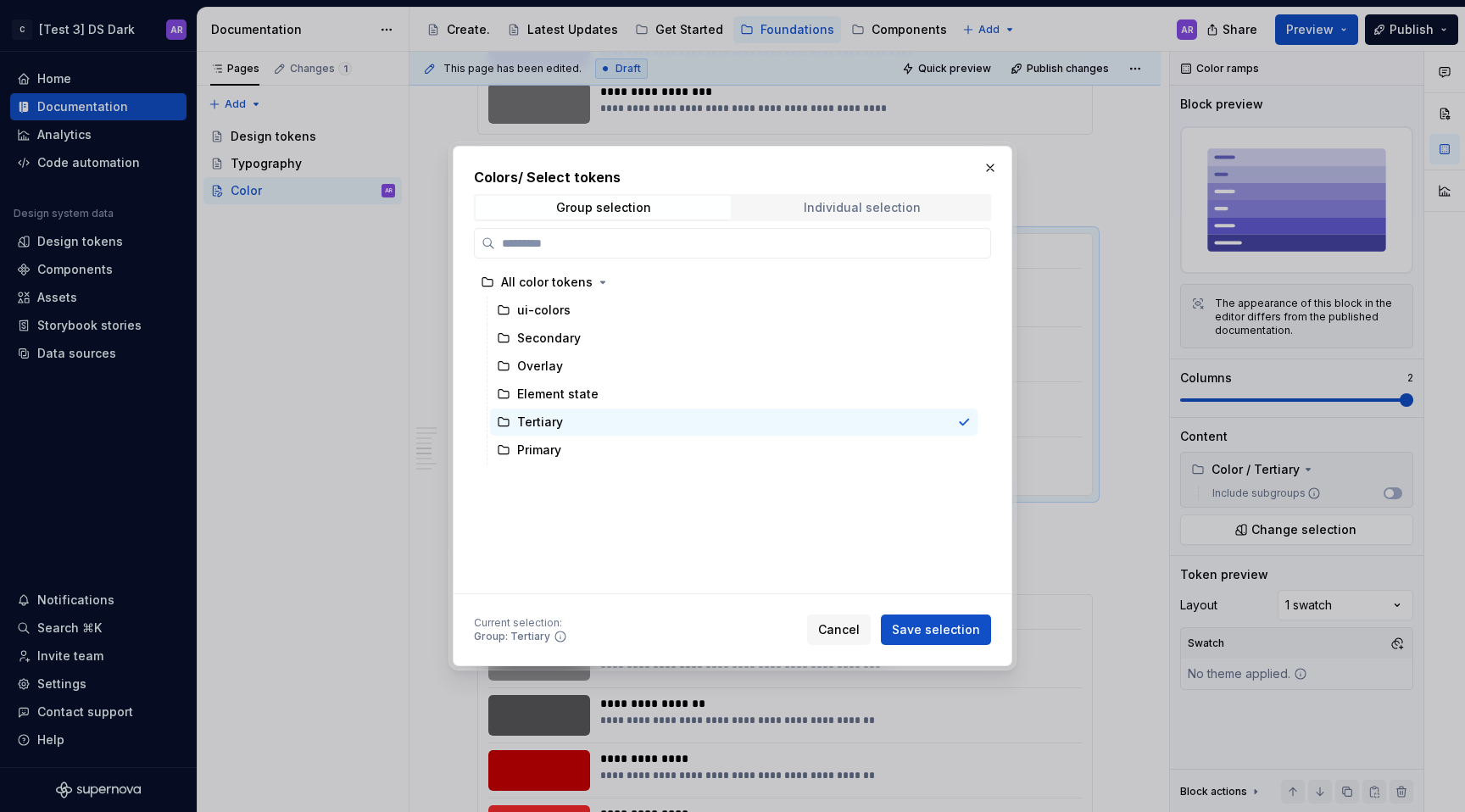
click at [799, 200] on span "Individual selection" at bounding box center [862, 207] width 256 height 23
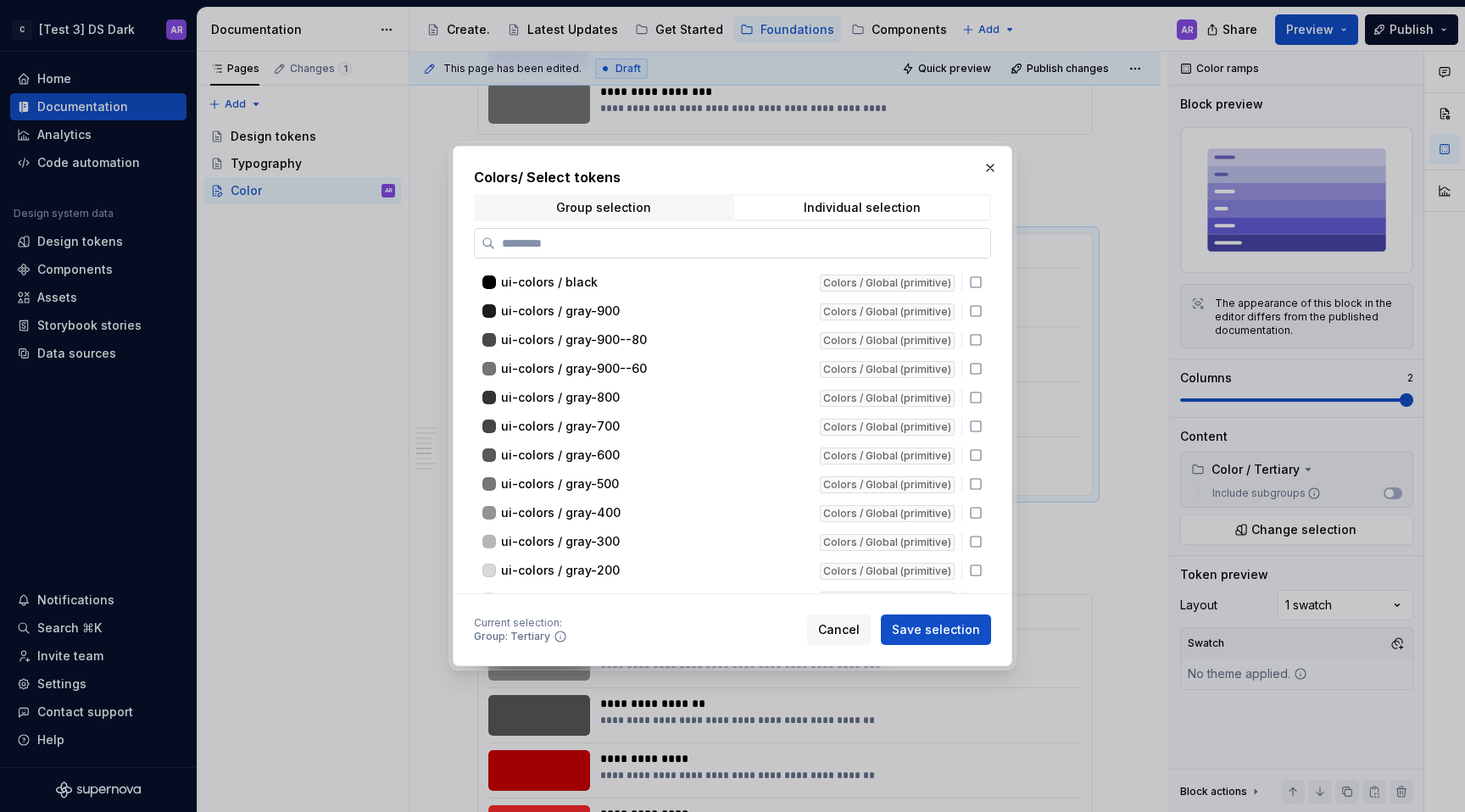
click at [745, 236] on input "search" at bounding box center [742, 243] width 495 height 17
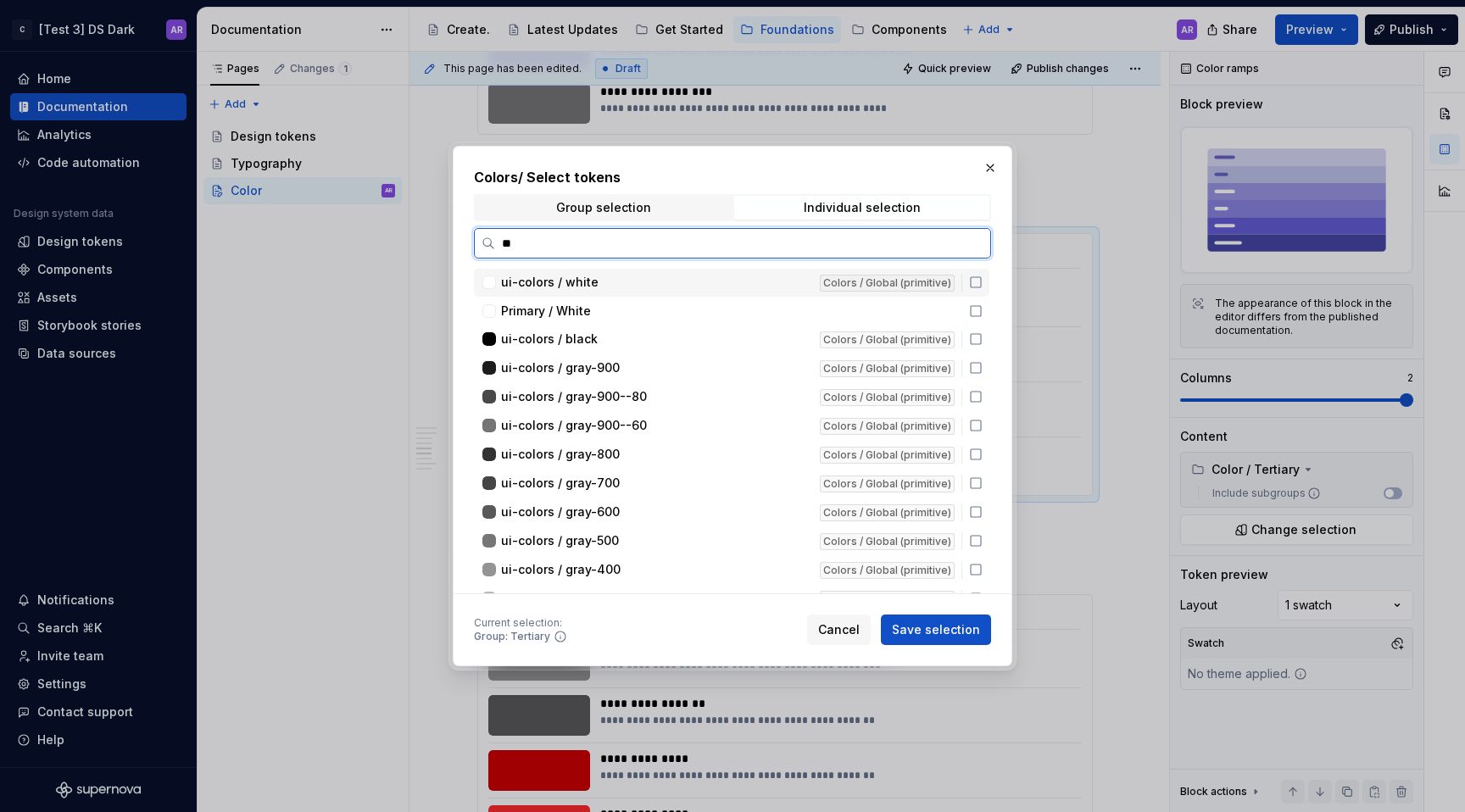
type input "***"
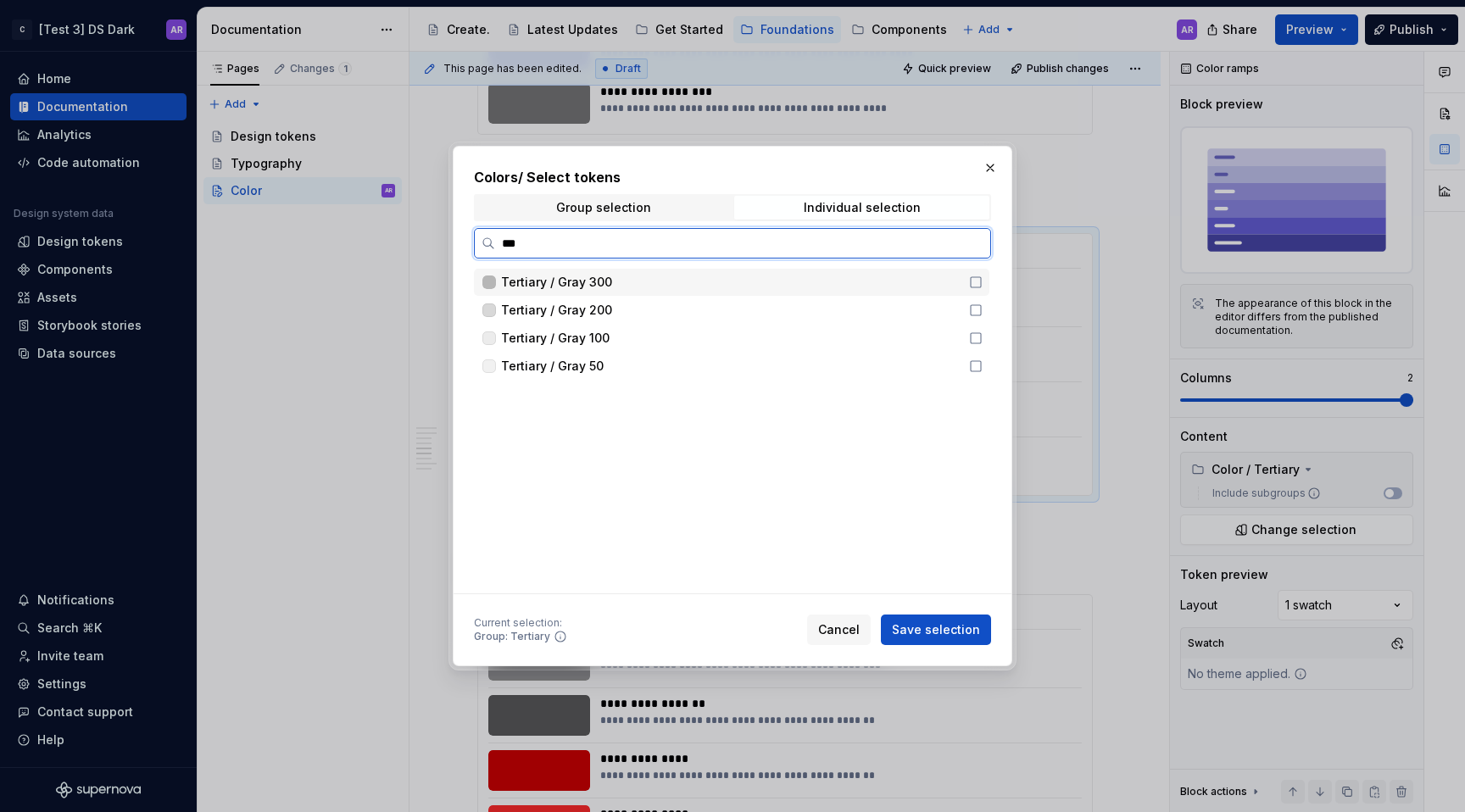
click at [975, 278] on icon at bounding box center [975, 282] width 14 height 14
click at [975, 310] on icon at bounding box center [975, 310] width 14 height 14
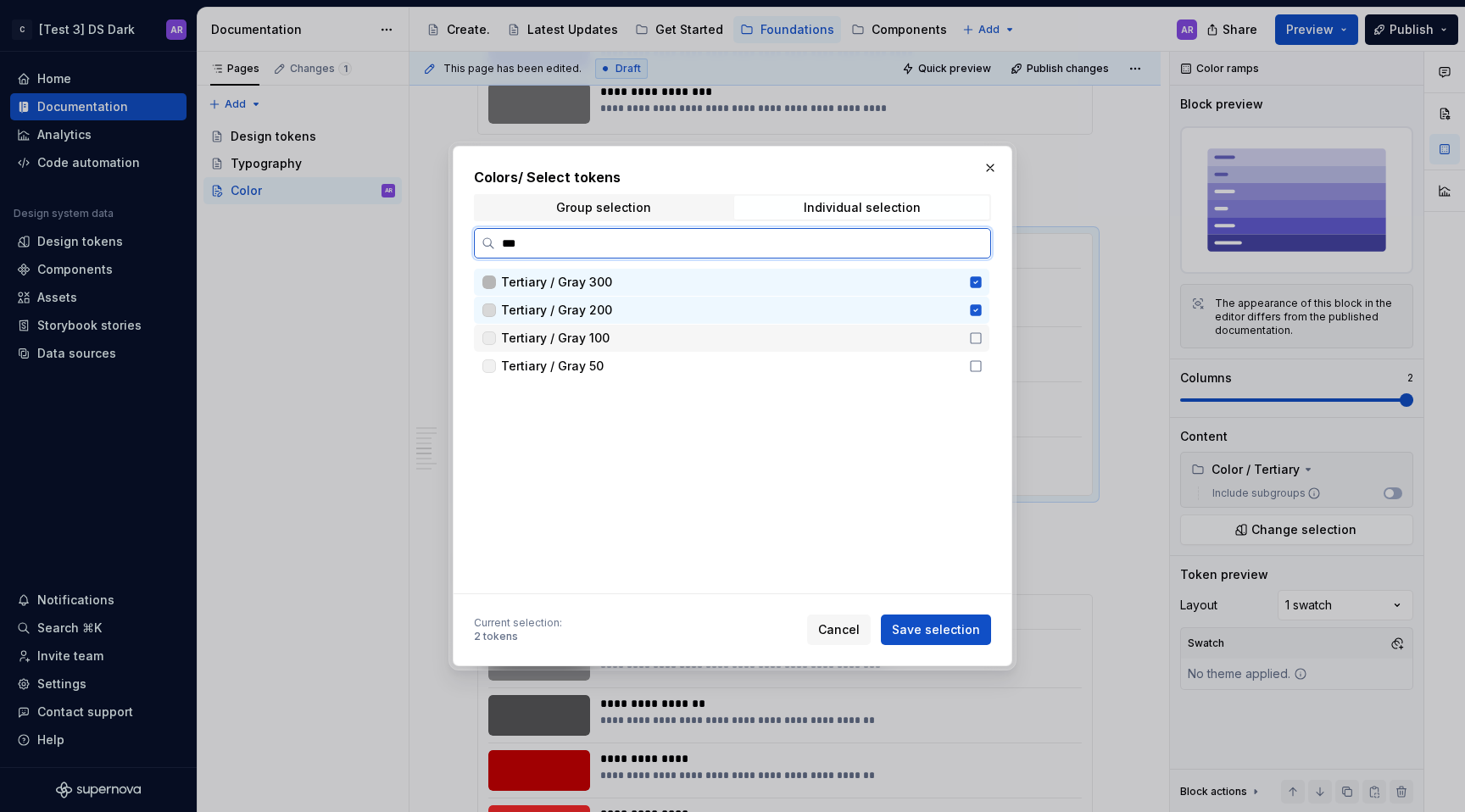
click at [975, 351] on div "Tertiary / Gray 100" at bounding box center [731, 337] width 516 height 27
click at [974, 366] on icon at bounding box center [975, 365] width 14 height 14
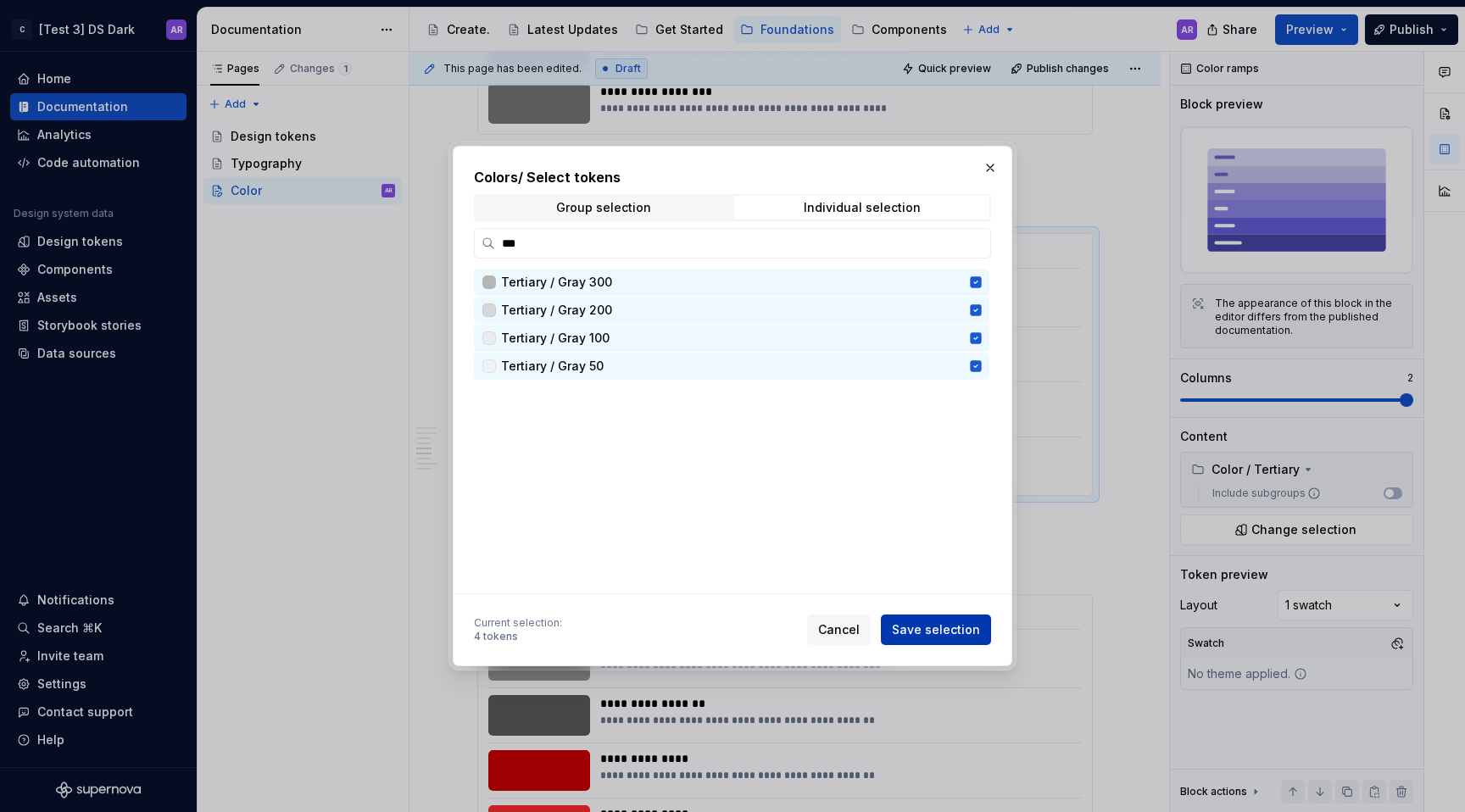
click at [951, 636] on span "Save selection" at bounding box center [935, 629] width 89 height 17
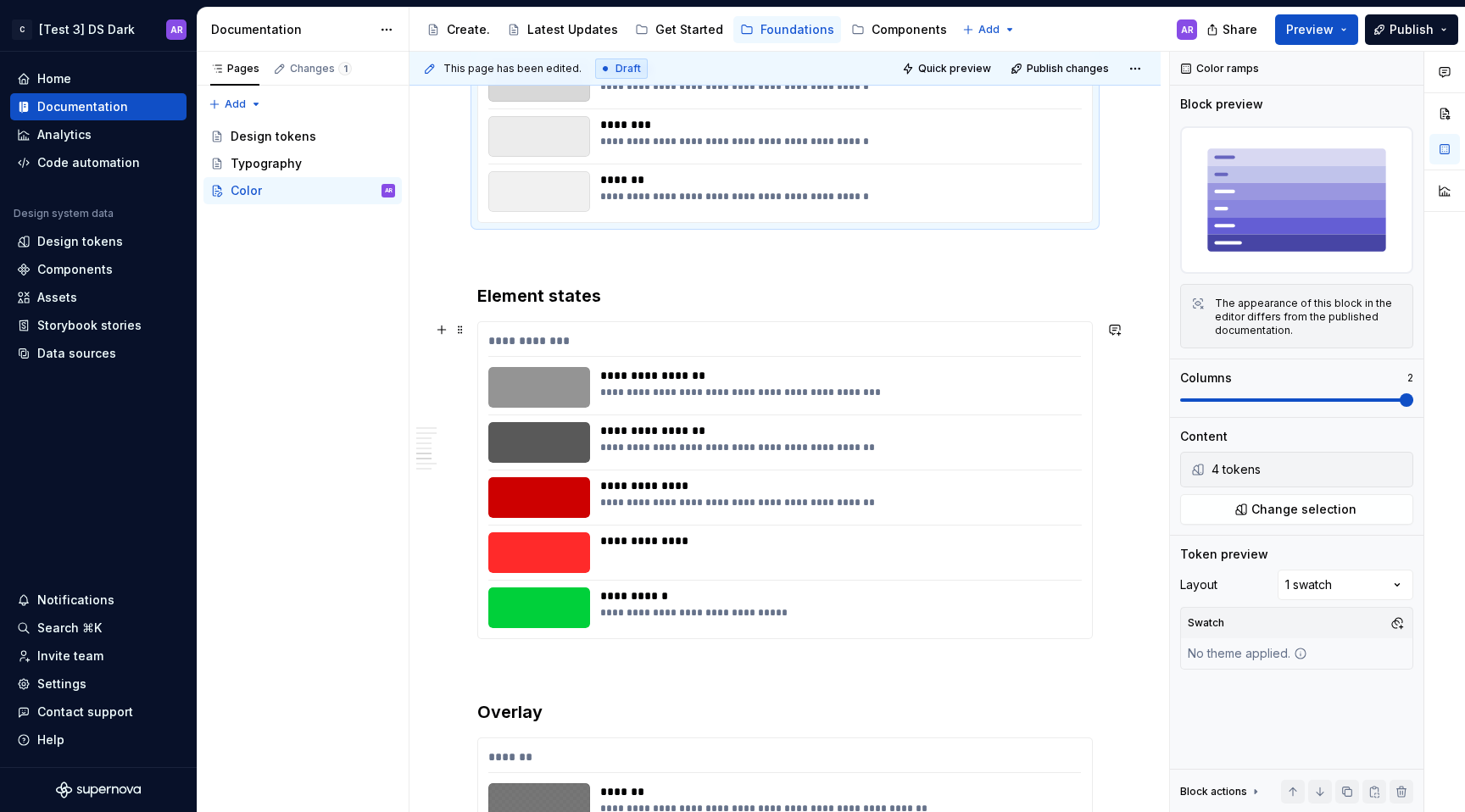
scroll to position [1459, 0]
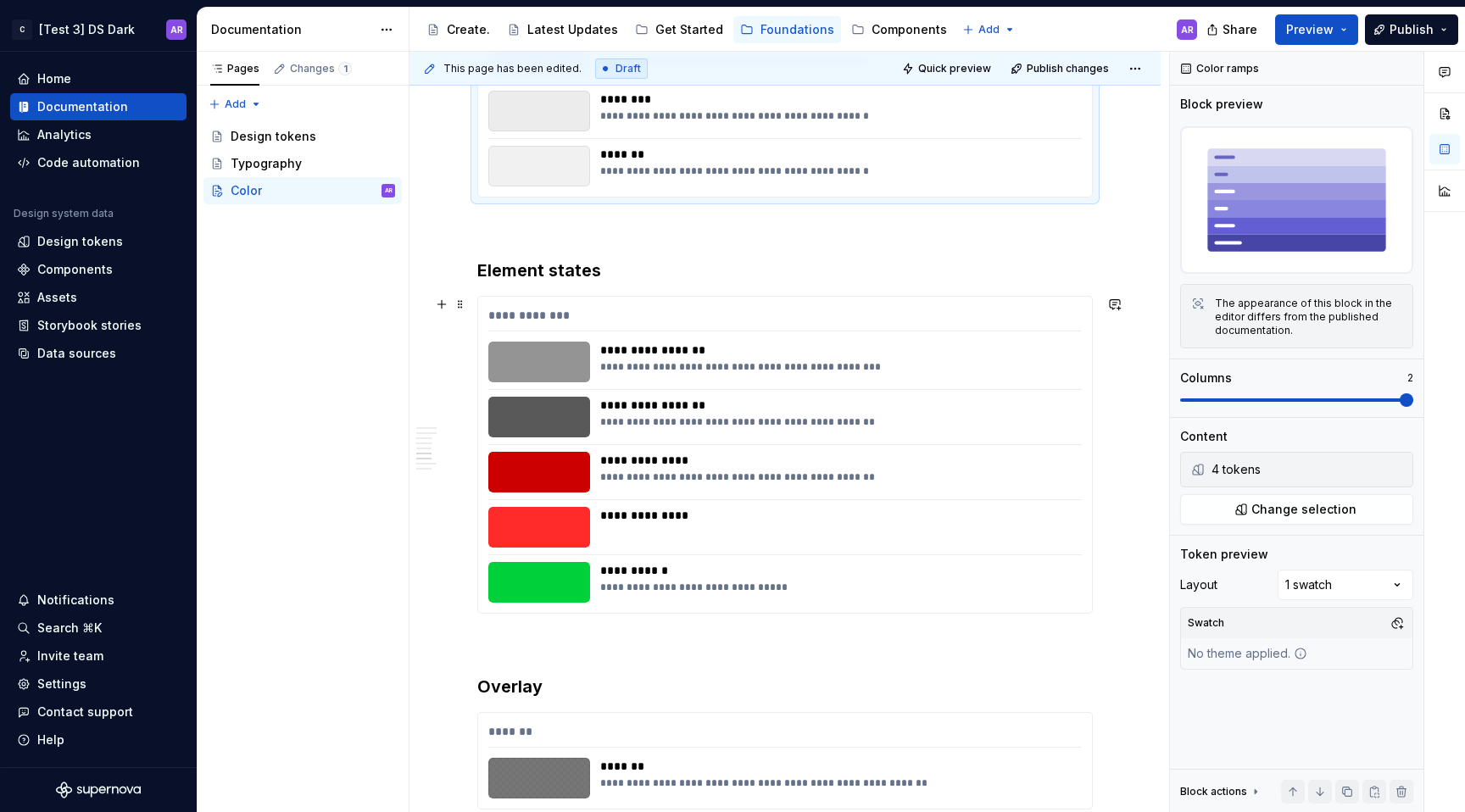
click at [707, 306] on div "**********" at bounding box center [785, 454] width 614 height 316
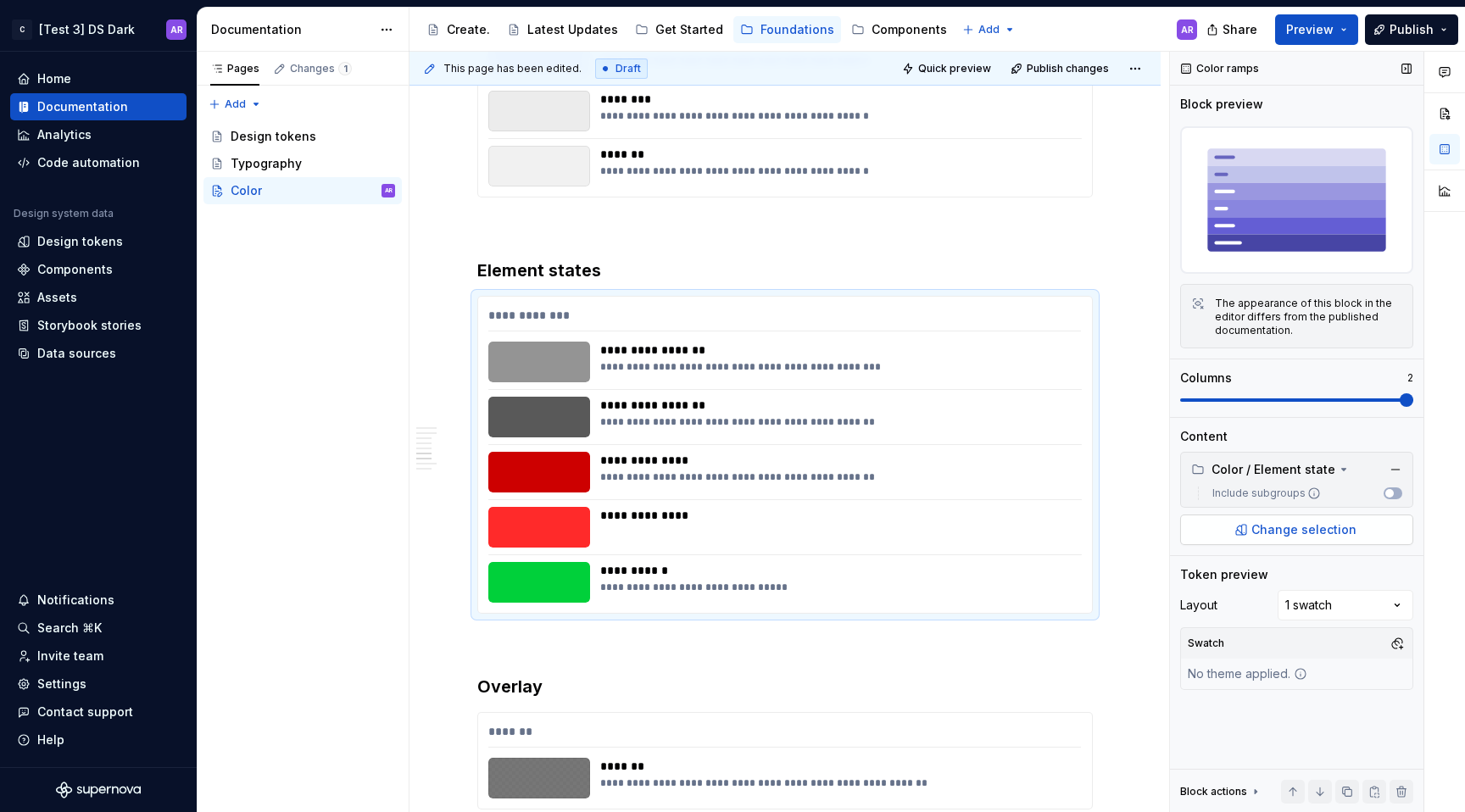
click at [1305, 524] on span "Change selection" at bounding box center [1304, 530] width 105 height 17
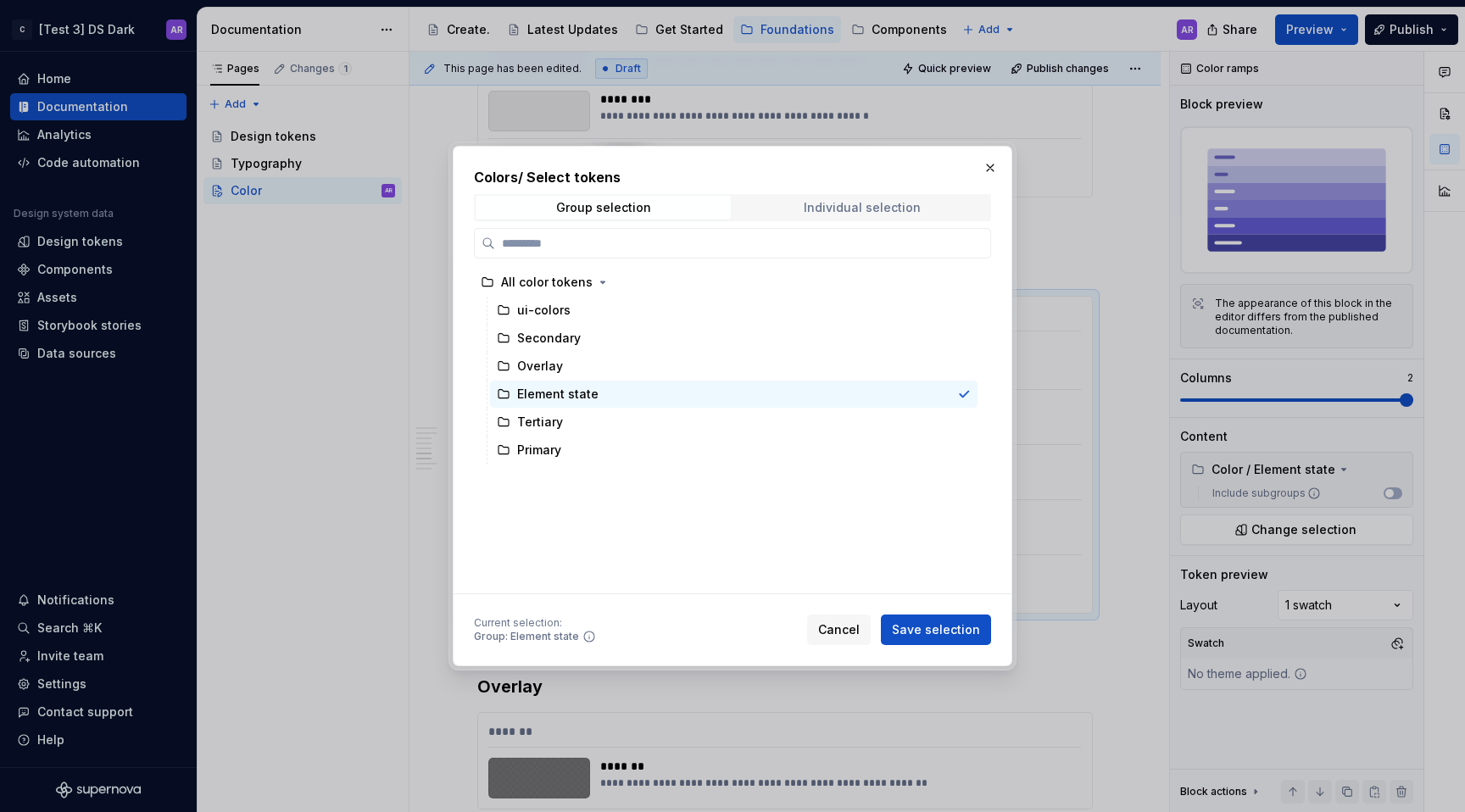
click at [858, 206] on div "Individual selection" at bounding box center [862, 207] width 117 height 14
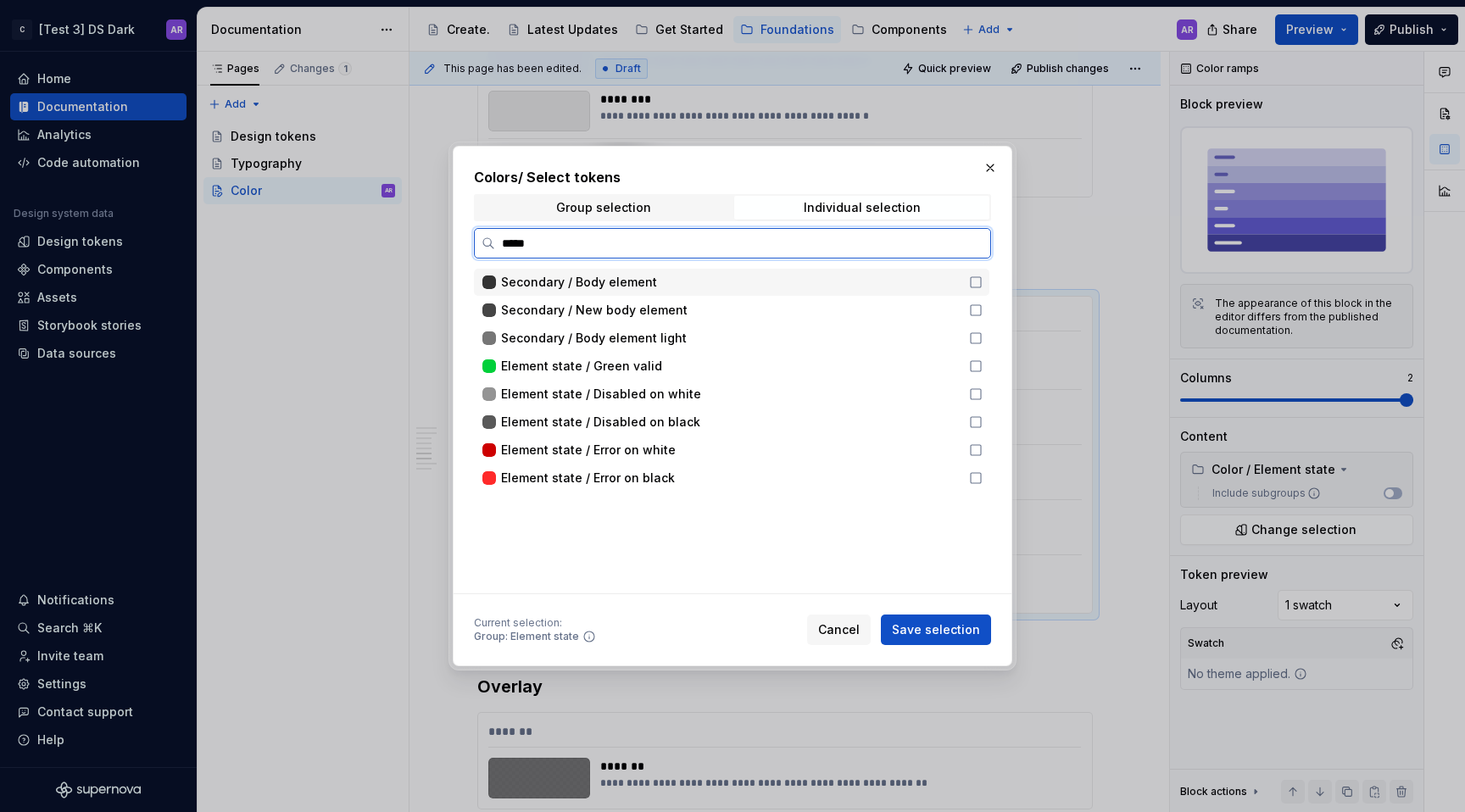
type input "******"
click at [980, 390] on icon at bounding box center [975, 393] width 10 height 10
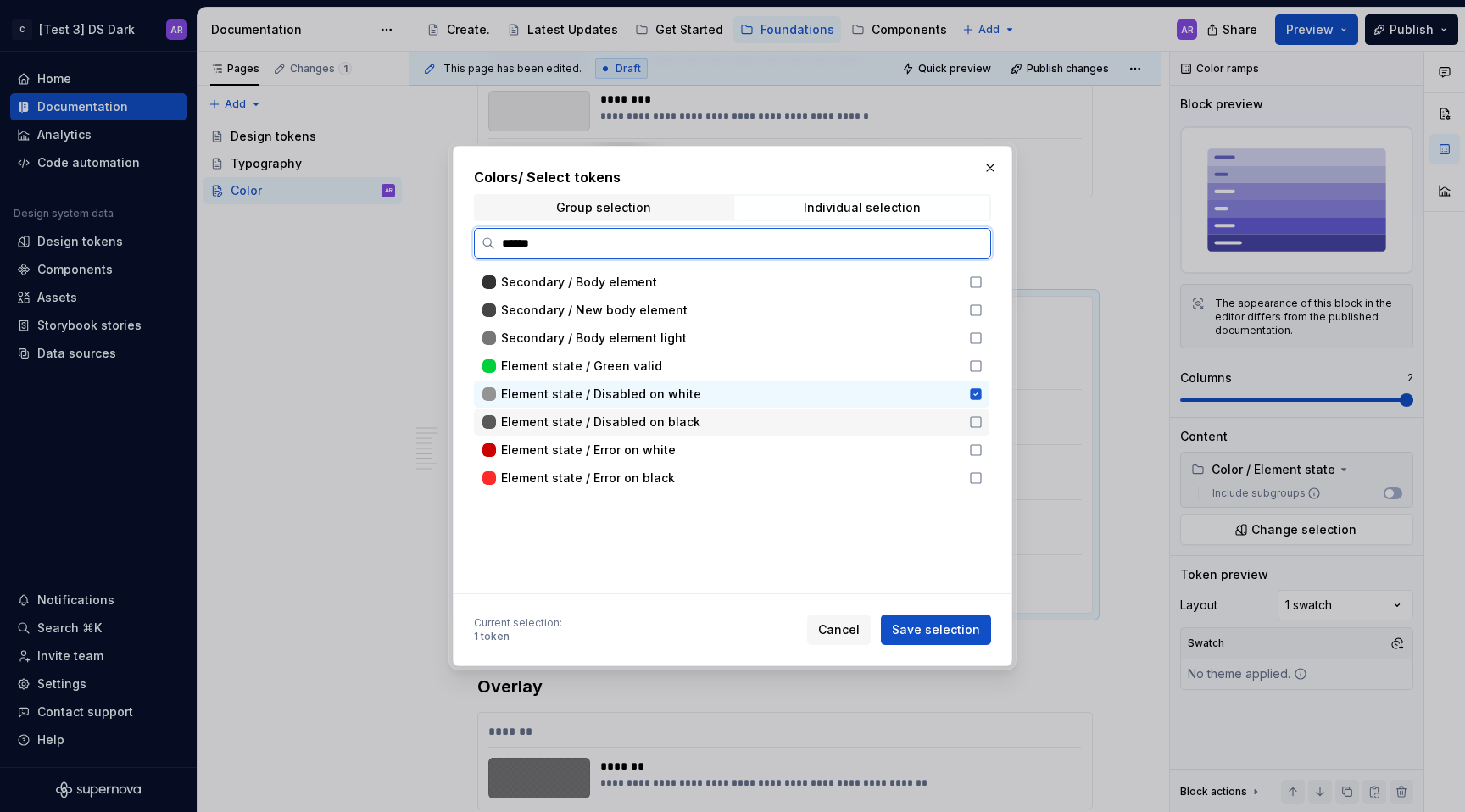
click at [975, 416] on icon at bounding box center [975, 422] width 14 height 14
click at [975, 447] on icon at bounding box center [975, 450] width 14 height 14
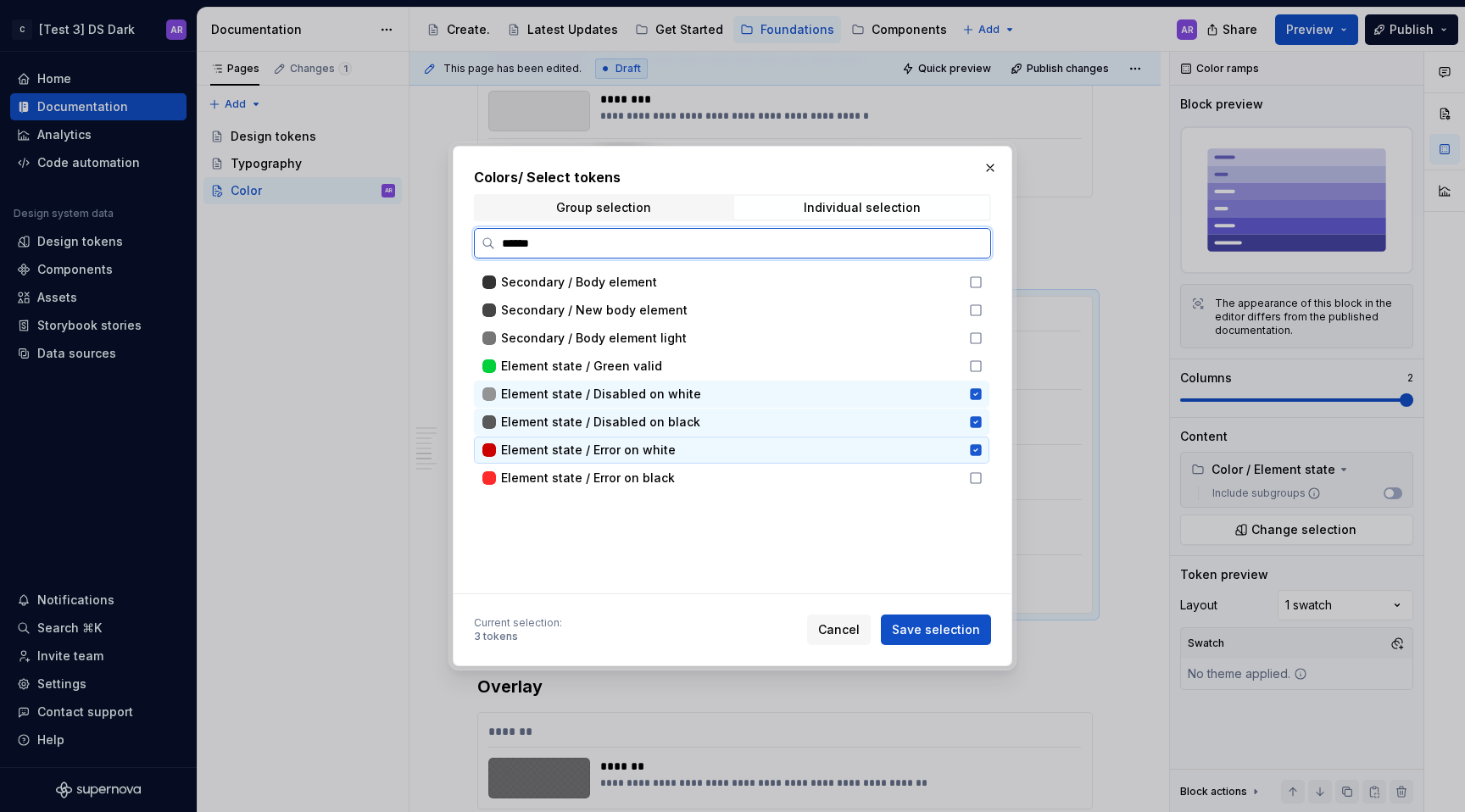
click at [975, 464] on div "Element state / Error on black" at bounding box center [731, 477] width 516 height 27
click at [975, 365] on icon at bounding box center [975, 365] width 14 height 14
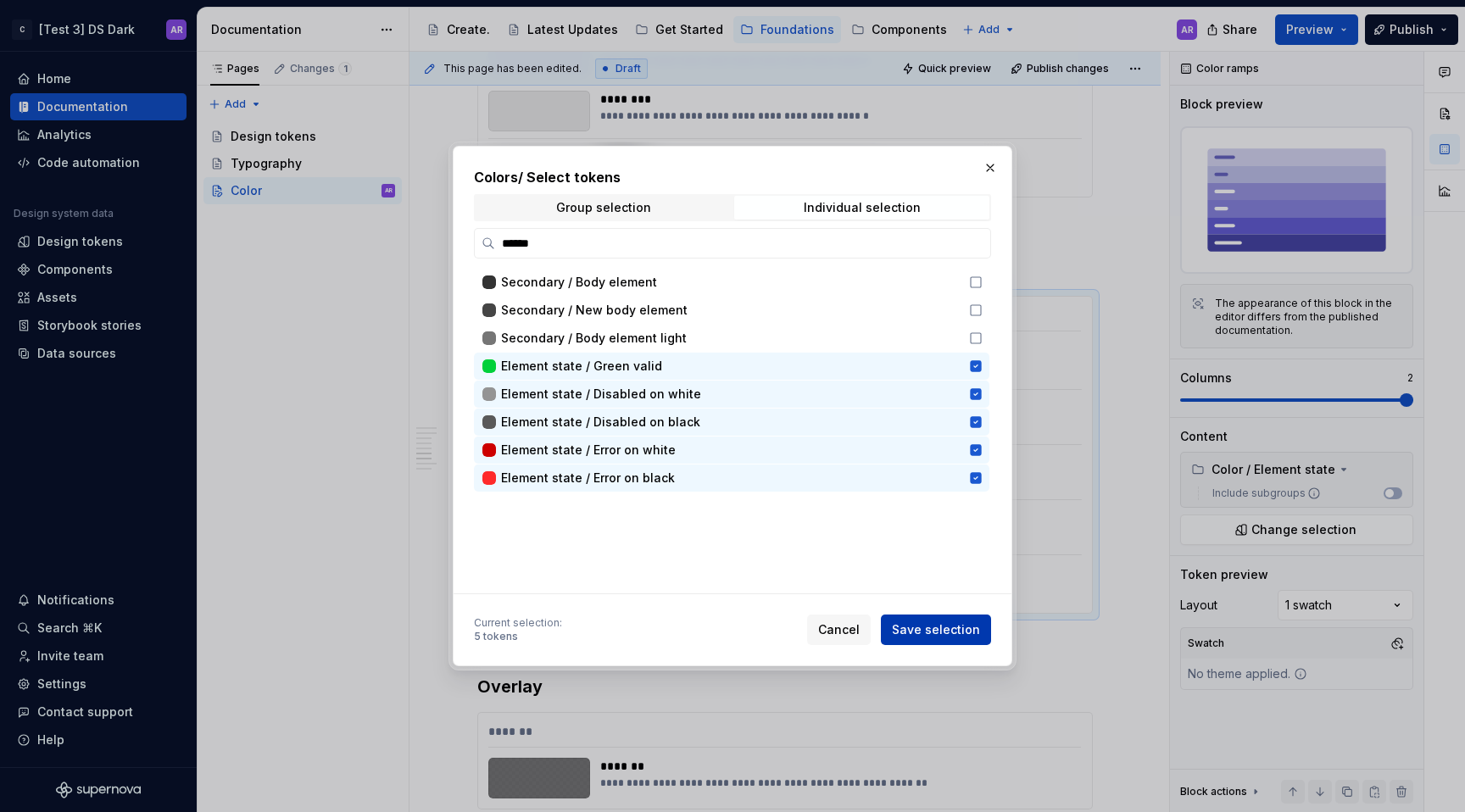
click at [958, 617] on button "Save selection" at bounding box center [936, 629] width 110 height 31
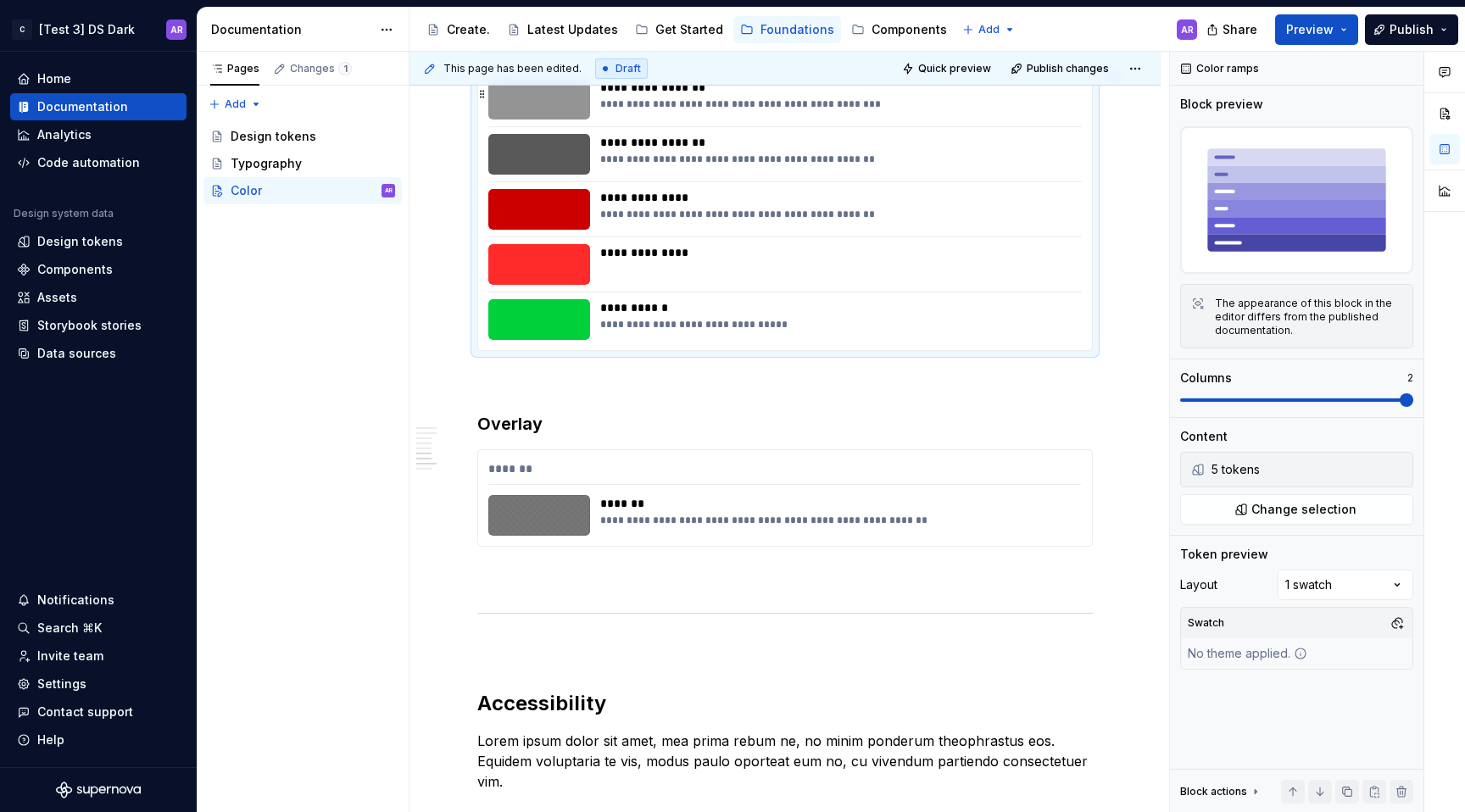
scroll to position [1713, 0]
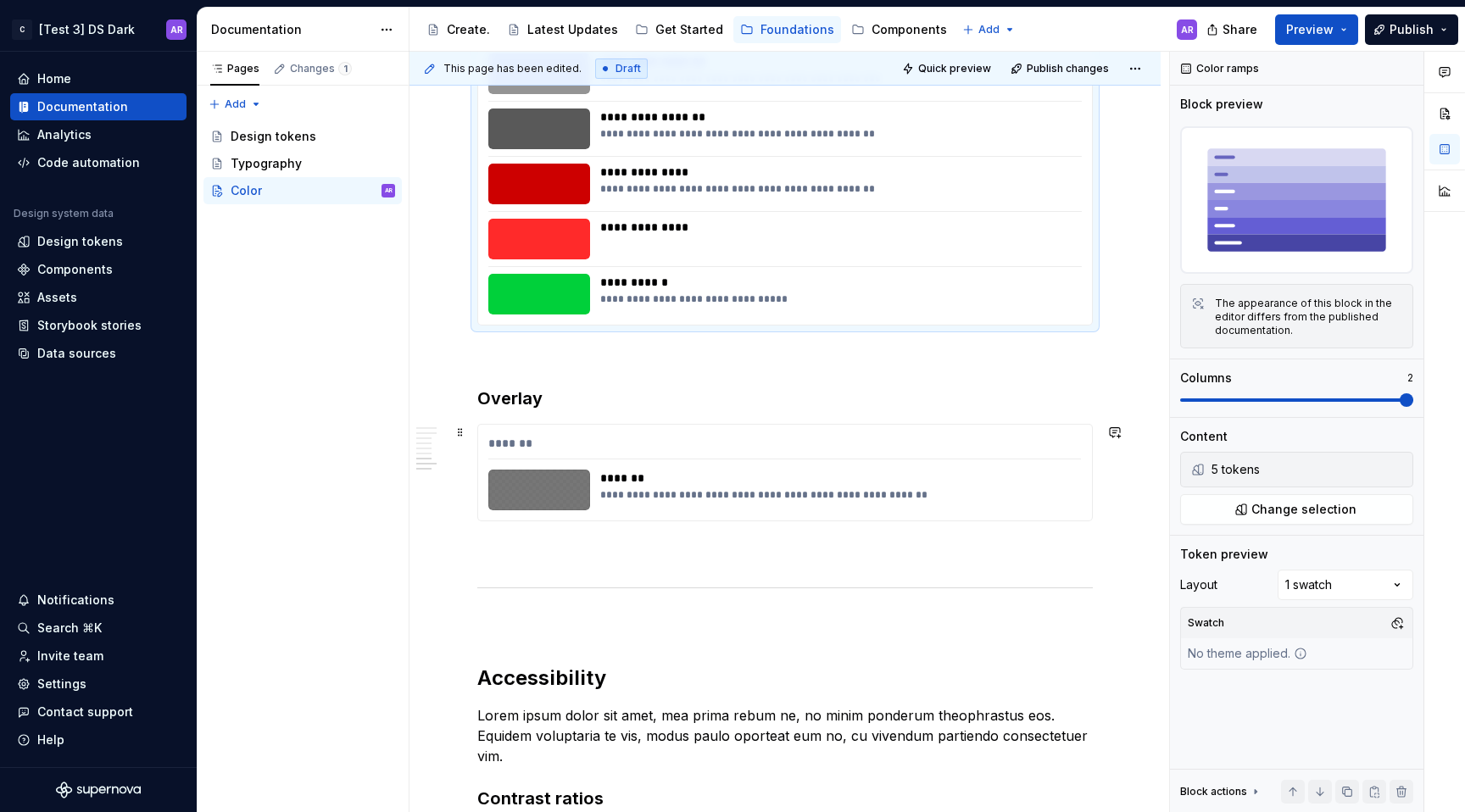
click at [783, 441] on div "*******" at bounding box center [785, 447] width 593 height 24
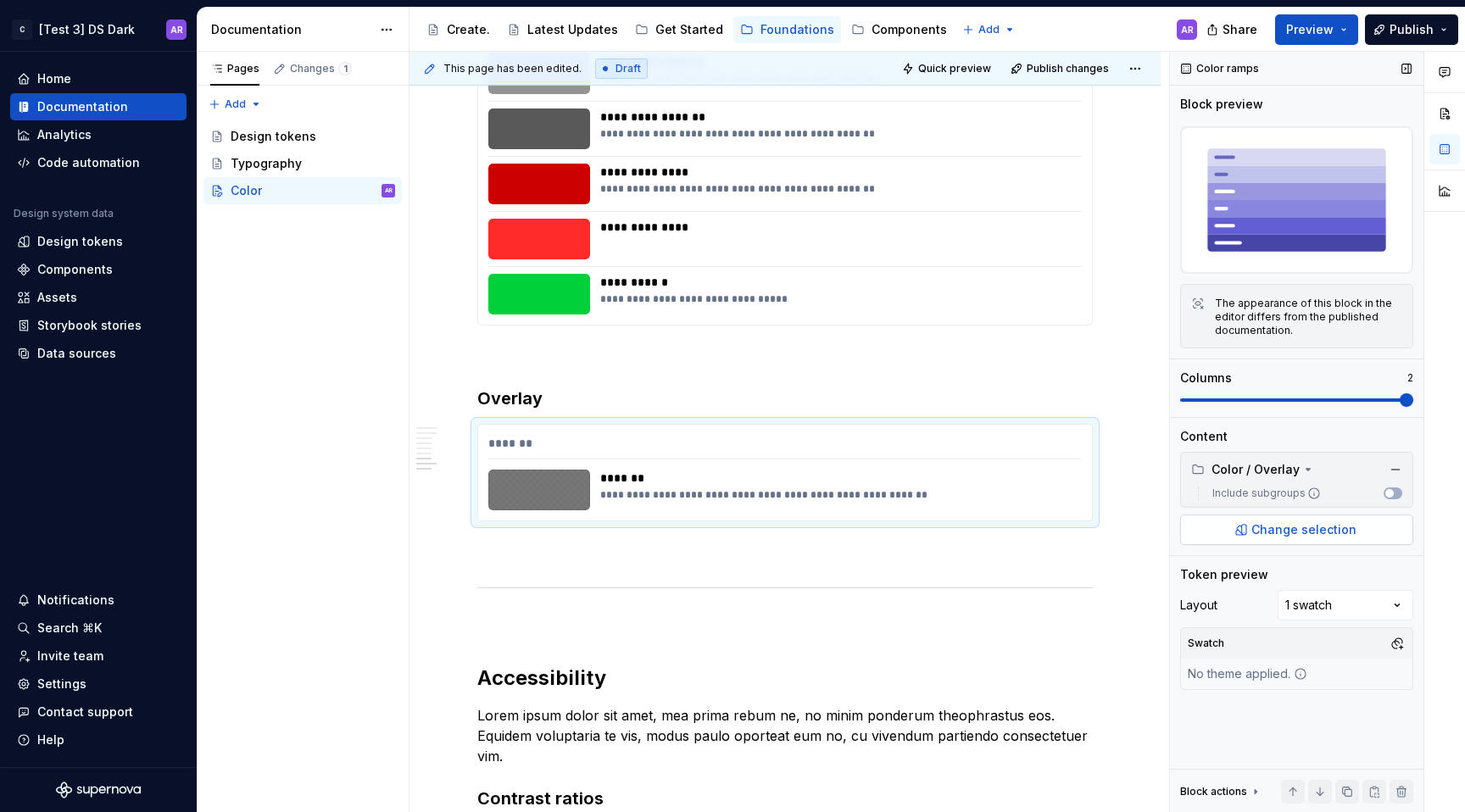
click at [1381, 537] on button "Change selection" at bounding box center [1297, 530] width 233 height 31
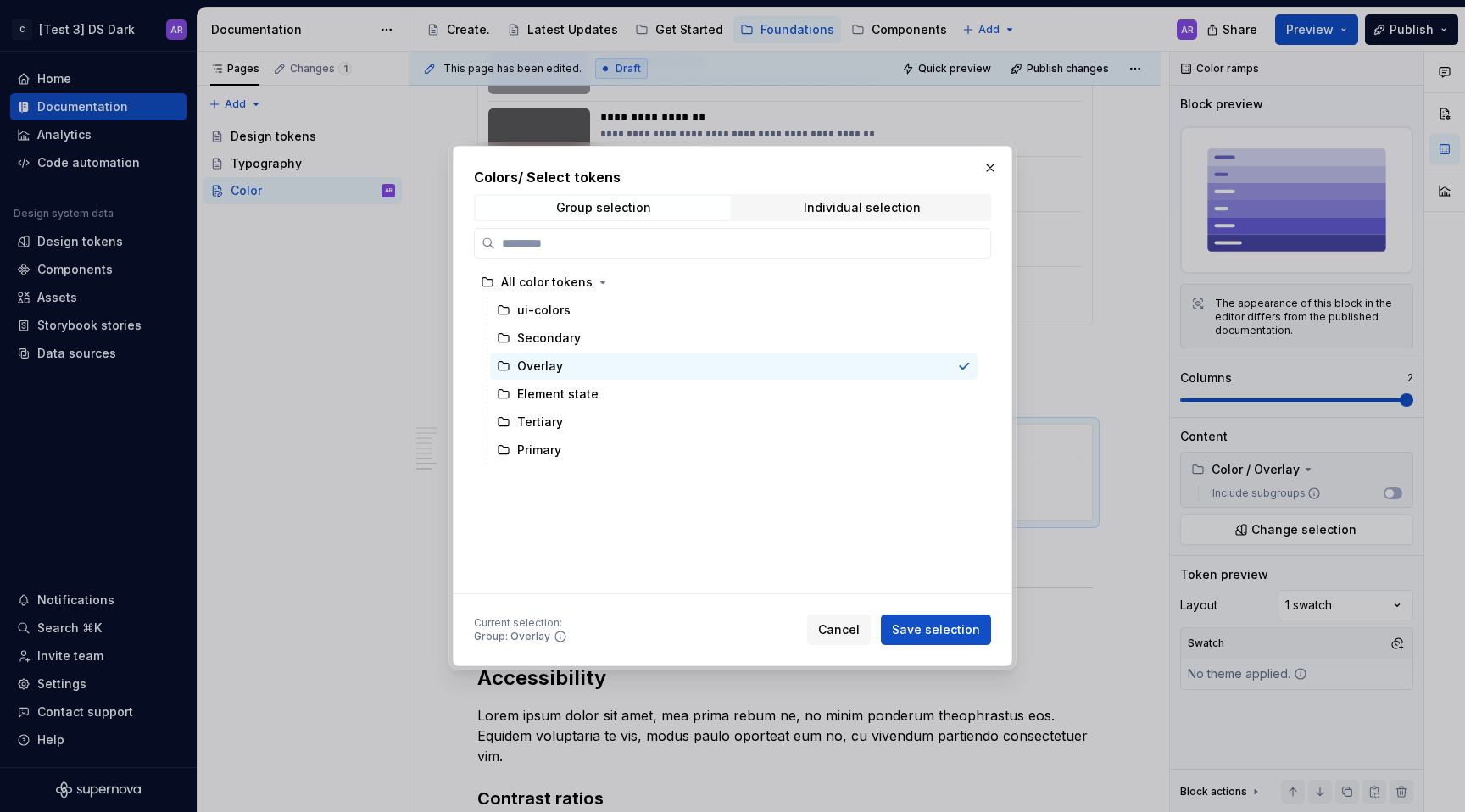
click at [886, 186] on h2 "Colors / Select tokens" at bounding box center [732, 177] width 518 height 21
click at [886, 196] on span "Individual selection" at bounding box center [862, 207] width 256 height 23
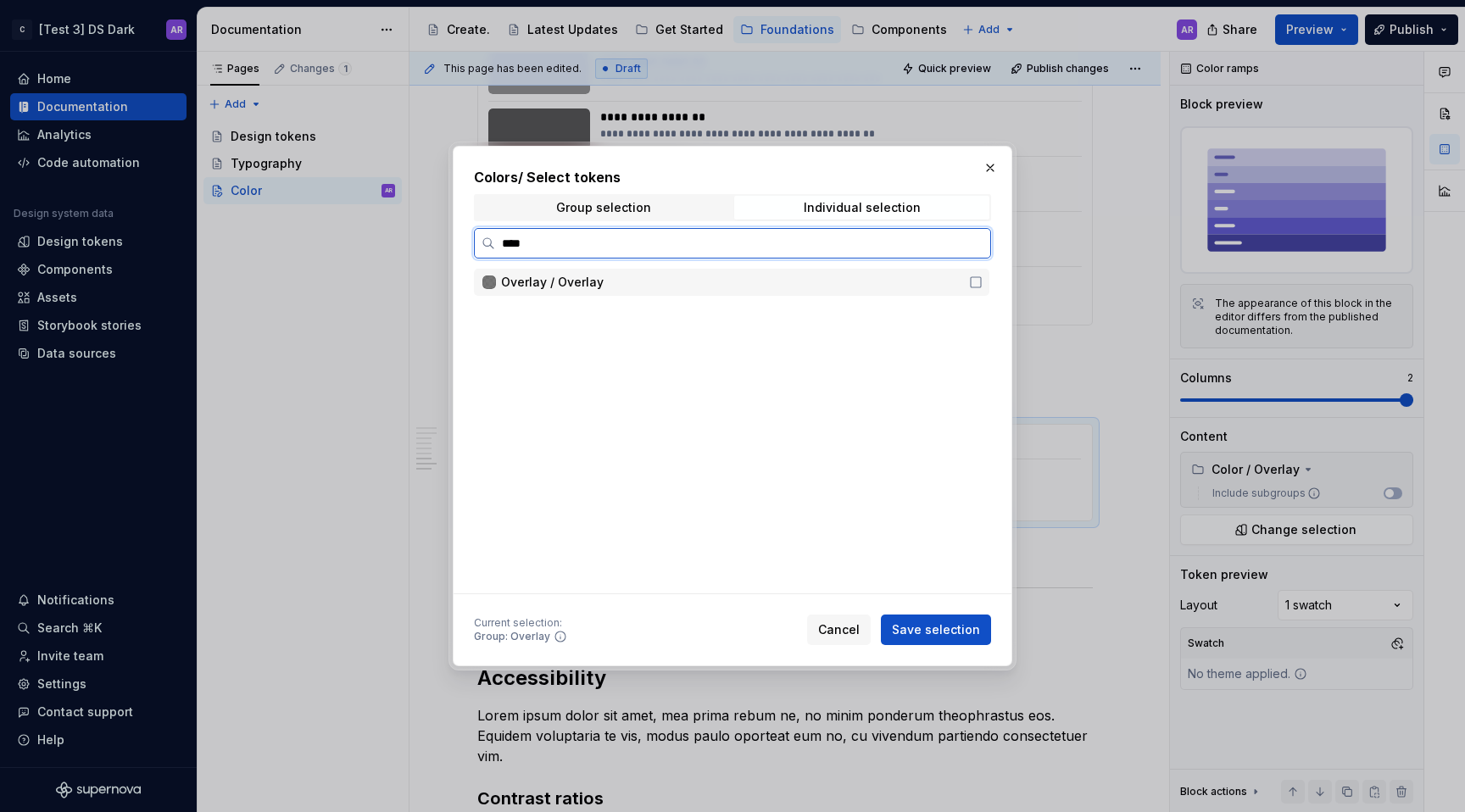
type input "*****"
click at [878, 279] on div "Overlay / Overlay" at bounding box center [729, 282] width 458 height 17
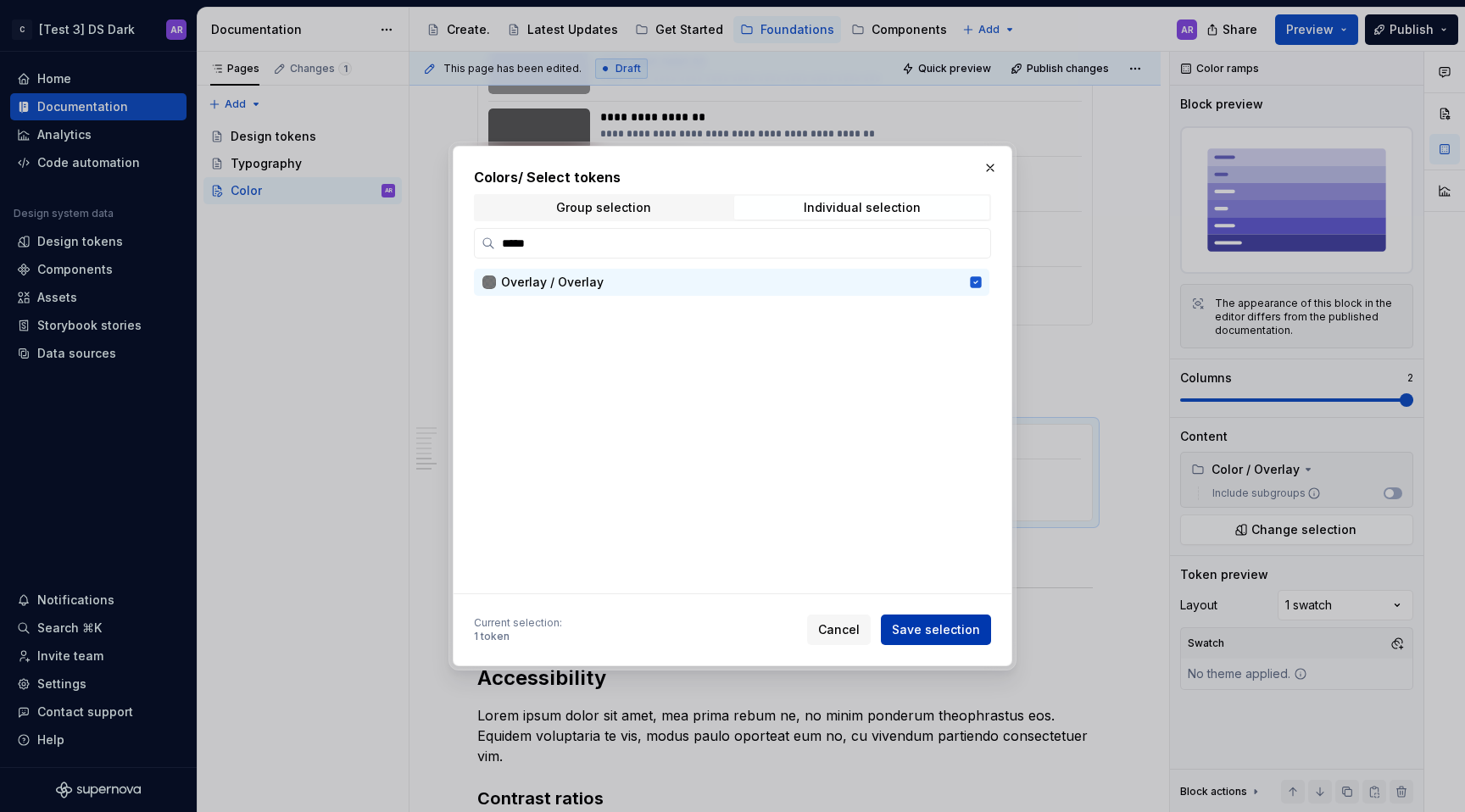
click at [944, 621] on span "Save selection" at bounding box center [935, 629] width 89 height 17
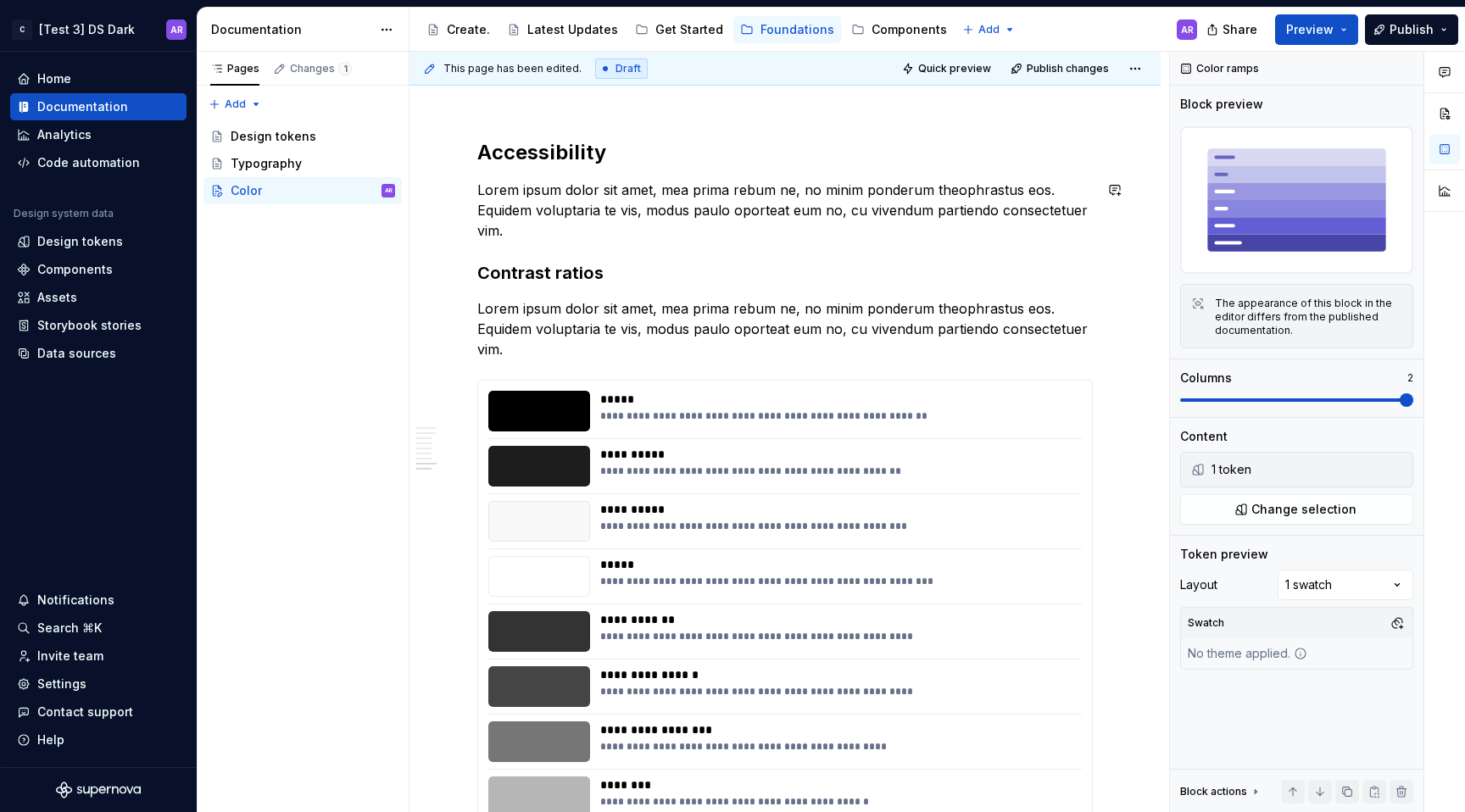
scroll to position [2287, 0]
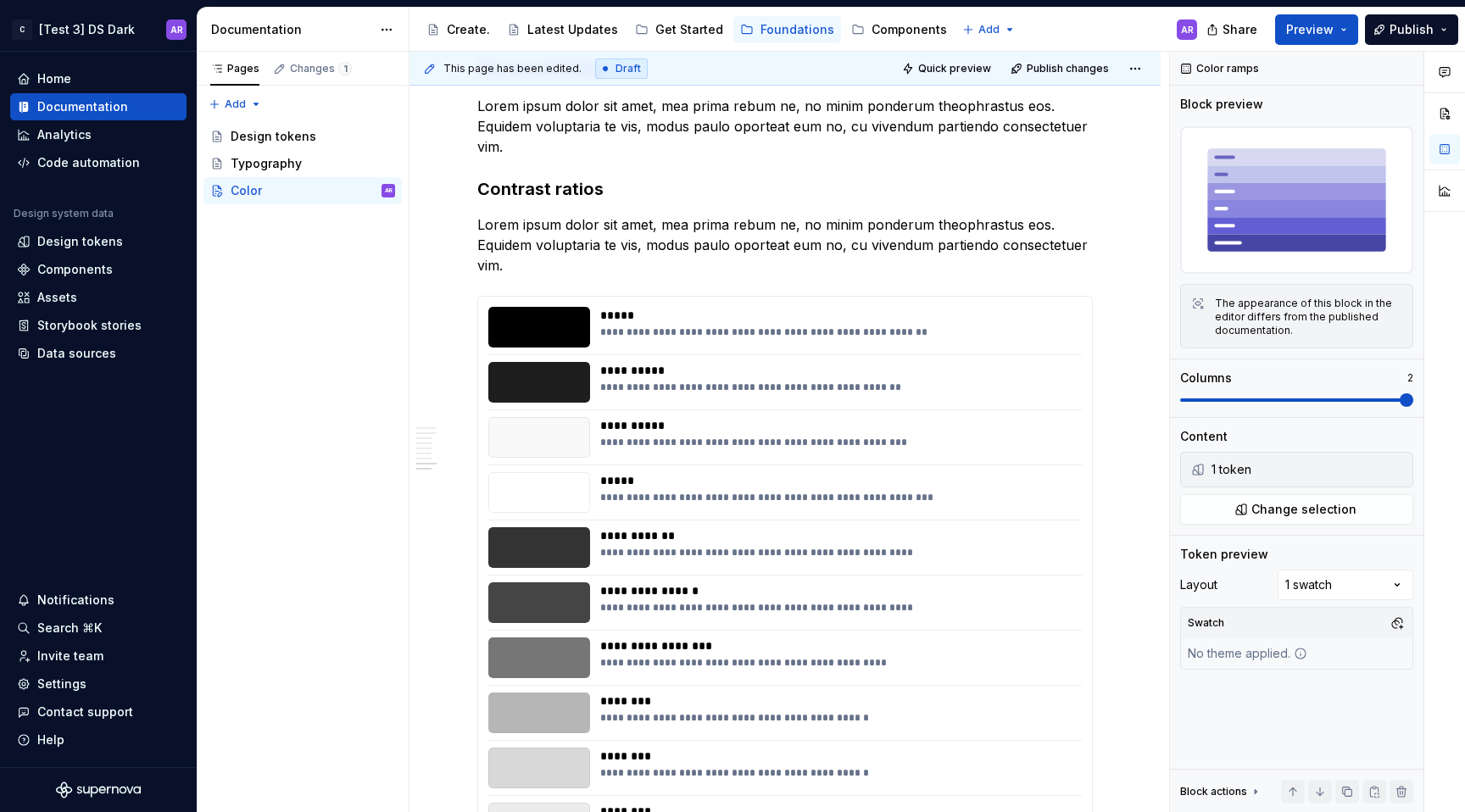
click at [1433, 13] on div "Share Preview Publish" at bounding box center [1337, 29] width 255 height 43
click at [1433, 22] on button "Publish" at bounding box center [1412, 29] width 93 height 31
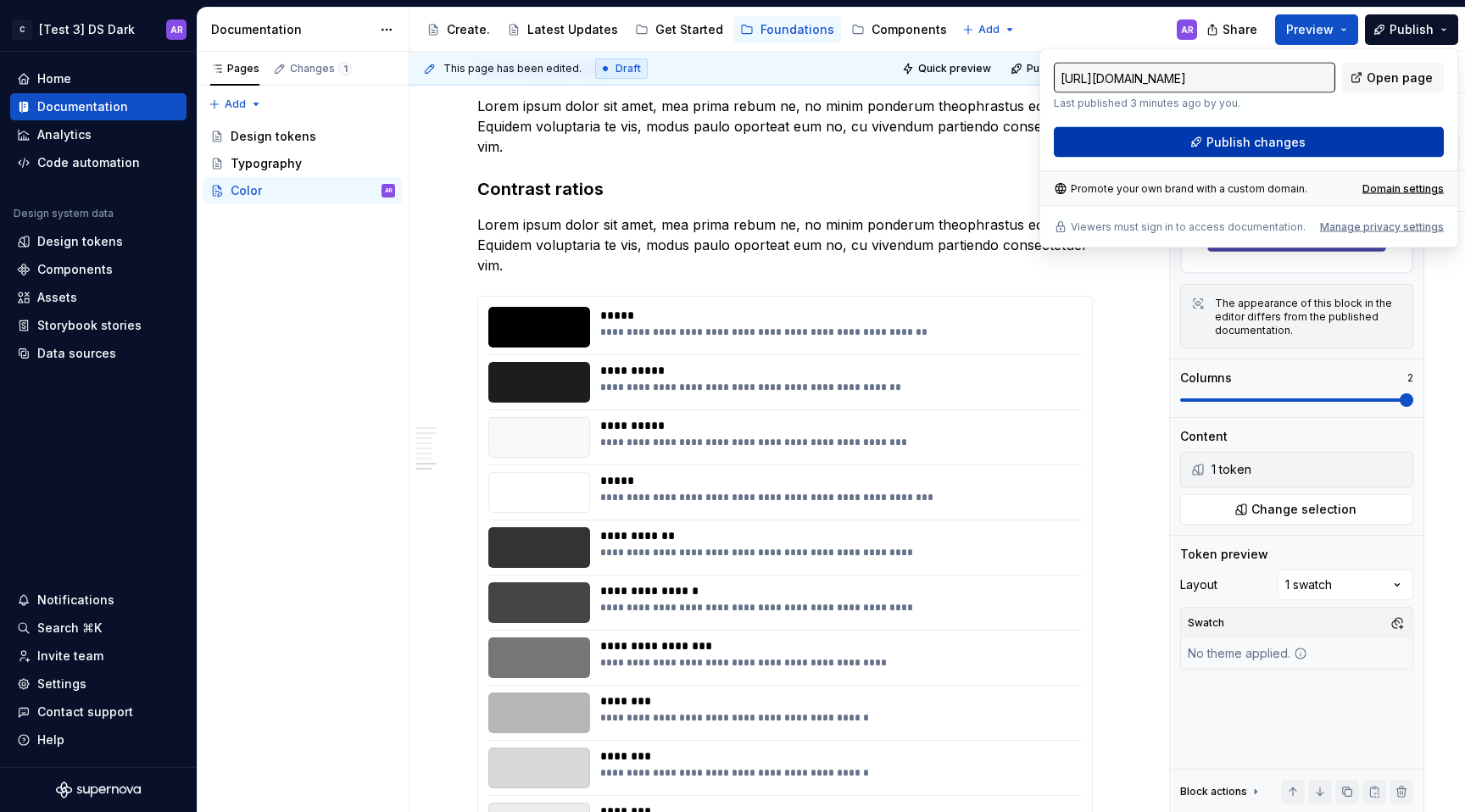
click at [1312, 152] on button "Publish changes" at bounding box center [1249, 142] width 390 height 31
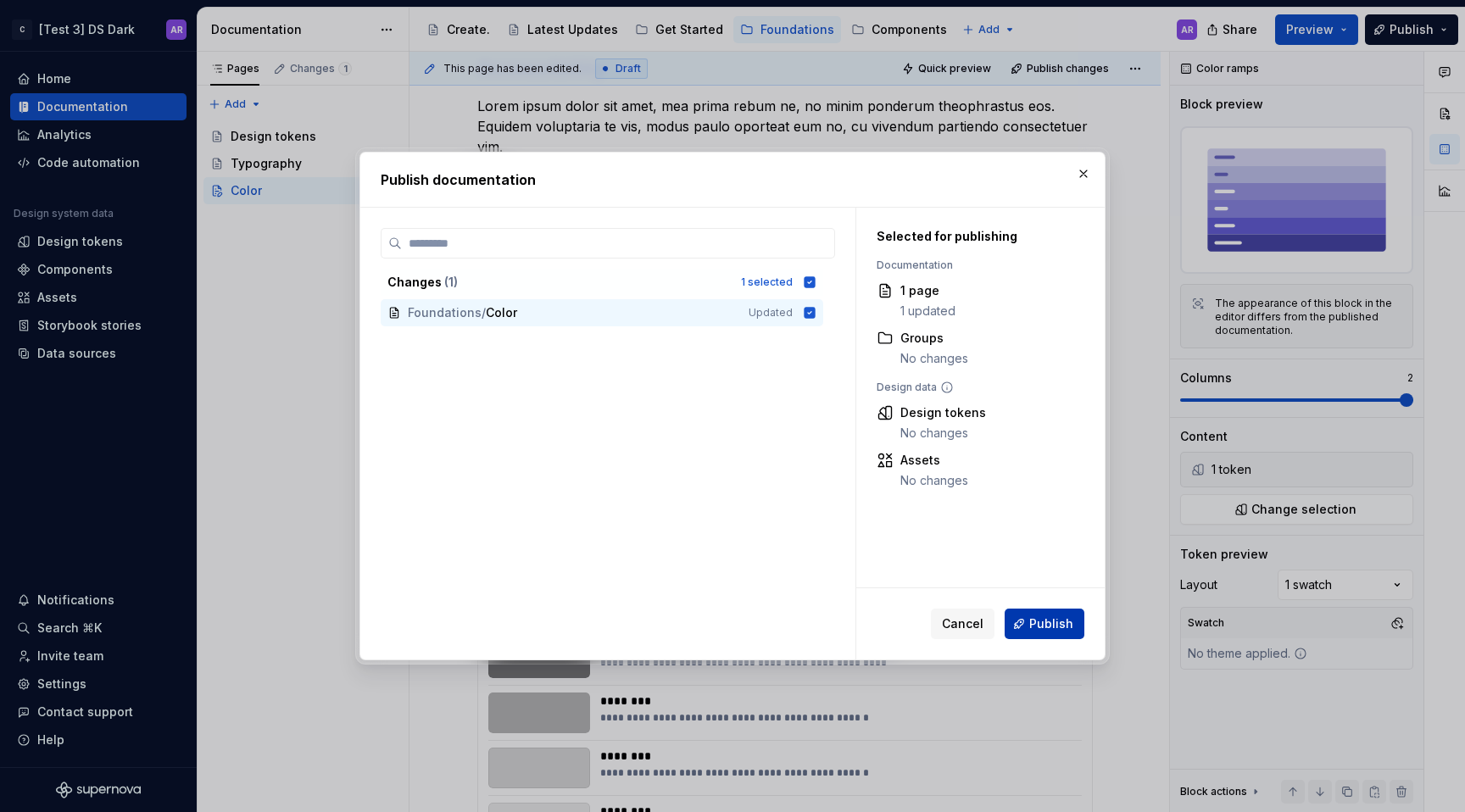
click at [1073, 622] on button "Publish" at bounding box center [1043, 624] width 79 height 31
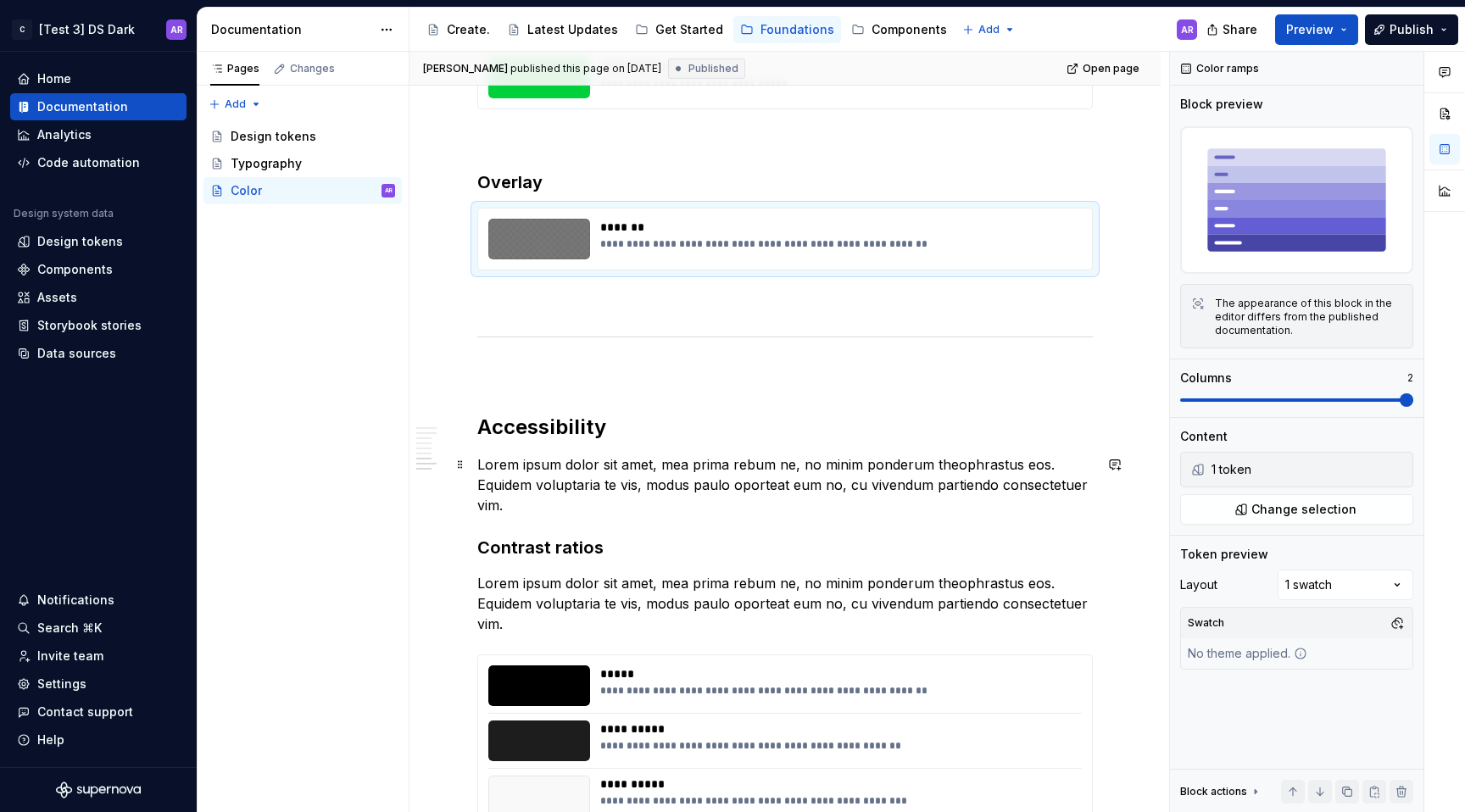
scroll to position [1795, 0]
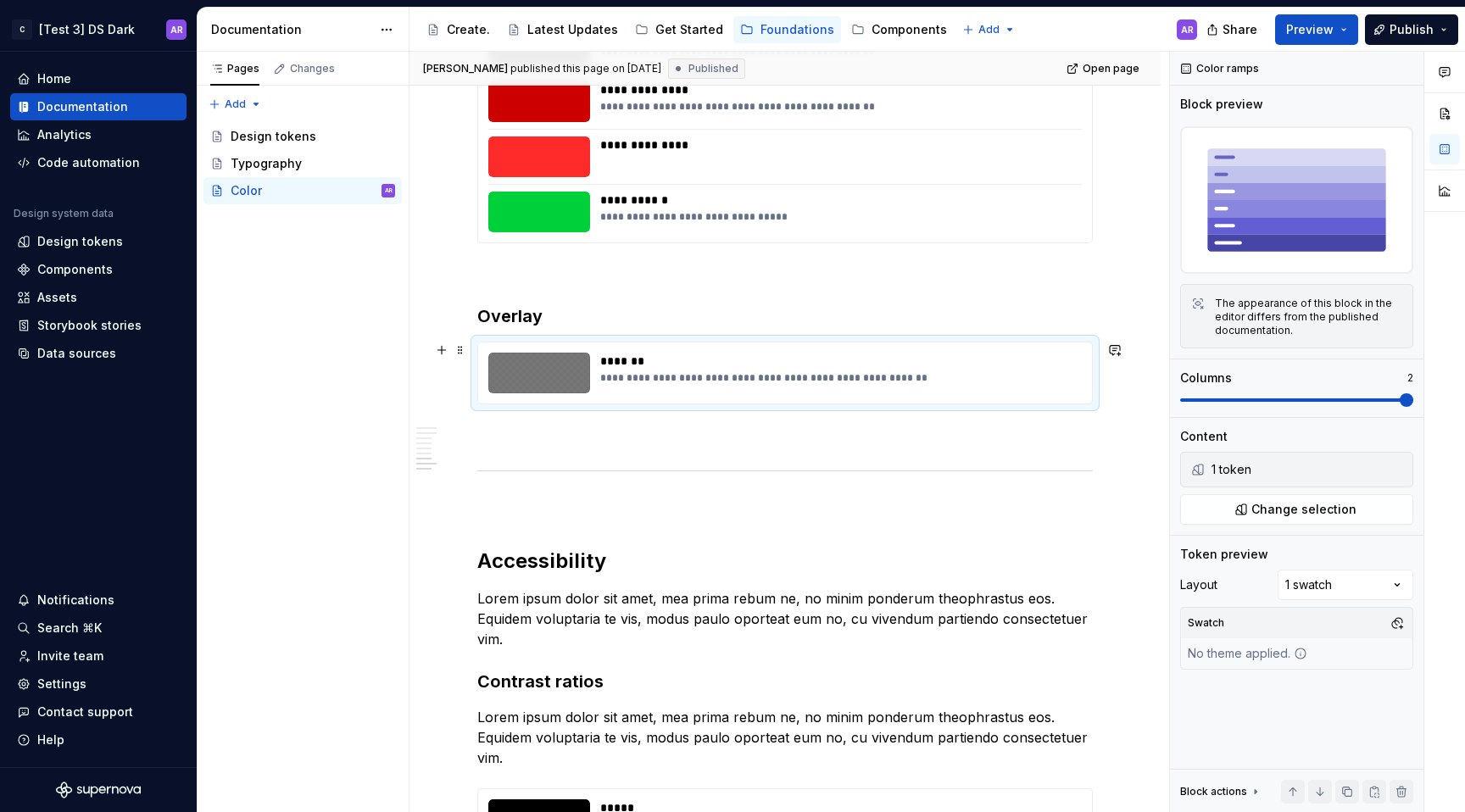
click at [487, 347] on div "**********" at bounding box center [785, 372] width 614 height 61
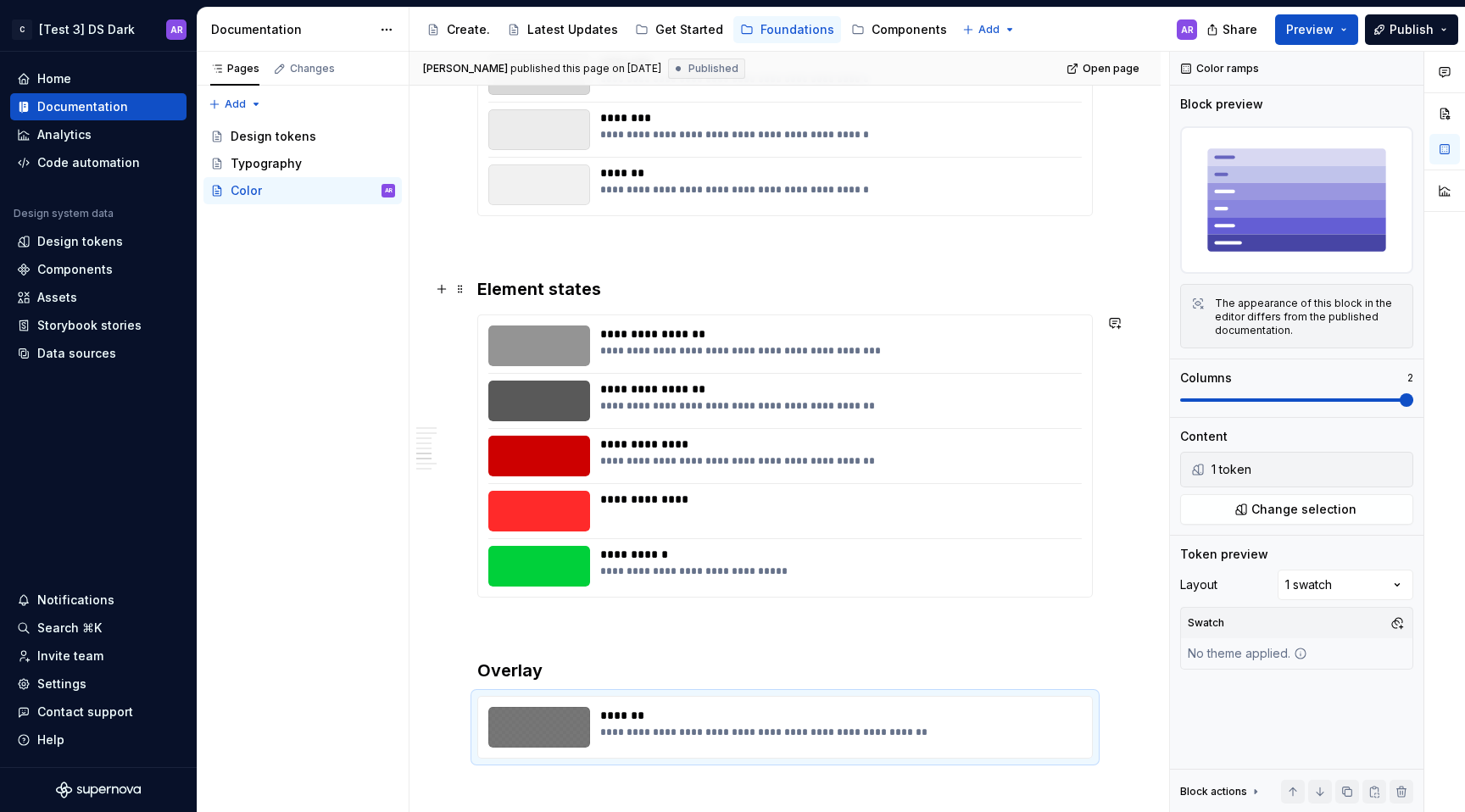
scroll to position [1400, 0]
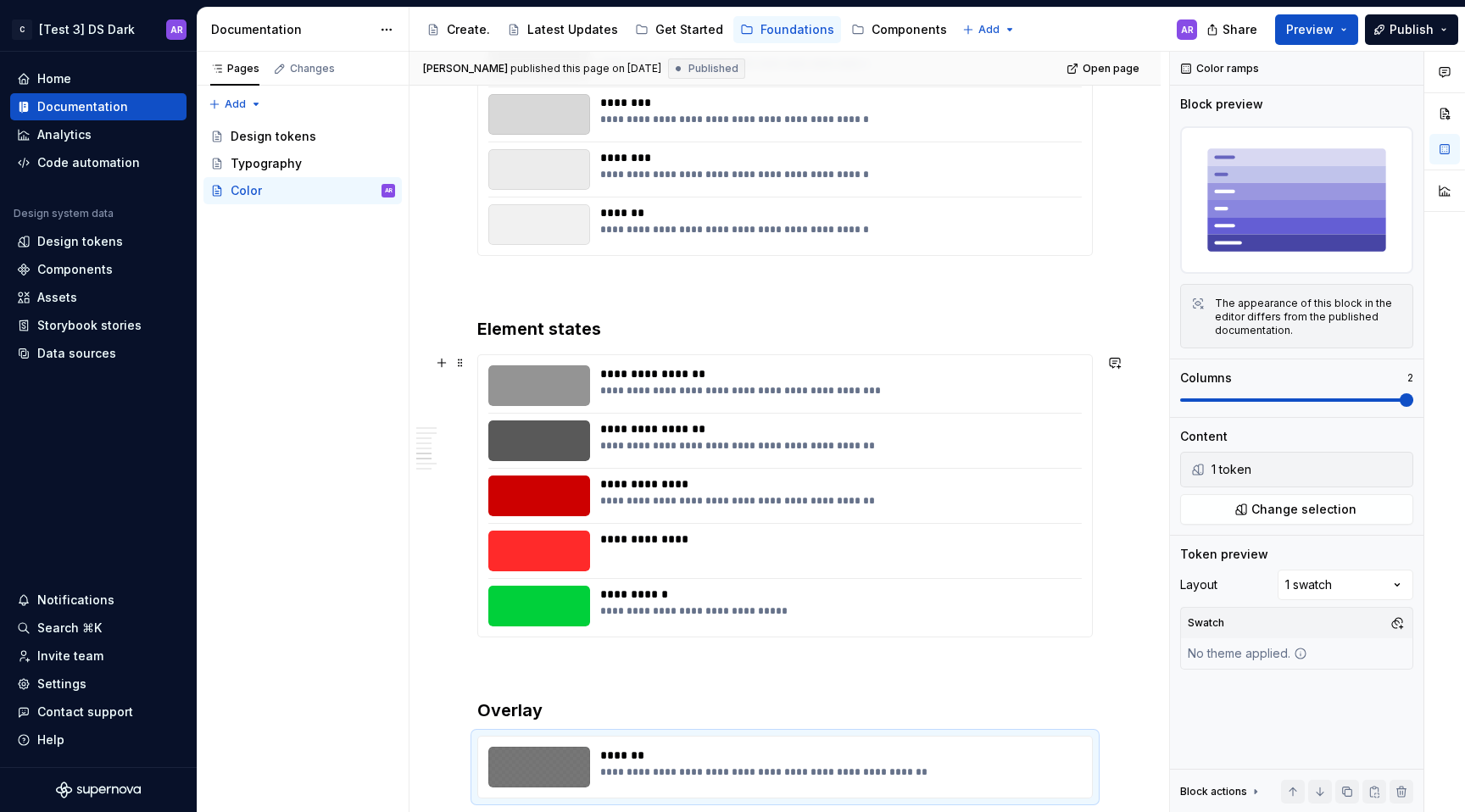
click at [518, 354] on div "**********" at bounding box center [785, 496] width 615 height 283
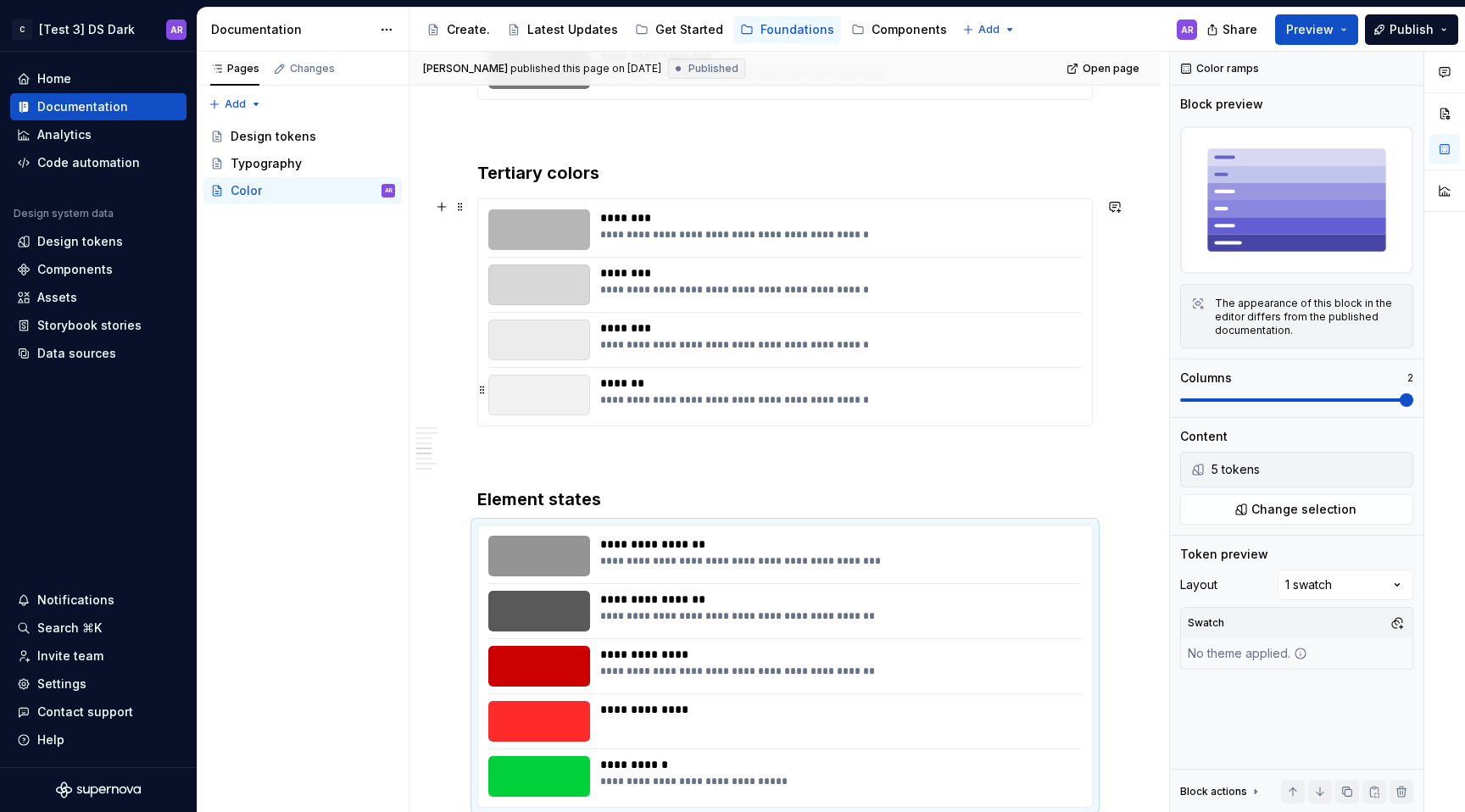
scroll to position [1216, 0]
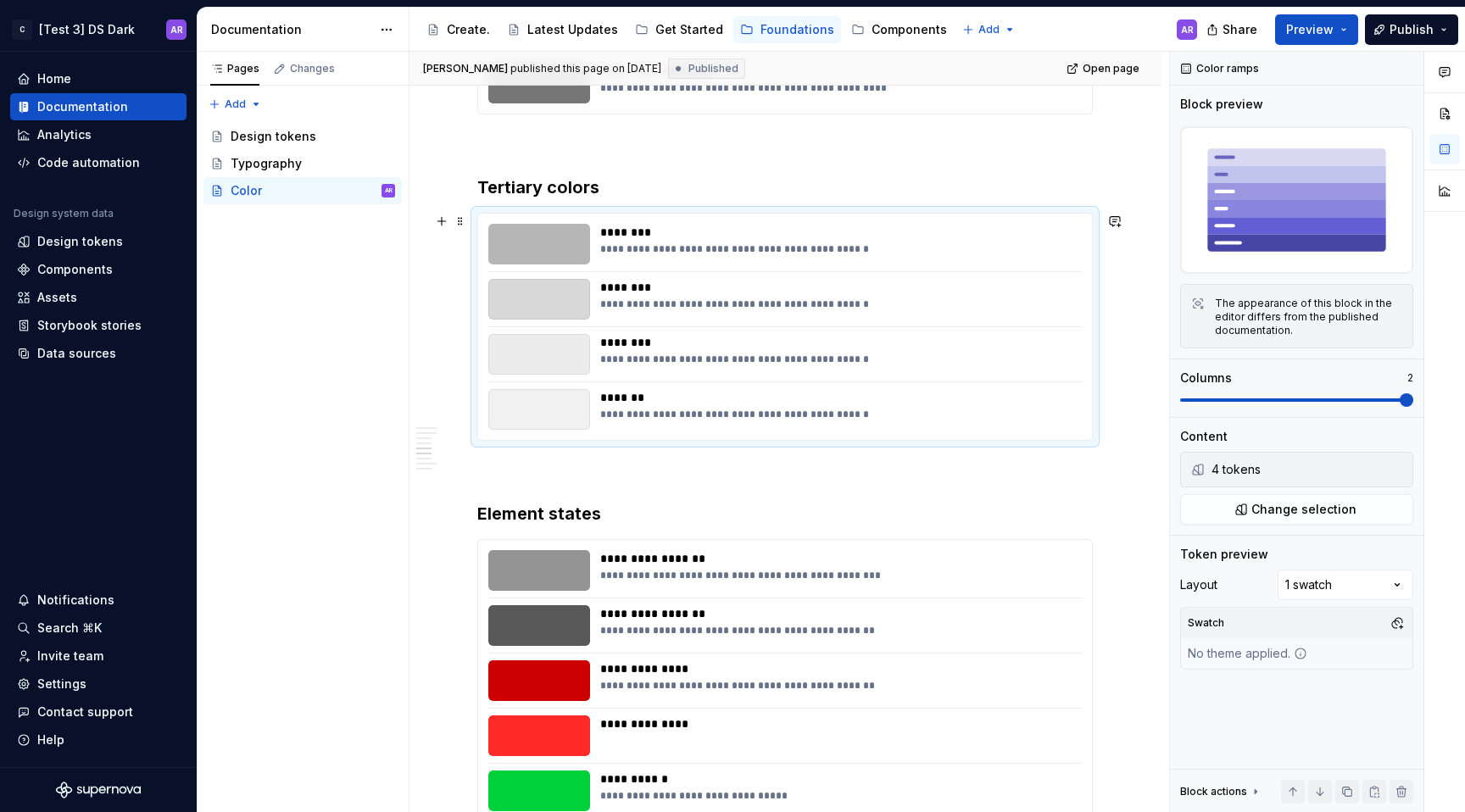
click at [524, 214] on div "**********" at bounding box center [785, 326] width 614 height 227
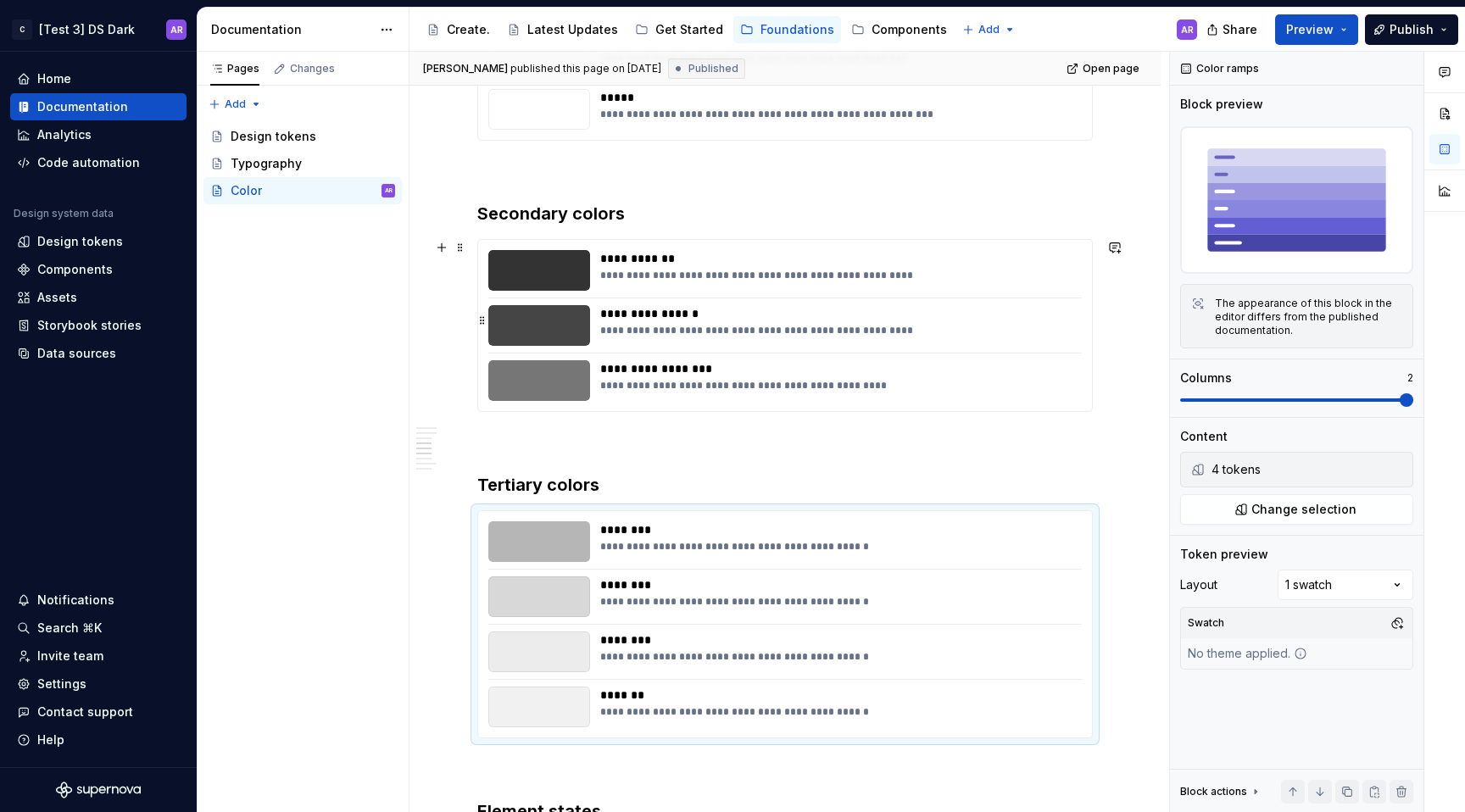
scroll to position [882, 0]
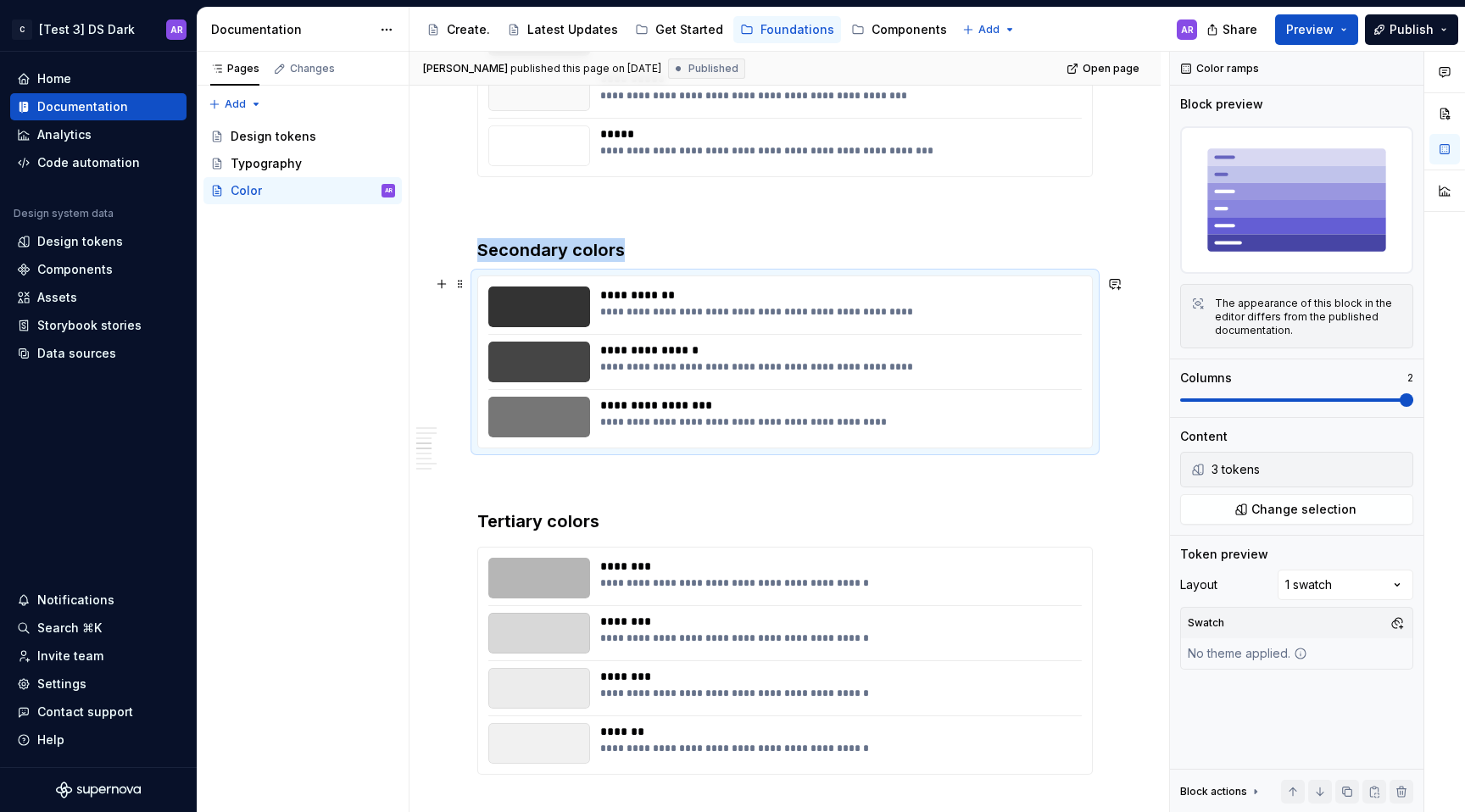
click at [563, 276] on div "**********" at bounding box center [785, 362] width 614 height 172
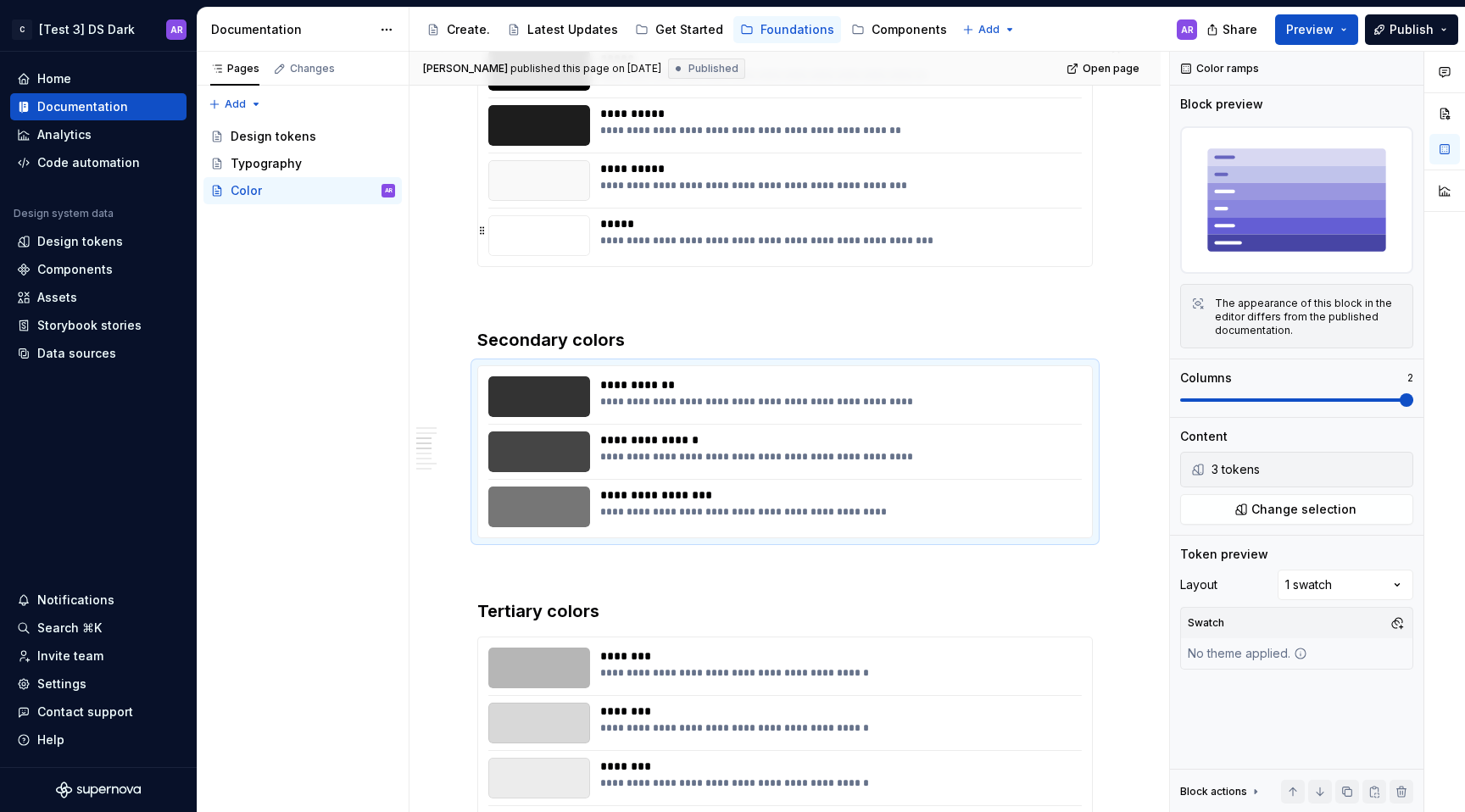
scroll to position [619, 0]
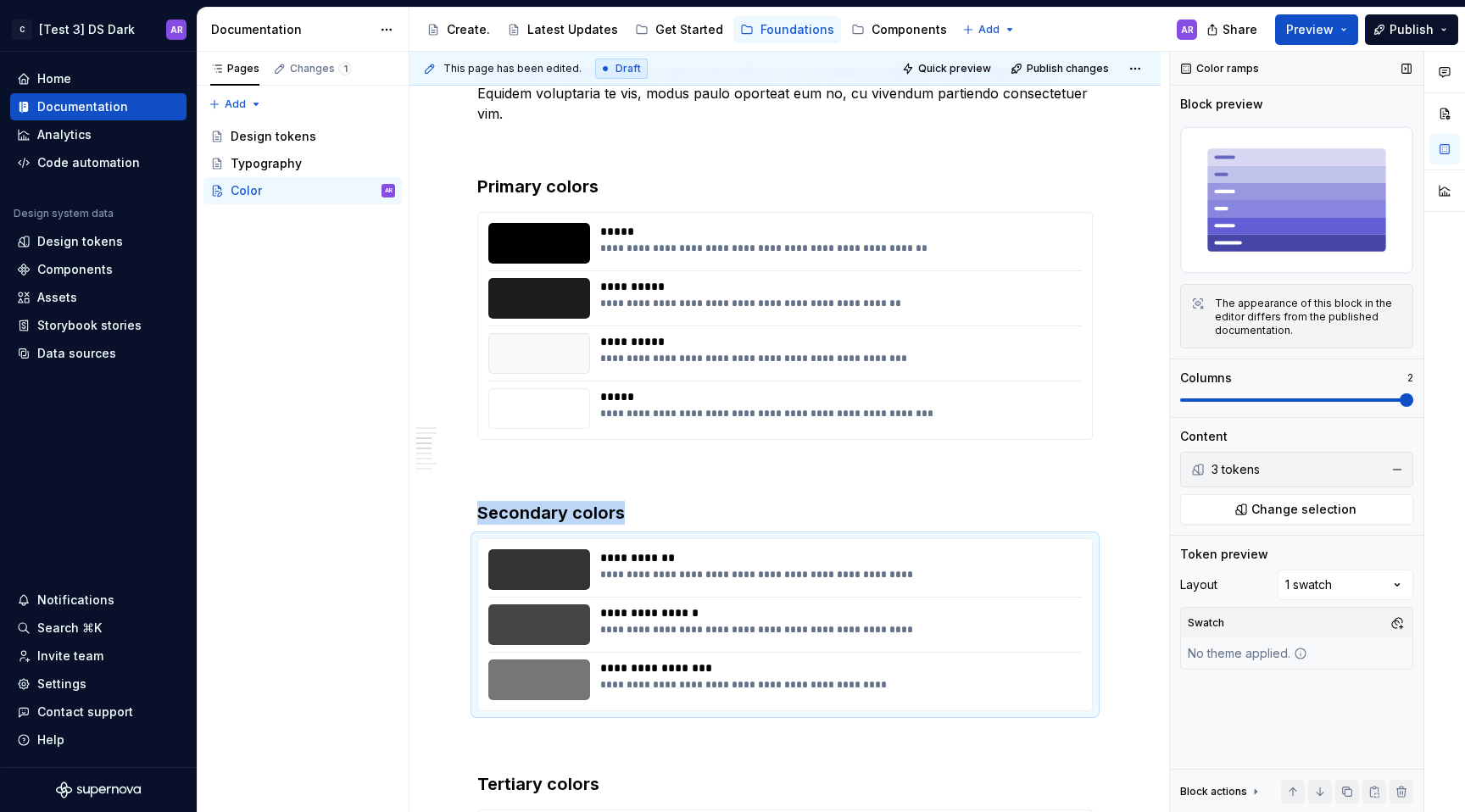
click at [1414, 406] on span at bounding box center [1406, 400] width 14 height 14
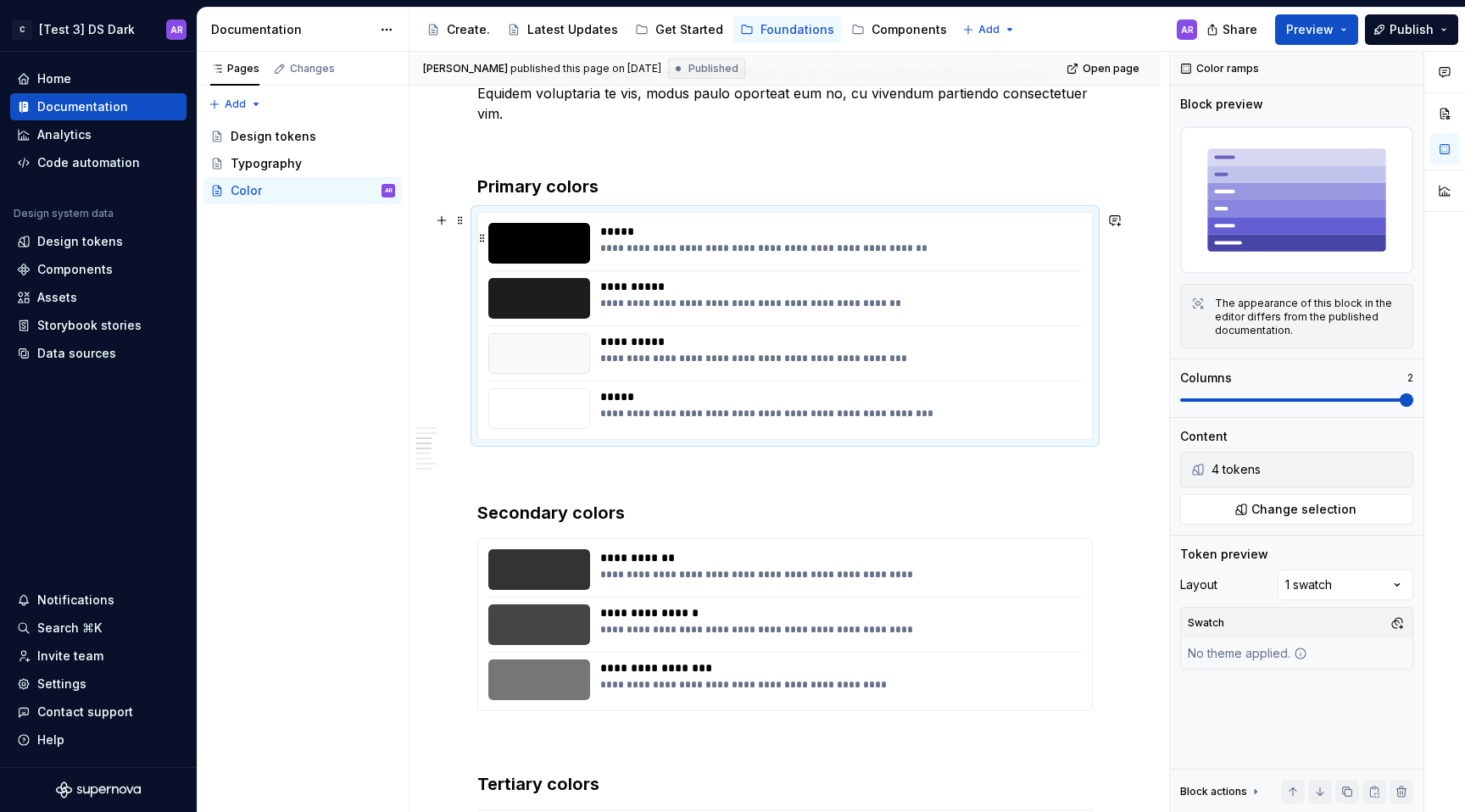
click at [638, 223] on div "*****" at bounding box center [836, 231] width 471 height 17
click at [1424, 40] on button "Publish" at bounding box center [1412, 29] width 93 height 31
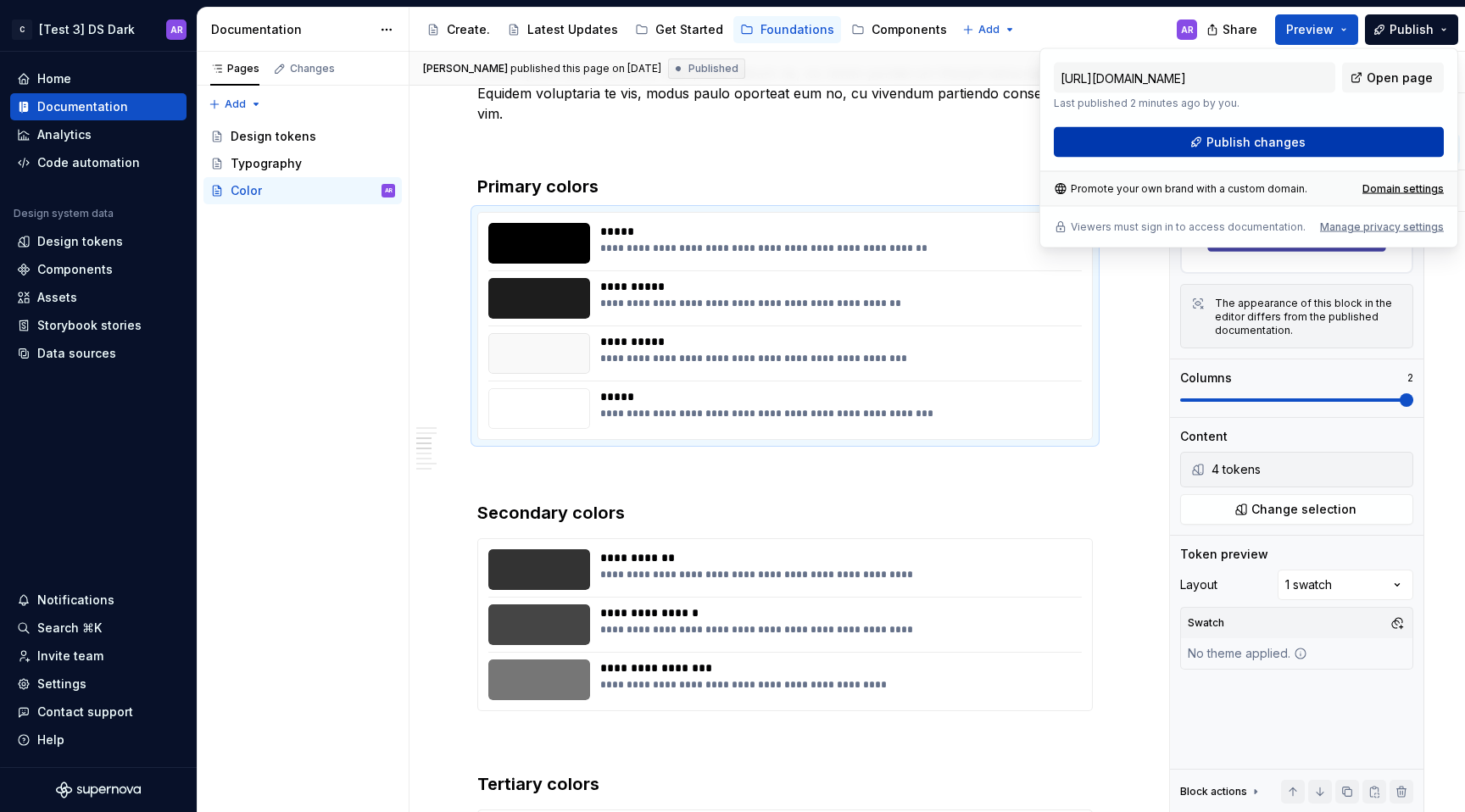
click at [1343, 135] on button "Publish changes" at bounding box center [1249, 142] width 390 height 31
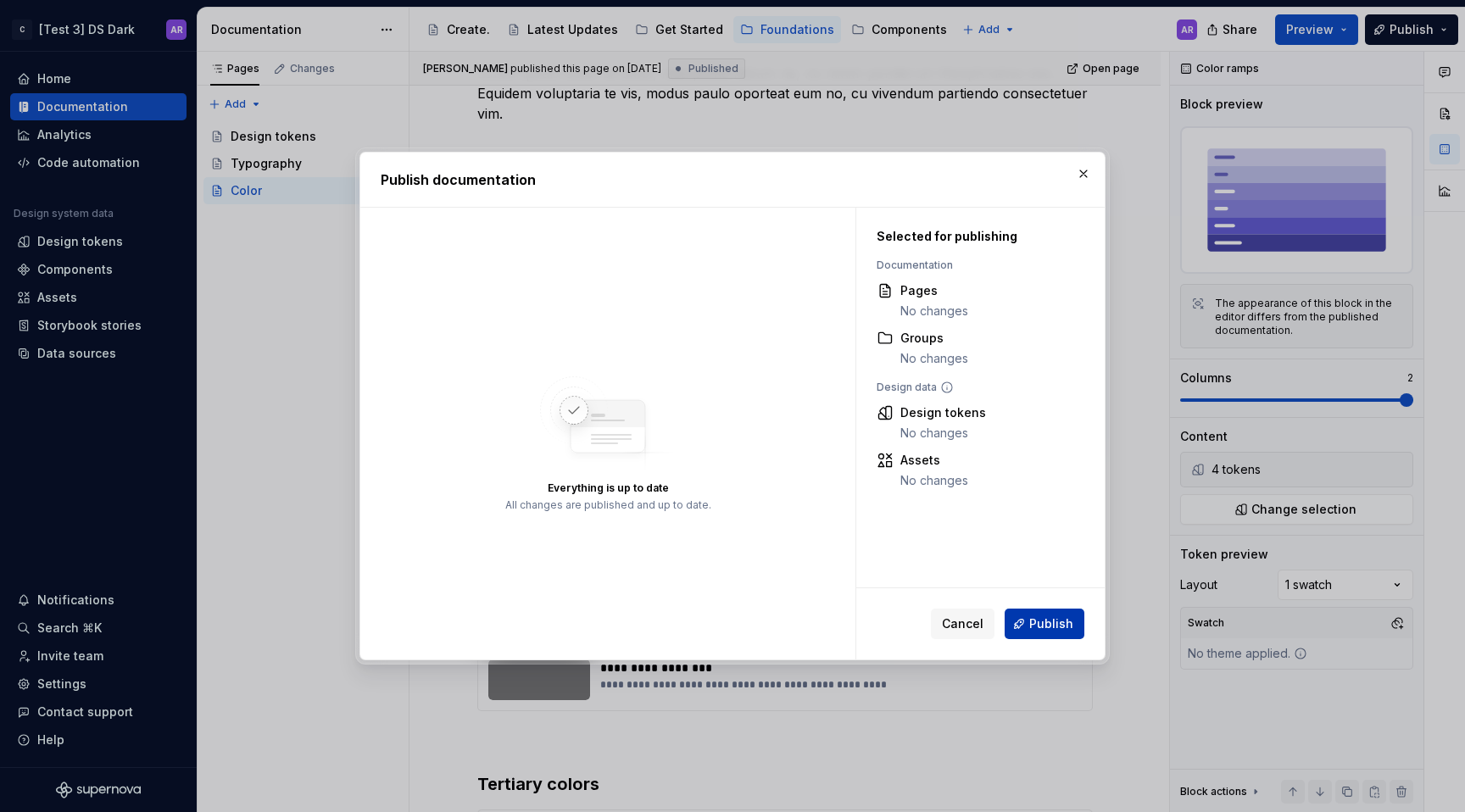
click at [1041, 616] on span "Publish" at bounding box center [1051, 624] width 44 height 17
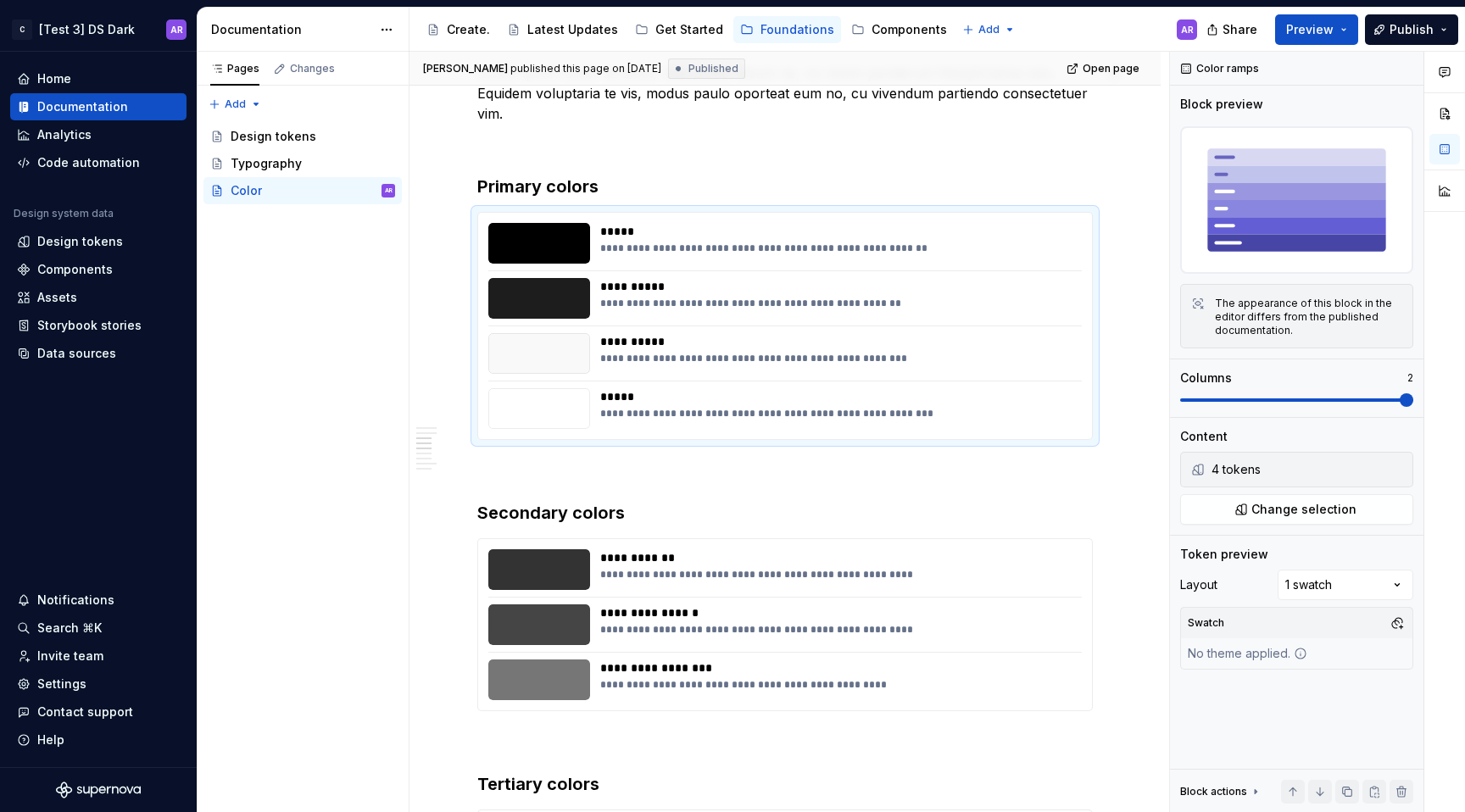
type textarea "*"
click at [102, 692] on div "Settings" at bounding box center [98, 684] width 163 height 17
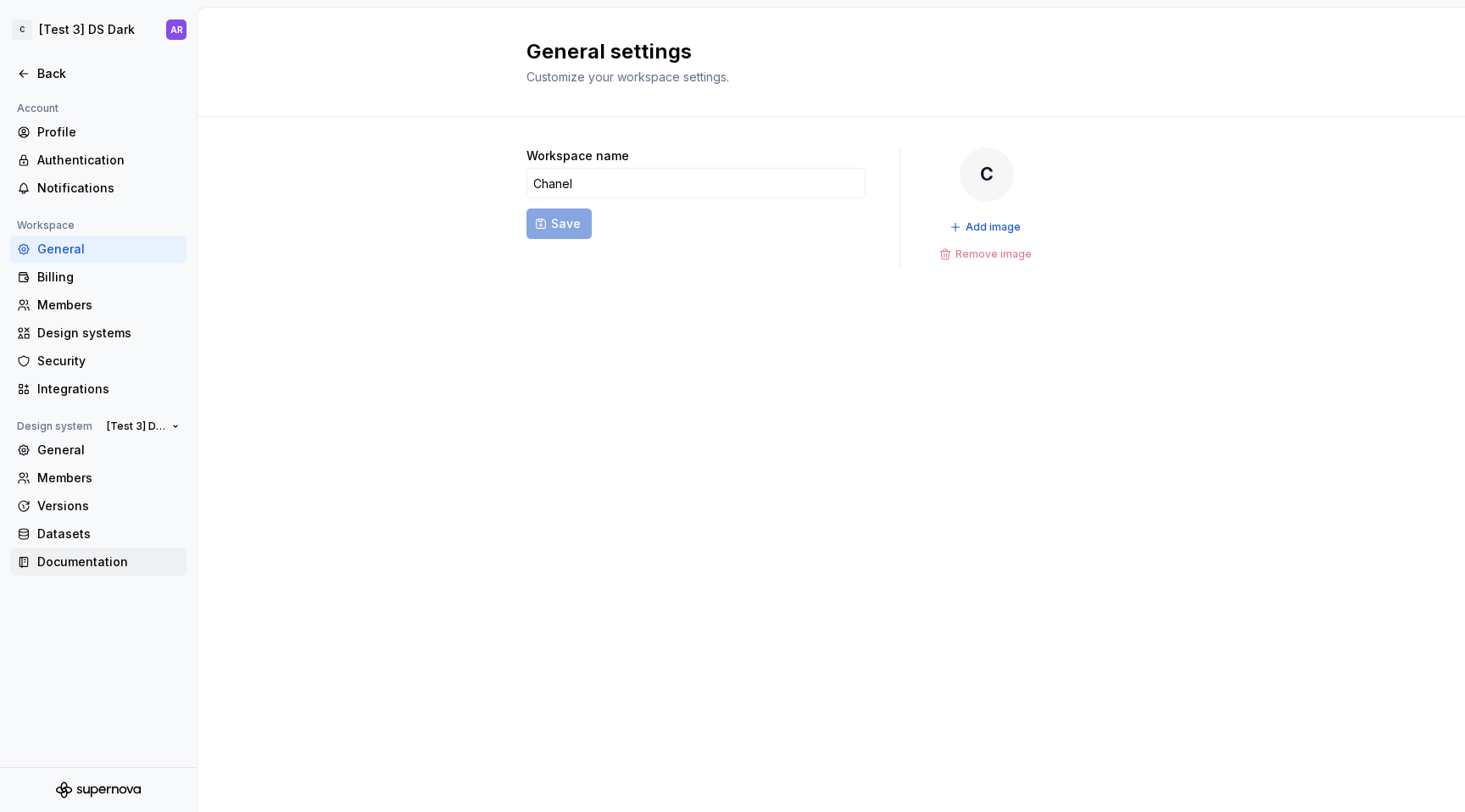
click at [78, 564] on div "Documentation" at bounding box center [108, 562] width 143 height 17
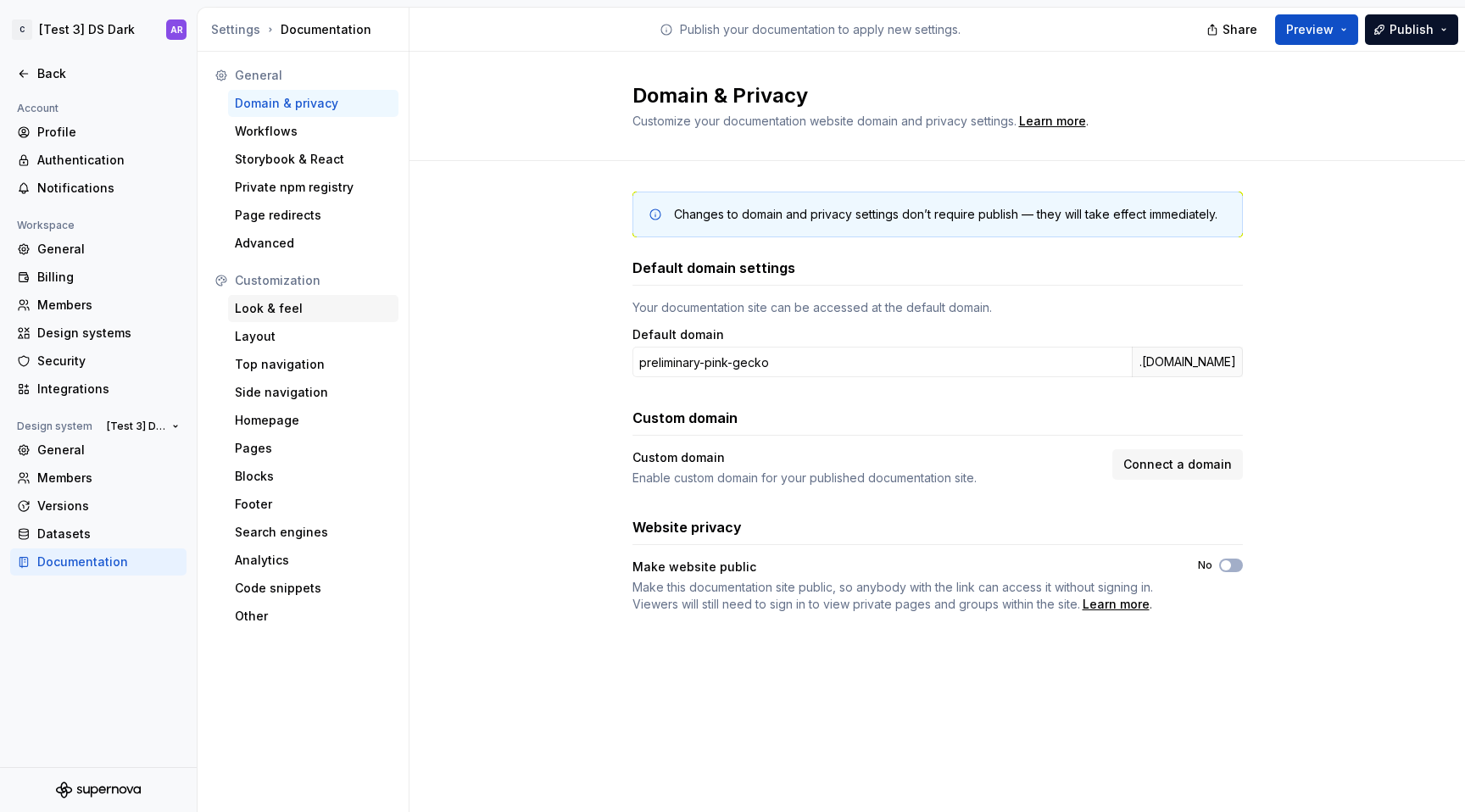
click at [320, 301] on div "Look & feel" at bounding box center [313, 309] width 157 height 17
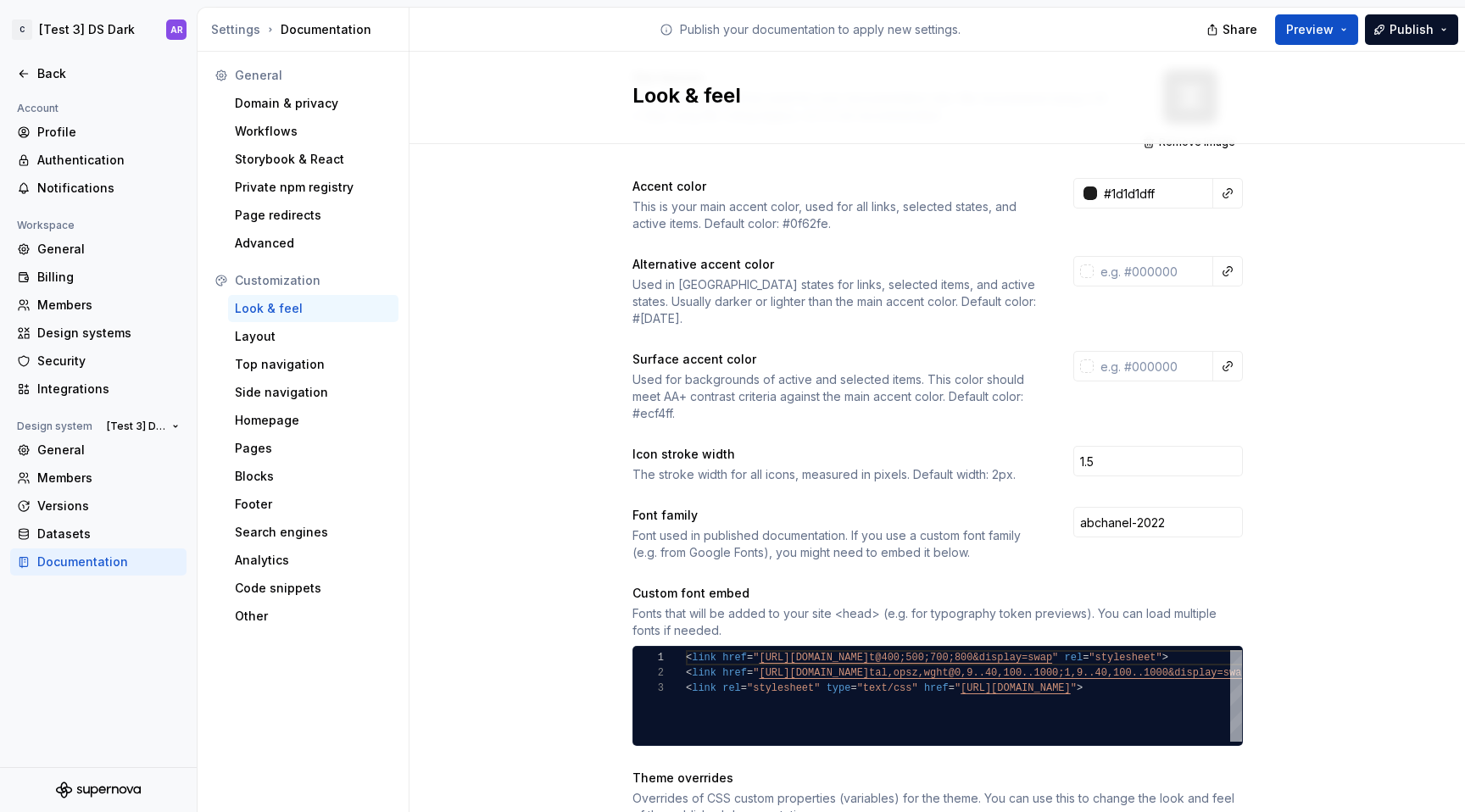
scroll to position [276, 0]
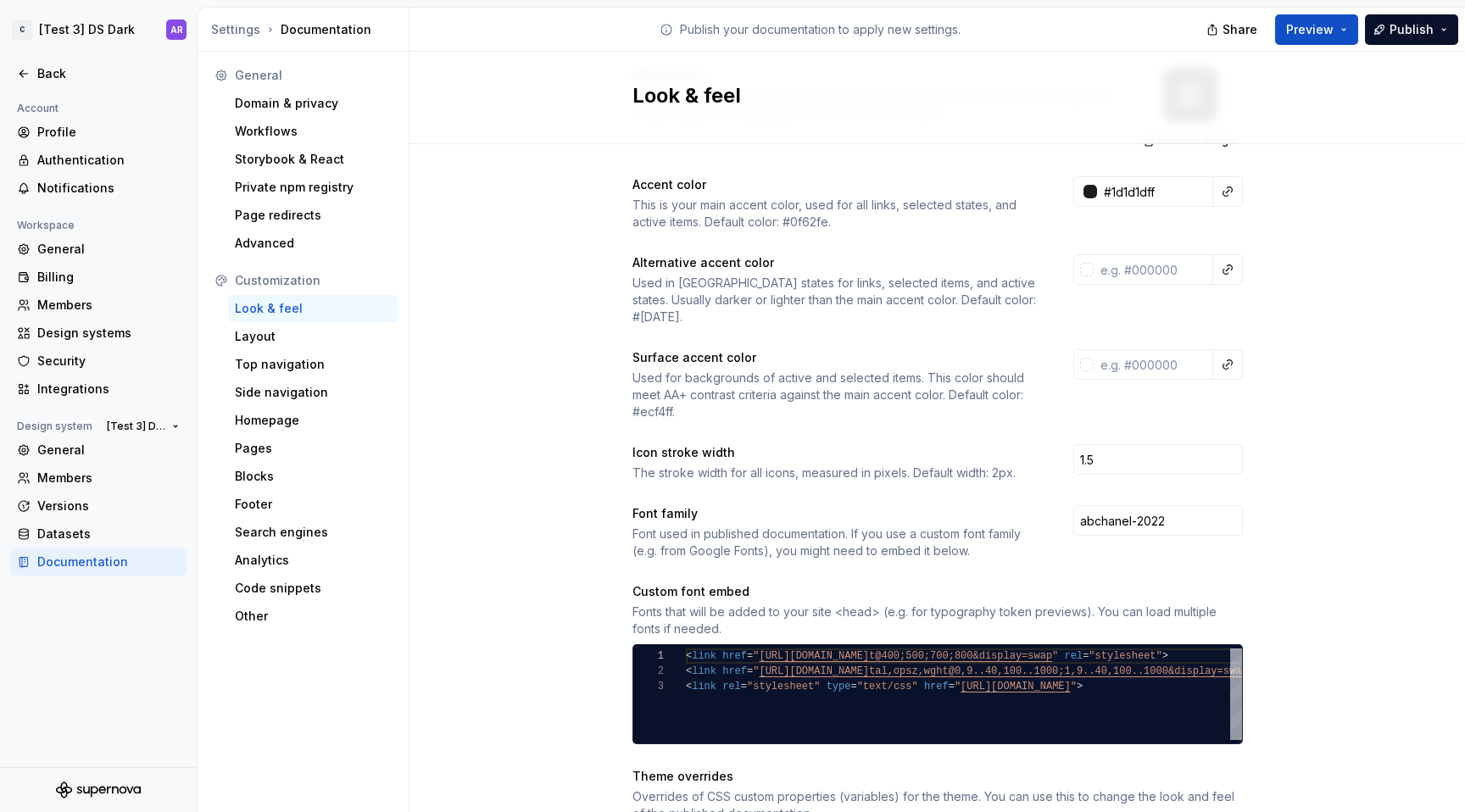
click at [648, 398] on div "Used for backgrounds of active and selected items. This color should meet AA+ c…" at bounding box center [837, 394] width 410 height 51
click at [1154, 351] on input "text" at bounding box center [1154, 365] width 119 height 31
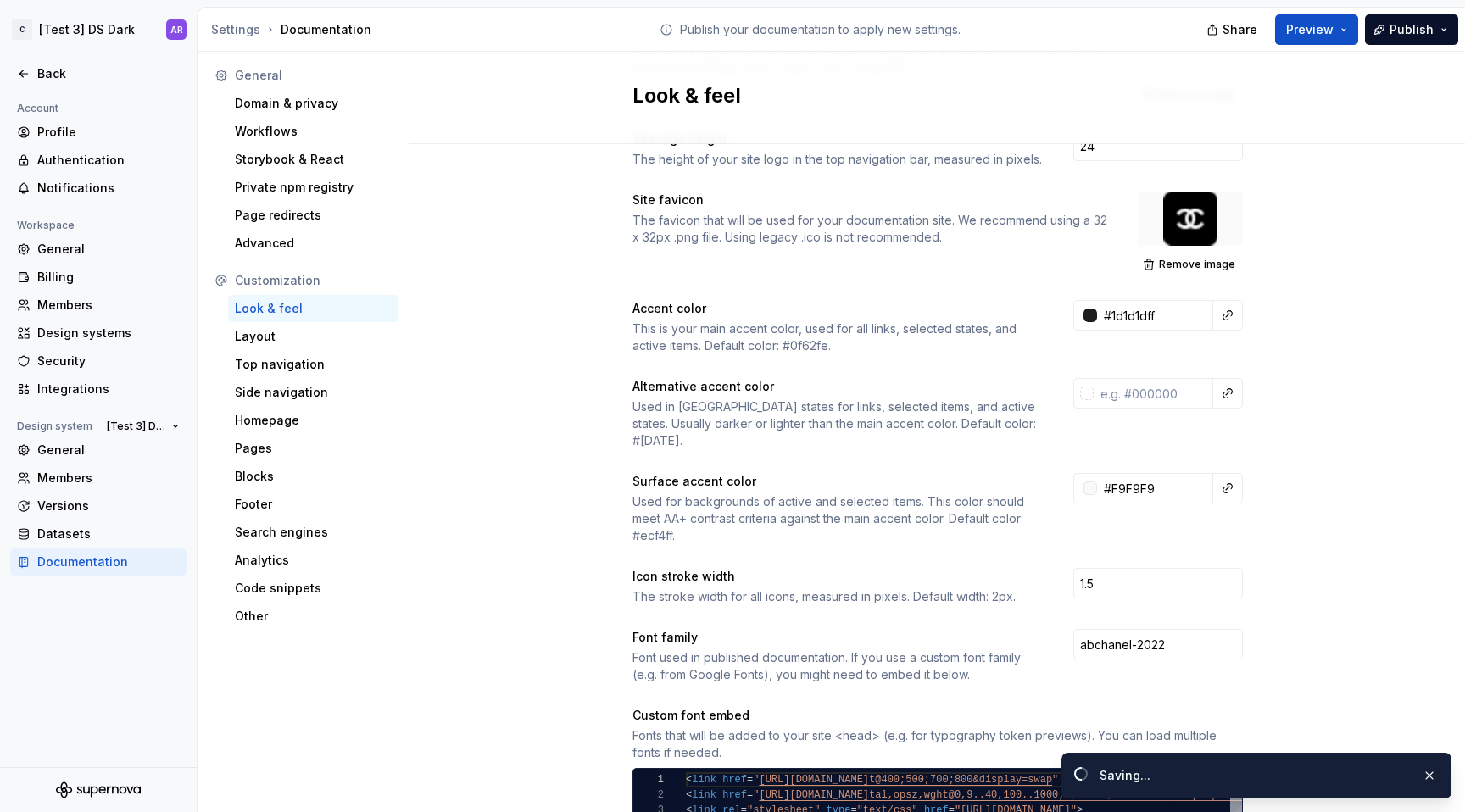
type input "#f9f9f9ff"
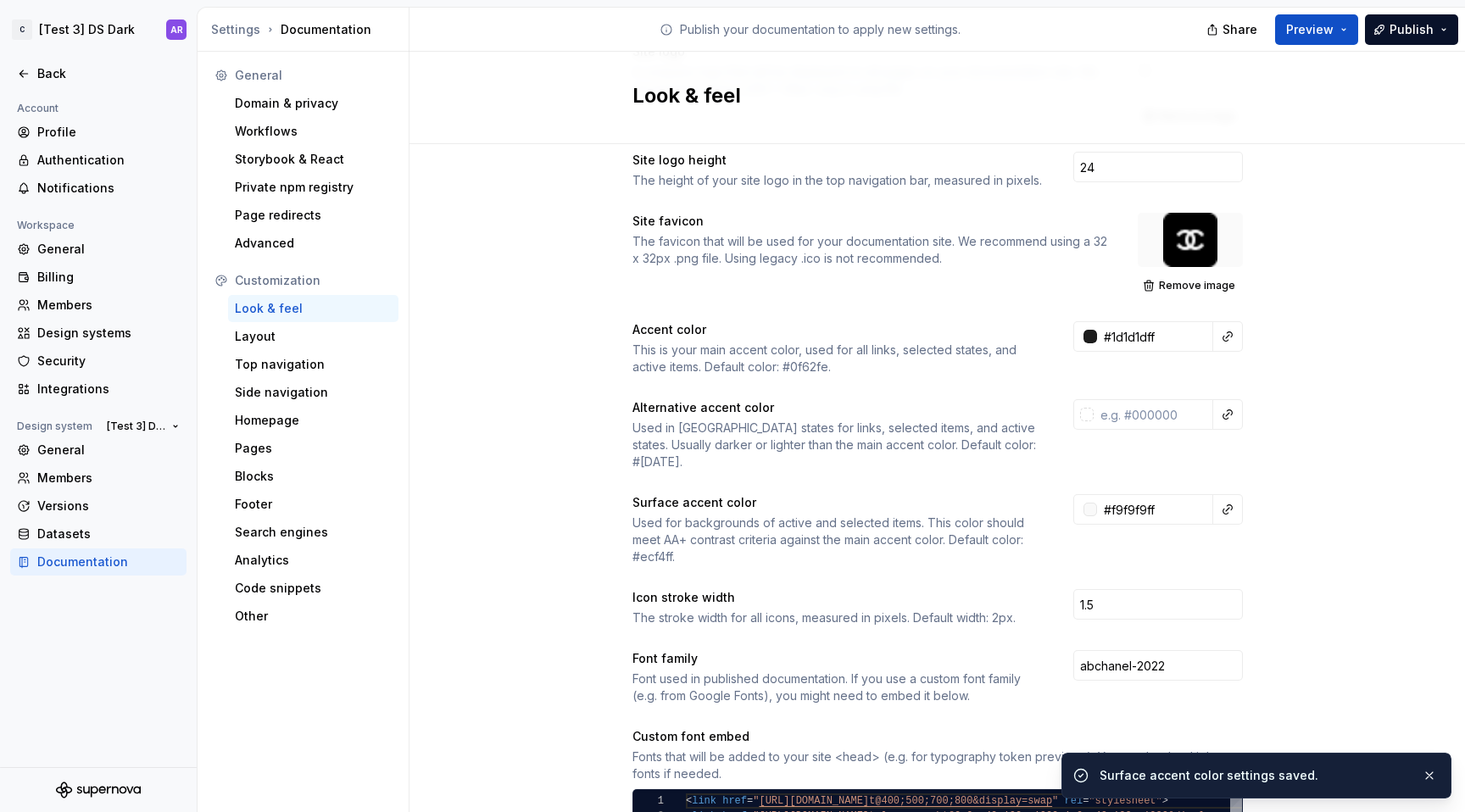
scroll to position [130, 0]
click at [348, 340] on div "Layout" at bounding box center [313, 337] width 157 height 17
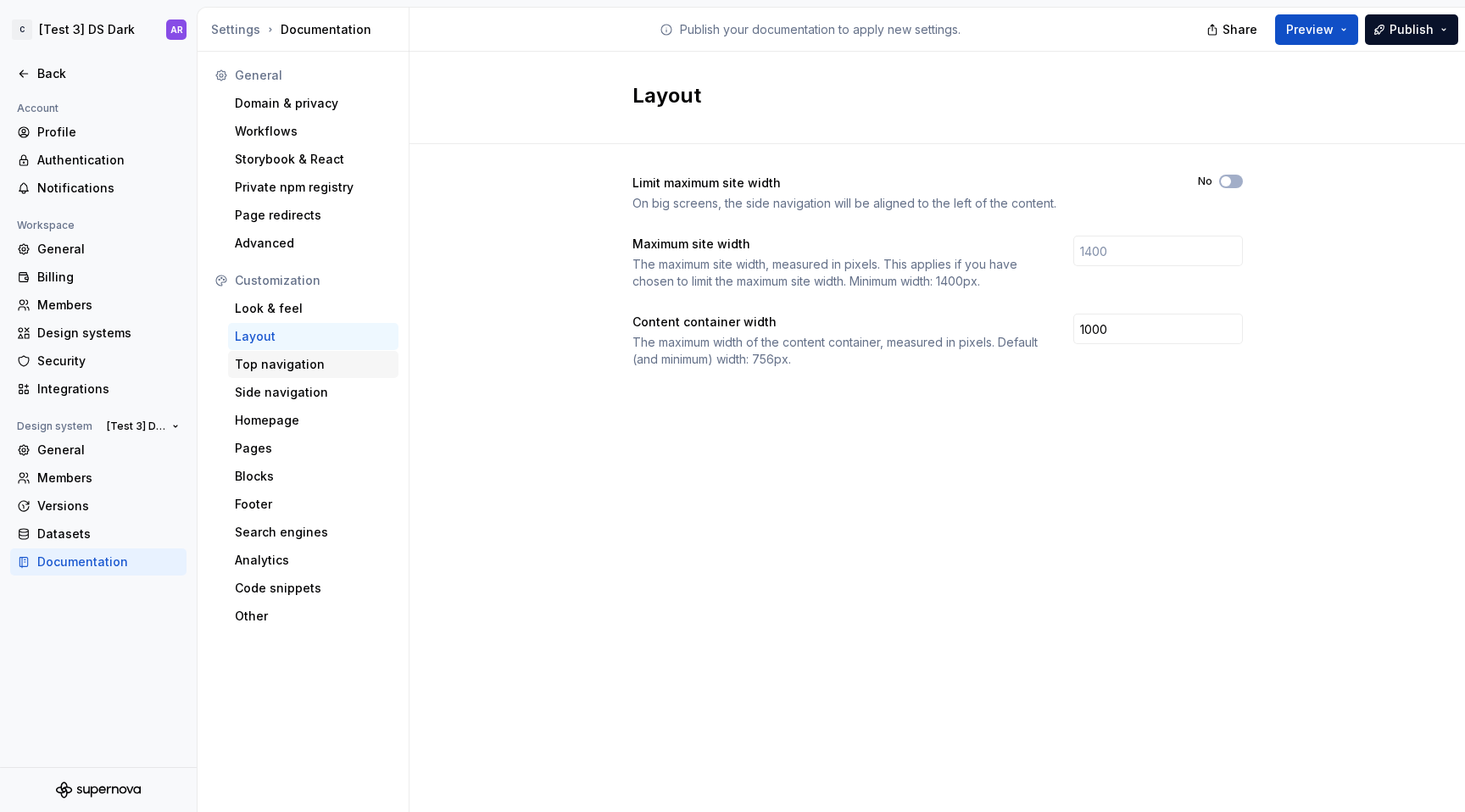
click at [311, 367] on div "Top navigation" at bounding box center [313, 365] width 157 height 17
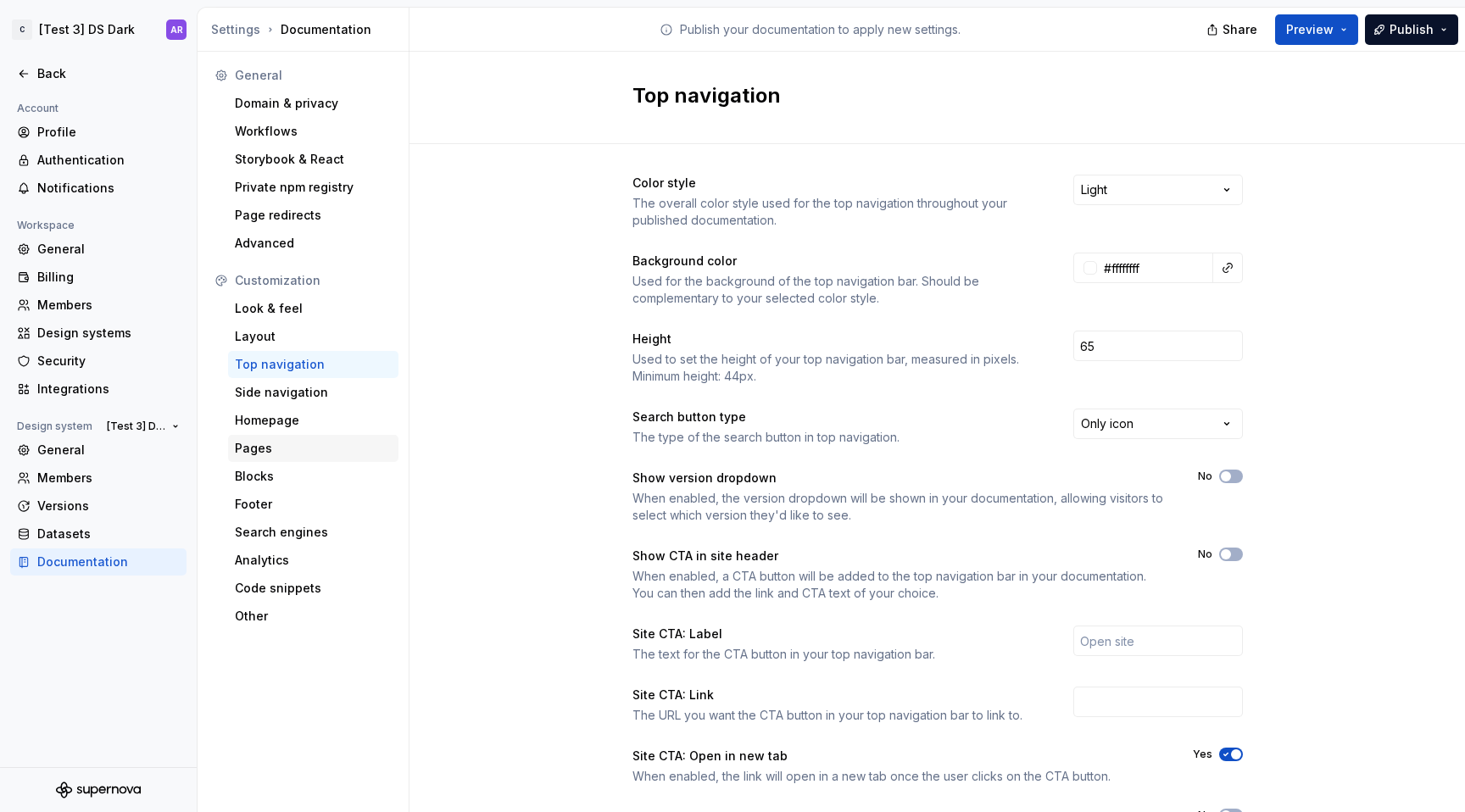
click at [308, 441] on div "Pages" at bounding box center [313, 448] width 157 height 17
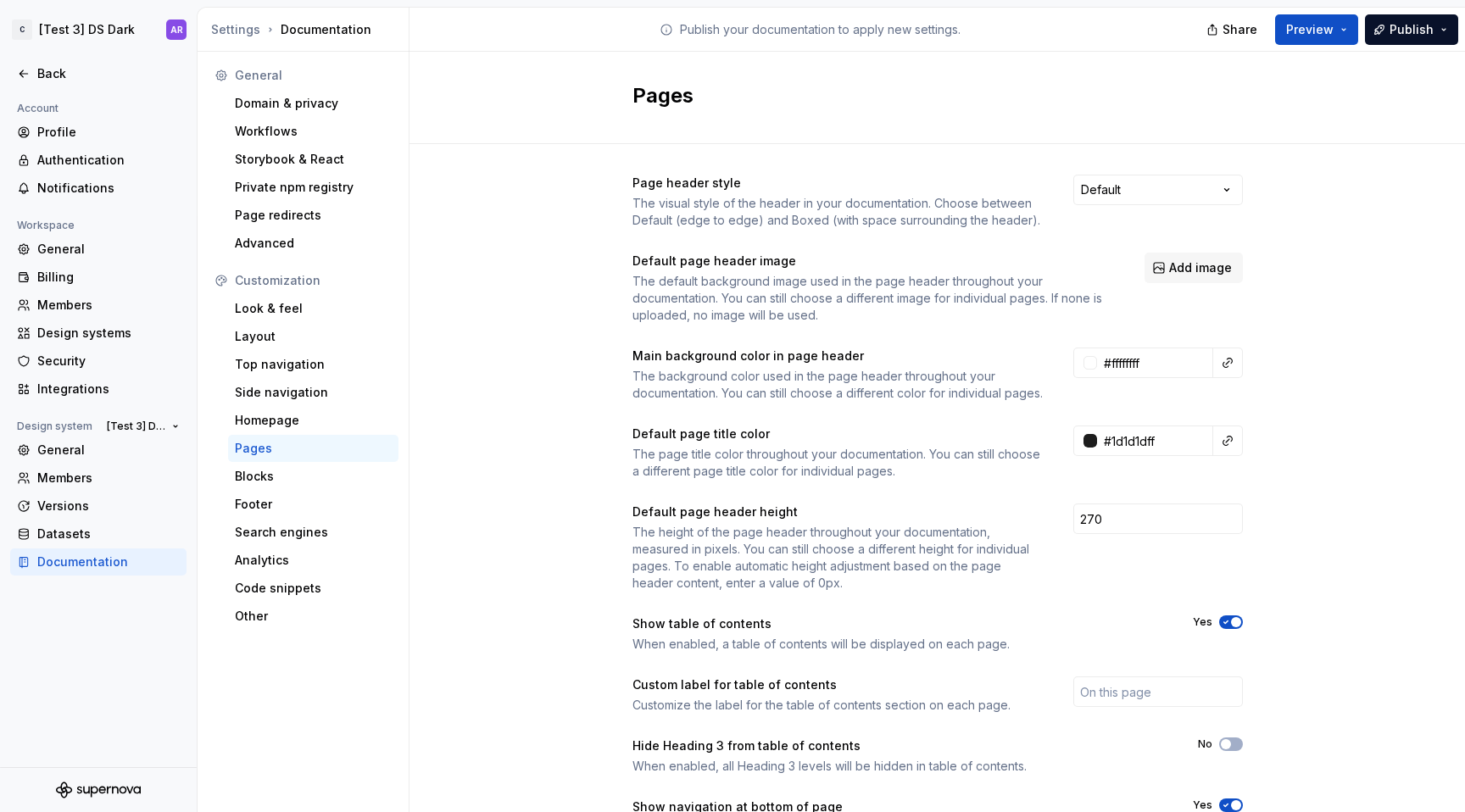
scroll to position [115, 0]
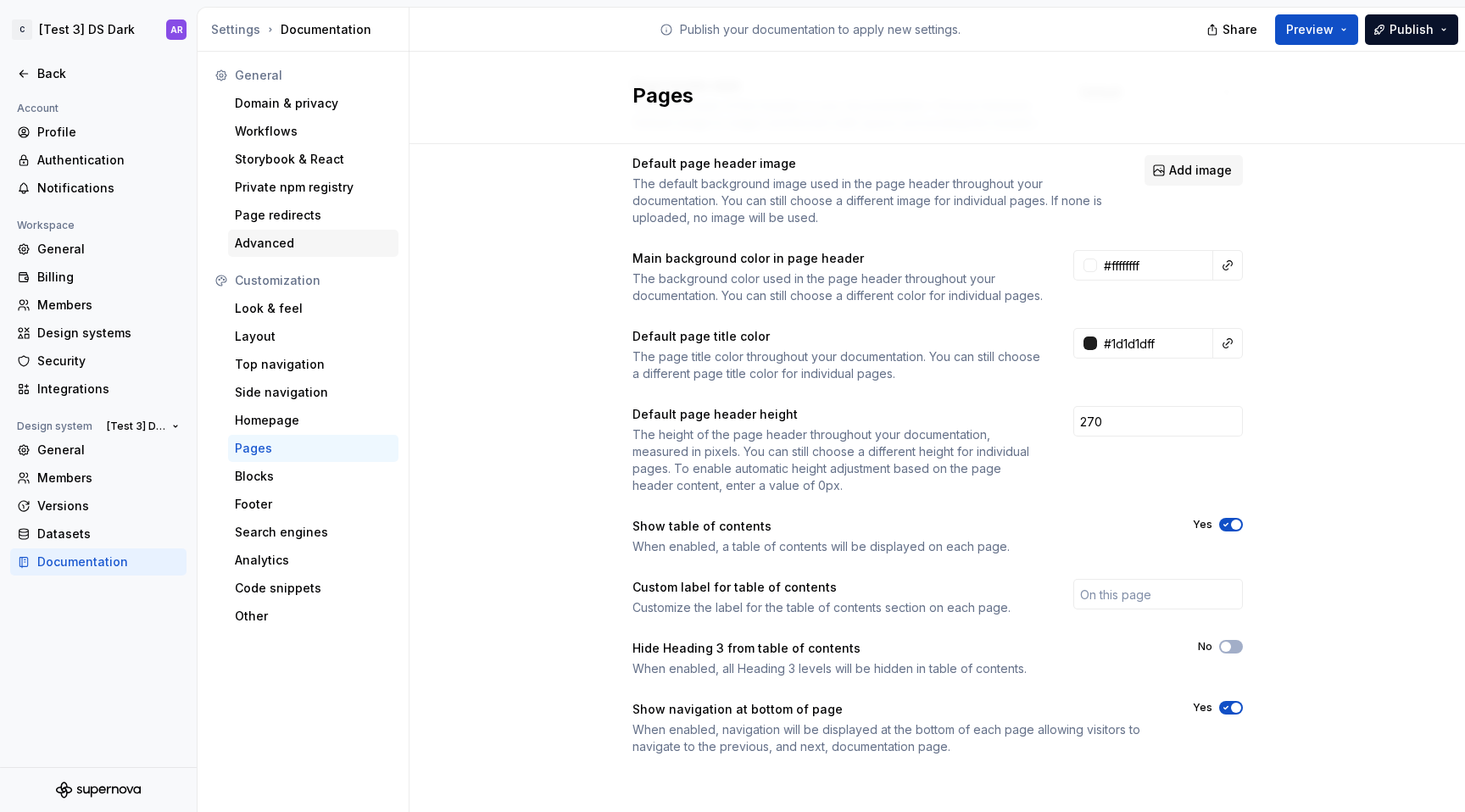
click at [258, 236] on div "Advanced" at bounding box center [313, 243] width 157 height 17
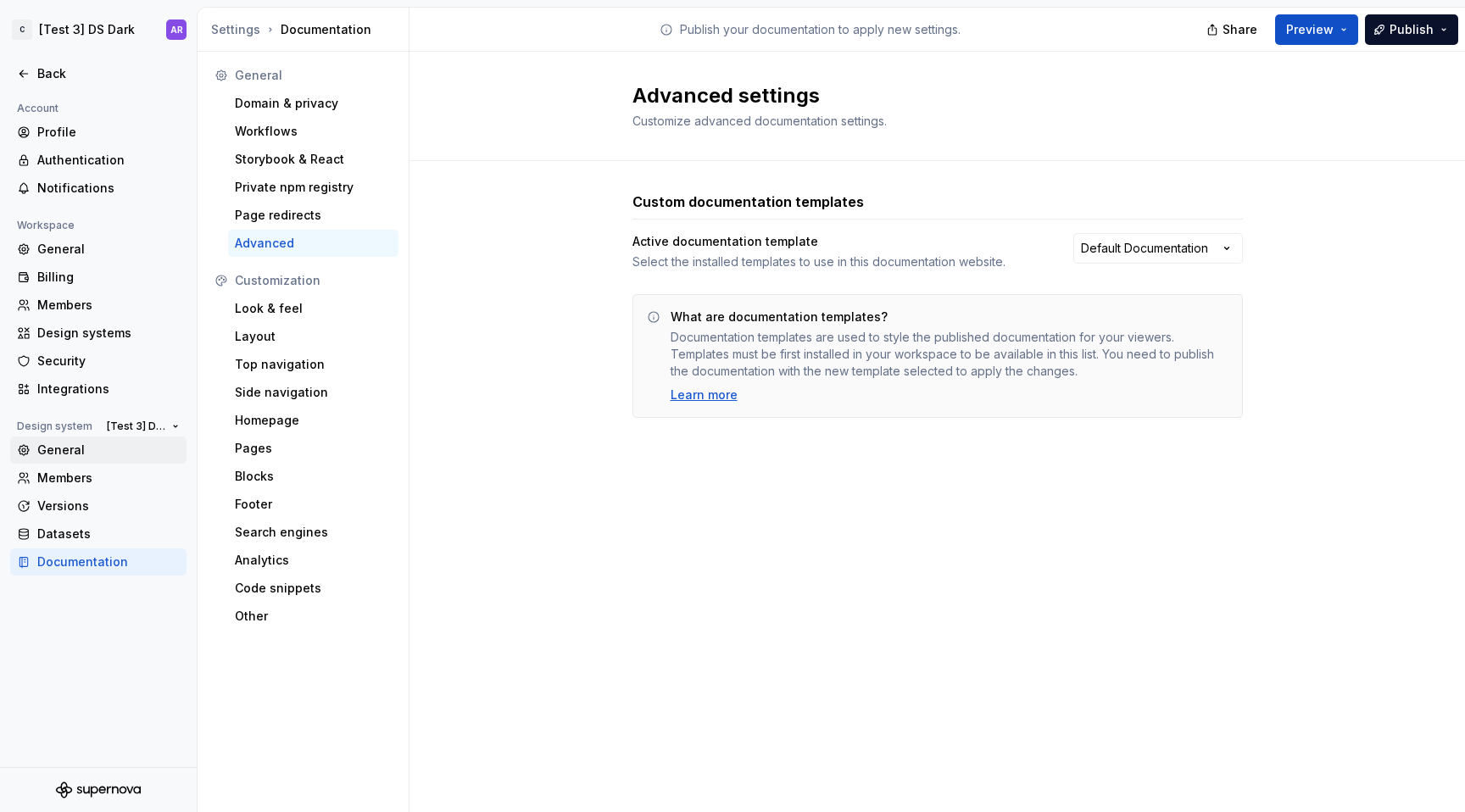
click at [90, 452] on div "General" at bounding box center [108, 450] width 143 height 17
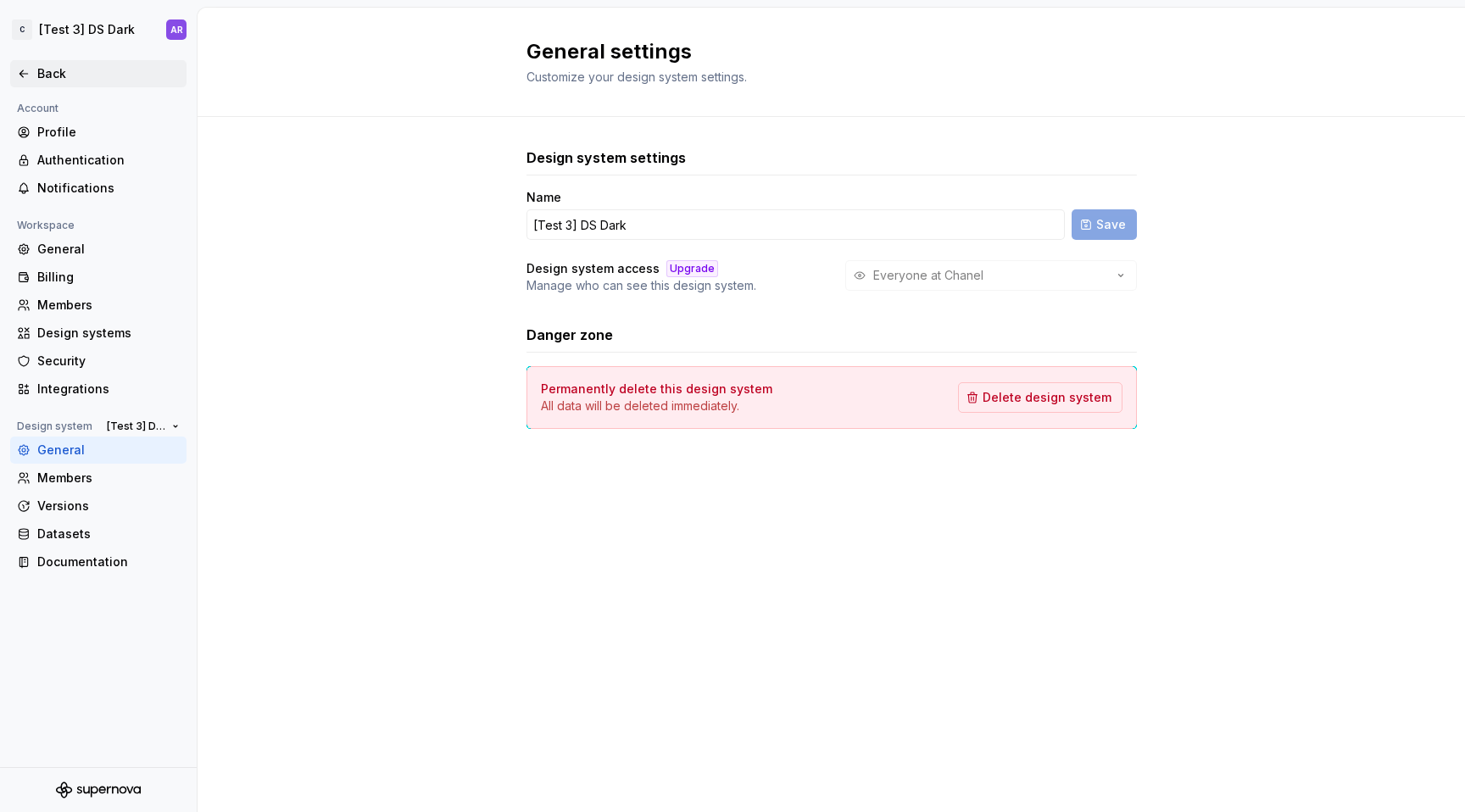
click at [90, 76] on div "Back" at bounding box center [108, 74] width 143 height 17
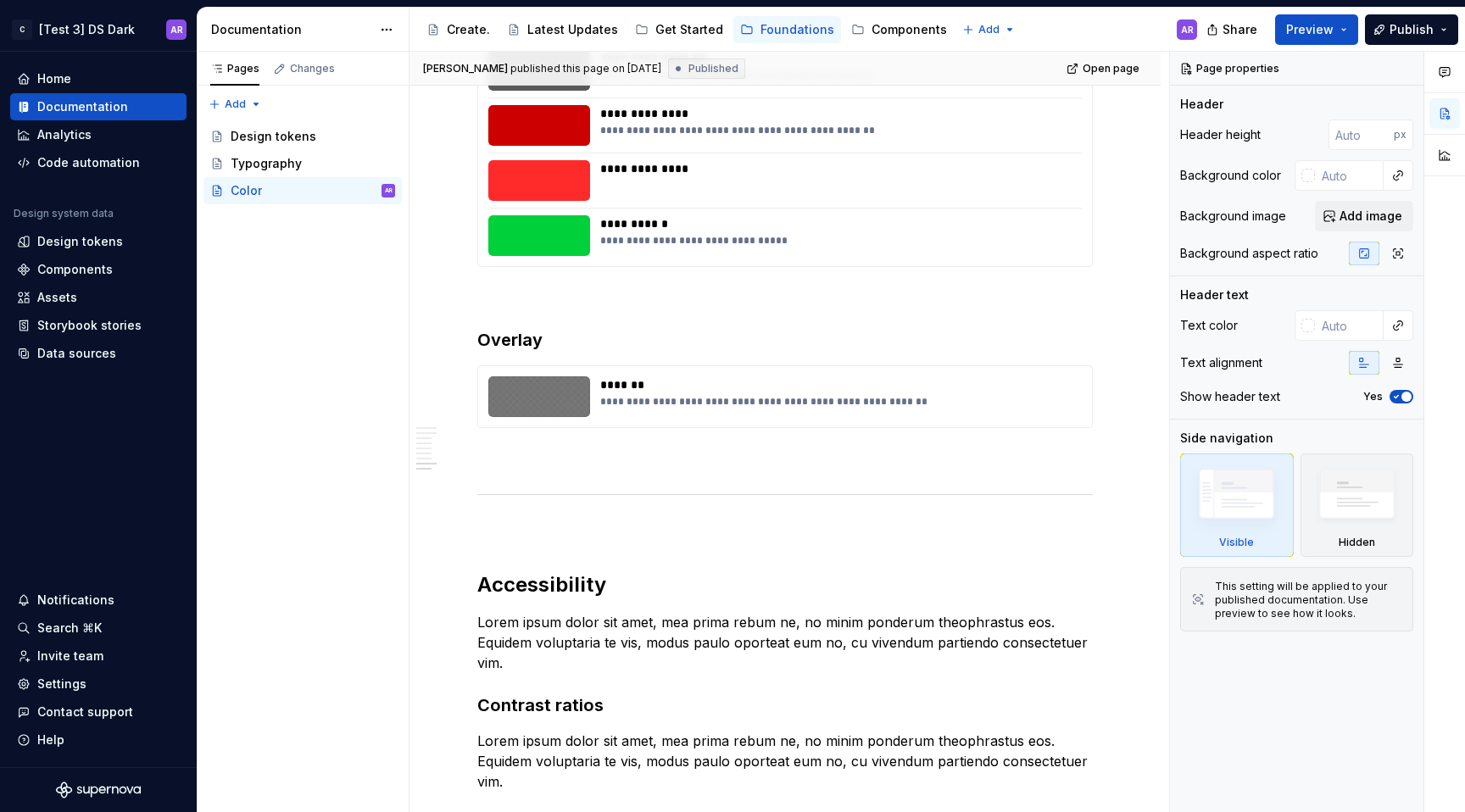
scroll to position [2647, 0]
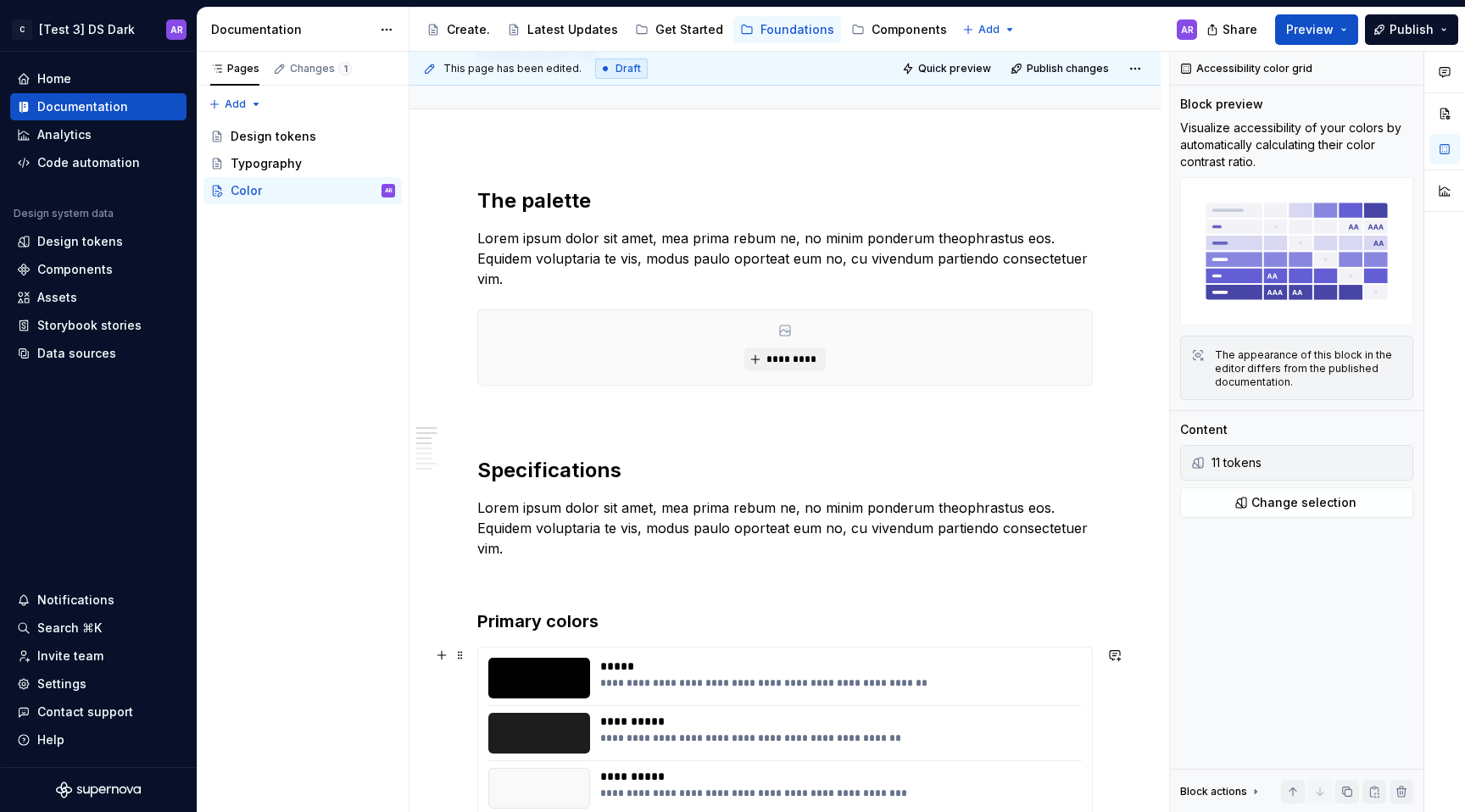
scroll to position [0, 0]
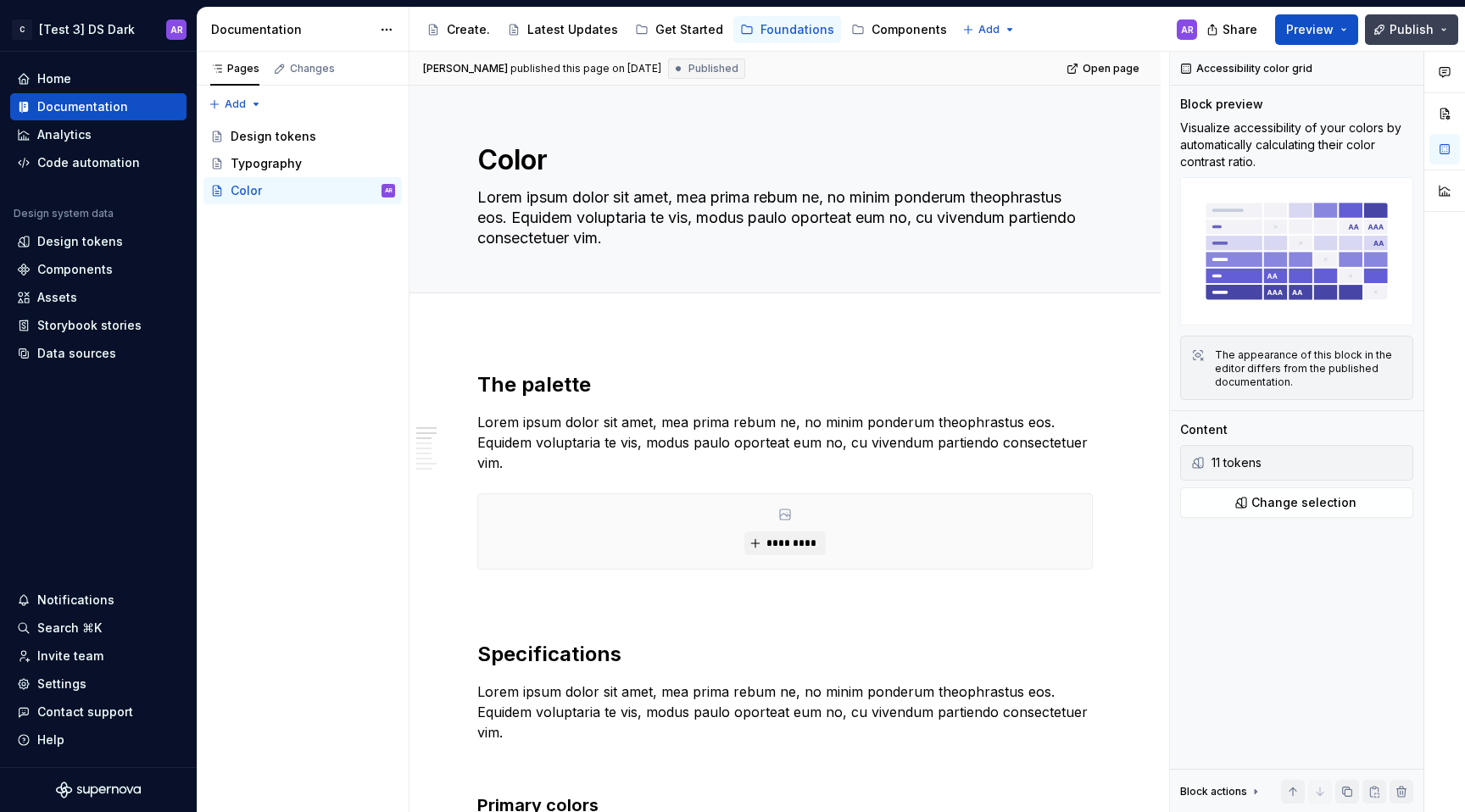
click at [1402, 20] on button "Publish" at bounding box center [1412, 29] width 93 height 31
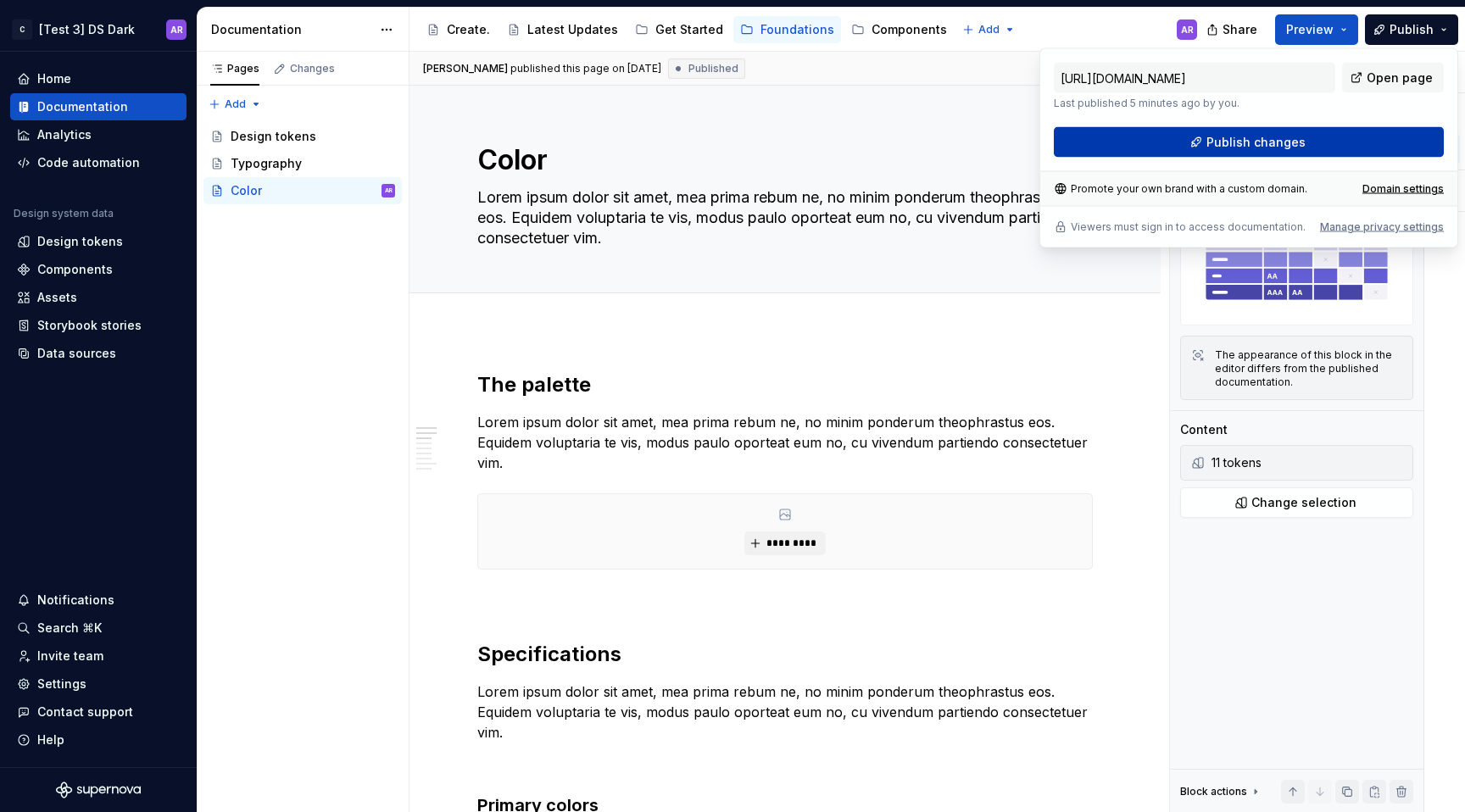
click at [1329, 145] on button "Publish changes" at bounding box center [1249, 142] width 390 height 31
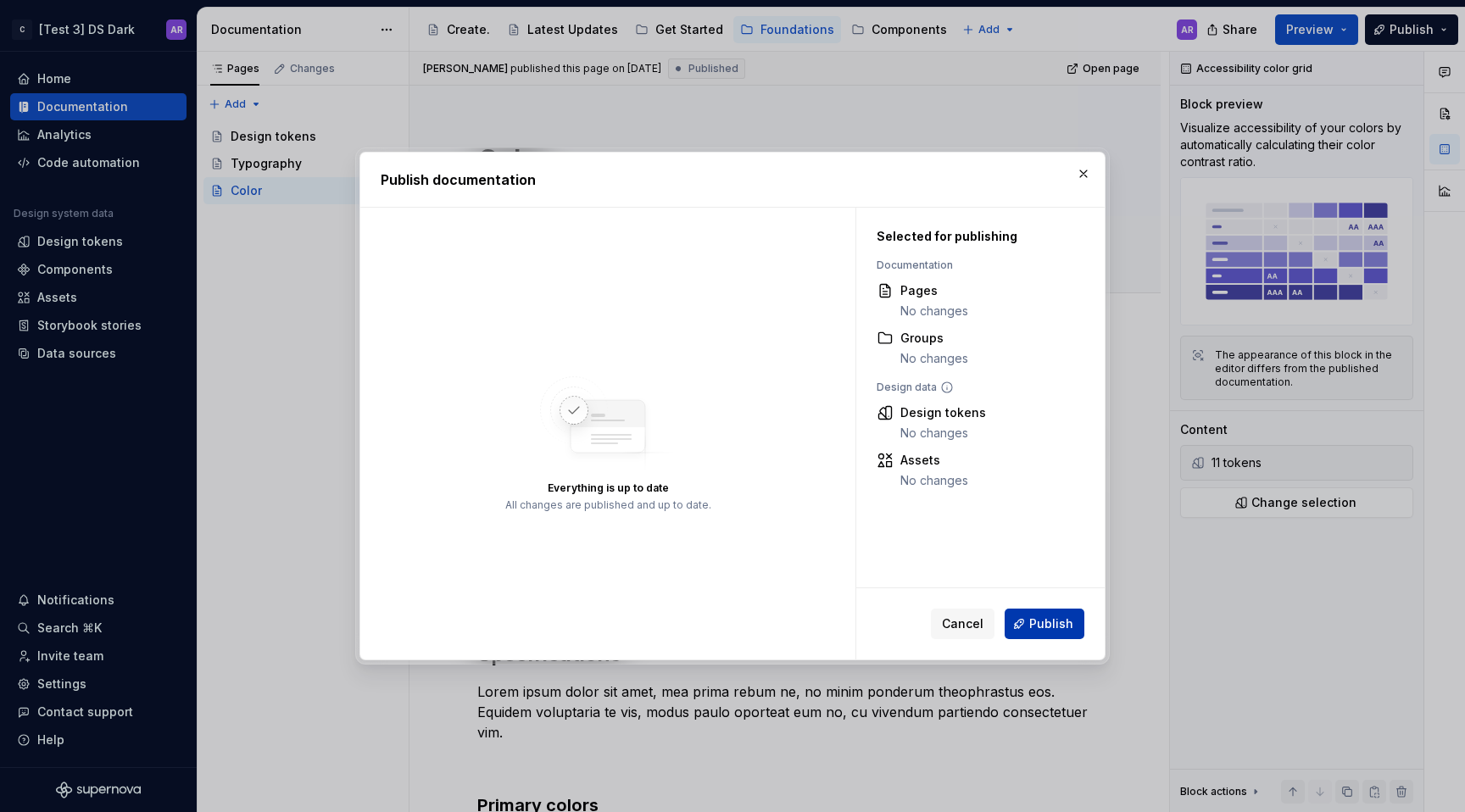
click at [1069, 627] on span "Publish" at bounding box center [1051, 624] width 44 height 17
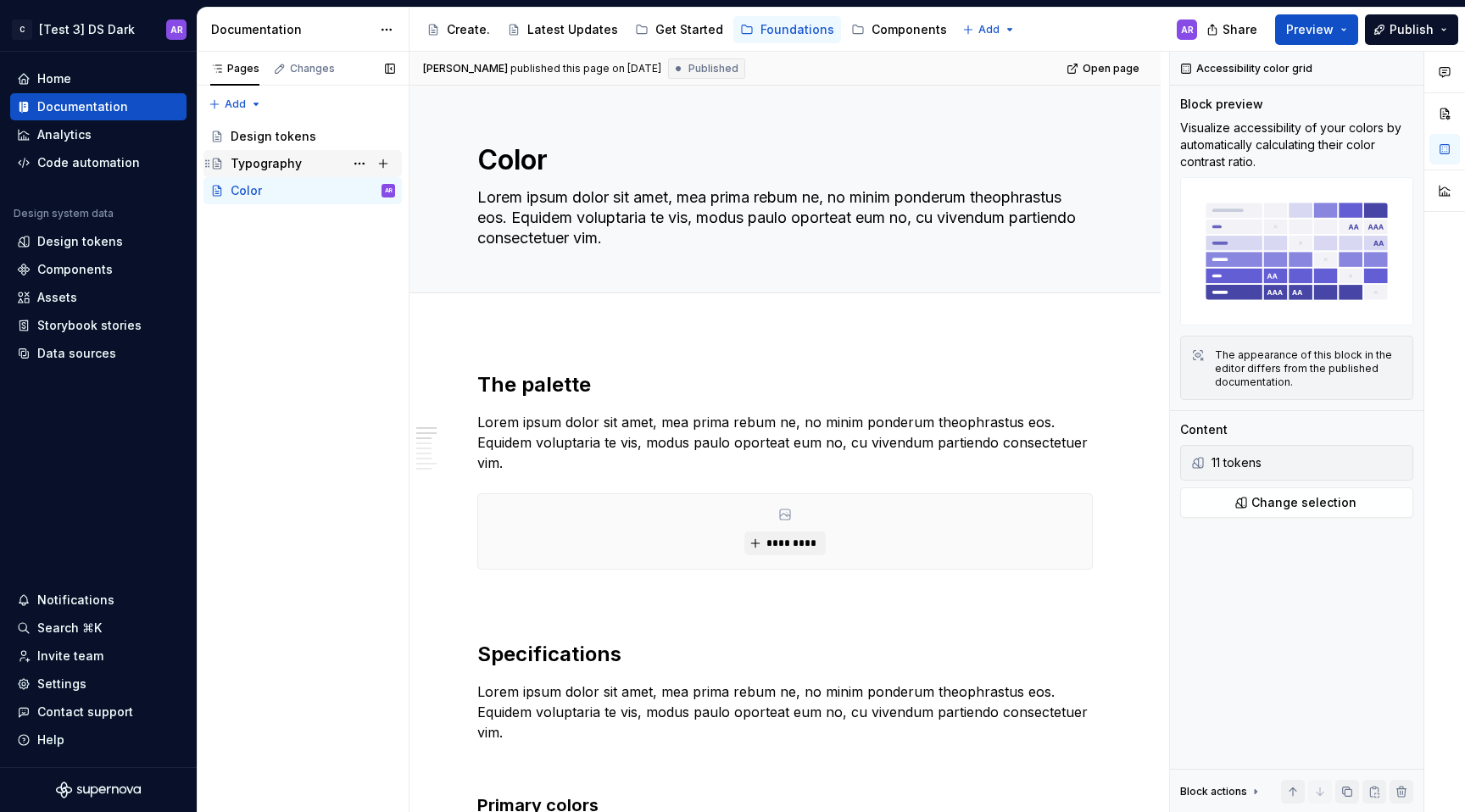
click at [308, 161] on div "Typography" at bounding box center [312, 163] width 164 height 23
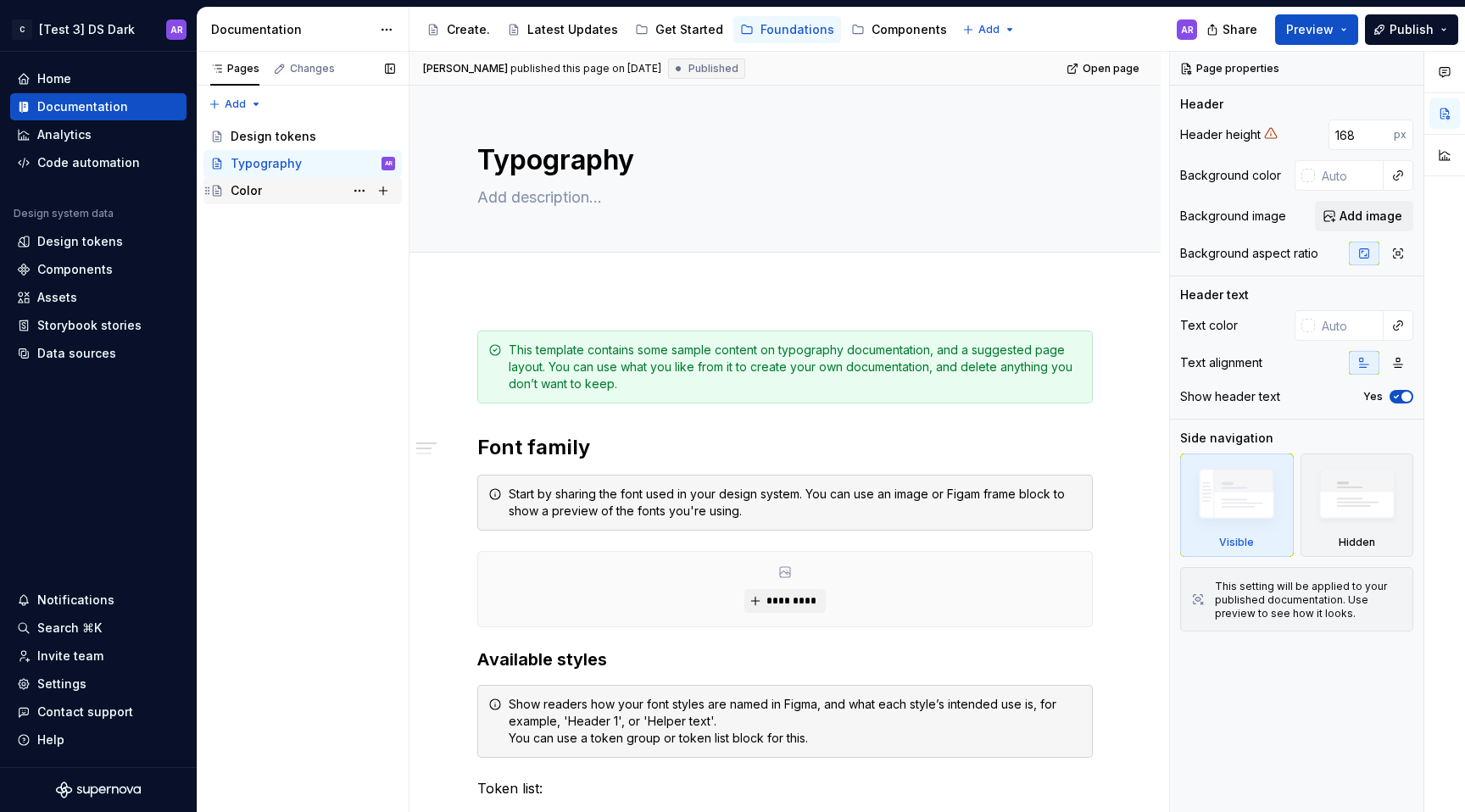
click at [290, 198] on div "Color" at bounding box center [312, 190] width 164 height 23
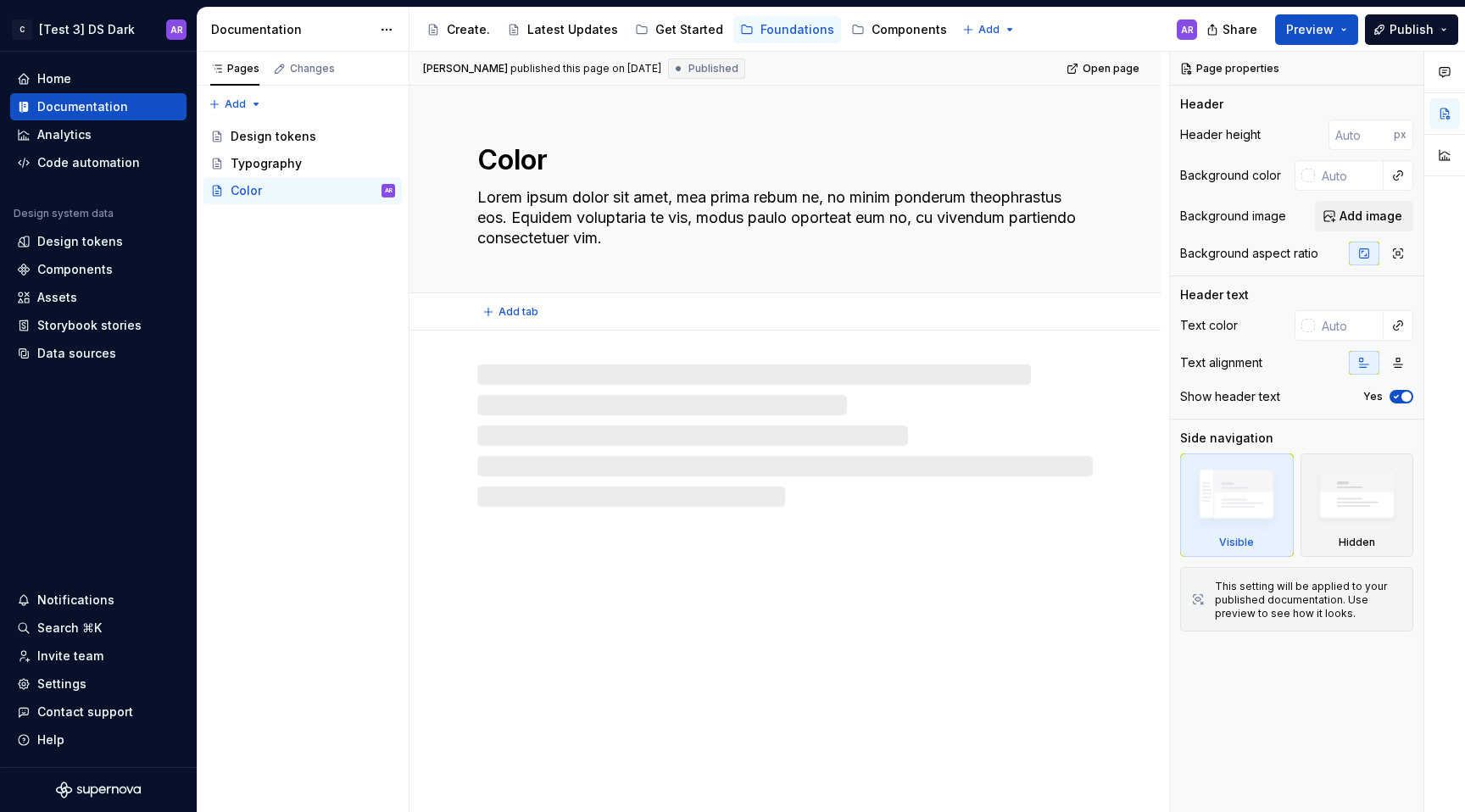
click at [668, 213] on textarea "Lorem ipsum dolor sit amet, mea prima rebum ne, no minim ponderum theophrastus …" at bounding box center [781, 217] width 615 height 68
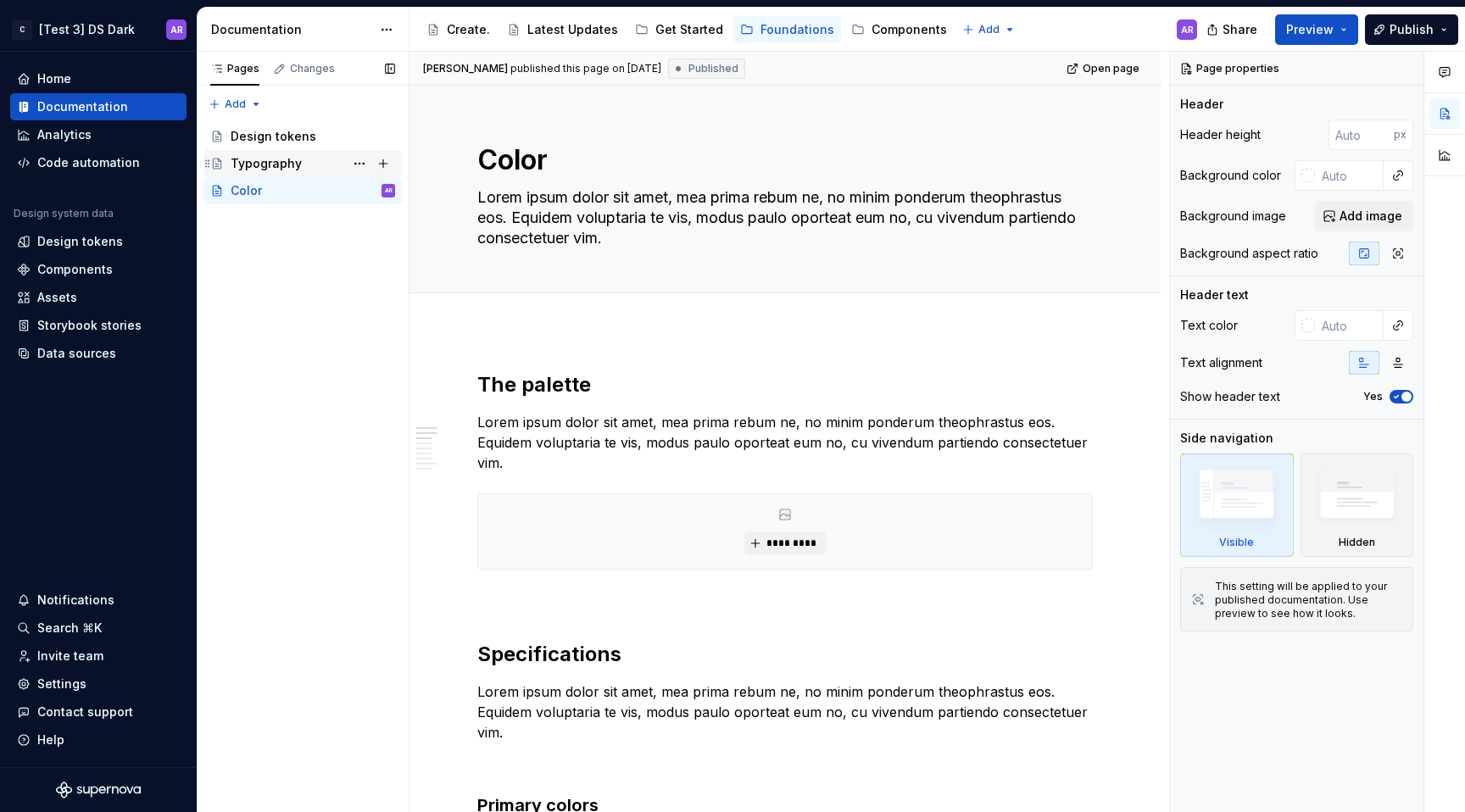
click at [294, 160] on div "Typography" at bounding box center [266, 163] width 71 height 17
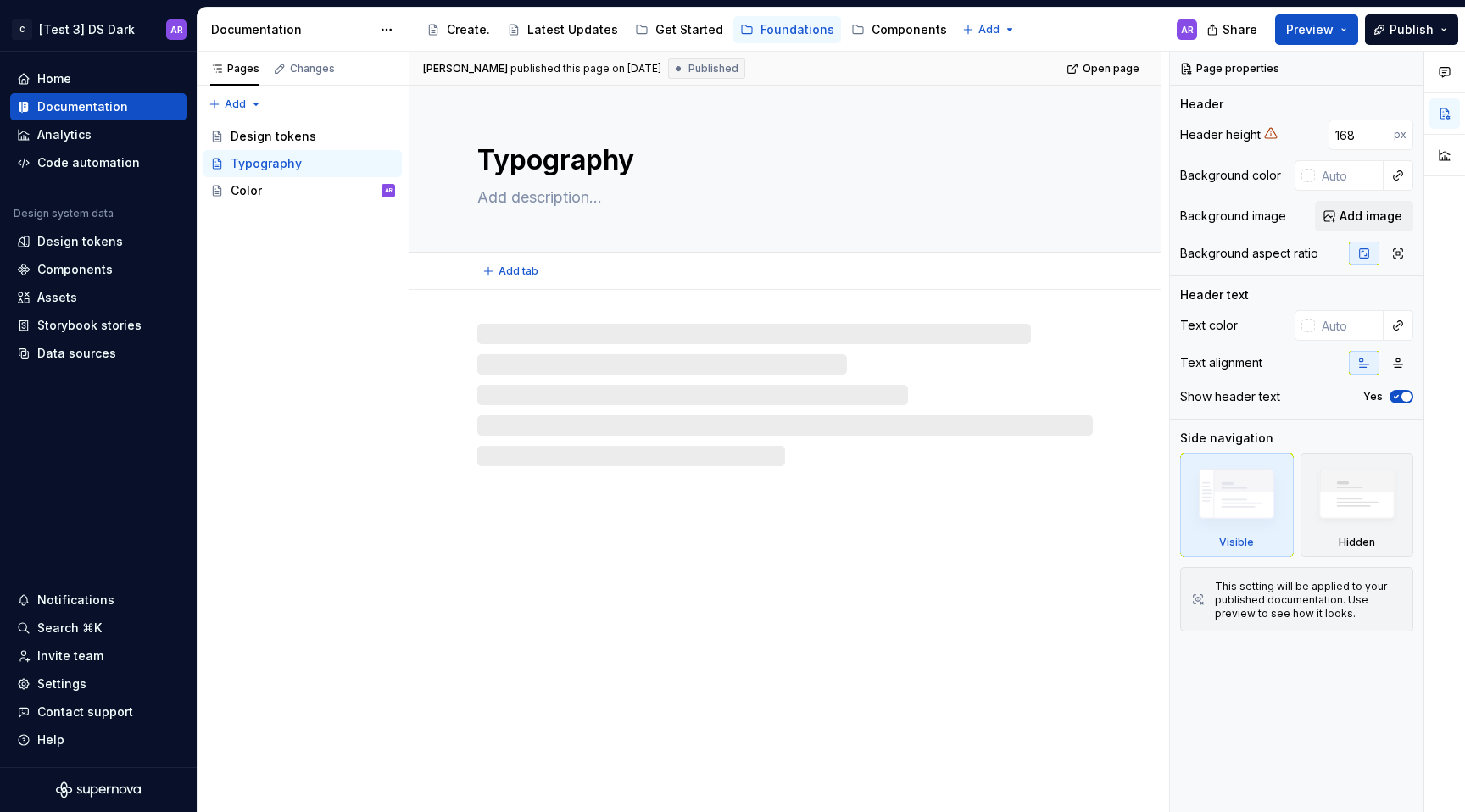
click at [611, 220] on div "Typography" at bounding box center [785, 169] width 615 height 166
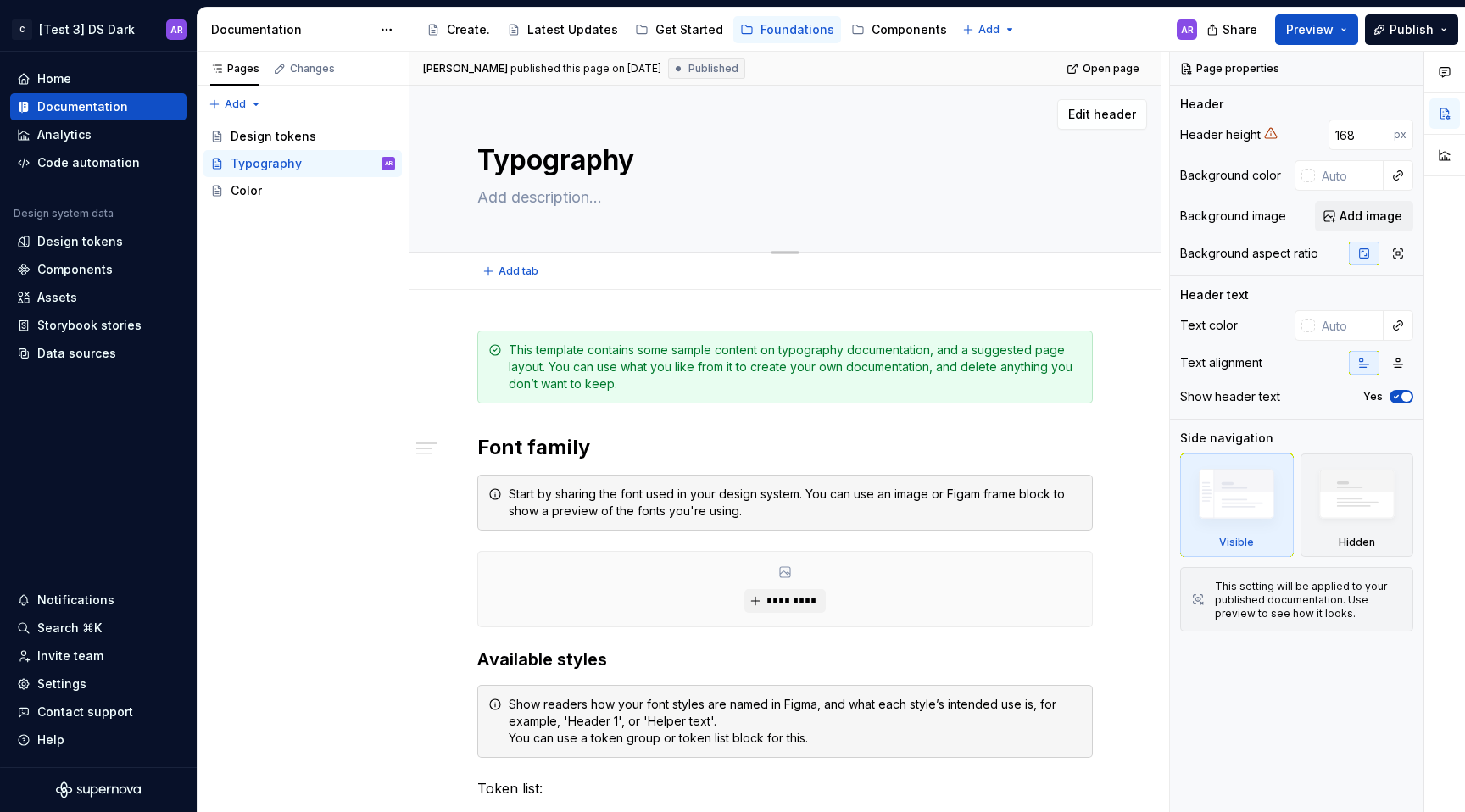
click at [611, 182] on div "Typography" at bounding box center [785, 169] width 615 height 166
click at [611, 196] on textarea at bounding box center [781, 197] width 615 height 27
paste textarea "Lorem ipsum dolor sit amet, mea prima rebum ne, no minim ponderum theophrastus …"
type textarea "*"
type textarea "Lorem ipsum dolor sit amet, mea prima rebum ne, no minim ponderum theophrastus …"
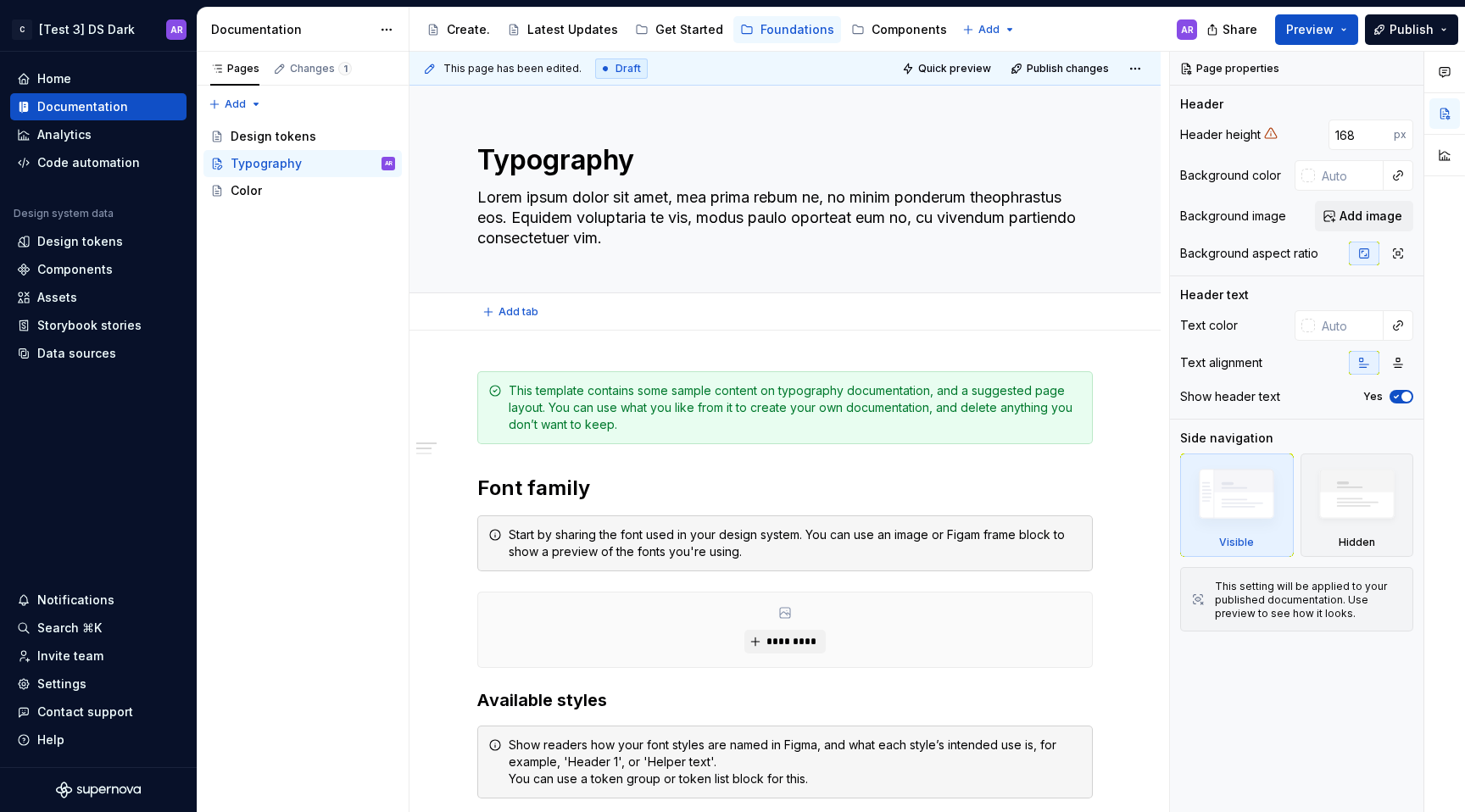
type textarea "*"
type textarea "Lorem ipsum dolor sit amet, mea prima rebum ne, no minim ponderum theophrastus …"
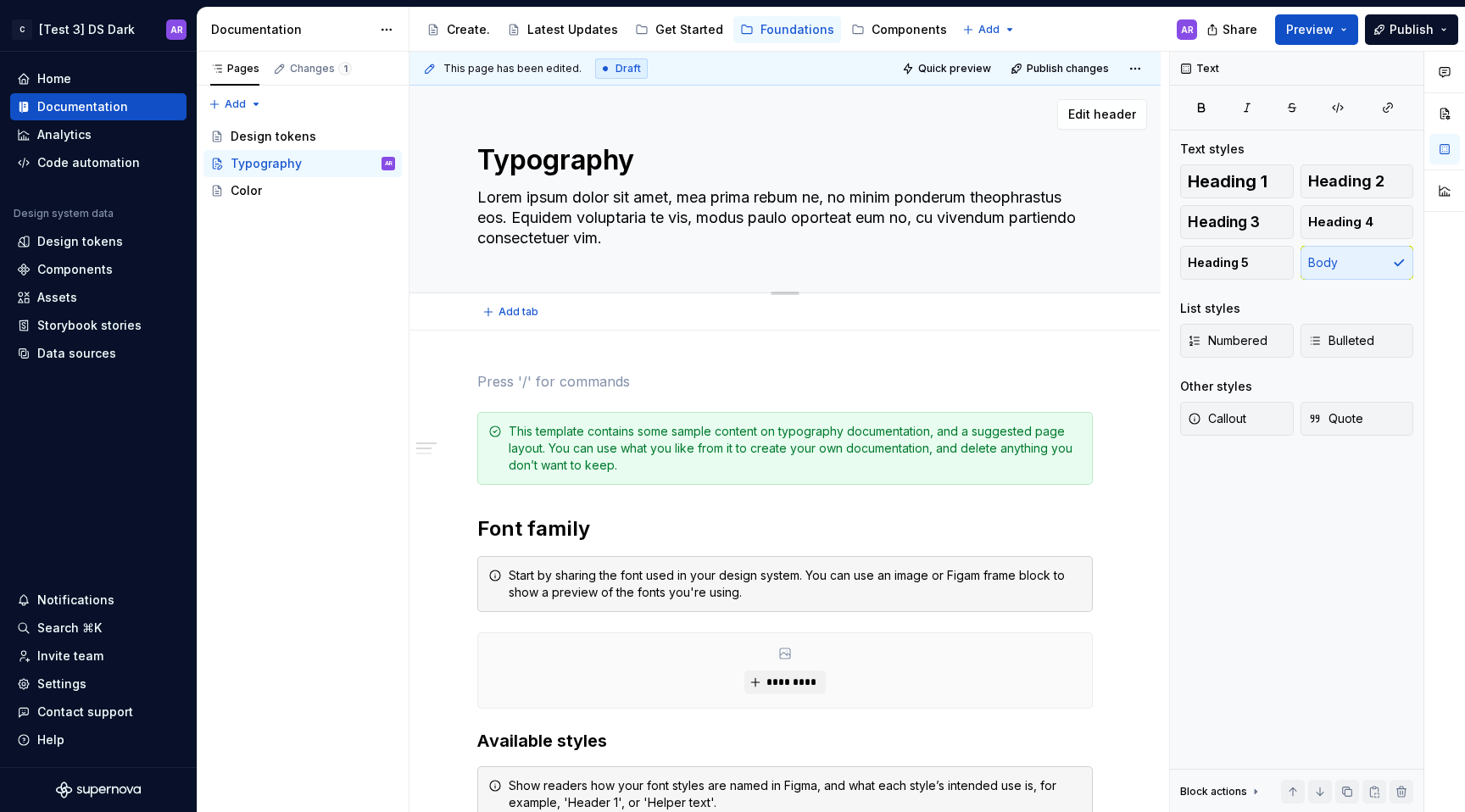
click at [537, 211] on textarea "Lorem ipsum dolor sit amet, mea prima rebum ne, no minim ponderum theophrastus …" at bounding box center [781, 217] width 615 height 68
type textarea "*"
type textarea "Lorem ipsum dolor sit amet, mea prima rebum ne, no minim ponderum theophrastus …"
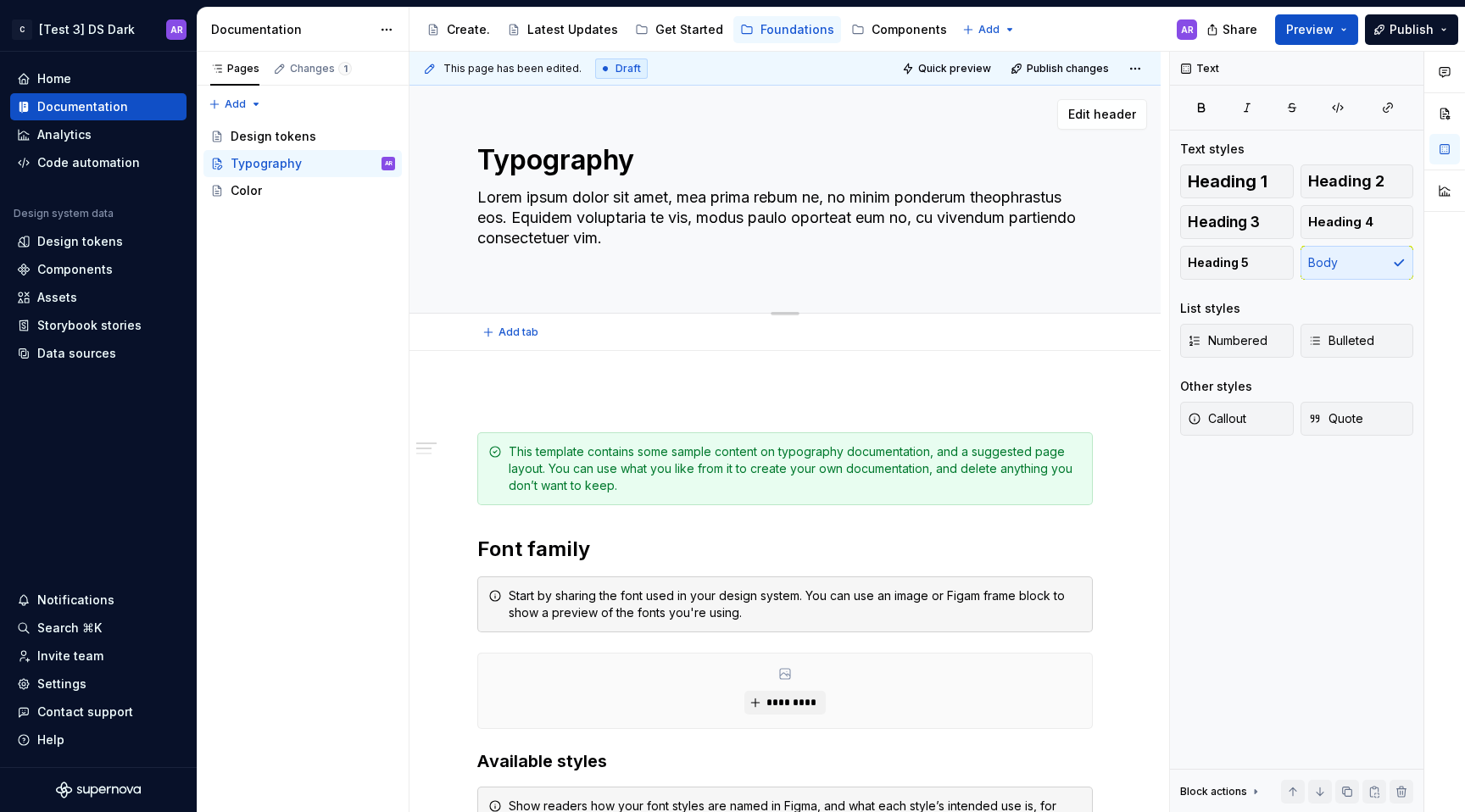
type textarea "*"
type textarea "Lorem ipsum dolor sit amet, mea prima rebum ne, no minim ponderum theophrastus …"
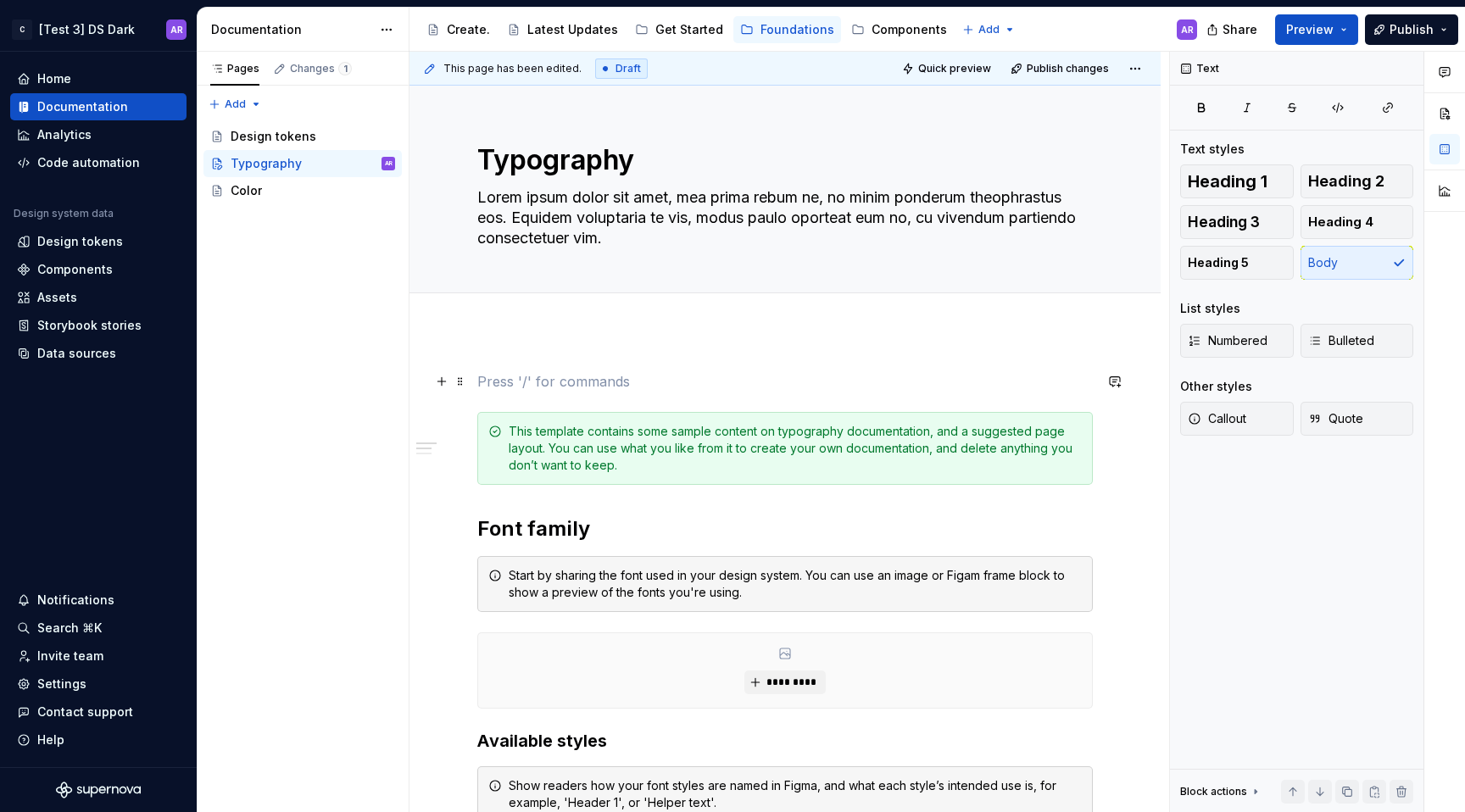
click at [588, 379] on p at bounding box center [785, 381] width 615 height 21
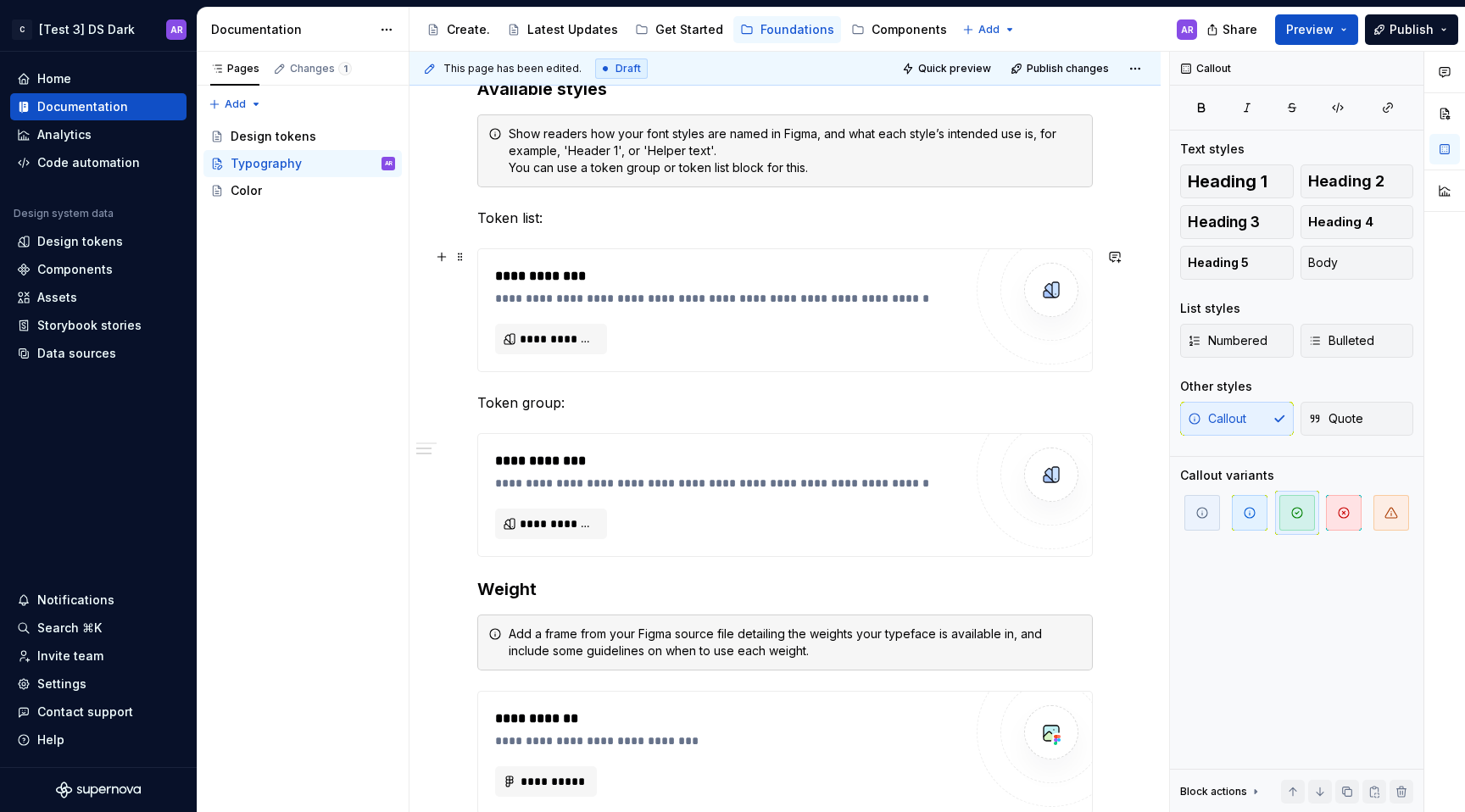
scroll to position [629, 0]
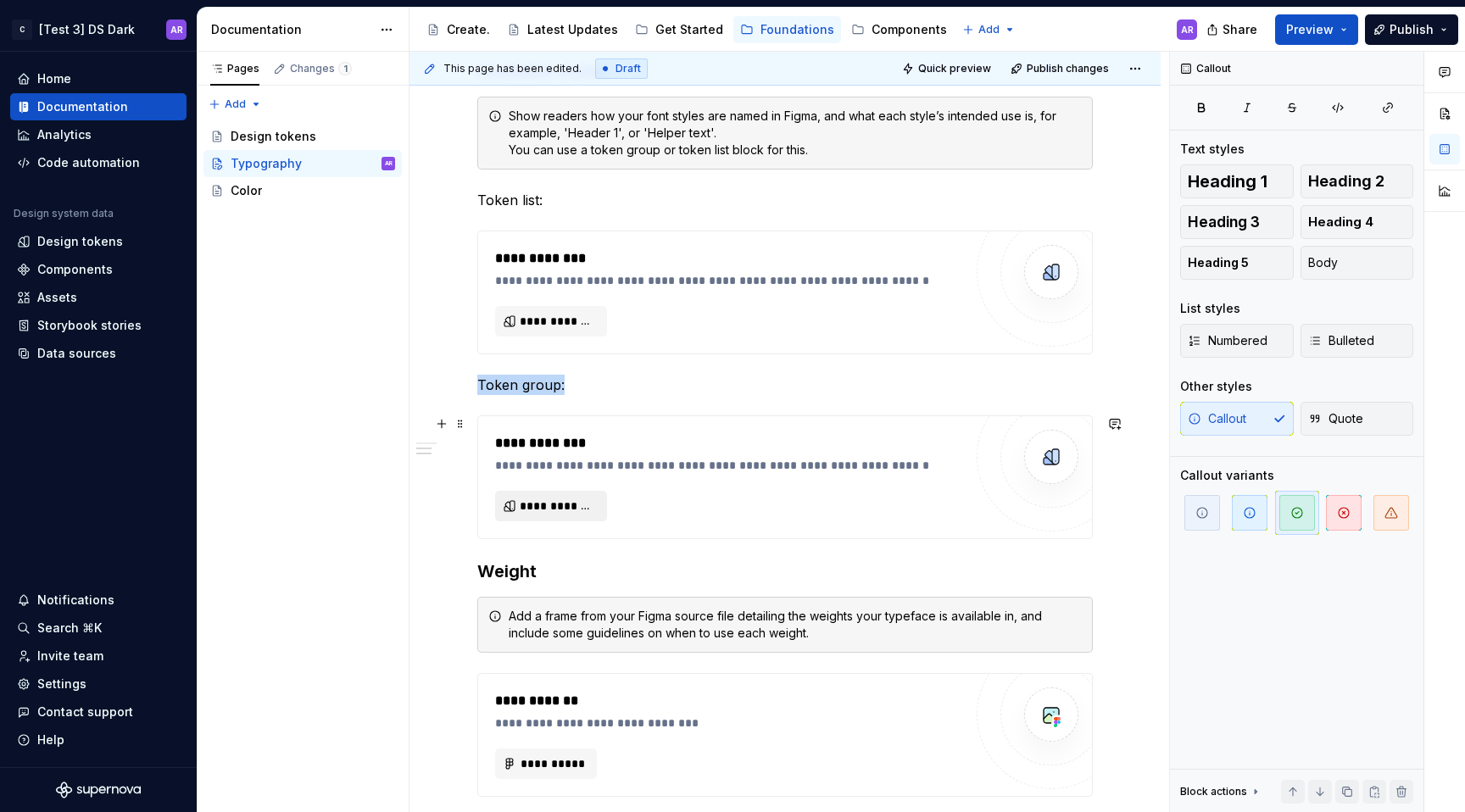
click at [546, 506] on span "**********" at bounding box center [558, 506] width 76 height 17
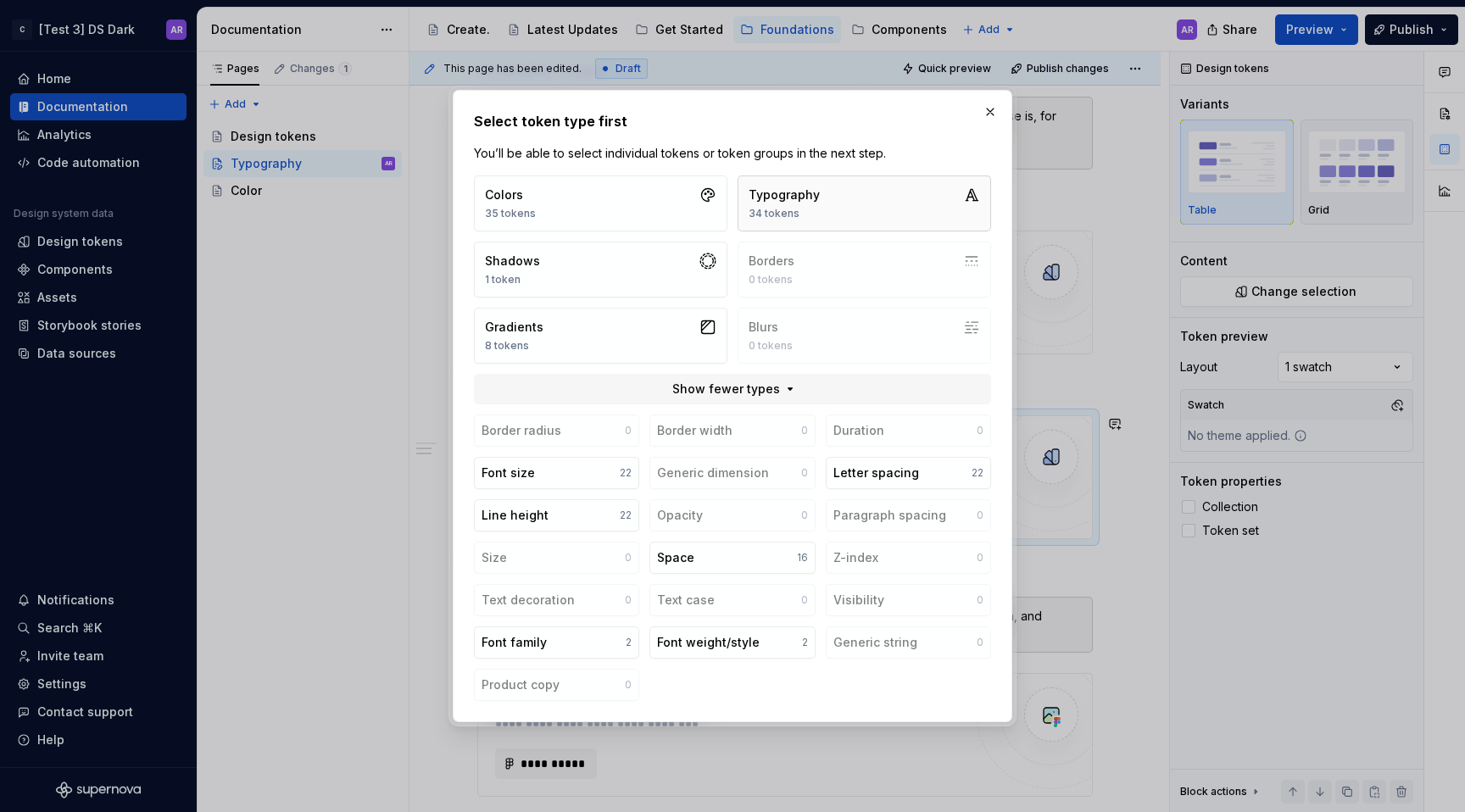
click at [823, 224] on button "Typography 34 tokens" at bounding box center [864, 203] width 254 height 56
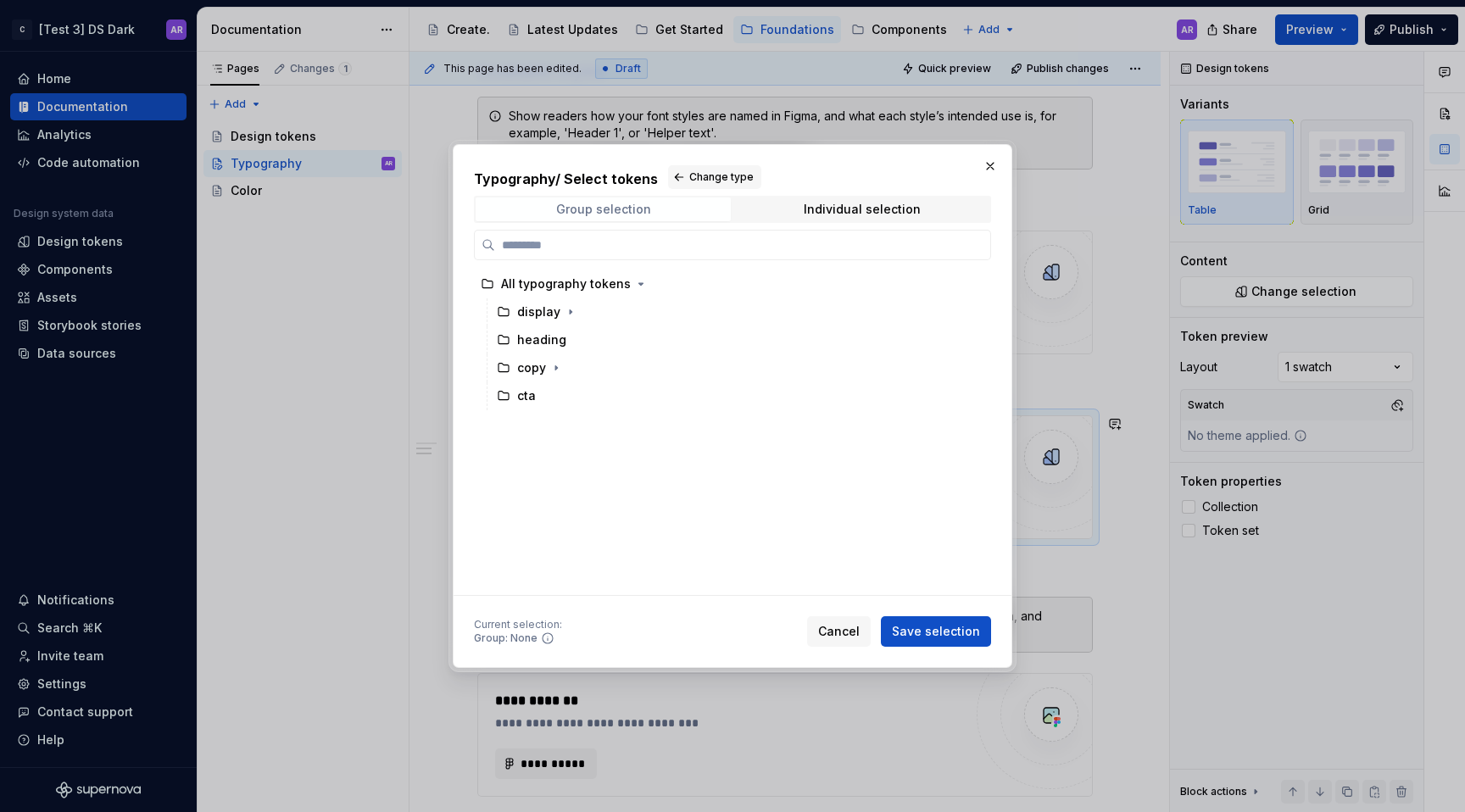
click at [679, 216] on span "Group selection" at bounding box center [603, 209] width 256 height 23
click at [813, 211] on div "Individual selection" at bounding box center [862, 209] width 117 height 14
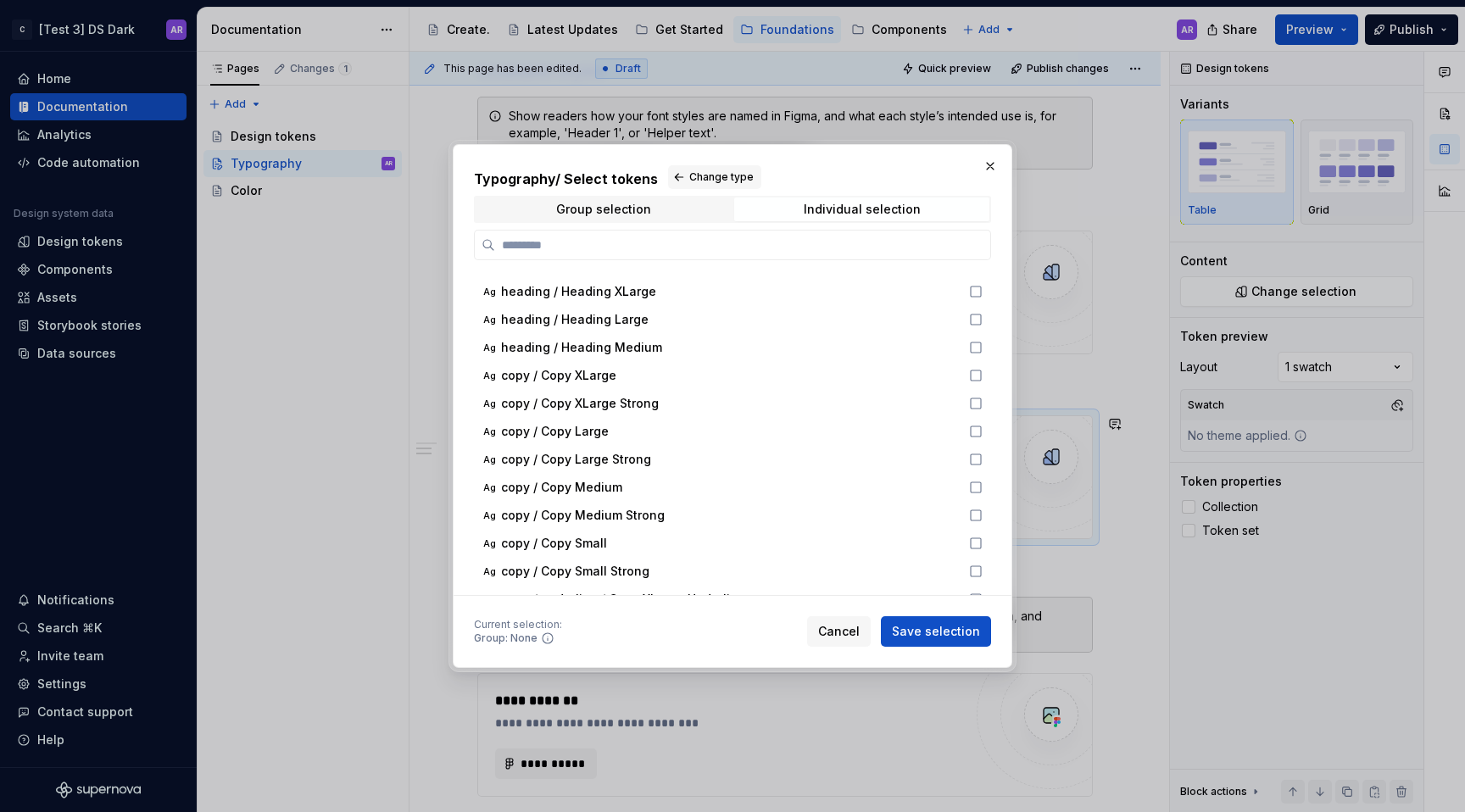
scroll to position [295, 0]
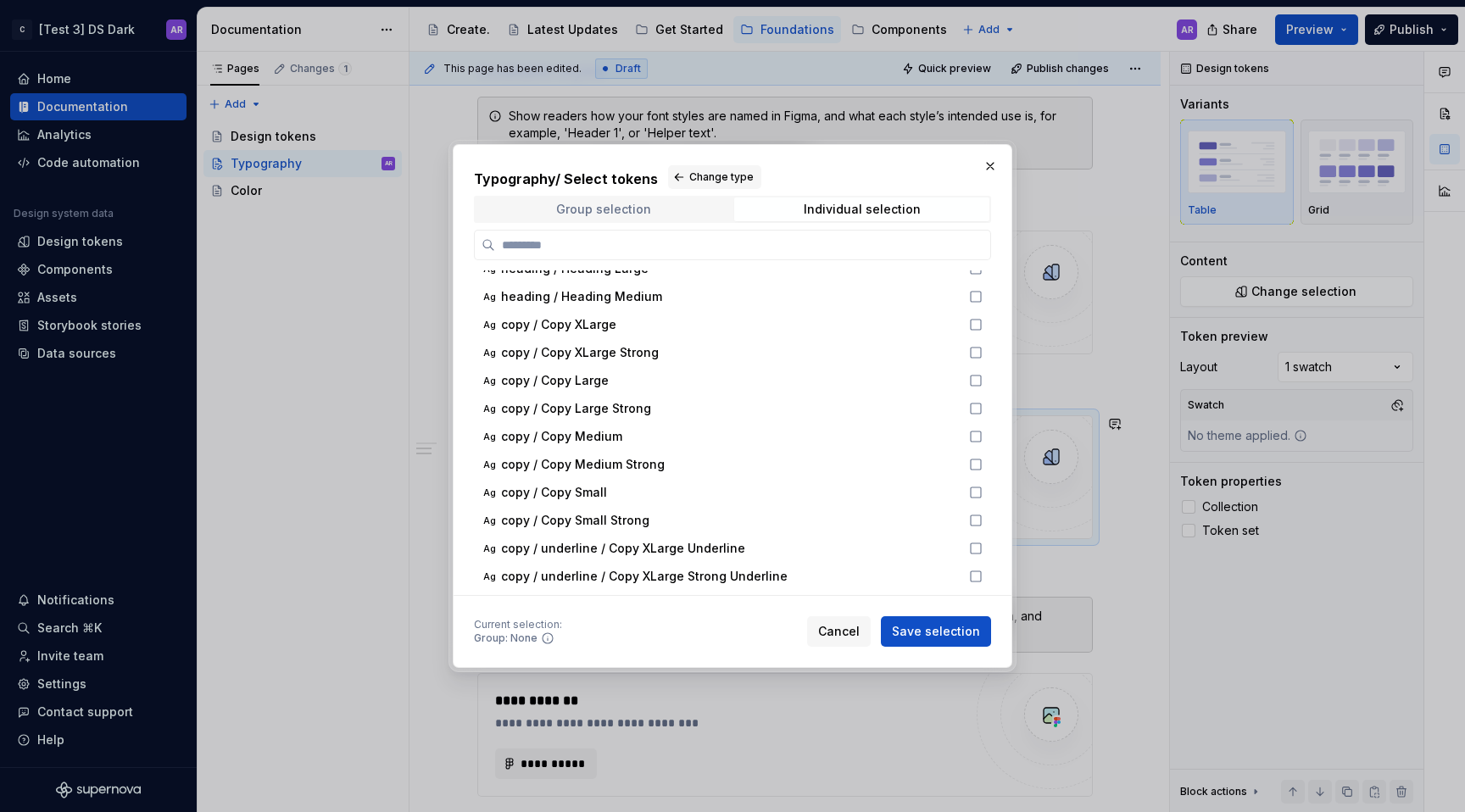
click at [665, 212] on span "Group selection" at bounding box center [603, 209] width 256 height 23
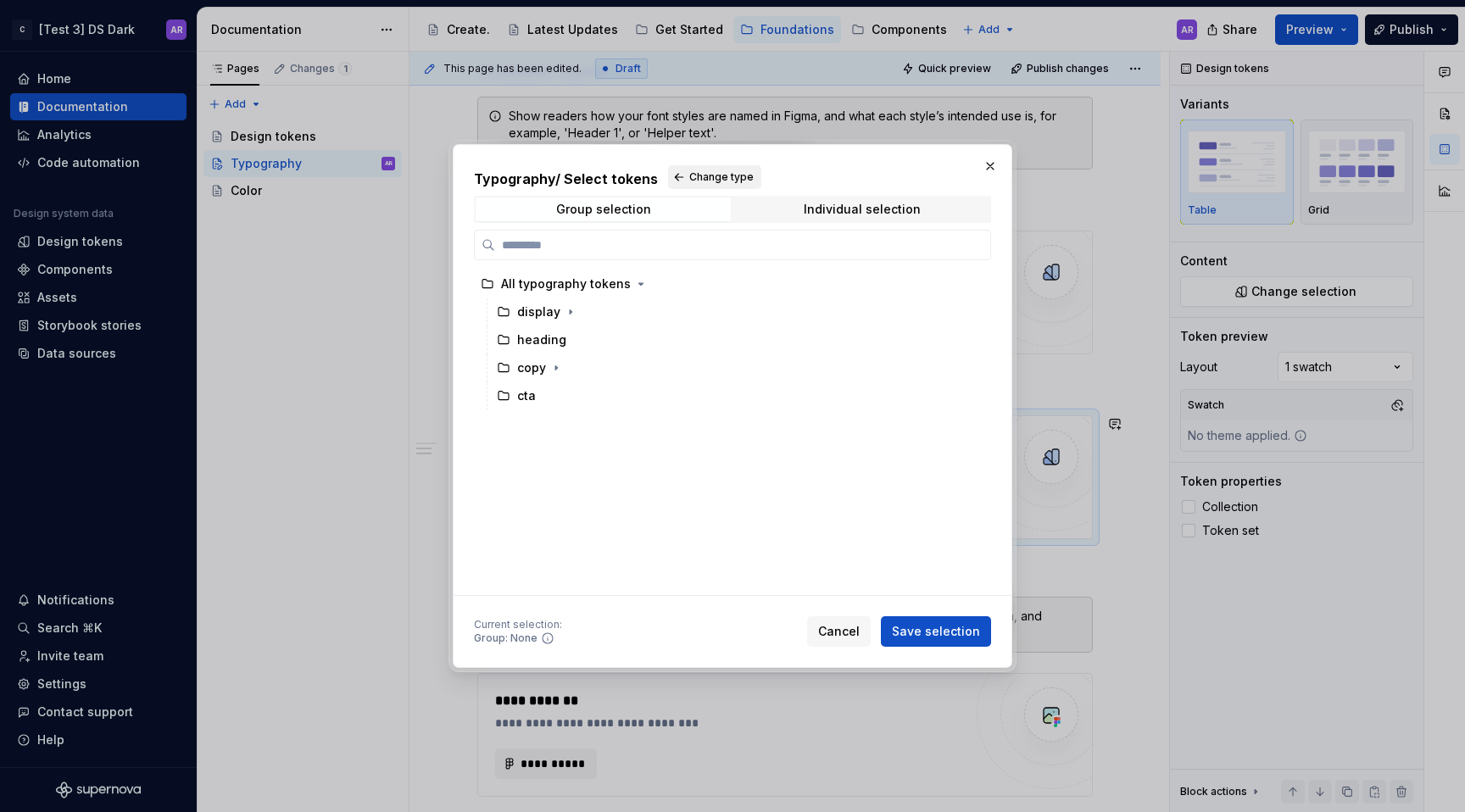
click at [701, 165] on button "Change type" at bounding box center [714, 176] width 93 height 23
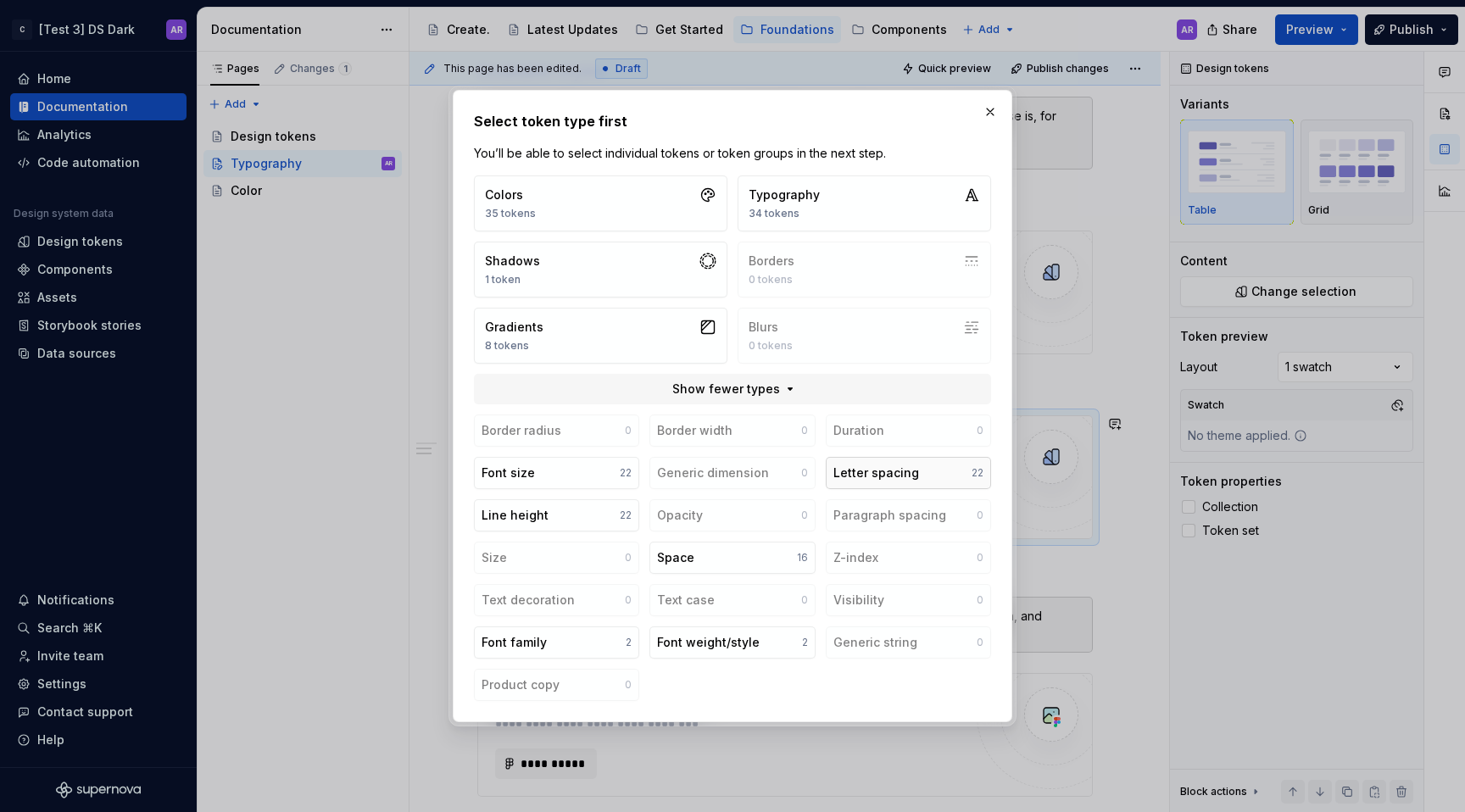
click at [926, 461] on button "Letter spacing 22" at bounding box center [908, 473] width 165 height 33
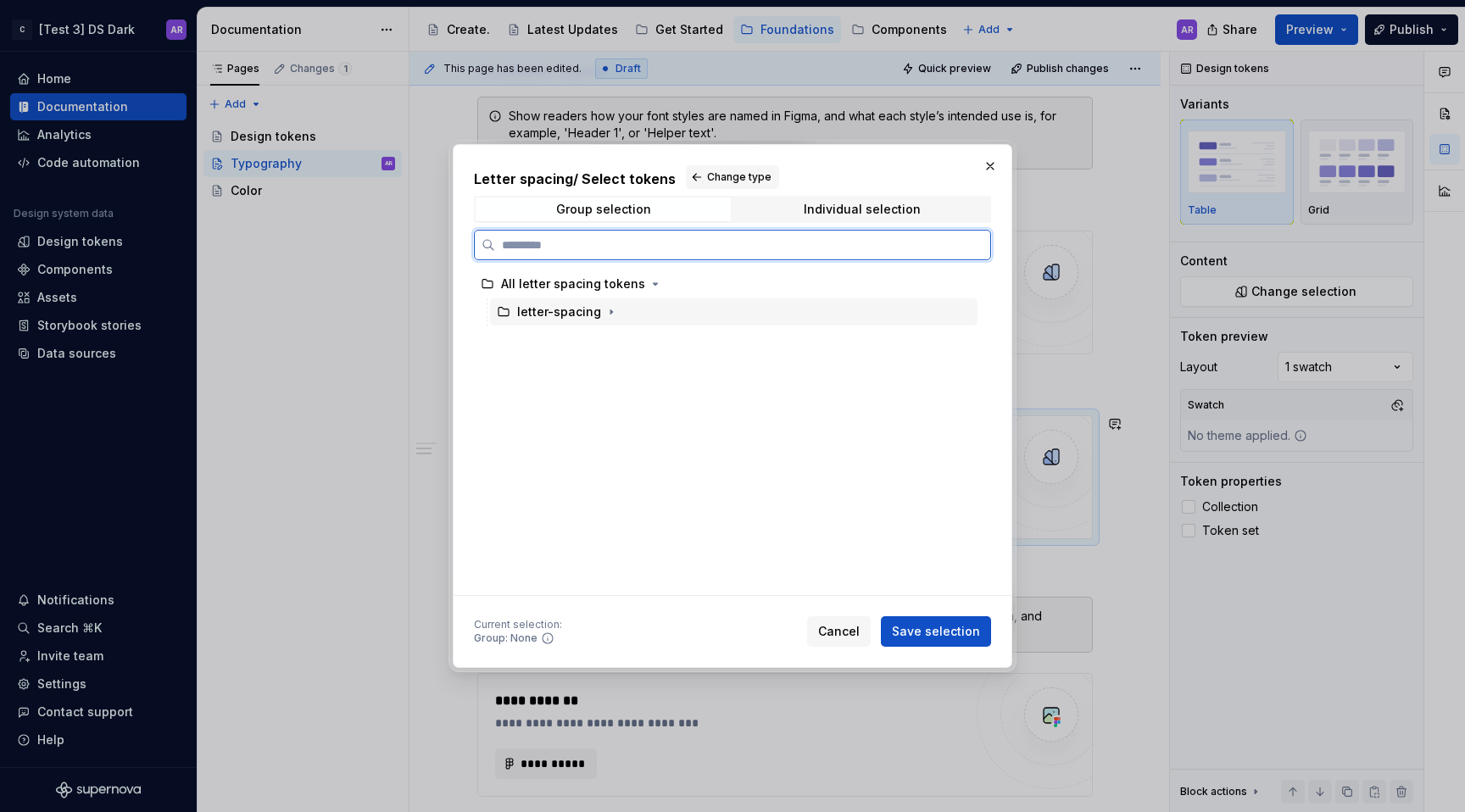
click at [659, 306] on div "letter-spacing" at bounding box center [734, 311] width 488 height 27
click at [847, 632] on span "Cancel" at bounding box center [838, 631] width 42 height 17
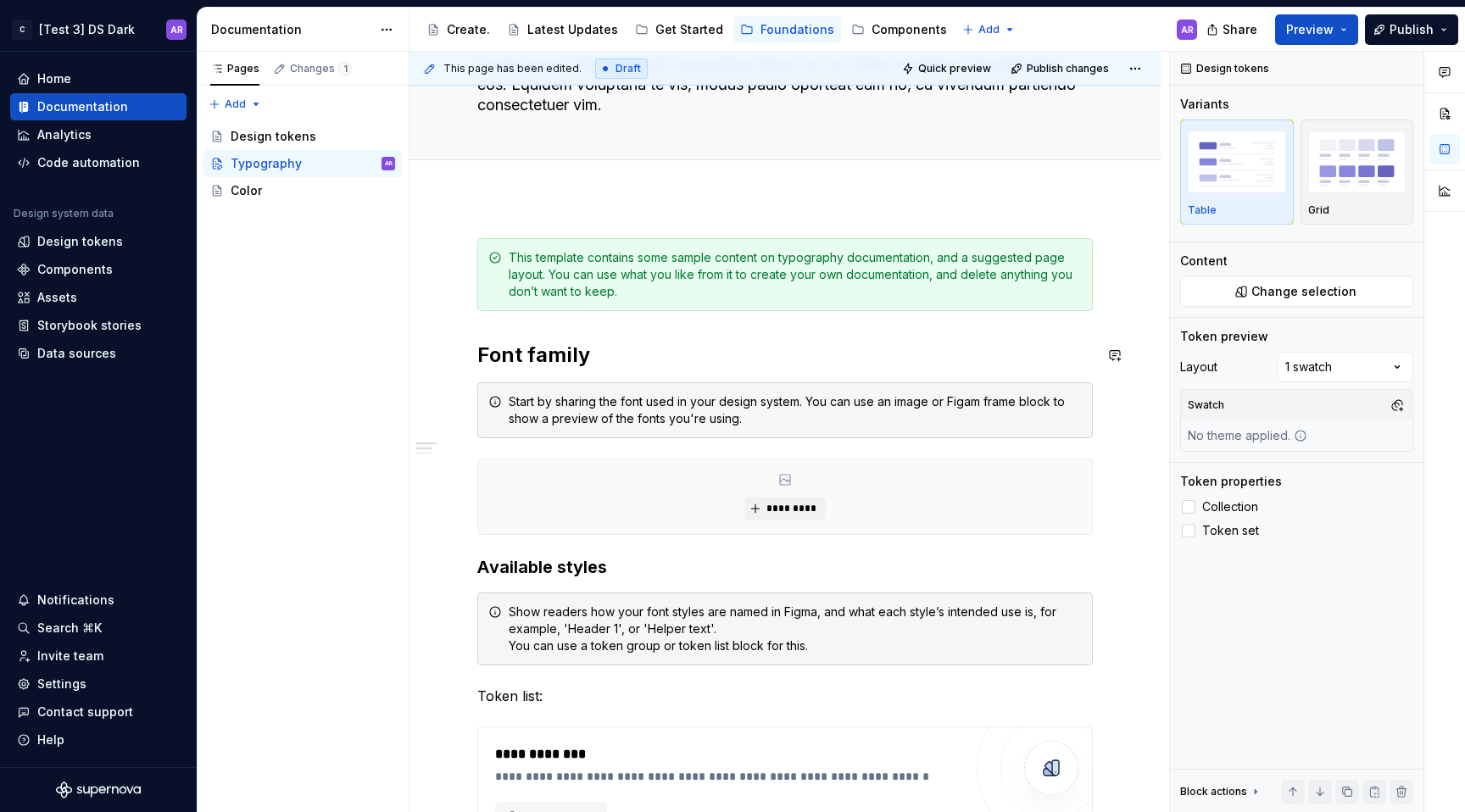
scroll to position [0, 0]
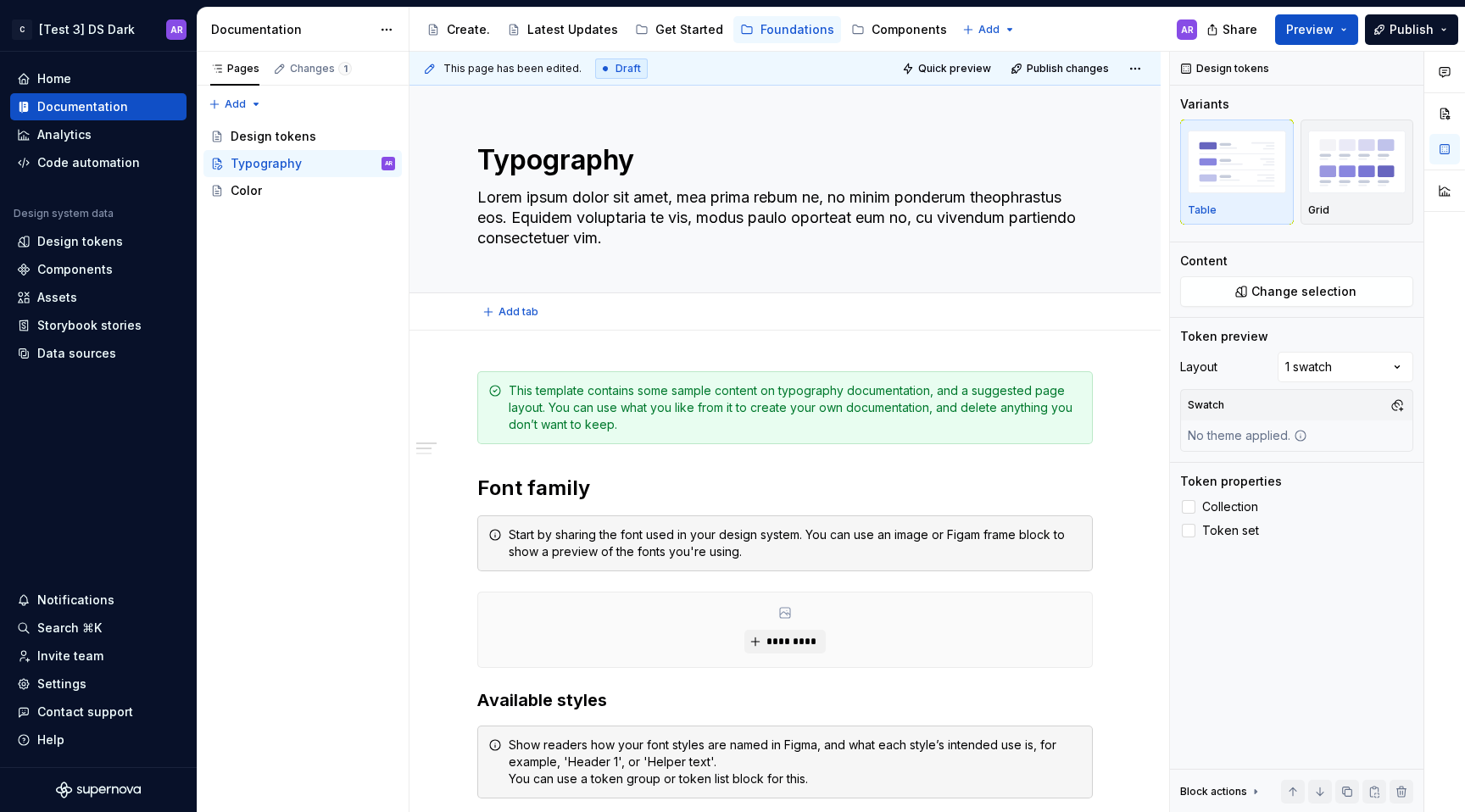
click at [518, 312] on span "Add tab" at bounding box center [518, 311] width 40 height 14
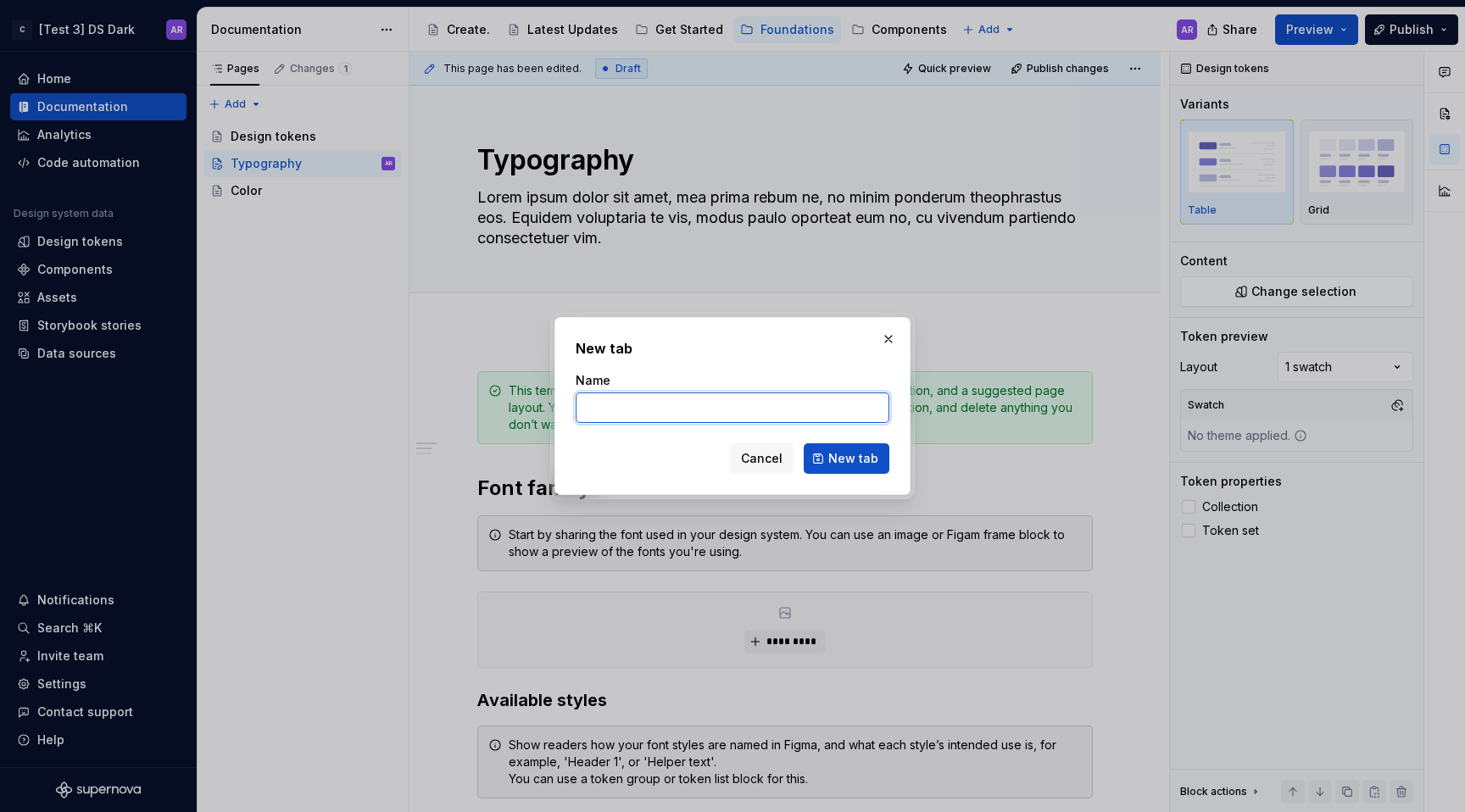
type textarea "*"
type input "Typeface"
click at [871, 454] on span "New tab" at bounding box center [853, 459] width 50 height 17
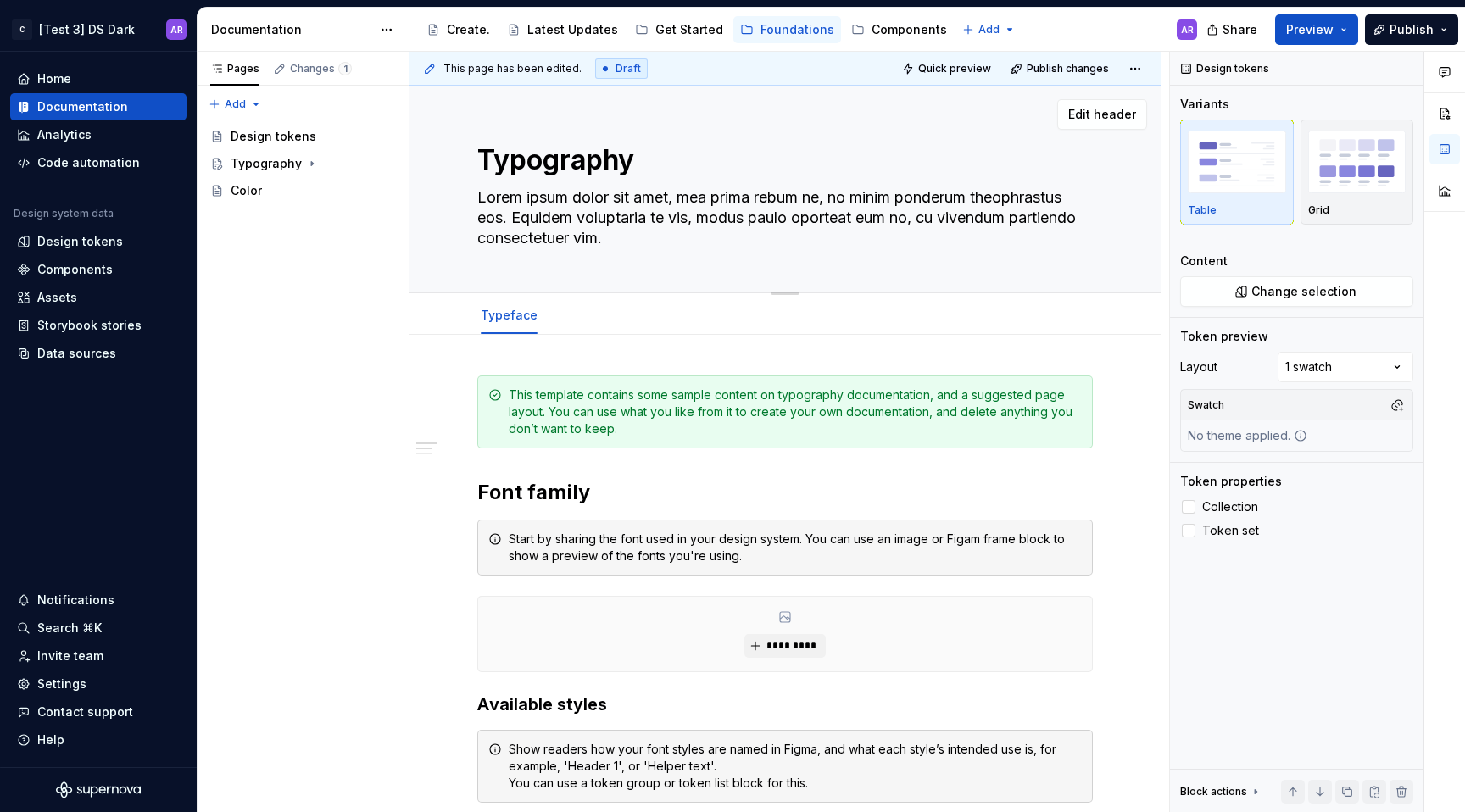
type textarea "*"
click at [591, 319] on span "Add tab" at bounding box center [595, 315] width 40 height 14
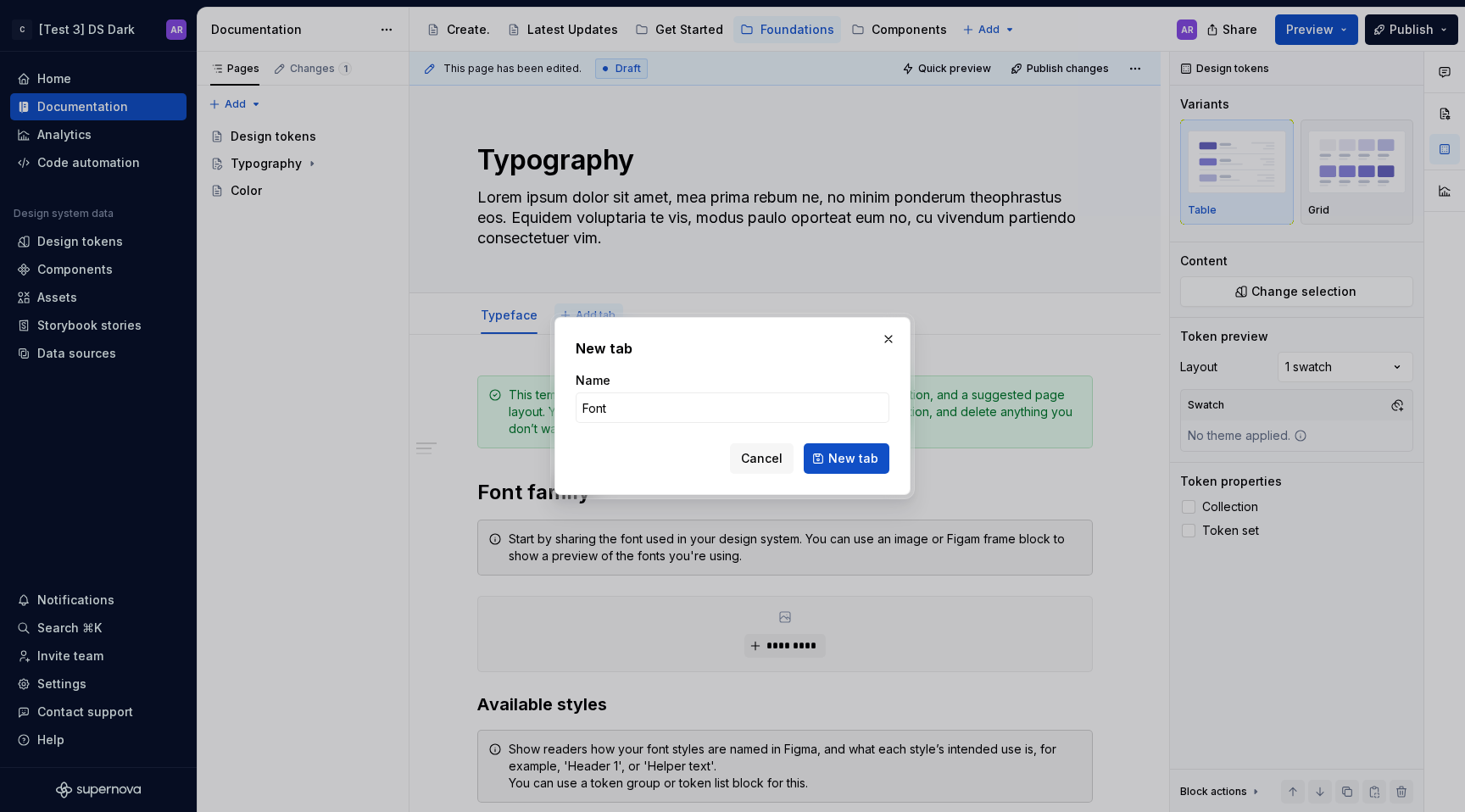
type input "S"
type input "Text Styles"
click at [872, 469] on button "New tab" at bounding box center [847, 459] width 86 height 31
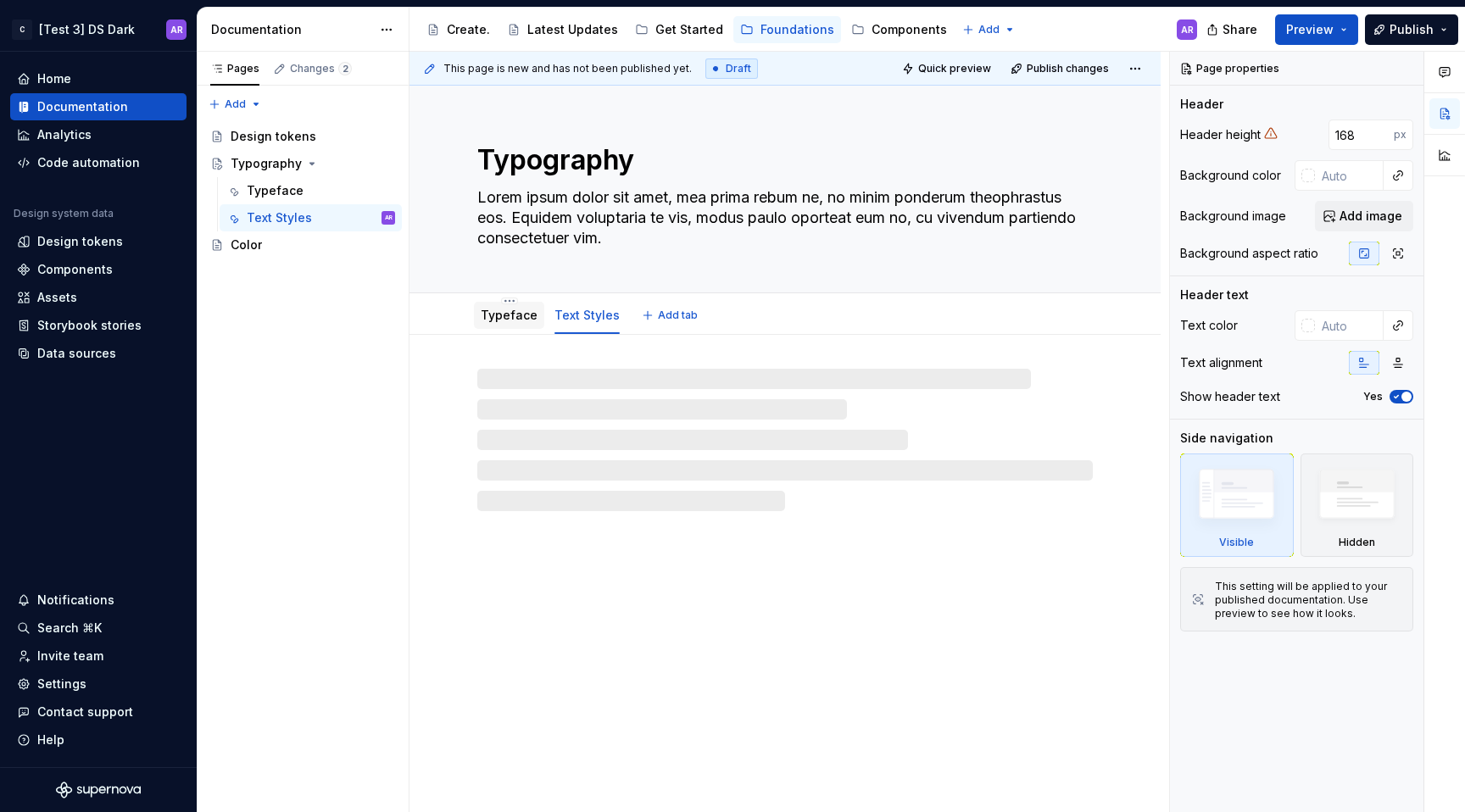
click at [494, 310] on link "Typeface" at bounding box center [509, 314] width 57 height 14
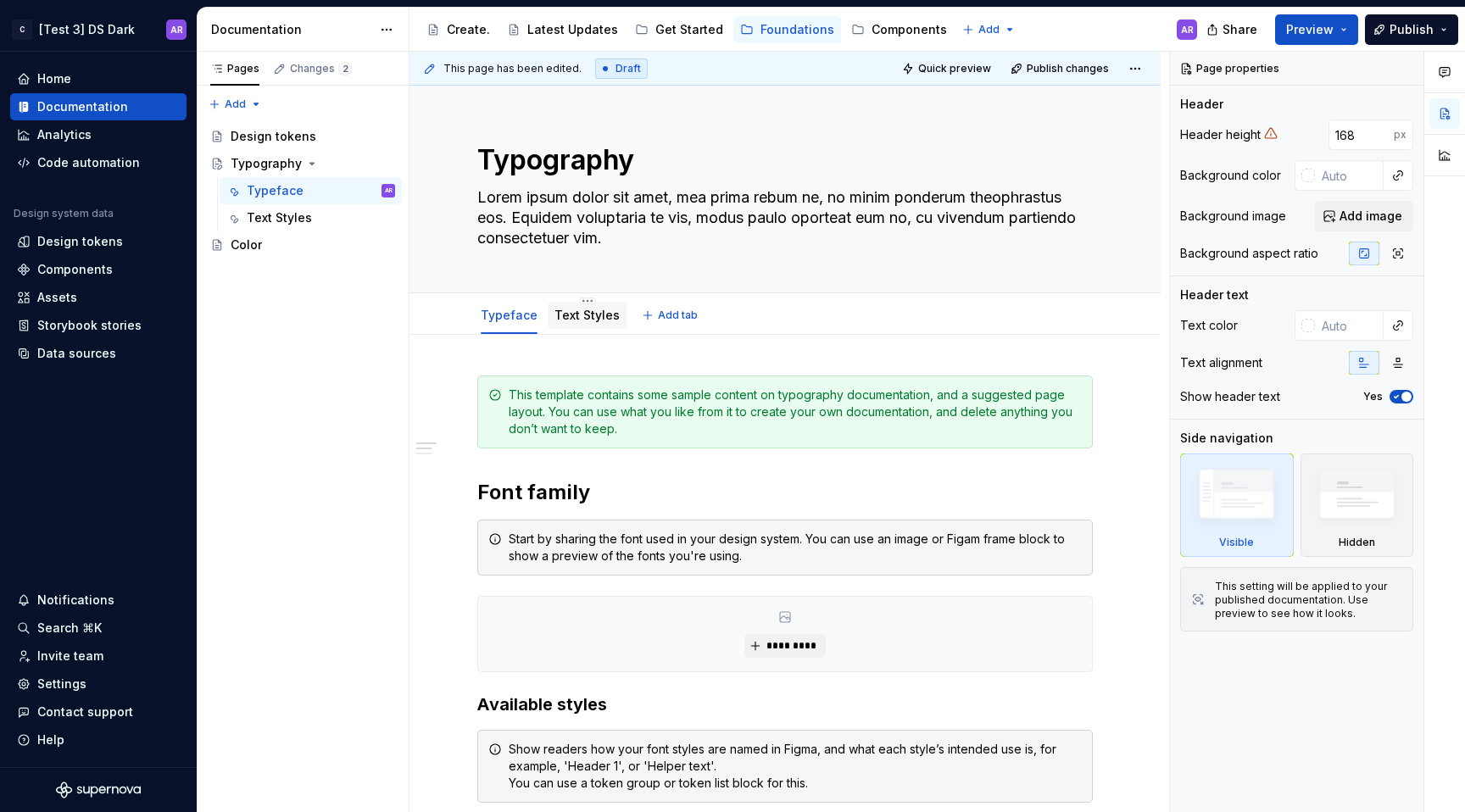
click at [574, 318] on link "Text Styles" at bounding box center [587, 314] width 65 height 14
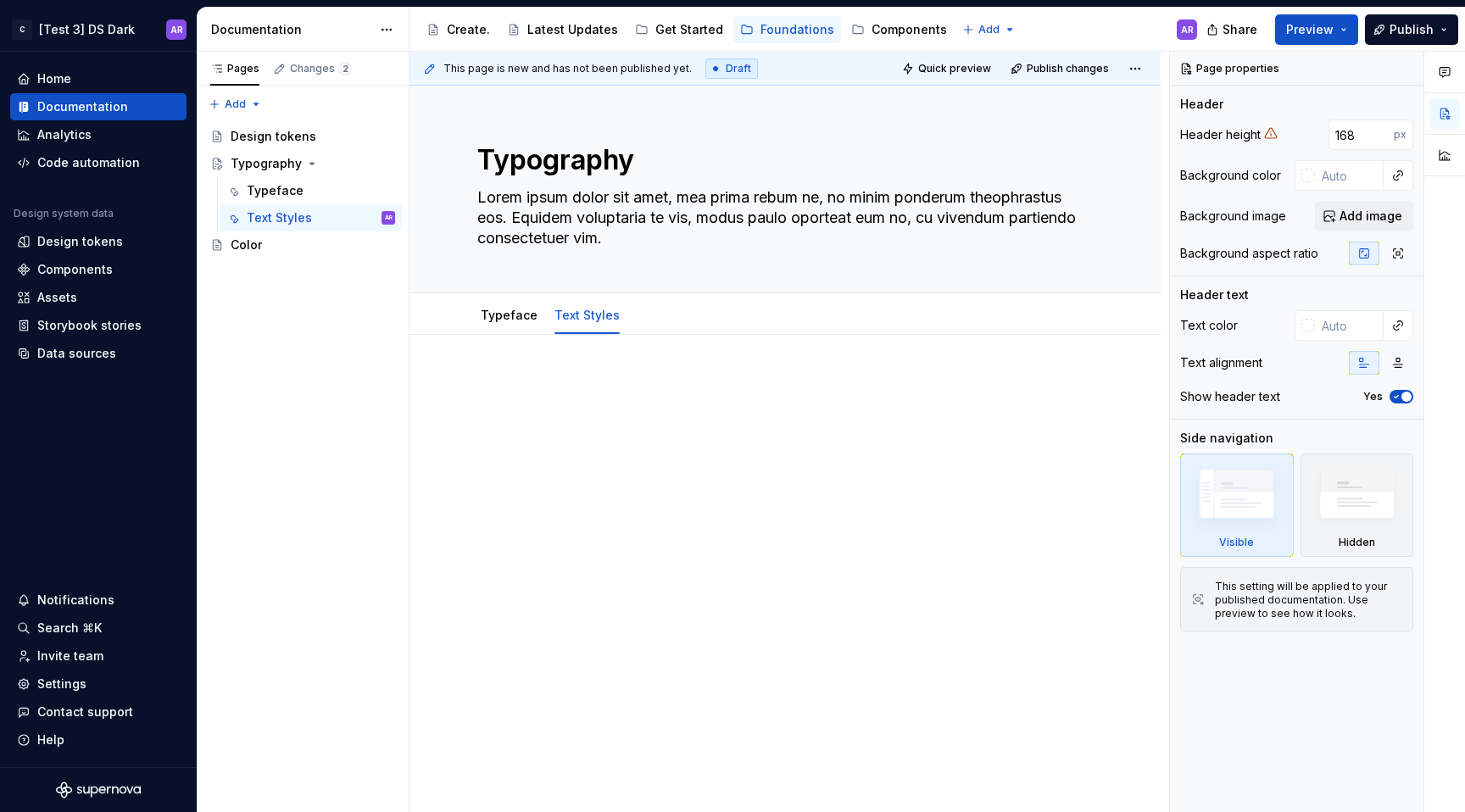
click at [570, 446] on div at bounding box center [785, 418] width 615 height 85
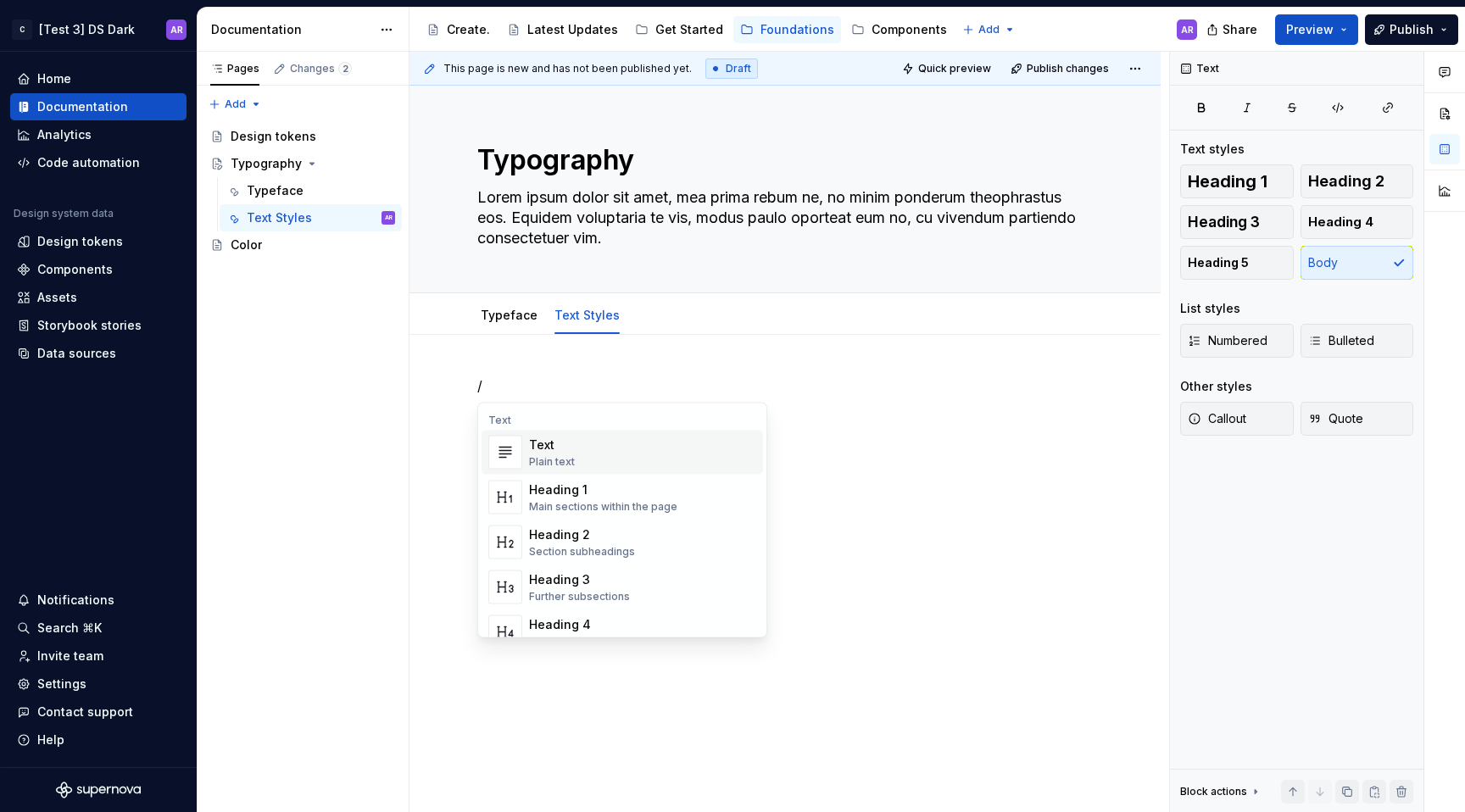
type textarea "*"
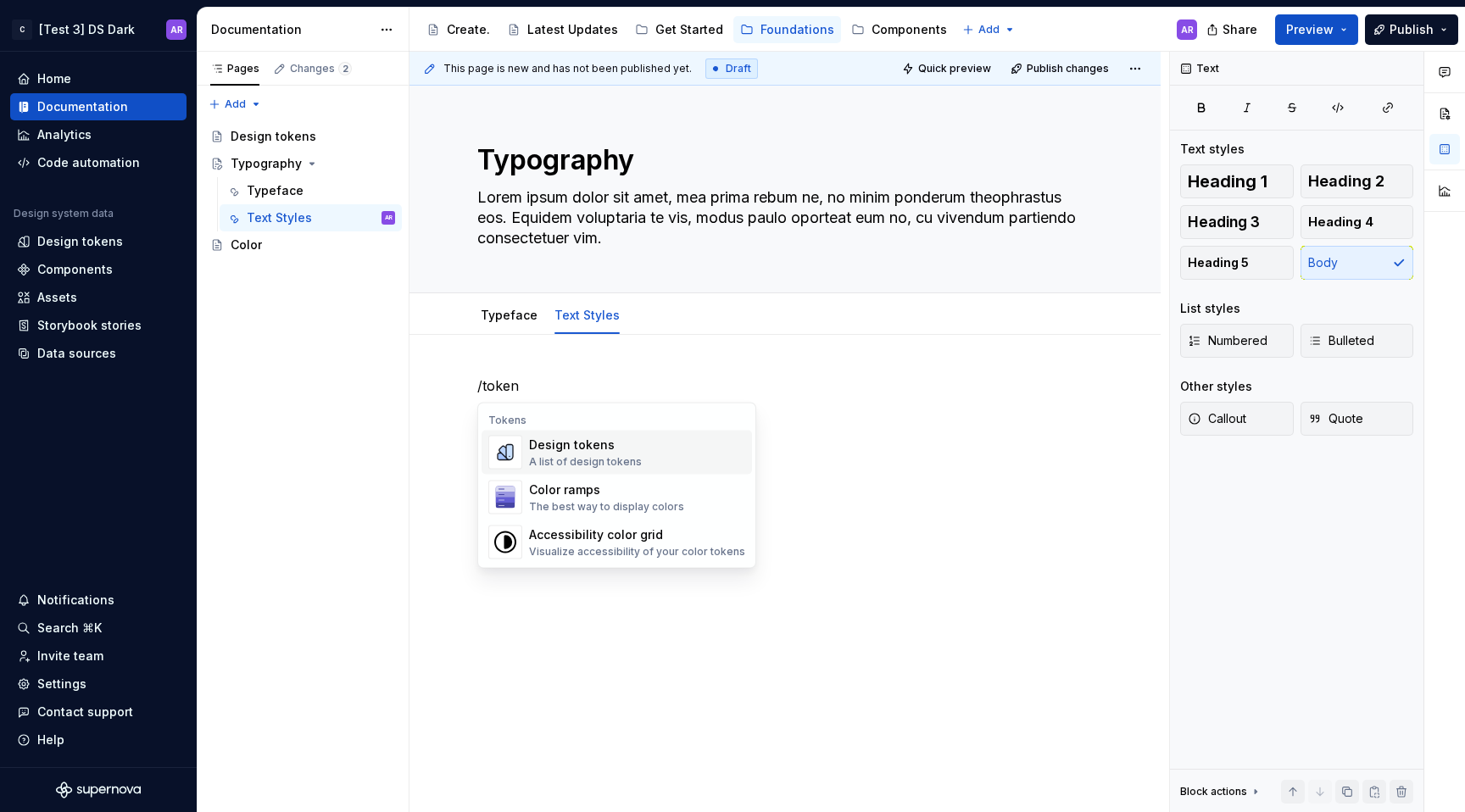
click at [640, 466] on div "Design tokens A list of design tokens" at bounding box center [637, 452] width 216 height 34
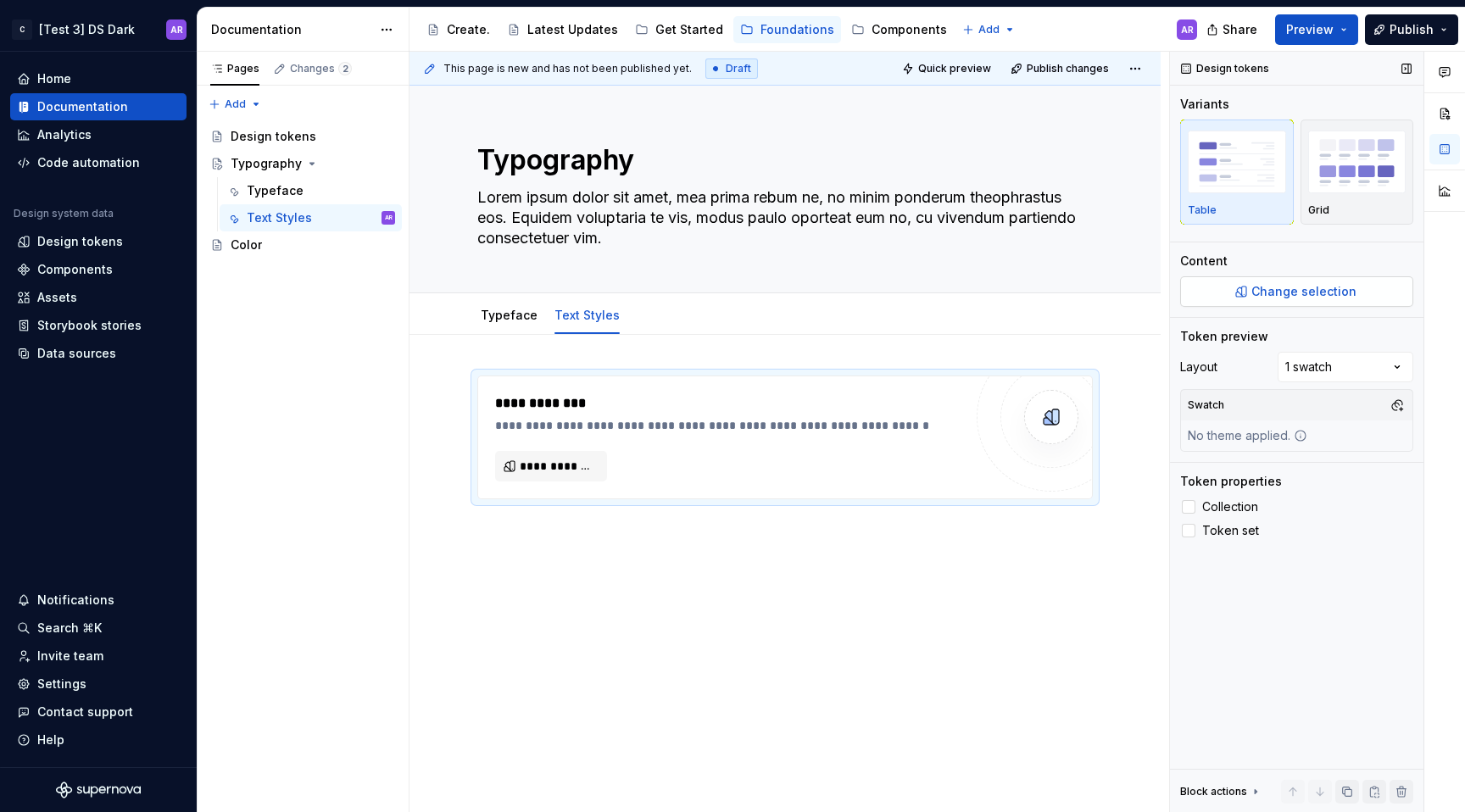
click at [1228, 299] on button "Change selection" at bounding box center [1297, 291] width 233 height 31
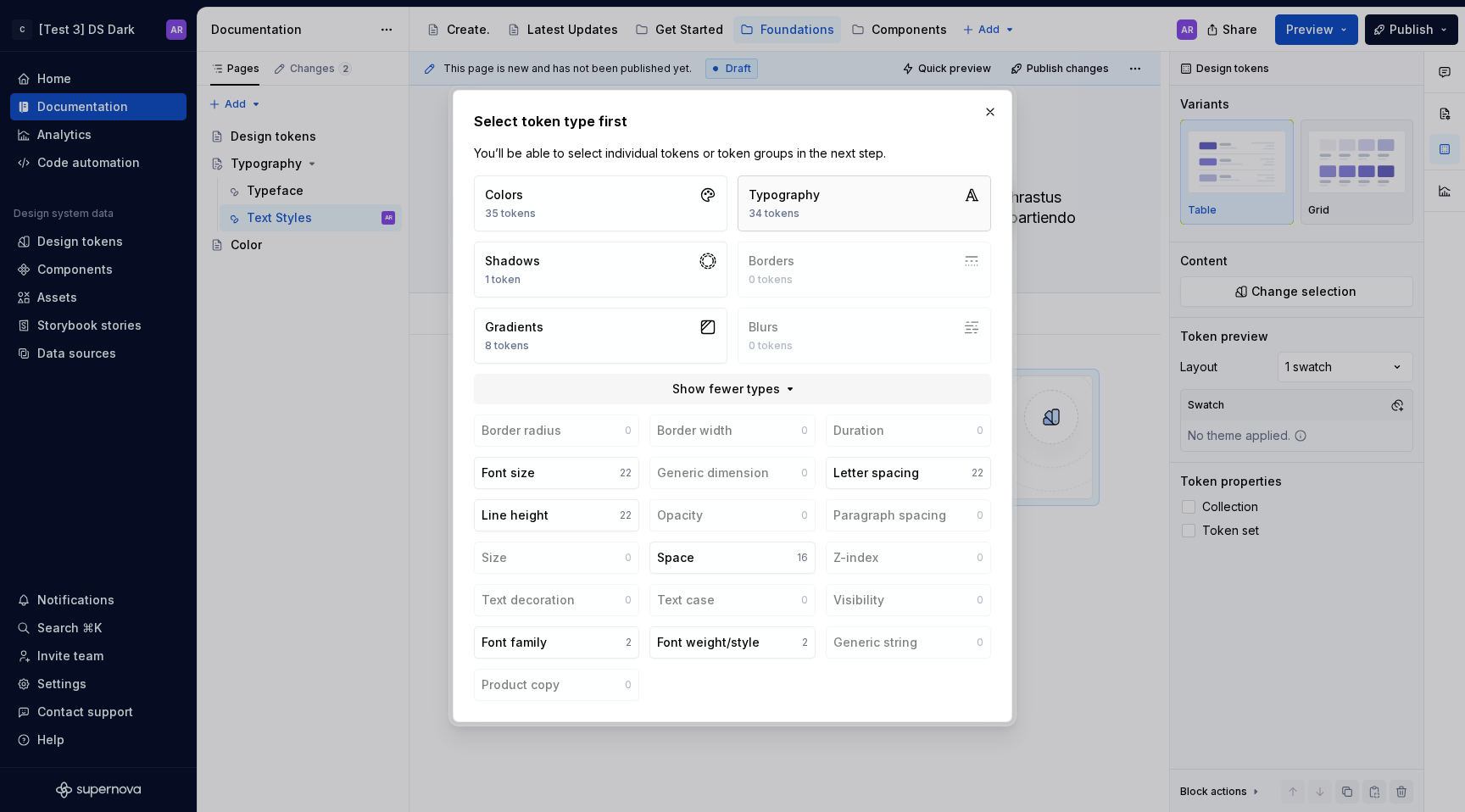
click at [822, 211] on button "Typography 34 tokens" at bounding box center [864, 203] width 254 height 56
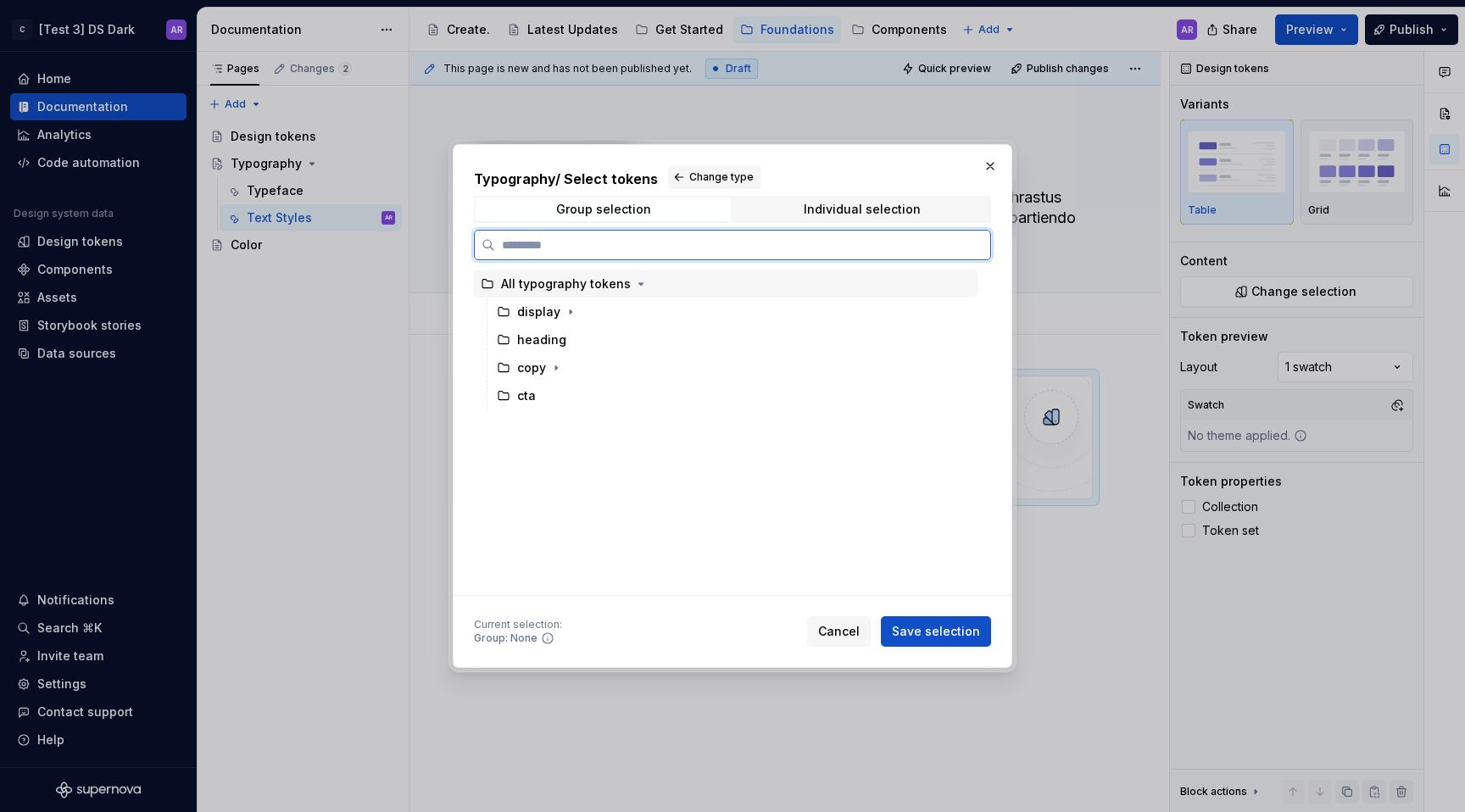
click at [564, 295] on div "All typography tokens" at bounding box center [726, 283] width 504 height 27
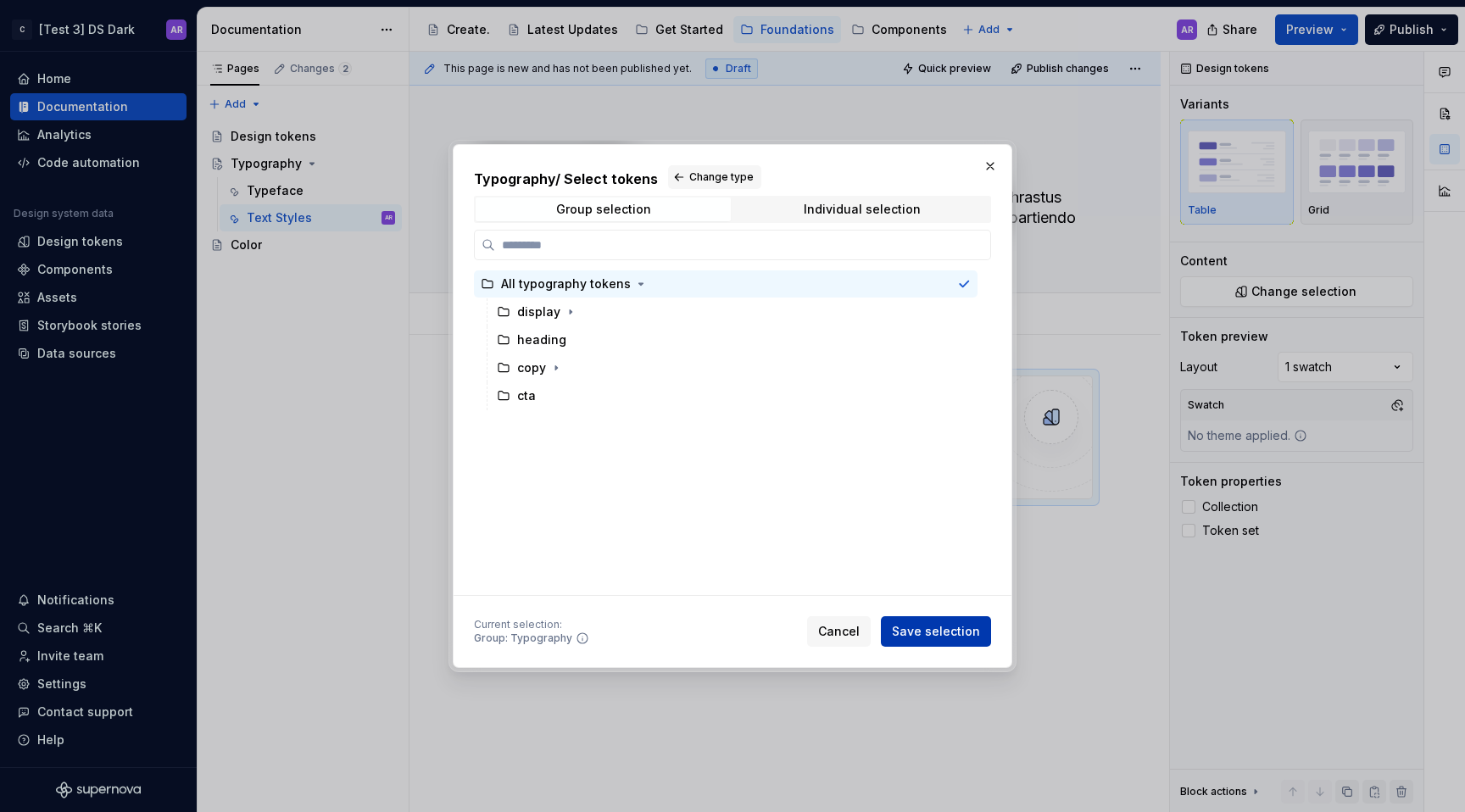
click at [941, 628] on span "Save selection" at bounding box center [935, 631] width 89 height 17
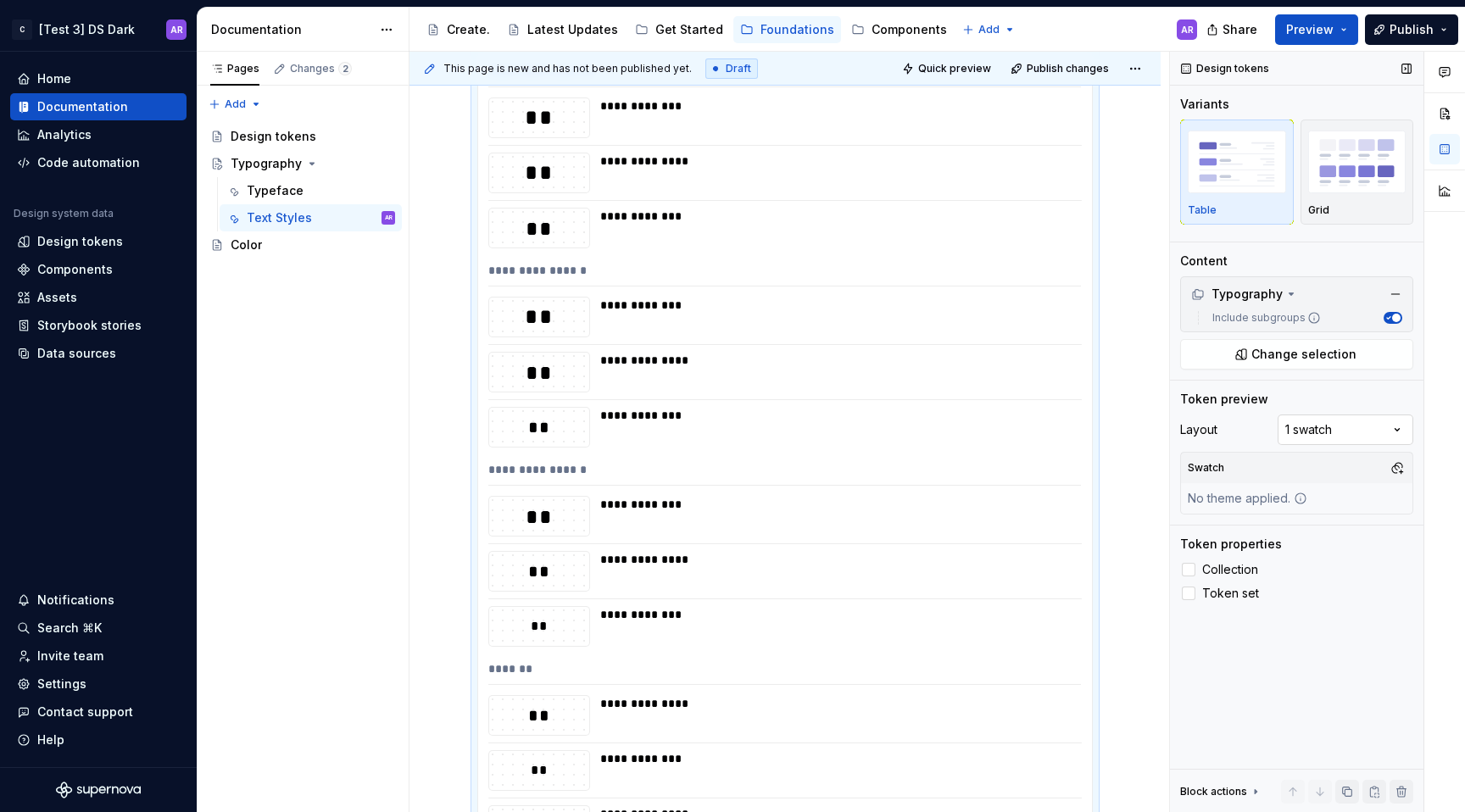
click at [1351, 438] on div "Comments Open comments No comments yet Select ‘Comment’ from the block context …" at bounding box center [1318, 432] width 295 height 761
click at [1387, 472] on button "button" at bounding box center [1397, 467] width 23 height 23
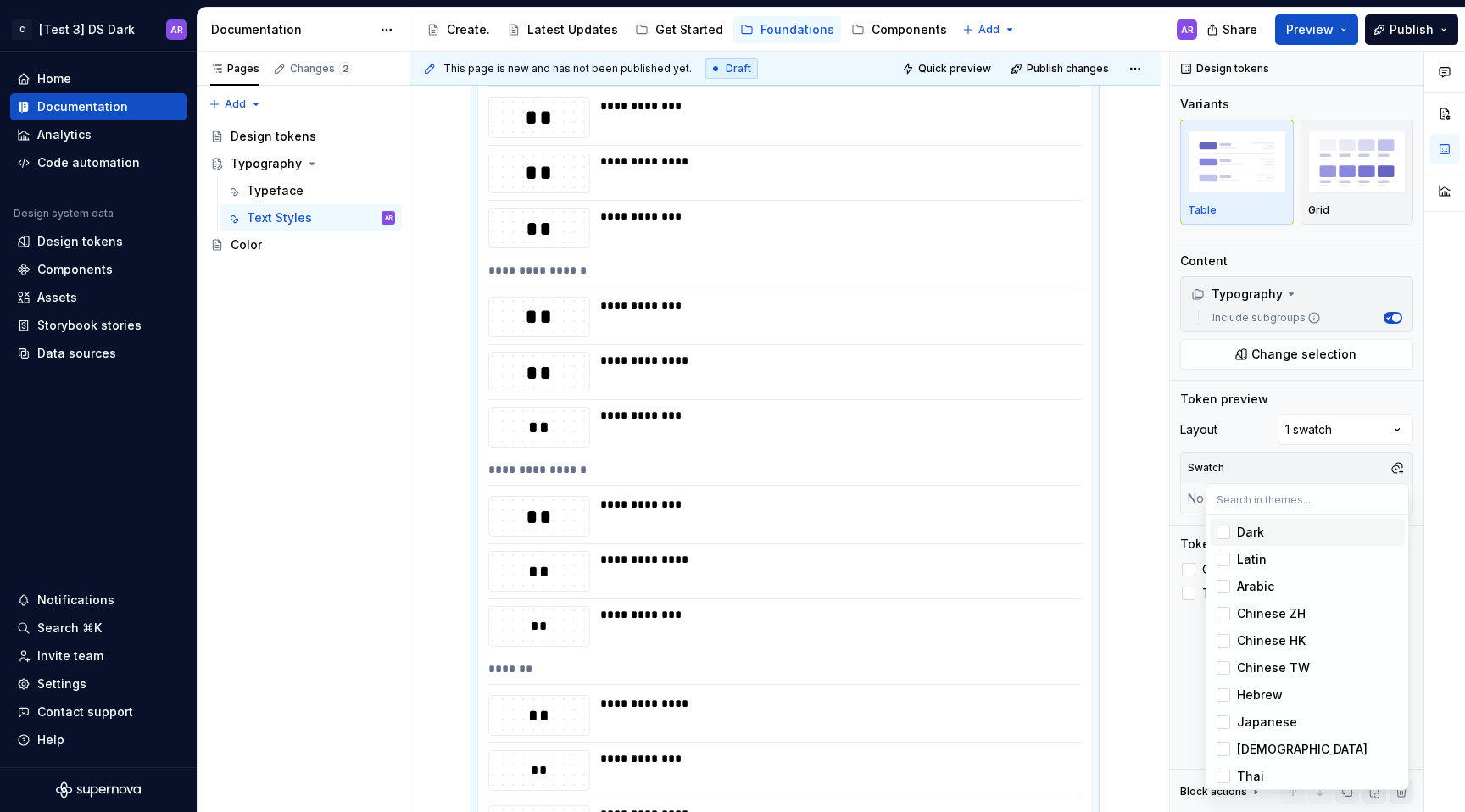
click at [1326, 464] on div "Comments Open comments No comments yet Select ‘Comment’ from the block context …" at bounding box center [1318, 432] width 295 height 761
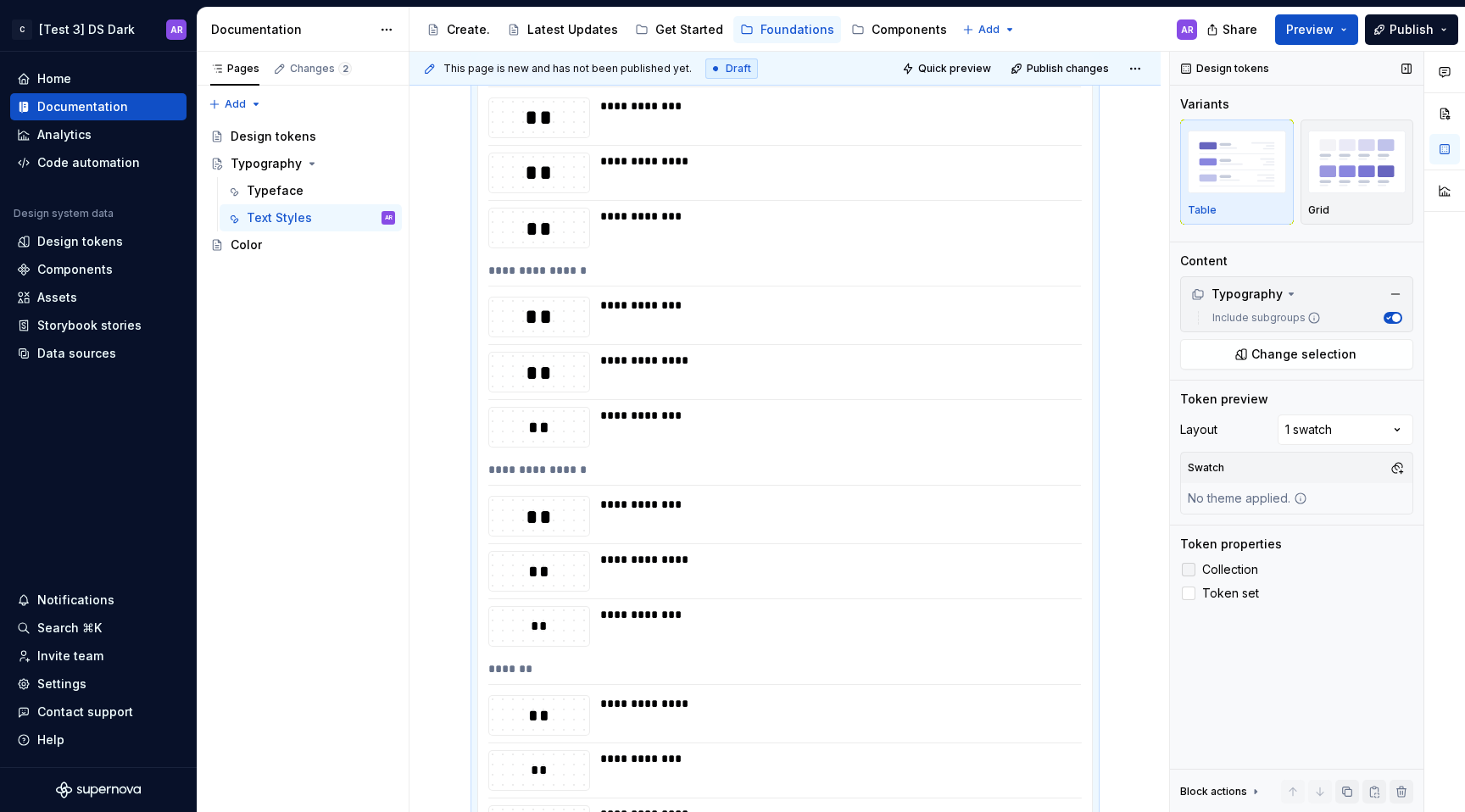
click at [1241, 571] on span "Collection" at bounding box center [1230, 570] width 56 height 14
click at [1228, 598] on span "Token set" at bounding box center [1230, 593] width 57 height 14
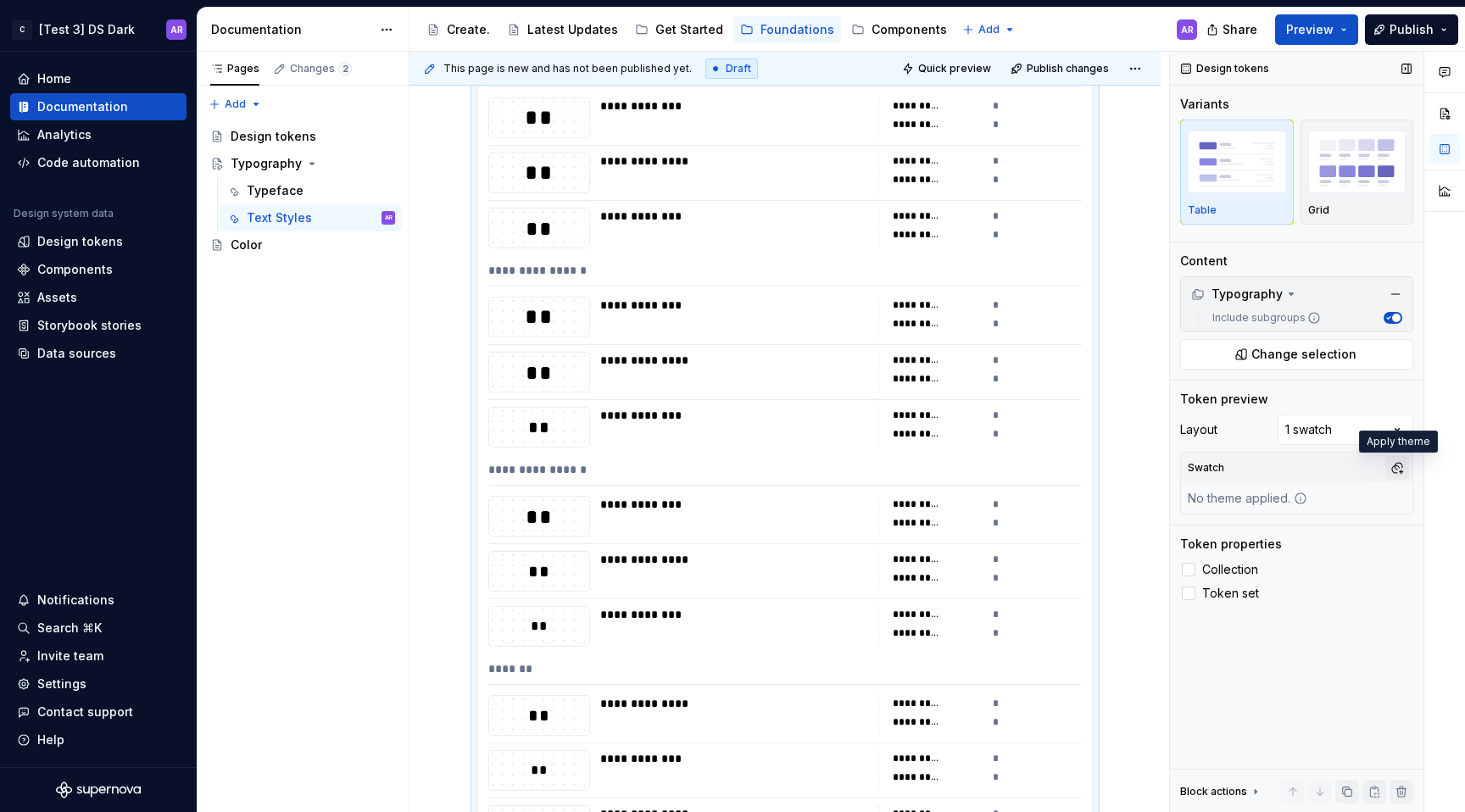
click at [1390, 465] on button "button" at bounding box center [1397, 467] width 23 height 23
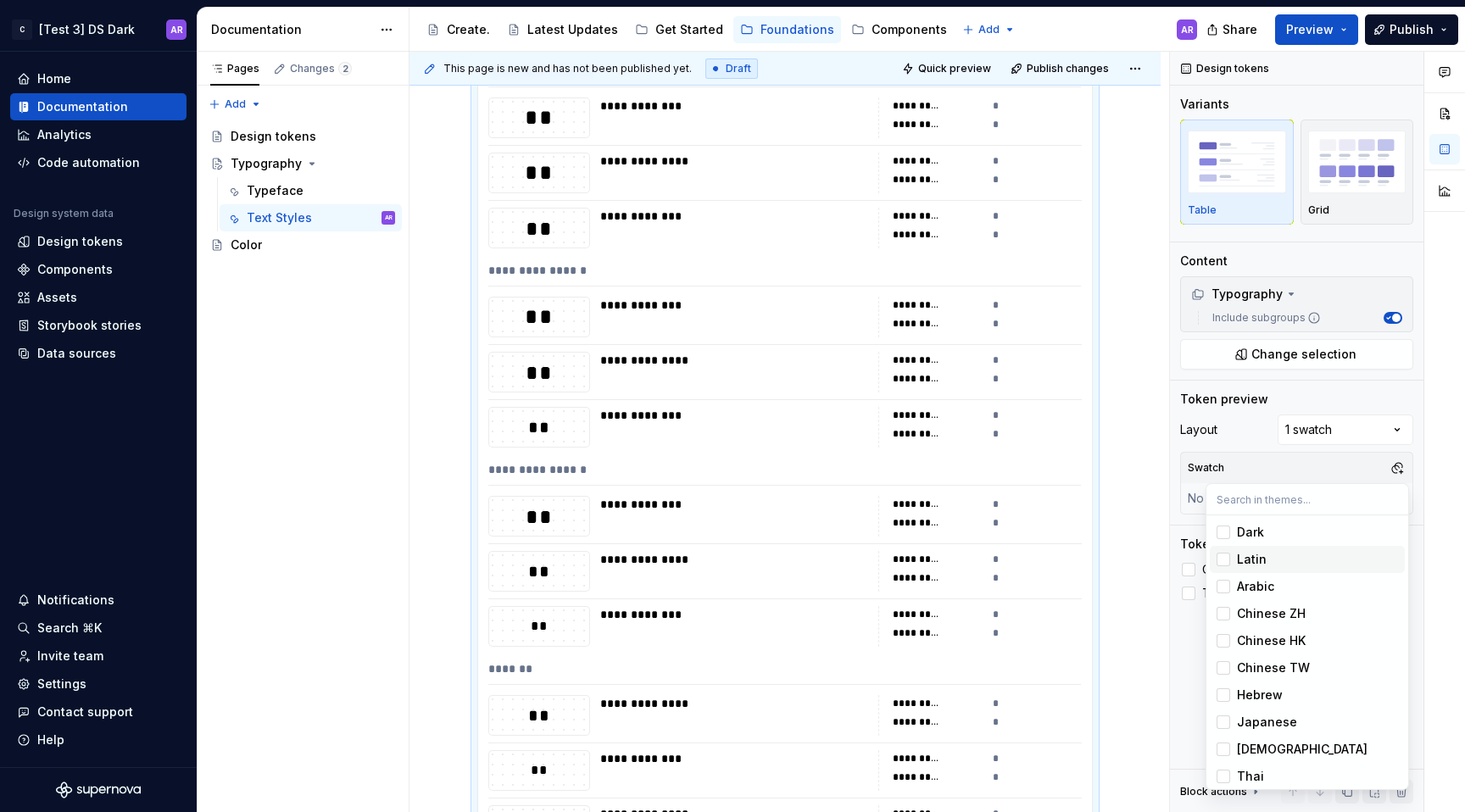
click at [1220, 565] on div "Suggestions" at bounding box center [1223, 559] width 14 height 14
click at [1223, 584] on div "Suggestions" at bounding box center [1223, 586] width 14 height 14
click at [1225, 616] on div "Suggestions" at bounding box center [1223, 613] width 14 height 14
click at [1225, 644] on div "Suggestions" at bounding box center [1223, 640] width 14 height 14
click at [1224, 668] on div "Suggestions" at bounding box center [1223, 667] width 14 height 14
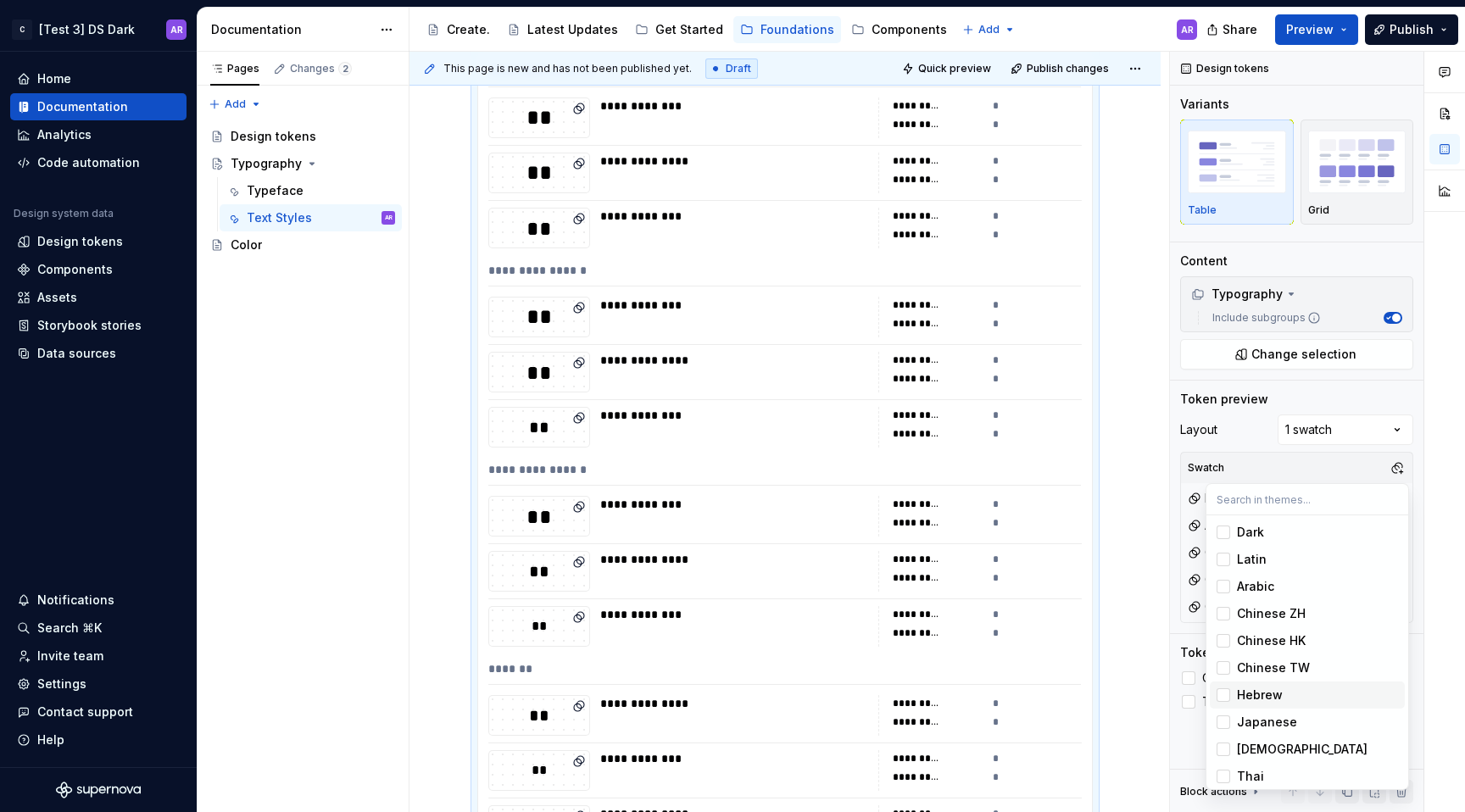
click at [1224, 690] on div "Suggestions" at bounding box center [1223, 695] width 14 height 14
click at [1220, 720] on div "Suggestions" at bounding box center [1223, 722] width 14 height 14
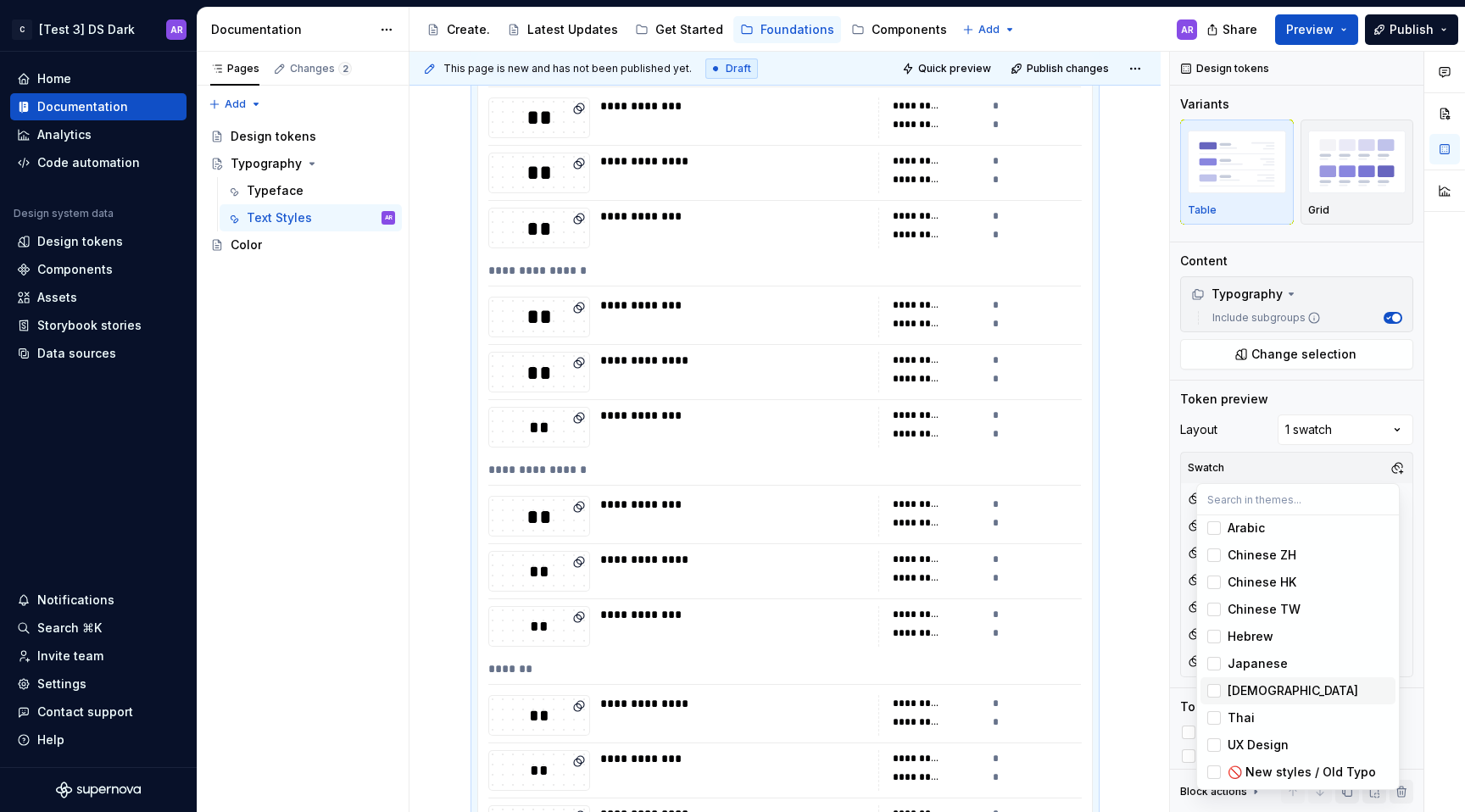
click at [1215, 694] on div "Suggestions" at bounding box center [1214, 691] width 14 height 14
click at [1215, 717] on div "Suggestions" at bounding box center [1214, 718] width 14 height 14
click at [1268, 472] on div "Comments Open comments No comments yet Select ‘Comment’ from the block context …" at bounding box center [1318, 432] width 295 height 761
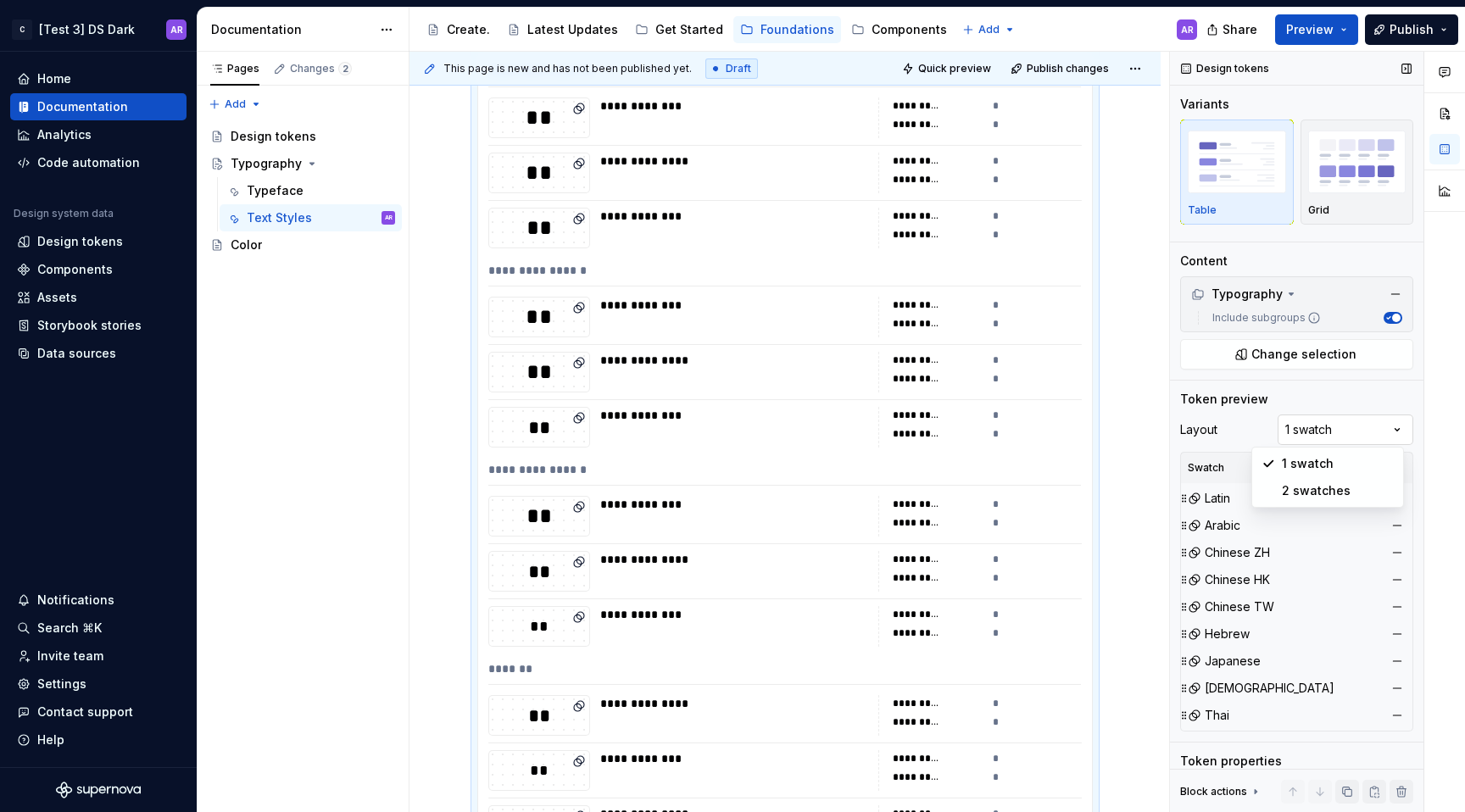
click at [1322, 427] on div "Comments Open comments No comments yet Select ‘Comment’ from the block context …" at bounding box center [1318, 432] width 295 height 761
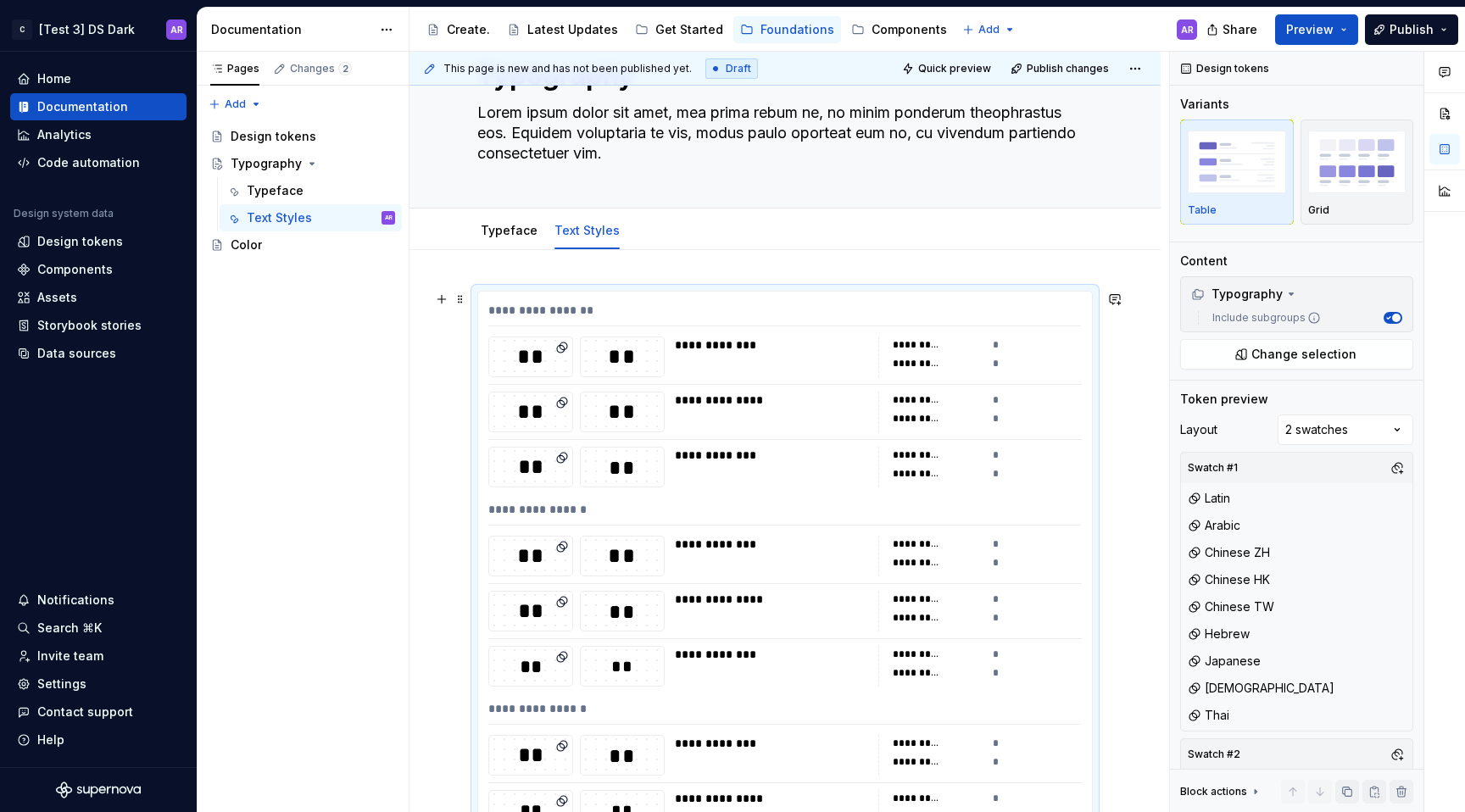
scroll to position [0, 0]
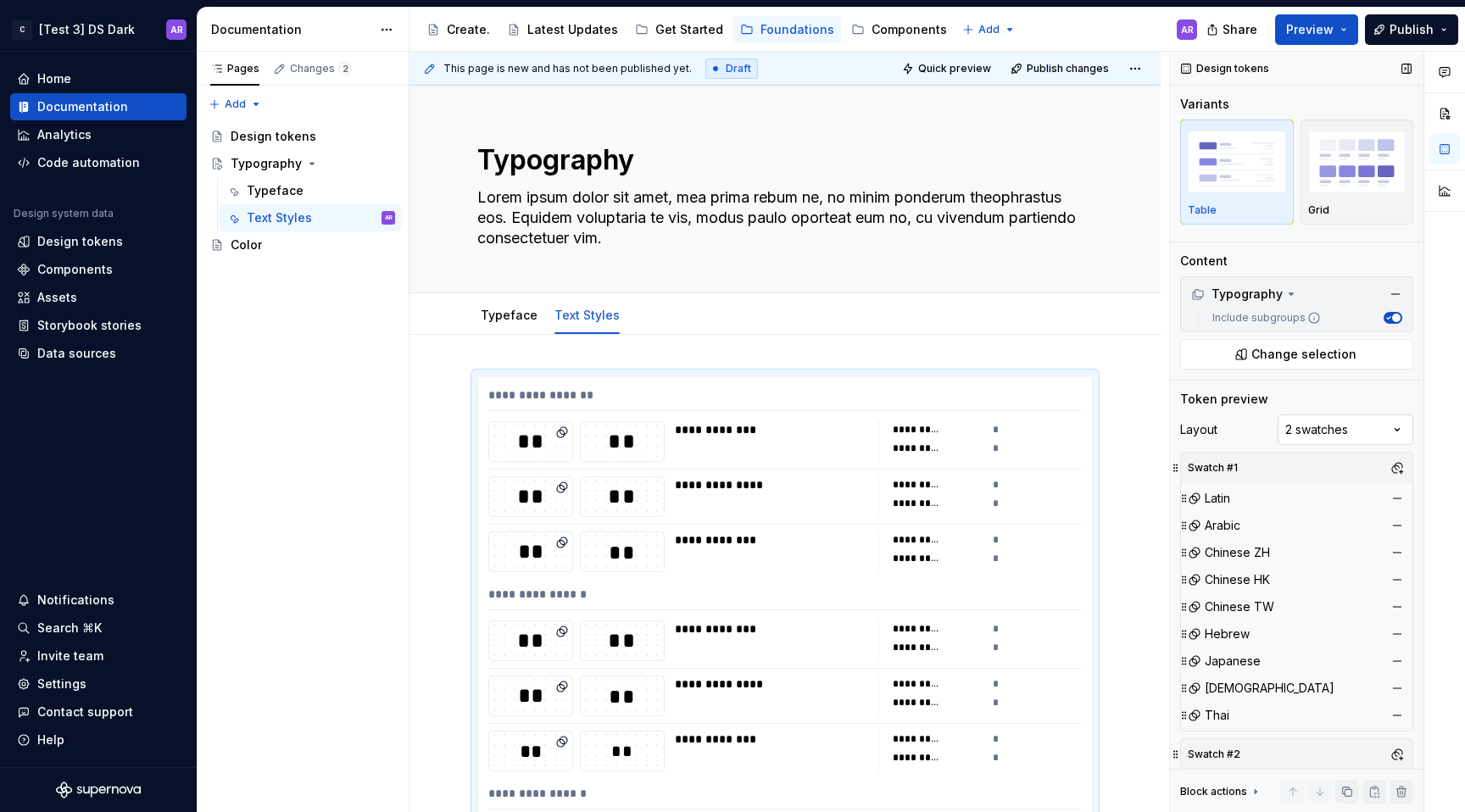
click at [1278, 420] on div "Comments Open comments No comments yet Select ‘Comment’ from the block context …" at bounding box center [1318, 432] width 295 height 761
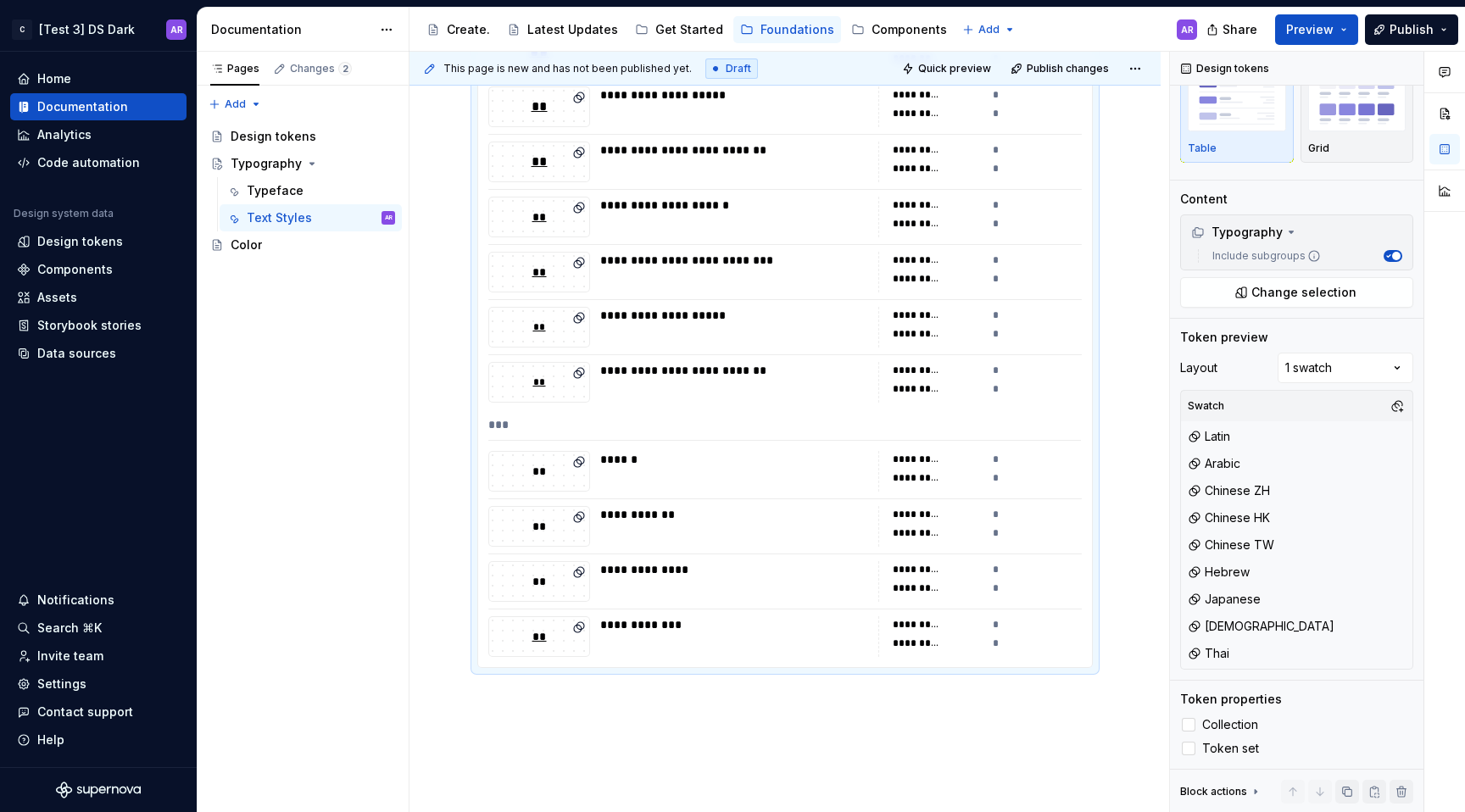
scroll to position [1908, 0]
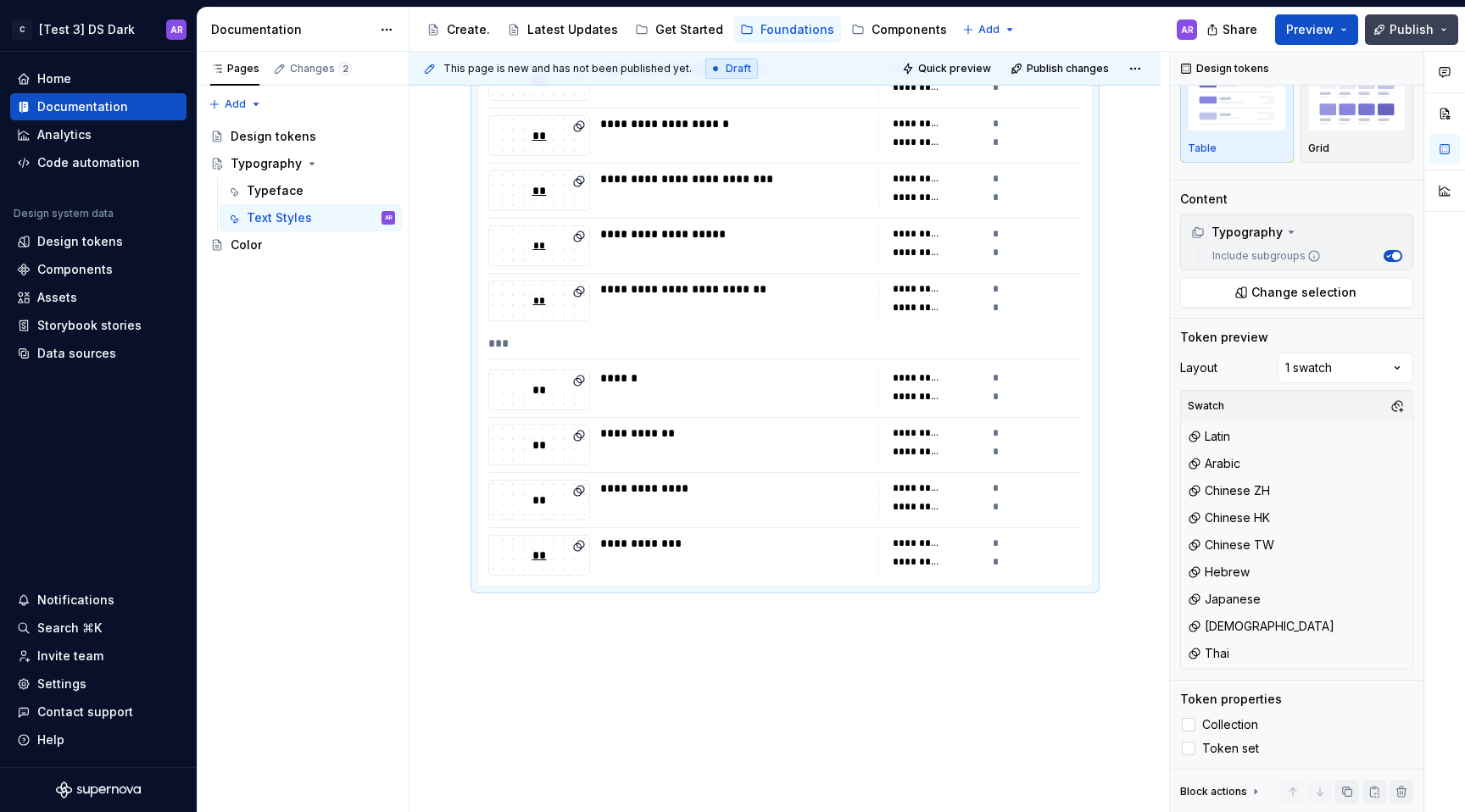
click at [1407, 23] on span "Publish" at bounding box center [1411, 30] width 44 height 17
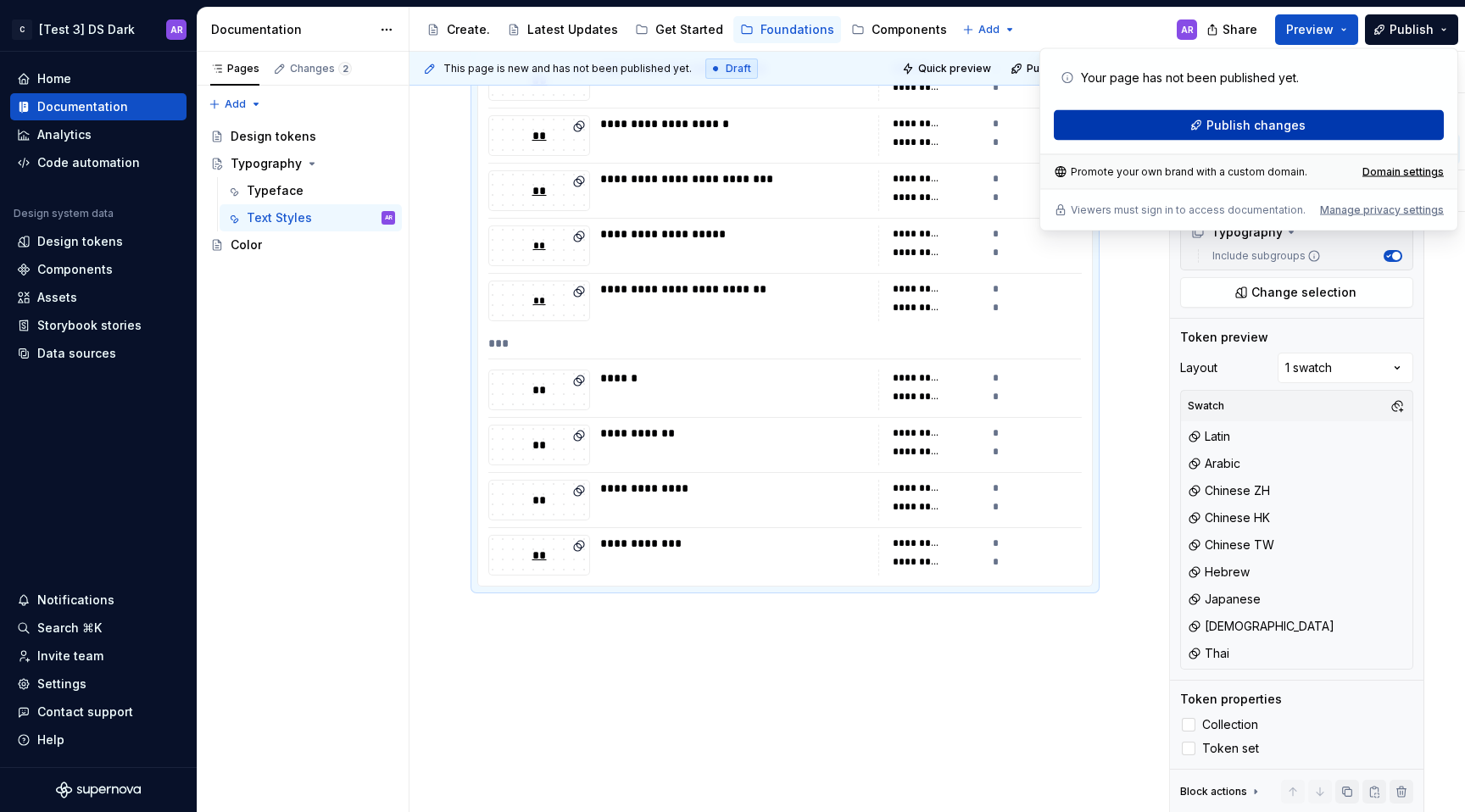
click at [1337, 133] on button "Publish changes" at bounding box center [1249, 125] width 390 height 31
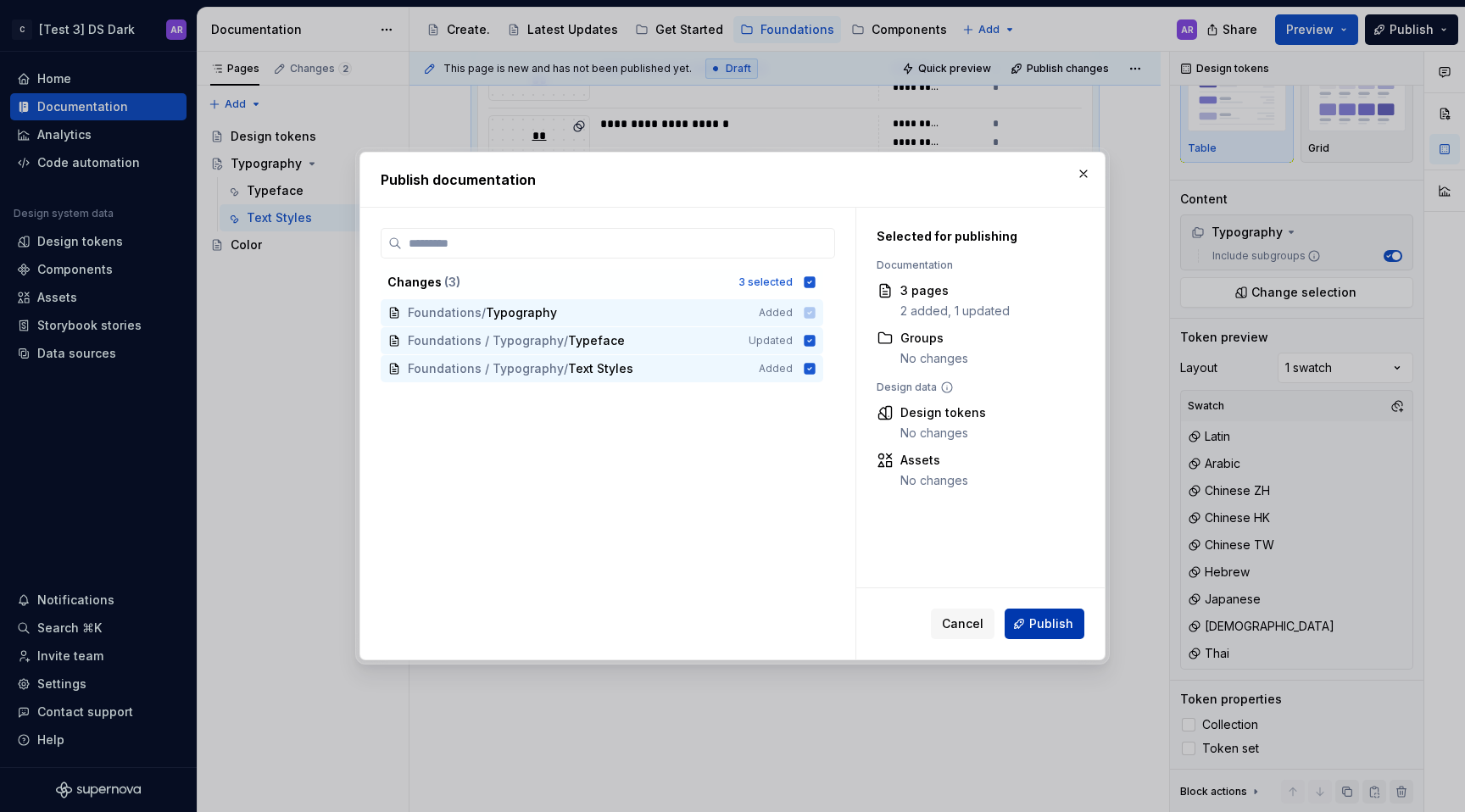
click at [1073, 626] on button "Publish" at bounding box center [1043, 624] width 79 height 31
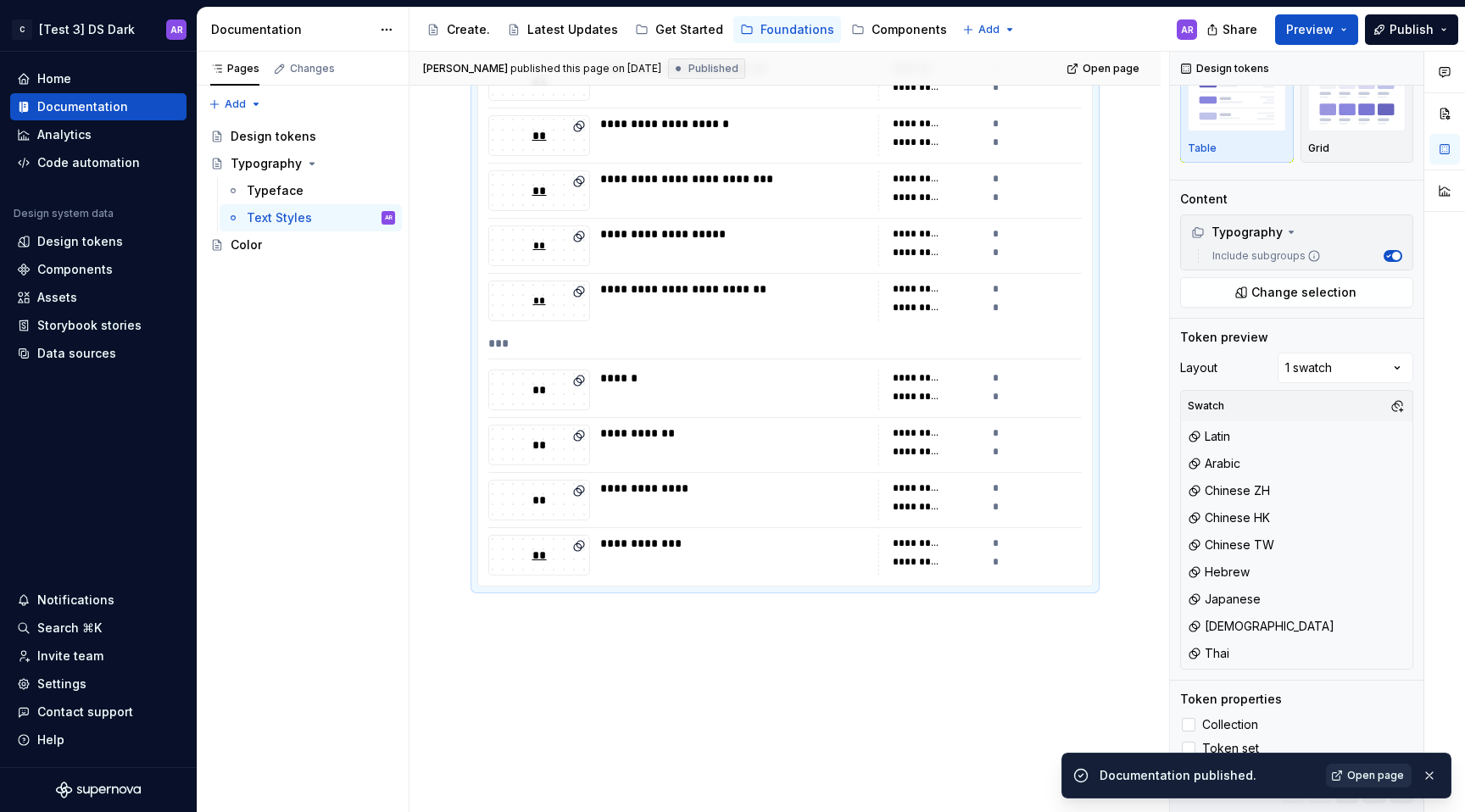
click at [1389, 778] on span "Open page" at bounding box center [1375, 776] width 57 height 14
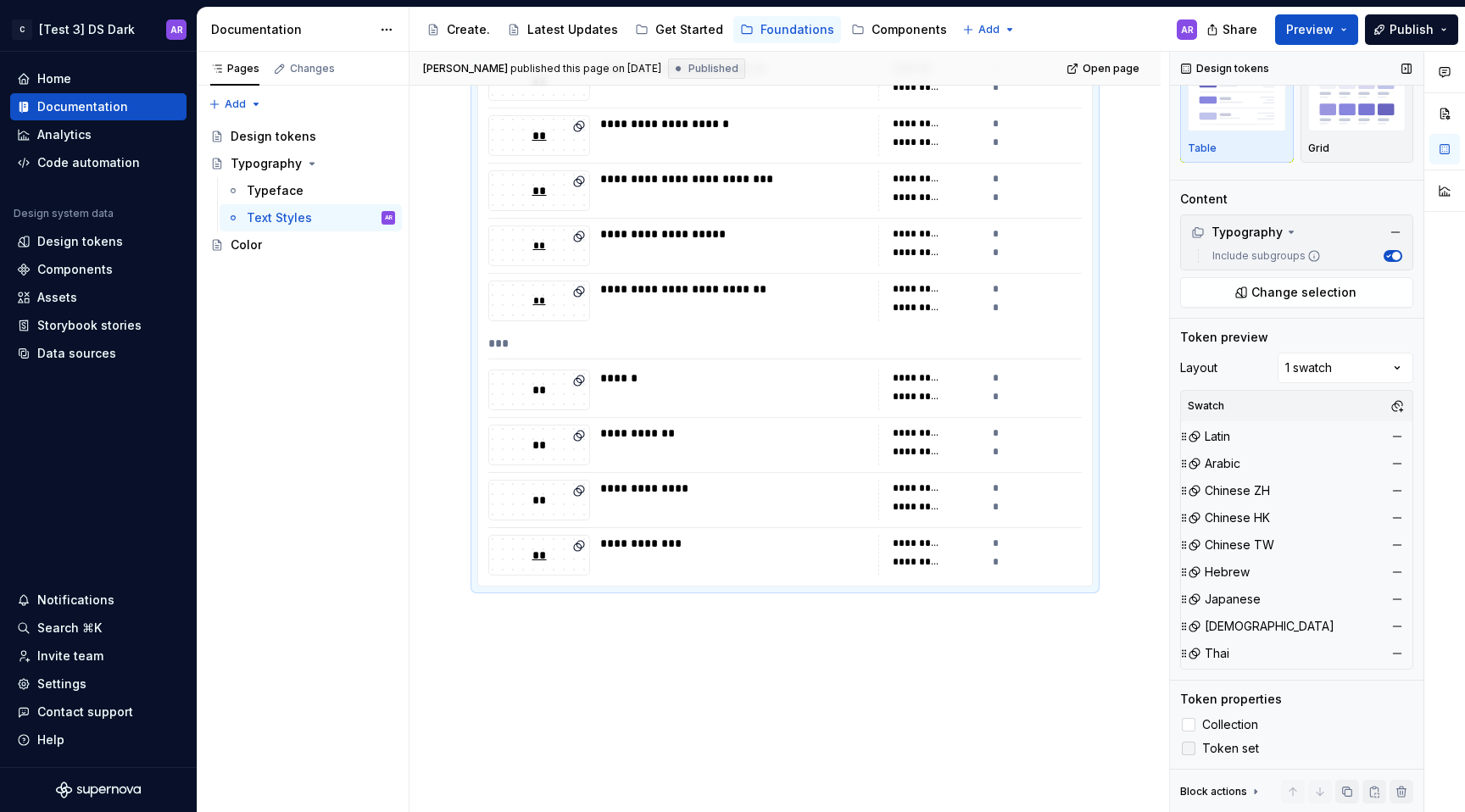
click at [1189, 749] on icon at bounding box center [1189, 749] width 0 height 0
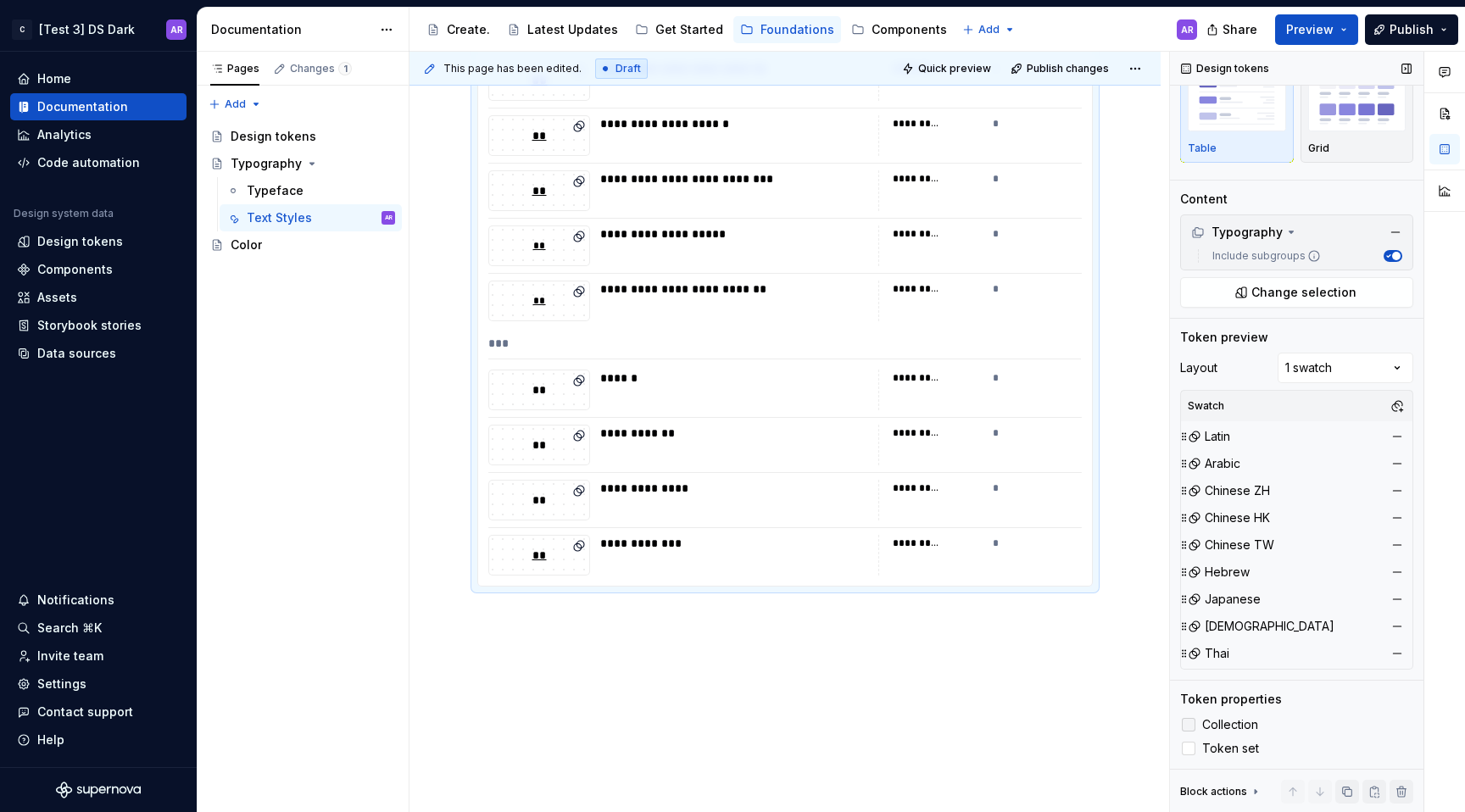
click at [1189, 724] on icon at bounding box center [1189, 724] width 0 height 0
click at [1356, 378] on div "Comments Open comments No comments yet Select ‘Comment’ from the block context …" at bounding box center [1318, 432] width 295 height 761
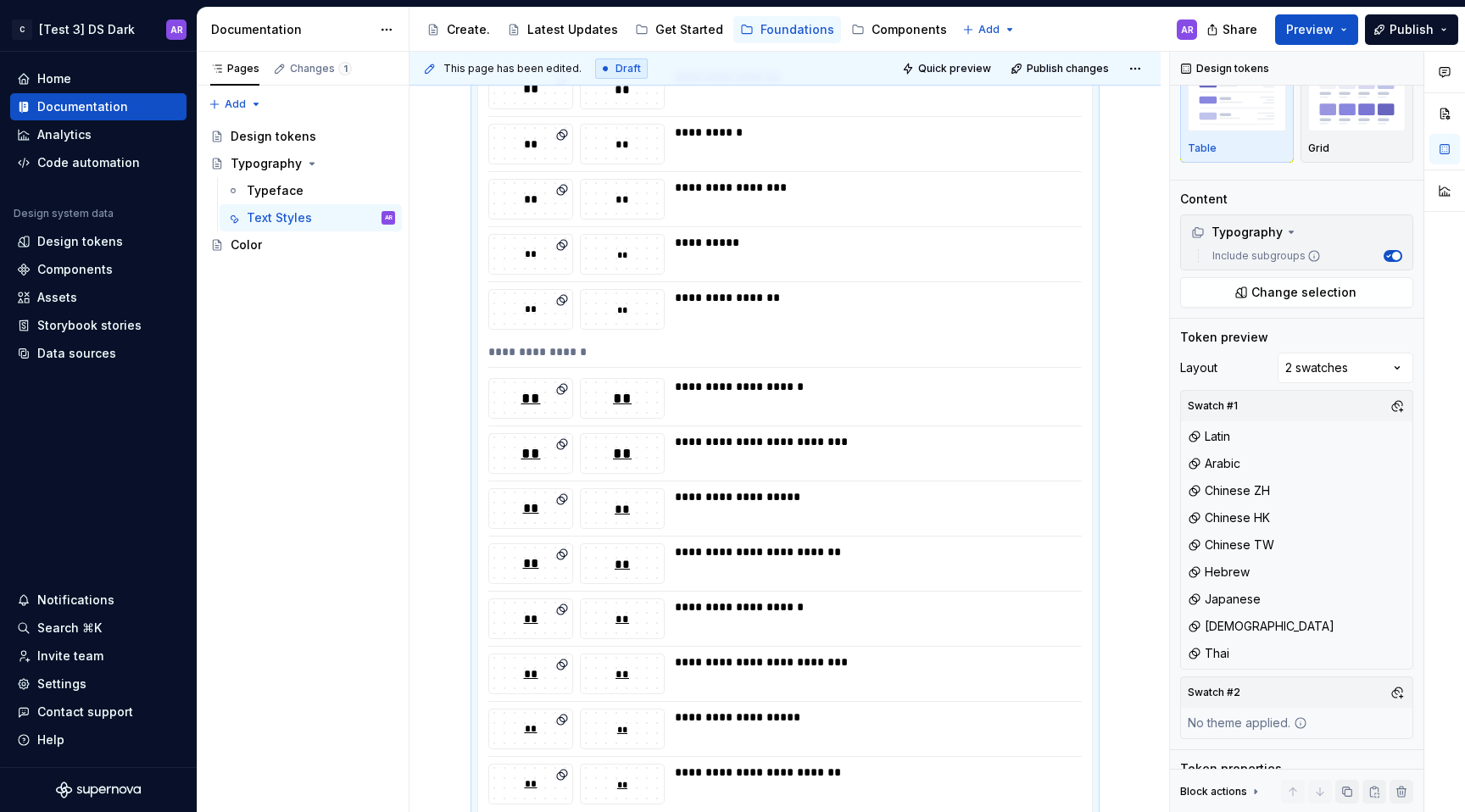
scroll to position [1415, 0]
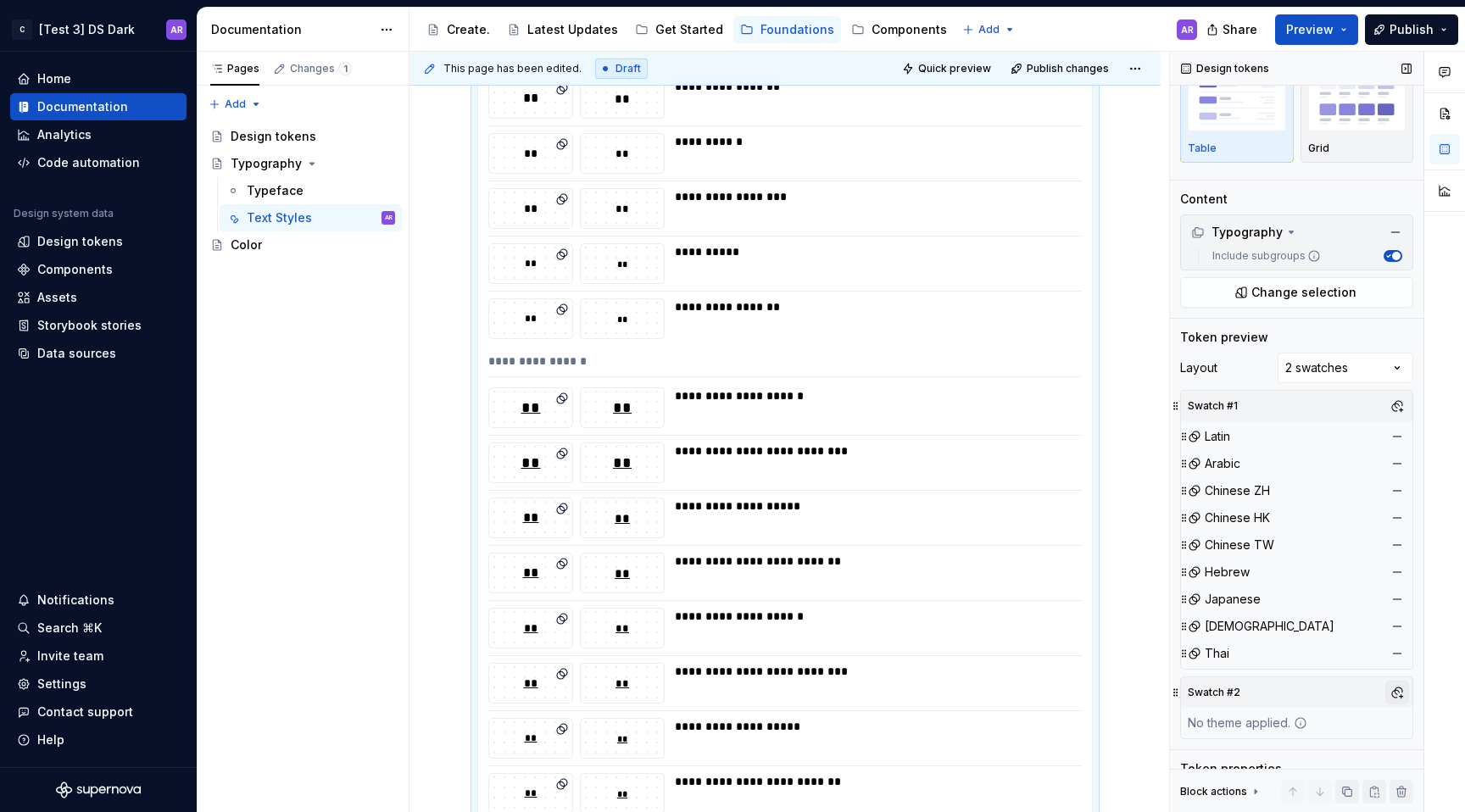
click at [1396, 697] on button "button" at bounding box center [1397, 692] width 23 height 23
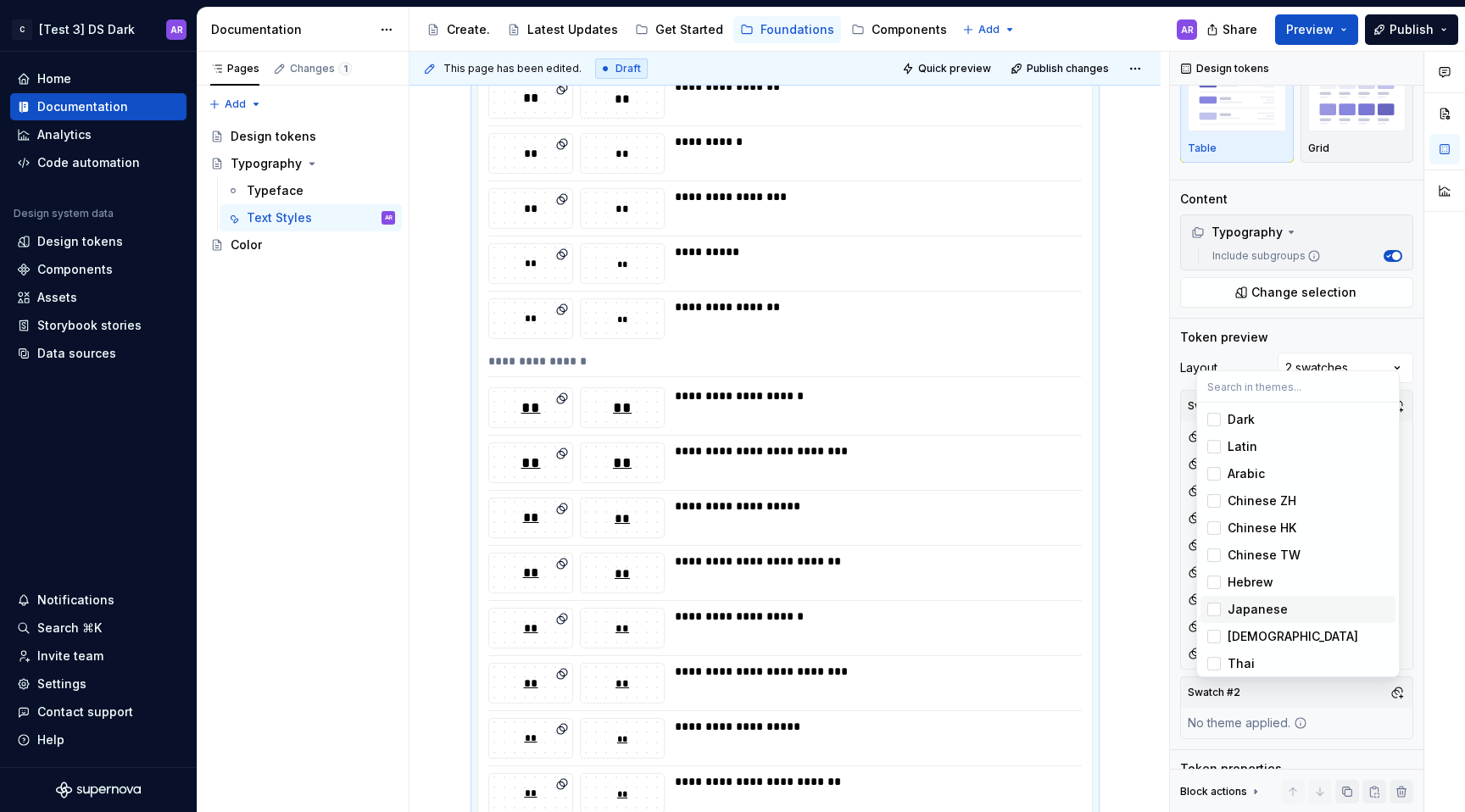
scroll to position [59, 0]
click at [1415, 629] on div "Comments Open comments No comments yet Select ‘Comment’ from the block context …" at bounding box center [1318, 432] width 295 height 761
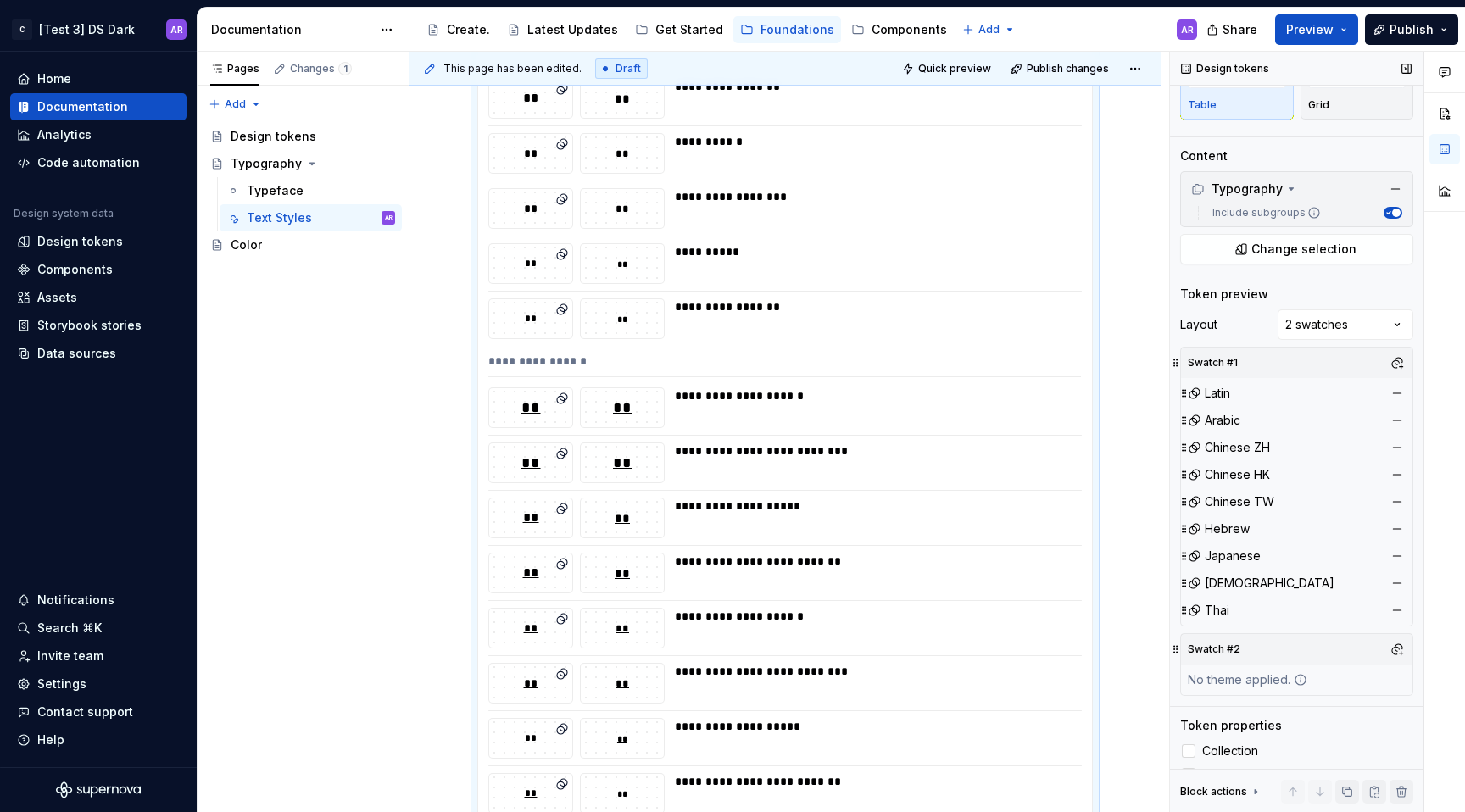
scroll to position [131, 0]
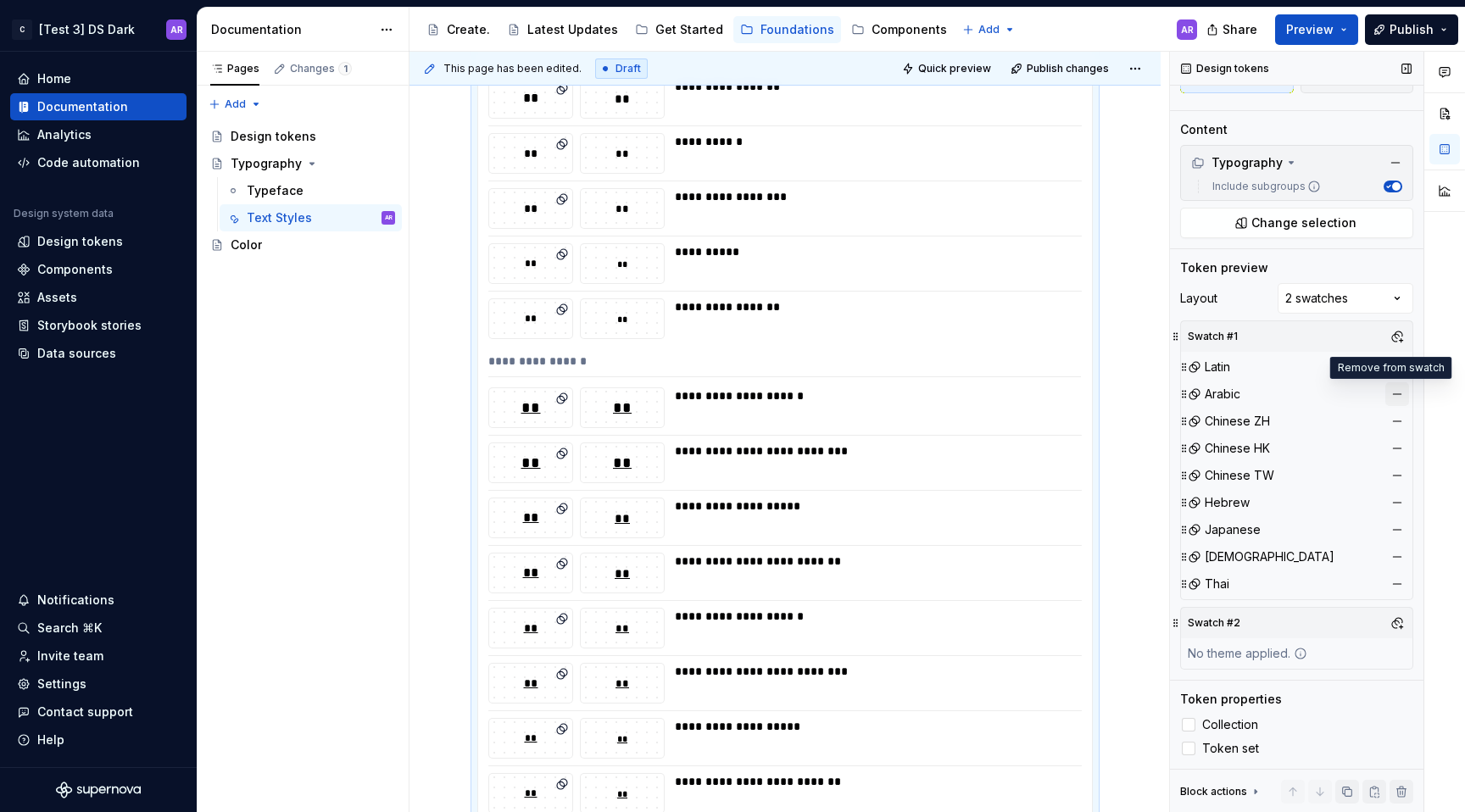
click at [1386, 384] on button "button" at bounding box center [1397, 393] width 23 height 23
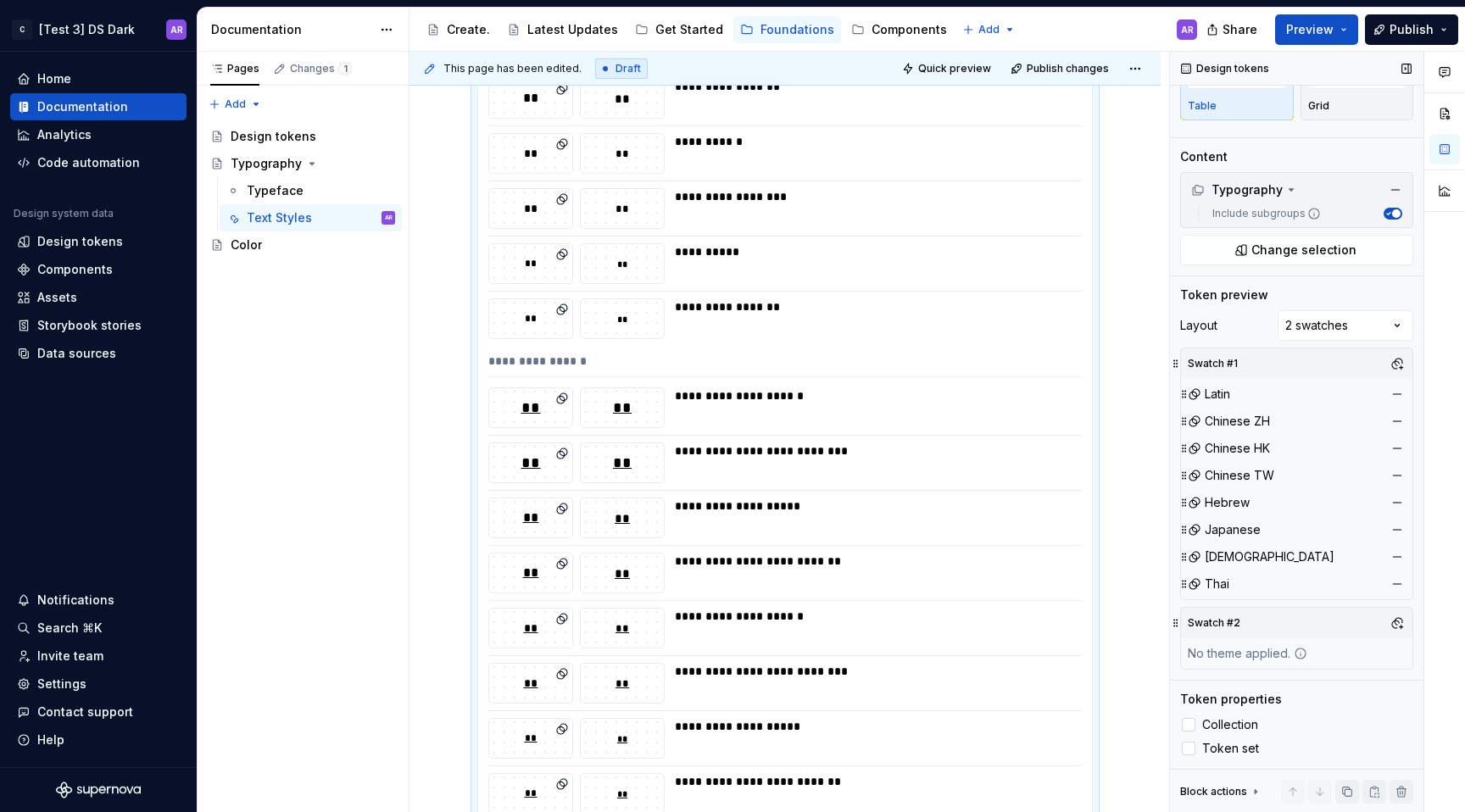
click at [1386, 384] on button "button" at bounding box center [1397, 393] width 23 height 23
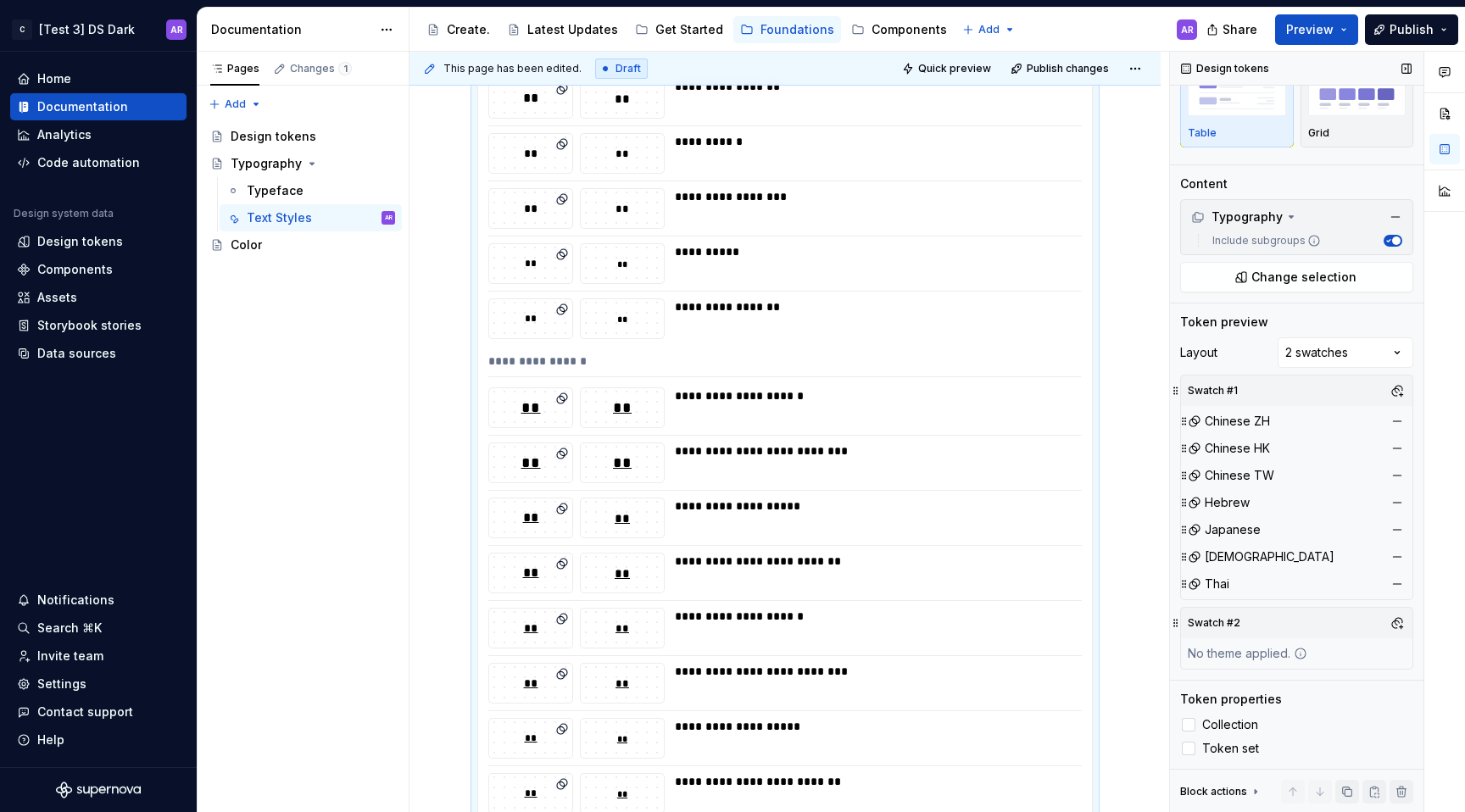
scroll to position [77, 0]
click at [1386, 384] on button "button" at bounding box center [1397, 390] width 23 height 23
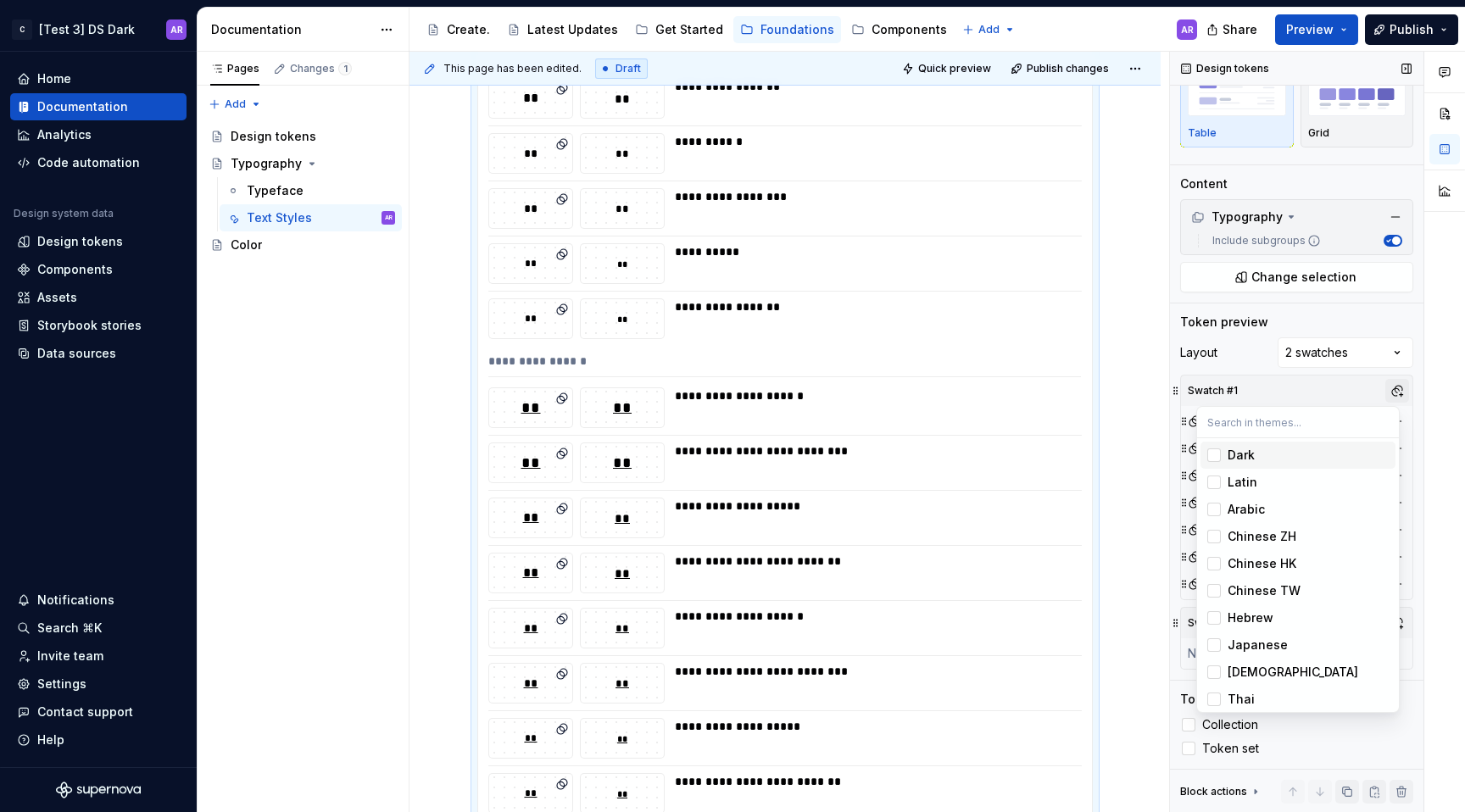
click at [1383, 390] on div "Comments Open comments No comments yet Select ‘Comment’ from the block context …" at bounding box center [1318, 432] width 295 height 761
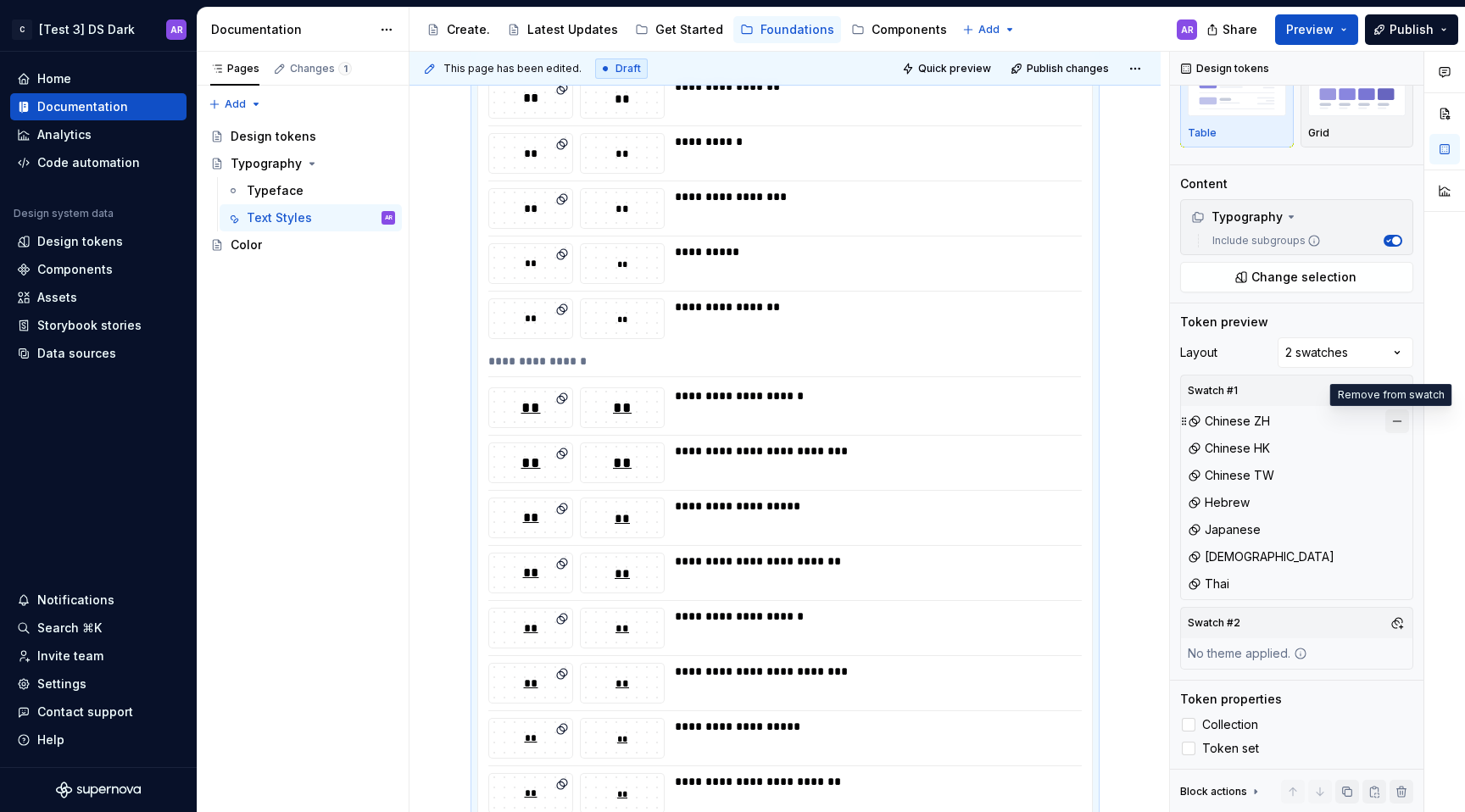
click at [1390, 420] on button "button" at bounding box center [1397, 420] width 23 height 23
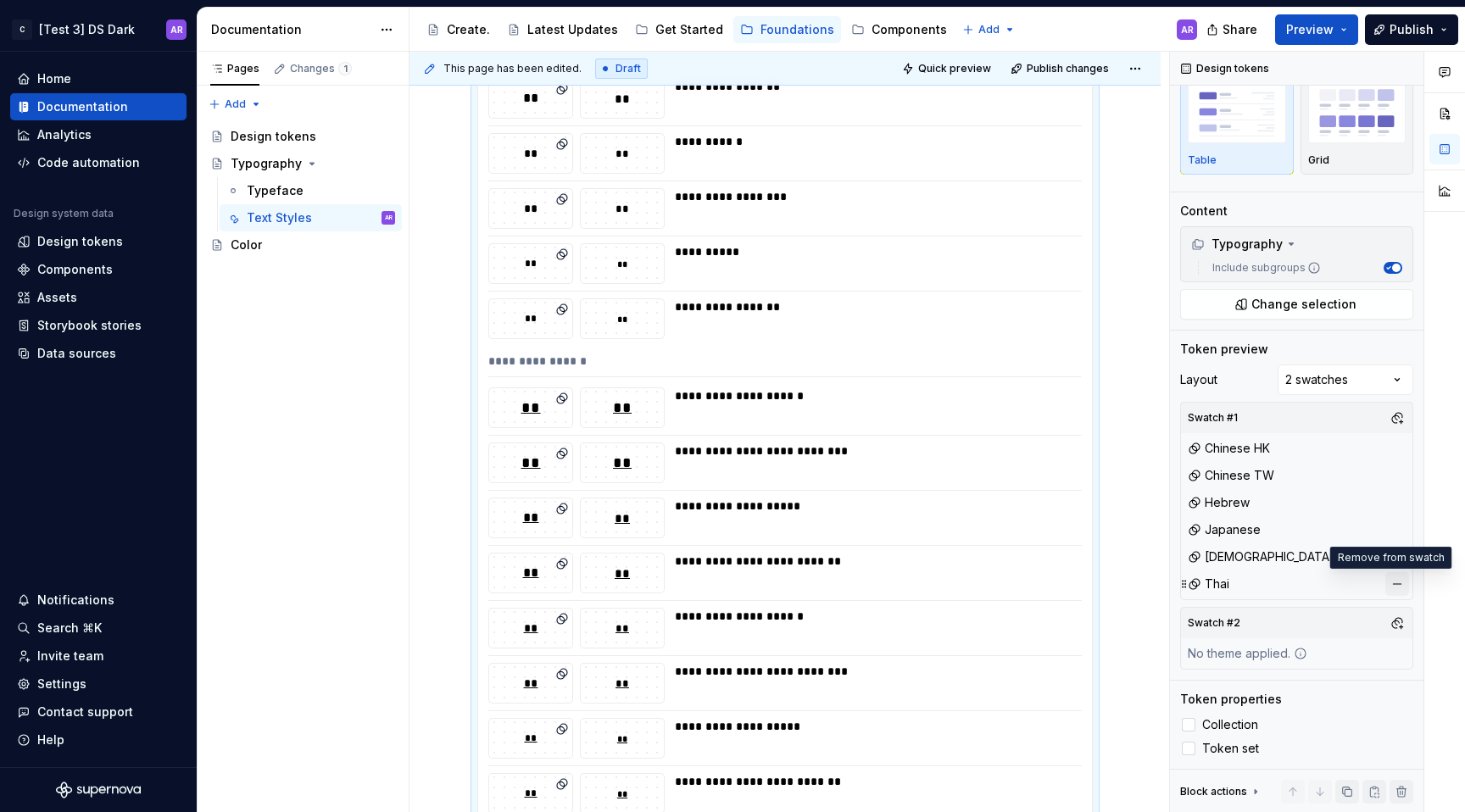
click at [1395, 572] on button "button" at bounding box center [1397, 584] width 23 height 23
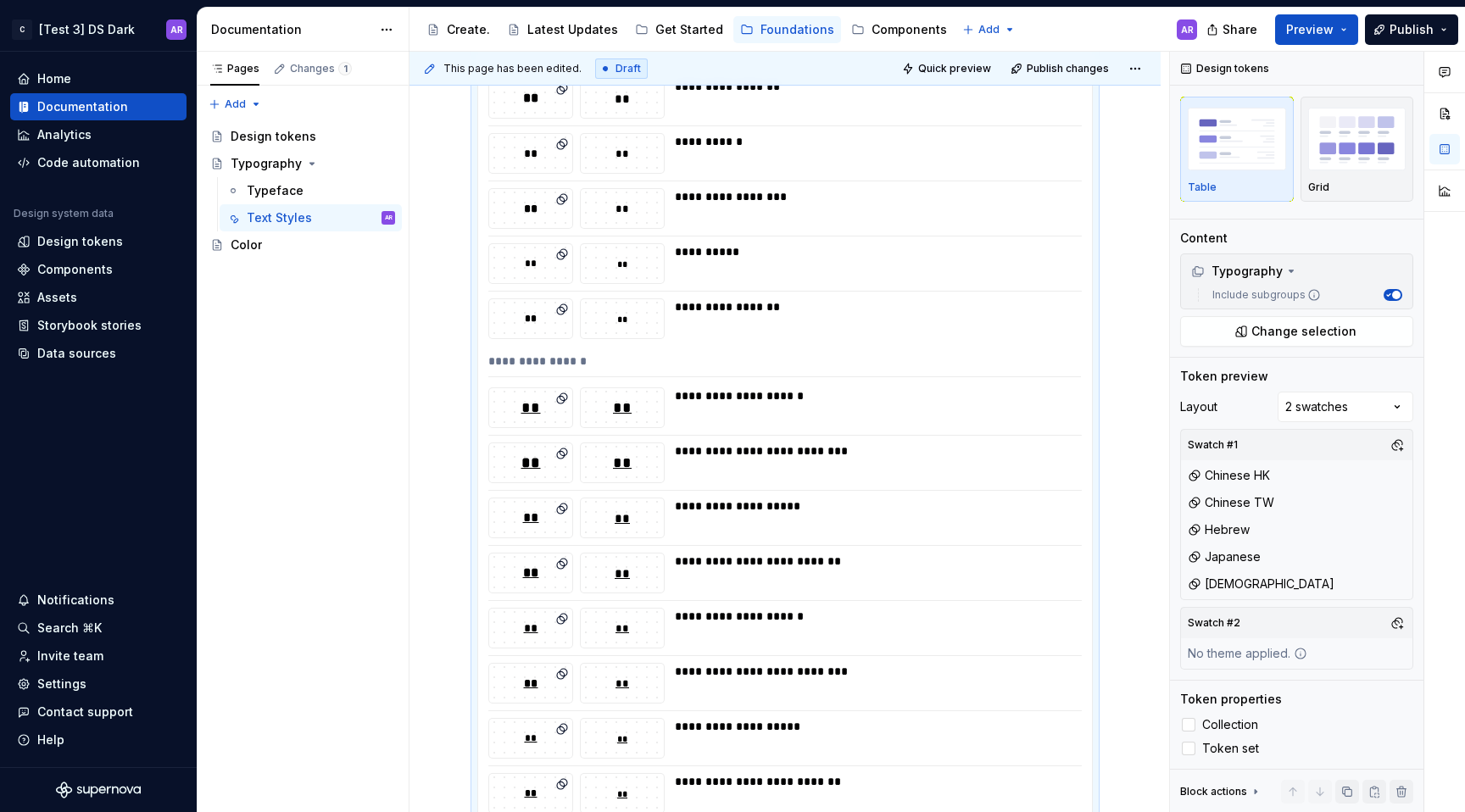
click at [1395, 572] on button "button" at bounding box center [1397, 584] width 23 height 23
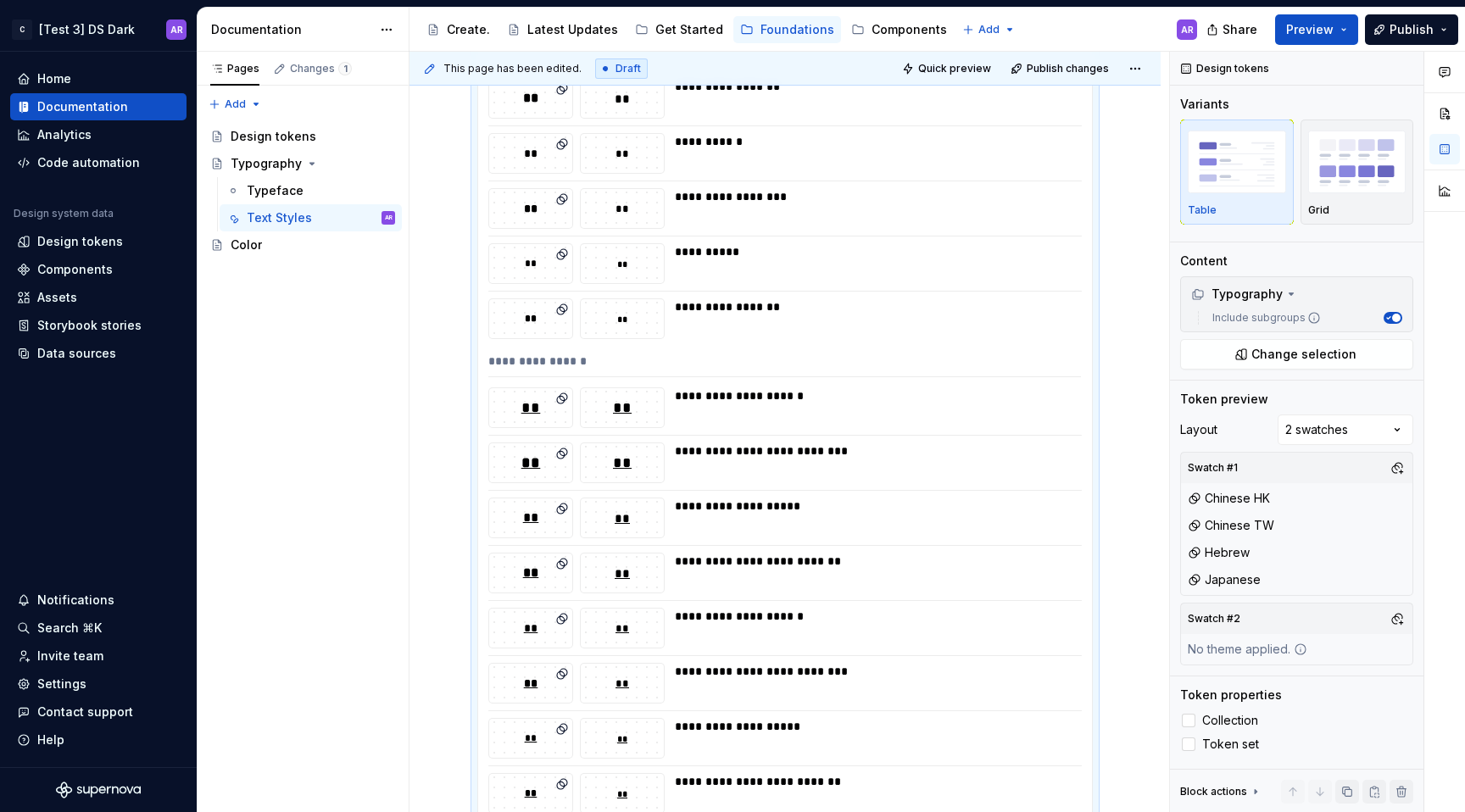
scroll to position [0, 0]
click at [1395, 572] on button "button" at bounding box center [1397, 579] width 23 height 23
click at [1395, 572] on div "Swatch #1 Chinese HK Chinese TW Hebrew Swatch #2 No theme applied." at bounding box center [1297, 545] width 233 height 186
click at [1395, 552] on button "button" at bounding box center [1397, 552] width 23 height 23
click at [1395, 528] on button "button" at bounding box center [1397, 525] width 23 height 23
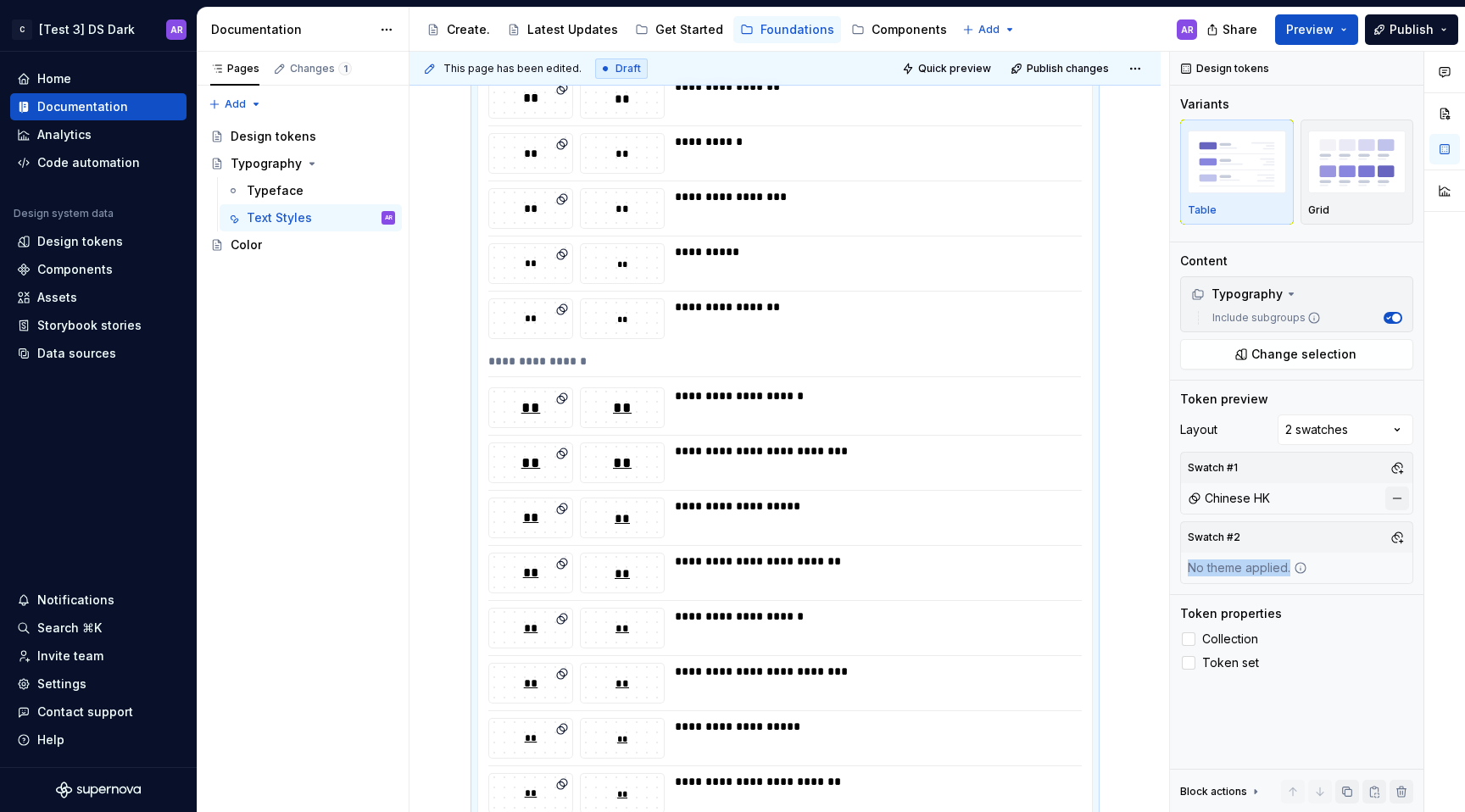
click at [1395, 502] on button "button" at bounding box center [1397, 498] width 23 height 23
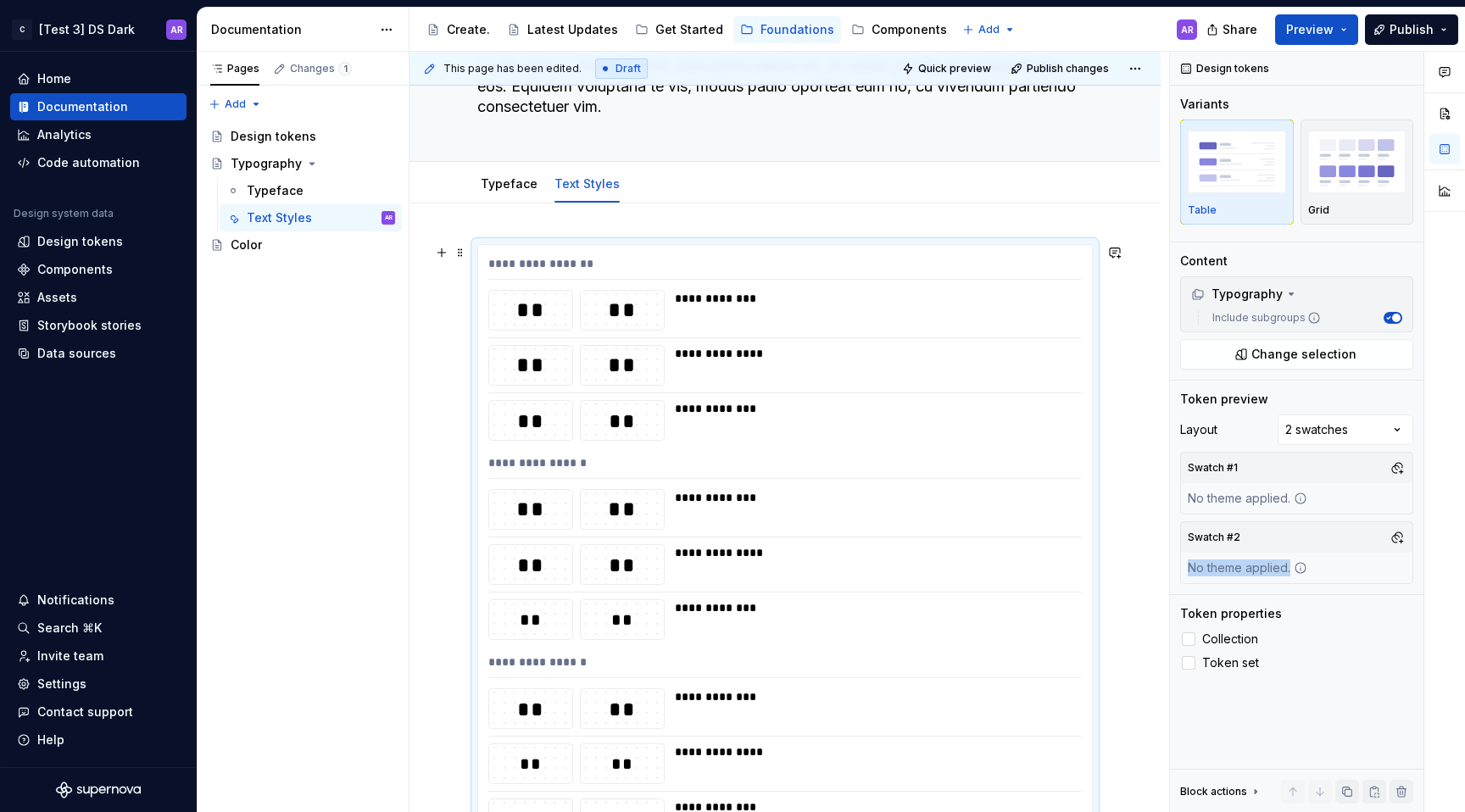
scroll to position [49, 0]
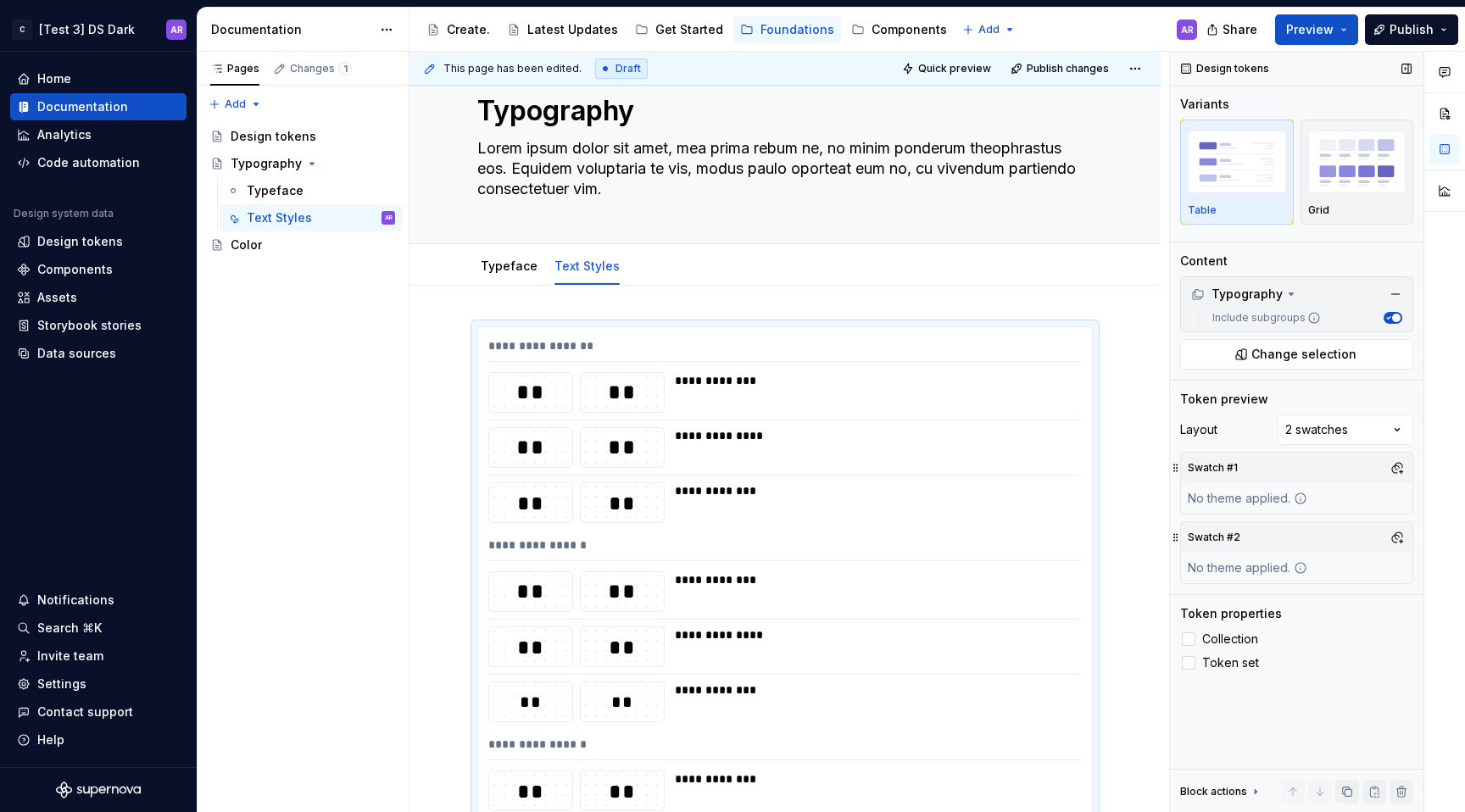
click at [1360, 530] on div "Swatch #2" at bounding box center [1297, 537] width 231 height 31
click at [1344, 420] on div "Comments Open comments No comments yet Select ‘Comment’ from the block context …" at bounding box center [1318, 432] width 295 height 761
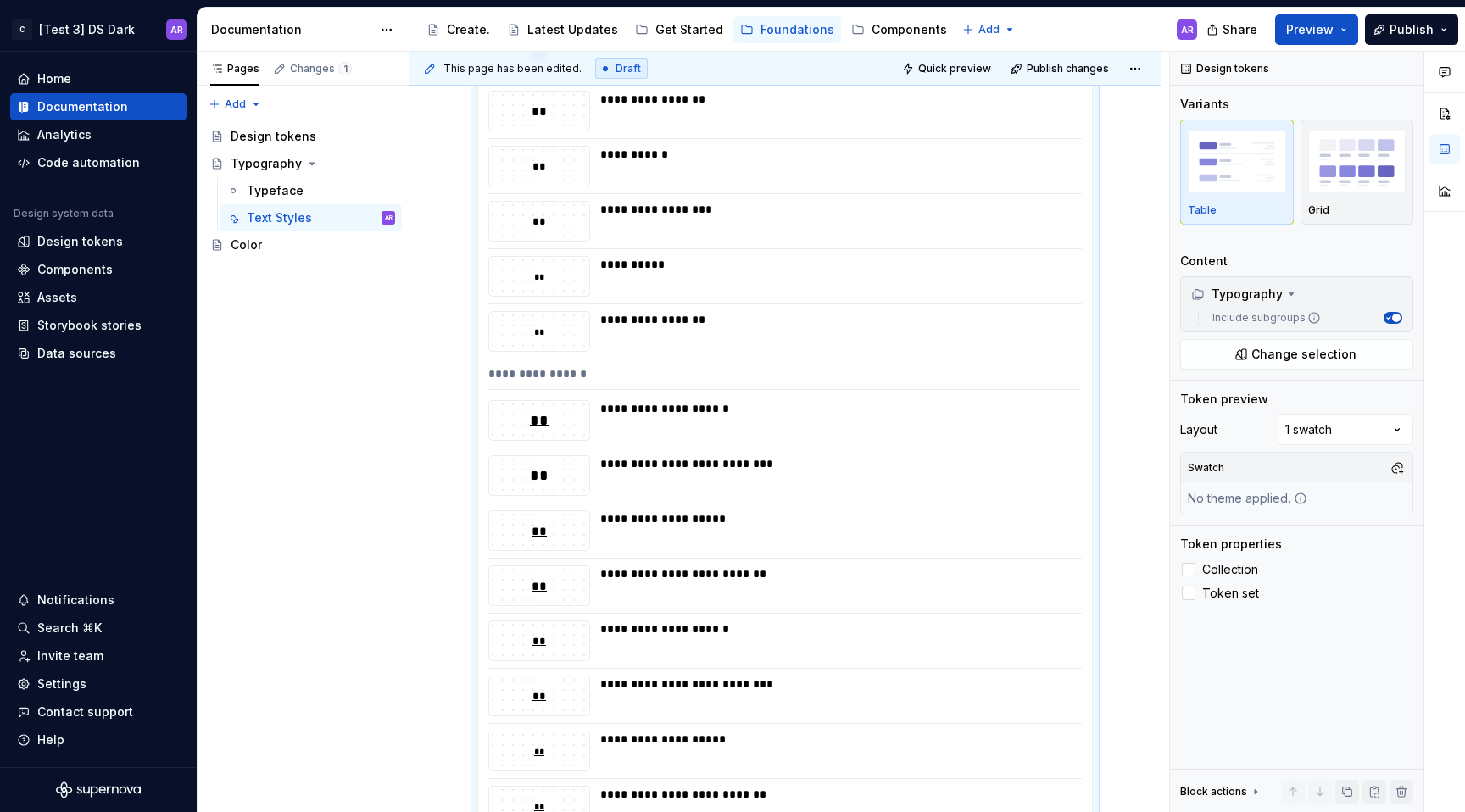
scroll to position [1078, 0]
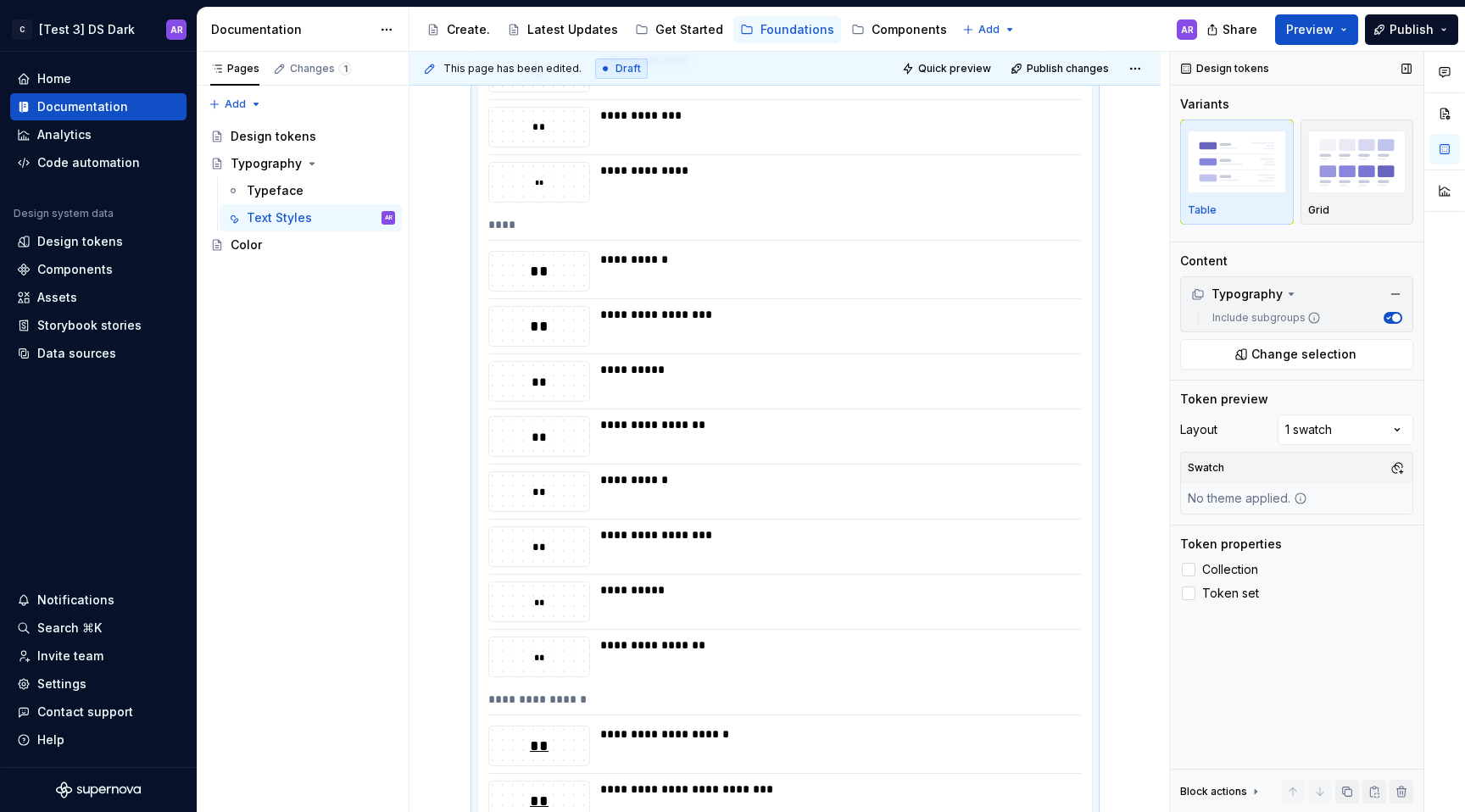
click at [1384, 468] on div "Swatch" at bounding box center [1297, 468] width 231 height 31
click at [1387, 468] on button "button" at bounding box center [1397, 467] width 23 height 23
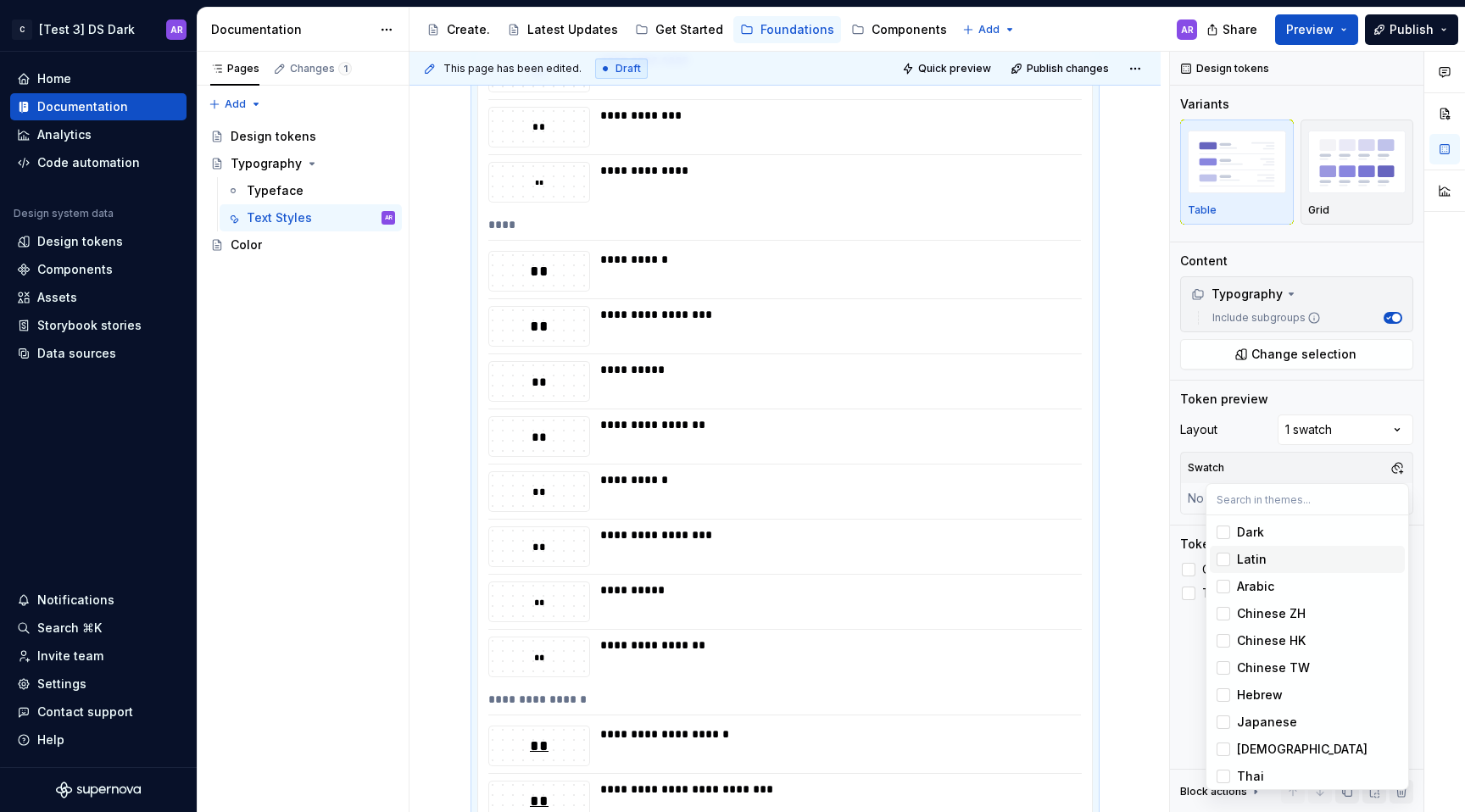
click at [1224, 558] on div "Suggestions" at bounding box center [1223, 559] width 14 height 14
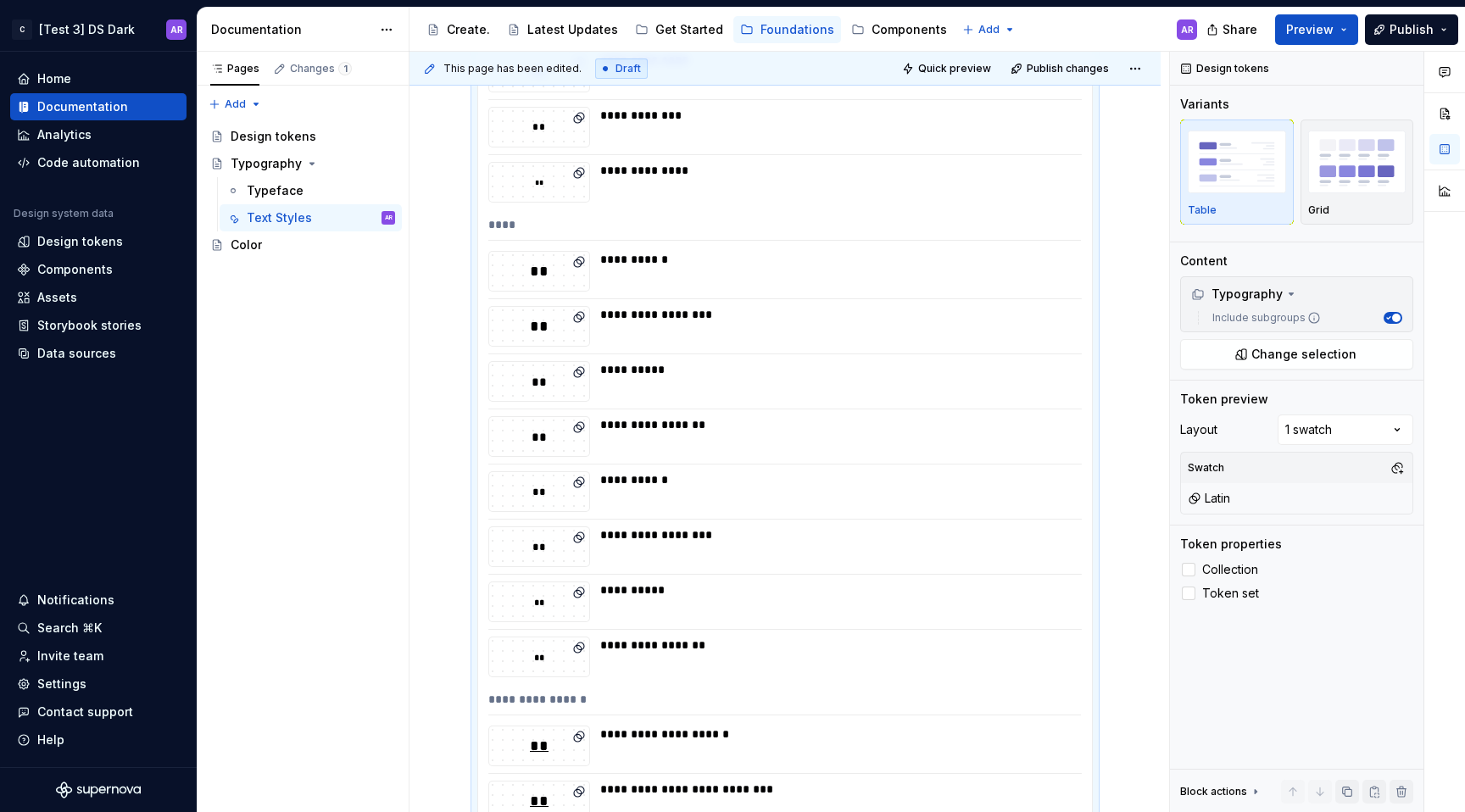
click at [1444, 529] on div at bounding box center [1444, 432] width 41 height 761
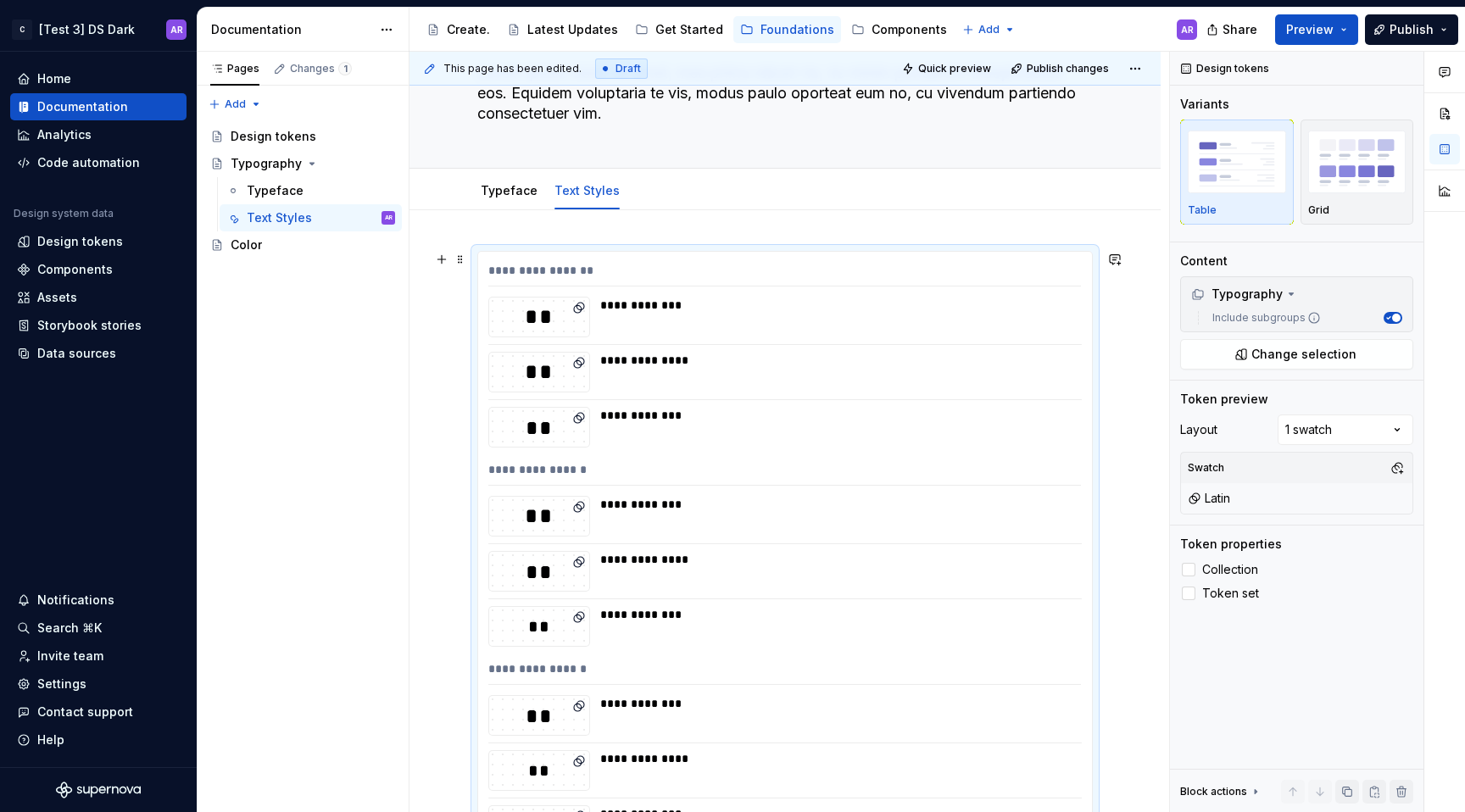
scroll to position [0, 0]
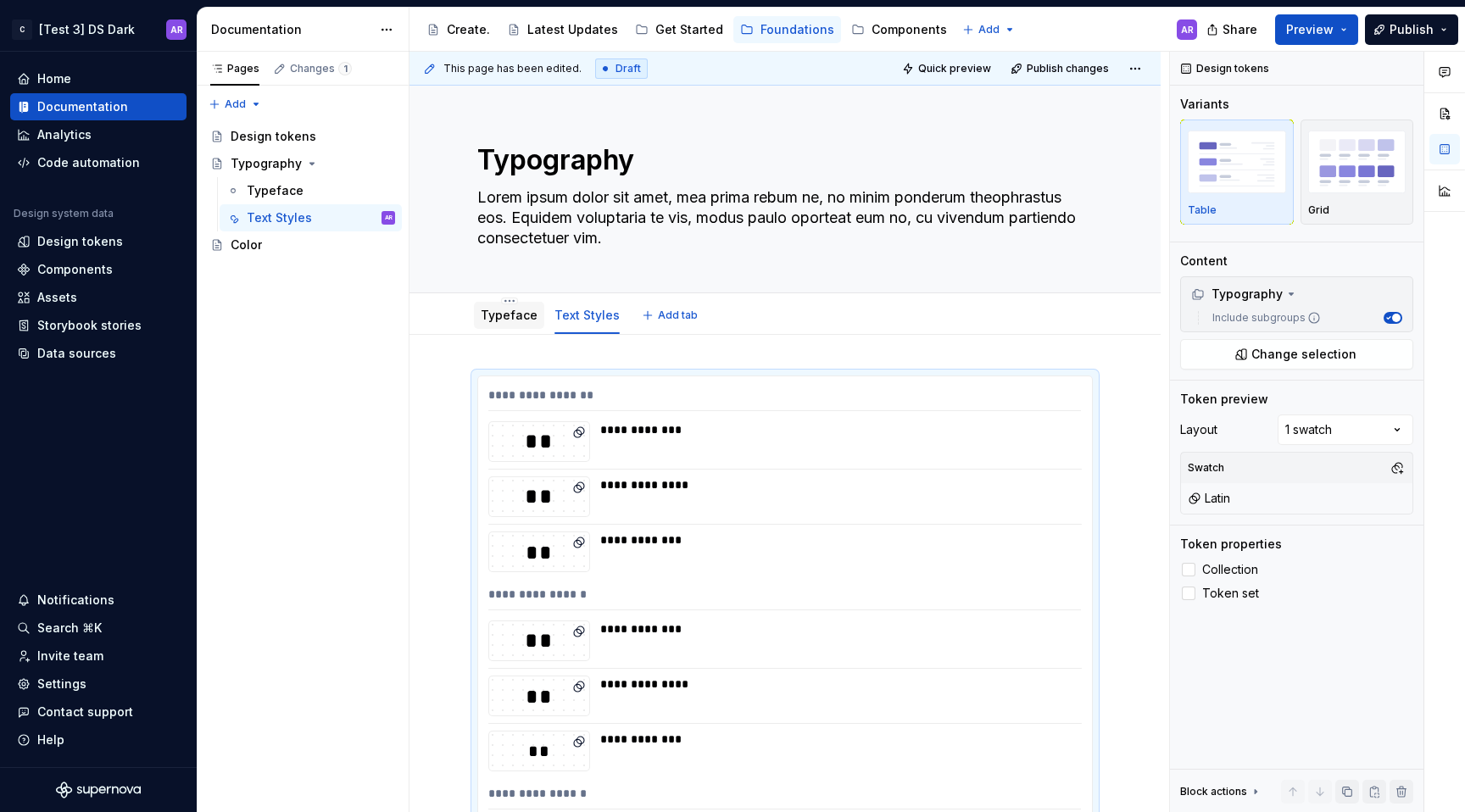
click at [518, 315] on link "Typeface" at bounding box center [509, 314] width 57 height 14
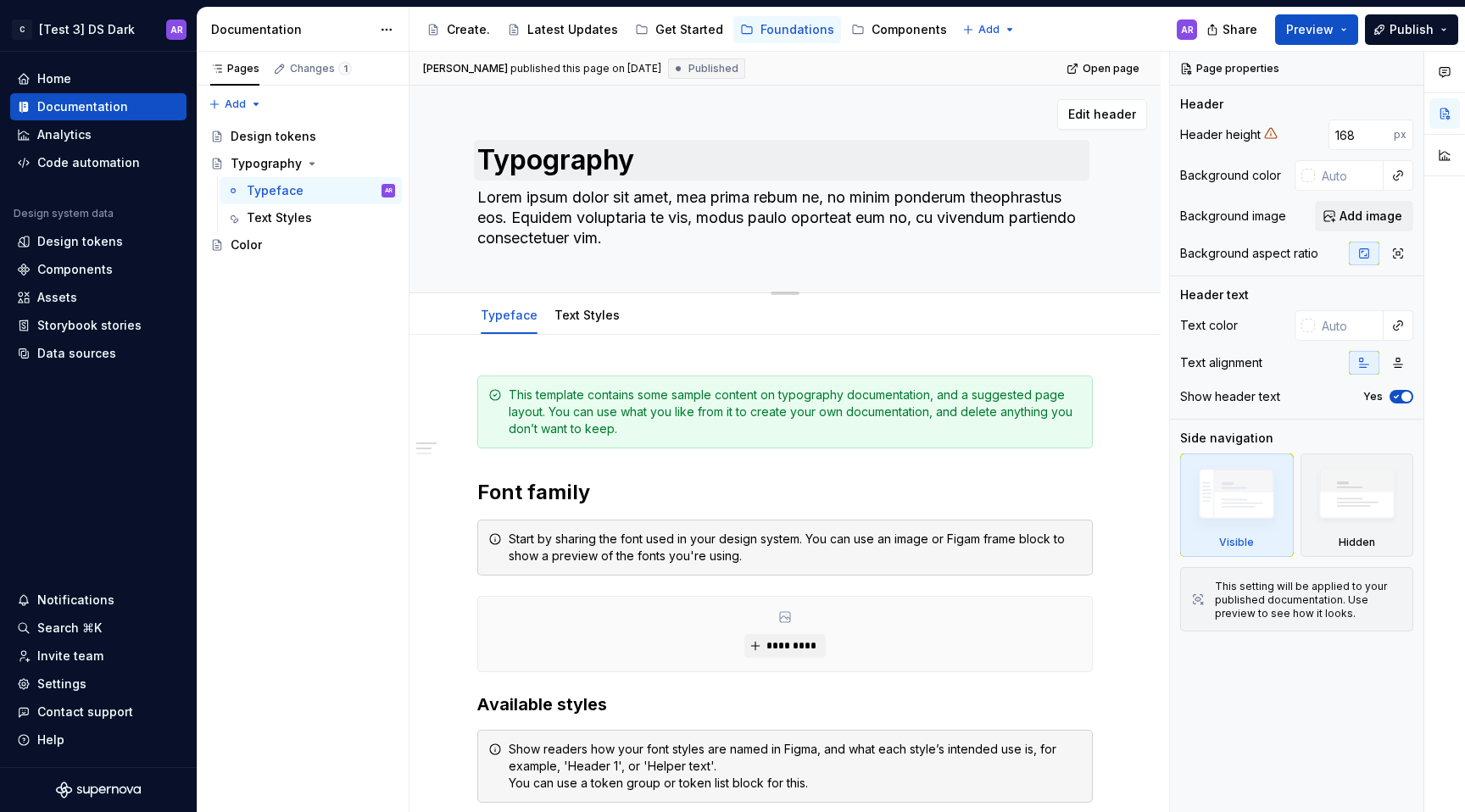
type textarea "*"
click at [670, 319] on span "Add tab" at bounding box center [678, 315] width 40 height 14
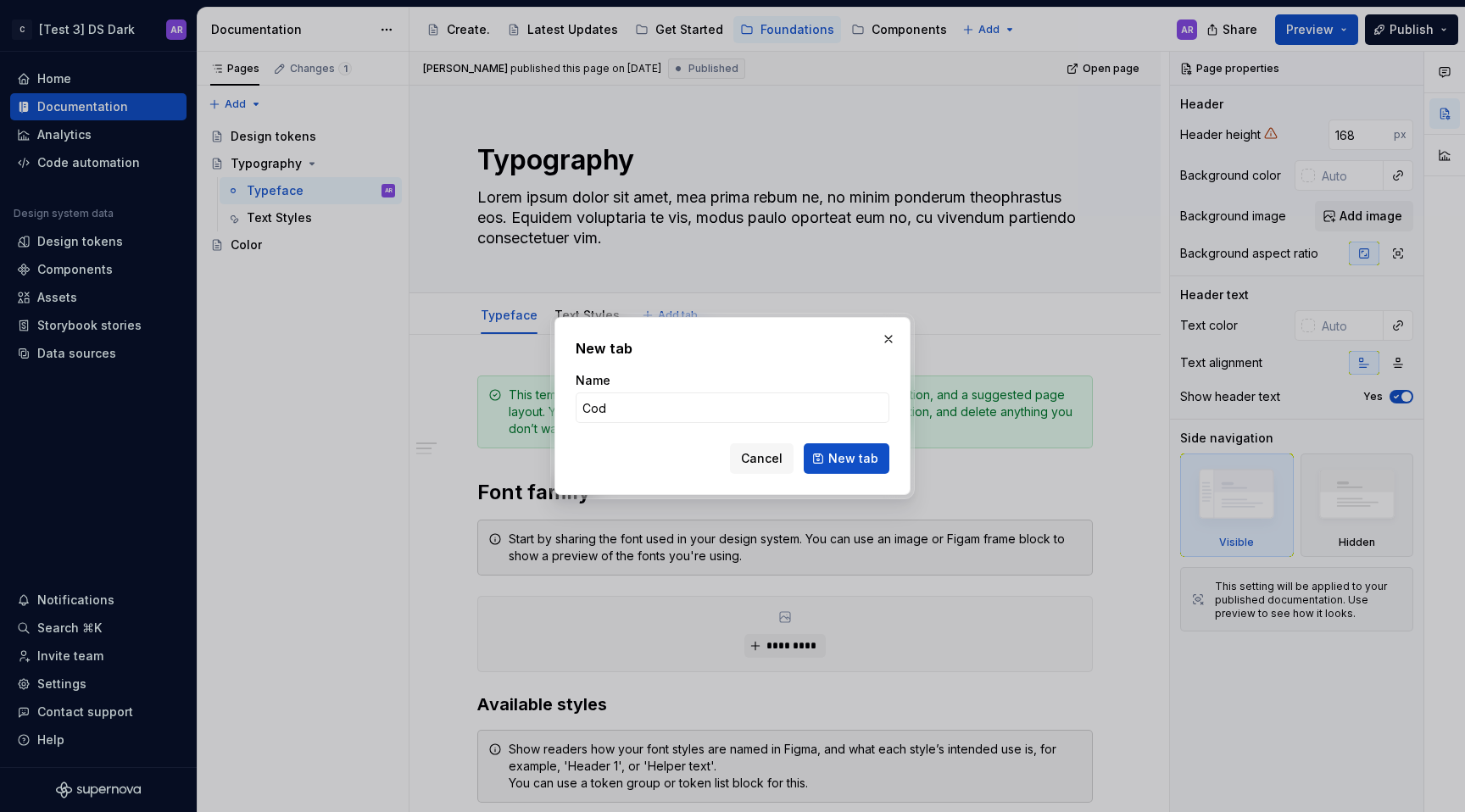
type input "Code"
click button "New tab" at bounding box center [847, 459] width 86 height 31
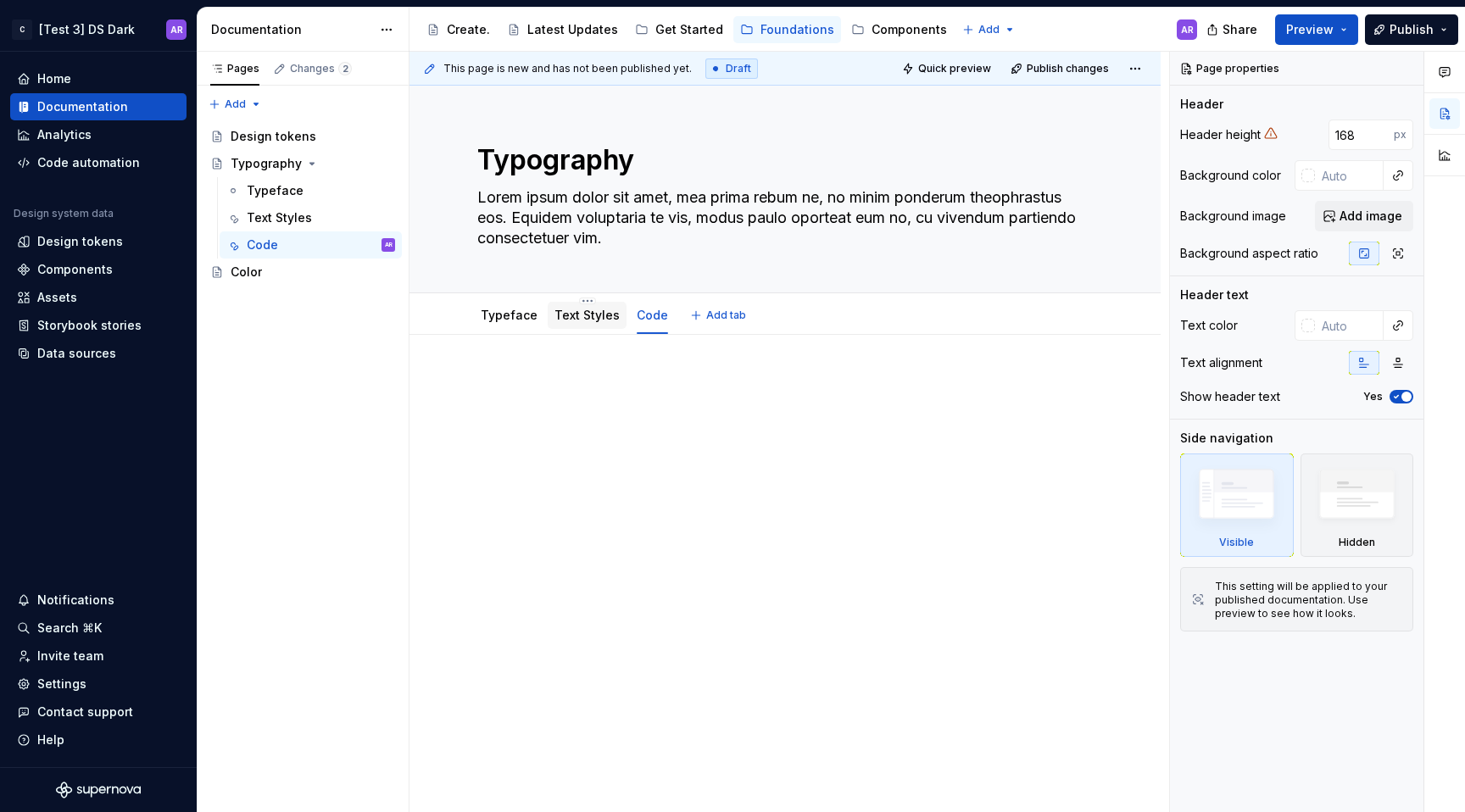
click at [596, 320] on link "Text Styles" at bounding box center [587, 314] width 65 height 14
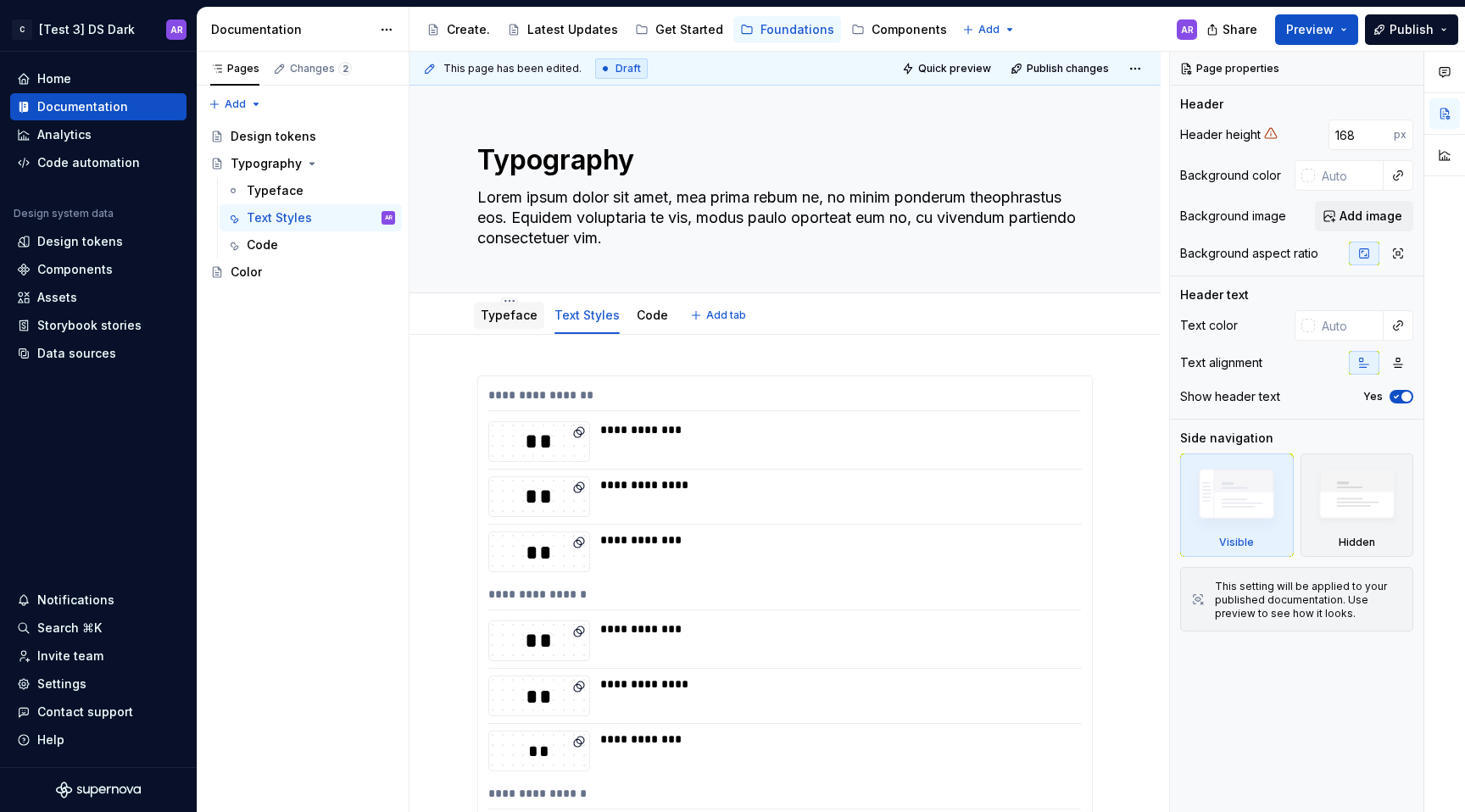
click at [511, 322] on link "Typeface" at bounding box center [509, 314] width 57 height 14
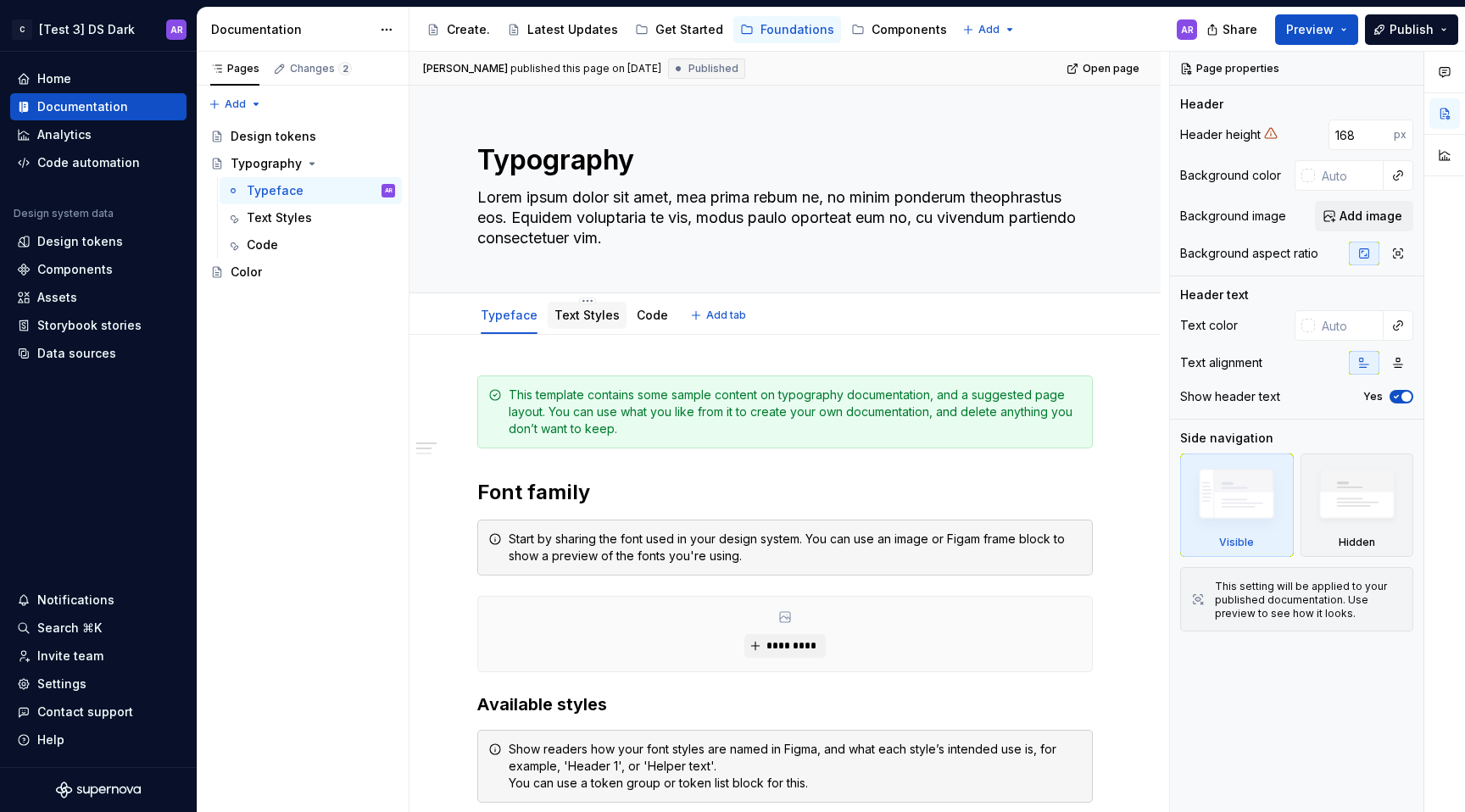
click at [574, 323] on div "Text Styles" at bounding box center [587, 315] width 65 height 21
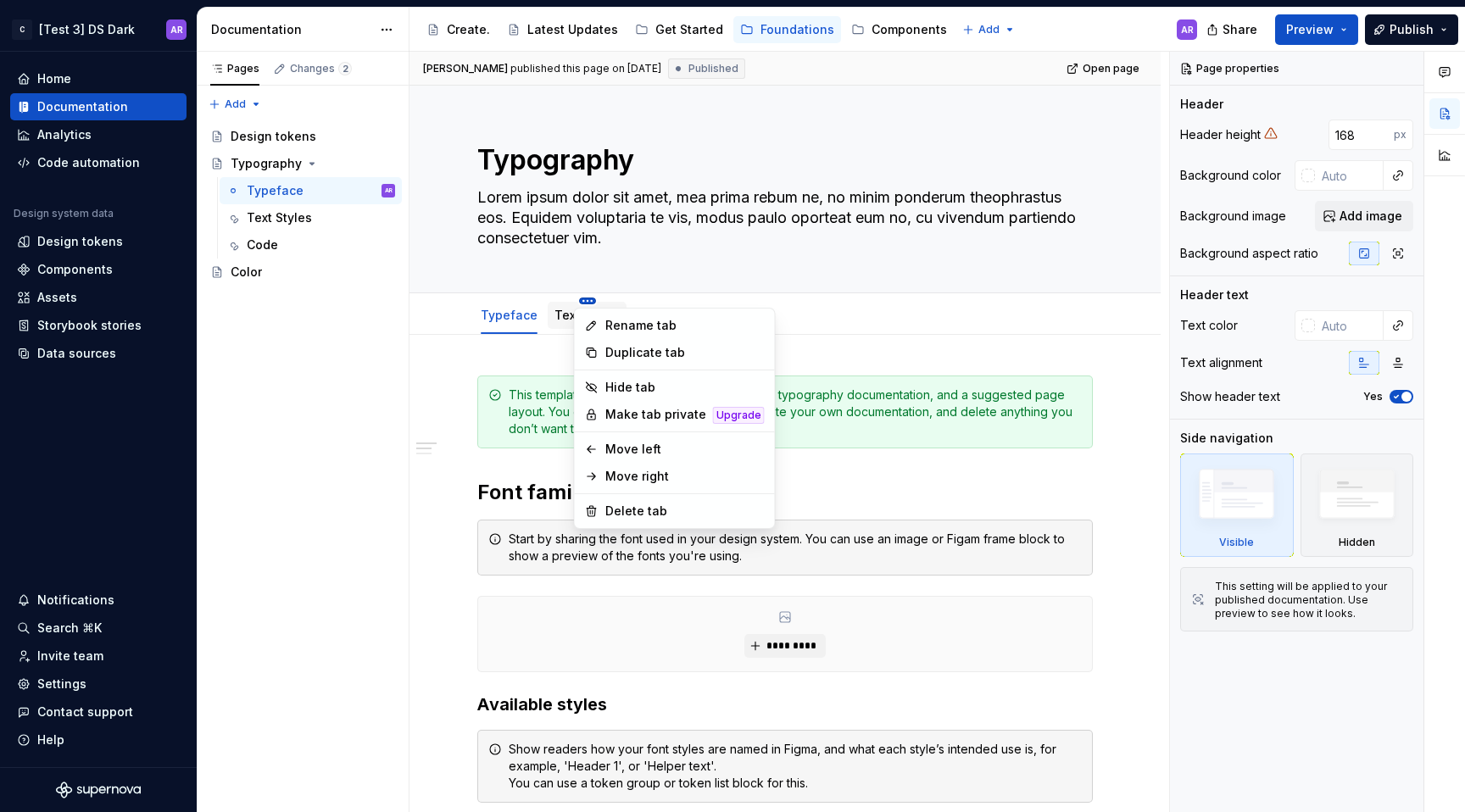
click at [588, 301] on html "C [Test 3] DS Dark AR Home Documentation Analytics Code automation Design syste…" at bounding box center [732, 406] width 1465 height 812
click at [574, 289] on html "C [Test 3] DS Dark AR Home Documentation Analytics Code automation Design syste…" at bounding box center [732, 406] width 1465 height 812
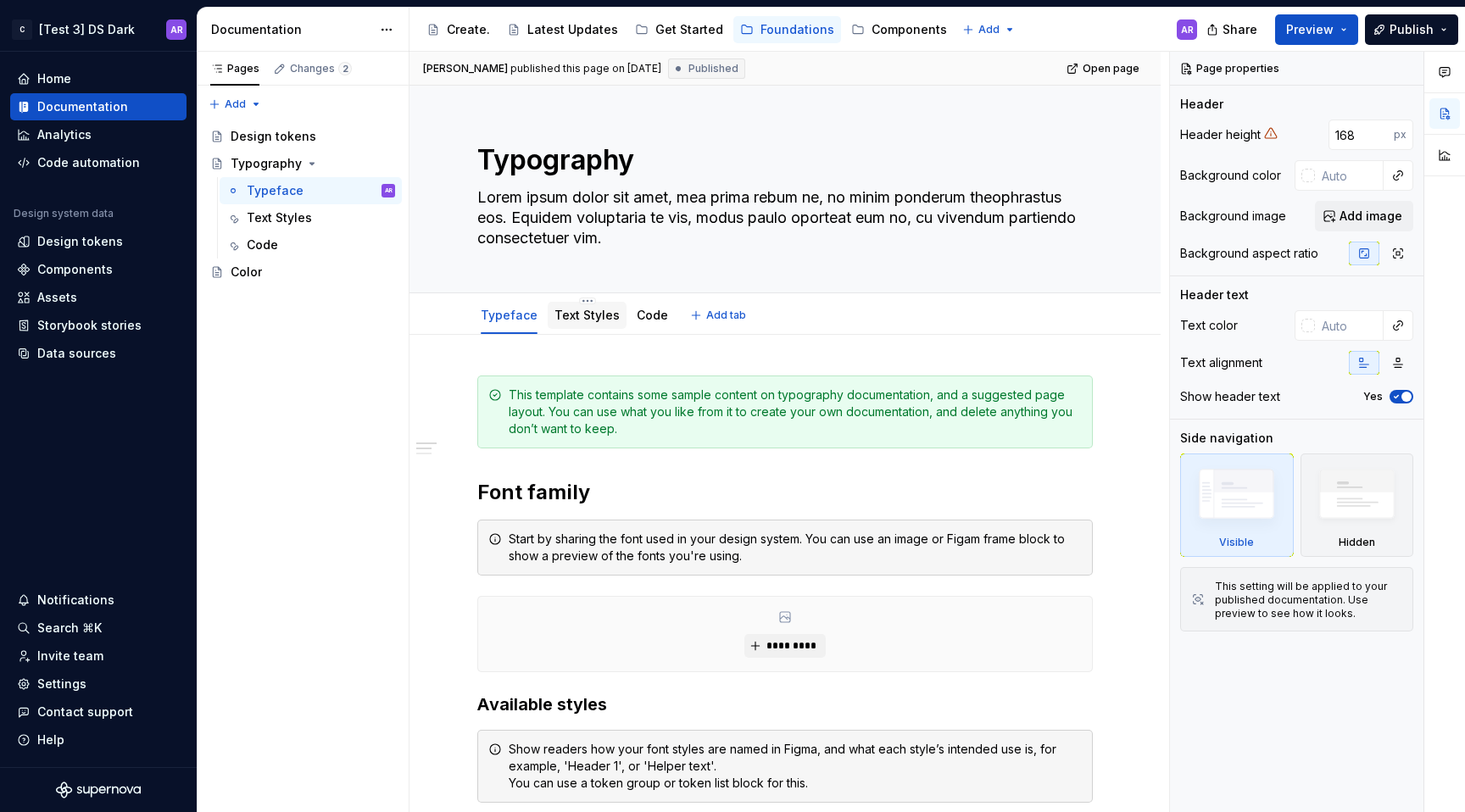
click at [574, 315] on link "Text Styles" at bounding box center [587, 314] width 65 height 14
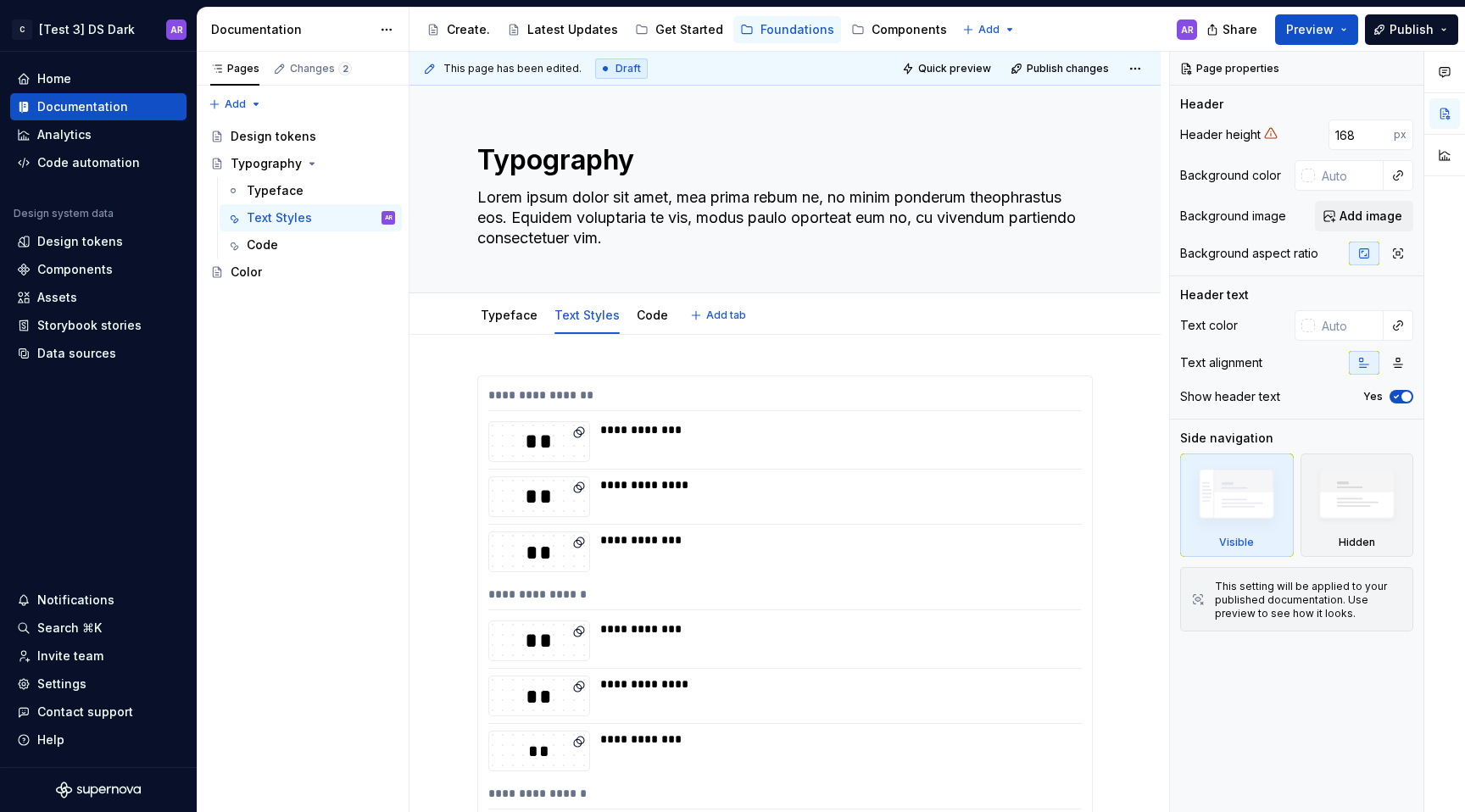
click at [652, 316] on link "Code" at bounding box center [653, 314] width 32 height 14
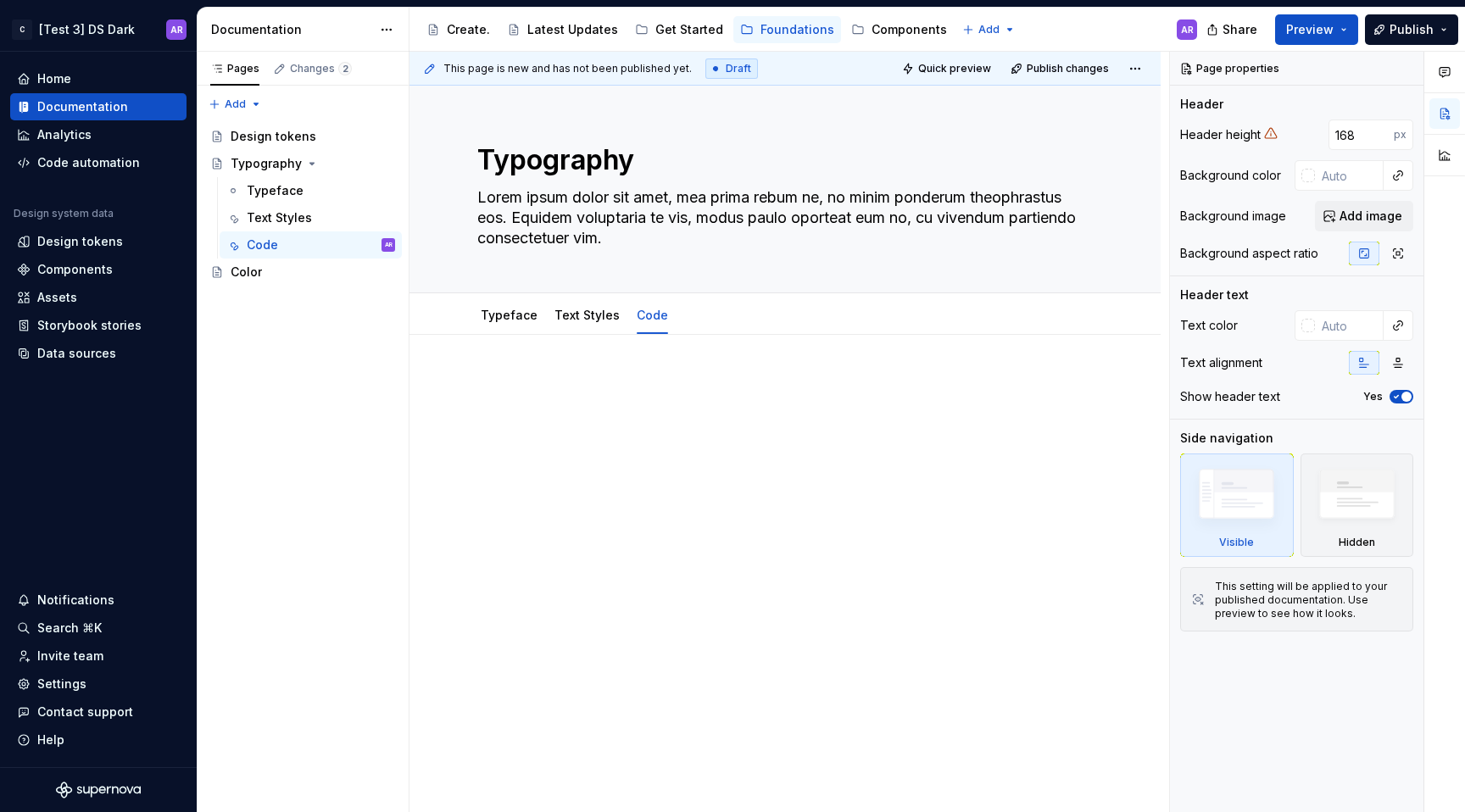
click at [634, 374] on div at bounding box center [785, 518] width 752 height 368
click at [510, 318] on link "Typeface" at bounding box center [509, 314] width 57 height 14
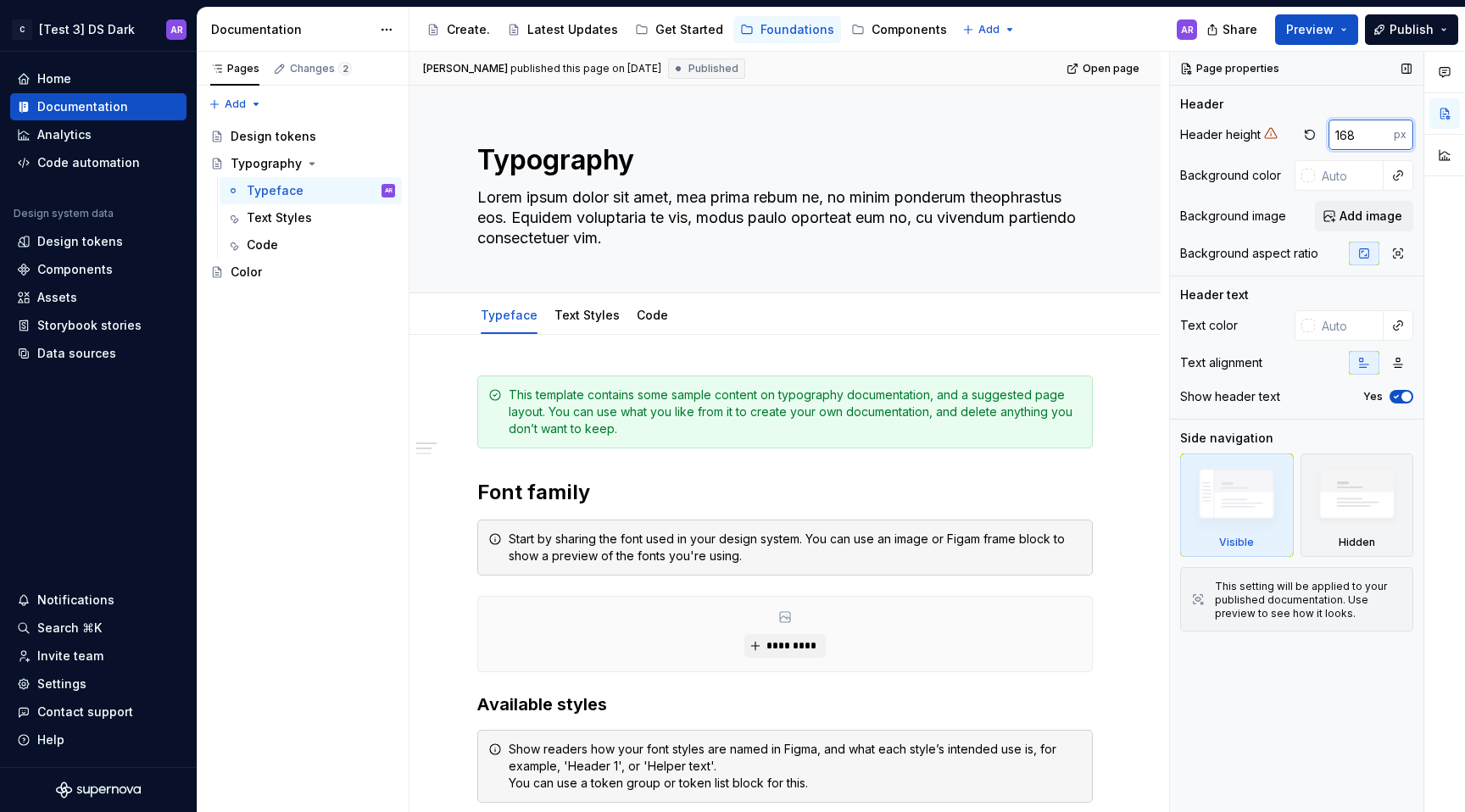
click at [1357, 137] on input "168" at bounding box center [1361, 134] width 65 height 31
click at [1318, 131] on button "button" at bounding box center [1309, 134] width 23 height 23
type textarea "*"
click at [280, 211] on div "Text Styles" at bounding box center [280, 218] width 65 height 17
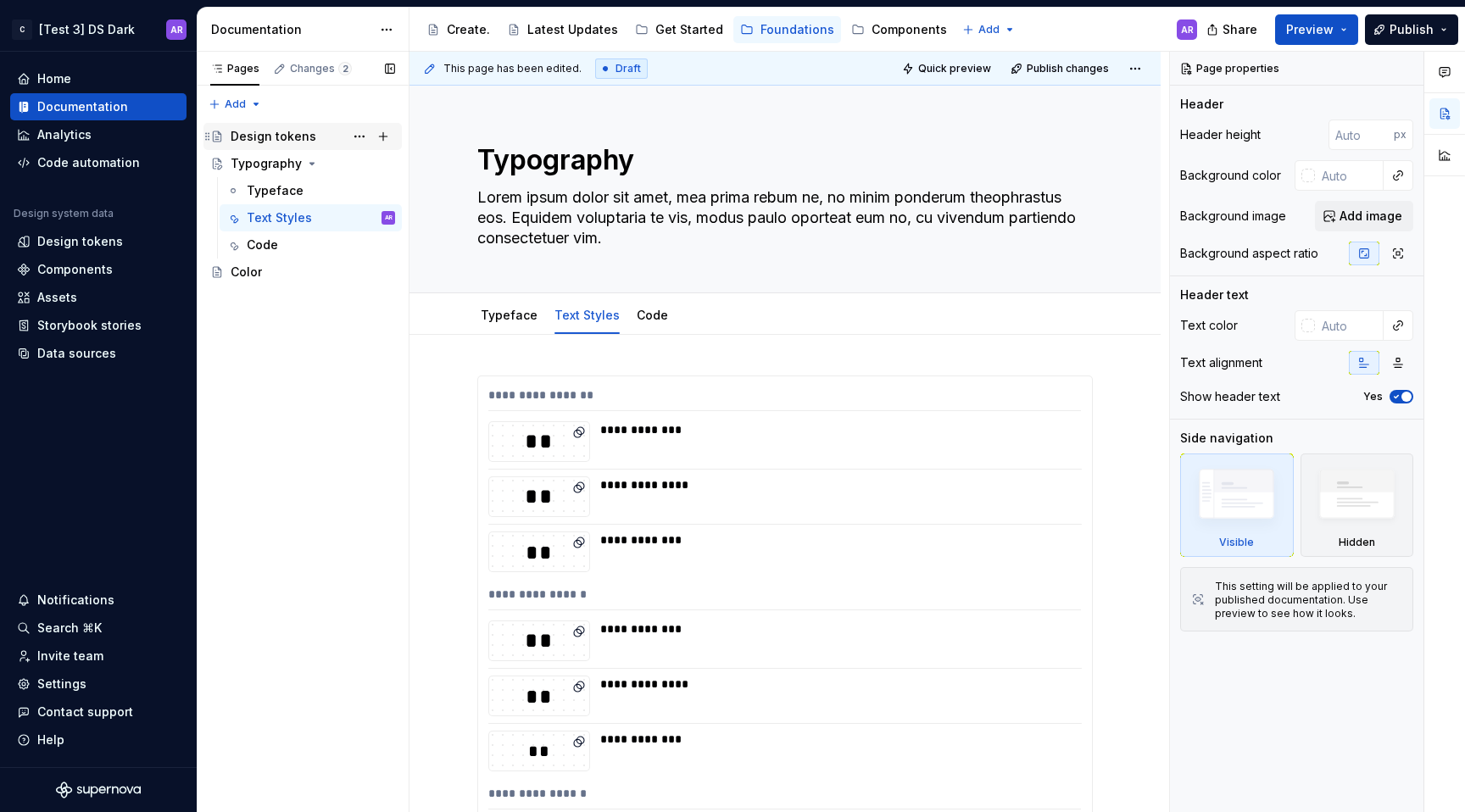
click at [281, 140] on div "Design tokens" at bounding box center [273, 136] width 86 height 17
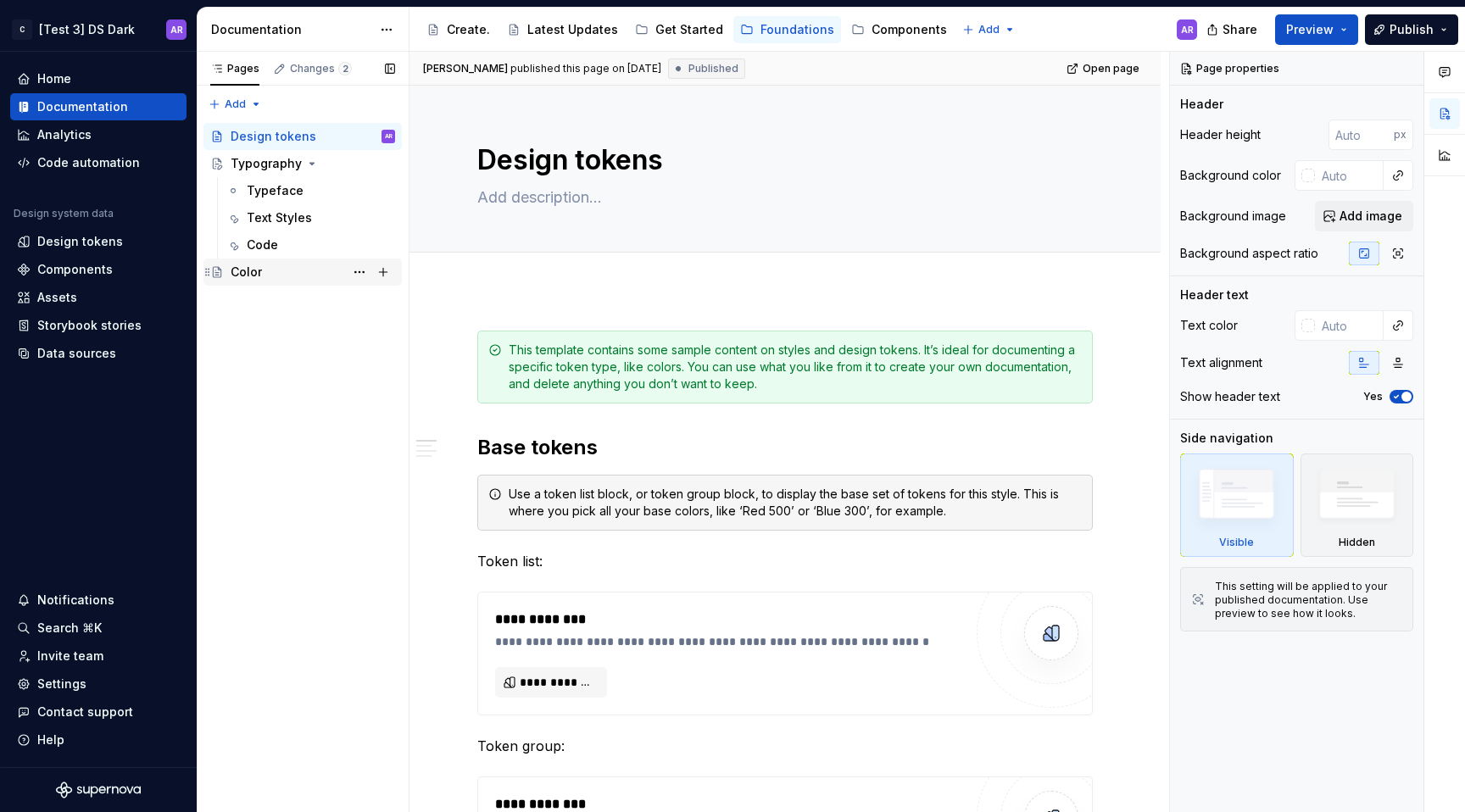
click at [286, 268] on div "Color" at bounding box center [312, 271] width 164 height 23
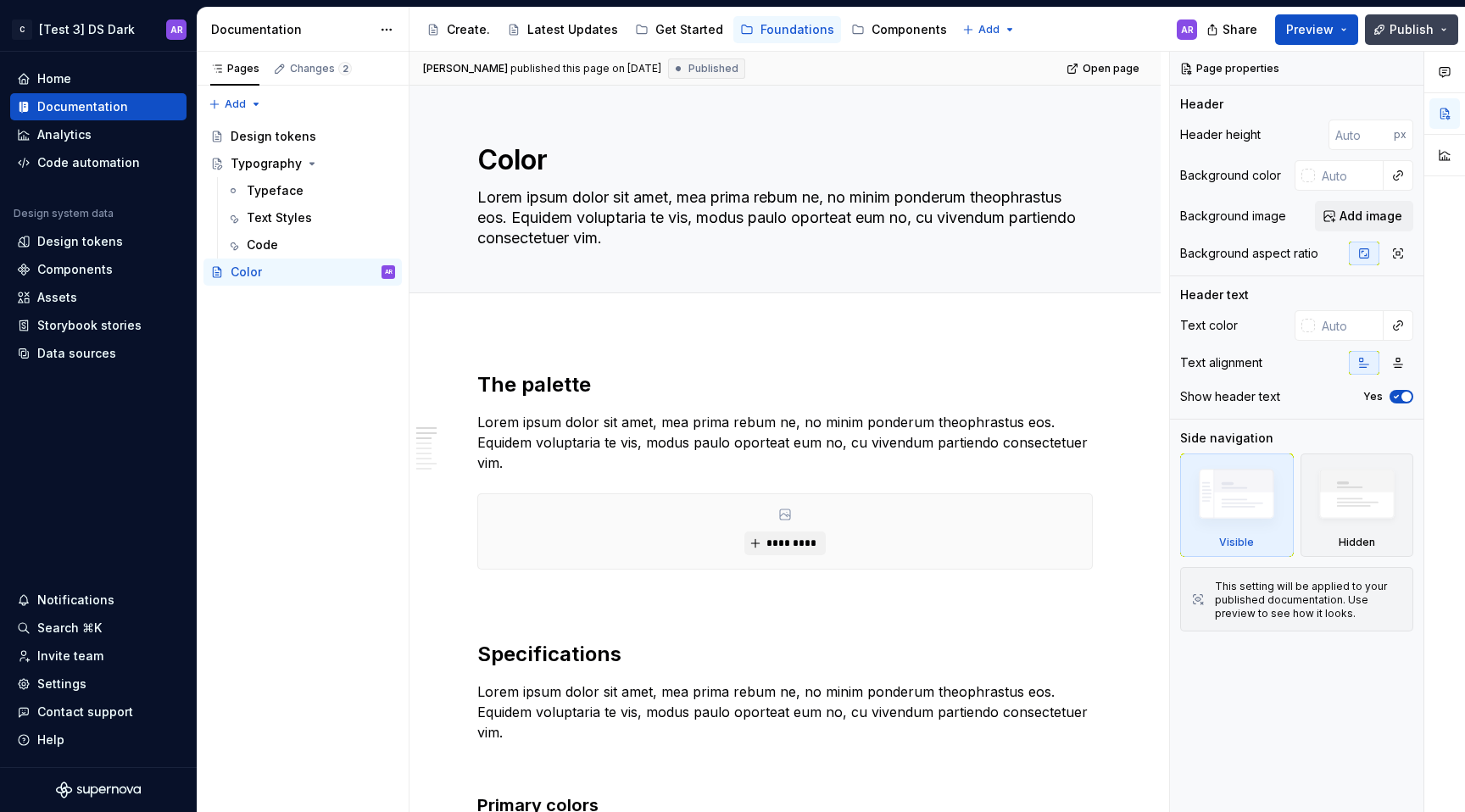
click at [1411, 36] on span "Publish" at bounding box center [1411, 30] width 44 height 17
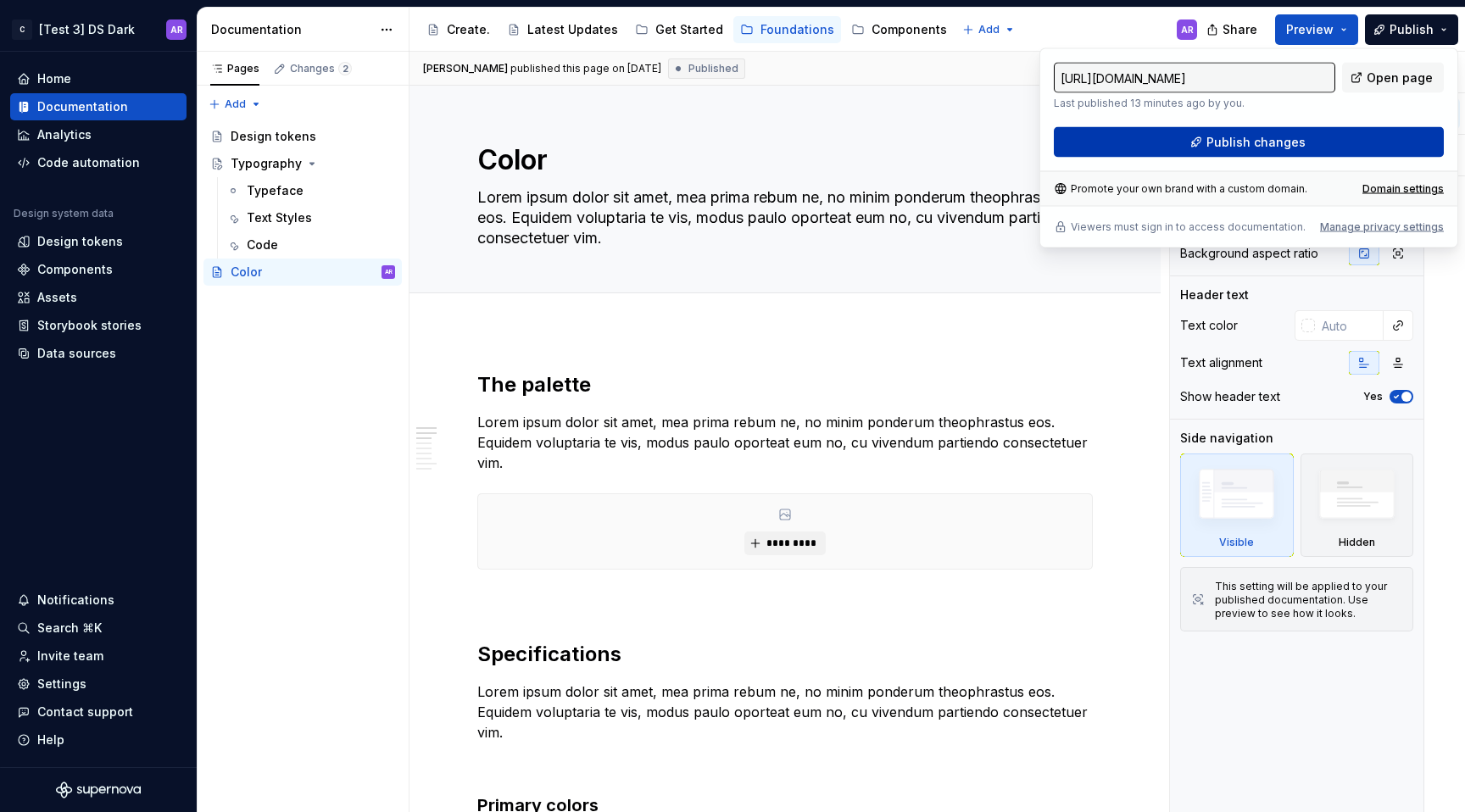
click at [1226, 145] on span "Publish changes" at bounding box center [1256, 143] width 99 height 17
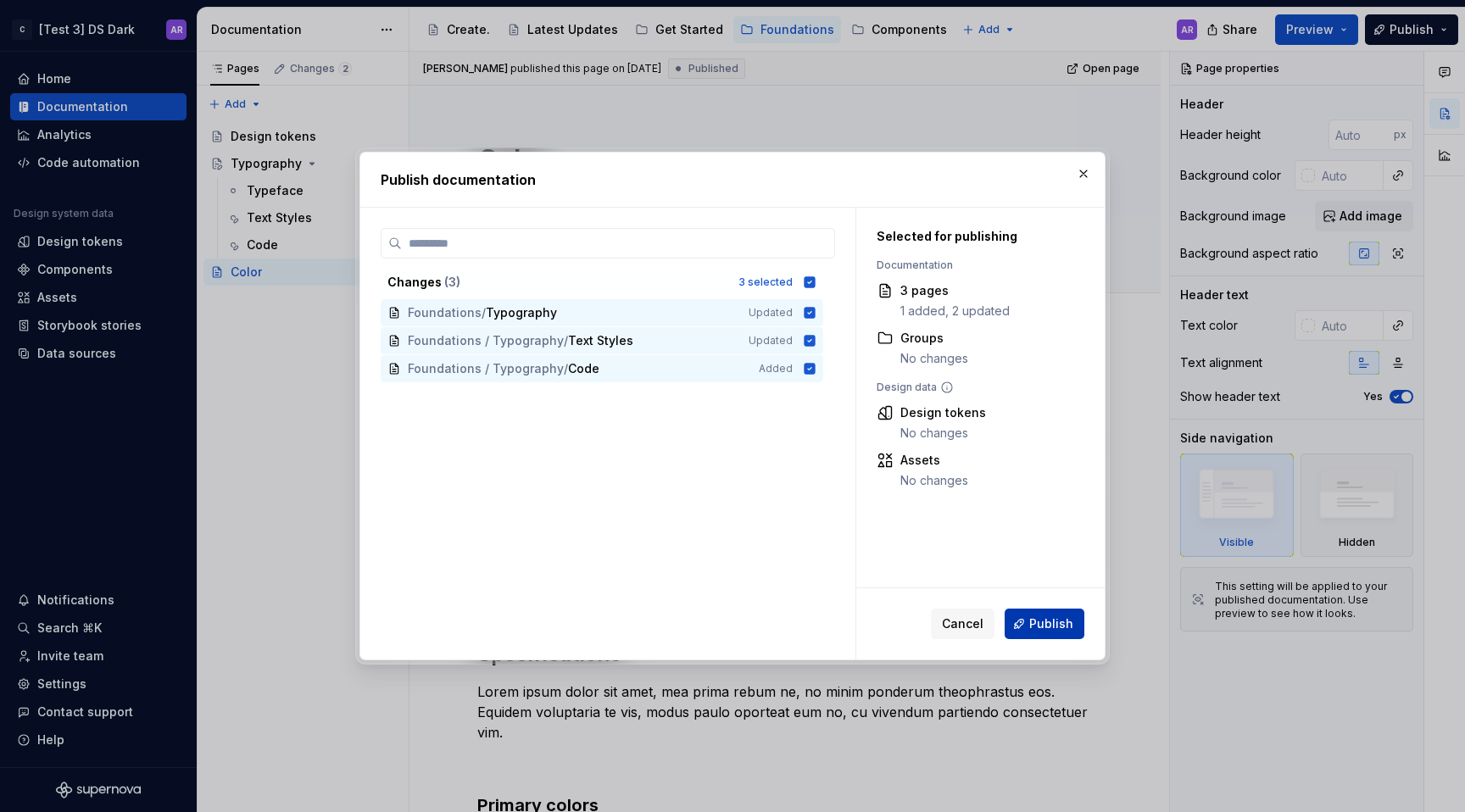
click at [1042, 614] on button "Publish" at bounding box center [1043, 624] width 79 height 31
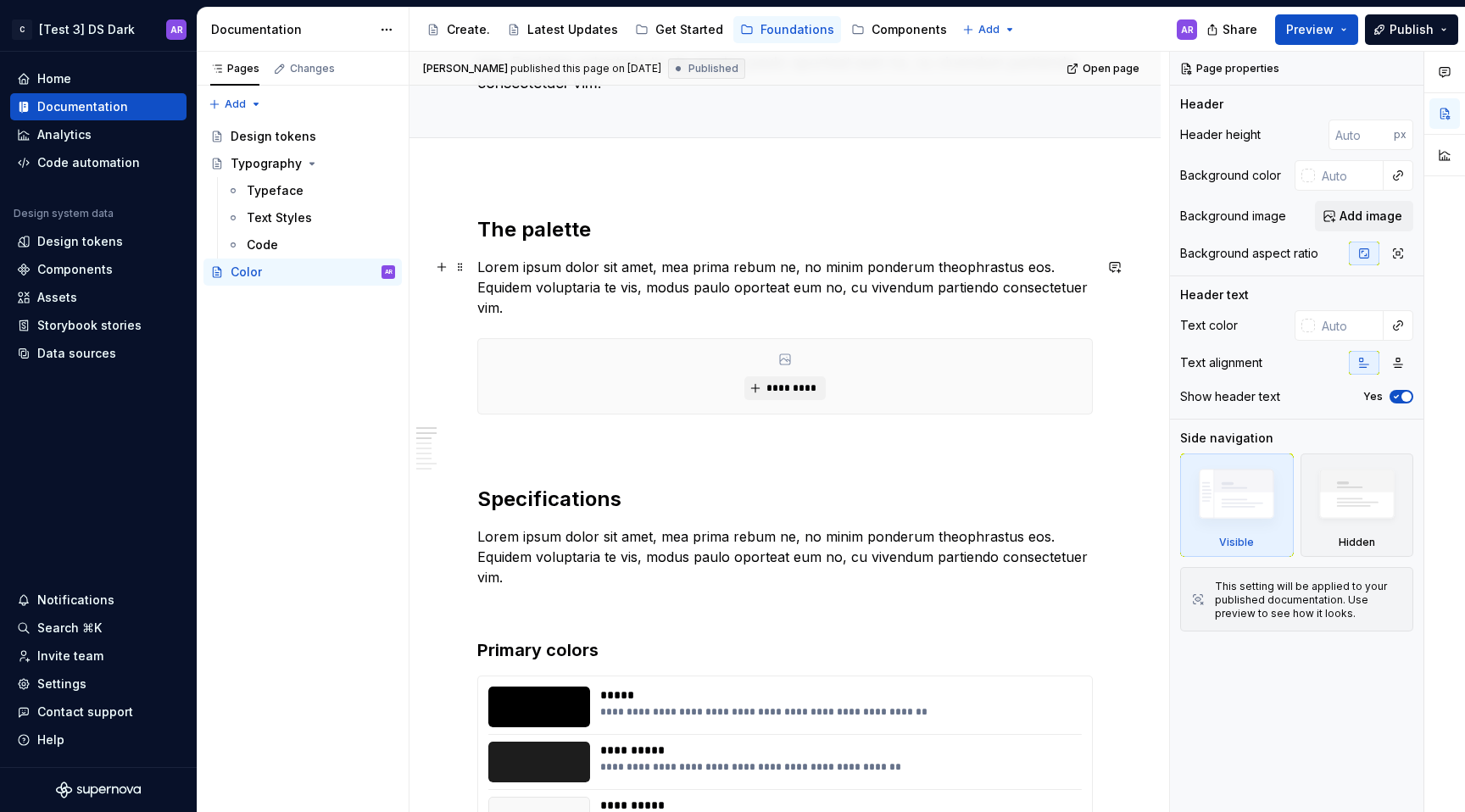
scroll to position [172, 0]
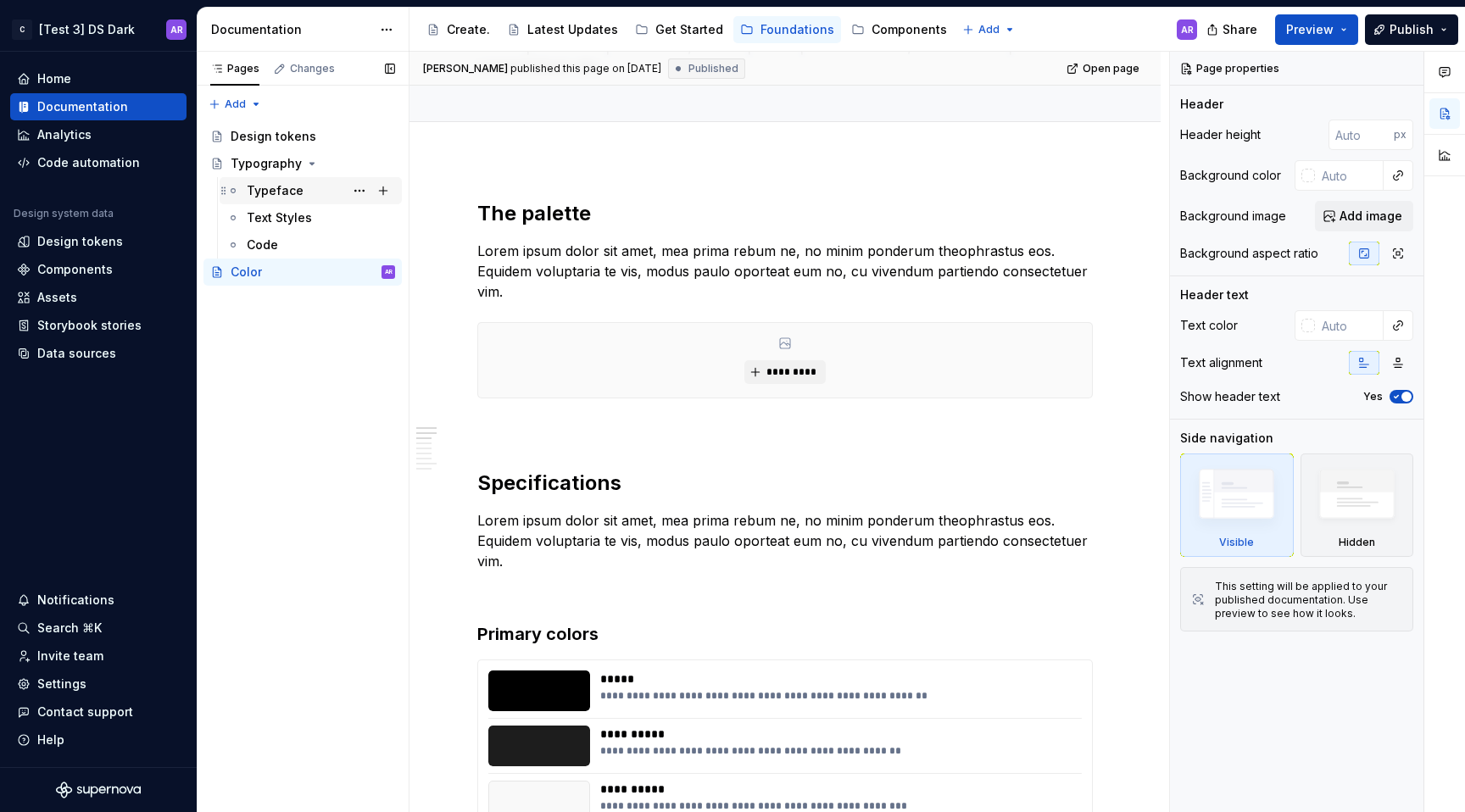
click at [294, 186] on div "Typeface" at bounding box center [275, 190] width 57 height 17
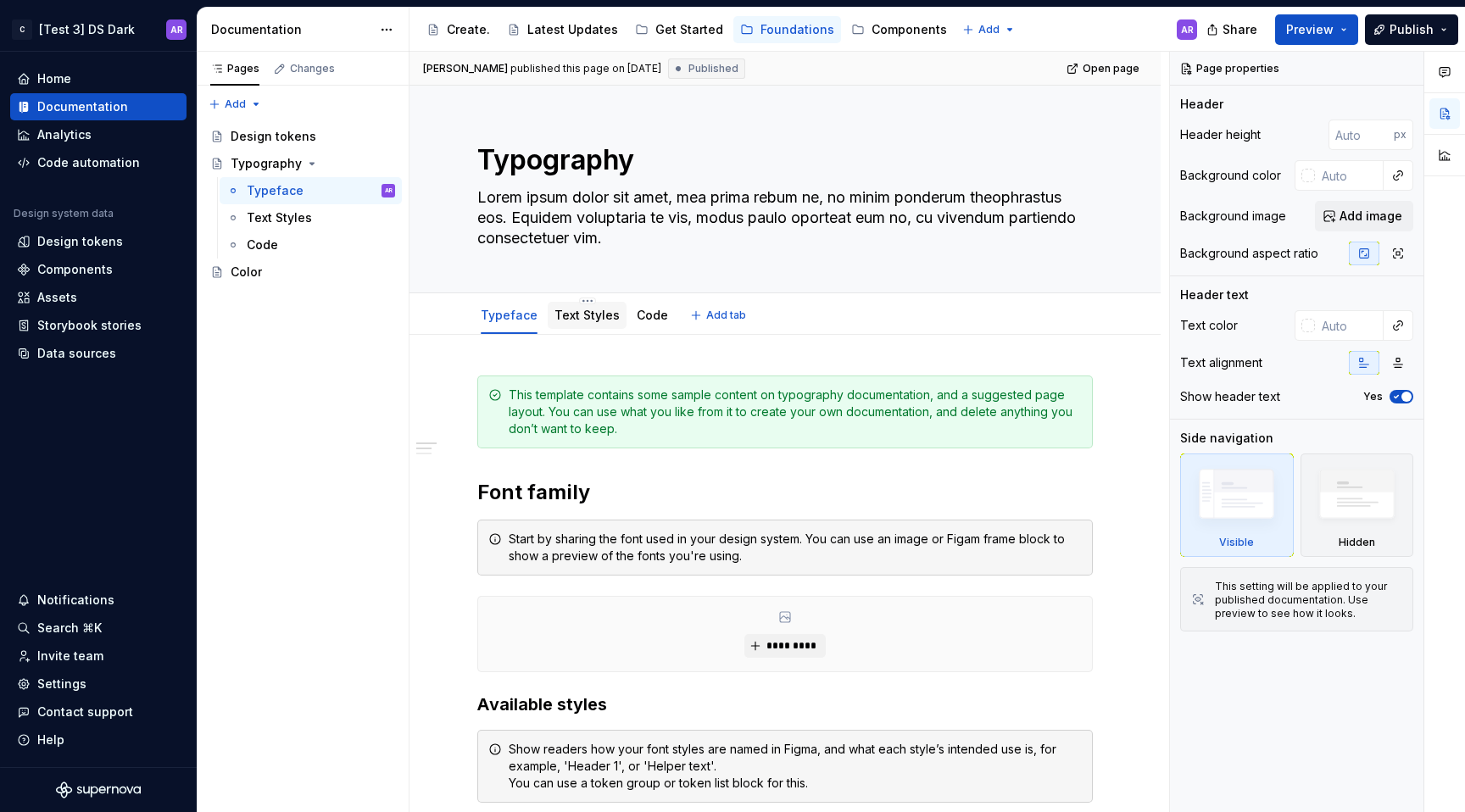
click at [575, 305] on div "Text Styles" at bounding box center [587, 315] width 65 height 21
click at [575, 312] on link "Text Styles" at bounding box center [587, 314] width 65 height 14
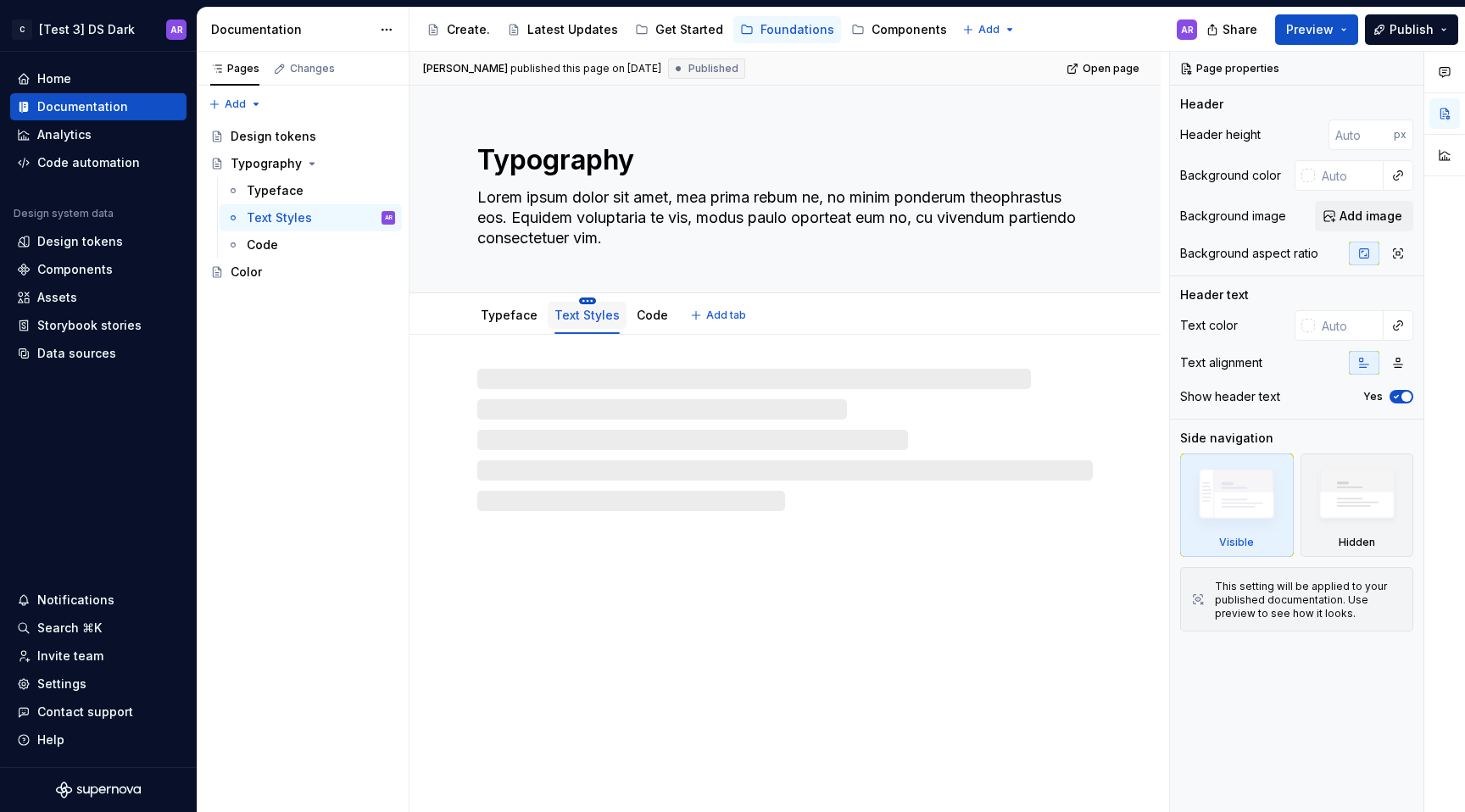
type textarea "*"
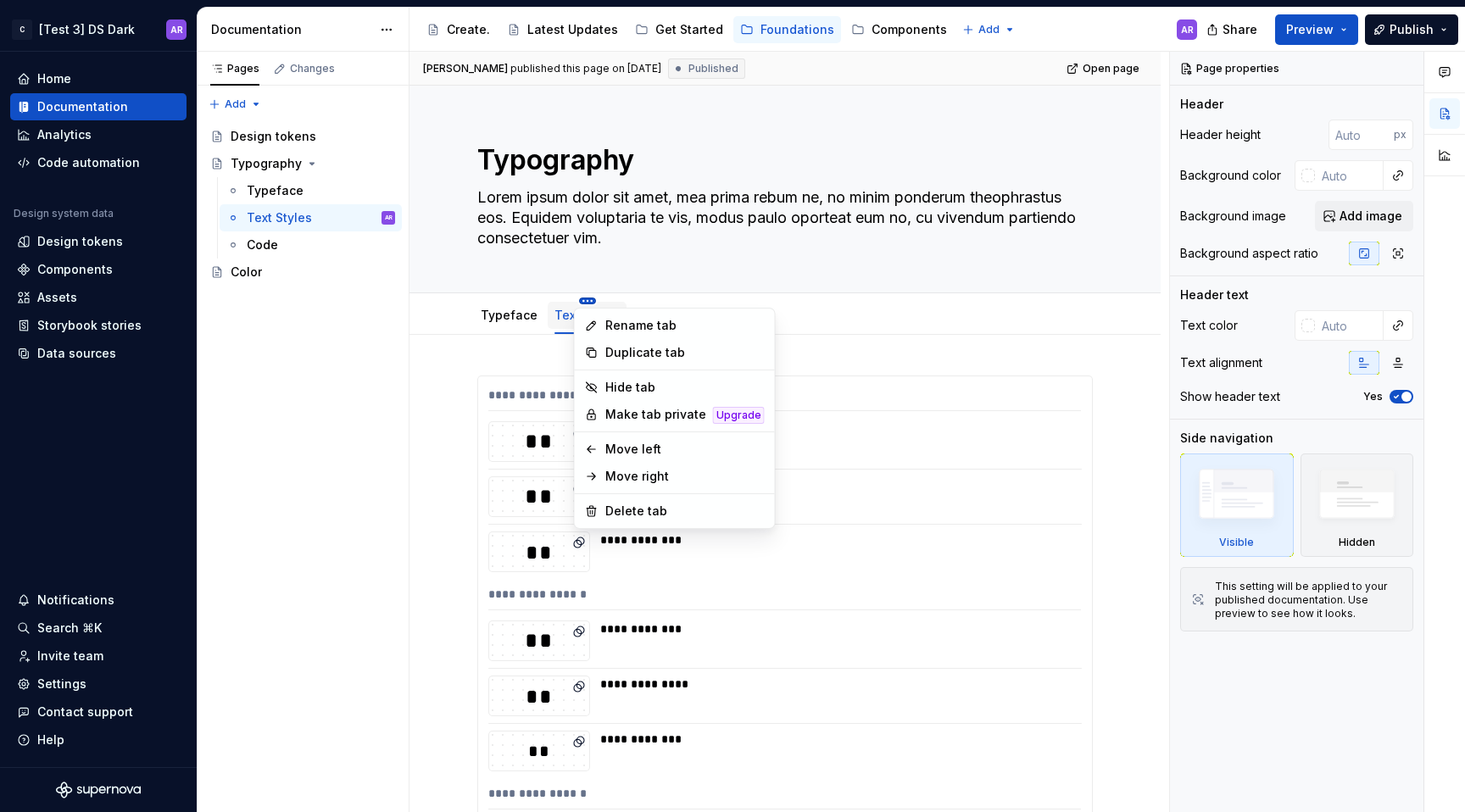
click at [584, 291] on html "C [Test 3] DS Dark AR Home Documentation Analytics Code automation Design syste…" at bounding box center [732, 406] width 1465 height 812
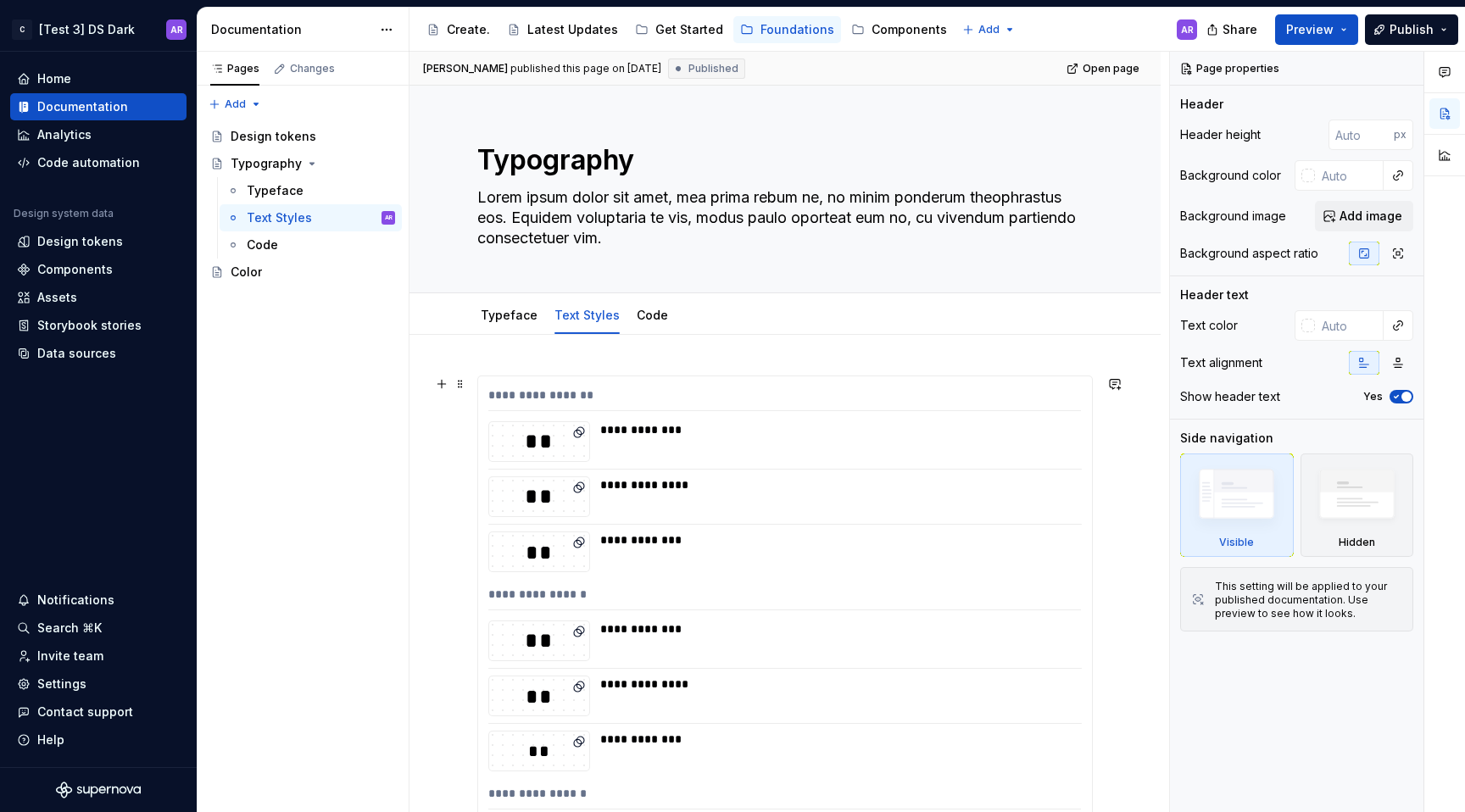
click at [454, 443] on html "C [Test 3] DS Dark AR Home Documentation Analytics Code automation Design syste…" at bounding box center [732, 406] width 1465 height 812
click at [463, 382] on span at bounding box center [460, 383] width 14 height 23
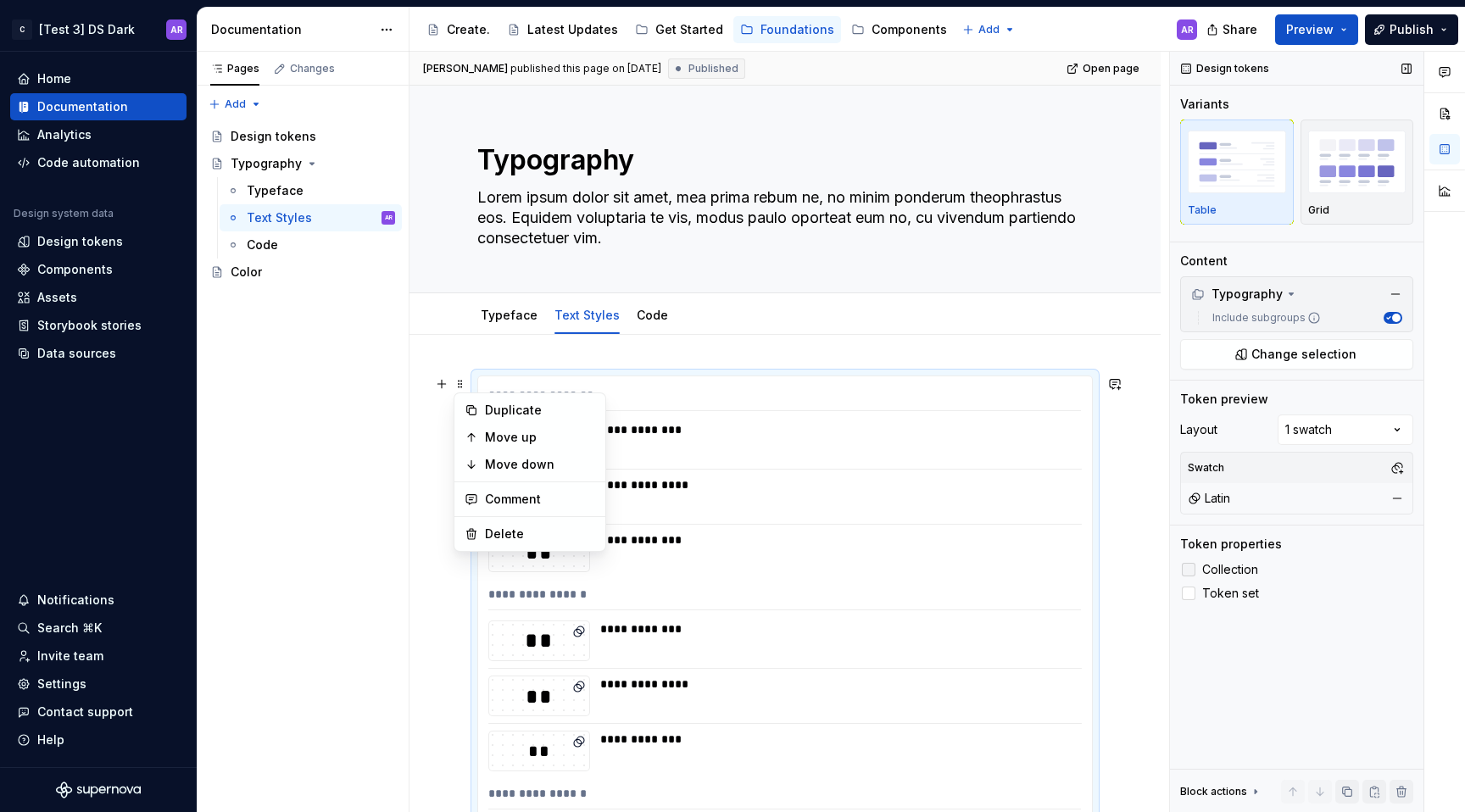
click at [1256, 572] on span "Collection" at bounding box center [1230, 570] width 56 height 14
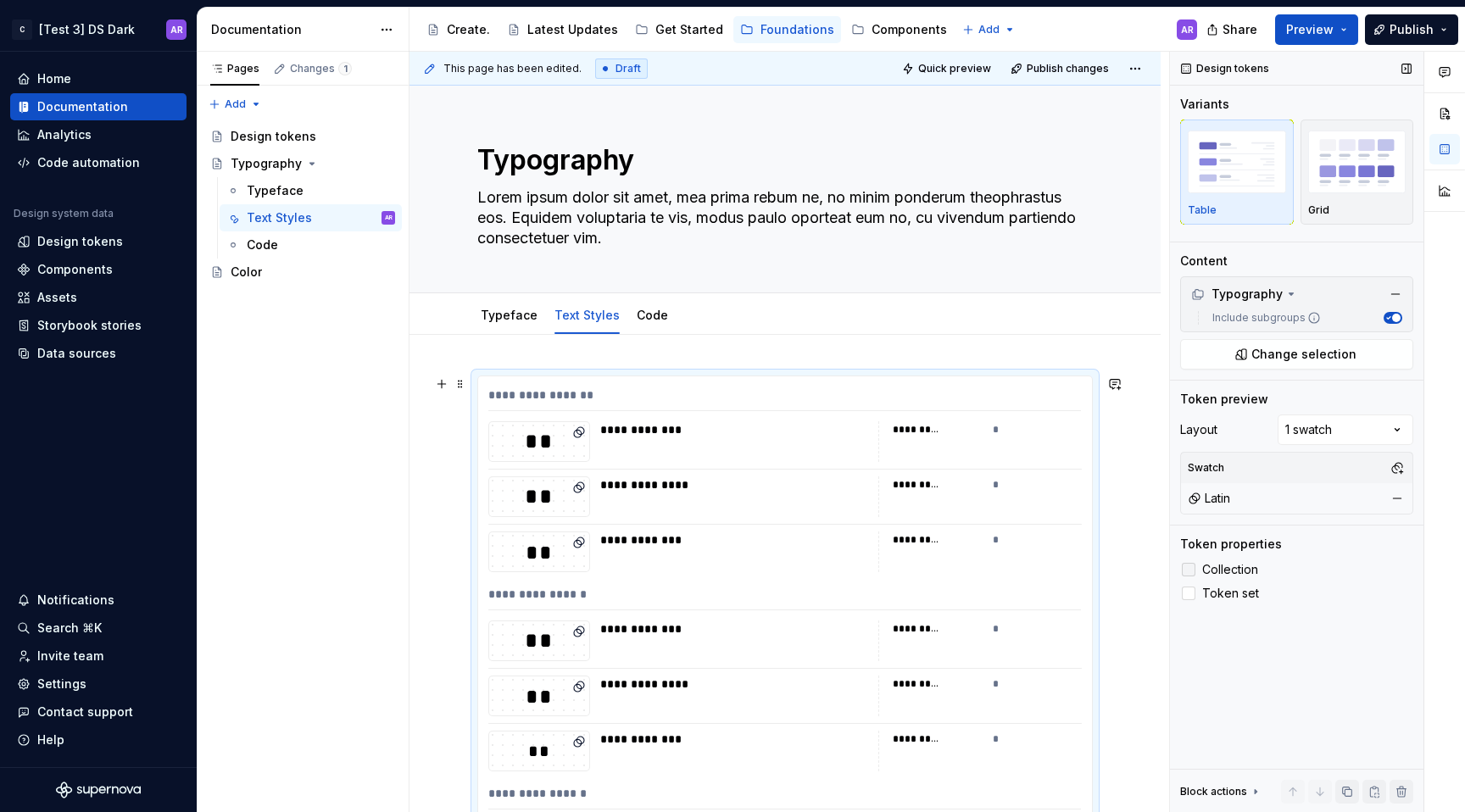
scroll to position [323, 0]
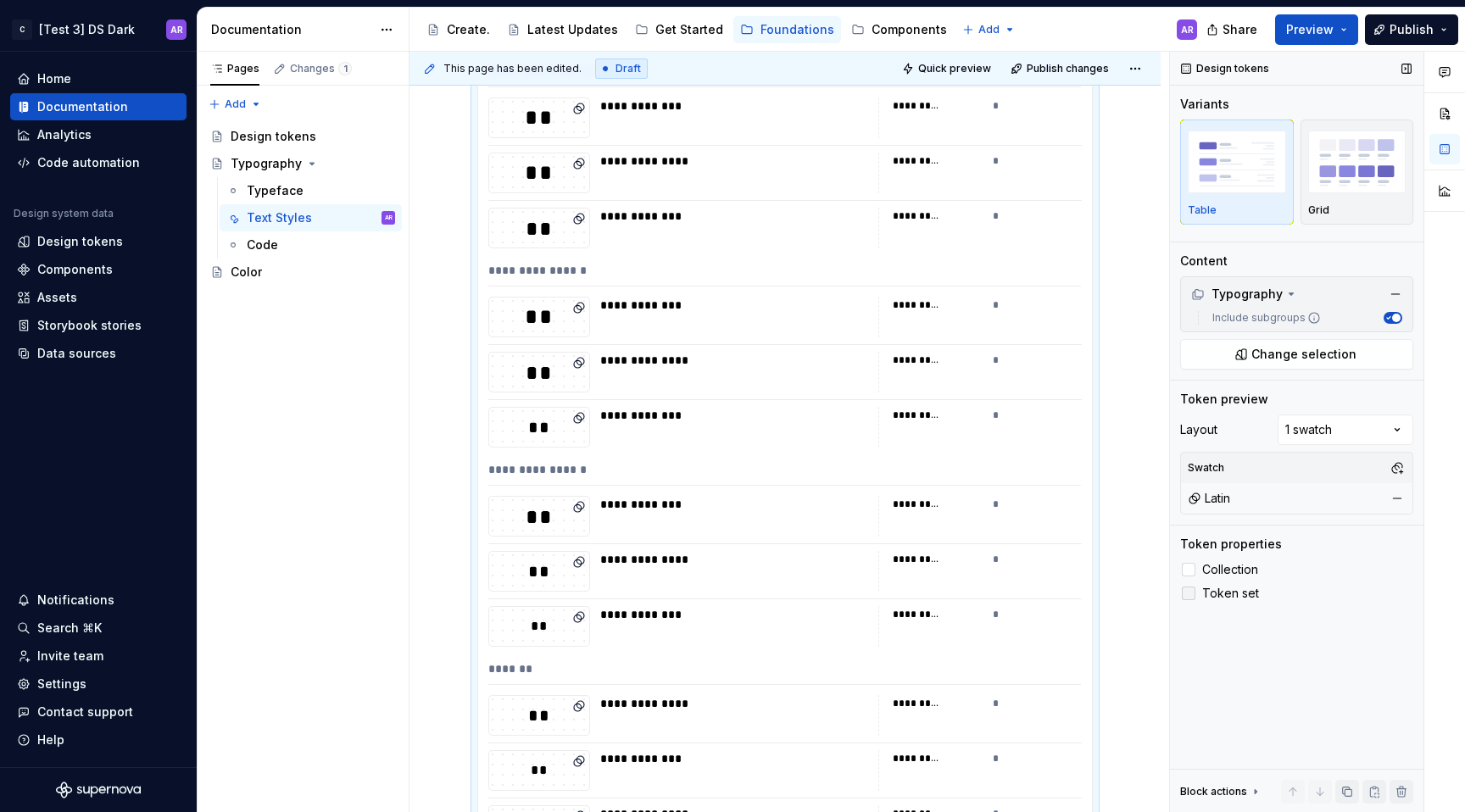
click at [1250, 595] on span "Token set" at bounding box center [1230, 593] width 57 height 14
click at [1245, 570] on span "Collection" at bounding box center [1230, 570] width 56 height 14
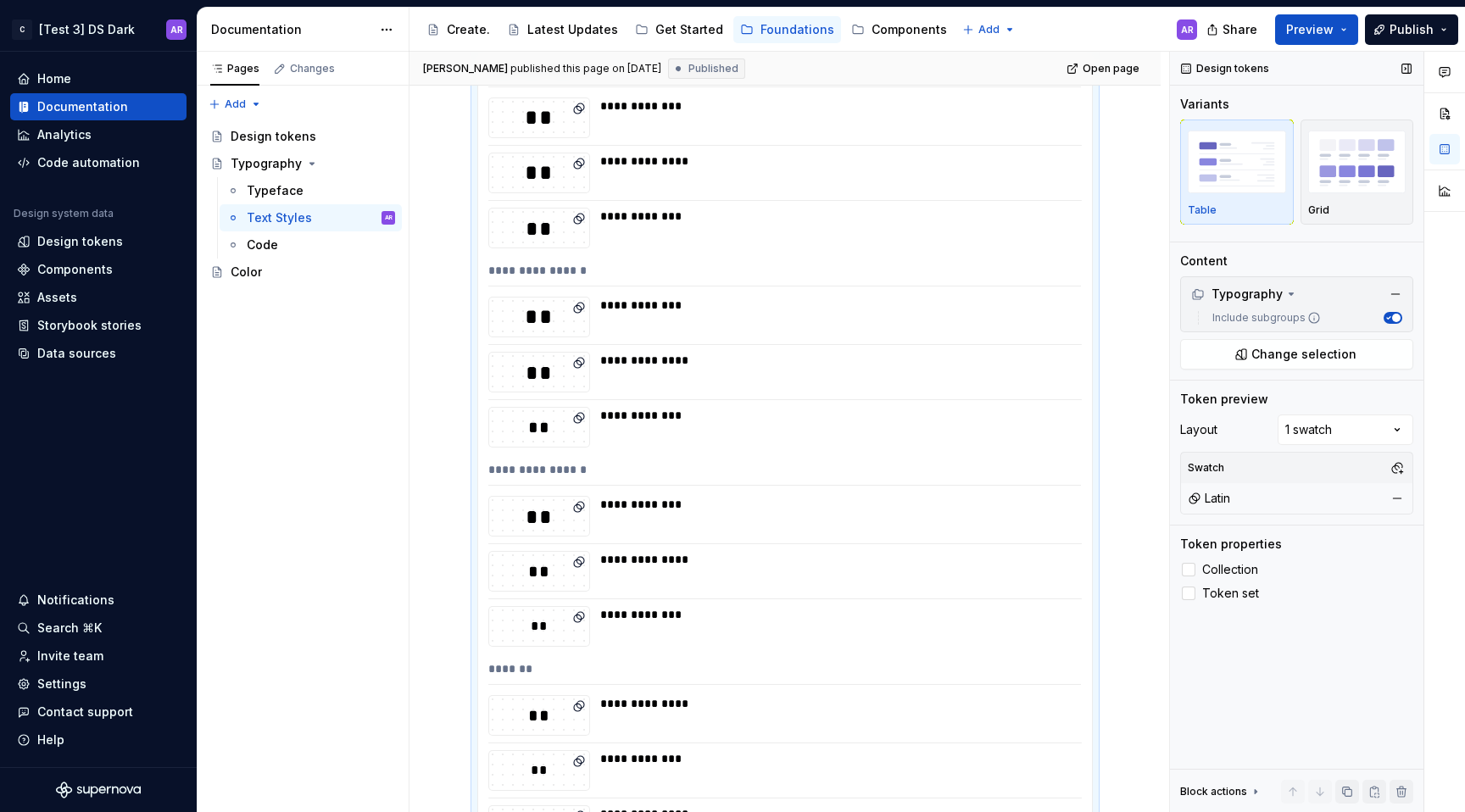
click at [1237, 795] on div "Block actions" at bounding box center [1214, 791] width 67 height 14
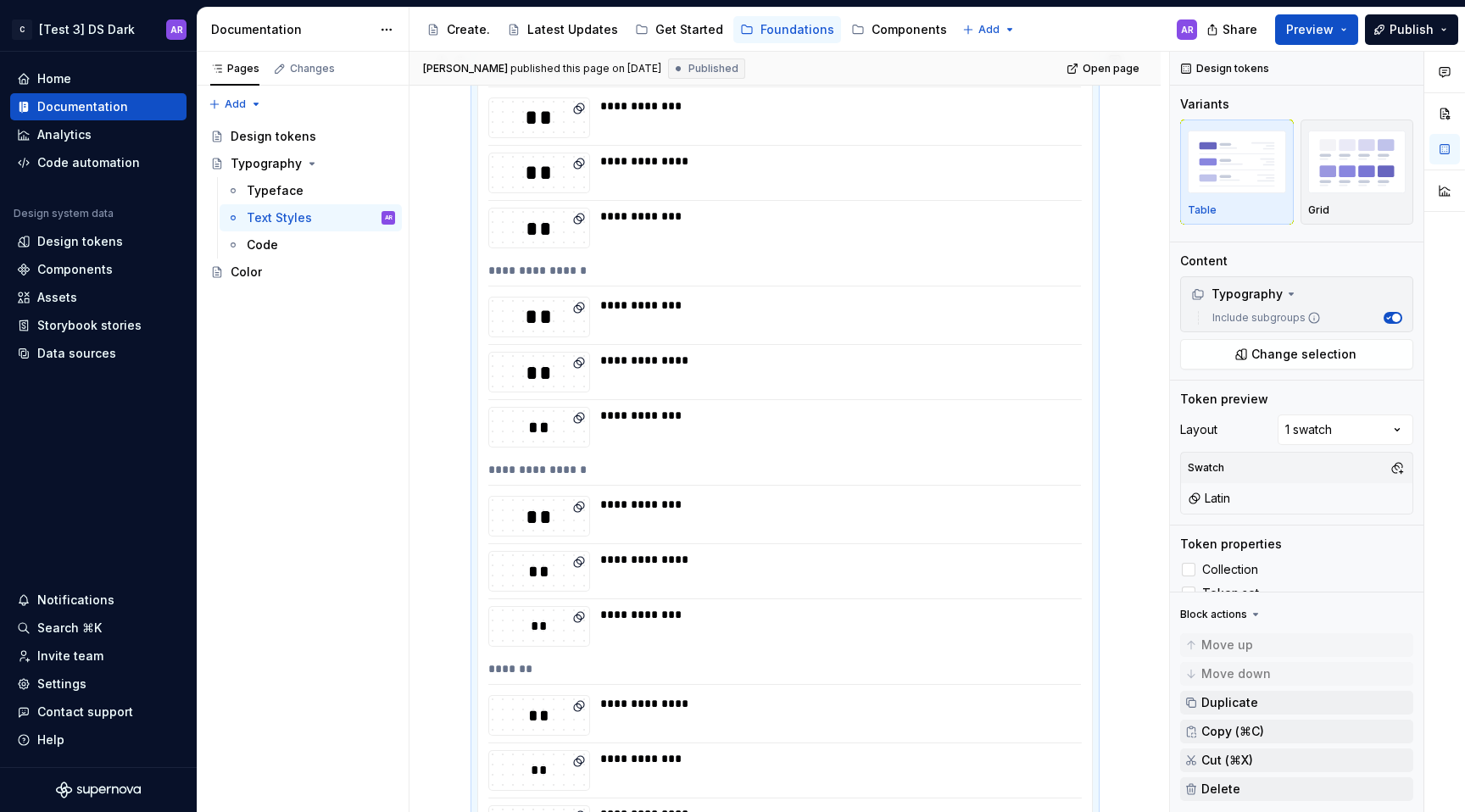
scroll to position [0, 0]
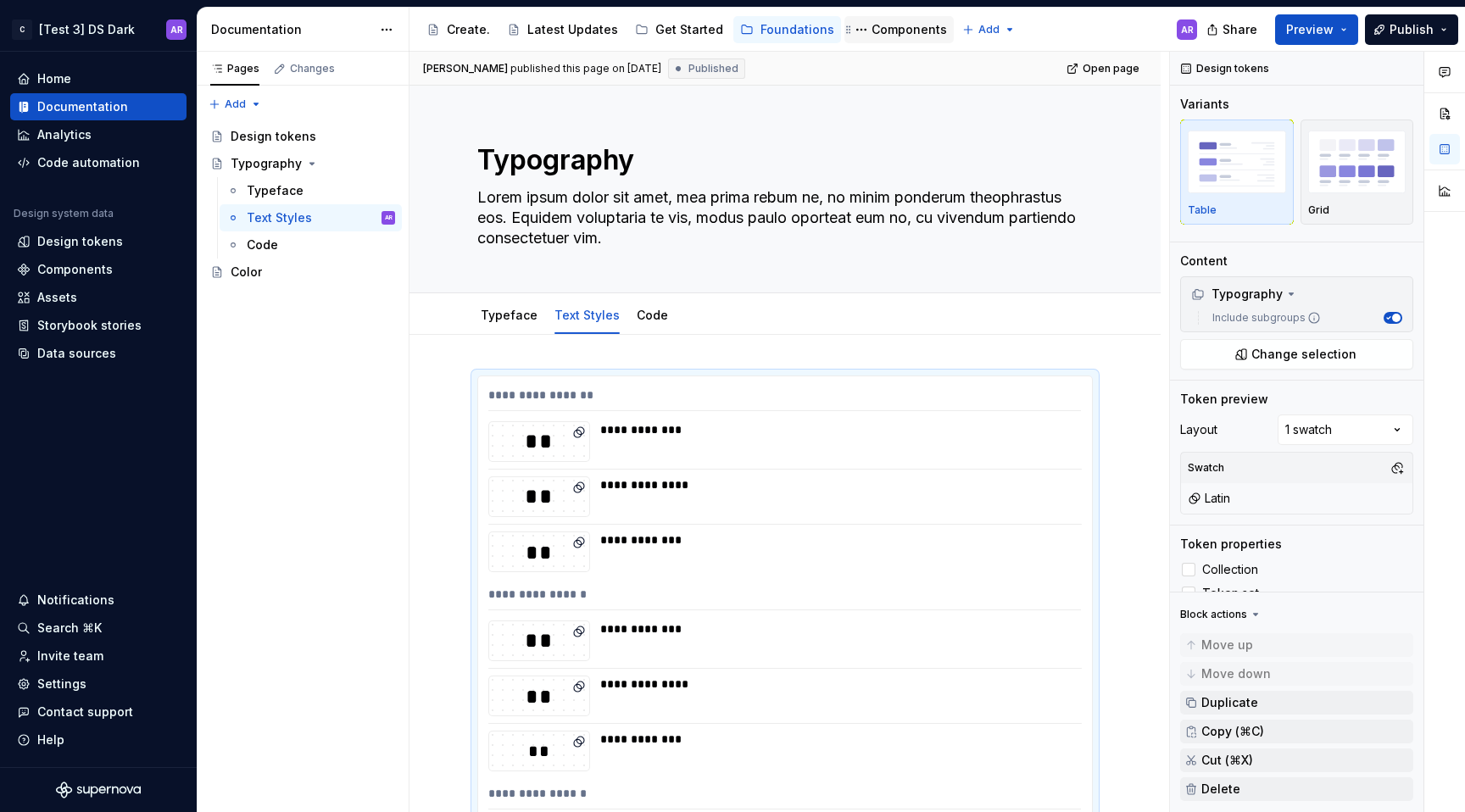
click at [891, 23] on div "Components" at bounding box center [909, 30] width 76 height 17
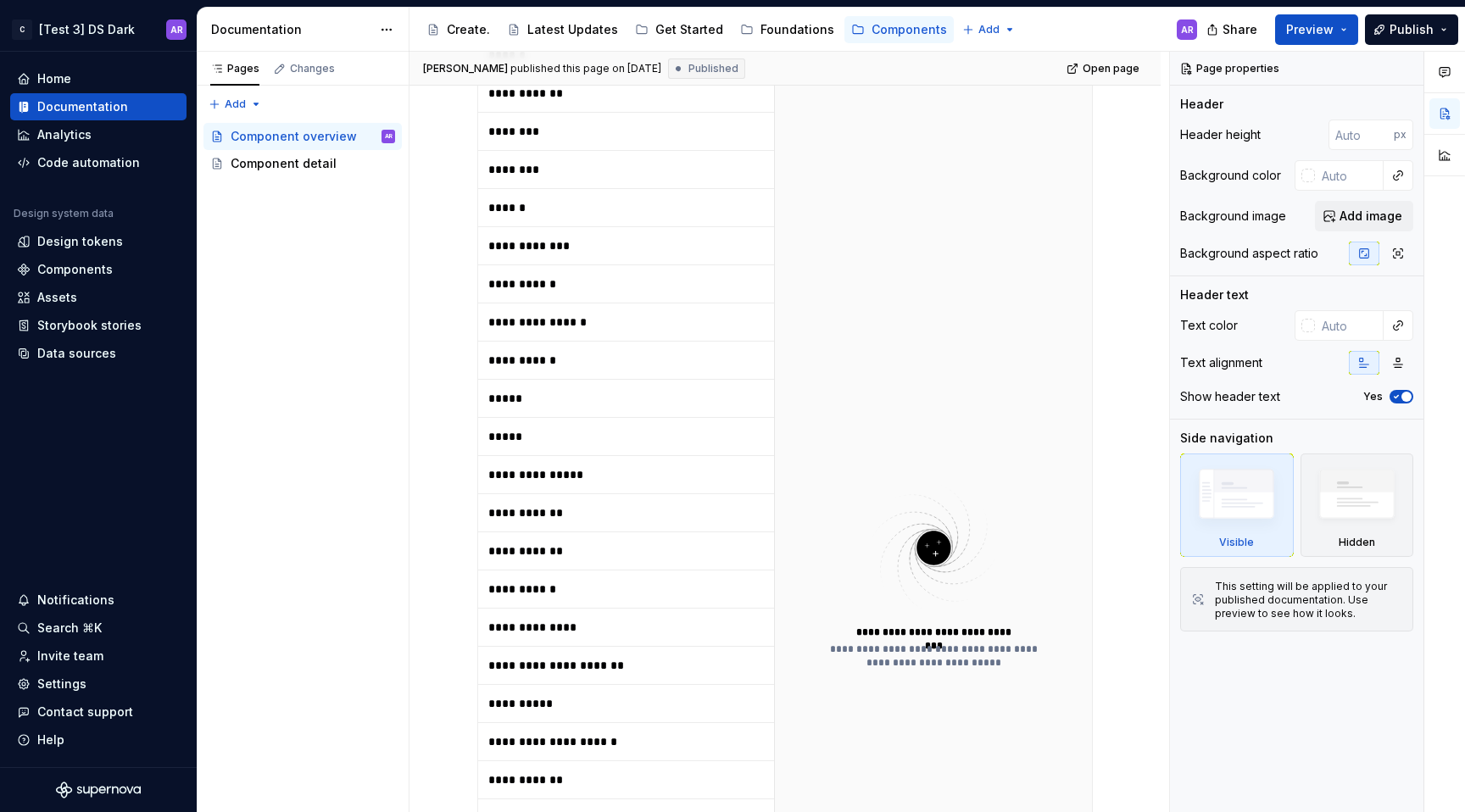
scroll to position [268, 0]
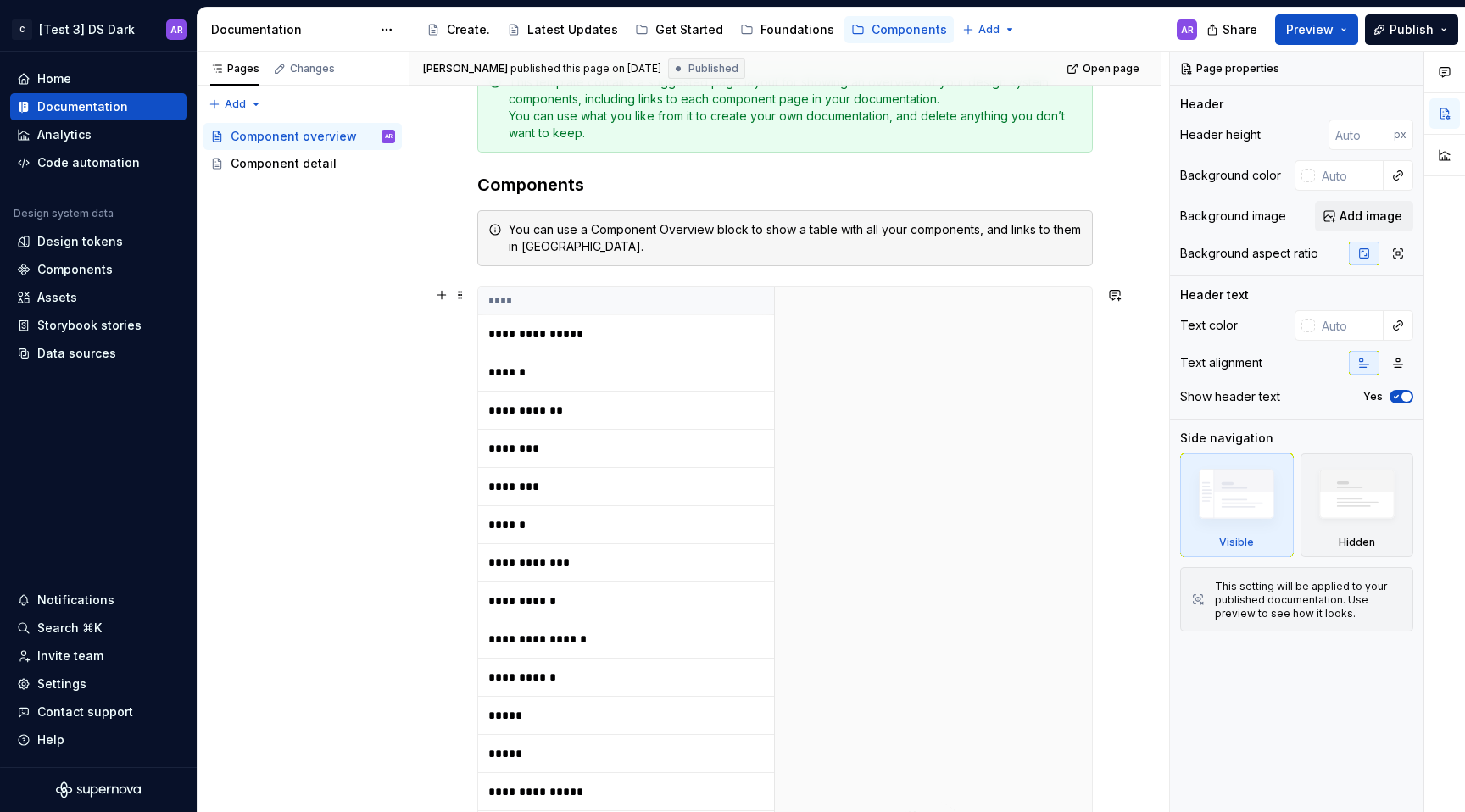
click at [531, 310] on th "****" at bounding box center [626, 301] width 296 height 28
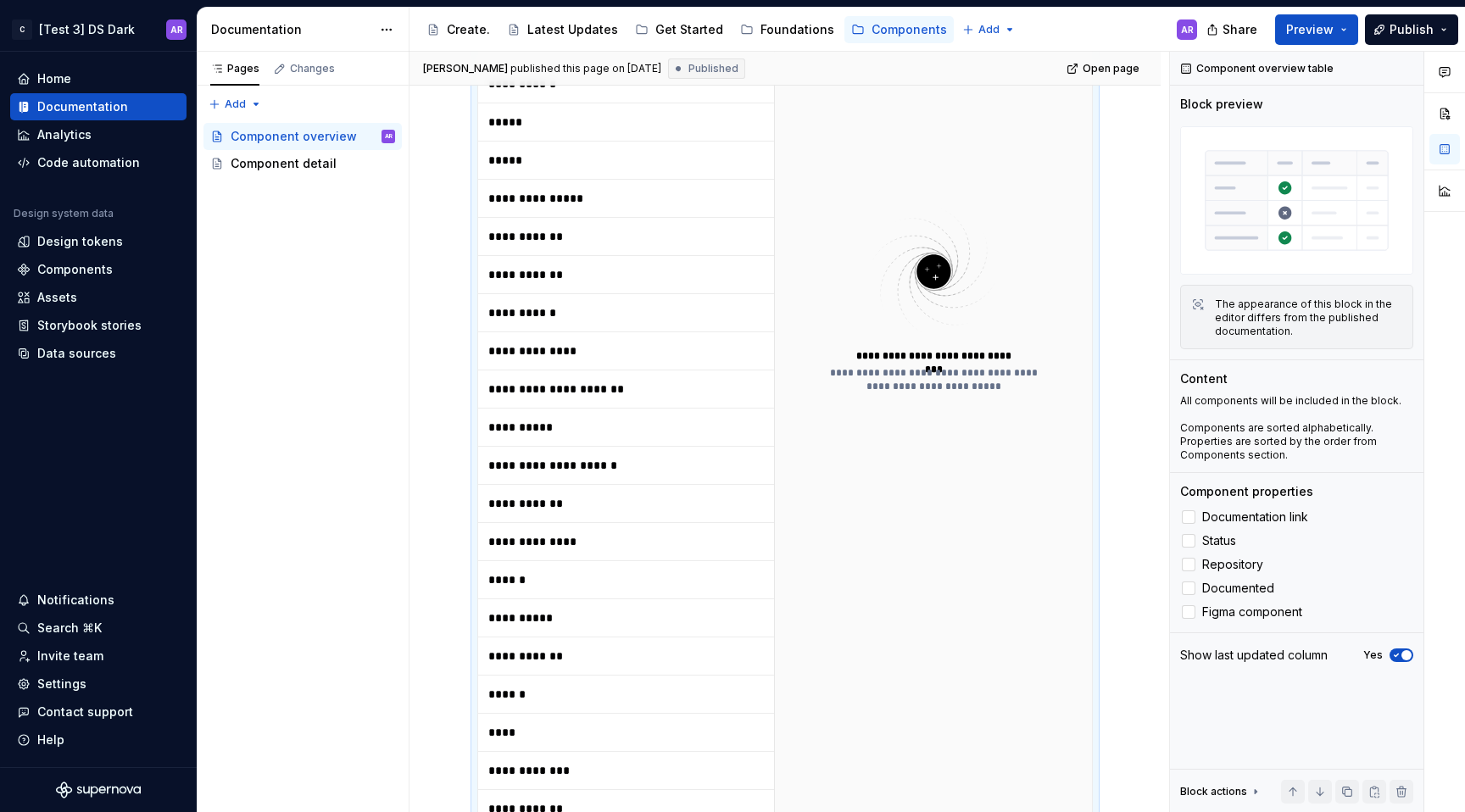
scroll to position [1347, 0]
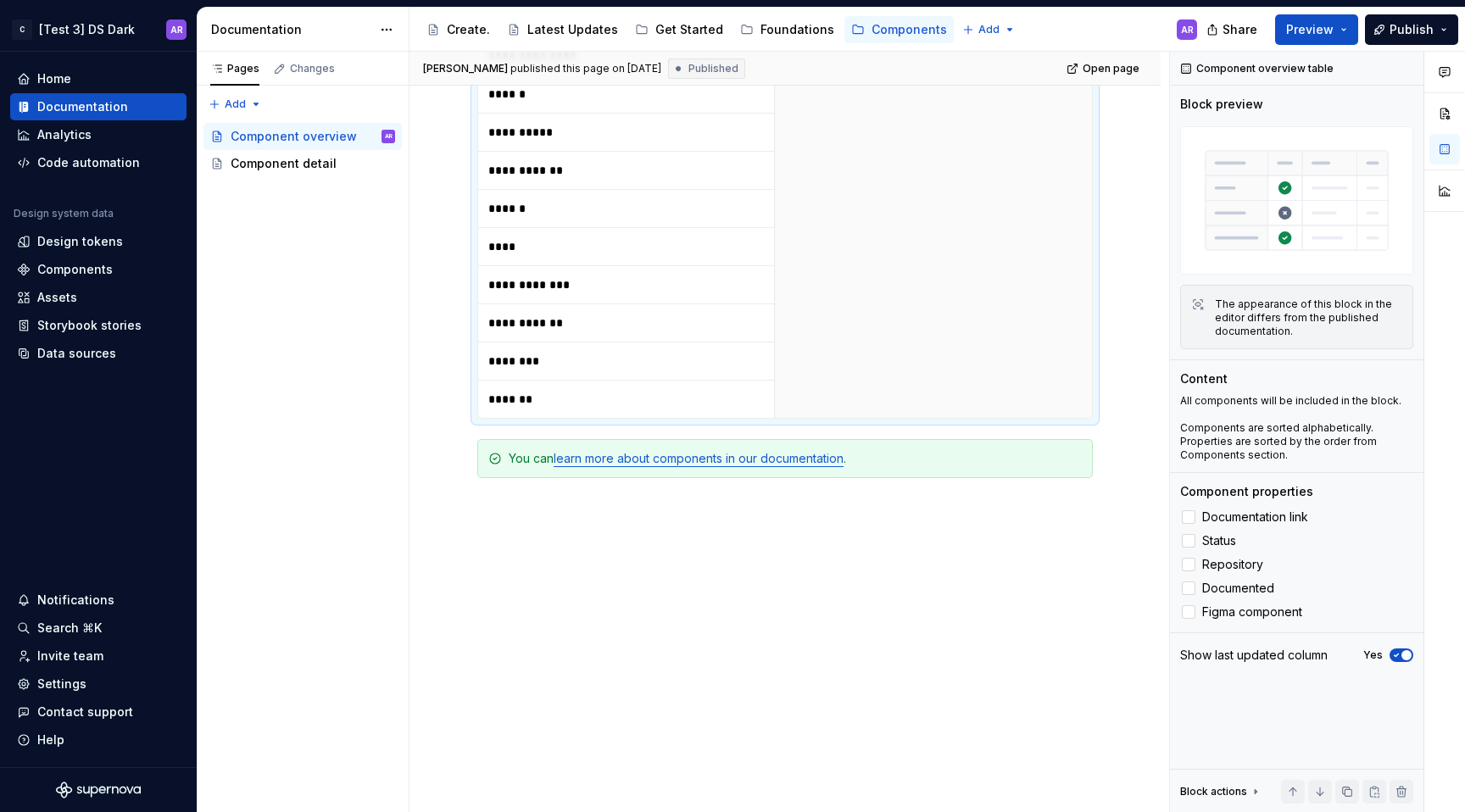
type textarea "*"
click at [576, 194] on td "******" at bounding box center [626, 209] width 296 height 38
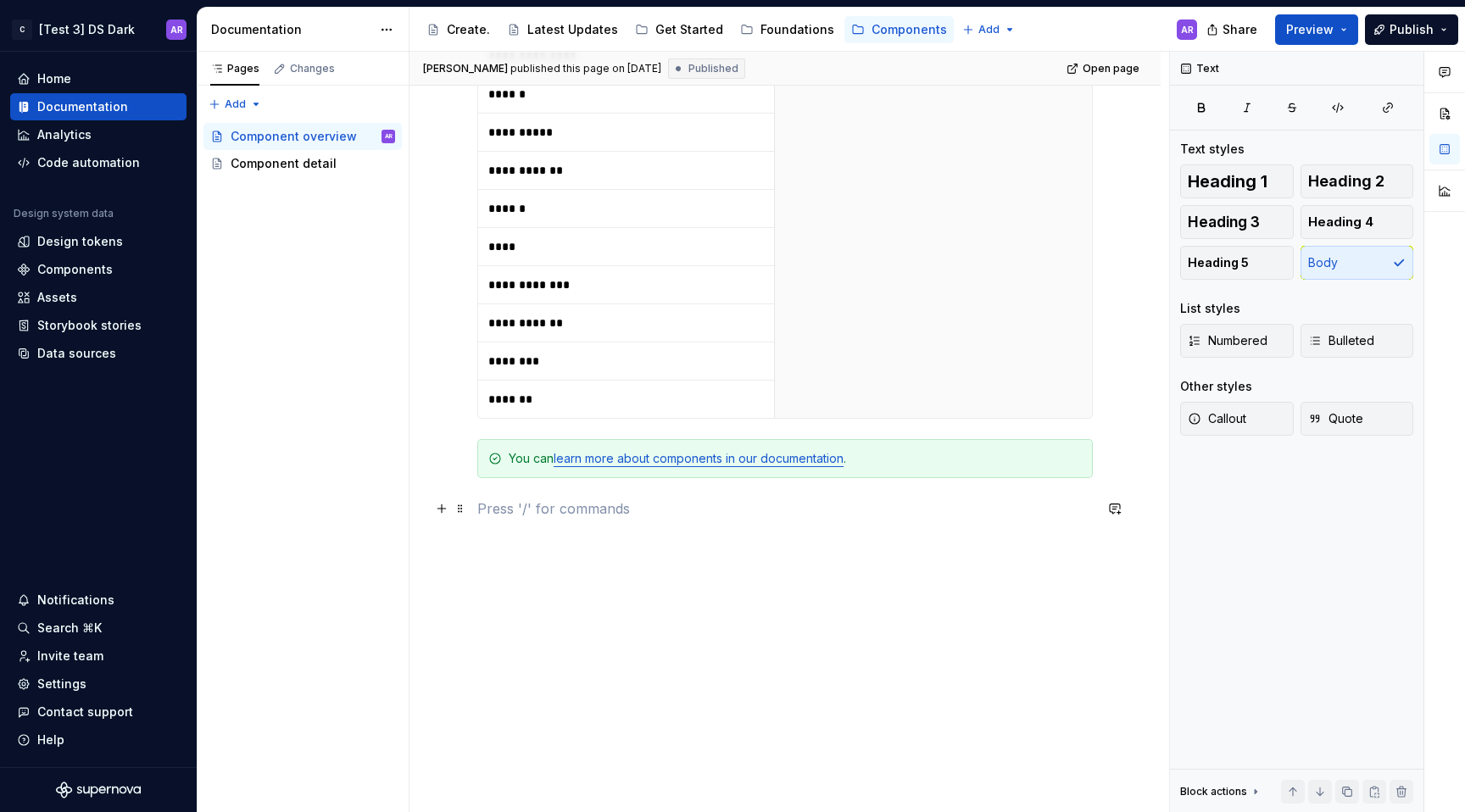
click at [566, 502] on p at bounding box center [785, 509] width 615 height 21
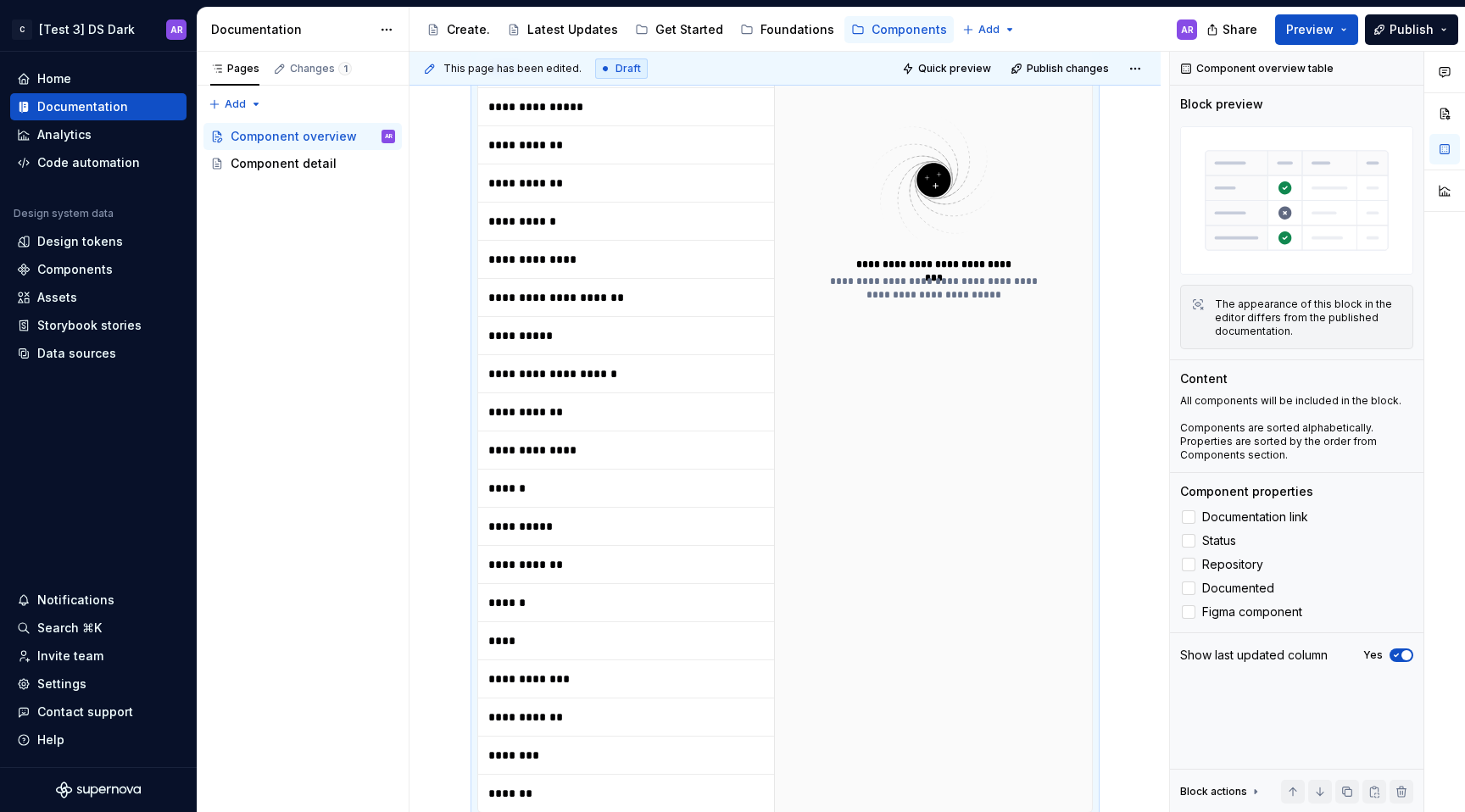
scroll to position [1257, 0]
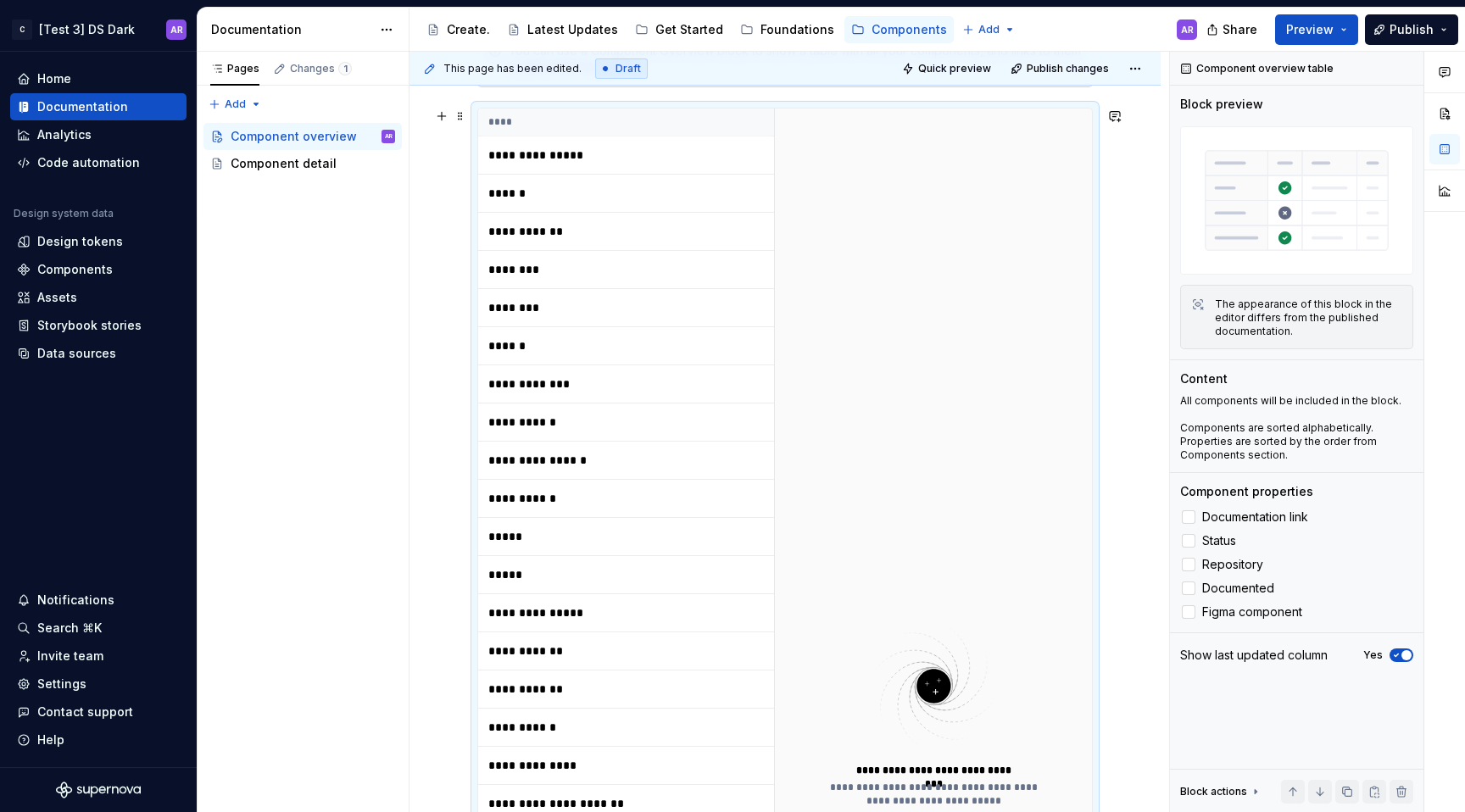
scroll to position [0, 0]
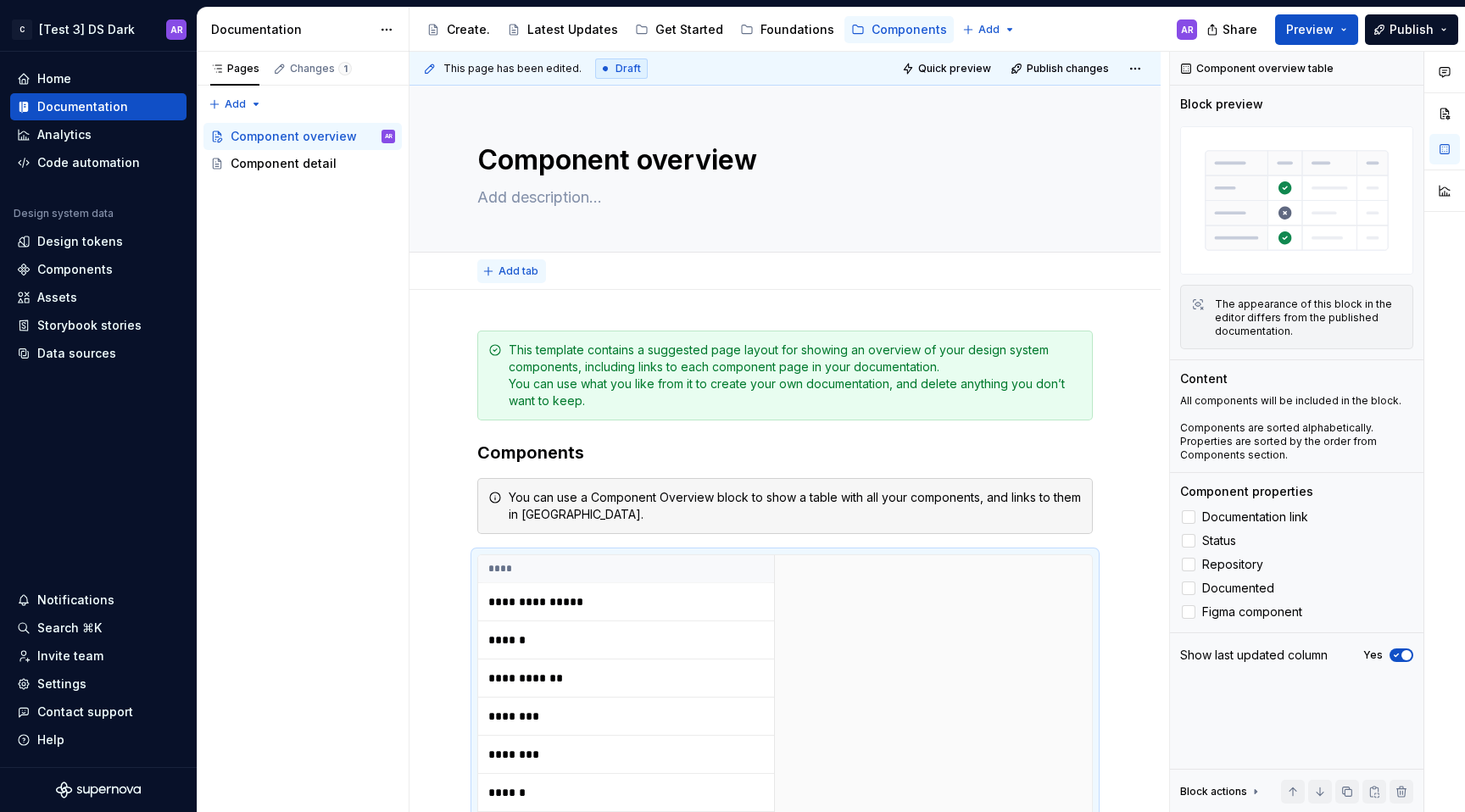
click at [508, 278] on button "Add tab" at bounding box center [512, 270] width 69 height 23
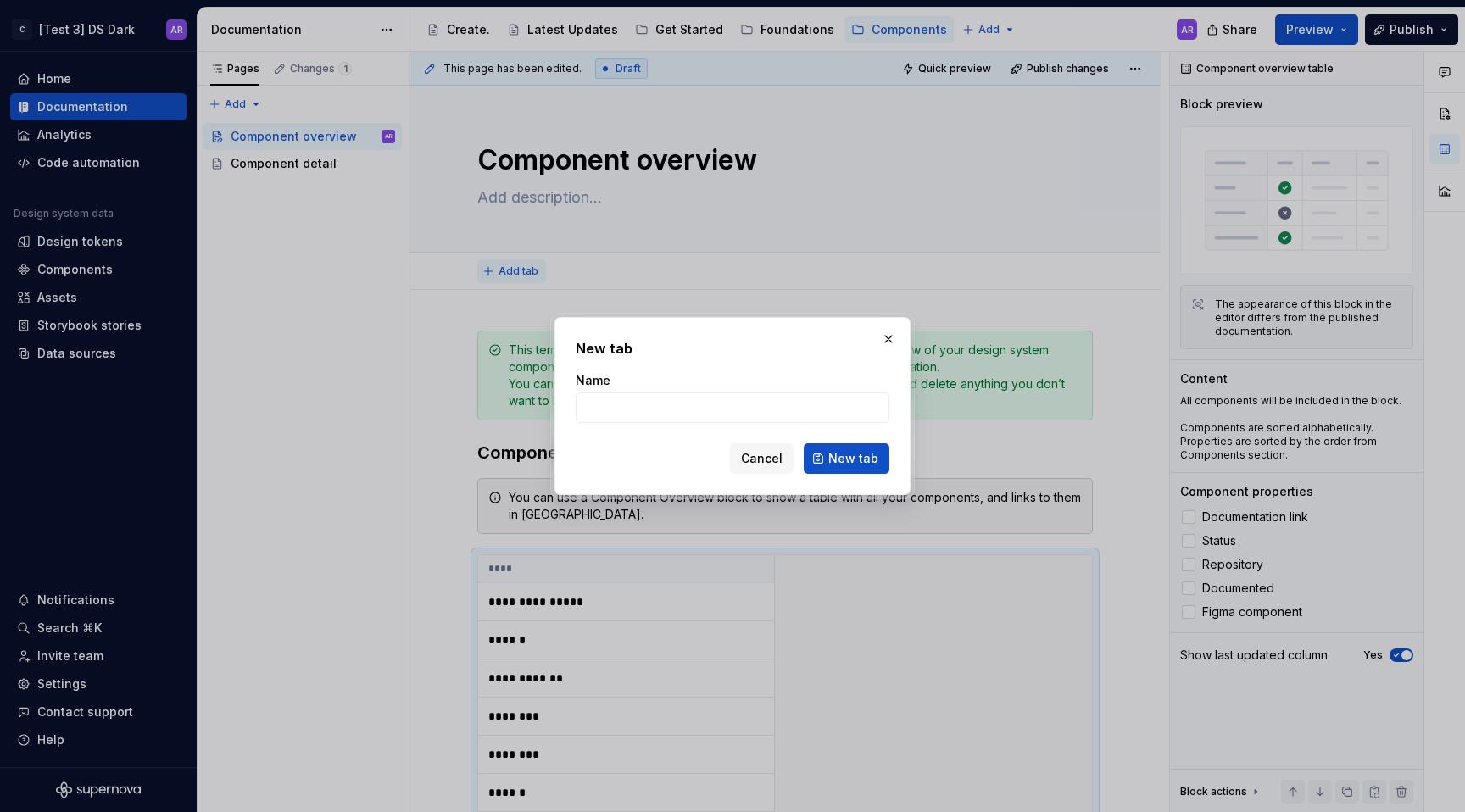
type textarea "*"
type input "Sa"
type textarea "*"
type input "Sa"
type textarea "*"
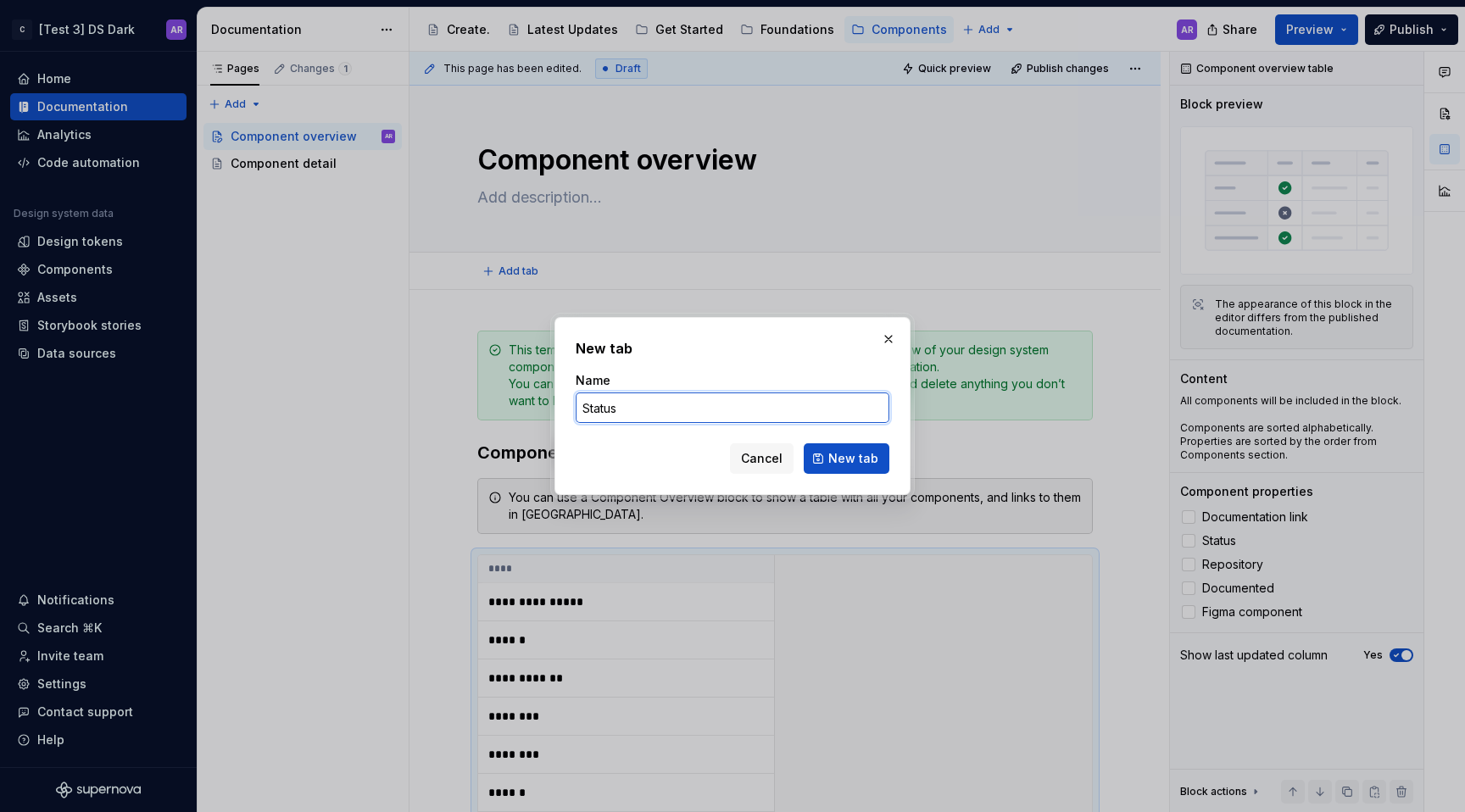
type input "Status"
click at [840, 478] on div "New tab Name Status Cancel New tab" at bounding box center [733, 406] width 356 height 178
click at [850, 464] on span "New tab" at bounding box center [853, 459] width 50 height 17
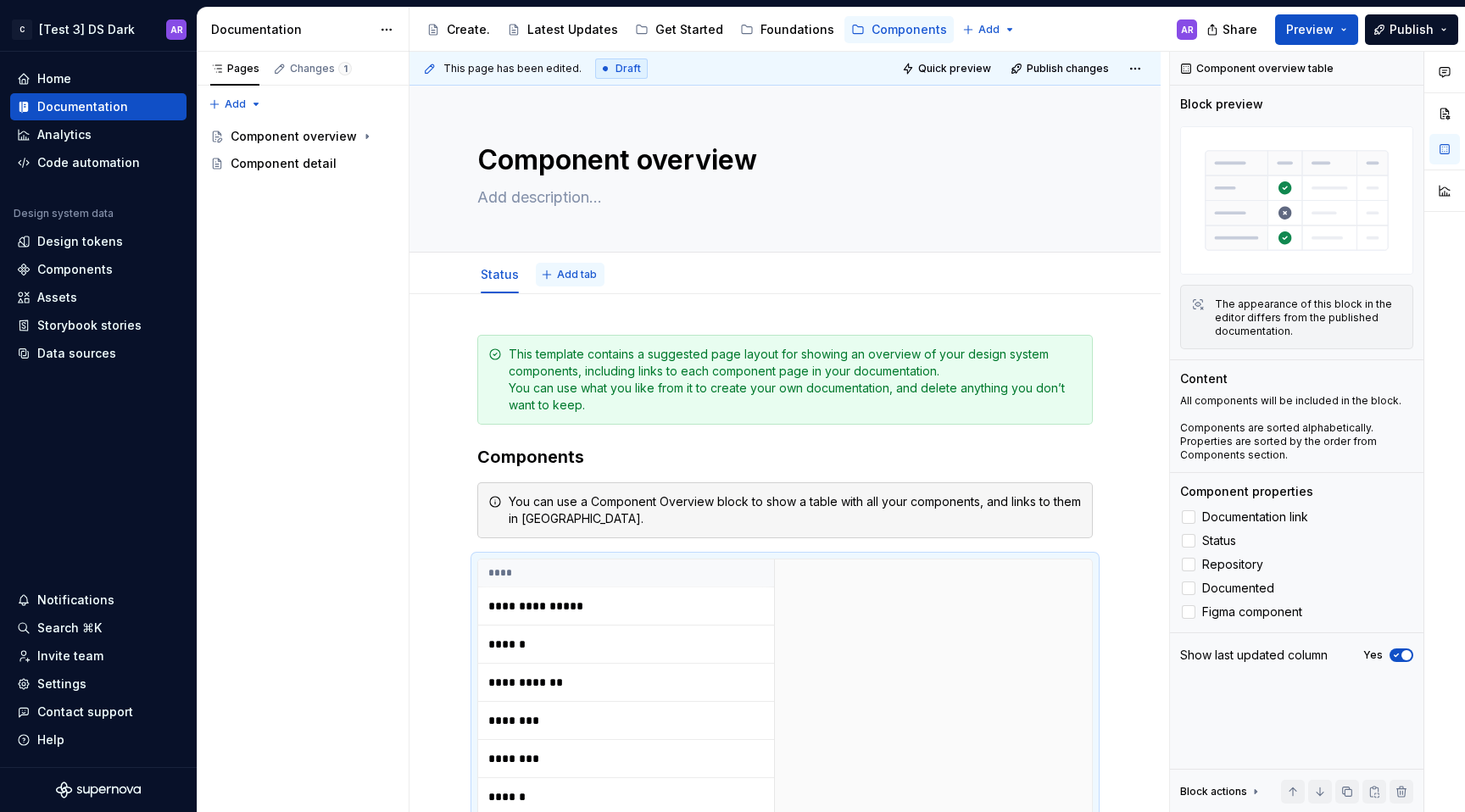
type textarea "*"
click at [562, 275] on span "Add tab" at bounding box center [576, 274] width 40 height 14
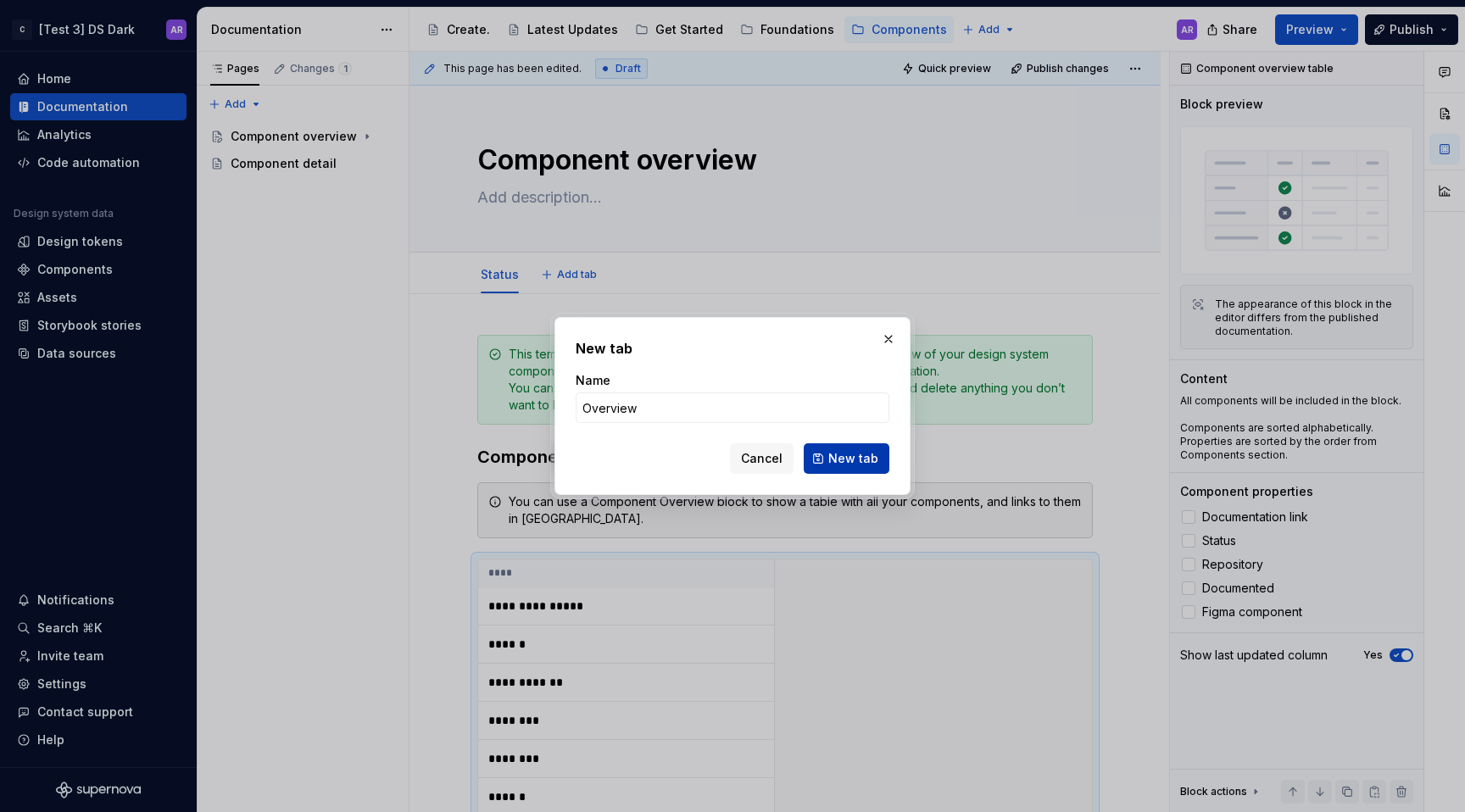
type input "Overview"
click at [851, 458] on span "New tab" at bounding box center [853, 459] width 50 height 17
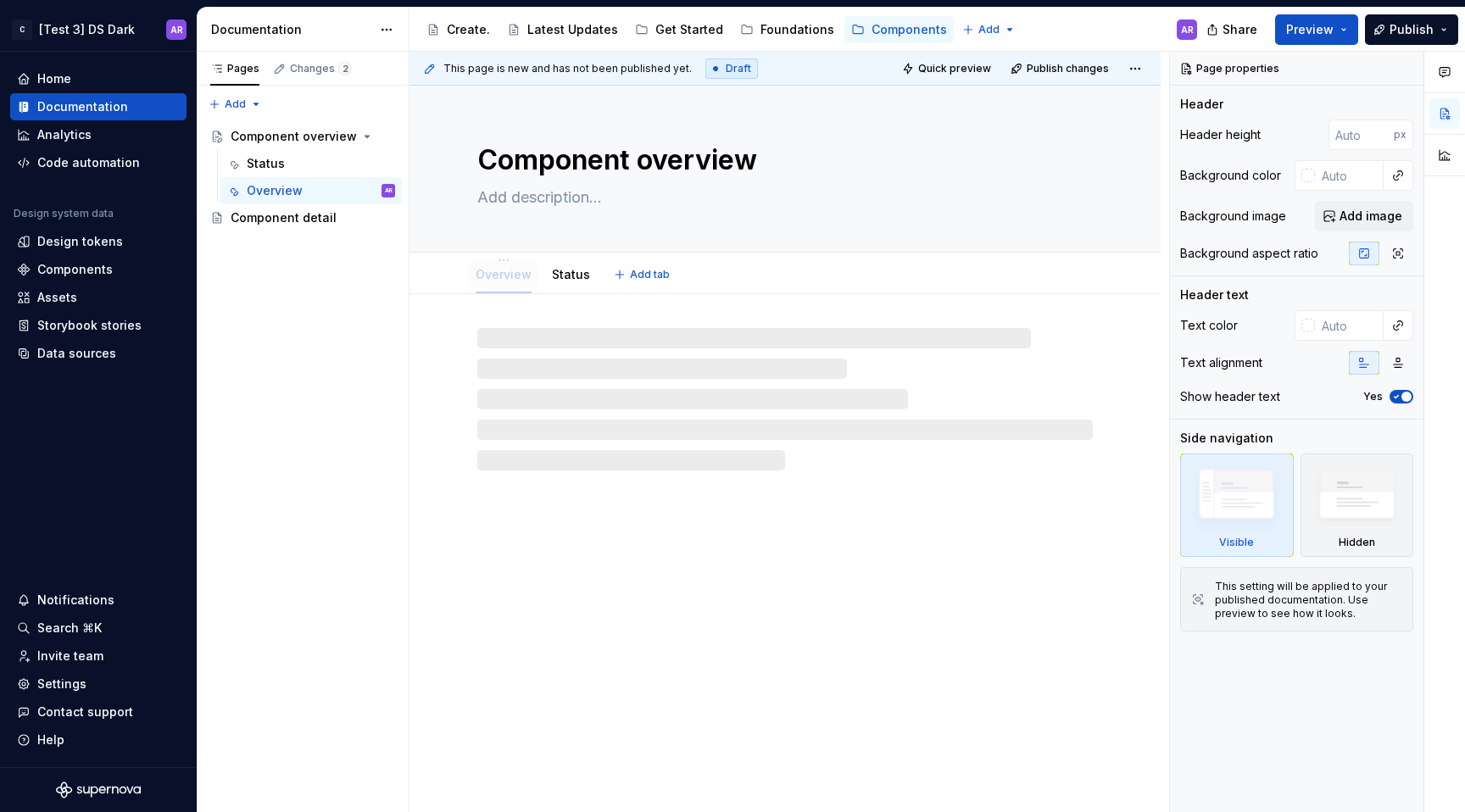
drag, startPoint x: 555, startPoint y: 273, endPoint x: 482, endPoint y: 273, distance: 73.0
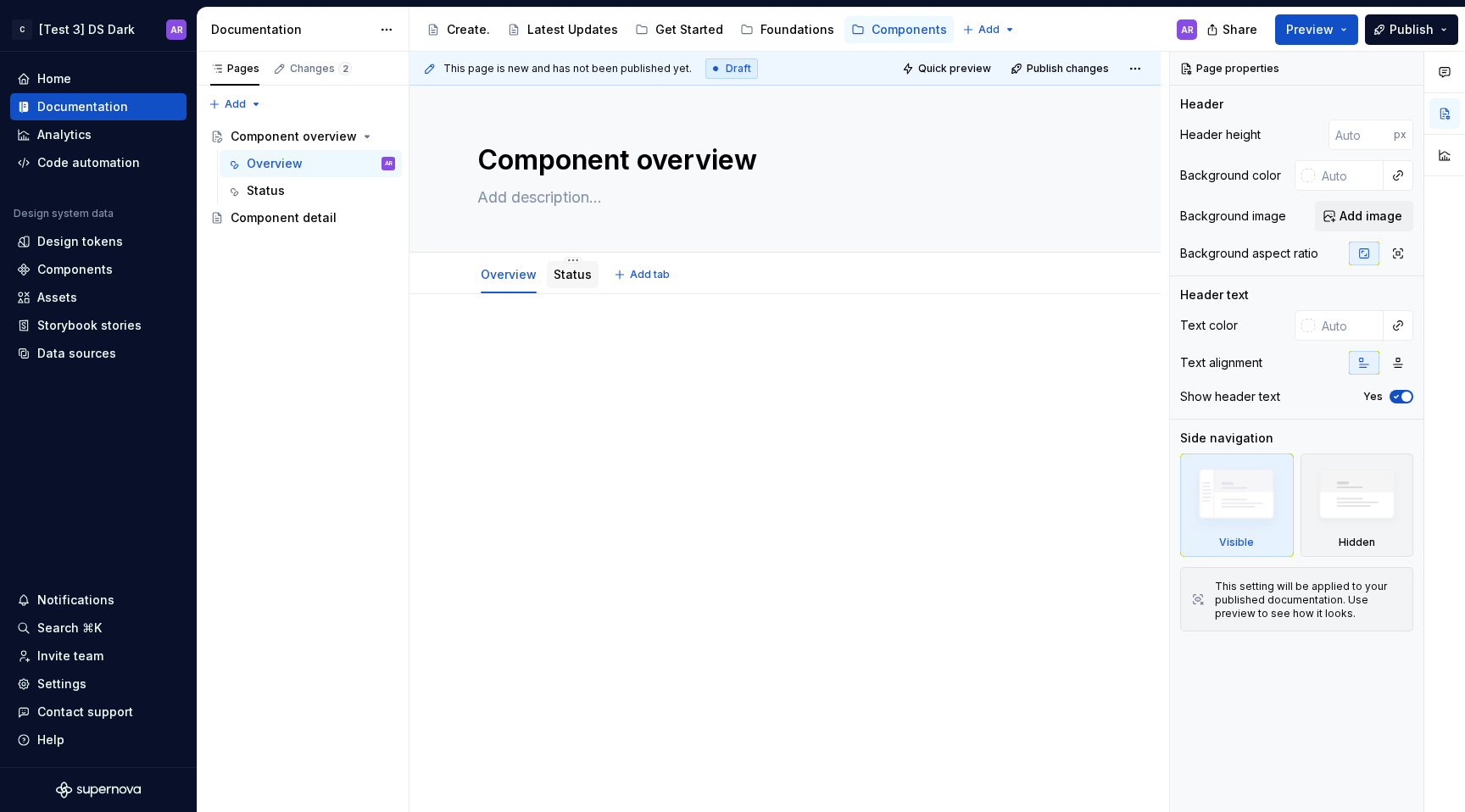
click at [570, 278] on link "Status" at bounding box center [573, 273] width 38 height 14
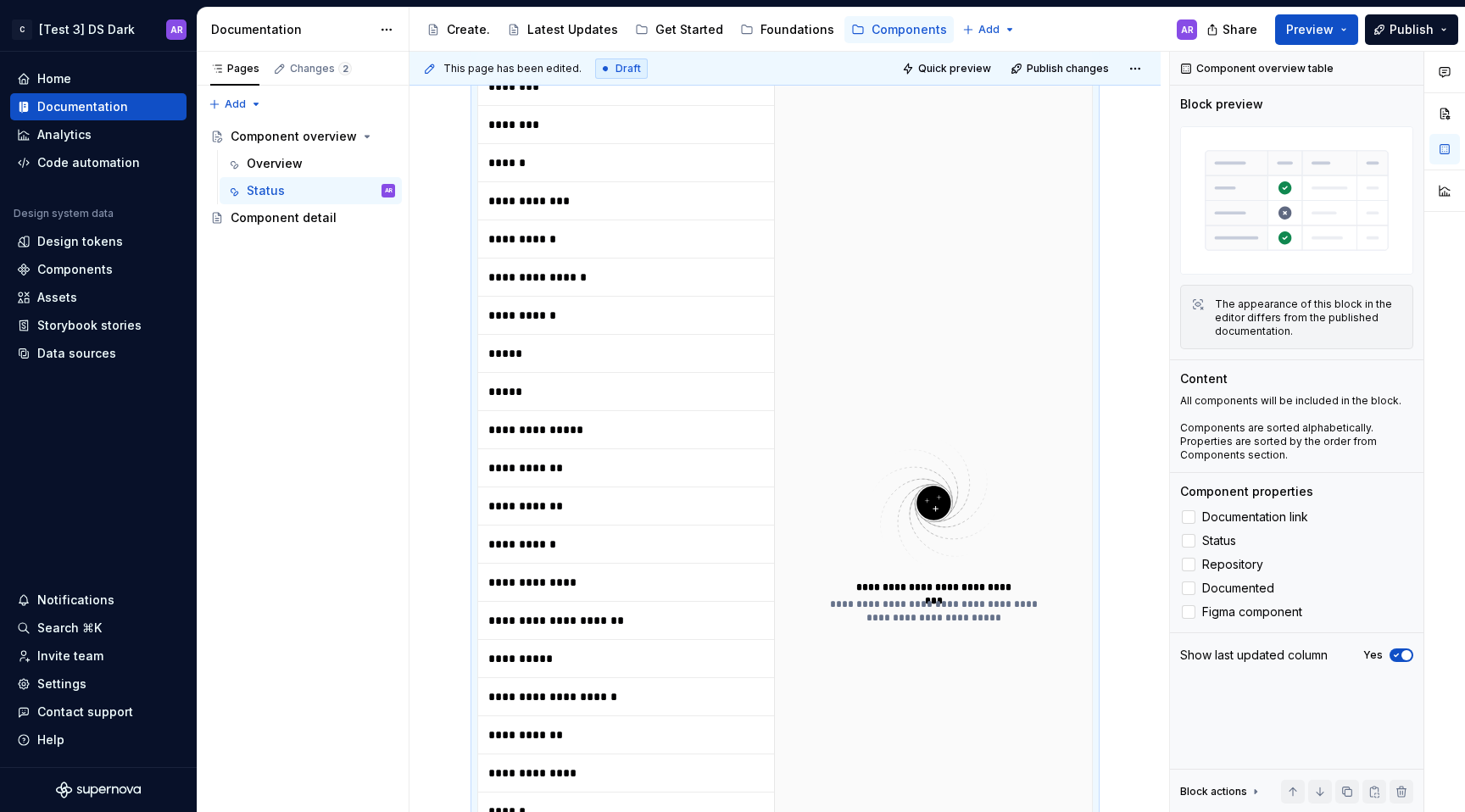
click at [1016, 569] on img at bounding box center [933, 502] width 220 height 135
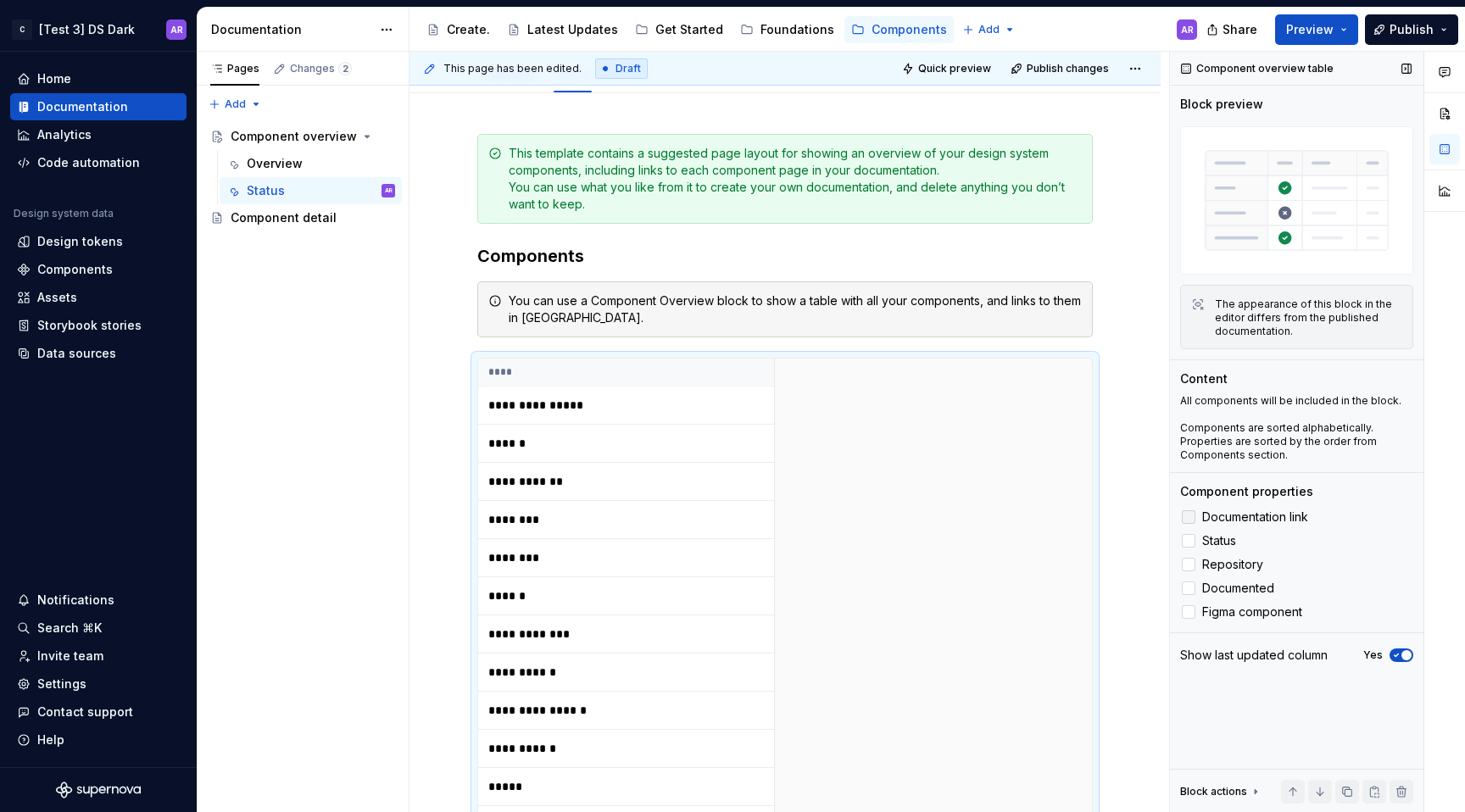
click at [1191, 517] on div at bounding box center [1188, 516] width 14 height 14
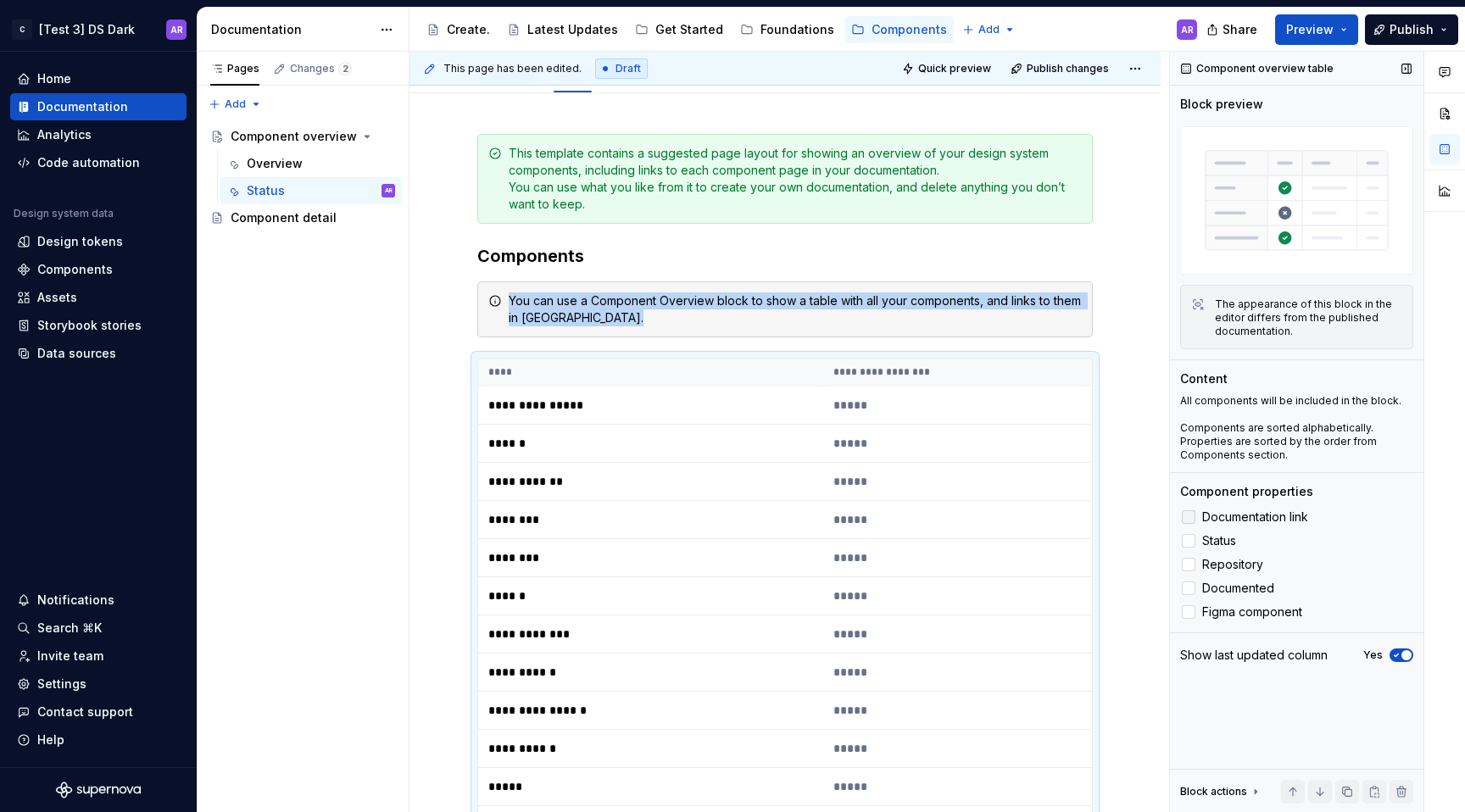
scroll to position [507, 0]
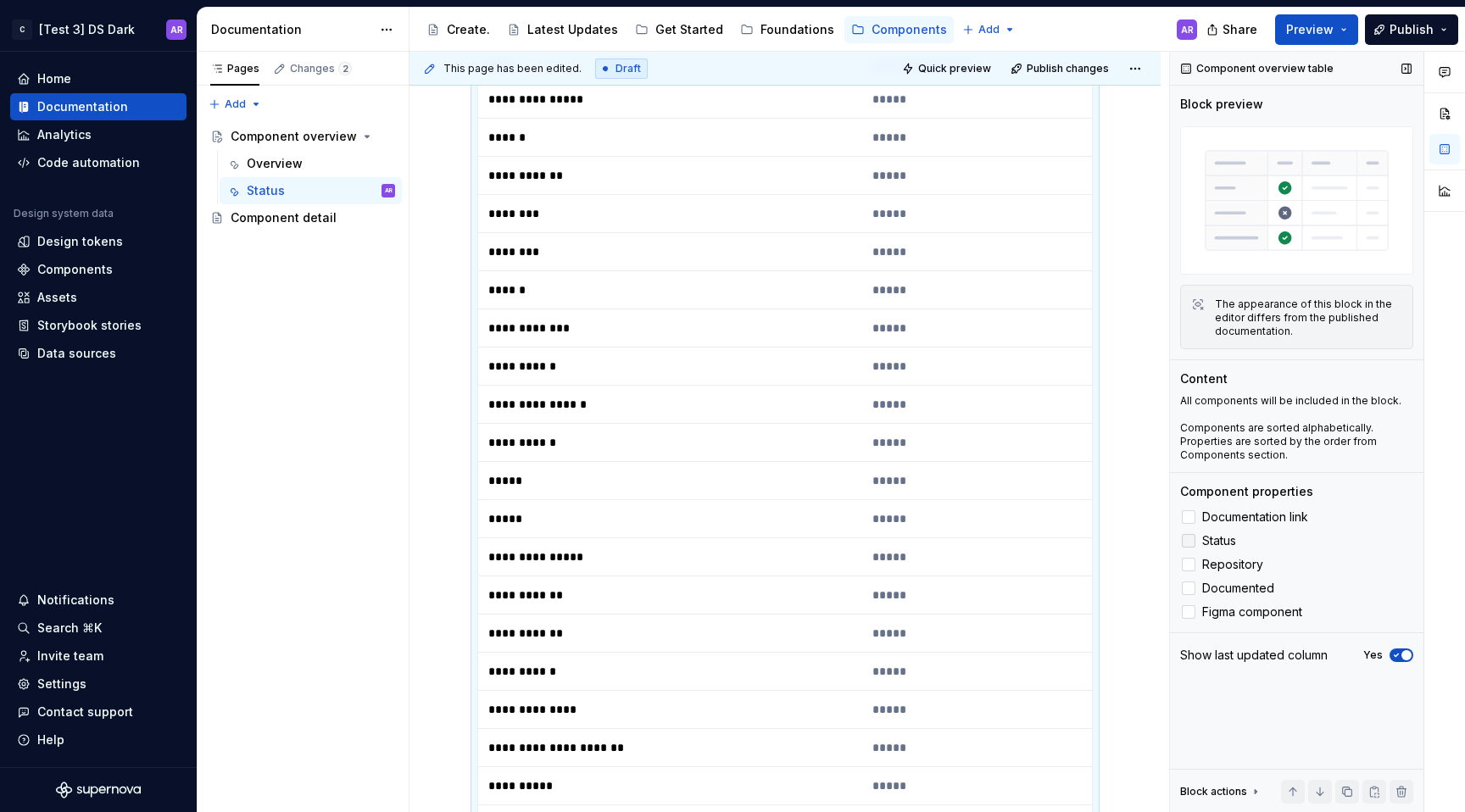
click at [1191, 538] on div at bounding box center [1188, 541] width 14 height 14
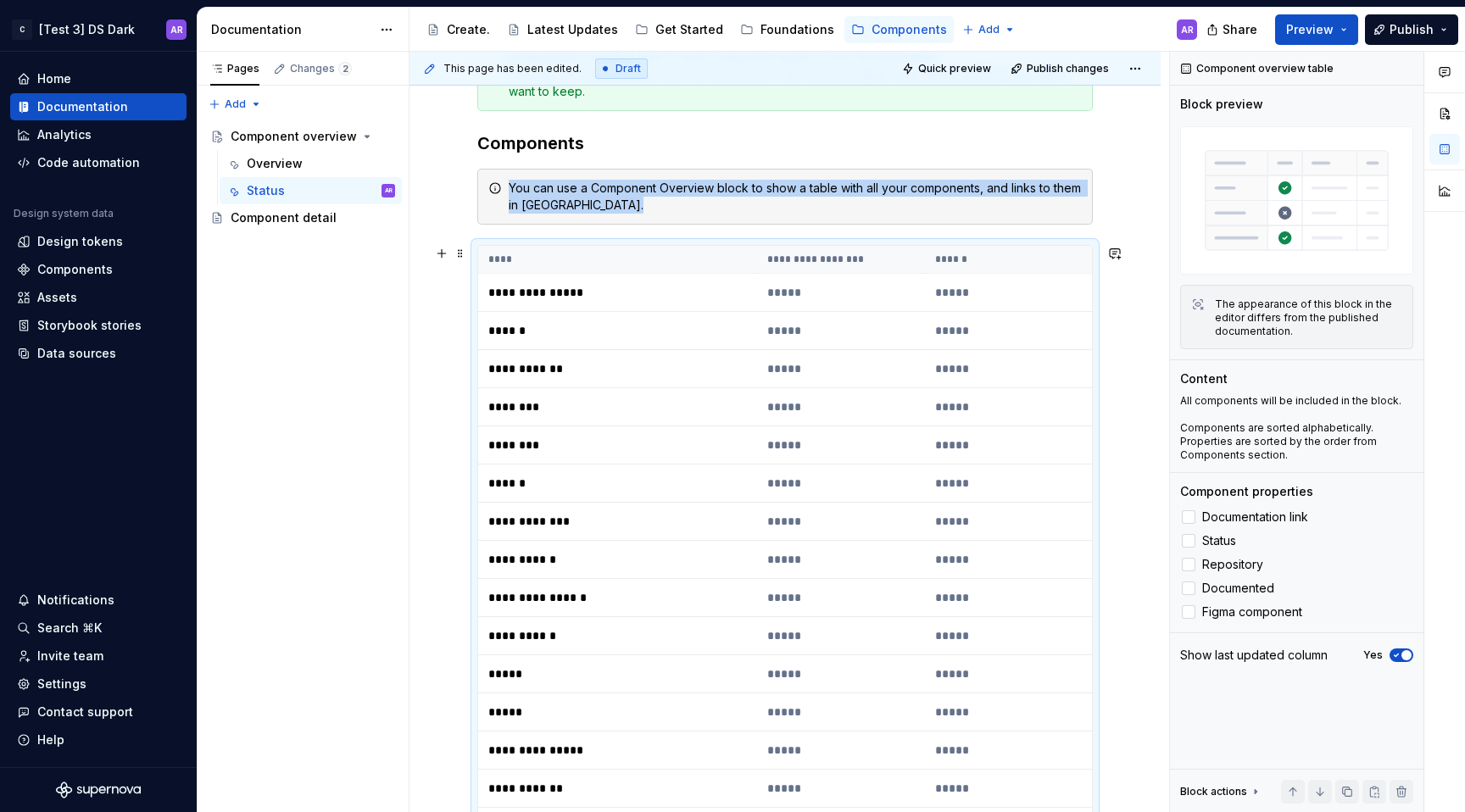
scroll to position [194, 0]
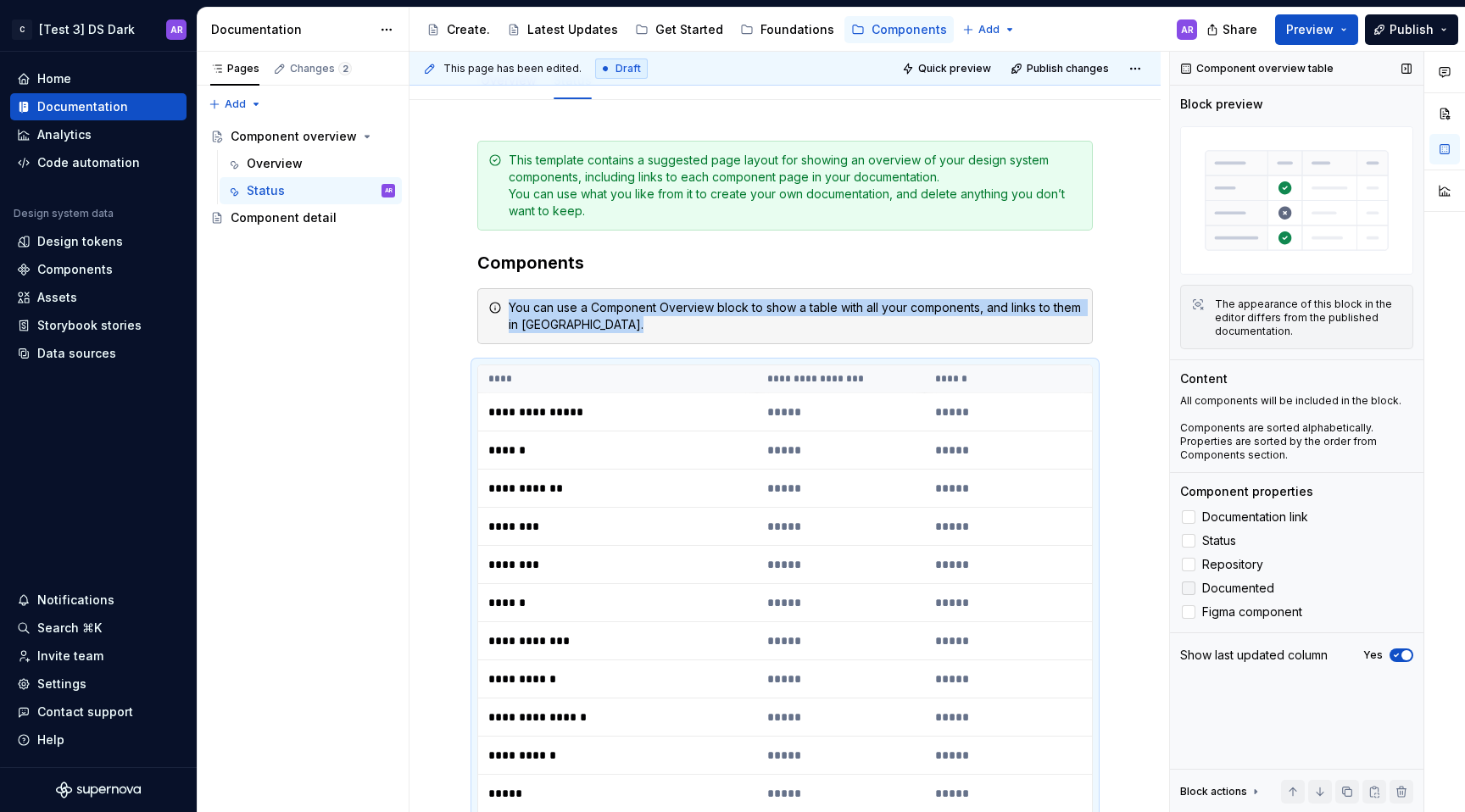
click at [1193, 587] on div at bounding box center [1188, 588] width 14 height 14
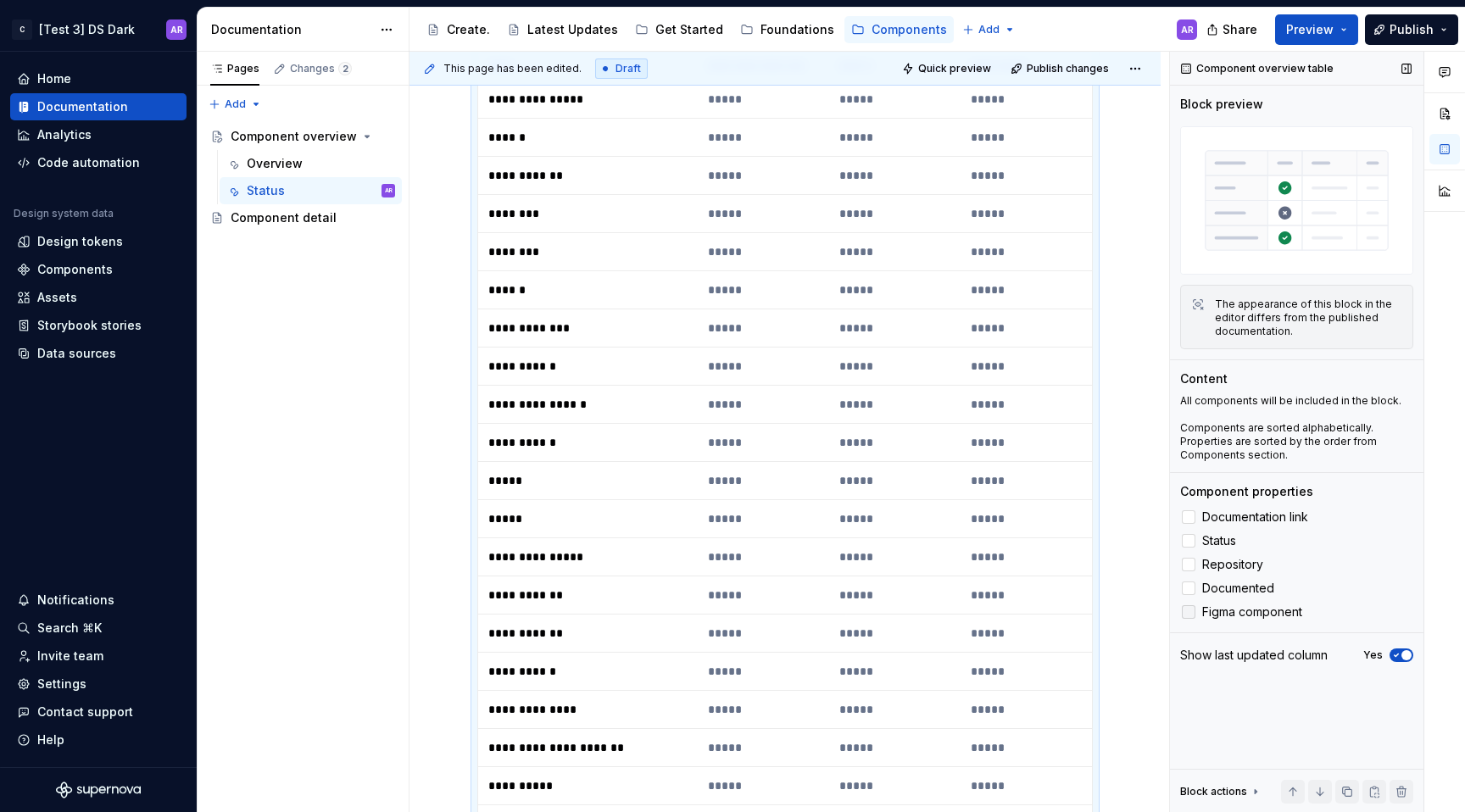
click at [1199, 616] on label "Figma component" at bounding box center [1297, 612] width 233 height 21
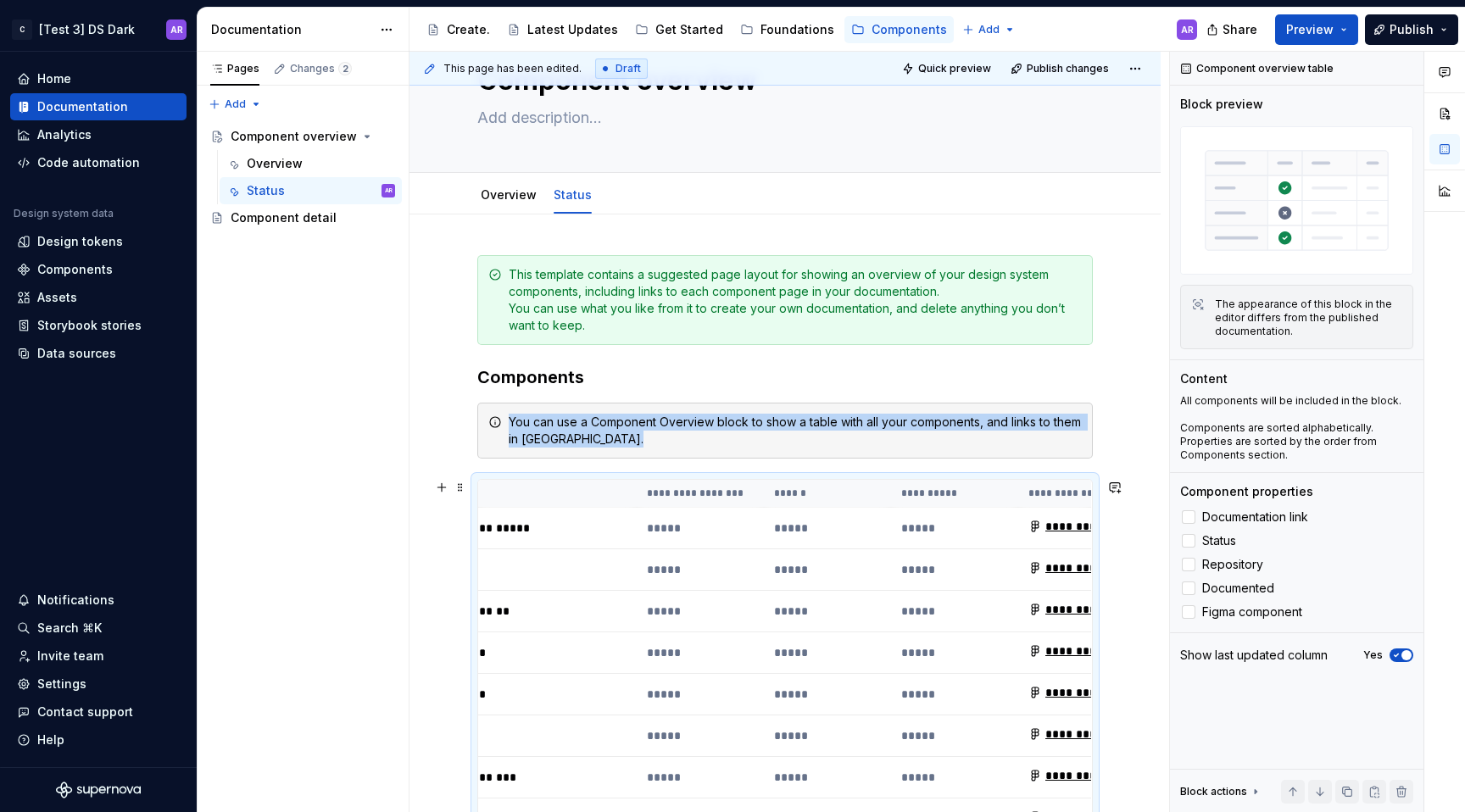
scroll to position [0, 0]
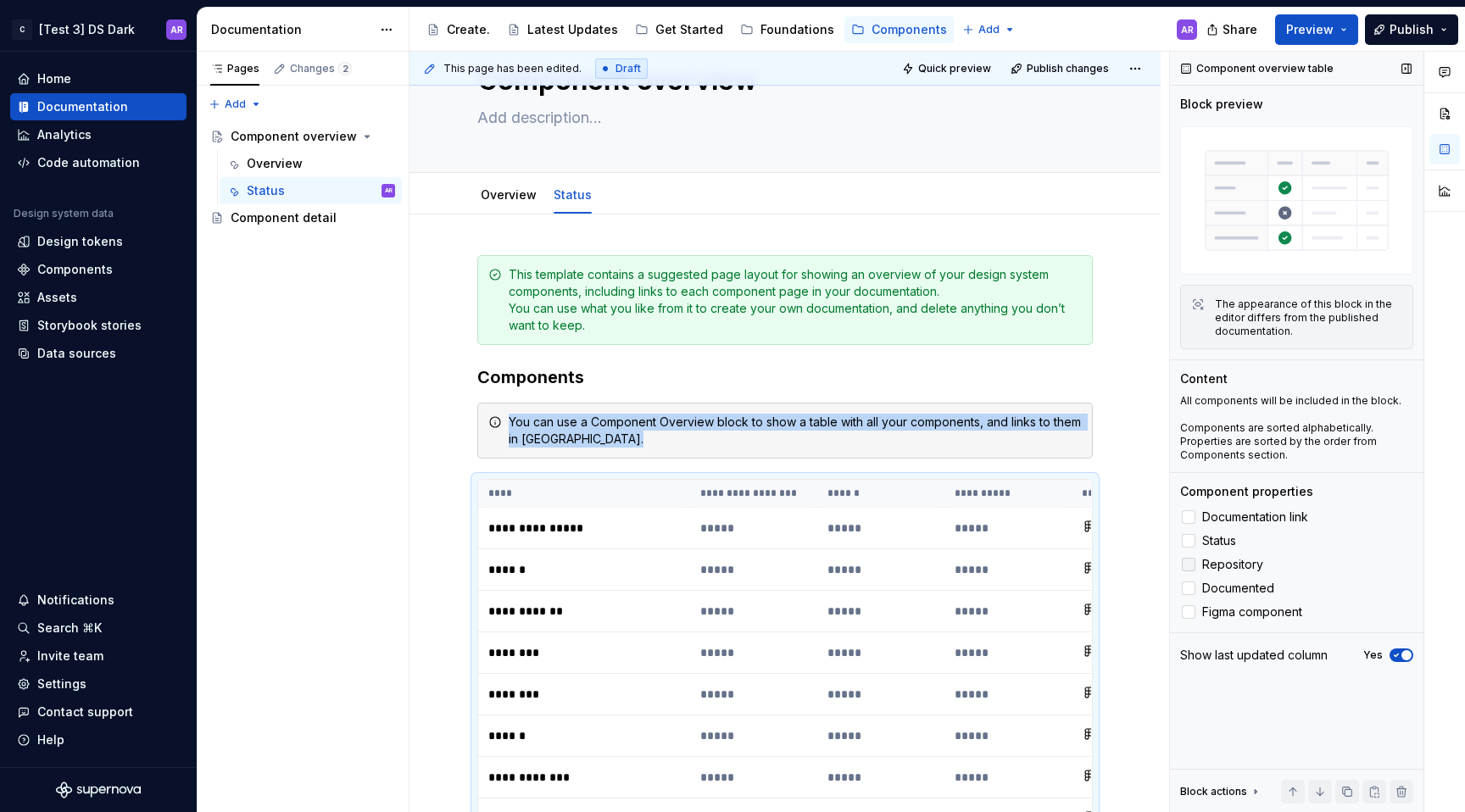
click at [1191, 562] on div at bounding box center [1188, 564] width 14 height 14
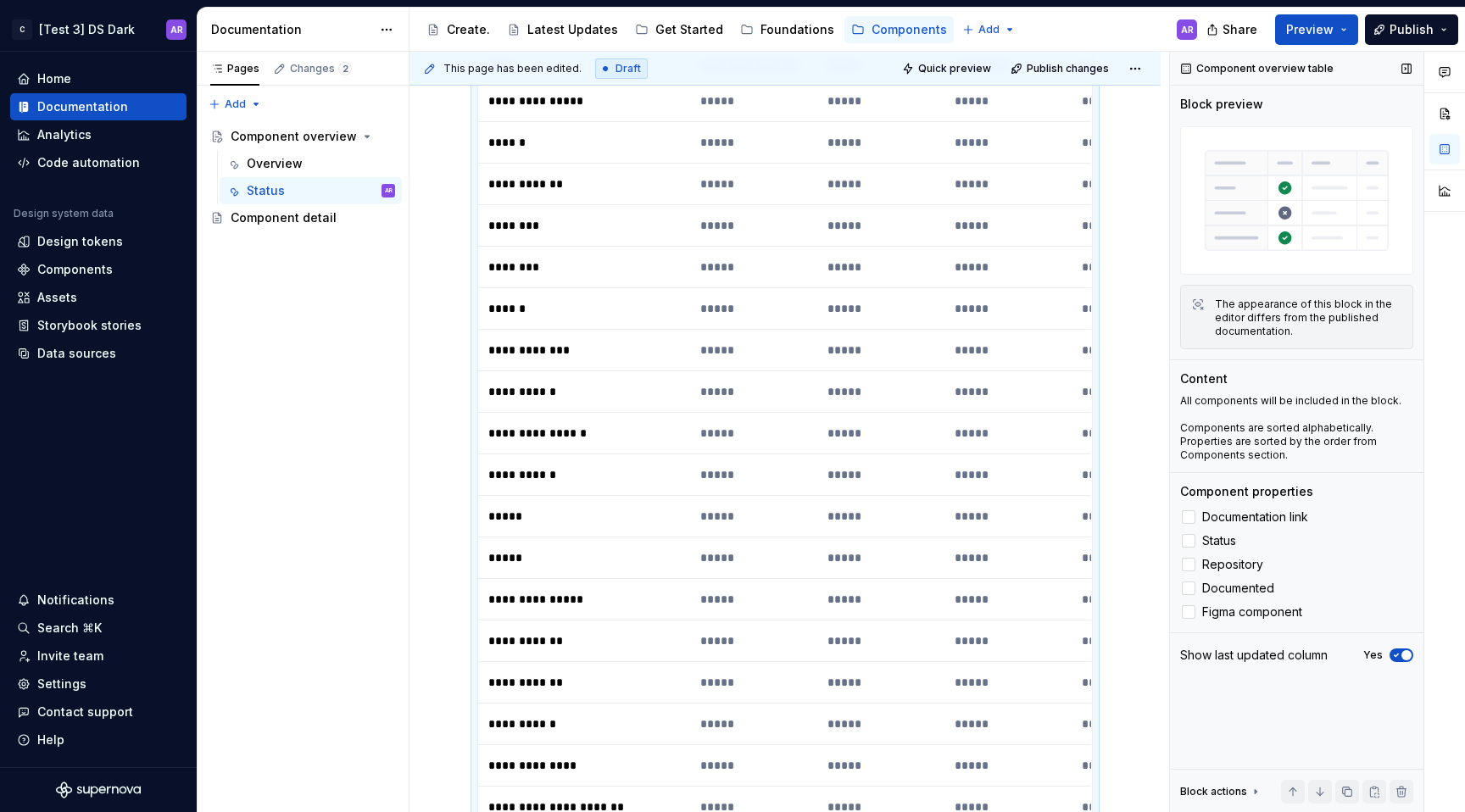
click at [1403, 655] on span "button" at bounding box center [1406, 654] width 10 height 10
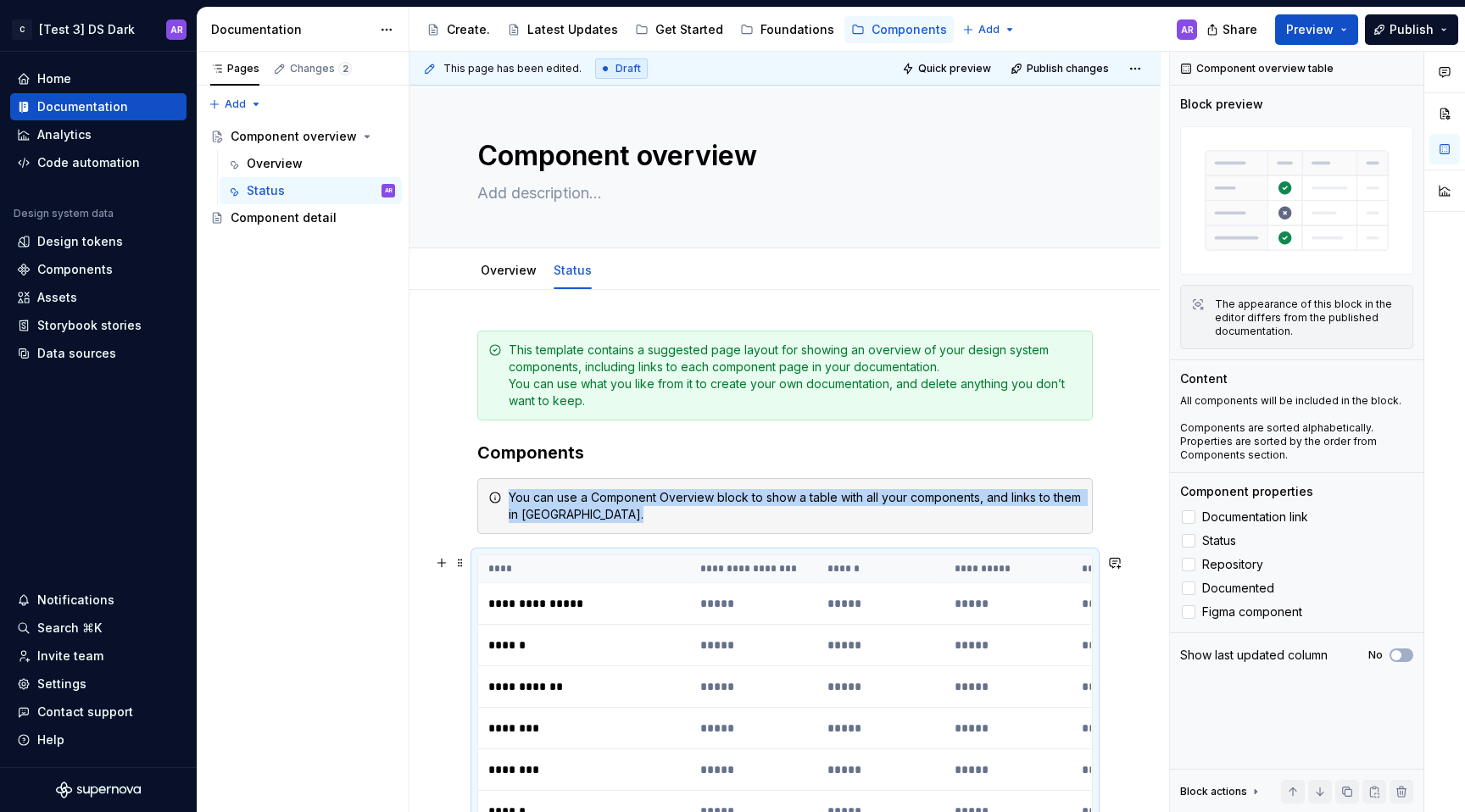
scroll to position [0, 0]
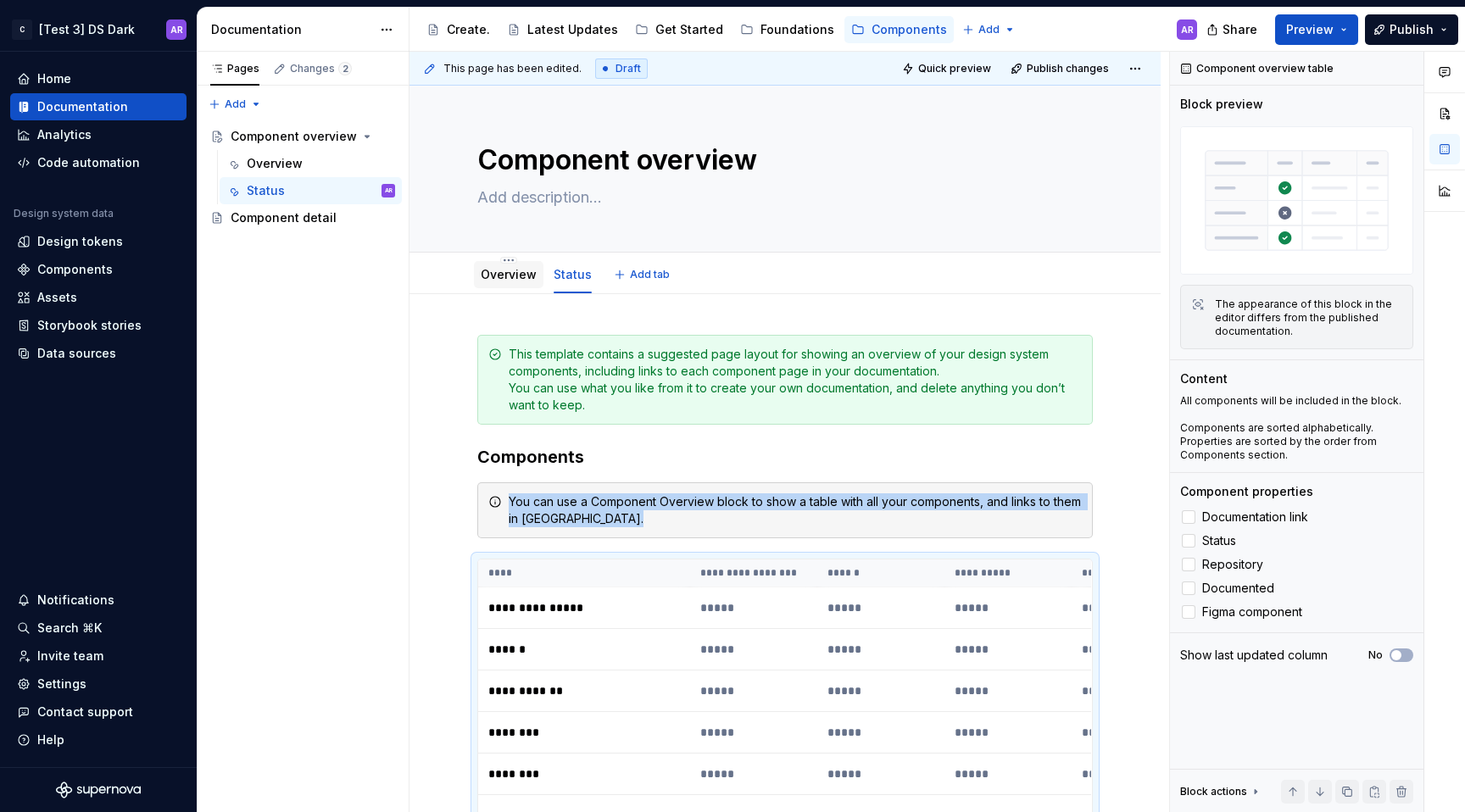
click at [493, 284] on div "Overview" at bounding box center [508, 274] width 70 height 27
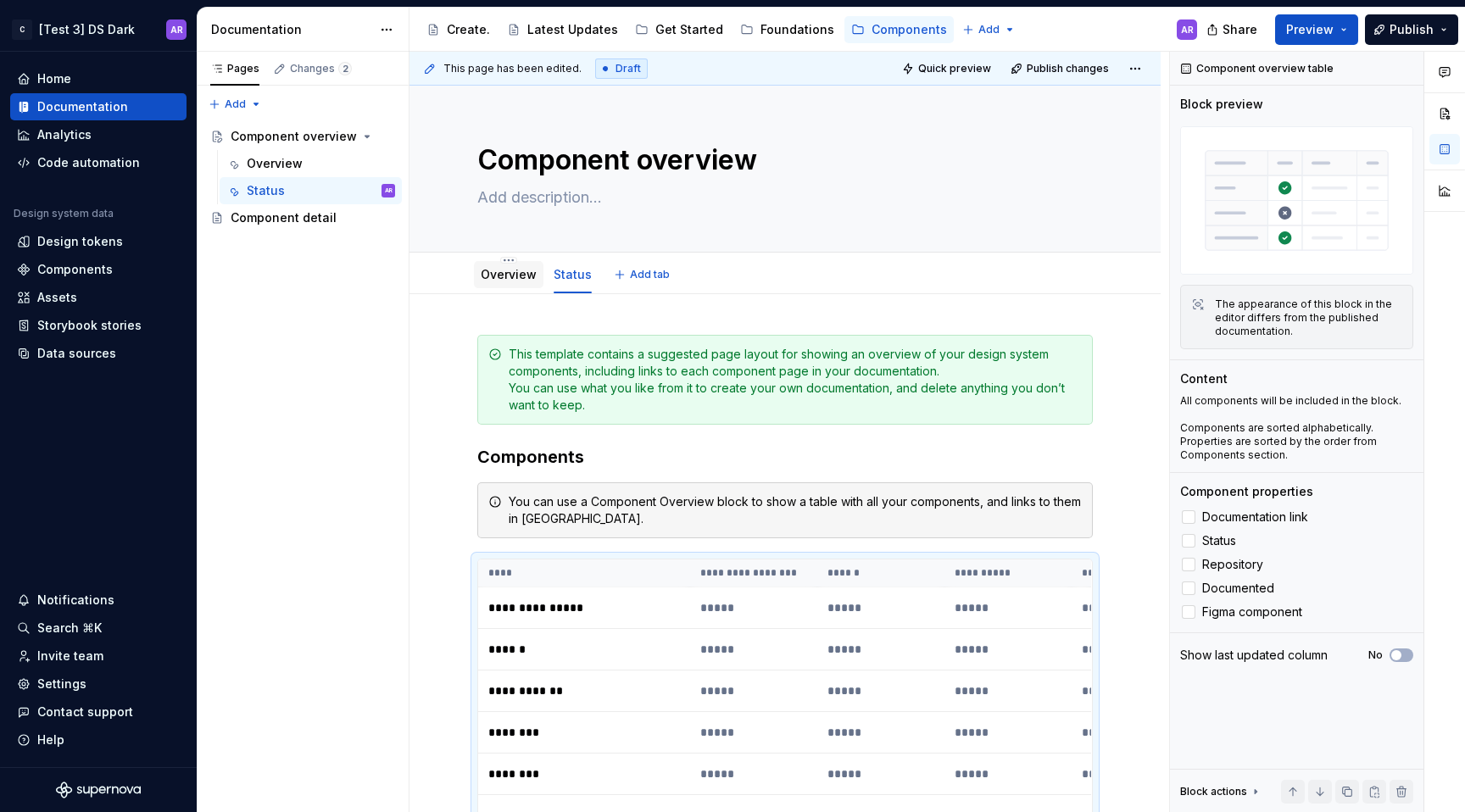
click at [518, 284] on div "Overview" at bounding box center [508, 274] width 70 height 27
click at [511, 279] on link "Overview" at bounding box center [509, 273] width 56 height 14
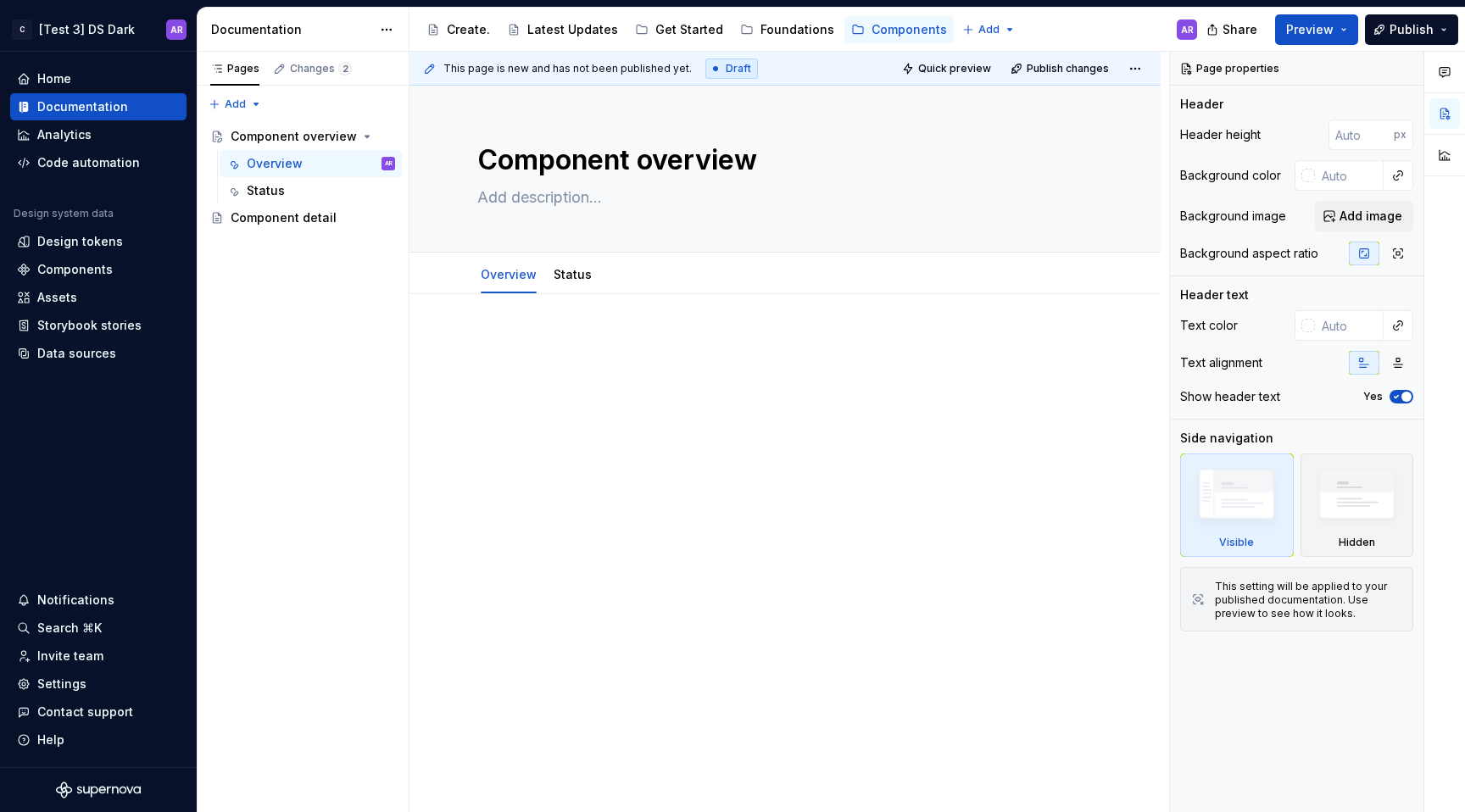
click at [546, 398] on div at bounding box center [785, 366] width 615 height 64
type textarea "*"
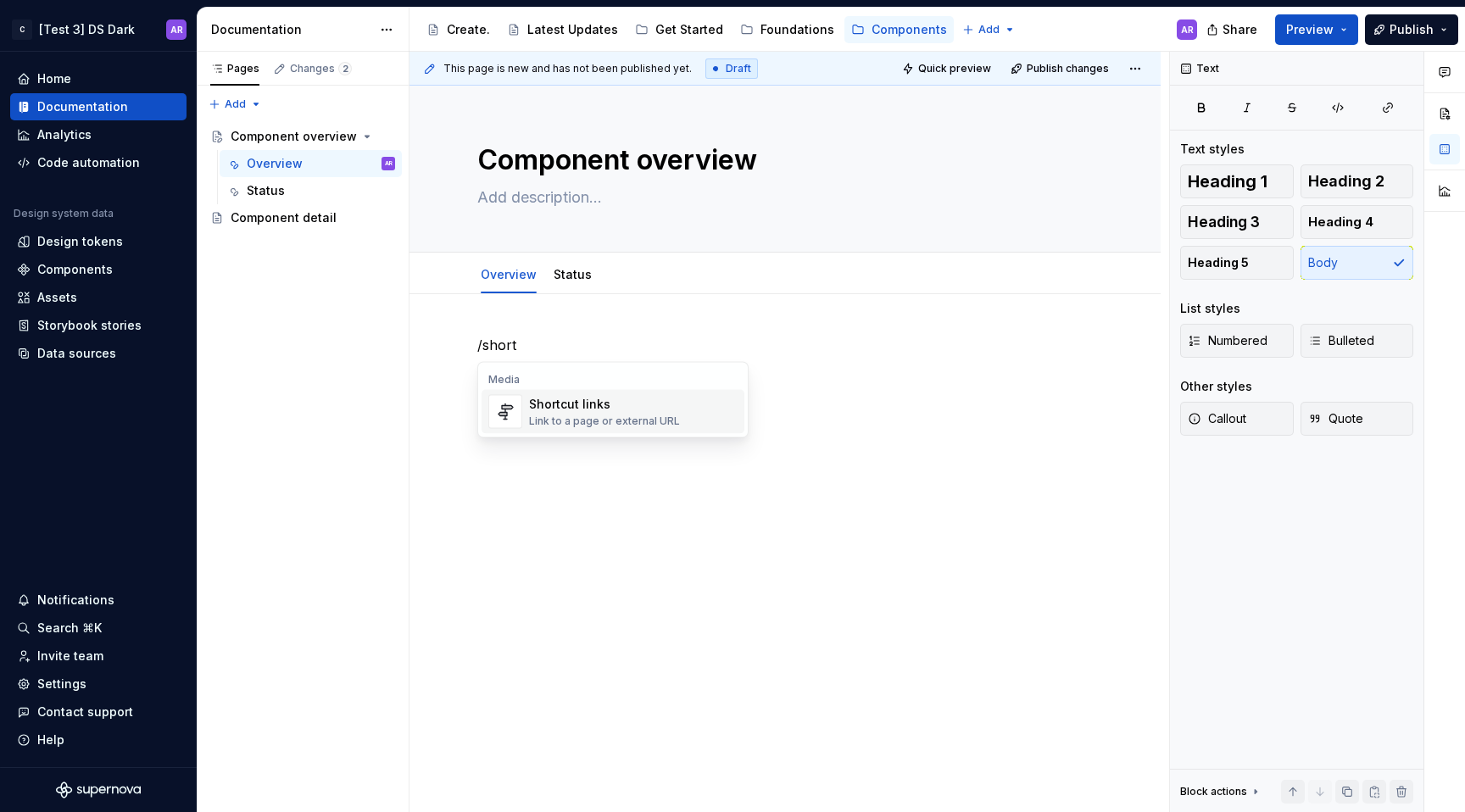
click at [643, 425] on div "Link to a page or external URL" at bounding box center [604, 421] width 151 height 14
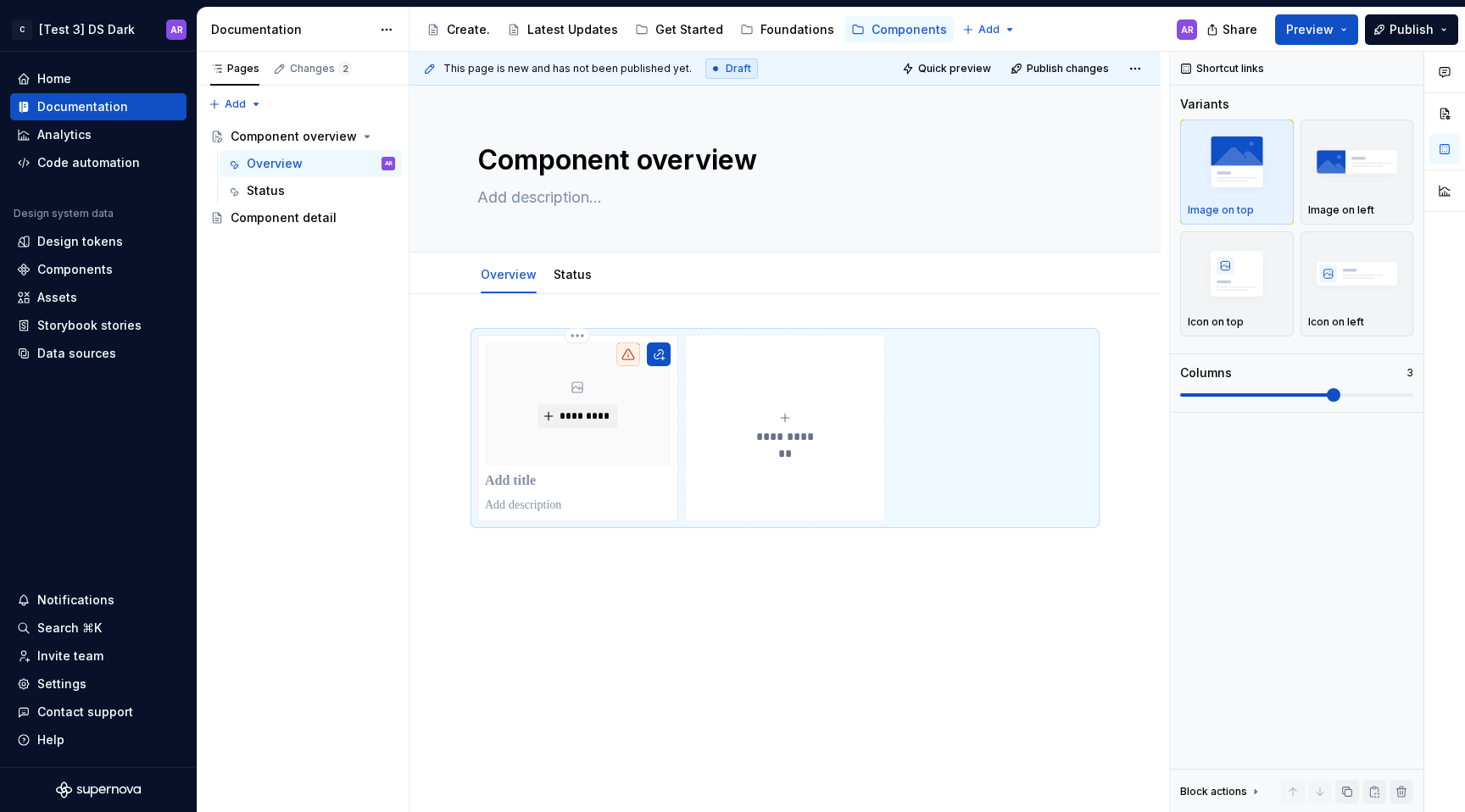
type textarea "*"
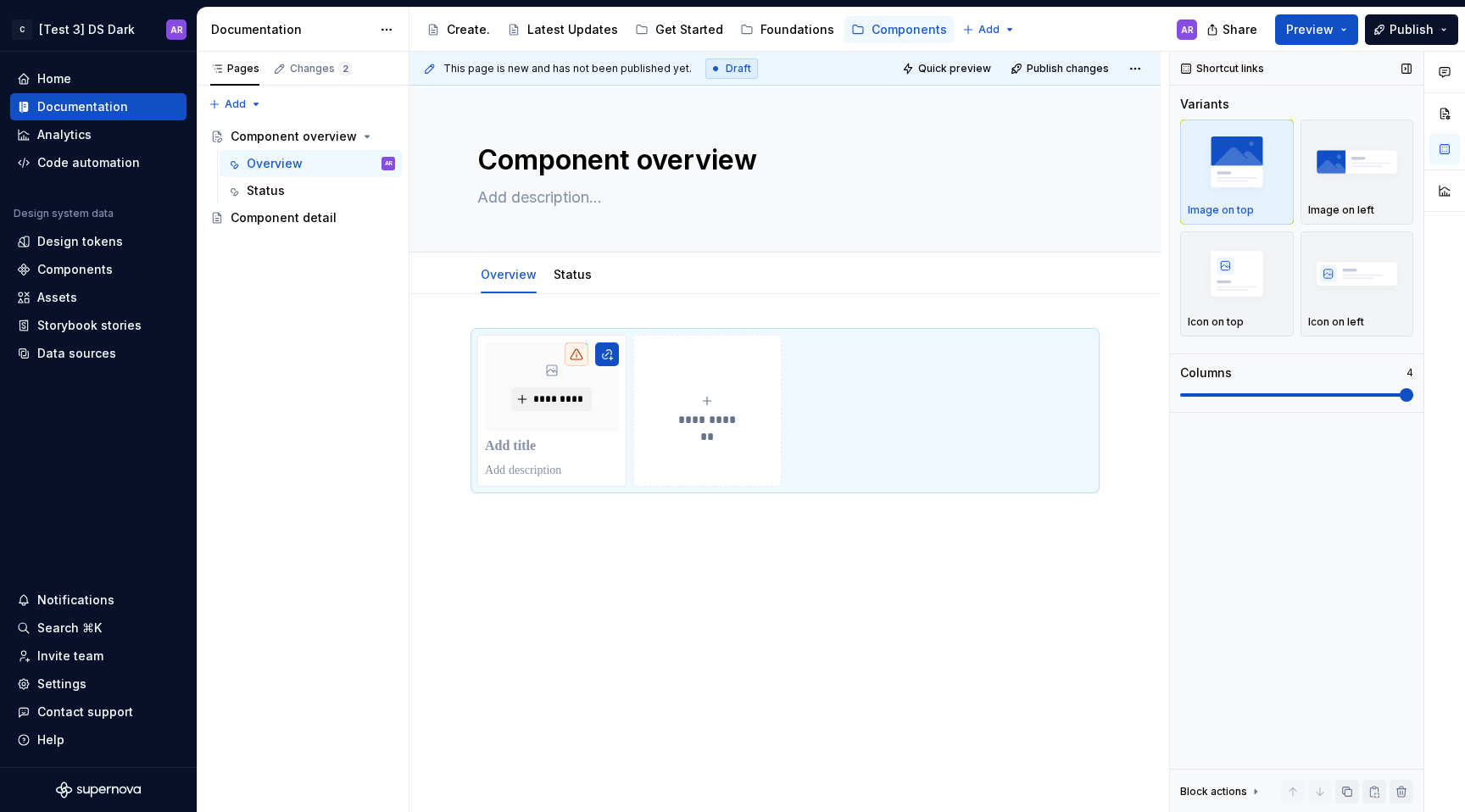
click at [1414, 402] on span at bounding box center [1406, 394] width 14 height 14
click at [687, 657] on div "**********" at bounding box center [785, 521] width 752 height 456
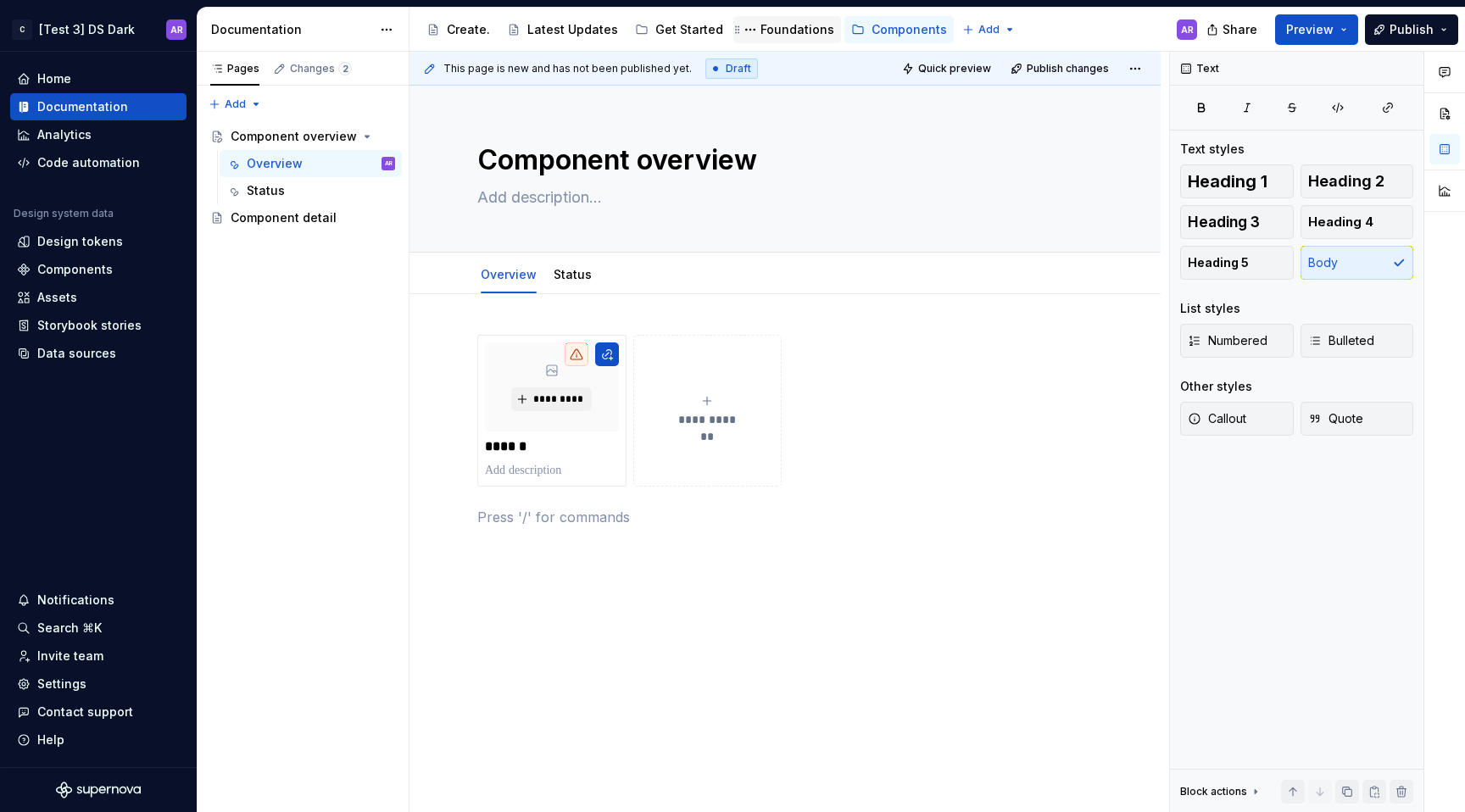
click at [788, 34] on div "Foundations" at bounding box center [797, 30] width 74 height 17
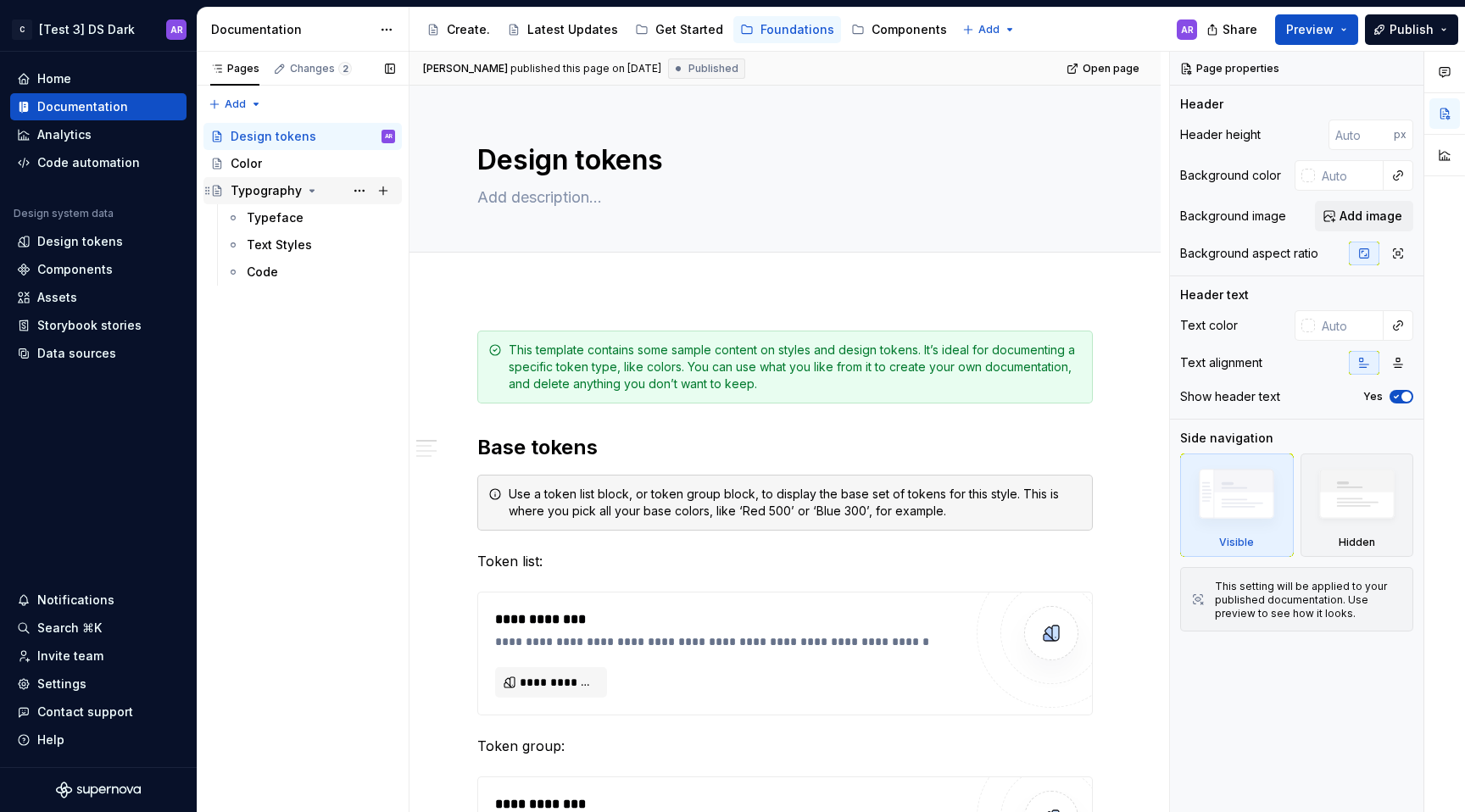
click at [308, 192] on icon "Page tree" at bounding box center [311, 190] width 14 height 14
click at [385, 194] on button "Page tree" at bounding box center [382, 190] width 23 height 23
type textarea "*"
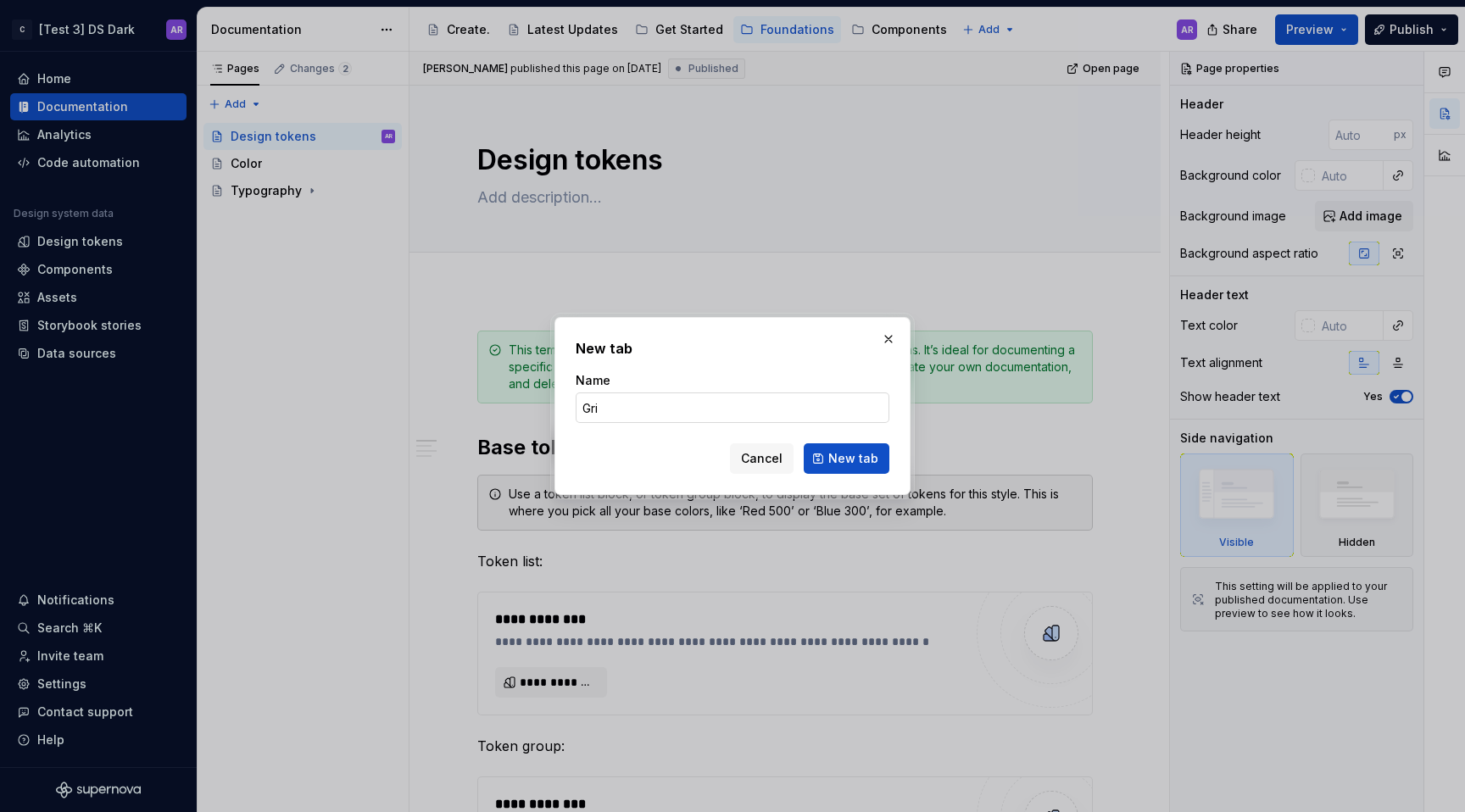
type input "Grid"
click at [864, 462] on span "New tab" at bounding box center [853, 459] width 50 height 17
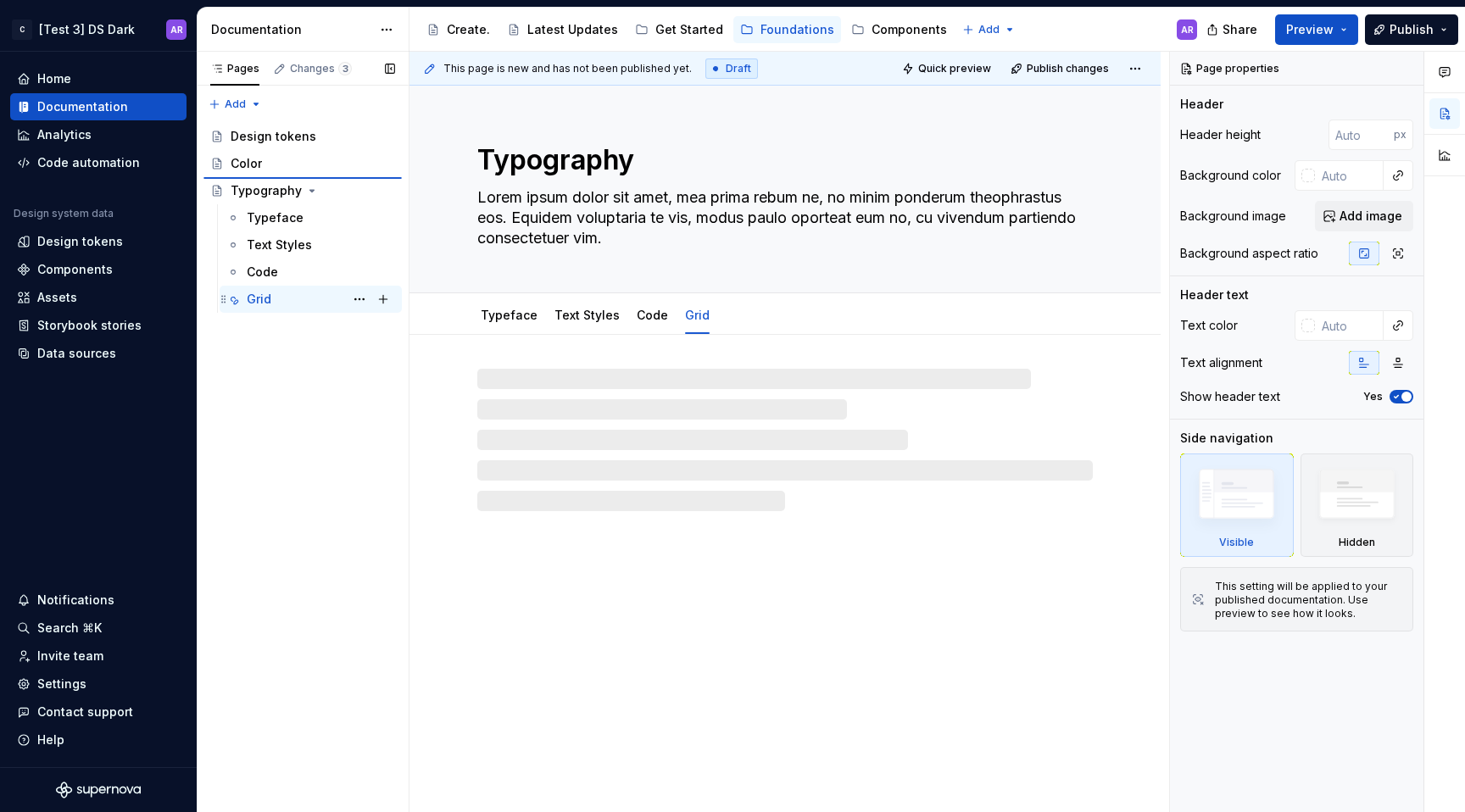
type textarea "*"
type textarea "Grid"
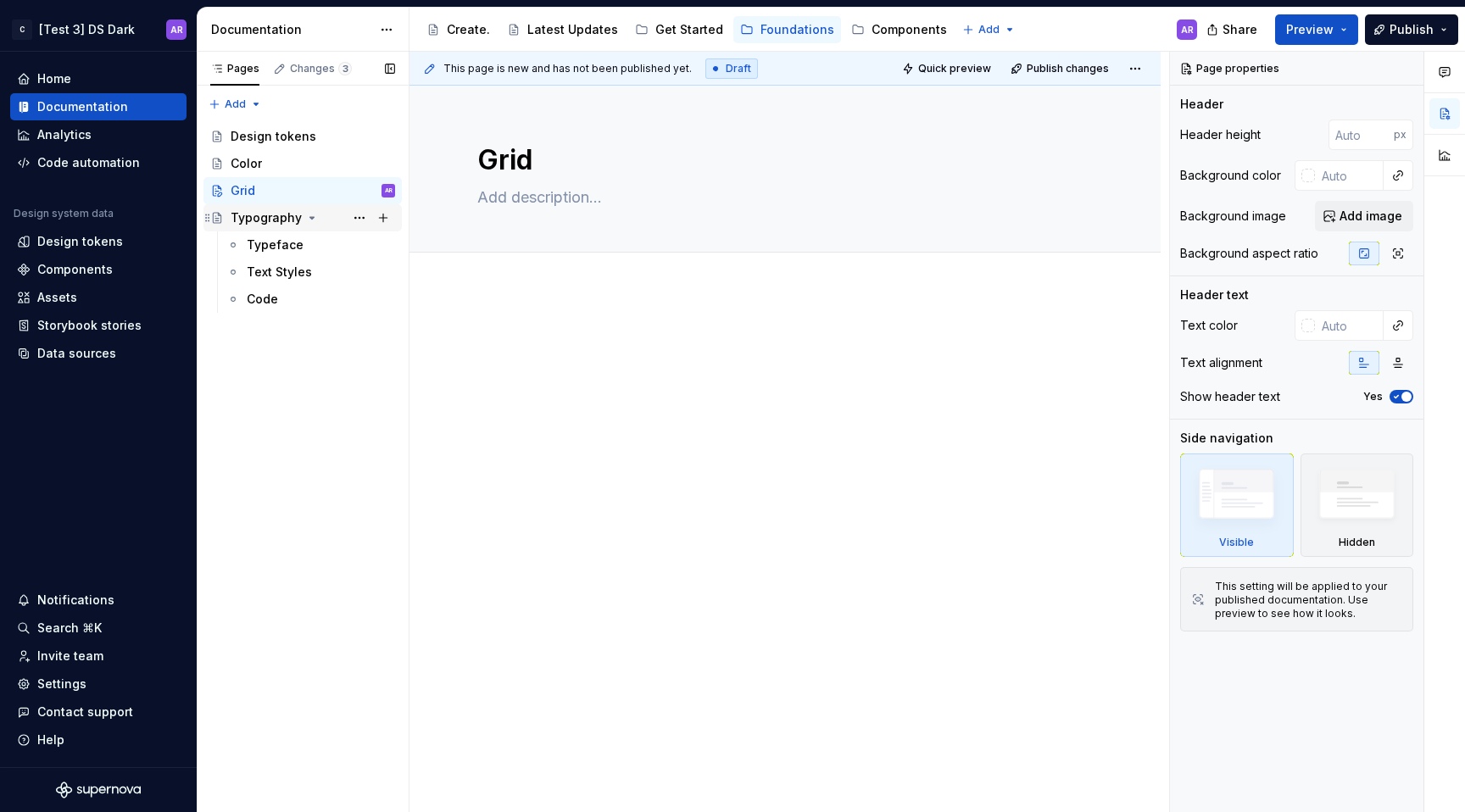
click at [306, 219] on icon "Page tree" at bounding box center [311, 217] width 14 height 14
click at [384, 214] on button "Page tree" at bounding box center [382, 217] width 23 height 23
type textarea "*"
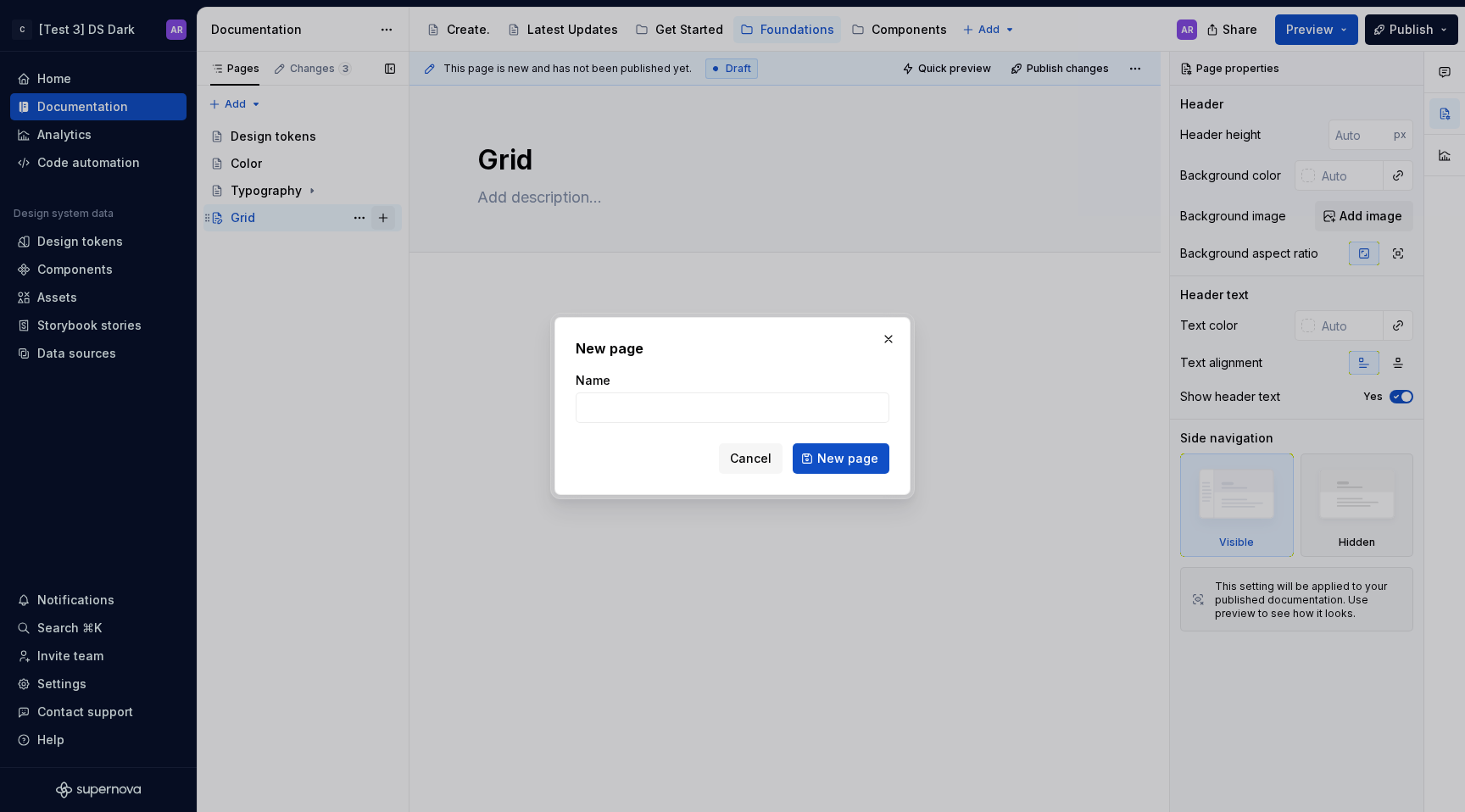
type input "T"
type input "Spacing"
click at [852, 461] on span "New page" at bounding box center [847, 459] width 61 height 17
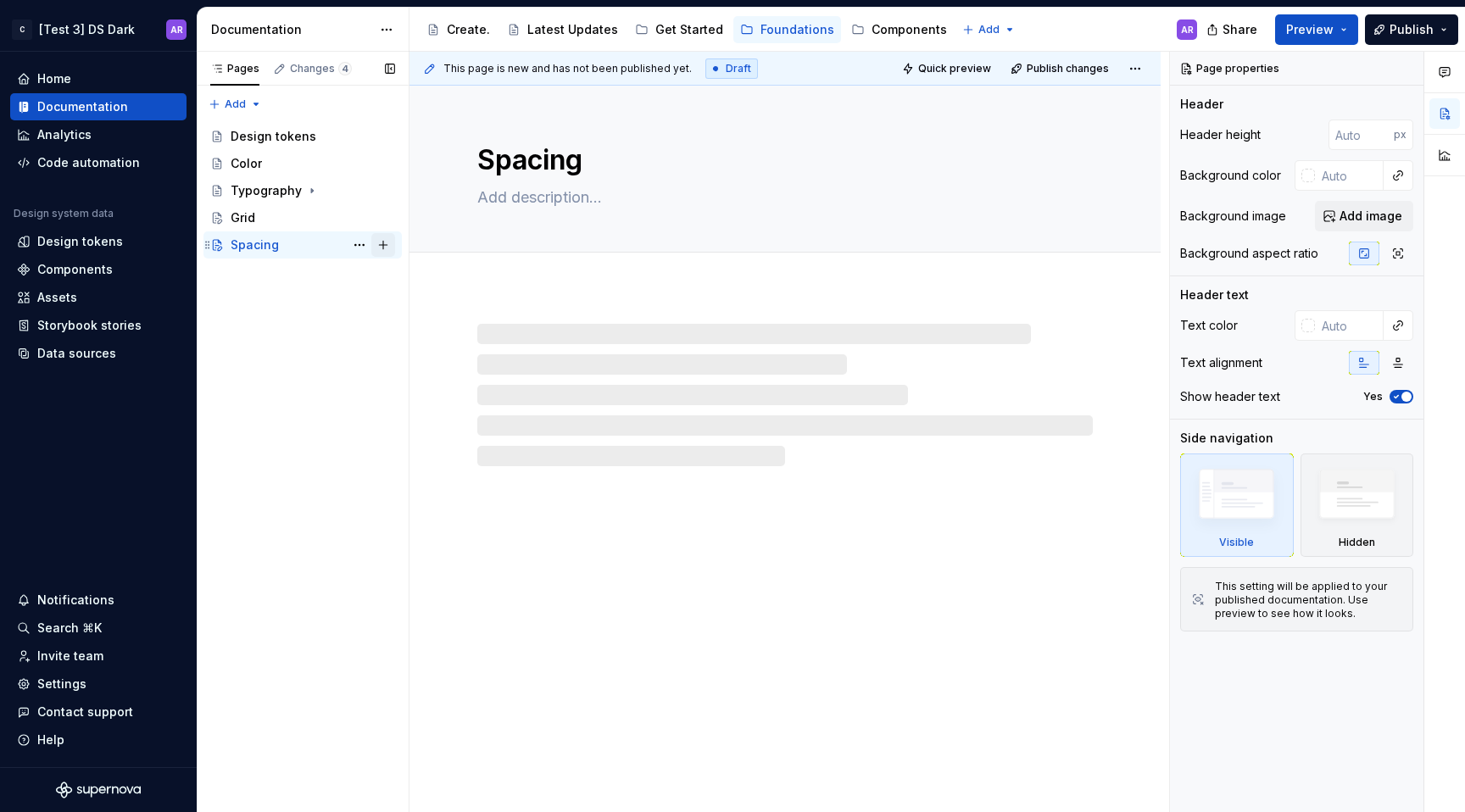
click at [387, 243] on button "Page tree" at bounding box center [382, 244] width 23 height 23
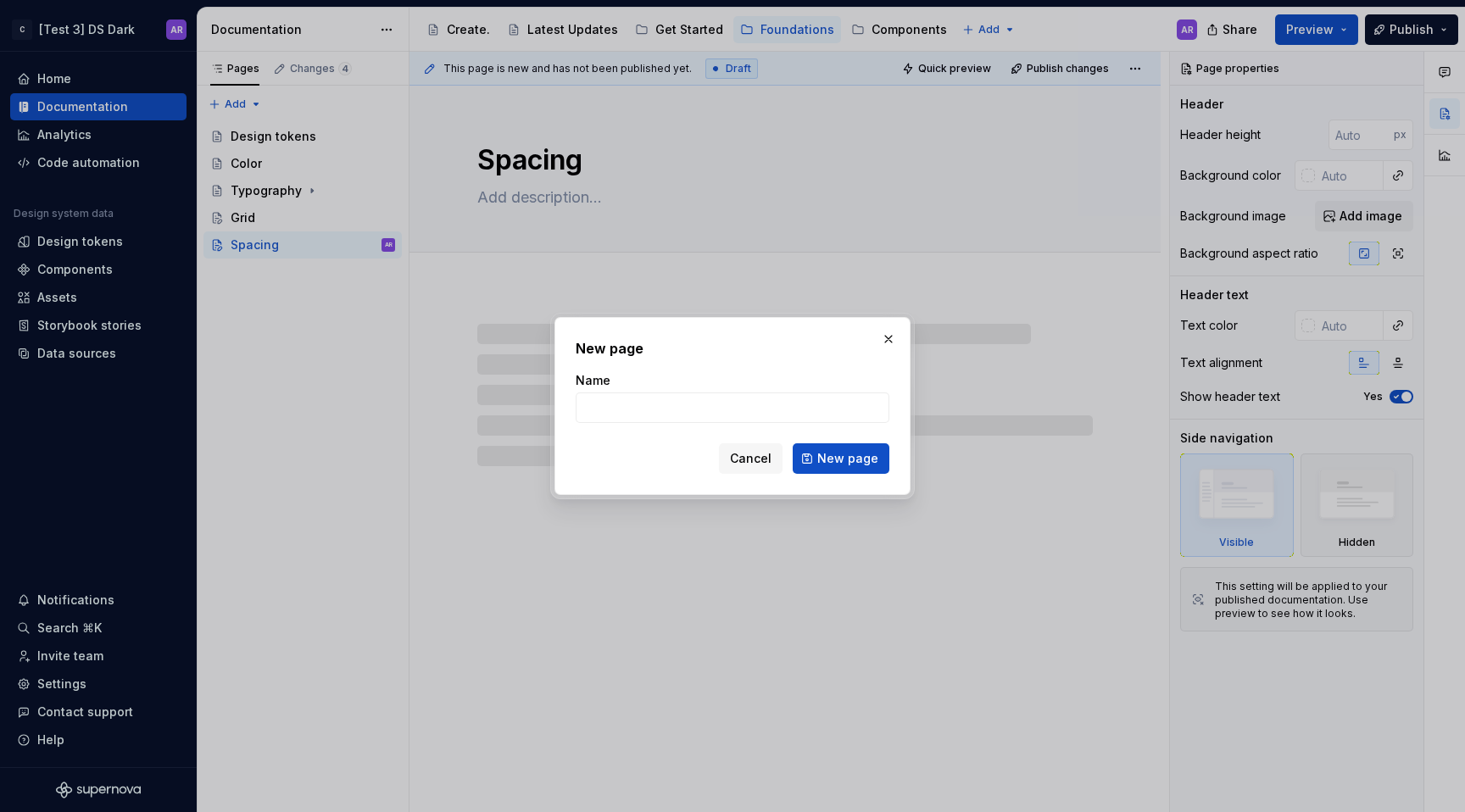
type textarea "*"
type input "Icons"
click at [878, 458] on button "New page" at bounding box center [841, 459] width 97 height 31
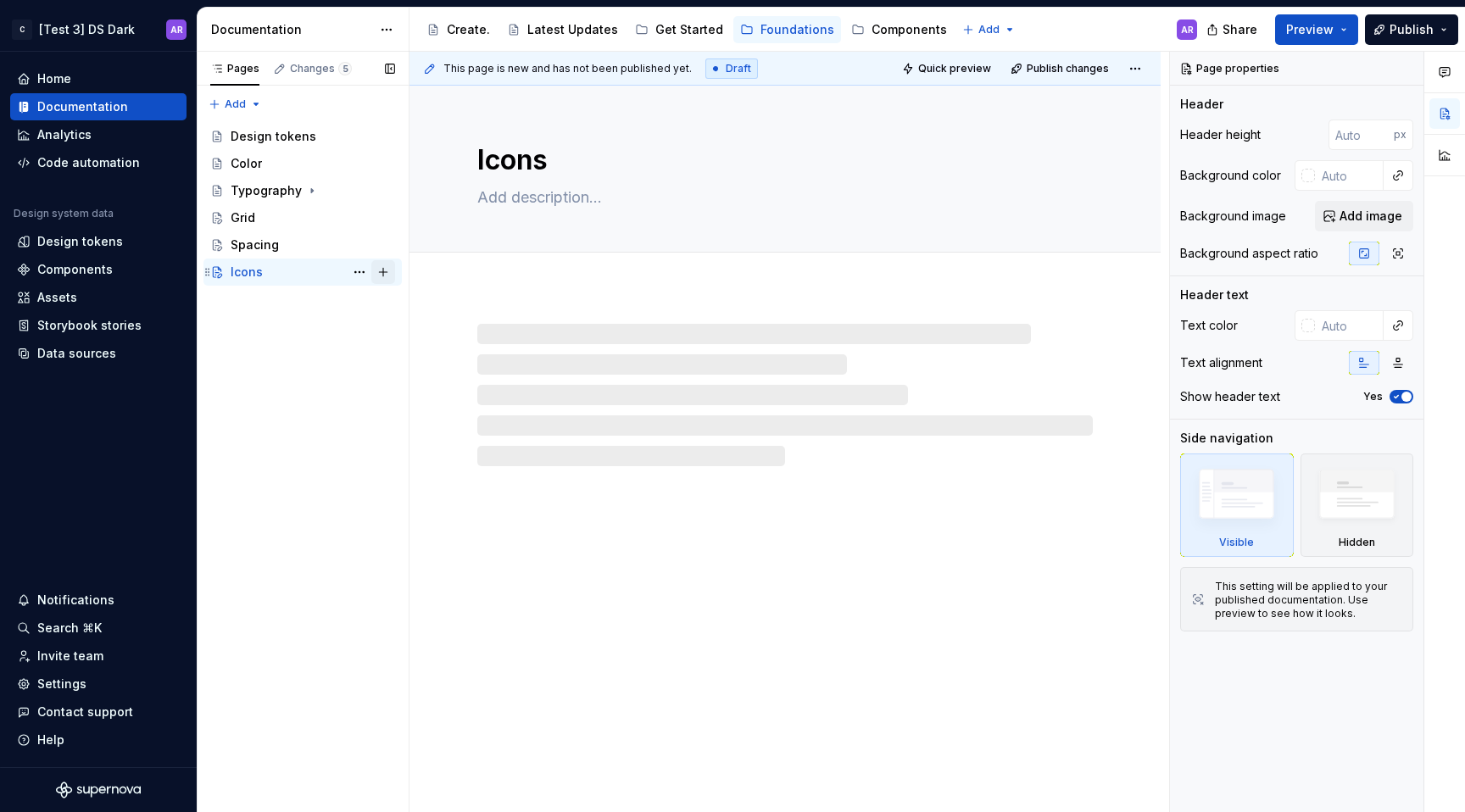
click at [384, 270] on button "Page tree" at bounding box center [382, 271] width 23 height 23
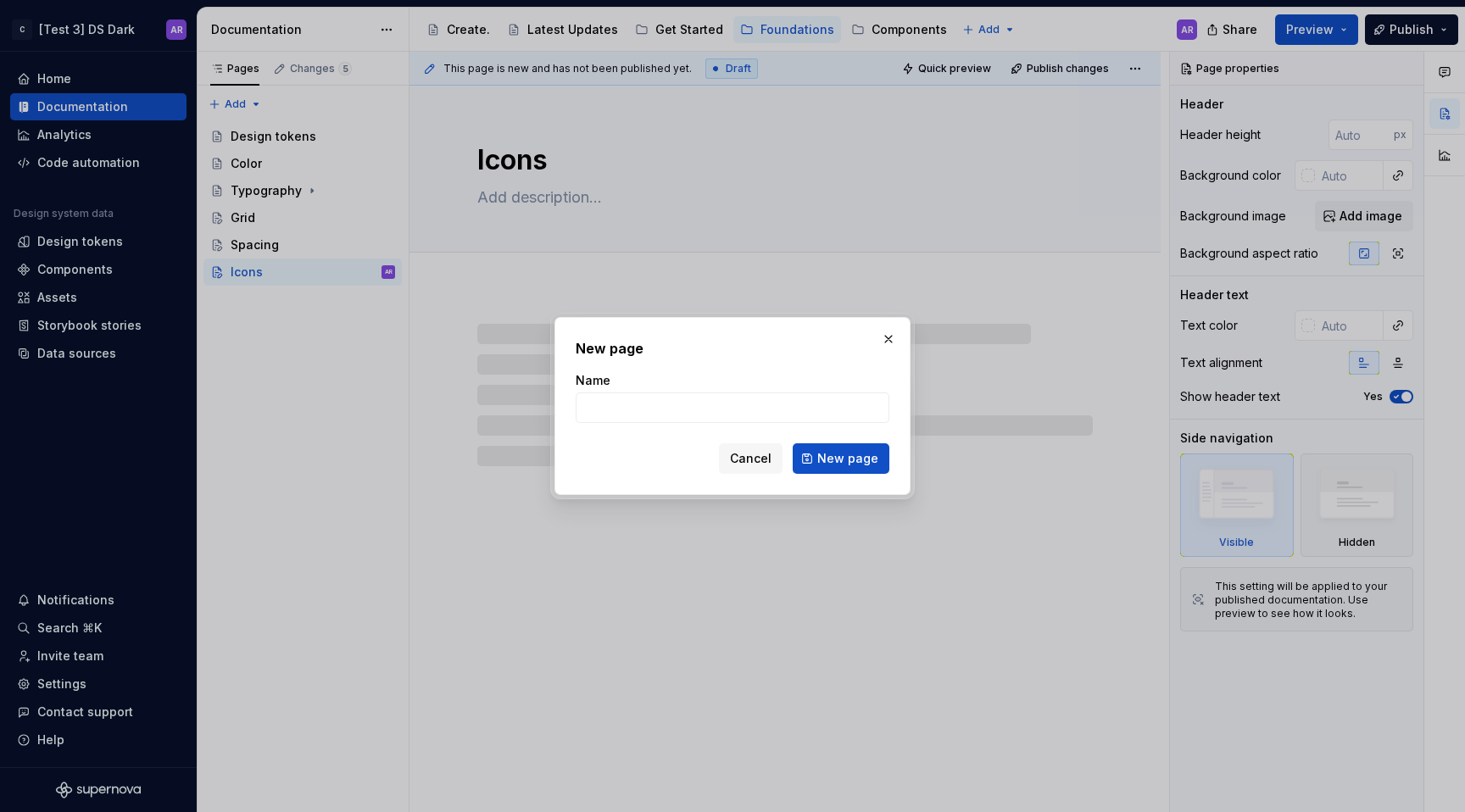
type textarea "*"
type input "B"
type textarea "*"
type input "Logos"
click at [868, 462] on span "New page" at bounding box center [847, 459] width 61 height 17
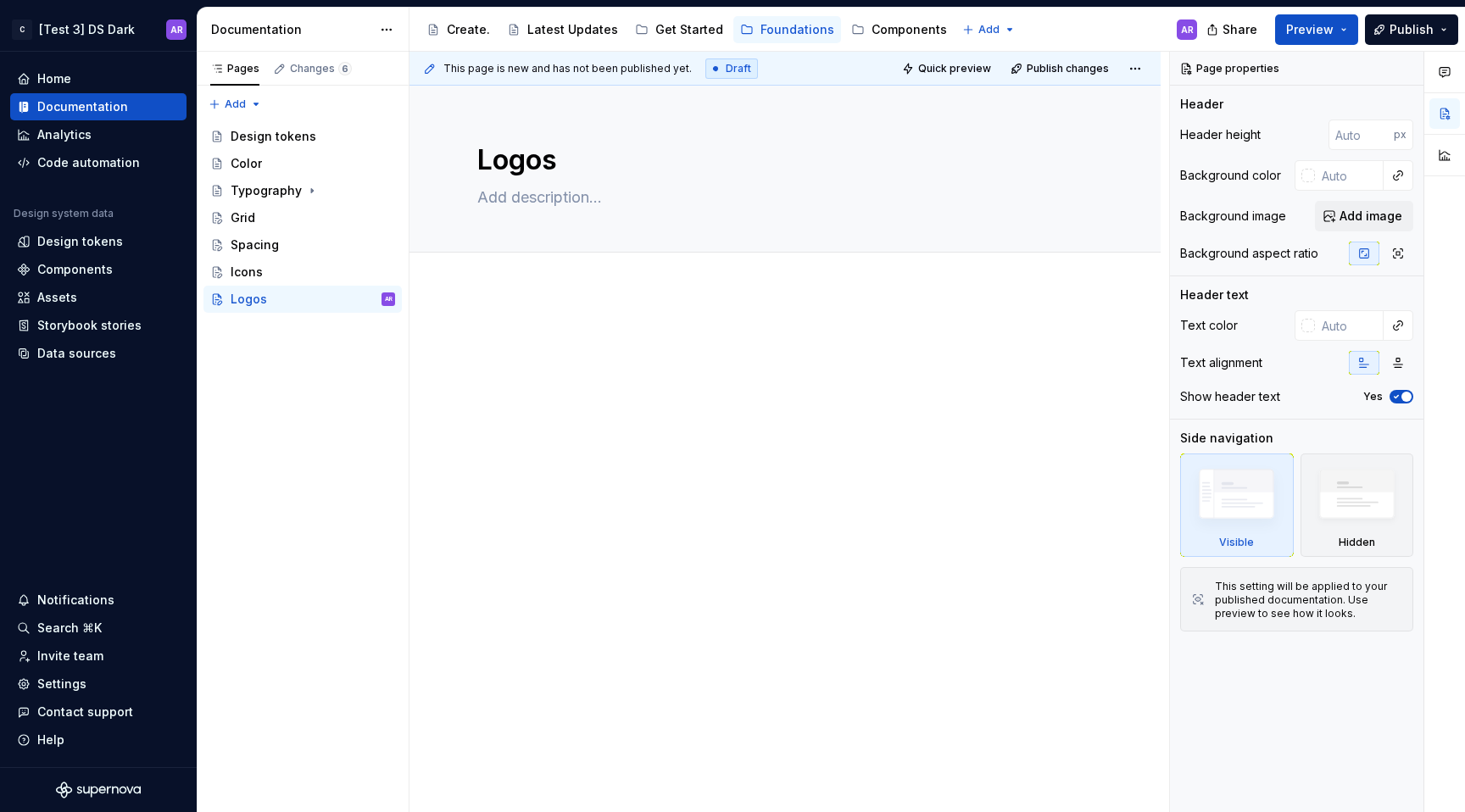
click at [712, 461] on div at bounding box center [785, 474] width 752 height 368
click at [903, 38] on div "Components" at bounding box center [899, 30] width 96 height 21
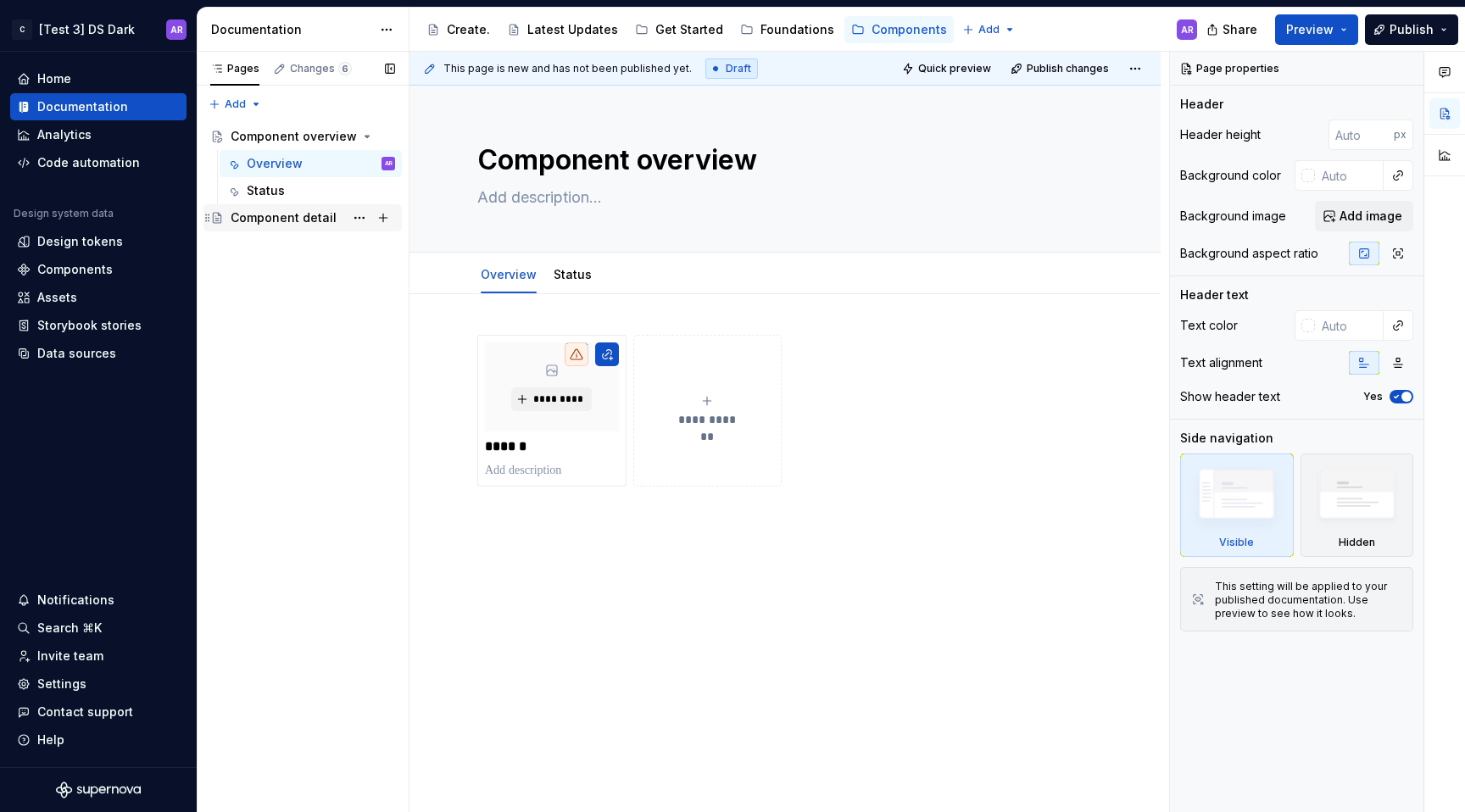
click at [307, 224] on div "Component detail" at bounding box center [283, 218] width 106 height 17
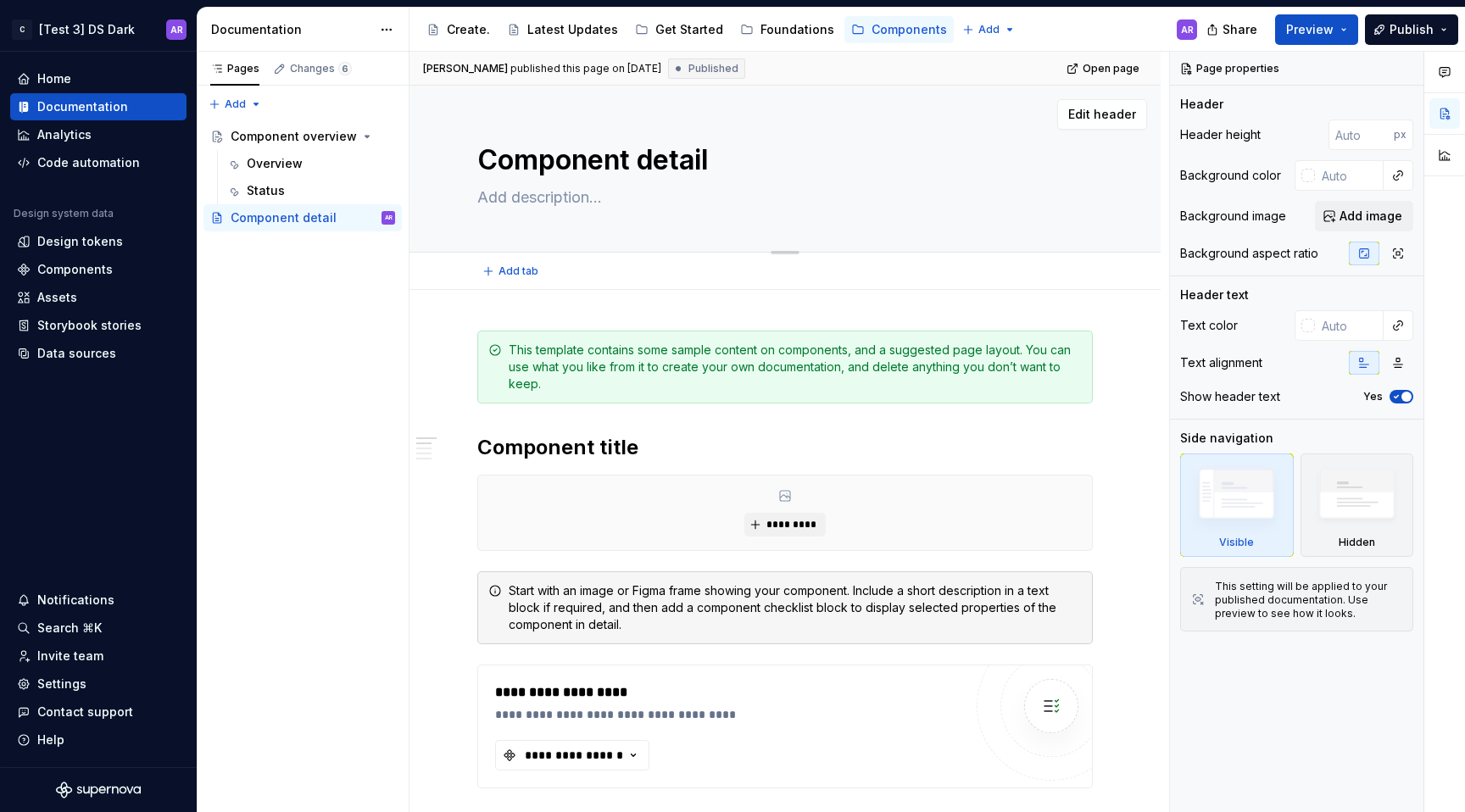
click at [705, 180] on textarea "Component detail" at bounding box center [781, 160] width 615 height 41
type textarea "*"
type textarea "B"
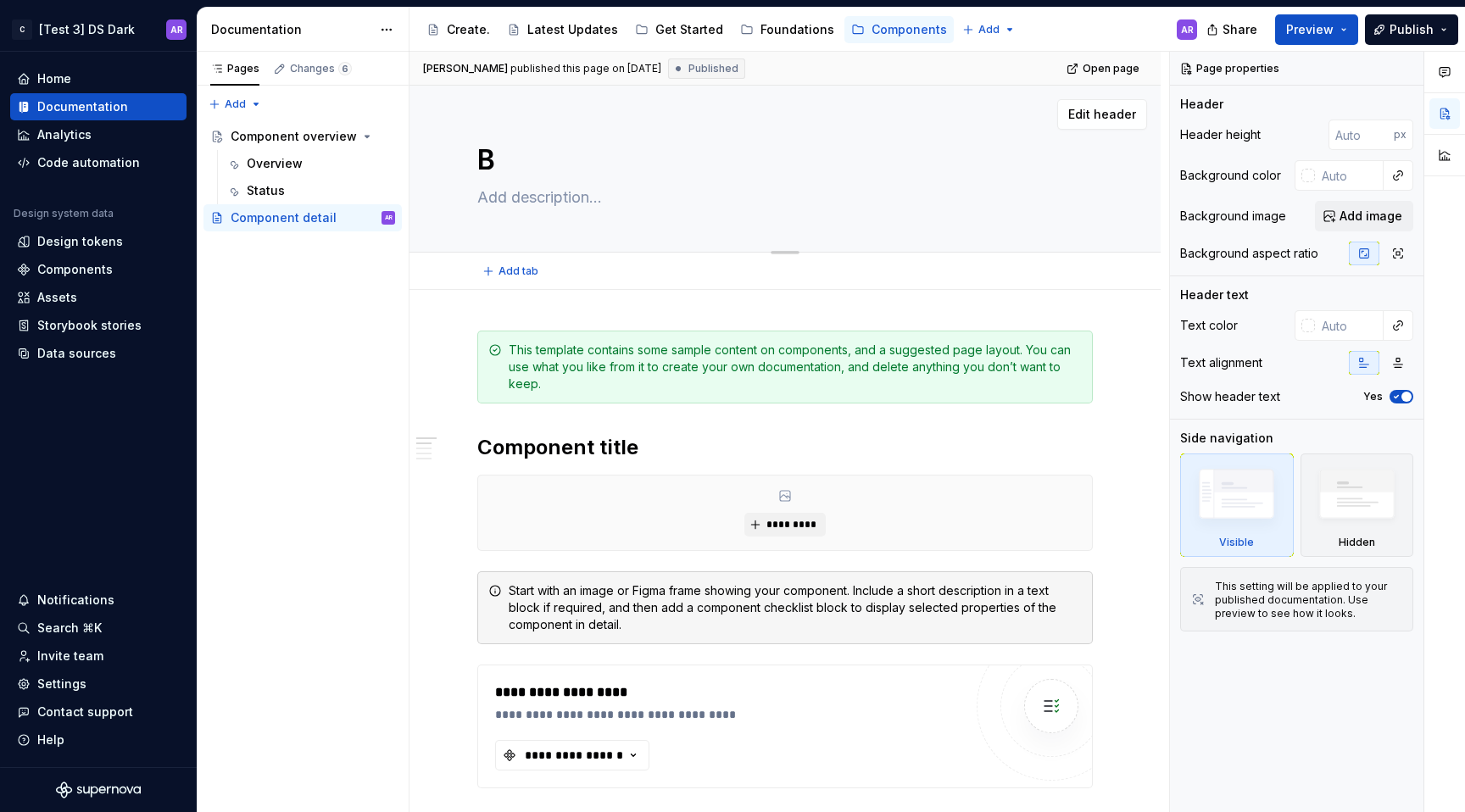
type textarea "*"
type textarea "Bu"
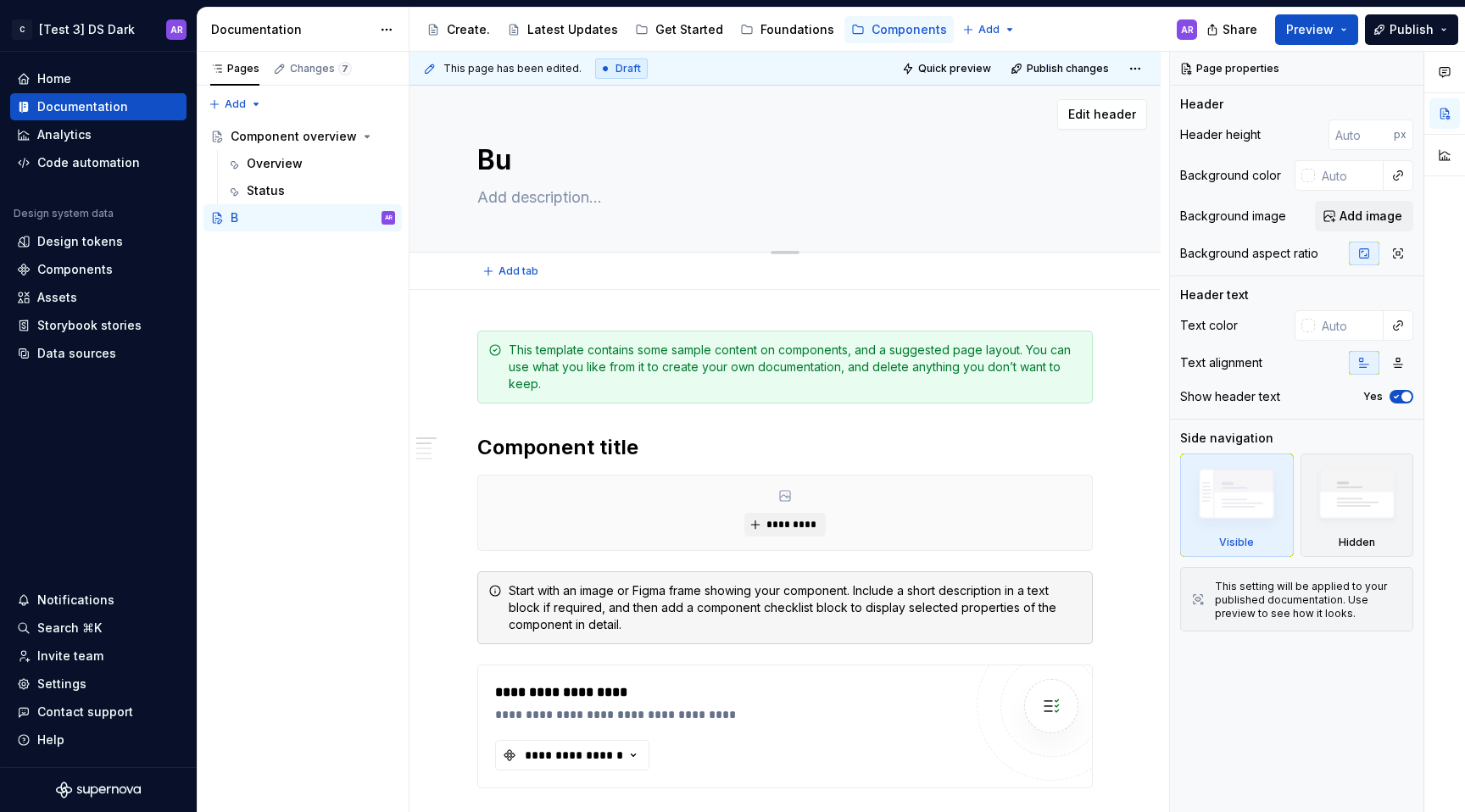
type textarea "*"
type textarea "But"
type textarea "*"
type textarea "Butto"
type textarea "*"
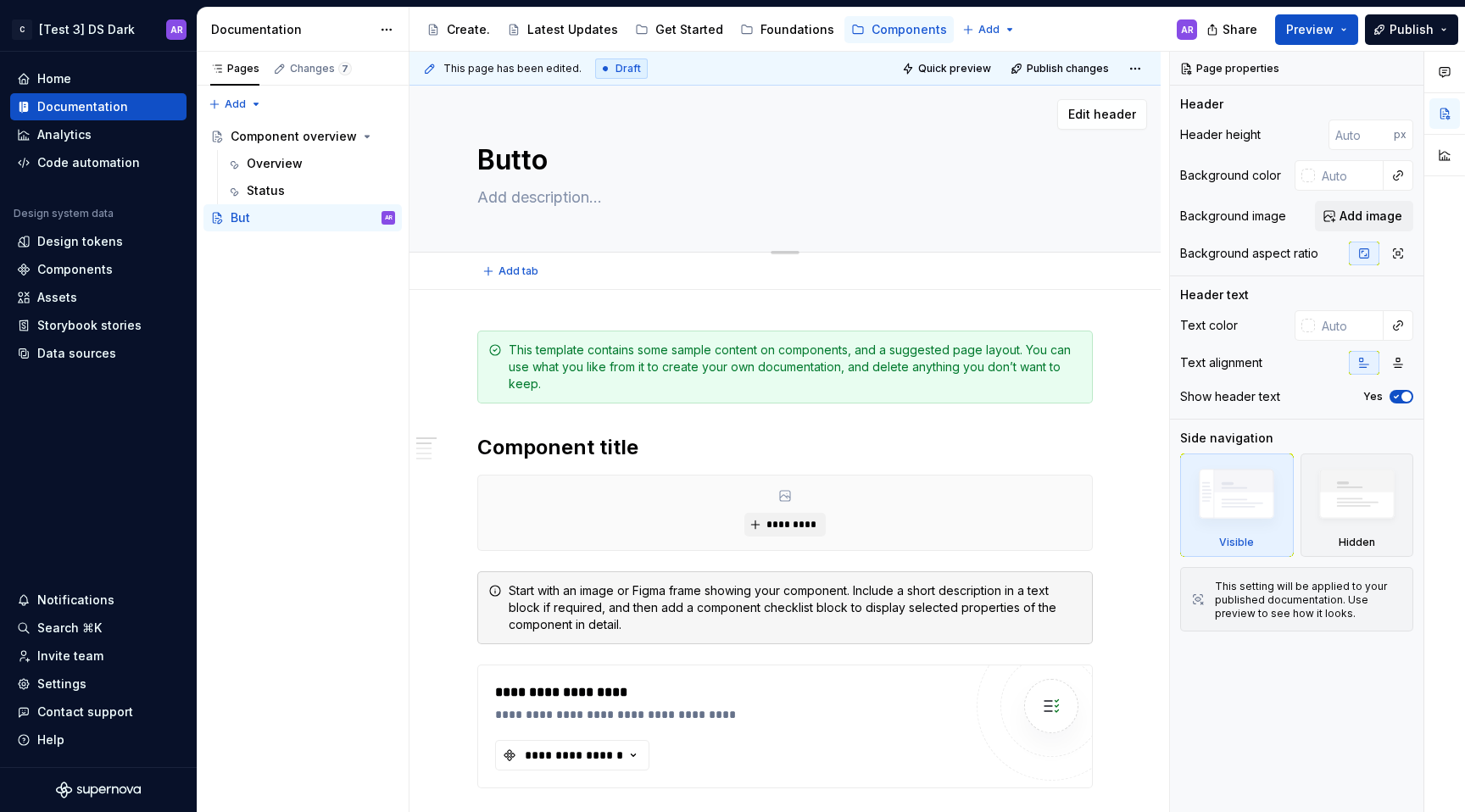
type textarea "Button"
type textarea "*"
type textarea "Button"
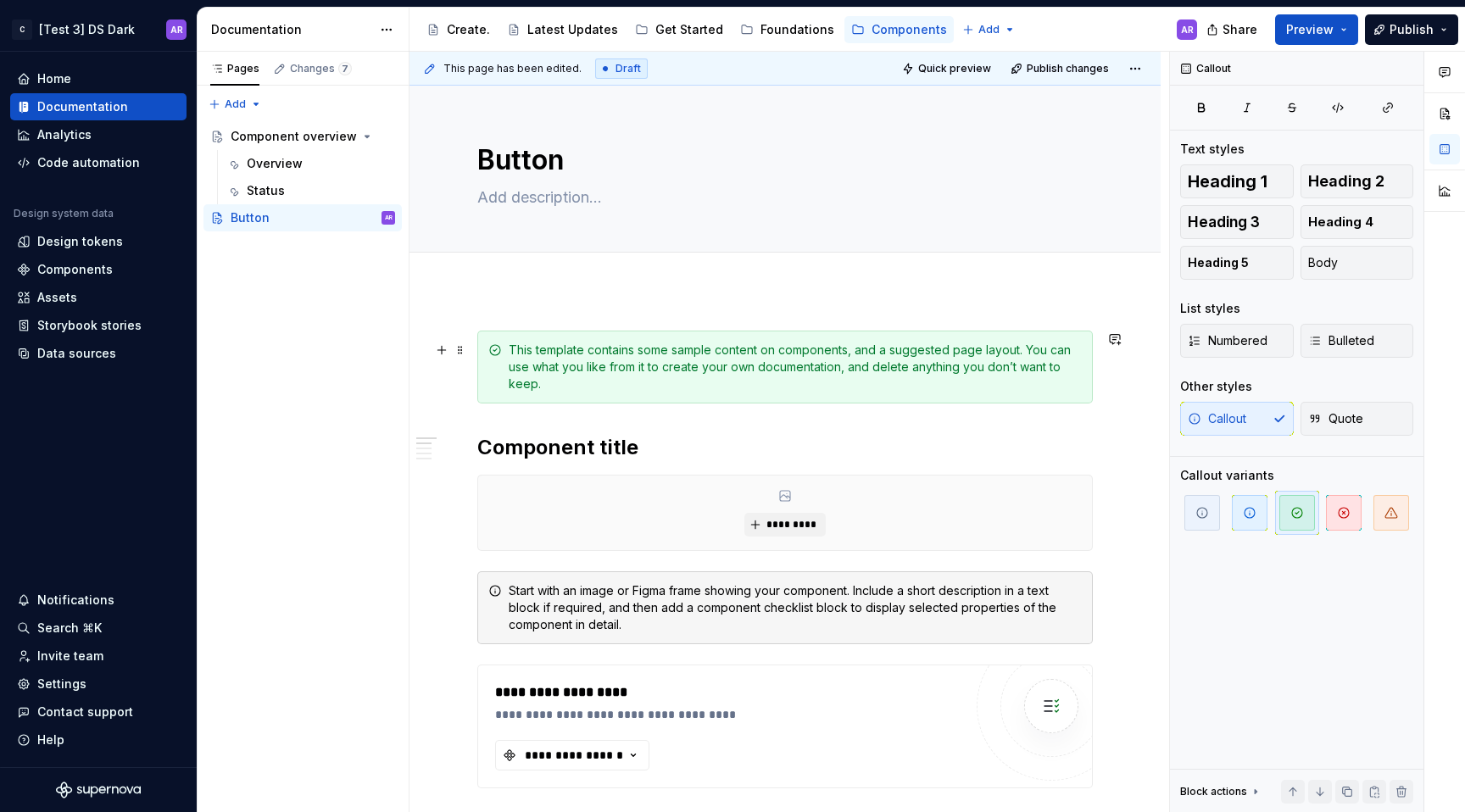
click at [626, 386] on div "This template contains some sample content on components, and a suggested page …" at bounding box center [795, 366] width 574 height 51
click at [463, 350] on span at bounding box center [460, 350] width 14 height 23
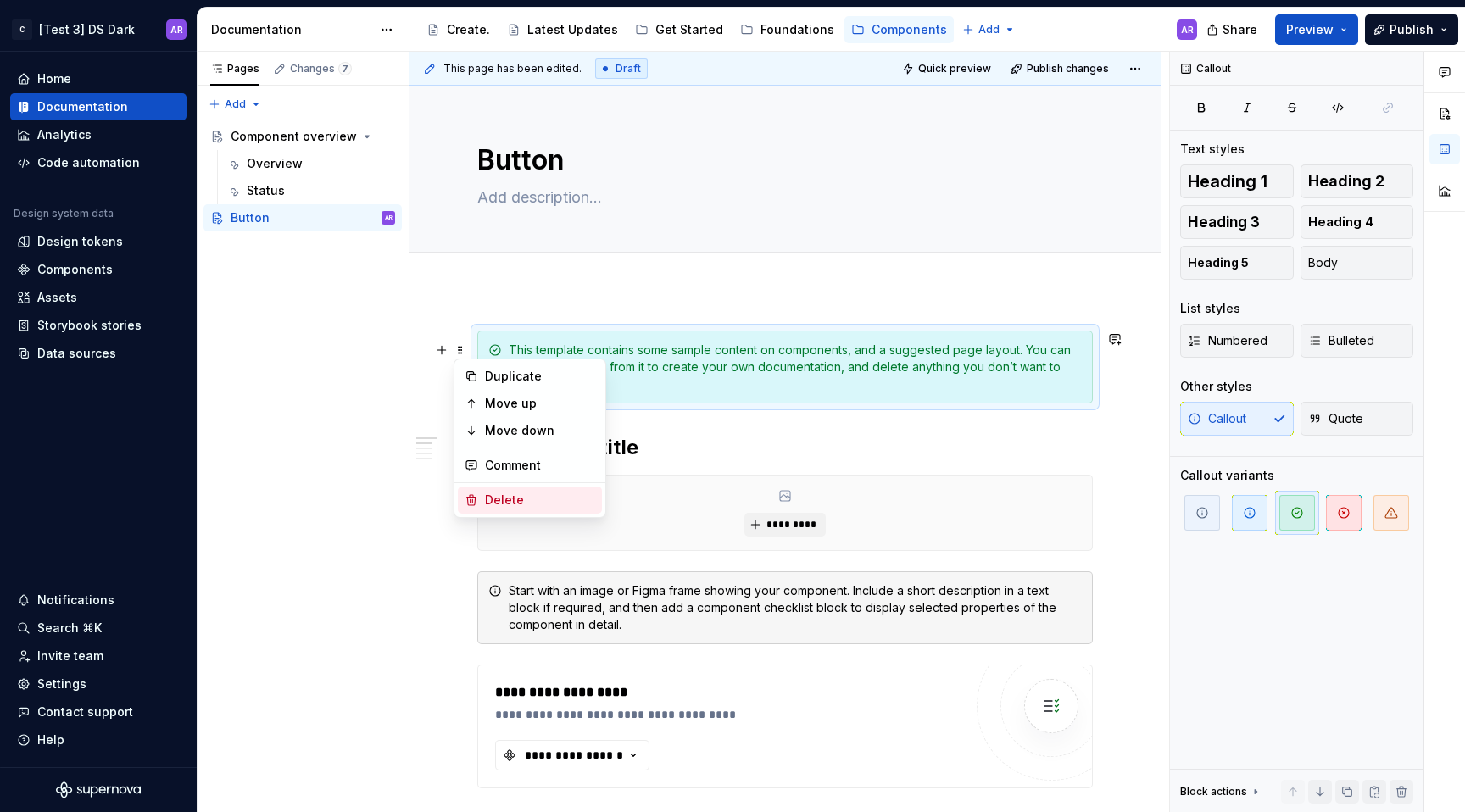
click at [528, 499] on div "Delete" at bounding box center [540, 500] width 110 height 17
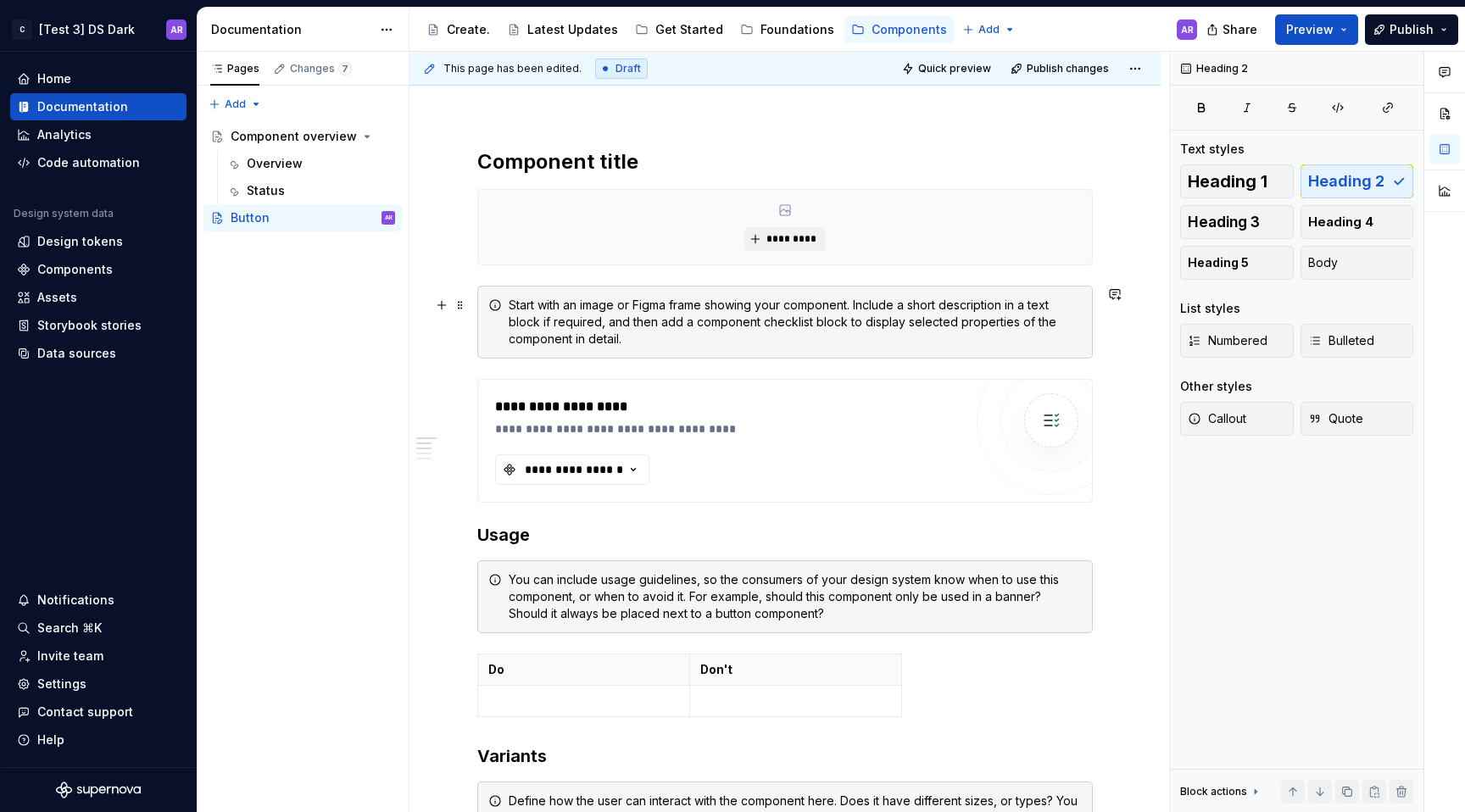
scroll to position [172, 0]
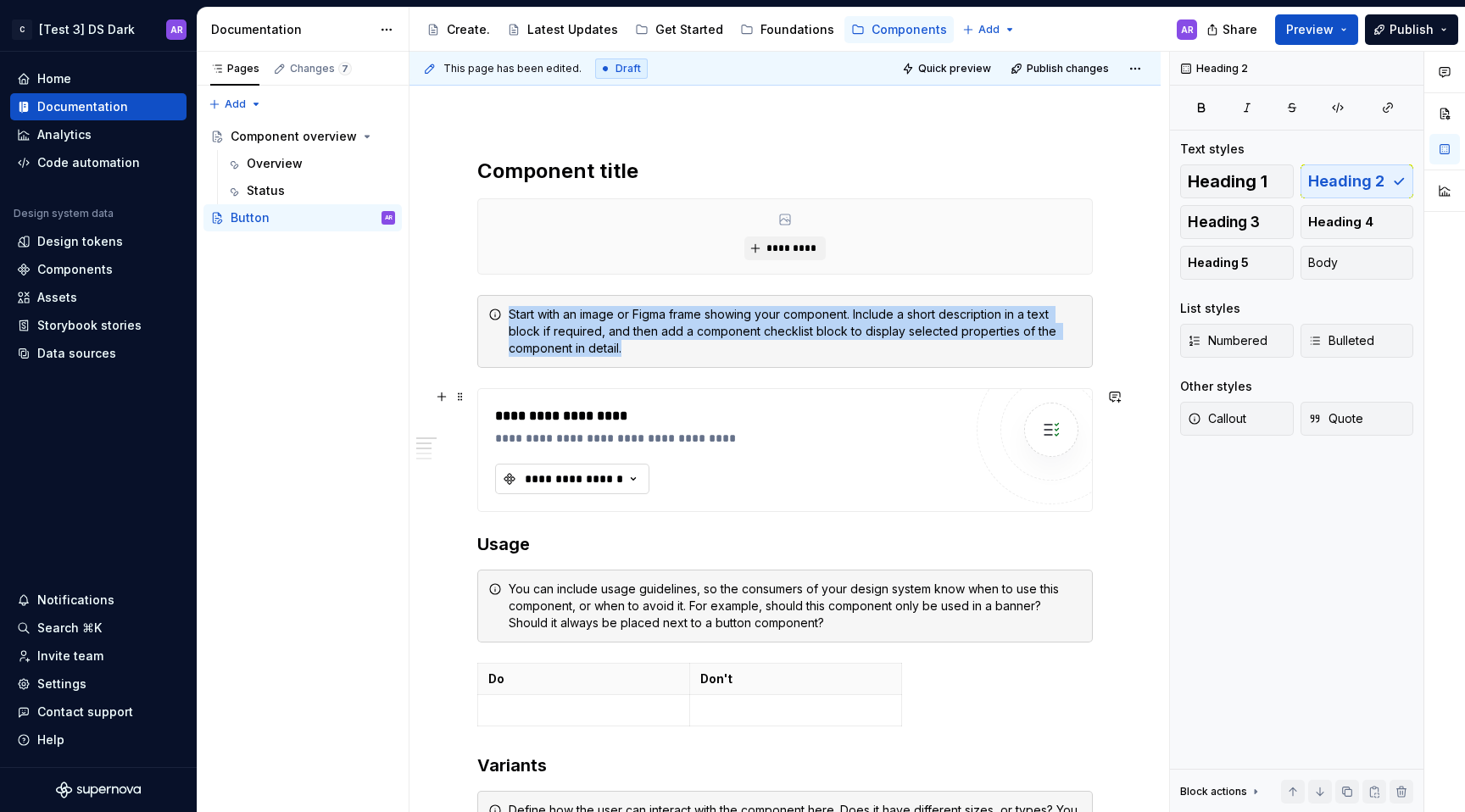
click at [619, 492] on button "**********" at bounding box center [572, 478] width 154 height 31
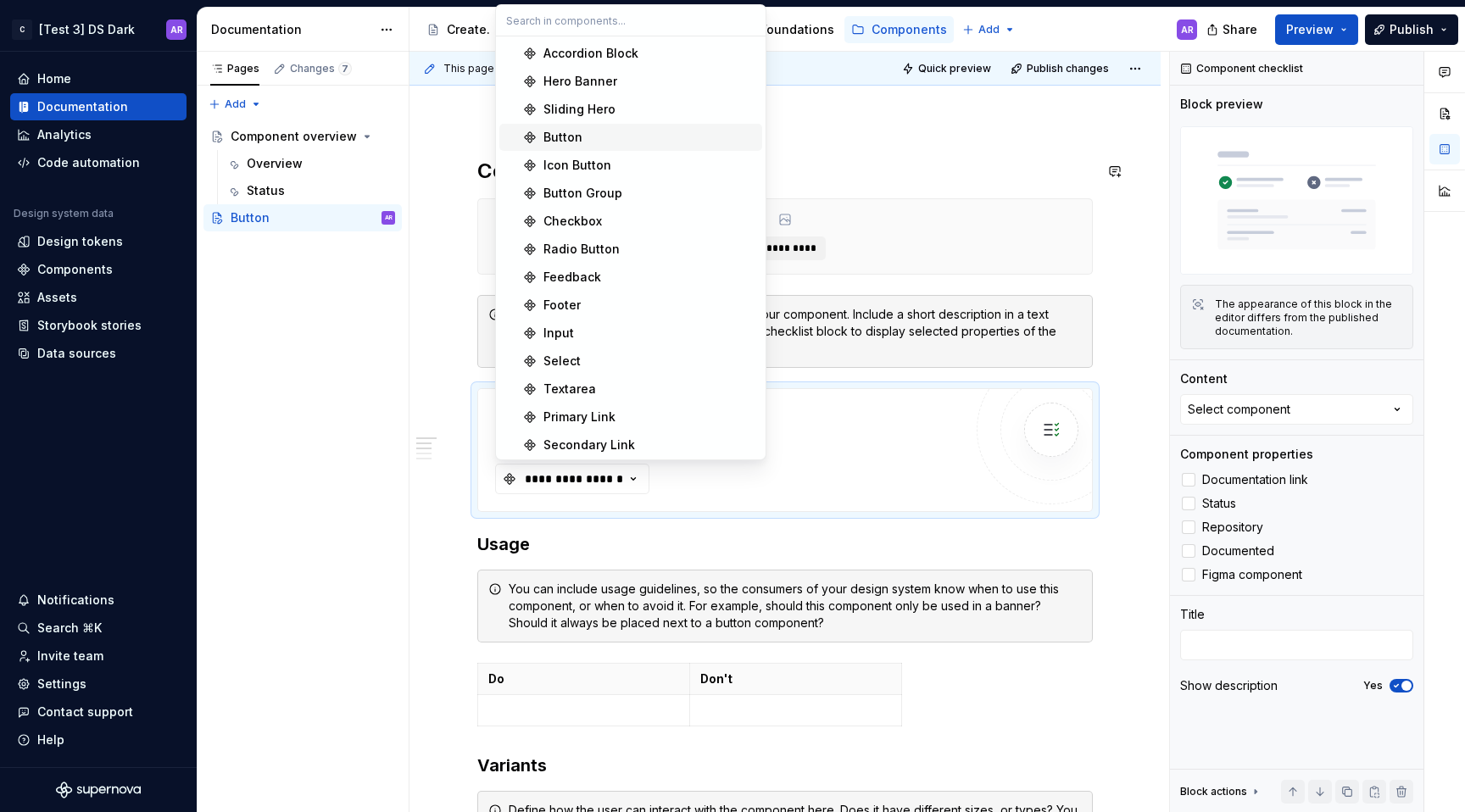
click at [639, 138] on div "Button" at bounding box center [649, 137] width 212 height 17
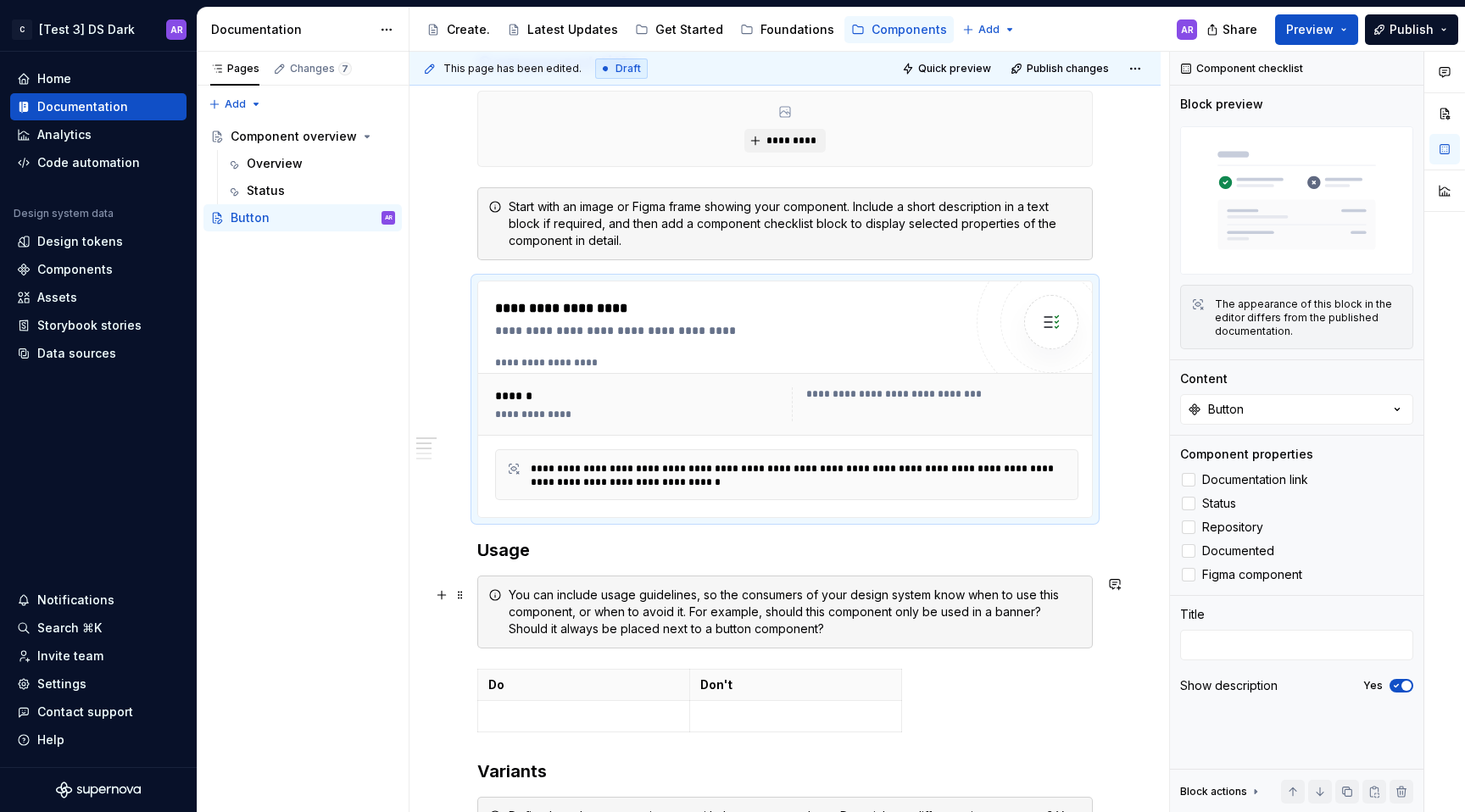
scroll to position [282, 0]
click at [765, 227] on div "Start with an image or Figma frame showing your component. Include a short desc…" at bounding box center [795, 223] width 574 height 51
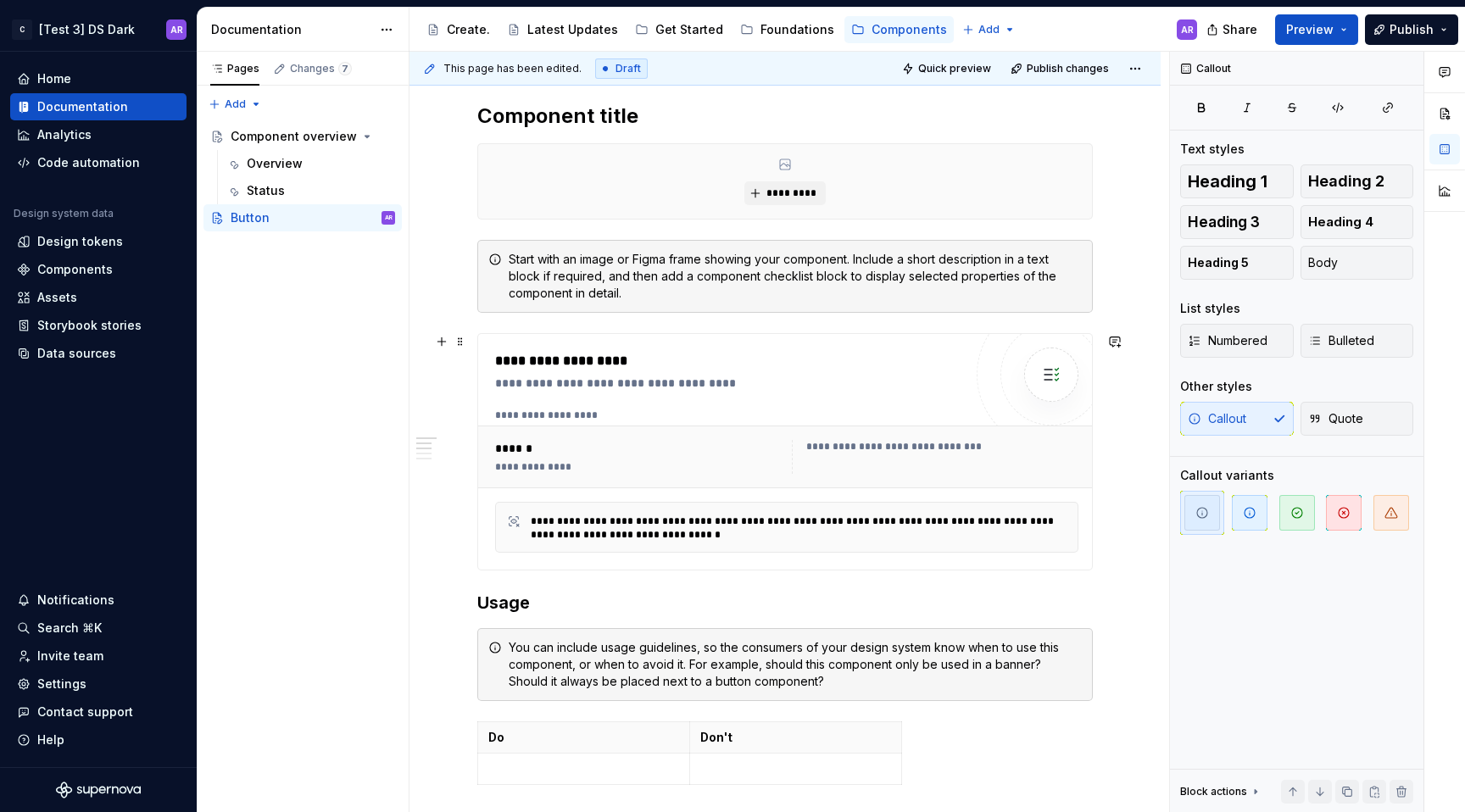
scroll to position [221, 0]
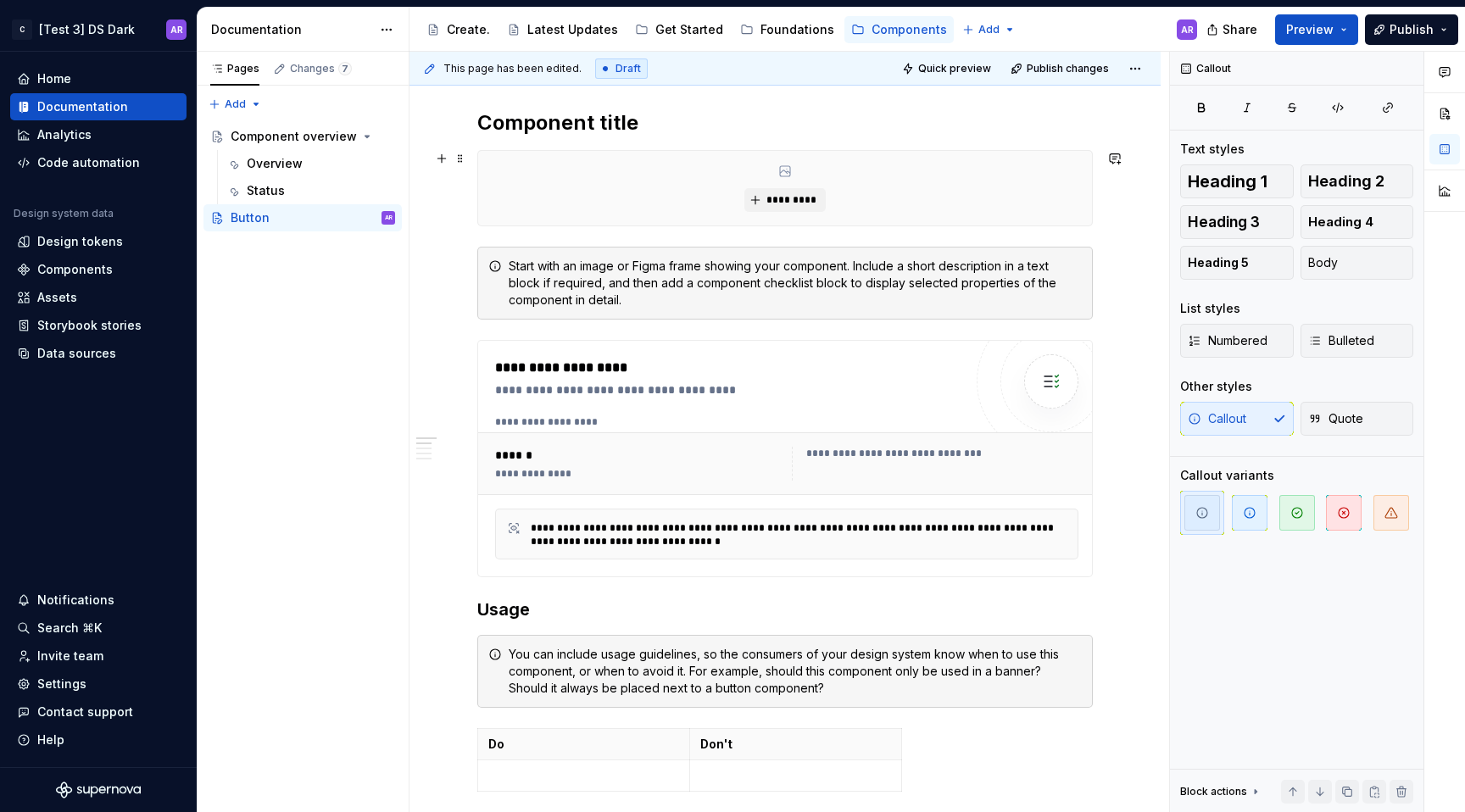
click at [880, 179] on div "*********" at bounding box center [785, 188] width 614 height 75
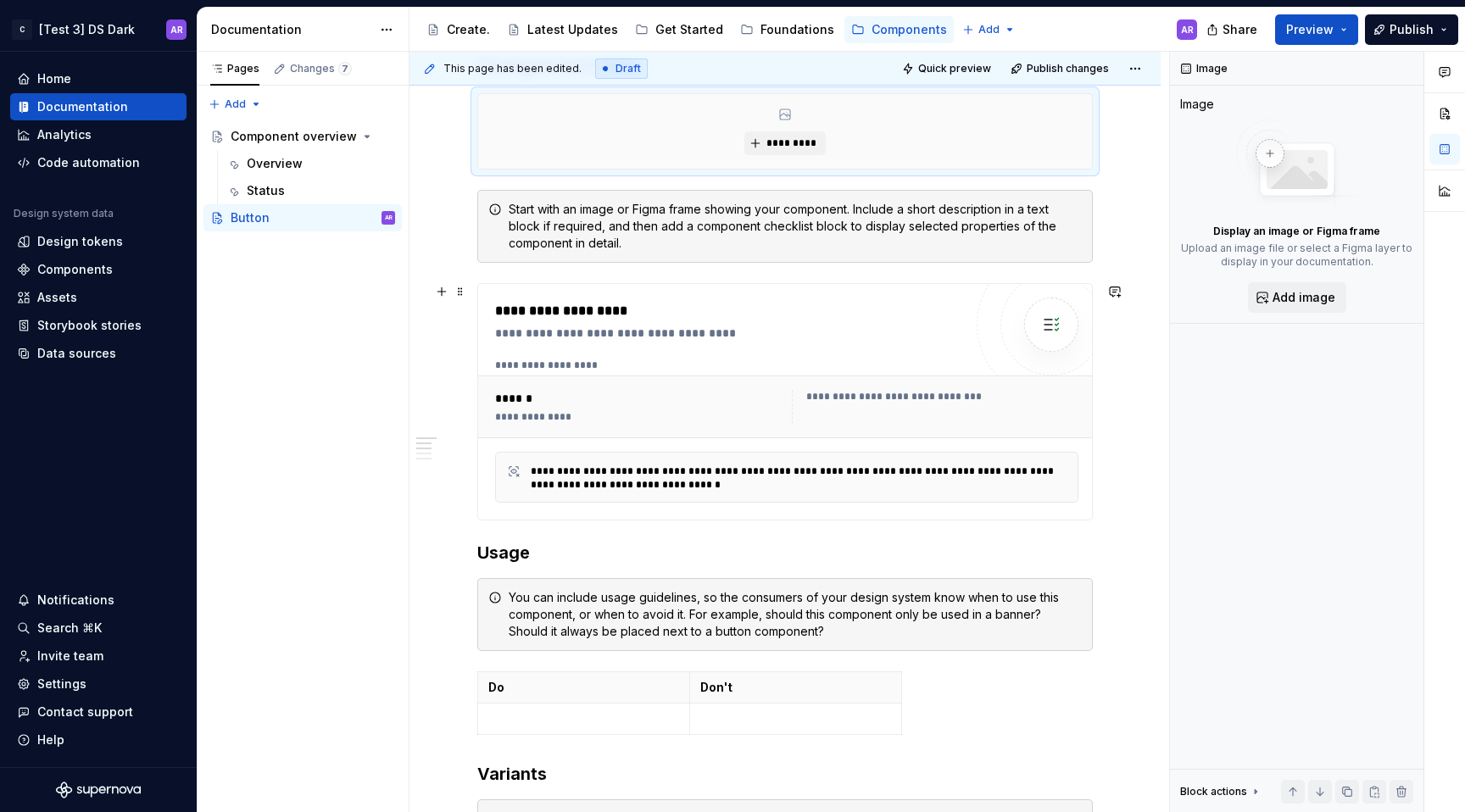
scroll to position [298, 0]
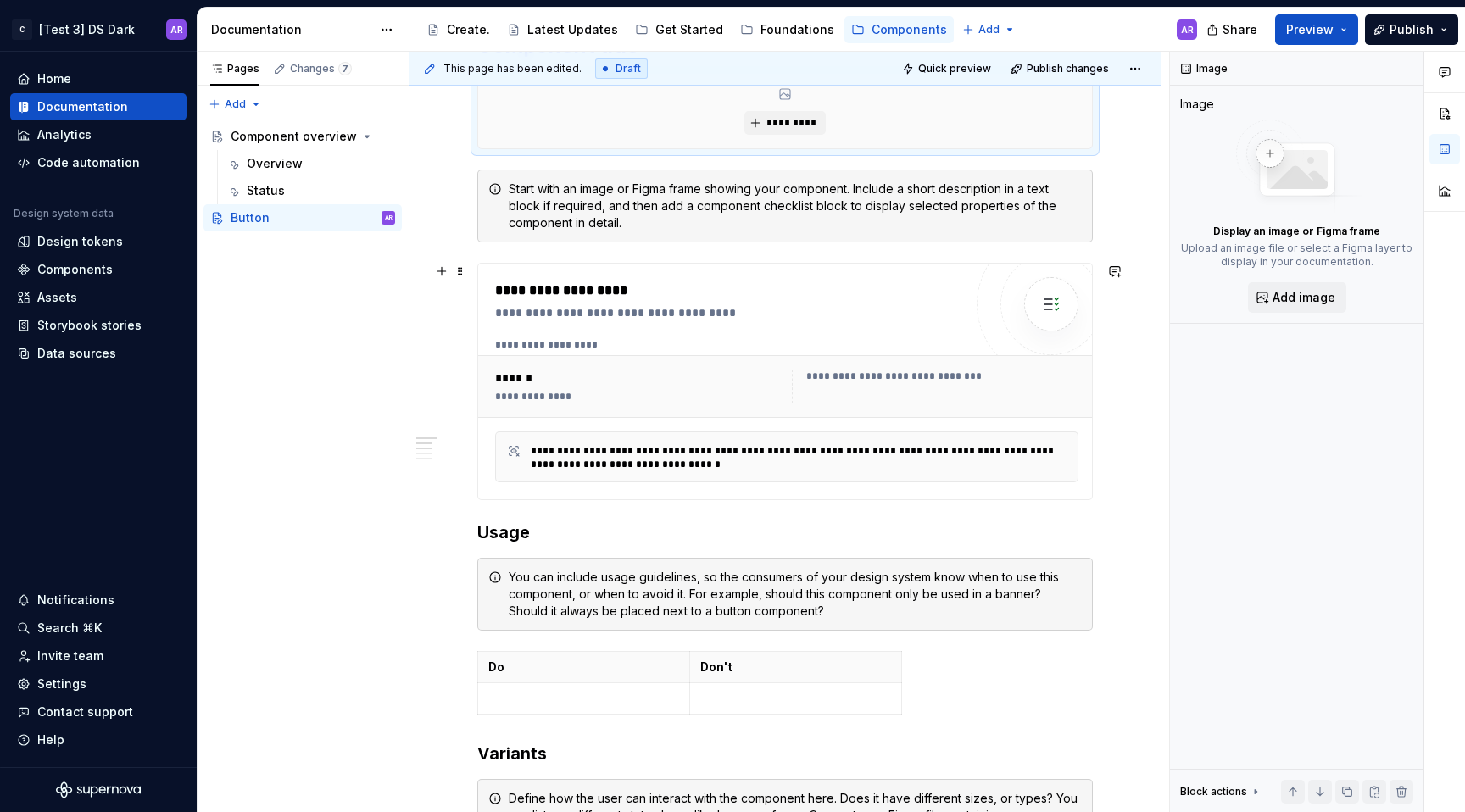
click at [845, 444] on div "**********" at bounding box center [799, 457] width 537 height 27
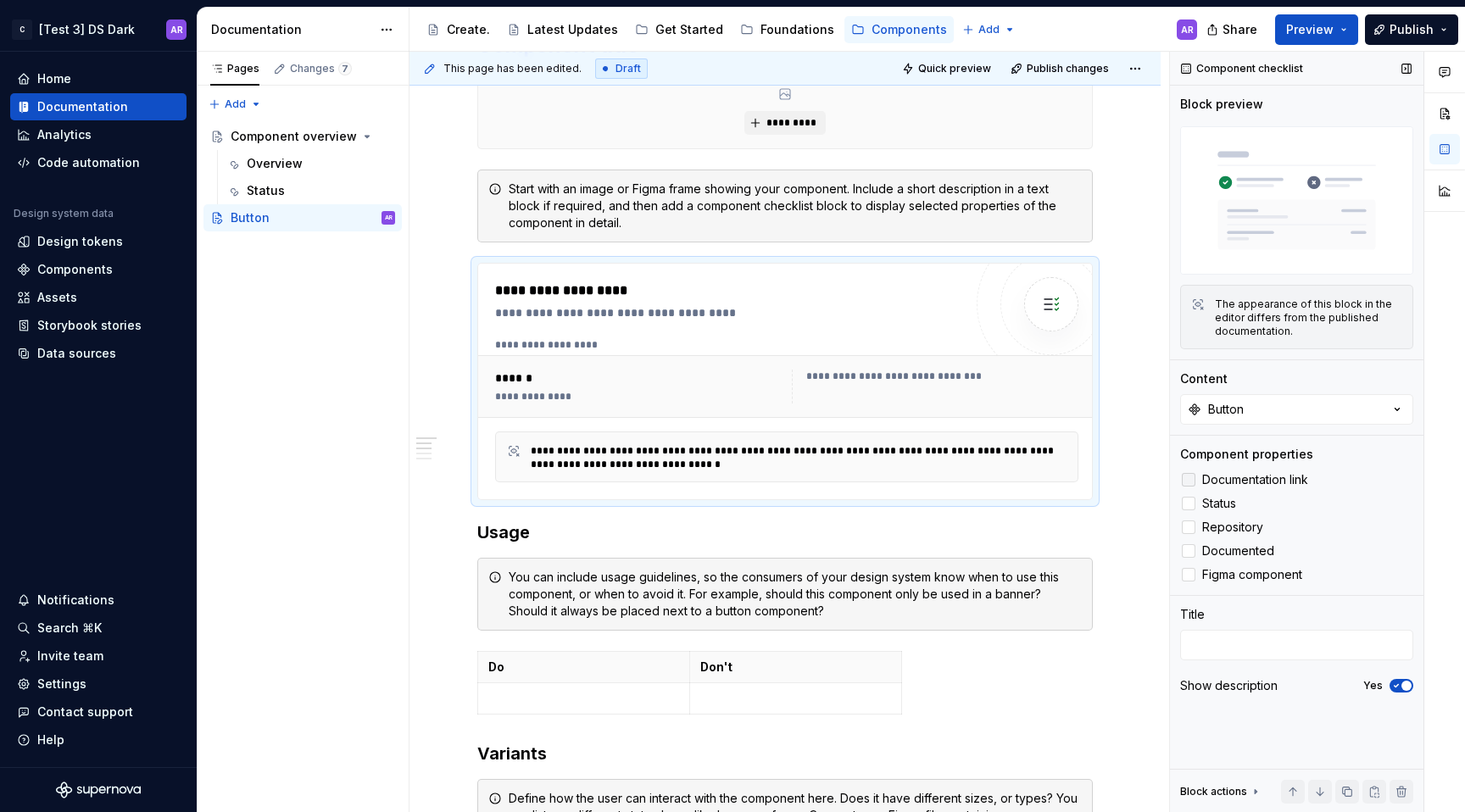
click at [1259, 478] on span "Documentation link" at bounding box center [1255, 479] width 106 height 14
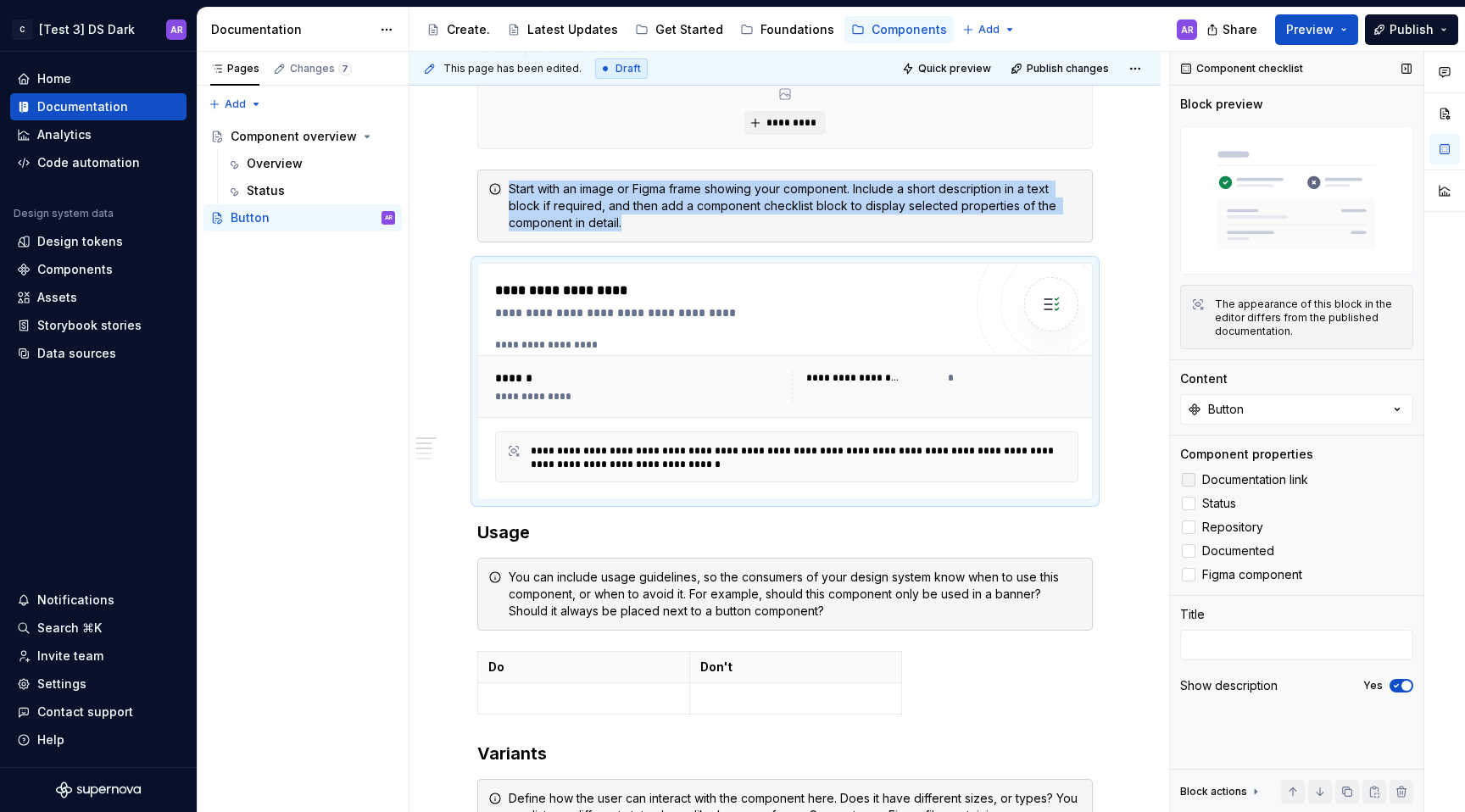
click at [1259, 478] on span "Documentation link" at bounding box center [1255, 479] width 106 height 14
click at [1229, 578] on span "Figma component" at bounding box center [1251, 574] width 100 height 14
click at [1234, 575] on span "Figma component" at bounding box center [1251, 574] width 100 height 14
click at [1238, 554] on span "Documented" at bounding box center [1237, 551] width 72 height 14
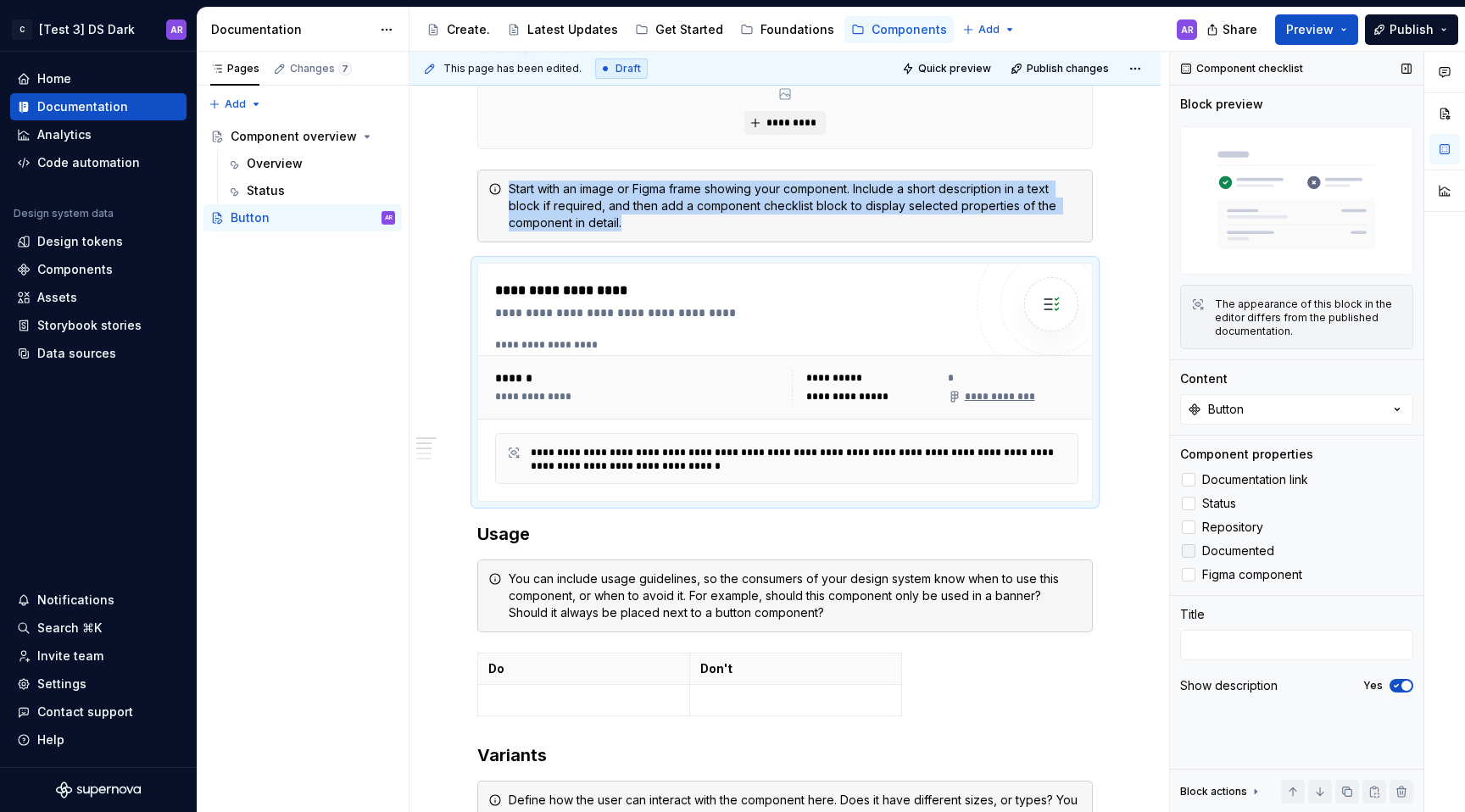
click at [1238, 554] on span "Documented" at bounding box center [1237, 551] width 72 height 14
click at [1246, 530] on span "Repository" at bounding box center [1232, 527] width 61 height 14
click at [1232, 500] on span "Status" at bounding box center [1219, 503] width 34 height 14
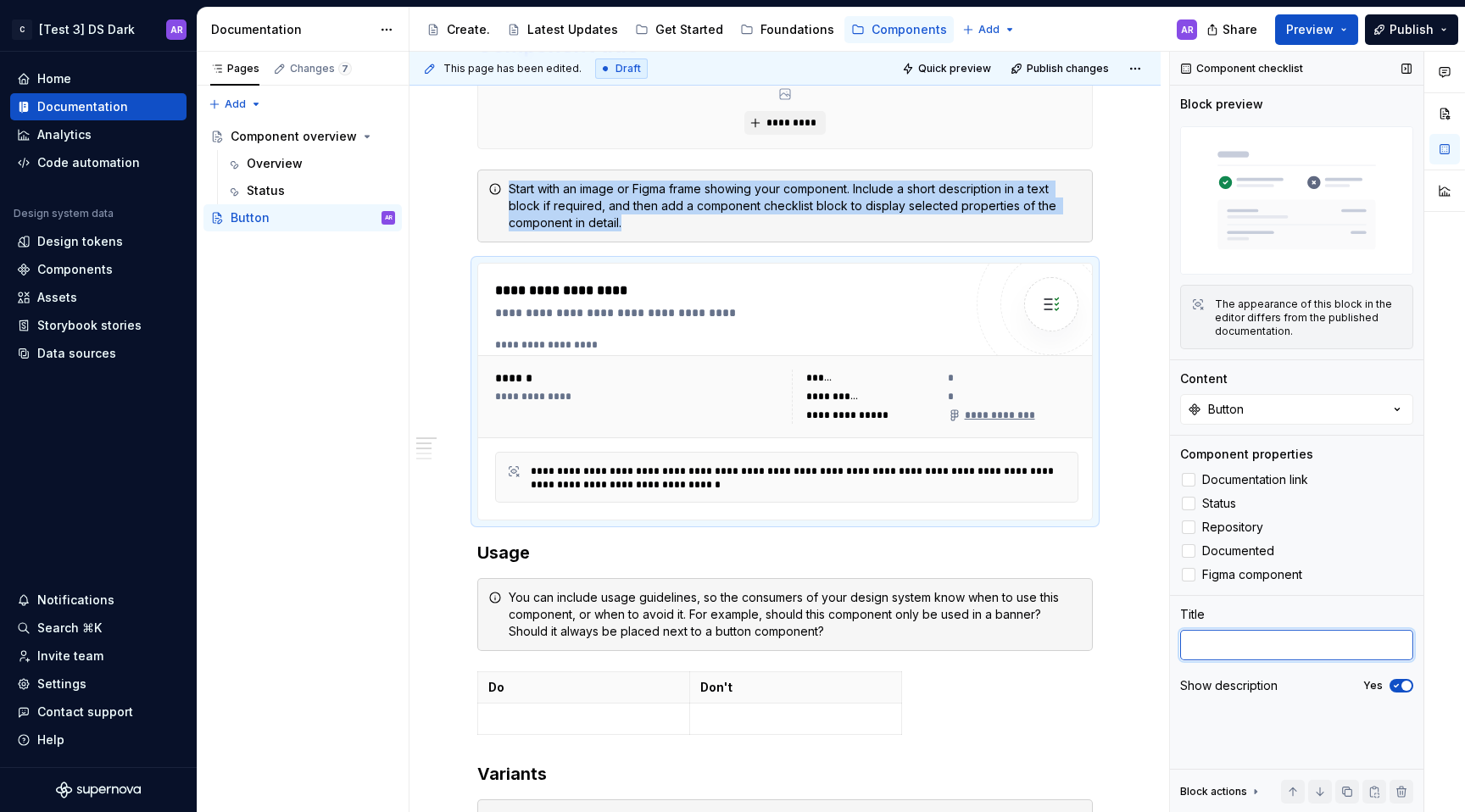
click at [1228, 643] on textarea at bounding box center [1297, 645] width 233 height 31
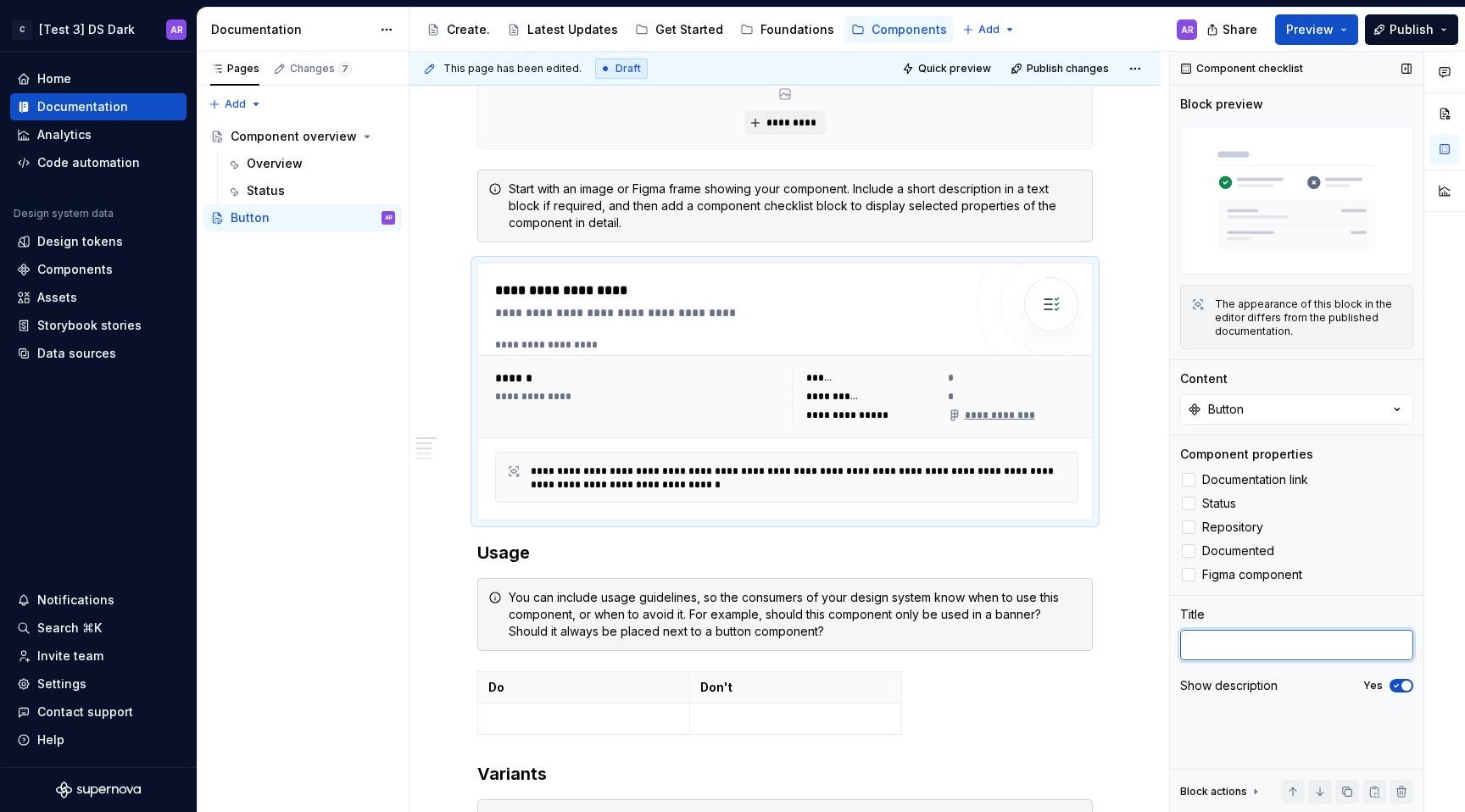
type textarea "*"
type textarea "l"
type textarea "*"
type textarea "ll"
type textarea "*"
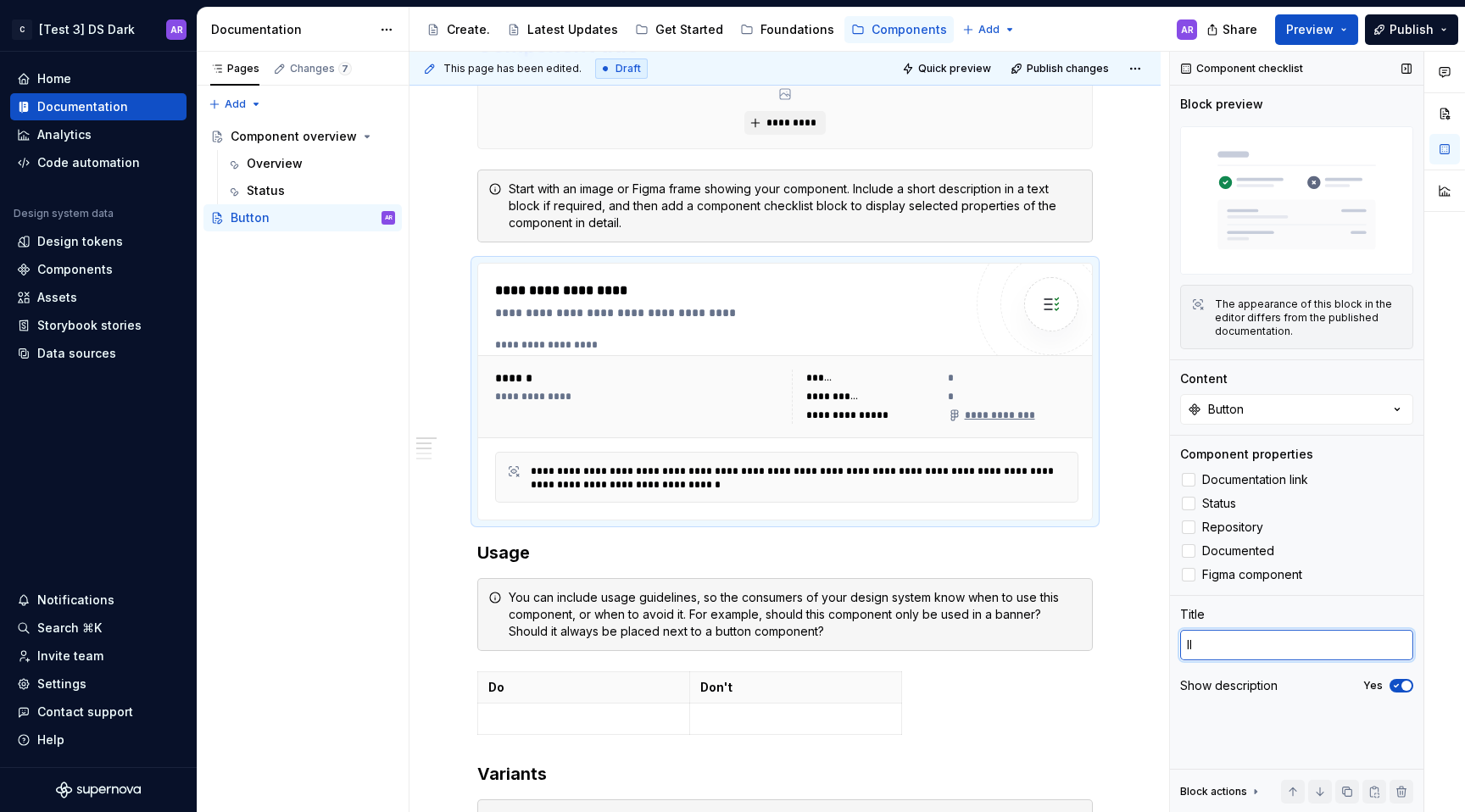
type textarea "lll"
type textarea "*"
type textarea "llll"
click at [1287, 736] on div "Component checklist Block preview The appearance of this block in the editor di…" at bounding box center [1297, 432] width 254 height 761
click at [1264, 644] on textarea "llll" at bounding box center [1297, 645] width 233 height 31
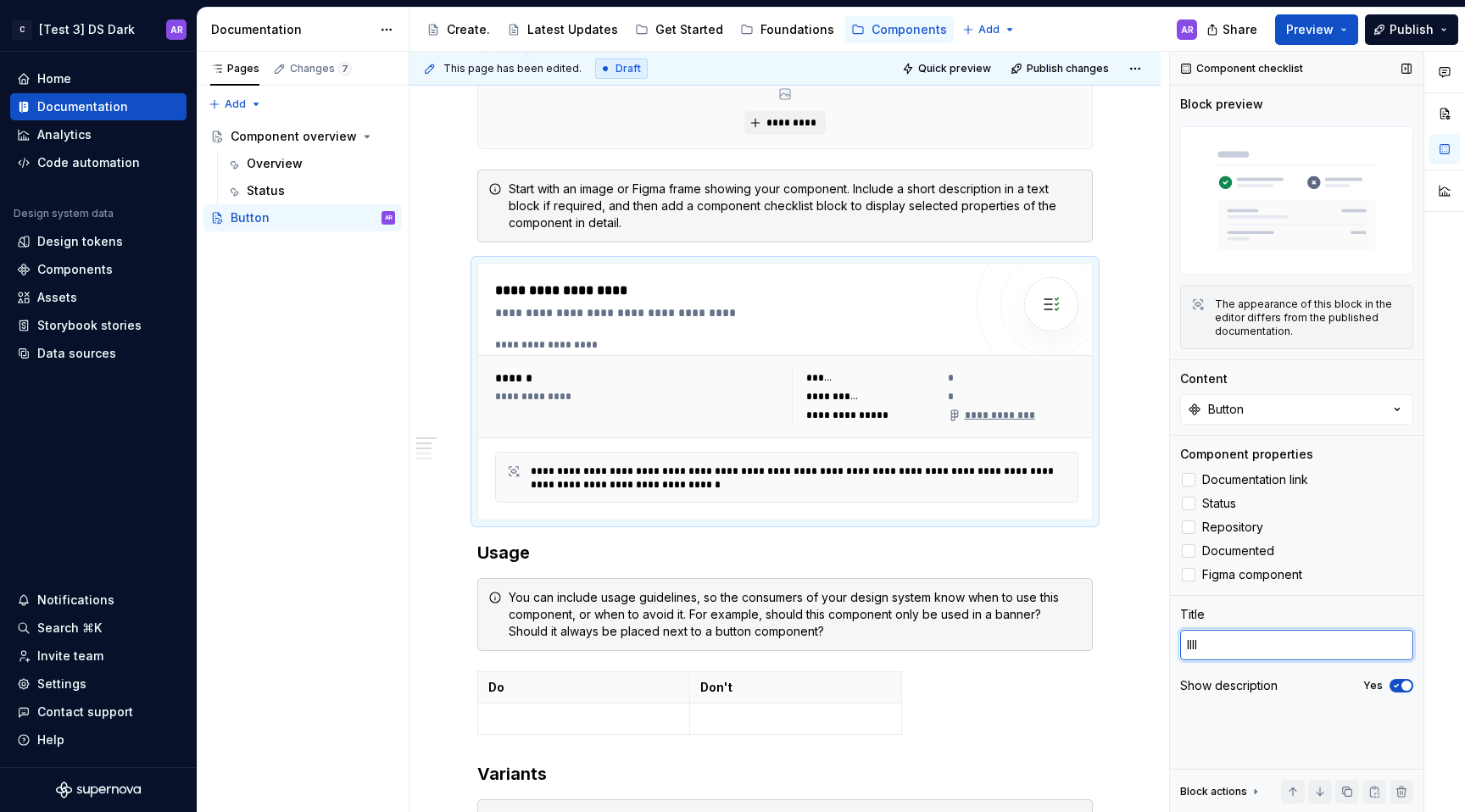
click at [1264, 644] on textarea "llll" at bounding box center [1297, 645] width 233 height 31
click at [1292, 704] on div "Component checklist Block preview The appearance of this block in the editor di…" at bounding box center [1297, 432] width 254 height 761
click at [1408, 687] on span "button" at bounding box center [1406, 685] width 10 height 10
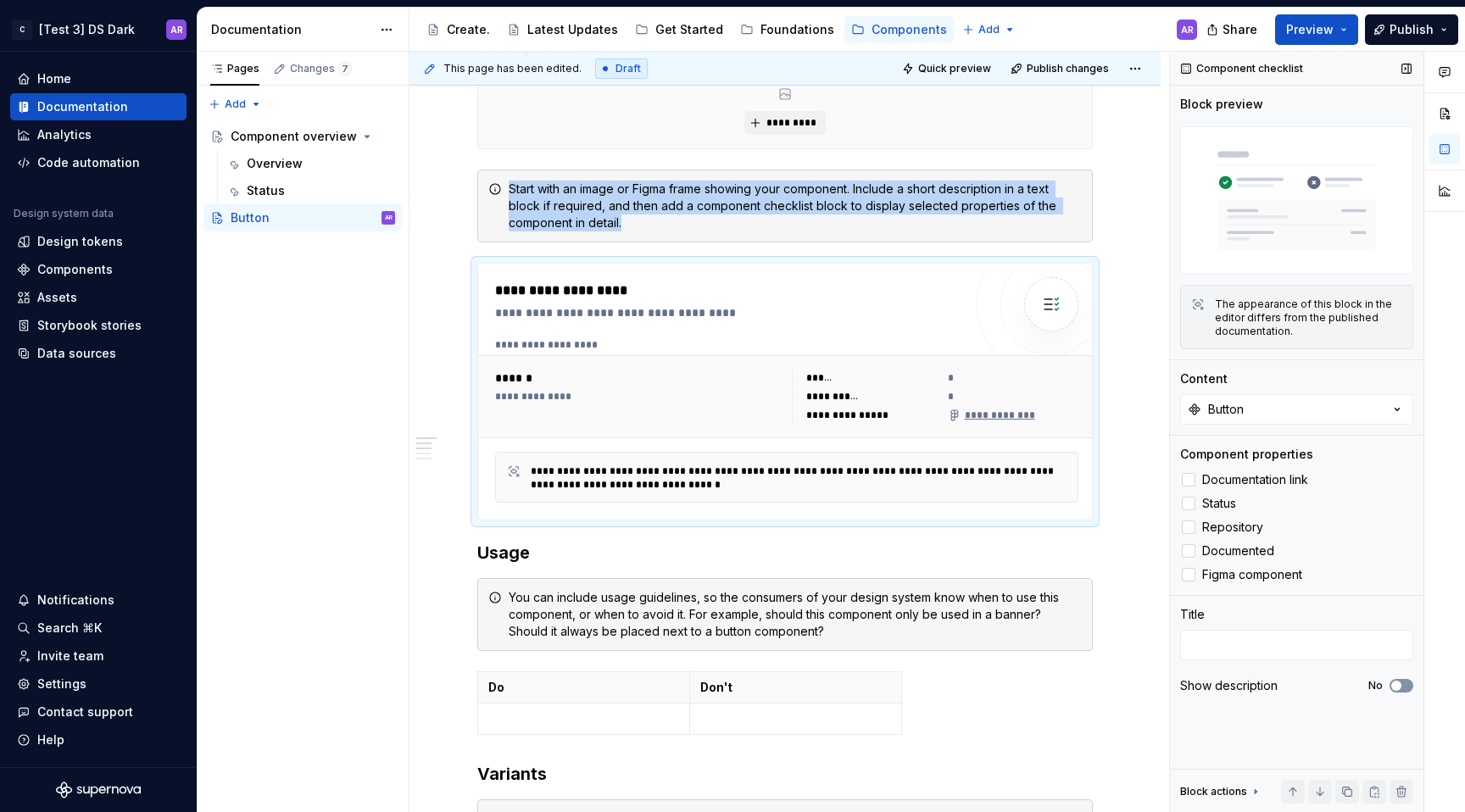
click at [1408, 687] on button "No" at bounding box center [1401, 685] width 23 height 14
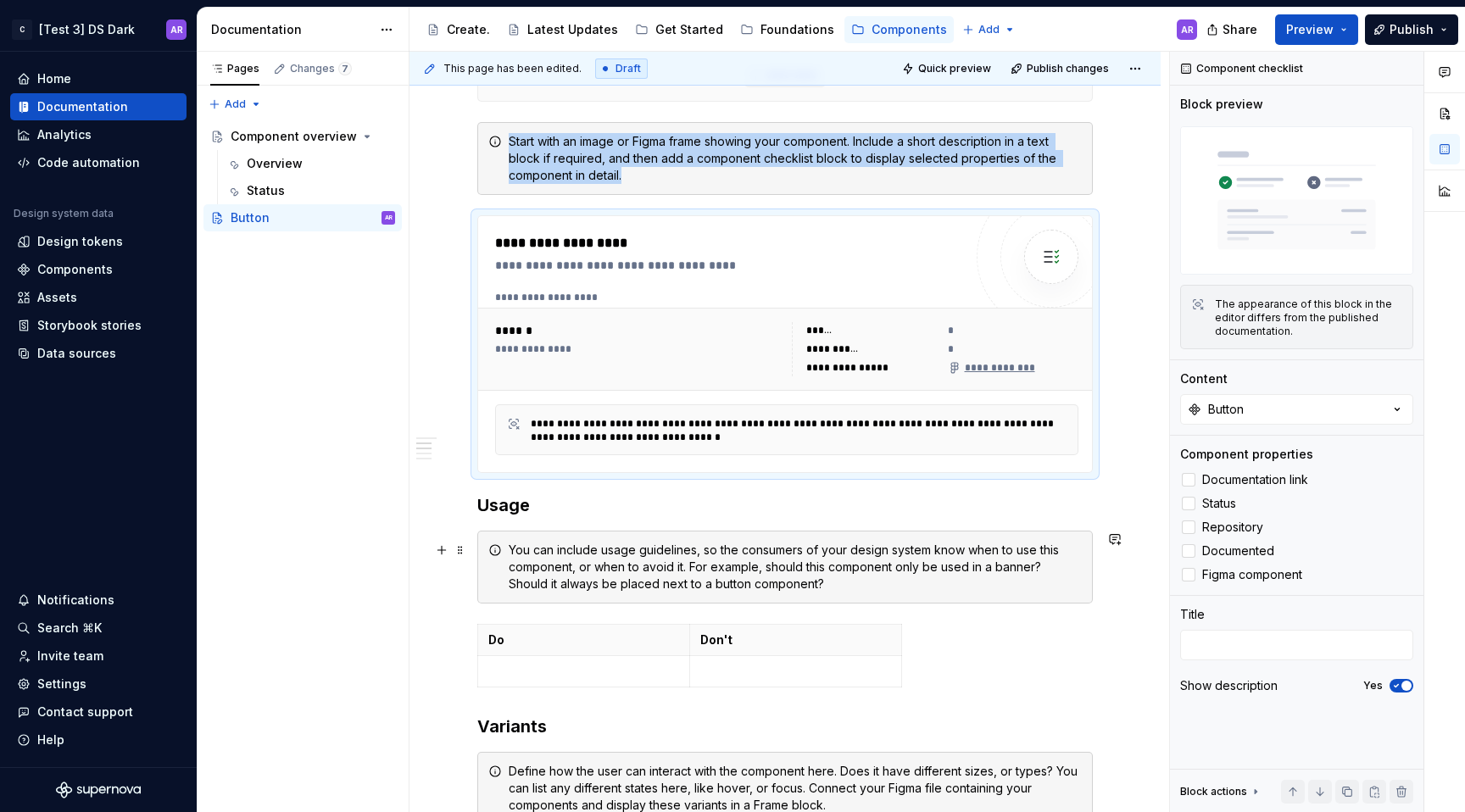
scroll to position [359, 0]
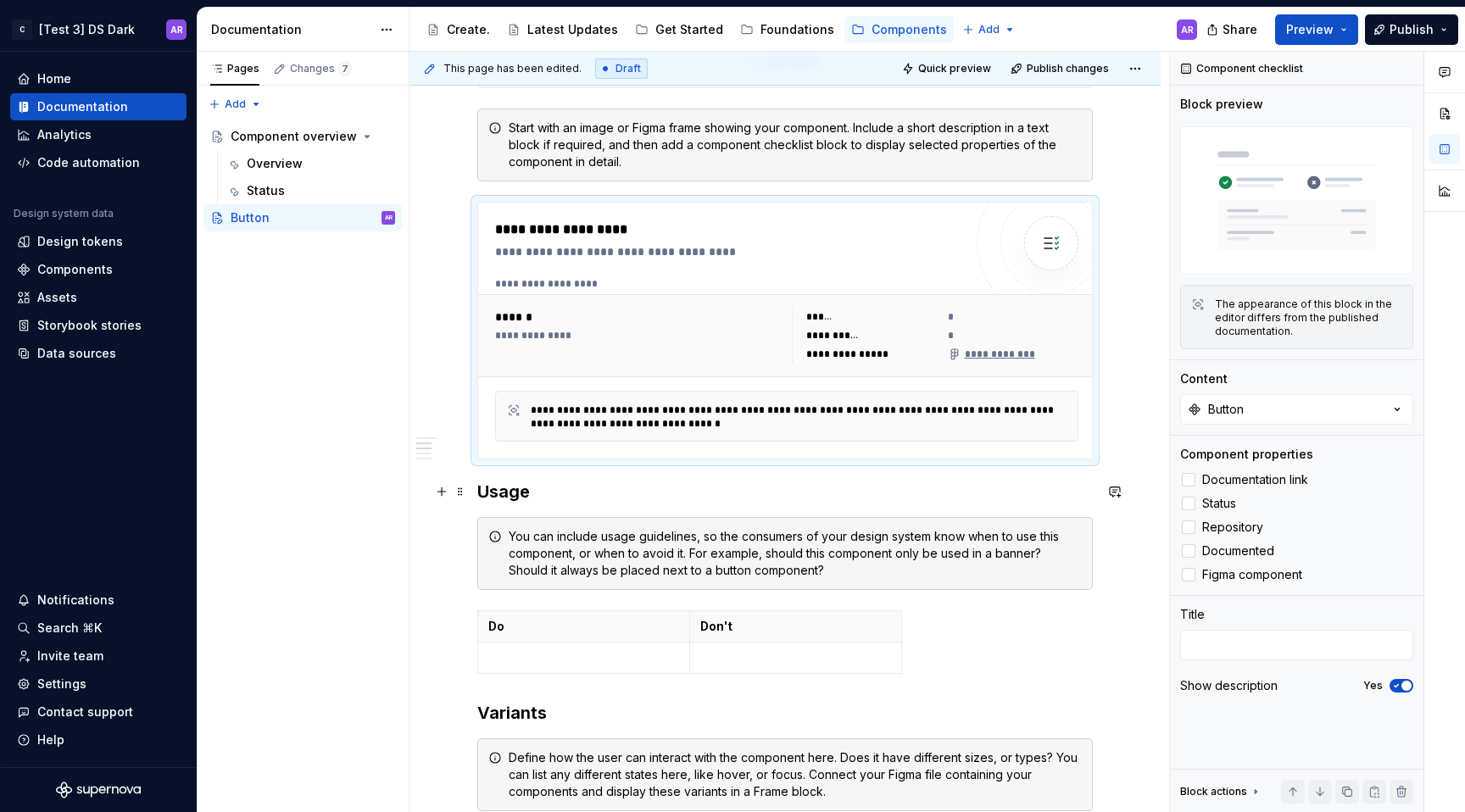
click at [564, 492] on h3 "Usage" at bounding box center [785, 491] width 615 height 23
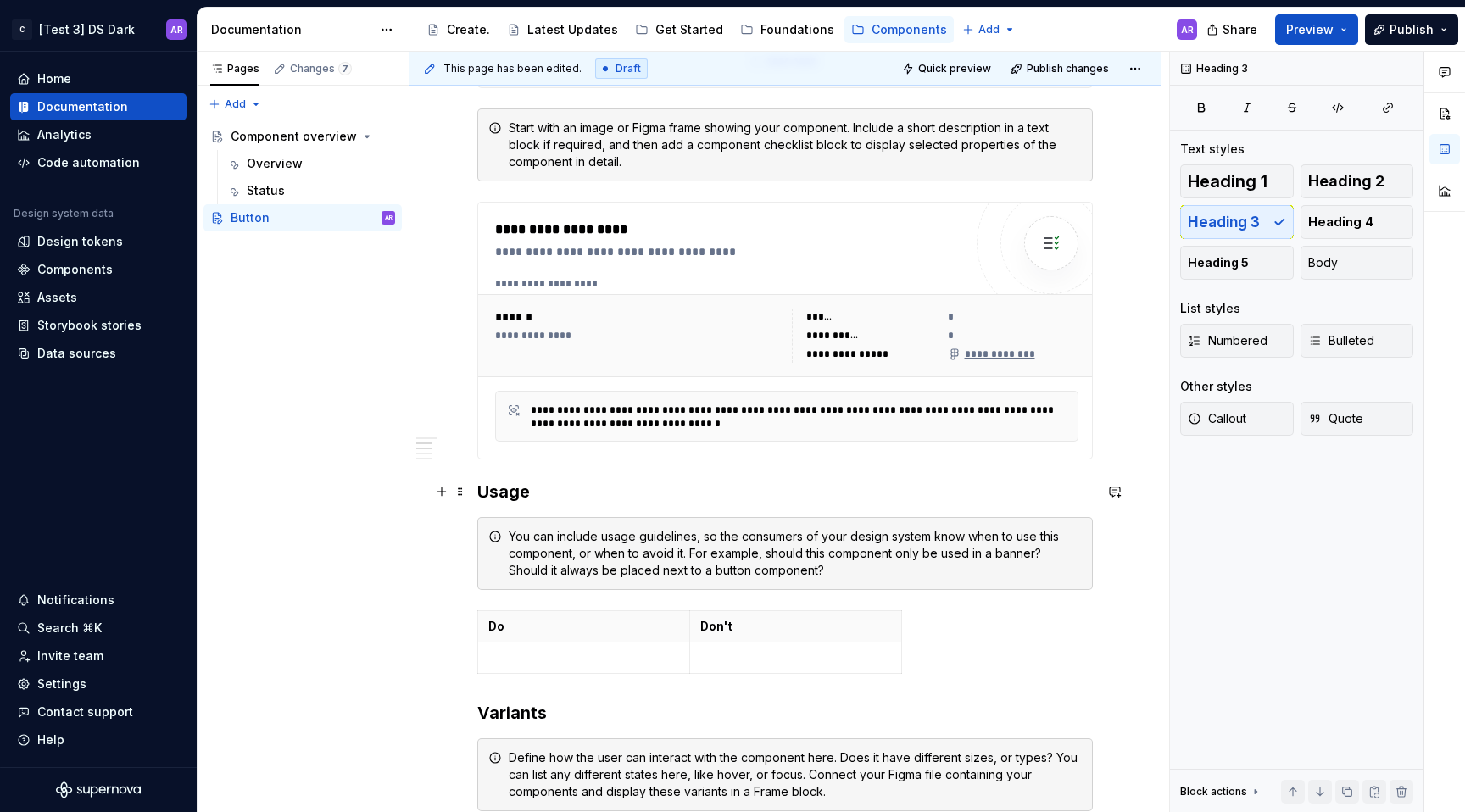
click at [484, 496] on h3 "Usage" at bounding box center [785, 491] width 615 height 23
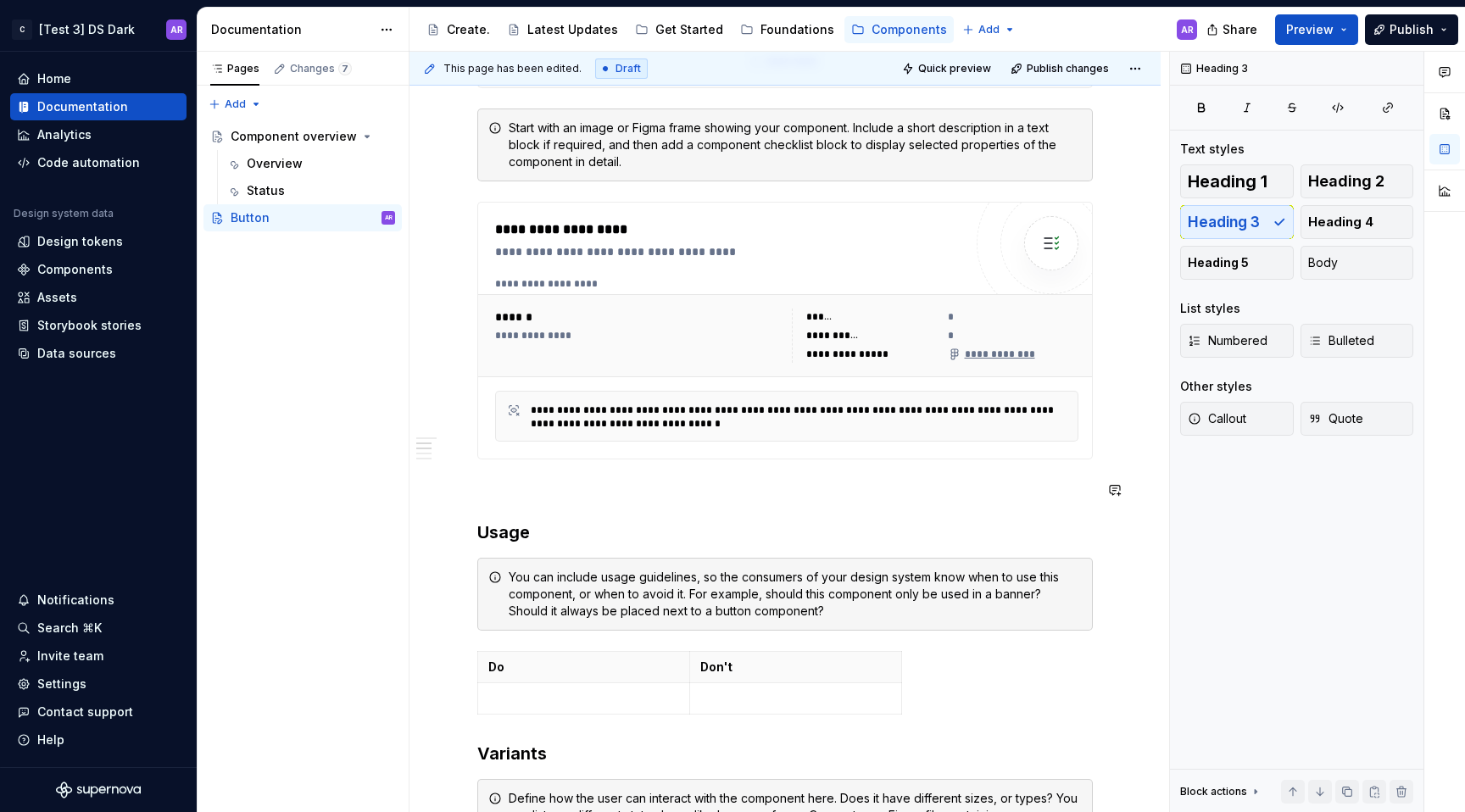
scroll to position [524, 0]
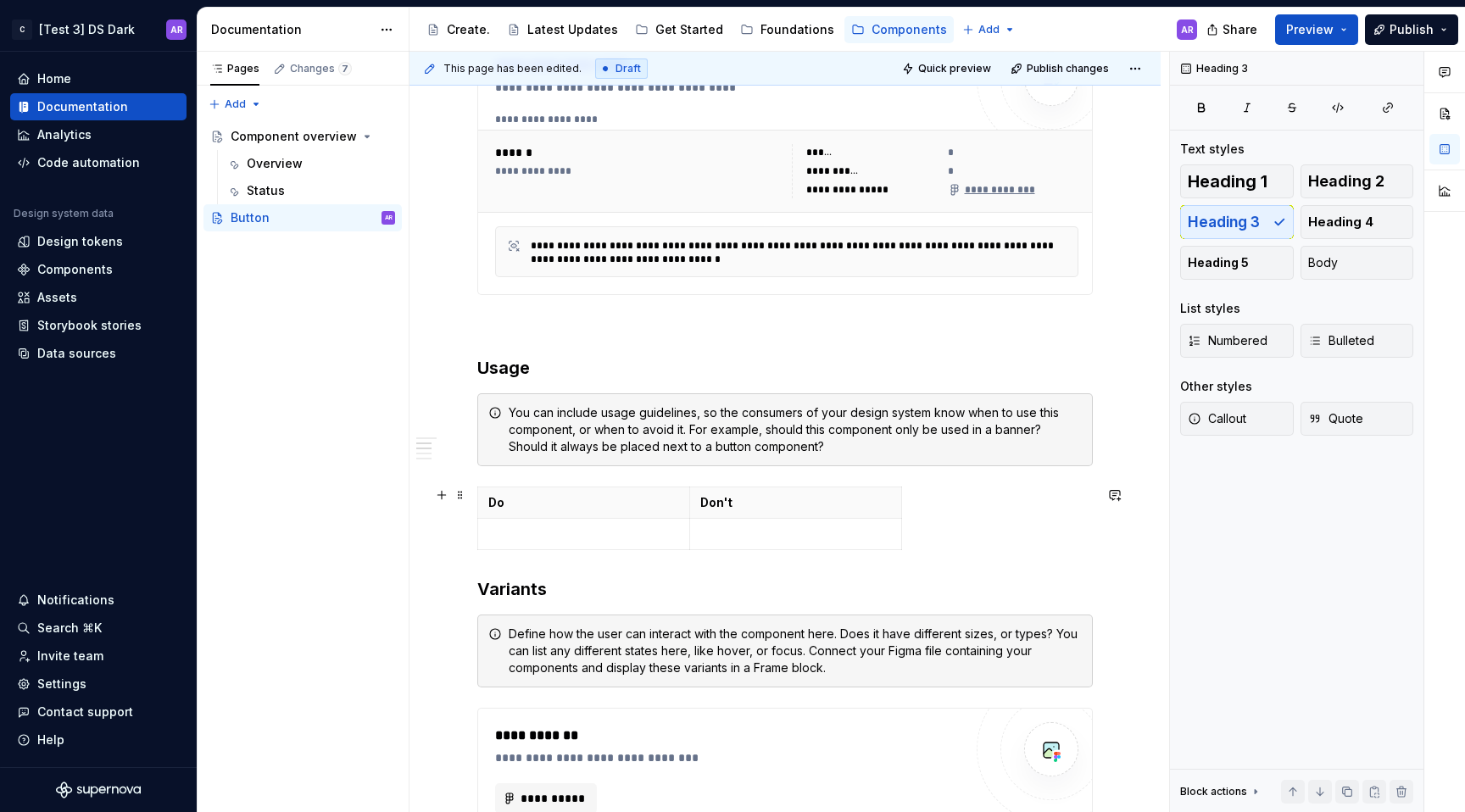
click at [966, 524] on div "Do Don't" at bounding box center [785, 521] width 615 height 70
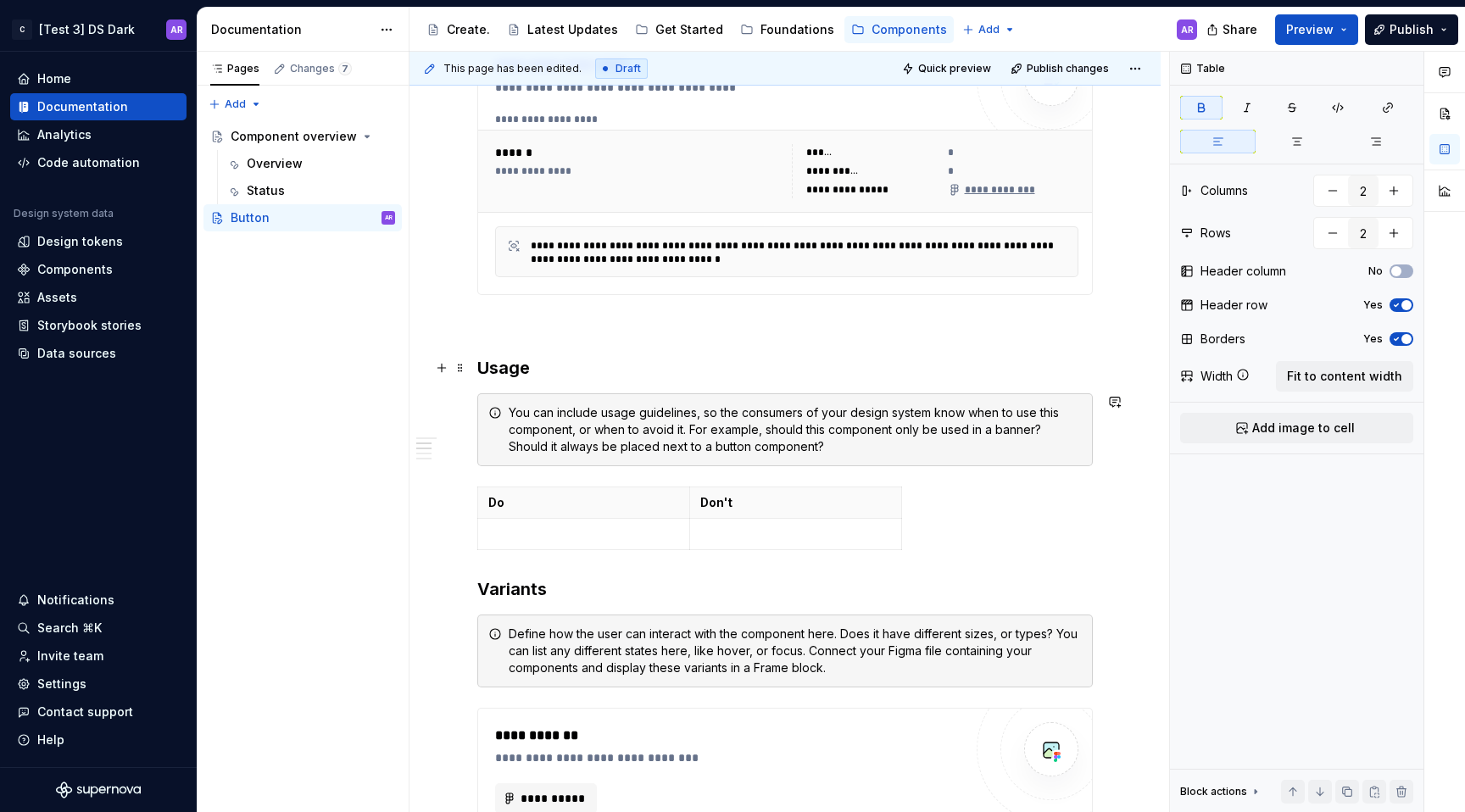
click at [857, 353] on div "**********" at bounding box center [785, 537] width 615 height 1460
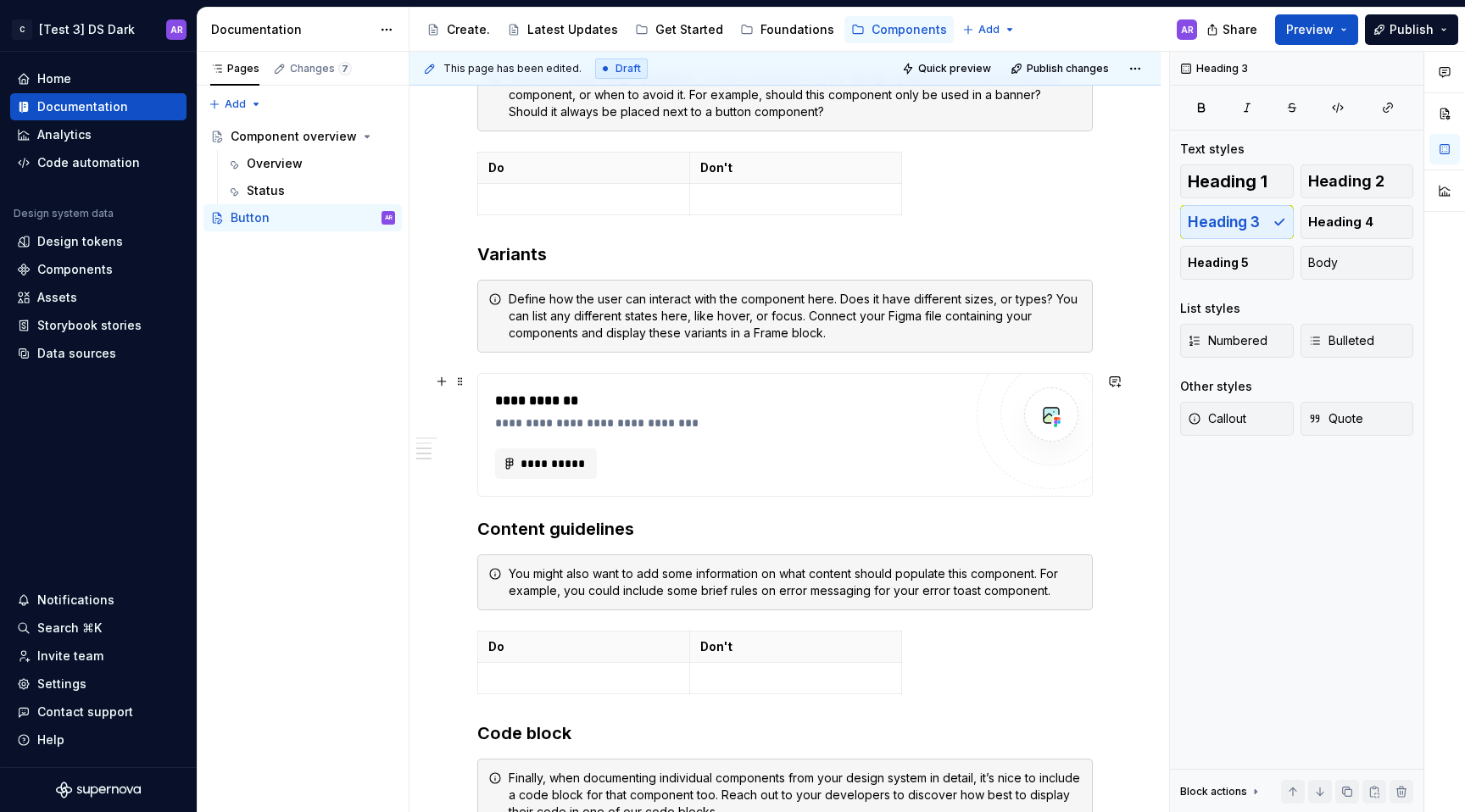
scroll to position [860, 0]
click at [582, 371] on div "**********" at bounding box center [785, 433] width 615 height 124
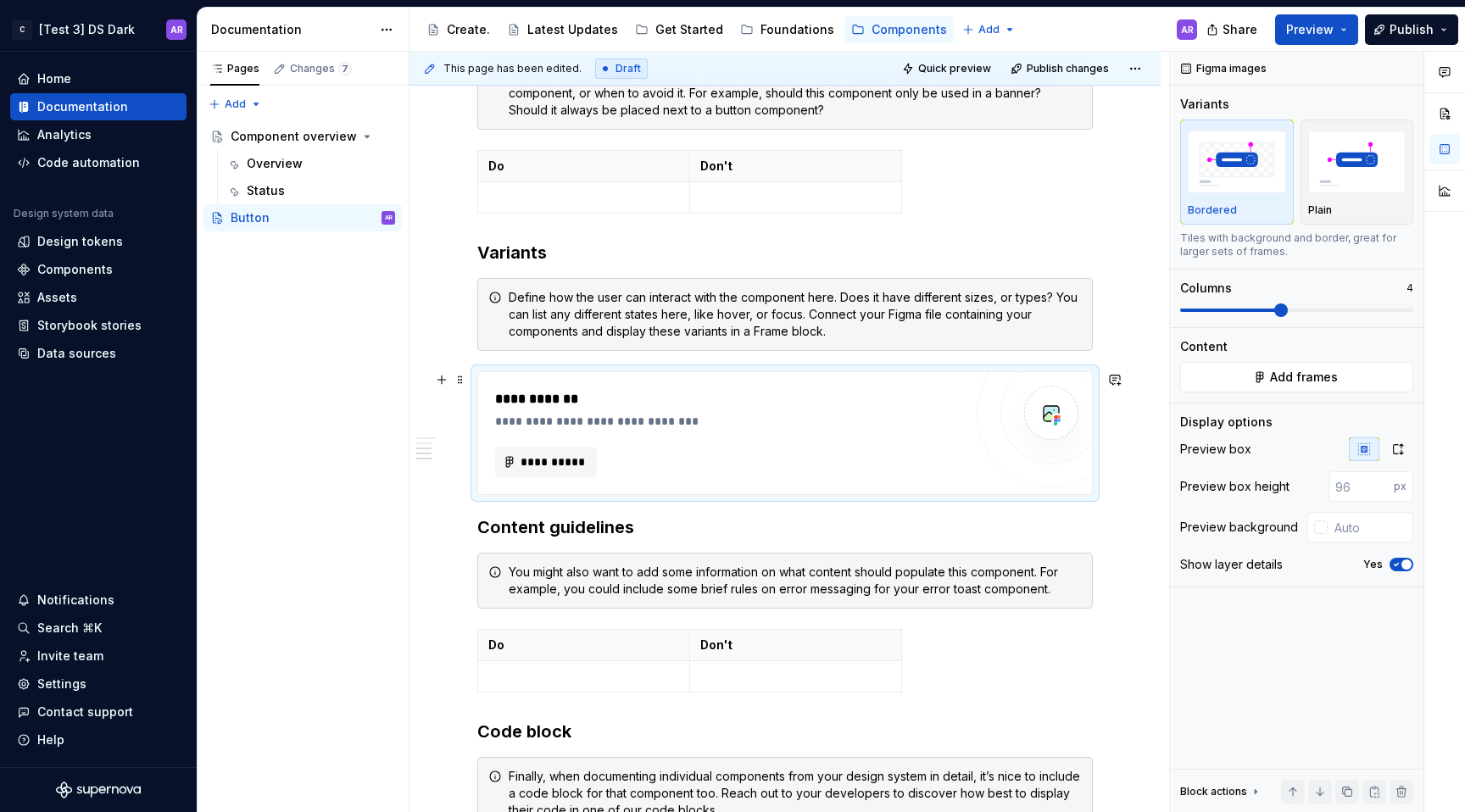
click at [639, 388] on div "**********" at bounding box center [785, 433] width 614 height 122
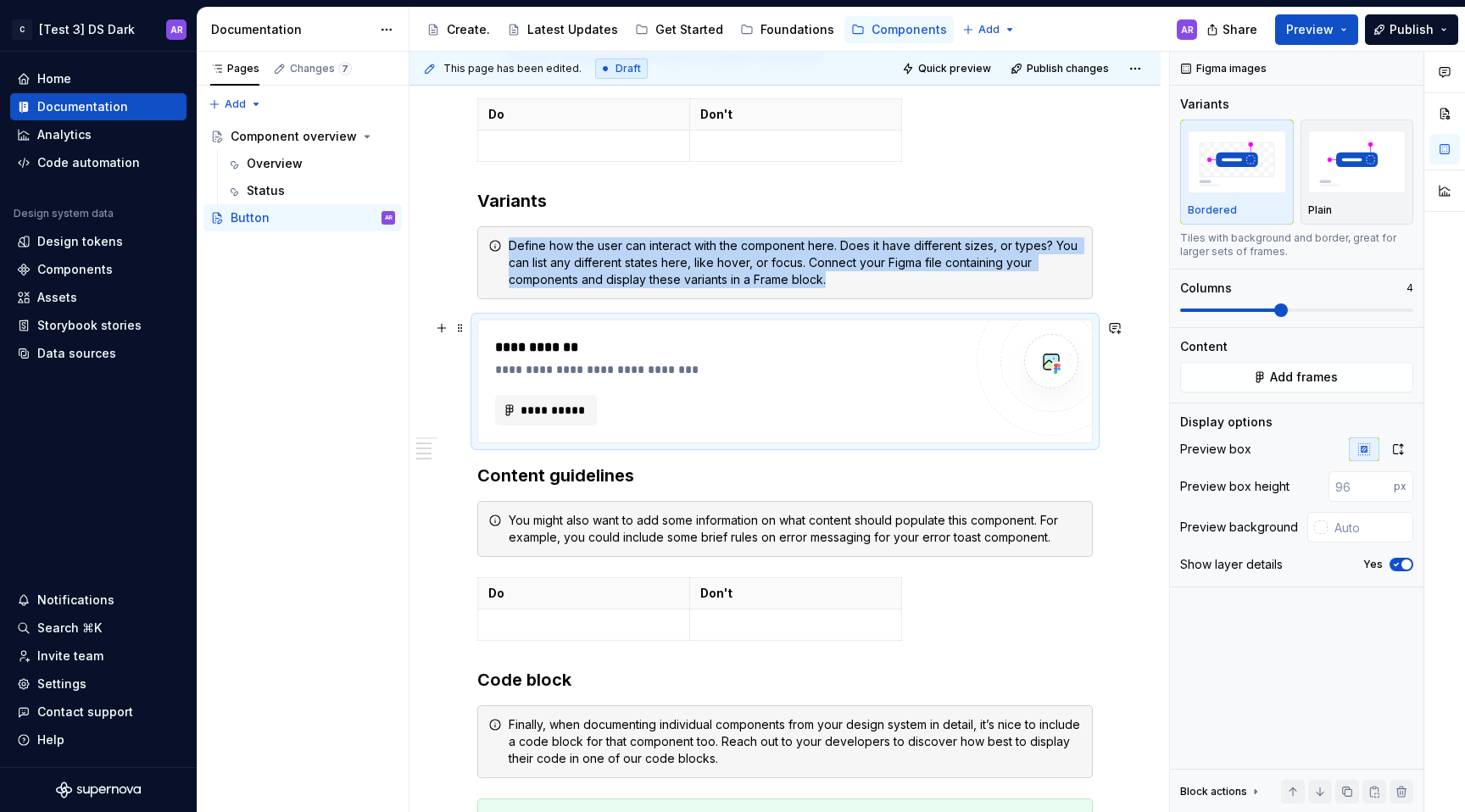
scroll to position [778, 0]
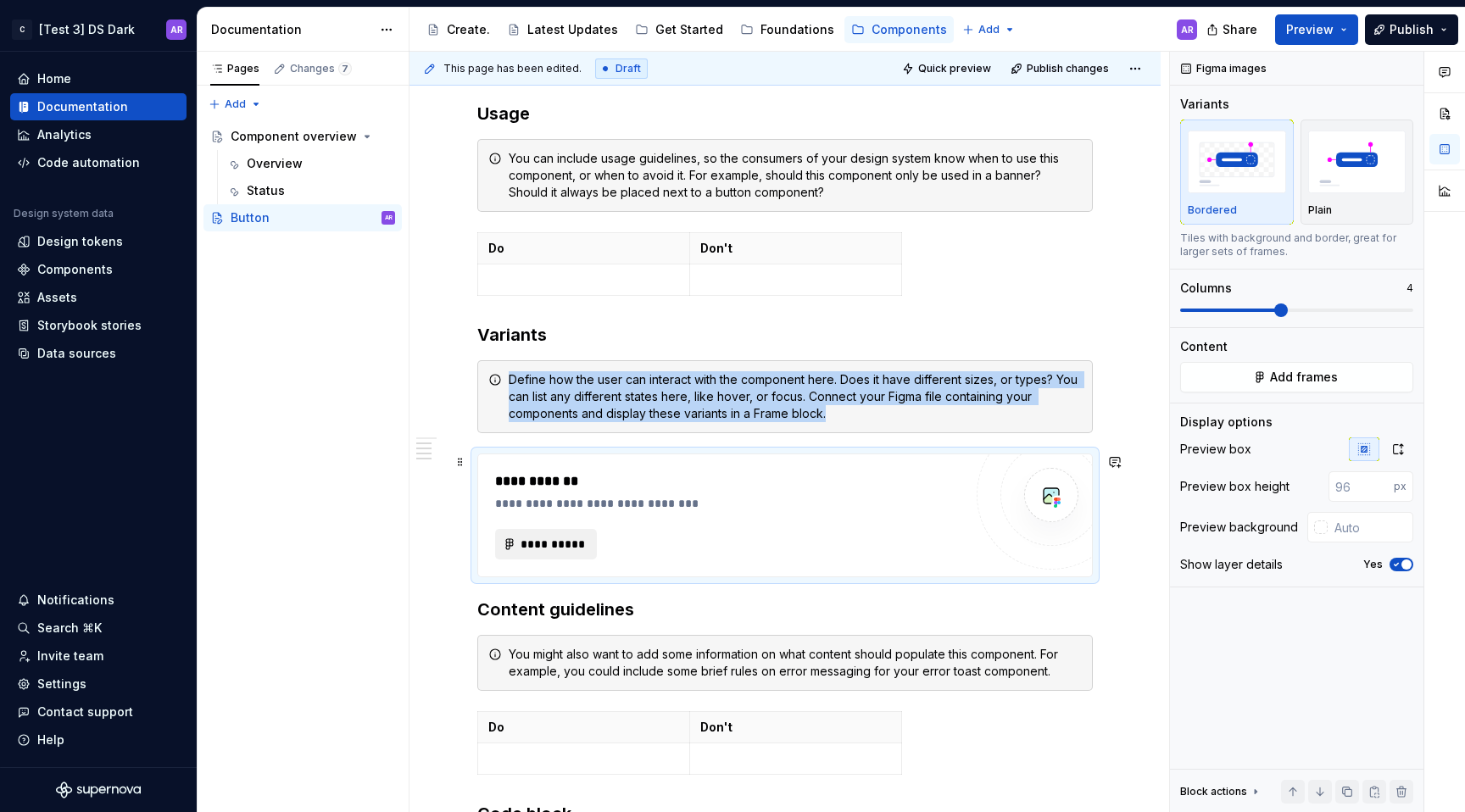
click at [557, 536] on span "**********" at bounding box center [552, 544] width 66 height 17
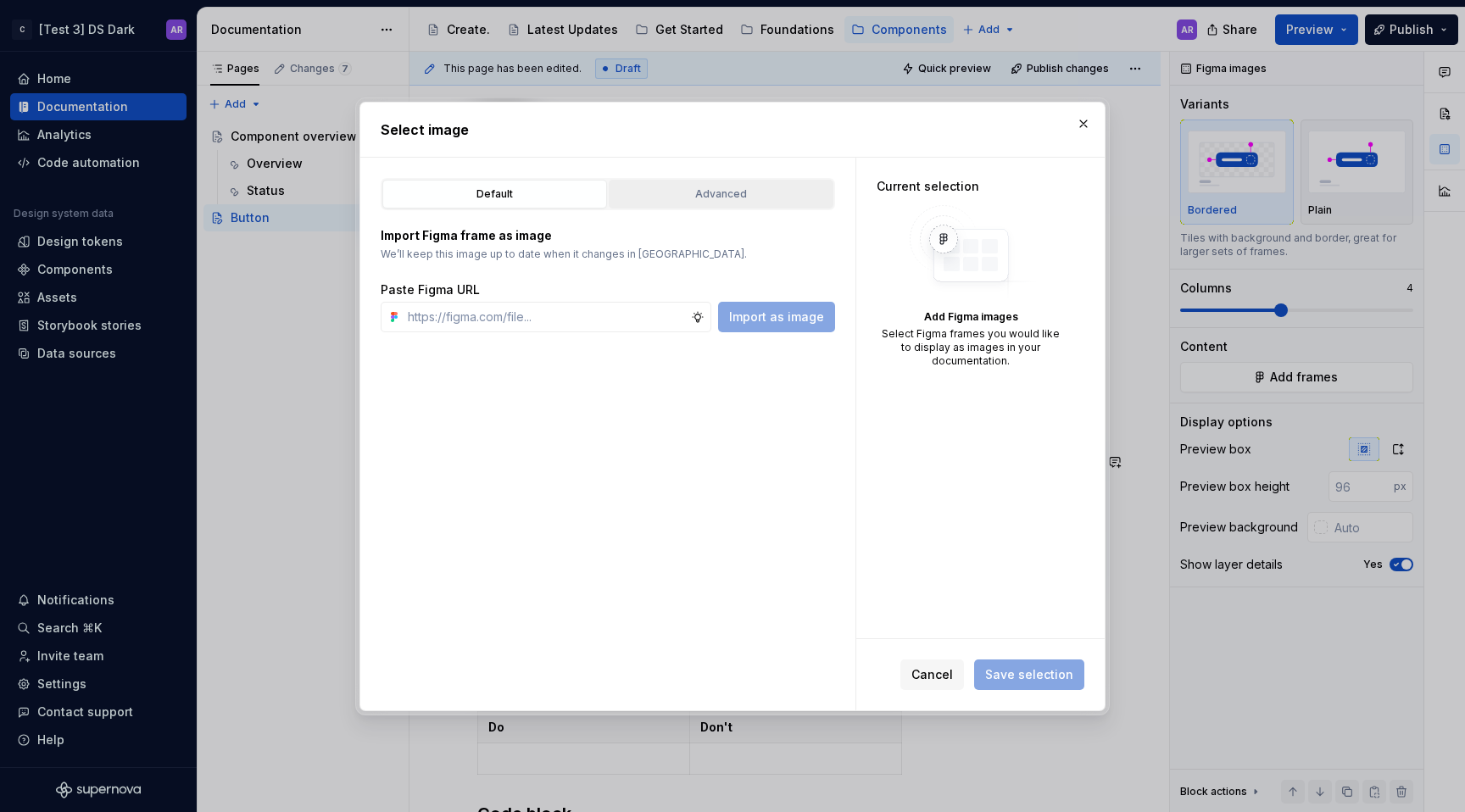
click at [698, 182] on button "Advanced" at bounding box center [721, 194] width 225 height 29
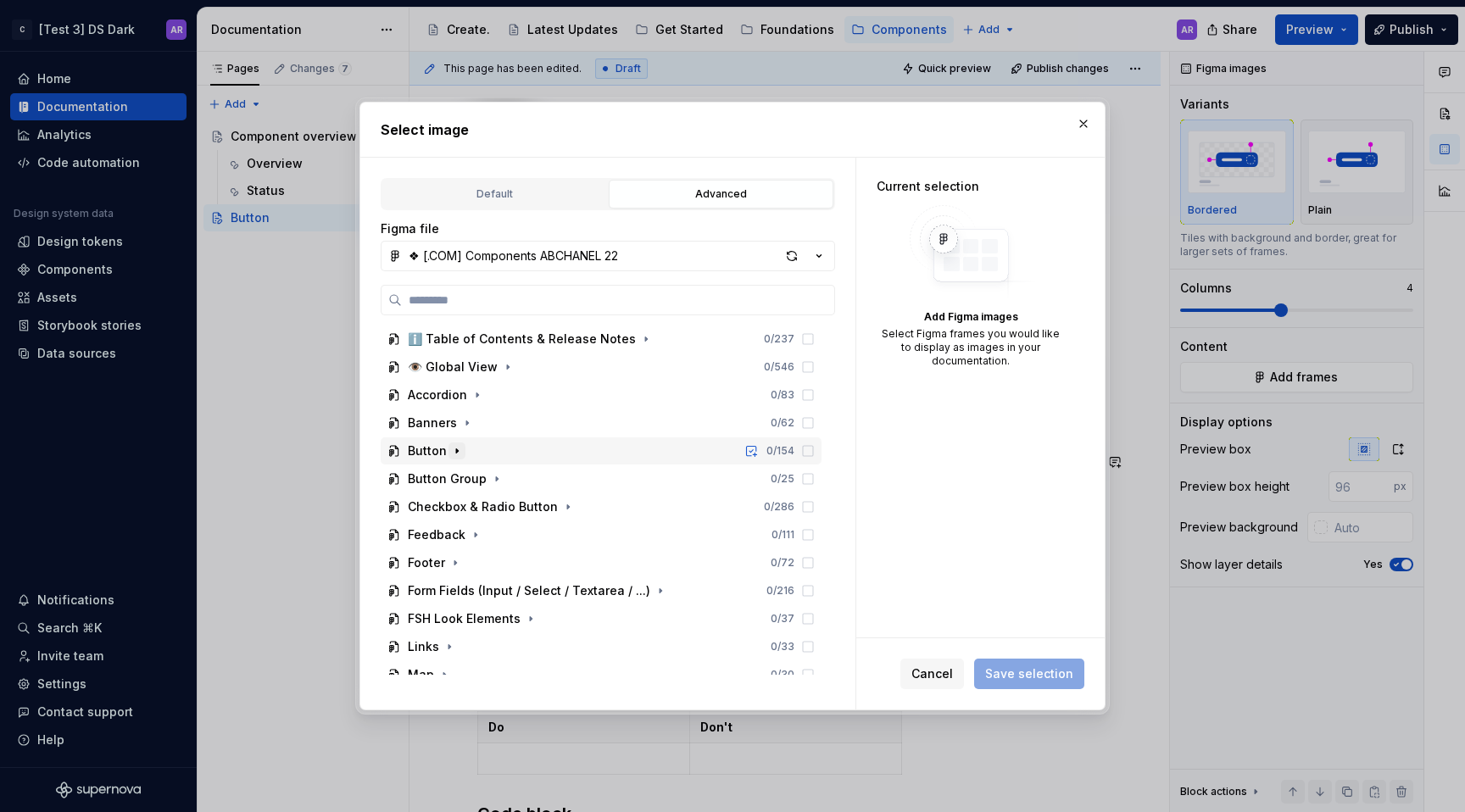
click at [456, 449] on icon "button" at bounding box center [457, 450] width 2 height 5
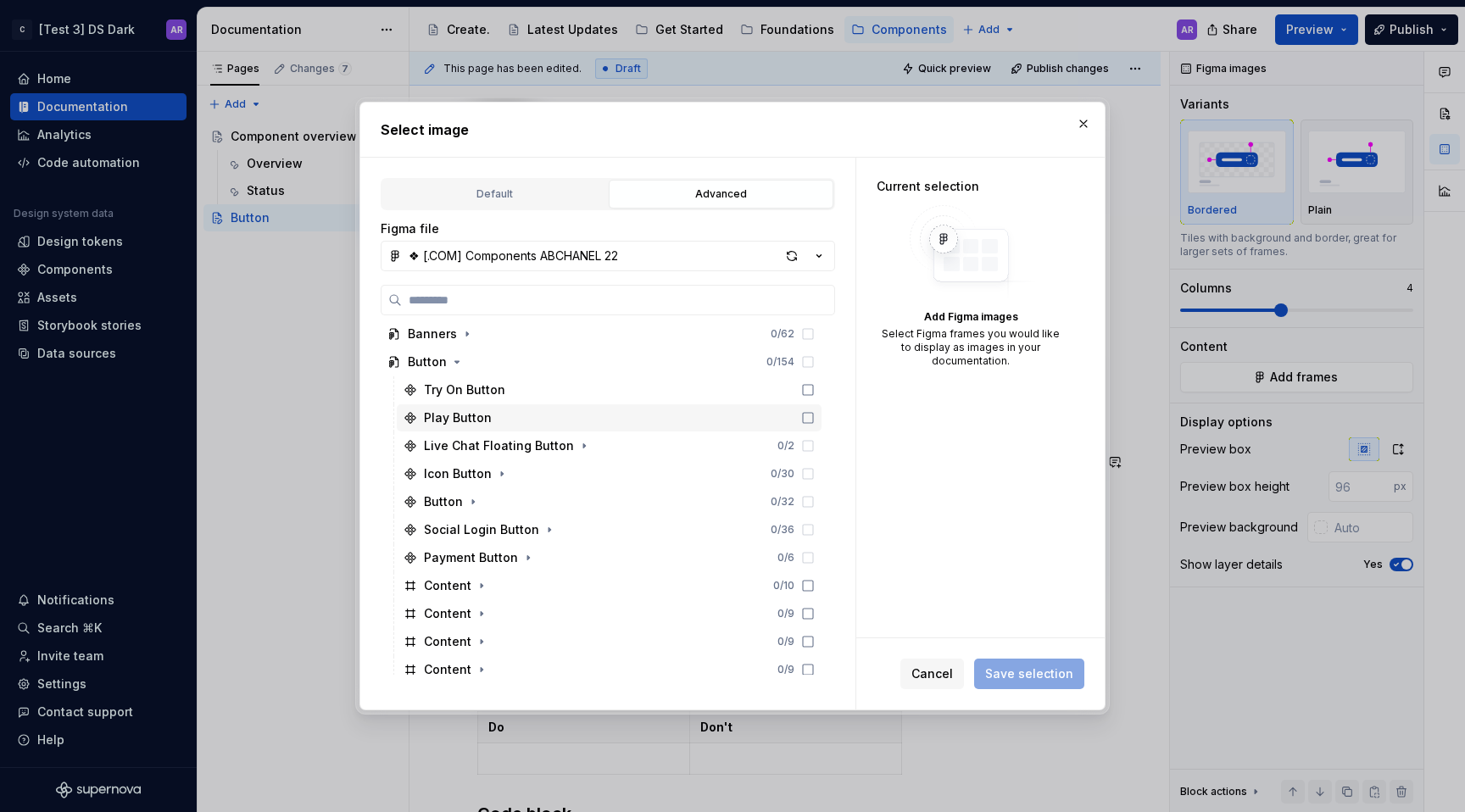
scroll to position [95, 0]
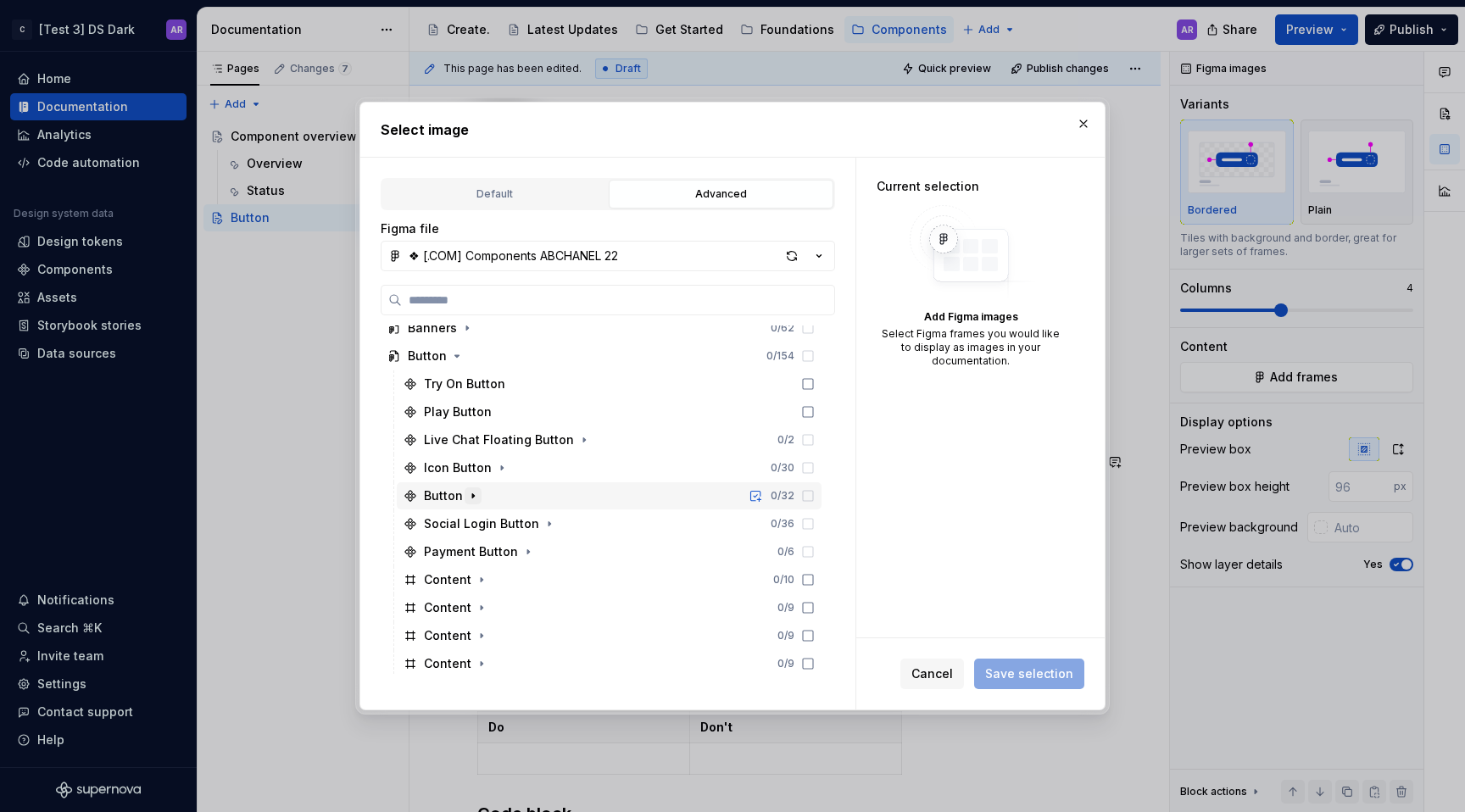
click at [472, 493] on icon "button" at bounding box center [473, 495] width 2 height 5
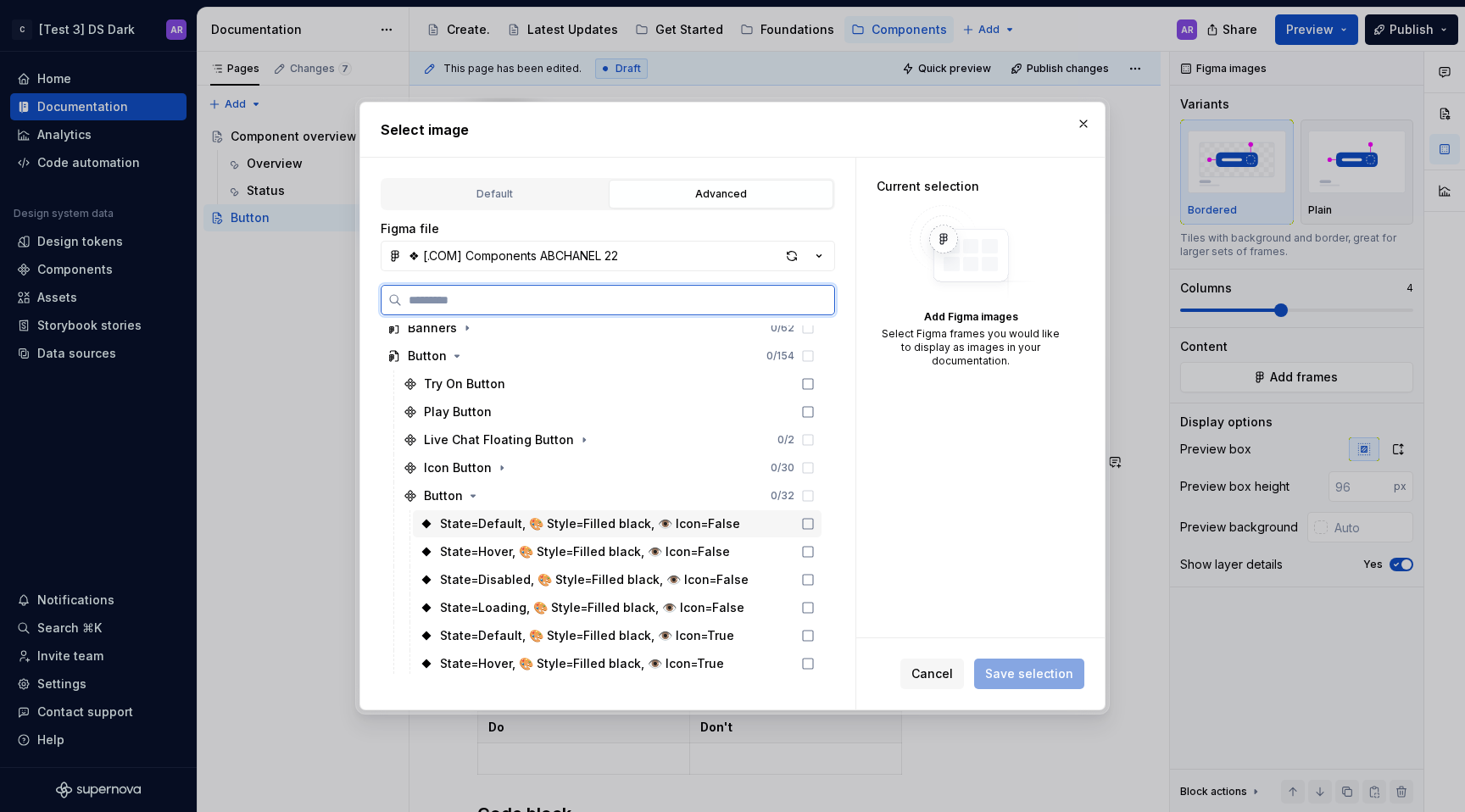
click at [809, 523] on icon at bounding box center [808, 524] width 14 height 14
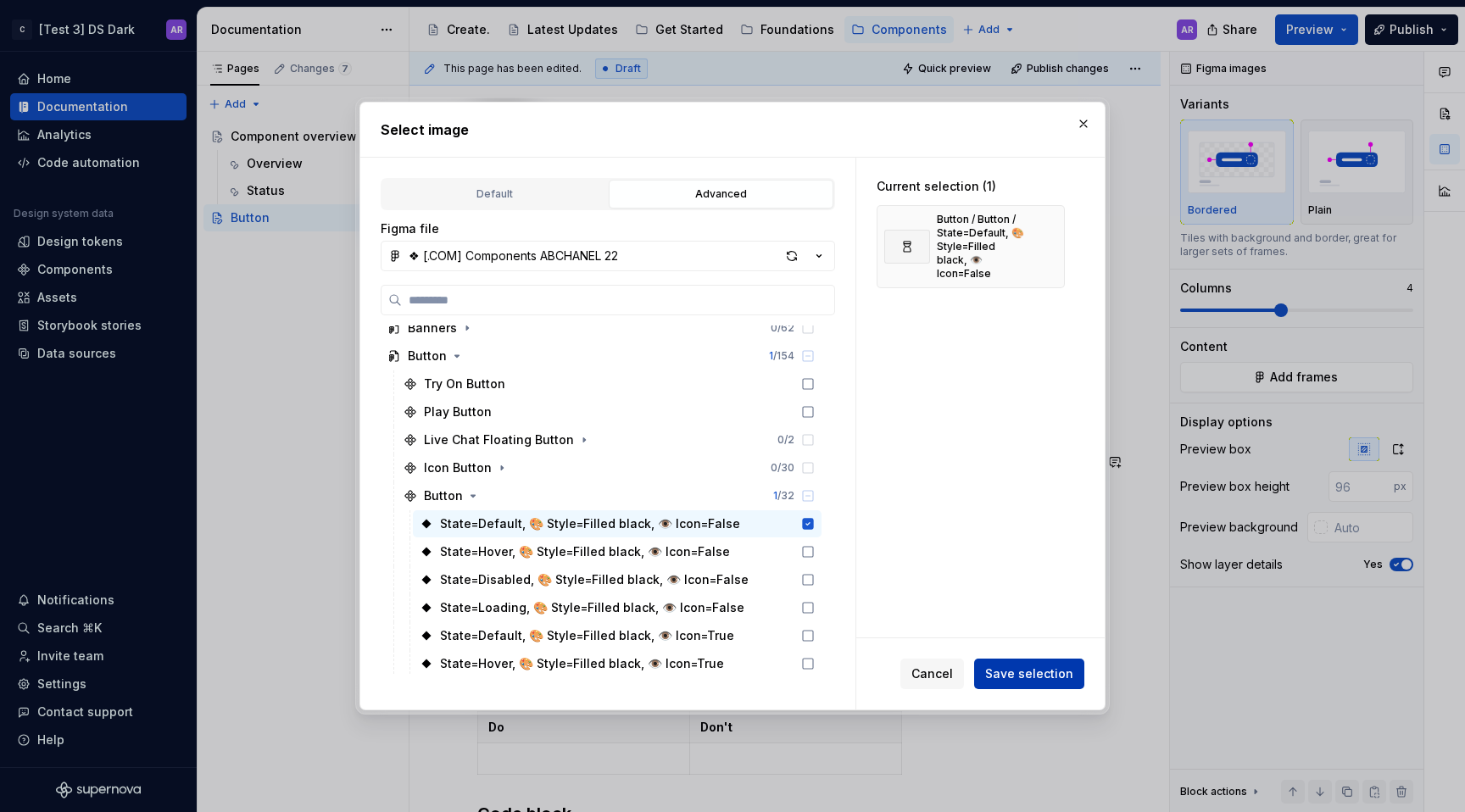
click at [1019, 669] on span "Save selection" at bounding box center [1029, 674] width 89 height 17
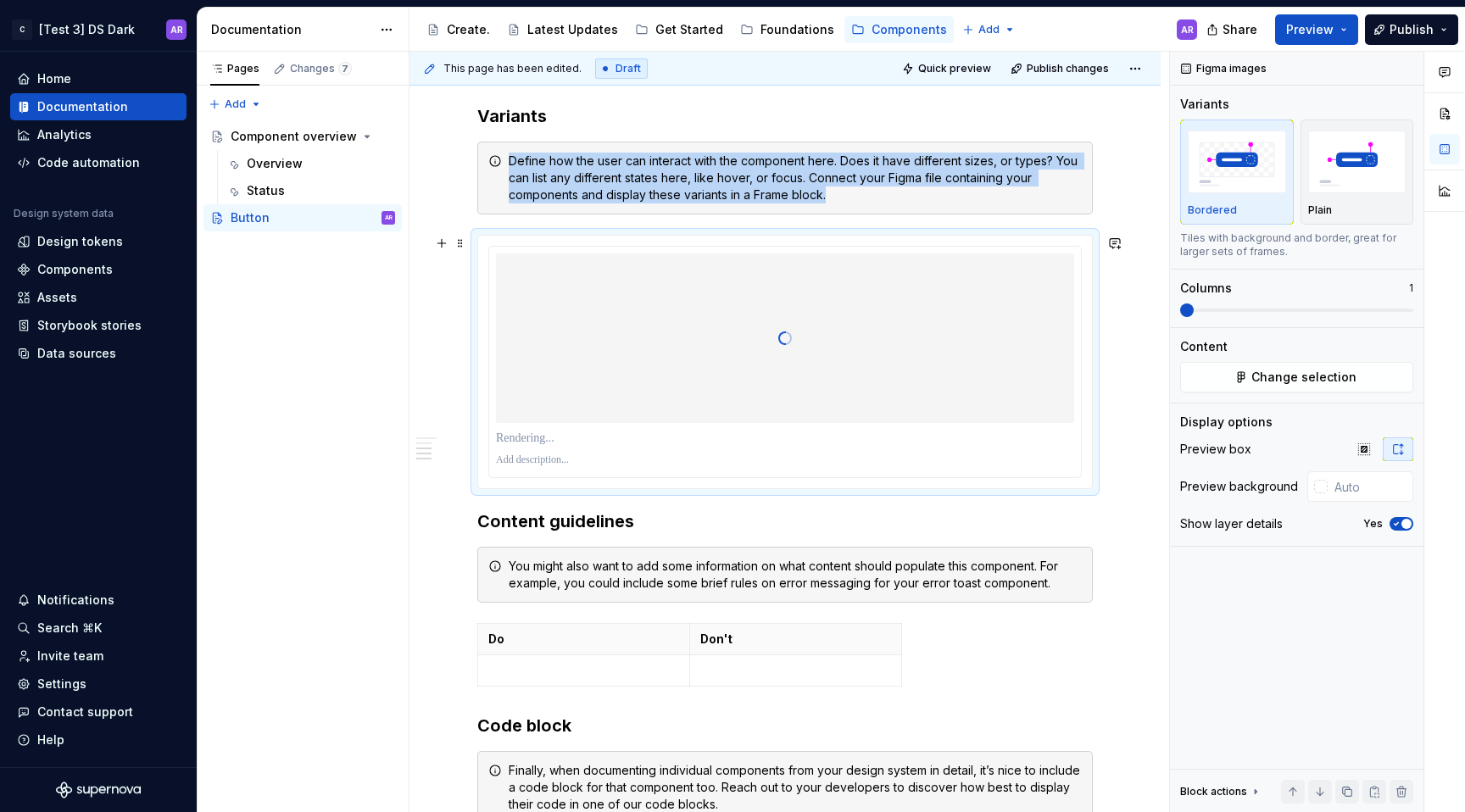
scroll to position [844, 0]
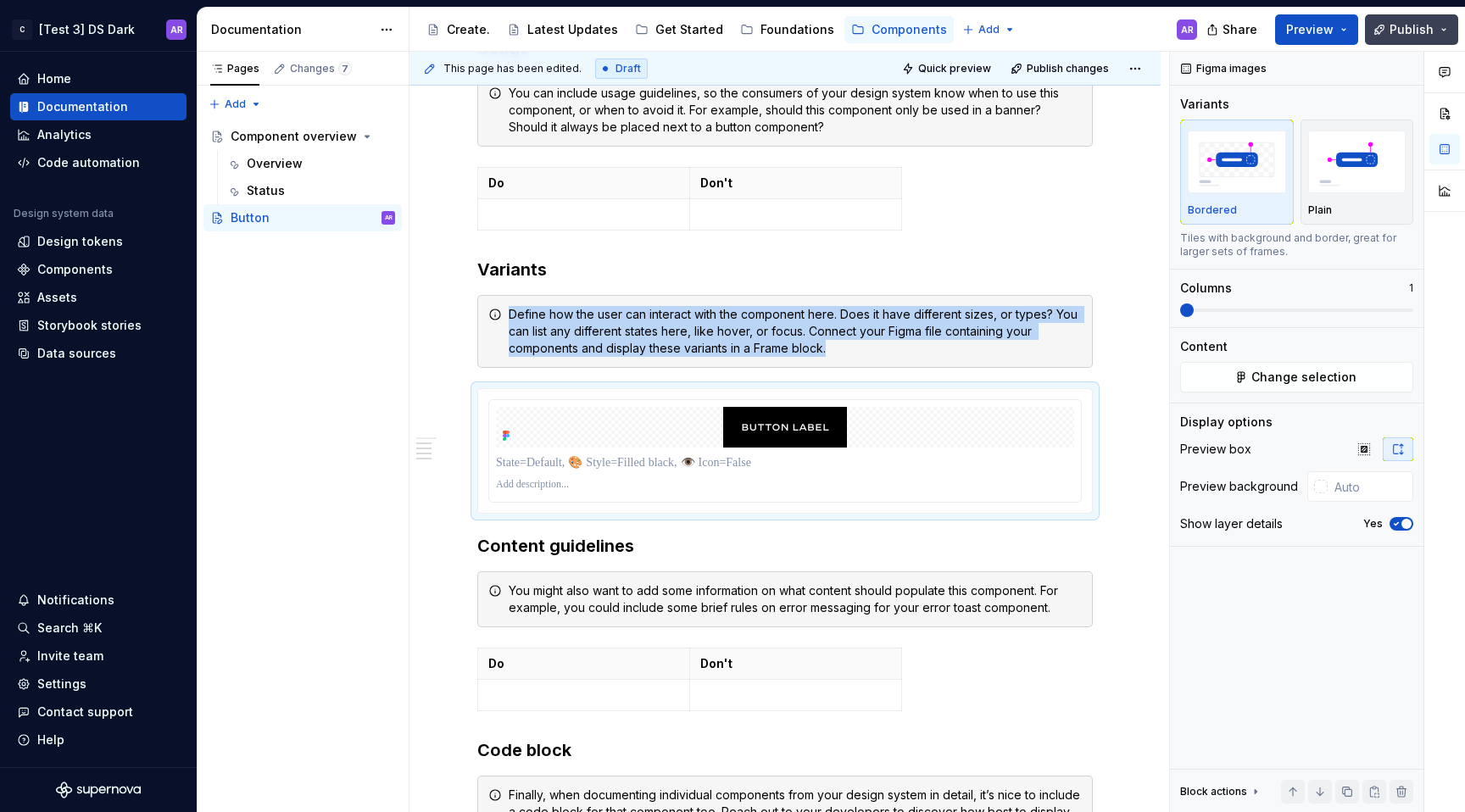
click at [1430, 30] on span "Publish" at bounding box center [1411, 30] width 44 height 17
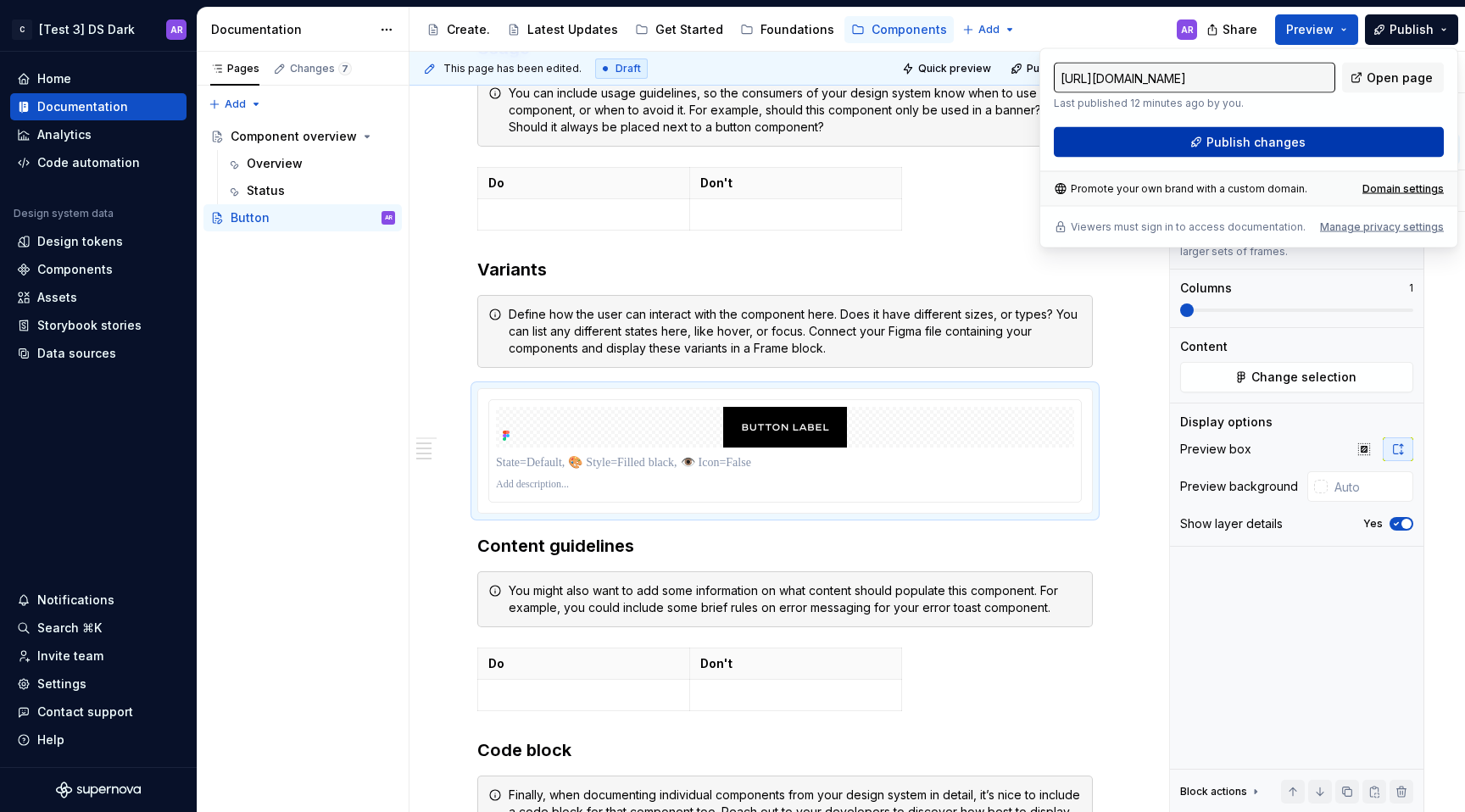
click at [1343, 145] on button "Publish changes" at bounding box center [1249, 142] width 390 height 31
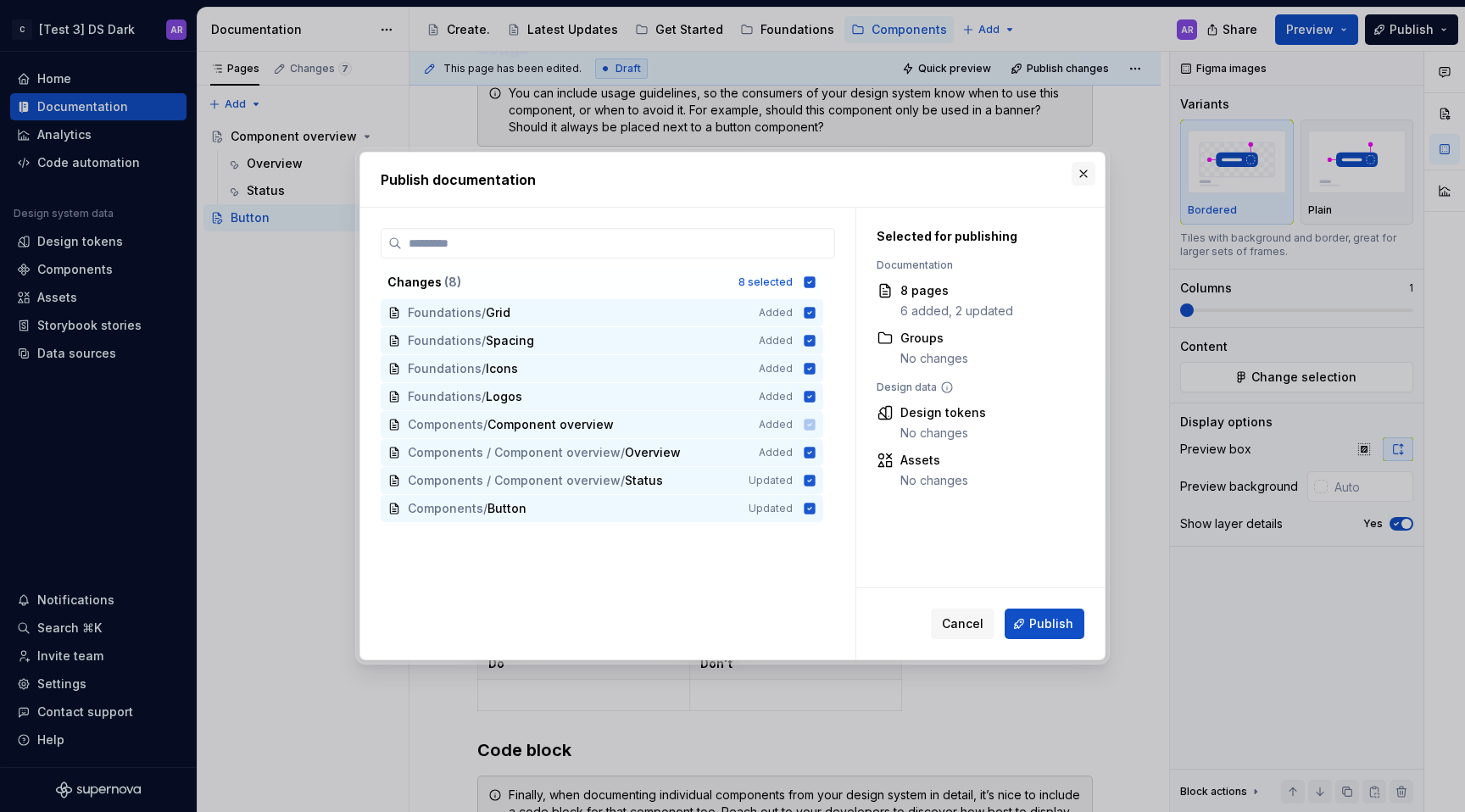
click at [1085, 178] on button "button" at bounding box center [1083, 173] width 23 height 23
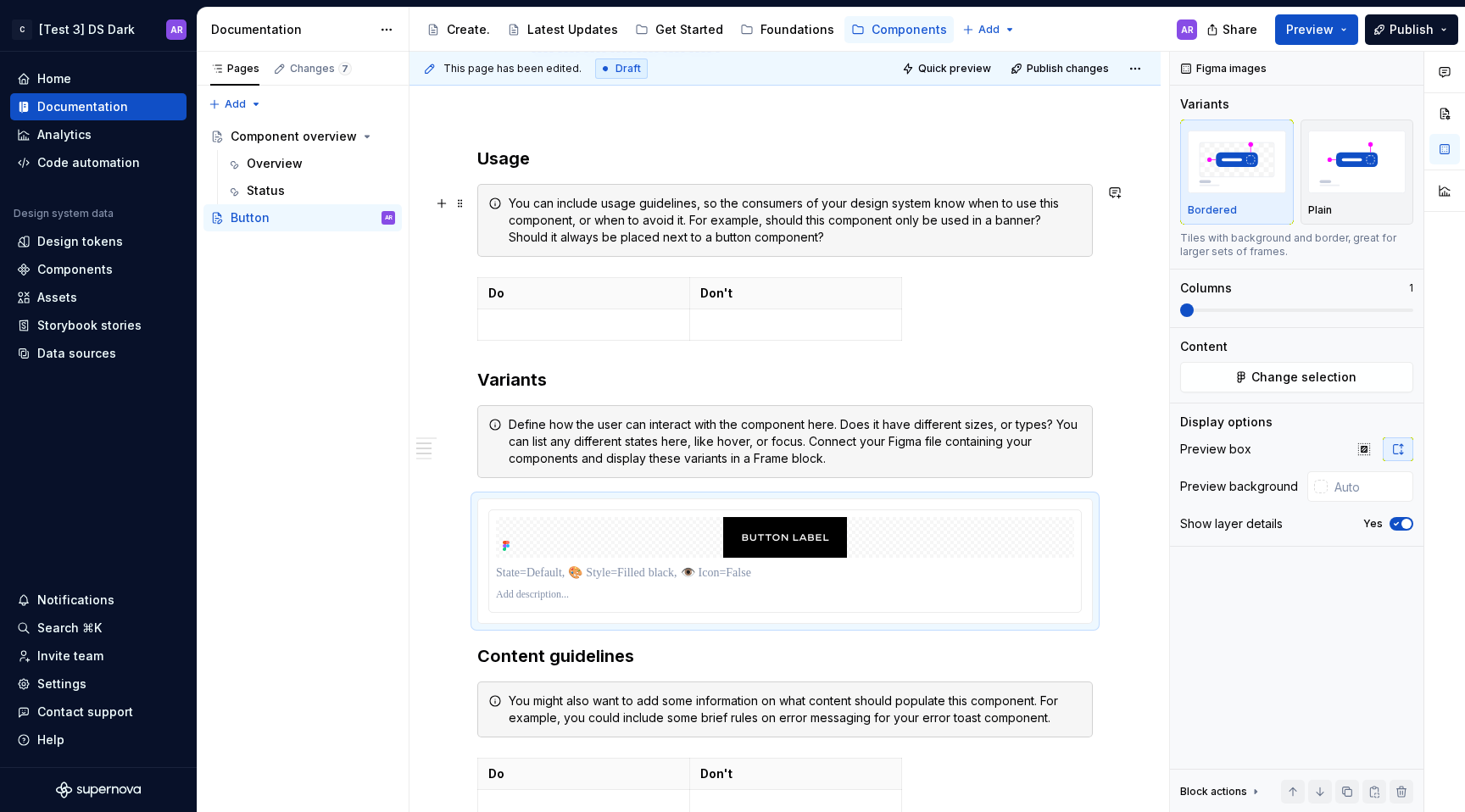
scroll to position [683, 0]
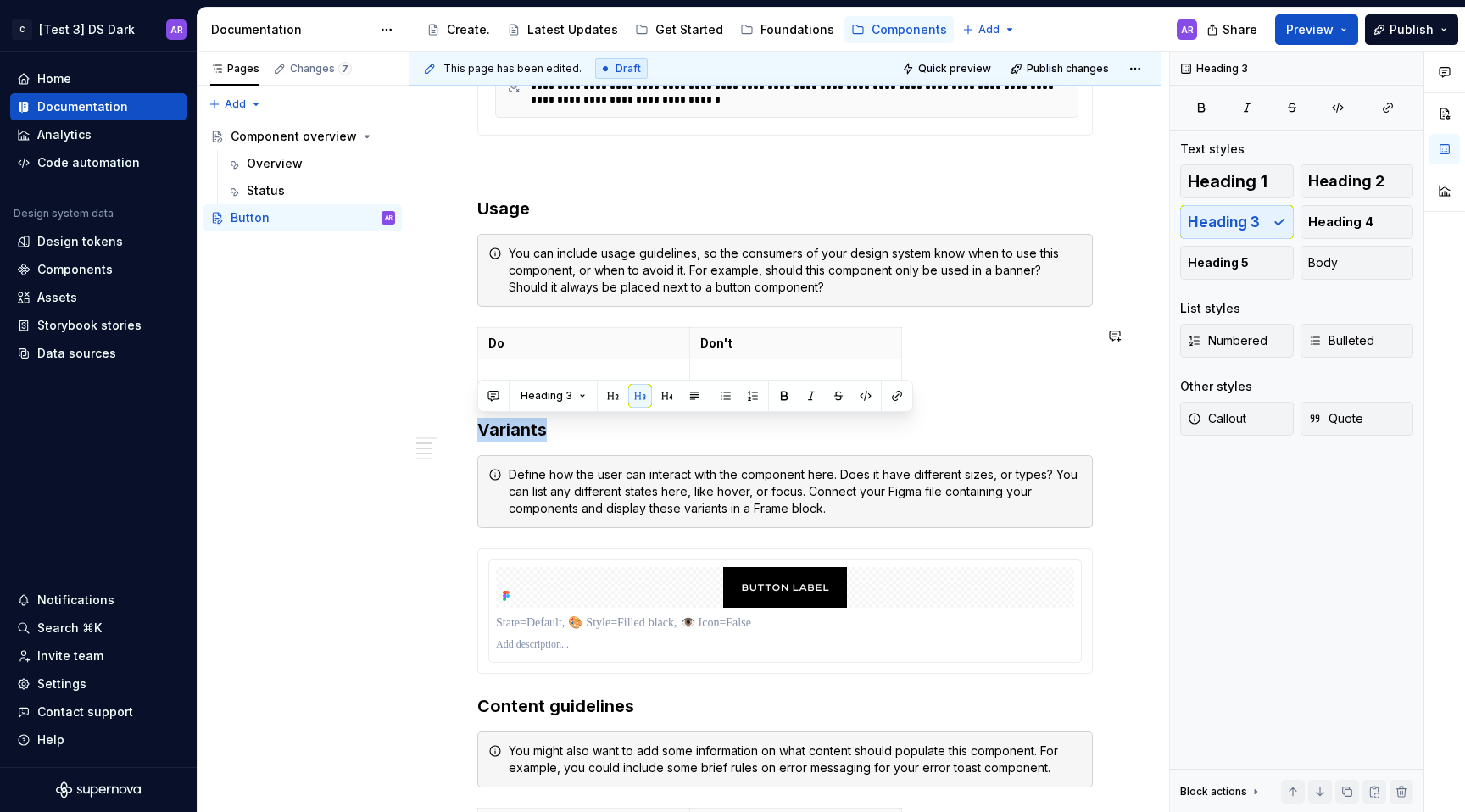
click at [573, 418] on h3 "Variants" at bounding box center [785, 429] width 615 height 23
click at [574, 420] on h3 "Variants" at bounding box center [785, 429] width 615 height 23
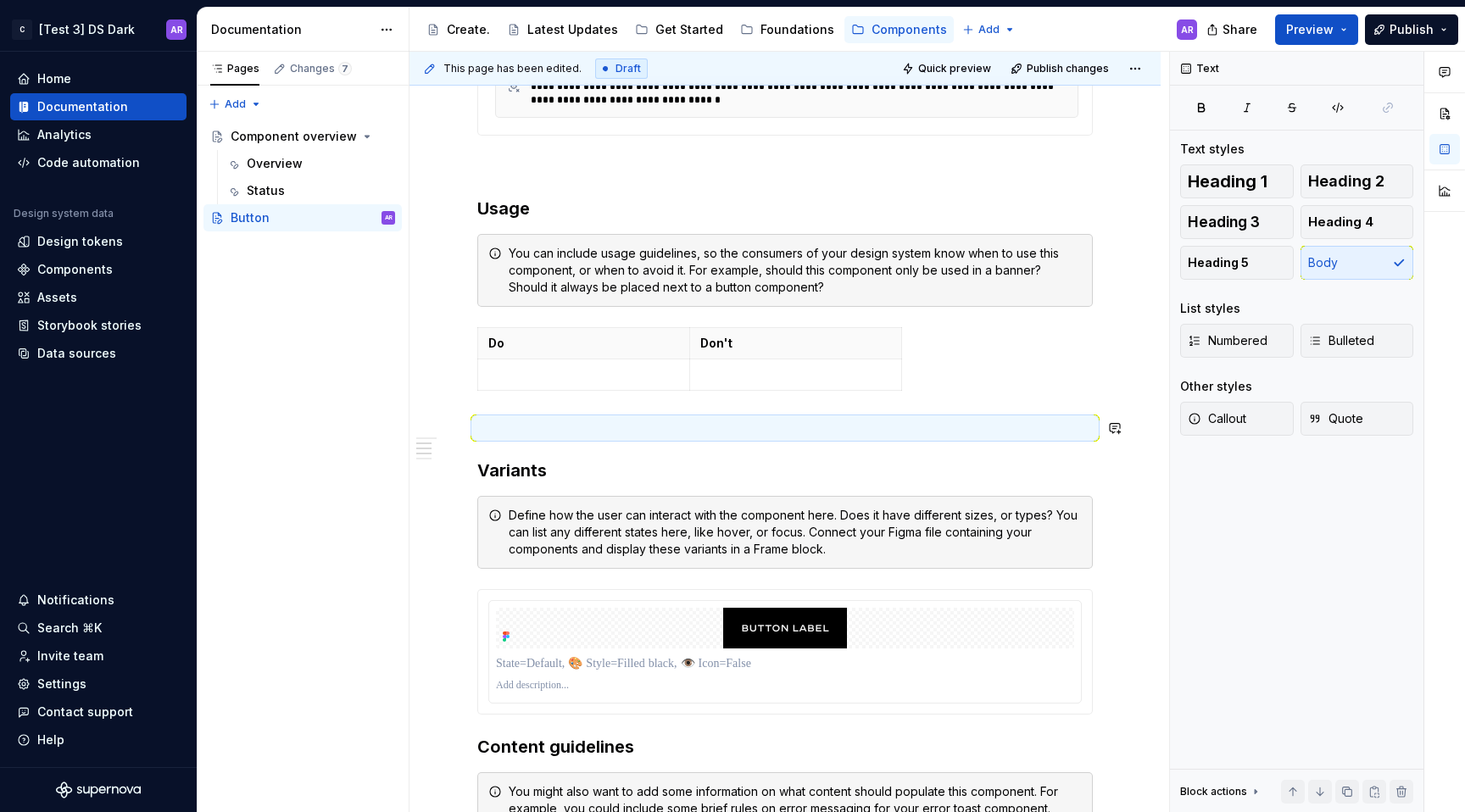
click at [569, 422] on p at bounding box center [785, 428] width 615 height 21
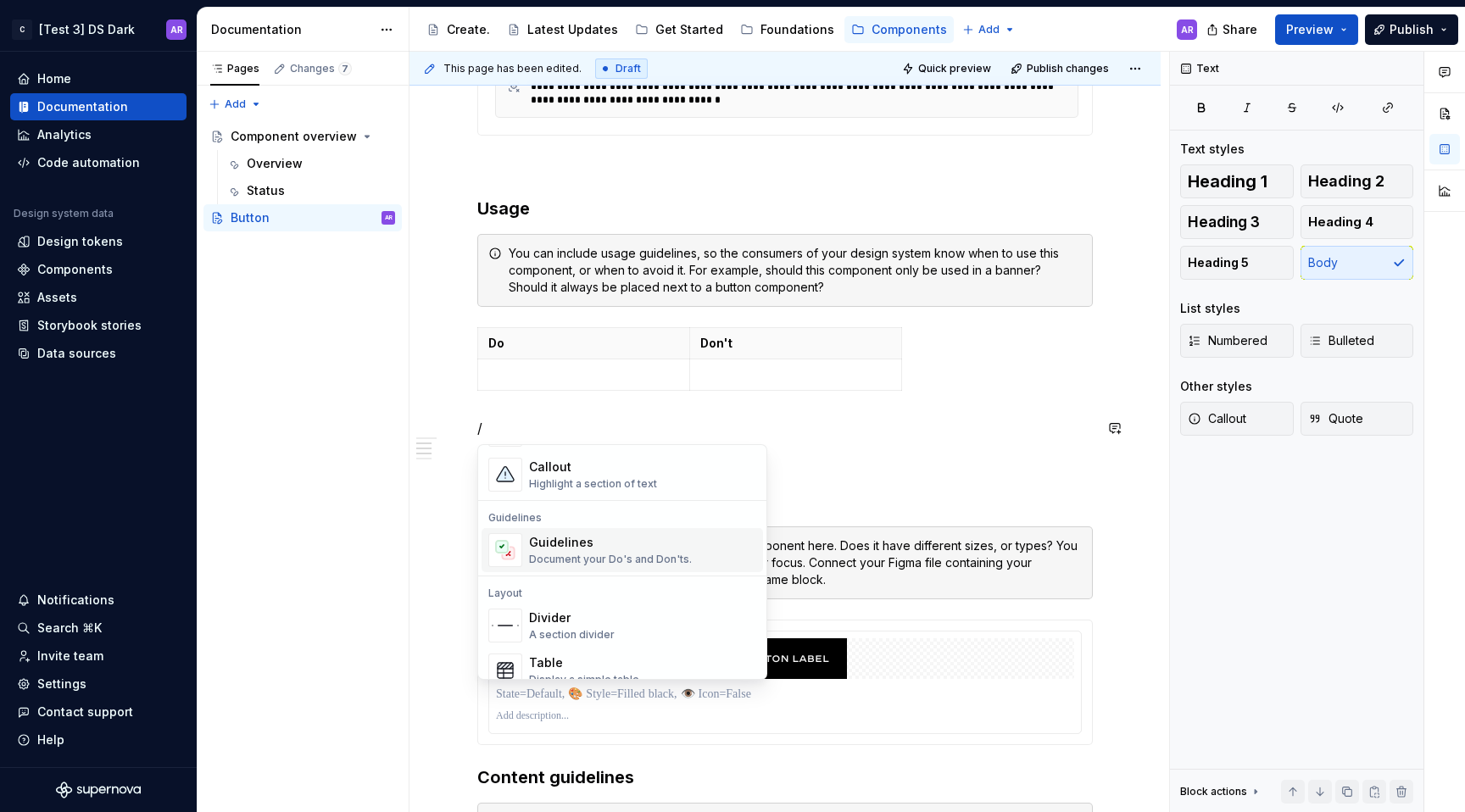
scroll to position [440, 0]
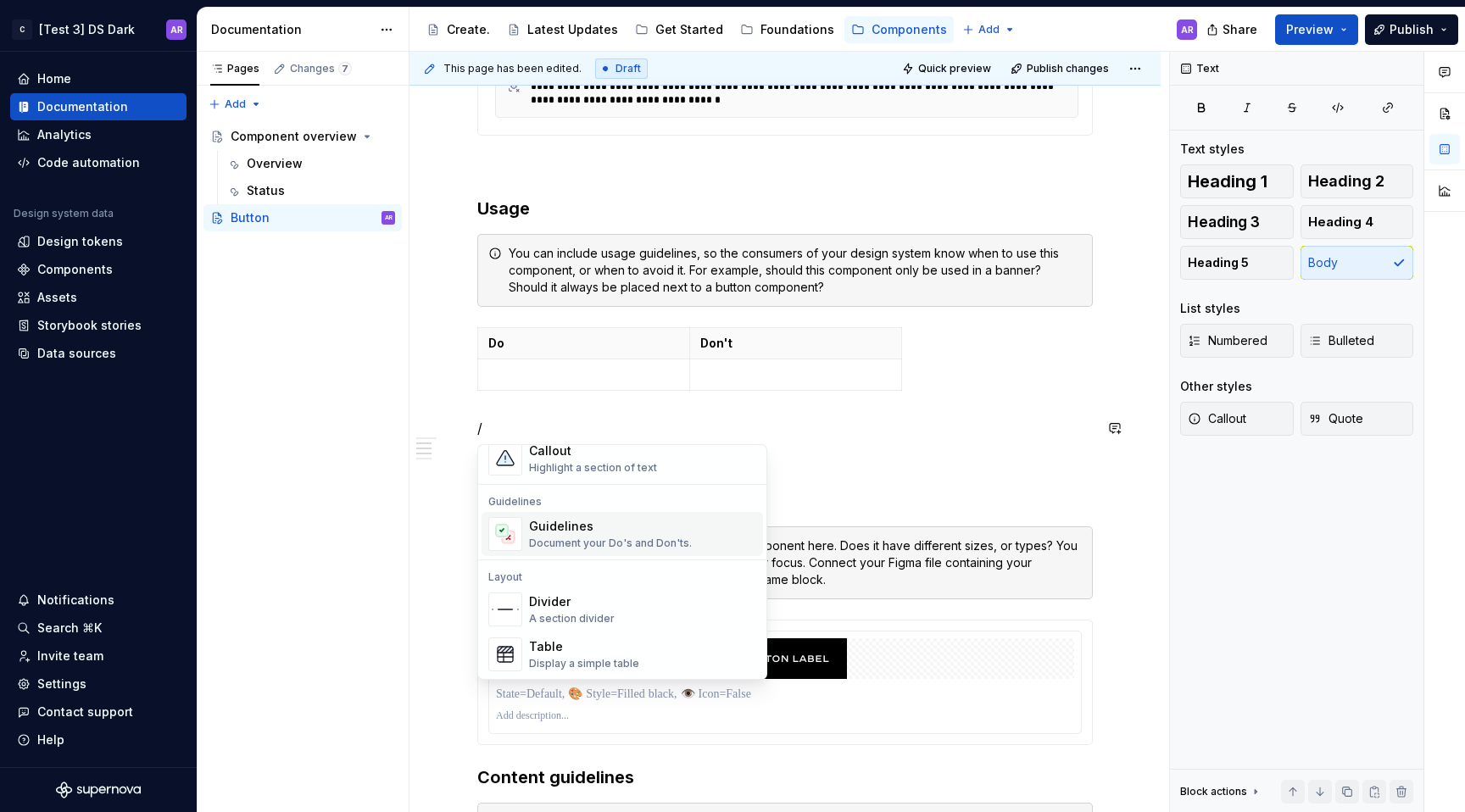
click at [582, 537] on div "Document your Do's and Don'ts." at bounding box center [610, 544] width 163 height 14
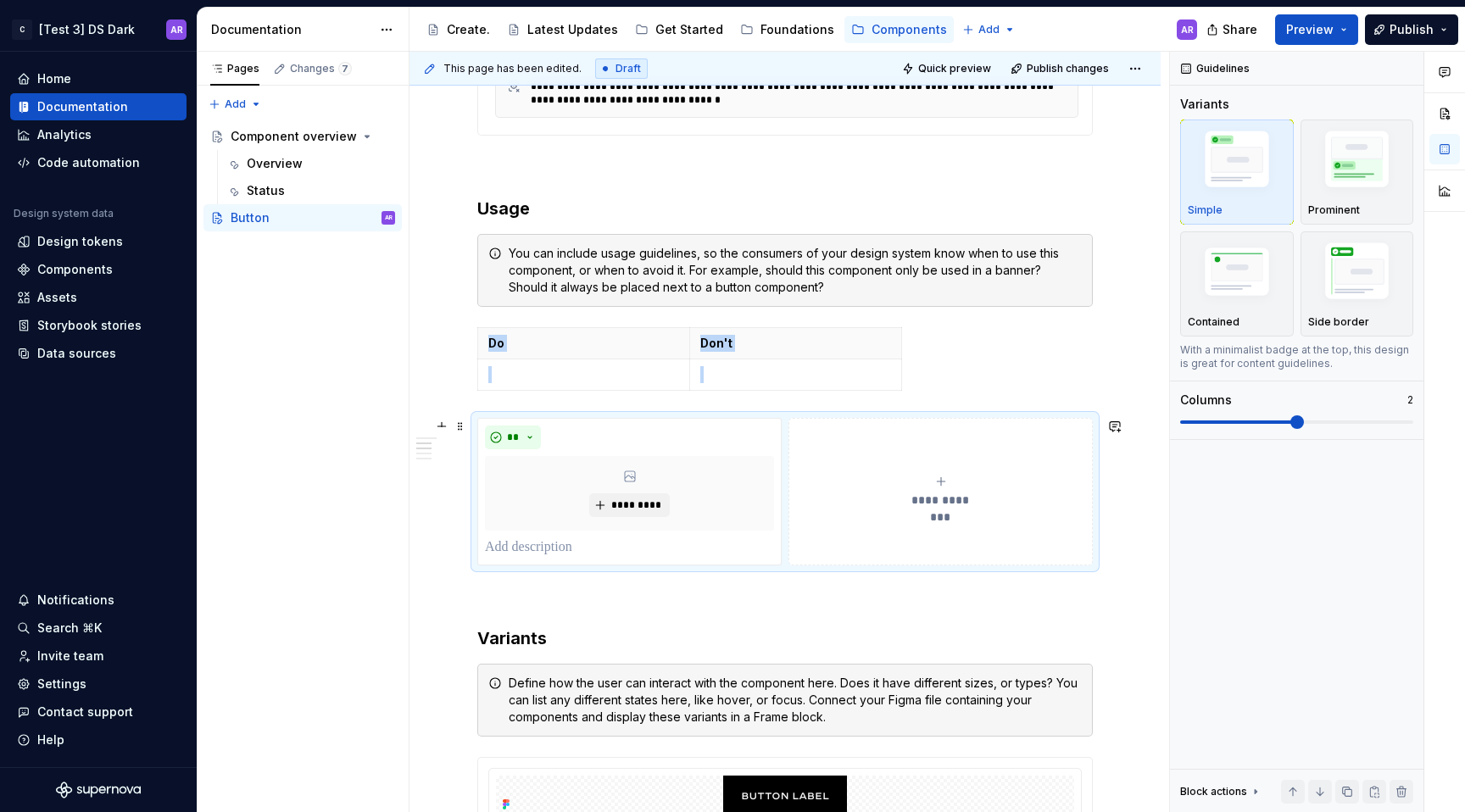
click at [986, 522] on button "**********" at bounding box center [941, 491] width 304 height 147
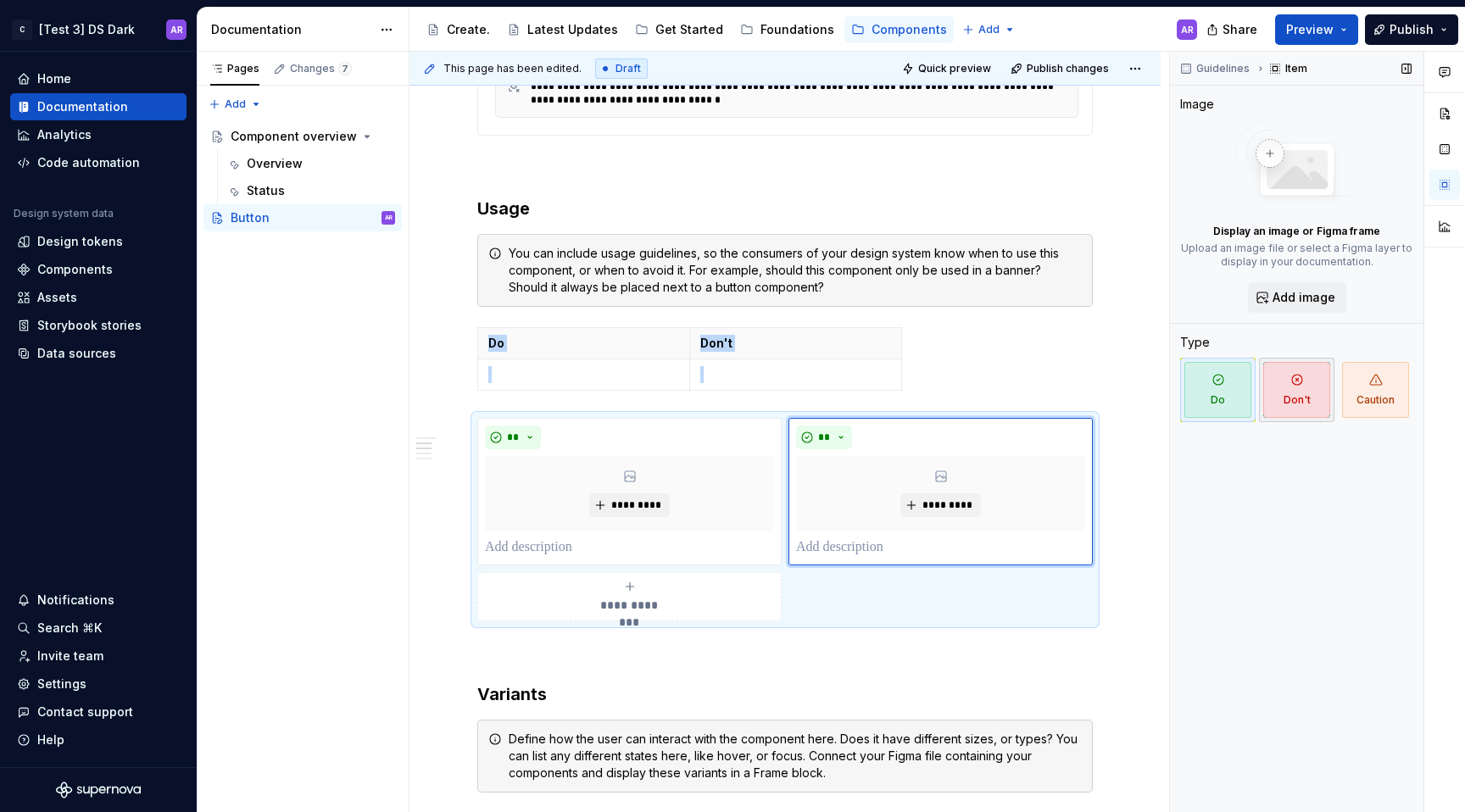
click at [1321, 396] on span "Don't" at bounding box center [1297, 390] width 67 height 56
click at [1003, 647] on p at bounding box center [785, 652] width 615 height 21
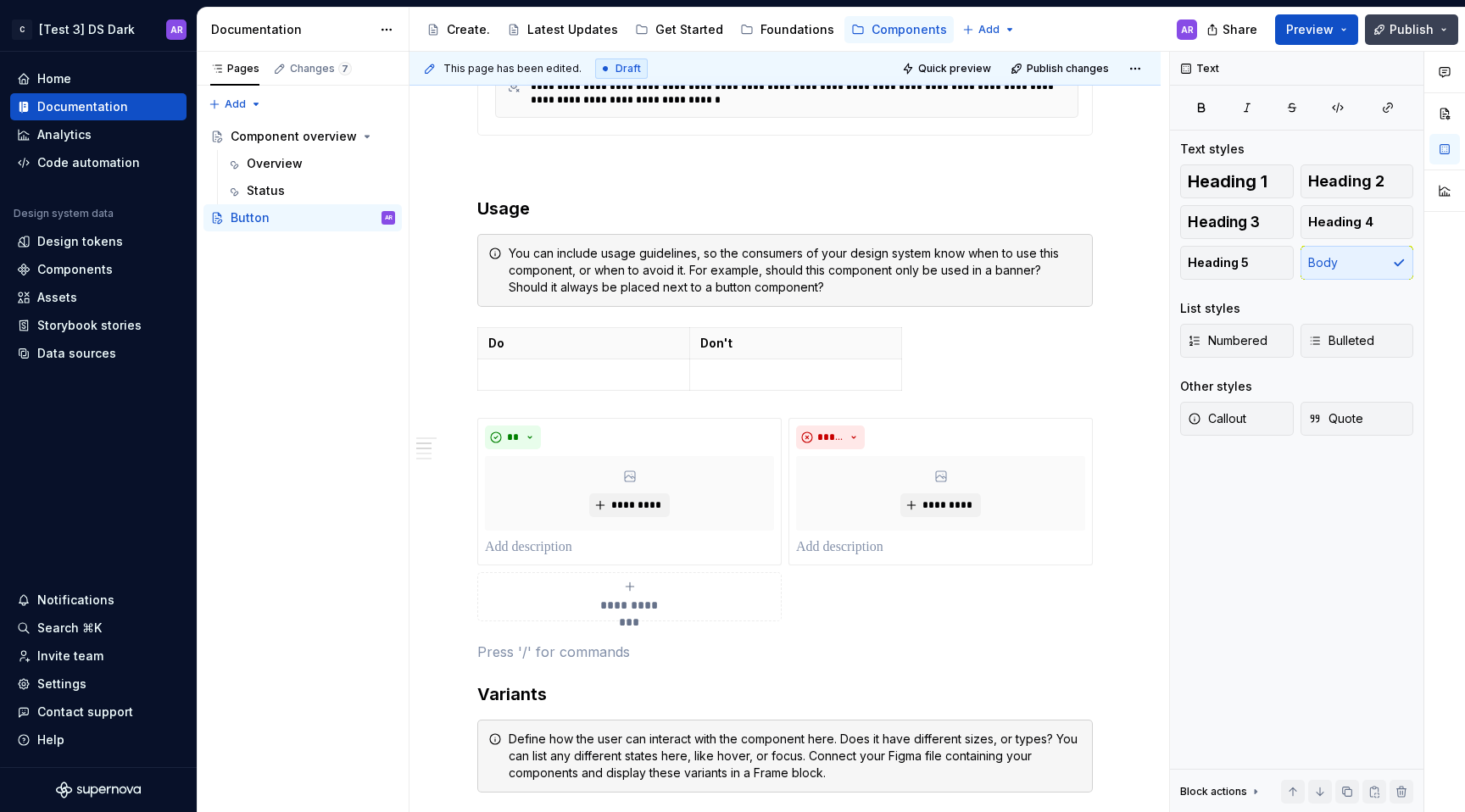
click at [1433, 30] on button "Publish" at bounding box center [1412, 29] width 93 height 31
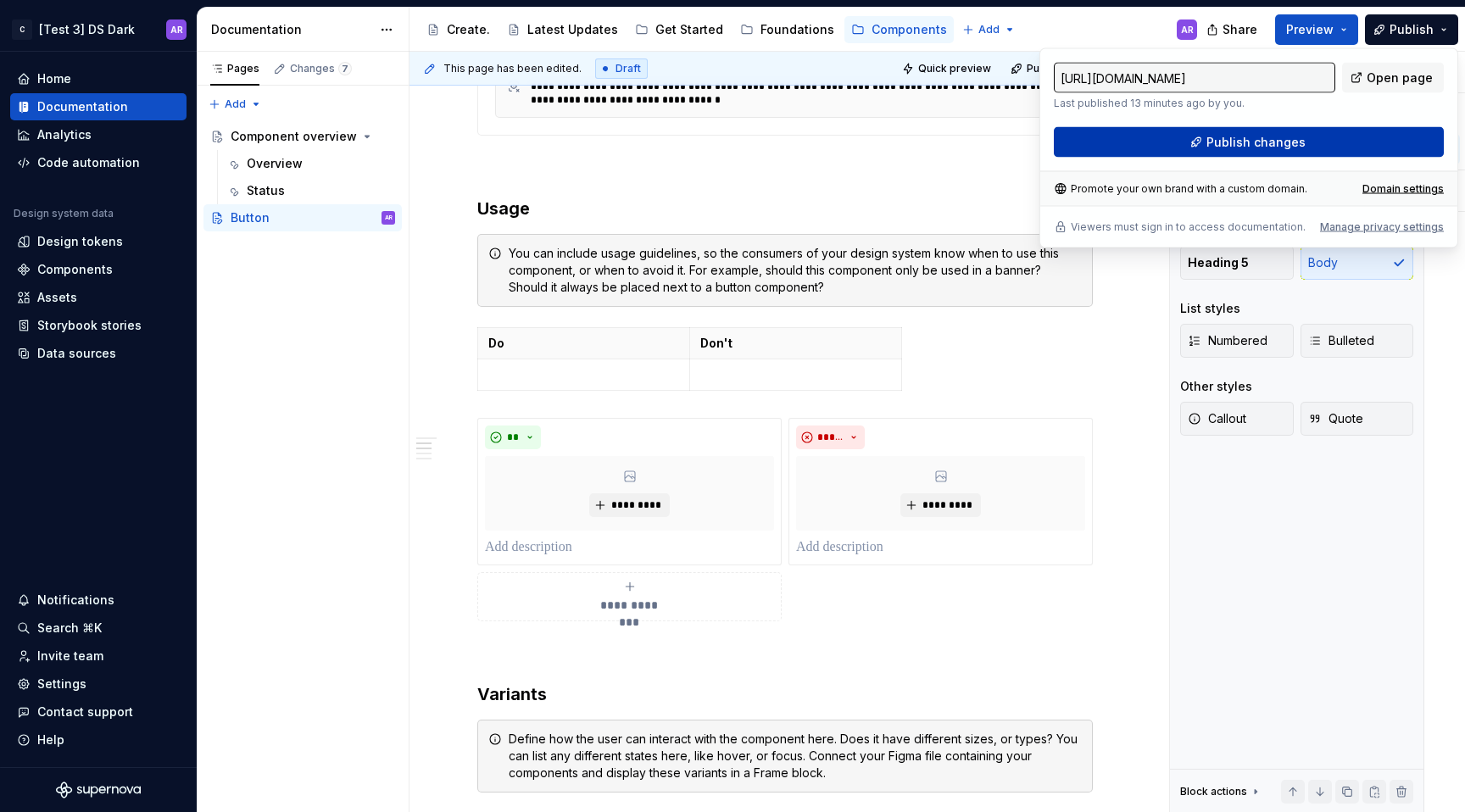
click at [1379, 150] on button "Publish changes" at bounding box center [1249, 142] width 390 height 31
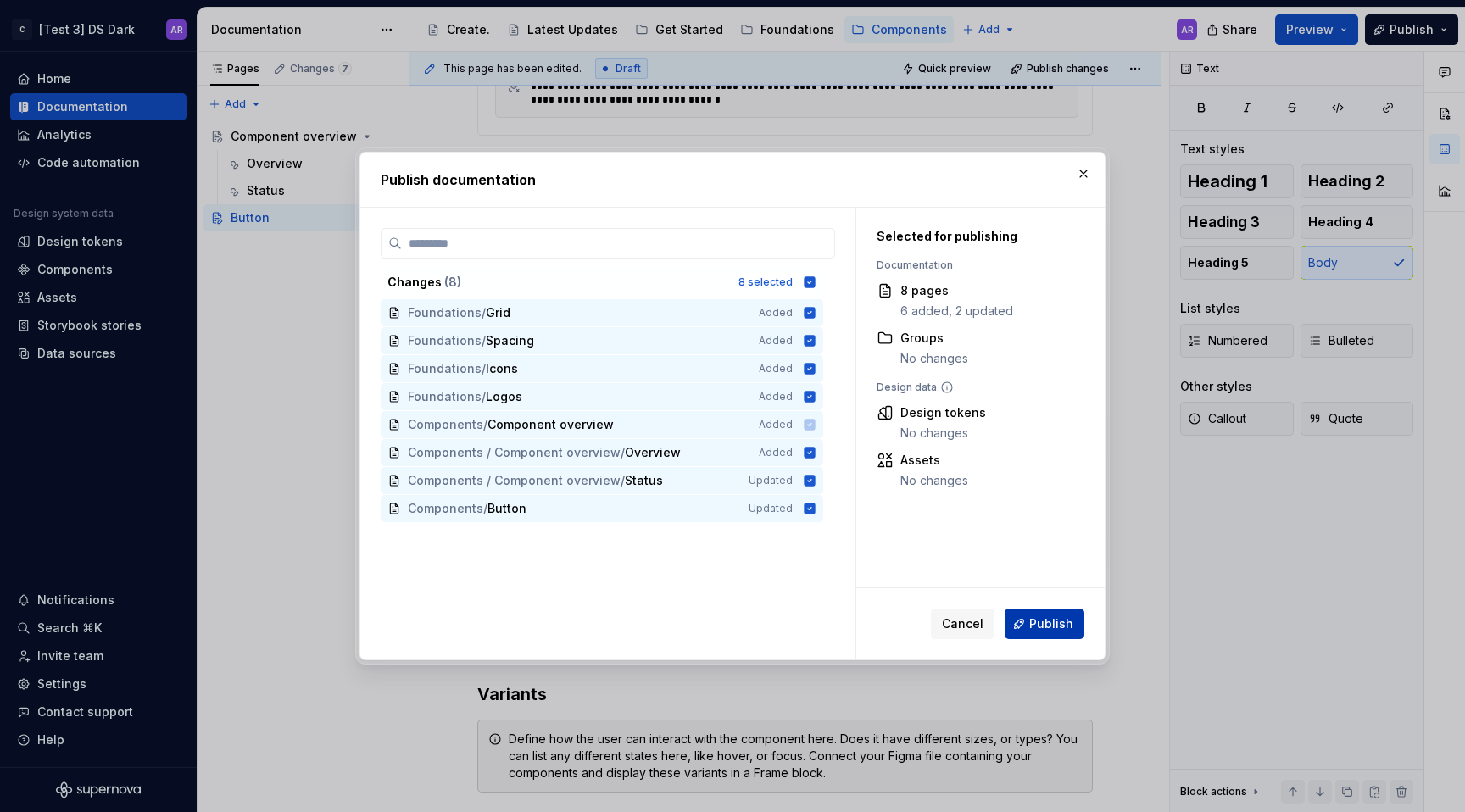
click at [1040, 621] on span "Publish" at bounding box center [1051, 624] width 44 height 17
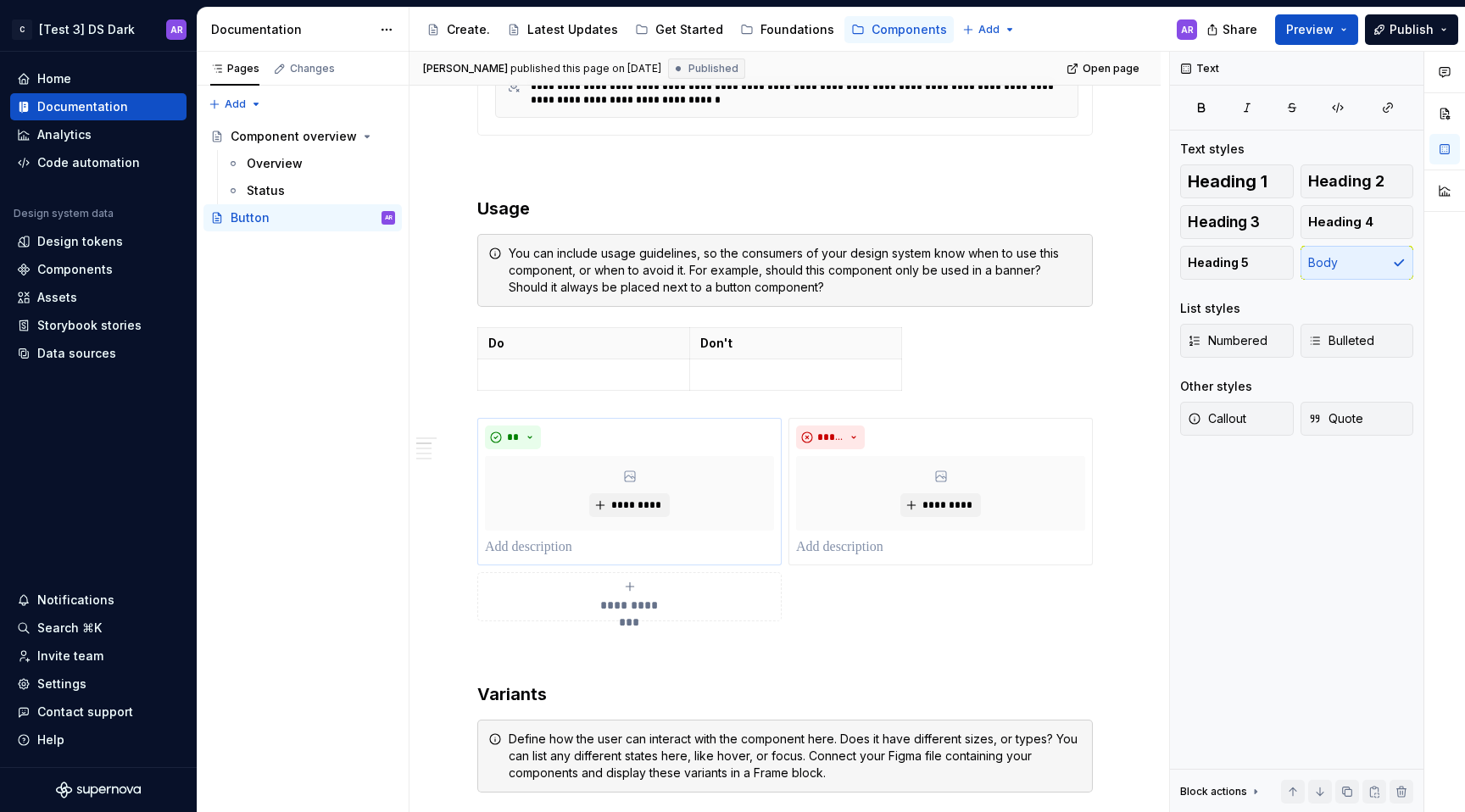
scroll to position [0, 0]
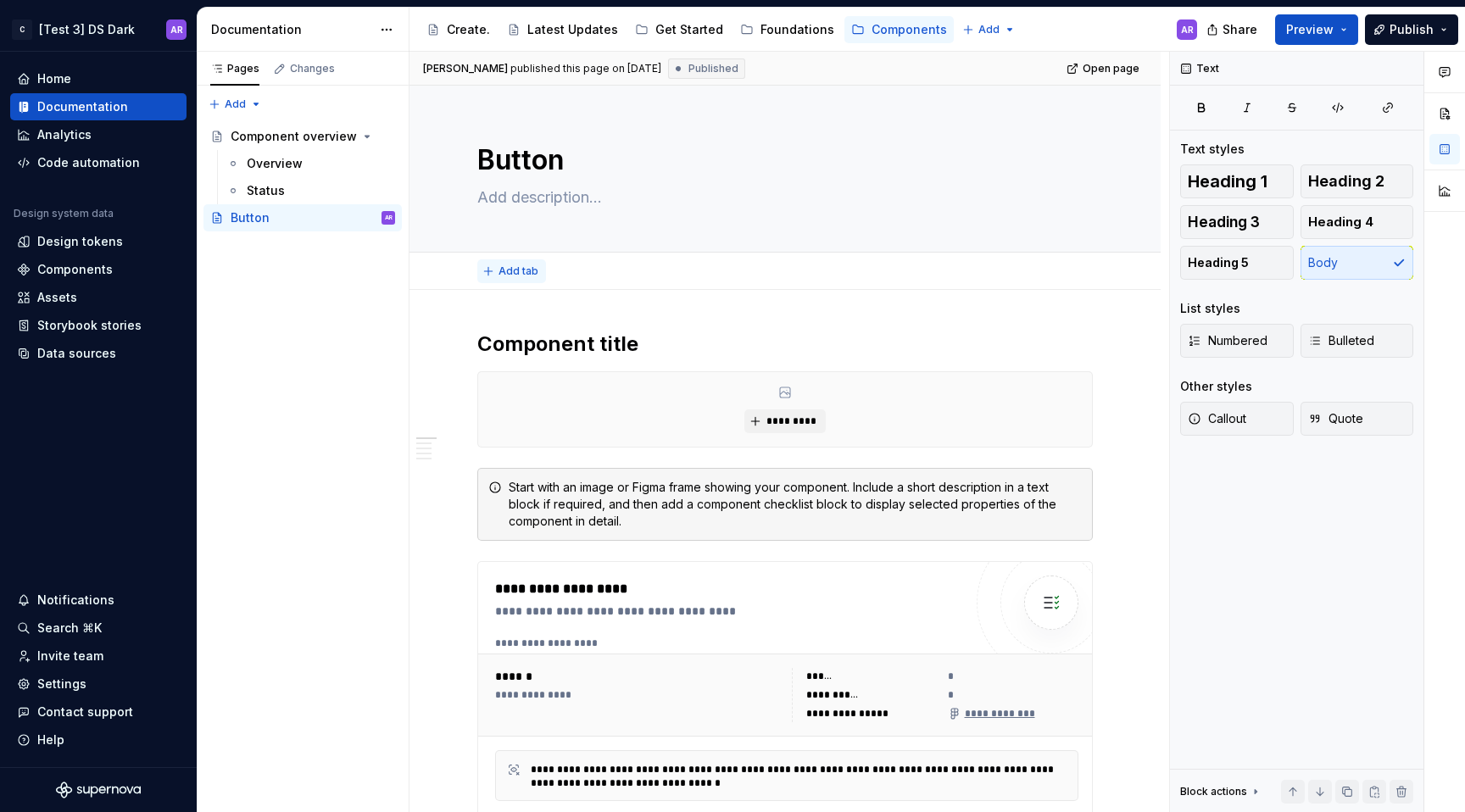
click at [522, 265] on span "Add tab" at bounding box center [518, 271] width 40 height 14
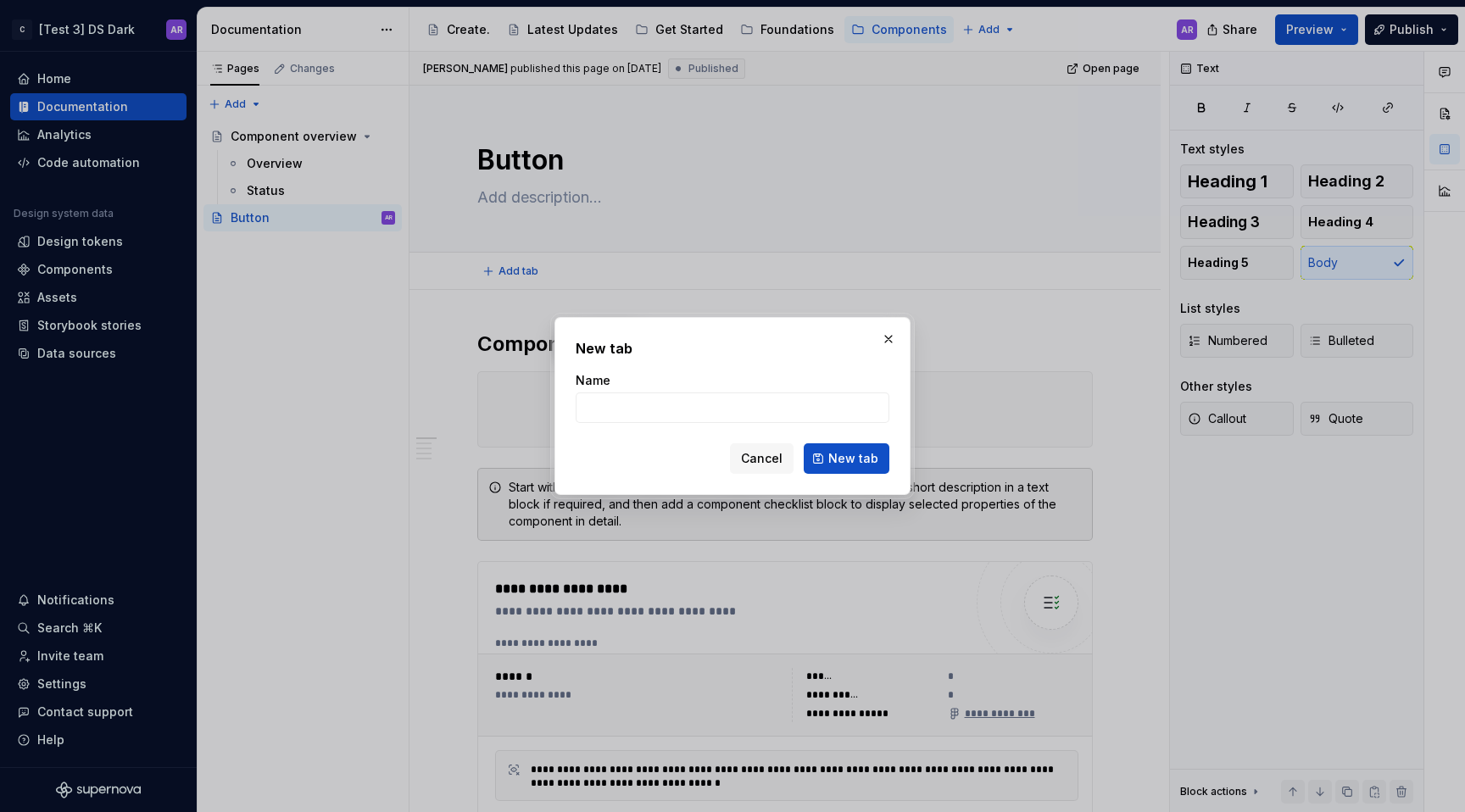
type textarea "*"
type input "Overview"
click at [851, 451] on span "New tab" at bounding box center [853, 459] width 50 height 17
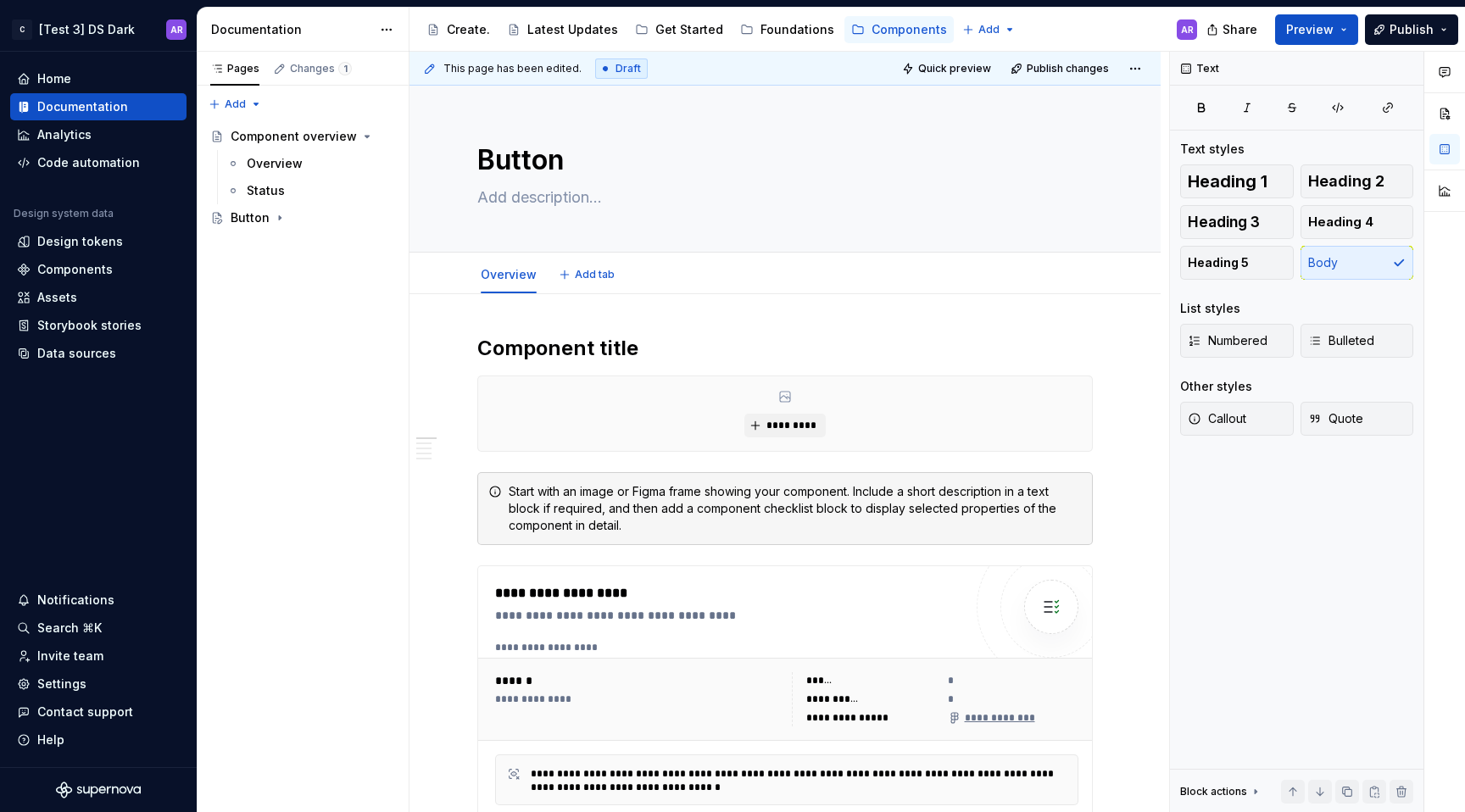
type textarea "*"
click at [606, 272] on span "Add tab" at bounding box center [594, 274] width 40 height 14
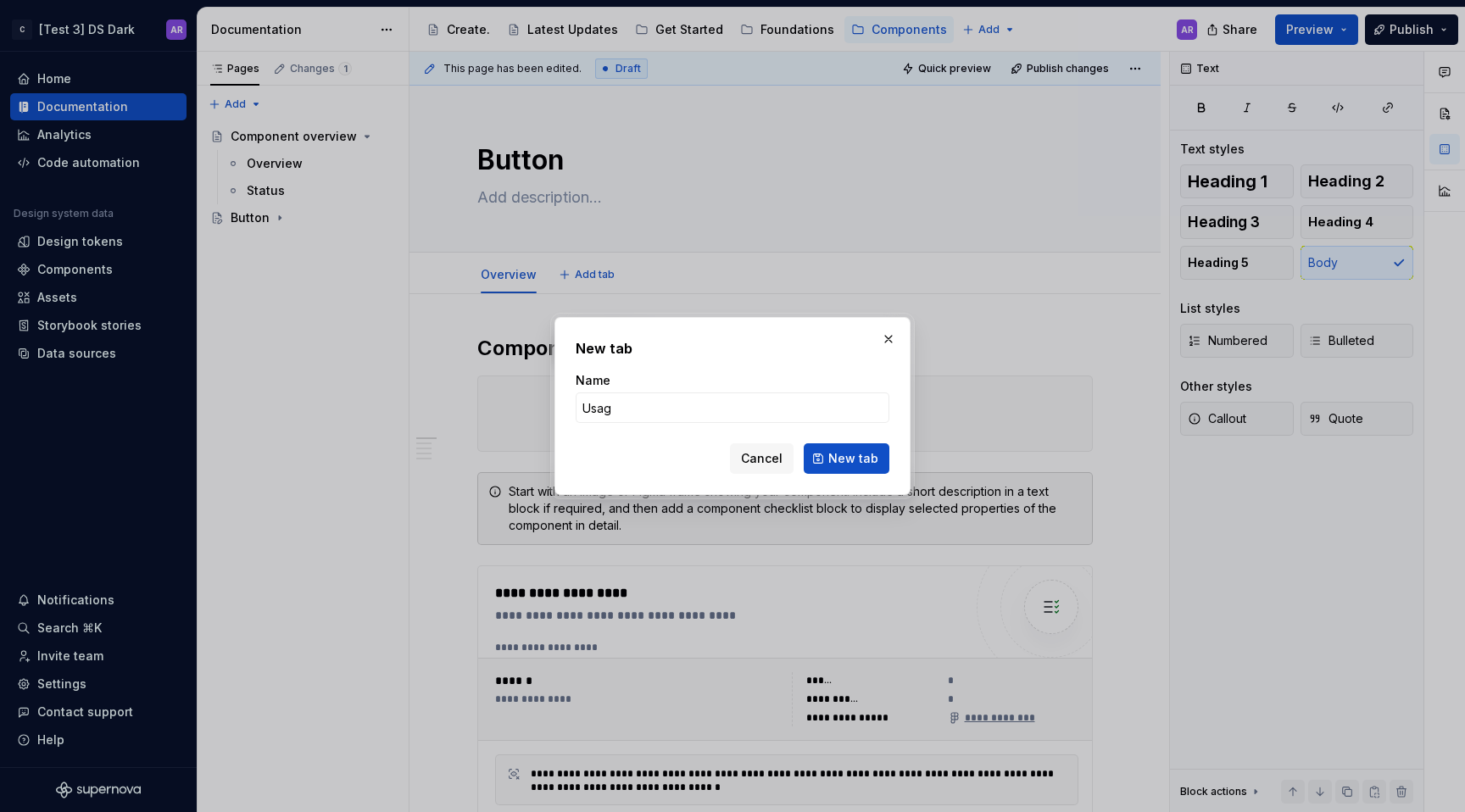
type input "Usage"
type textarea "*"
type input "Usage"
click at [875, 472] on button "New tab" at bounding box center [847, 459] width 86 height 31
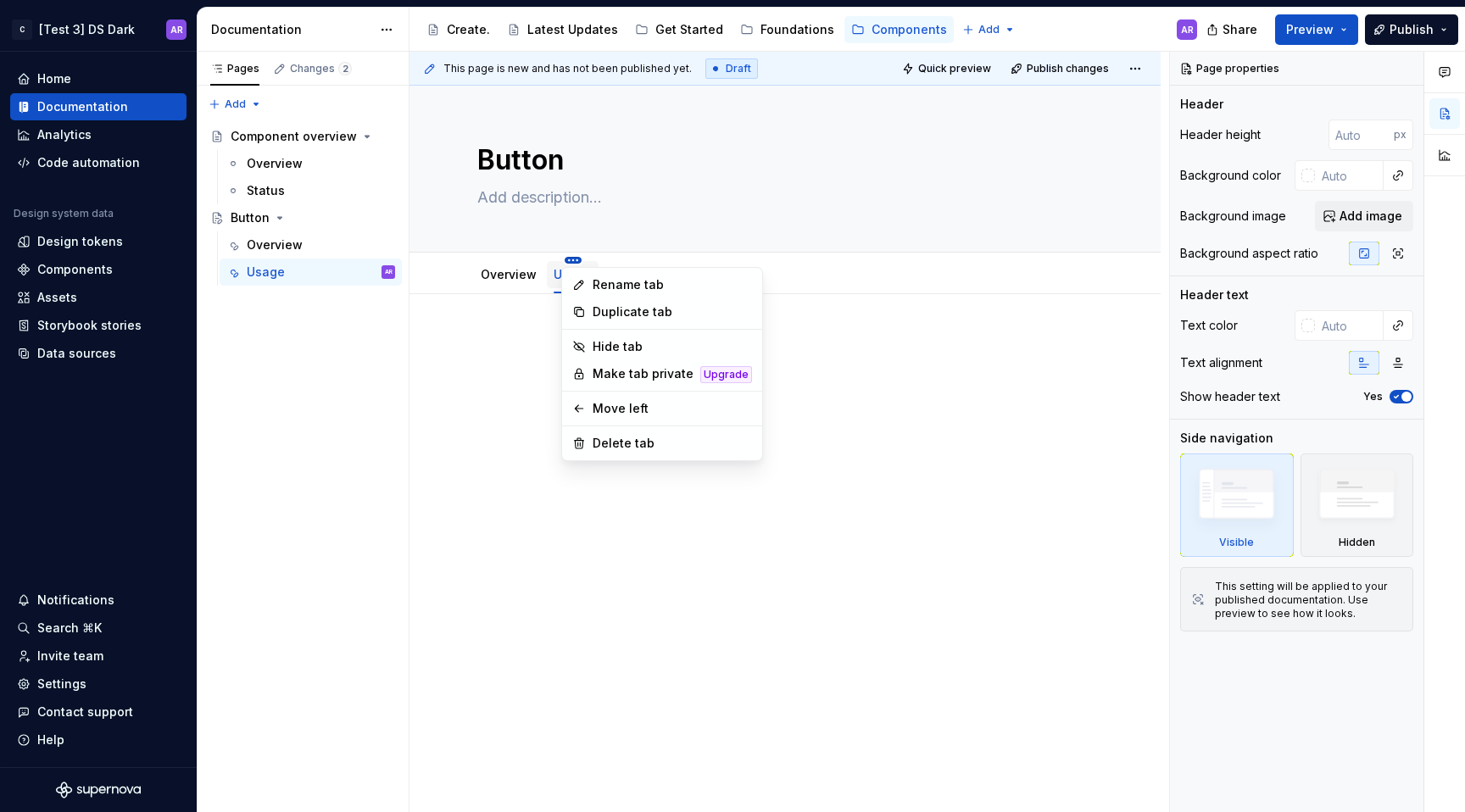
click at [570, 261] on html "C [Test 3] DS Dark AR Home Documentation Analytics Code automation Design syste…" at bounding box center [732, 406] width 1465 height 812
type textarea "*"
click at [586, 284] on div "Rename tab" at bounding box center [661, 284] width 193 height 27
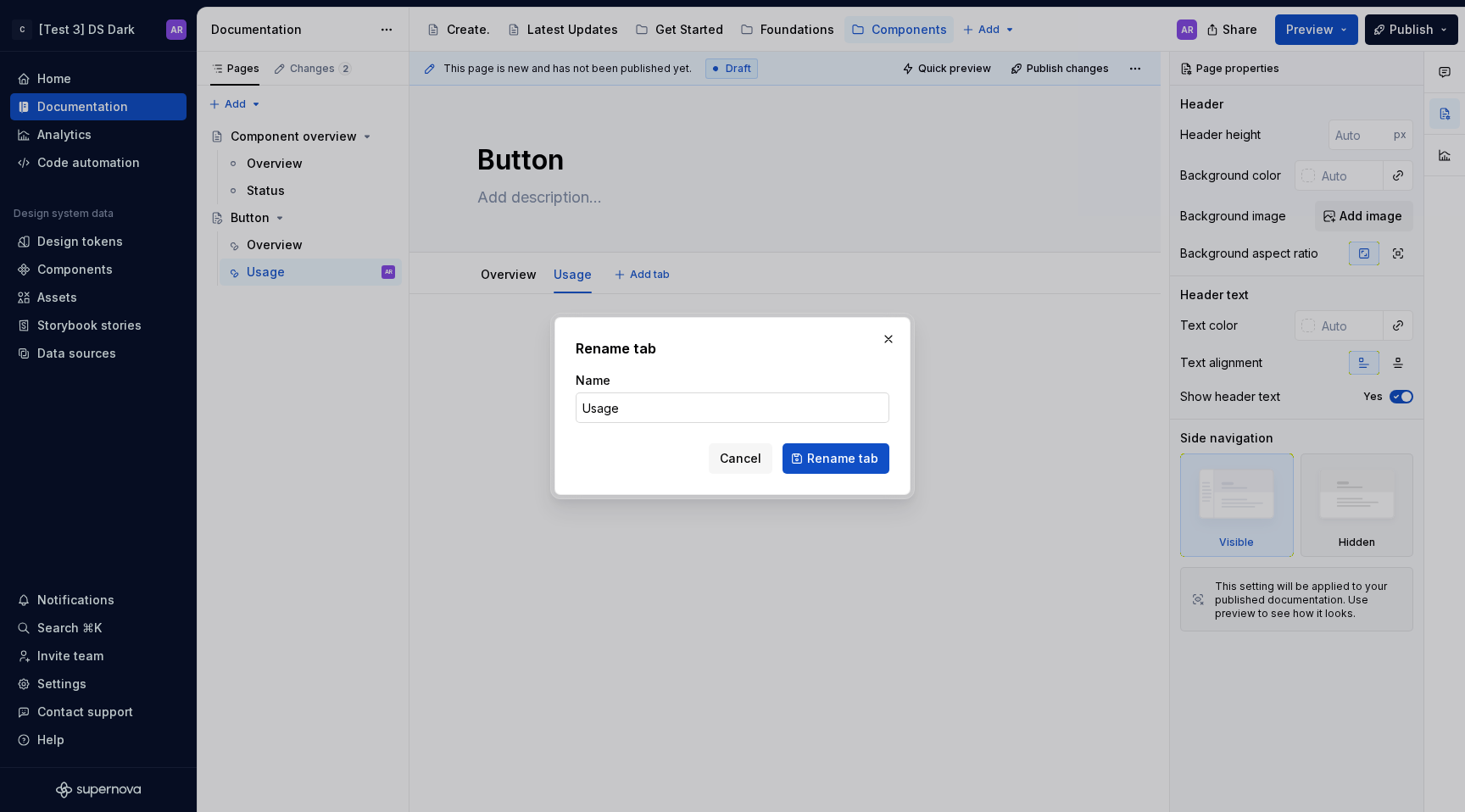
click at [663, 409] on input "Usage" at bounding box center [732, 407] width 313 height 31
type input "Specifications"
click at [825, 462] on span "Rename tab" at bounding box center [843, 459] width 71 height 17
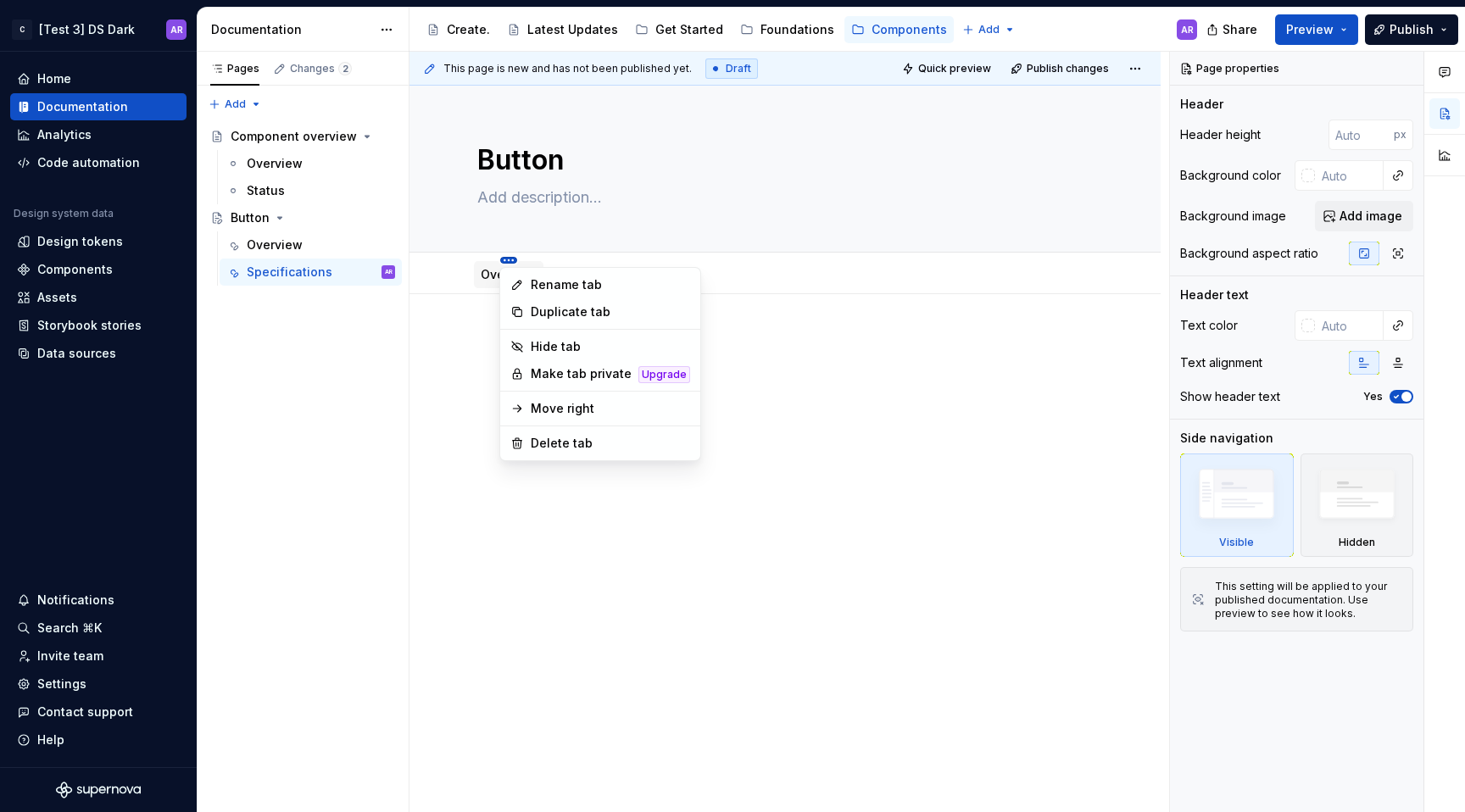
click at [508, 257] on html "C [Test 3] DS Dark AR Home Documentation Analytics Code automation Design syste…" at bounding box center [732, 406] width 1465 height 812
type textarea "*"
click at [528, 281] on div "Rename tab" at bounding box center [600, 284] width 193 height 27
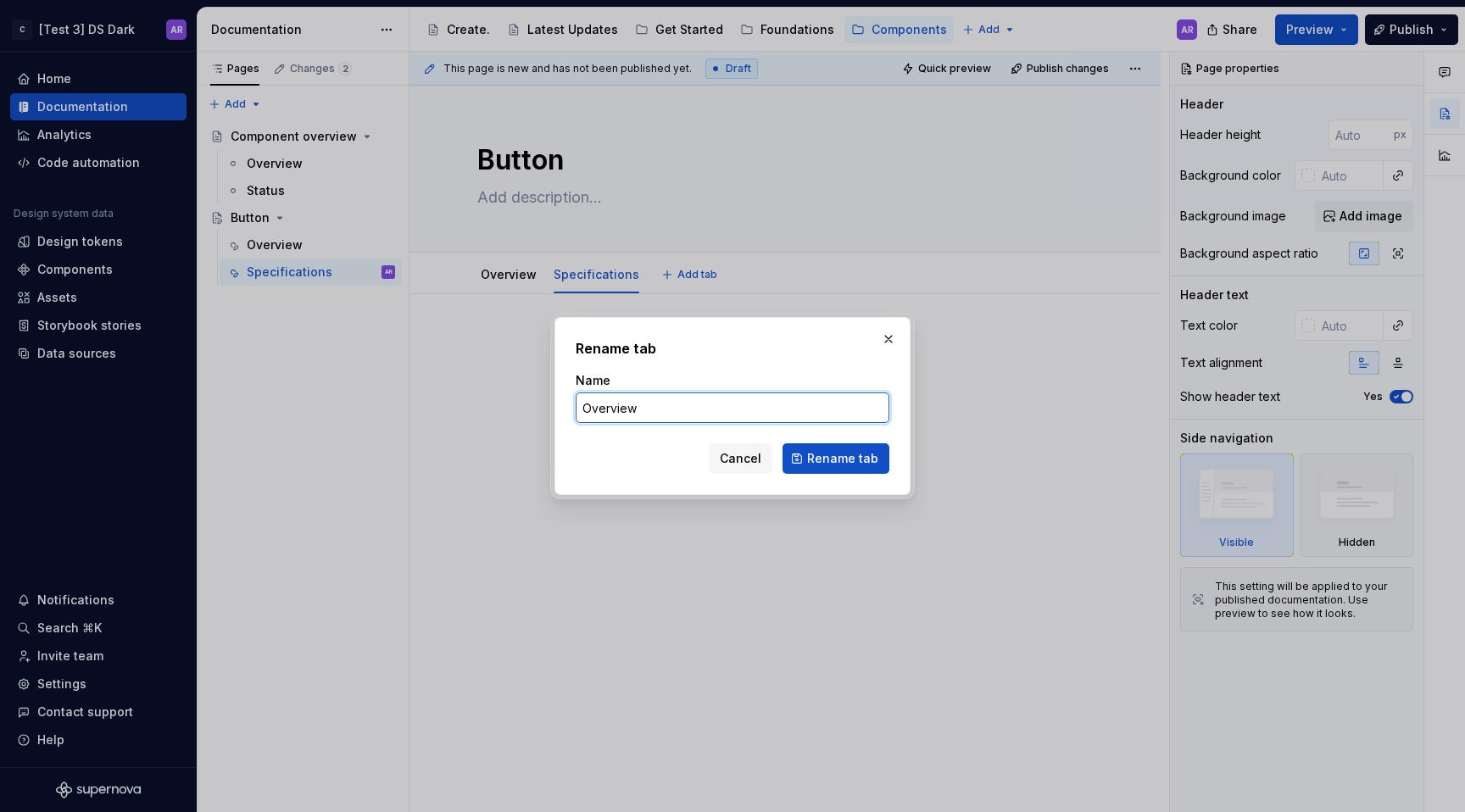
click at [738, 414] on input "Overview" at bounding box center [732, 407] width 313 height 31
type input "Usage"
click at [833, 454] on span "Rename tab" at bounding box center [843, 459] width 71 height 17
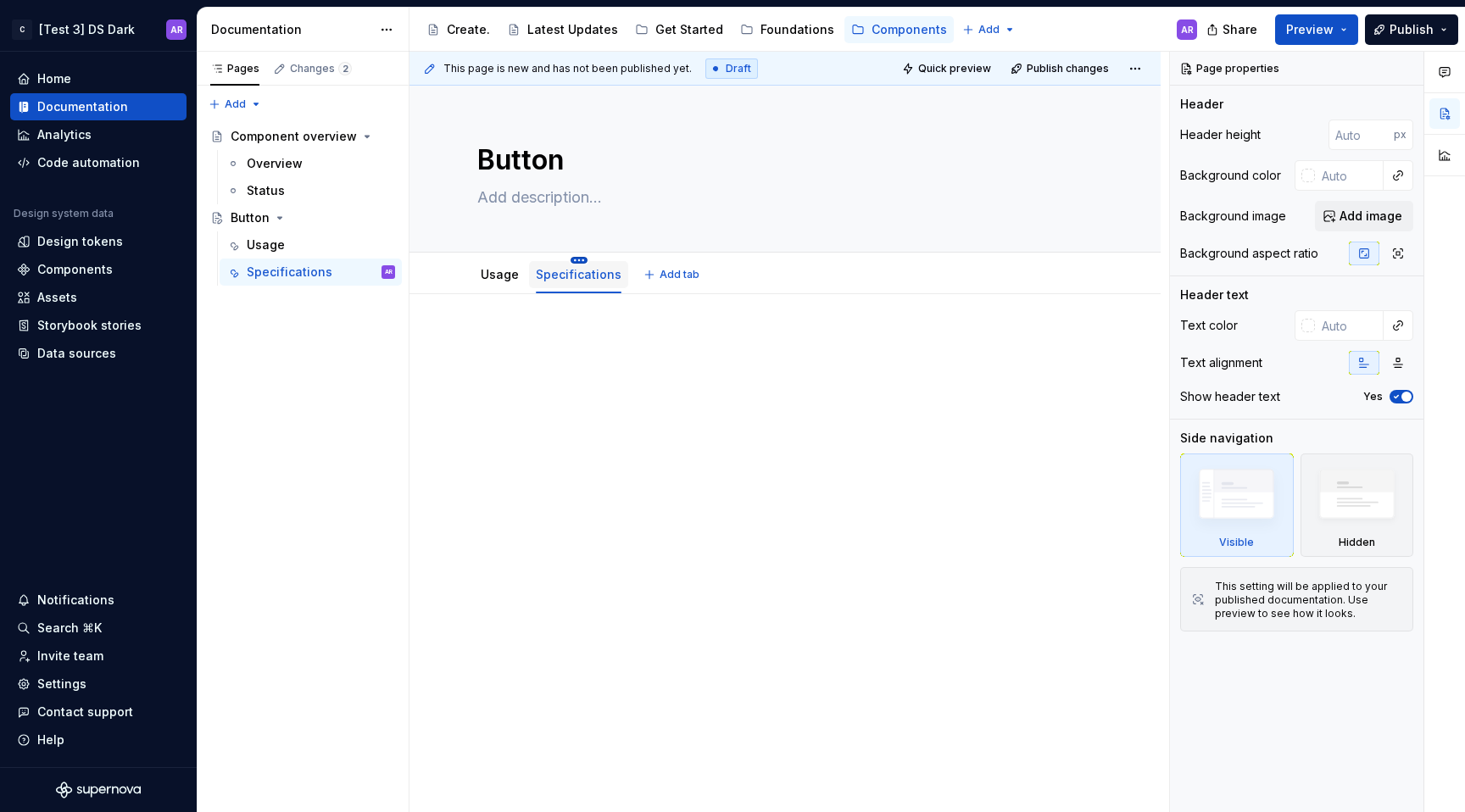
click at [574, 260] on html "C [Test 3] DS Dark AR Home Documentation Analytics Code automation Design syste…" at bounding box center [732, 406] width 1465 height 812
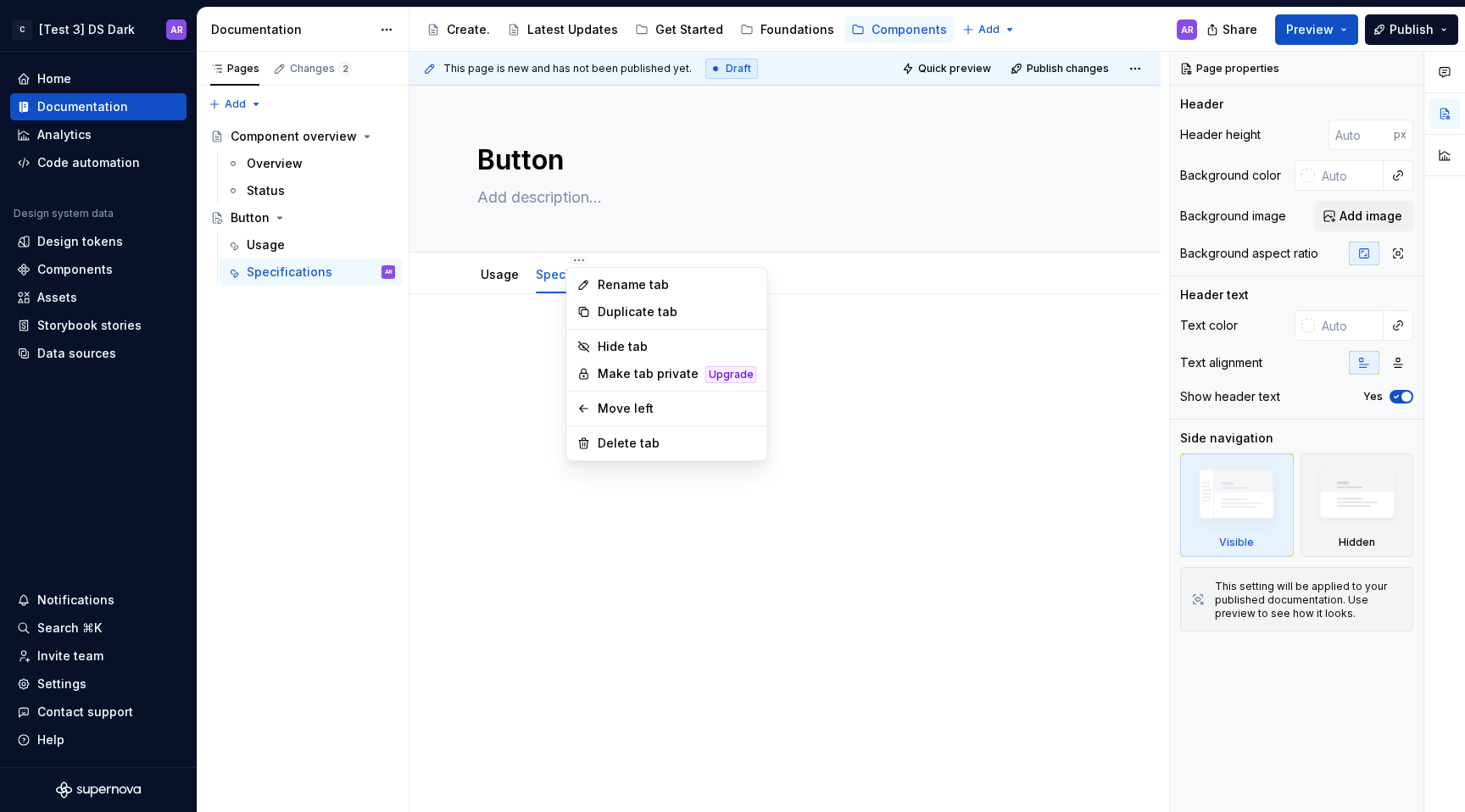
type textarea "*"
click at [613, 277] on div "Rename tab" at bounding box center [677, 284] width 159 height 17
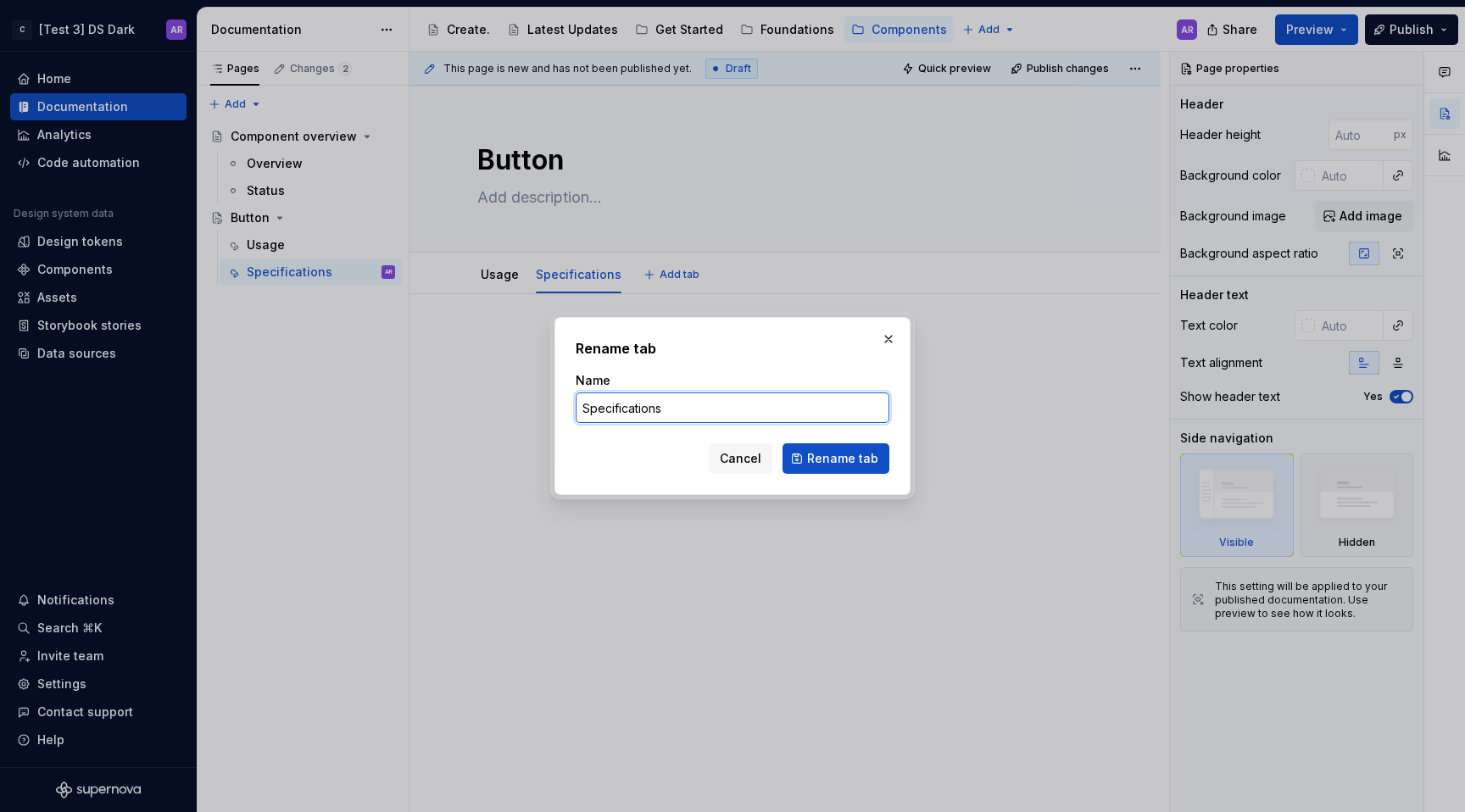
click at [663, 413] on input "Specifications" at bounding box center [732, 407] width 313 height 31
type input "Specs"
click at [851, 453] on span "Rename tab" at bounding box center [843, 459] width 71 height 17
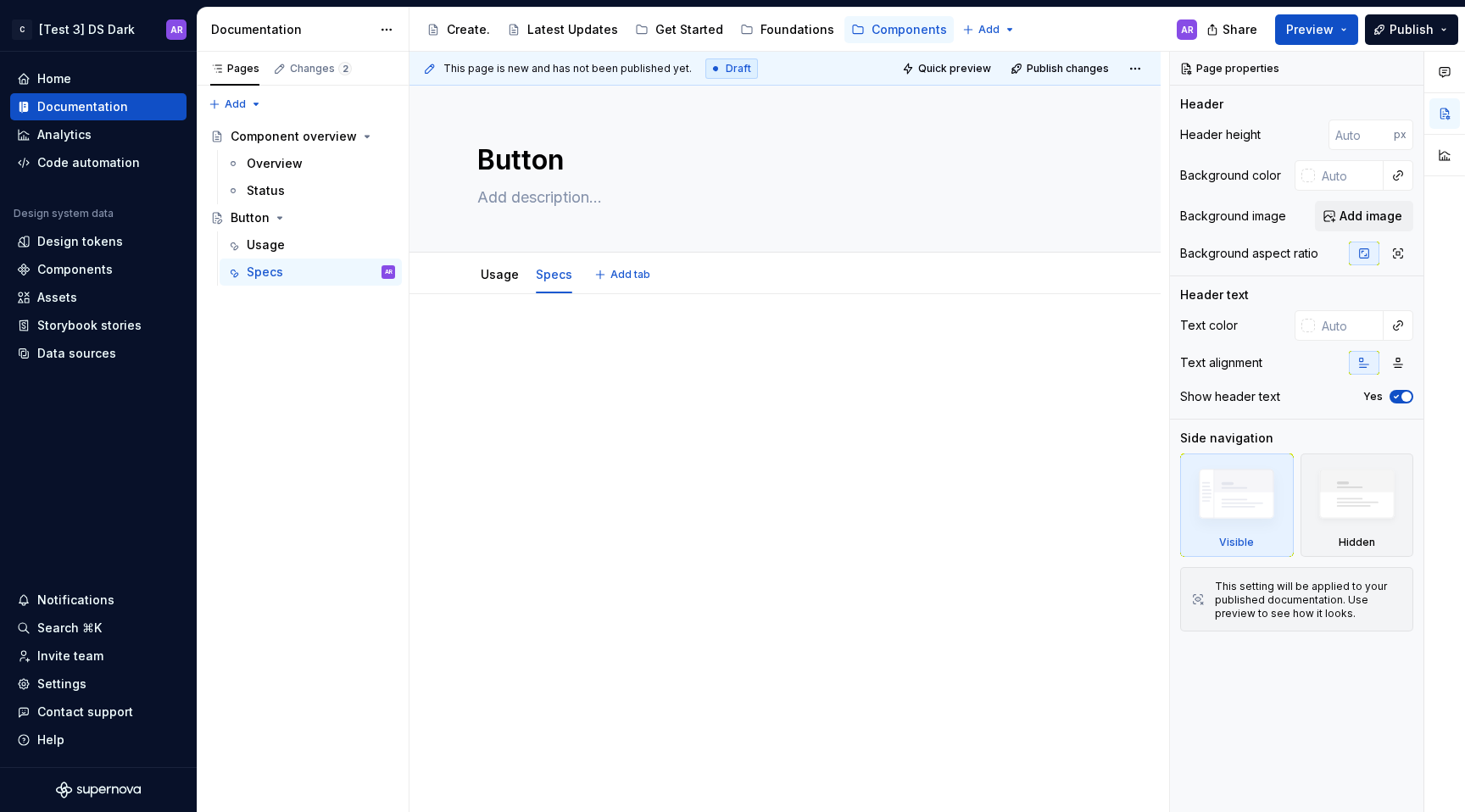
click at [630, 256] on div "Usage Specs Add tab" at bounding box center [785, 275] width 636 height 37
click at [632, 270] on span "Add tab" at bounding box center [630, 274] width 40 height 14
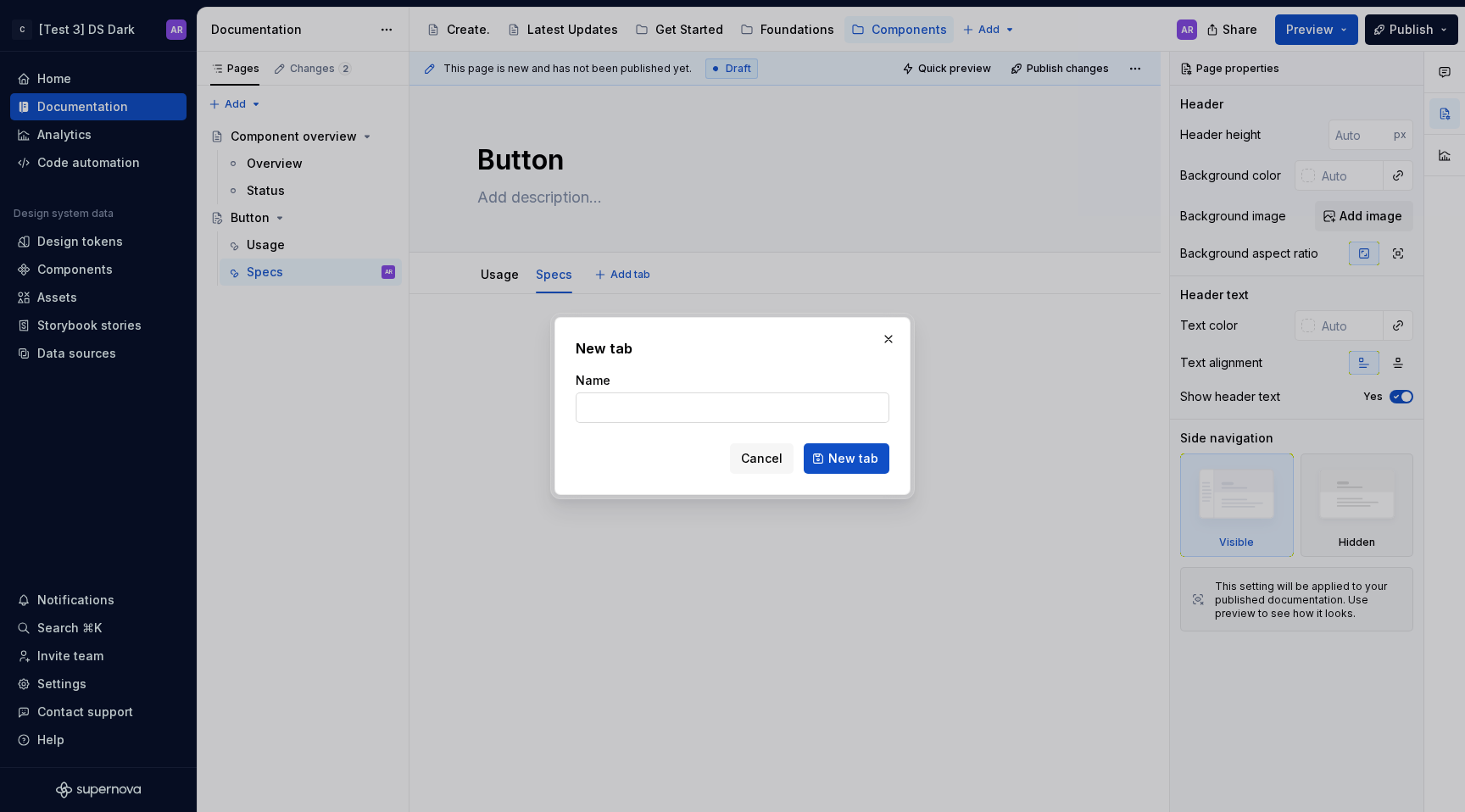
click at [670, 419] on input "Name" at bounding box center [732, 407] width 313 height 31
type textarea "*"
type input "A"
type input "Code"
click at [868, 461] on span "New tab" at bounding box center [853, 459] width 50 height 17
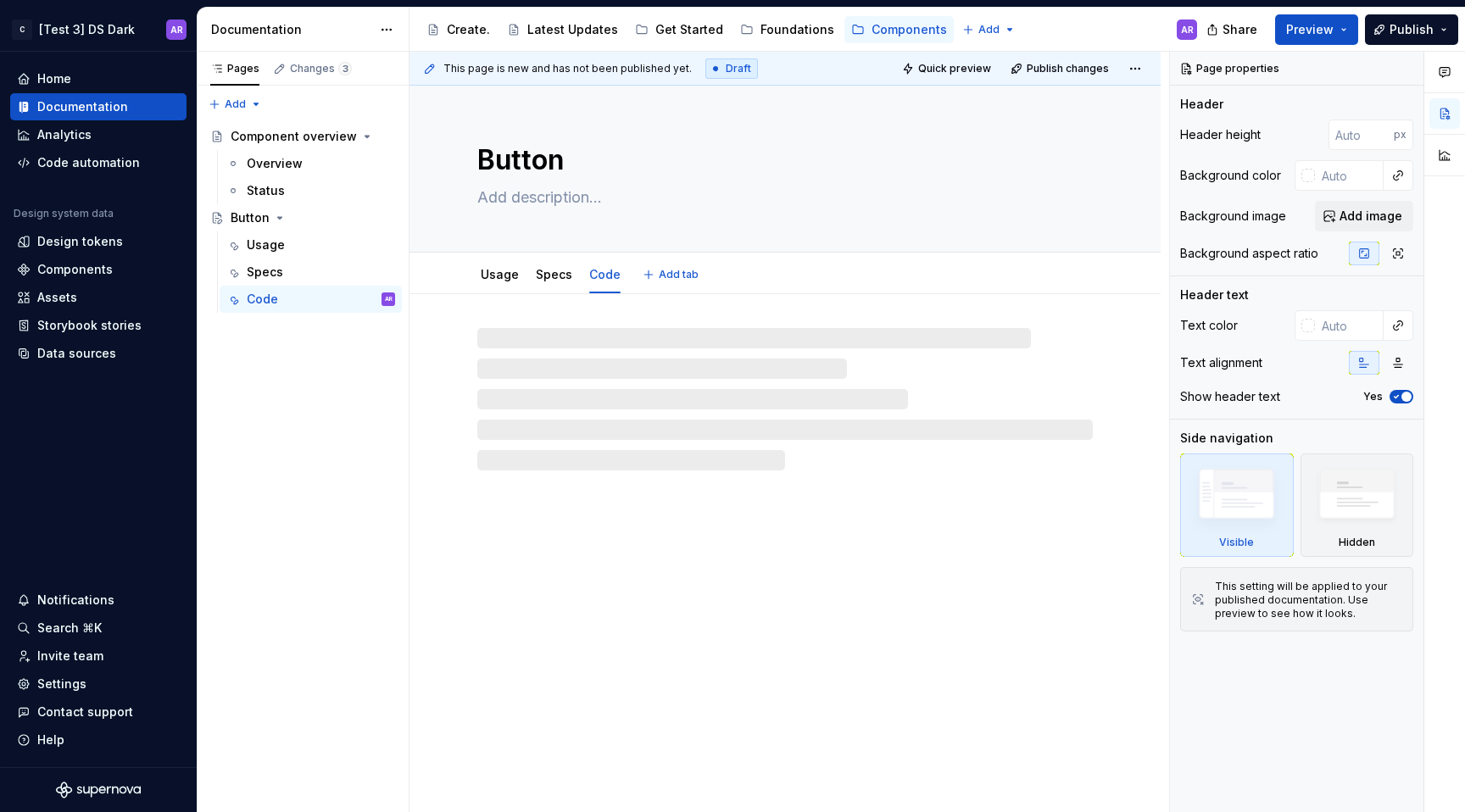
click at [678, 275] on span "Add tab" at bounding box center [678, 274] width 40 height 14
type textarea "*"
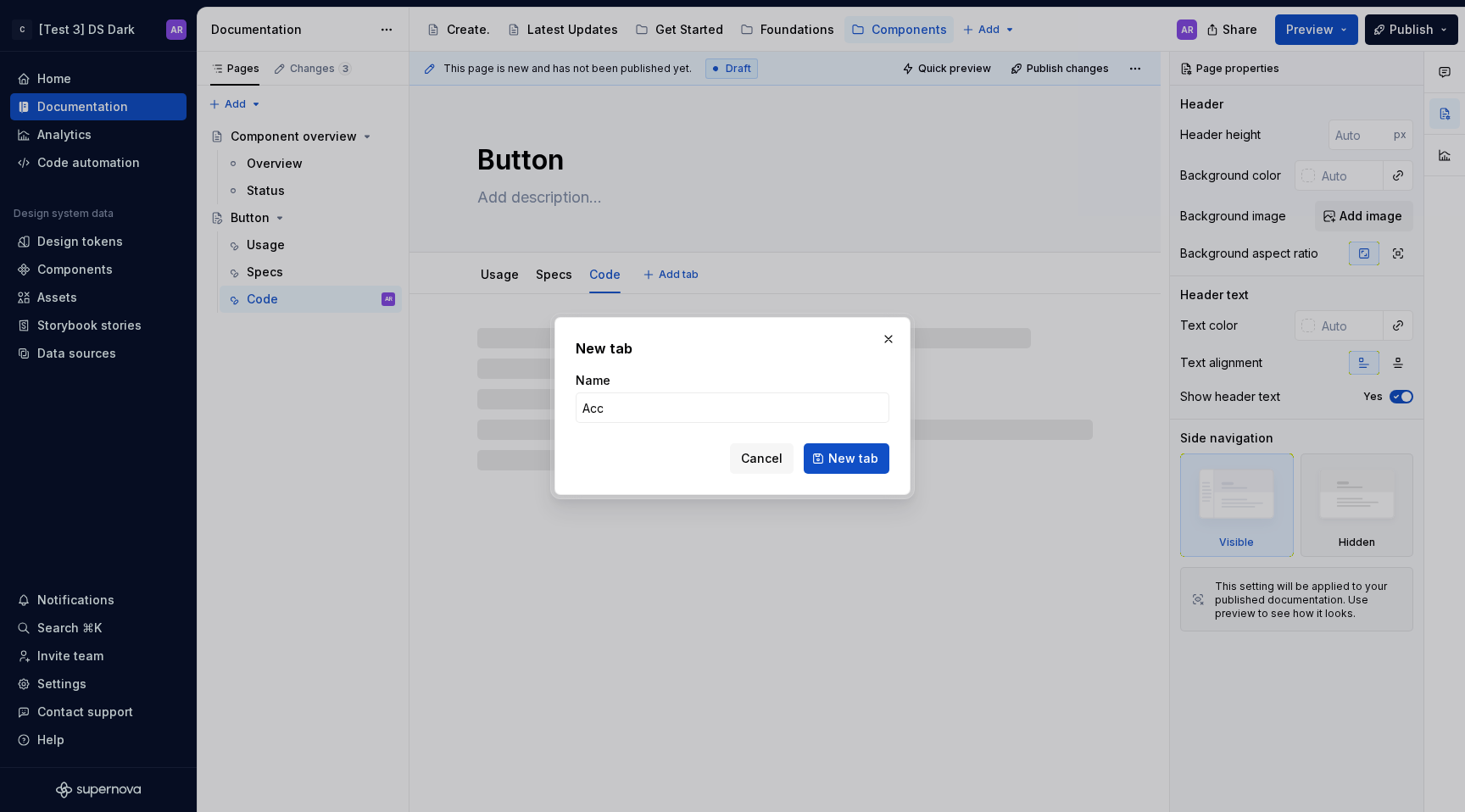
type input "Acce"
type textarea "*"
type input "Accessib"
type textarea "*"
type input "Accessibilit"
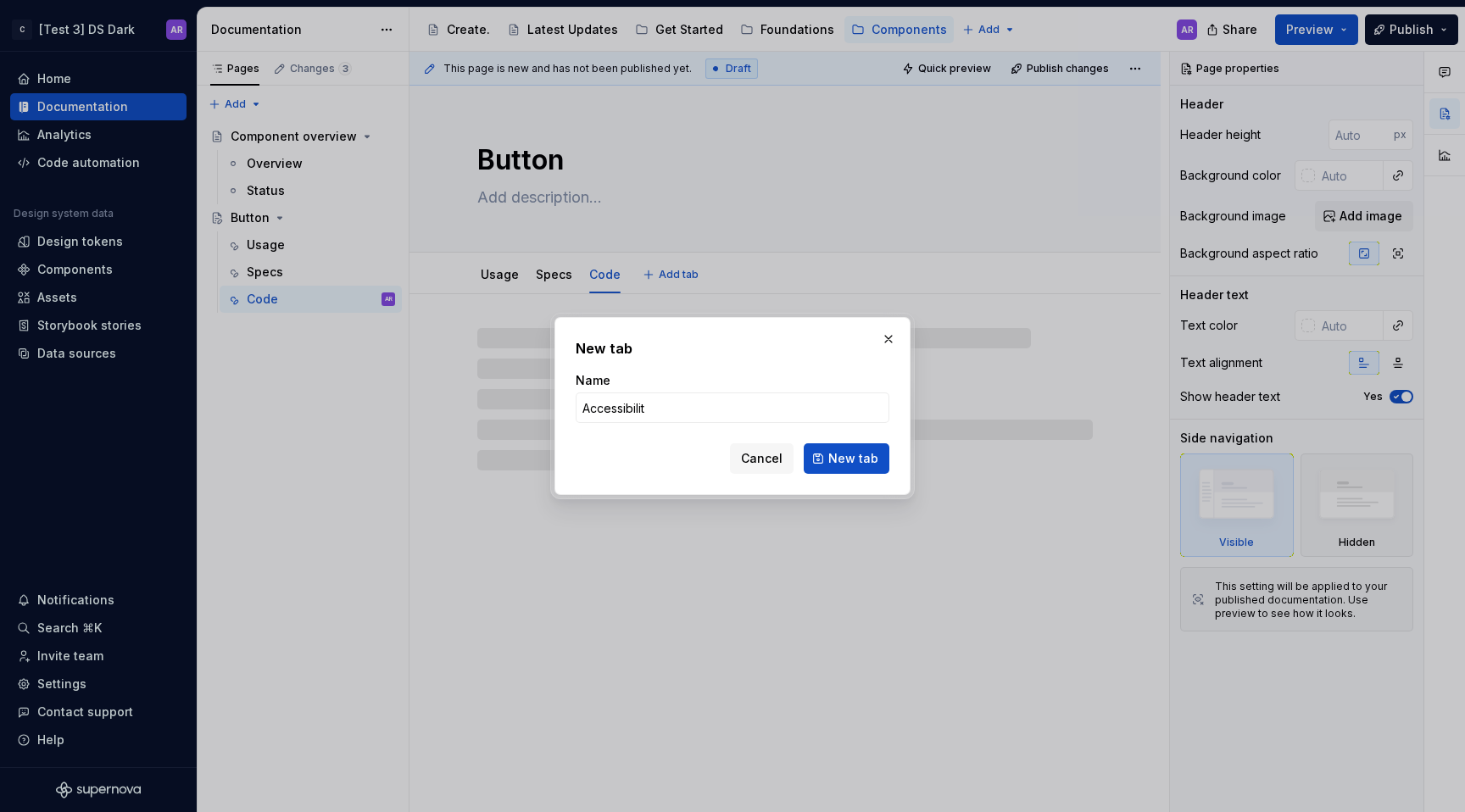
type textarea "*"
type input "Accessibility"
type textarea "*"
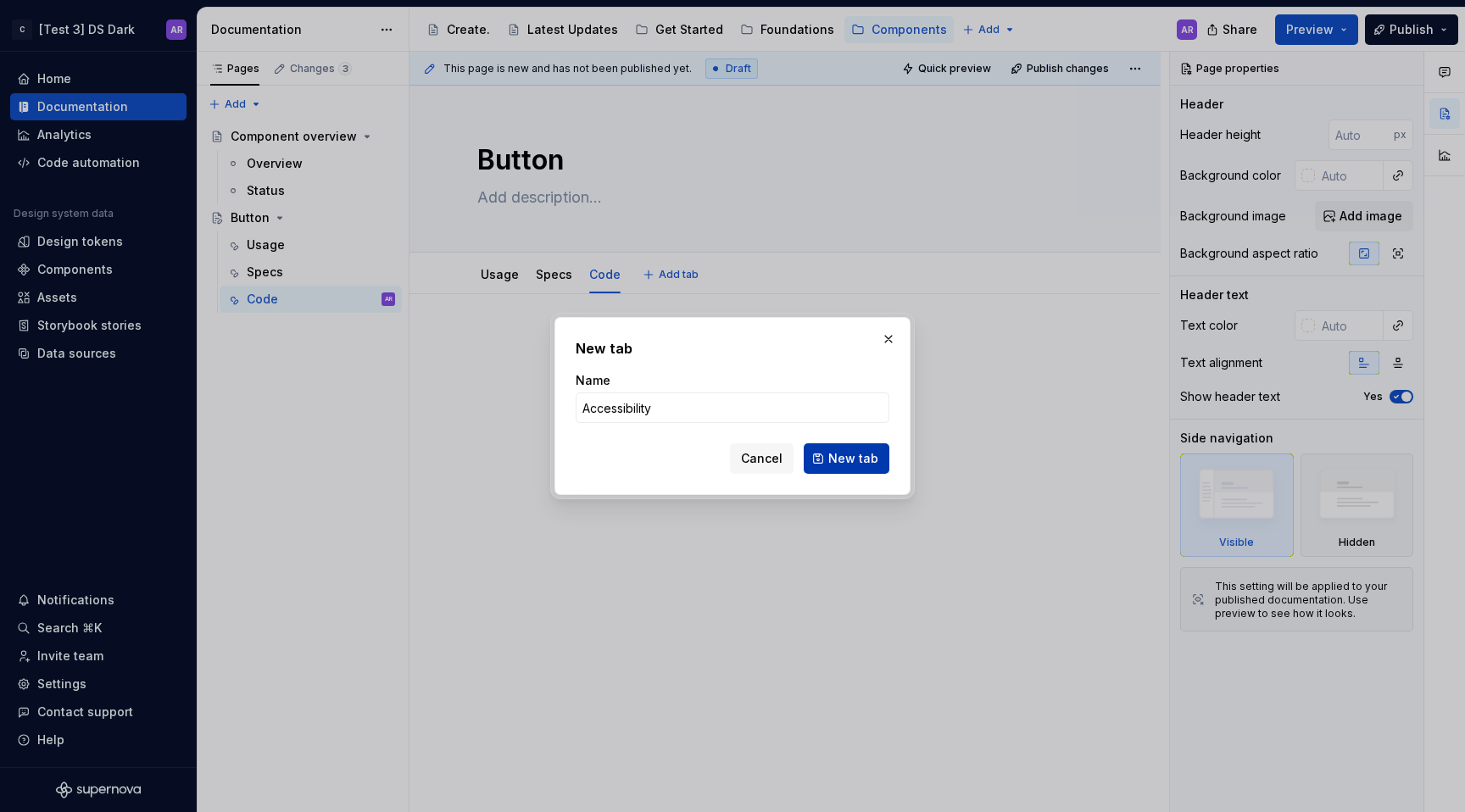
type input "Accessibility"
click at [861, 453] on span "New tab" at bounding box center [853, 459] width 50 height 17
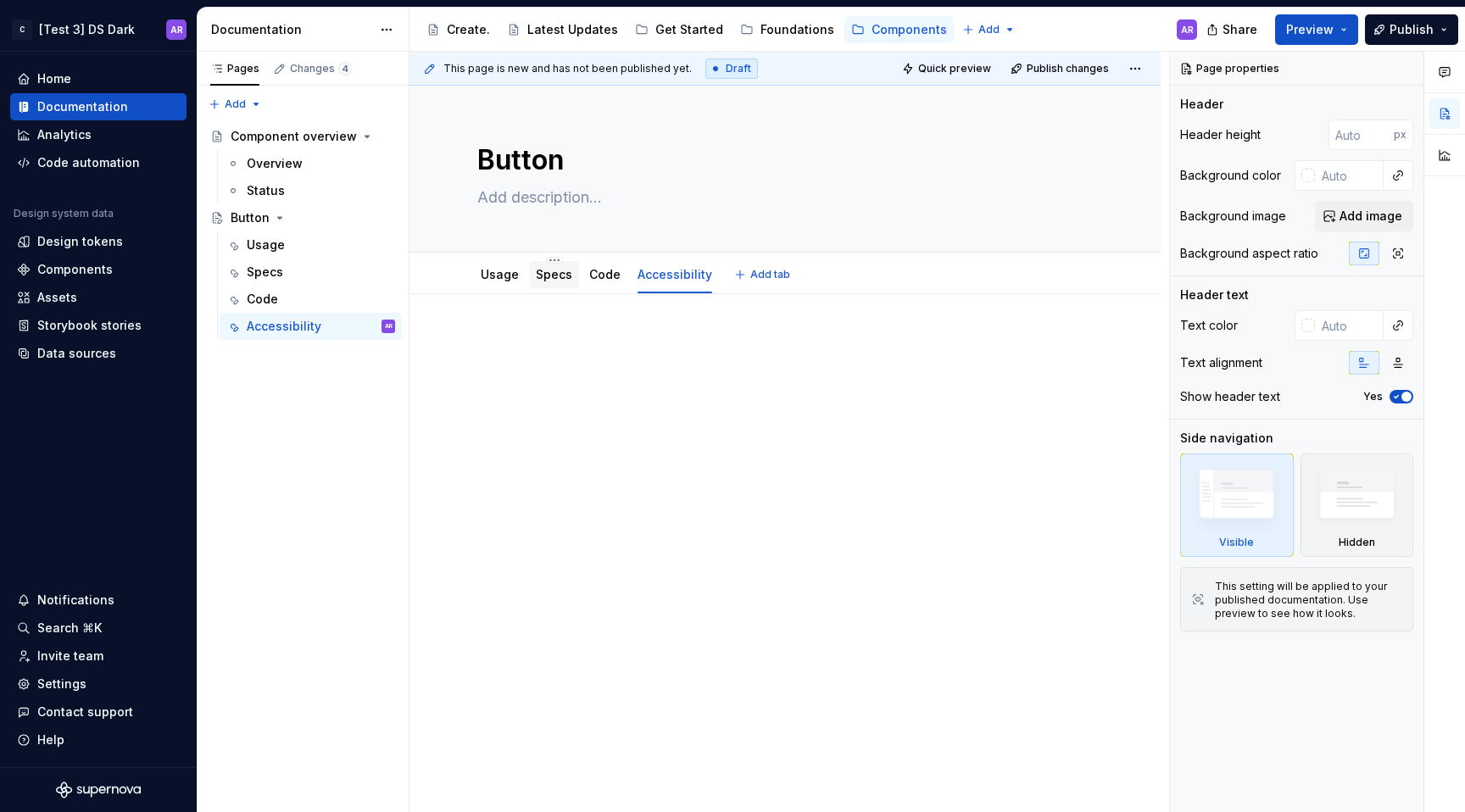
click at [545, 269] on link "Specs" at bounding box center [554, 273] width 36 height 14
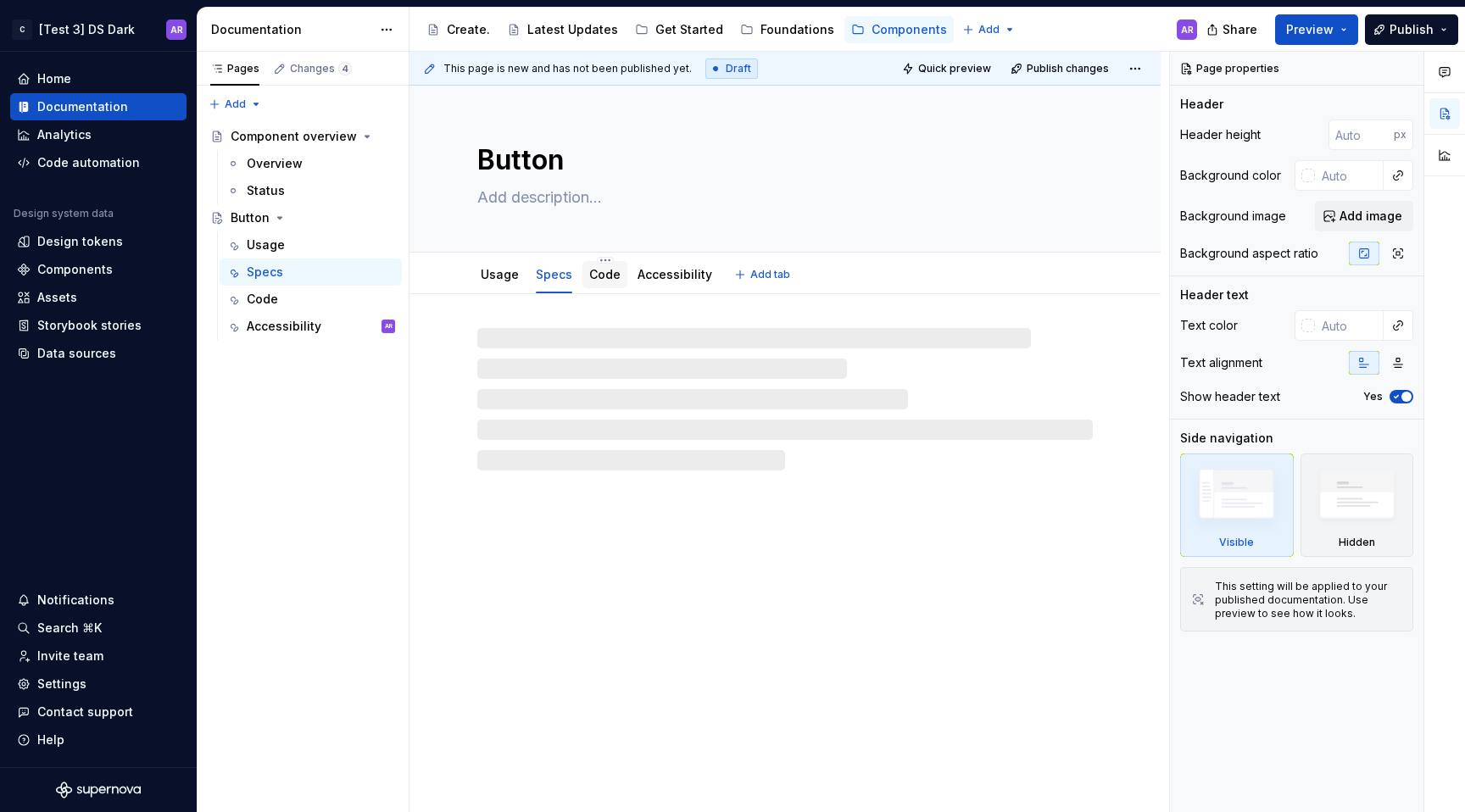
click at [620, 270] on div "Code" at bounding box center [605, 274] width 45 height 27
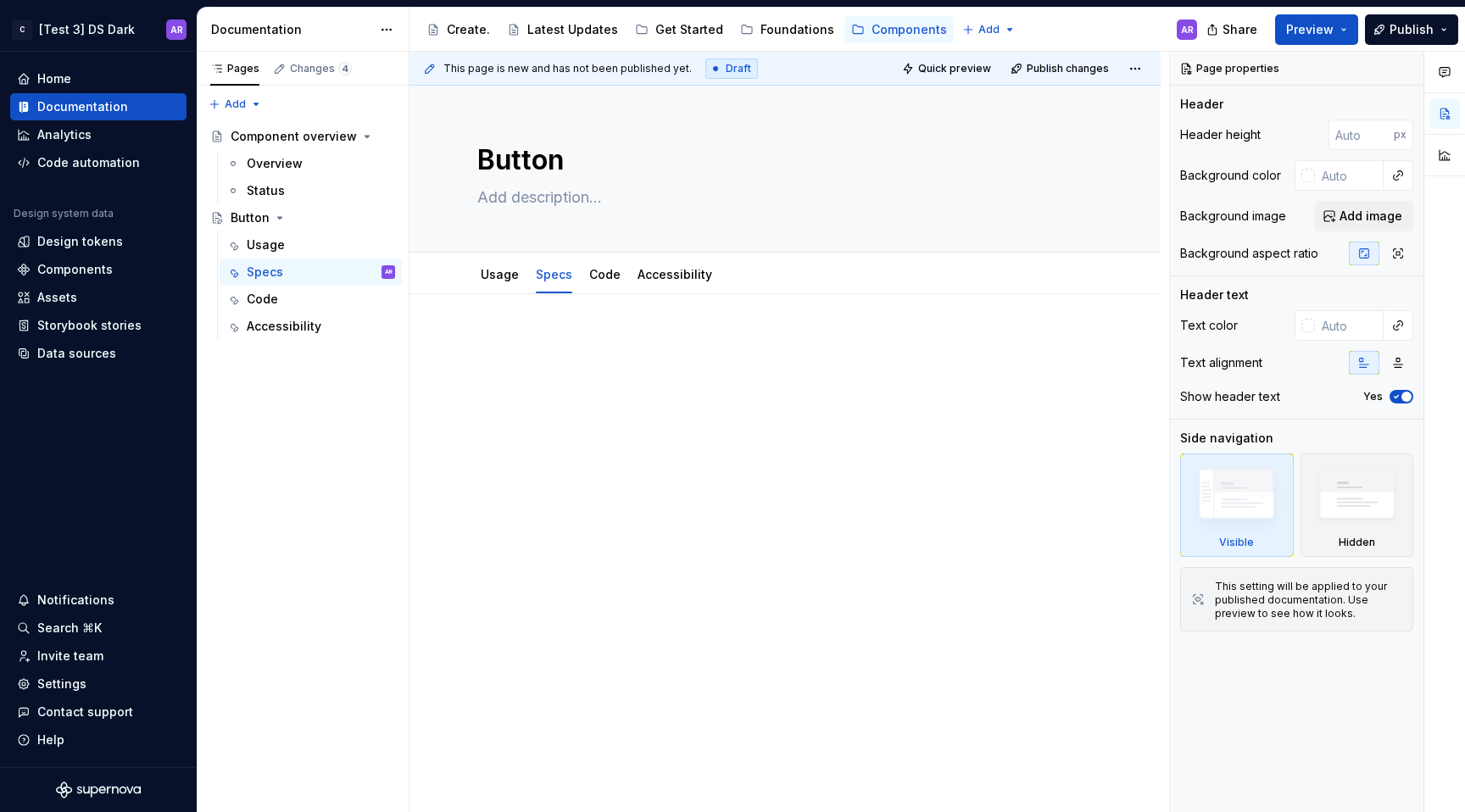
click at [601, 324] on div at bounding box center [785, 477] width 752 height 368
click at [503, 276] on link "Usage" at bounding box center [500, 273] width 38 height 14
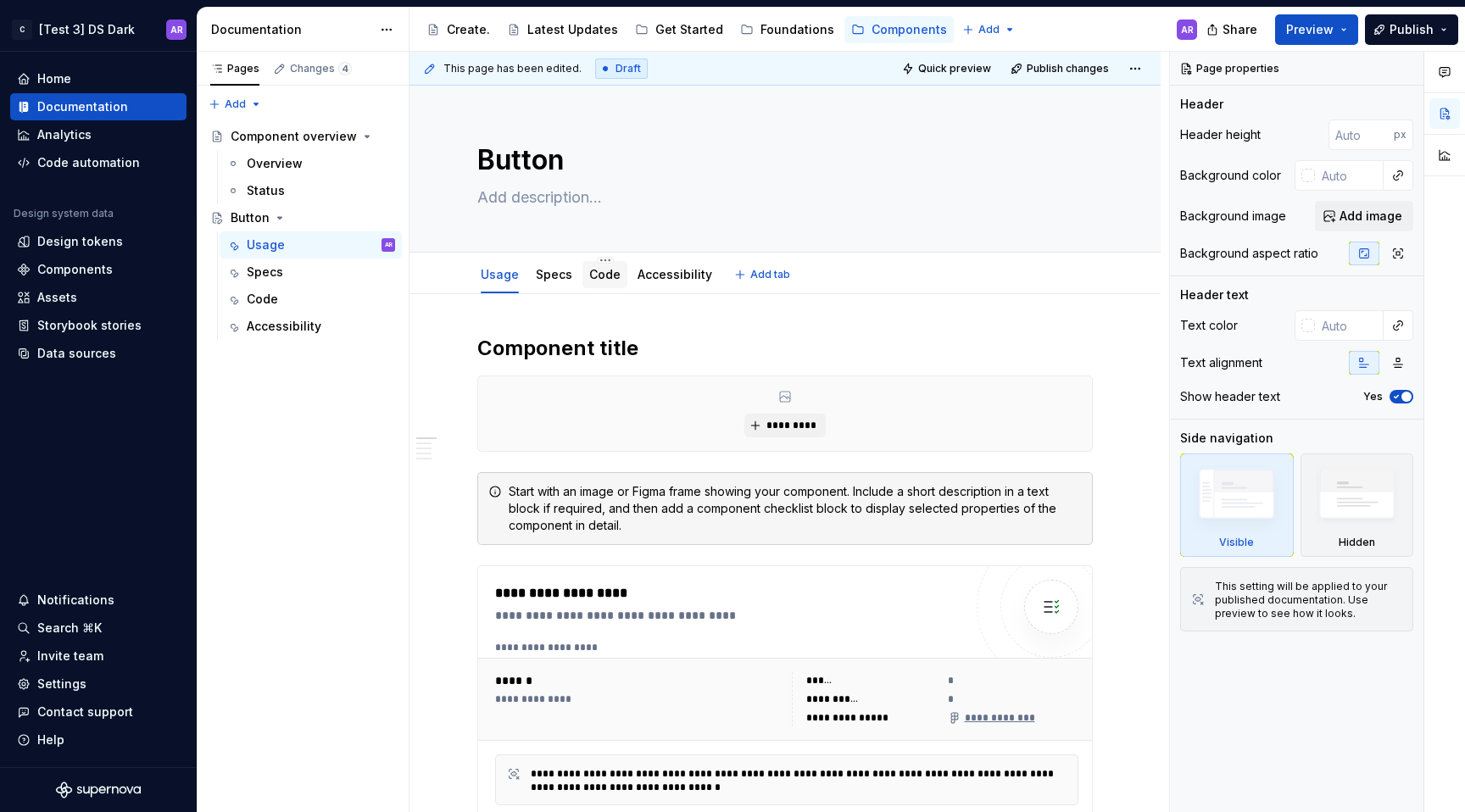
click at [604, 285] on div "Code" at bounding box center [605, 274] width 45 height 27
click at [594, 263] on div "Code" at bounding box center [605, 274] width 45 height 27
click at [602, 265] on div "Code" at bounding box center [605, 275] width 32 height 21
click at [597, 274] on link "Code" at bounding box center [605, 273] width 32 height 14
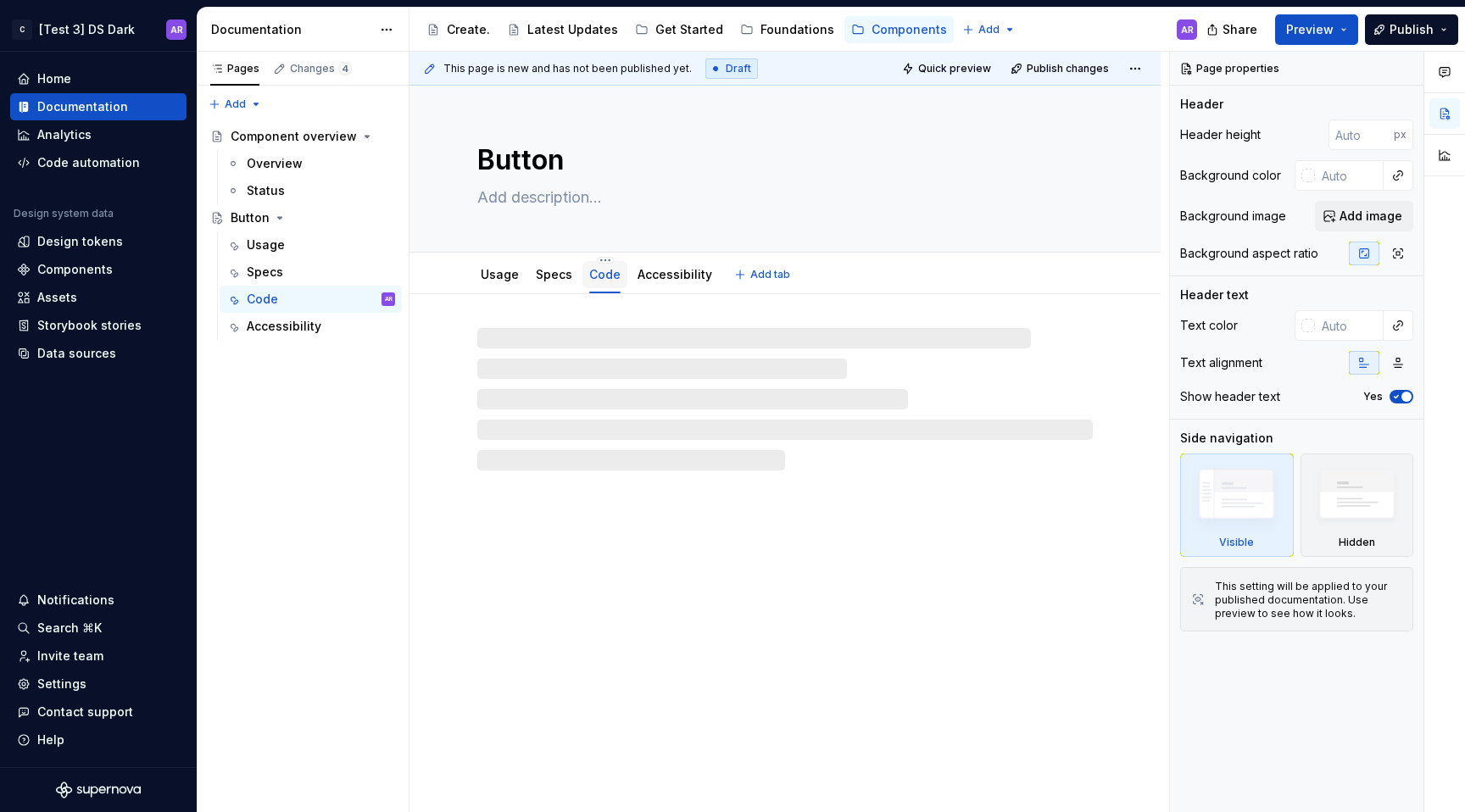
type textarea "*"
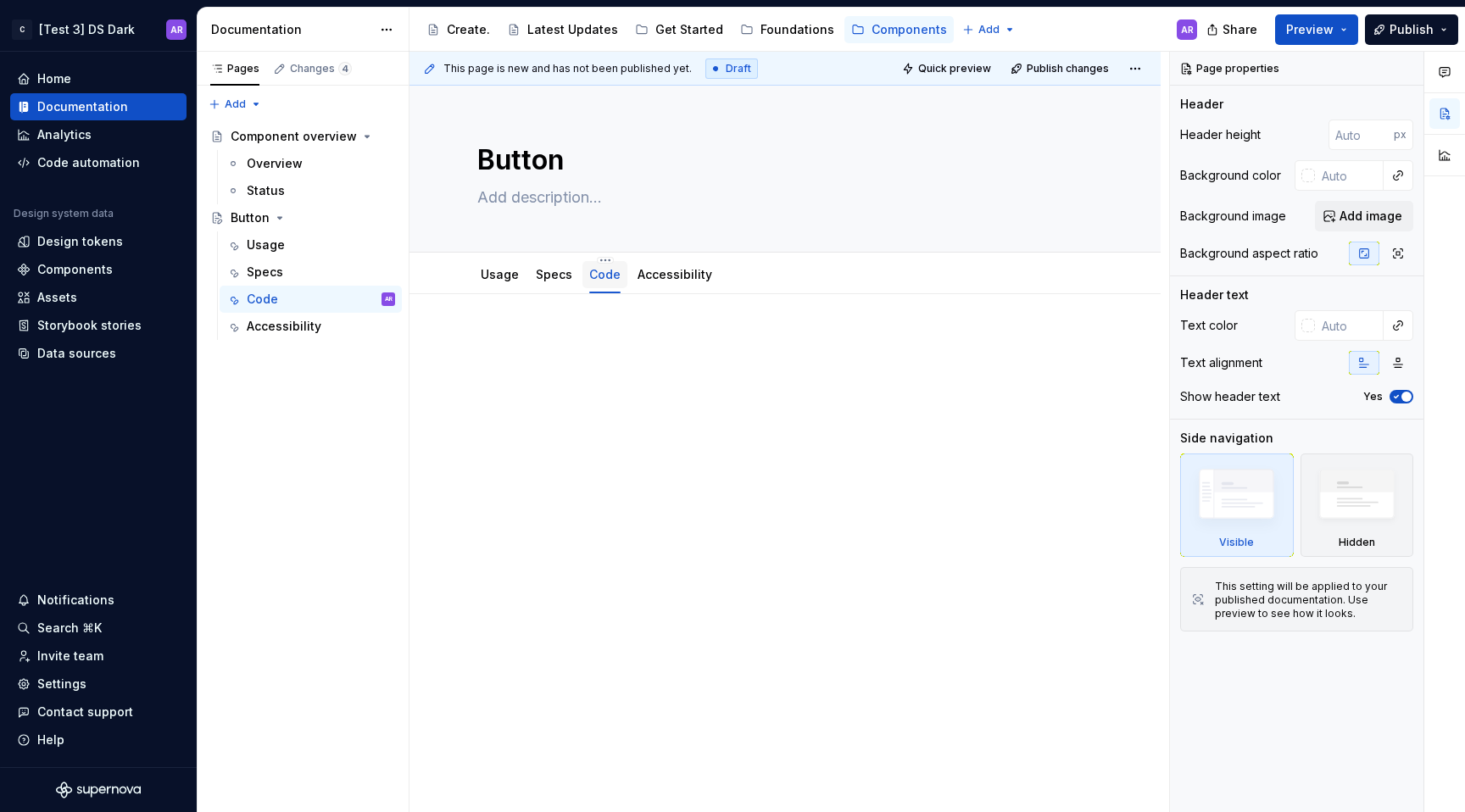
click at [574, 368] on div at bounding box center [785, 366] width 615 height 64
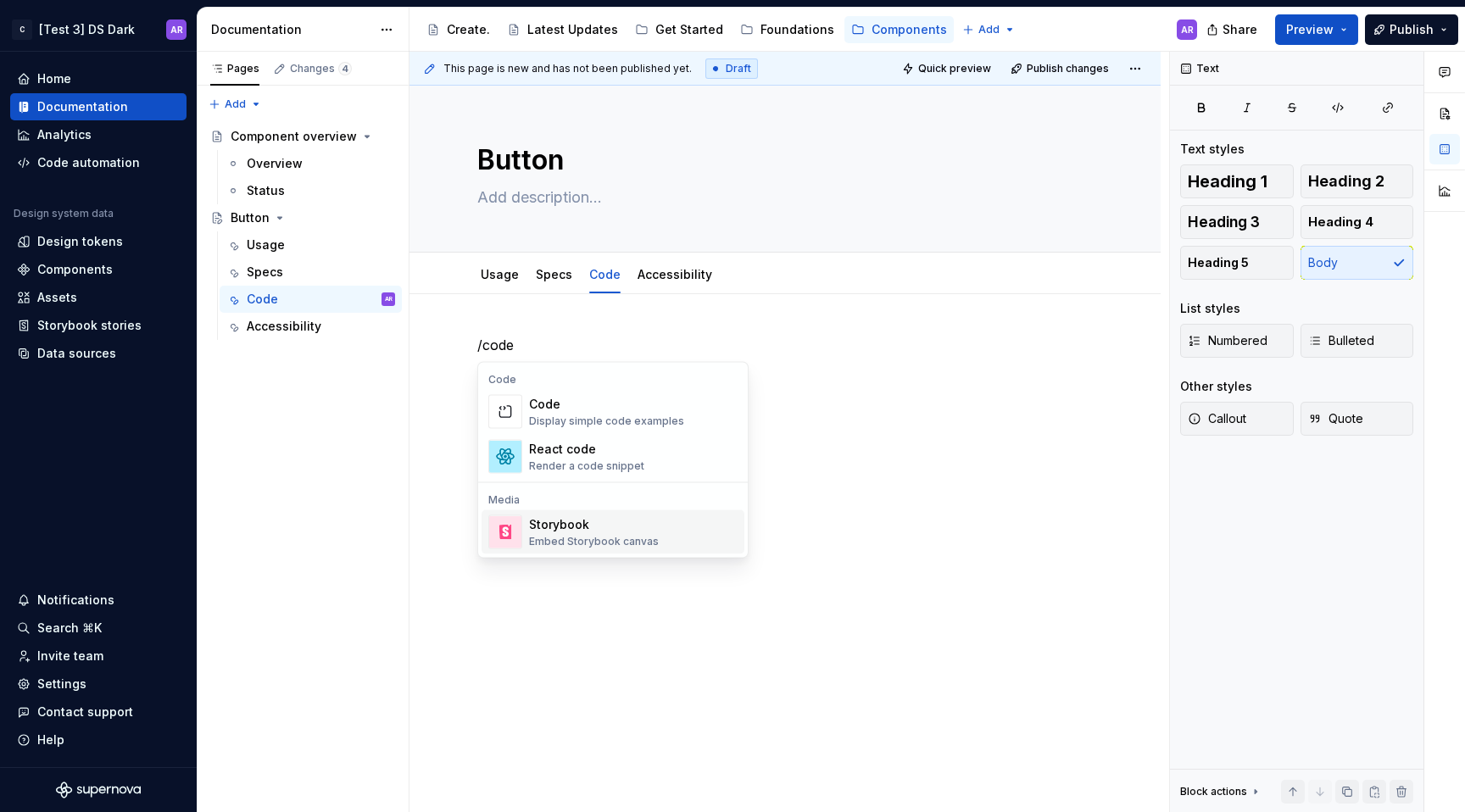
click at [663, 528] on div "Storybook Embed Storybook canvas" at bounding box center [633, 532] width 209 height 34
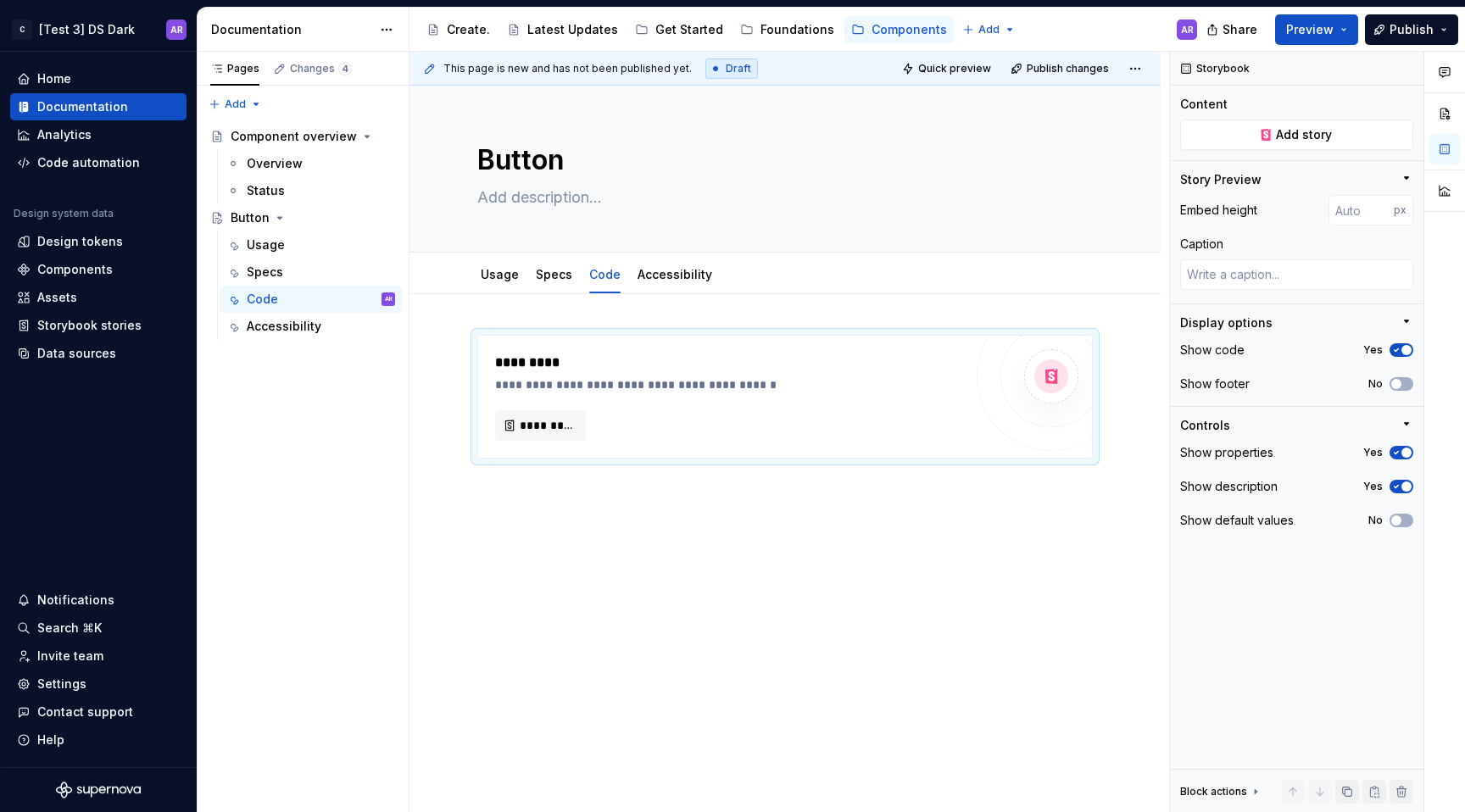
click at [667, 535] on div "**********" at bounding box center [785, 507] width 752 height 428
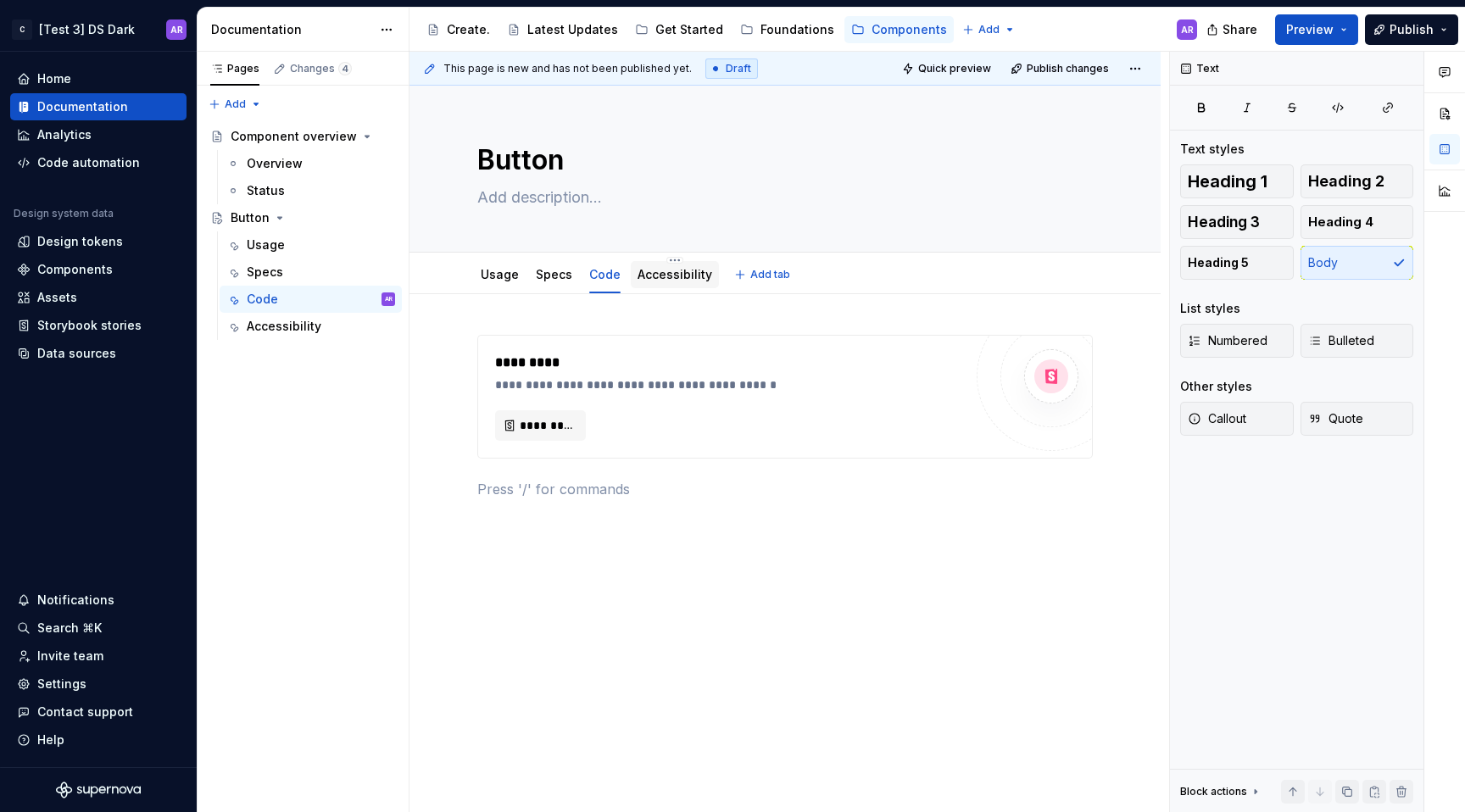
click at [643, 277] on link "Accessibility" at bounding box center [675, 273] width 75 height 14
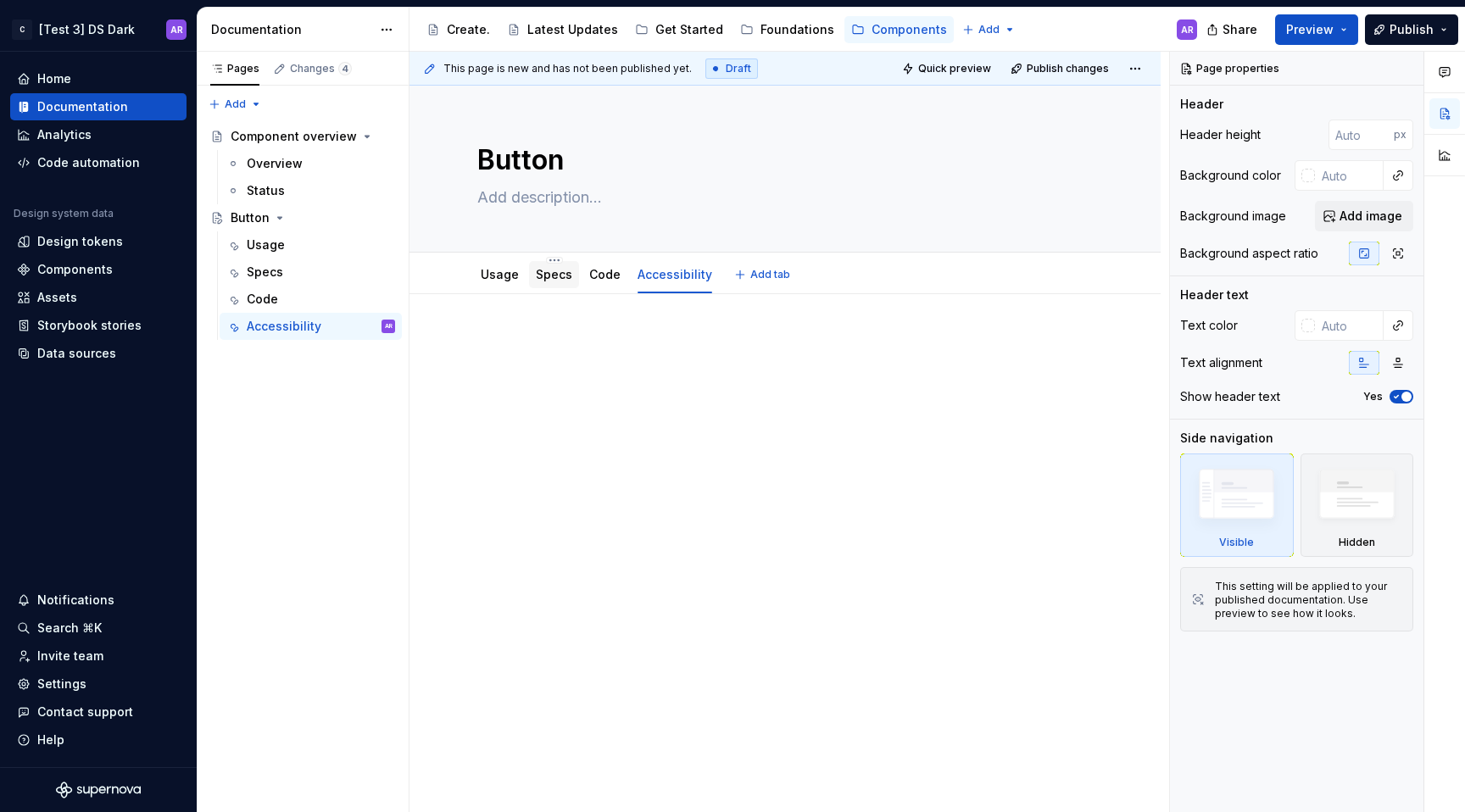
click at [565, 282] on div "Specs" at bounding box center [554, 274] width 36 height 17
click at [281, 219] on icon "Page tree" at bounding box center [280, 217] width 14 height 14
click at [364, 216] on button "Page tree" at bounding box center [359, 217] width 23 height 23
click at [358, 214] on div "Pages Changes 4 Add Accessibility guide for tree Page tree. Navigate the tree w…" at bounding box center [302, 432] width 212 height 761
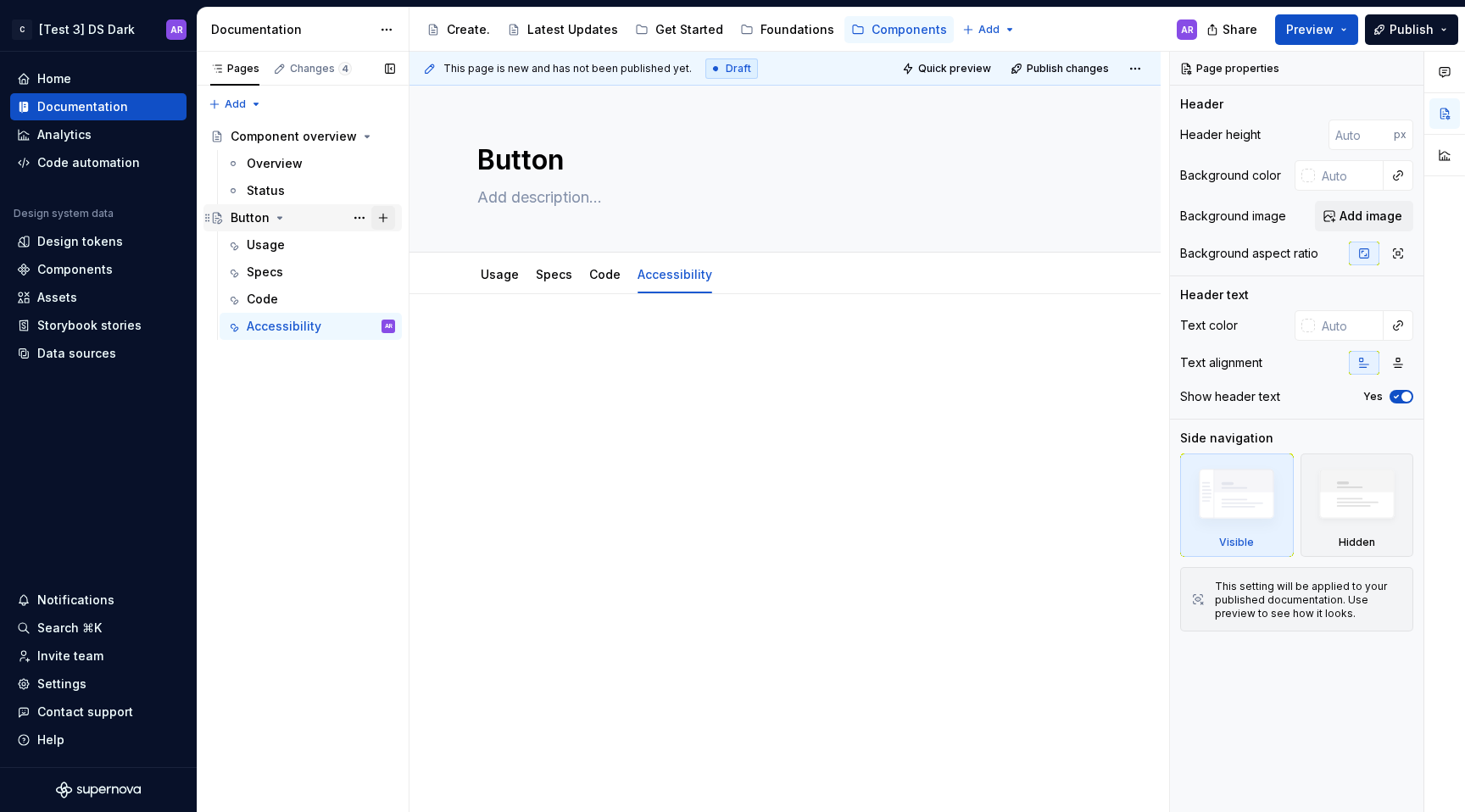
click at [388, 216] on button "Page tree" at bounding box center [382, 217] width 23 height 23
type textarea "*"
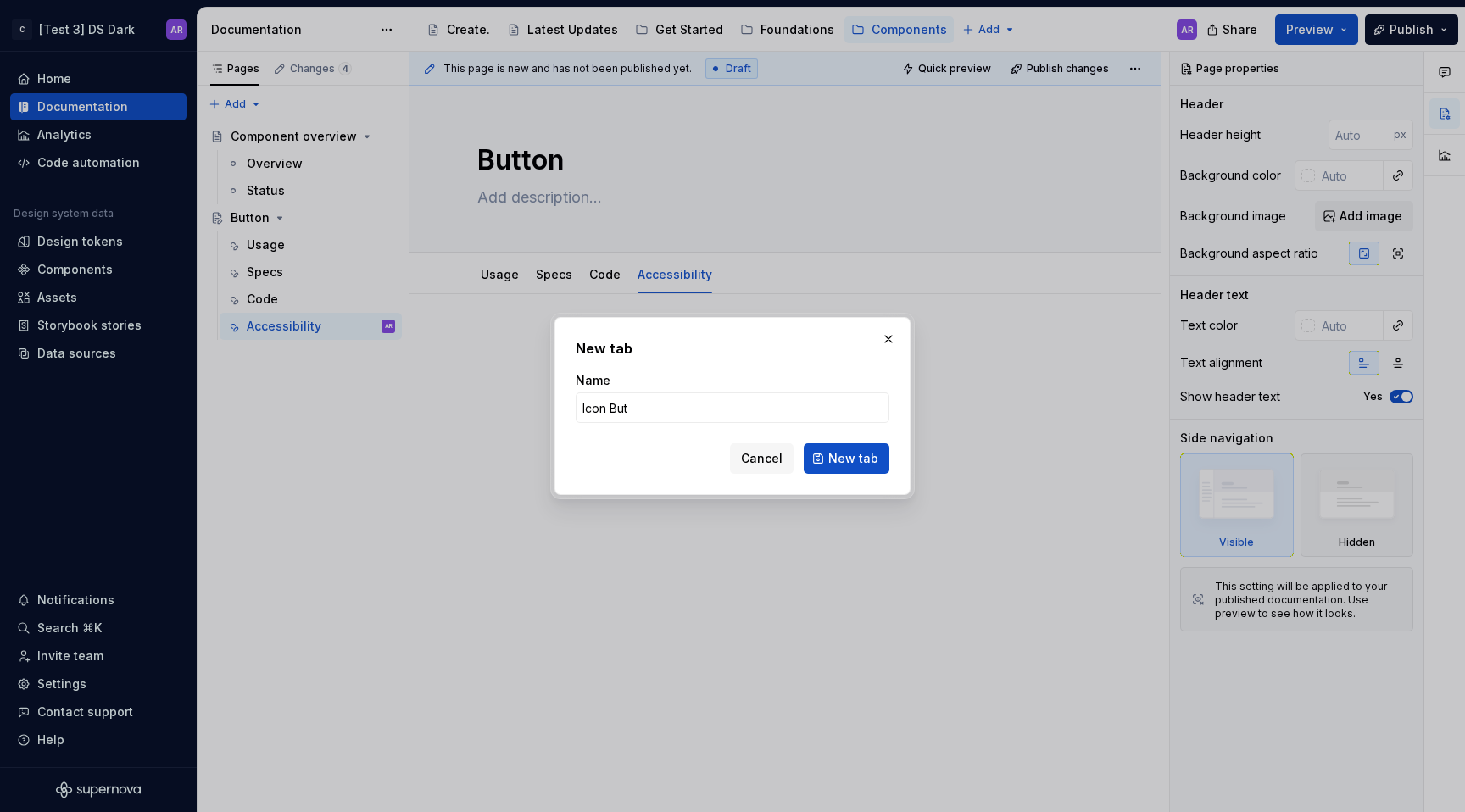
type input "Icon Butt"
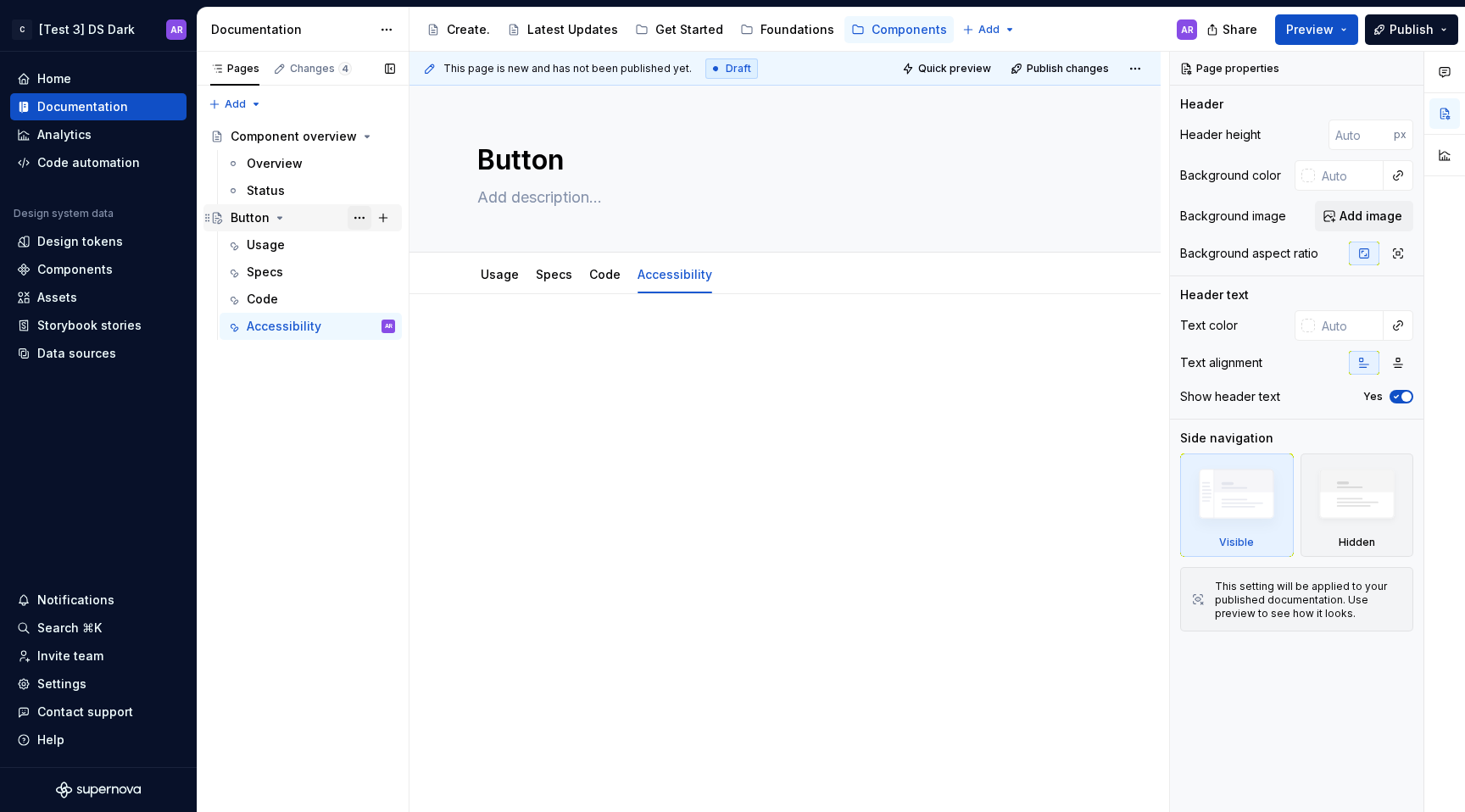
click at [367, 219] on button "Page tree" at bounding box center [359, 217] width 23 height 23
click at [383, 220] on div "Pages Changes 4 Add Accessibility guide for tree Page tree. Navigate the tree w…" at bounding box center [302, 432] width 212 height 761
click at [388, 219] on button "Page tree" at bounding box center [382, 217] width 23 height 23
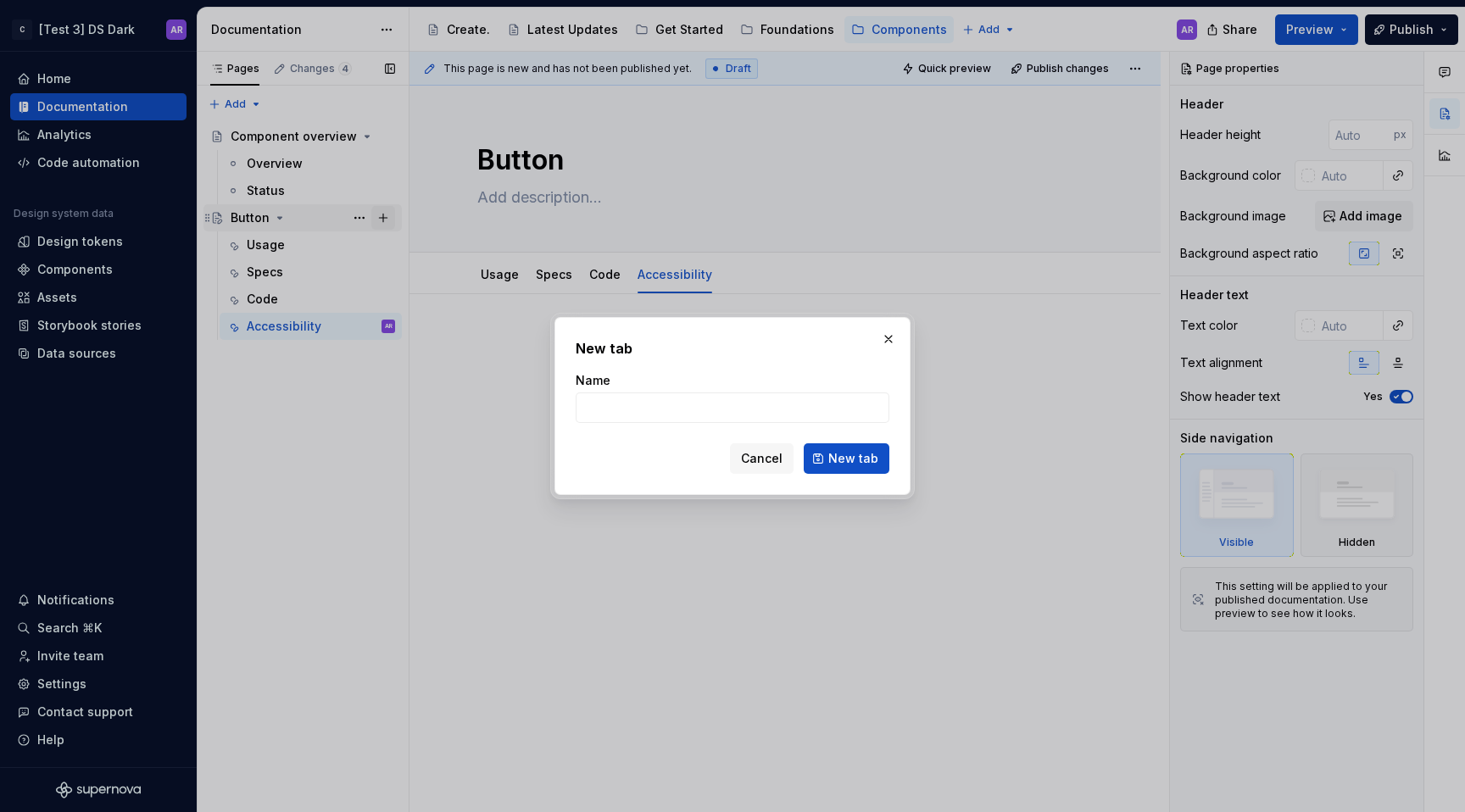
type textarea "*"
type input "Icon Button"
click at [876, 471] on button "New tab" at bounding box center [847, 459] width 86 height 31
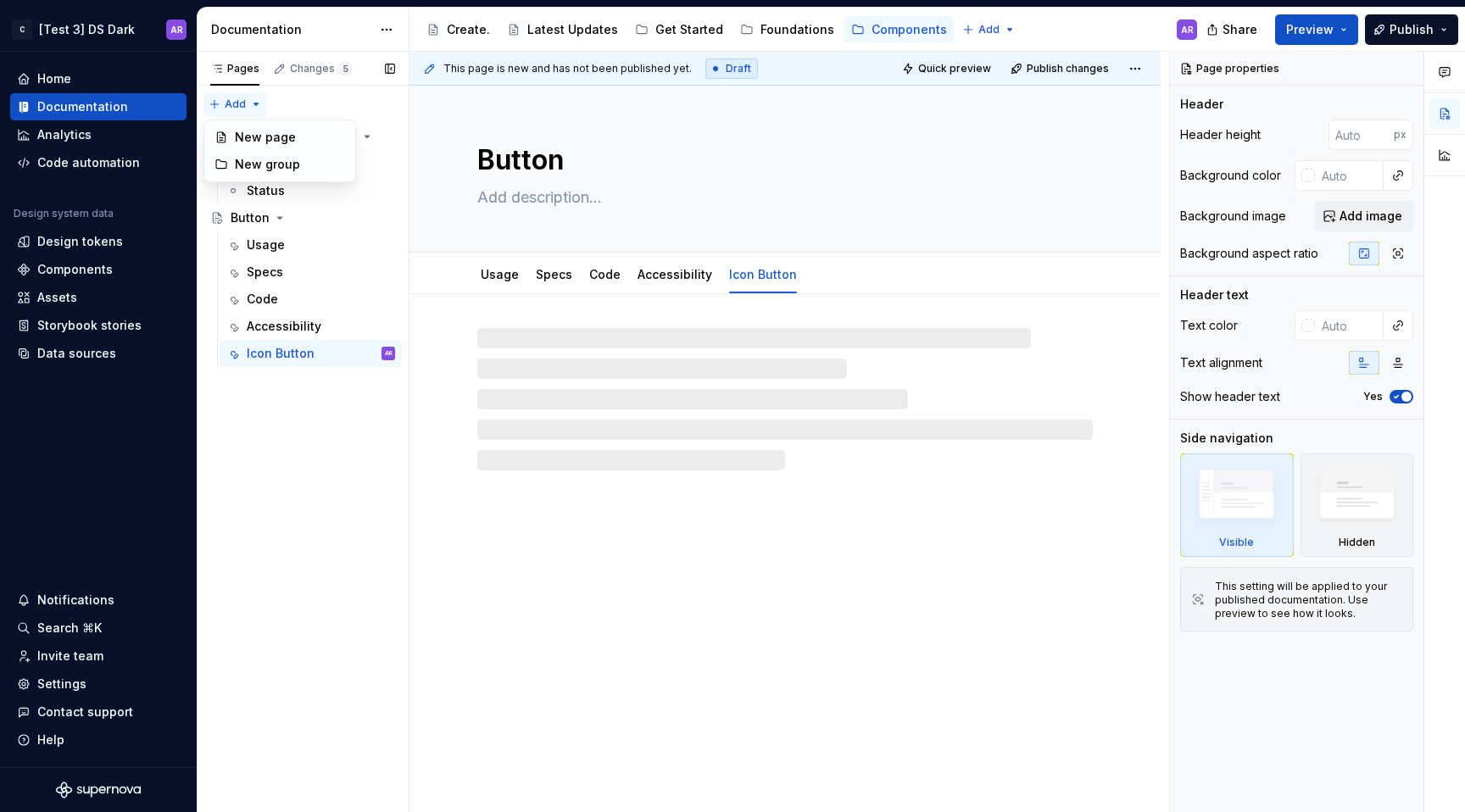
click at [252, 103] on div "Pages Changes 5 Add Accessibility guide for tree Page tree. Navigate the tree w…" at bounding box center [302, 432] width 212 height 761
click at [297, 164] on div "New group" at bounding box center [290, 164] width 110 height 17
type textarea "*"
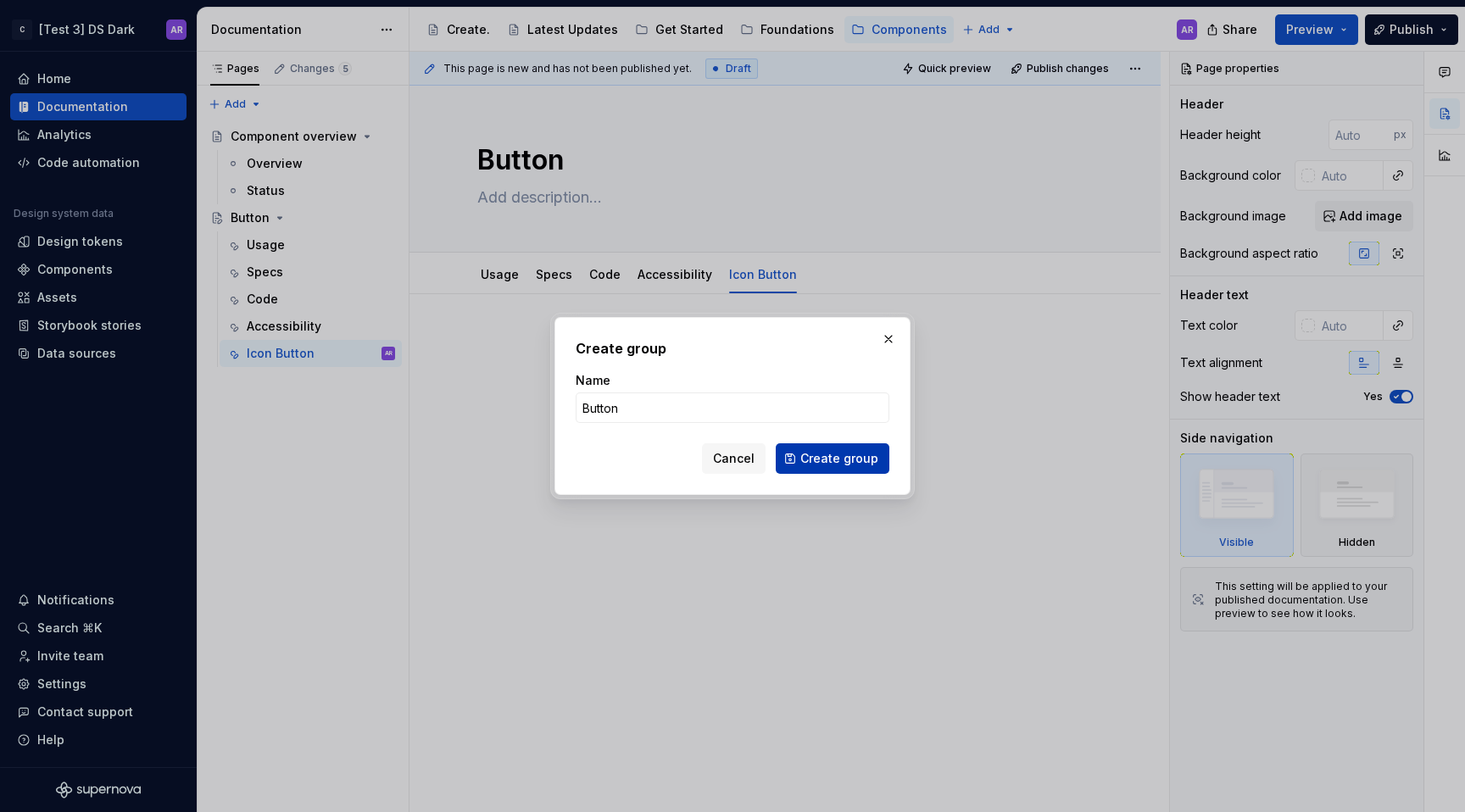
type input "Button"
click at [794, 462] on button "Create group" at bounding box center [833, 459] width 114 height 31
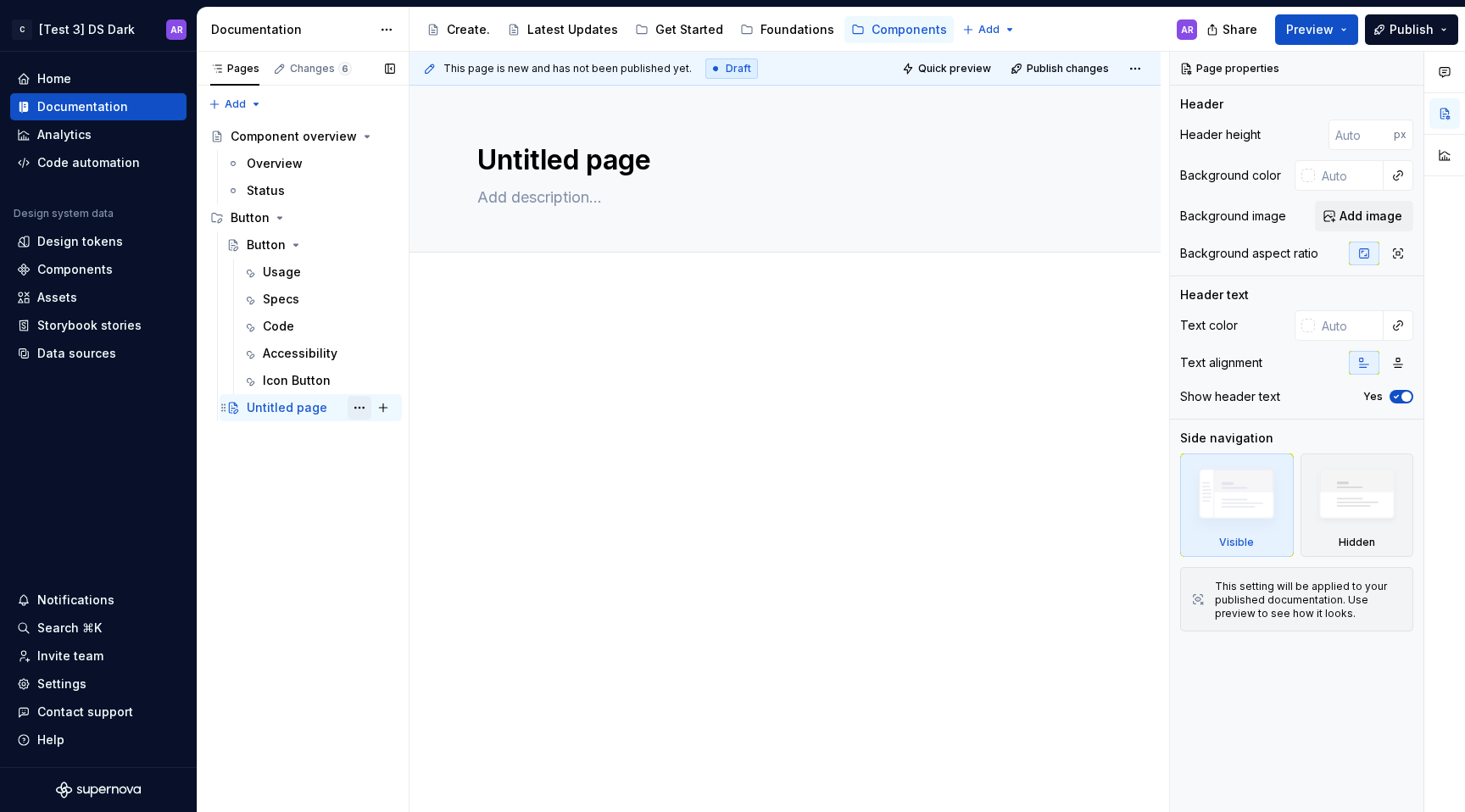
click at [366, 410] on button "Page tree" at bounding box center [359, 407] width 23 height 23
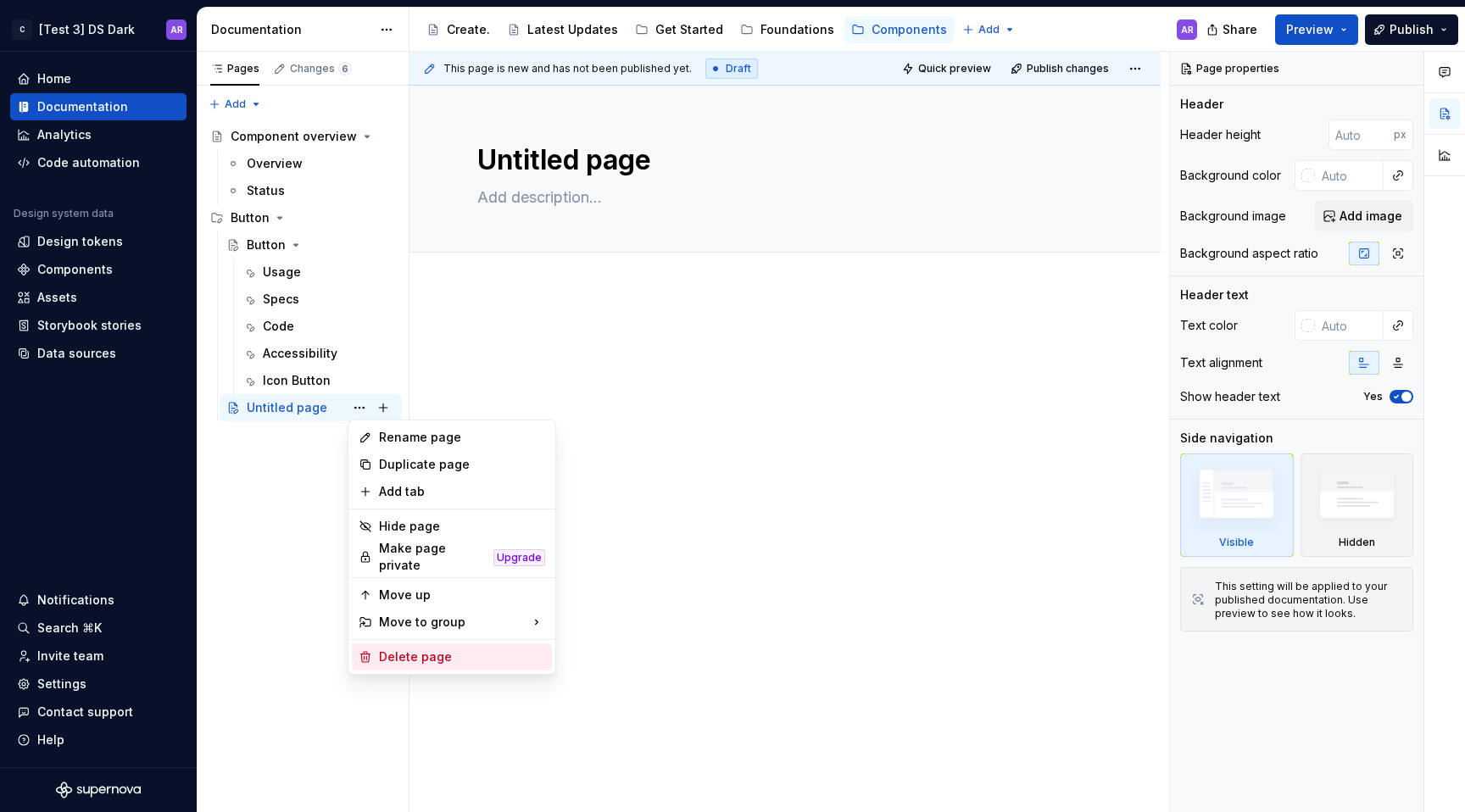
click at [419, 658] on div "Delete page" at bounding box center [451, 656] width 200 height 27
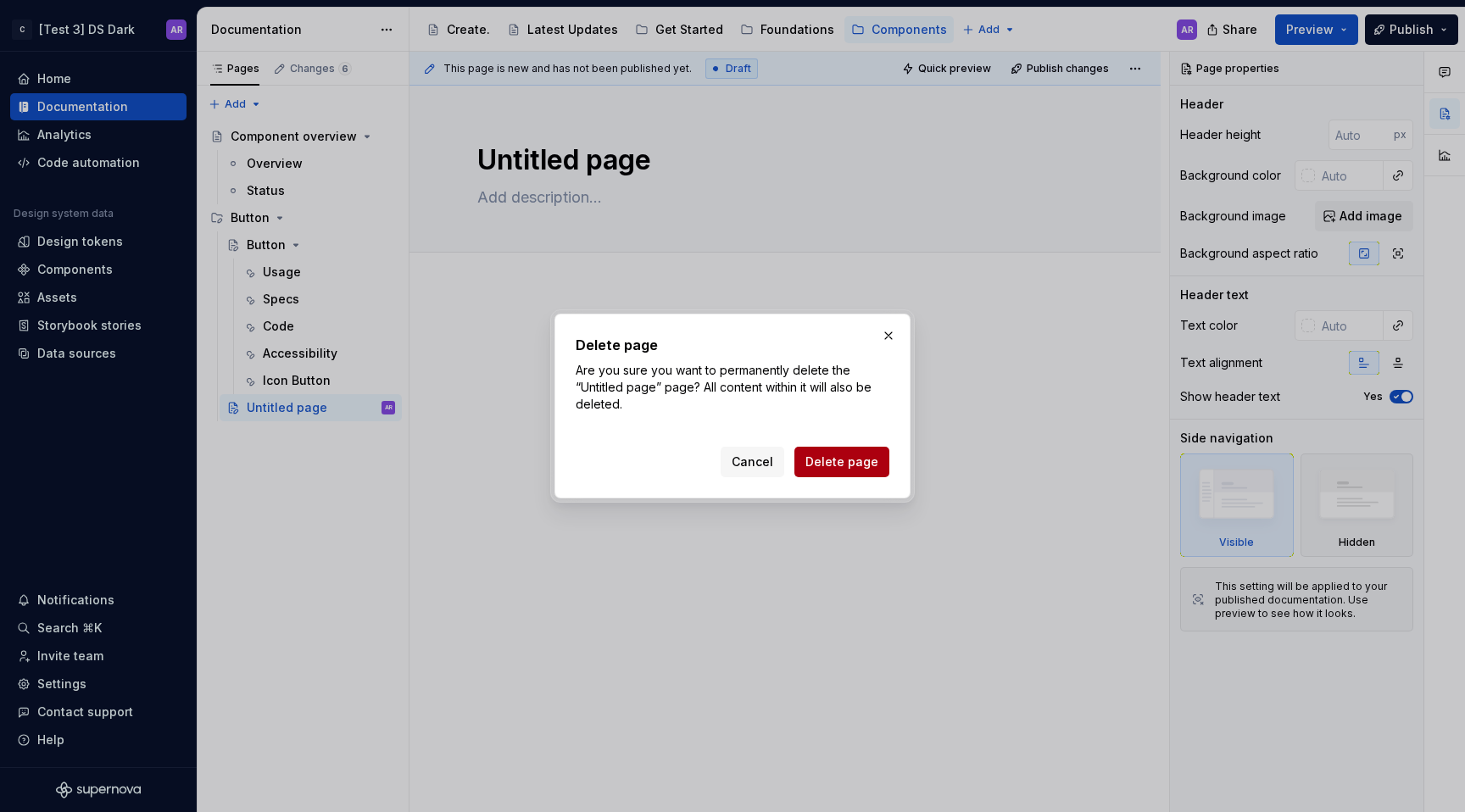
click at [836, 454] on span "Delete page" at bounding box center [842, 461] width 73 height 17
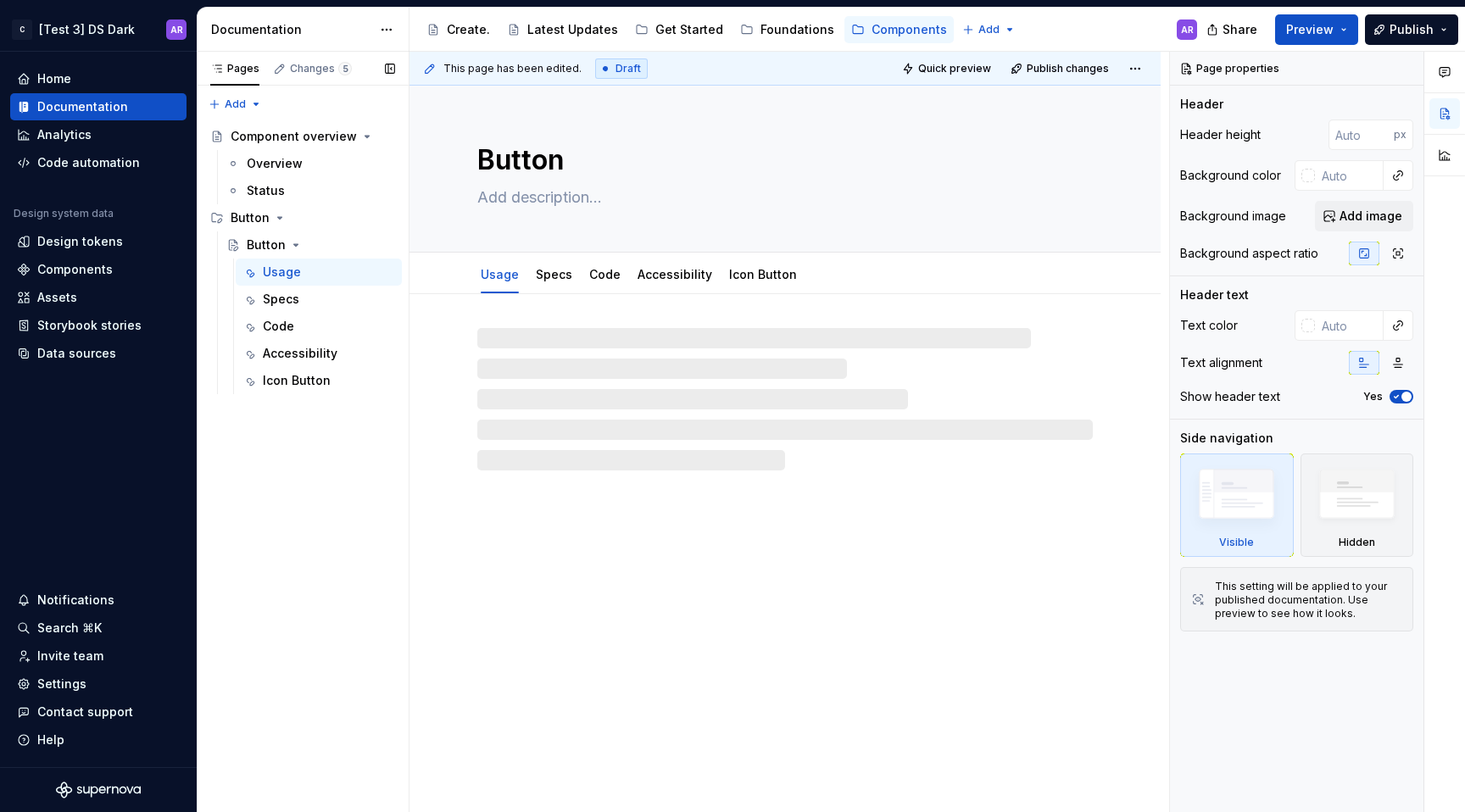
click at [0, 0] on button "Page tree" at bounding box center [0, 0] width 0 height 0
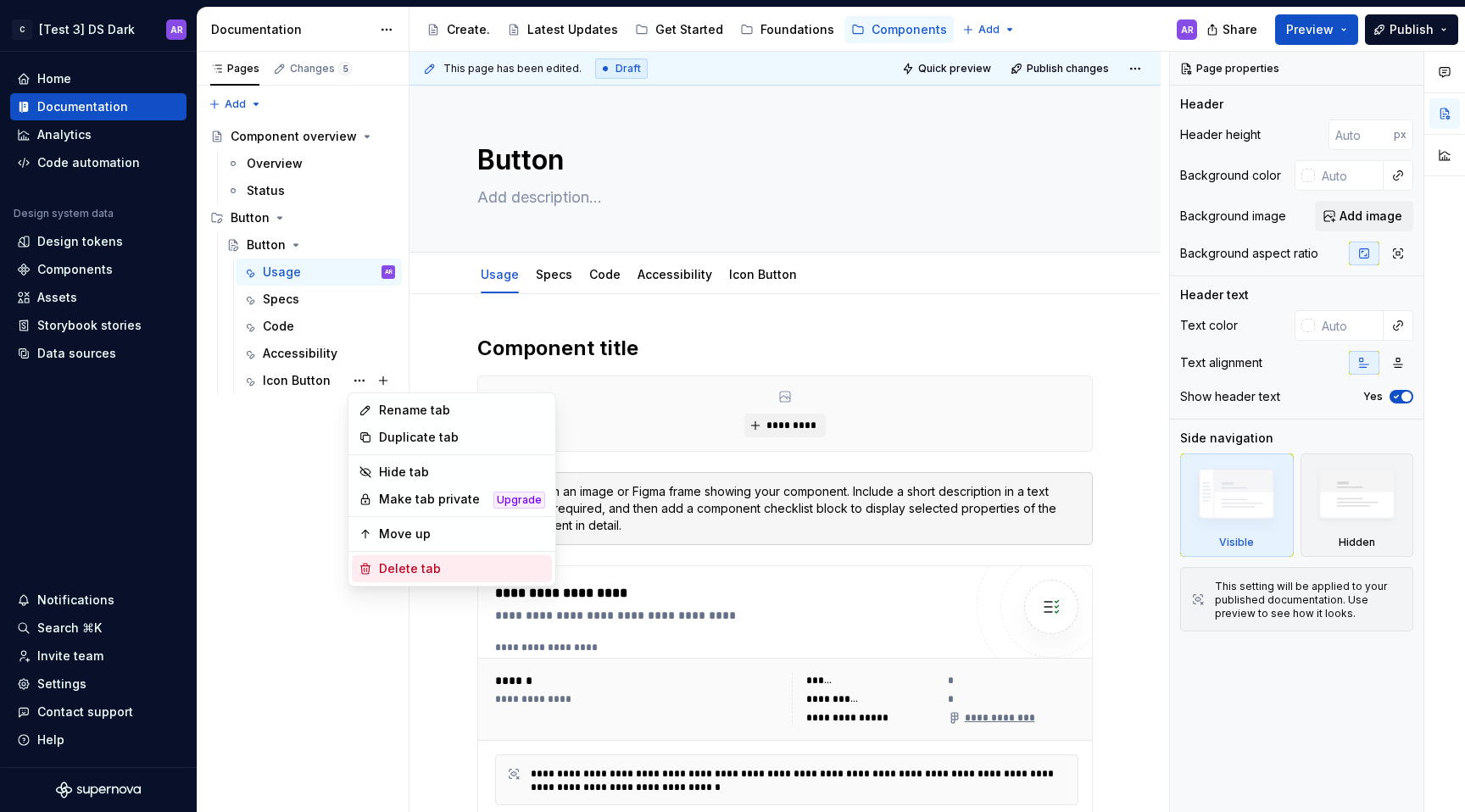
click at [442, 580] on div "Delete tab" at bounding box center [451, 569] width 200 height 27
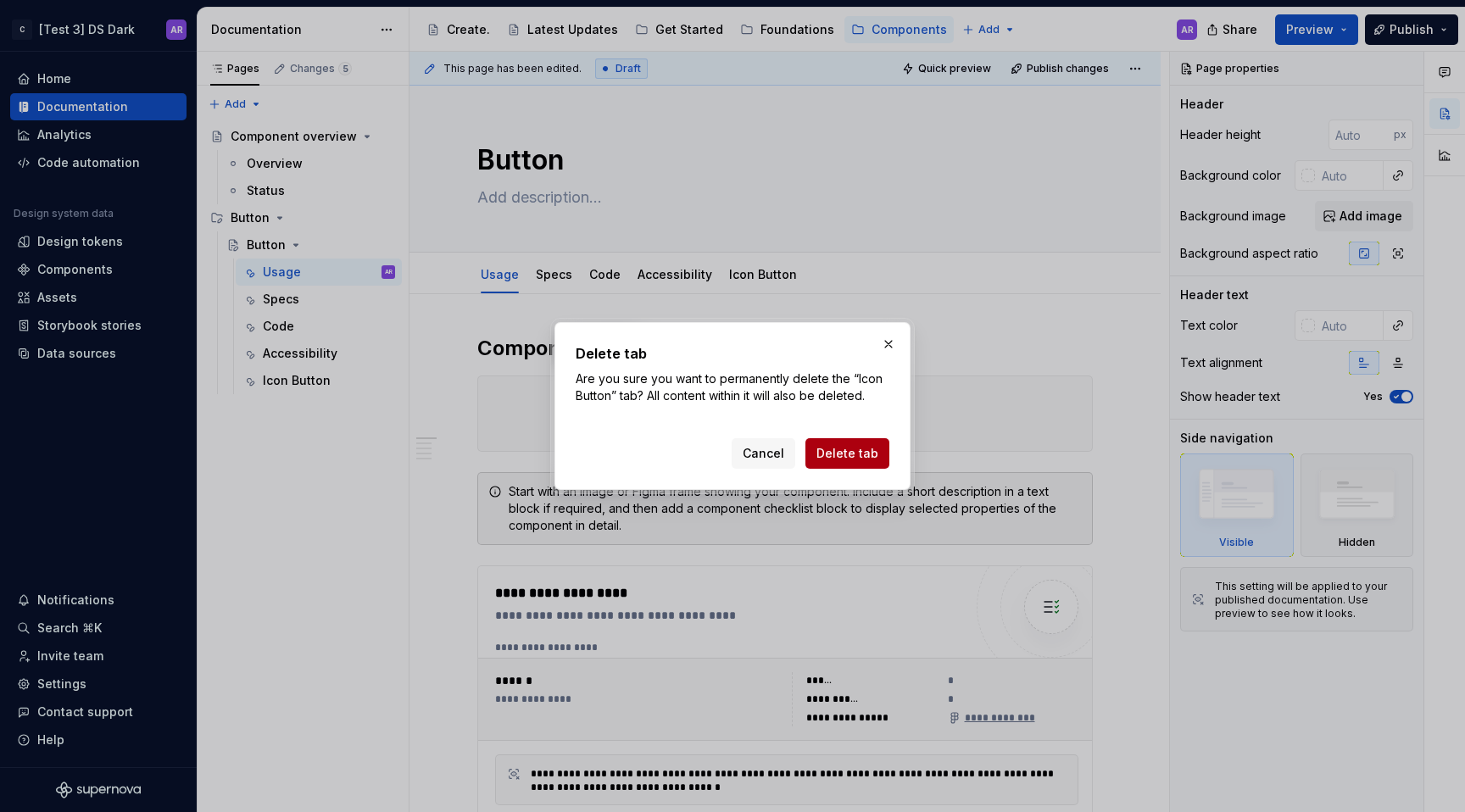
click at [859, 446] on span "Delete tab" at bounding box center [848, 453] width 62 height 17
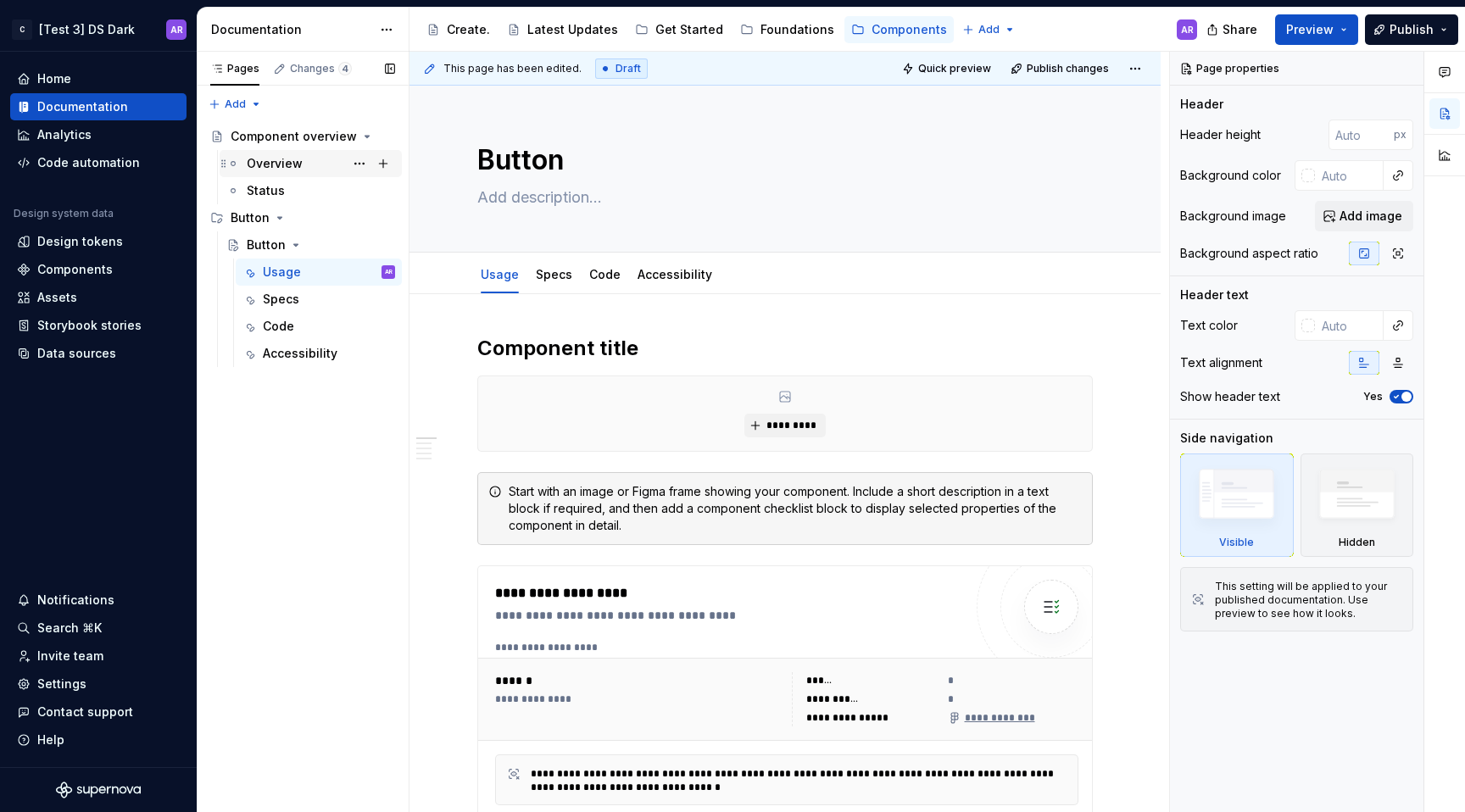
click at [291, 152] on div "Overview" at bounding box center [321, 163] width 148 height 23
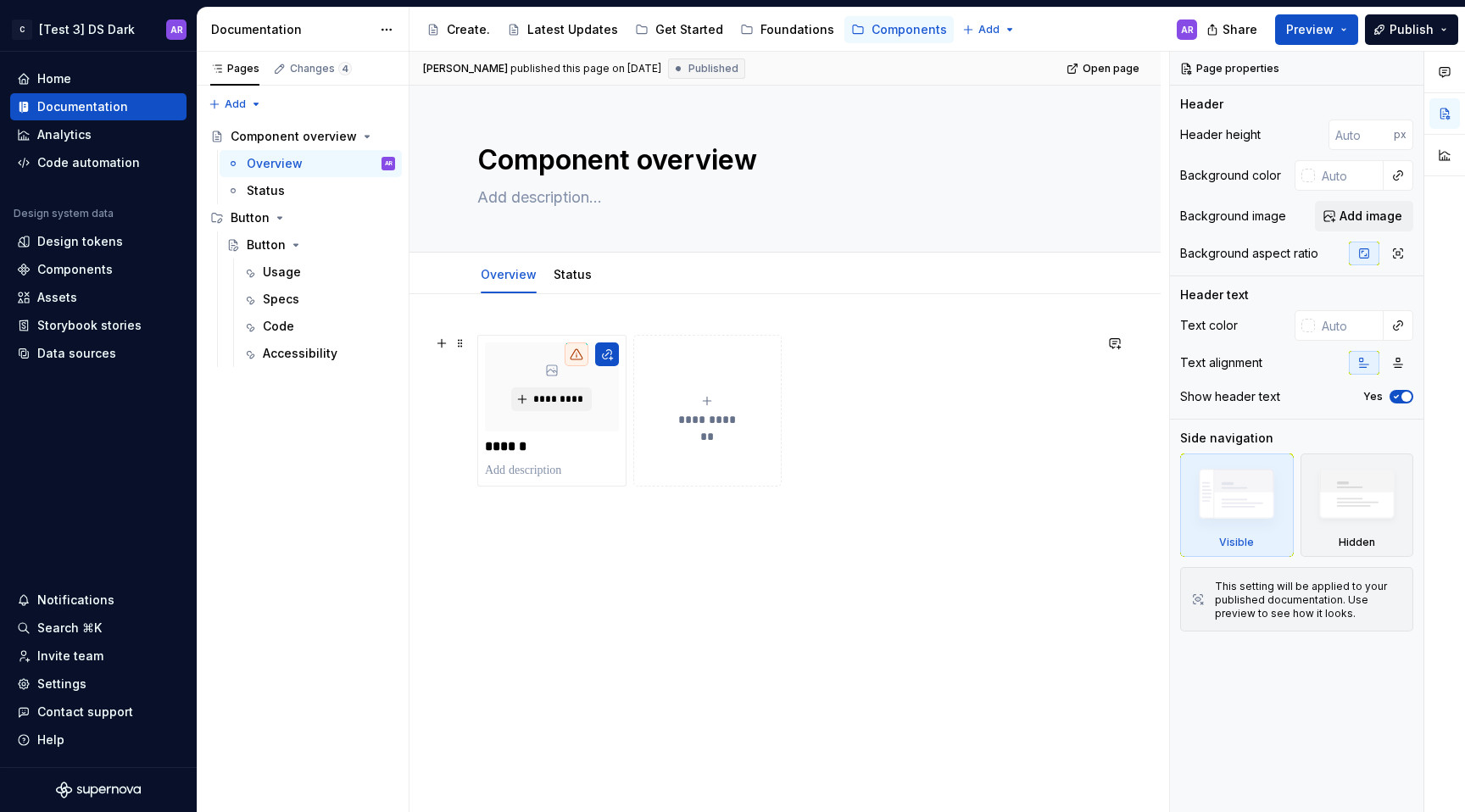
click at [695, 406] on div "**********" at bounding box center [708, 411] width 134 height 34
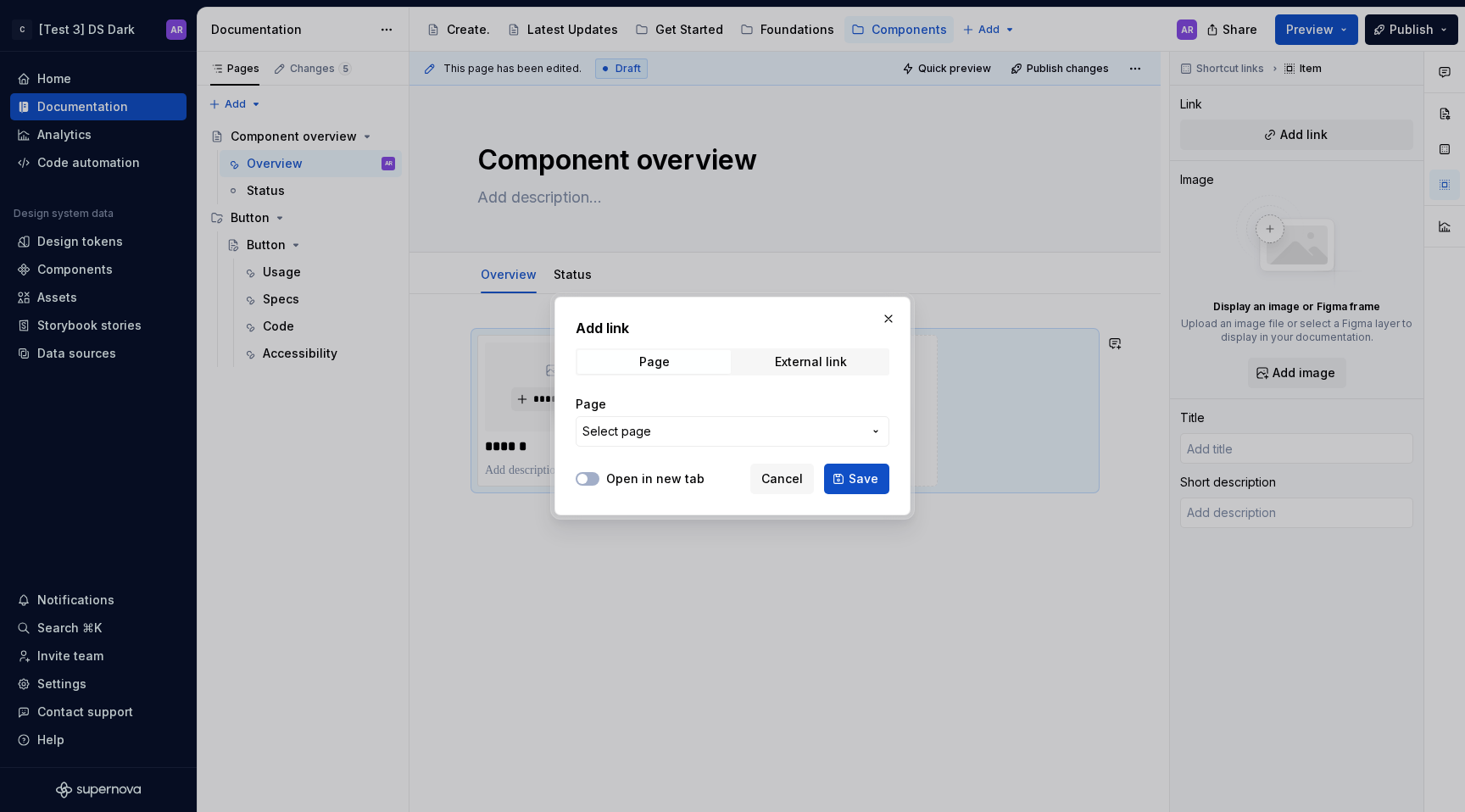
click at [689, 421] on button "Select page" at bounding box center [732, 431] width 313 height 31
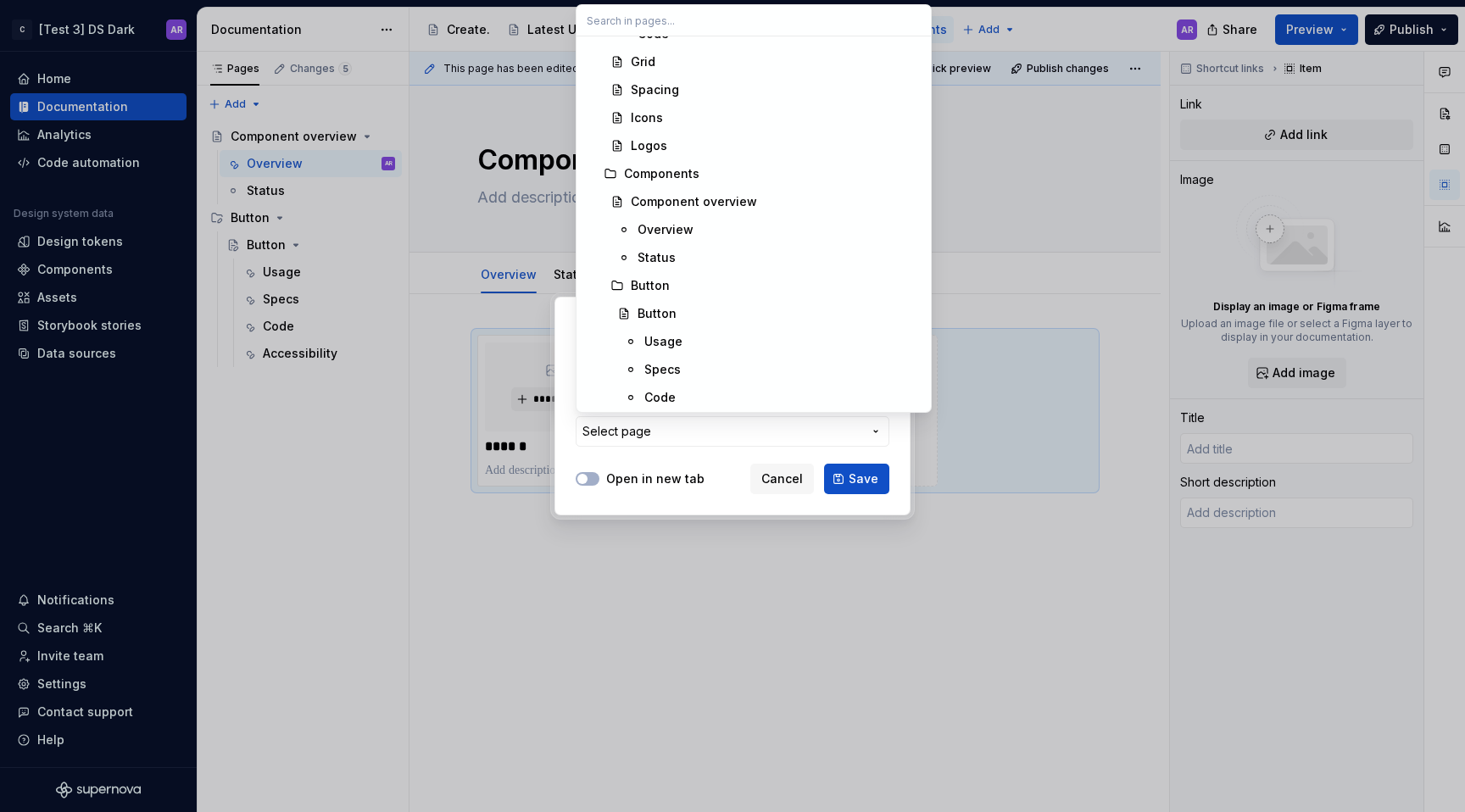
scroll to position [380, 0]
click at [713, 460] on div "Add link Page External link Page Select page Open in new tab Cancel Save" at bounding box center [732, 406] width 1465 height 812
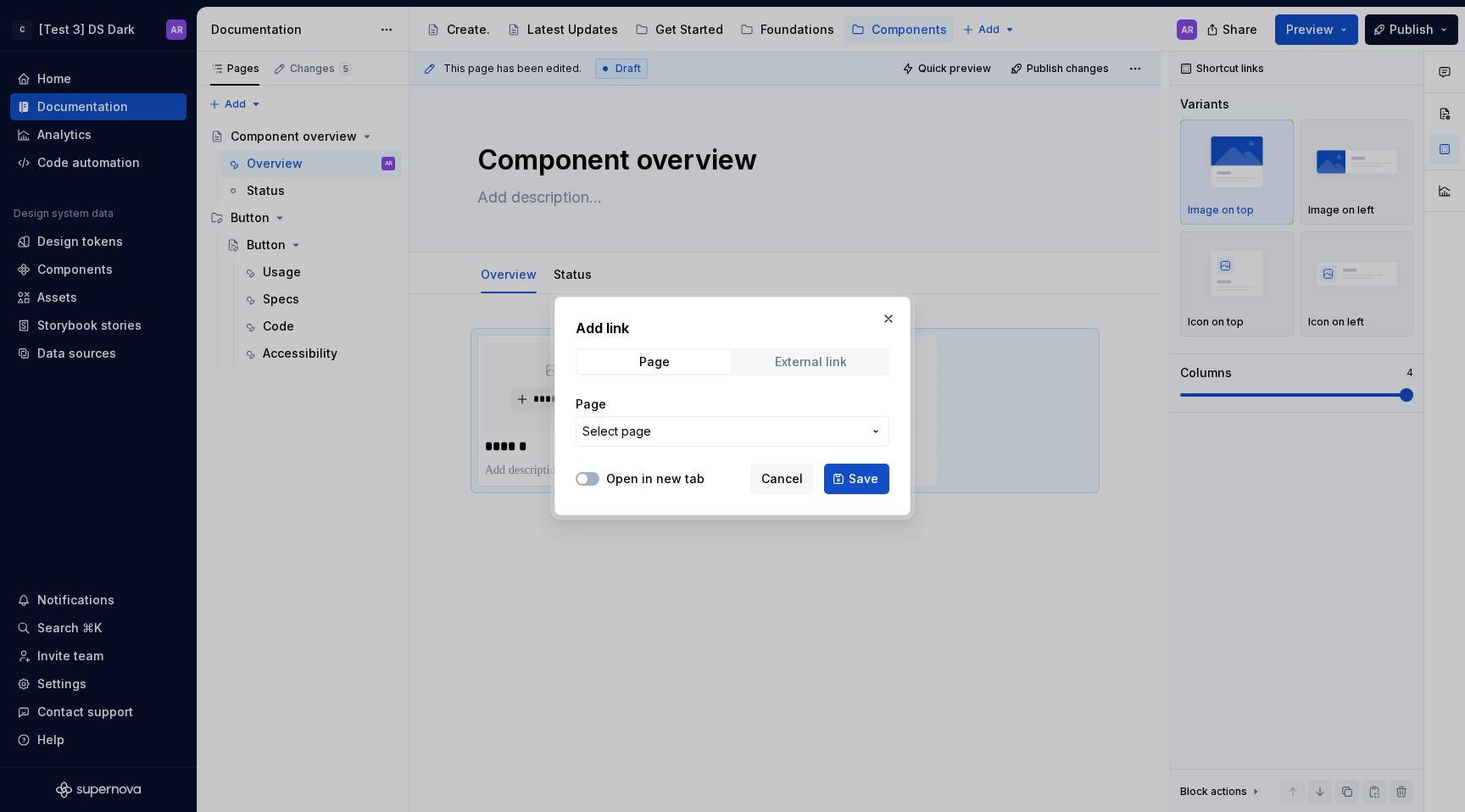
click at [797, 352] on span "External link" at bounding box center [810, 361] width 154 height 23
click at [662, 361] on div "Page" at bounding box center [655, 362] width 31 height 14
click at [832, 470] on button "Save" at bounding box center [857, 478] width 65 height 31
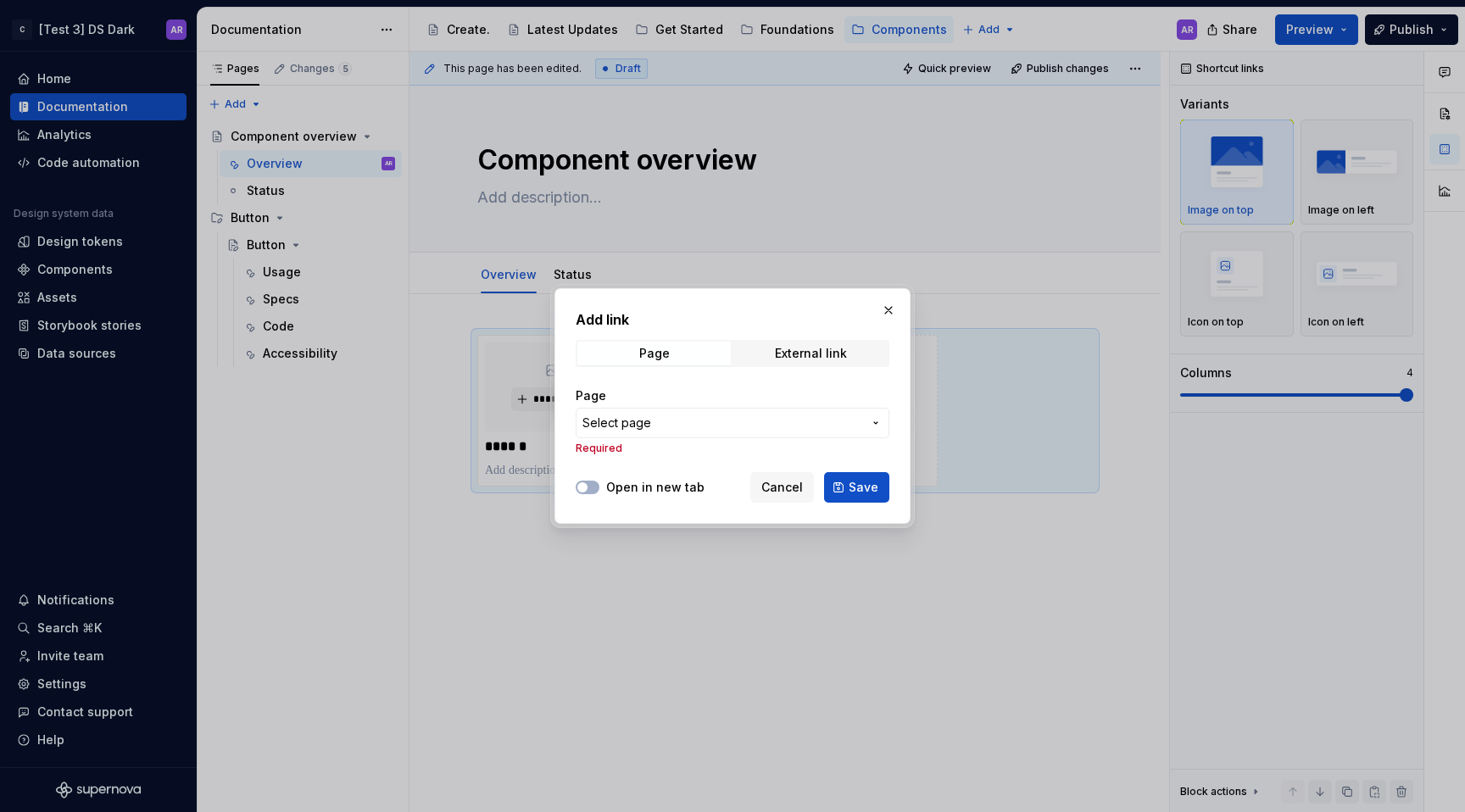
click at [757, 416] on span "Select page" at bounding box center [723, 423] width 280 height 17
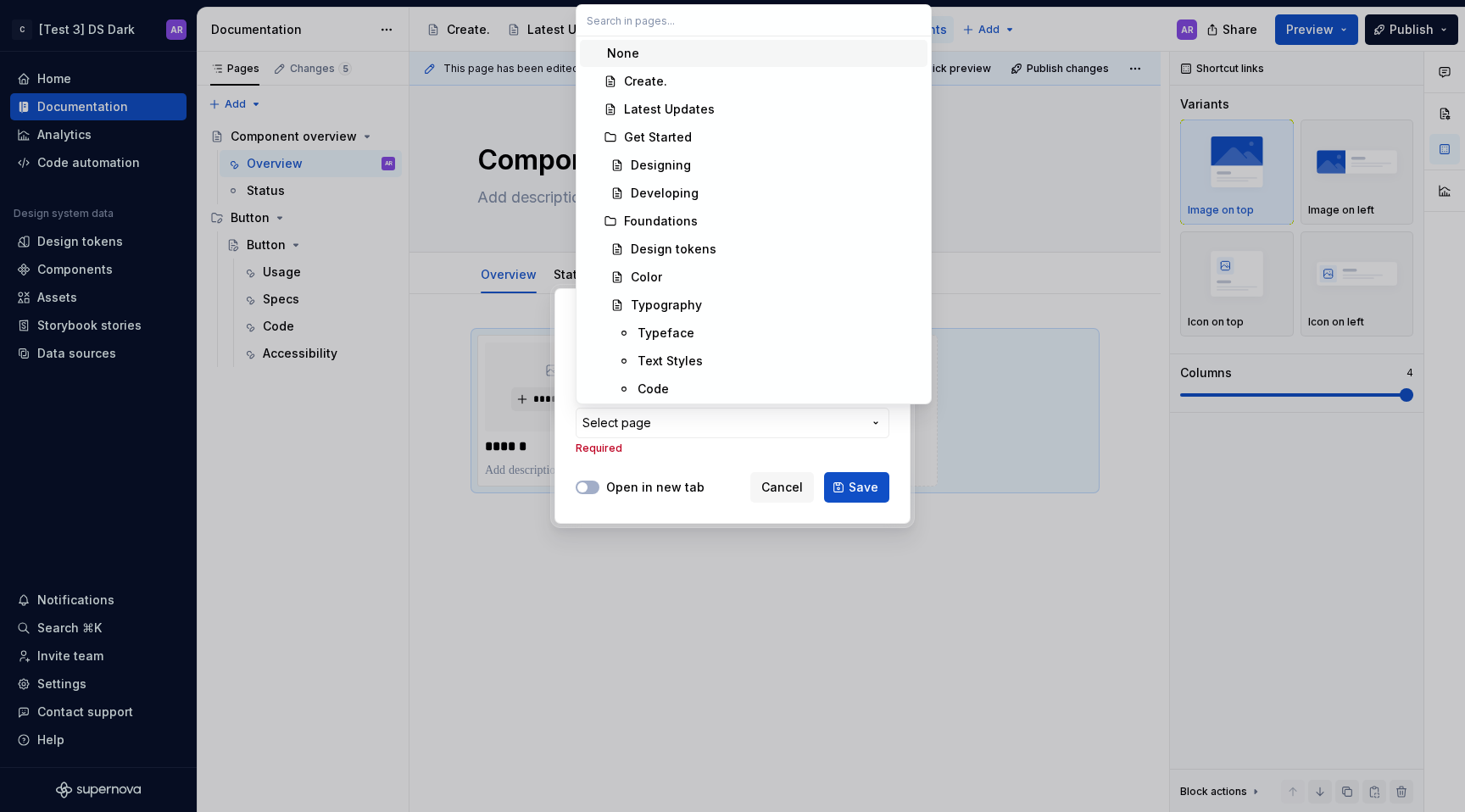
click at [709, 445] on div "Add link Page External link Page Select page Required Open in new tab Cancel Sa…" at bounding box center [732, 406] width 1465 height 812
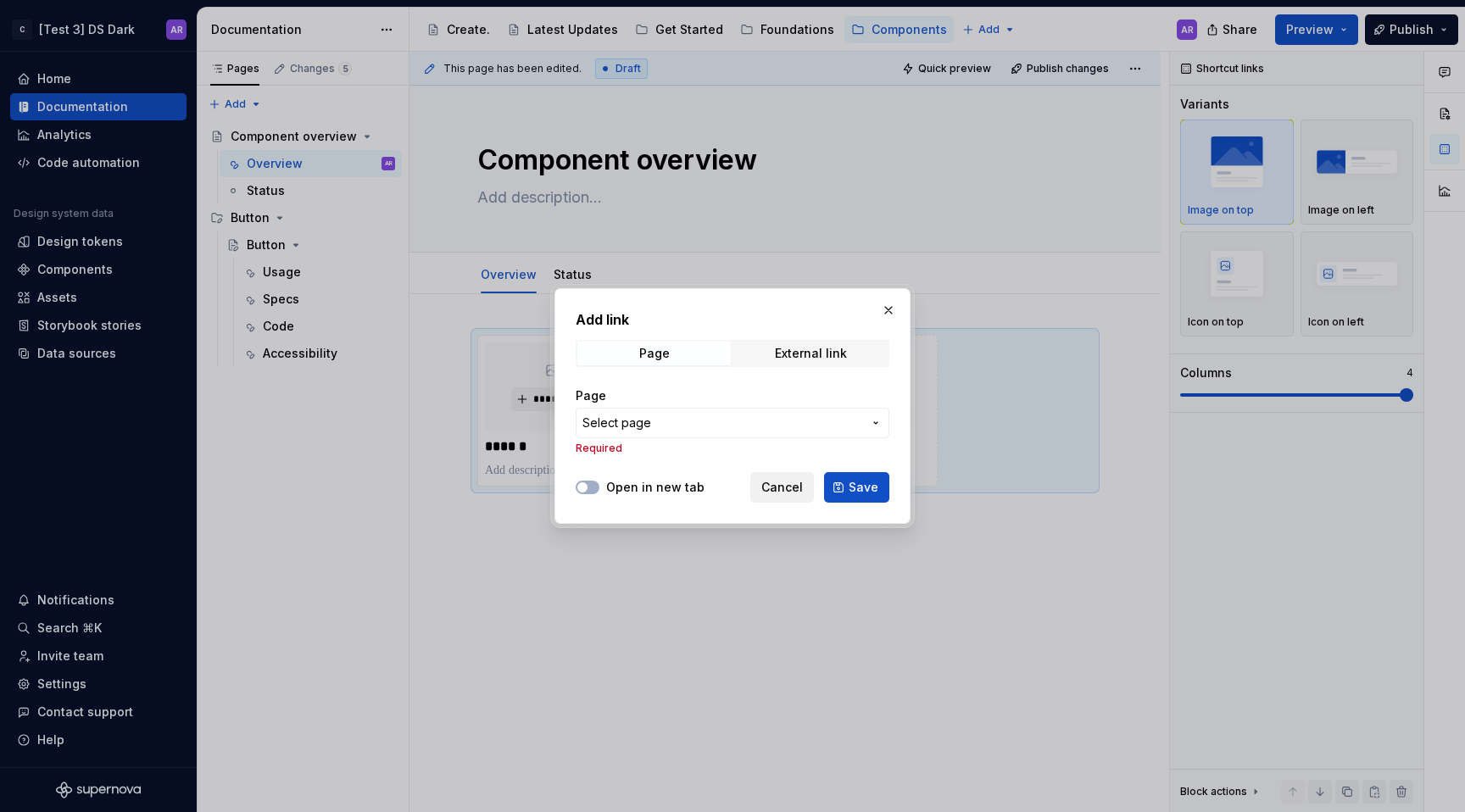
click at [788, 487] on span "Cancel" at bounding box center [781, 488] width 42 height 17
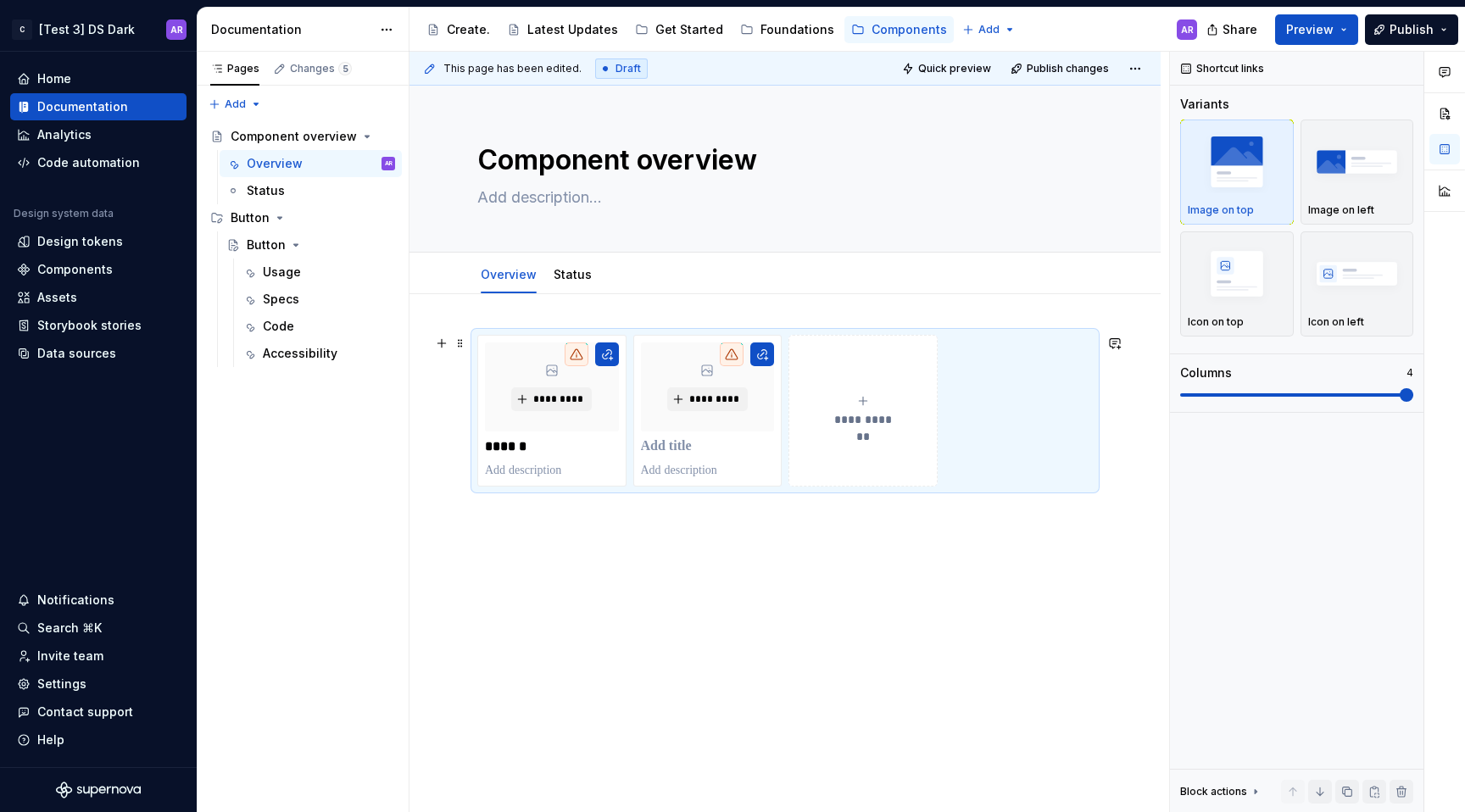
click at [844, 425] on span "**********" at bounding box center [863, 420] width 74 height 17
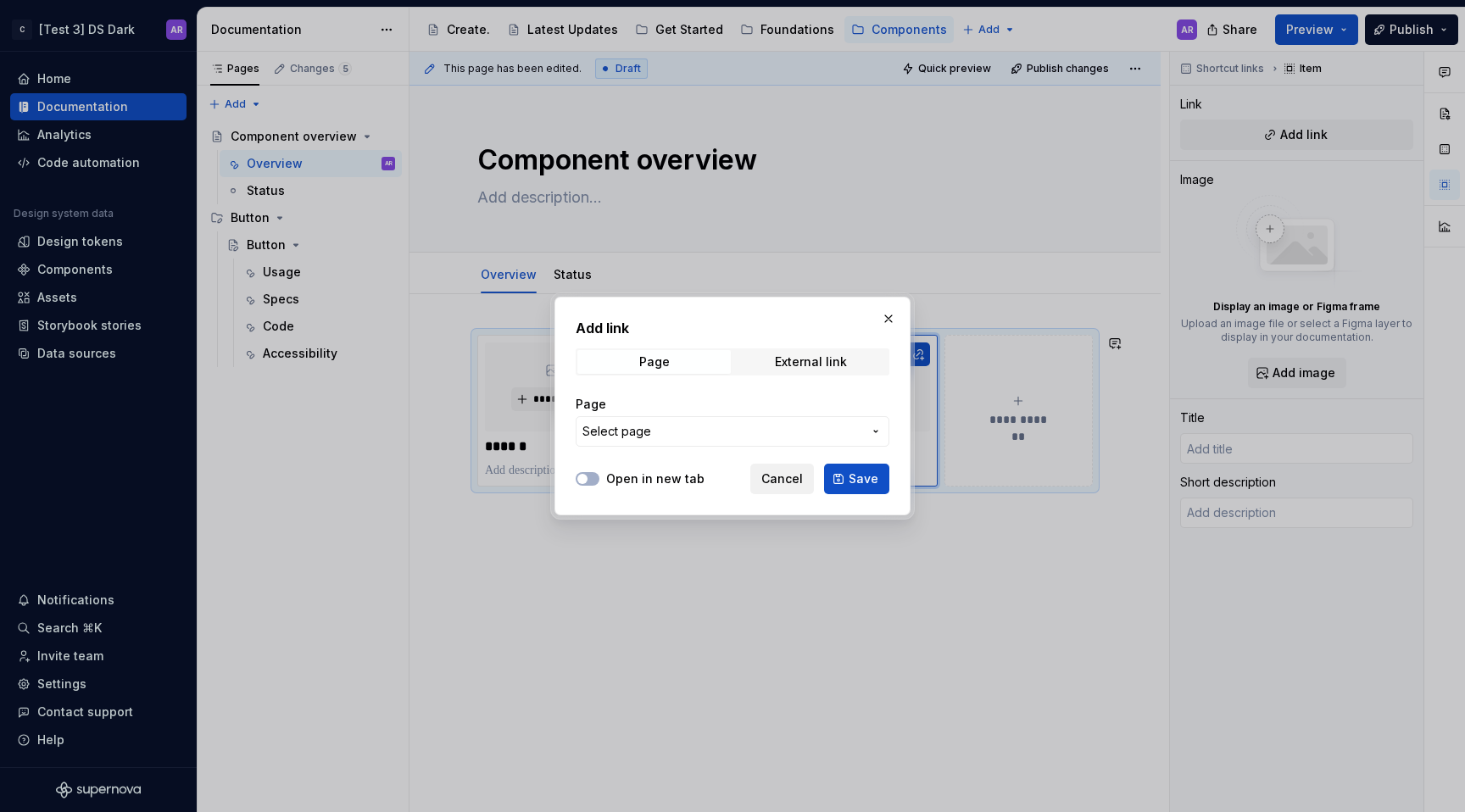
click at [792, 481] on span "Cancel" at bounding box center [781, 479] width 42 height 17
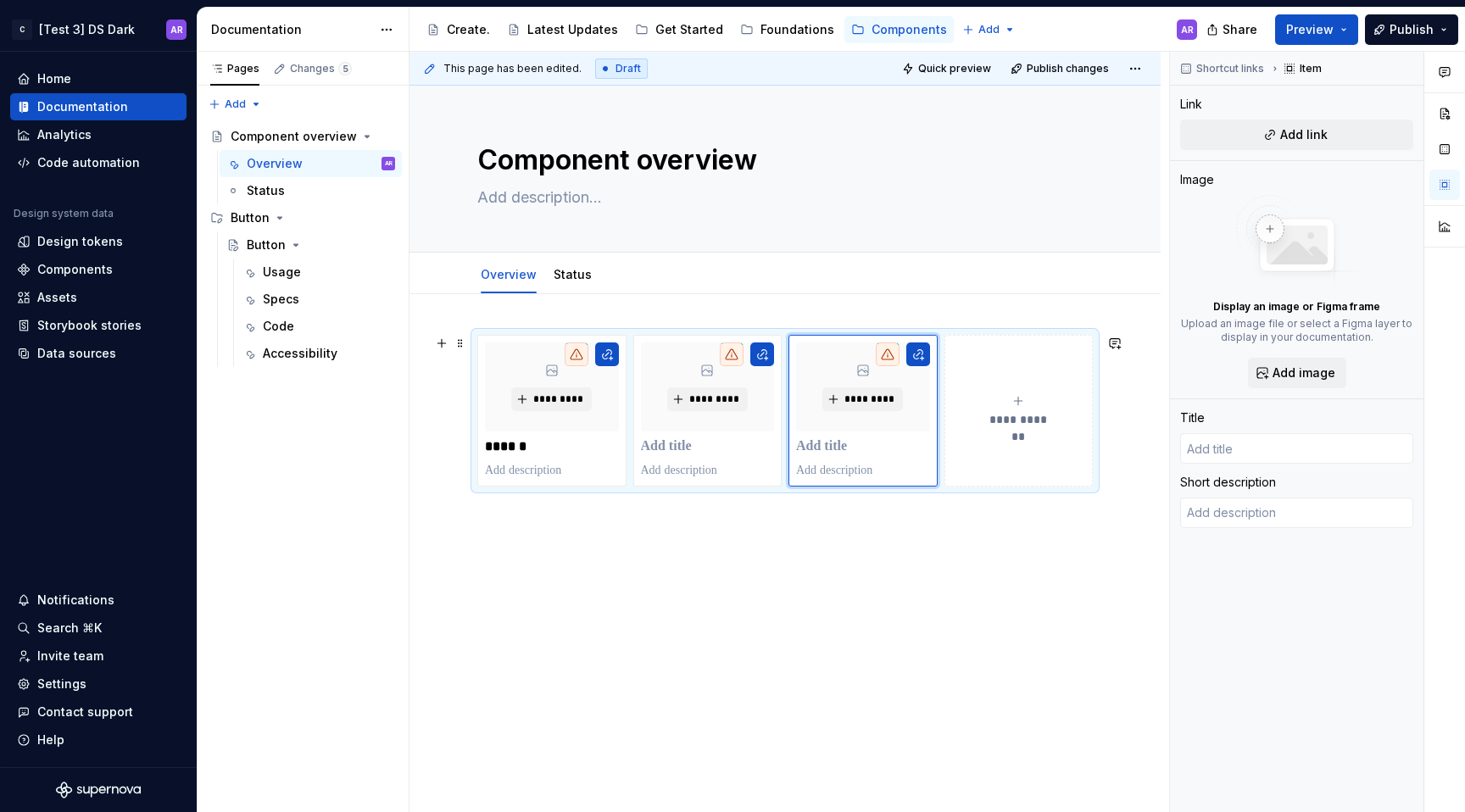
click at [1006, 433] on button "**********" at bounding box center [1019, 410] width 149 height 152
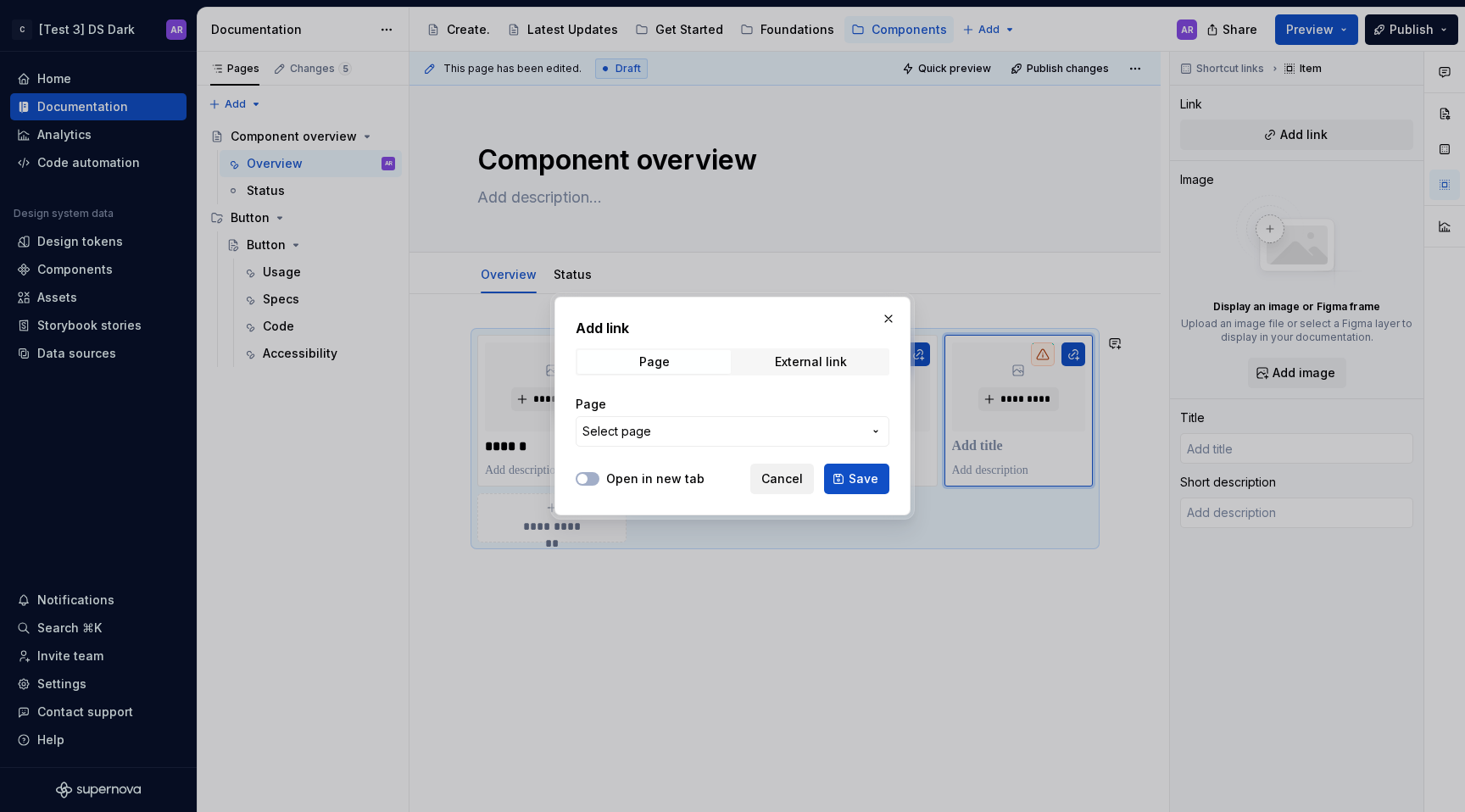
click at [784, 475] on span "Cancel" at bounding box center [781, 479] width 42 height 17
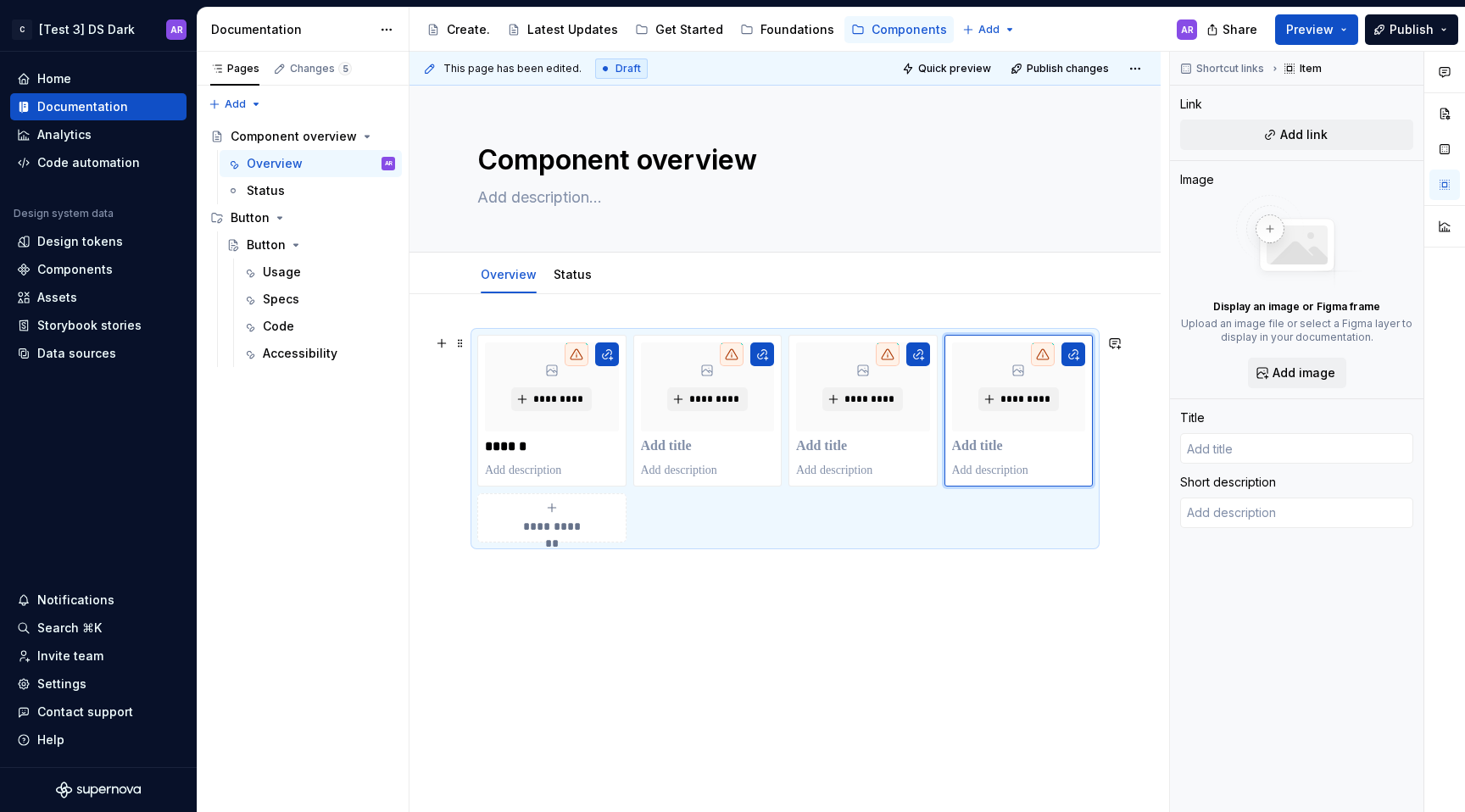
click at [574, 528] on span "**********" at bounding box center [551, 527] width 74 height 17
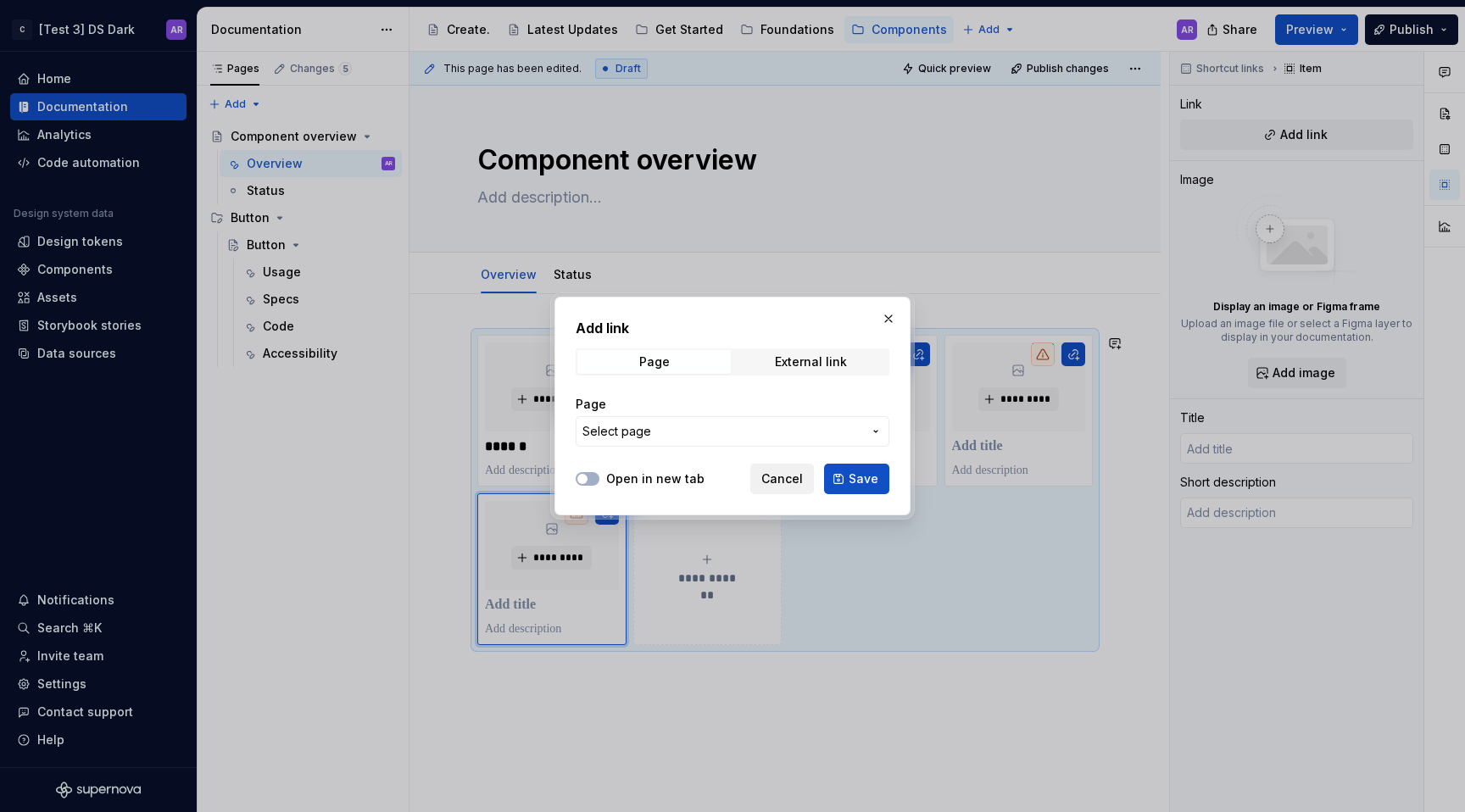
click at [782, 478] on span "Cancel" at bounding box center [781, 479] width 42 height 17
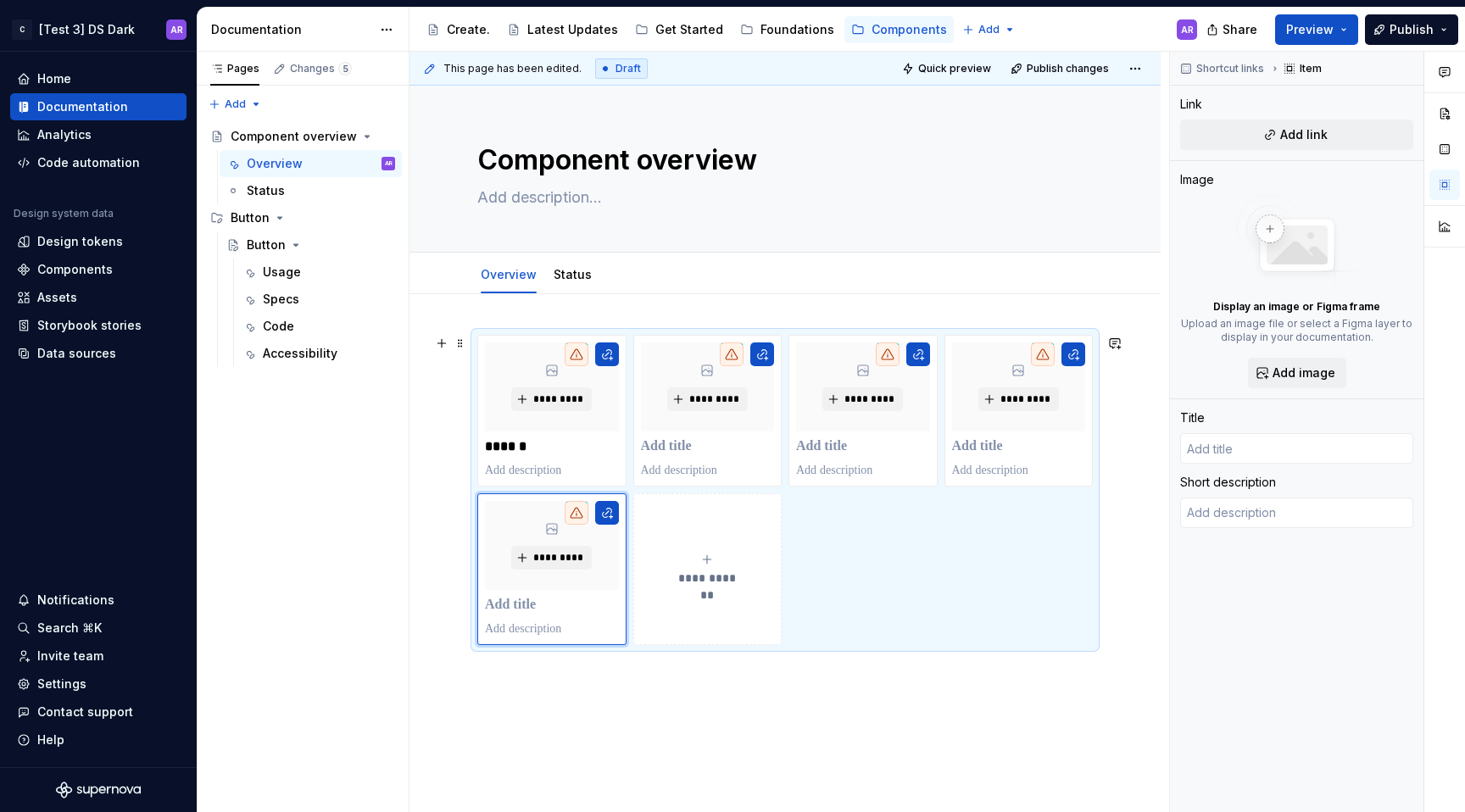
click at [758, 578] on div "**********" at bounding box center [708, 570] width 134 height 34
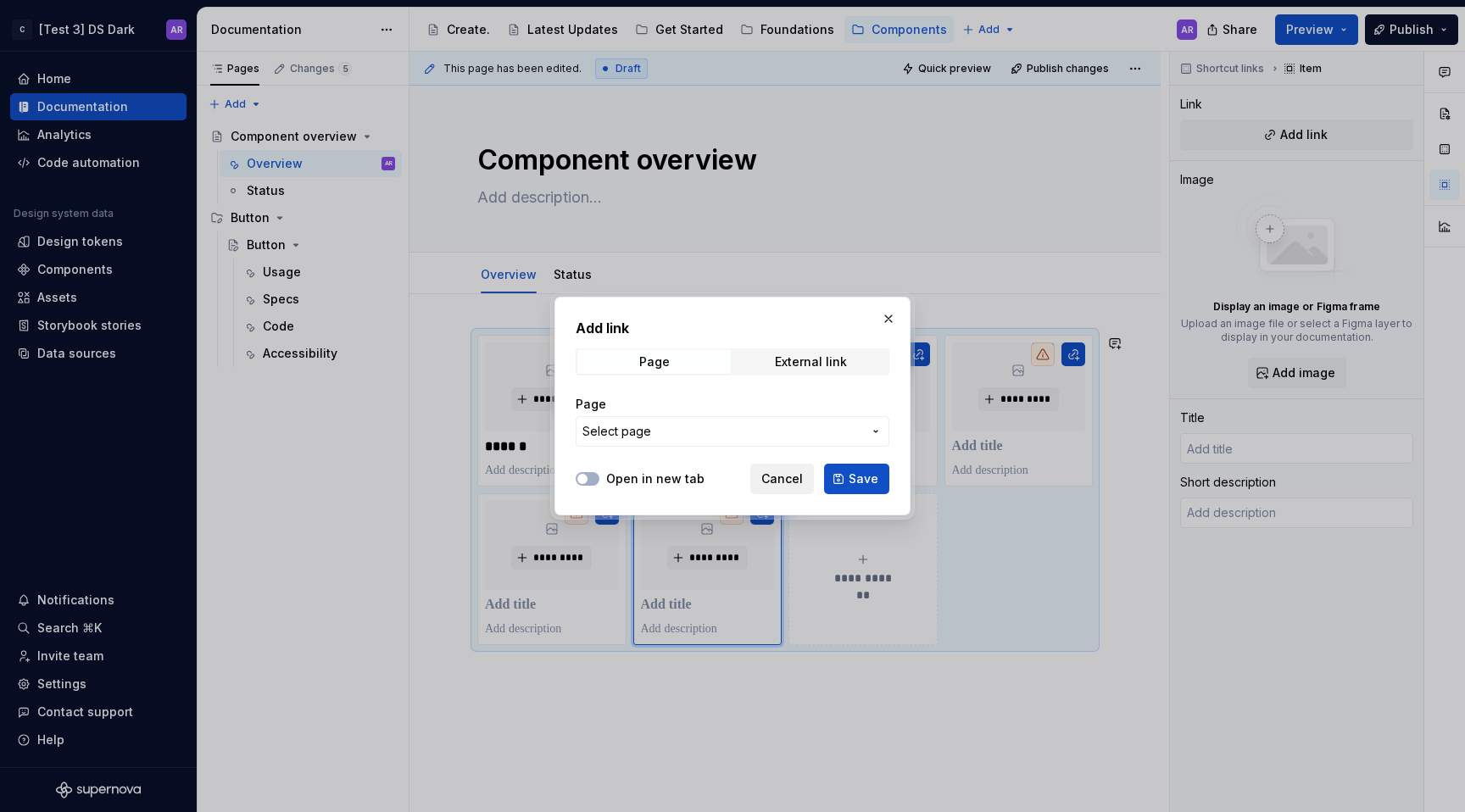
click at [785, 477] on span "Cancel" at bounding box center [781, 479] width 42 height 17
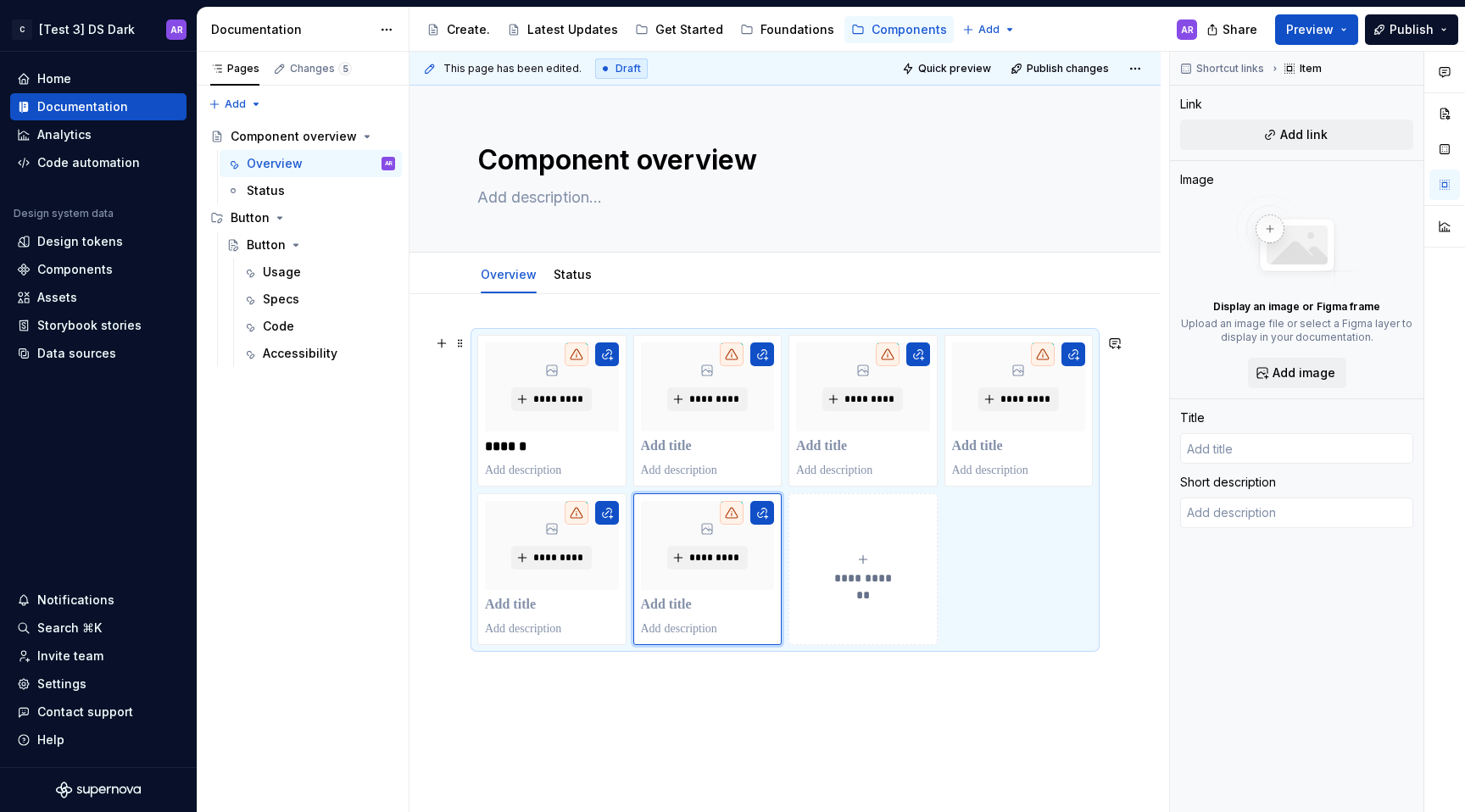
click at [845, 590] on button "**********" at bounding box center [864, 569] width 149 height 152
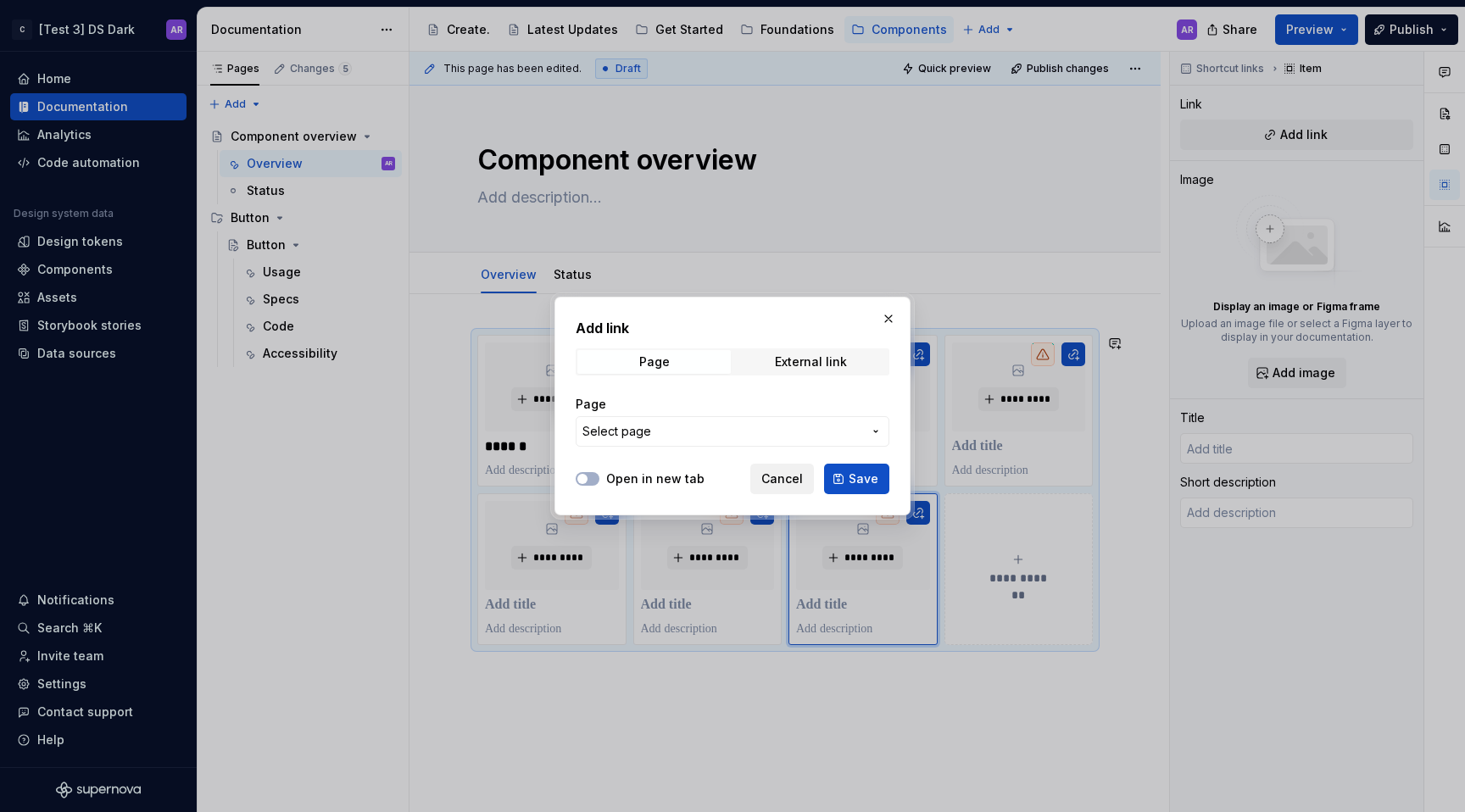
click at [771, 482] on span "Cancel" at bounding box center [781, 479] width 42 height 17
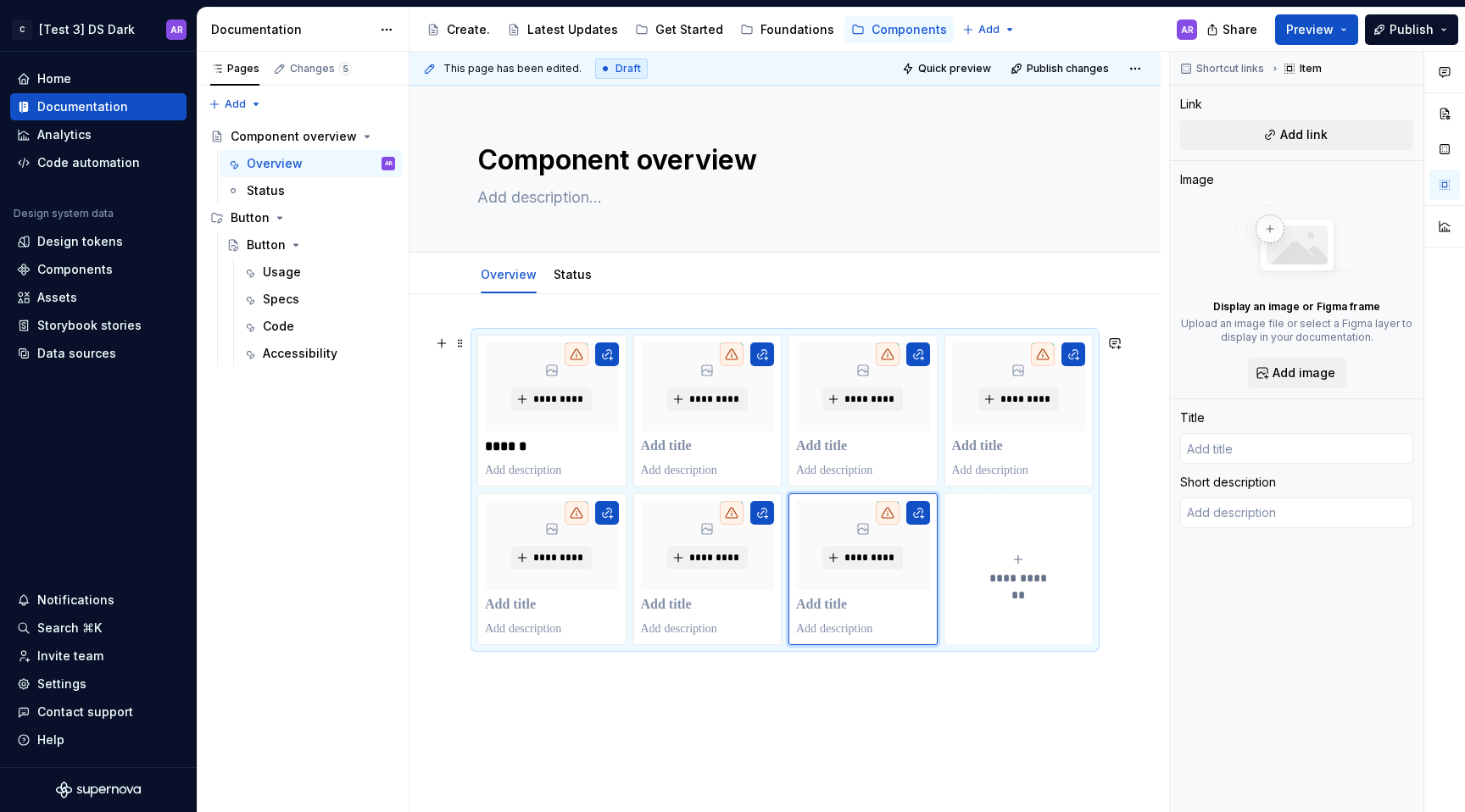
click at [1043, 577] on span "**********" at bounding box center [1018, 578] width 74 height 17
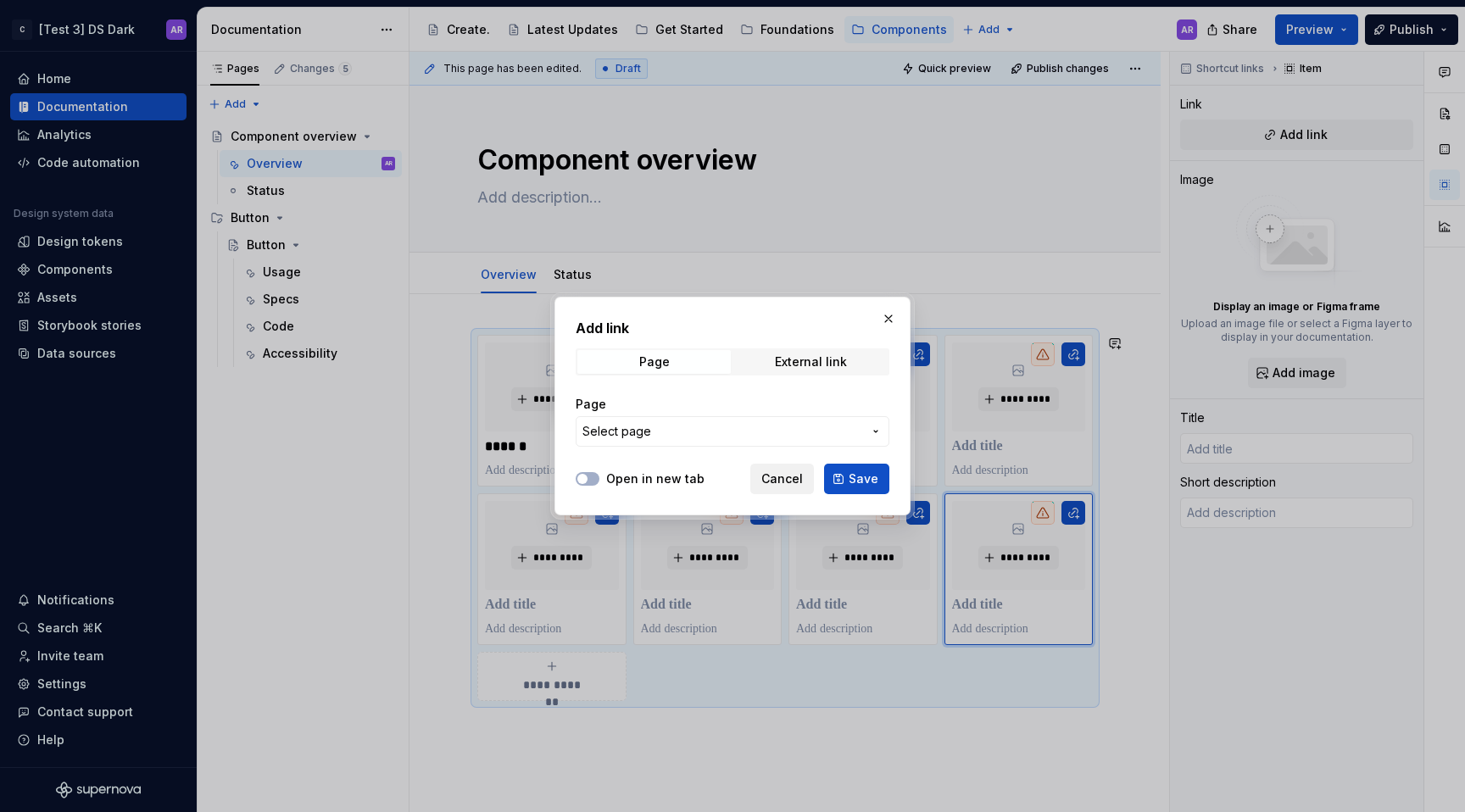
click at [785, 473] on span "Cancel" at bounding box center [781, 479] width 42 height 17
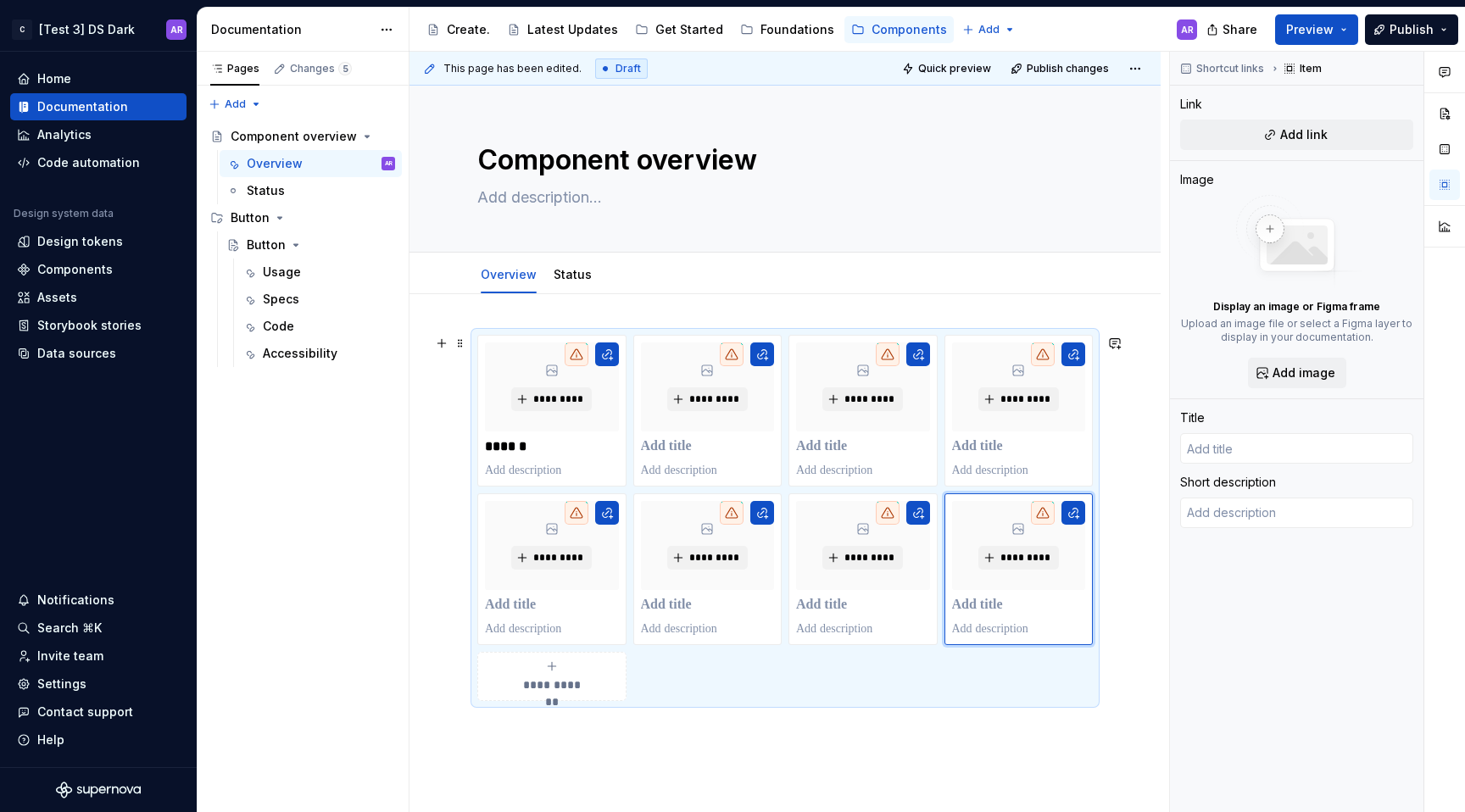
click at [589, 688] on div "**********" at bounding box center [552, 676] width 134 height 34
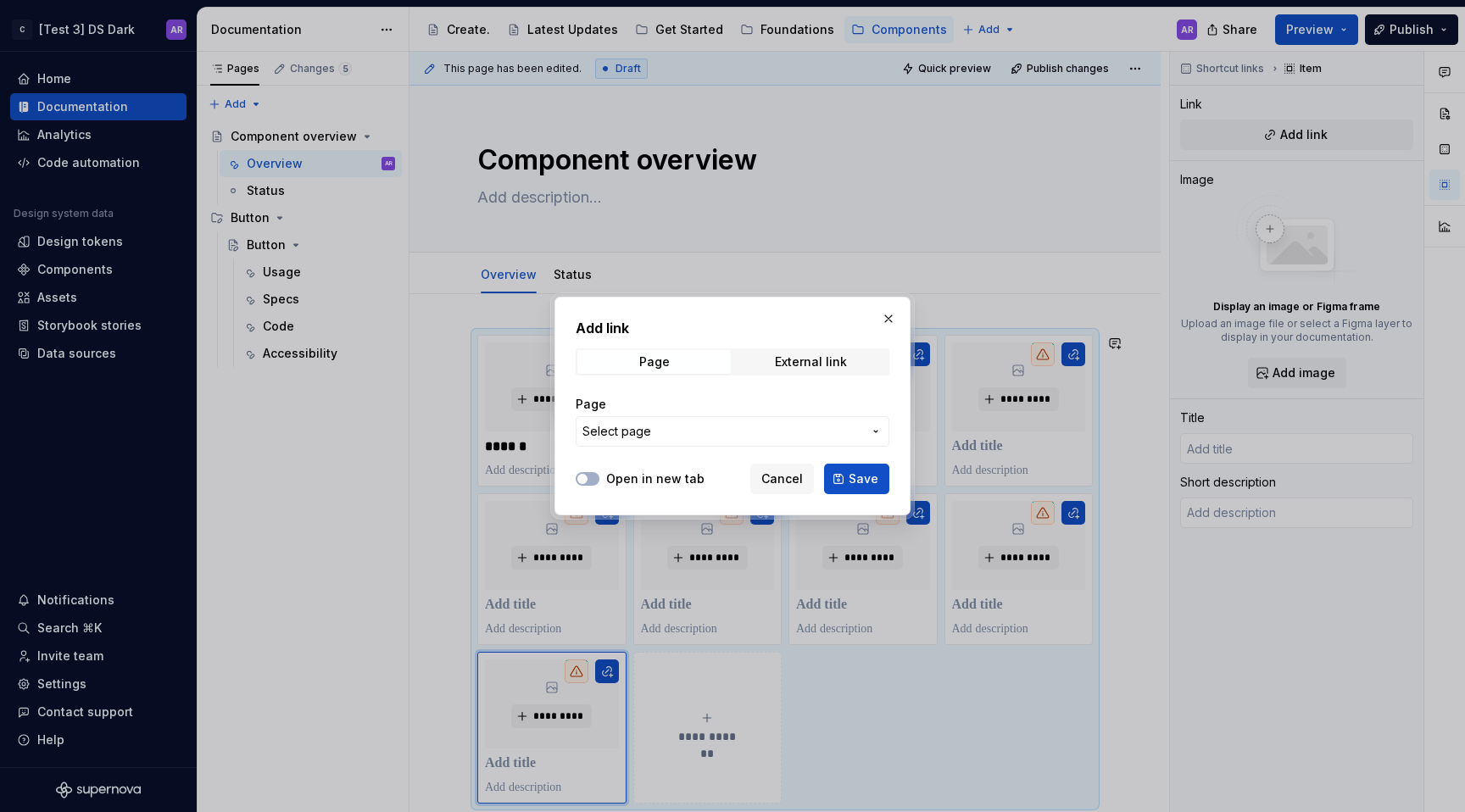
click at [817, 479] on div "Cancel Save" at bounding box center [820, 478] width 139 height 31
click at [798, 479] on span "Cancel" at bounding box center [781, 479] width 42 height 17
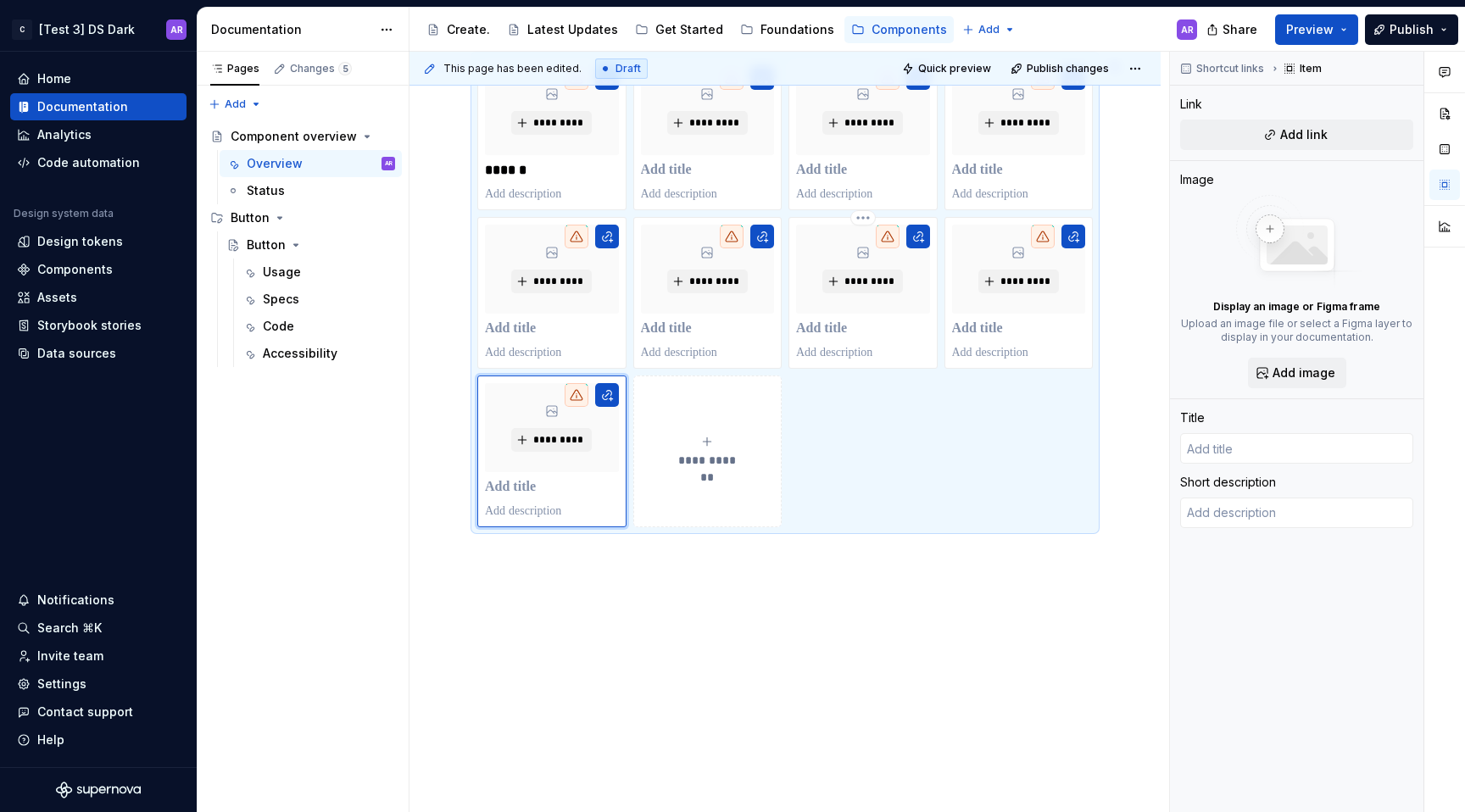
scroll to position [295, 0]
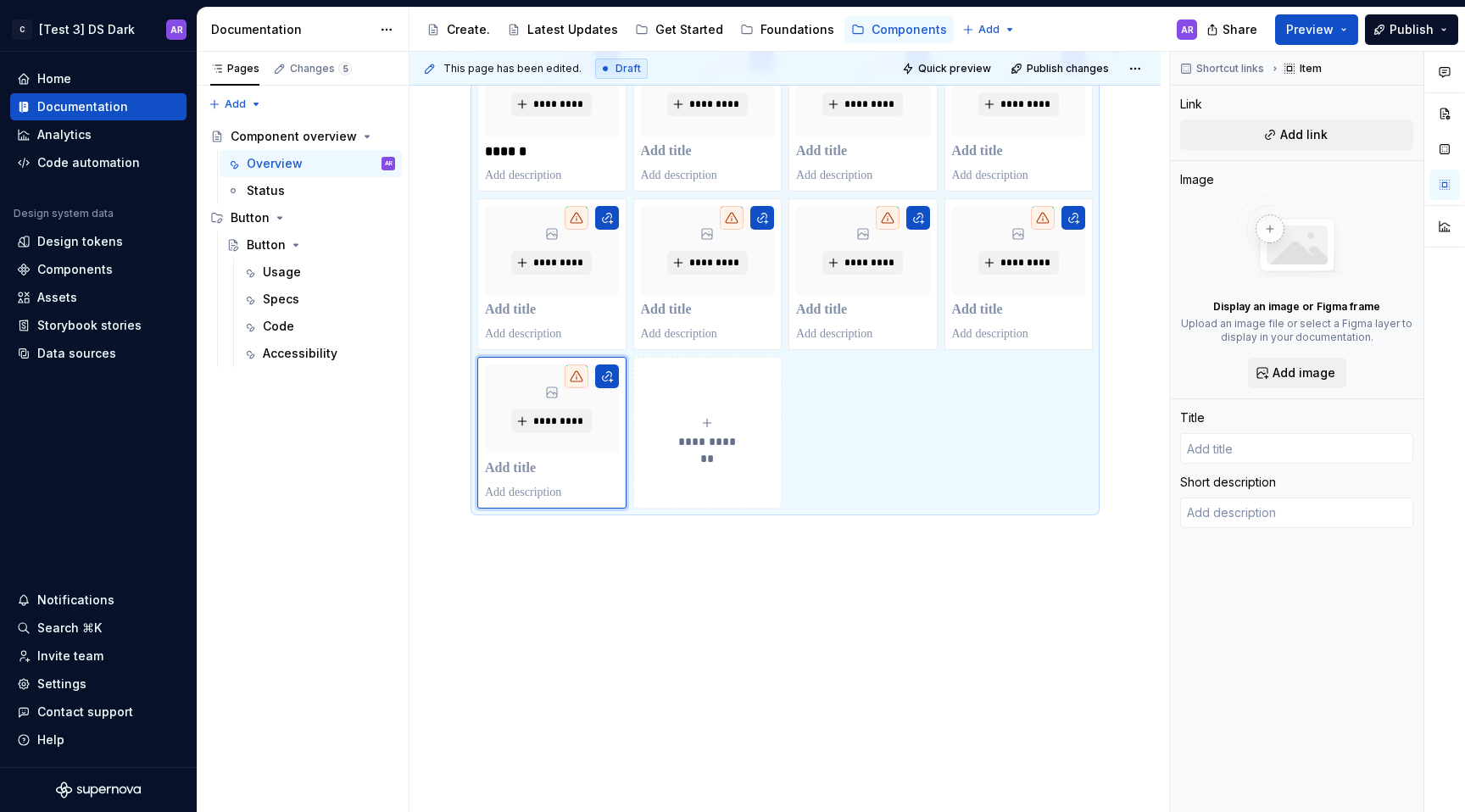
click at [712, 452] on button "**********" at bounding box center [708, 433] width 149 height 152
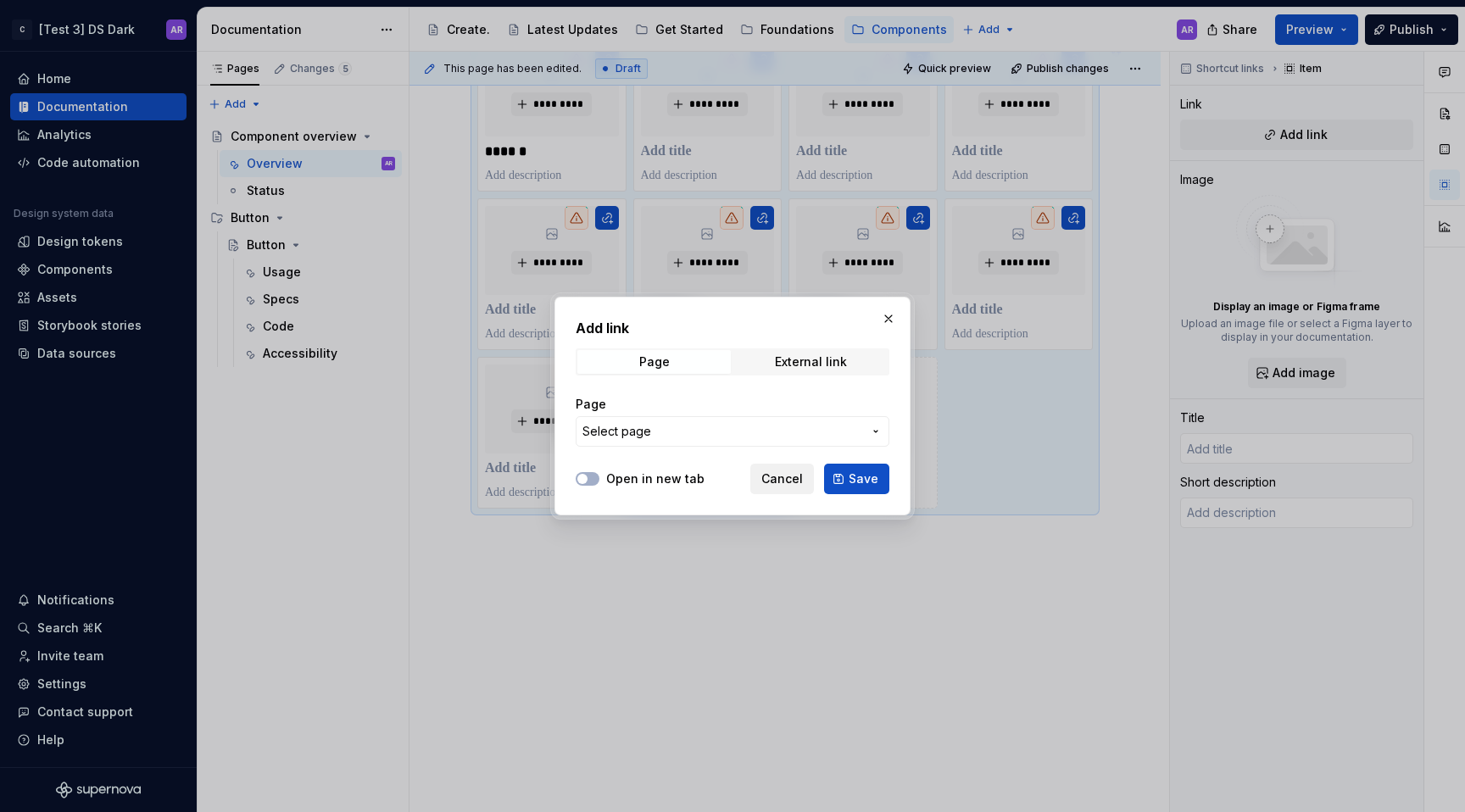
click at [771, 476] on span "Cancel" at bounding box center [781, 479] width 42 height 17
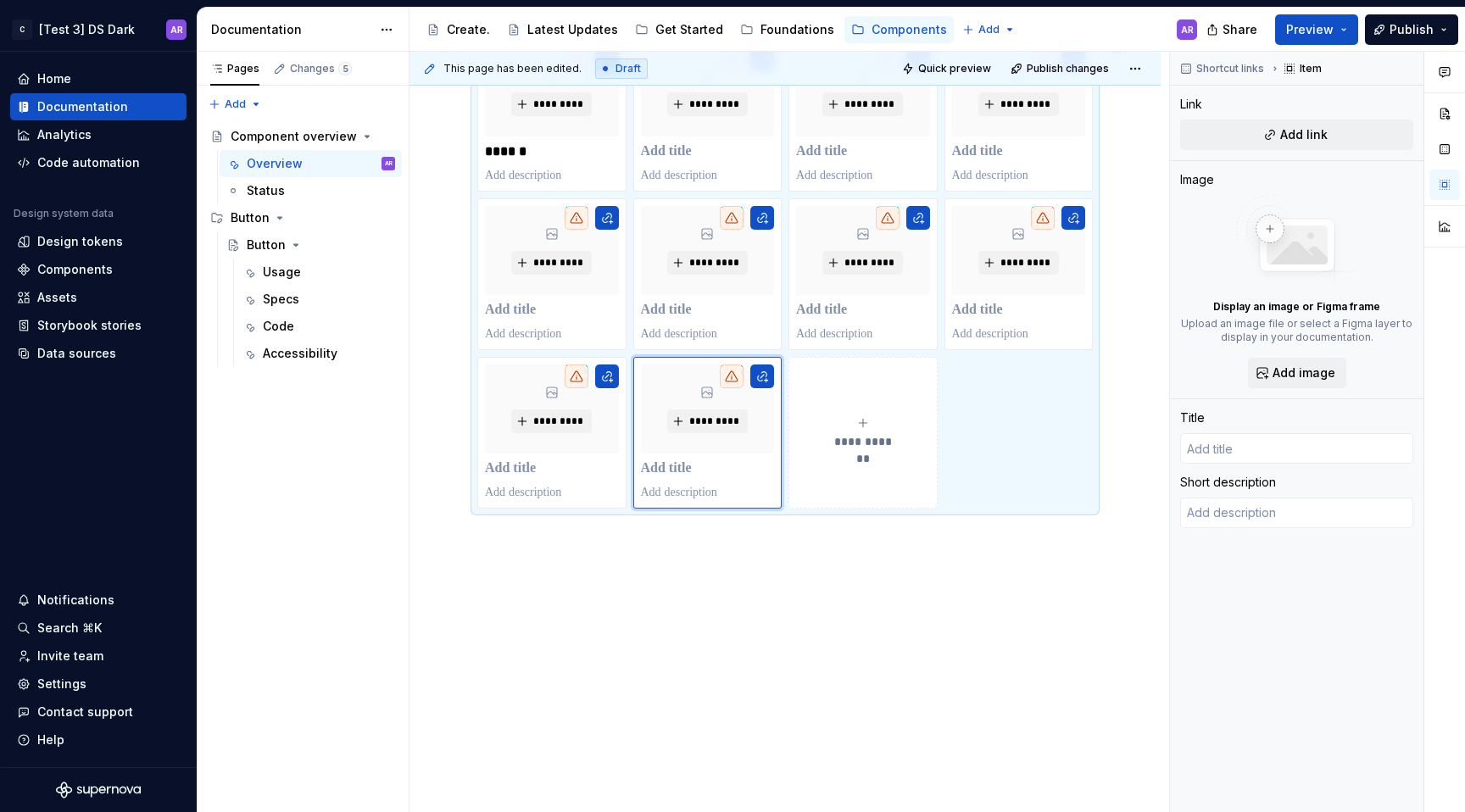
click at [867, 468] on button "**********" at bounding box center [864, 433] width 149 height 152
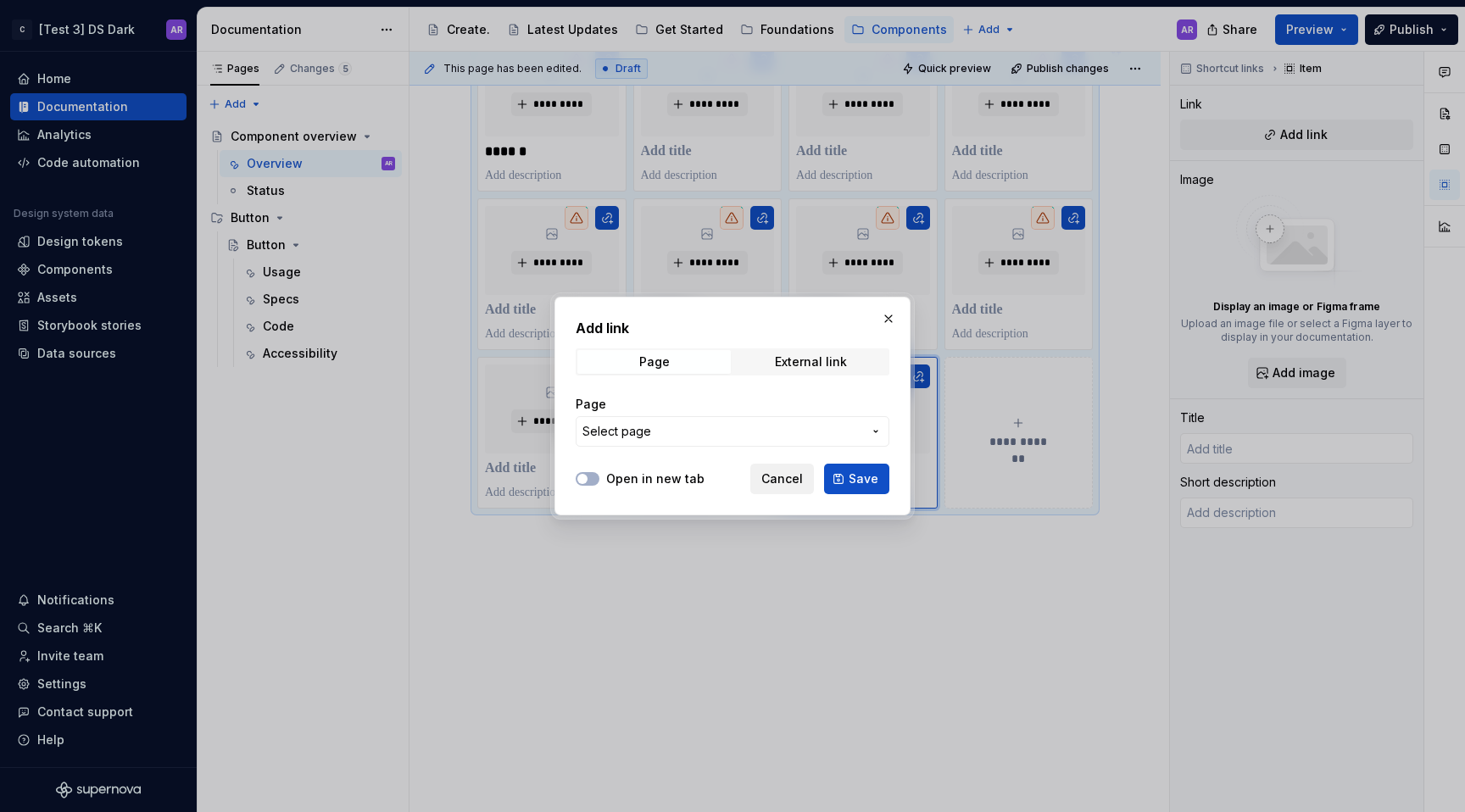
click at [793, 481] on span "Cancel" at bounding box center [781, 479] width 42 height 17
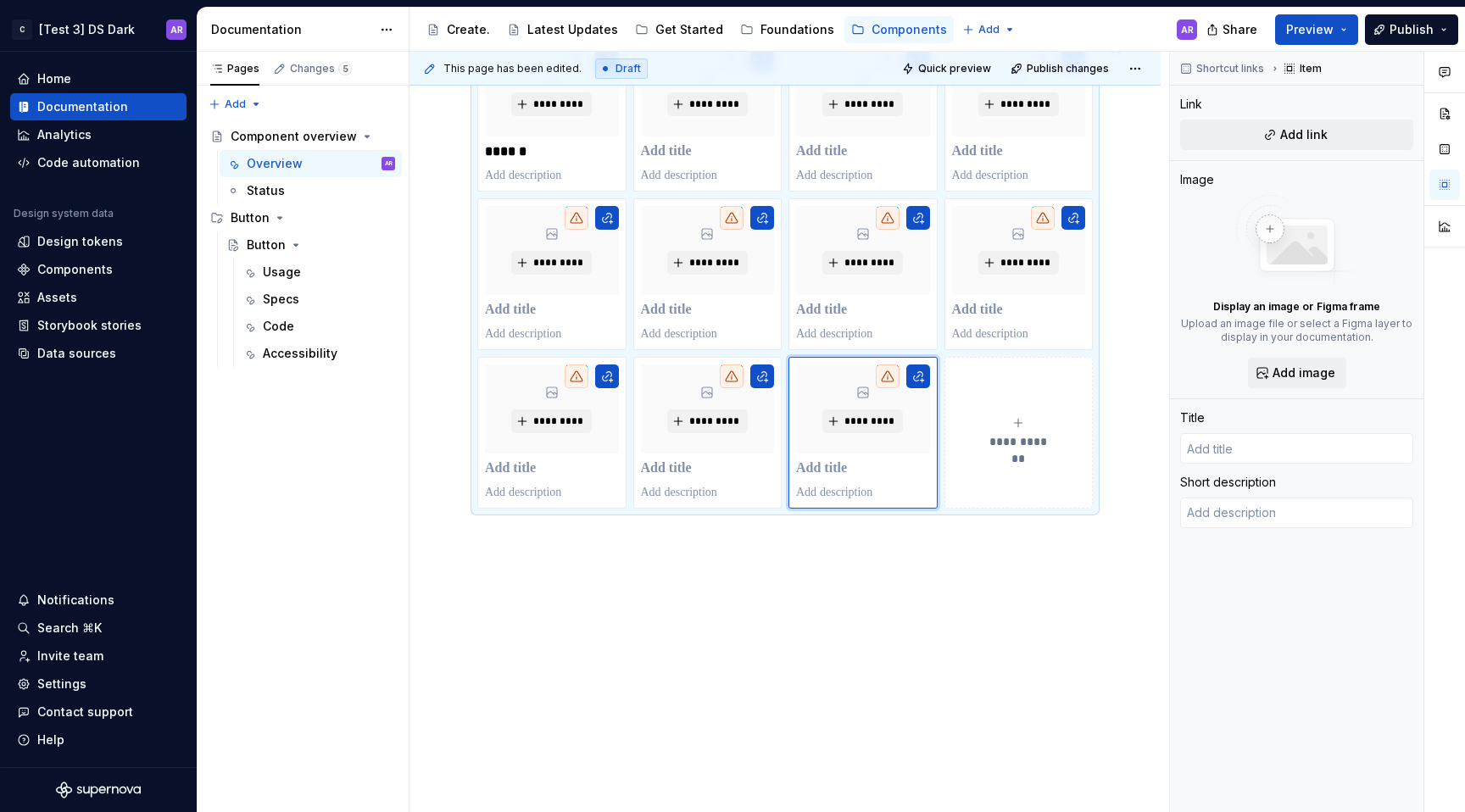
click at [1003, 461] on button "**********" at bounding box center [1019, 433] width 149 height 152
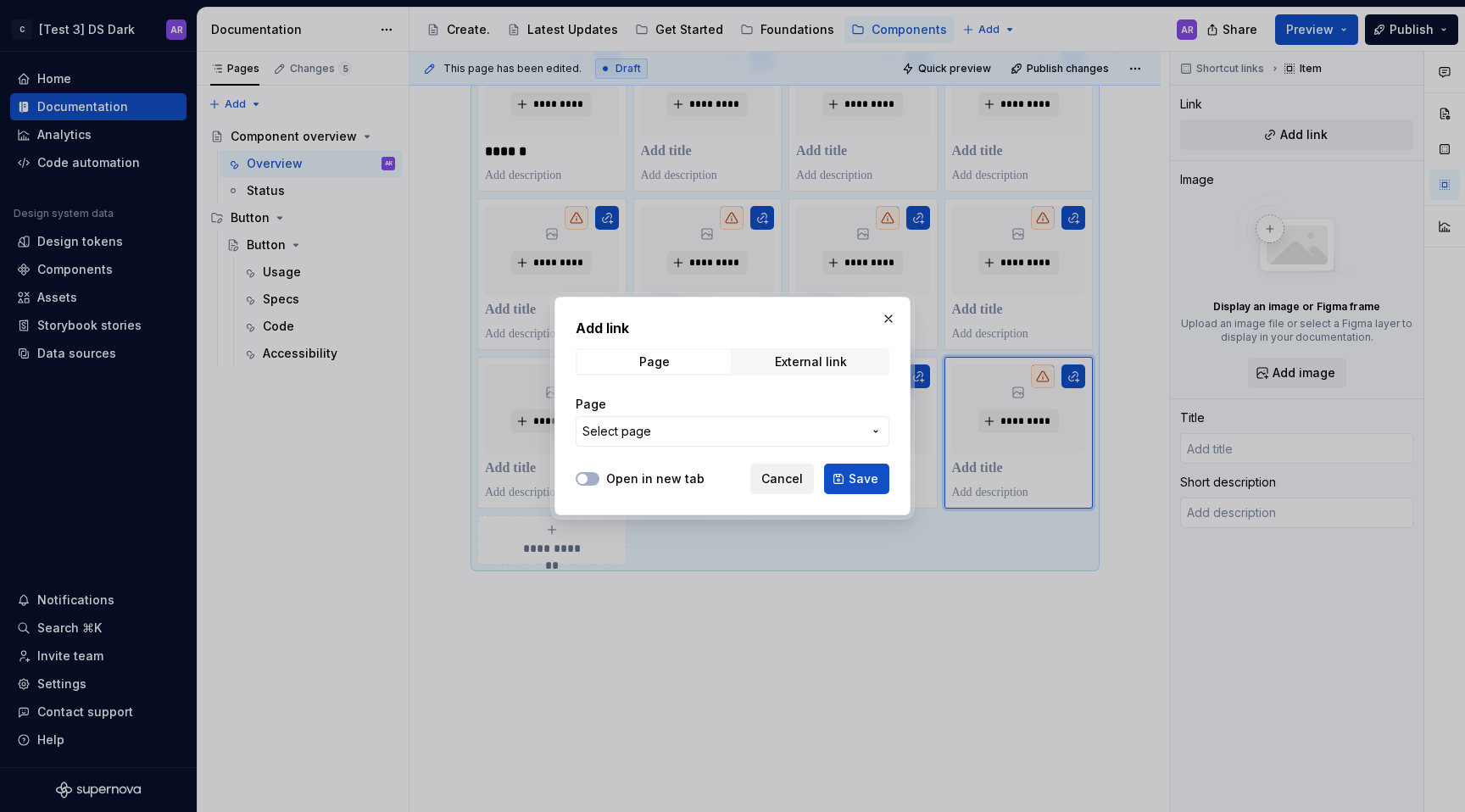
click at [780, 478] on span "Cancel" at bounding box center [781, 479] width 42 height 17
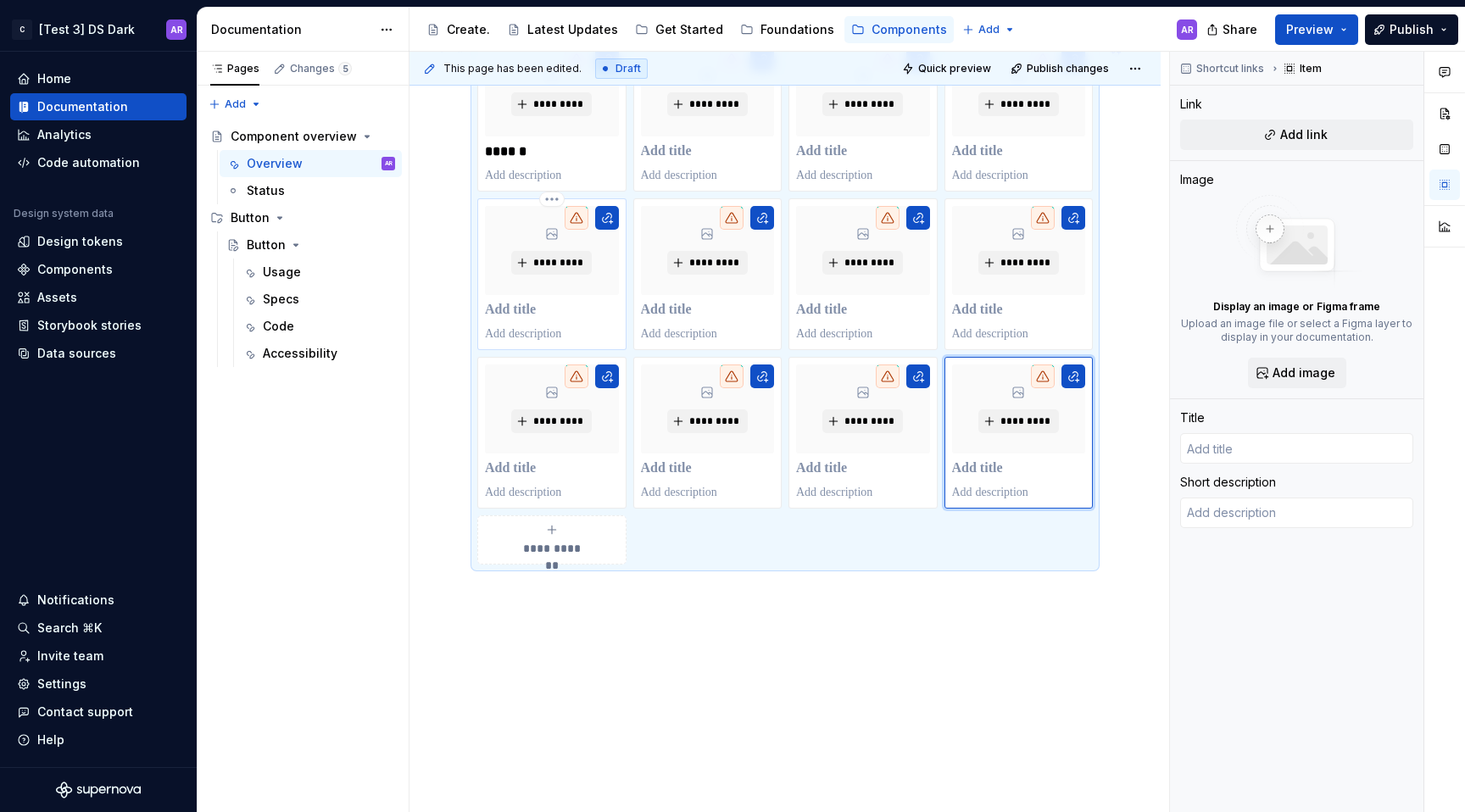
scroll to position [126, 0]
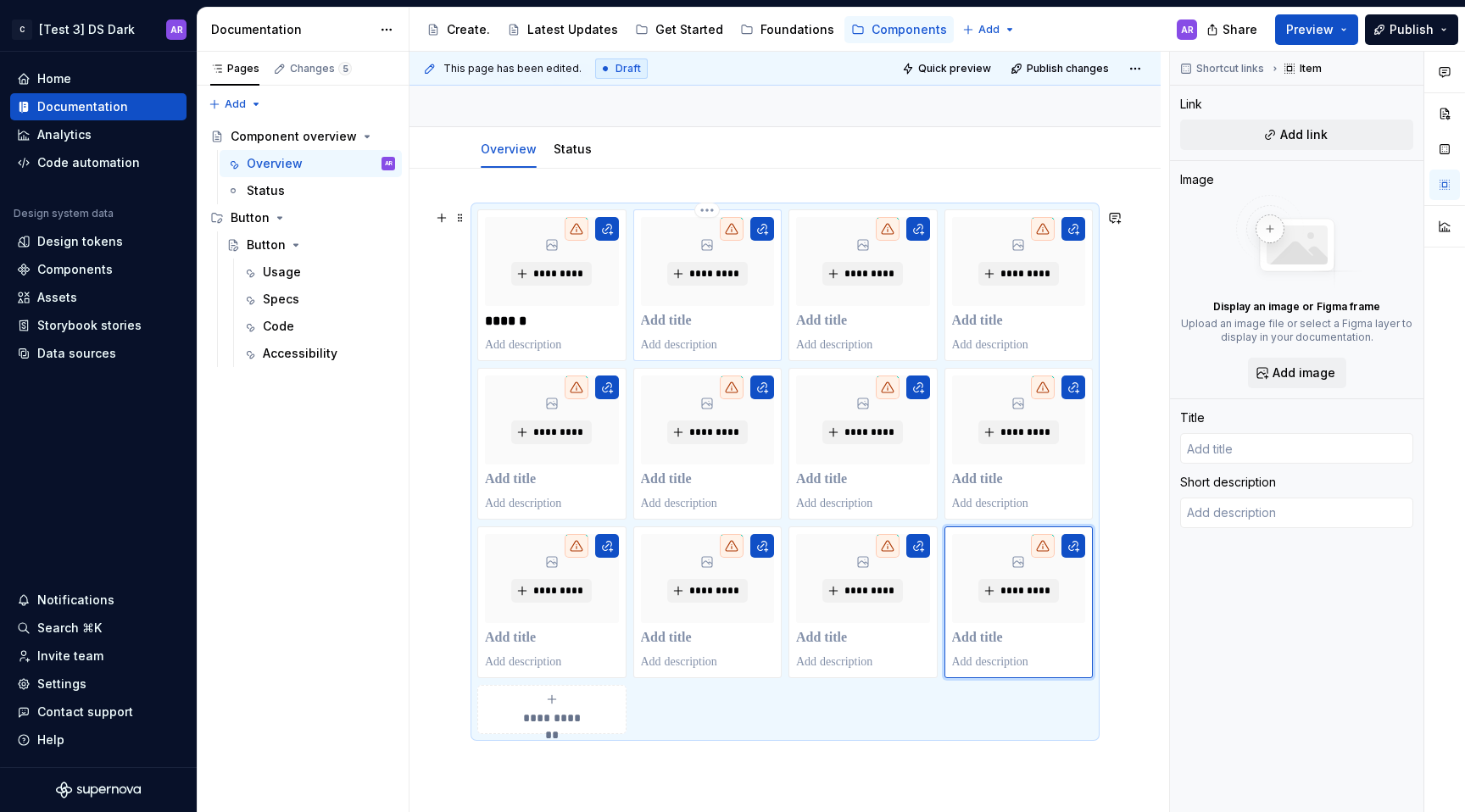
click at [695, 327] on p at bounding box center [708, 321] width 134 height 17
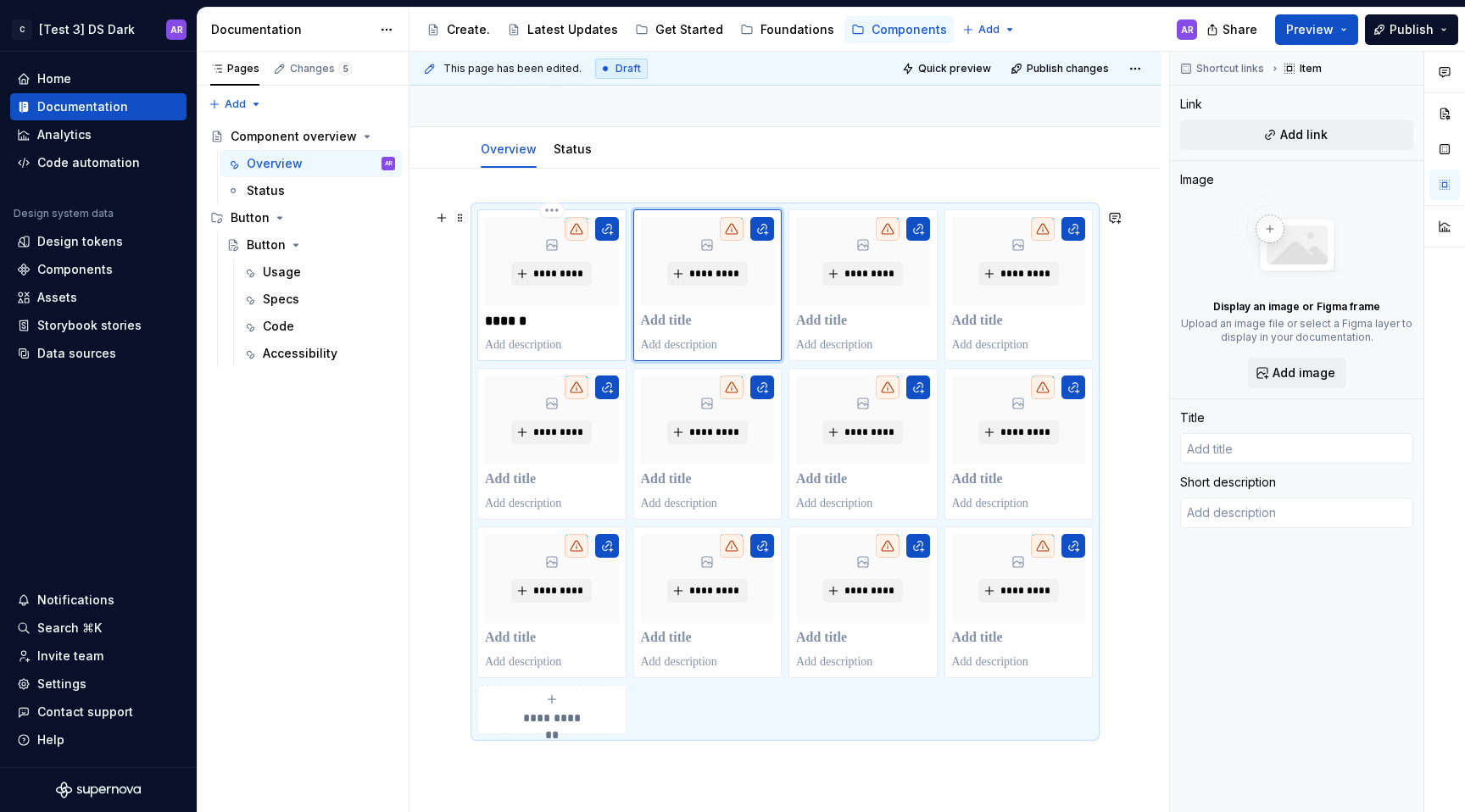
click at [509, 318] on p "******" at bounding box center [551, 321] width 133 height 17
type textarea "*"
type input "Button"
click at [509, 318] on p "******" at bounding box center [551, 321] width 133 height 17
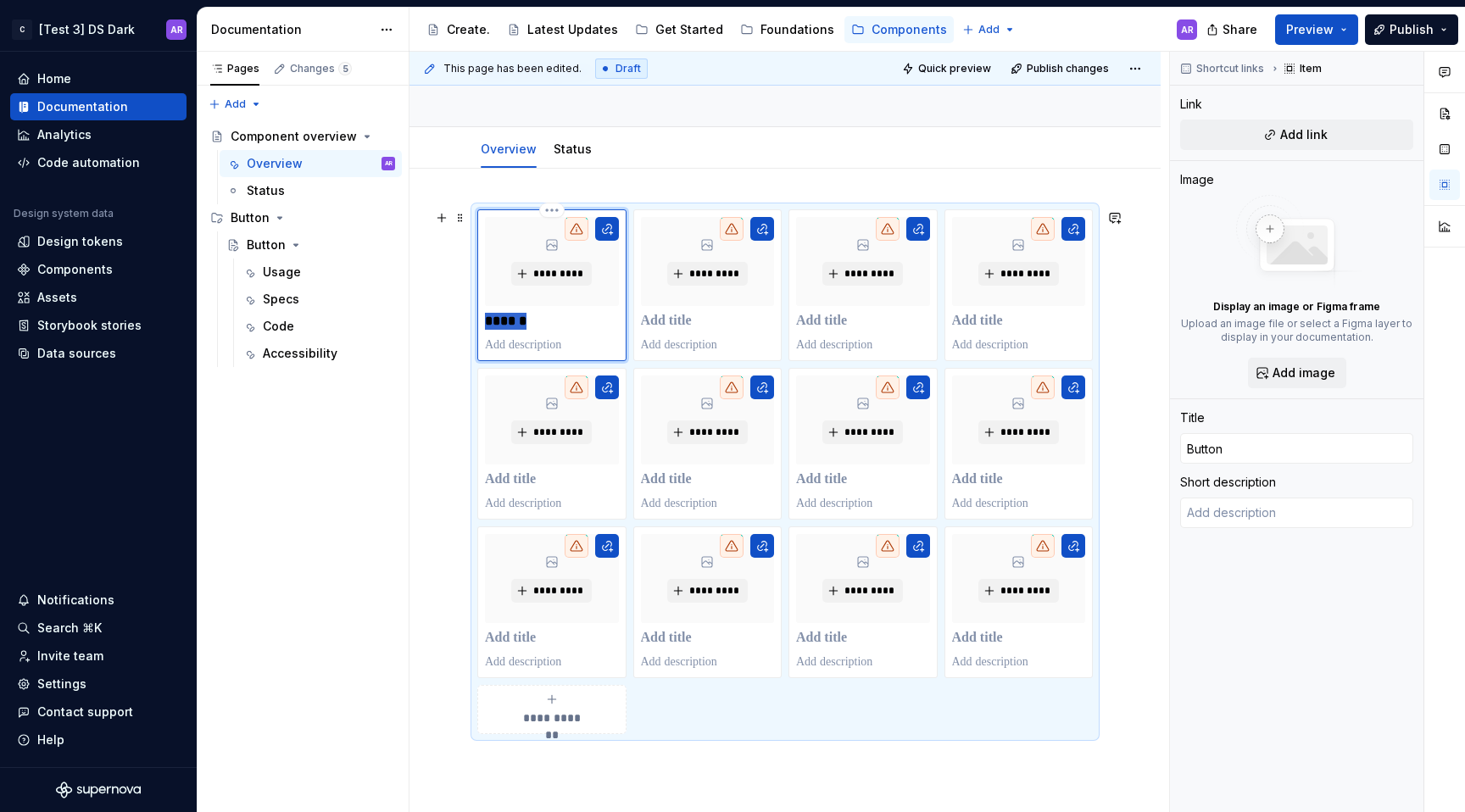
type textarea "*"
type input "A"
type textarea "*"
type input "Ac"
type textarea "*"
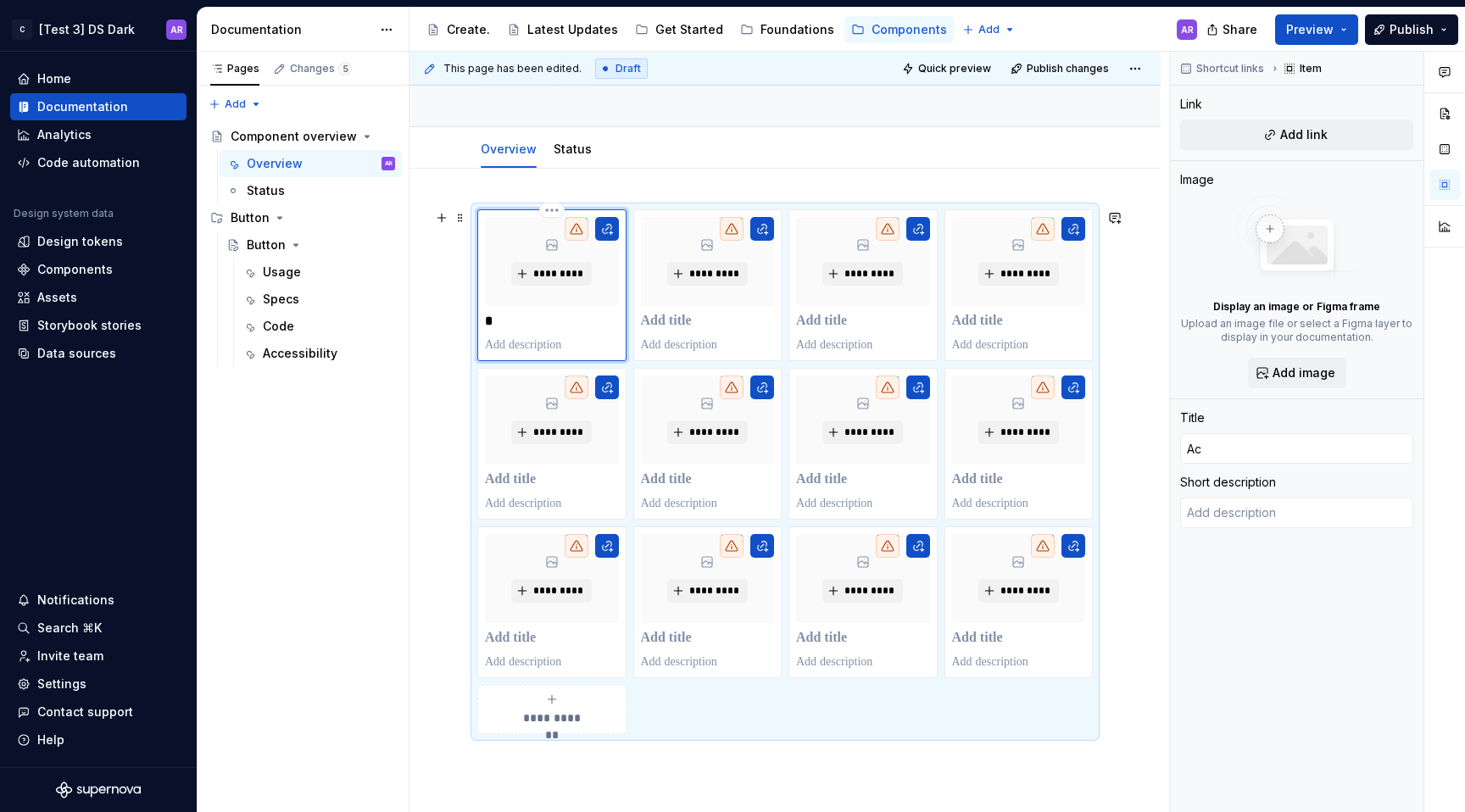
type input "Acc"
type textarea "*"
type input "Acco"
type textarea "*"
type input "Accor"
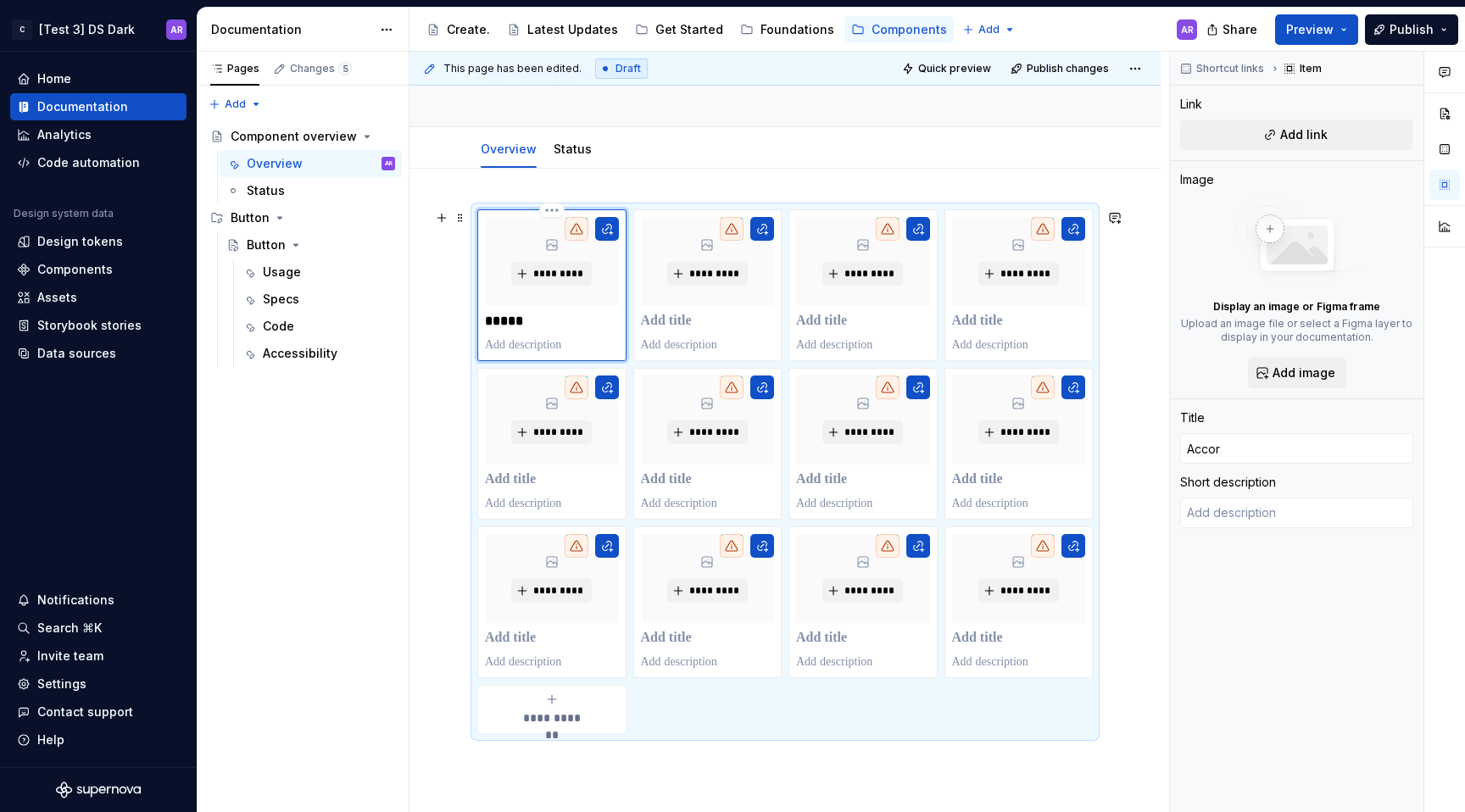
type textarea "*"
type input "Accord"
type textarea "*"
type input "Accordi"
type textarea "*"
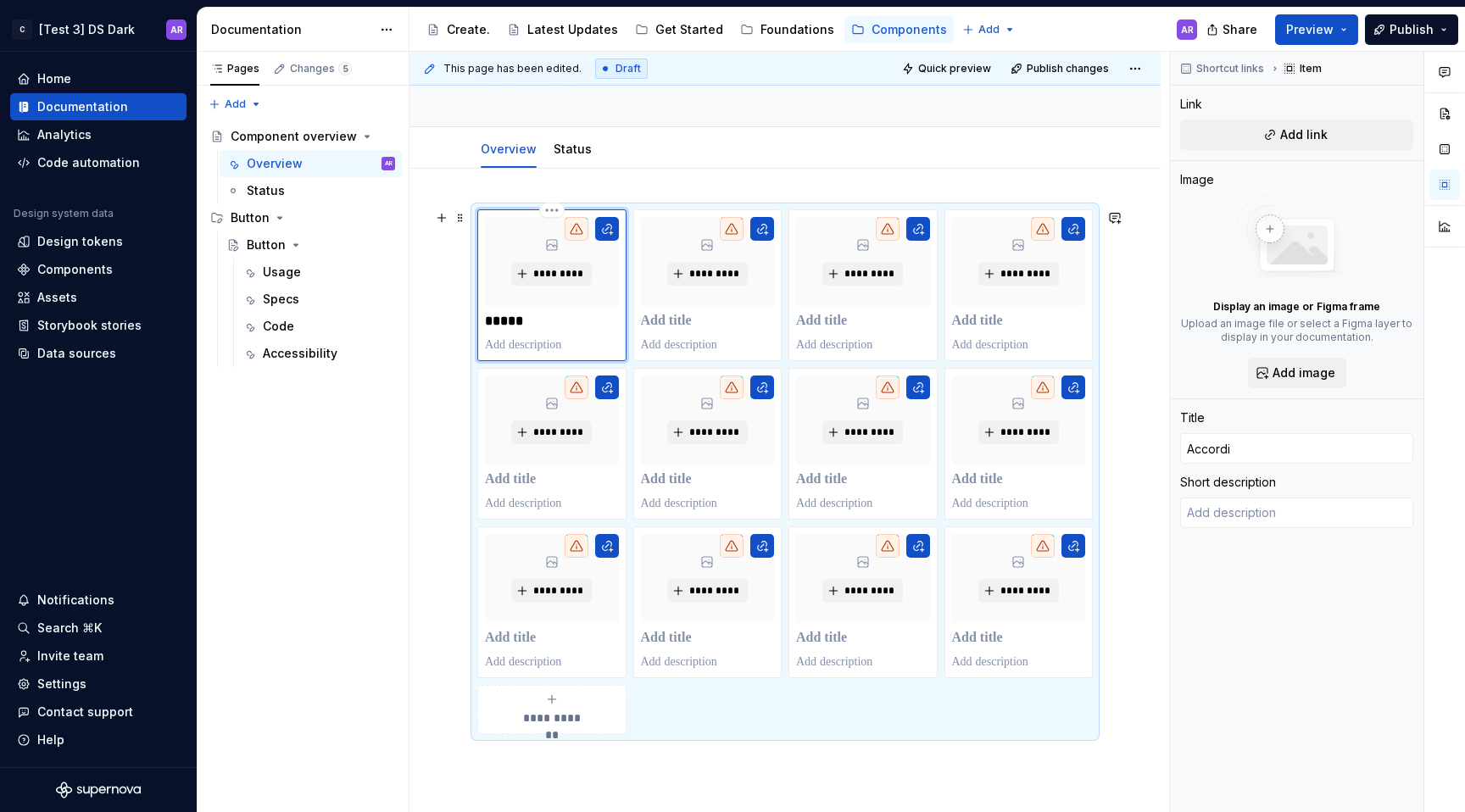
type input "Accordio"
type textarea "*"
type input "Accordion"
type textarea "*"
click at [693, 331] on div "*********" at bounding box center [708, 285] width 134 height 136
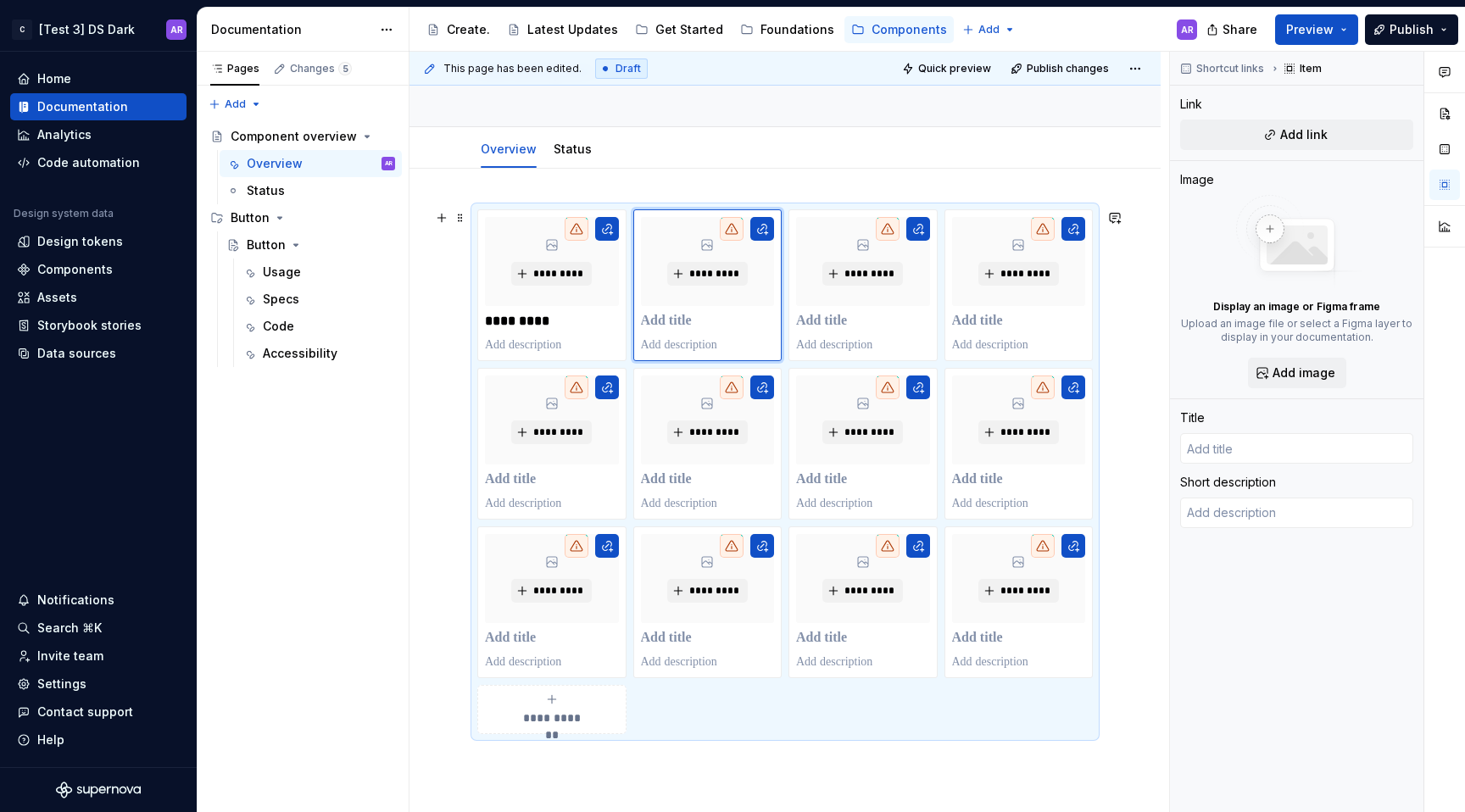
click at [673, 314] on p at bounding box center [708, 321] width 134 height 17
type textarea "*"
type input "B"
type textarea "*"
type input "Ba"
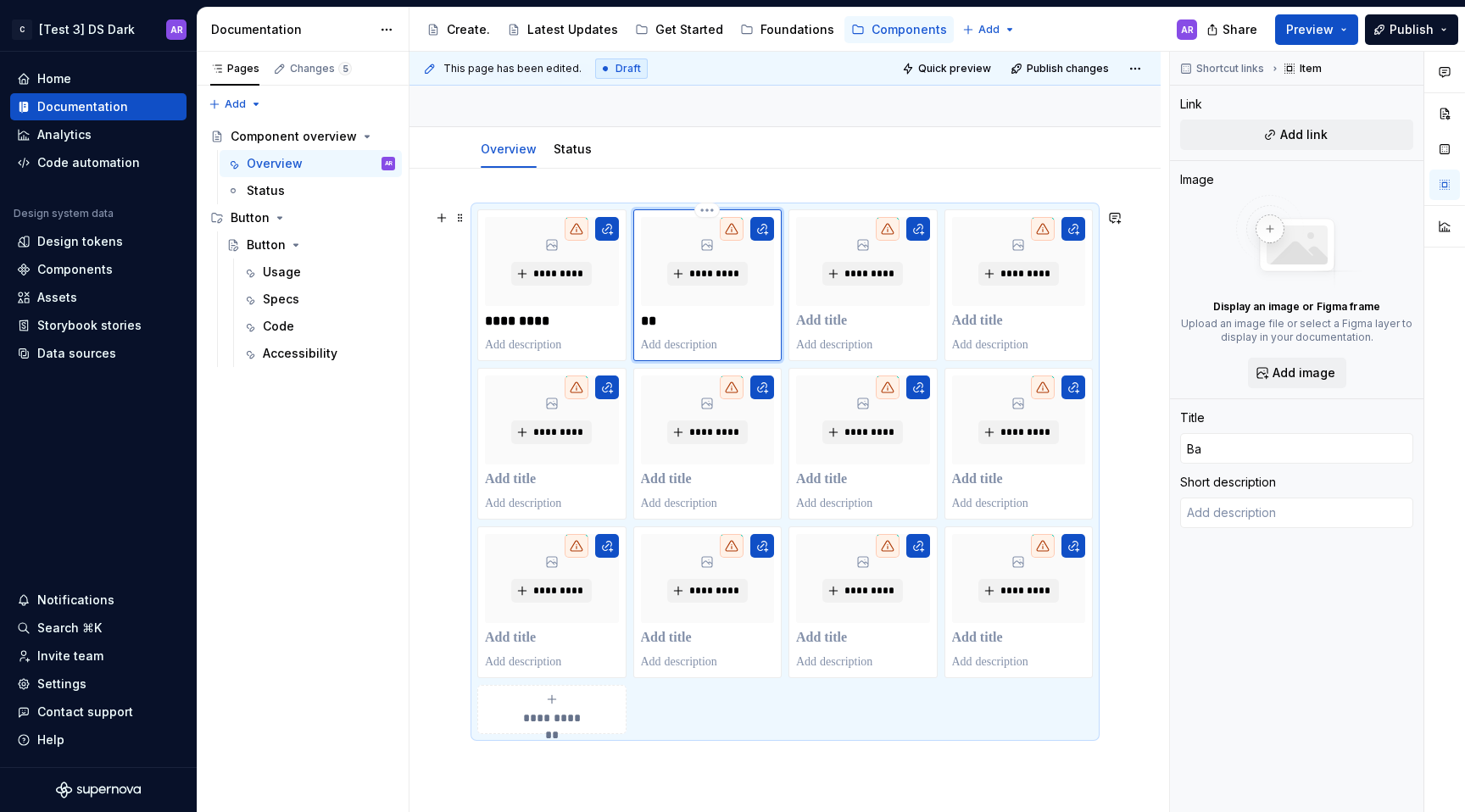
type textarea "*"
type input "Ban"
type textarea "*"
type input "Bann"
type textarea "*"
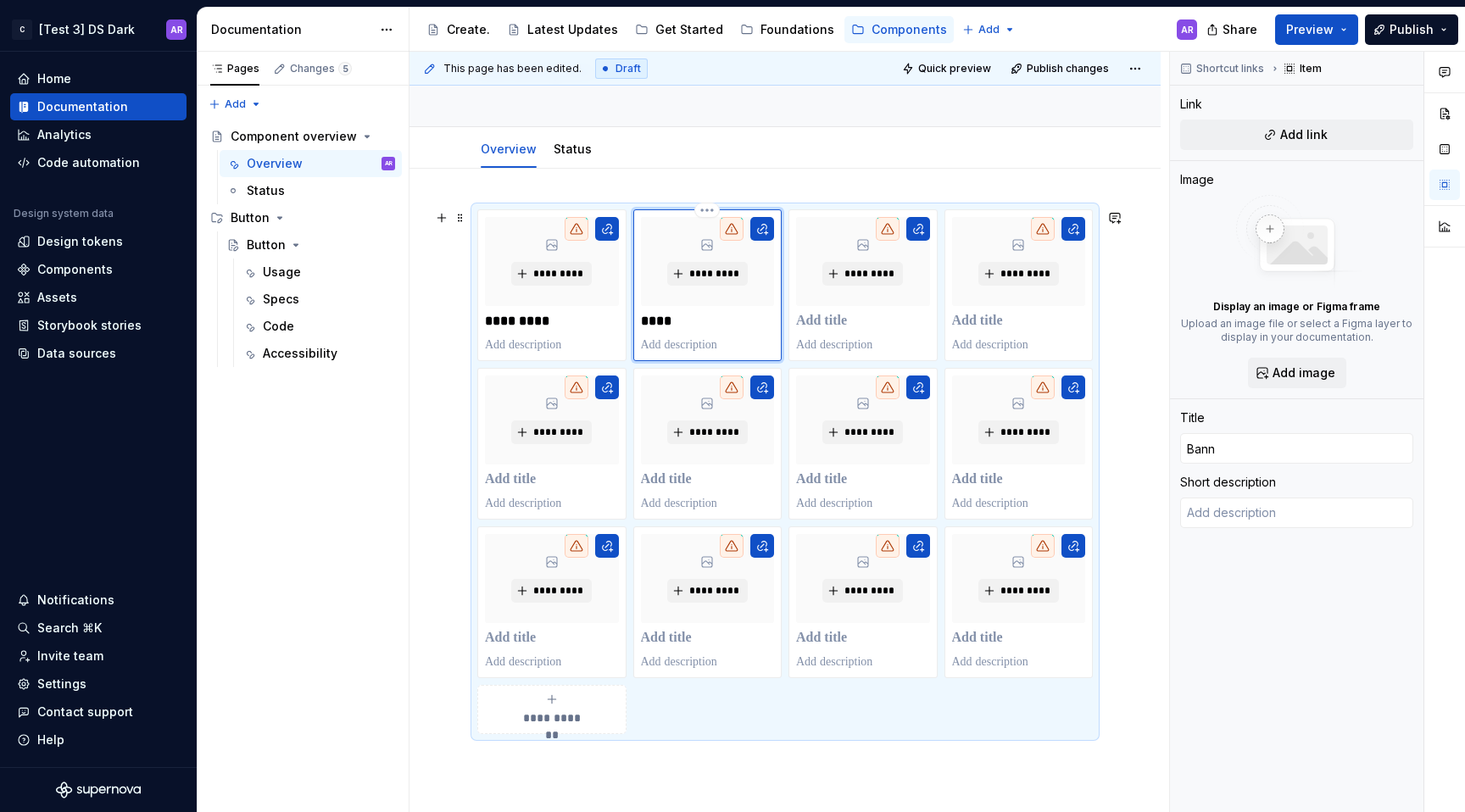
type input "Banne"
type textarea "*"
type input "Banner"
click at [856, 323] on p at bounding box center [864, 321] width 134 height 17
type textarea "*"
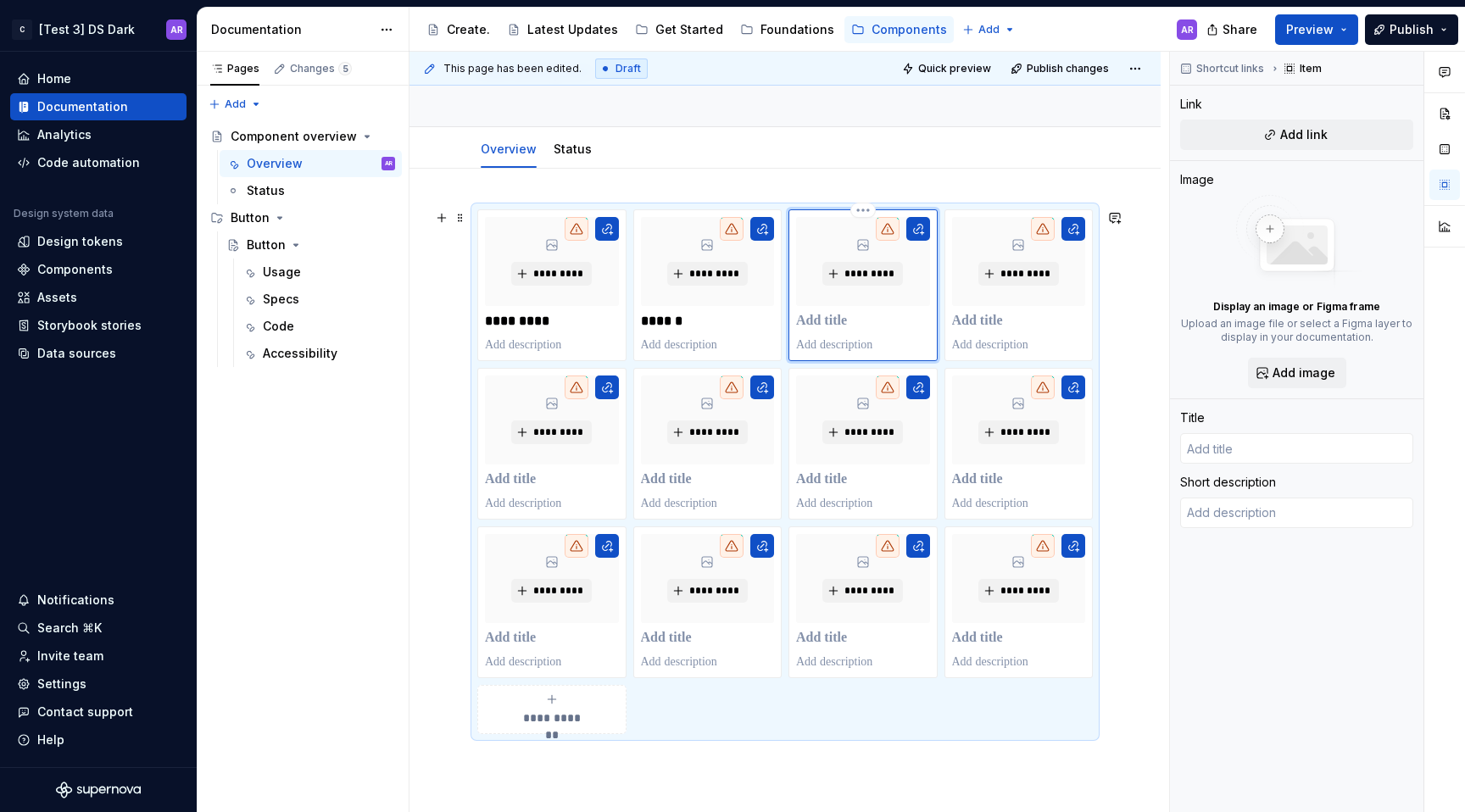
type textarea "*"
type input "B"
type textarea "*"
type input "Bu"
type textarea "*"
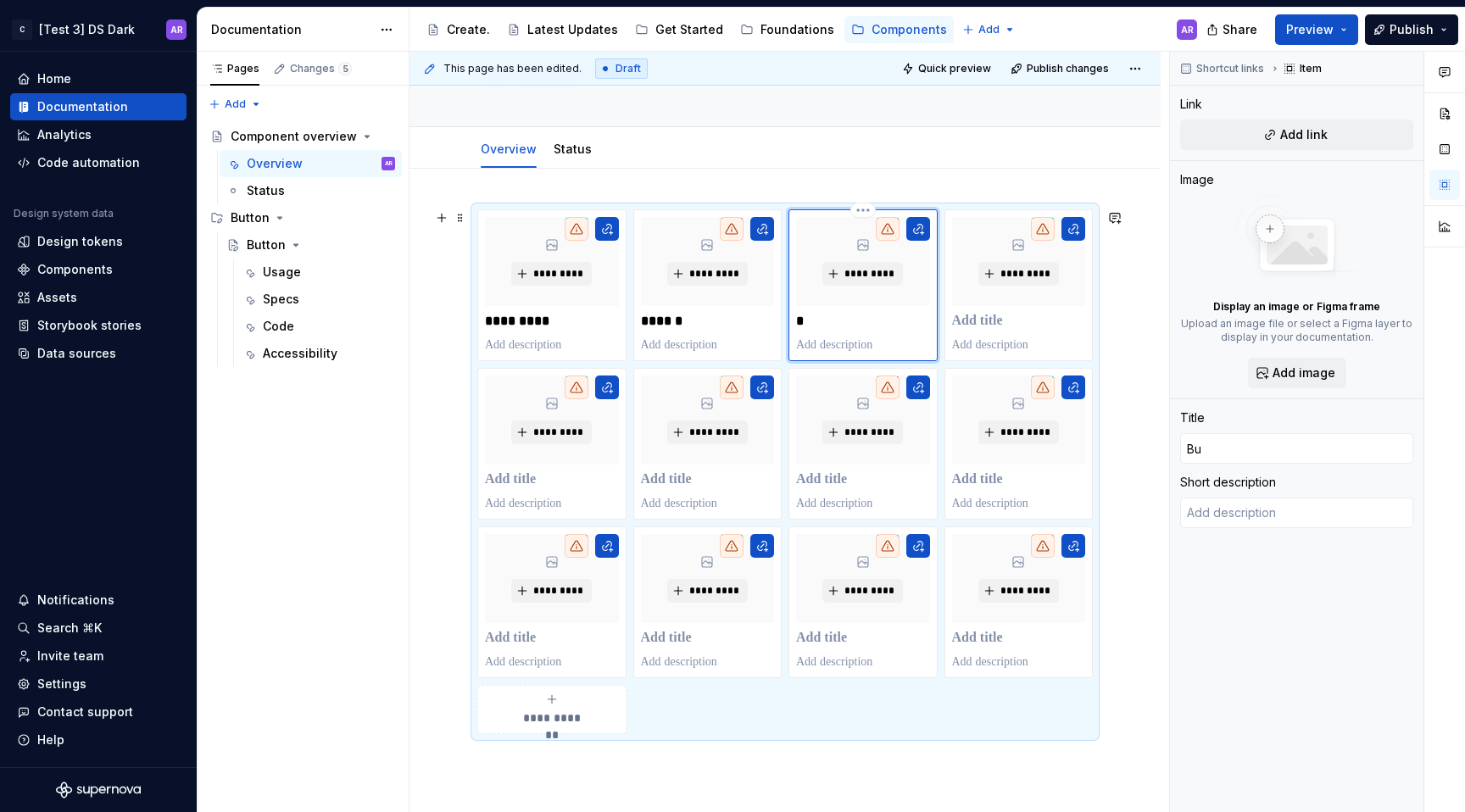
type input "But"
type textarea "*"
type input "Butt"
type textarea "*"
type input "Buttn"
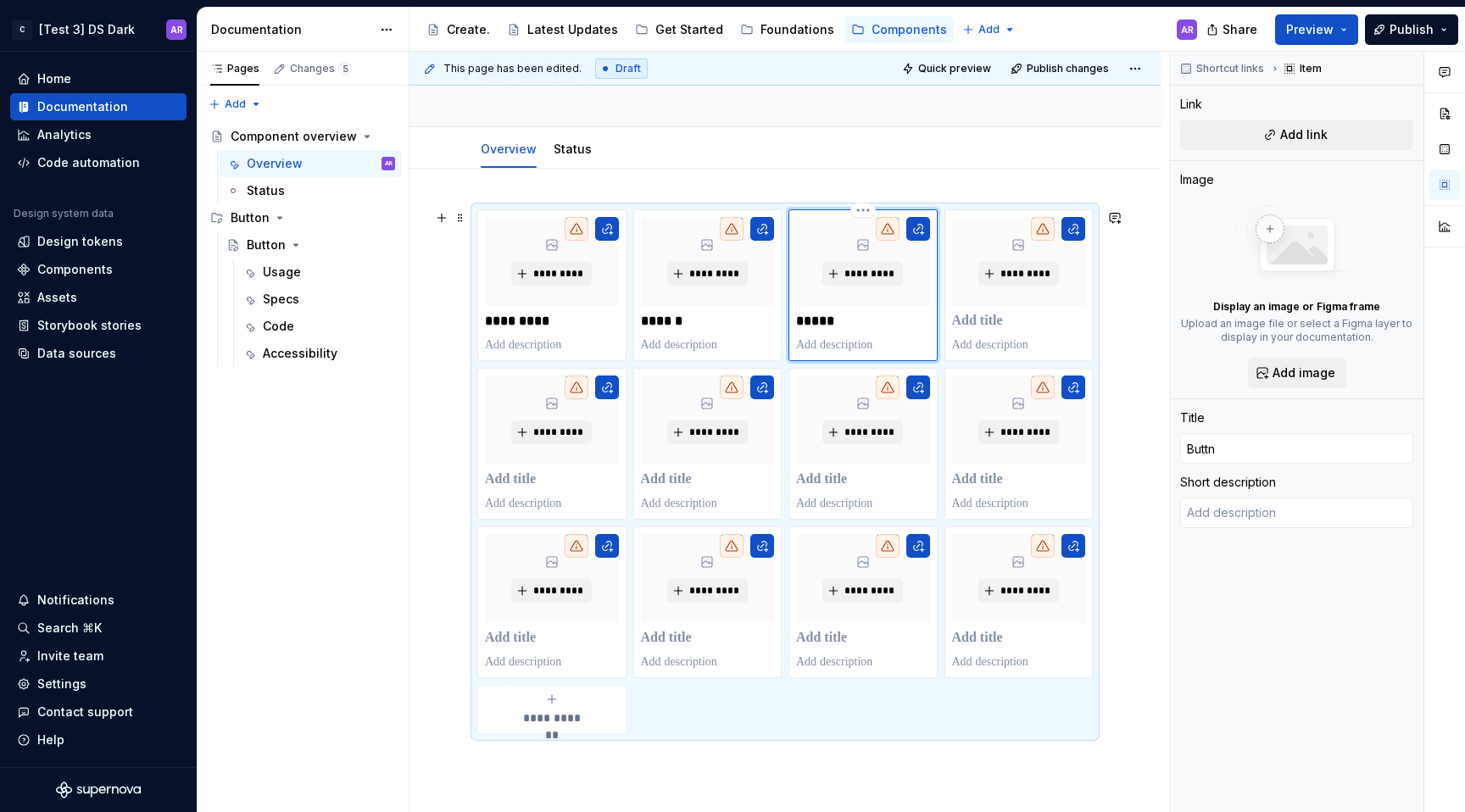
type textarea "*"
type input "Butt"
type textarea "*"
type input "Butto"
type textarea "*"
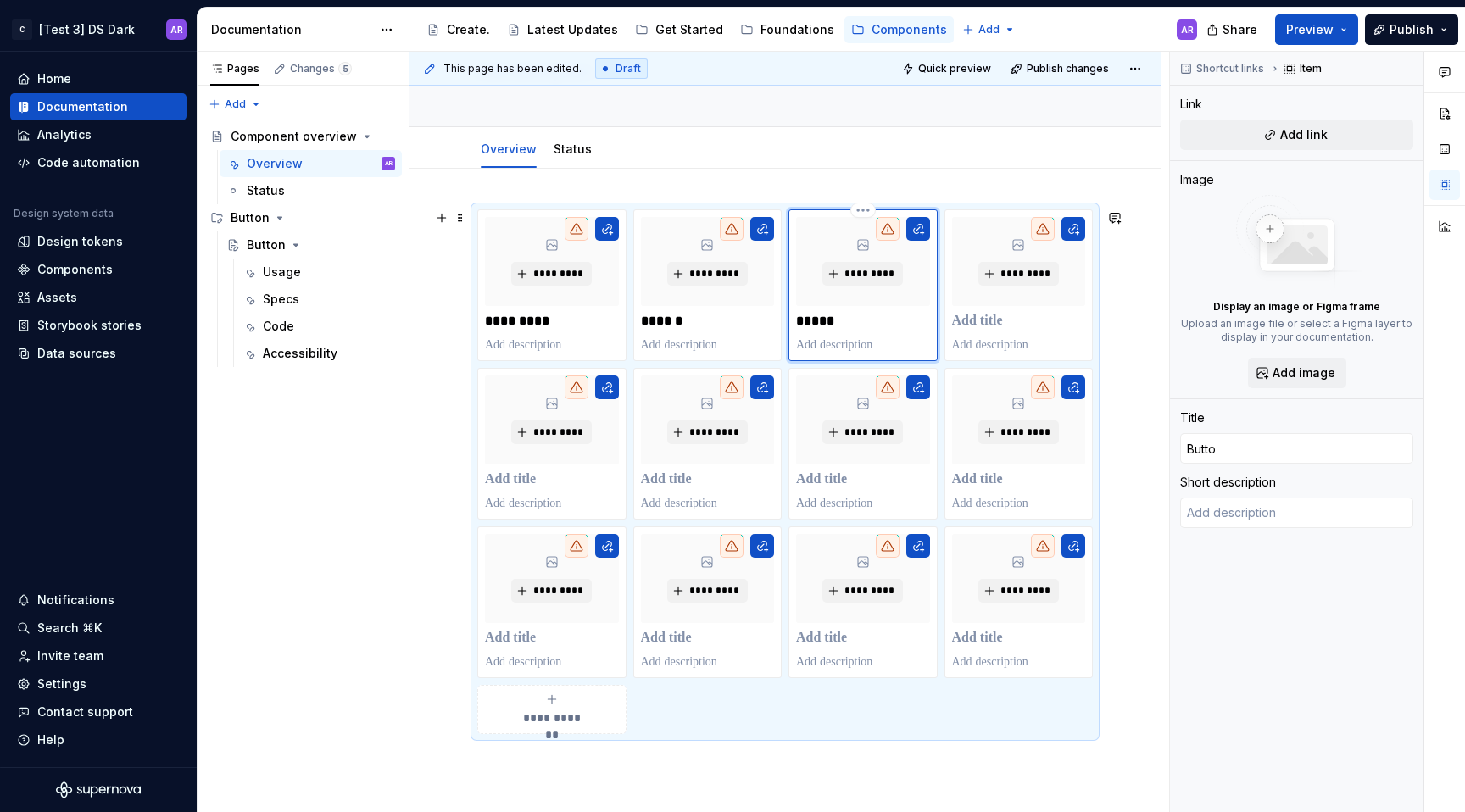
type input "Button"
click at [980, 326] on p at bounding box center [1019, 321] width 134 height 17
type textarea "*"
type input "C"
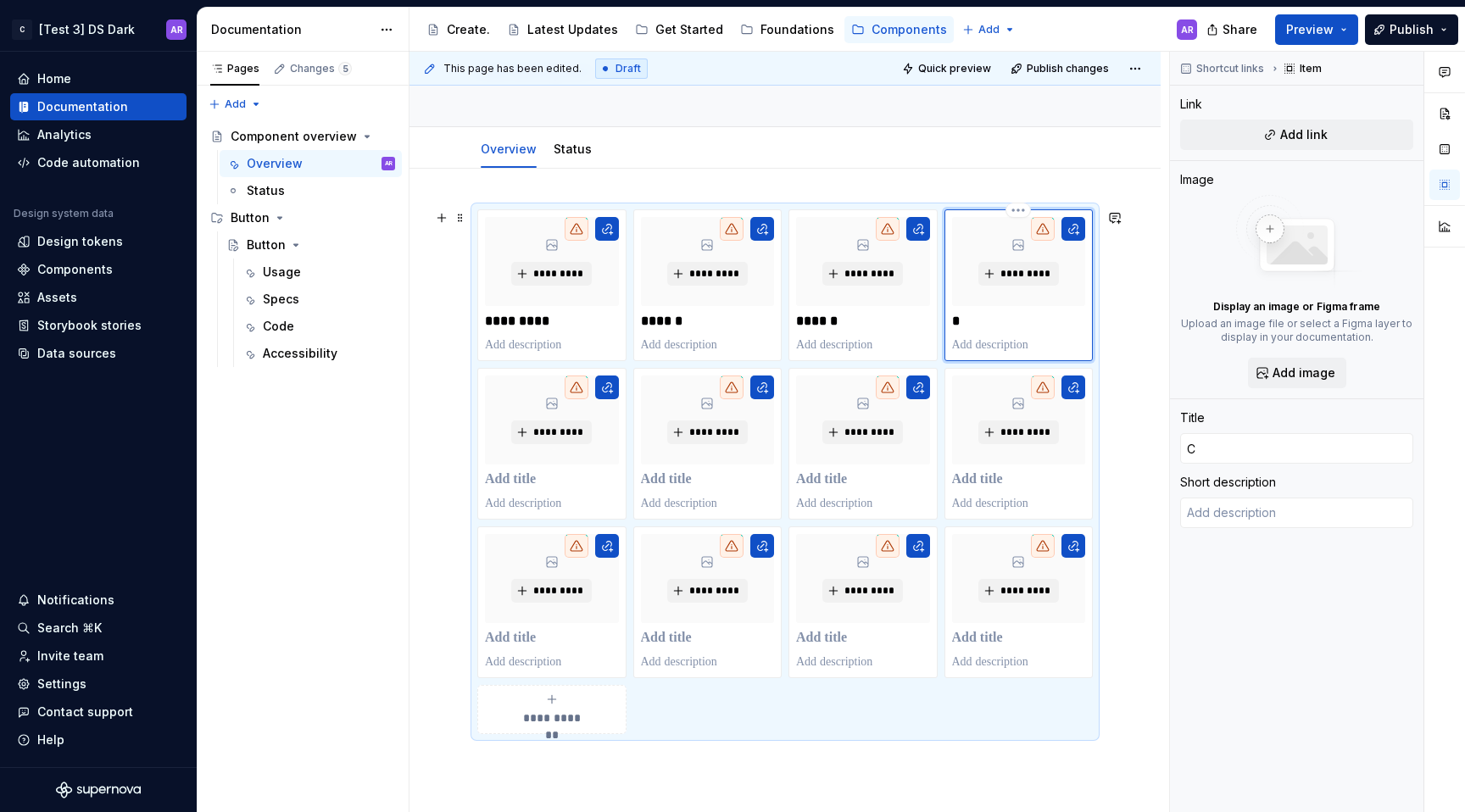
type textarea "*"
type input "Ch"
type textarea "*"
type input "Che"
type textarea "*"
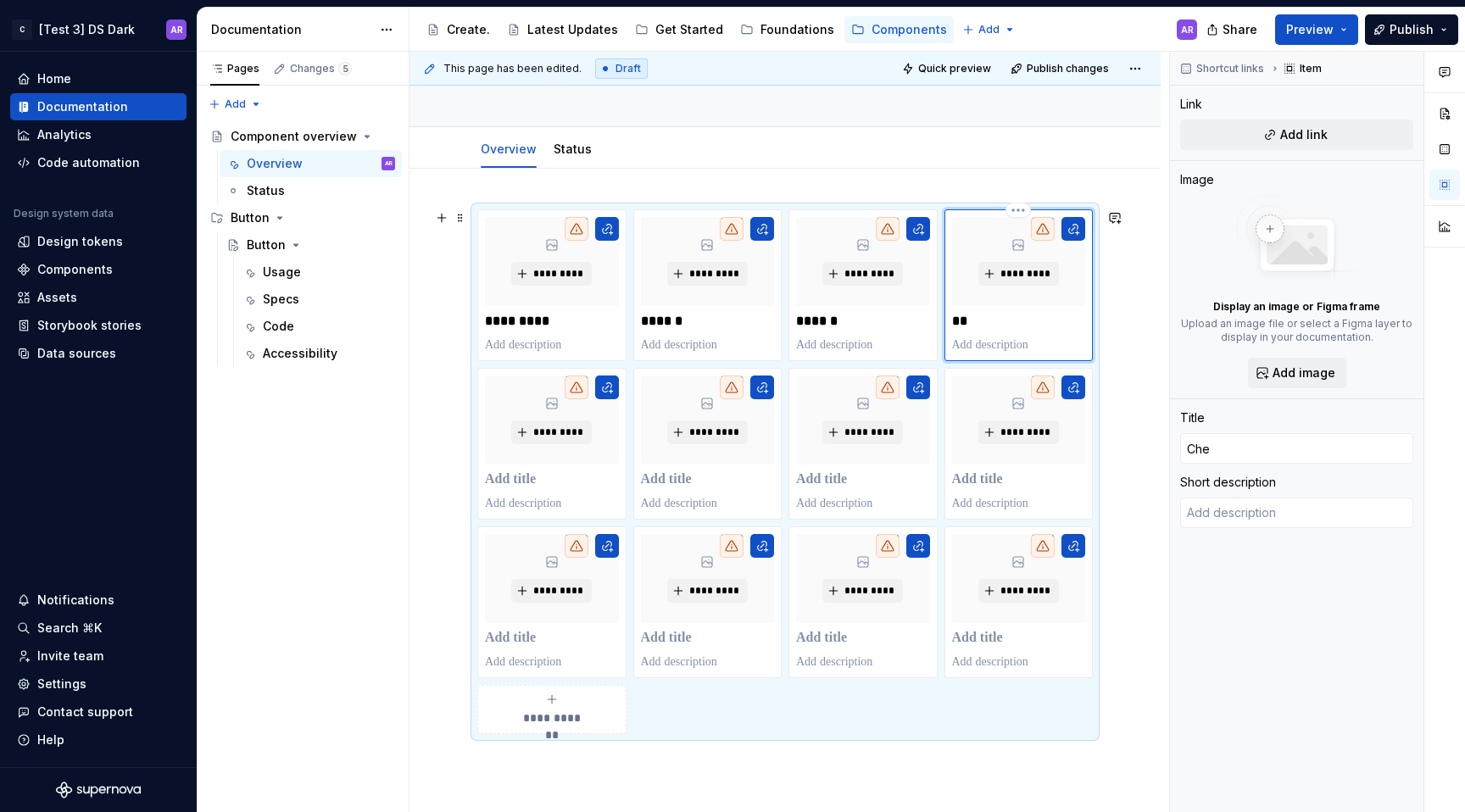
type input "Chec"
type textarea "*"
type input "Check"
type textarea "*"
type input "Checkb"
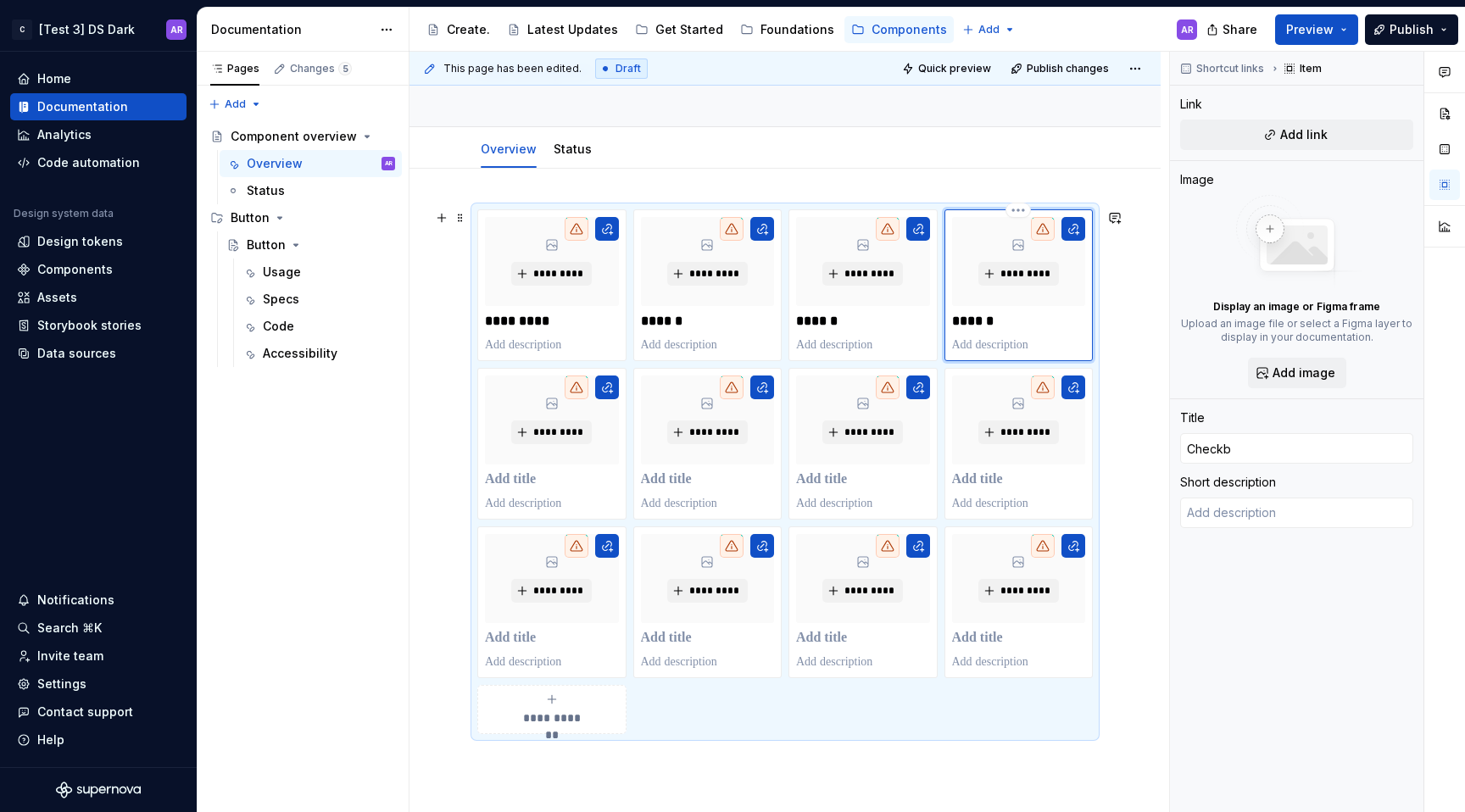
type textarea "*"
type input "Checkbo"
type textarea "*"
type input "Checkbox"
click at [517, 479] on p at bounding box center [552, 480] width 134 height 17
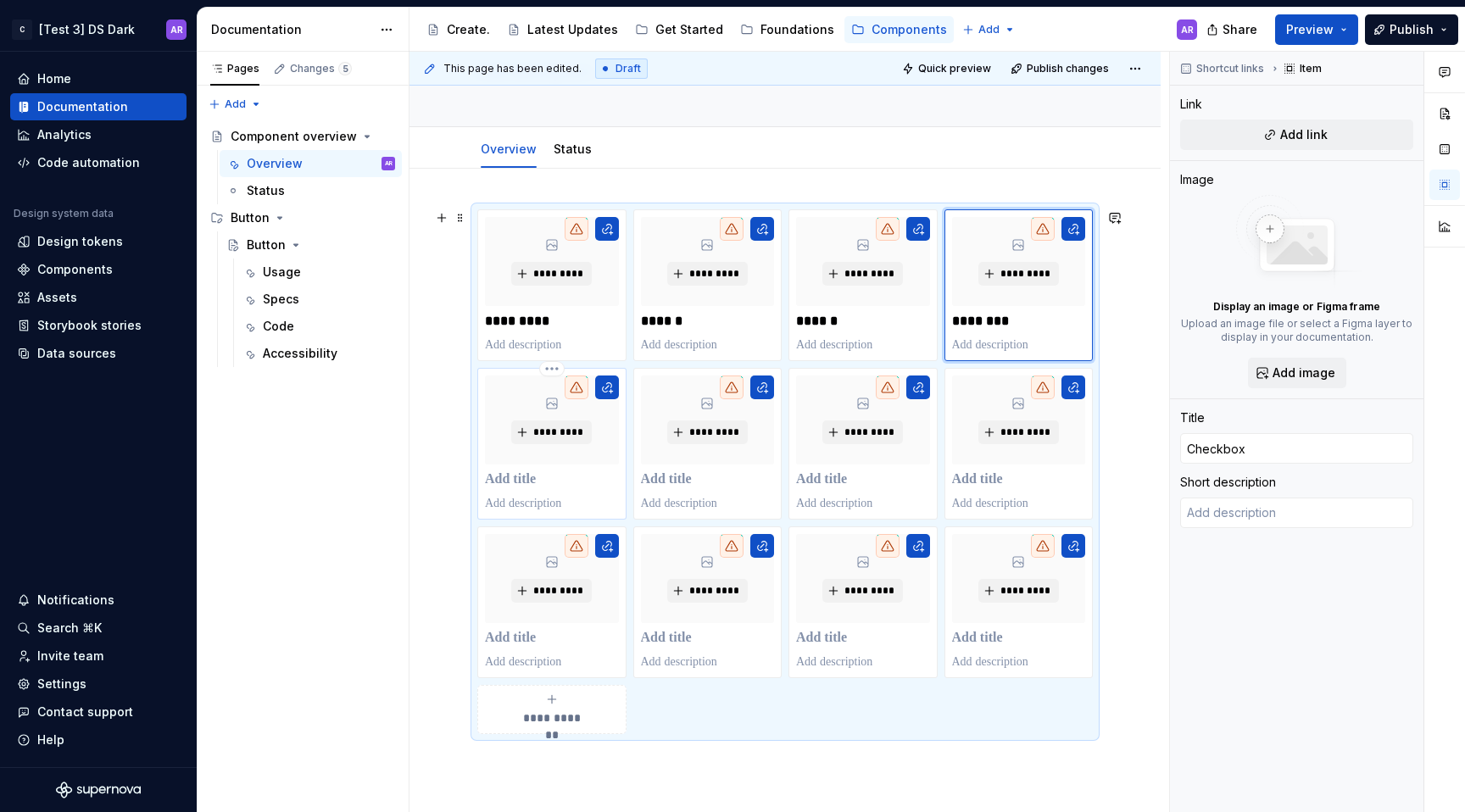
type textarea "*"
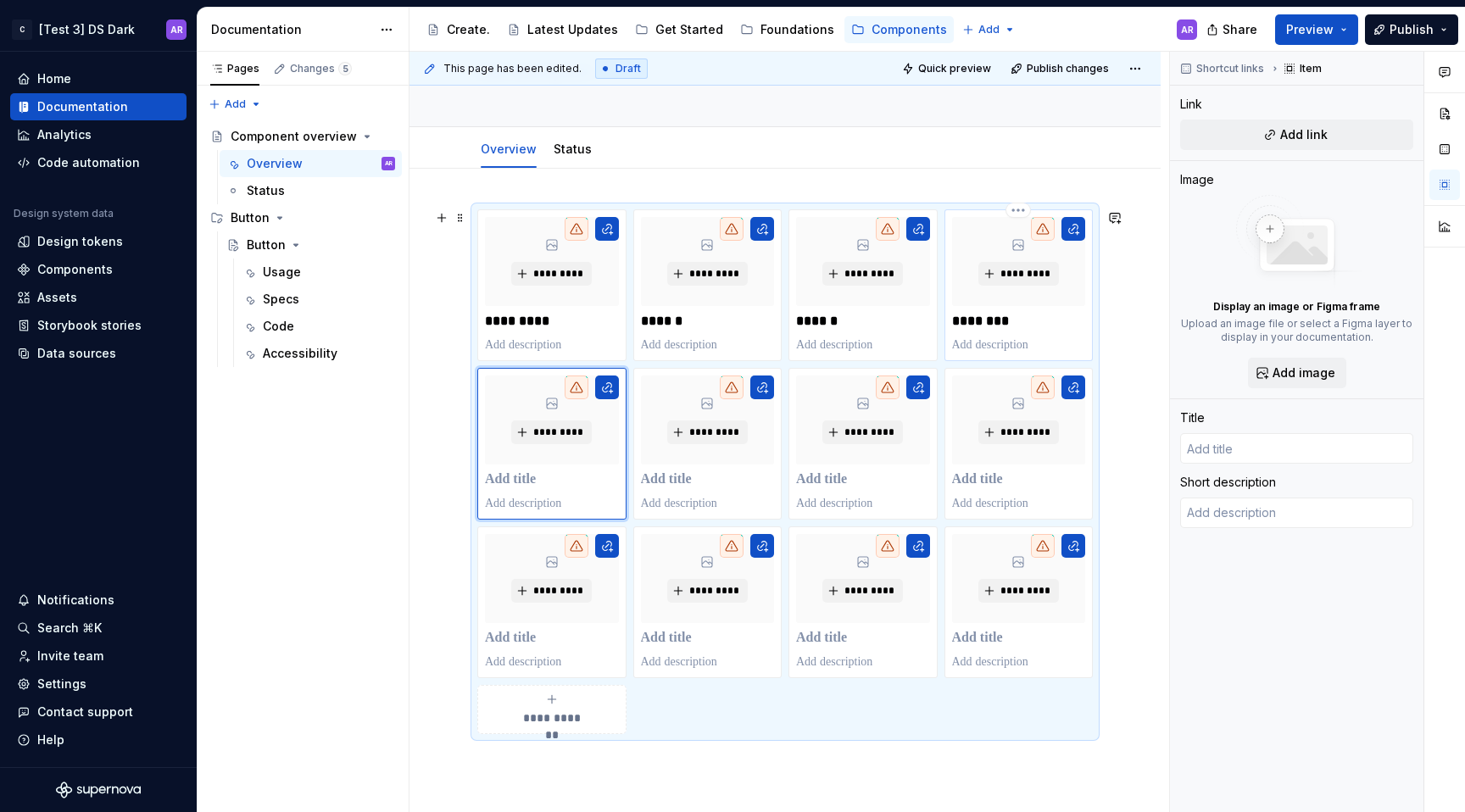
click at [1000, 325] on p "********" at bounding box center [1018, 321] width 133 height 17
type textarea "*"
type input "Checkbox"
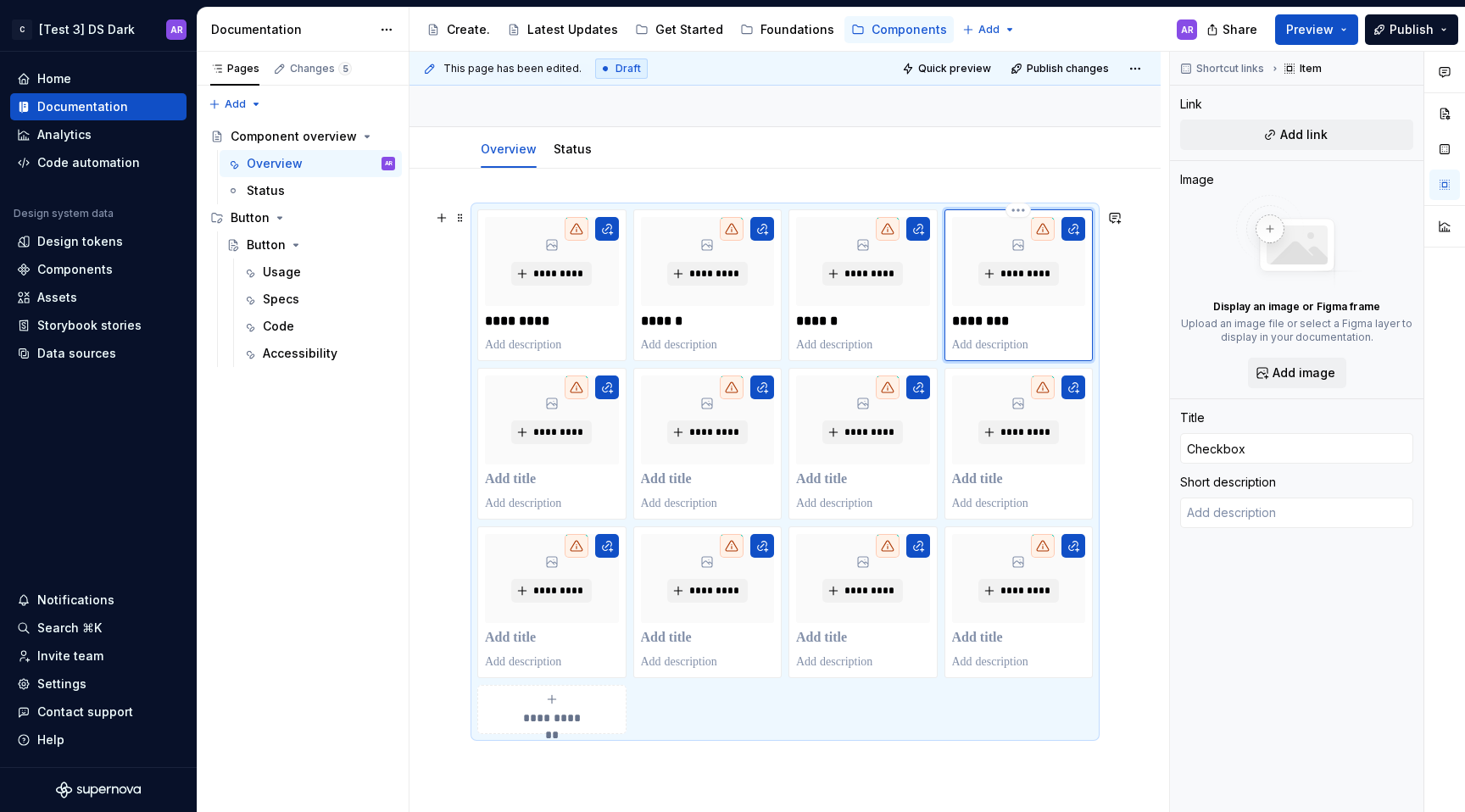
click at [1000, 325] on p "********" at bounding box center [1018, 321] width 133 height 17
type textarea "*"
type input "I"
type textarea "*"
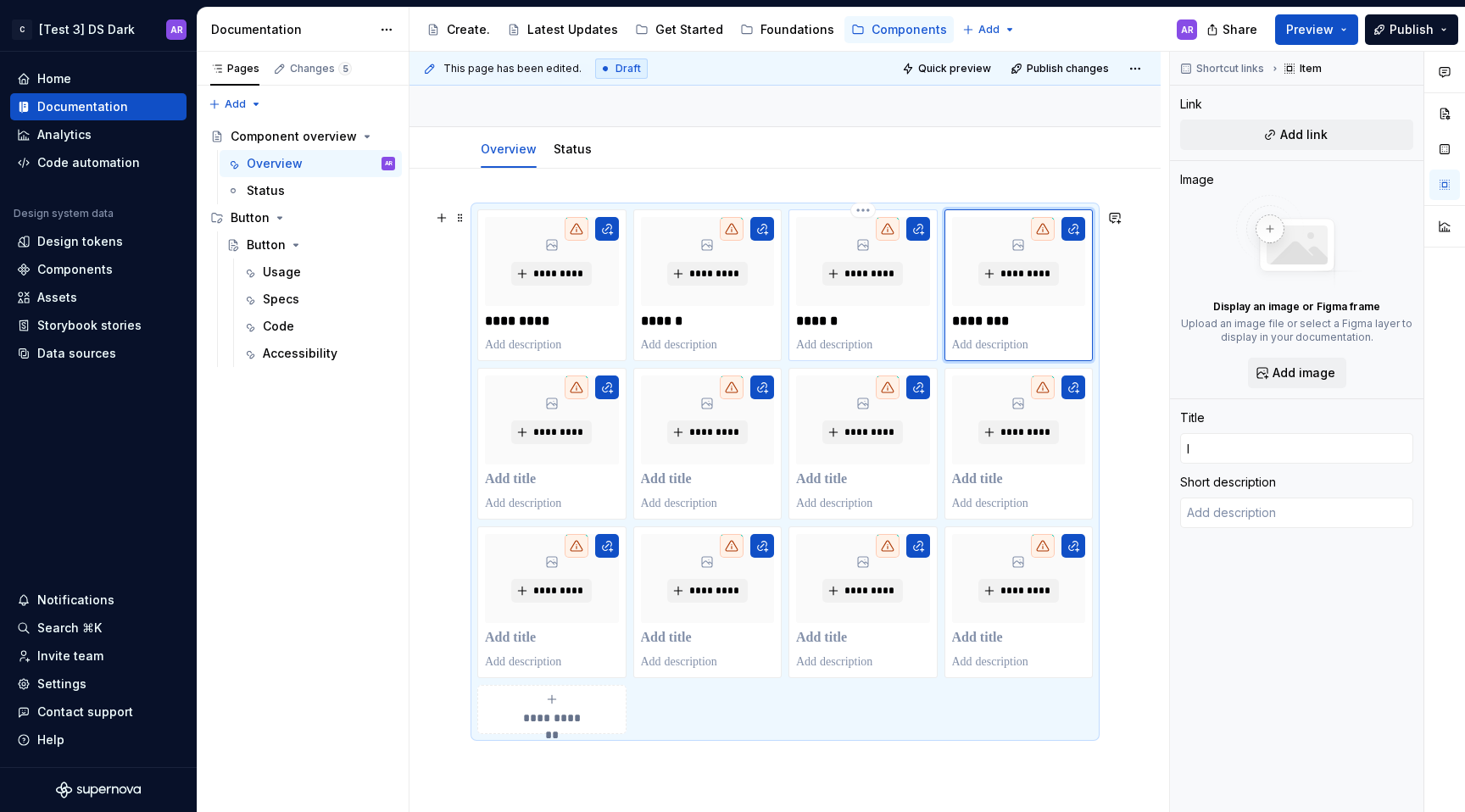
type input "In"
type textarea "*"
type input "Inp"
type textarea "*"
type input "Inpu"
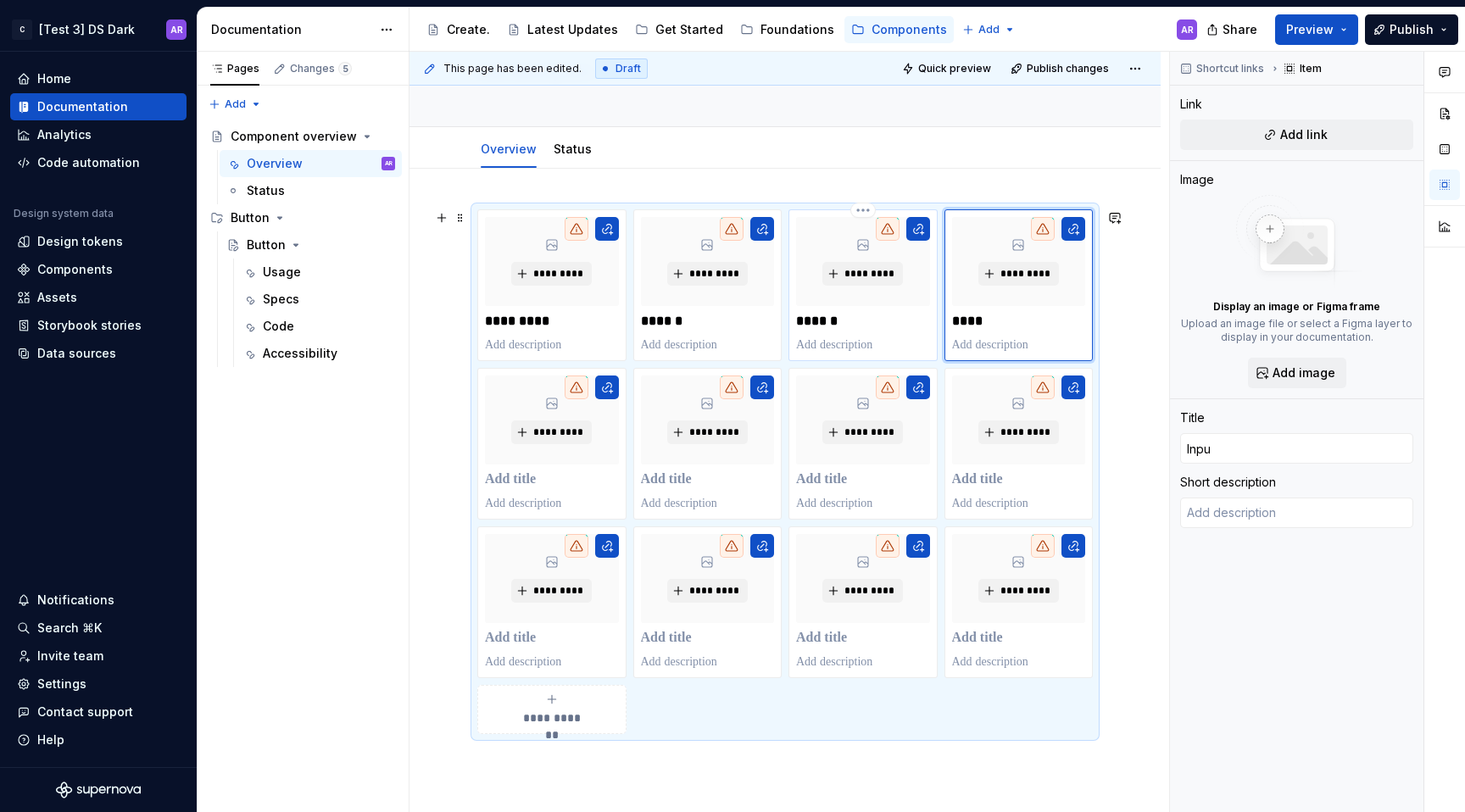
type textarea "*"
type input "Input"
click at [516, 477] on p at bounding box center [552, 480] width 134 height 17
type textarea "*"
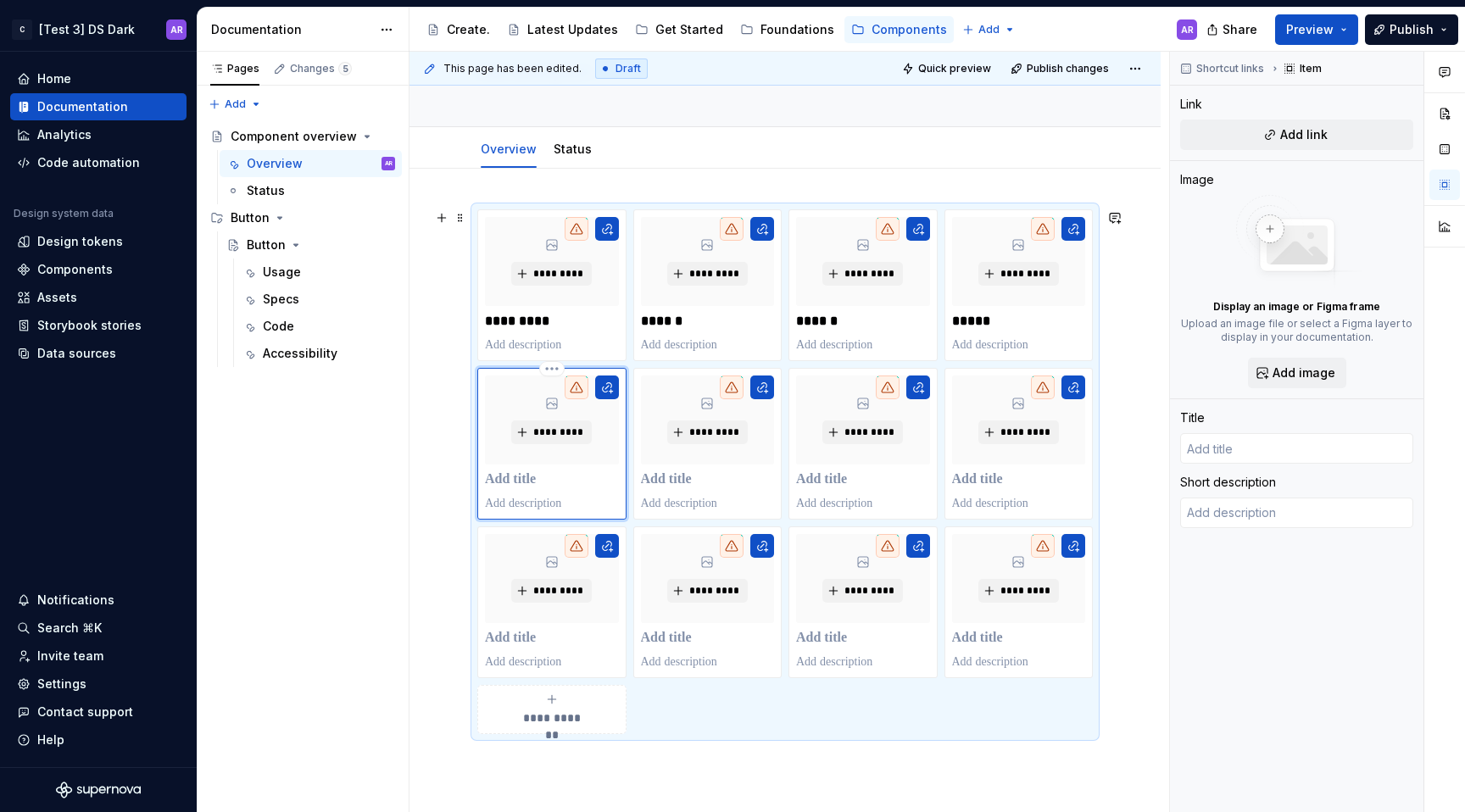
type textarea "*"
type input "F"
type textarea "*"
type input "Fe"
type textarea "*"
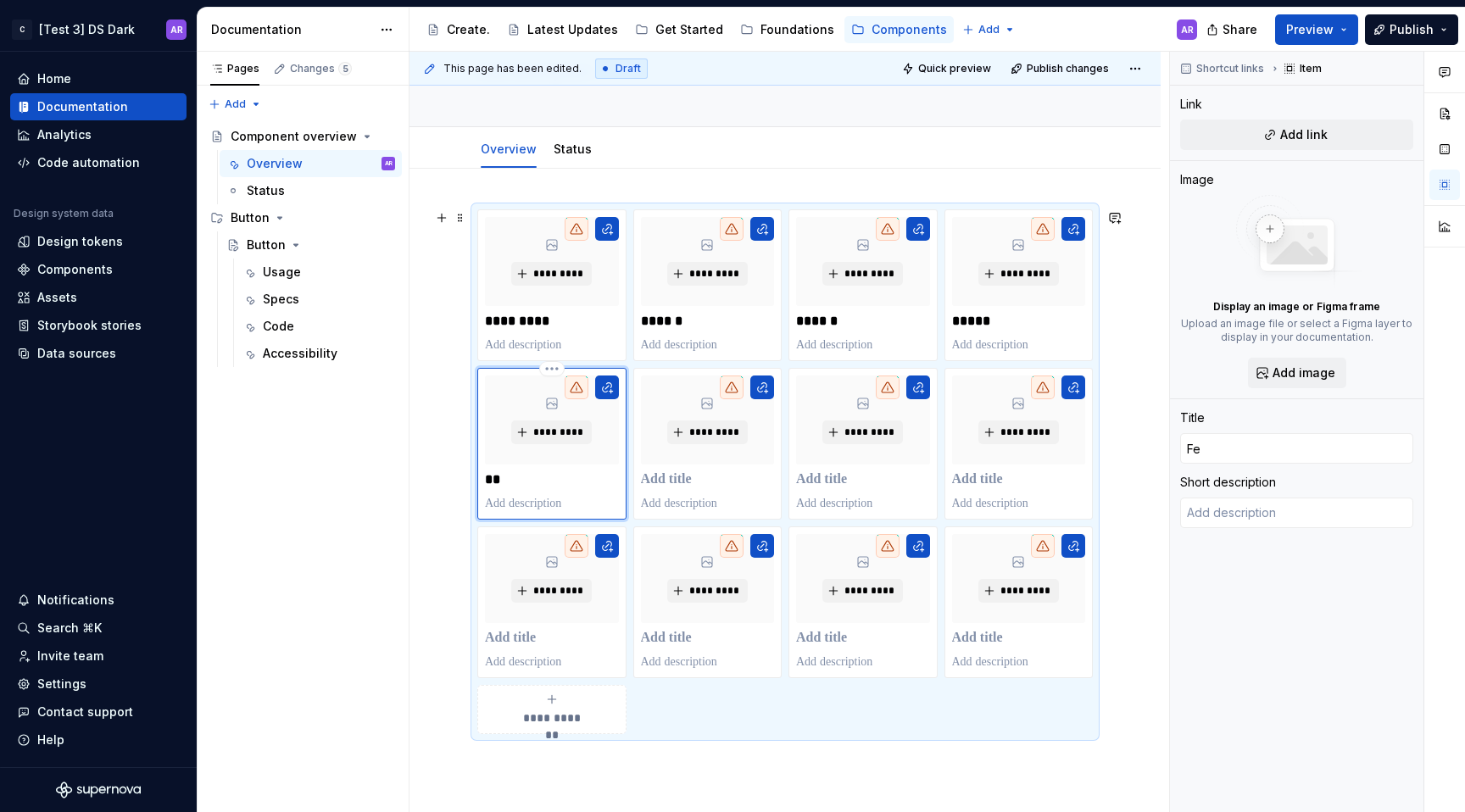
type input "Fee"
type textarea "*"
type input "Feed"
type textarea "*"
type input "Feedb"
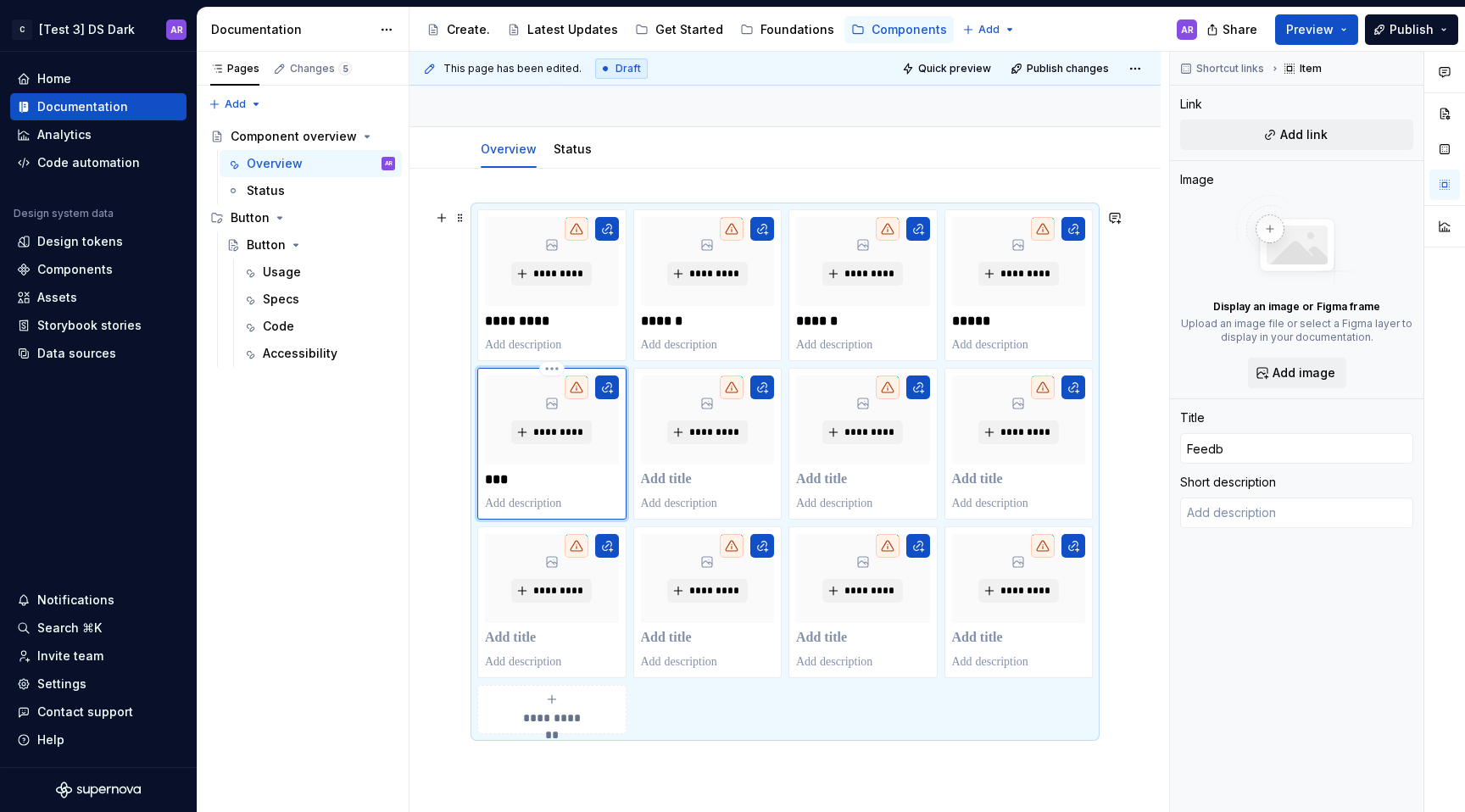
type textarea "*"
type input "Feedba"
type textarea "*"
type input "Feedbac"
type textarea "*"
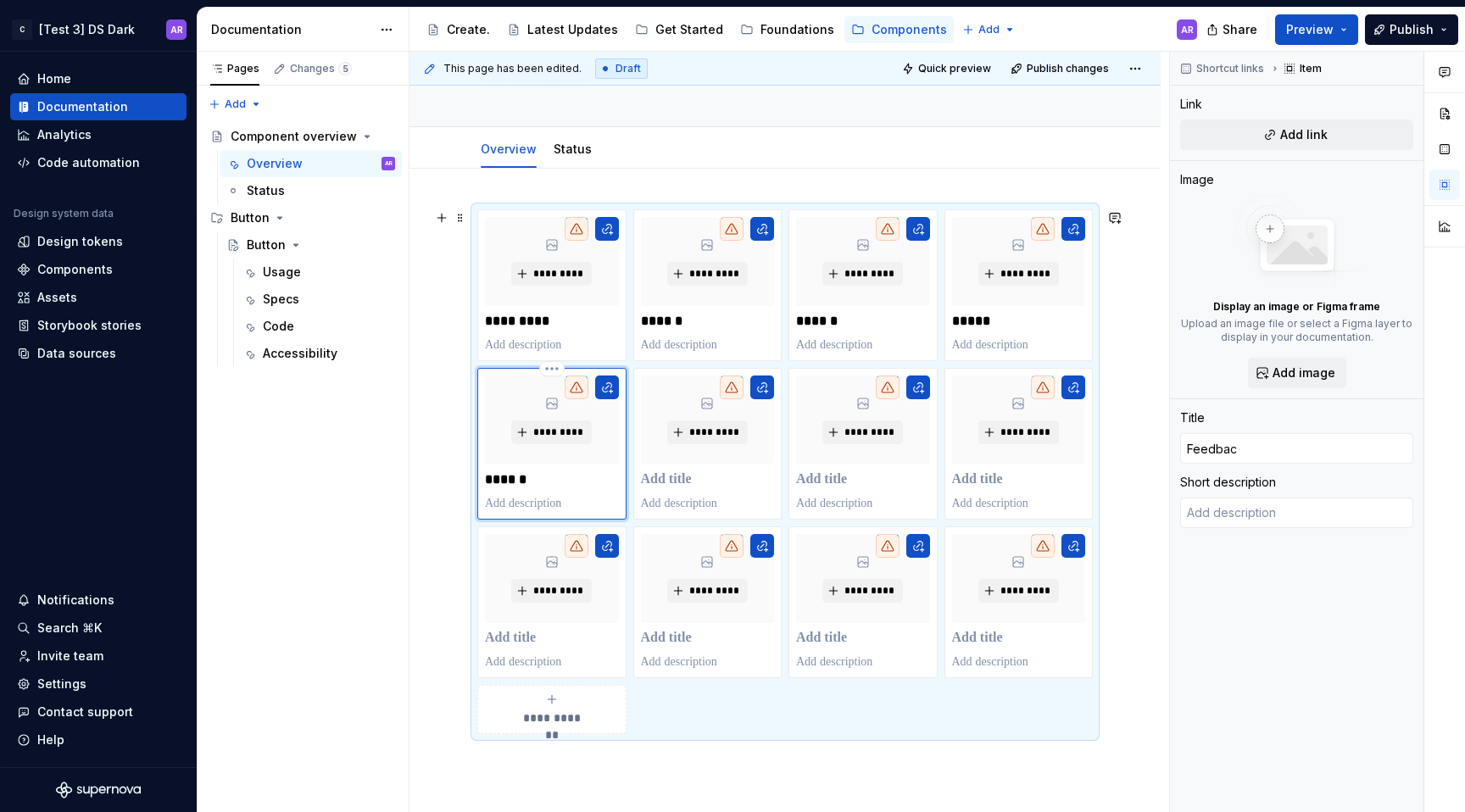
type input "Feedback"
click at [697, 481] on p at bounding box center [708, 480] width 134 height 17
type textarea "*"
type input "F"
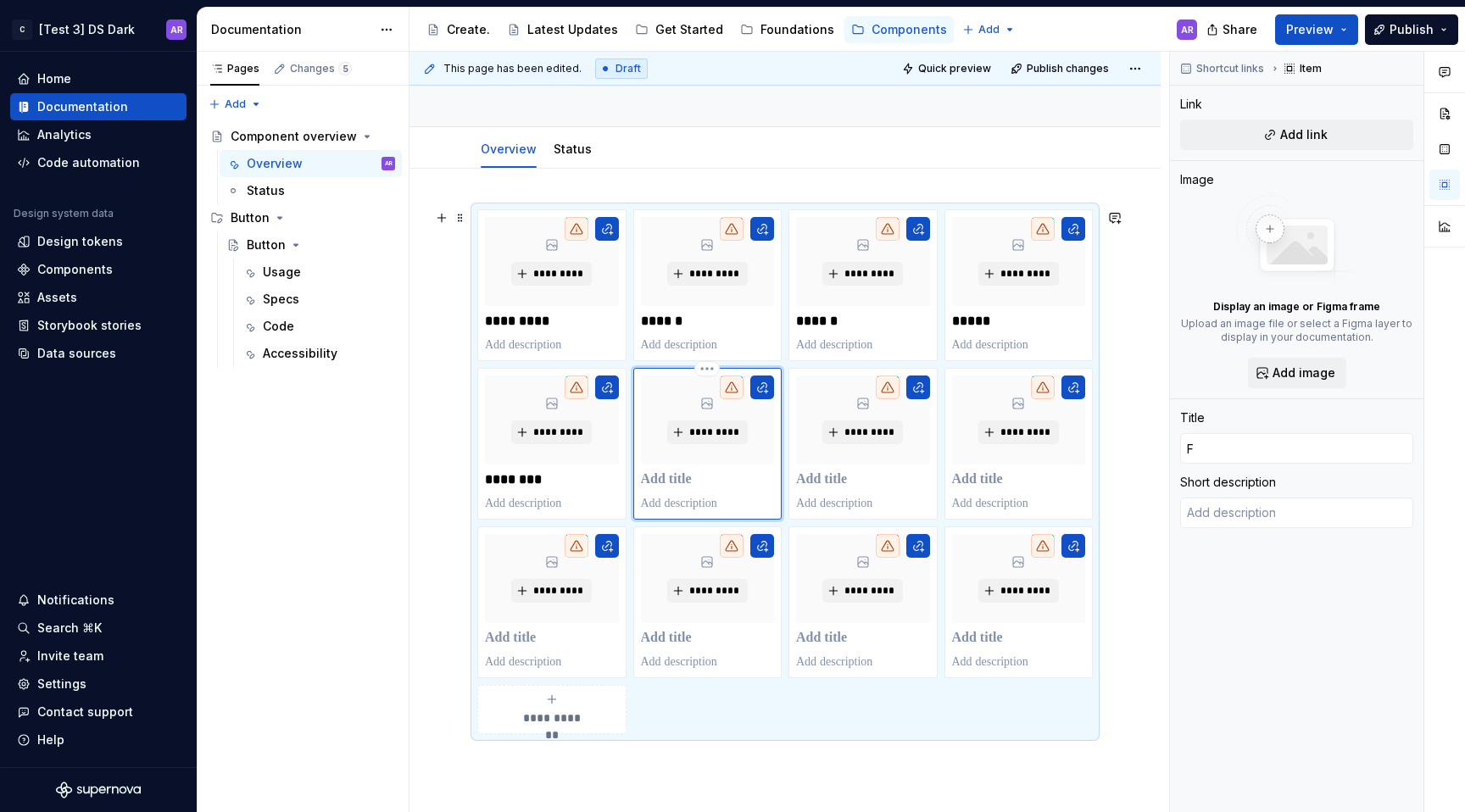
type textarea "*"
type input "Fo"
type textarea "*"
type input "Foo"
type textarea "*"
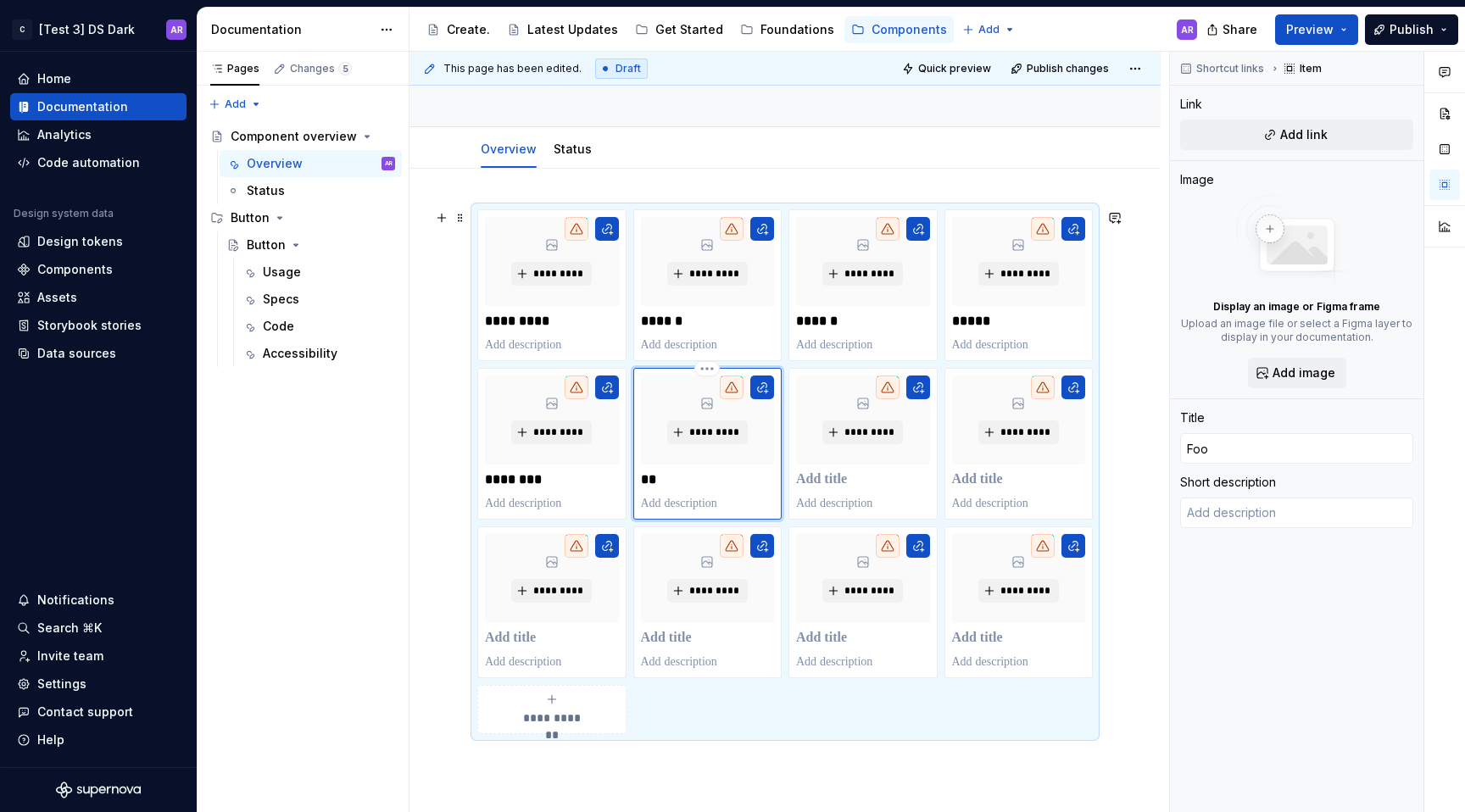
type input "Foot"
click at [847, 472] on p at bounding box center [864, 480] width 134 height 17
click at [989, 472] on p at bounding box center [1019, 480] width 134 height 17
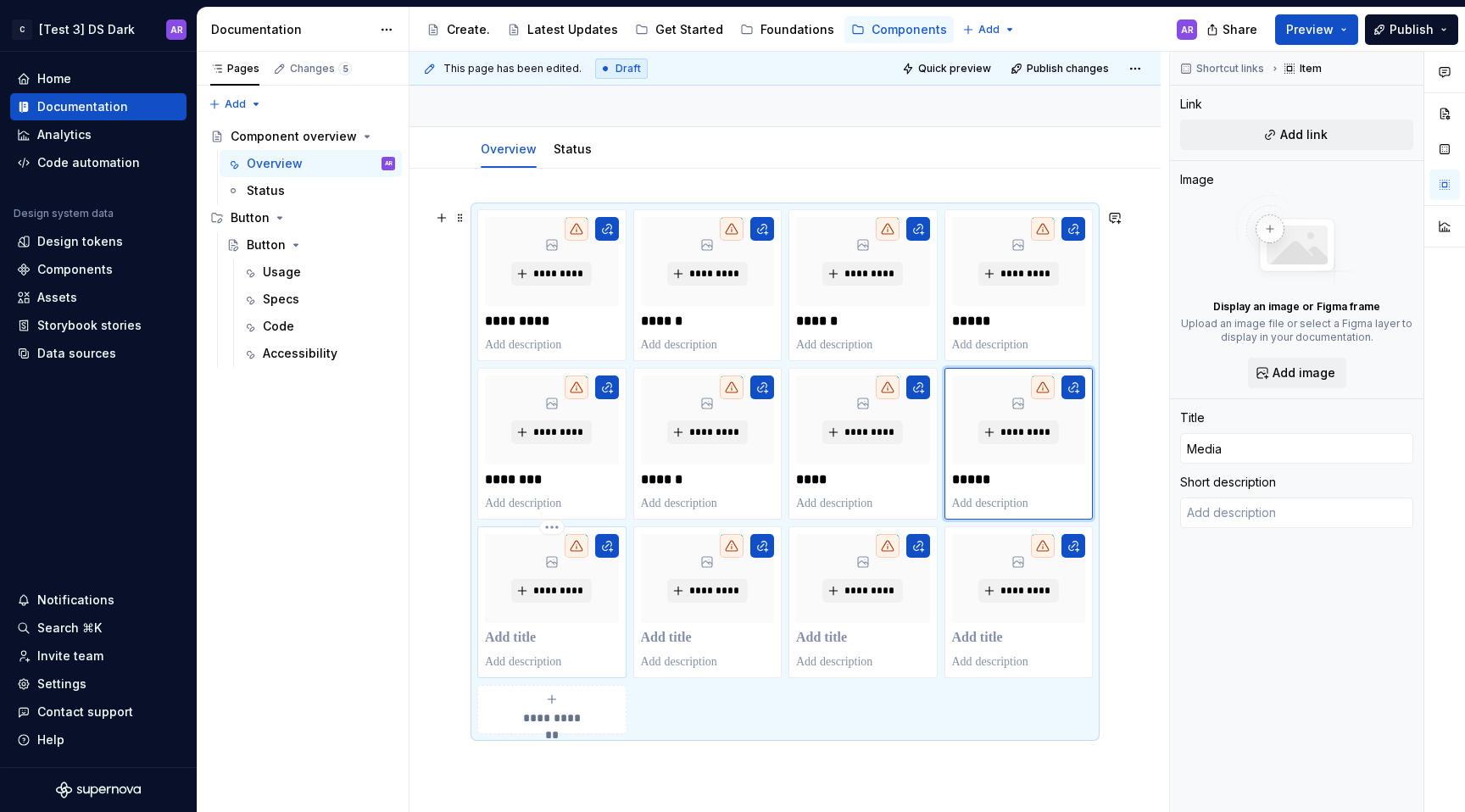
click at [536, 641] on p at bounding box center [552, 639] width 134 height 17
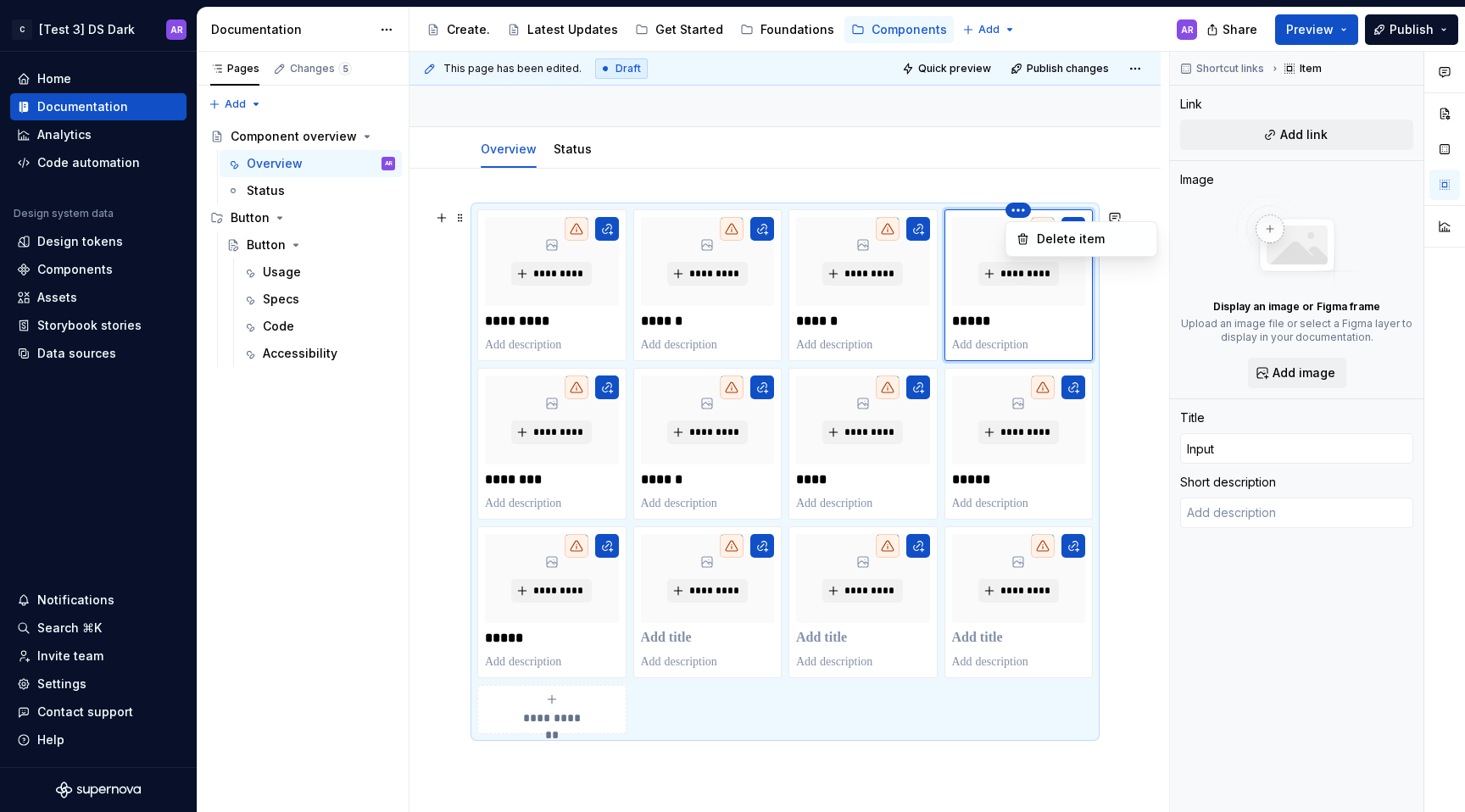
click at [984, 314] on html "C [Test 3] DS Dark AR Home Documentation Analytics Code automation Design syste…" at bounding box center [732, 406] width 1465 height 812
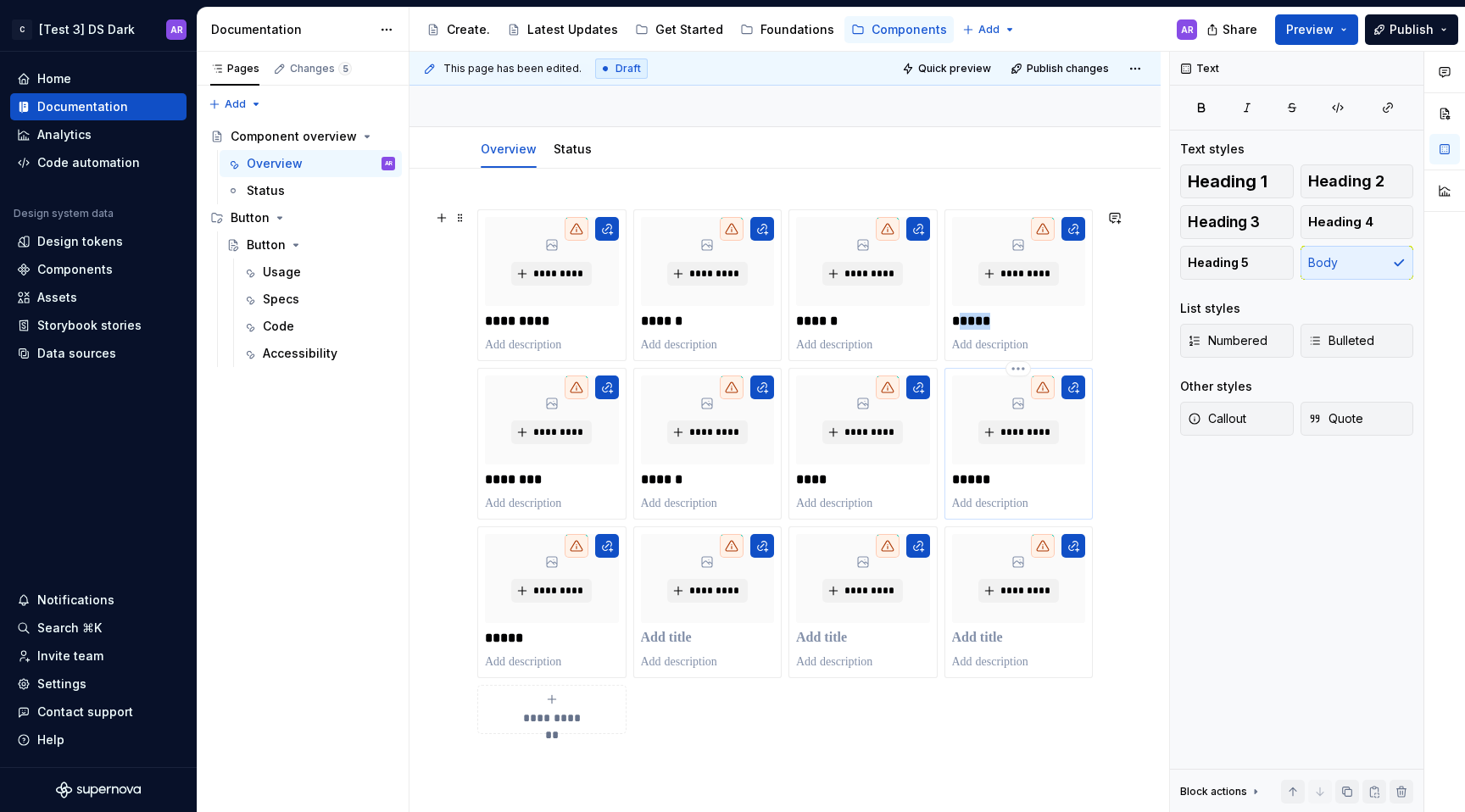
drag, startPoint x: 954, startPoint y: 329, endPoint x: 988, endPoint y: 372, distance: 54.8
click at [988, 373] on html "C [Test 3] DS Dark AR Home Documentation Analytics Code automation Design syste…" at bounding box center [732, 406] width 1465 height 812
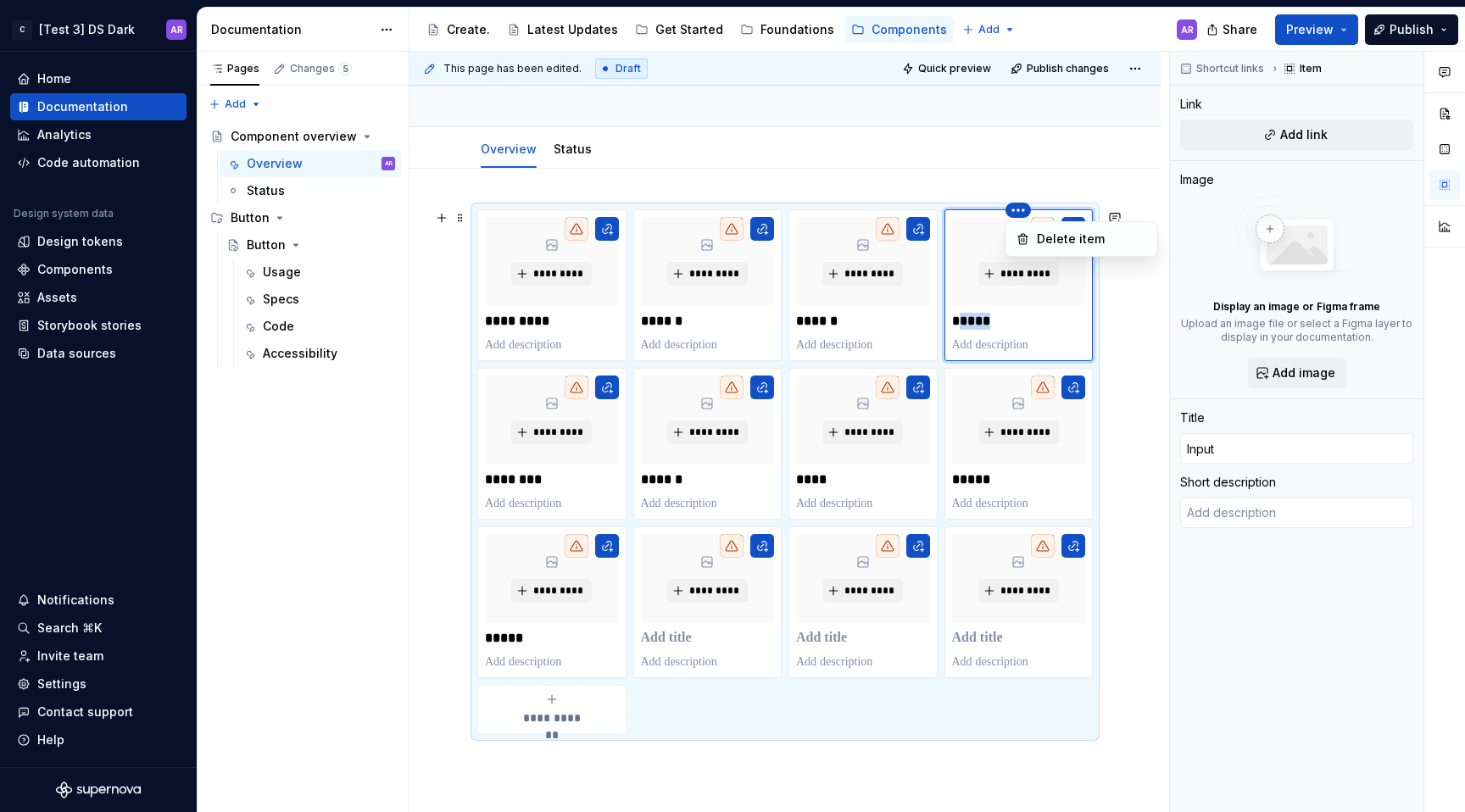
click at [988, 196] on html "C [Test 3] DS Dark AR Home Documentation Analytics Code automation Design syste…" at bounding box center [732, 406] width 1465 height 812
click at [563, 472] on html "C [Test 3] DS Dark AR Home Documentation Analytics Code automation Design syste…" at bounding box center [732, 406] width 1465 height 812
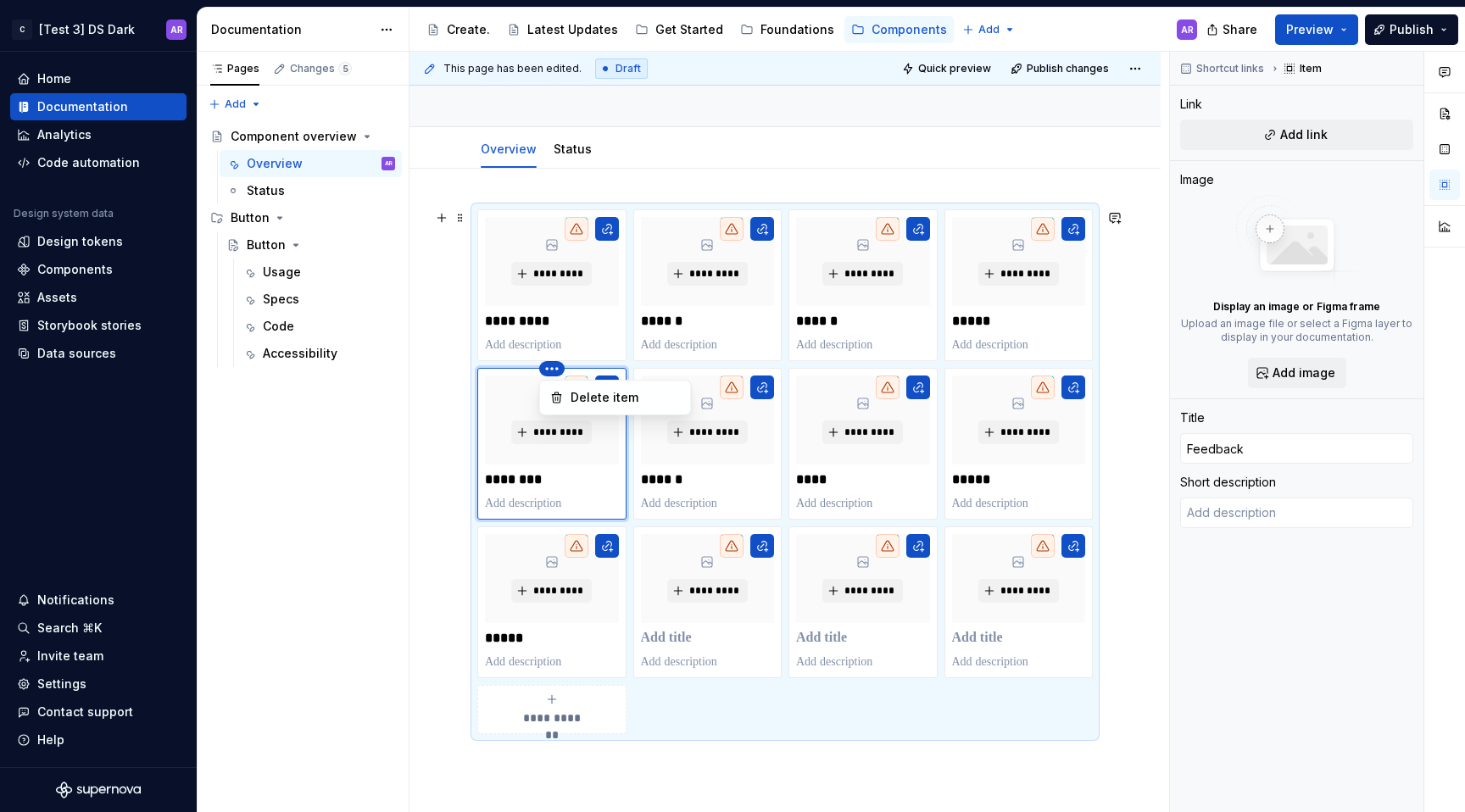
click at [538, 367] on html "C [Test 3] DS Dark AR Home Documentation Analytics Code automation Design syste…" at bounding box center [732, 406] width 1465 height 812
drag, startPoint x: 741, startPoint y: 492, endPoint x: 643, endPoint y: 490, distance: 98.0
click at [643, 490] on html "C [Test 3] DS Dark AR Home Documentation Analytics Code automation Design syste…" at bounding box center [732, 406] width 1465 height 812
click at [995, 480] on p "*****" at bounding box center [1018, 480] width 133 height 17
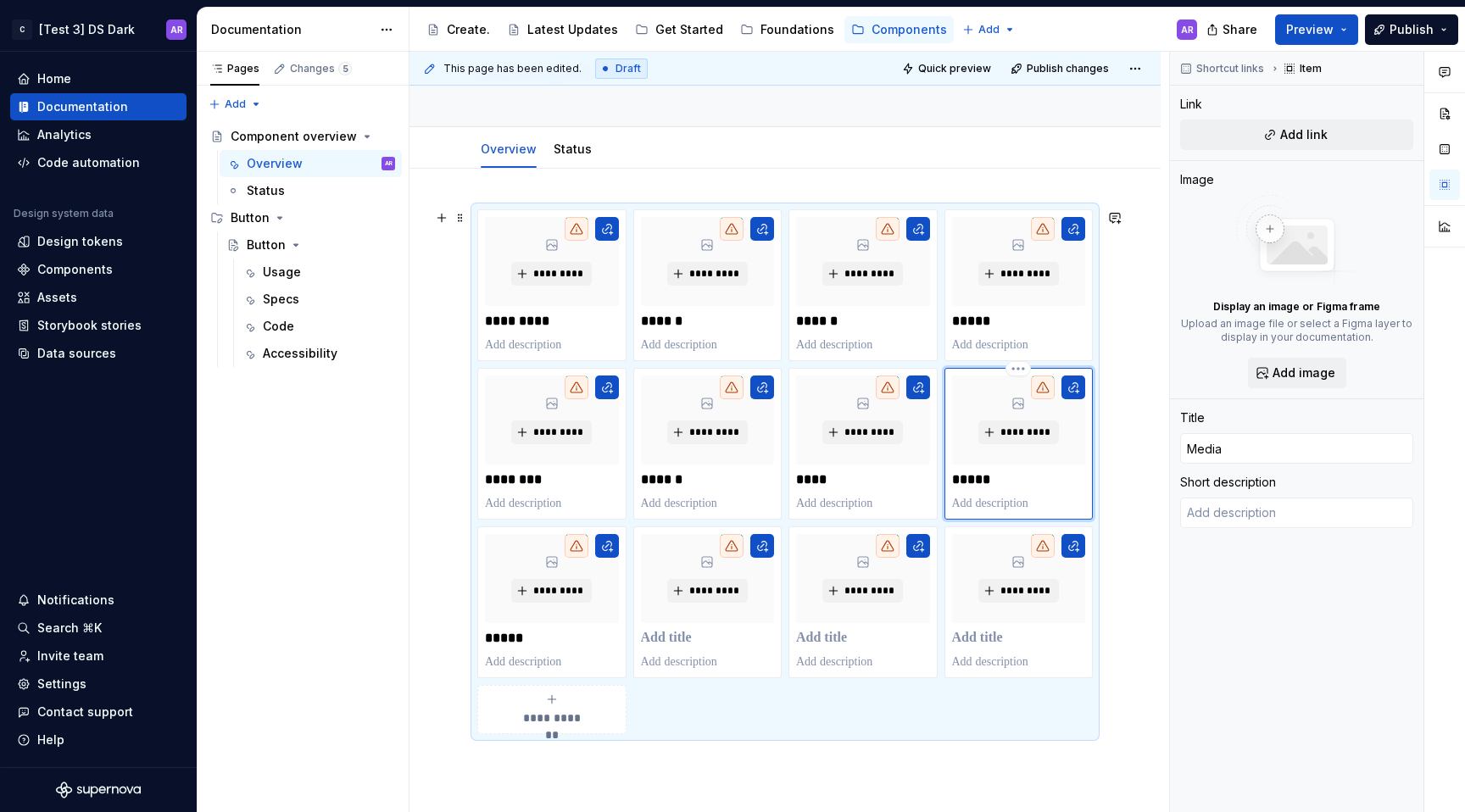
click at [995, 480] on p "*****" at bounding box center [1018, 480] width 133 height 17
click at [976, 478] on p "*****" at bounding box center [1018, 480] width 133 height 17
click at [1040, 335] on div "********* *****" at bounding box center [1019, 285] width 134 height 136
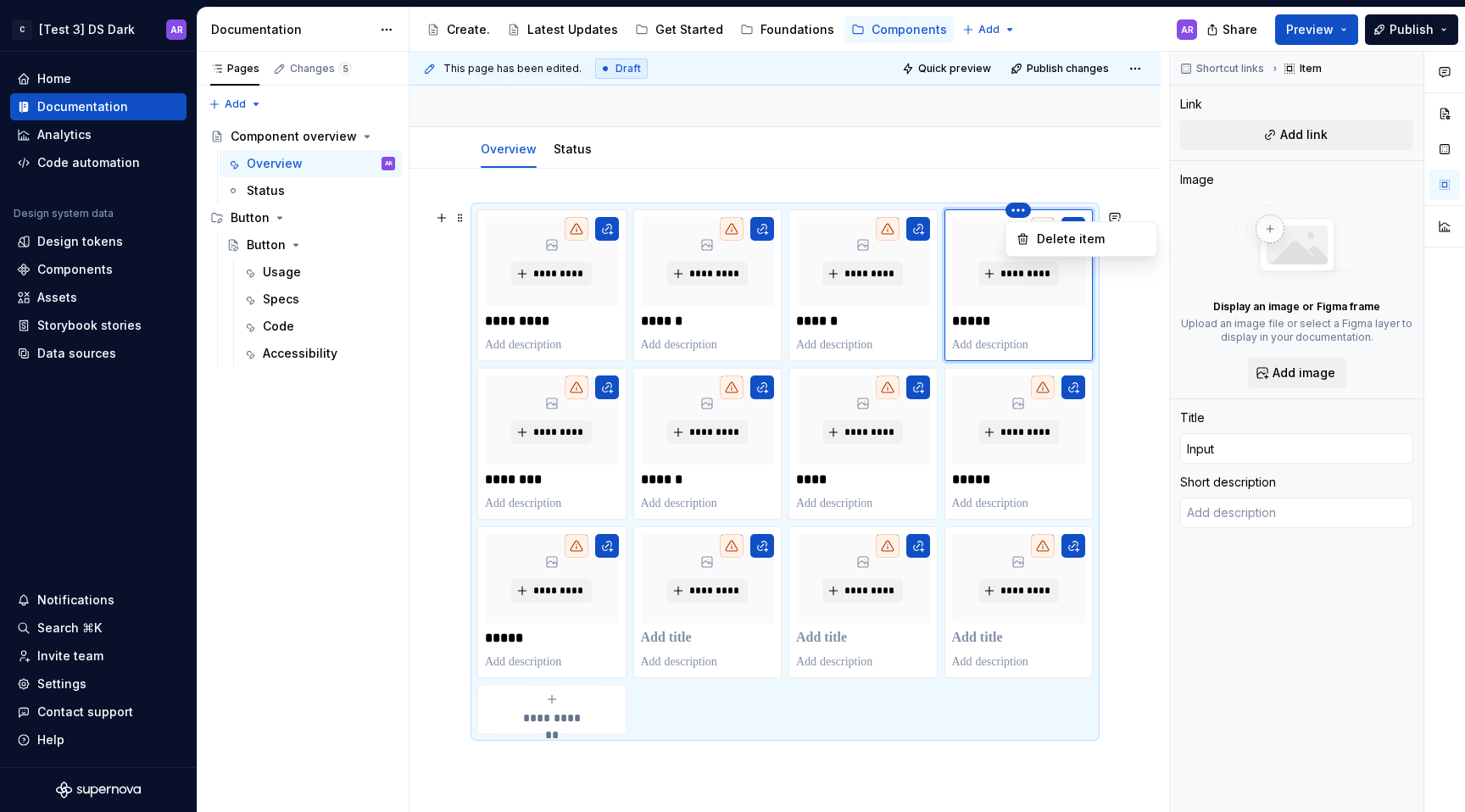
click at [1018, 202] on html "C [Test 3] DS Dark AR Home Documentation Analytics Code automation Design syste…" at bounding box center [732, 406] width 1465 height 812
click at [1039, 239] on div "Delete item" at bounding box center [1092, 239] width 110 height 17
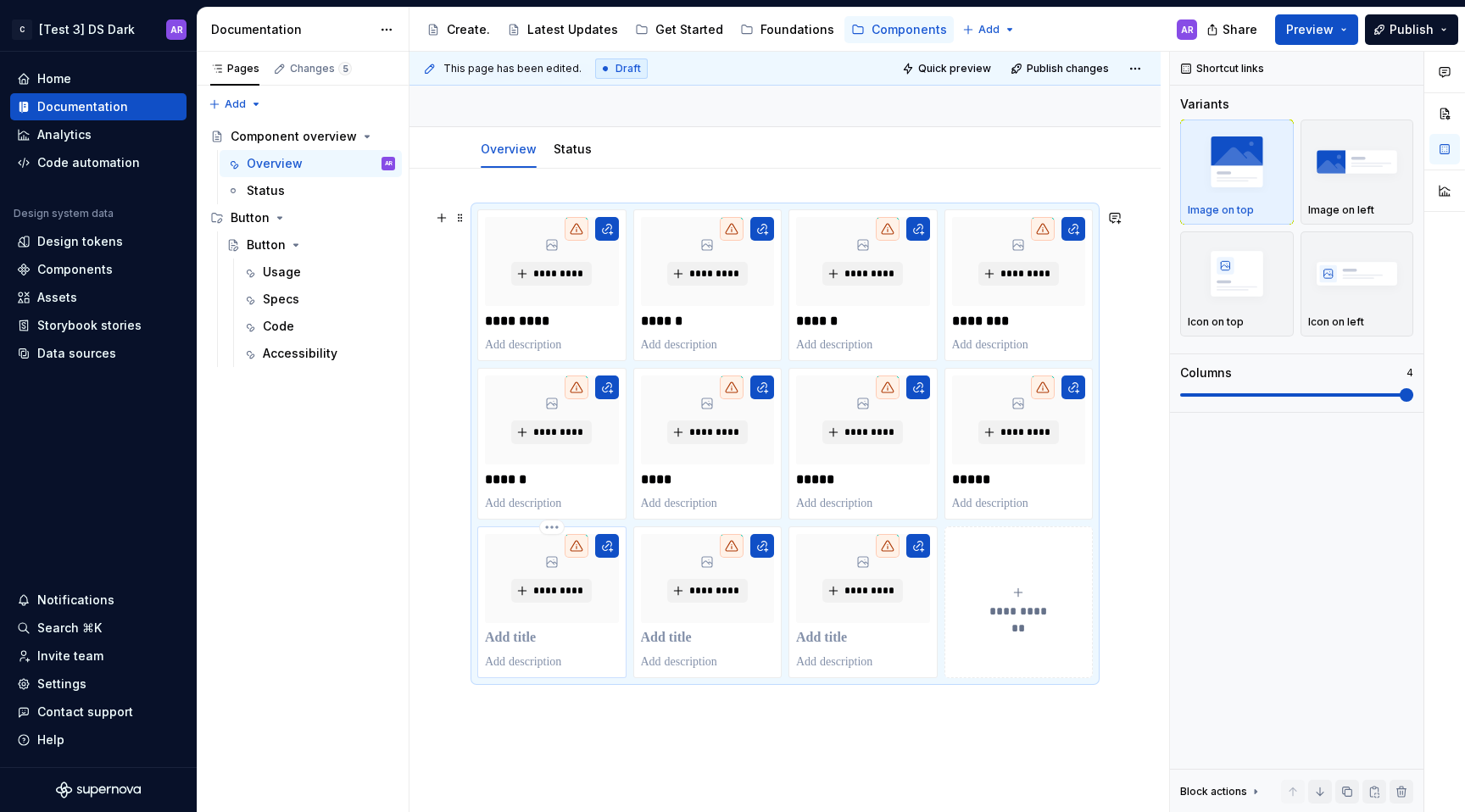
click at [532, 644] on p at bounding box center [552, 639] width 134 height 17
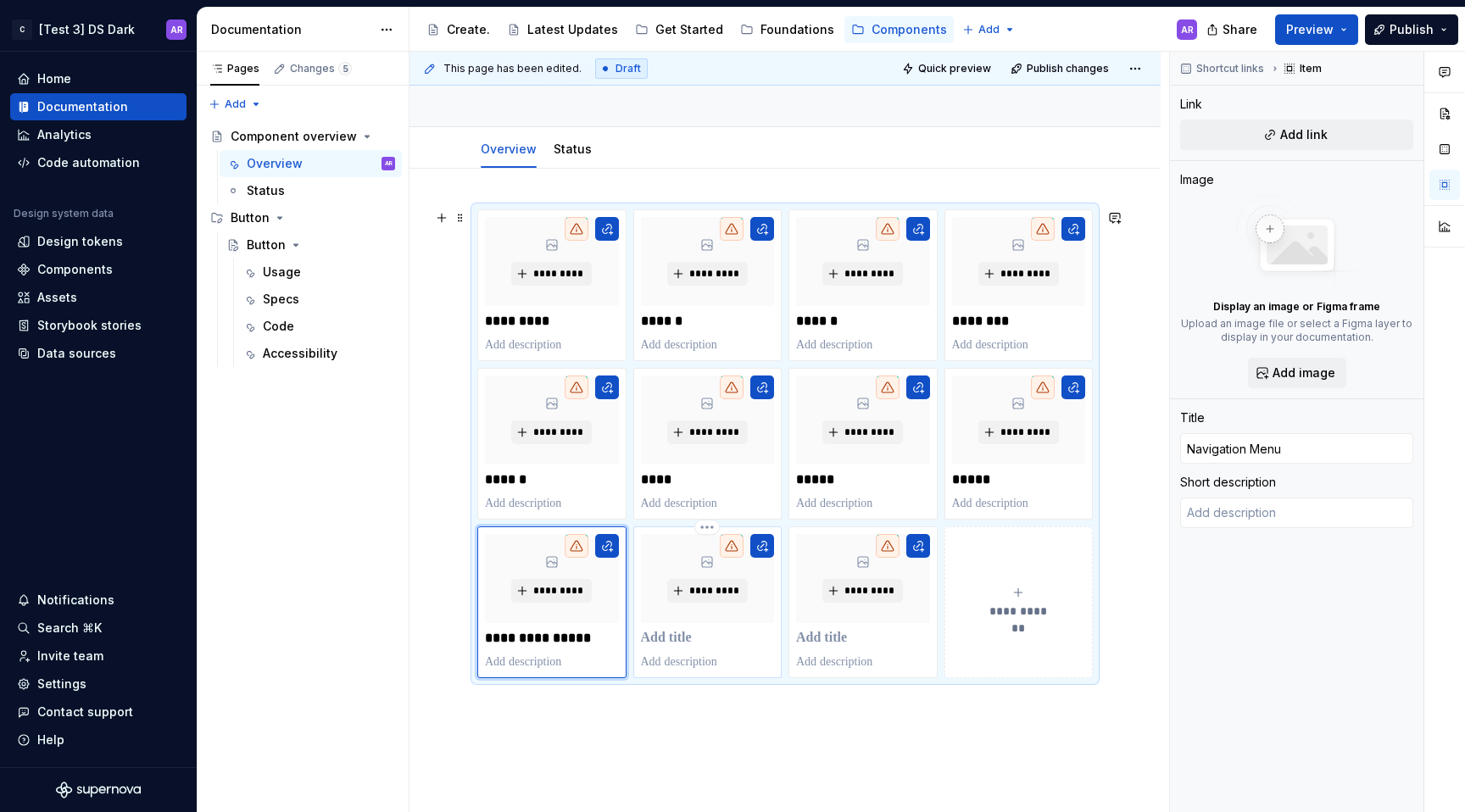
click at [705, 630] on p at bounding box center [708, 639] width 134 height 17
click at [835, 636] on p at bounding box center [864, 639] width 134 height 17
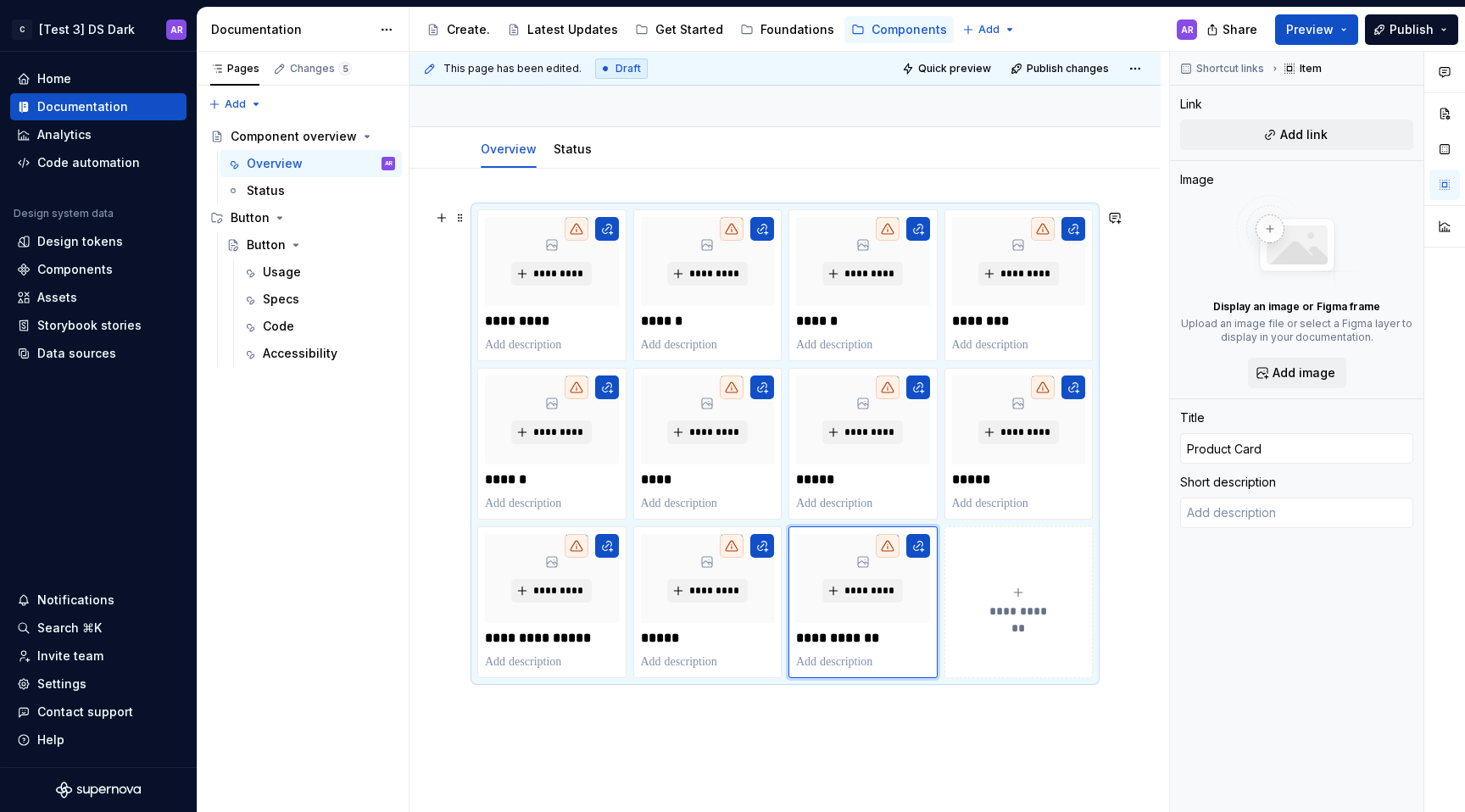
click at [1002, 590] on div "**********" at bounding box center [1019, 602] width 134 height 34
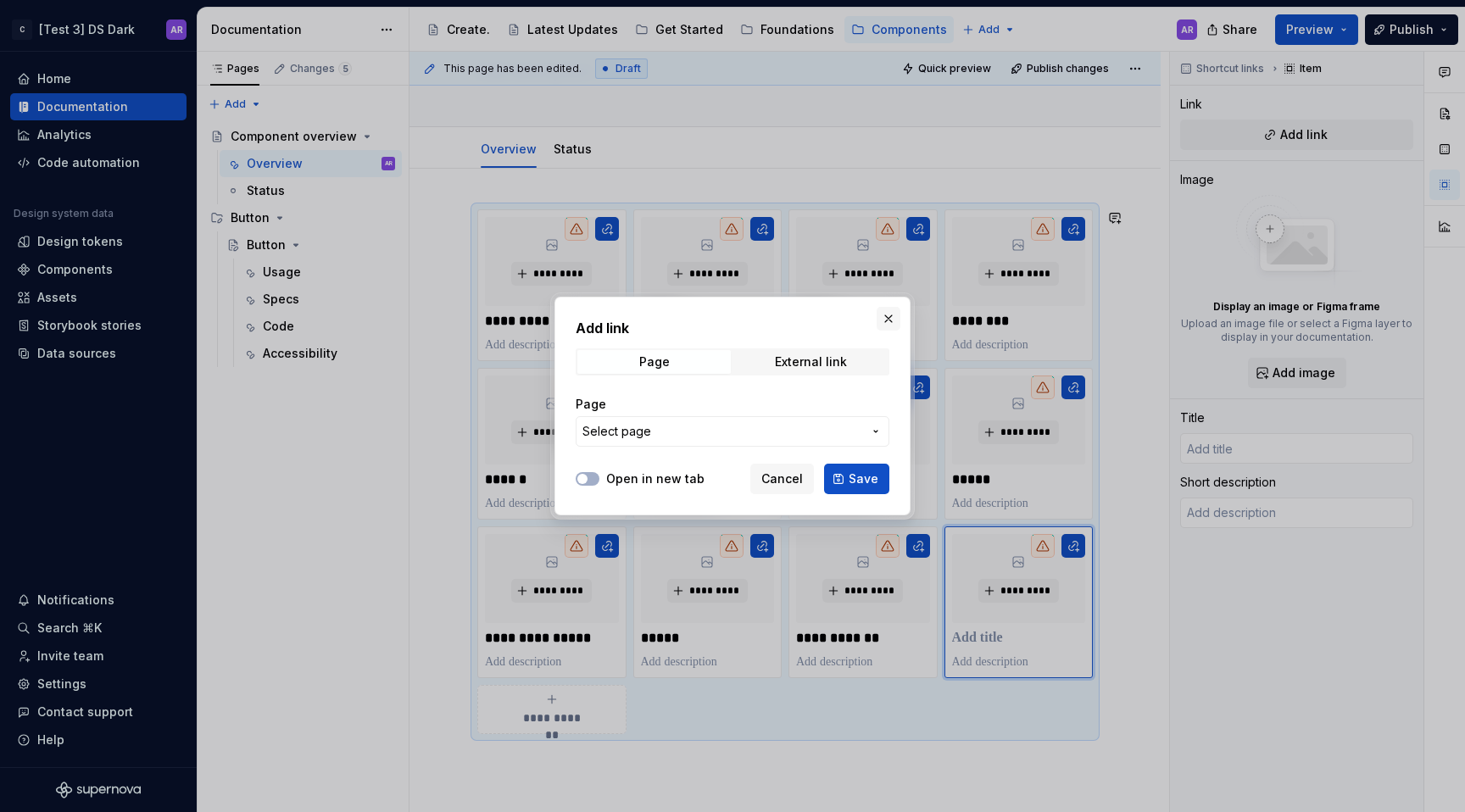
click at [882, 322] on button "button" at bounding box center [888, 318] width 23 height 23
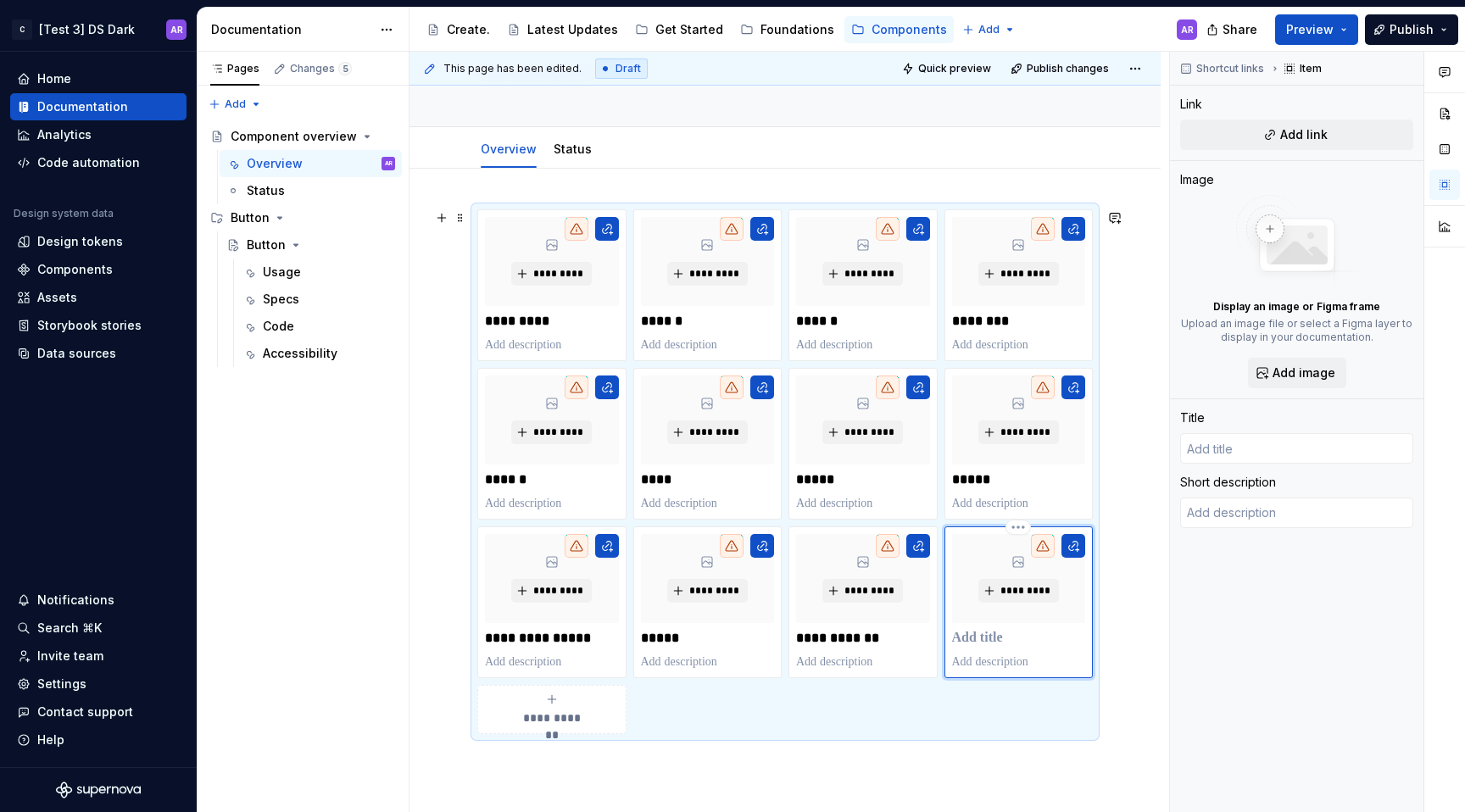
click at [974, 638] on p at bounding box center [1019, 639] width 134 height 17
click at [553, 705] on icon "submit" at bounding box center [552, 699] width 14 height 14
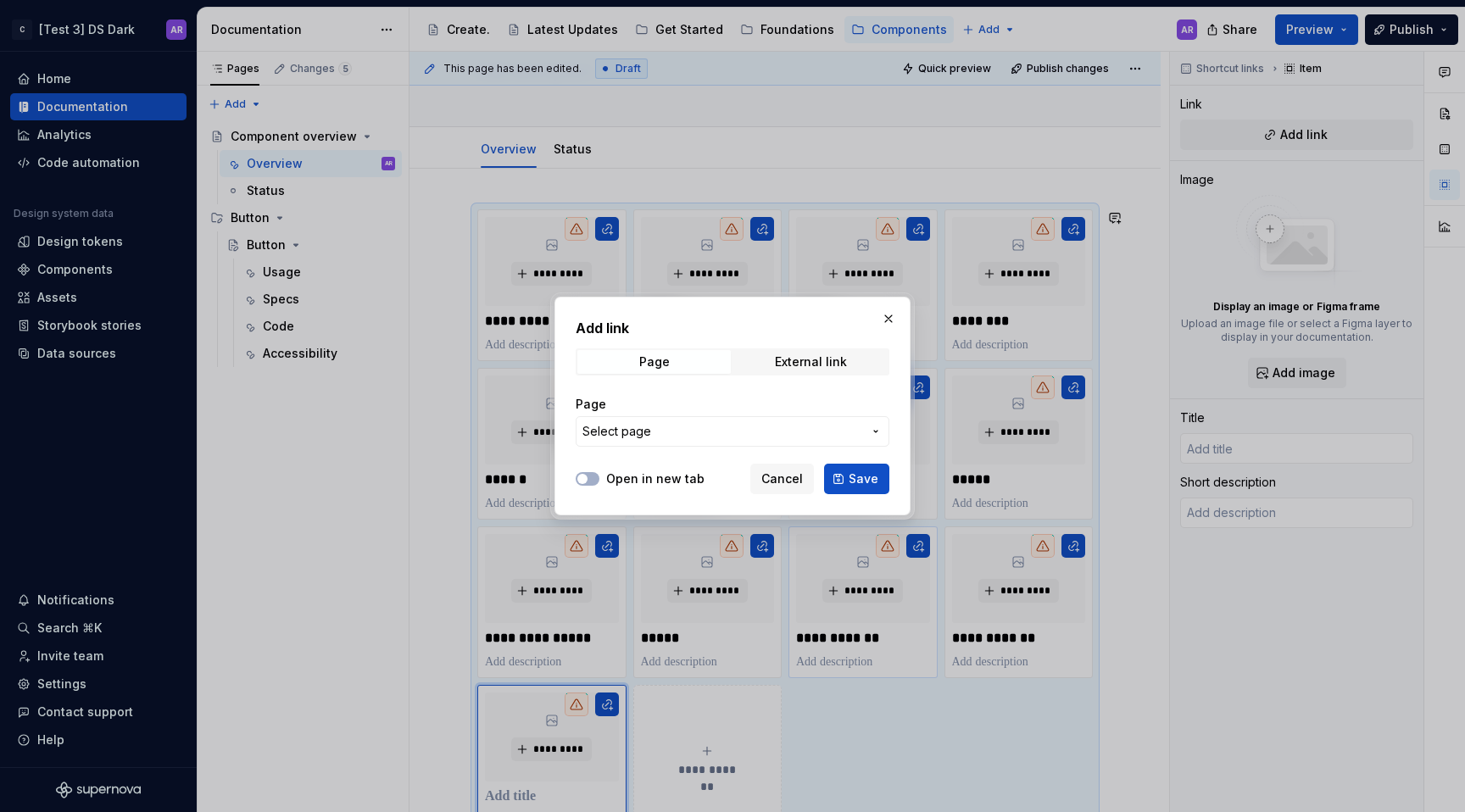
click at [788, 487] on span "Cancel" at bounding box center [781, 479] width 42 height 17
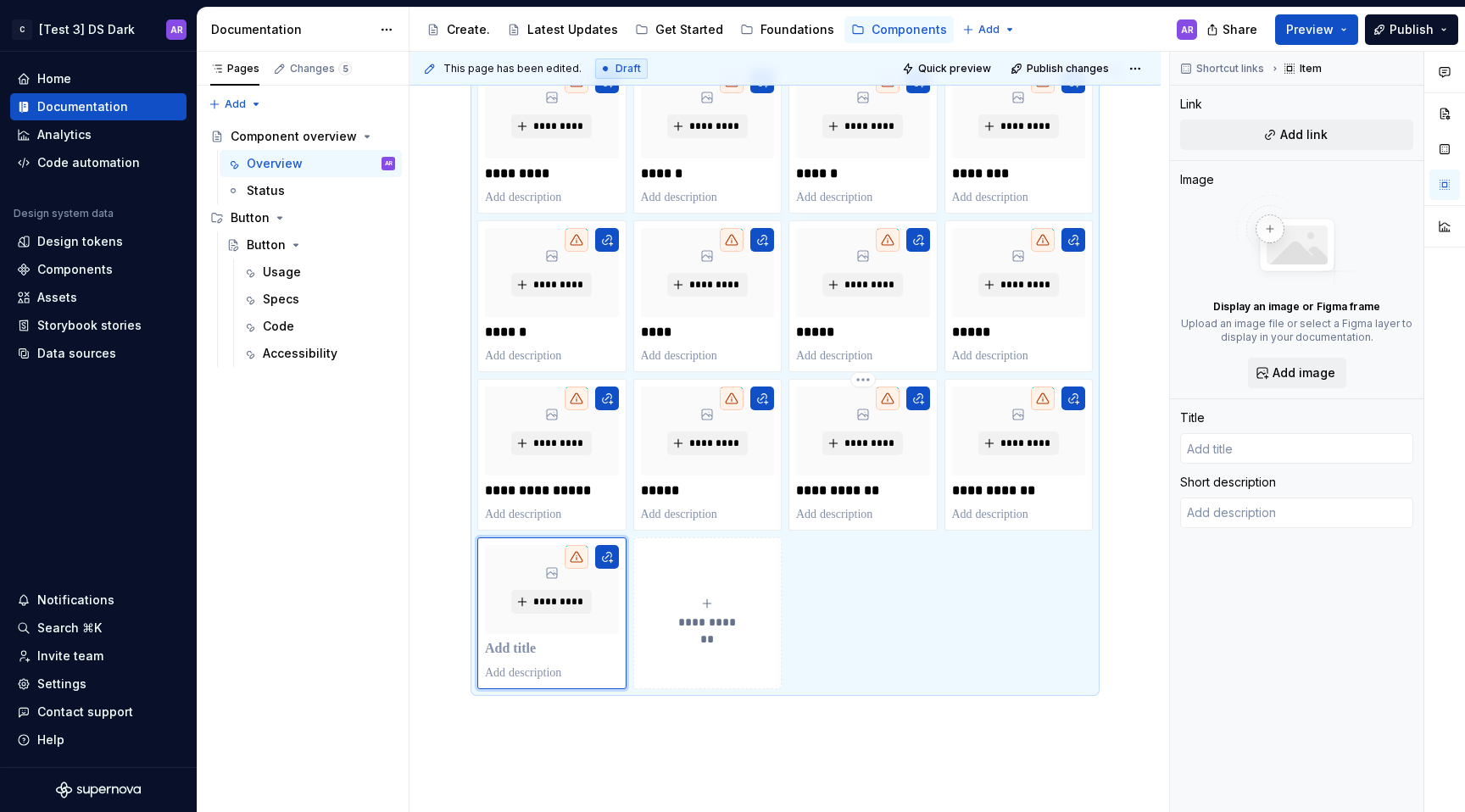
scroll to position [296, 0]
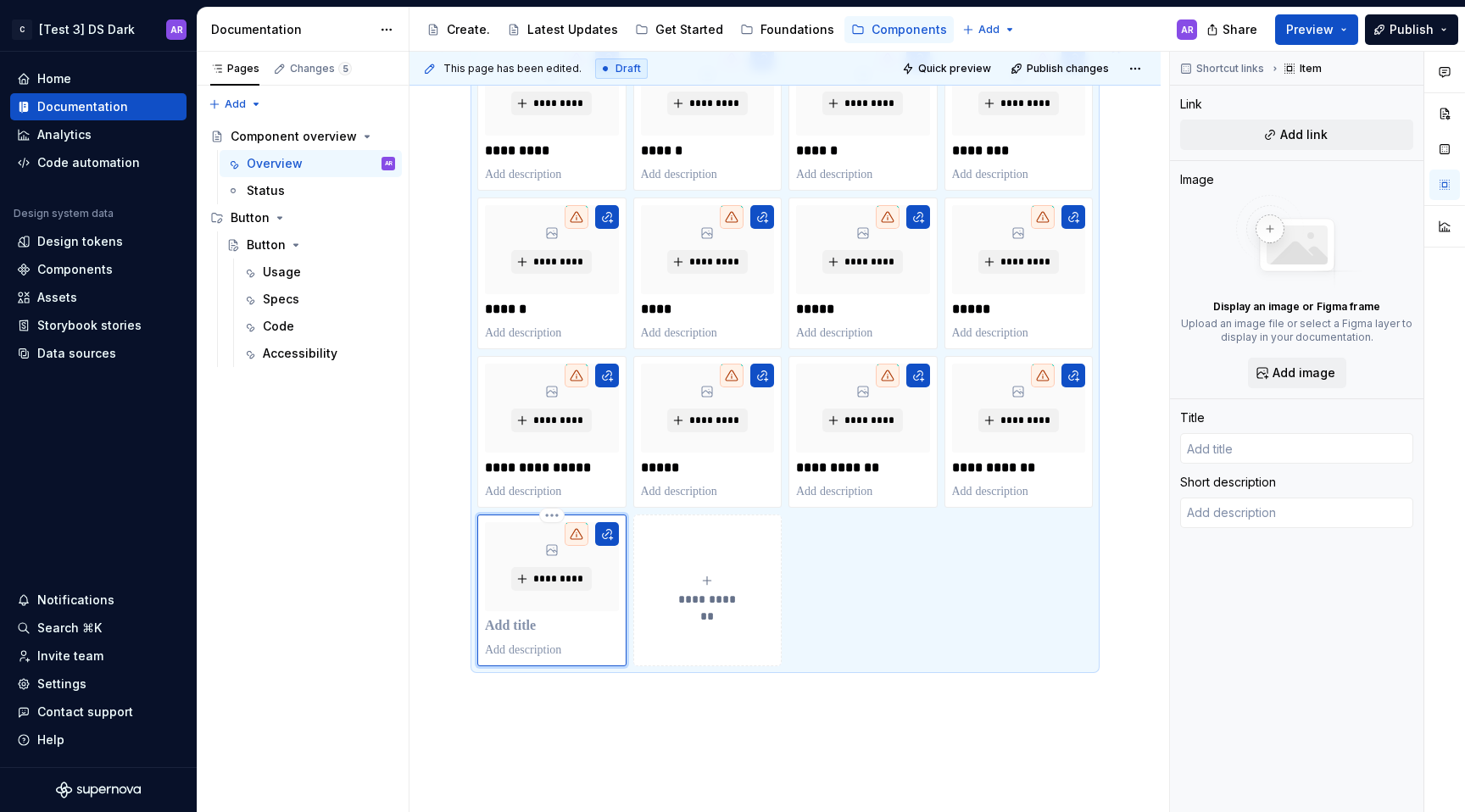
click at [533, 619] on p at bounding box center [552, 626] width 134 height 17
click at [684, 630] on button "**********" at bounding box center [708, 590] width 149 height 152
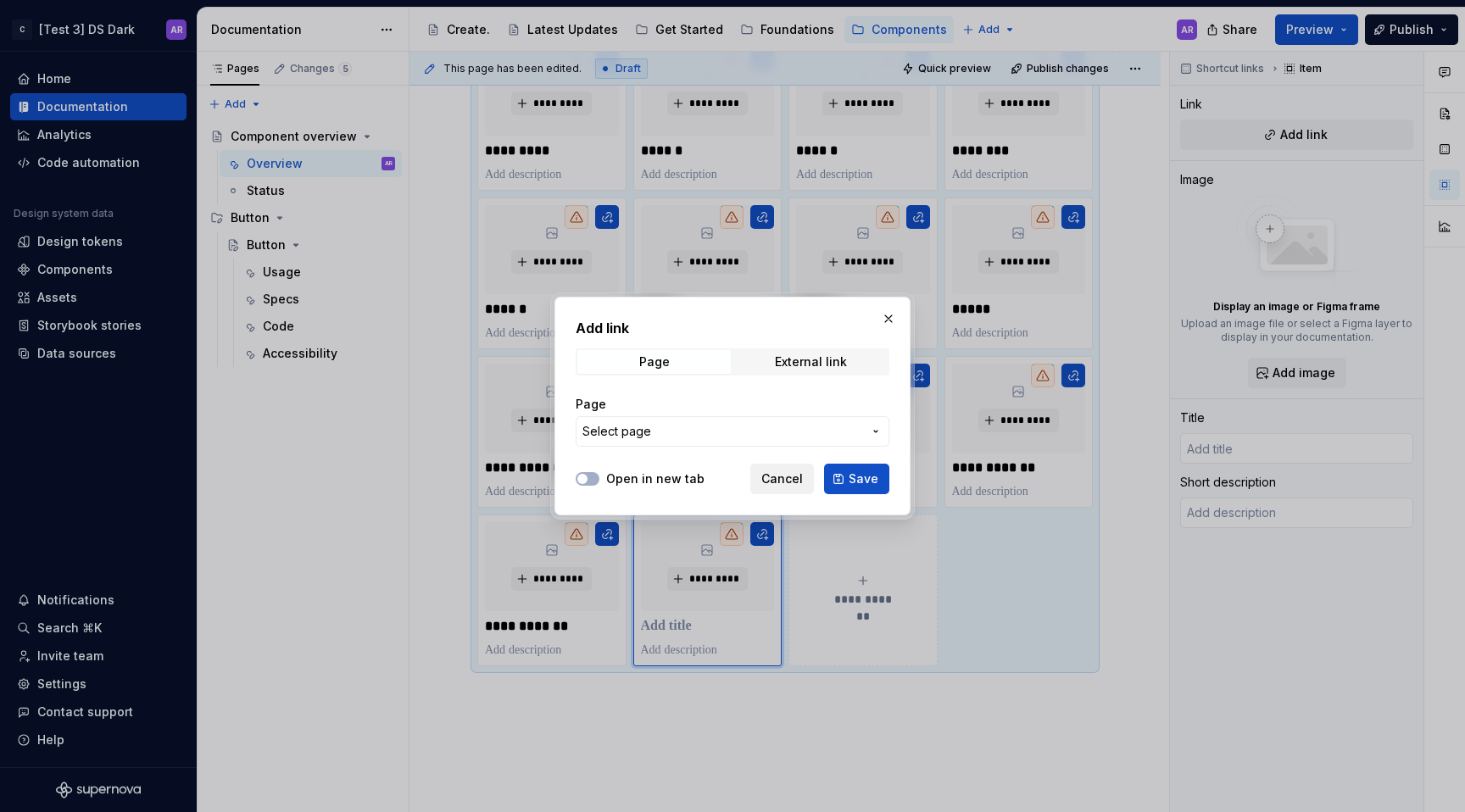
click at [780, 489] on button "Cancel" at bounding box center [782, 478] width 63 height 31
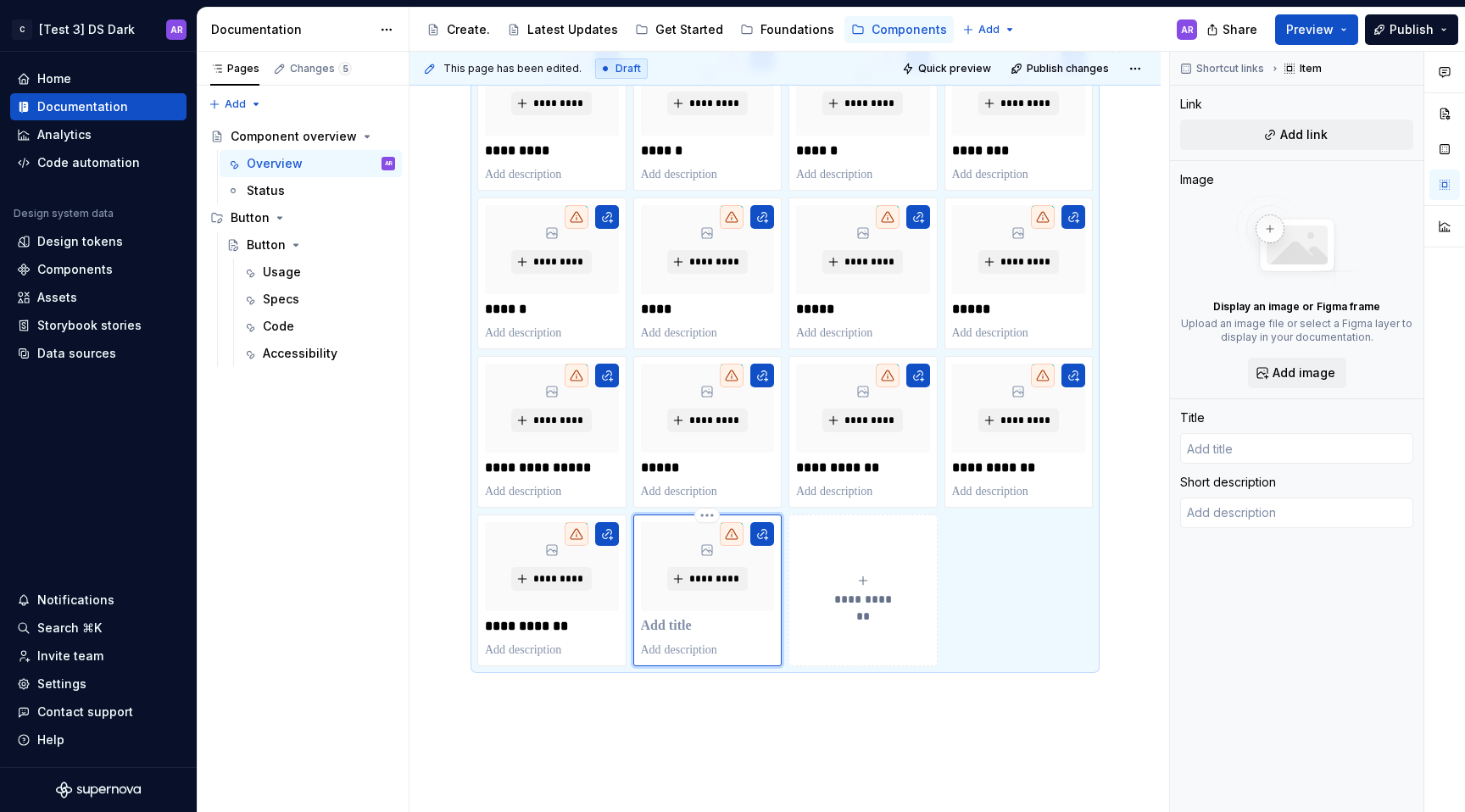
click at [654, 628] on p at bounding box center [708, 626] width 134 height 17
click at [827, 607] on button "**********" at bounding box center [864, 590] width 149 height 152
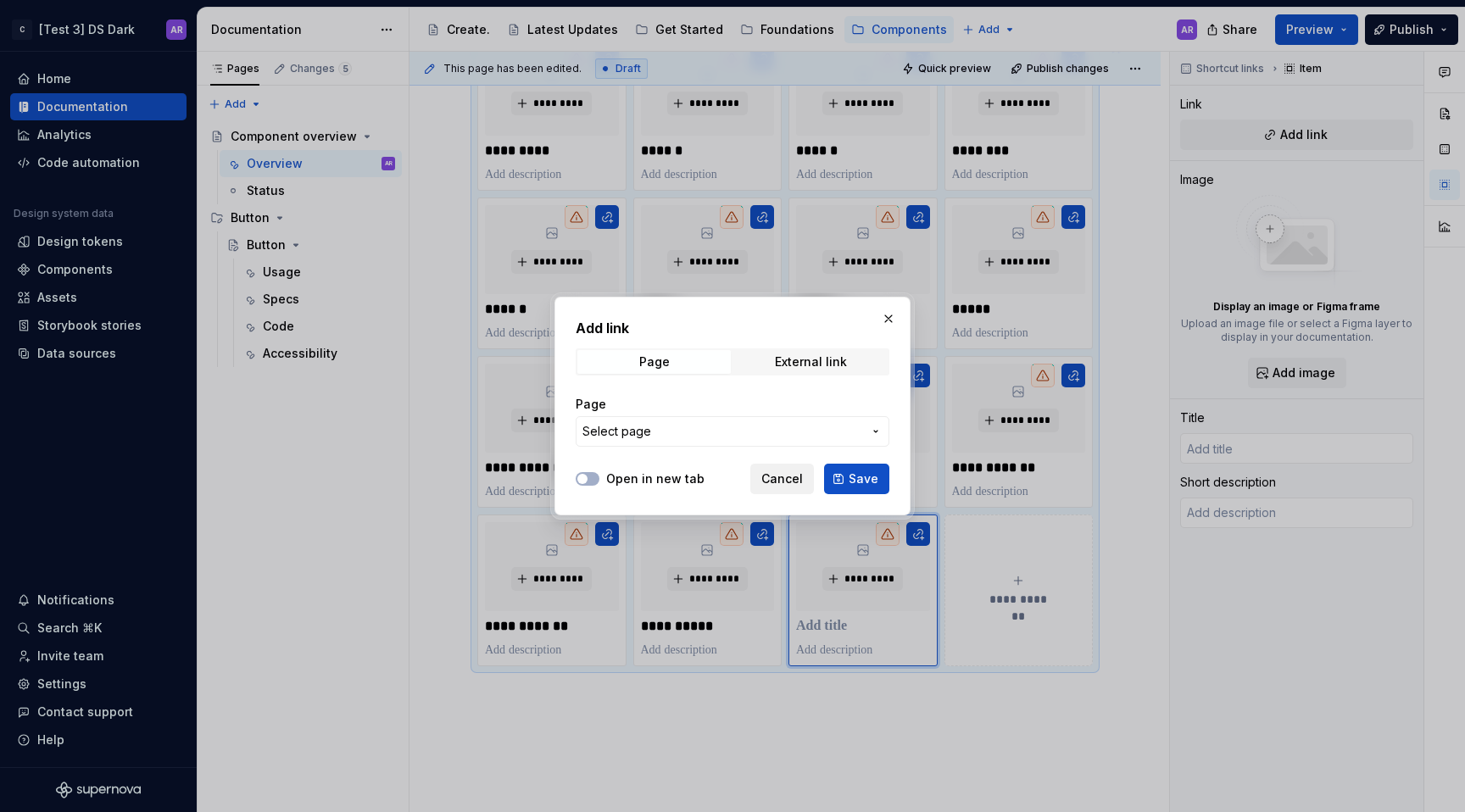
click at [782, 481] on span "Cancel" at bounding box center [781, 479] width 42 height 17
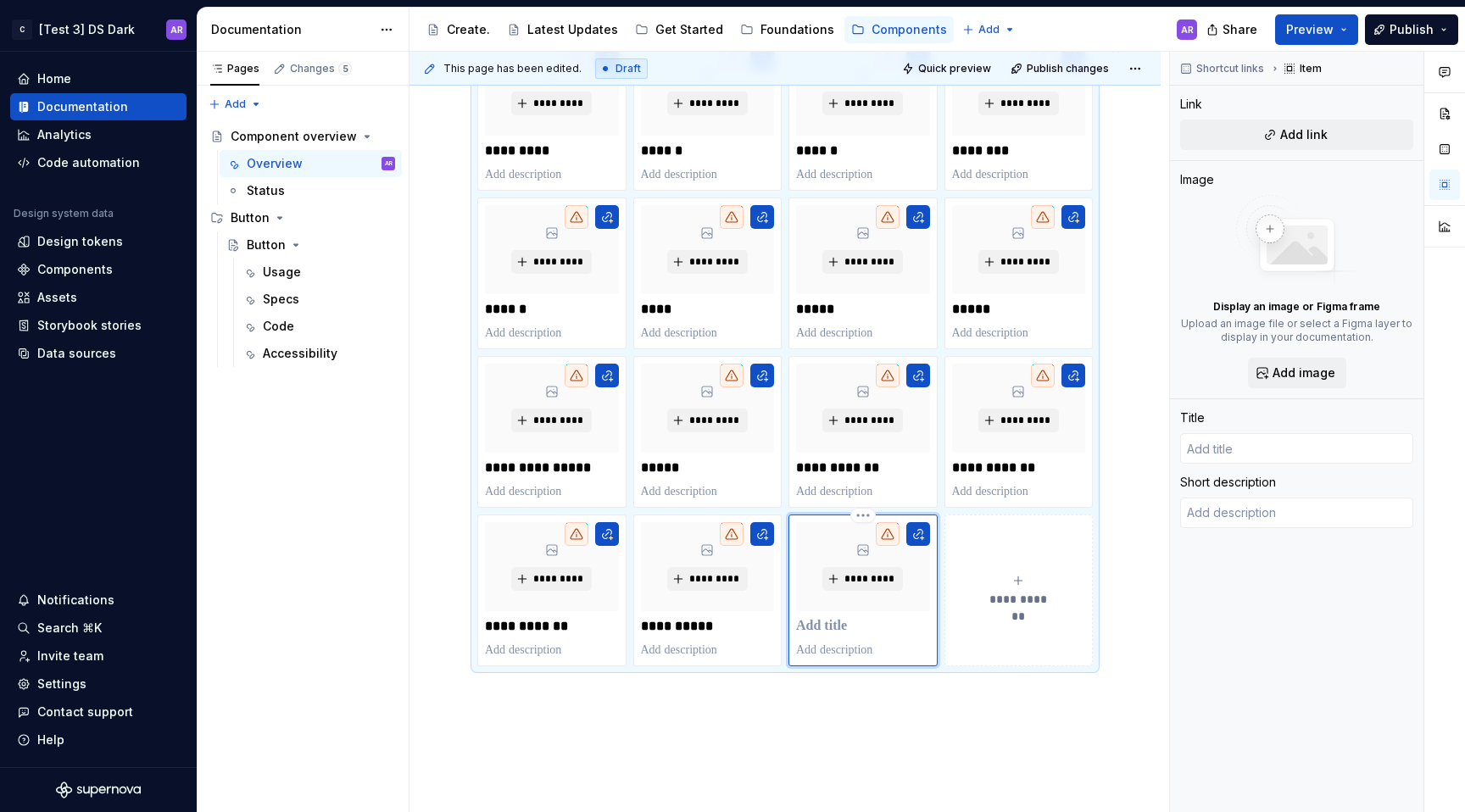
click at [836, 621] on p at bounding box center [864, 626] width 134 height 17
click at [1032, 591] on span "**********" at bounding box center [1018, 599] width 74 height 17
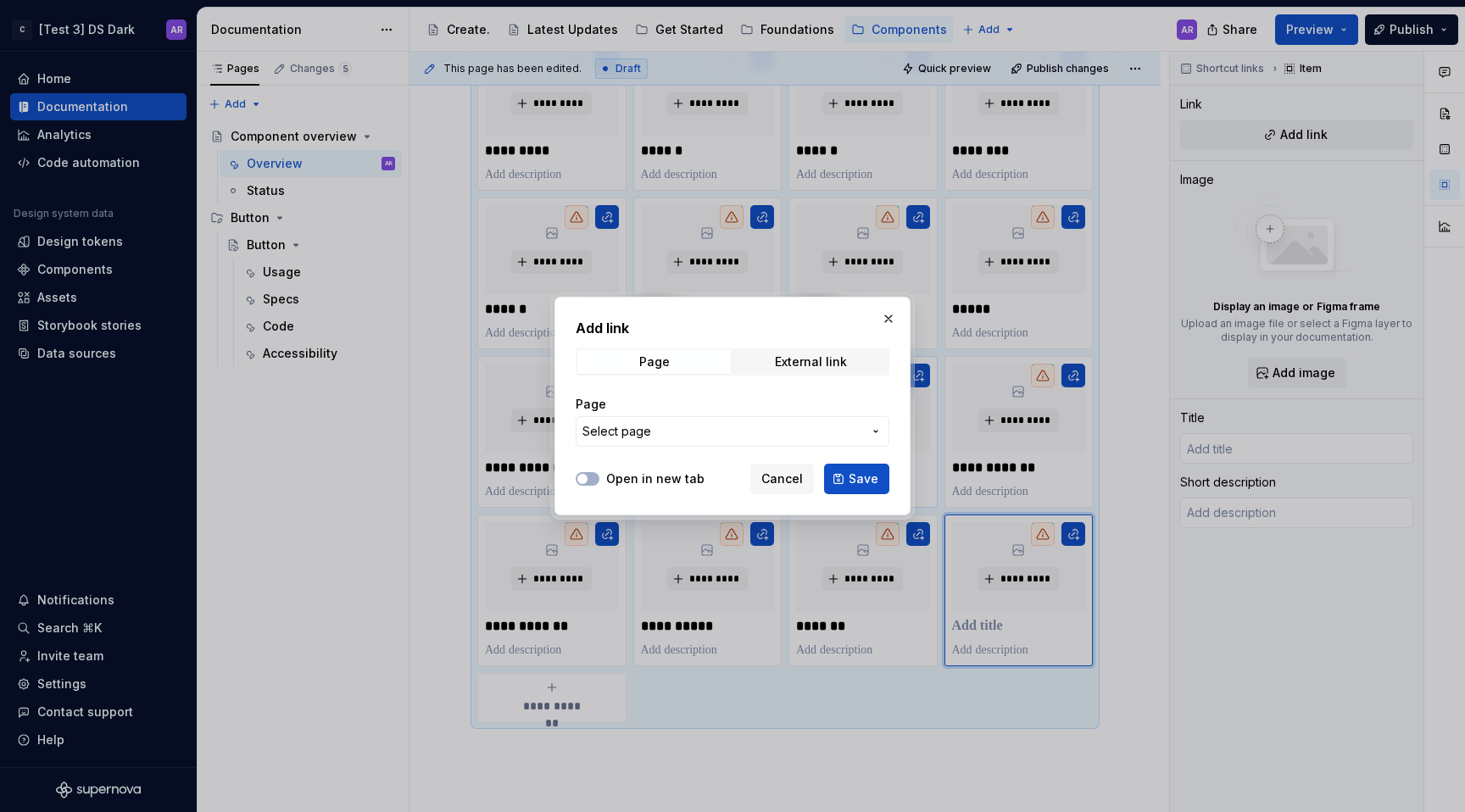
click at [793, 475] on span "Cancel" at bounding box center [781, 479] width 42 height 17
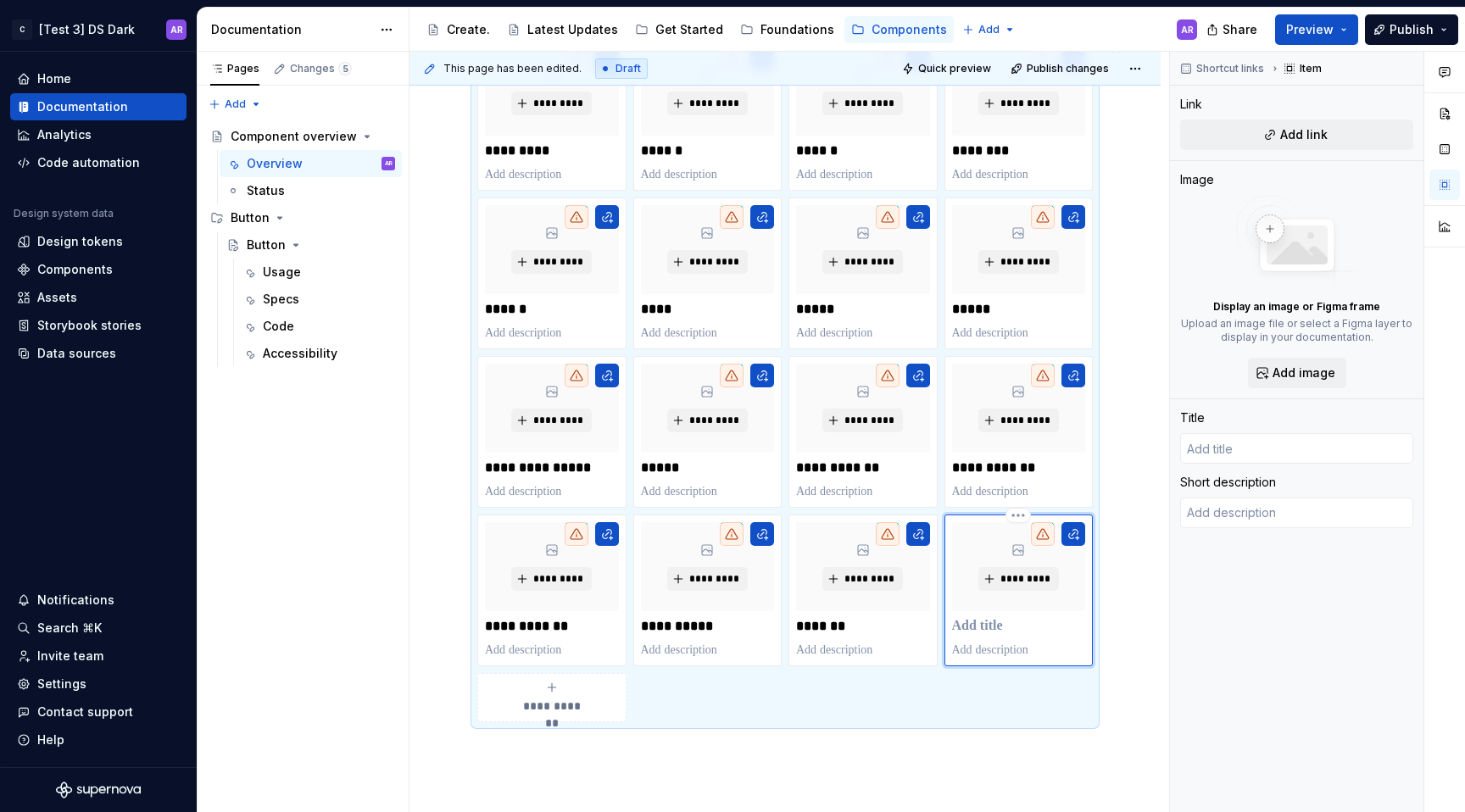
click at [984, 619] on p at bounding box center [1019, 626] width 134 height 17
click at [565, 695] on div "**********" at bounding box center [552, 697] width 134 height 34
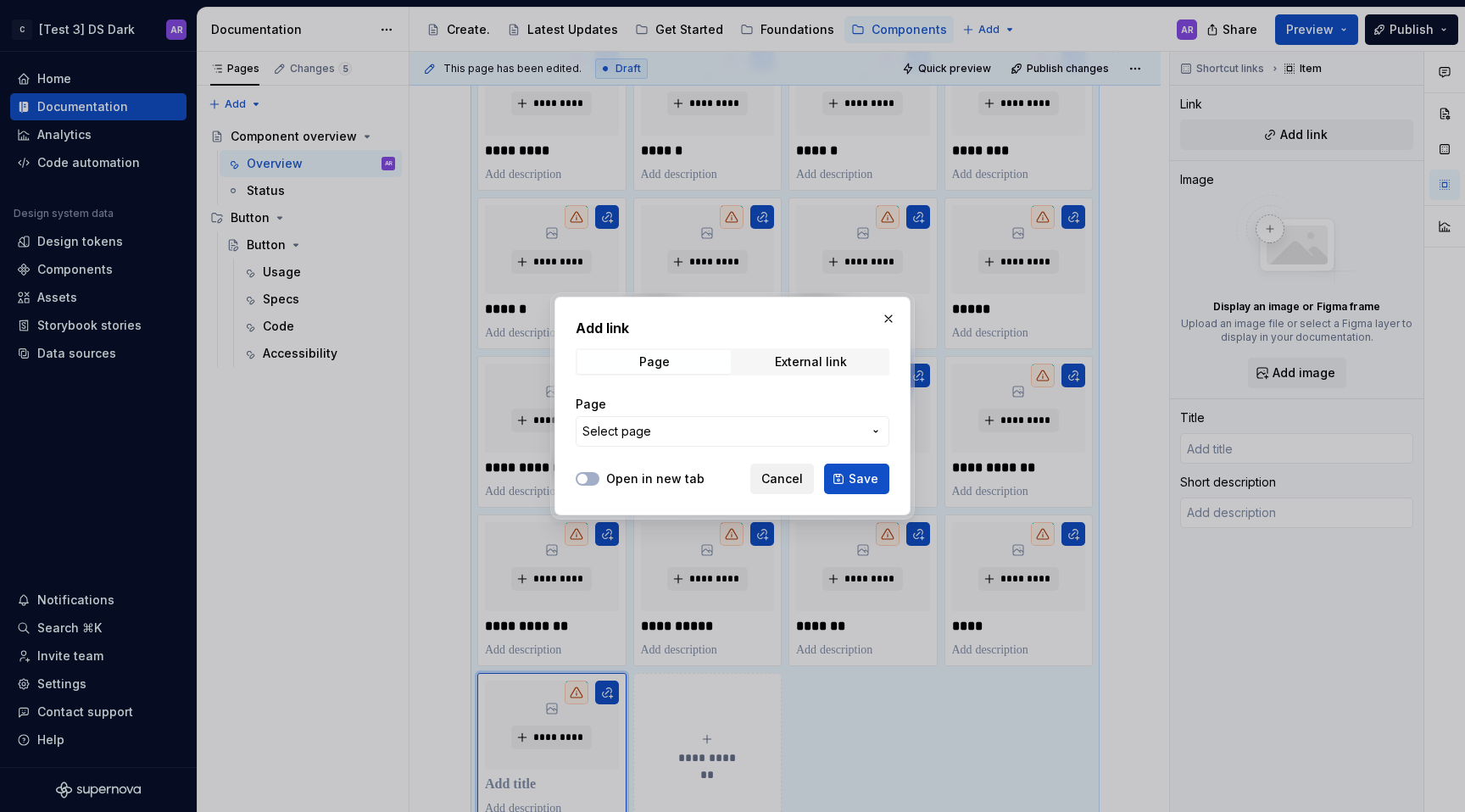
click at [777, 475] on span "Cancel" at bounding box center [781, 479] width 42 height 17
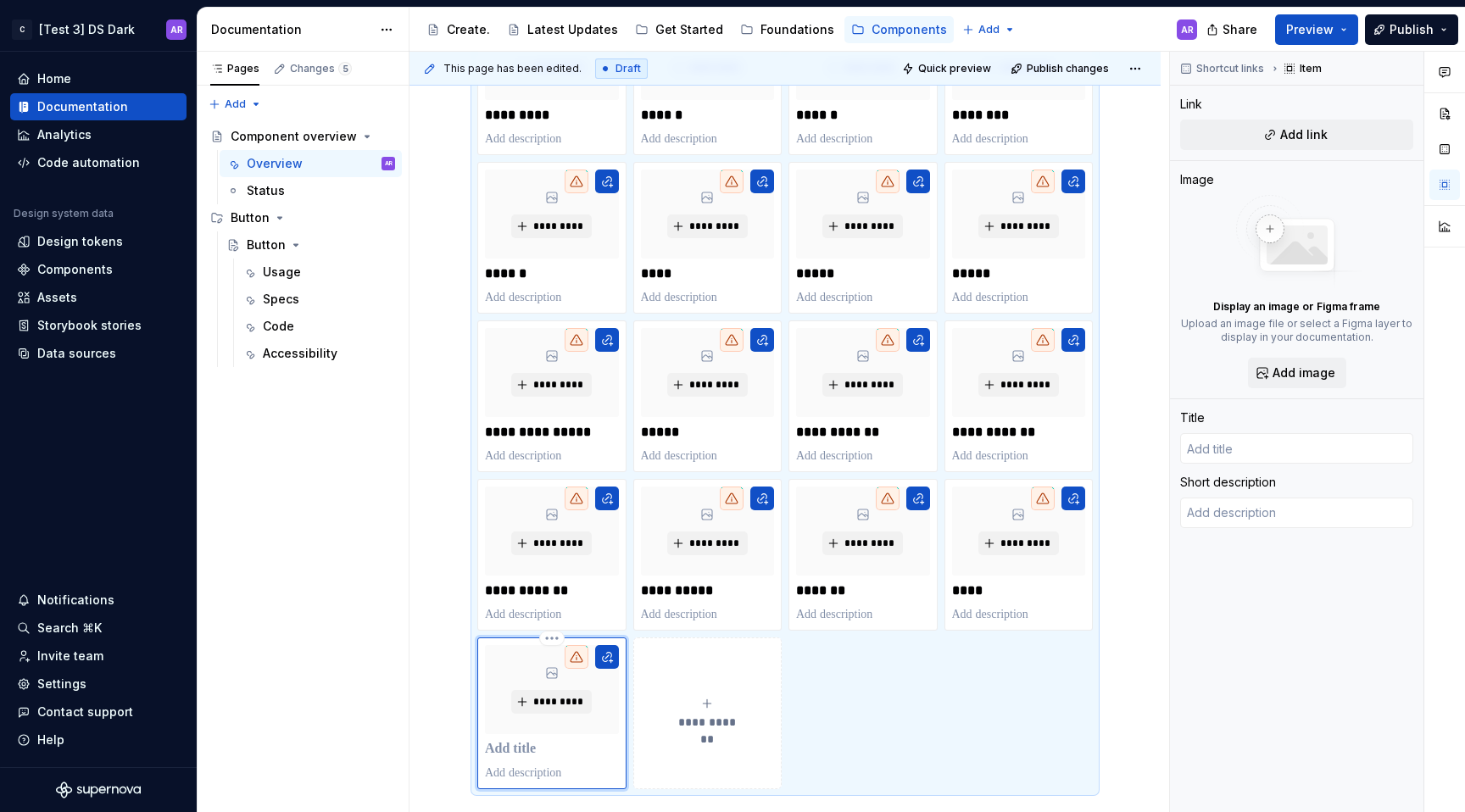
click at [521, 747] on p at bounding box center [552, 750] width 134 height 17
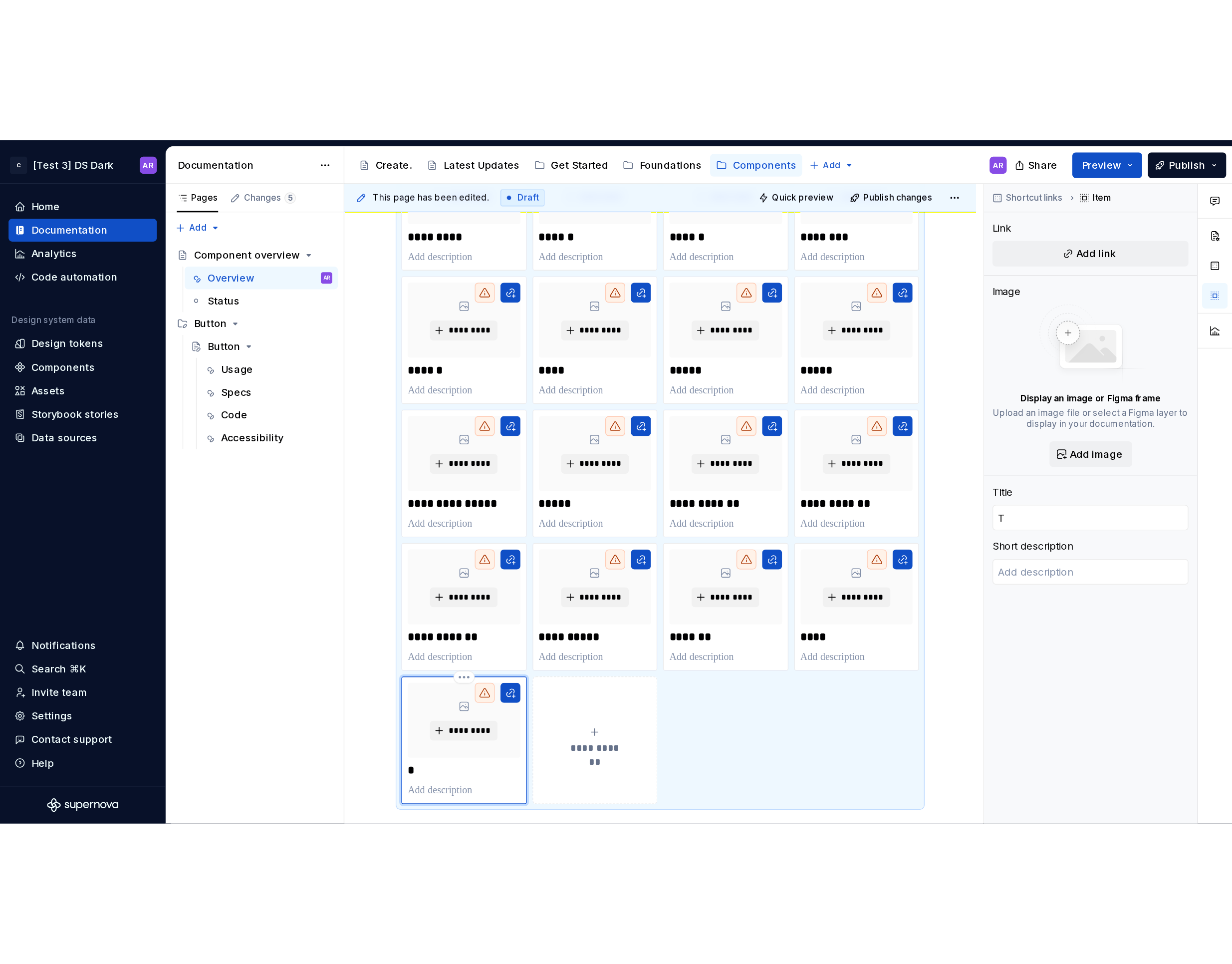
scroll to position [212, 0]
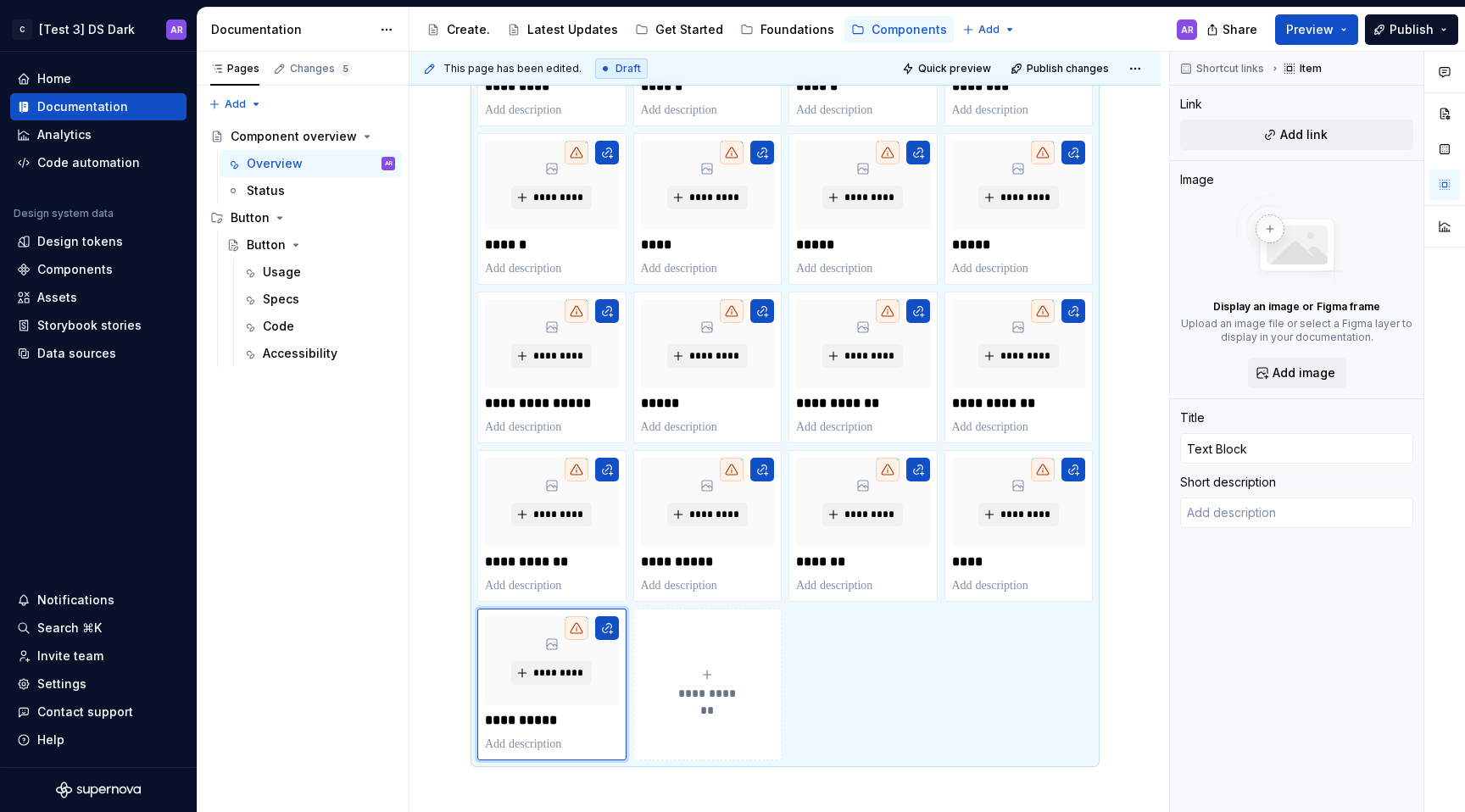
click at [724, 675] on div "**********" at bounding box center [708, 684] width 134 height 34
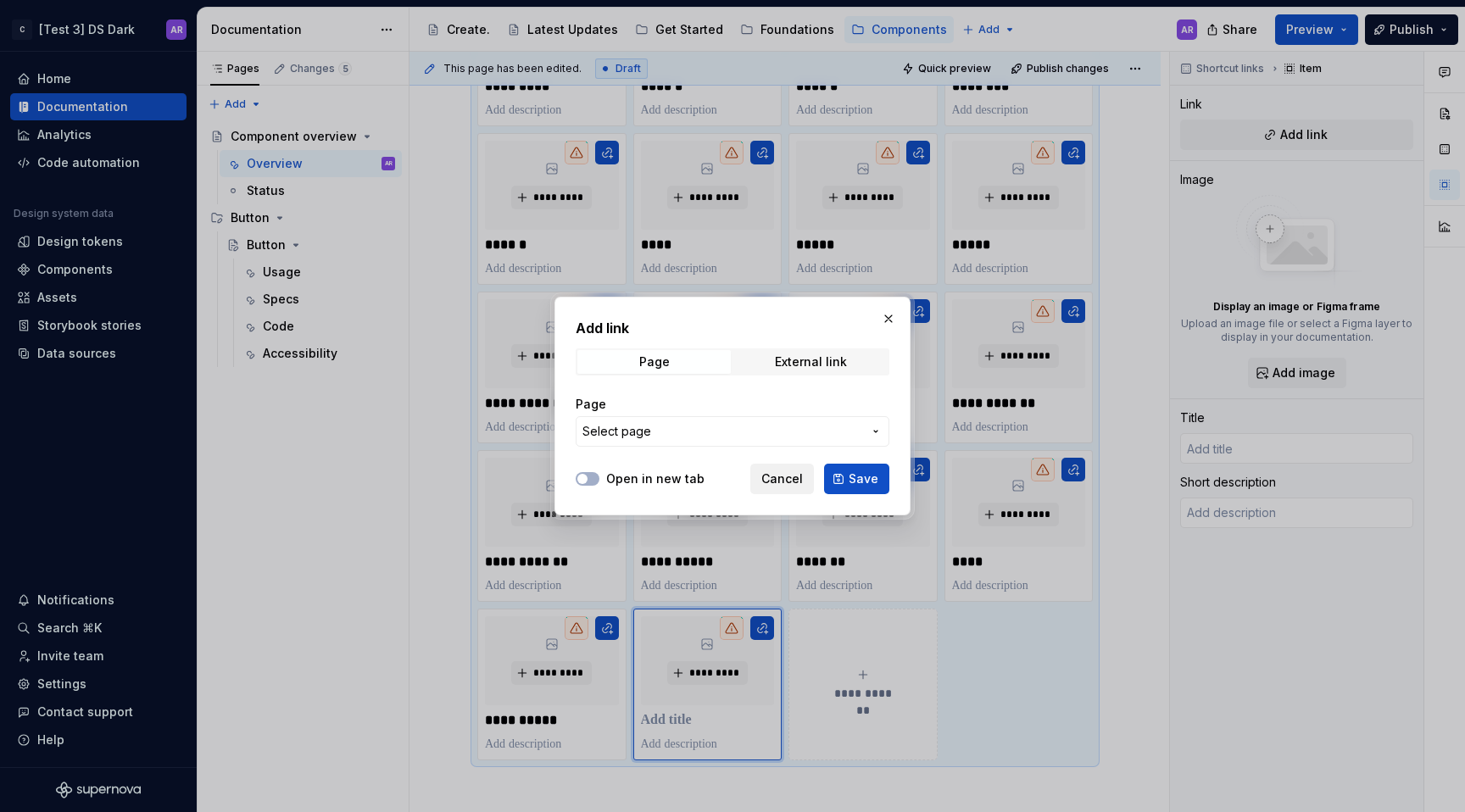
click at [799, 486] on span "Cancel" at bounding box center [781, 479] width 42 height 17
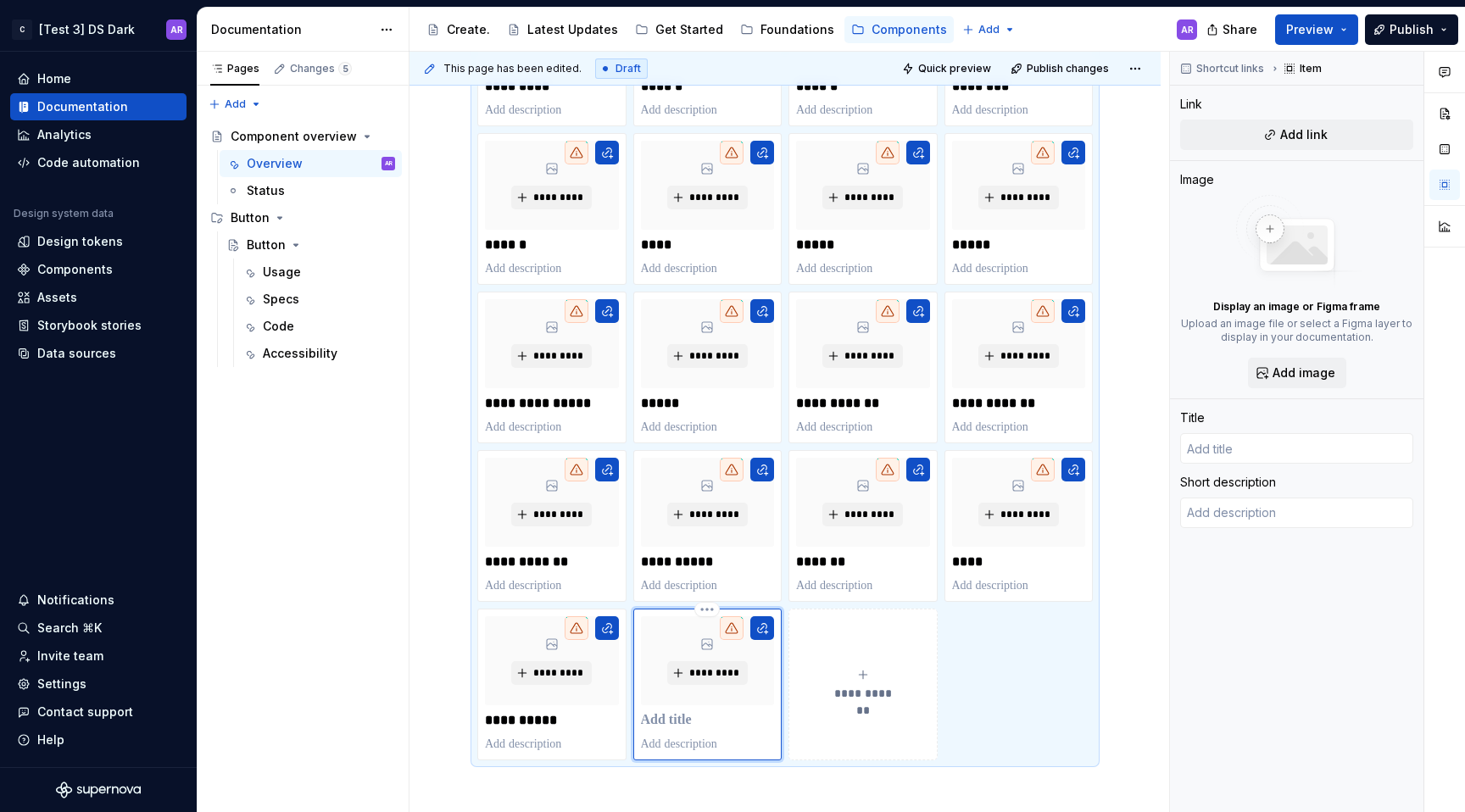
click at [668, 724] on p at bounding box center [708, 721] width 134 height 17
click at [670, 718] on p "******" at bounding box center [707, 721] width 133 height 17
click at [857, 704] on button "**********" at bounding box center [864, 684] width 149 height 152
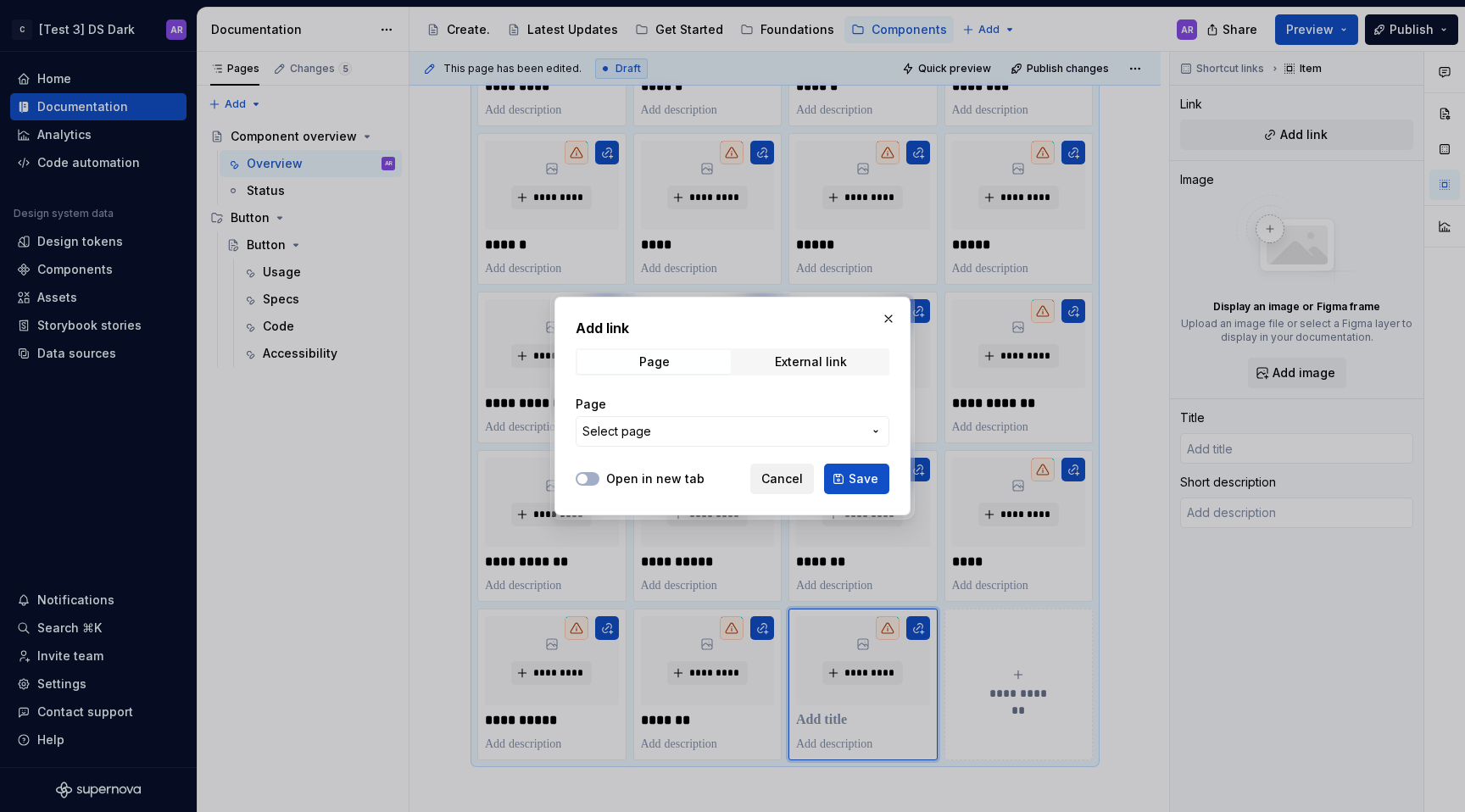
click at [782, 475] on span "Cancel" at bounding box center [781, 479] width 42 height 17
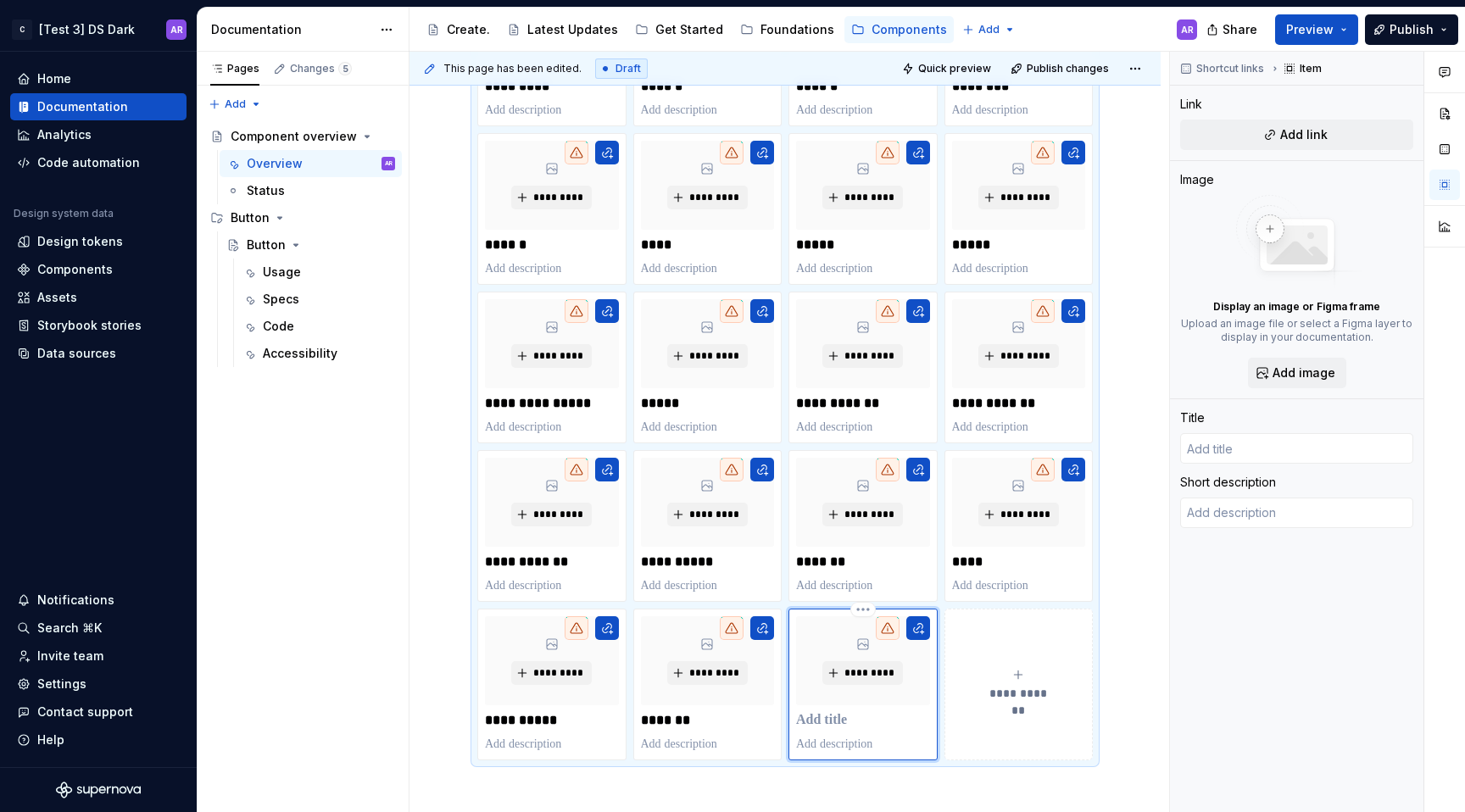
click at [822, 721] on p at bounding box center [864, 721] width 134 height 17
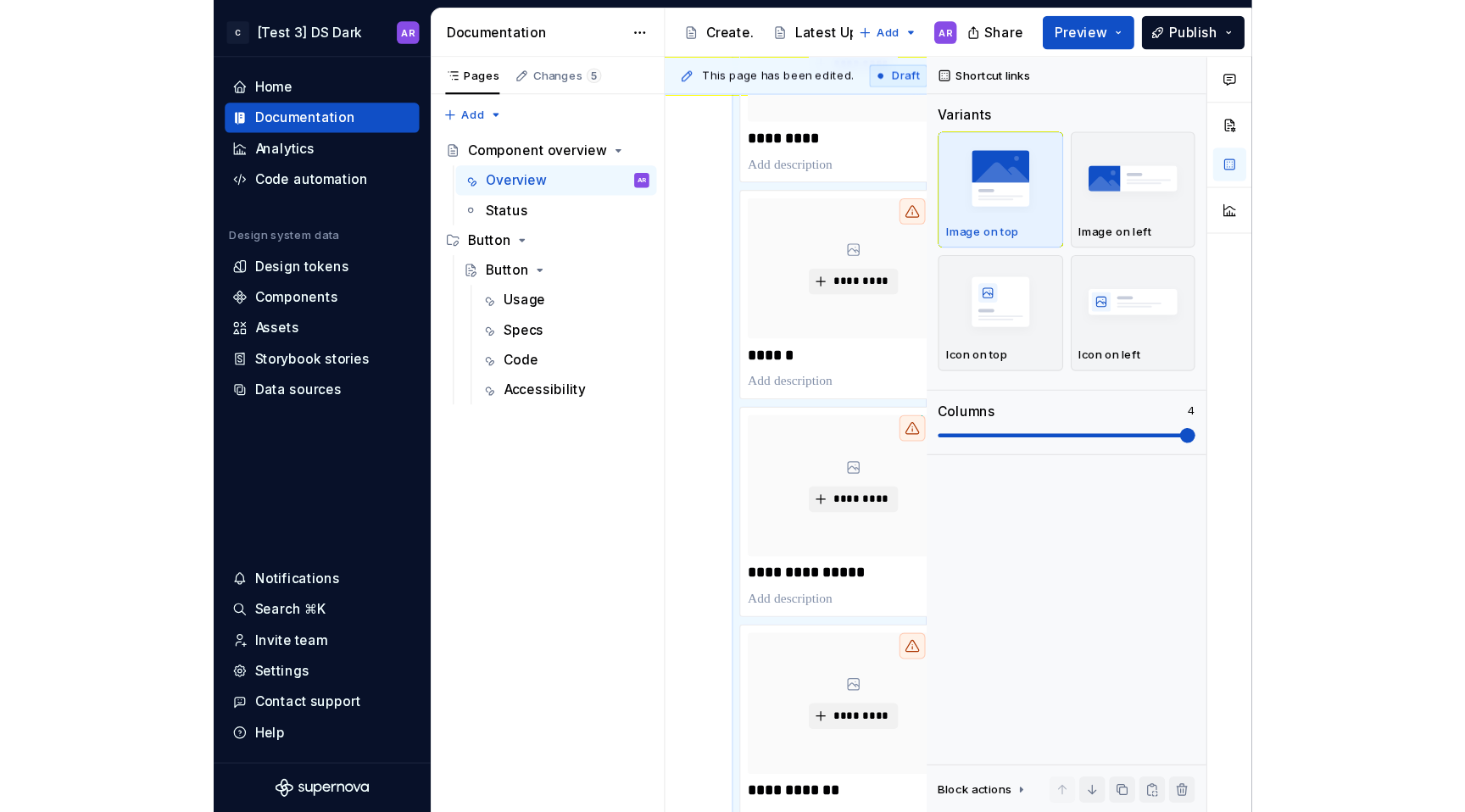
scroll to position [228, 0]
